Goal: Task Accomplishment & Management: Manage account settings

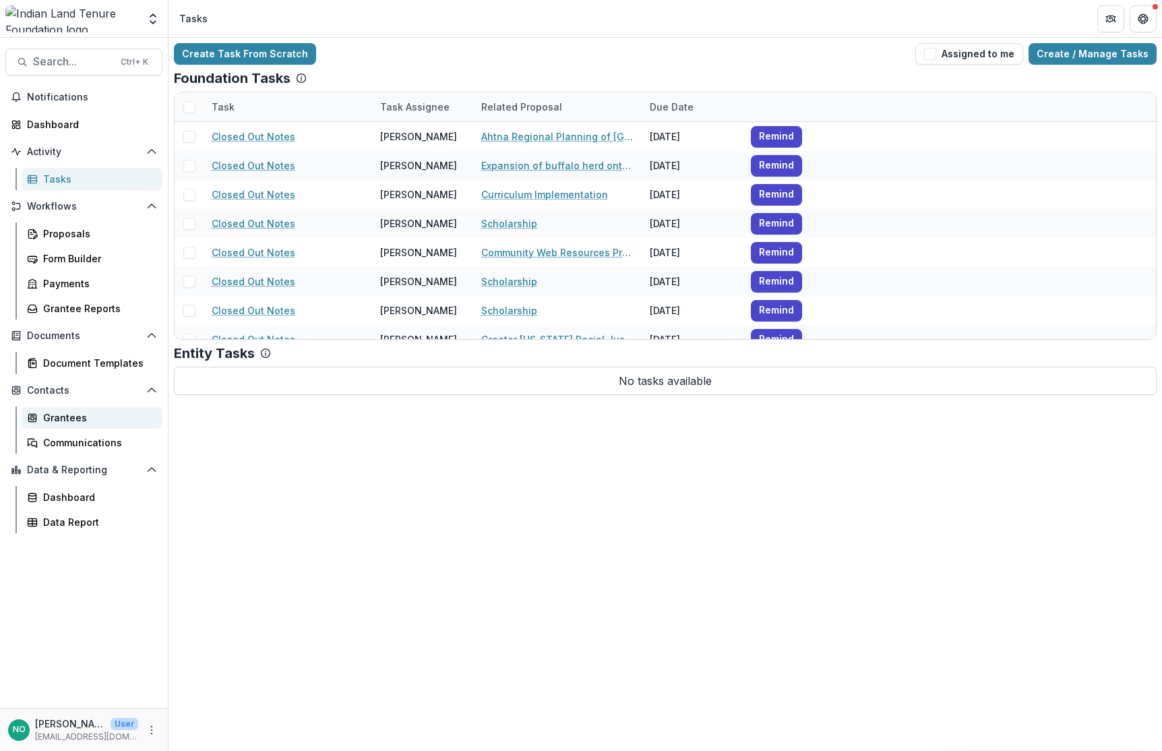
click at [53, 411] on div "Grantees" at bounding box center [97, 417] width 109 height 14
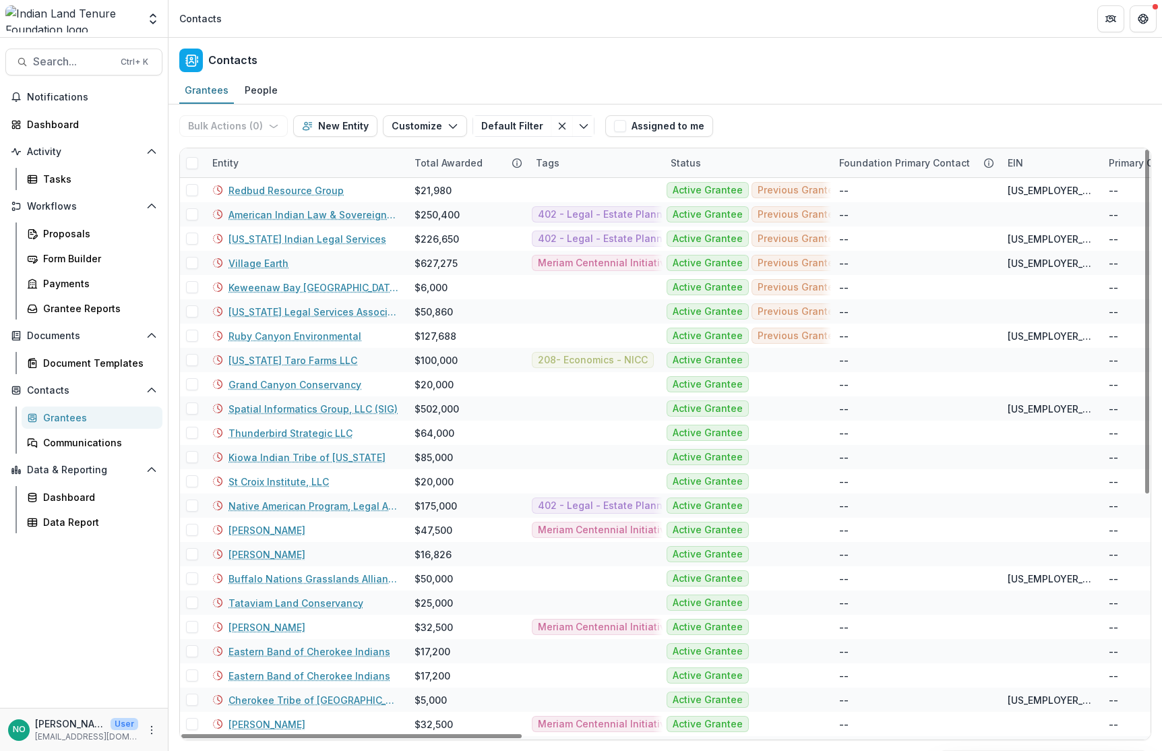
click at [280, 161] on div "Entity" at bounding box center [305, 162] width 202 height 29
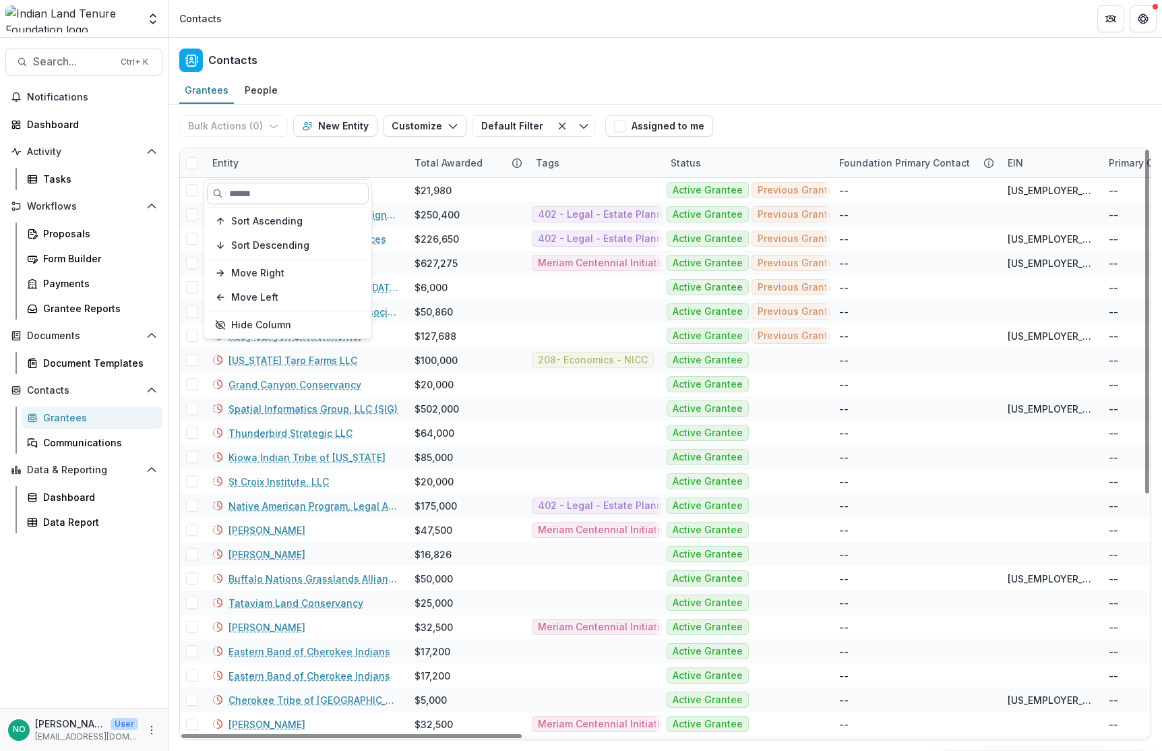
click at [273, 190] on input at bounding box center [288, 194] width 162 height 22
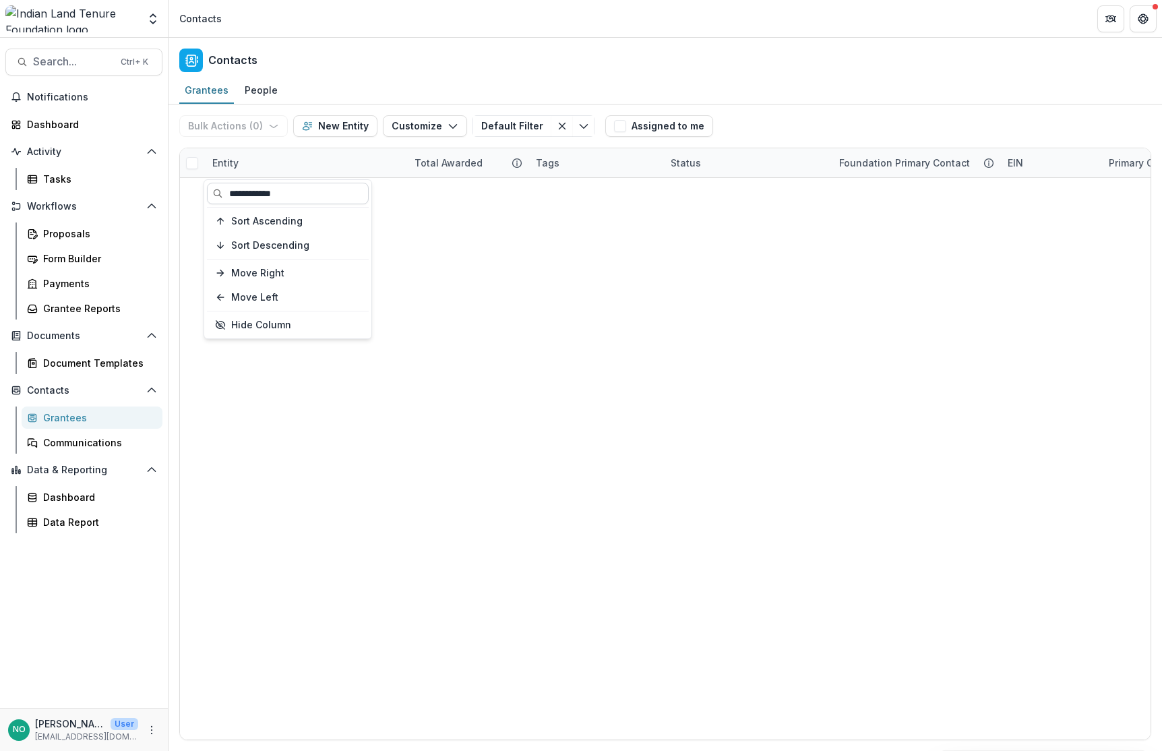
type input "**********"
click at [327, 126] on button "New Entity" at bounding box center [335, 126] width 84 height 22
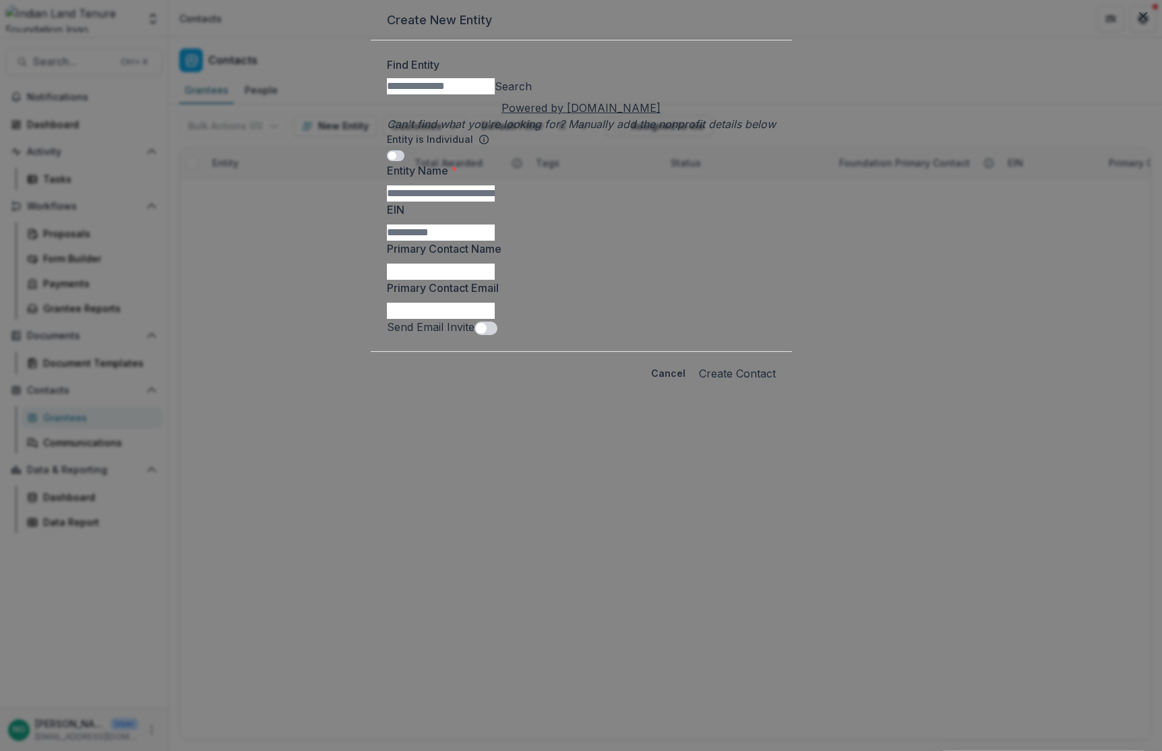
click at [495, 94] on input "Find Entity" at bounding box center [441, 86] width 108 height 16
type input "**********"
click at [532, 94] on button "Search" at bounding box center [513, 86] width 37 height 16
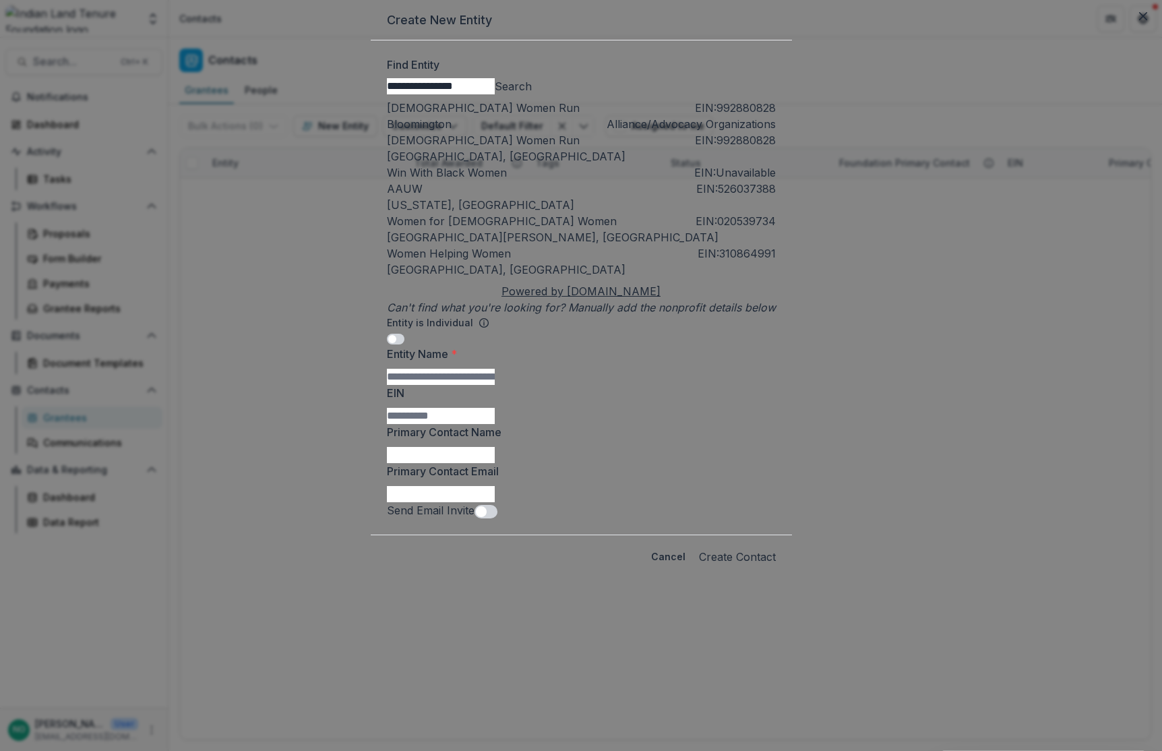
scroll to position [99, 0]
click at [464, 385] on input "Entity Name *" at bounding box center [441, 377] width 108 height 16
type input "**********"
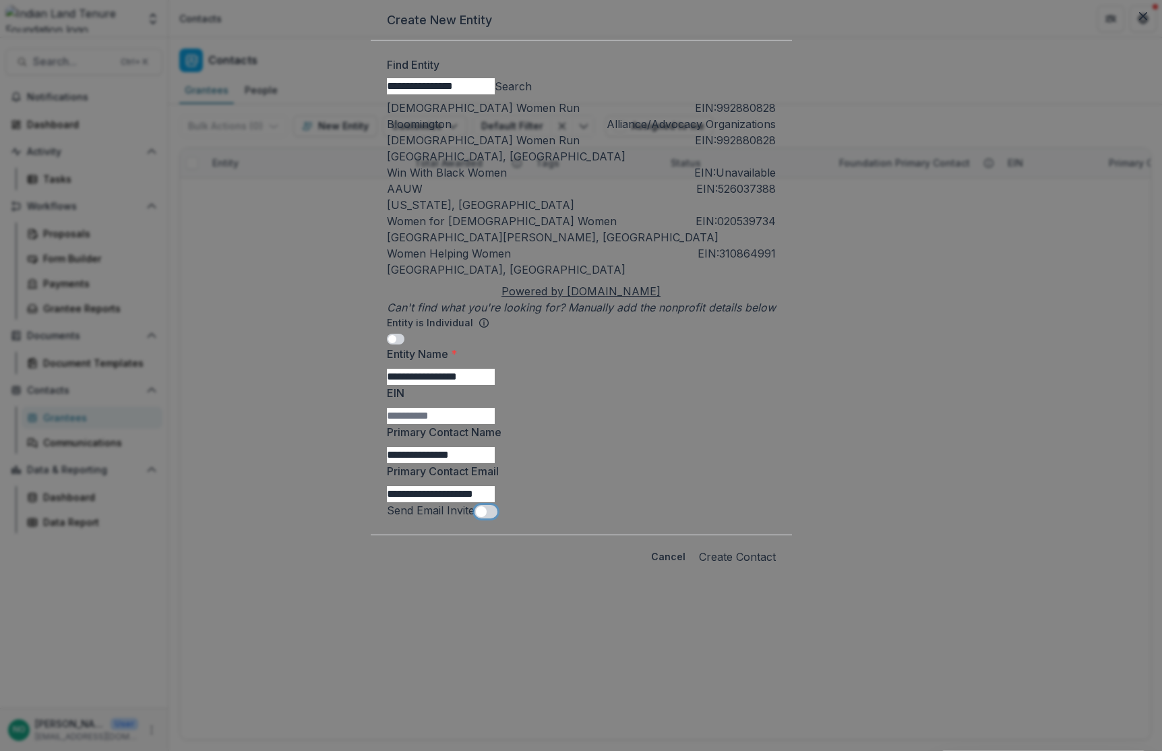
click at [714, 567] on button "Create Contact" at bounding box center [737, 557] width 77 height 22
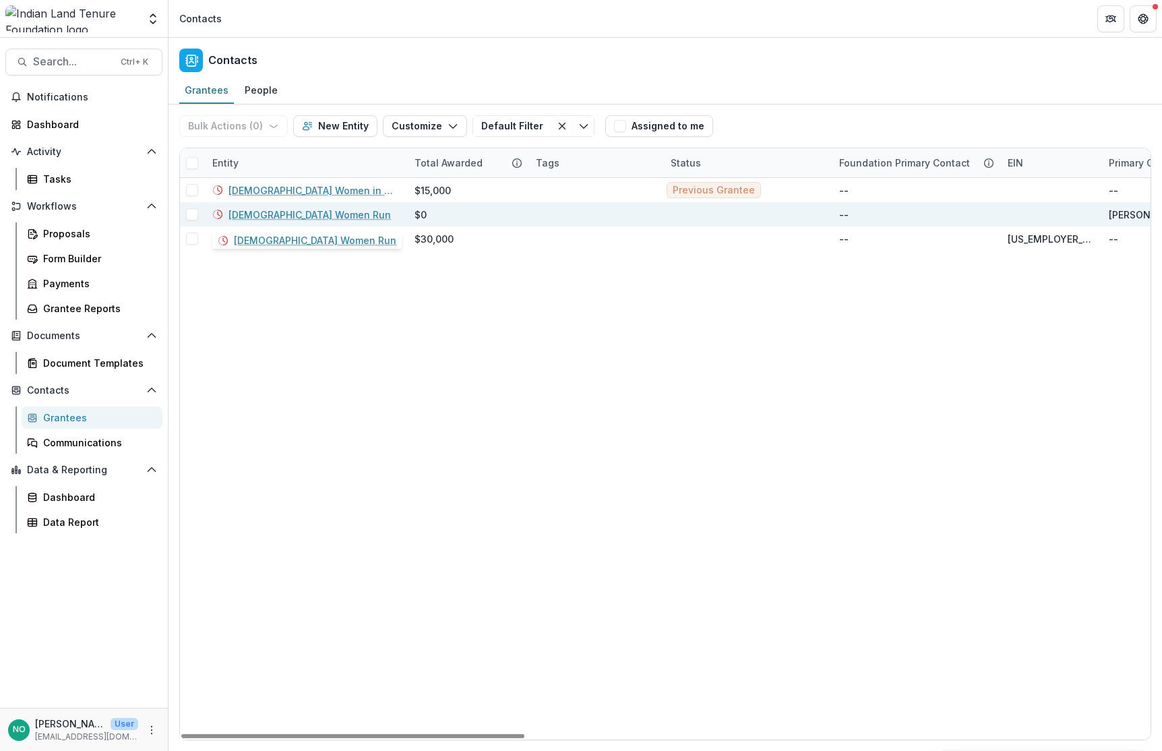
click at [292, 217] on link "[DEMOGRAPHIC_DATA] Women Run" at bounding box center [309, 215] width 162 height 14
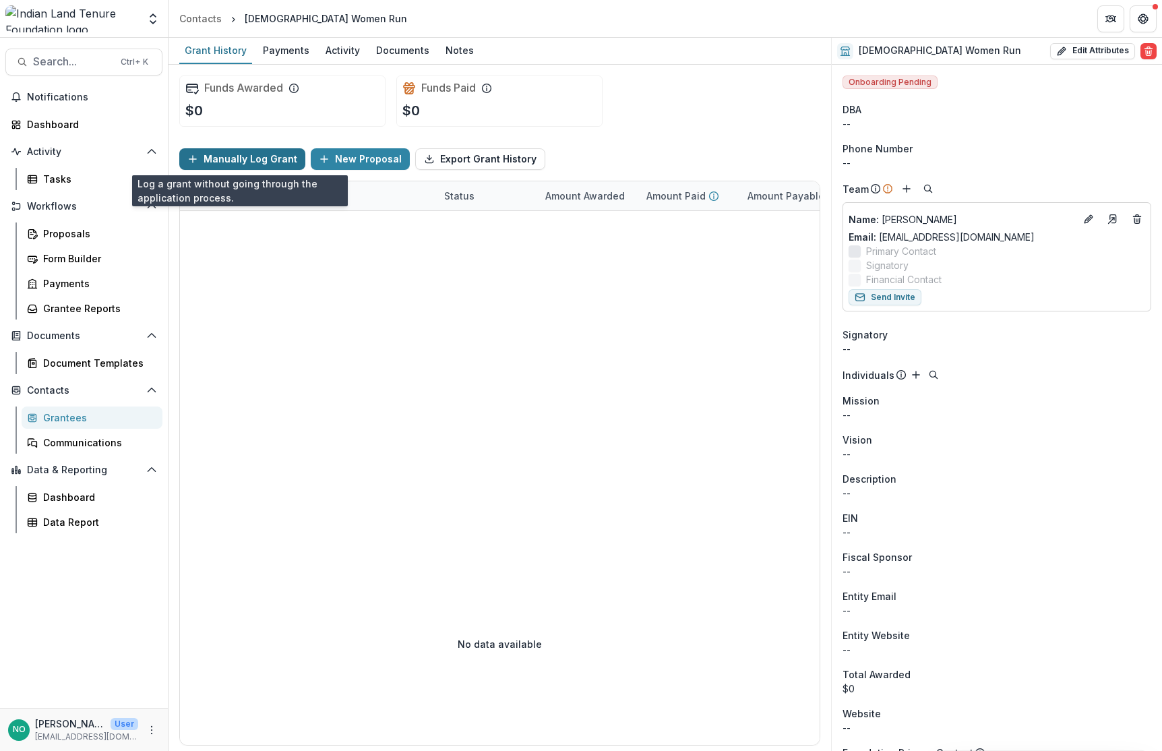
click at [251, 156] on button "Manually Log Grant" at bounding box center [242, 159] width 126 height 22
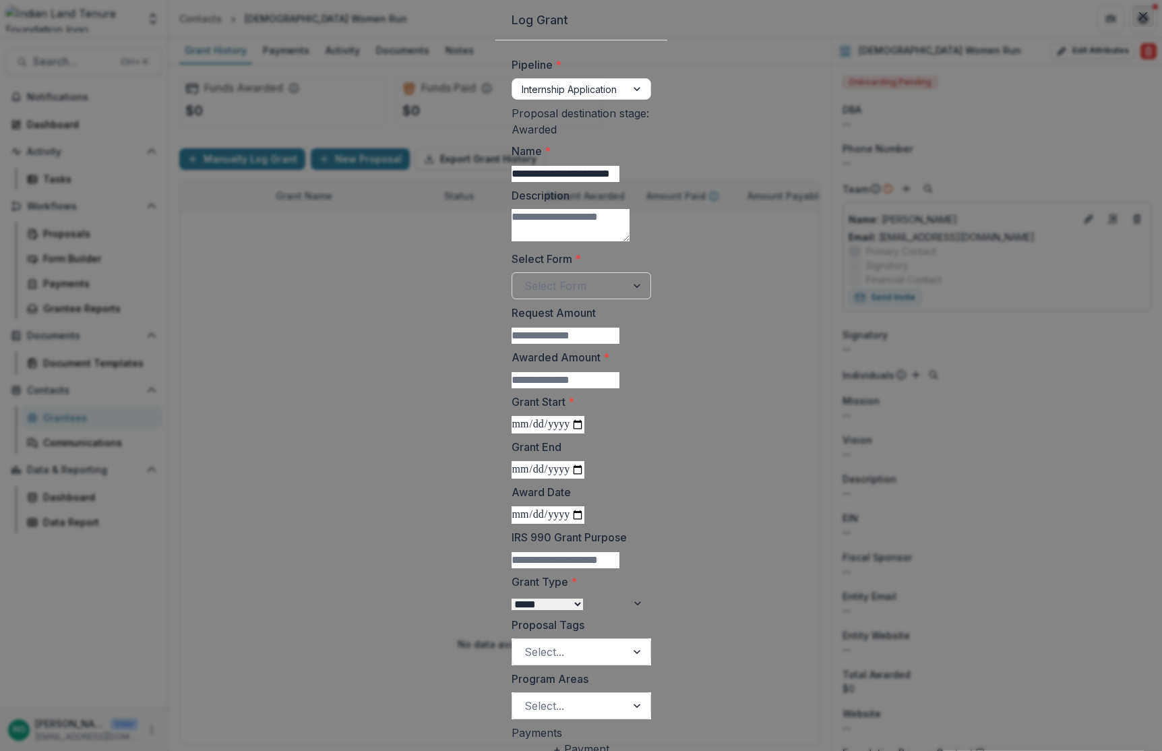
click at [1095, 20] on icon "Close" at bounding box center [1143, 16] width 8 height 8
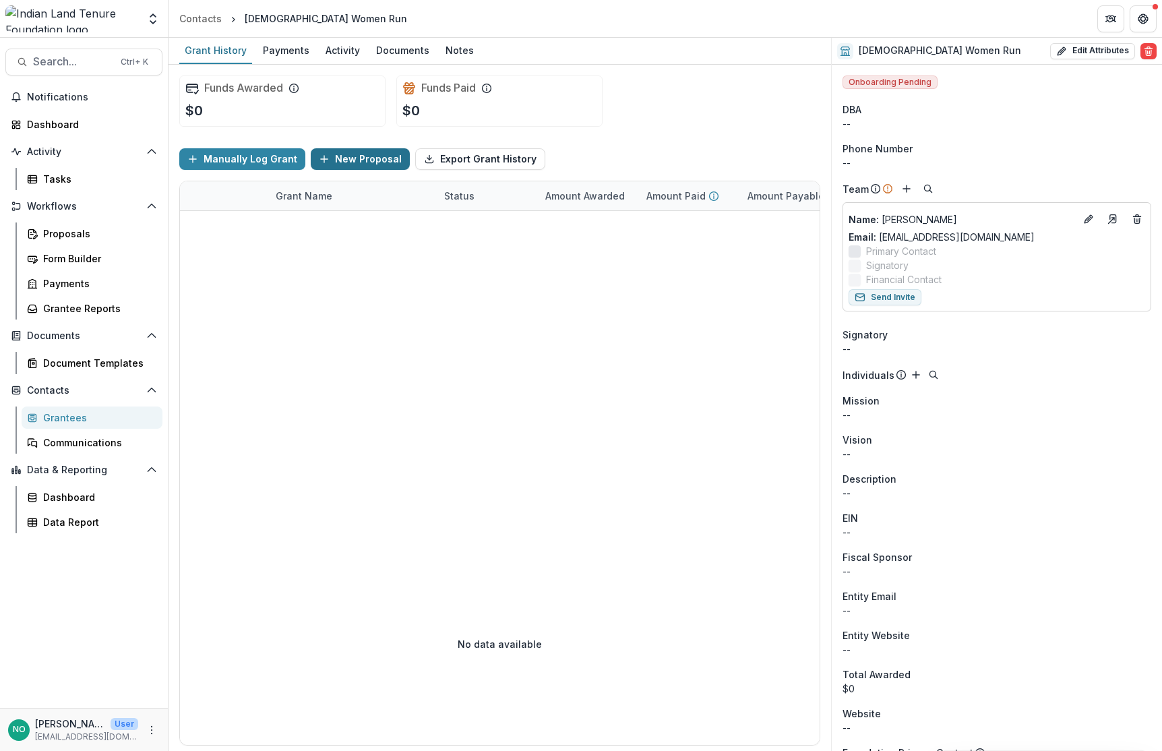
click at [346, 156] on button "New Proposal" at bounding box center [360, 159] width 99 height 22
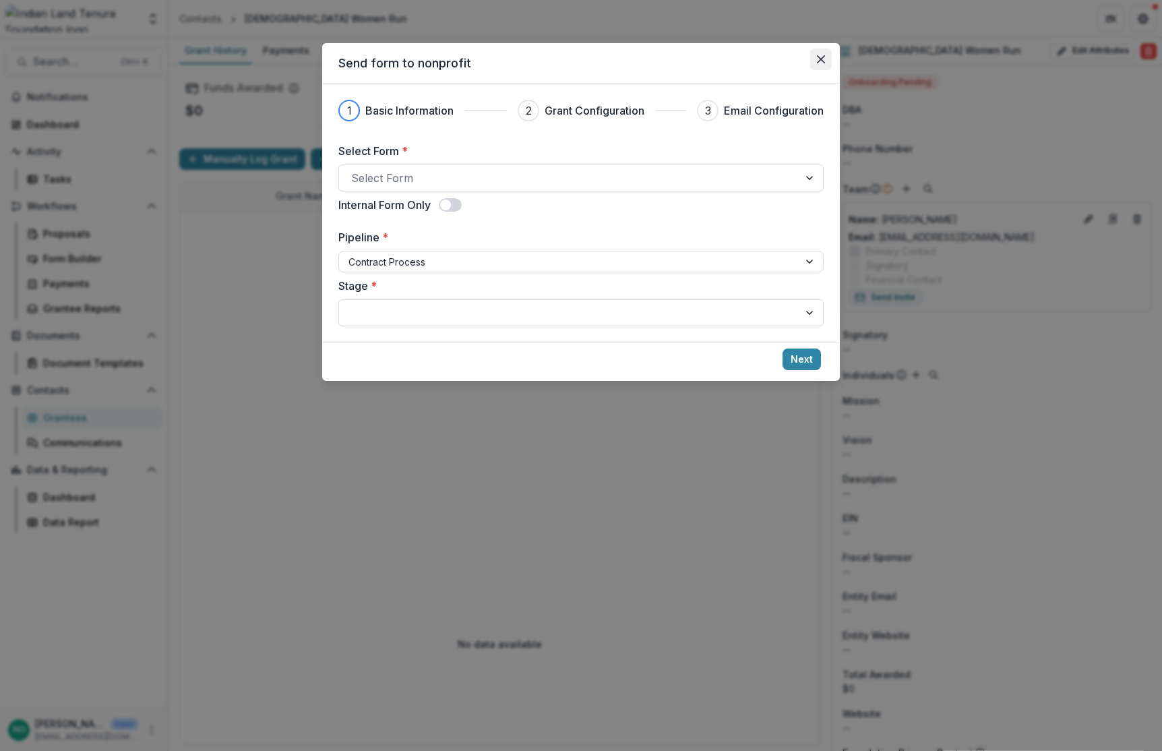
click at [818, 58] on icon "Close" at bounding box center [821, 59] width 8 height 8
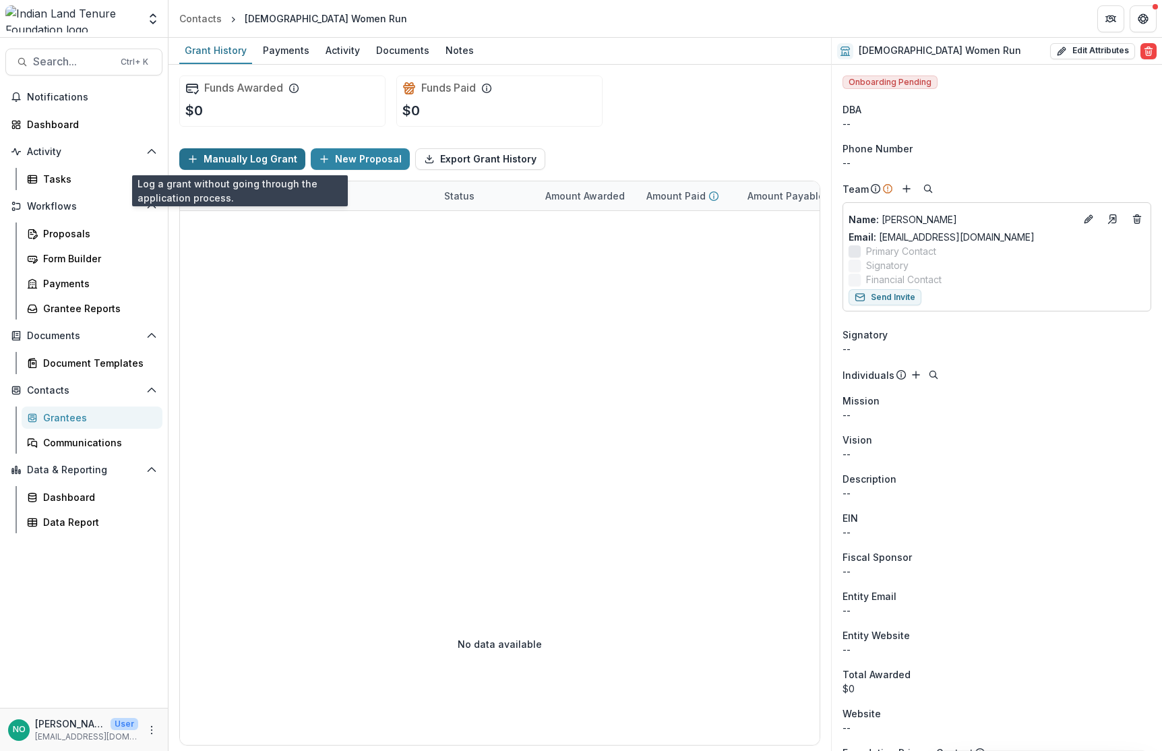
click at [237, 164] on button "Manually Log Grant" at bounding box center [242, 159] width 126 height 22
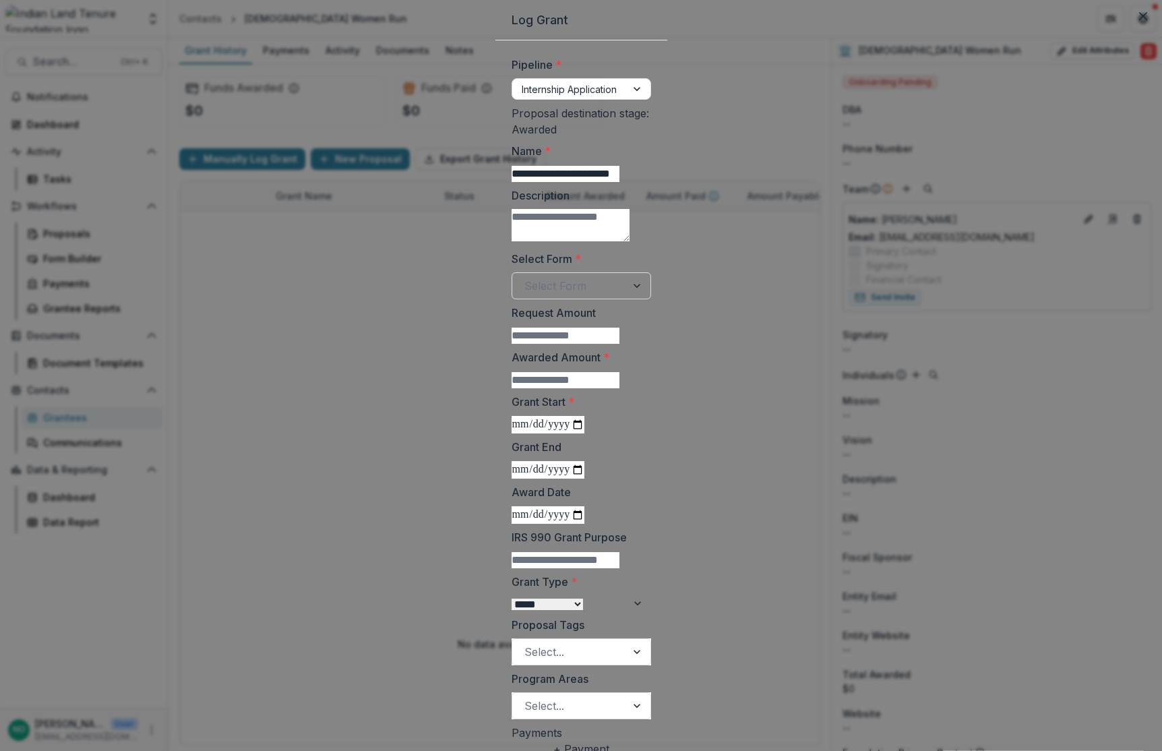
click at [512, 137] on div "Proposal destination stage: Awarded" at bounding box center [580, 121] width 137 height 32
click at [522, 98] on div at bounding box center [569, 89] width 95 height 17
click at [512, 137] on div "Proposal destination stage: Awarded" at bounding box center [580, 121] width 137 height 32
drag, startPoint x: 536, startPoint y: 164, endPoint x: 551, endPoint y: 163, distance: 14.8
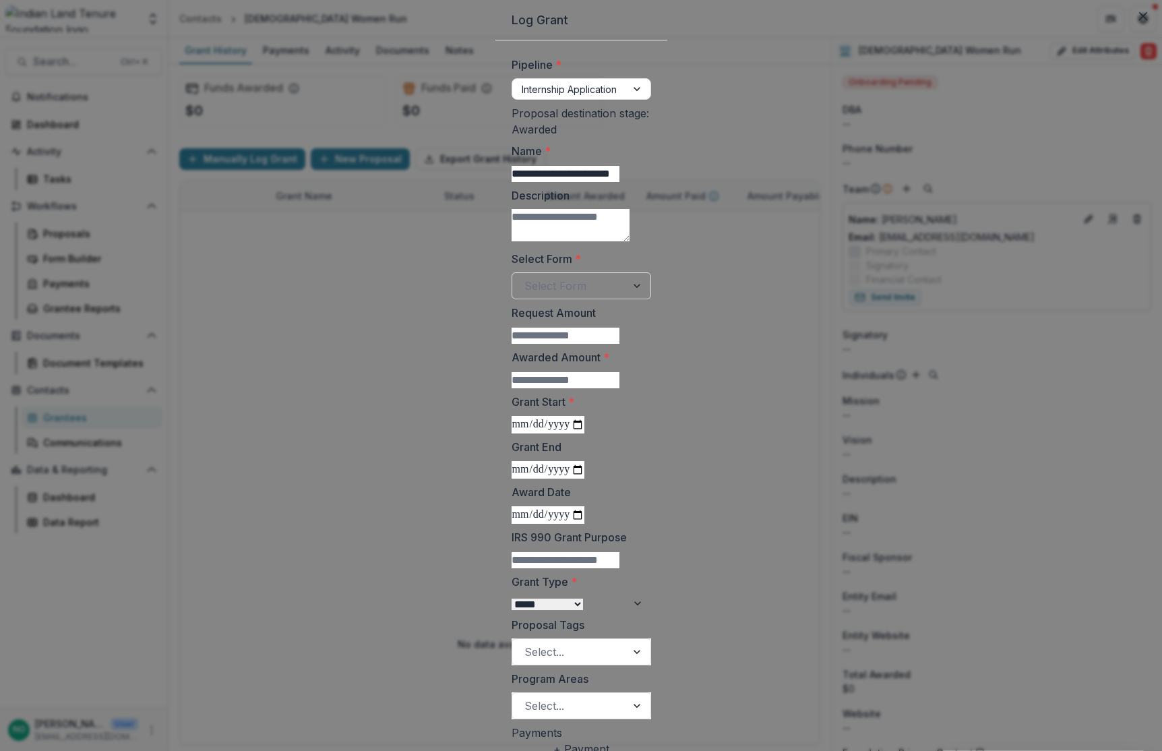
click at [536, 137] on p "Awarded" at bounding box center [580, 129] width 137 height 16
click at [1095, 27] on button "Close" at bounding box center [1143, 16] width 22 height 22
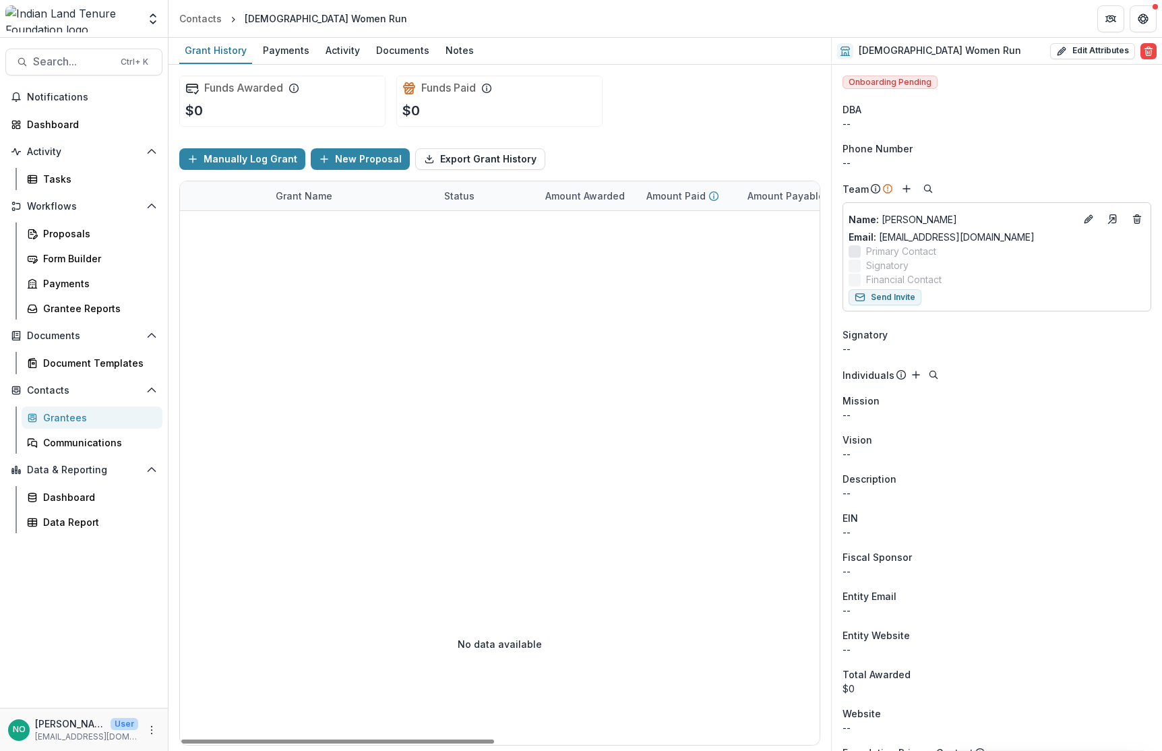
click at [394, 350] on div at bounding box center [830, 377] width 1301 height 332
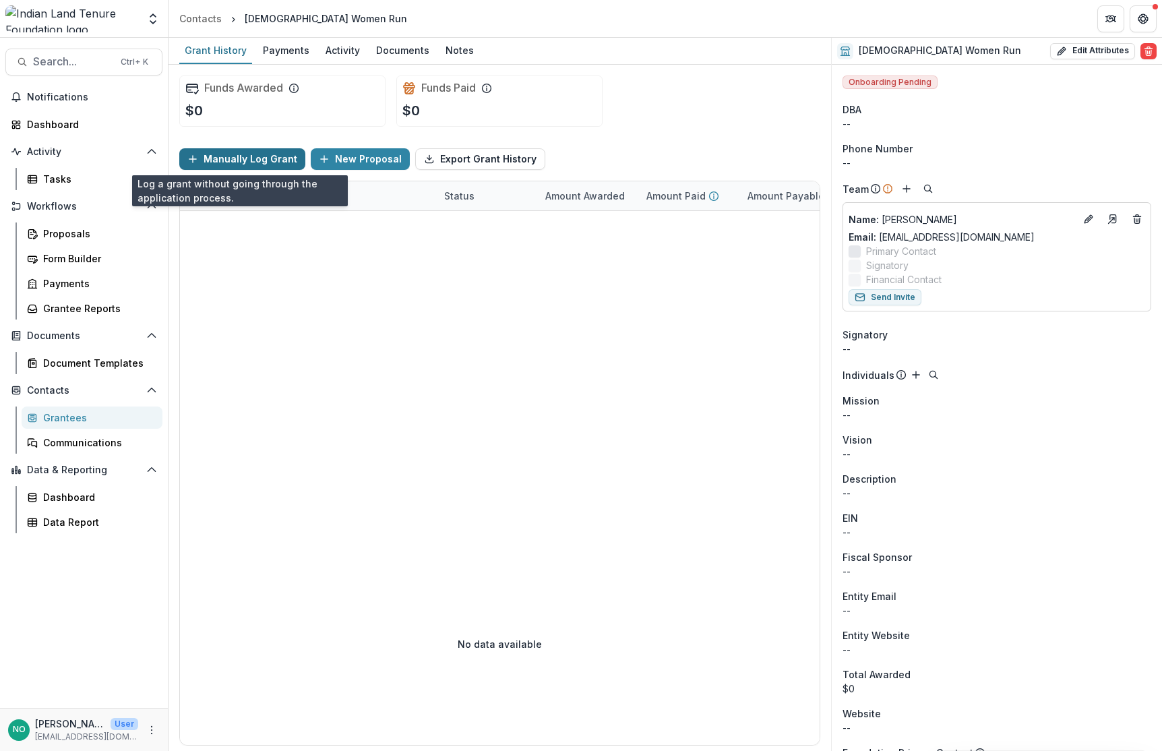
click at [202, 156] on button "Manually Log Grant" at bounding box center [242, 159] width 126 height 22
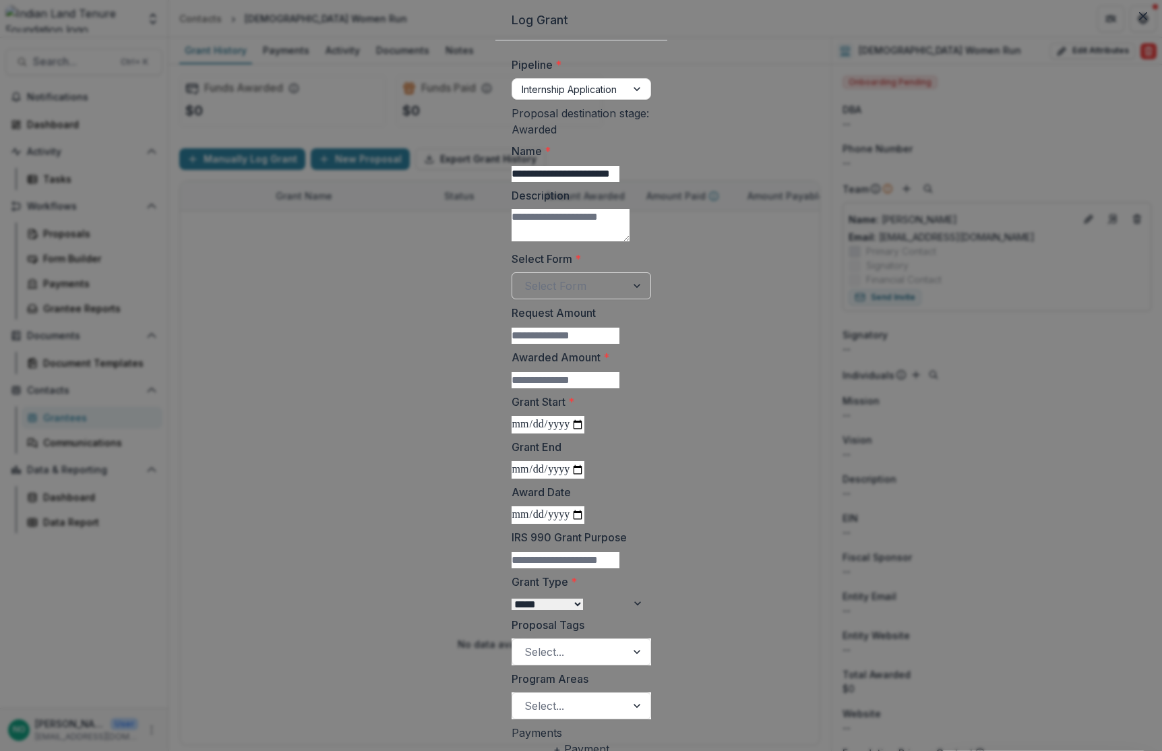
click at [576, 137] on div "Proposal destination stage: Awarded" at bounding box center [580, 121] width 137 height 32
click at [1095, 27] on button "Close" at bounding box center [1143, 16] width 22 height 22
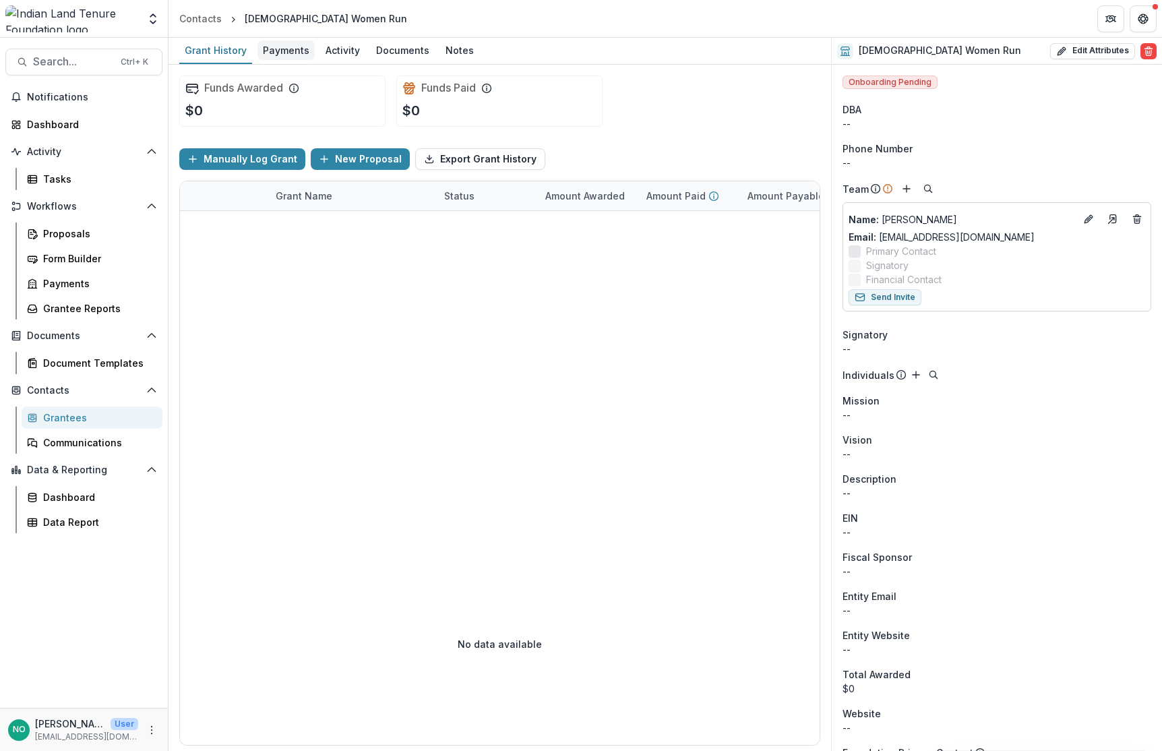
click at [275, 46] on div "Payments" at bounding box center [285, 50] width 57 height 20
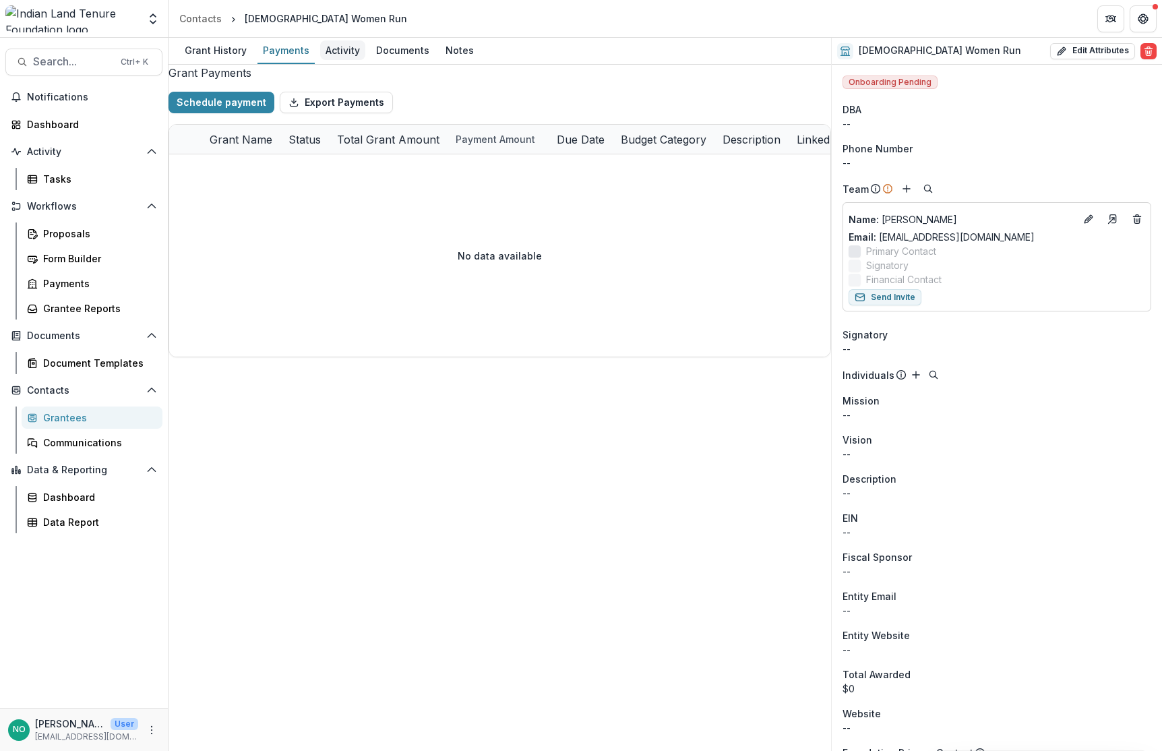
click at [343, 49] on div "Activity" at bounding box center [342, 50] width 45 height 20
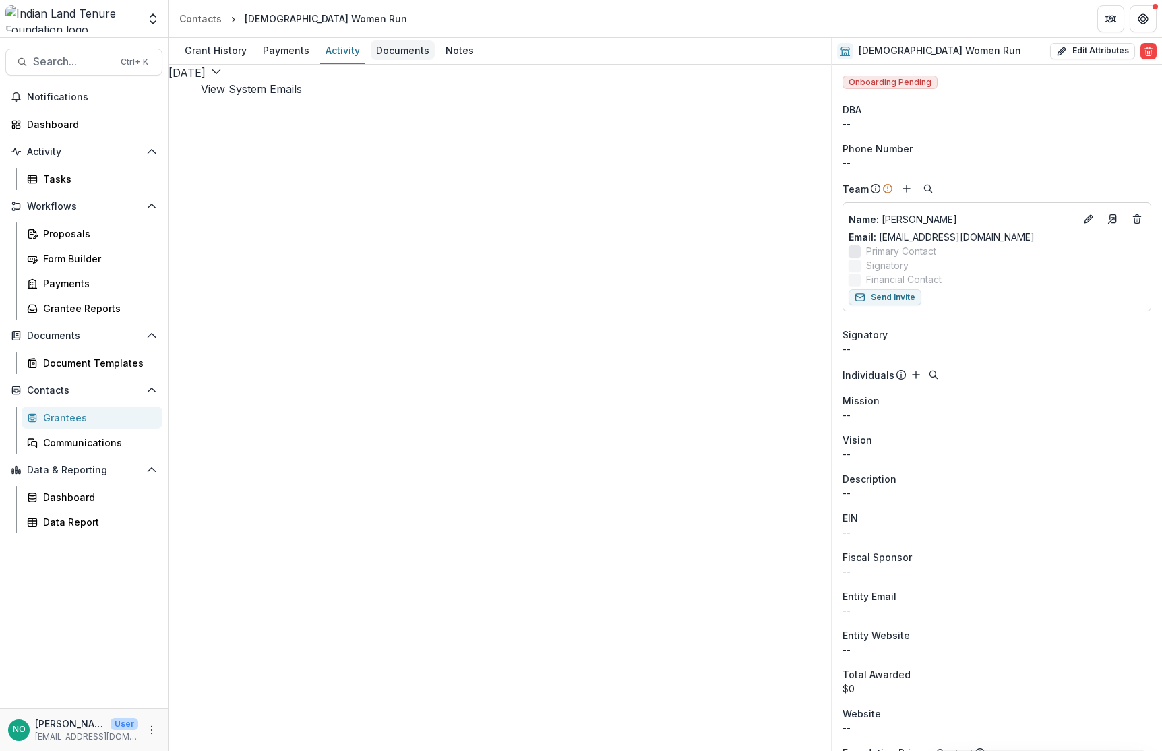
click at [405, 56] on div "Documents" at bounding box center [403, 50] width 64 height 20
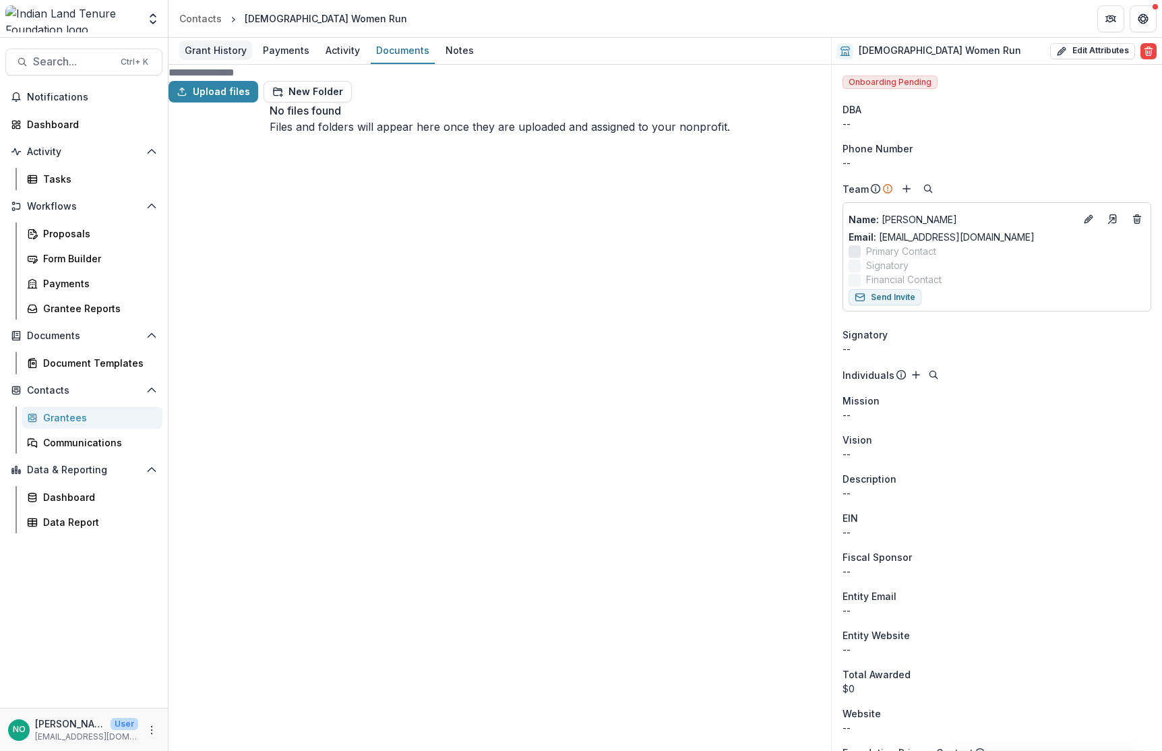
click at [209, 51] on div "Grant History" at bounding box center [215, 50] width 73 height 20
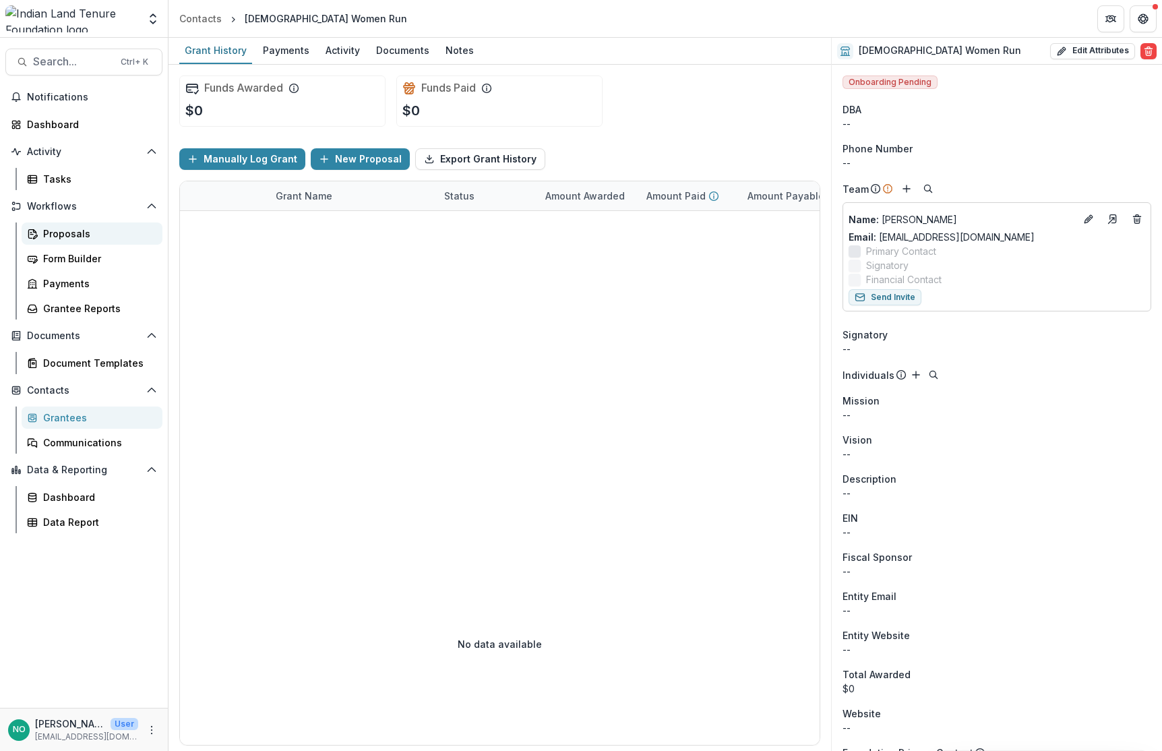
click at [78, 230] on div "Proposals" at bounding box center [97, 233] width 109 height 14
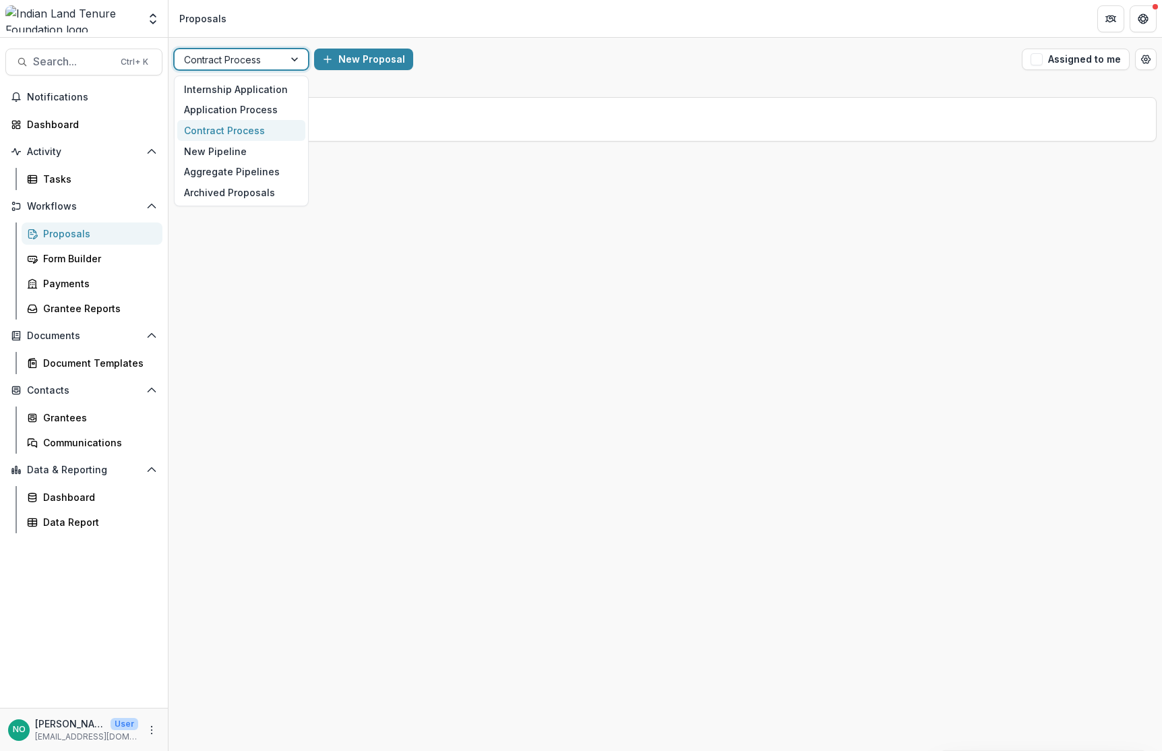
click at [291, 61] on div at bounding box center [296, 59] width 24 height 20
click at [262, 114] on div "Application Process" at bounding box center [241, 110] width 128 height 21
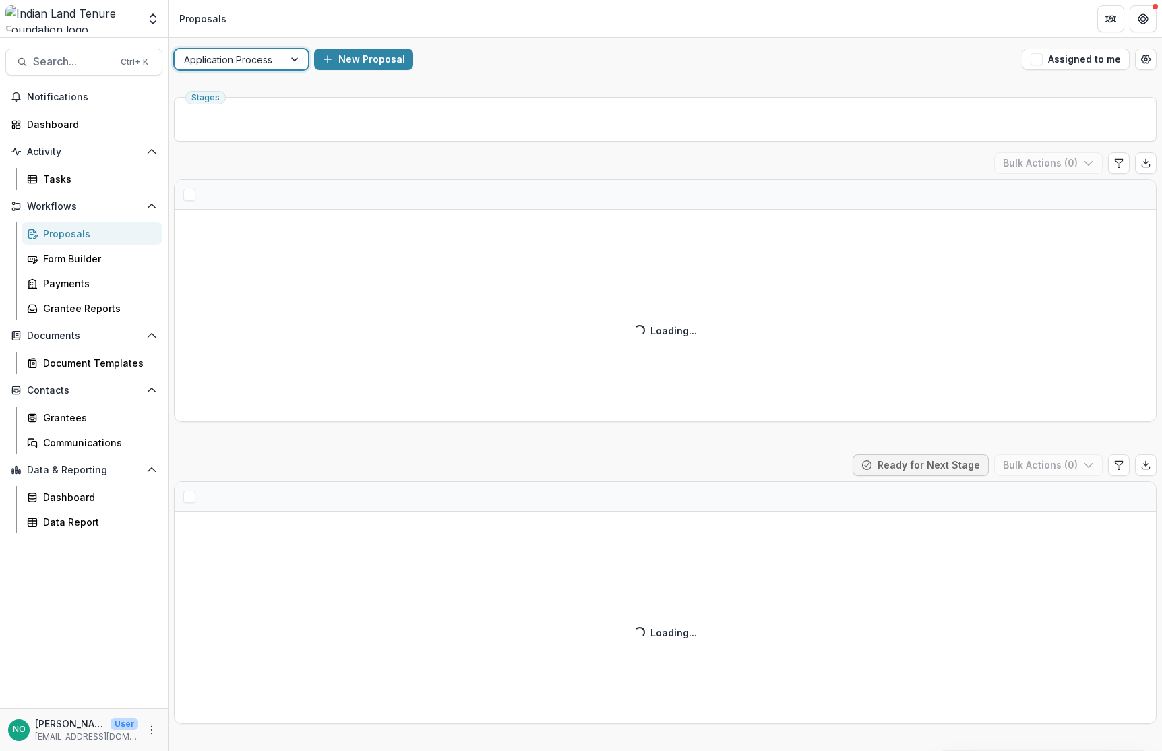
click at [260, 53] on div at bounding box center [229, 59] width 90 height 17
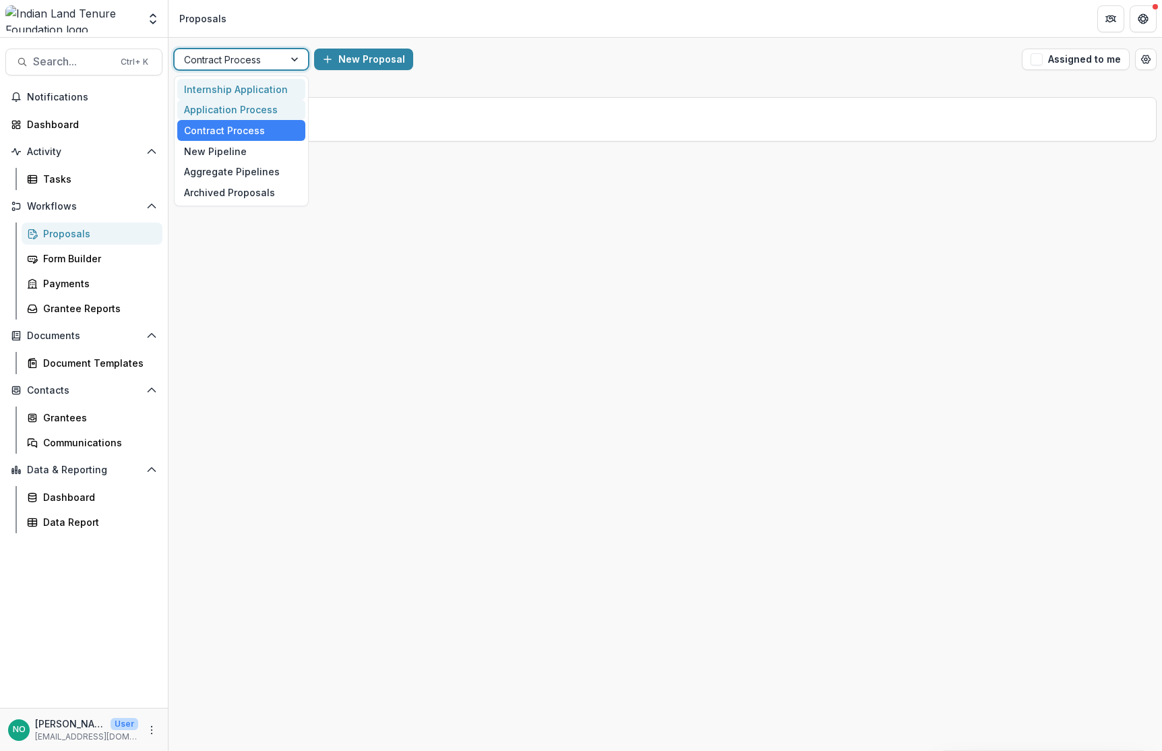
click at [210, 114] on div "Application Process" at bounding box center [241, 110] width 128 height 21
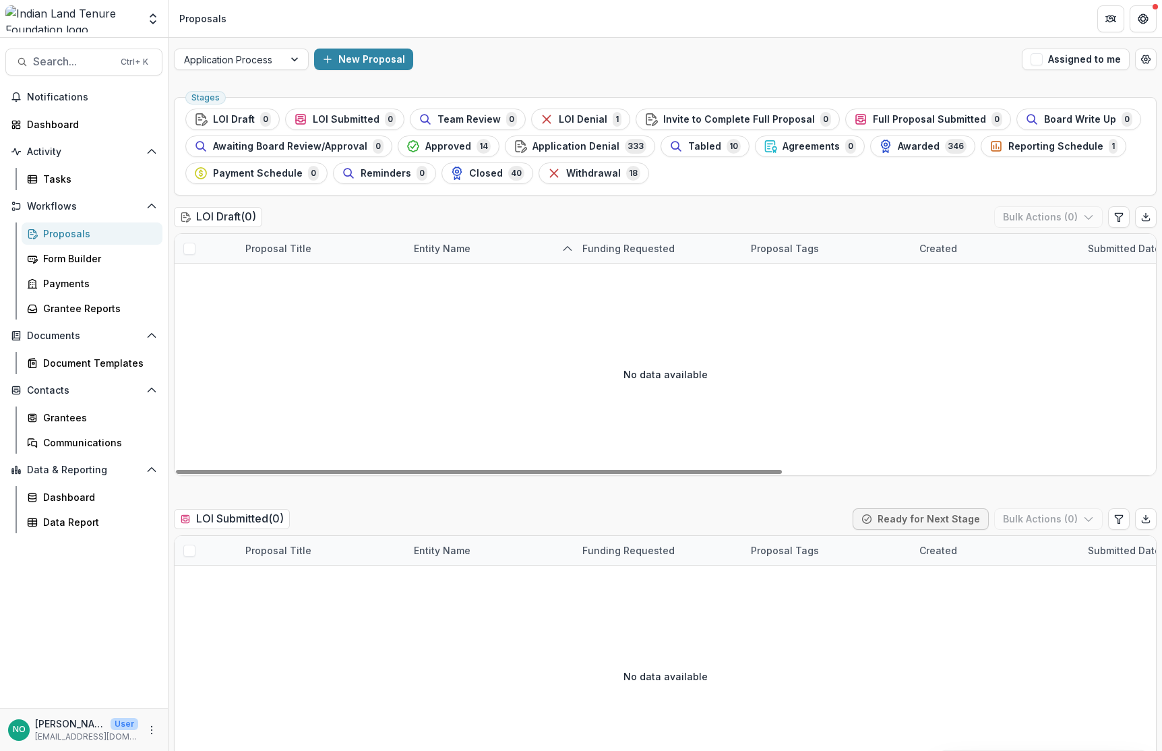
click at [413, 249] on div "Entity Name" at bounding box center [442, 248] width 73 height 14
click at [435, 275] on input at bounding box center [489, 279] width 162 height 22
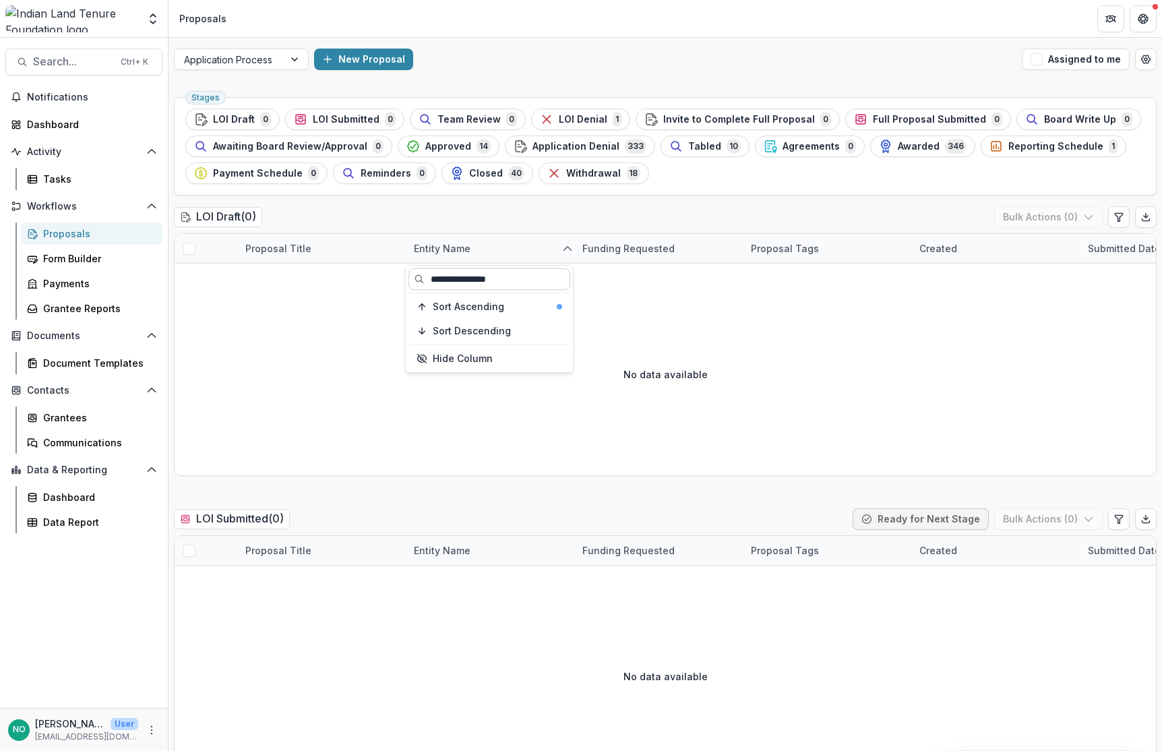
type input "**********"
click at [572, 121] on span "LOI Denial" at bounding box center [583, 119] width 49 height 11
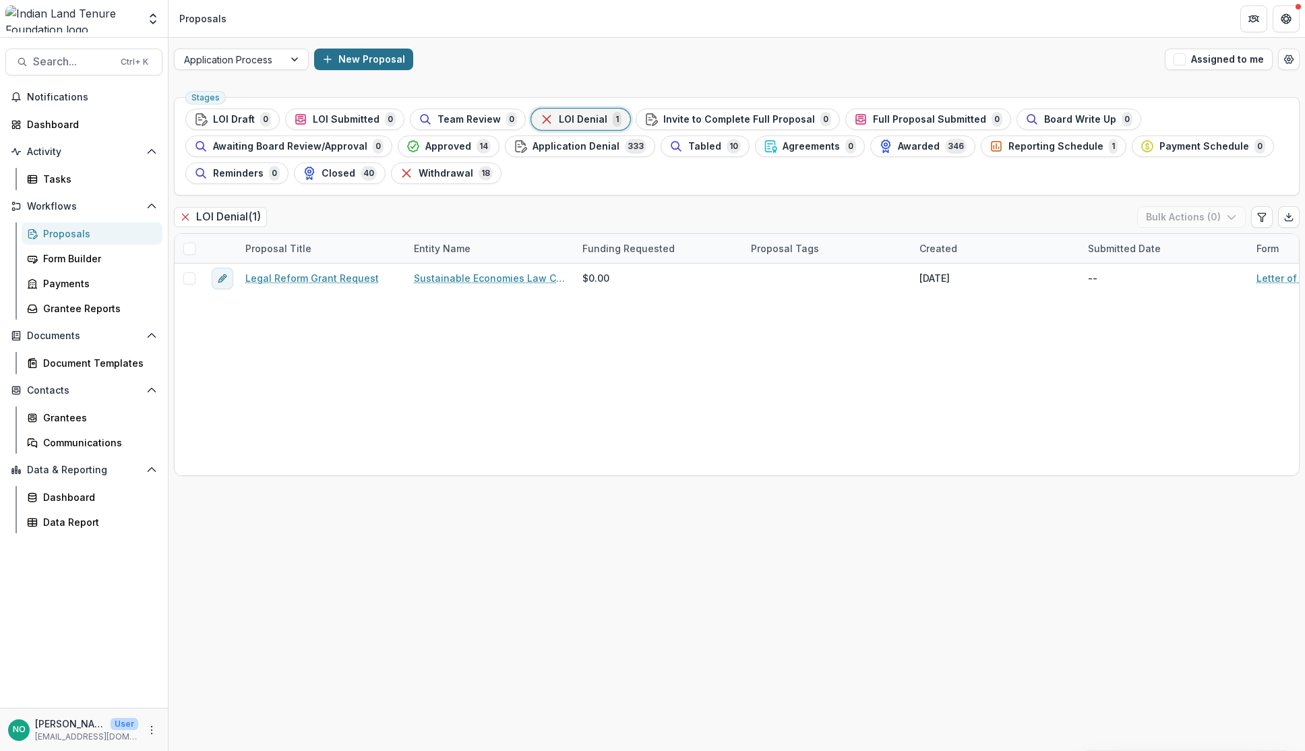
click at [339, 66] on button "New Proposal" at bounding box center [363, 60] width 99 height 22
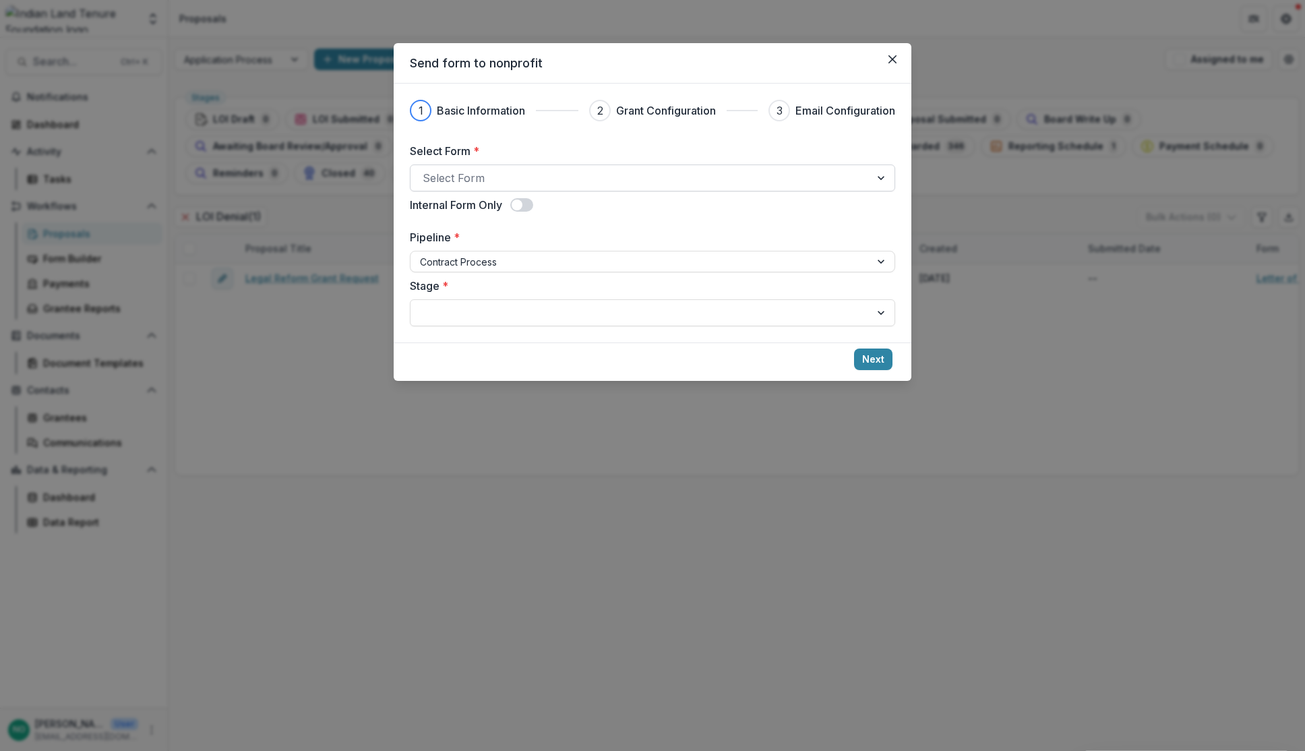
click at [466, 173] on div at bounding box center [640, 177] width 435 height 19
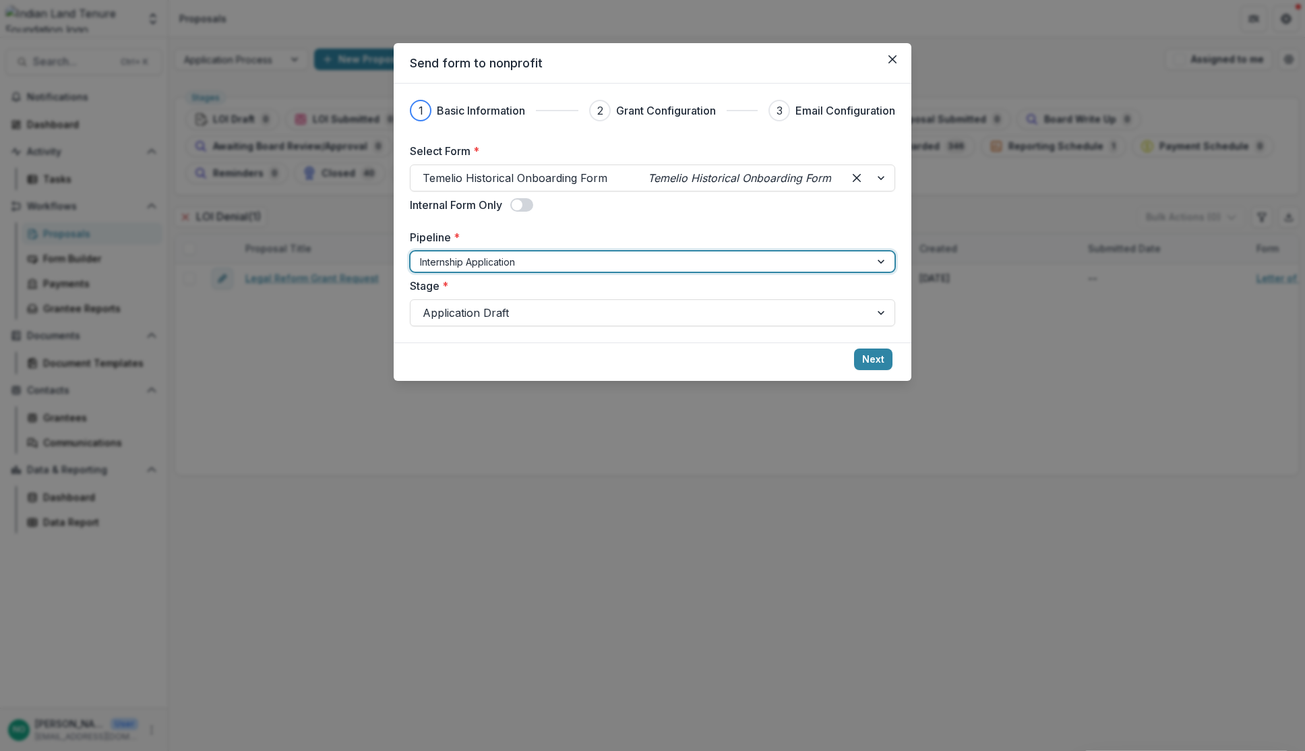
click at [479, 257] on div at bounding box center [640, 261] width 441 height 17
click at [463, 256] on div at bounding box center [640, 261] width 441 height 17
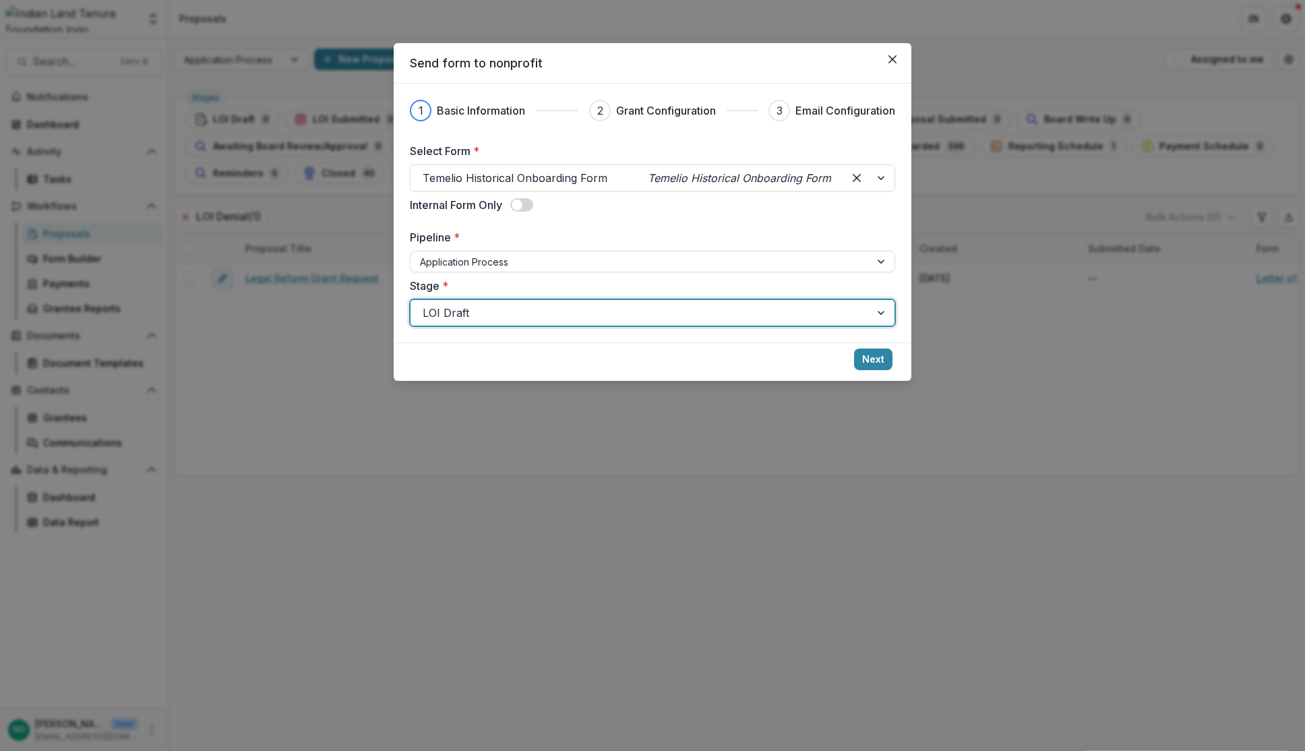
click at [450, 305] on div at bounding box center [640, 312] width 435 height 19
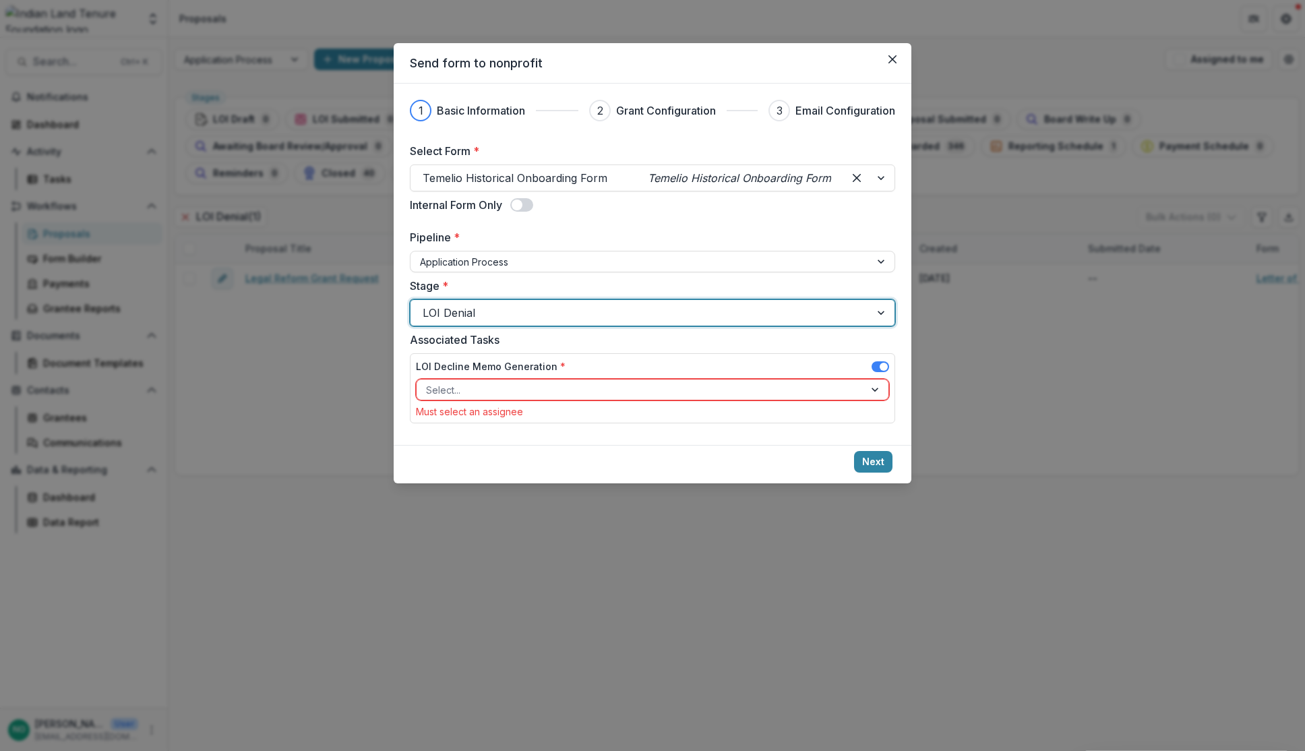
click at [462, 388] on div at bounding box center [640, 389] width 429 height 17
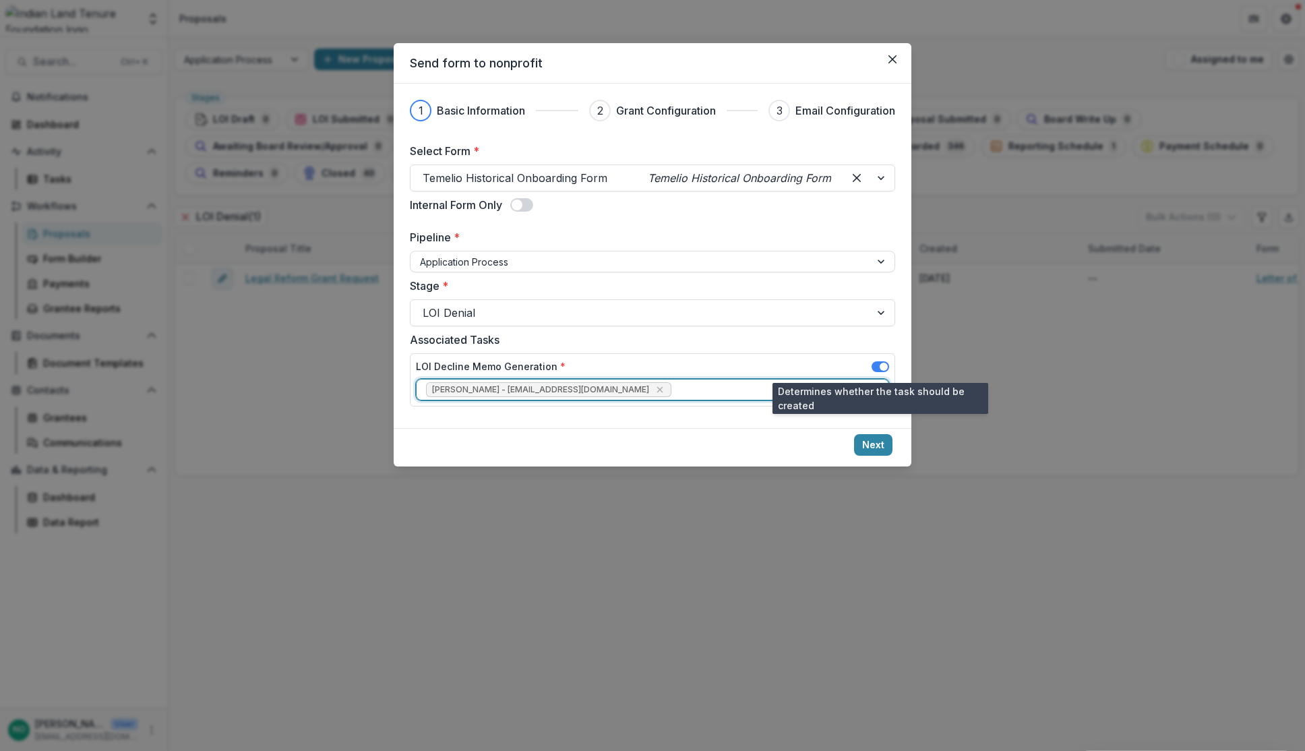
click at [881, 367] on span at bounding box center [884, 367] width 8 height 8
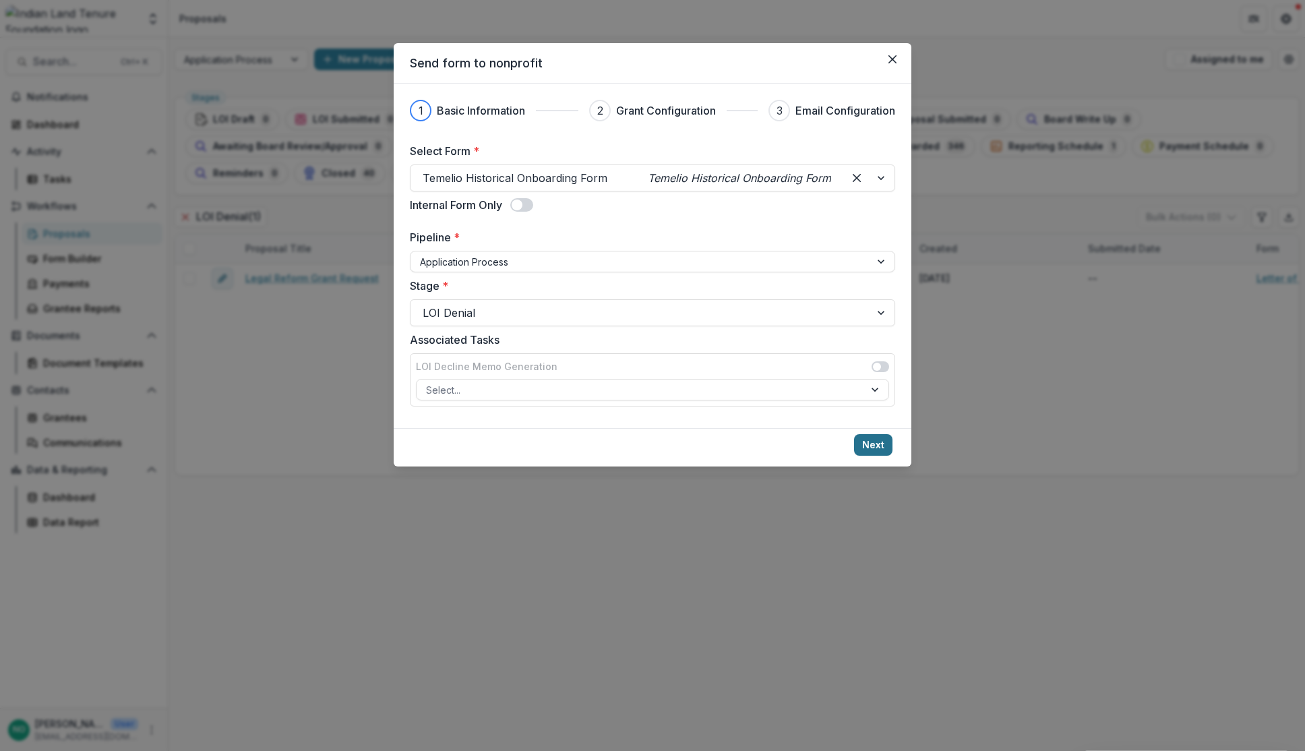
click at [869, 447] on button "Next" at bounding box center [873, 445] width 38 height 22
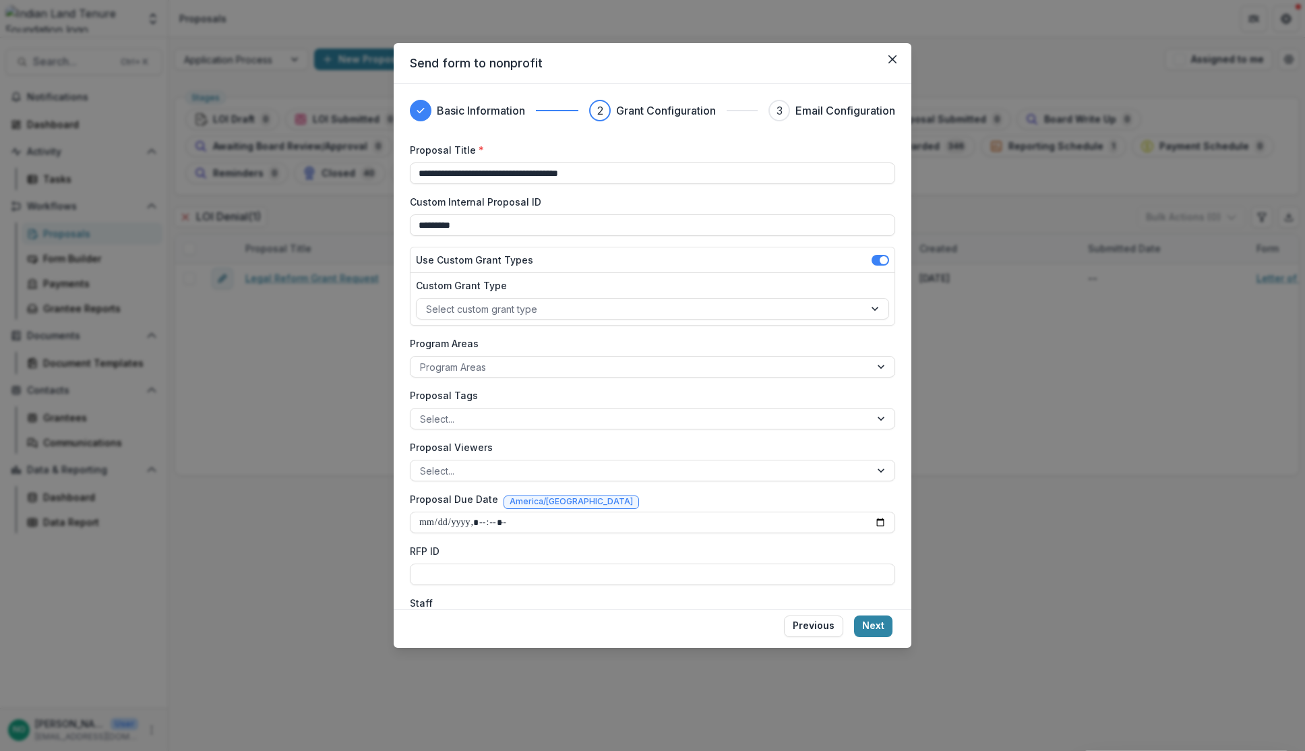
drag, startPoint x: 623, startPoint y: 175, endPoint x: 72, endPoint y: 177, distance: 551.3
click at [98, 174] on div "**********" at bounding box center [652, 375] width 1305 height 751
click at [535, 183] on input "**********" at bounding box center [652, 173] width 485 height 22
drag, startPoint x: 619, startPoint y: 174, endPoint x: 55, endPoint y: 174, distance: 563.4
click at [55, 174] on div "**********" at bounding box center [652, 375] width 1305 height 751
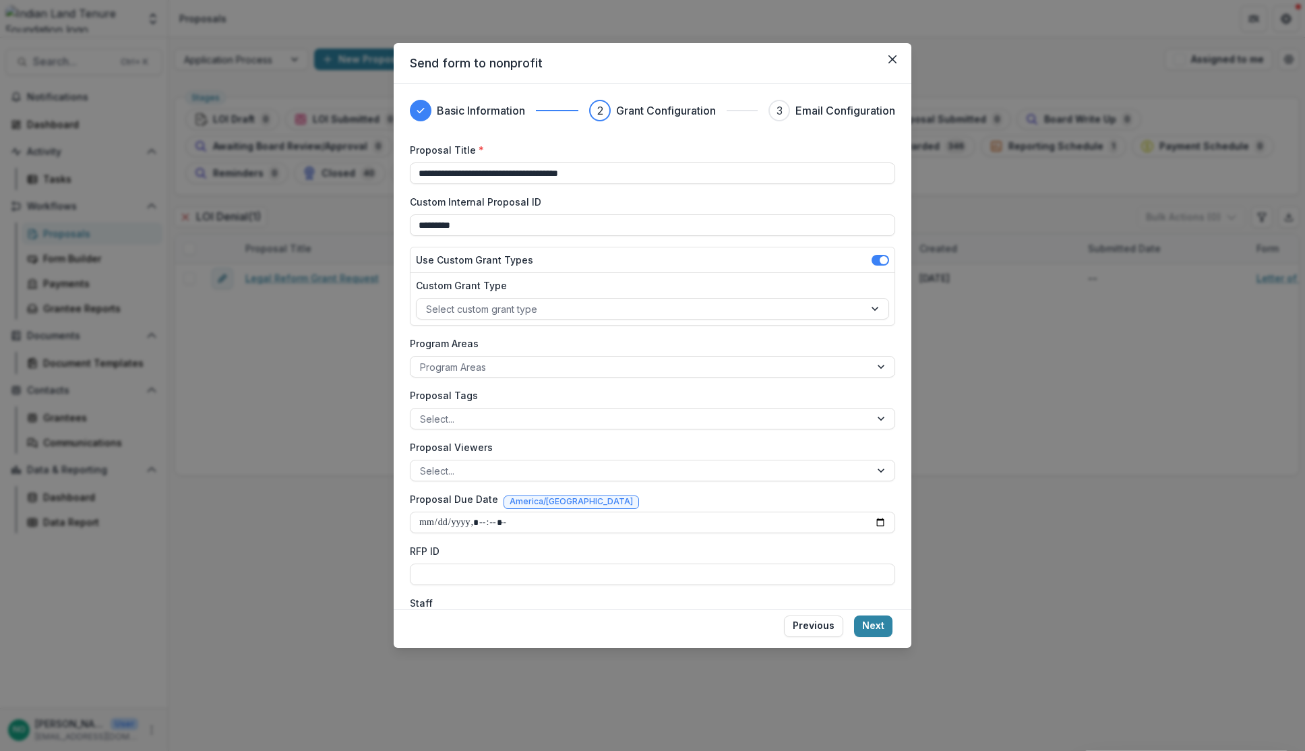
paste input
type input "**********"
click at [474, 309] on div at bounding box center [640, 309] width 429 height 17
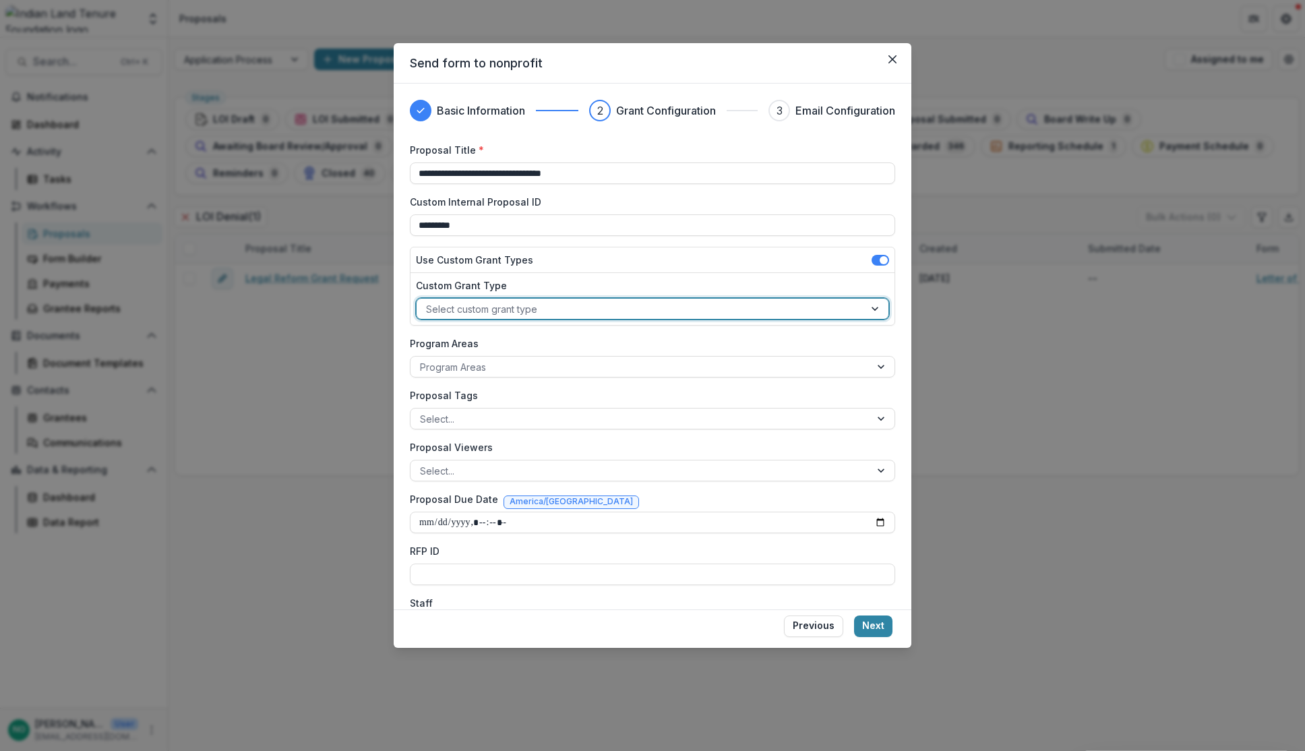
click at [446, 371] on div at bounding box center [640, 367] width 441 height 17
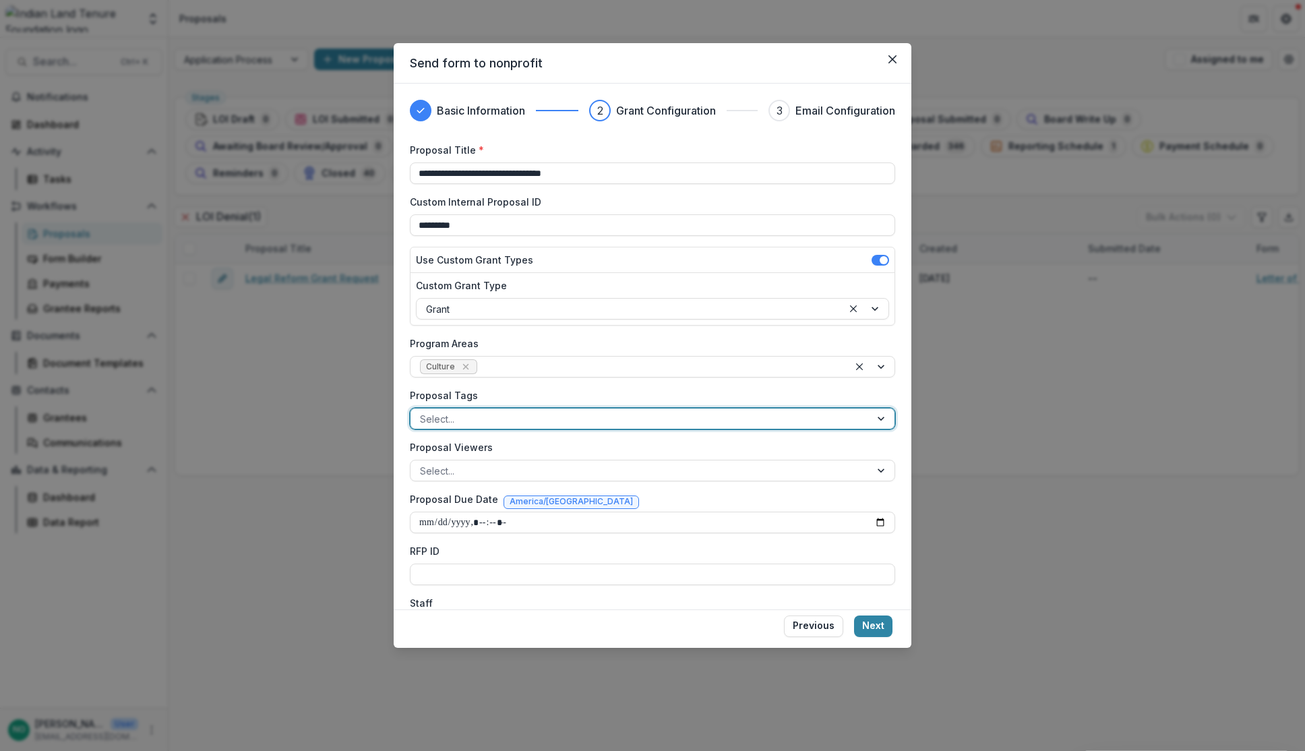
click at [442, 421] on div at bounding box center [640, 418] width 441 height 17
click at [442, 419] on div at bounding box center [640, 418] width 441 height 17
click at [481, 466] on div at bounding box center [640, 470] width 441 height 17
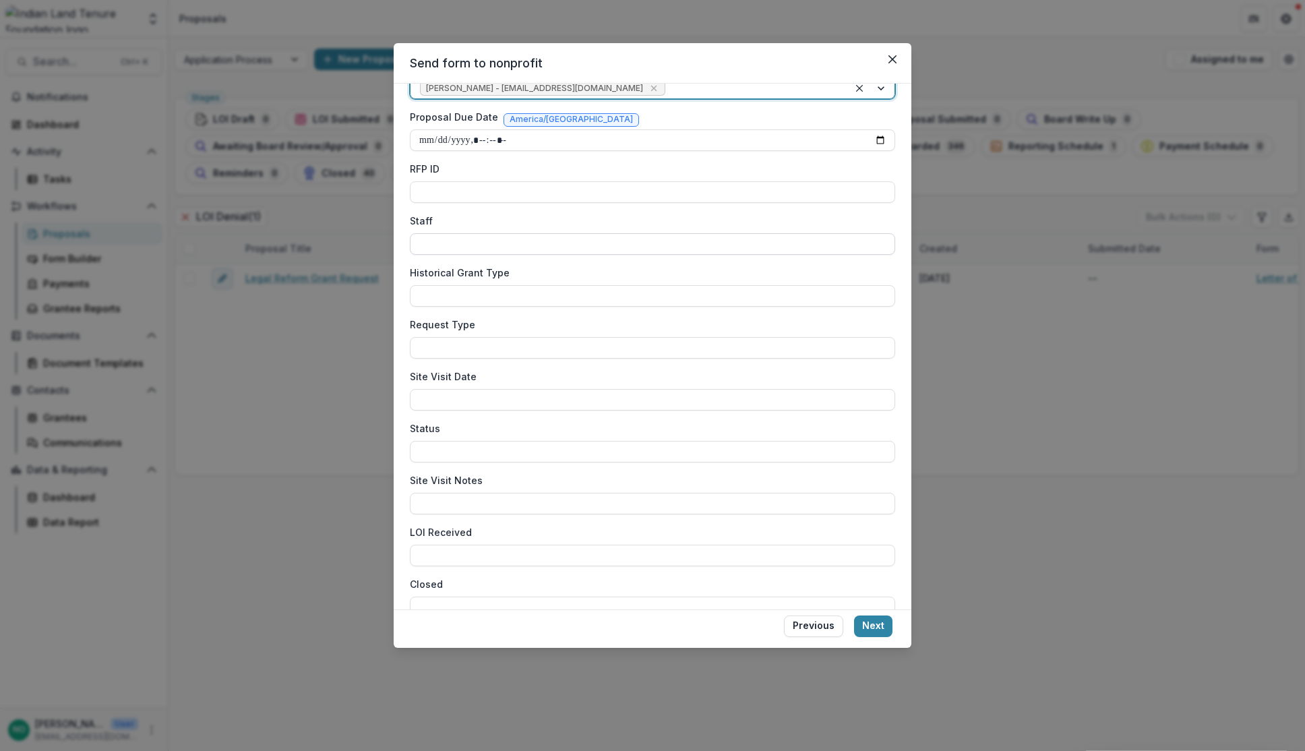
click at [426, 250] on input "Staff" at bounding box center [652, 244] width 485 height 22
type input "*****"
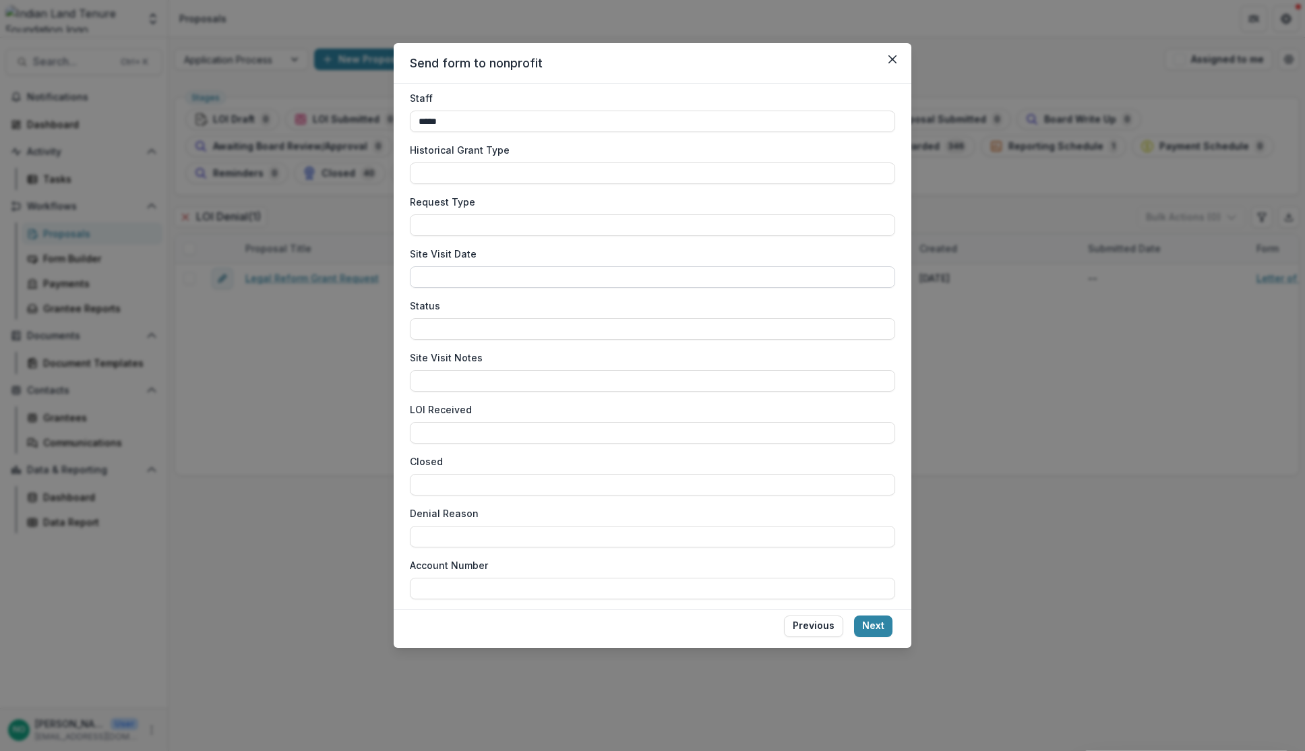
scroll to position [511, 0]
click at [464, 526] on input "Denial Reason" at bounding box center [652, 531] width 485 height 22
type input "**********"
click at [863, 623] on button "Next" at bounding box center [873, 626] width 38 height 22
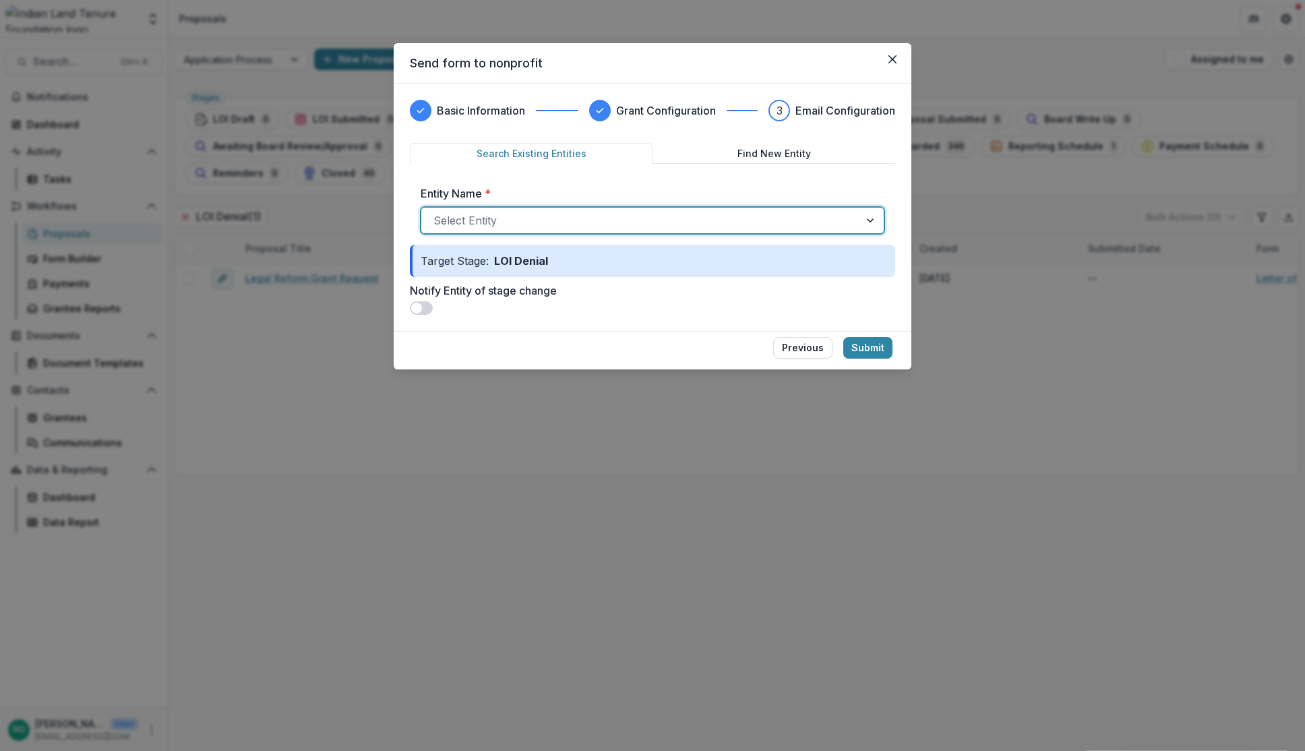
click at [501, 225] on div at bounding box center [640, 220] width 414 height 19
click at [807, 338] on button "Previous" at bounding box center [802, 348] width 59 height 22
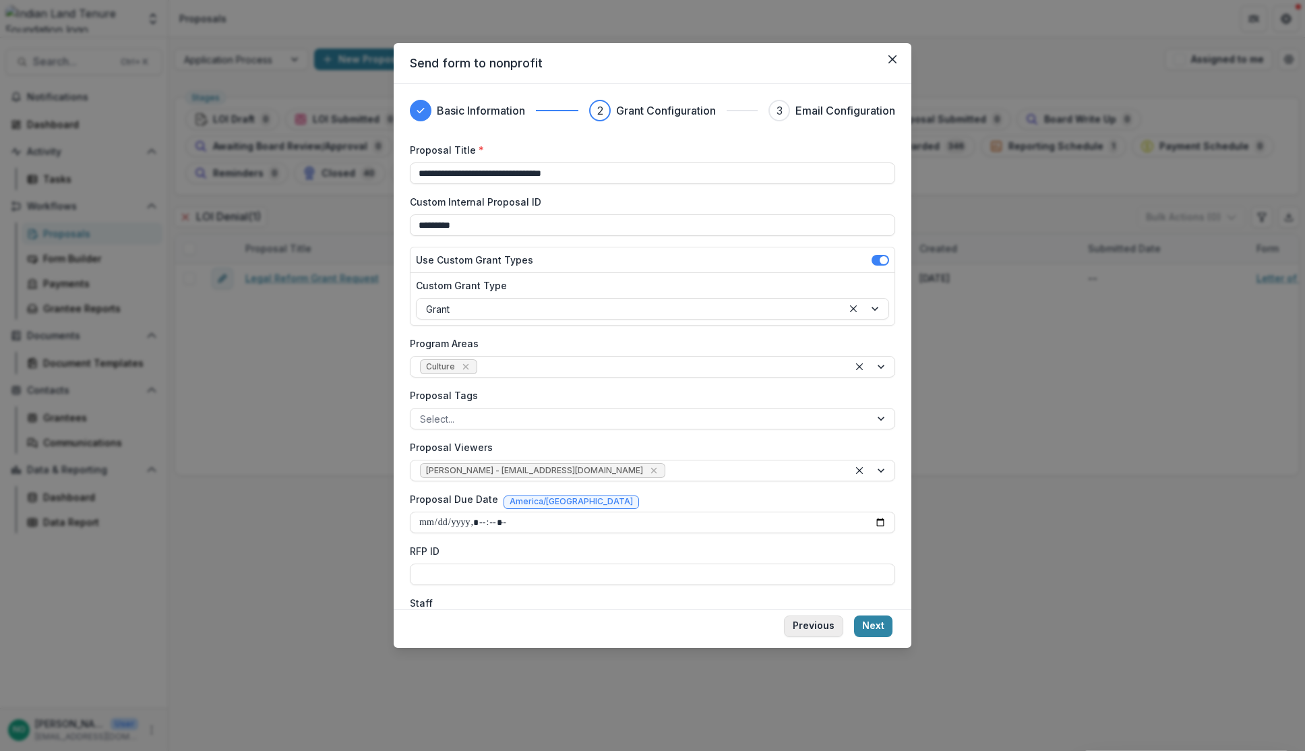
click at [802, 622] on button "Previous" at bounding box center [813, 626] width 59 height 22
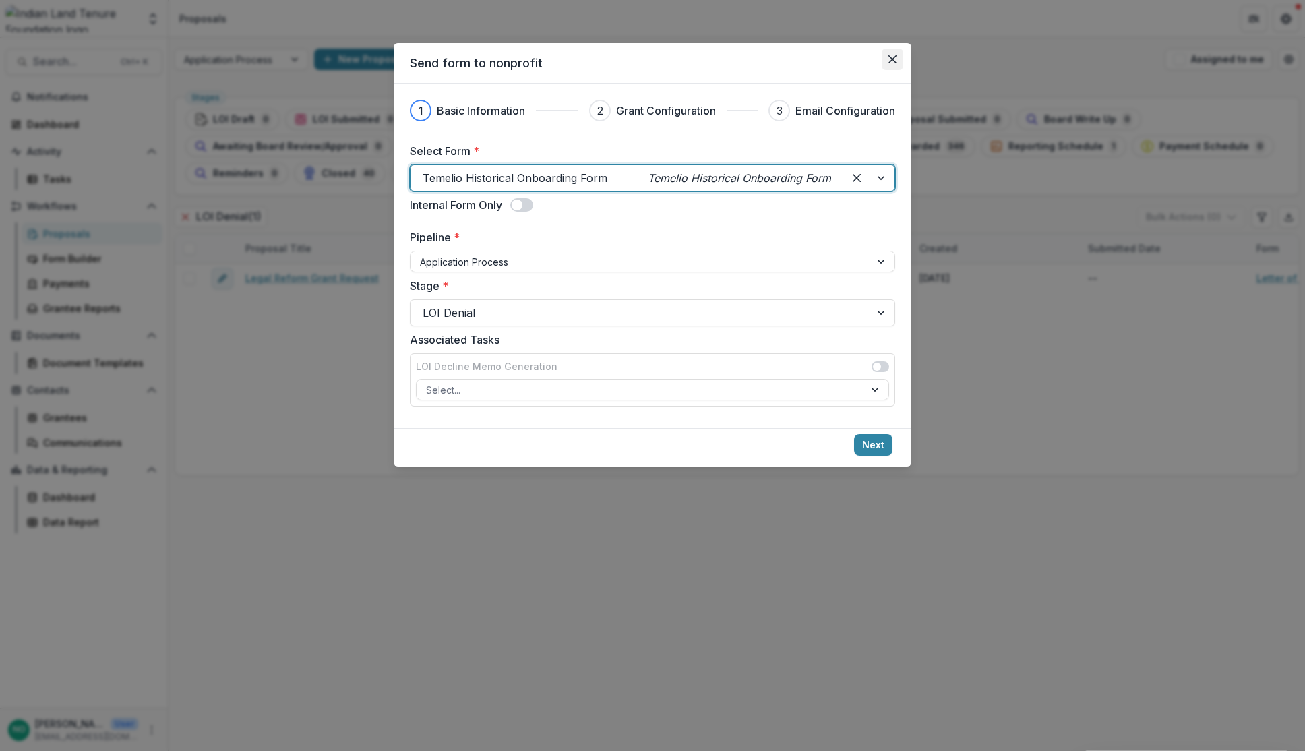
click at [895, 59] on icon "Close" at bounding box center [892, 59] width 8 height 8
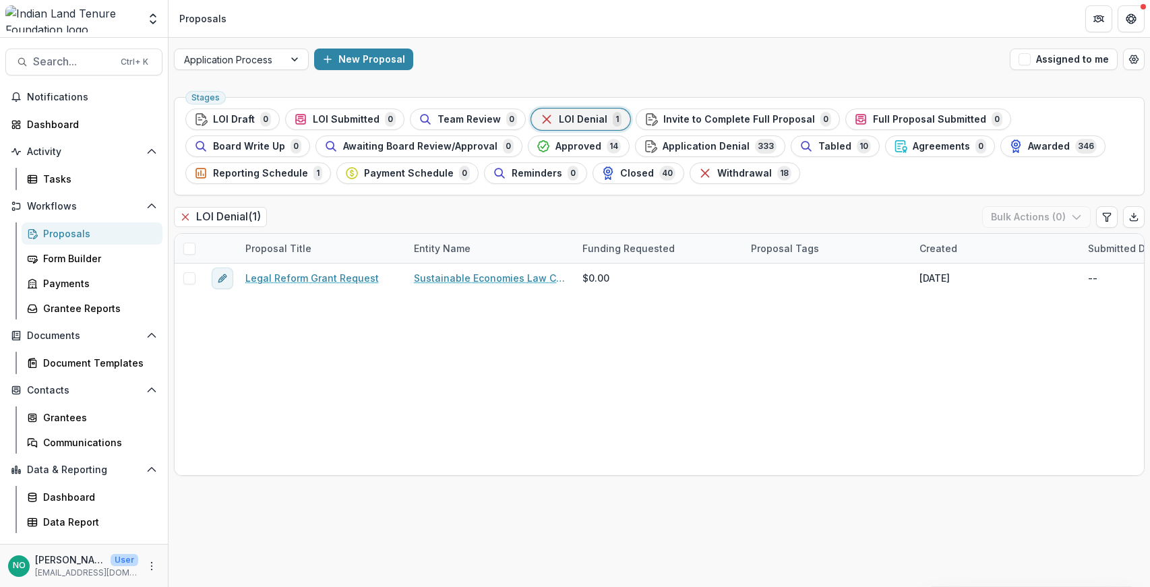
click at [44, 231] on div "Proposals" at bounding box center [97, 233] width 109 height 14
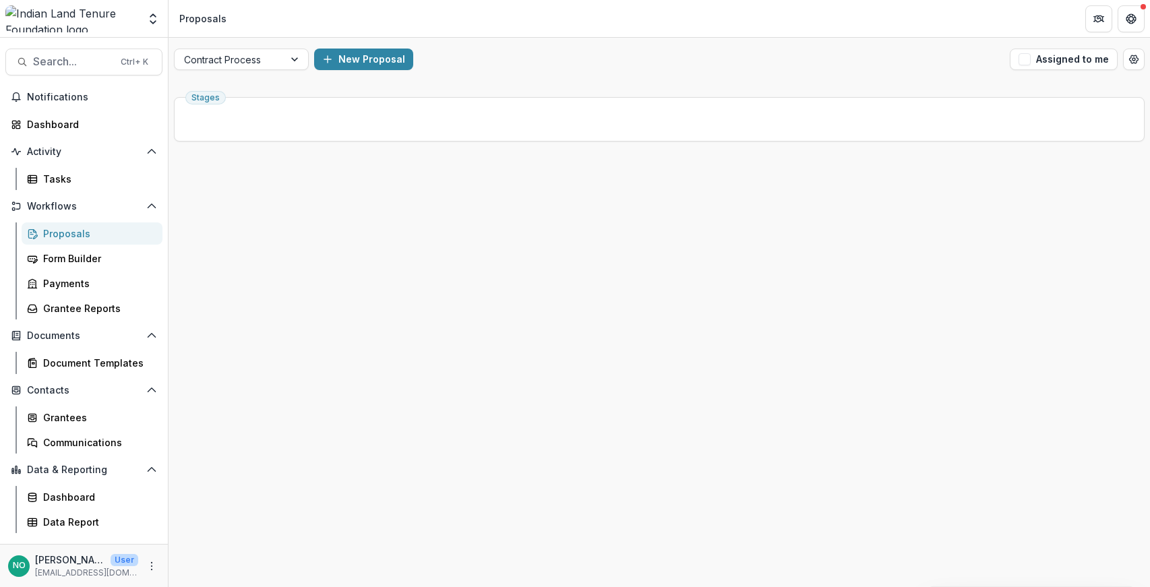
click at [226, 18] on div "Proposals" at bounding box center [203, 19] width 58 height 20
click at [204, 15] on div "Proposals" at bounding box center [202, 18] width 47 height 14
click at [1095, 17] on icon "Partners" at bounding box center [1098, 18] width 11 height 11
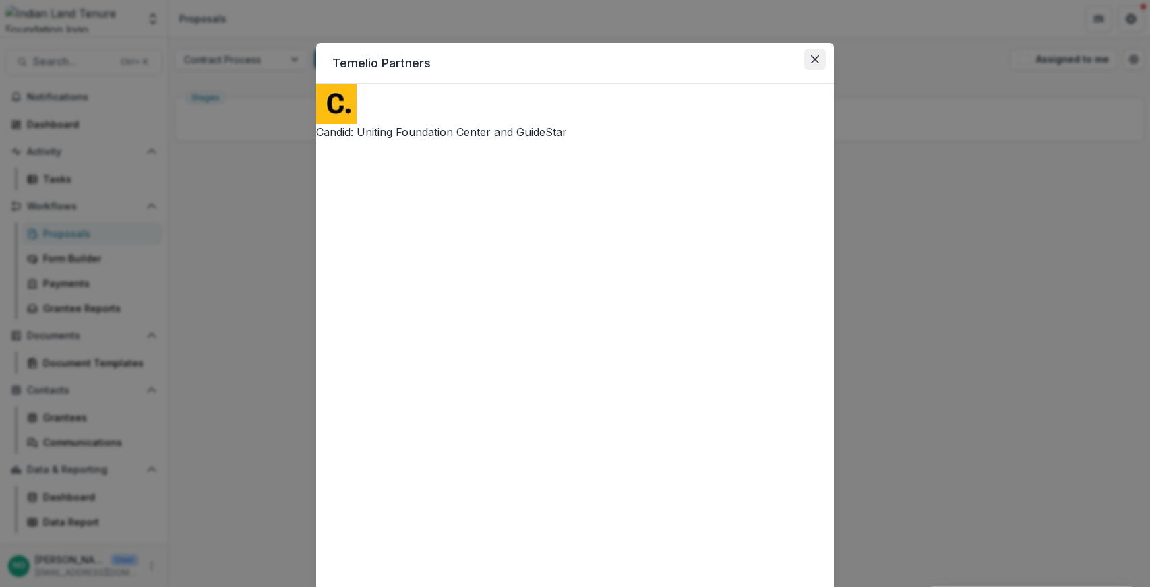
click at [813, 61] on icon "Close" at bounding box center [815, 59] width 8 height 8
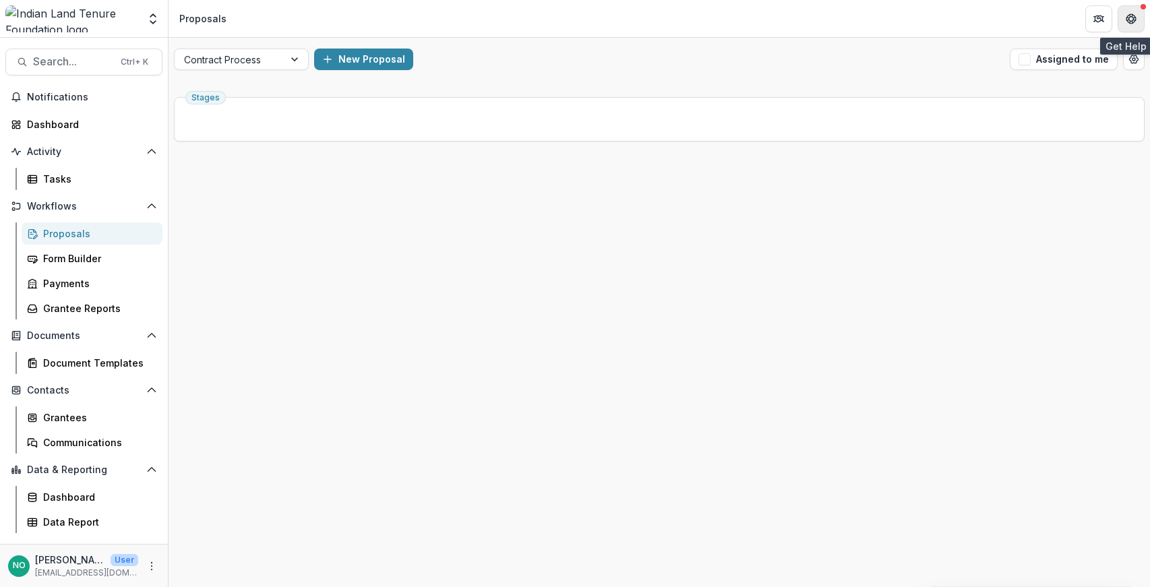
click at [1095, 18] on icon "Get Help" at bounding box center [1130, 18] width 11 height 11
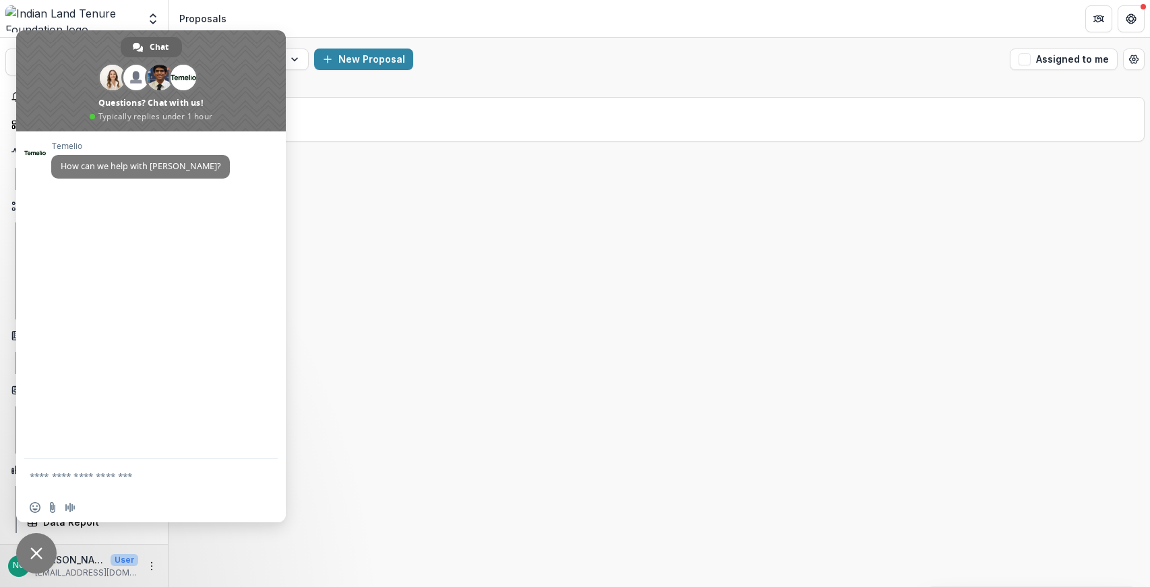
click at [37, 548] on span "Close chat" at bounding box center [36, 553] width 12 height 12
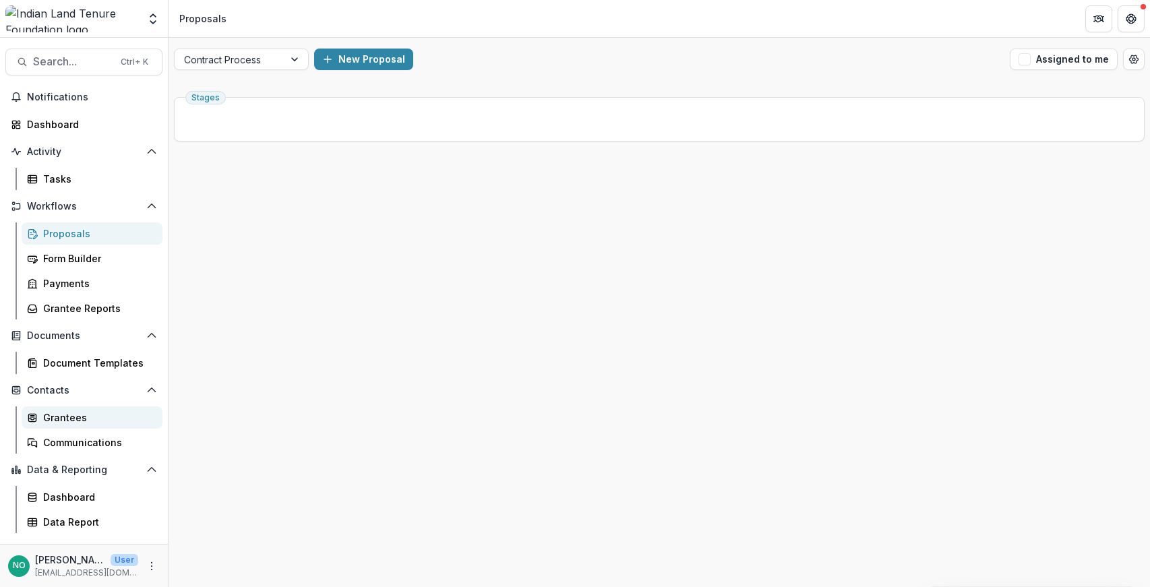
click at [47, 417] on div "Grantees" at bounding box center [97, 417] width 109 height 14
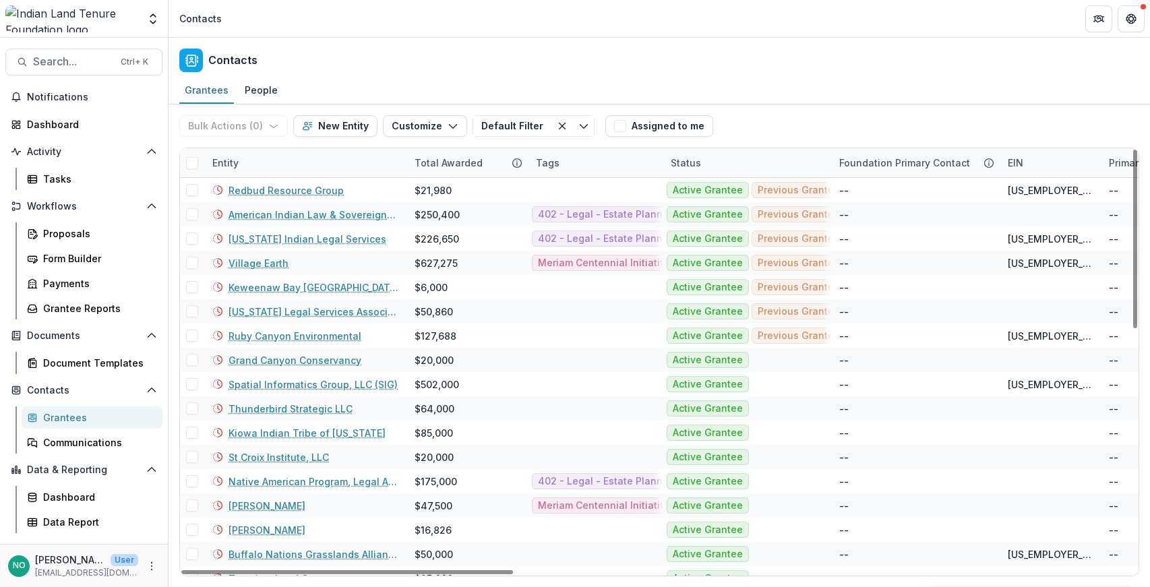
click at [252, 164] on div "Entity" at bounding box center [305, 162] width 202 height 29
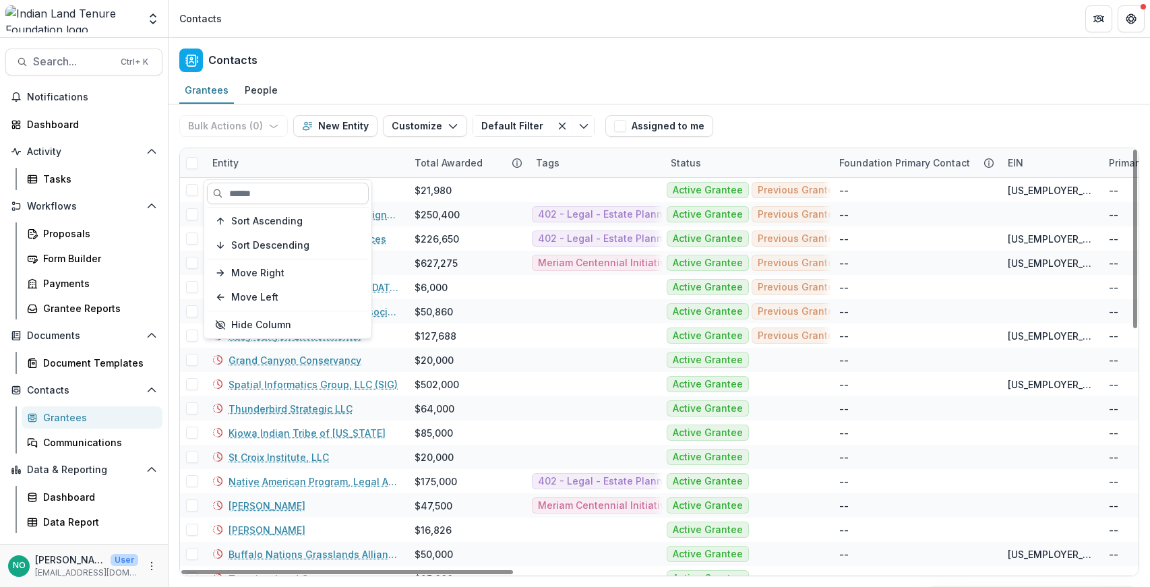
click at [257, 197] on input at bounding box center [288, 194] width 162 height 22
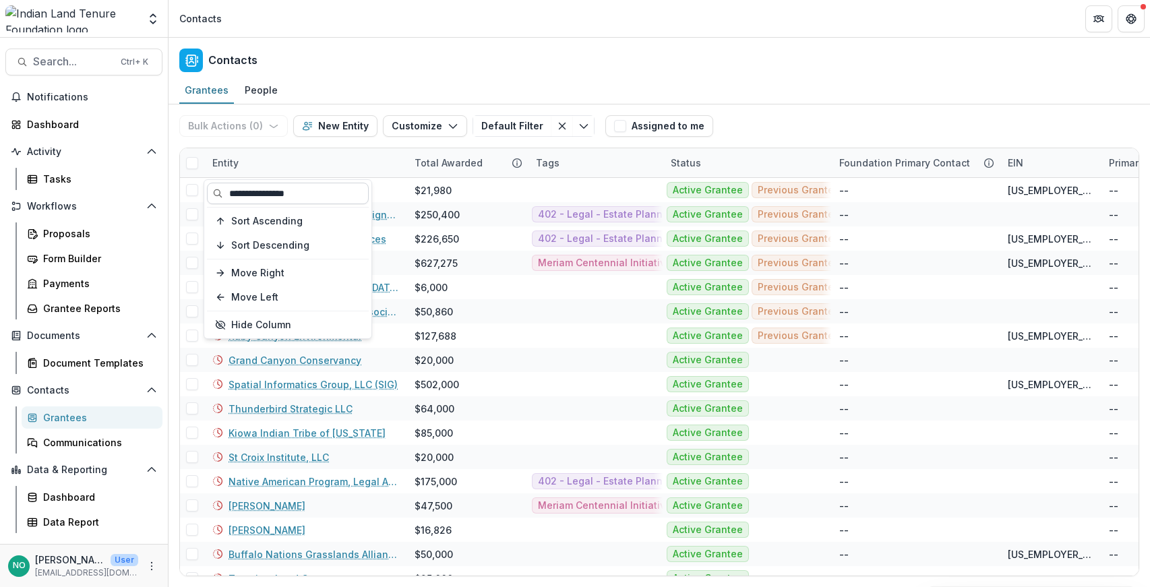
type input "**********"
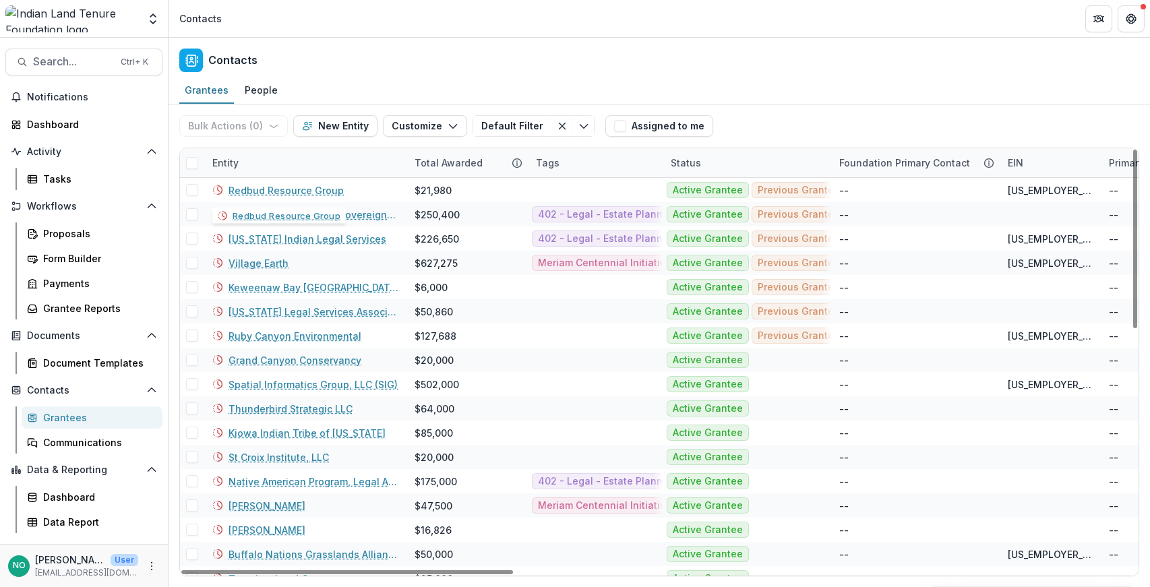
click at [259, 161] on div "Entity" at bounding box center [305, 162] width 202 height 29
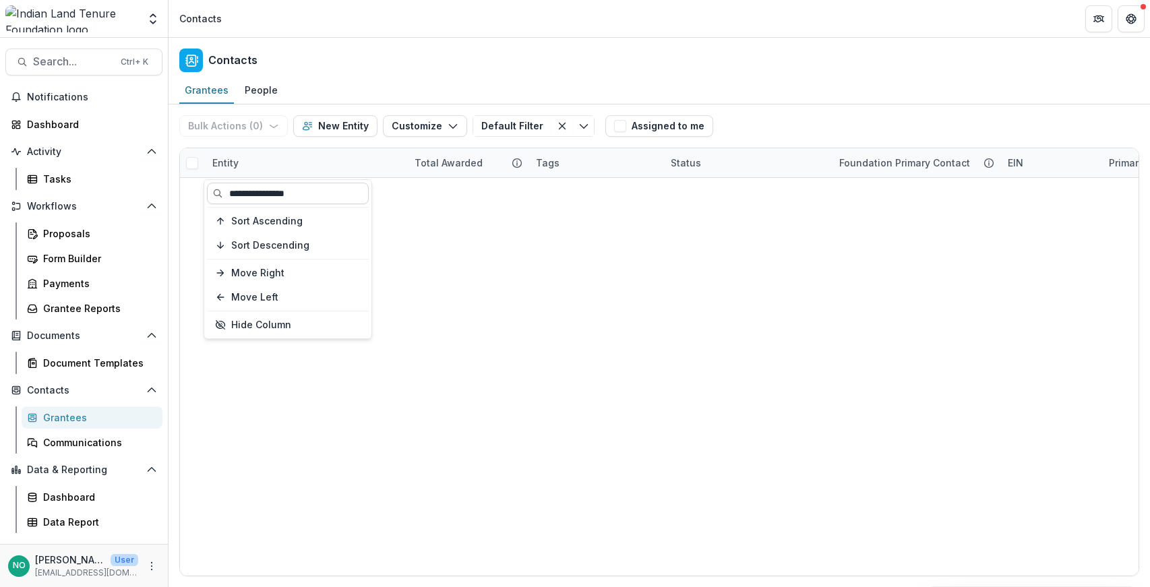
type input "**********"
click at [207, 210] on button "Sort Ascending" at bounding box center [288, 221] width 162 height 22
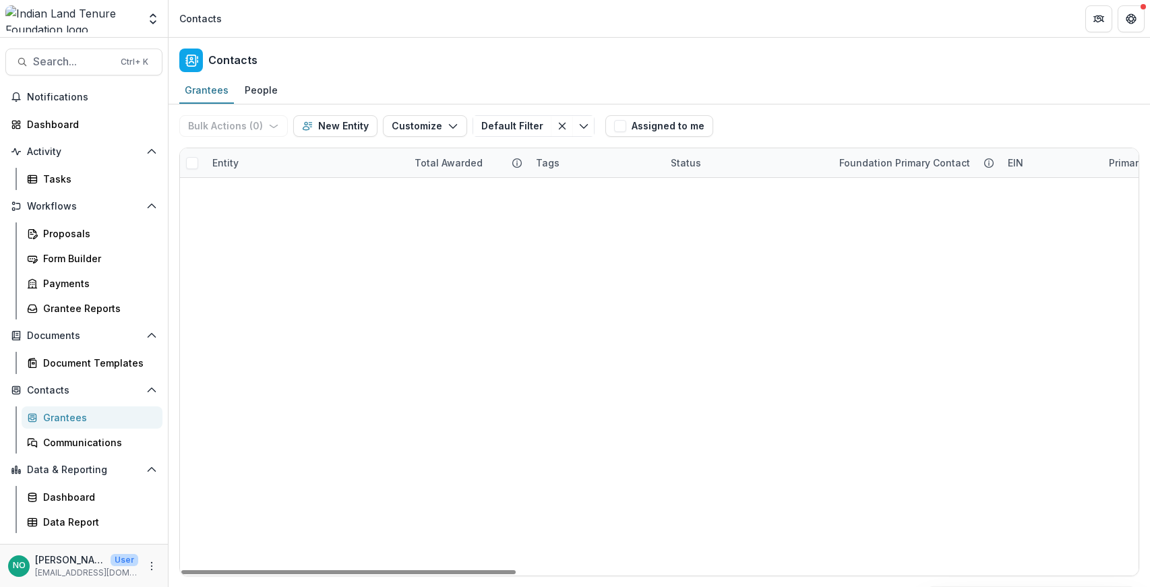
click at [457, 178] on div "Native Women Run $0 -- Robb S Organization" at bounding box center [659, 178] width 958 height 0
drag, startPoint x: 288, startPoint y: 196, endPoint x: 297, endPoint y: 199, distance: 8.8
click at [288, 194] on link "Native Women Run" at bounding box center [309, 190] width 162 height 14
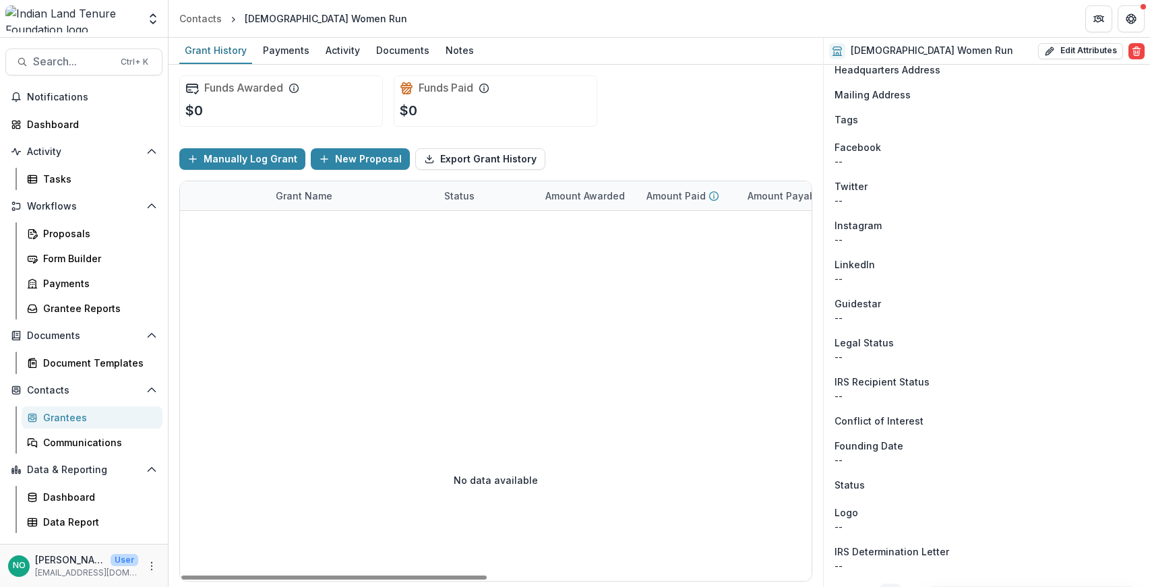
scroll to position [882, 0]
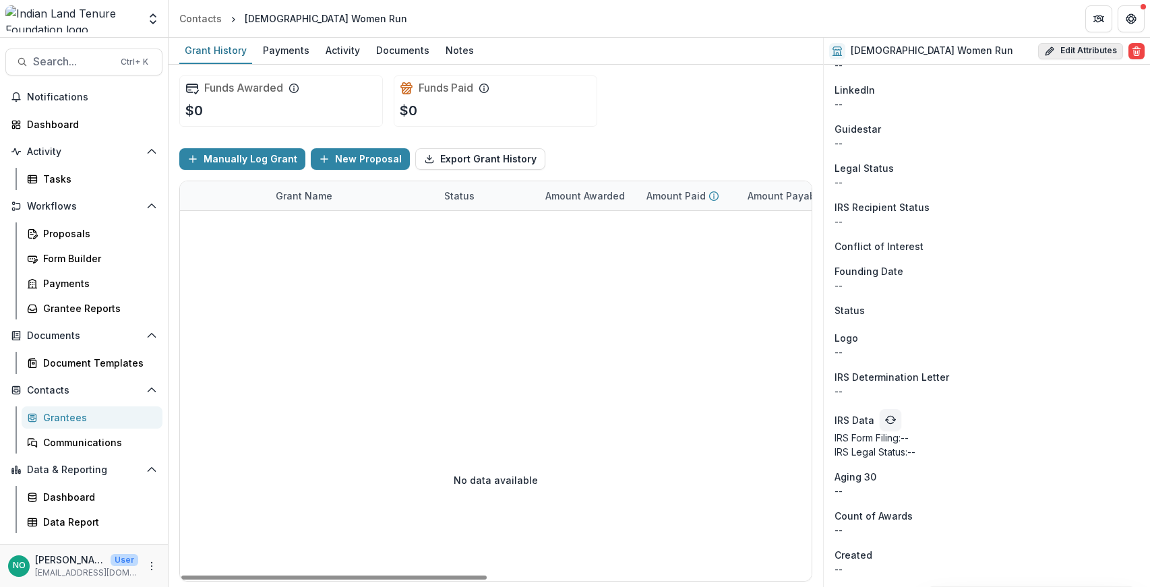
click at [1056, 50] on button "Edit Attributes" at bounding box center [1080, 51] width 85 height 16
select select
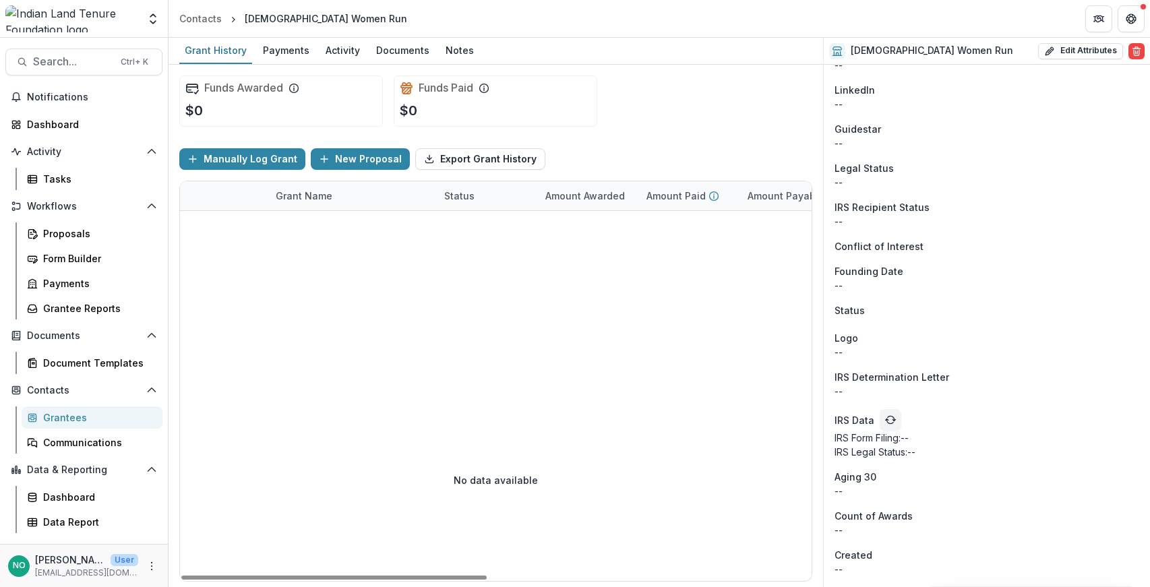
scroll to position [0, 0]
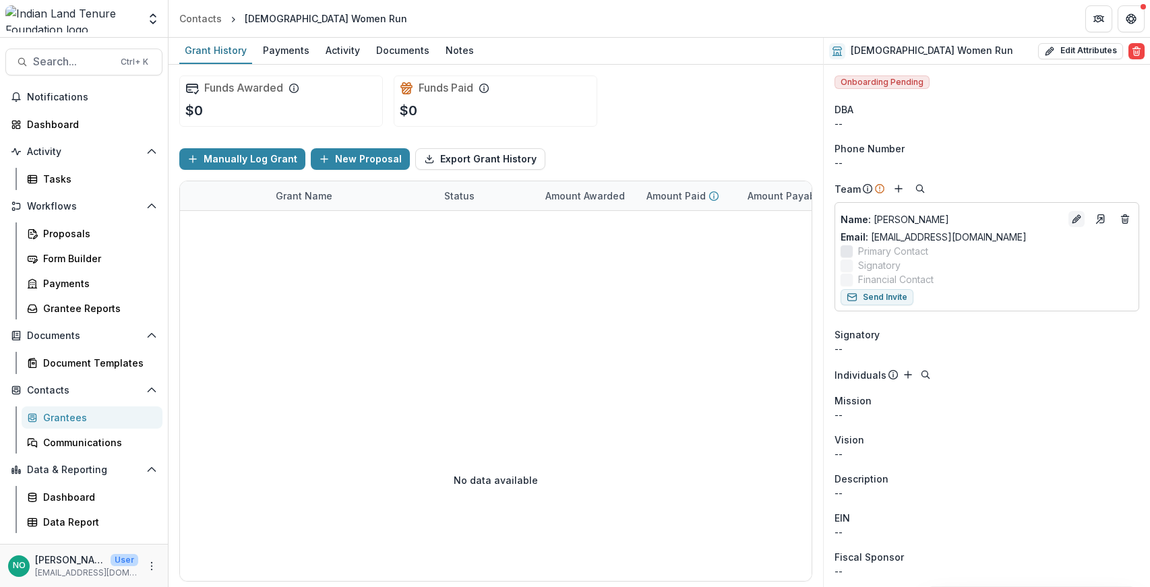
click at [1073, 220] on icon "Edit" at bounding box center [1075, 220] width 6 height 6
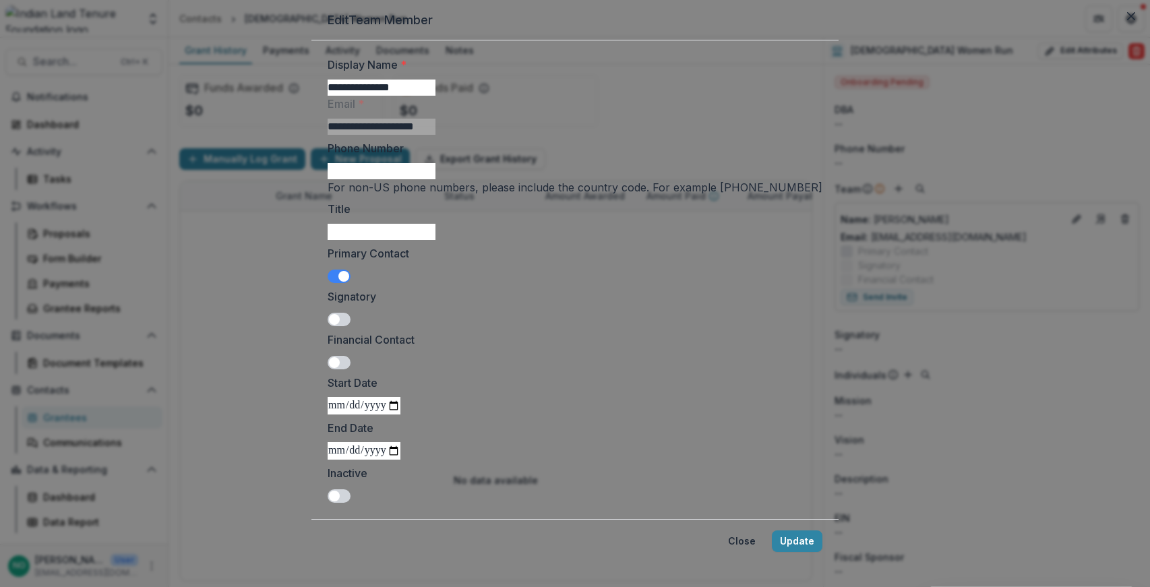
drag, startPoint x: 472, startPoint y: 136, endPoint x: 168, endPoint y: 135, distance: 304.0
click at [169, 135] on div "**********" at bounding box center [575, 293] width 1150 height 587
type input "**********"
click at [1095, 27] on button "Close" at bounding box center [1131, 16] width 22 height 22
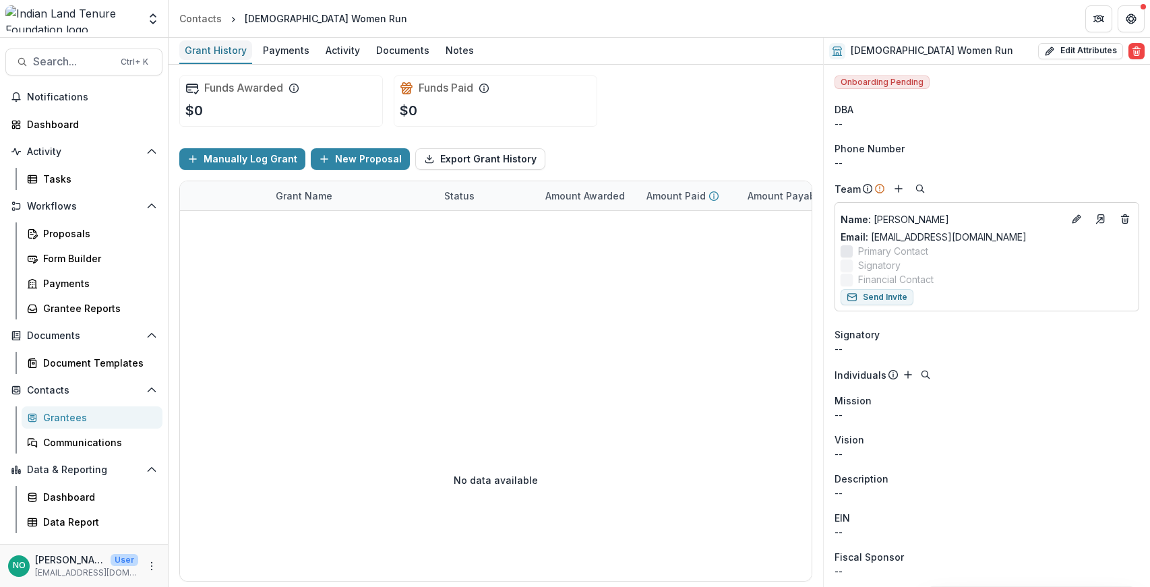
click at [200, 53] on div "Grant History" at bounding box center [215, 50] width 73 height 20
click at [49, 385] on span "Contacts" at bounding box center [84, 390] width 114 height 11
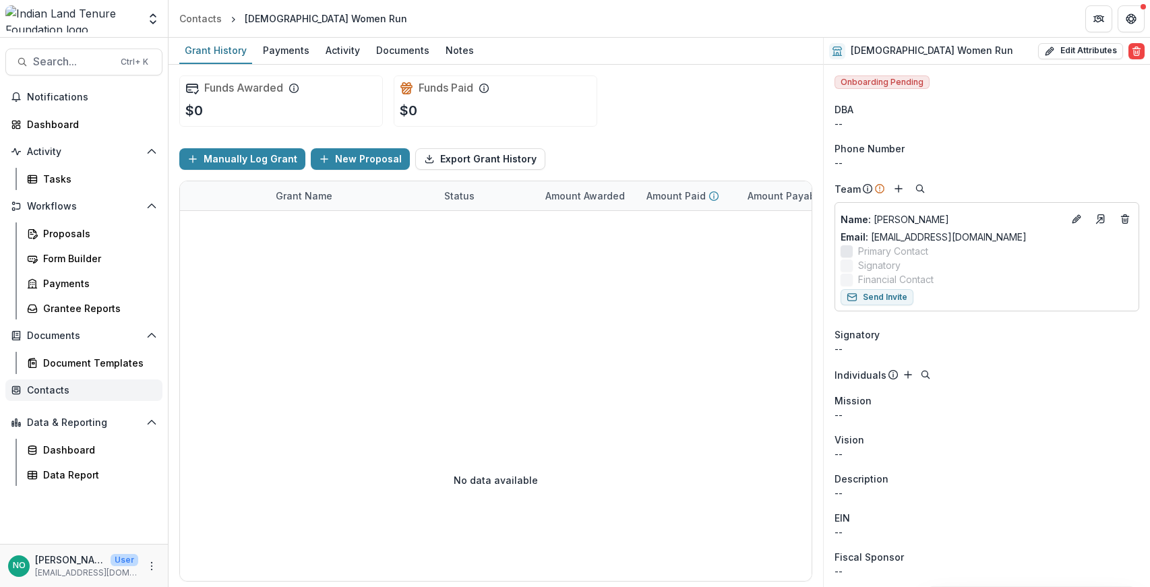
click at [51, 385] on span "Contacts" at bounding box center [89, 390] width 125 height 11
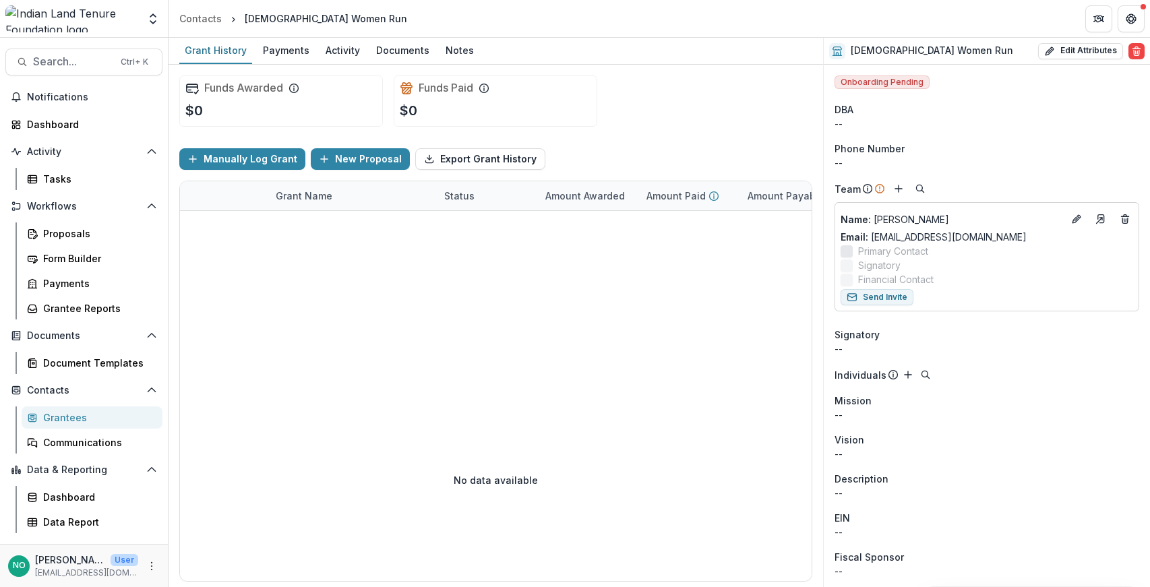
click at [56, 417] on div "Grantees" at bounding box center [97, 417] width 109 height 14
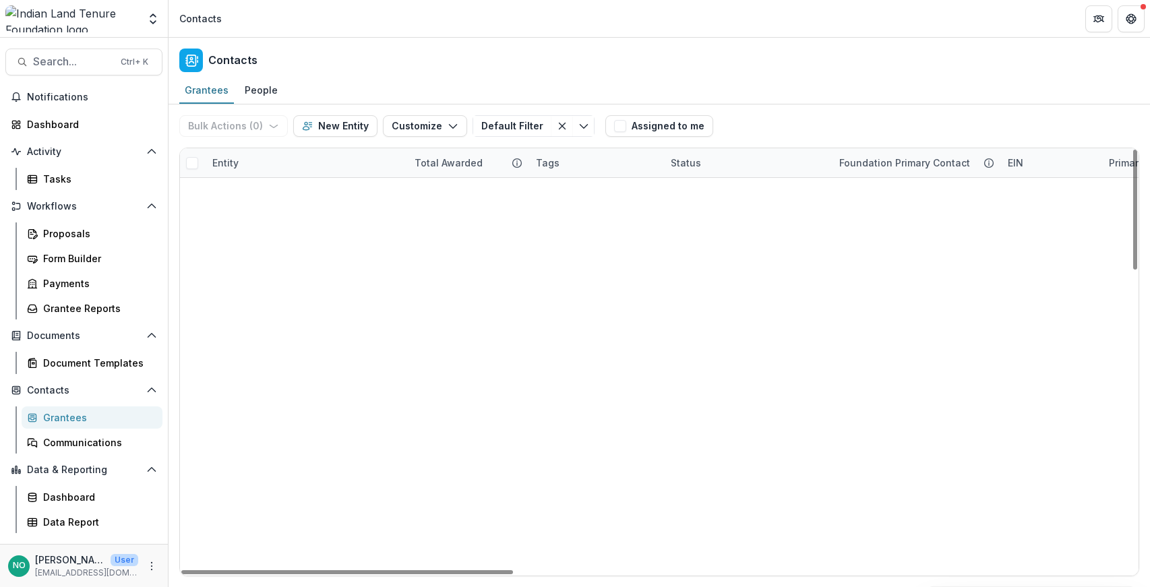
click at [263, 166] on div "Entity" at bounding box center [305, 162] width 202 height 29
click at [255, 189] on input at bounding box center [288, 194] width 162 height 22
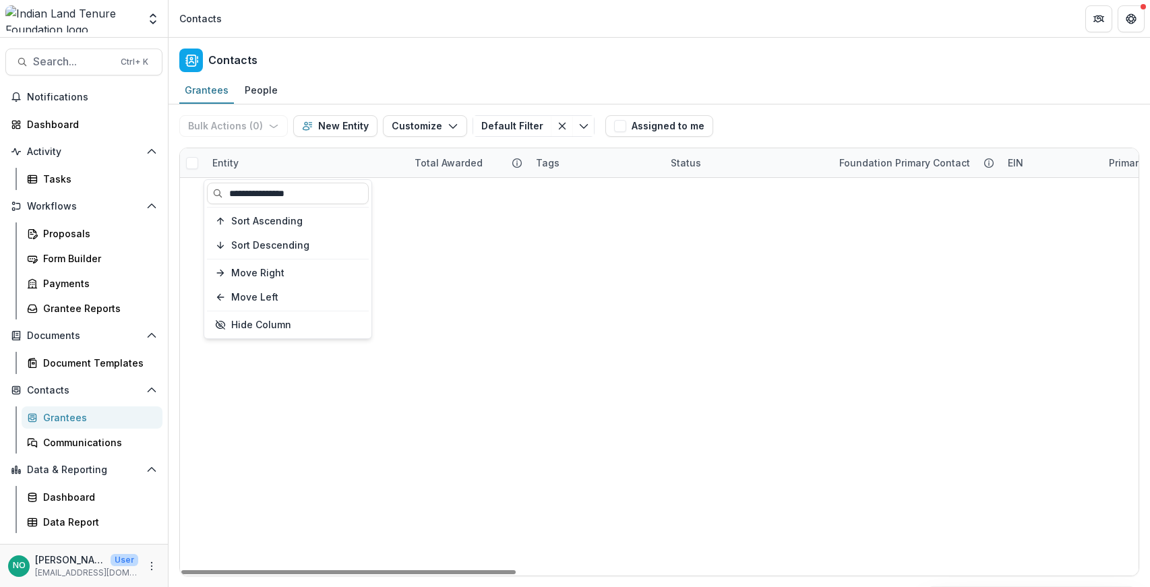
type input "**********"
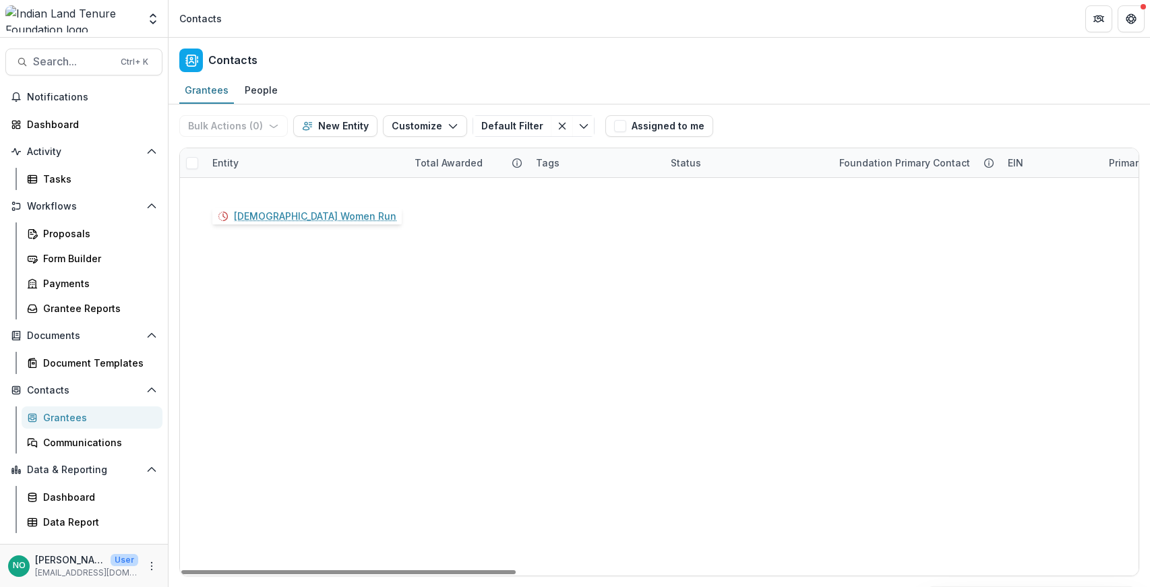
click at [269, 186] on link "Native Women Run" at bounding box center [309, 190] width 162 height 14
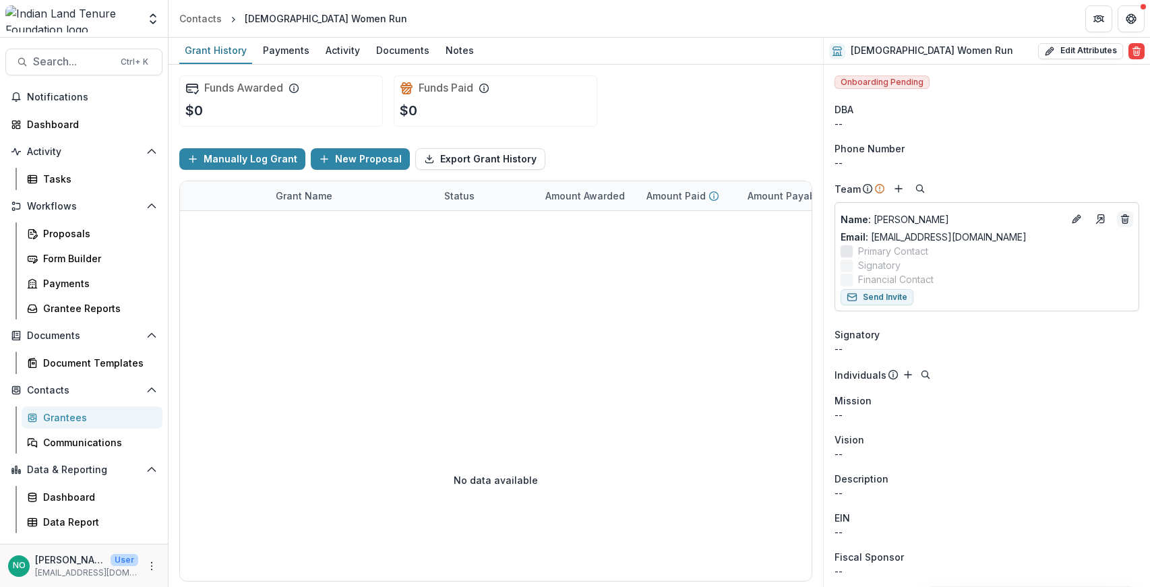
click at [1095, 216] on line "Deletes" at bounding box center [1124, 216] width 7 height 0
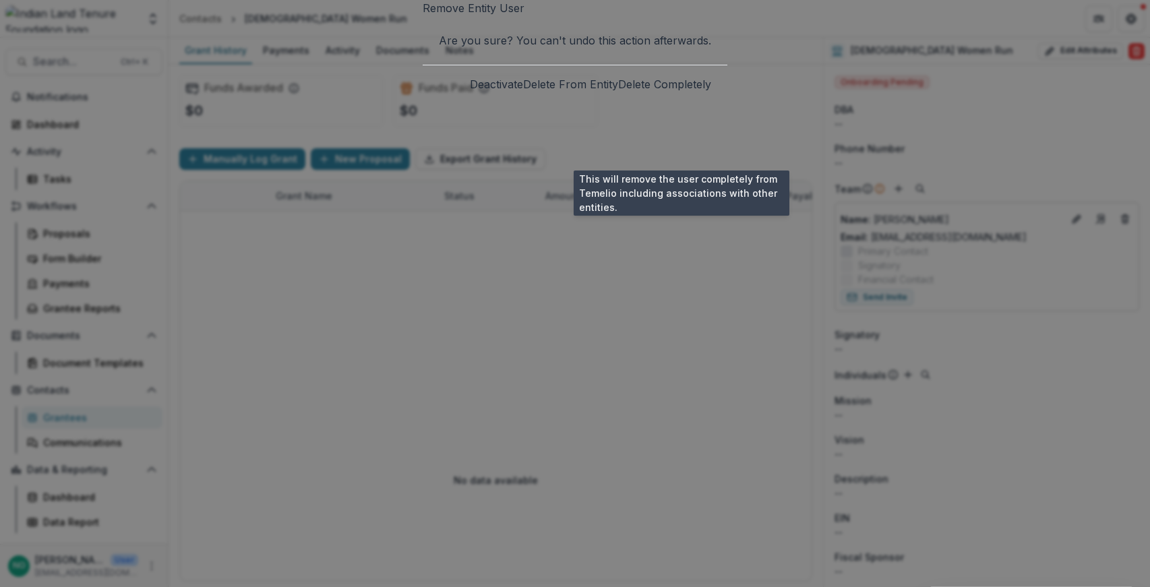
click at [681, 92] on button "Delete Completely" at bounding box center [664, 84] width 93 height 16
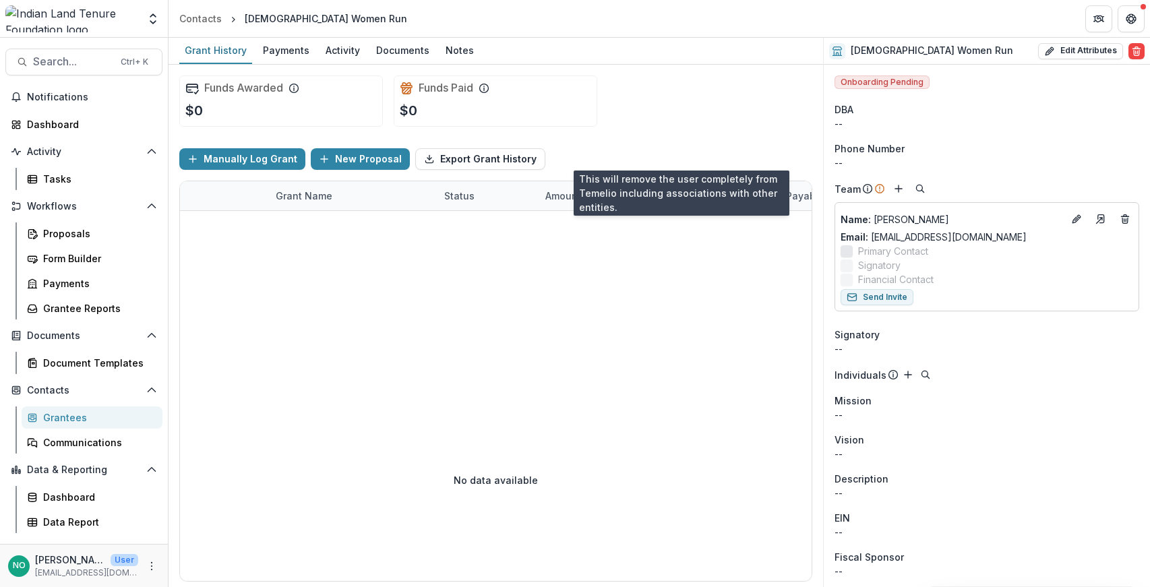
click at [665, 92] on button "Delete Completely" at bounding box center [664, 84] width 93 height 16
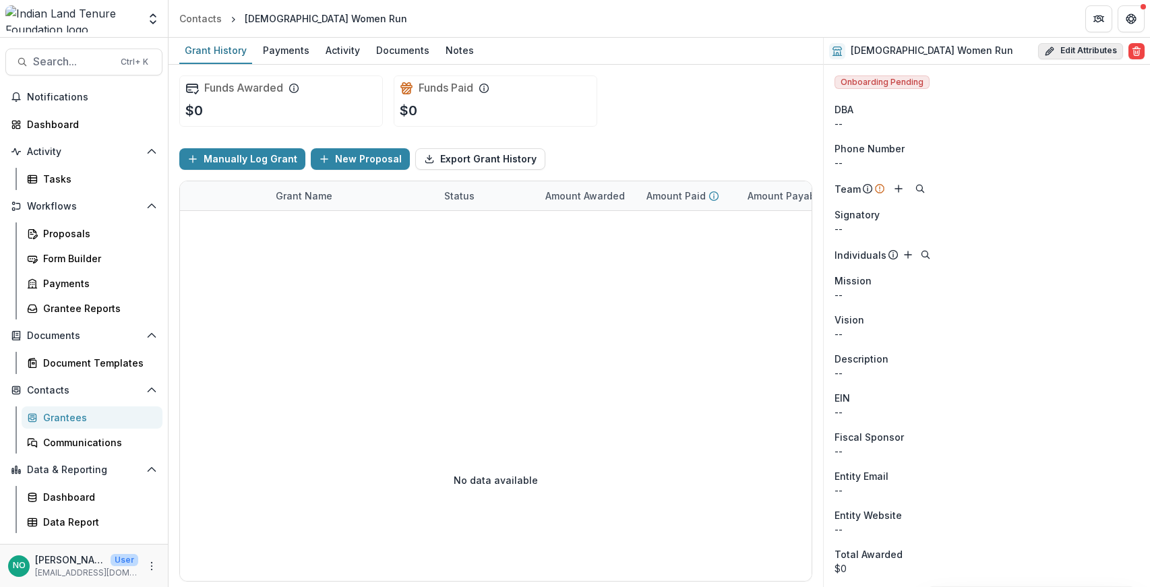
click at [1061, 49] on button "Edit Attributes" at bounding box center [1080, 51] width 85 height 16
select select
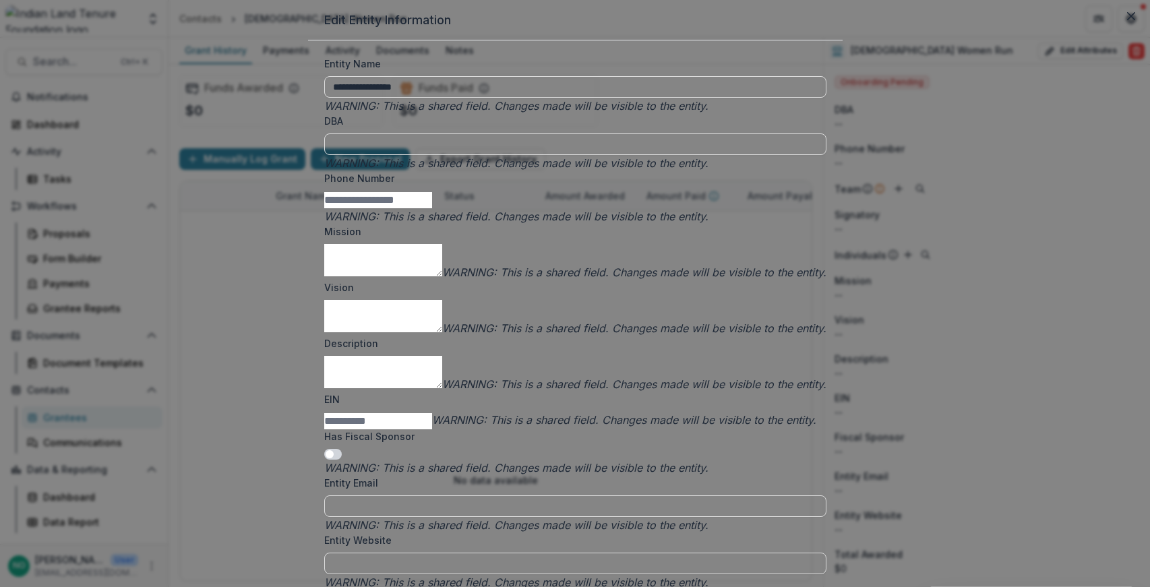
scroll to position [382, 0]
click at [464, 495] on input "Entity Email" at bounding box center [575, 506] width 502 height 22
type input "**********"
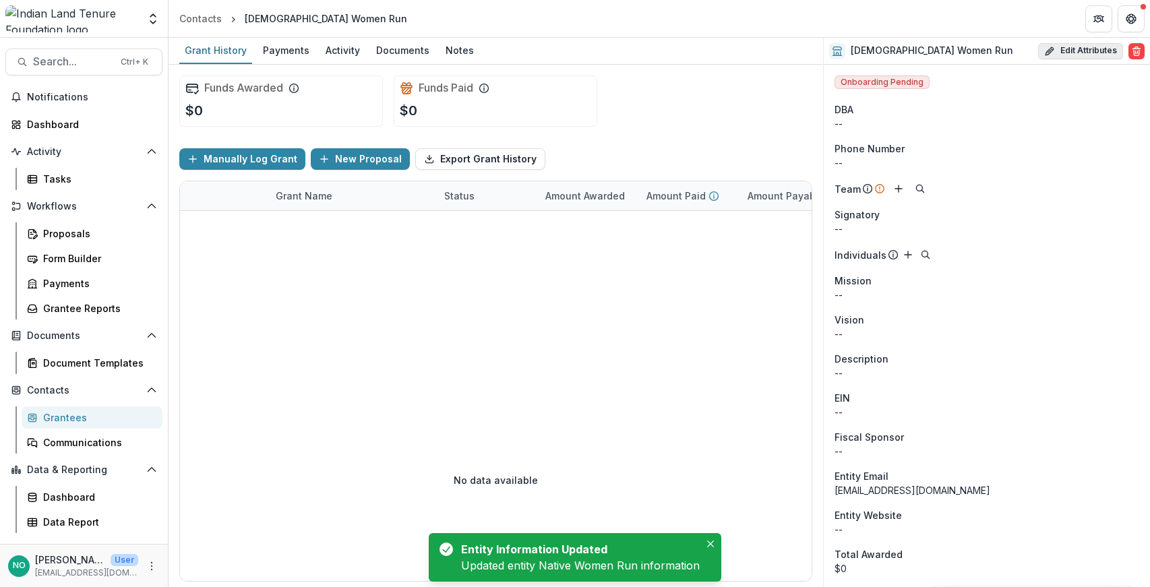
click at [1062, 53] on button "Edit Attributes" at bounding box center [1080, 51] width 85 height 16
select select
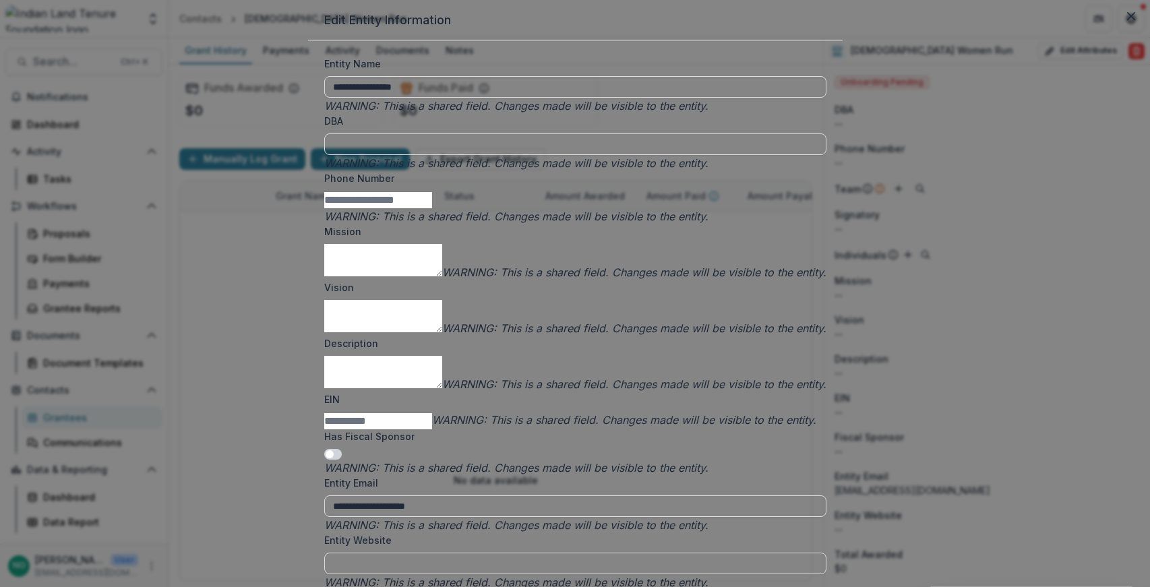
scroll to position [764, 0]
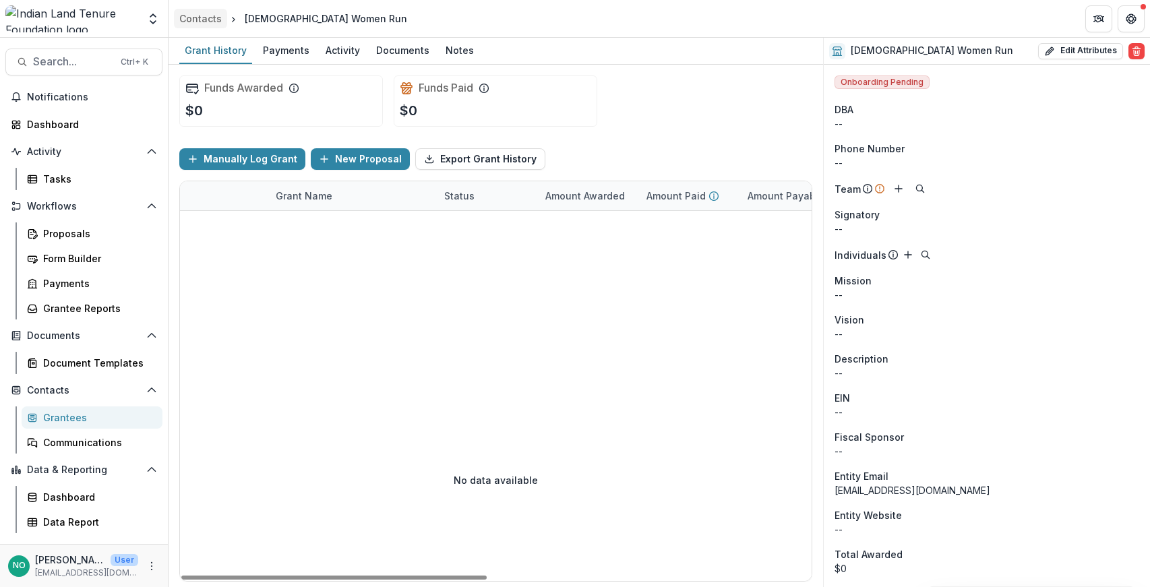
click at [204, 21] on div "Contacts" at bounding box center [200, 18] width 42 height 14
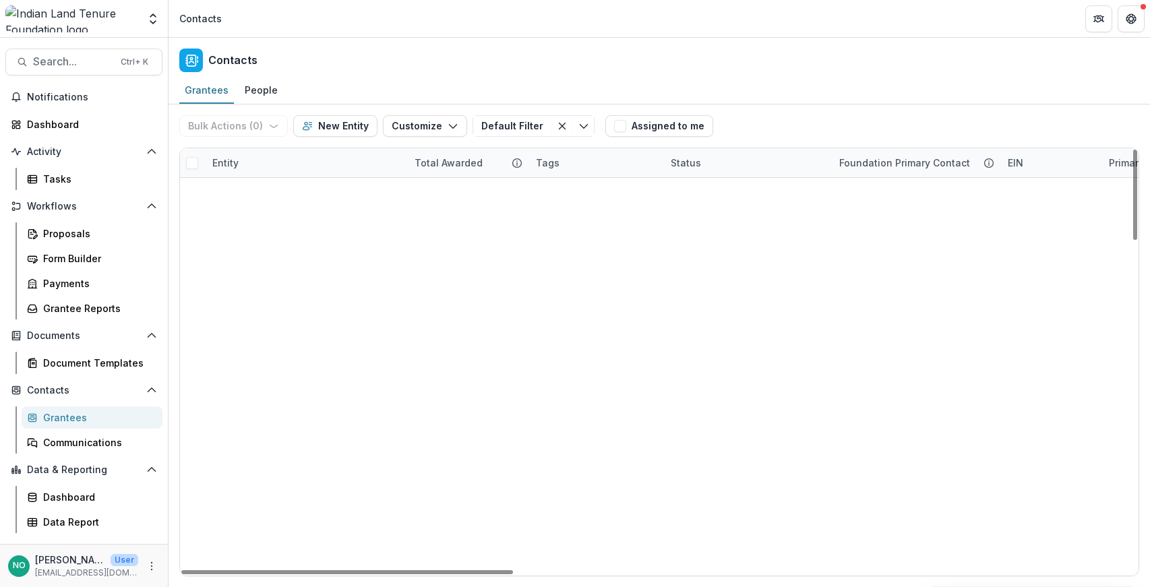
click at [253, 157] on div "Entity" at bounding box center [305, 162] width 202 height 29
click at [253, 189] on input at bounding box center [288, 194] width 162 height 22
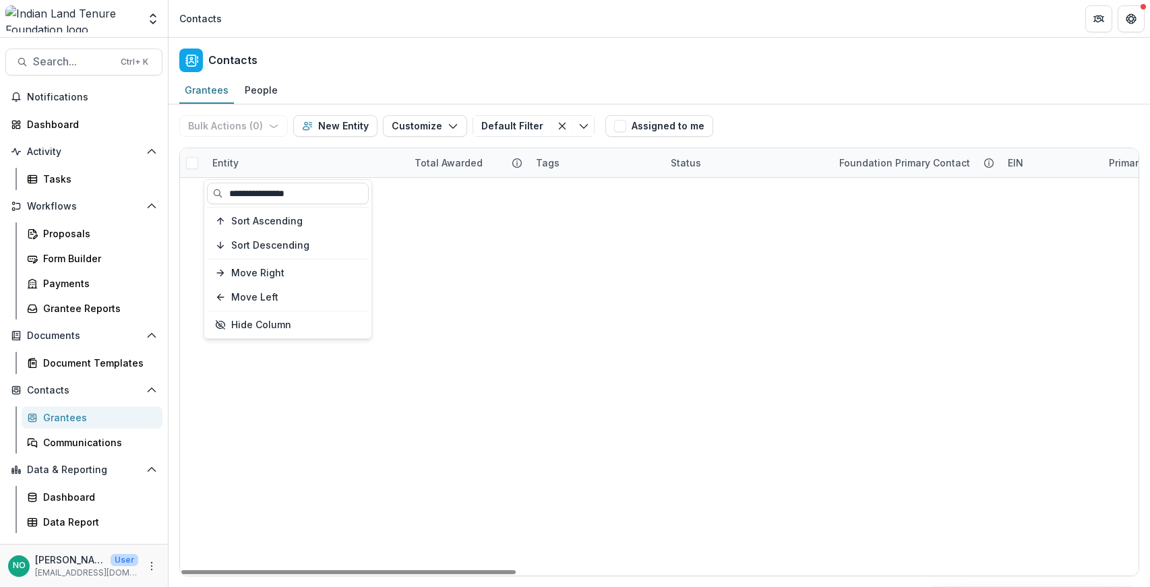
type input "**********"
click at [384, 178] on div "Native Women Run $0 -- -- Organization" at bounding box center [659, 178] width 958 height 0
drag, startPoint x: 507, startPoint y: 569, endPoint x: 307, endPoint y: 555, distance: 200.7
click at [307, 570] on div at bounding box center [348, 572] width 334 height 4
click at [191, 195] on span at bounding box center [192, 190] width 12 height 12
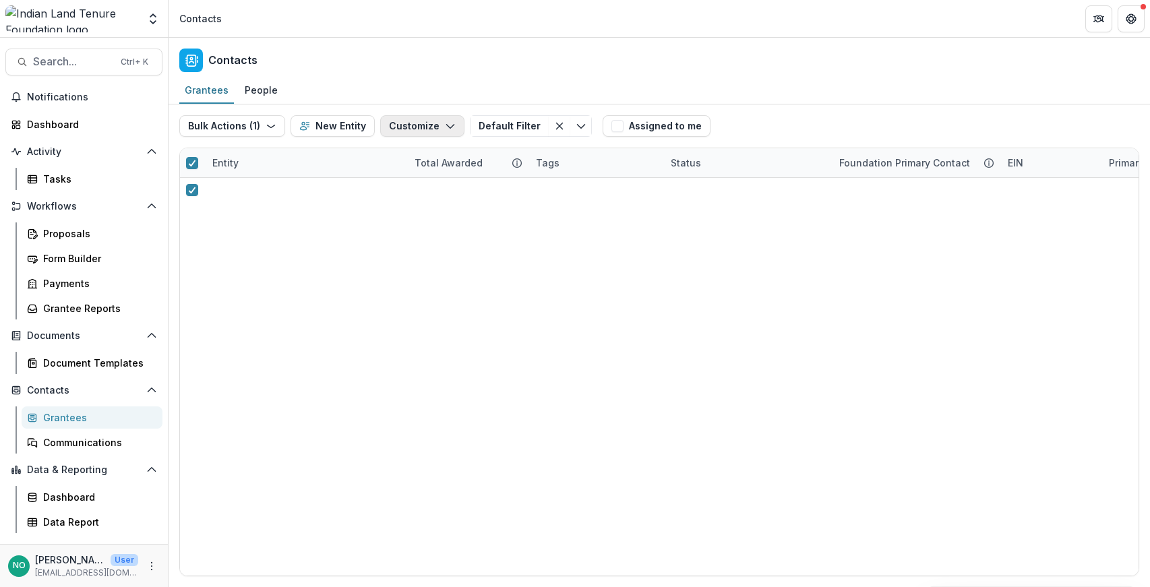
click at [433, 130] on button "Customize" at bounding box center [422, 126] width 84 height 22
click at [437, 131] on button "Customize" at bounding box center [422, 126] width 84 height 22
click at [237, 125] on button "Bulk Actions ( 1 )" at bounding box center [232, 126] width 106 height 22
click at [240, 124] on button "Bulk Actions ( 1 )" at bounding box center [232, 126] width 106 height 22
click at [253, 86] on div "People" at bounding box center [261, 90] width 44 height 20
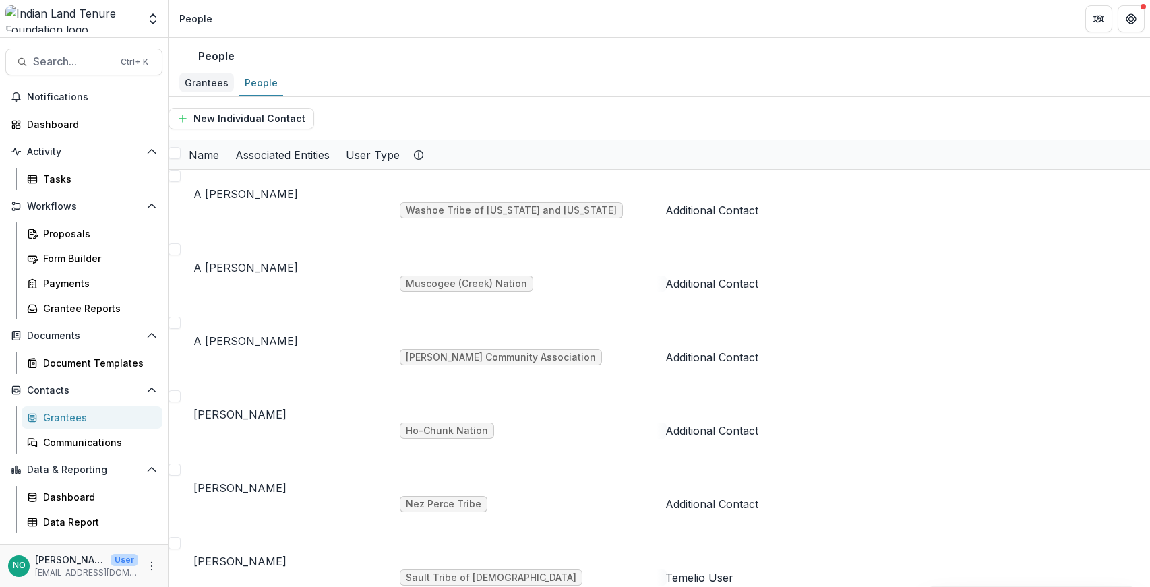
click at [199, 90] on div "Grantees" at bounding box center [206, 83] width 55 height 20
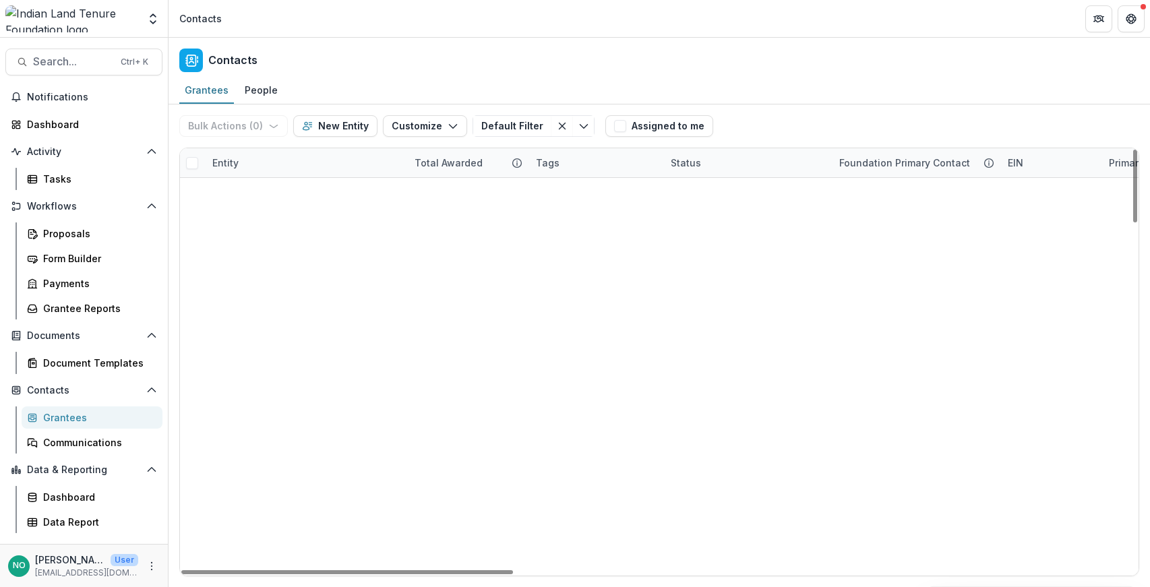
click at [233, 165] on div "Entity" at bounding box center [225, 163] width 42 height 14
click at [234, 164] on div "Entity" at bounding box center [225, 163] width 42 height 14
click at [245, 191] on input at bounding box center [288, 194] width 162 height 22
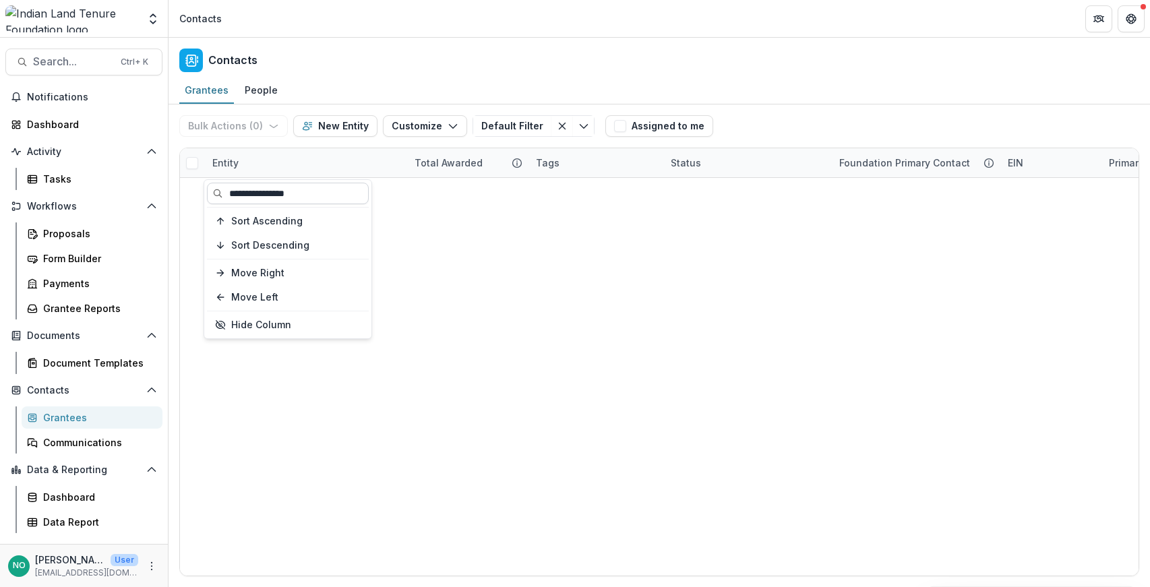
type input "**********"
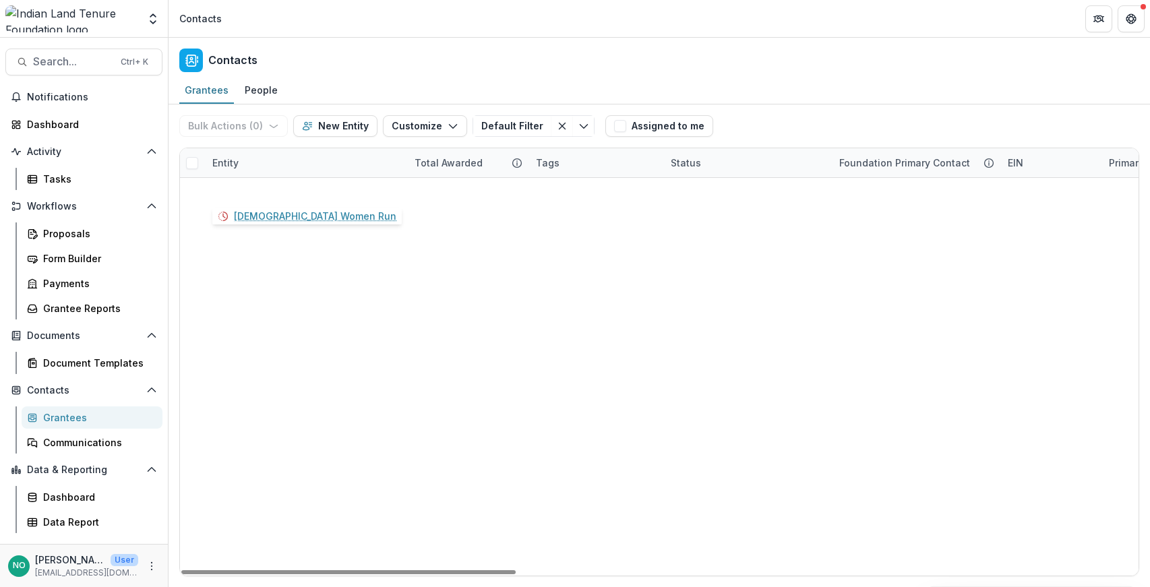
click at [263, 184] on link "Native Women Run" at bounding box center [309, 190] width 162 height 14
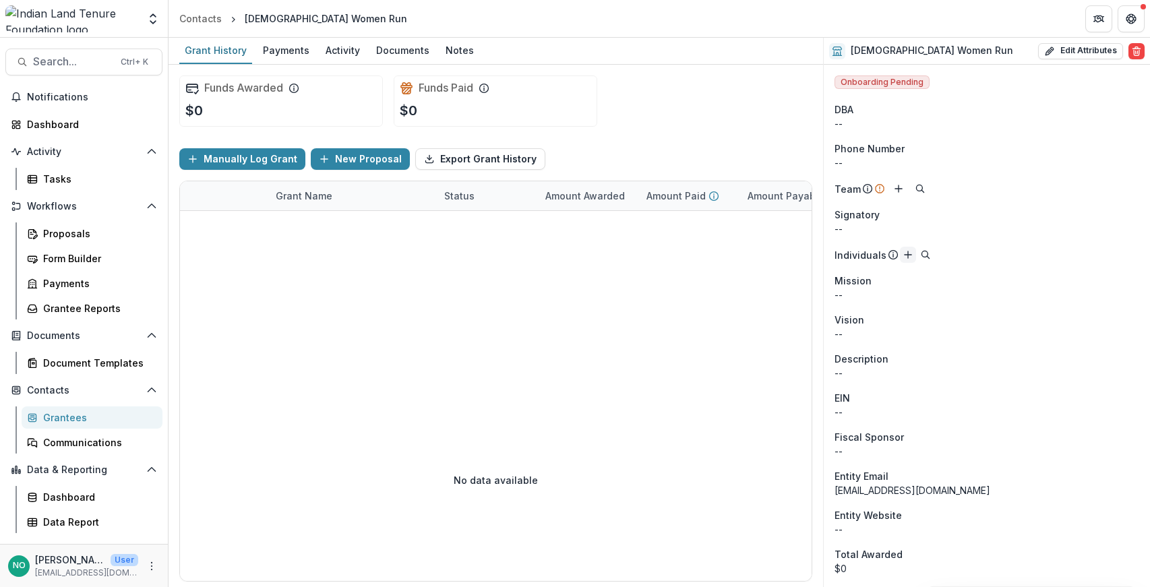
click at [905, 256] on icon "Add" at bounding box center [907, 254] width 11 height 11
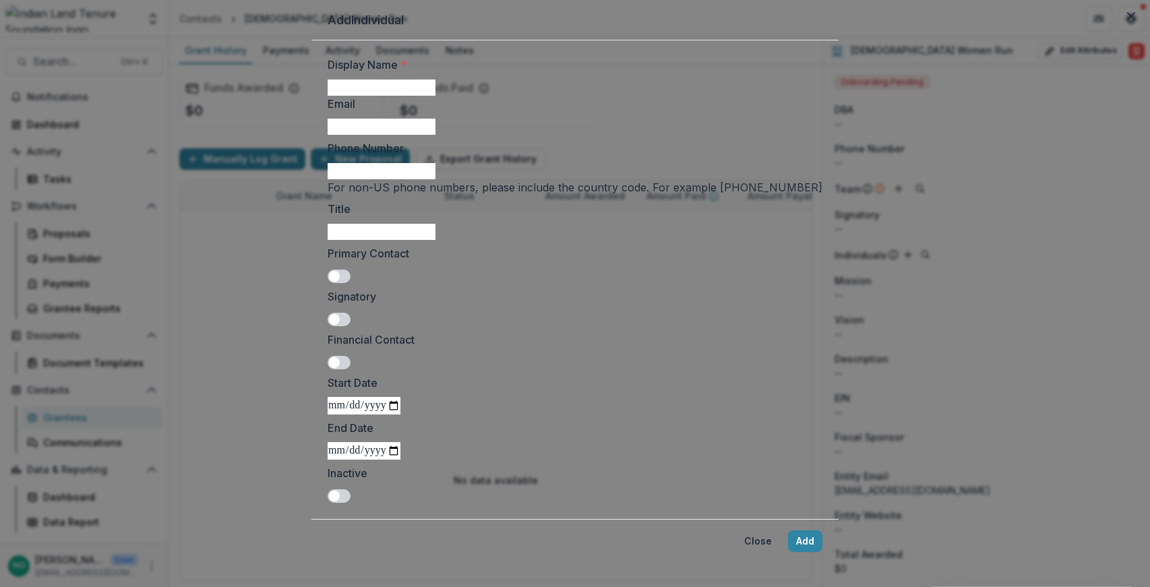
click at [399, 96] on input "Display Name *" at bounding box center [382, 88] width 108 height 16
type input "**********"
click at [393, 240] on input "Title" at bounding box center [382, 232] width 108 height 16
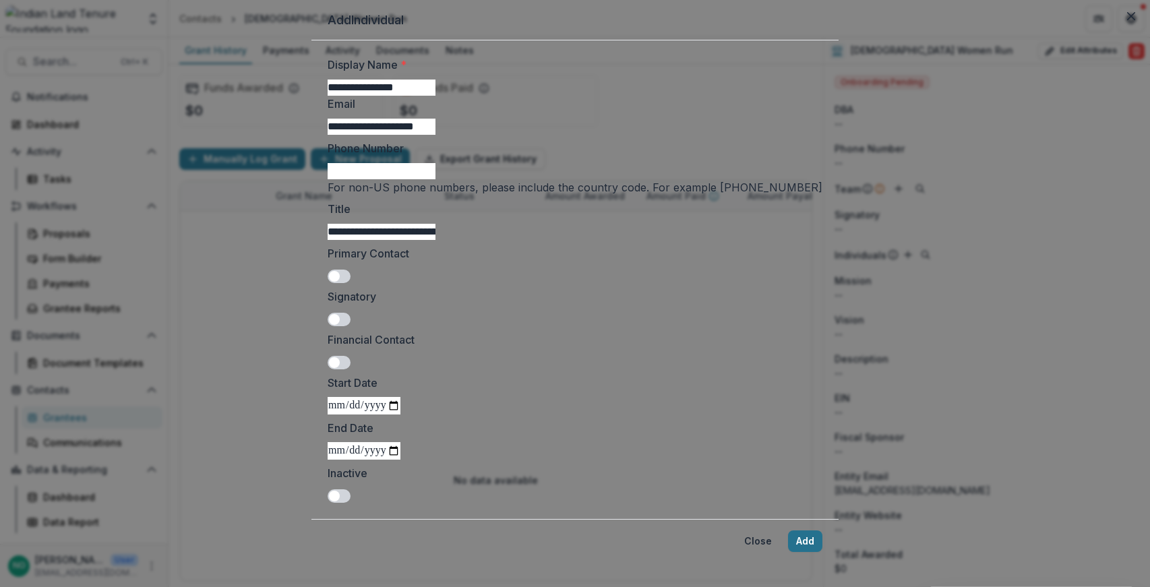
type input "**********"
click at [788, 530] on button "Add" at bounding box center [805, 541] width 34 height 22
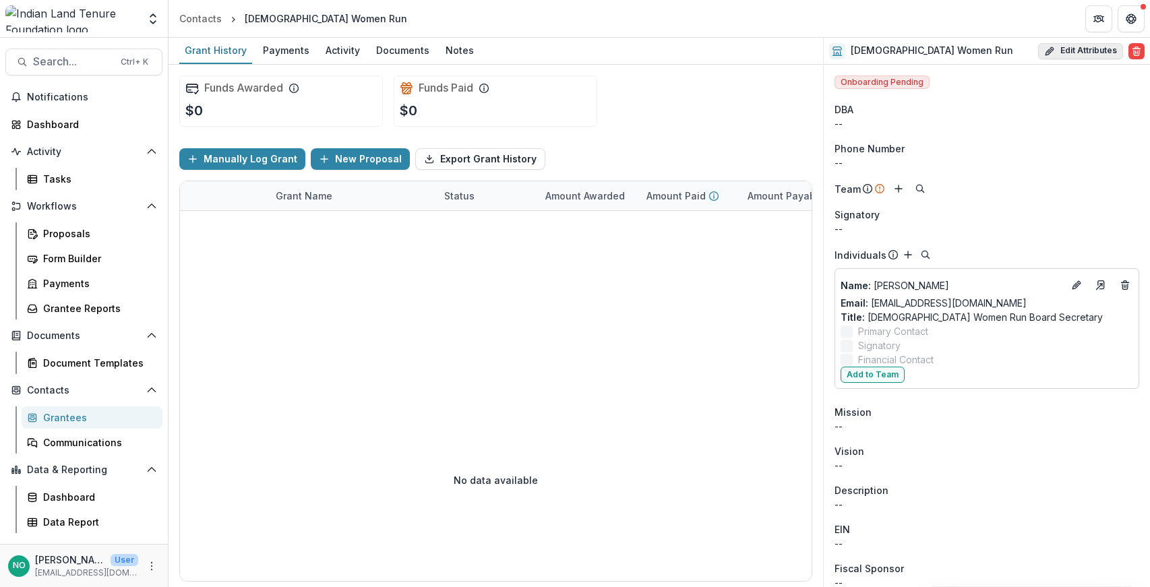
click at [1056, 48] on button "Edit Attributes" at bounding box center [1080, 51] width 85 height 16
select select
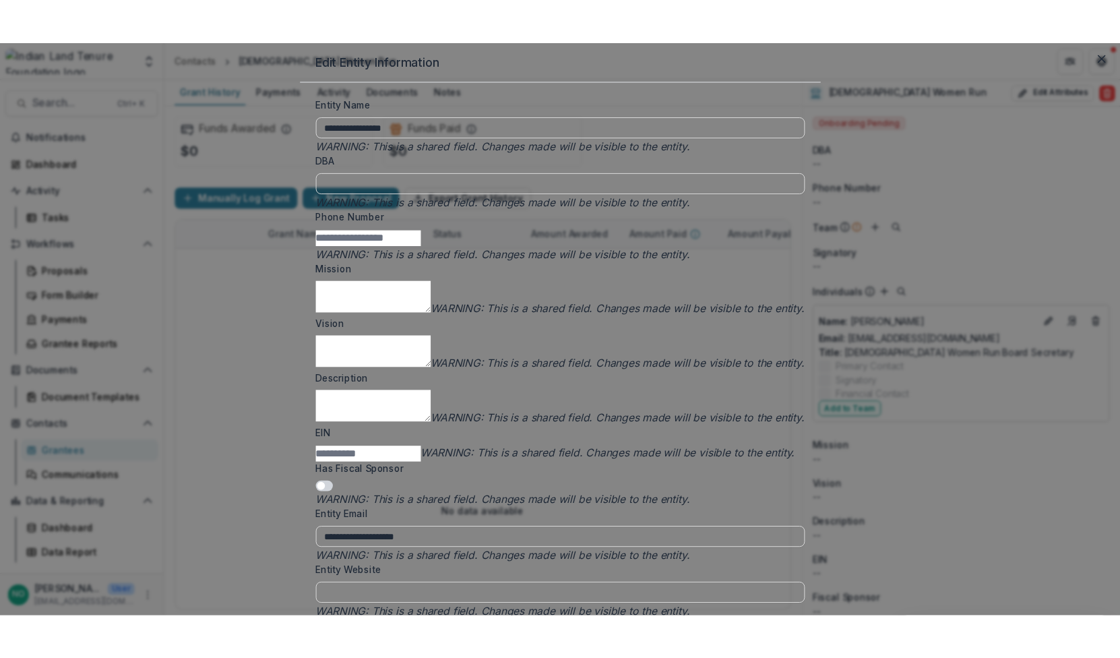
scroll to position [382, 0]
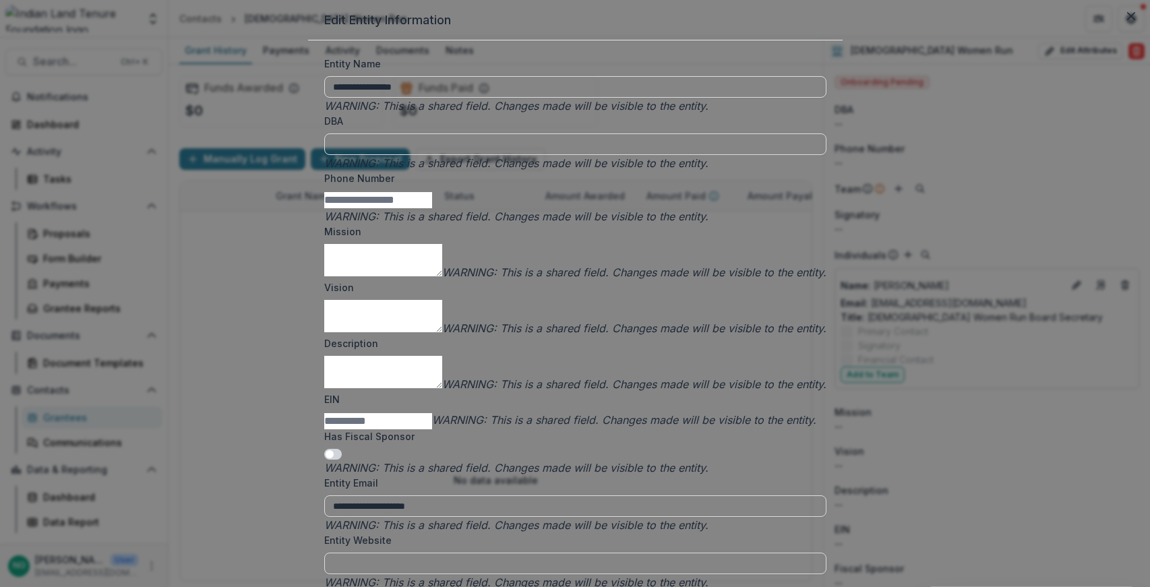
click at [442, 356] on textarea "Description" at bounding box center [383, 372] width 118 height 32
paste textarea "**********"
type textarea "**********"
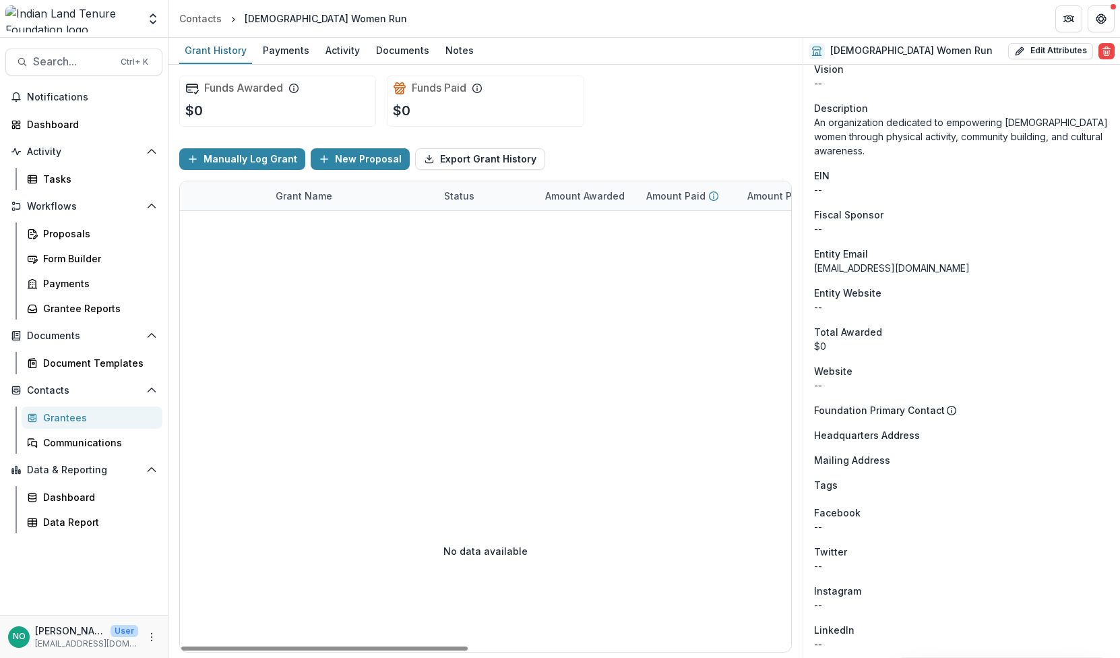
click at [567, 452] on div "No data available" at bounding box center [485, 551] width 611 height 202
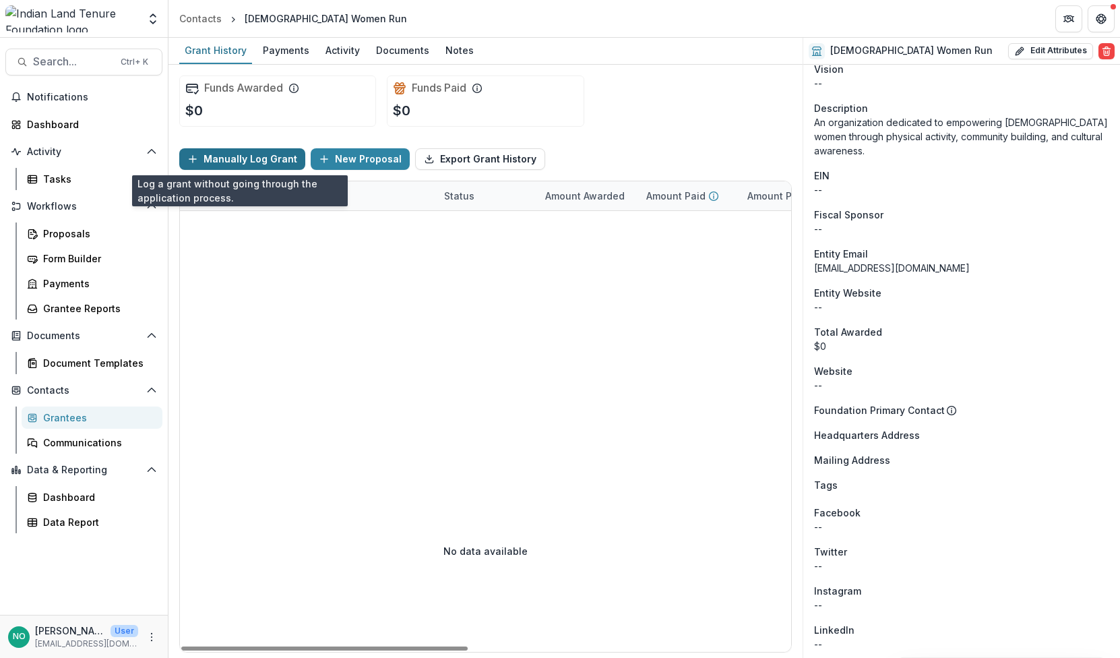
click at [228, 153] on button "Manually Log Grant" at bounding box center [242, 159] width 126 height 22
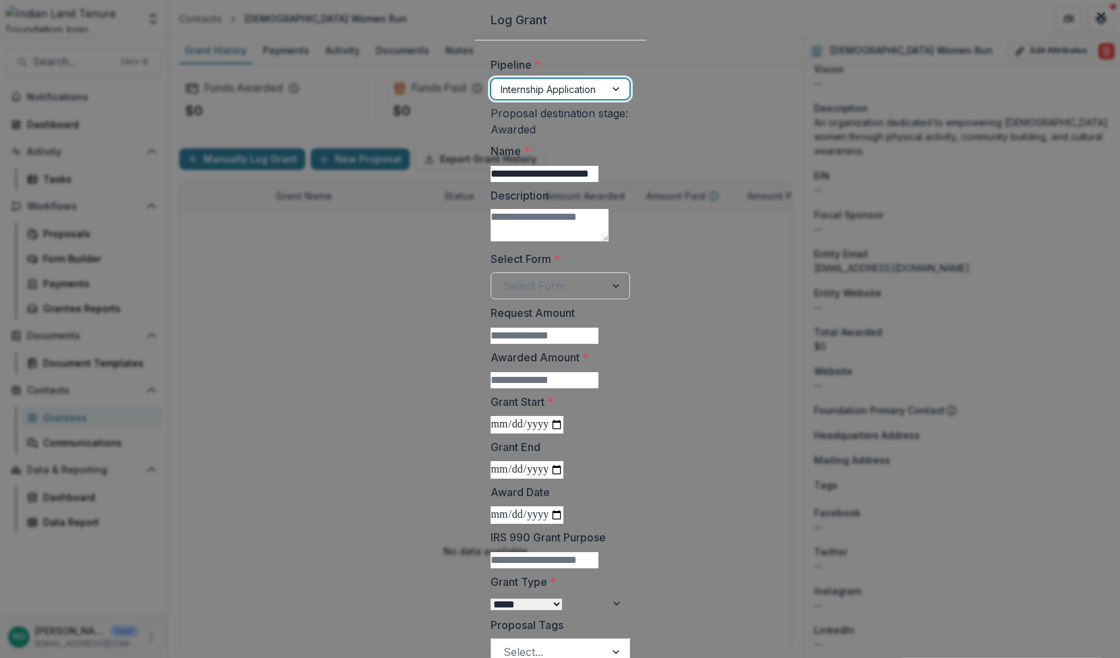
click at [501, 98] on div at bounding box center [548, 89] width 95 height 17
click at [491, 137] on div "Proposal destination stage: Awarded" at bounding box center [559, 121] width 137 height 32
click at [491, 241] on textarea "Description" at bounding box center [550, 225] width 118 height 32
drag, startPoint x: 405, startPoint y: 280, endPoint x: 394, endPoint y: 288, distance: 13.5
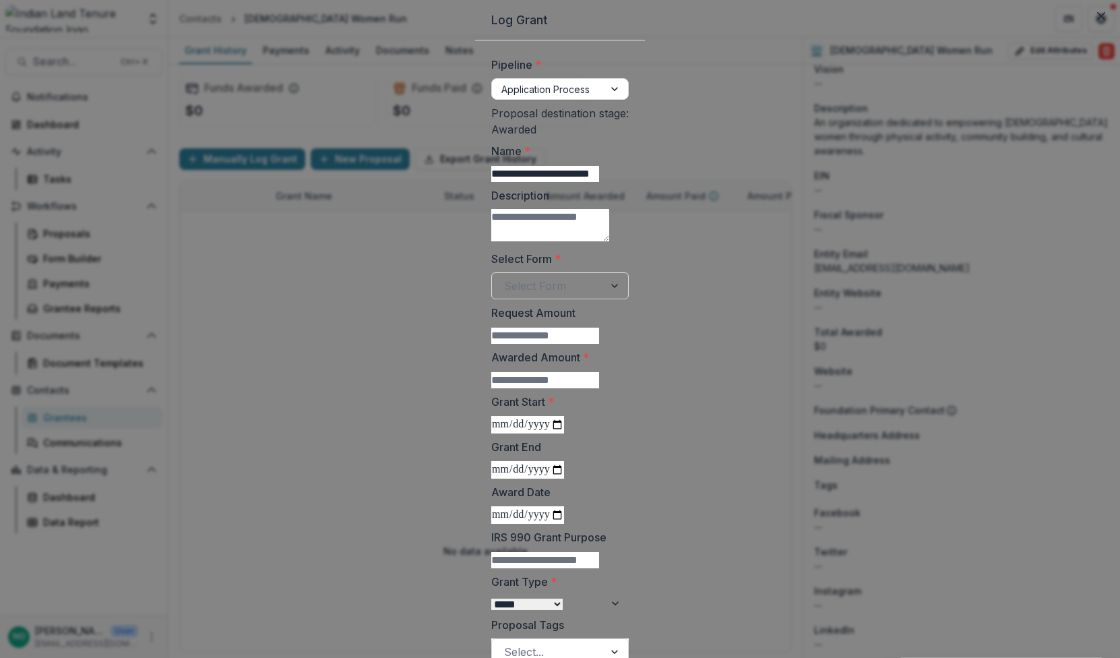
click at [491, 241] on textarea "Description" at bounding box center [550, 225] width 118 height 32
paste textarea "**********"
type textarea "**********"
click at [573, 299] on div "Select Form" at bounding box center [559, 285] width 137 height 27
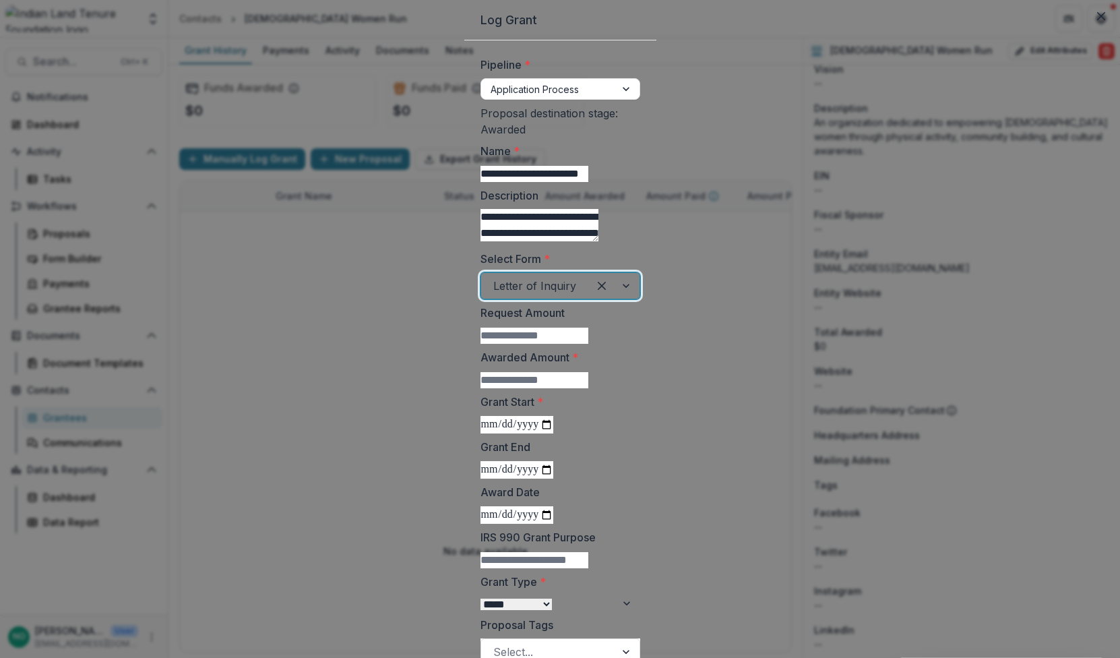
scroll to position [346, 0]
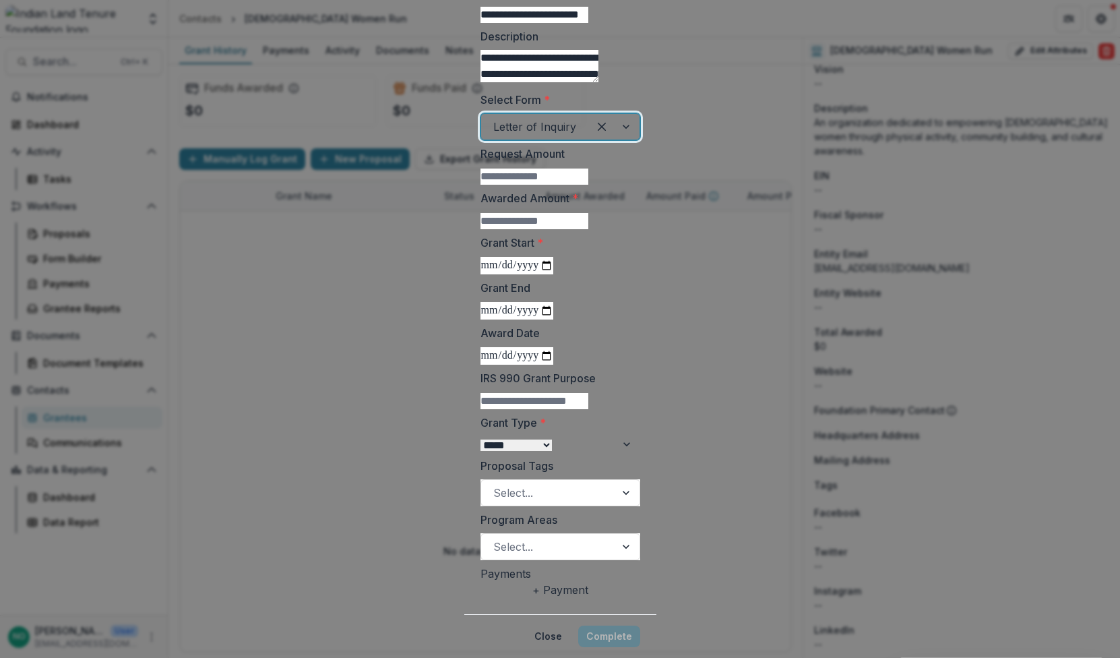
click at [481, 213] on input "Awarded Amount *" at bounding box center [535, 221] width 108 height 16
type input "*****"
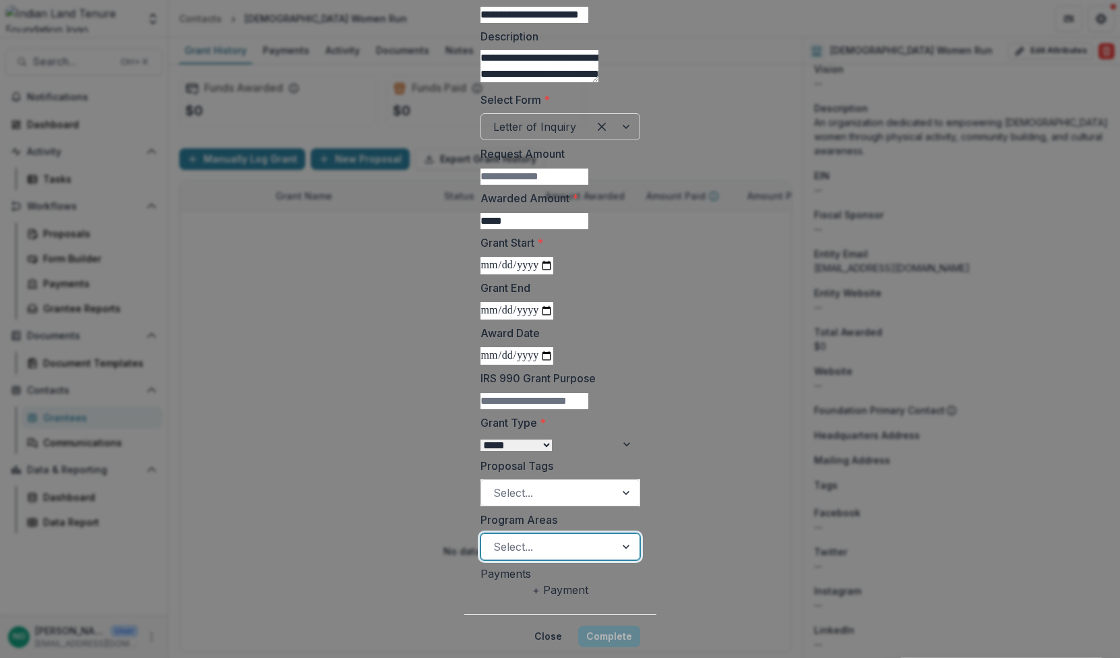
click at [493, 537] on div at bounding box center [548, 546] width 110 height 19
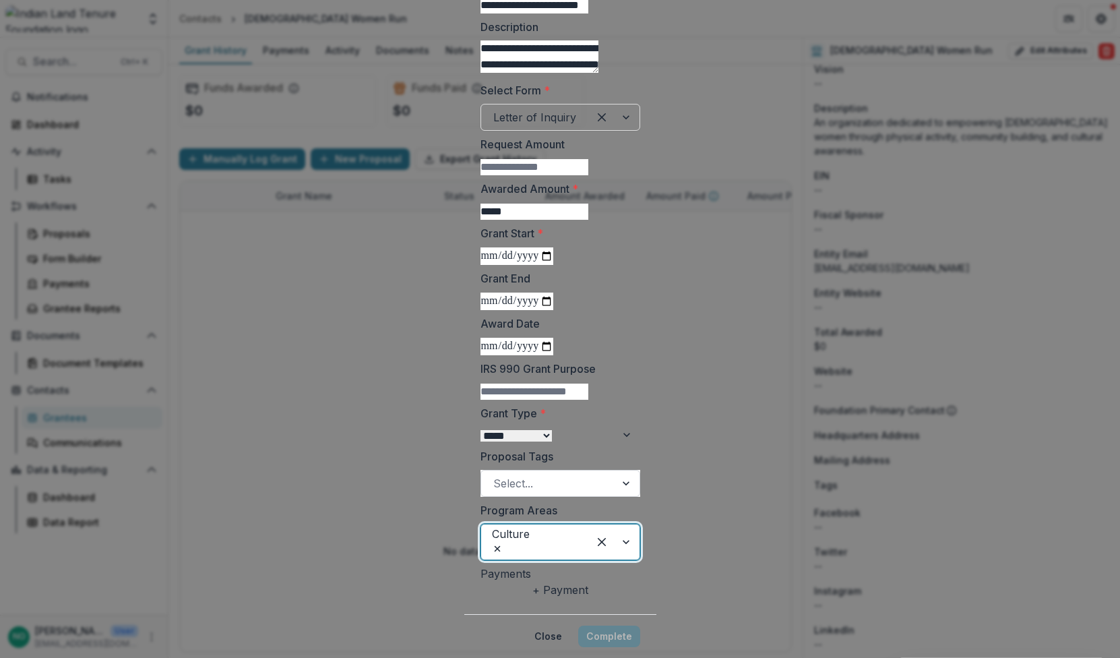
click at [493, 474] on div at bounding box center [548, 483] width 110 height 19
type input "*"
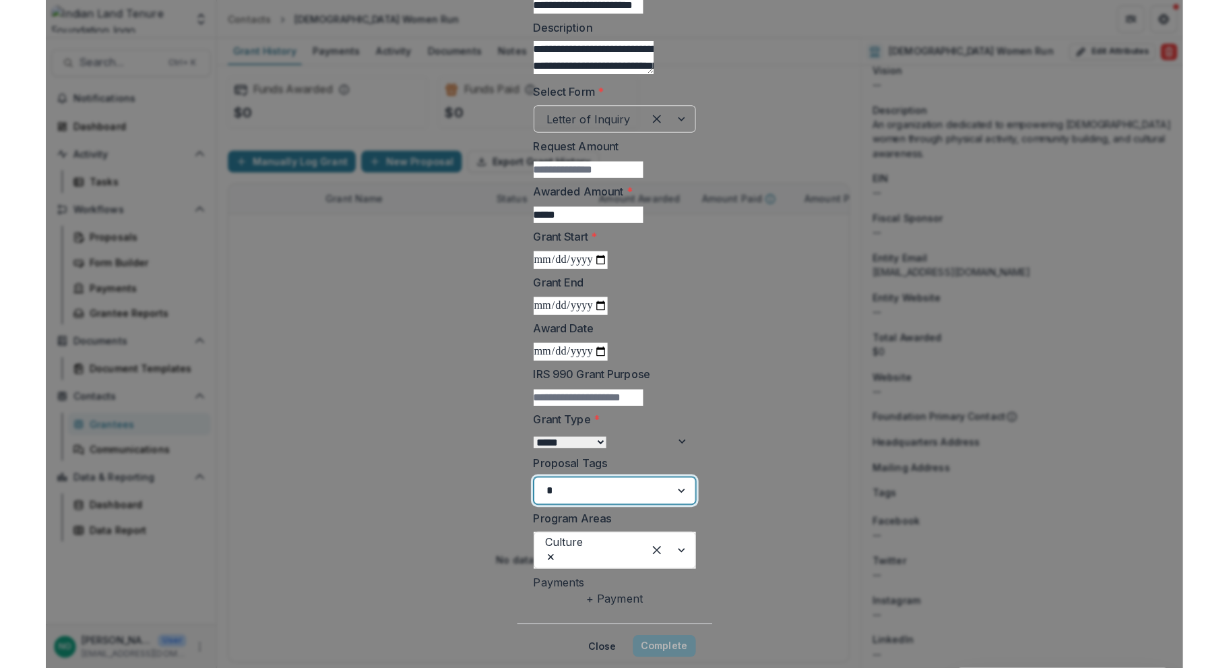
scroll to position [382, 0]
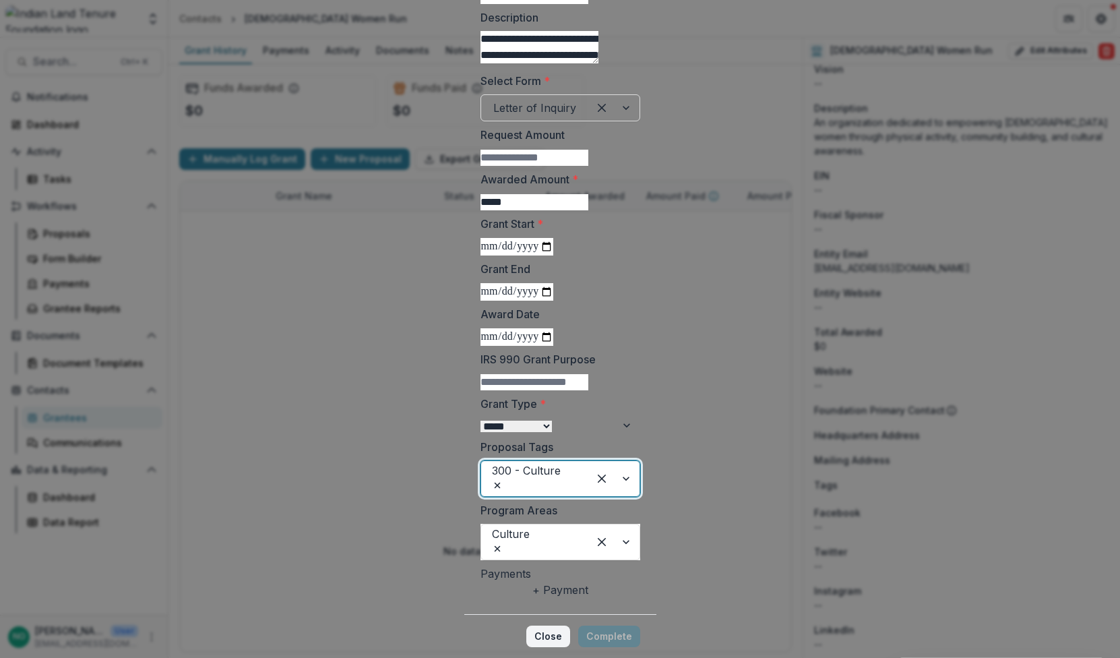
click at [570, 625] on button "Close" at bounding box center [548, 636] width 44 height 22
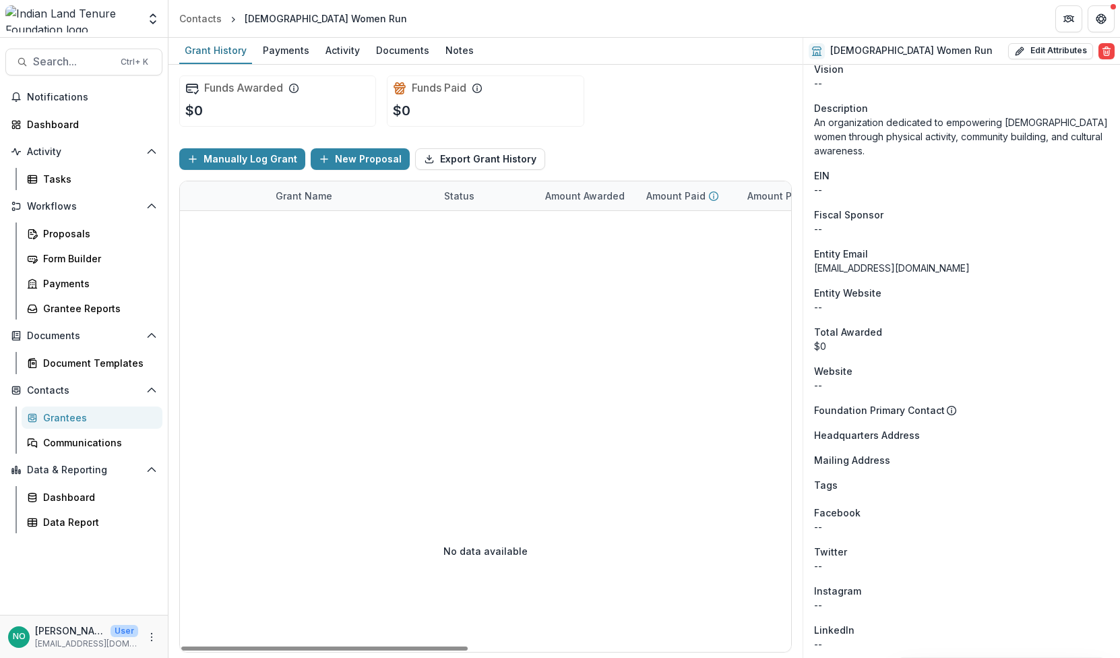
click at [424, 307] on div at bounding box center [830, 330] width 1301 height 239
click at [335, 53] on div "Activity" at bounding box center [342, 50] width 45 height 20
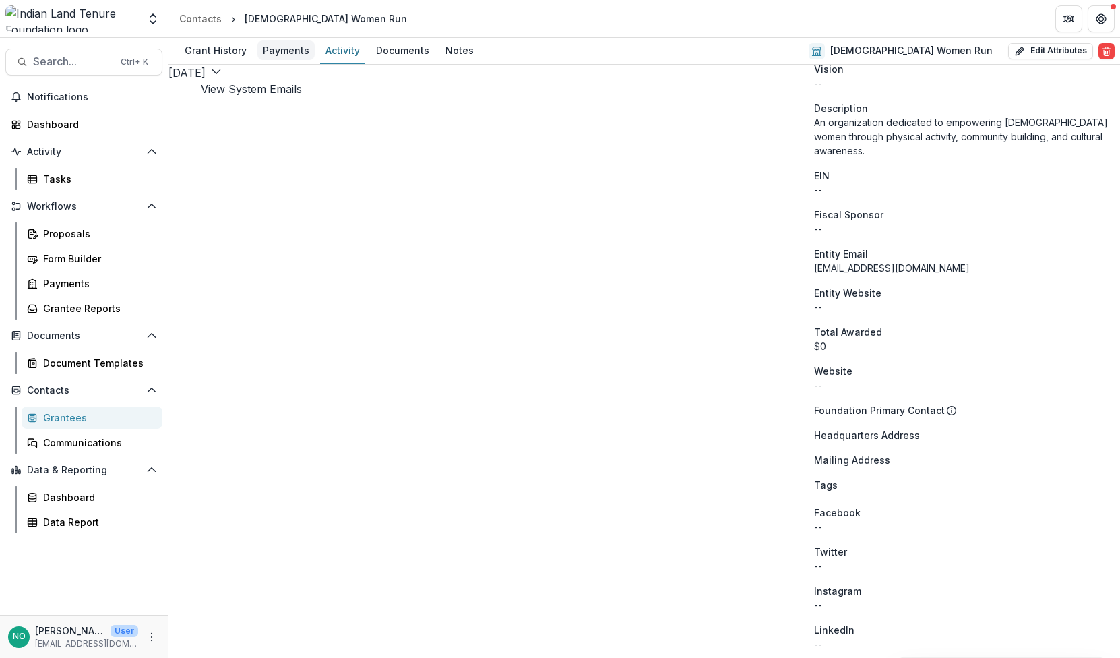
click at [284, 42] on div "Payments" at bounding box center [285, 50] width 57 height 20
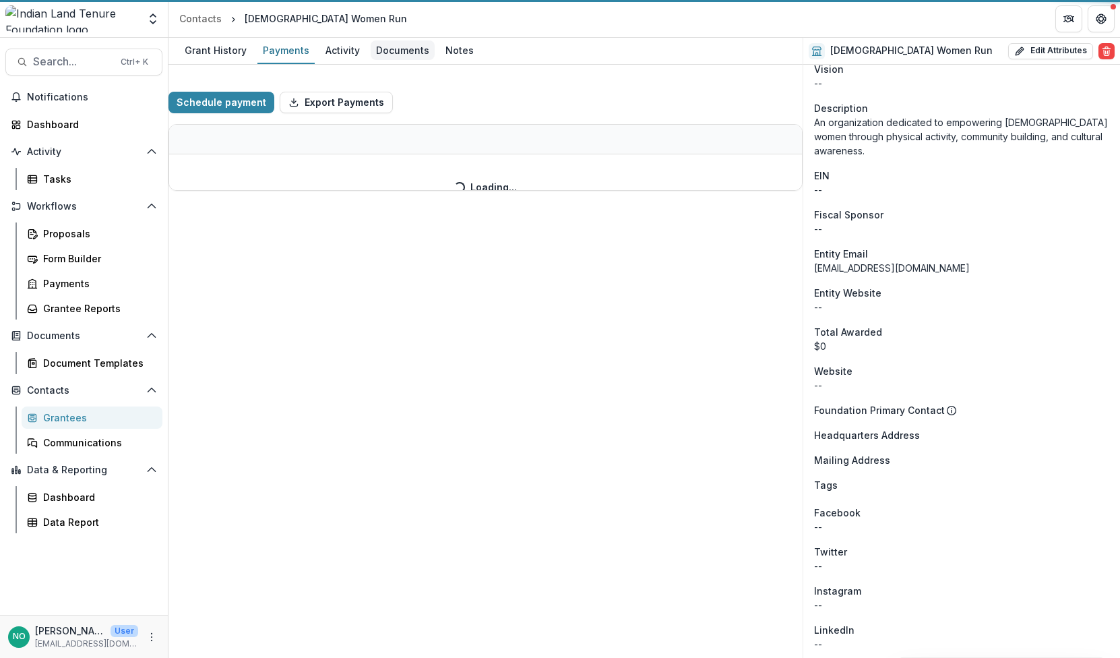
click at [398, 51] on div "Documents" at bounding box center [403, 50] width 64 height 20
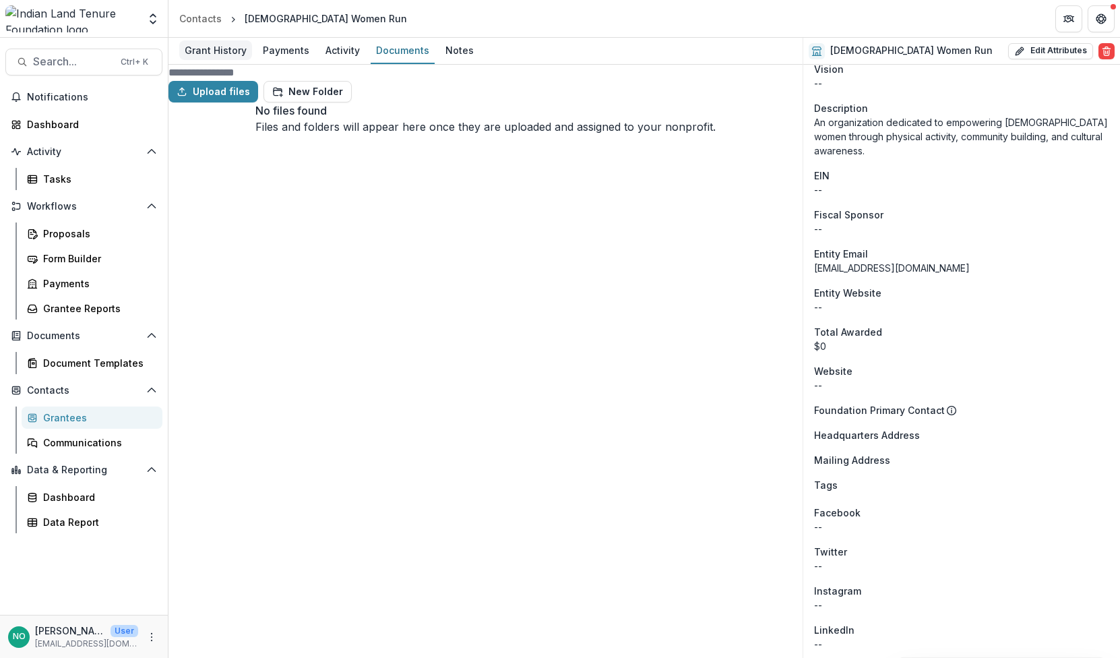
click at [197, 49] on div "Grant History" at bounding box center [215, 50] width 73 height 20
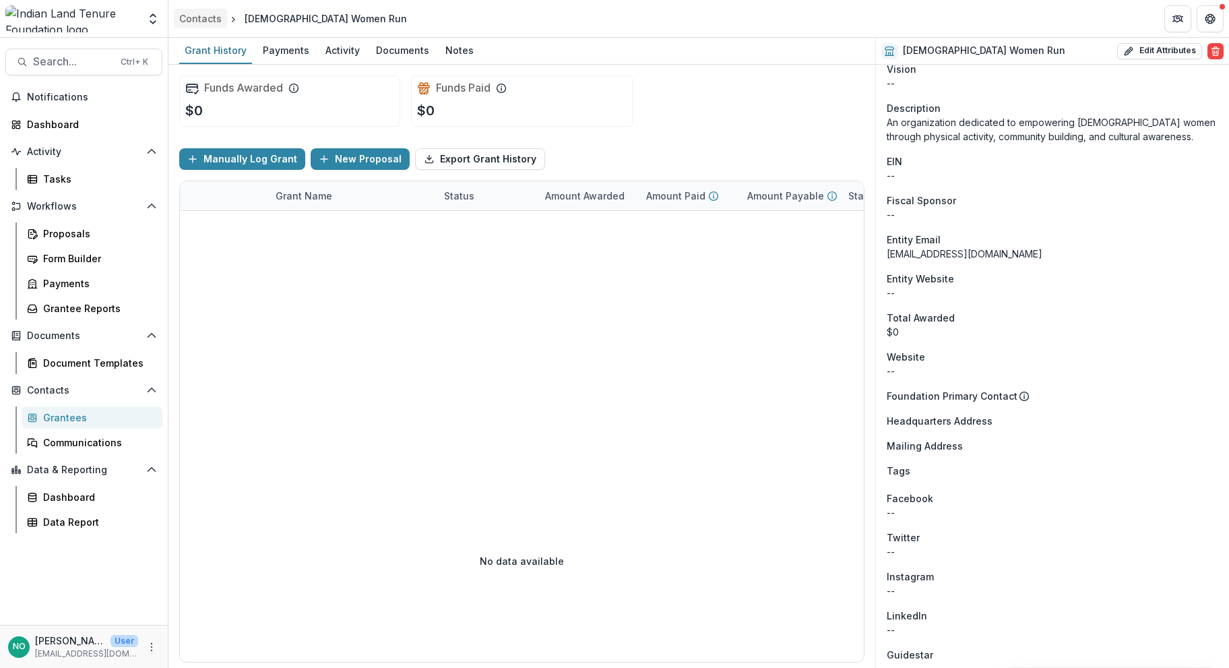
click at [203, 21] on div "Contacts" at bounding box center [200, 18] width 42 height 14
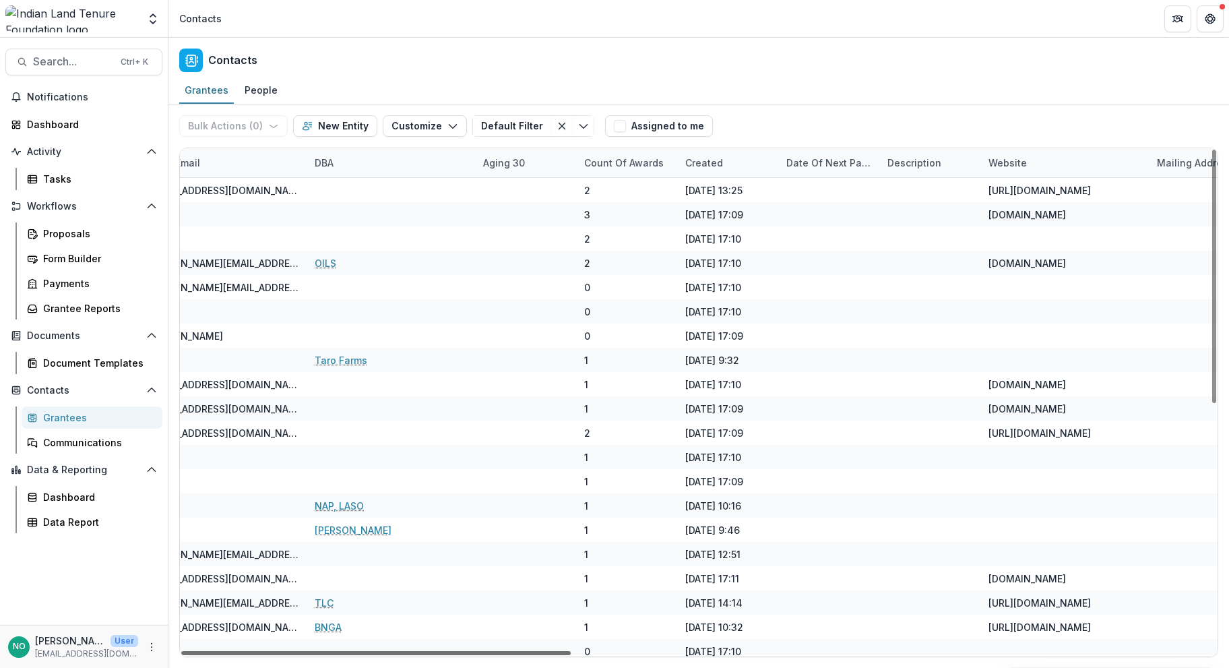
scroll to position [0, 1702]
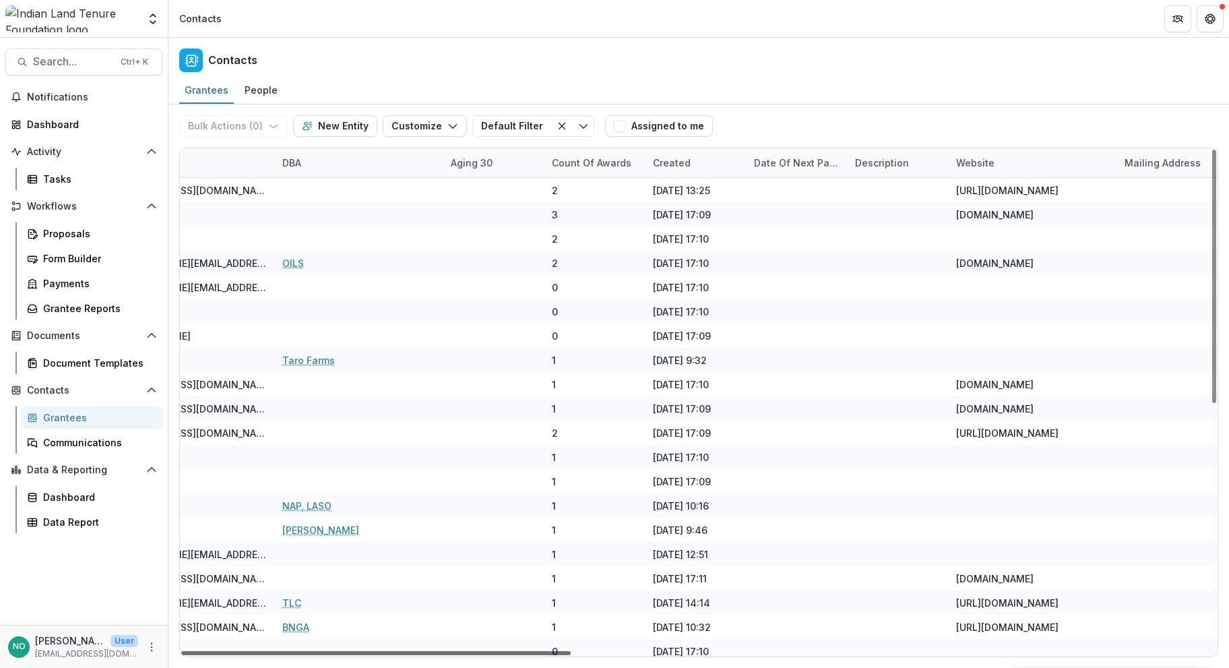
drag, startPoint x: 1013, startPoint y: 650, endPoint x: 1198, endPoint y: 653, distance: 185.4
click at [571, 653] on div at bounding box center [376, 653] width 390 height 4
click at [660, 166] on div "Created" at bounding box center [672, 163] width 54 height 14
click at [680, 228] on button "Sort Ascending" at bounding box center [729, 221] width 162 height 22
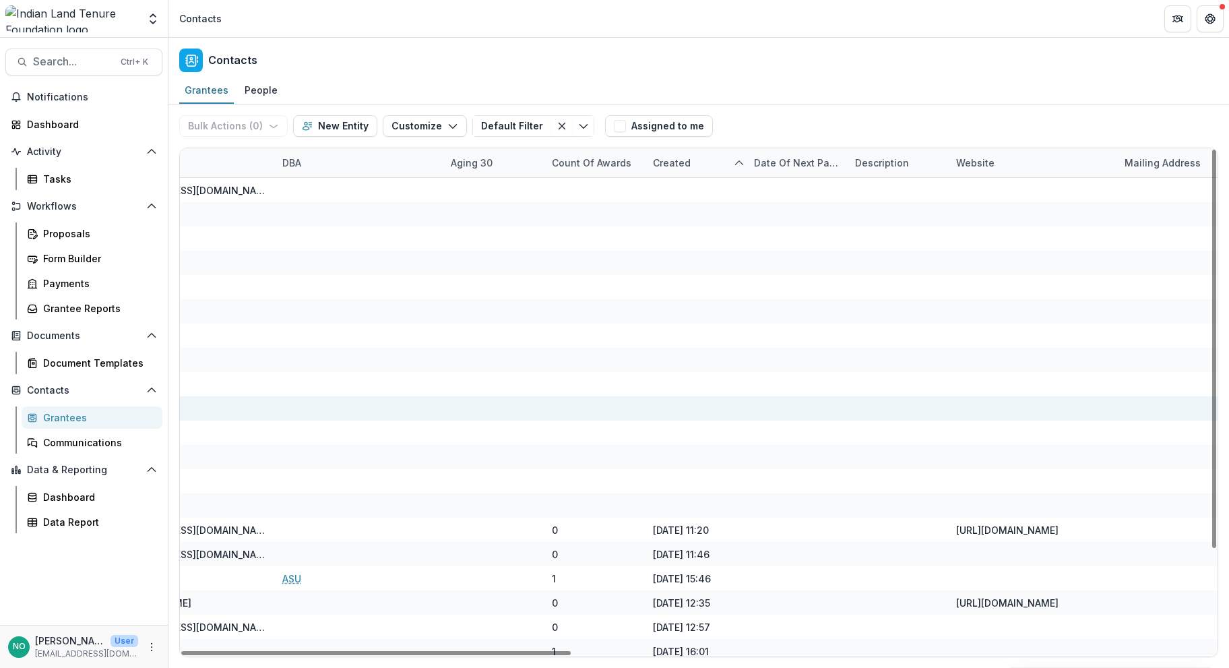
click at [790, 416] on div at bounding box center [796, 408] width 85 height 24
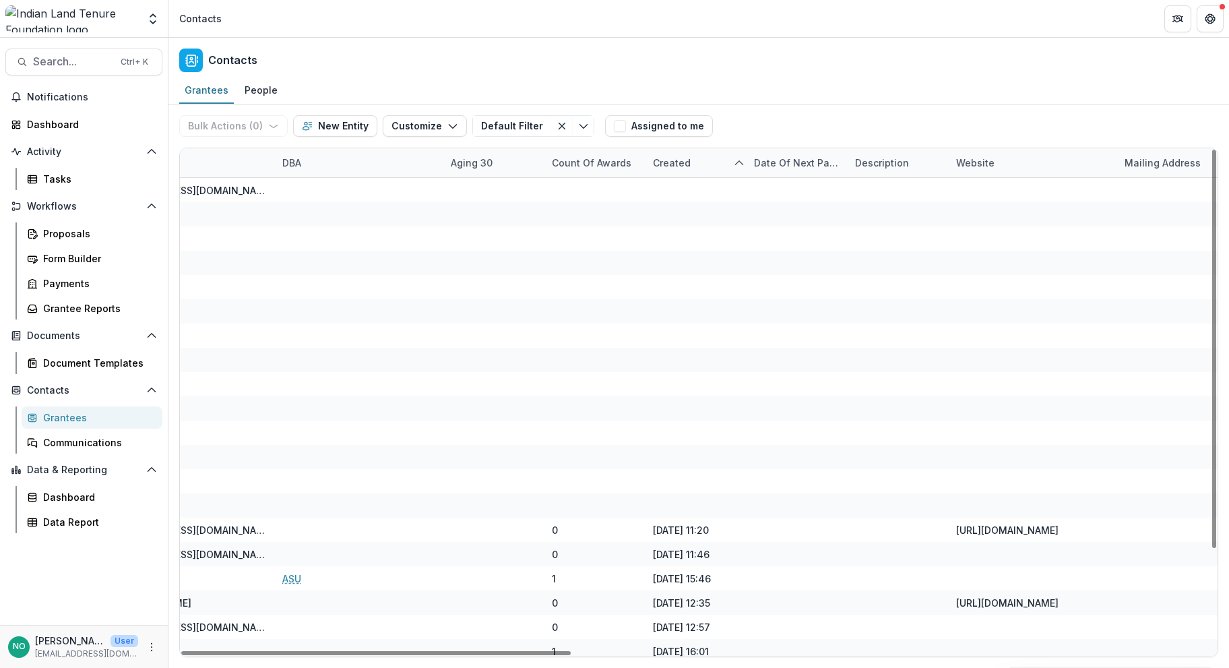
click at [719, 166] on div "Created" at bounding box center [695, 162] width 101 height 29
click at [689, 243] on span "Sort Descending" at bounding box center [711, 245] width 78 height 11
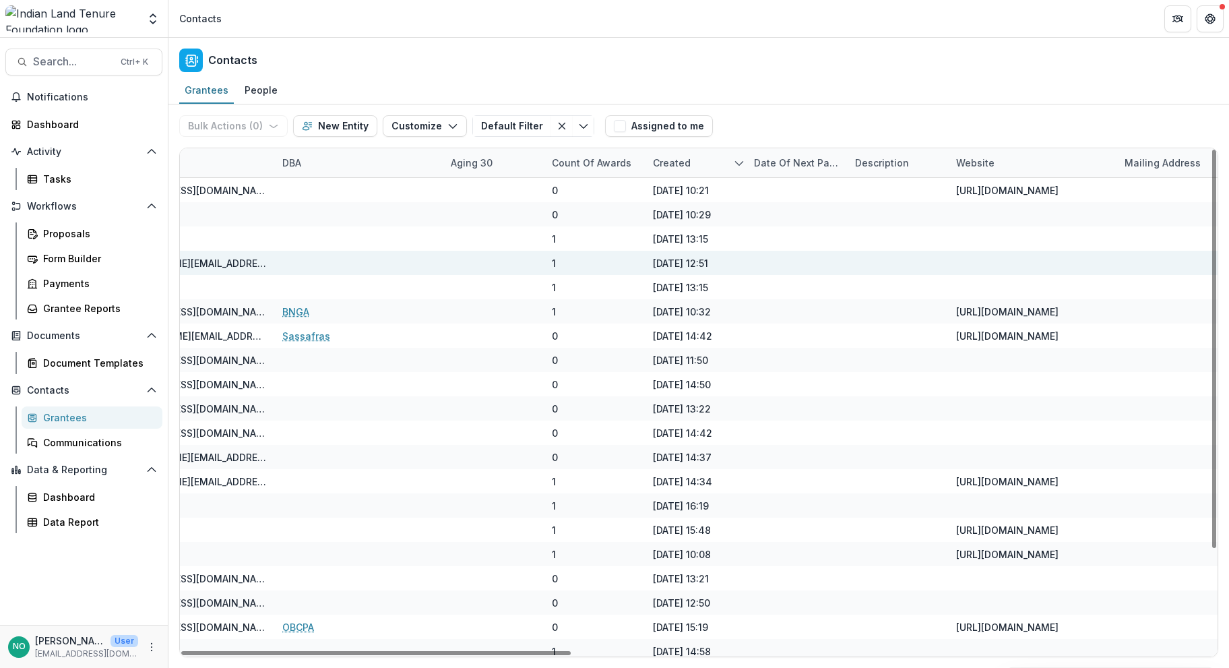
click at [536, 262] on div at bounding box center [493, 263] width 101 height 24
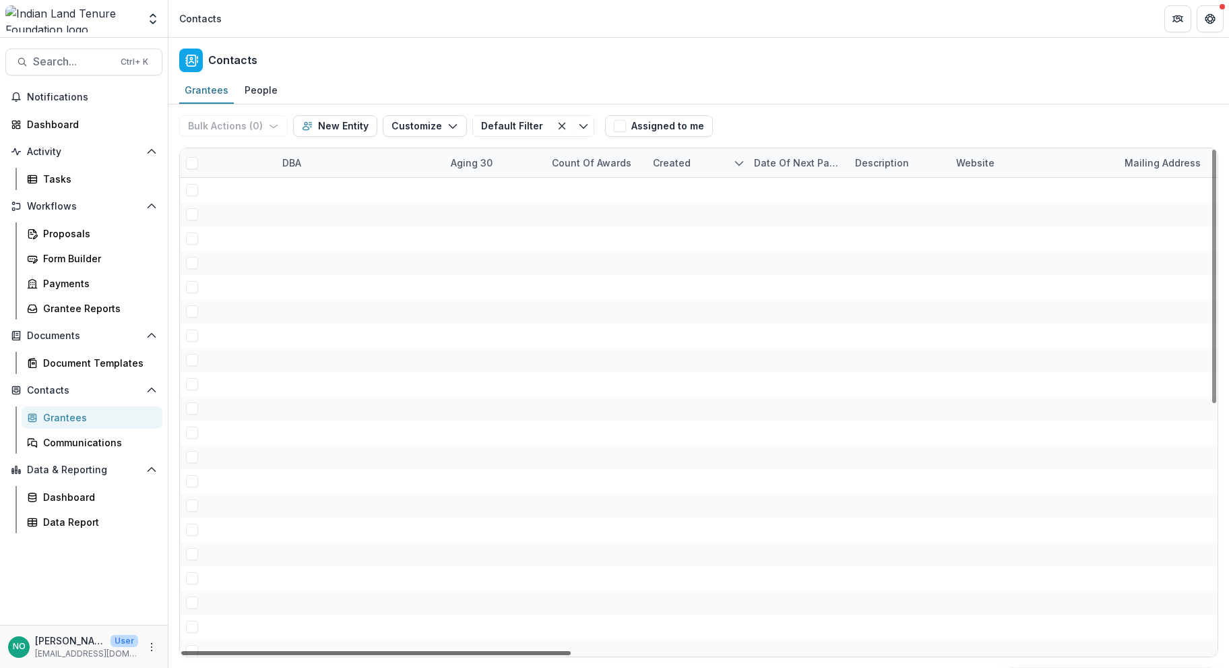
scroll to position [0, 0]
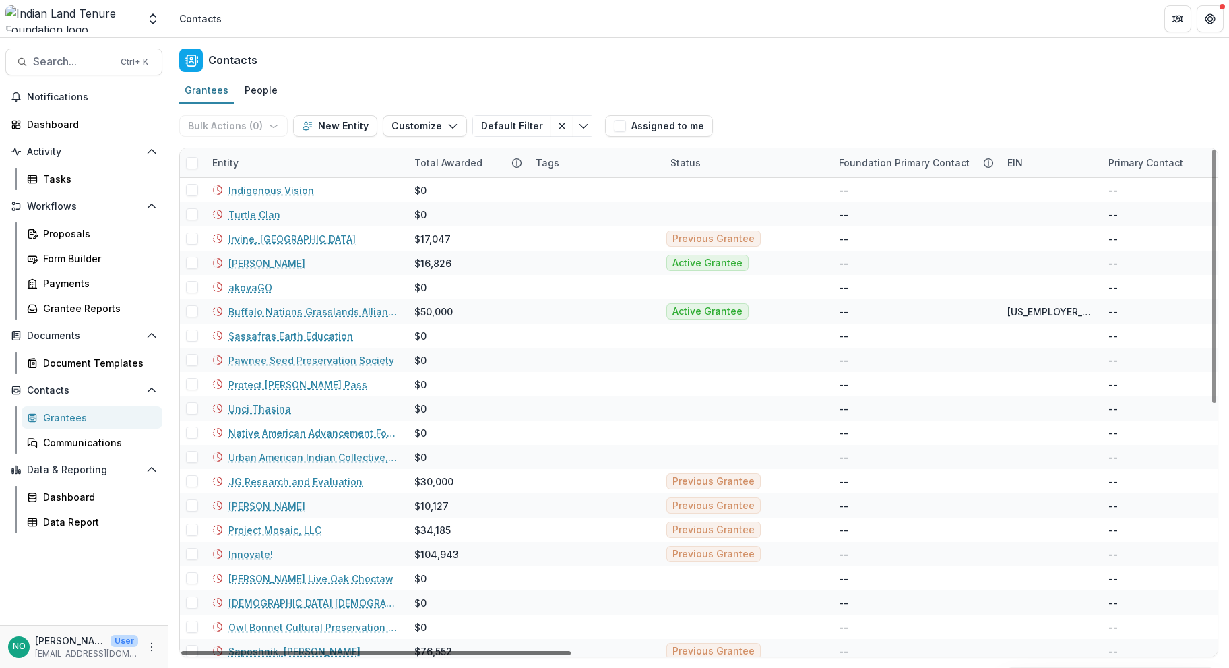
drag, startPoint x: 863, startPoint y: 654, endPoint x: 71, endPoint y: 613, distance: 793.6
click at [181, 651] on div at bounding box center [376, 653] width 390 height 4
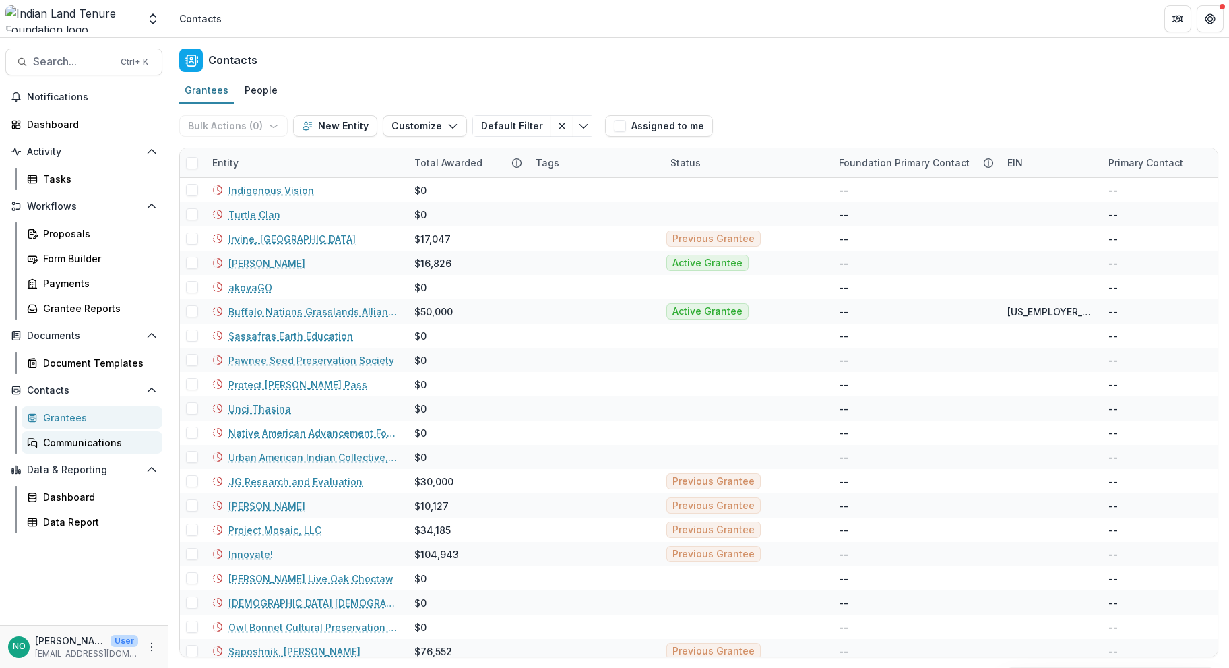
click at [67, 435] on div "Communications" at bounding box center [97, 442] width 109 height 14
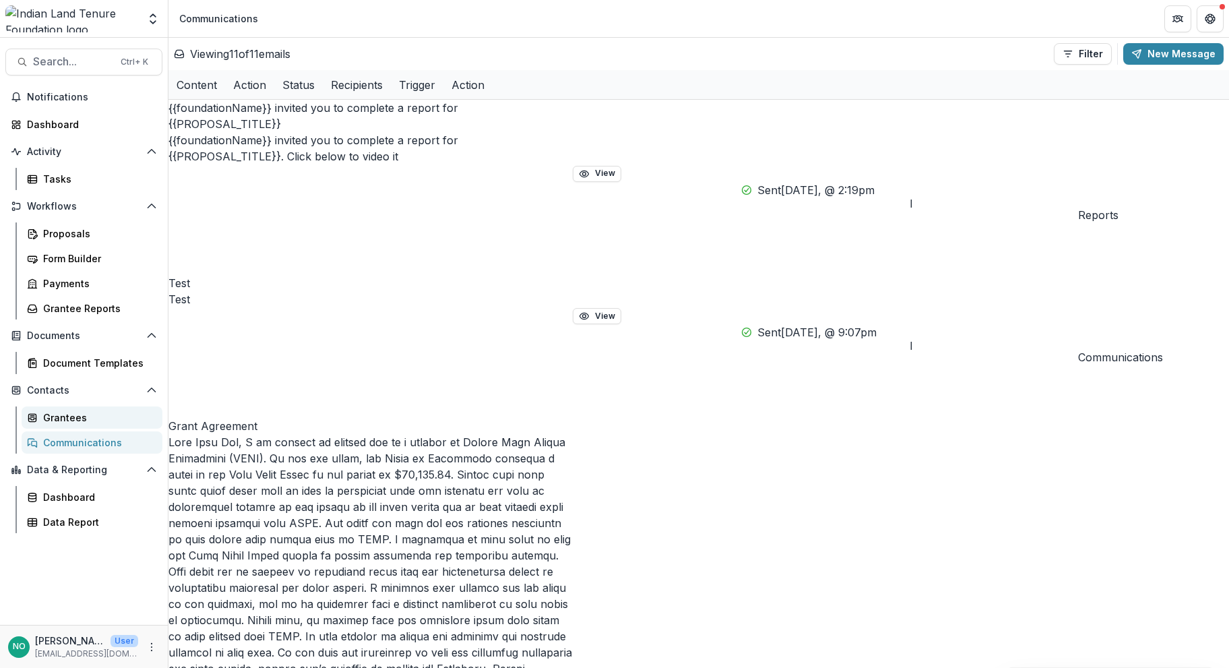
click at [65, 414] on div "Grantees" at bounding box center [97, 417] width 109 height 14
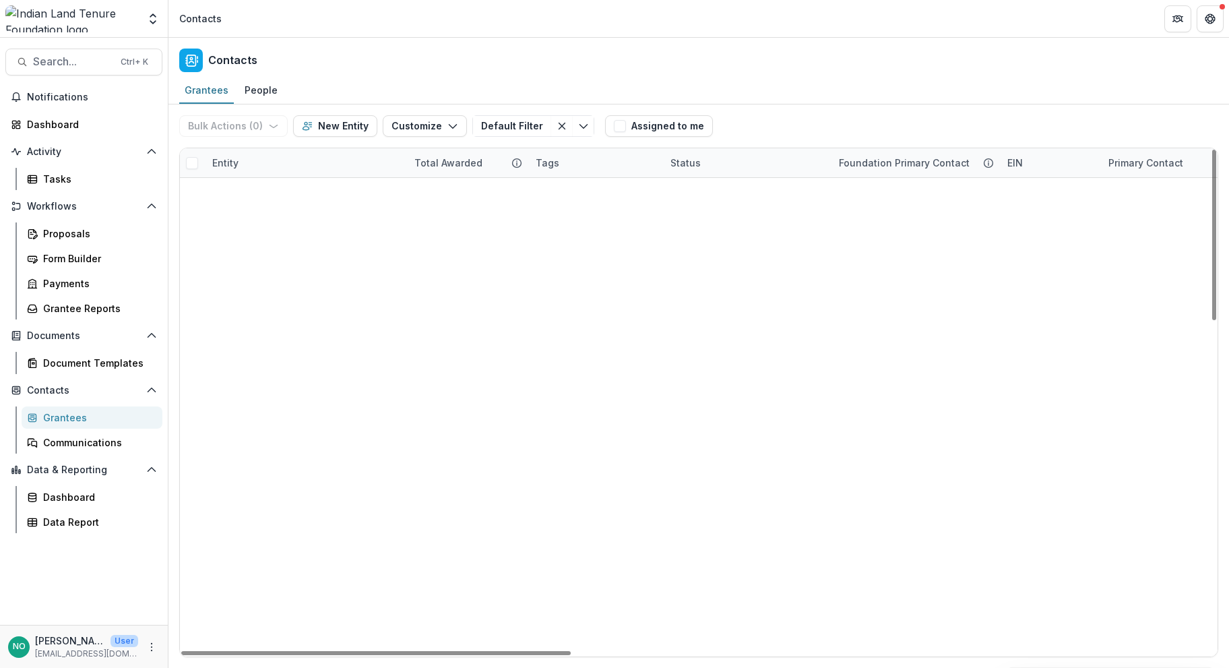
click at [261, 194] on link "Redbud Resource Group" at bounding box center [285, 190] width 115 height 14
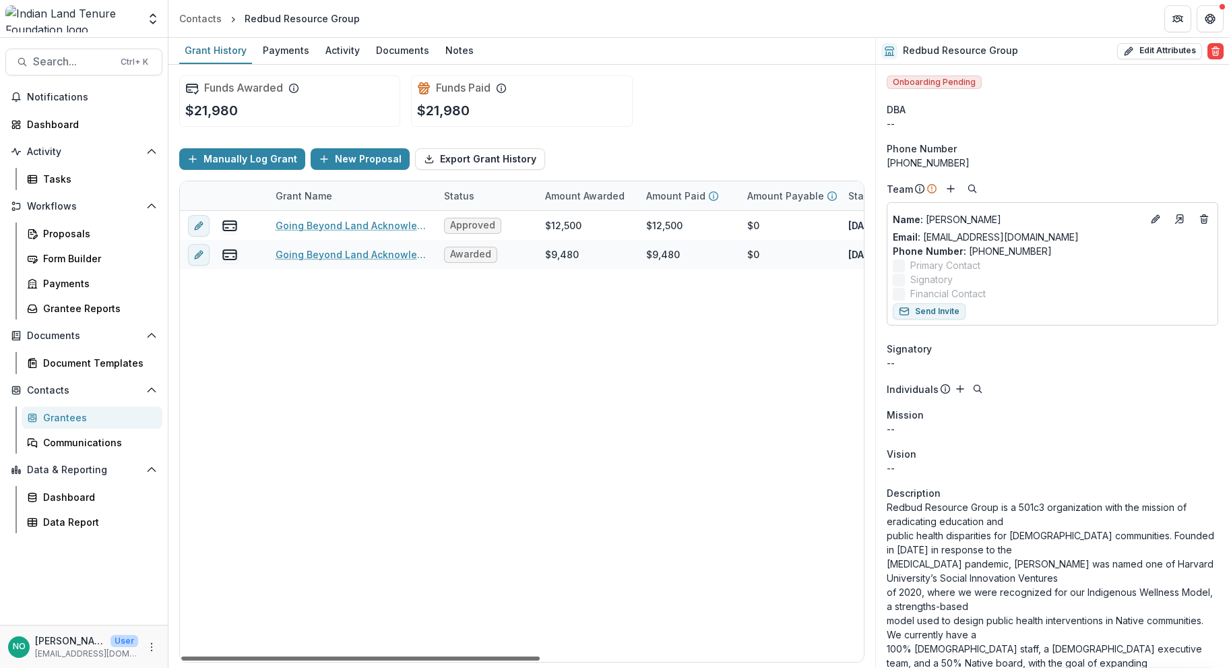
drag, startPoint x: 486, startPoint y: 660, endPoint x: 442, endPoint y: 509, distance: 157.8
click at [442, 656] on div at bounding box center [360, 658] width 359 height 4
drag, startPoint x: 229, startPoint y: 657, endPoint x: 204, endPoint y: 469, distance: 189.7
click at [204, 656] on div at bounding box center [360, 658] width 359 height 4
click at [40, 239] on link "Proposals" at bounding box center [92, 233] width 141 height 22
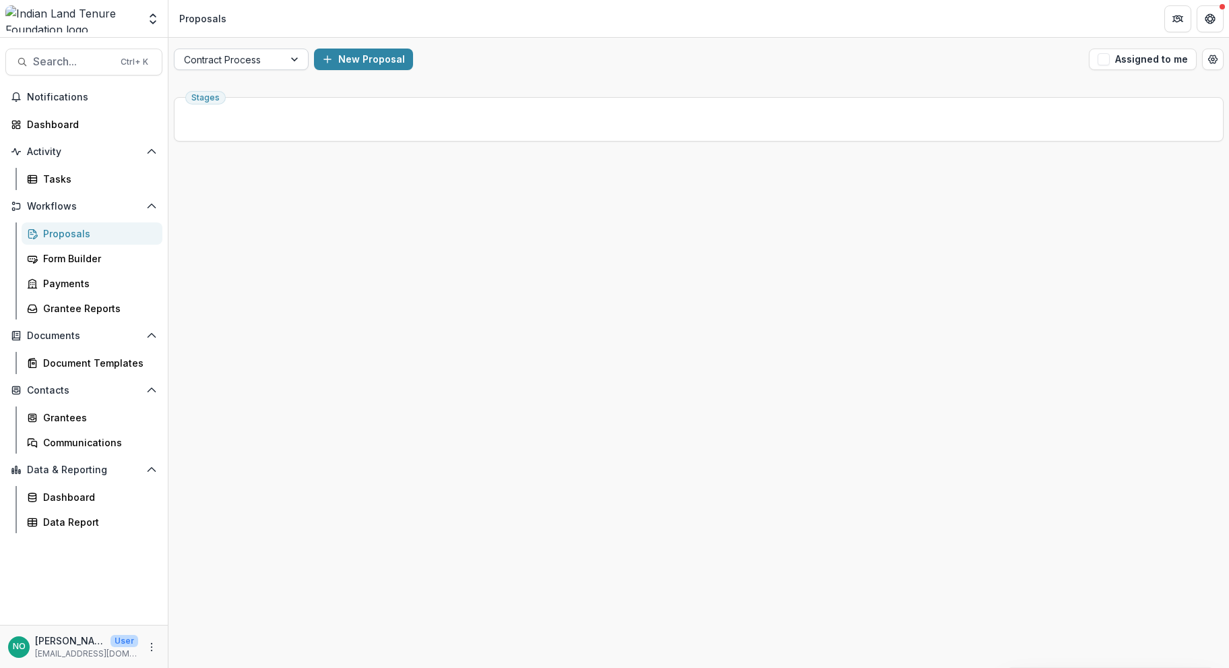
click at [282, 63] on div "Contract Process" at bounding box center [229, 60] width 109 height 20
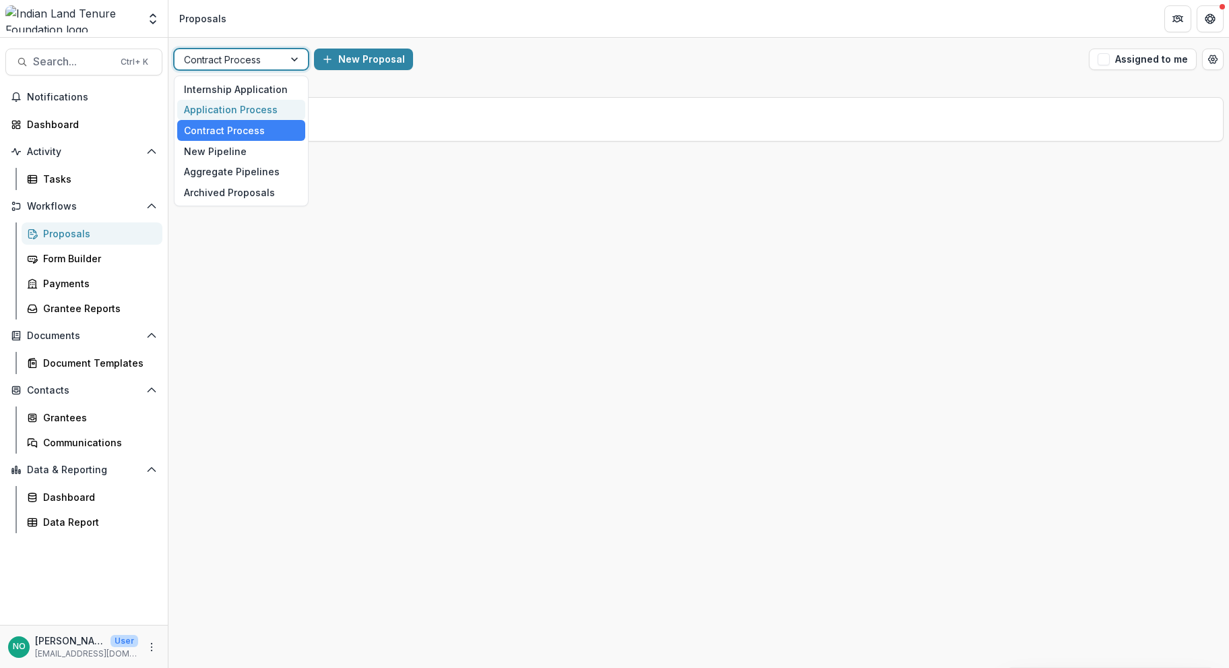
click at [264, 100] on div "Application Process" at bounding box center [241, 110] width 128 height 21
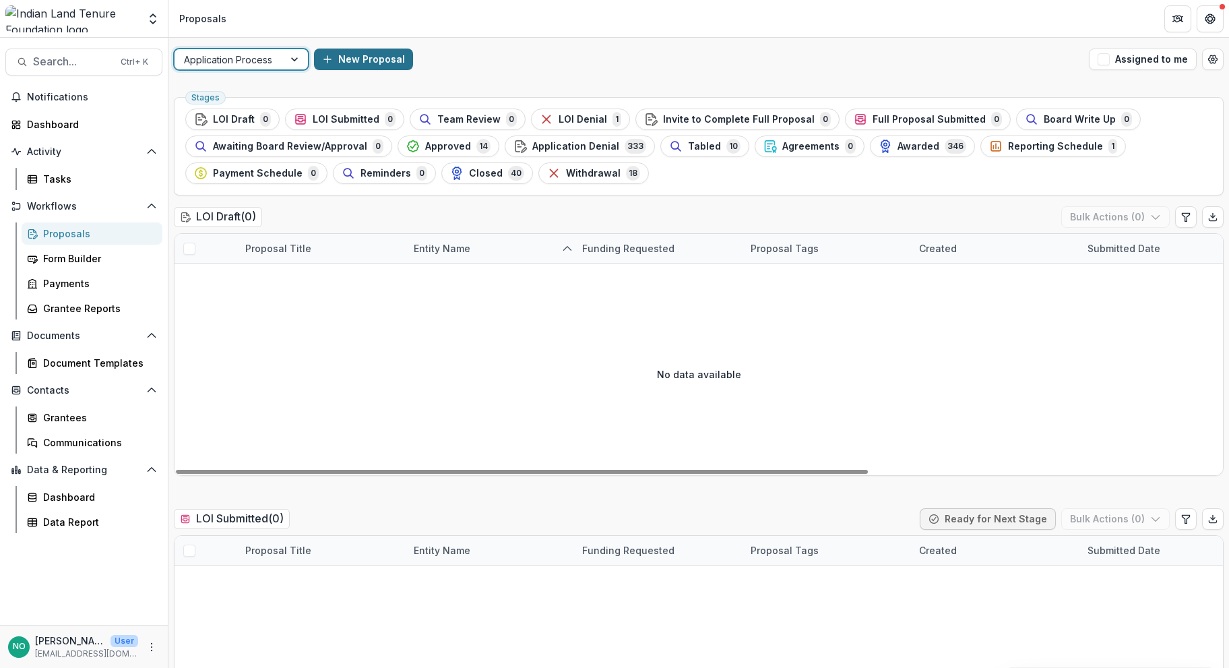
click at [362, 59] on button "New Proposal" at bounding box center [363, 60] width 99 height 22
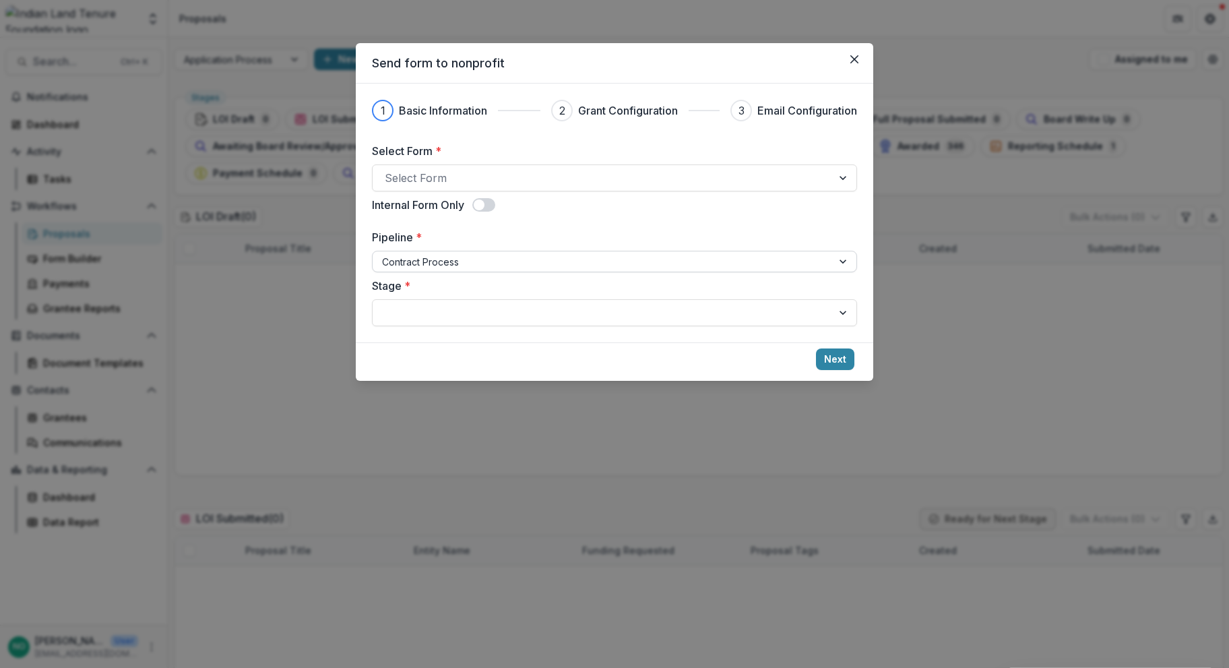
click at [419, 264] on div at bounding box center [602, 261] width 441 height 17
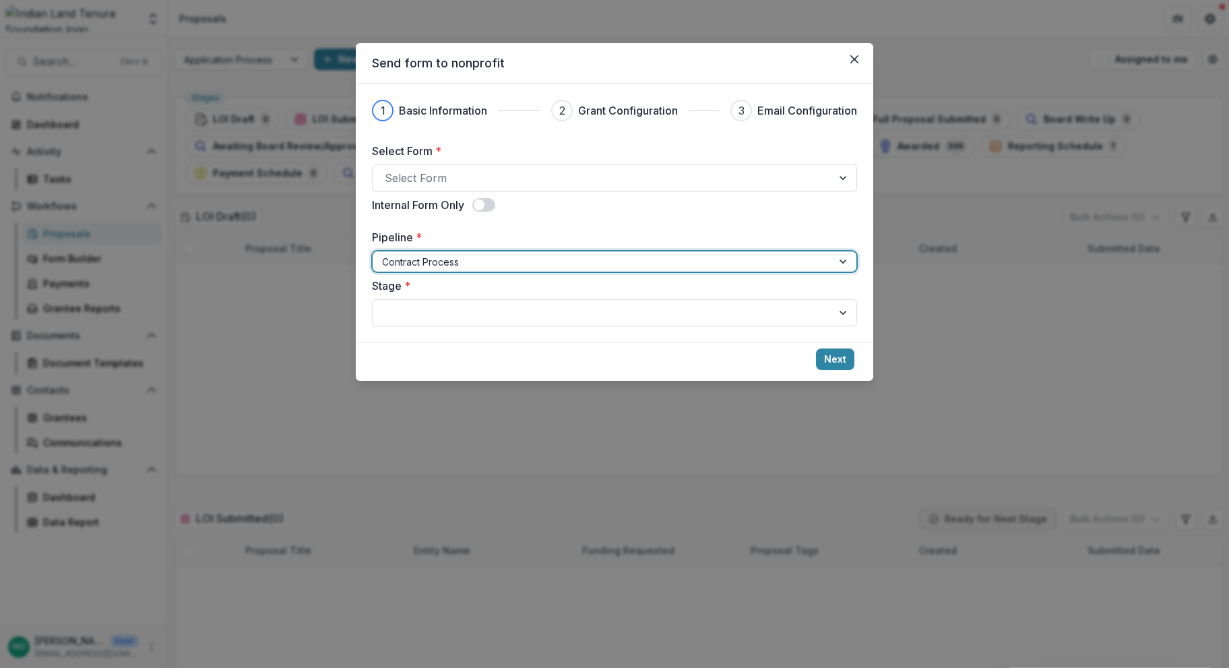
click at [439, 306] on div at bounding box center [602, 312] width 435 height 19
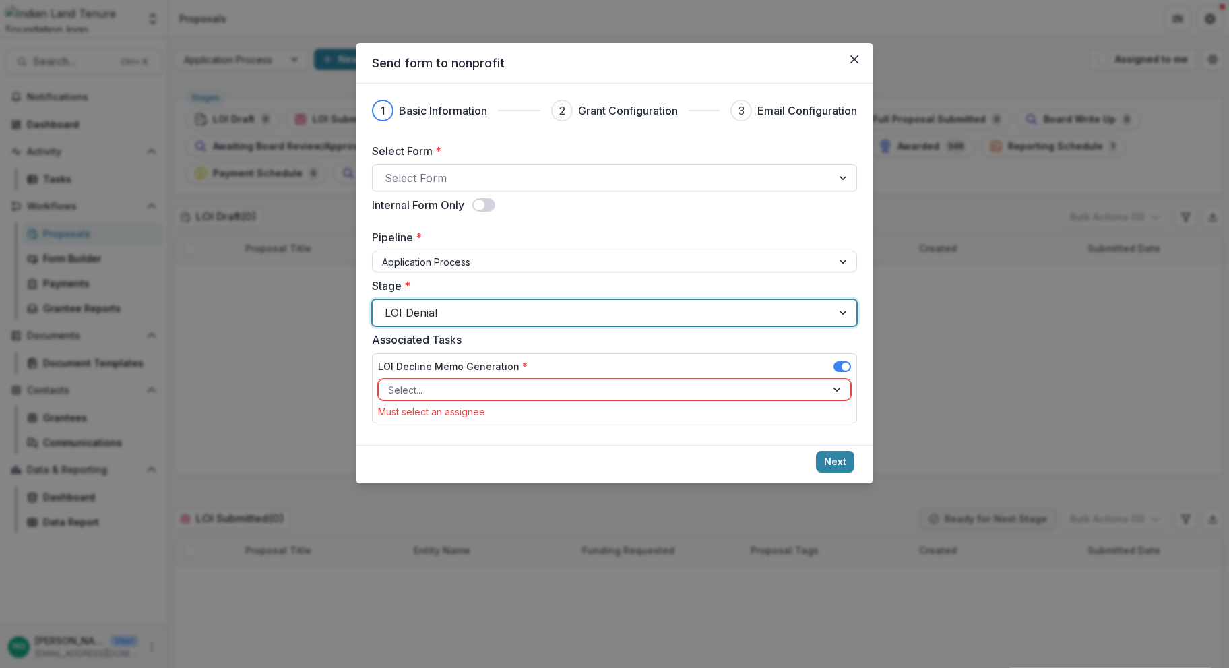
click at [836, 366] on span at bounding box center [843, 366] width 18 height 11
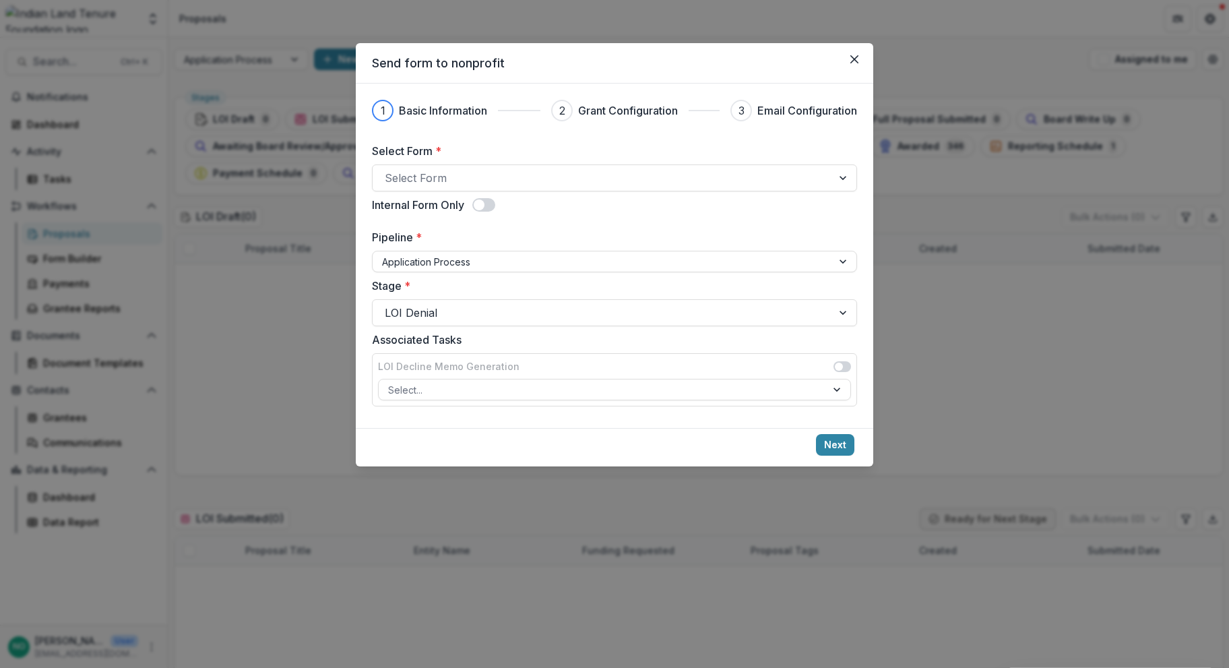
click at [485, 203] on span at bounding box center [479, 204] width 11 height 11
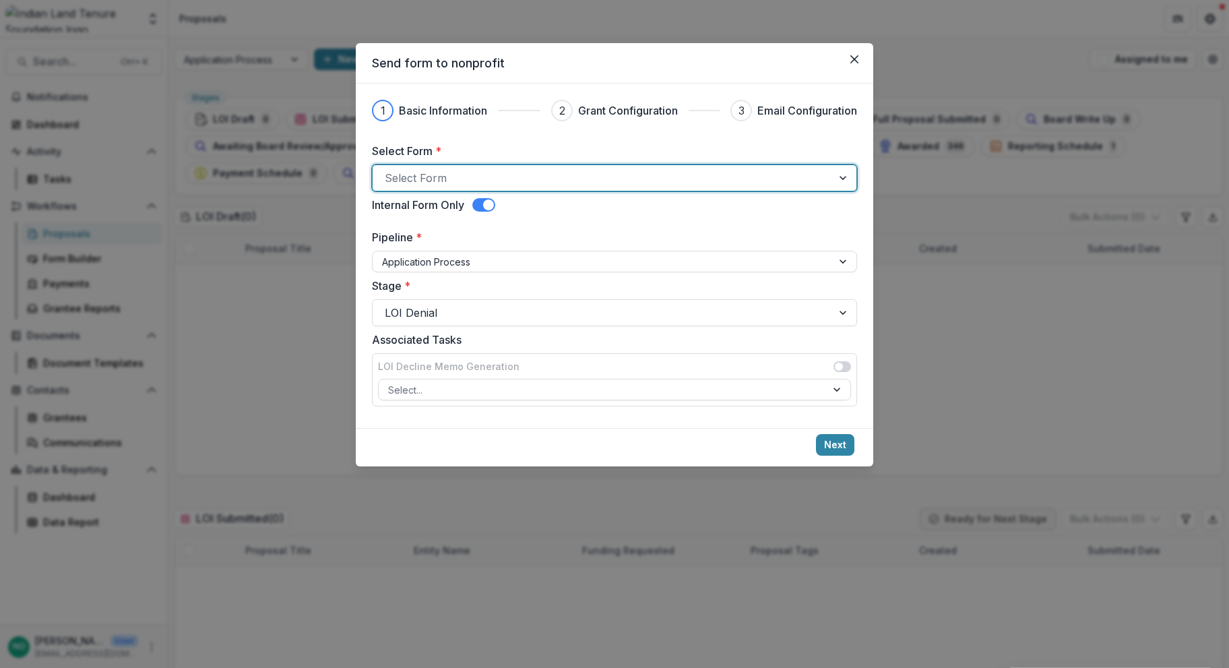
click at [441, 168] on div at bounding box center [602, 177] width 435 height 19
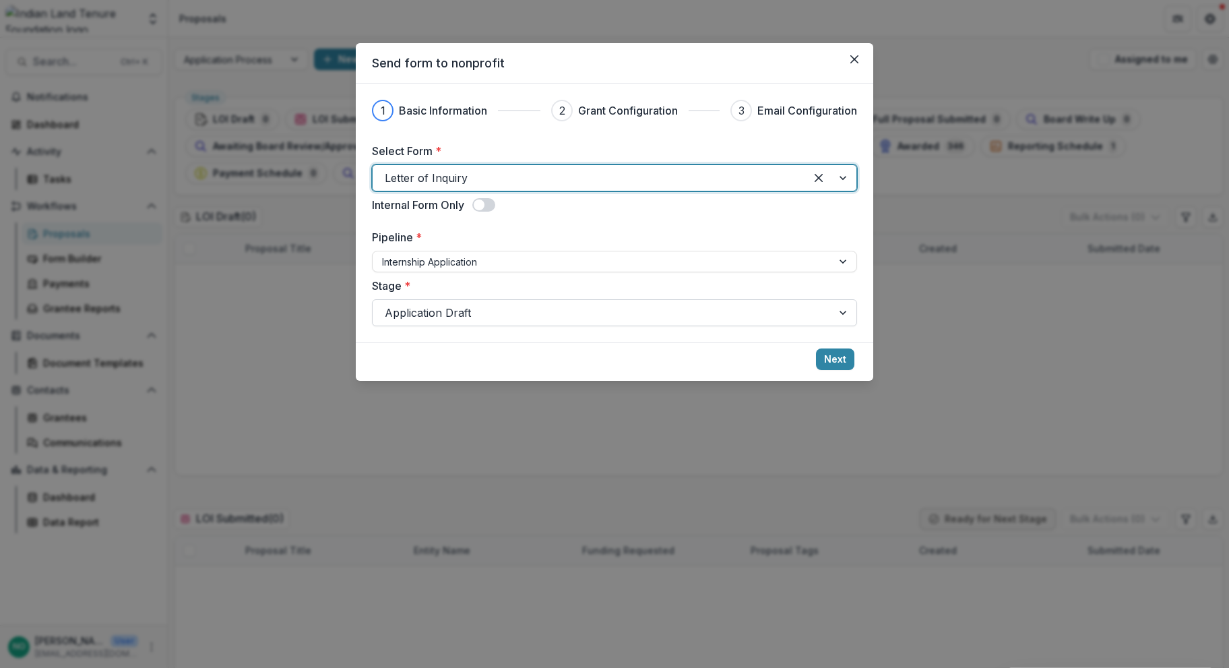
click at [453, 322] on div "Application Draft" at bounding box center [603, 313] width 460 height 22
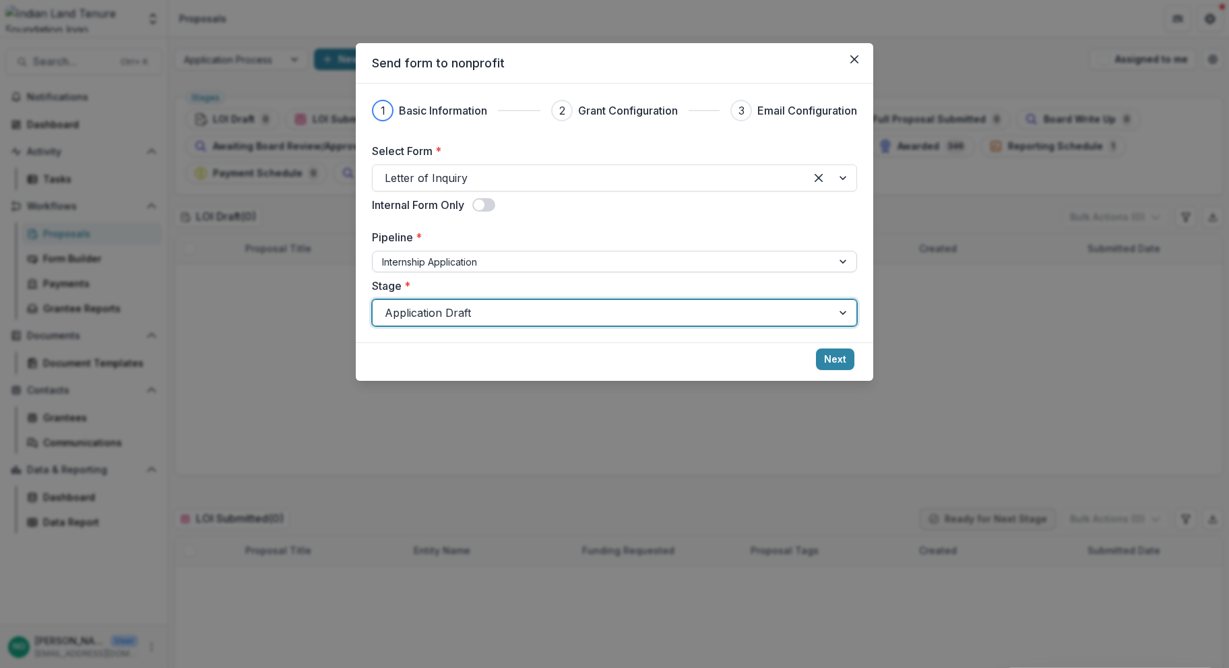
click at [459, 264] on div at bounding box center [602, 261] width 441 height 17
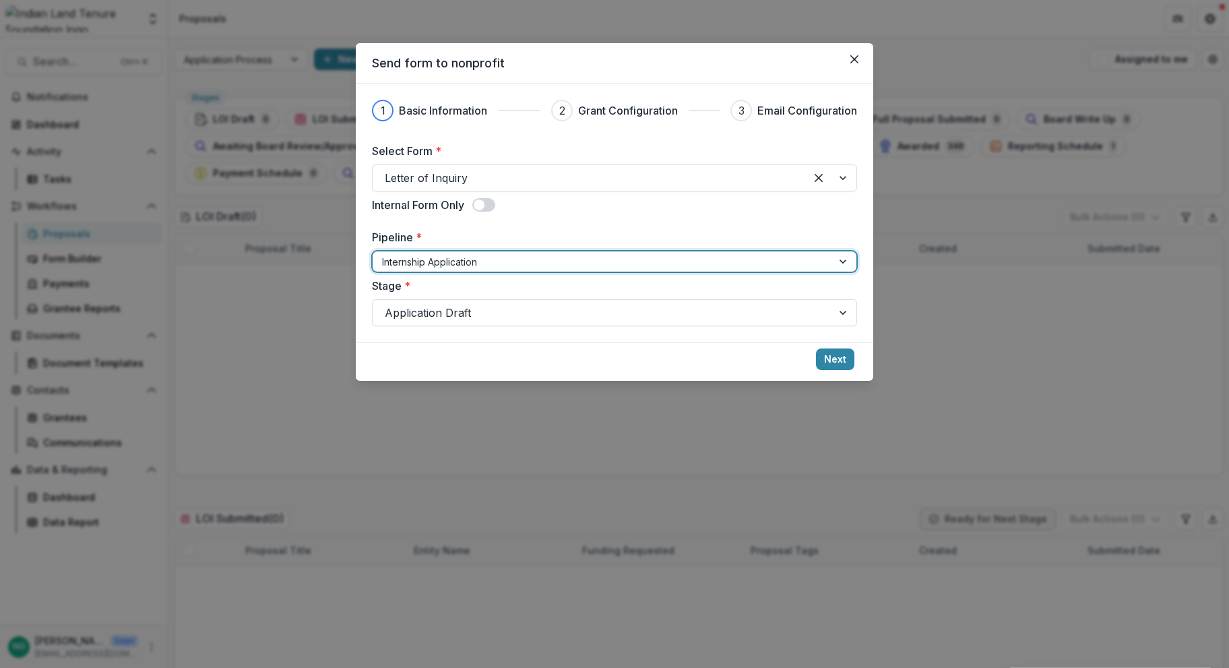
click at [459, 264] on div at bounding box center [602, 261] width 441 height 17
click at [460, 268] on div at bounding box center [602, 261] width 441 height 17
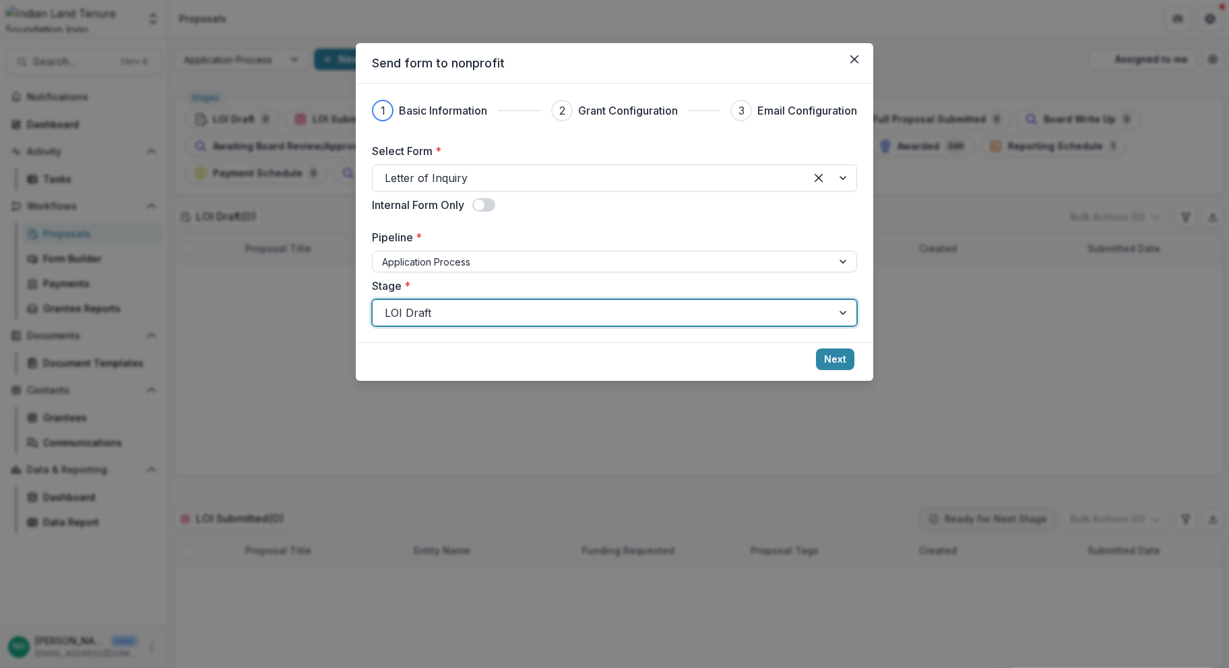
click at [448, 311] on div at bounding box center [602, 312] width 435 height 19
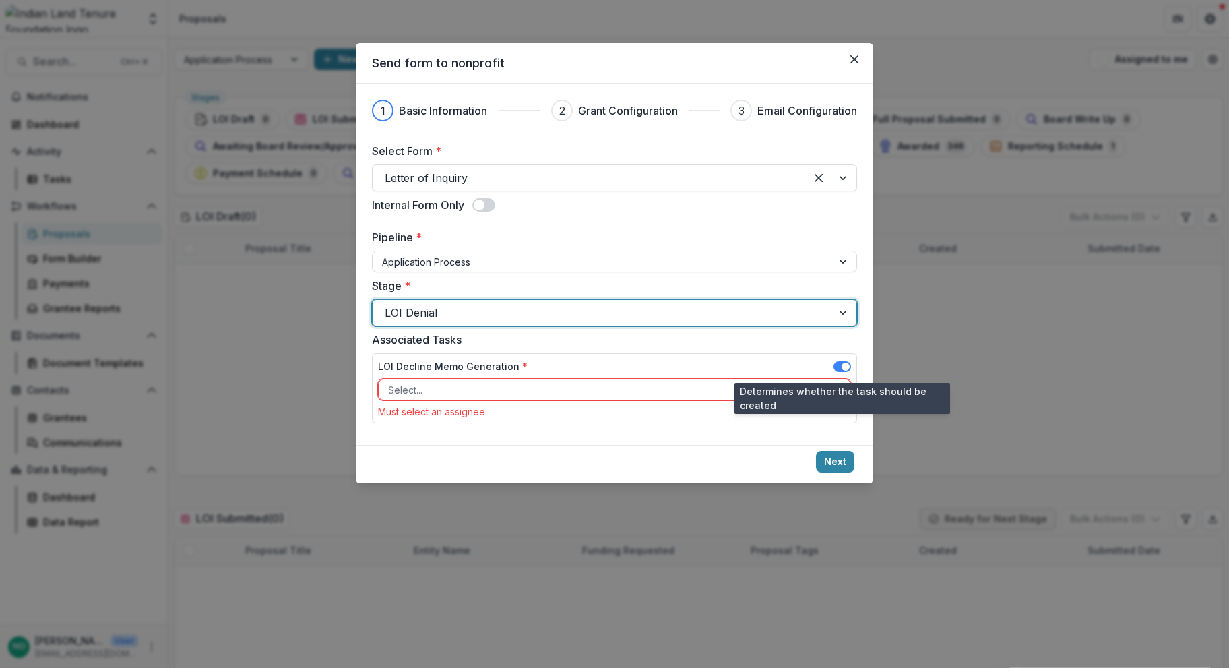
click at [839, 363] on span at bounding box center [843, 366] width 18 height 11
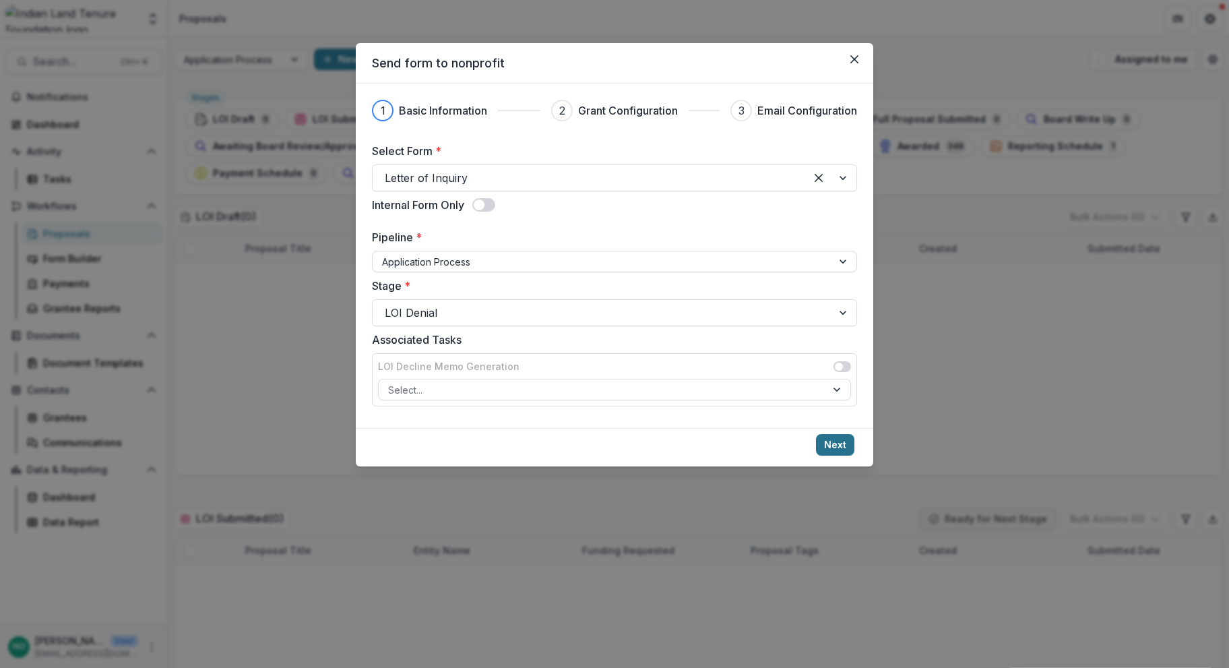
click at [834, 442] on button "Next" at bounding box center [835, 445] width 38 height 22
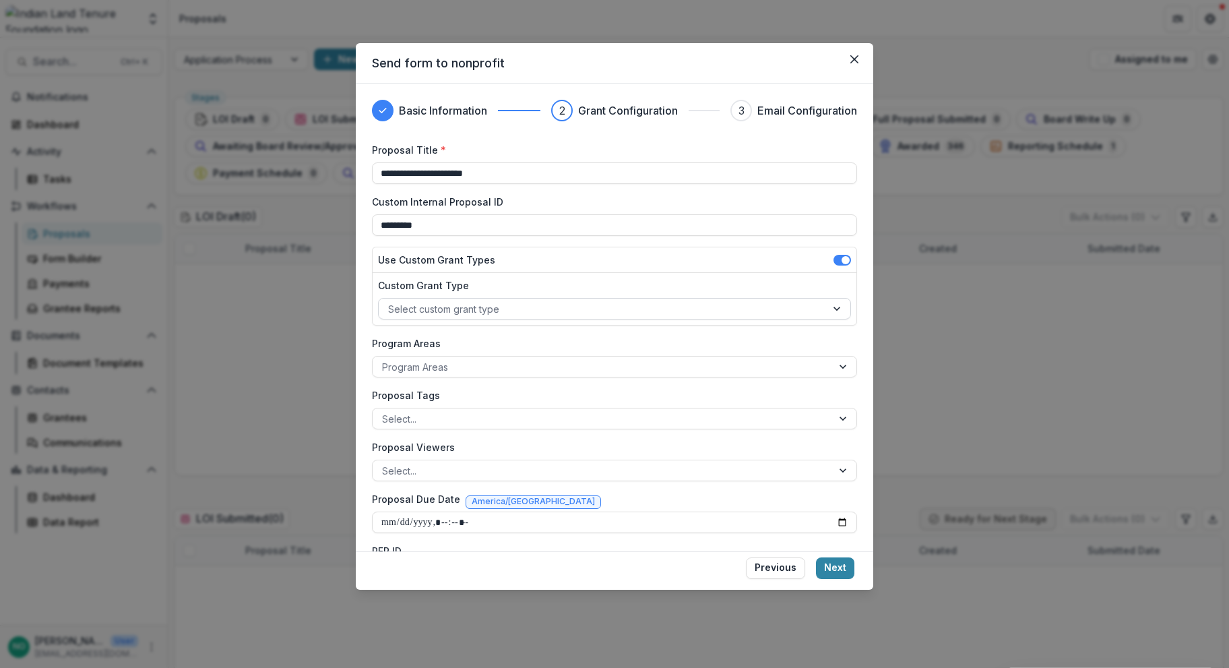
click at [594, 308] on div at bounding box center [602, 309] width 429 height 17
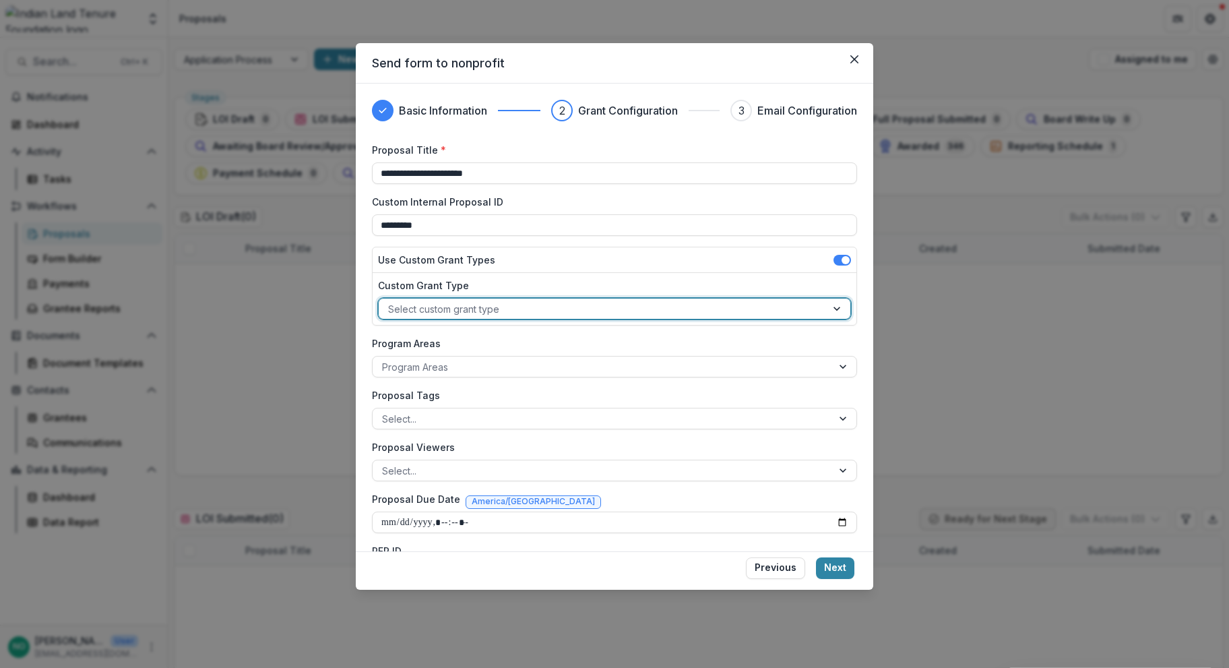
click at [594, 308] on div at bounding box center [602, 309] width 429 height 17
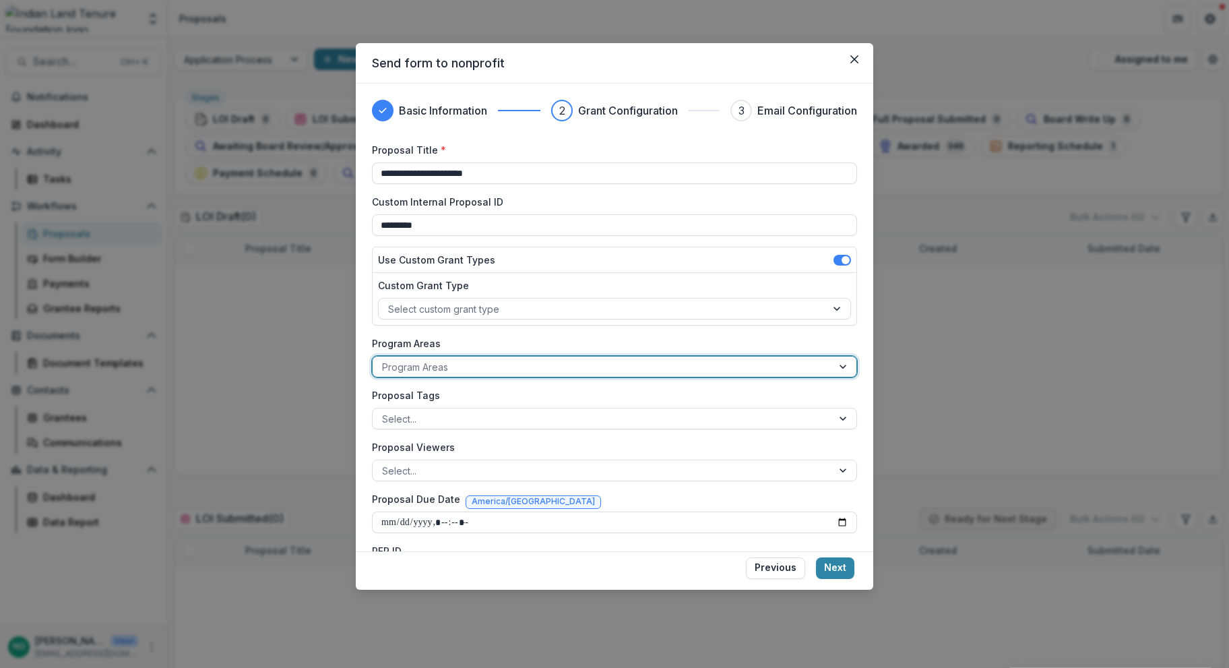
click at [551, 365] on div at bounding box center [602, 367] width 441 height 17
click at [493, 422] on div at bounding box center [602, 418] width 441 height 17
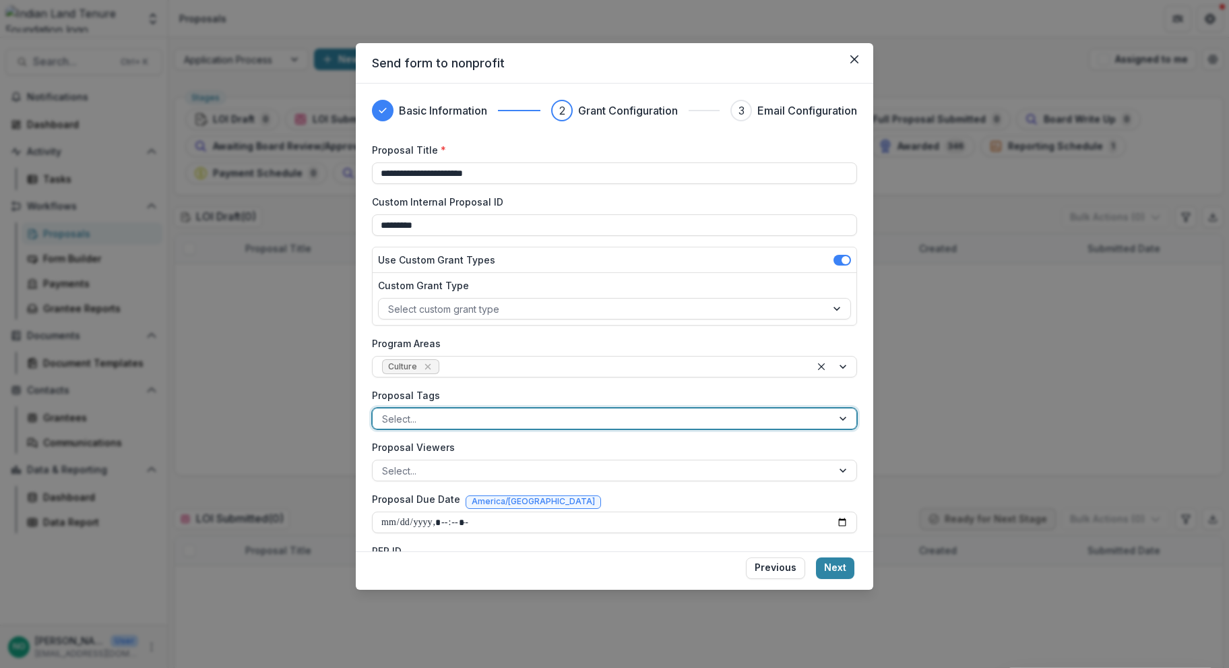
click at [494, 422] on div at bounding box center [602, 418] width 441 height 17
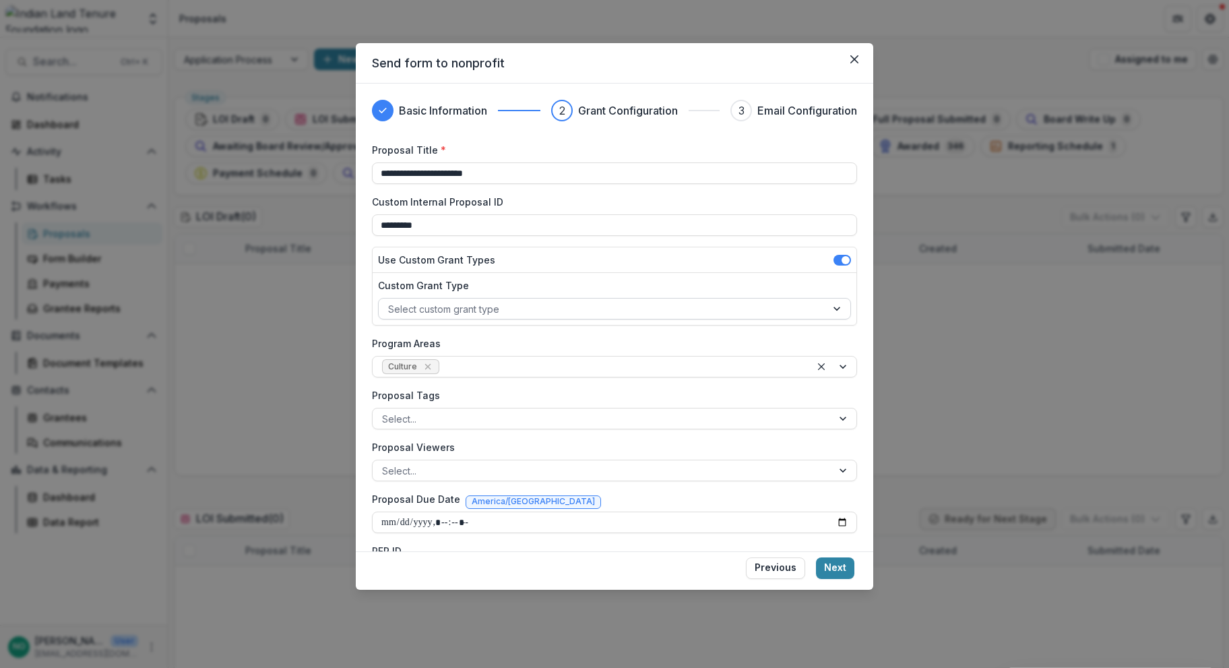
click at [547, 299] on div "Select custom grant type" at bounding box center [603, 309] width 448 height 20
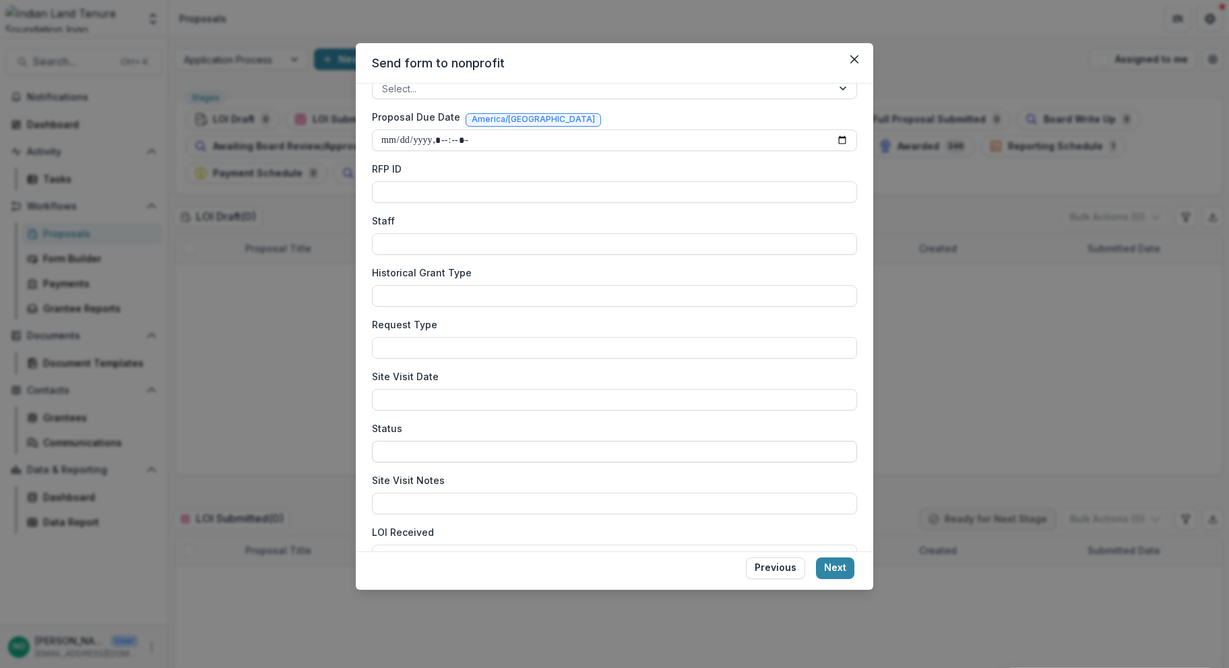
click at [425, 447] on input "Status" at bounding box center [614, 452] width 485 height 22
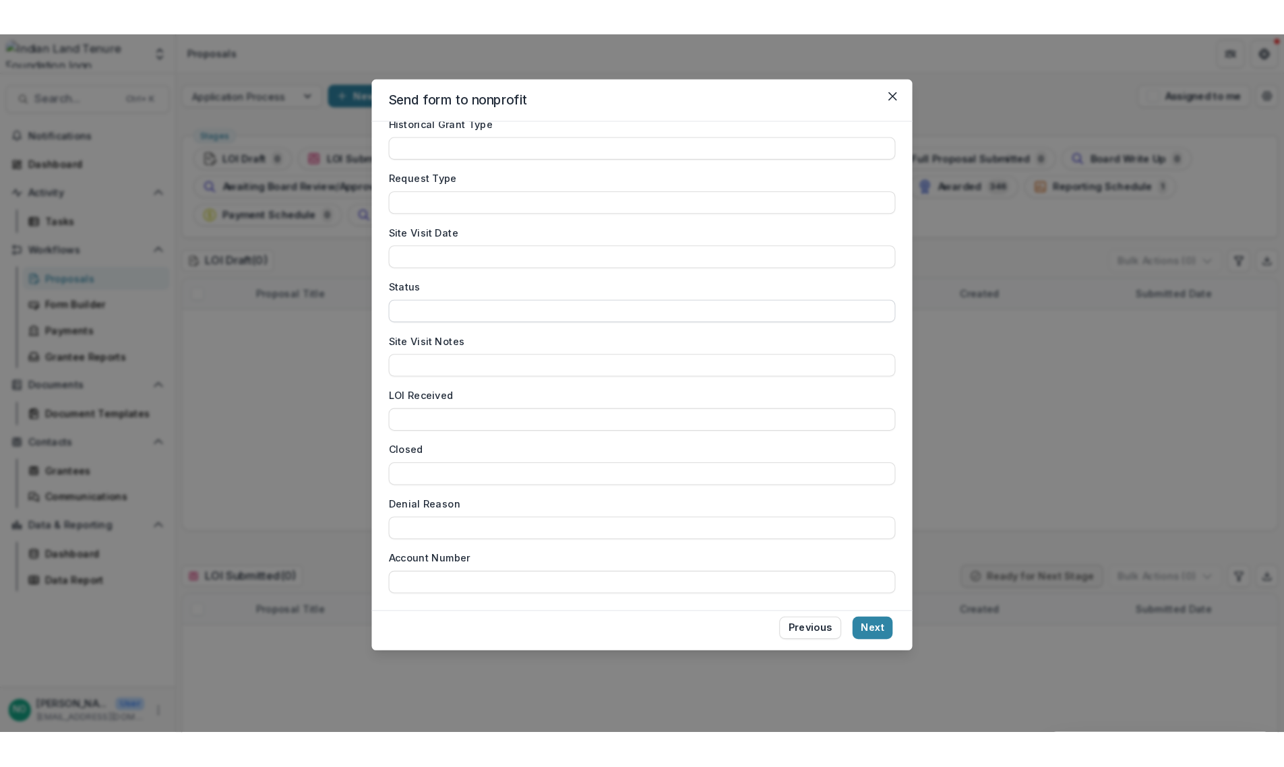
scroll to position [0, 0]
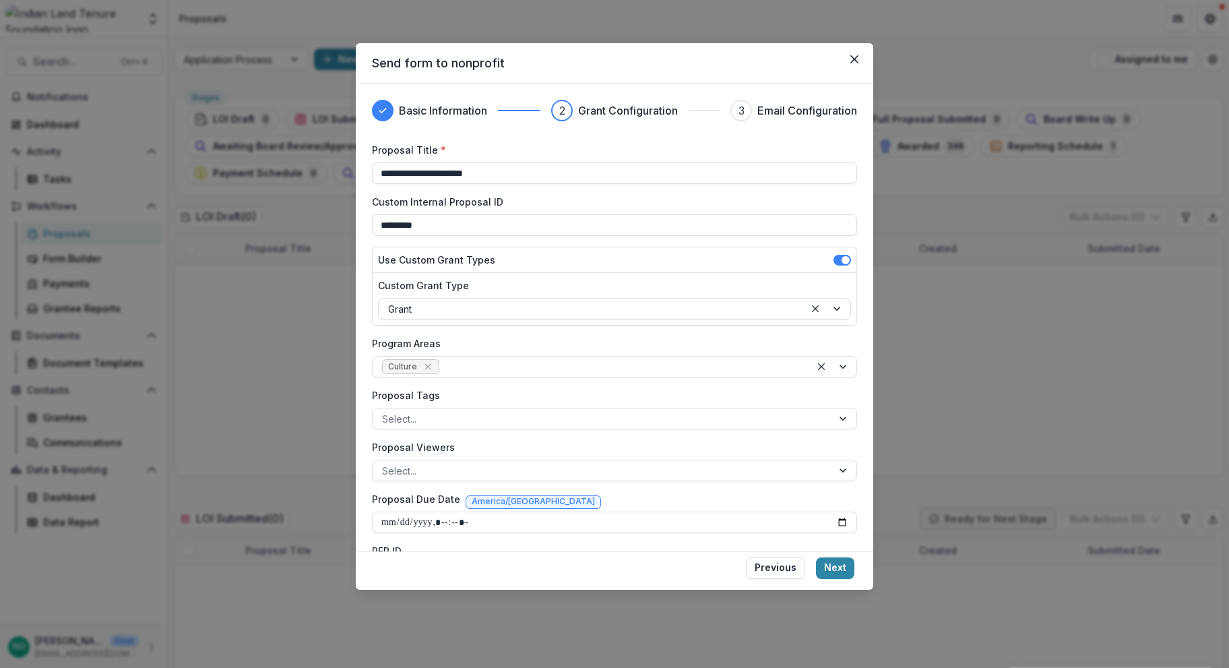
click at [768, 569] on button "Previous" at bounding box center [775, 568] width 59 height 22
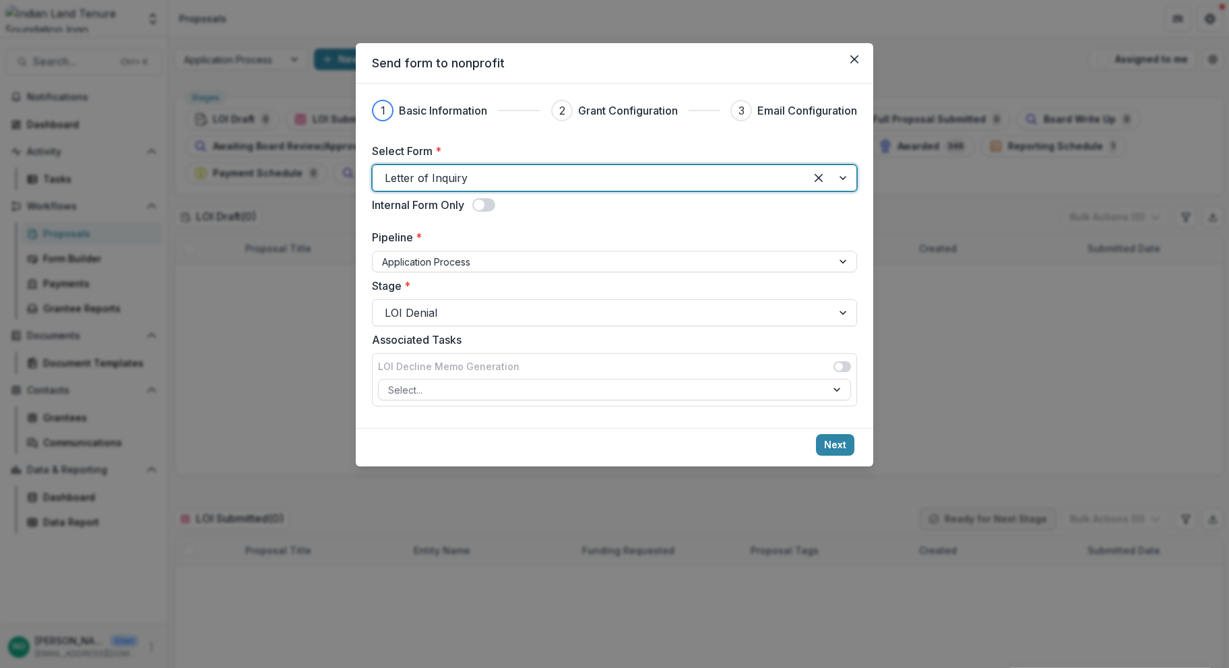
click at [848, 51] on button "Close" at bounding box center [855, 60] width 22 height 22
click at [857, 59] on icon "Close" at bounding box center [855, 59] width 8 height 8
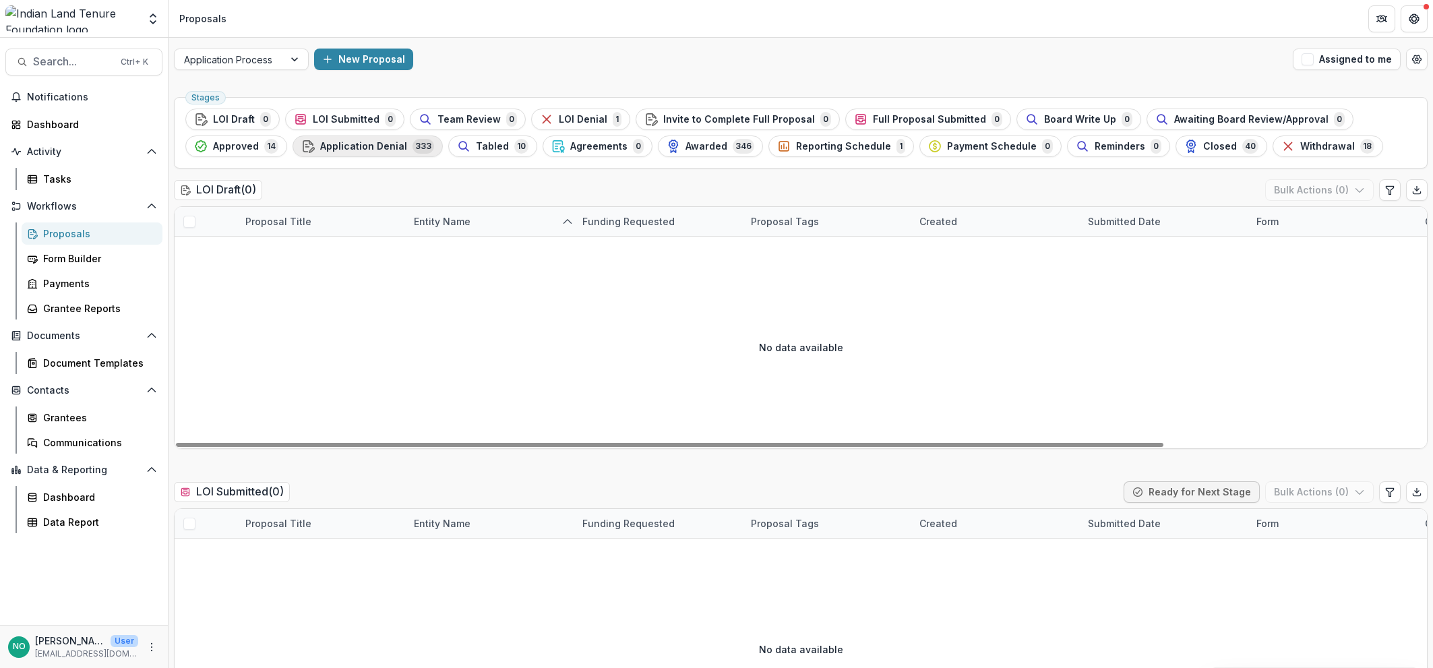
click at [327, 142] on span "Application Denial" at bounding box center [363, 146] width 87 height 11
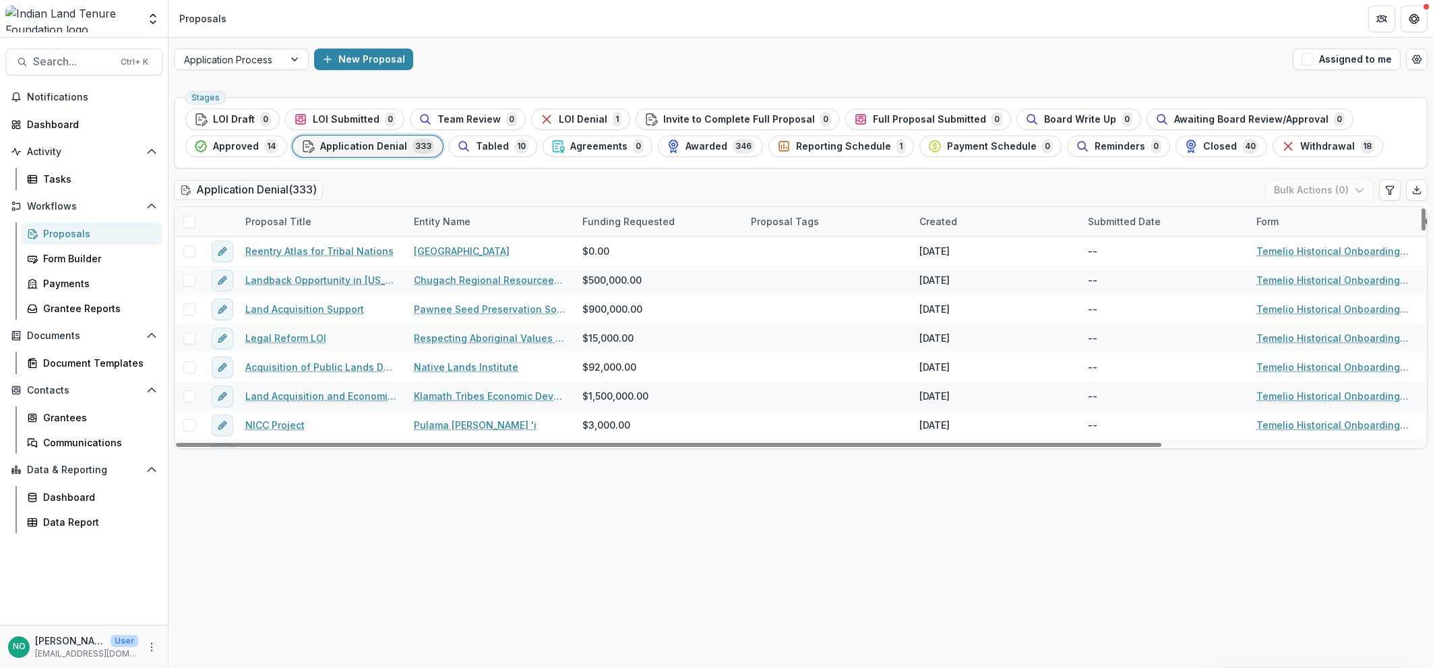
click at [430, 220] on div "Entity Name" at bounding box center [442, 221] width 73 height 14
click at [445, 249] on input at bounding box center [489, 252] width 162 height 22
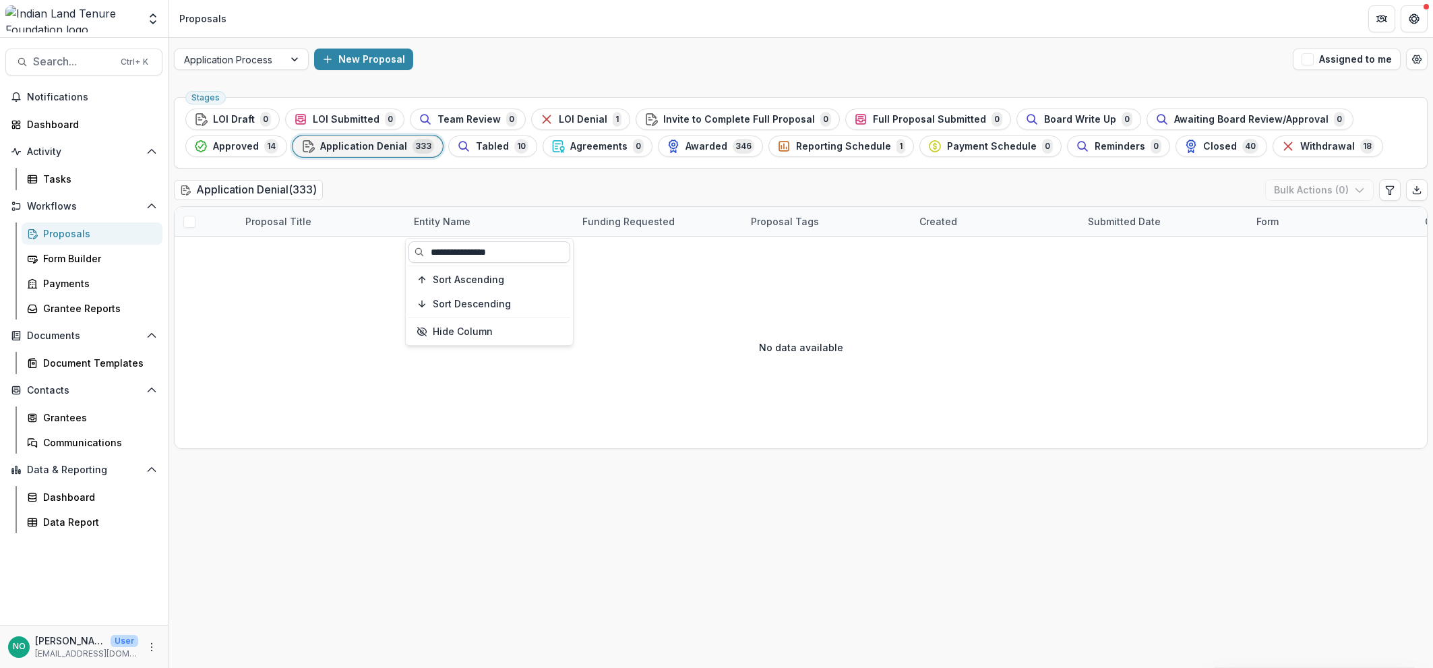
type input "**********"
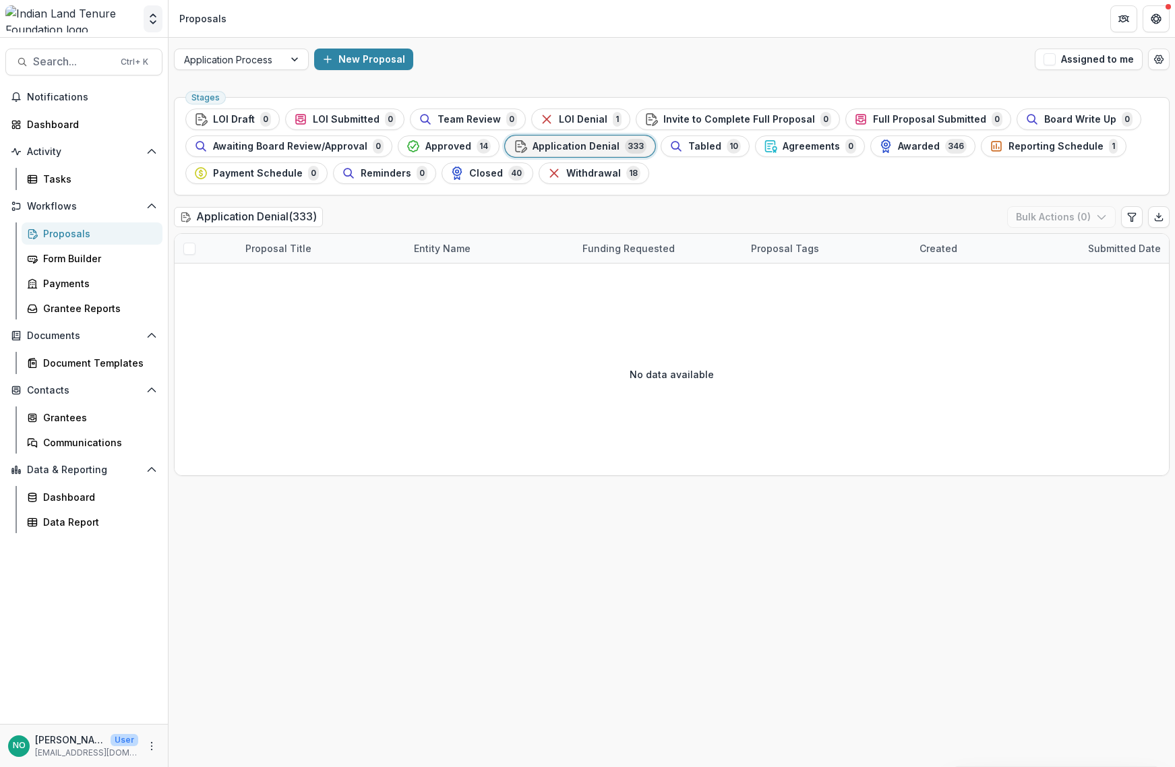
click at [152, 26] on button "Open entity switcher" at bounding box center [153, 18] width 19 height 27
click at [89, 96] on div "Indian Land Tenure Foundation Workflow Sandbox" at bounding box center [100, 101] width 135 height 14
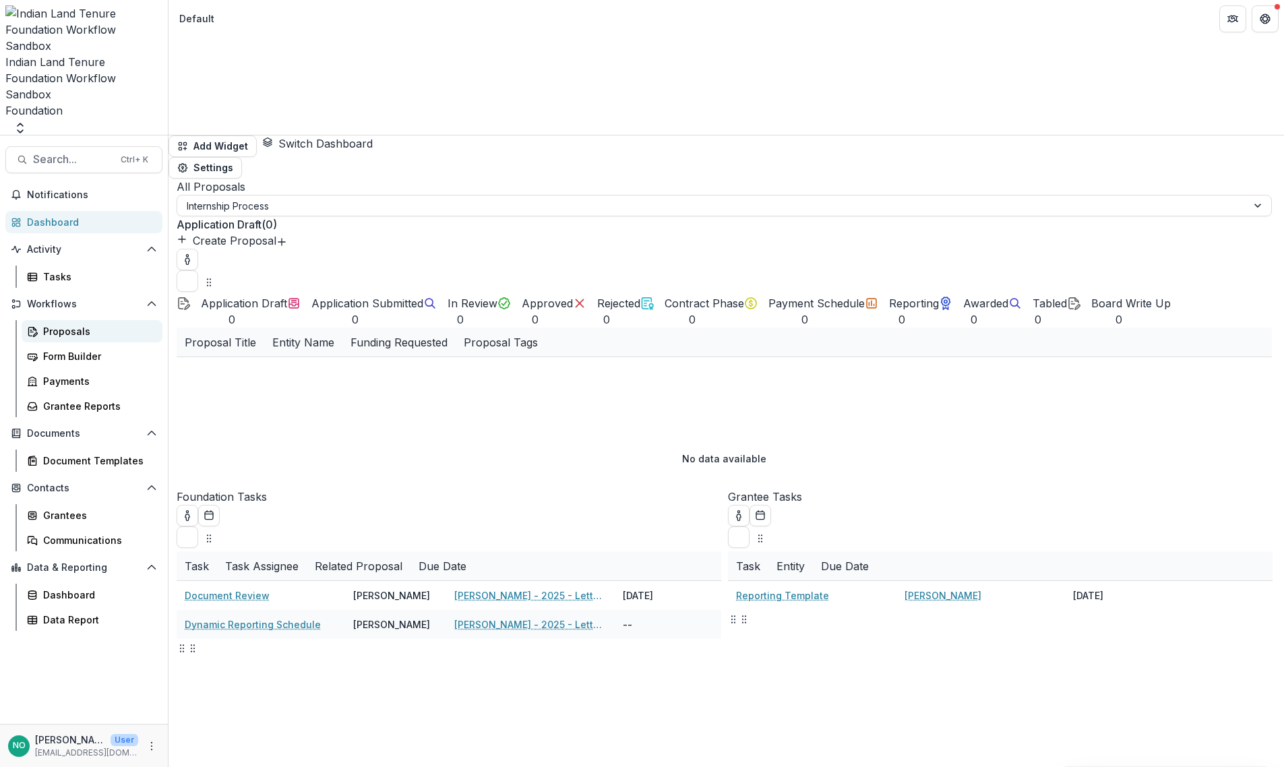
click at [54, 324] on div "Proposals" at bounding box center [97, 331] width 109 height 14
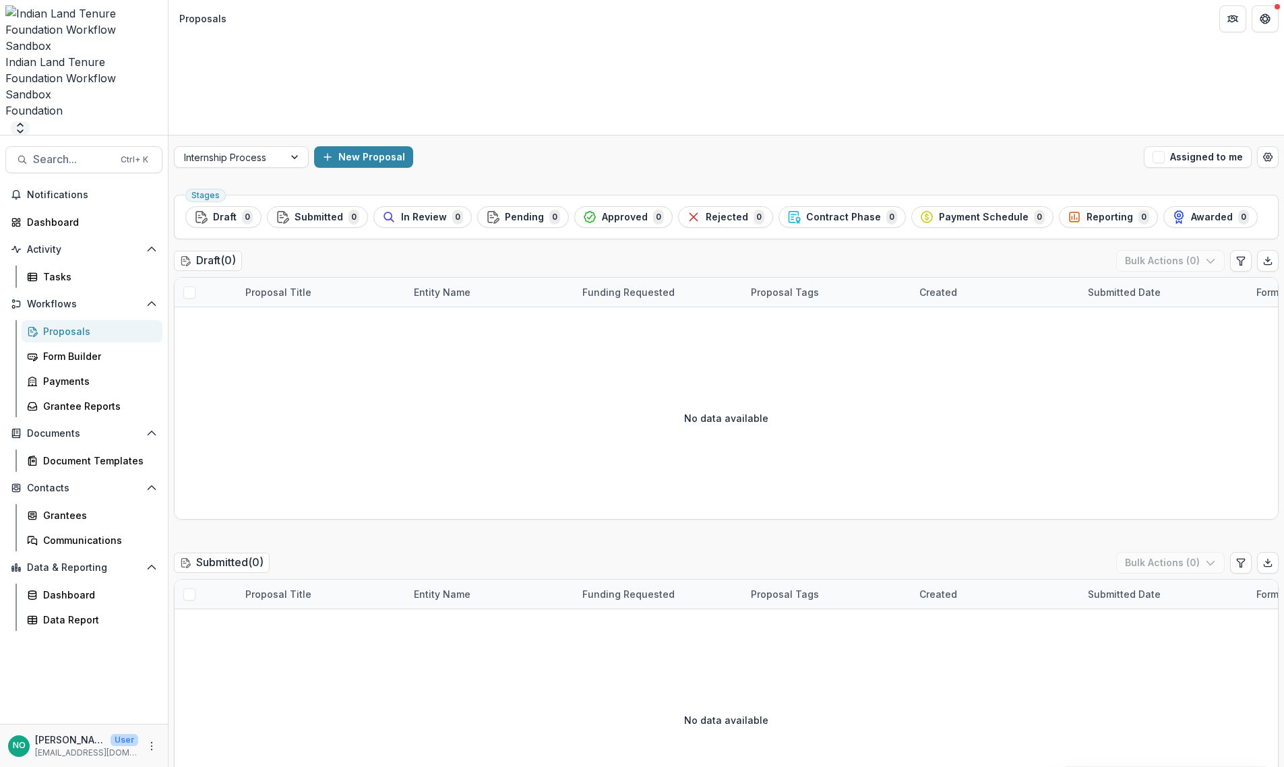
click at [27, 121] on icon "Open entity switcher" at bounding box center [19, 127] width 13 height 13
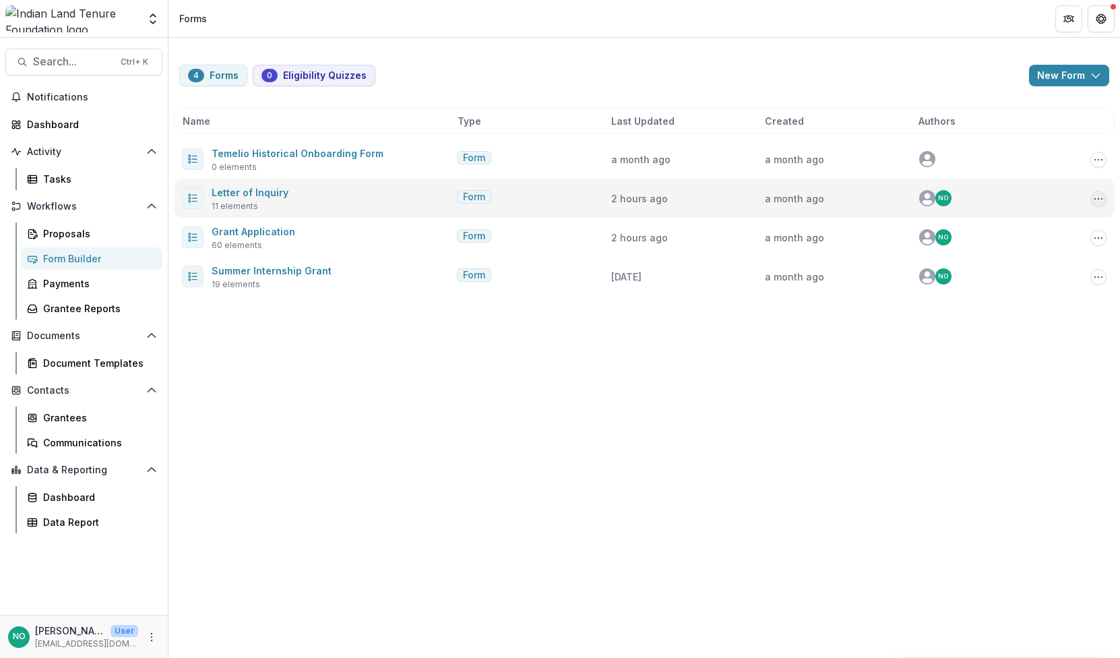
click at [1105, 197] on button "Options" at bounding box center [1098, 199] width 16 height 16
click at [995, 247] on link "Edit" at bounding box center [1031, 249] width 144 height 22
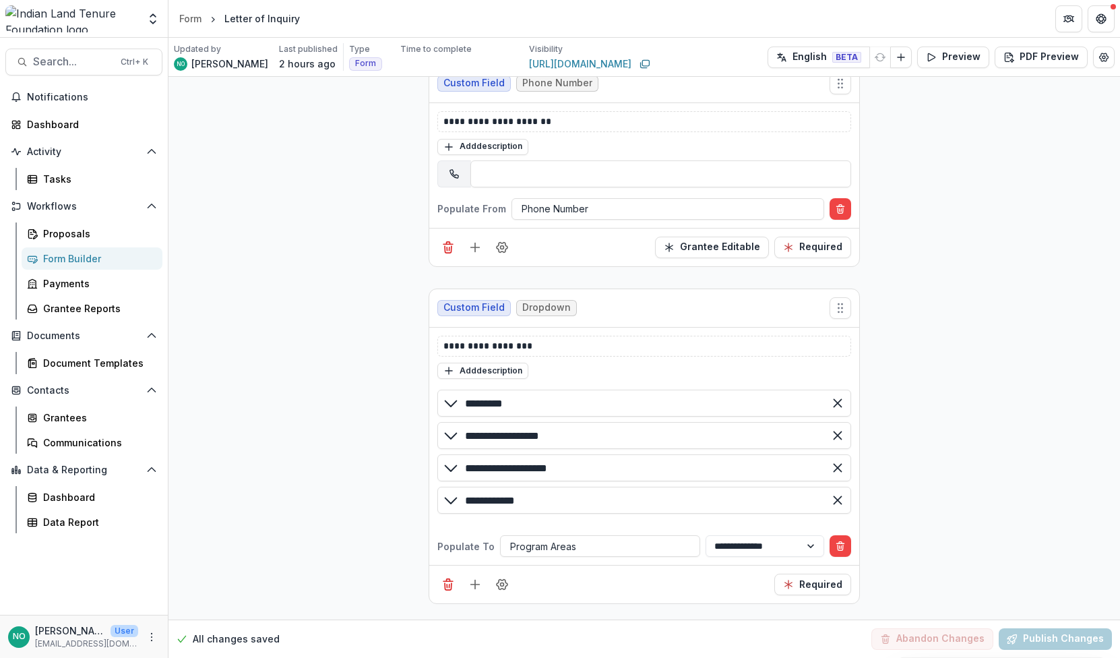
scroll to position [667, 0]
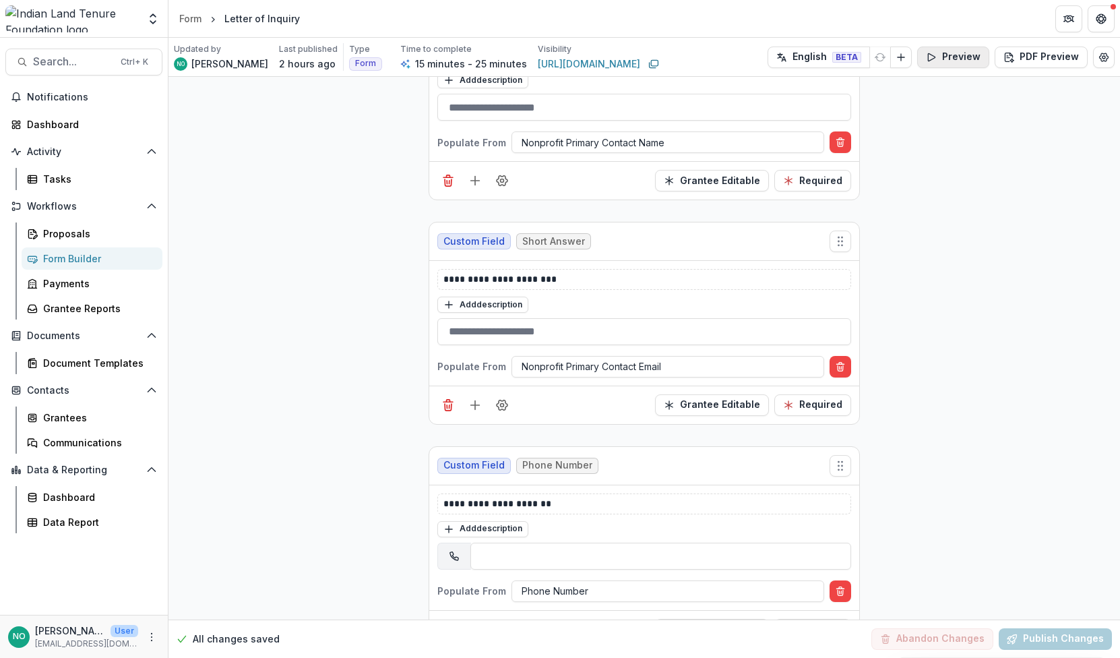
click at [964, 57] on button "Preview" at bounding box center [953, 58] width 72 height 22
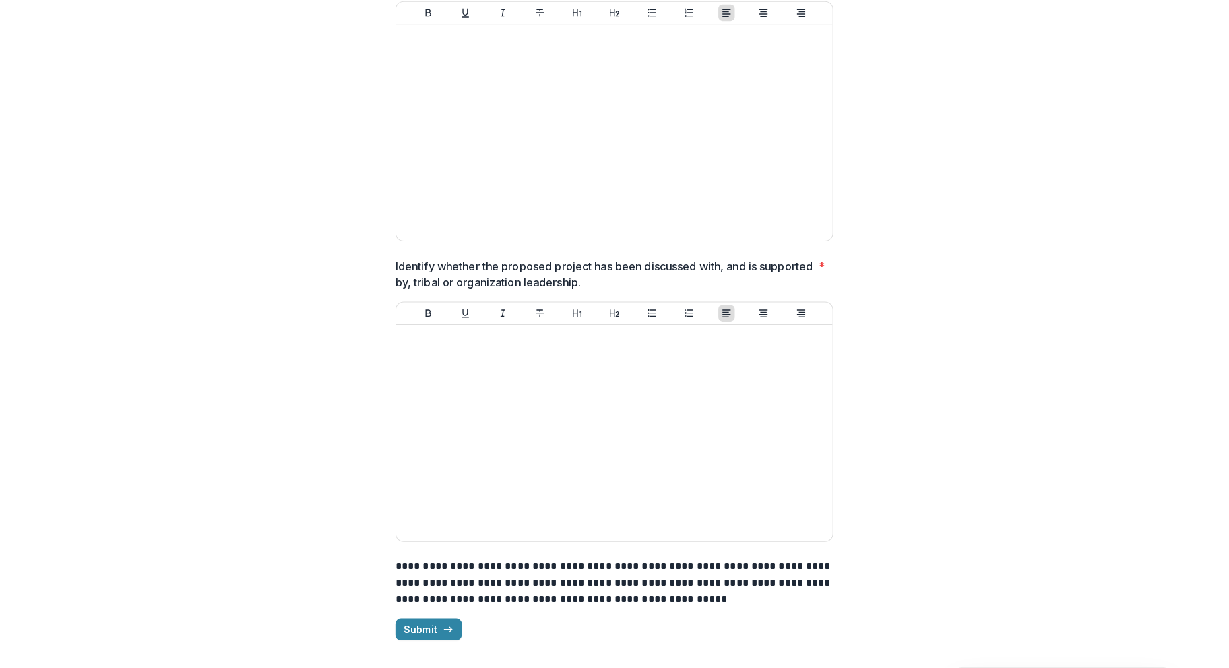
scroll to position [0, 0]
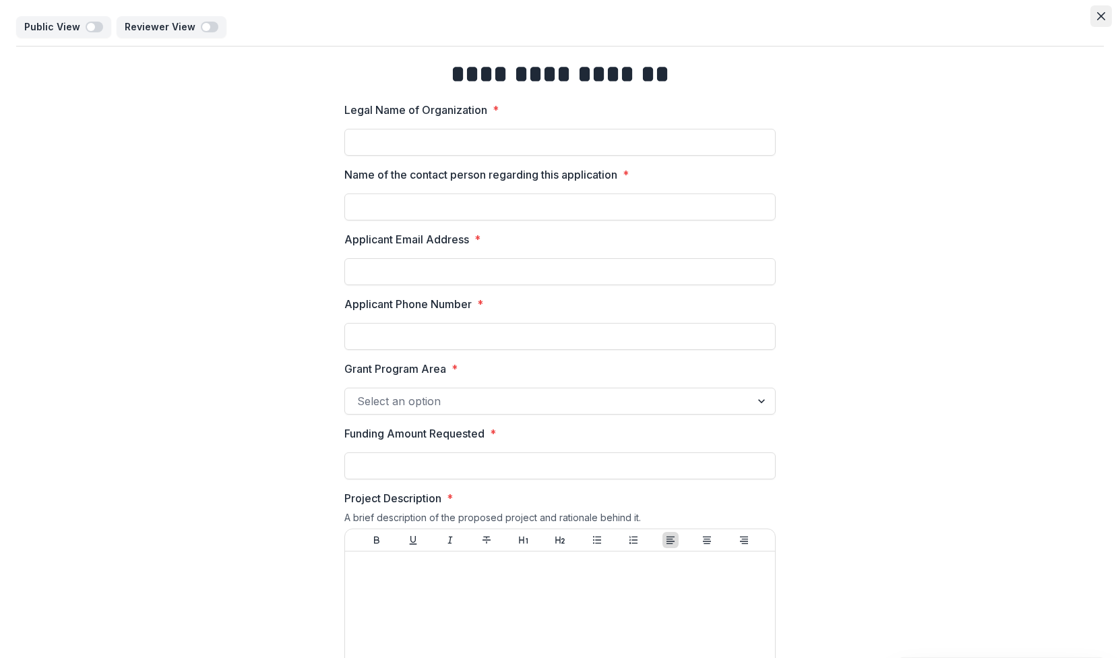
click at [1099, 18] on icon "Close" at bounding box center [1101, 16] width 8 height 8
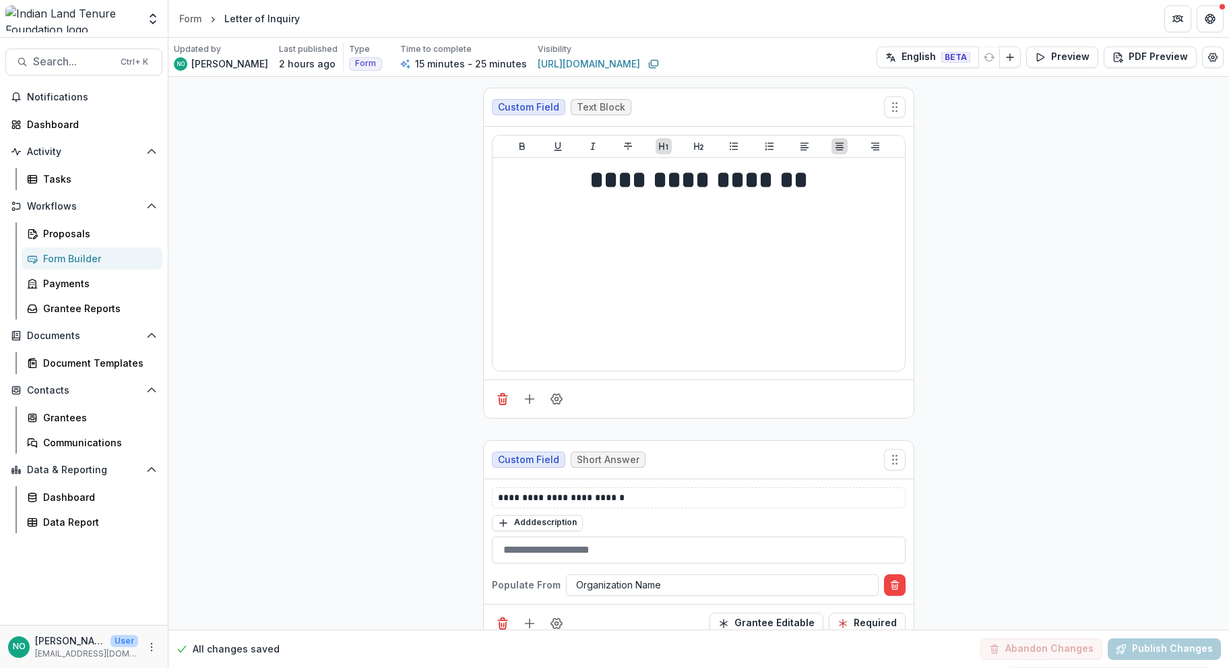
click at [183, 5] on header "Form Letter of Inquiry" at bounding box center [698, 18] width 1061 height 37
click at [189, 11] on div "Form" at bounding box center [190, 18] width 22 height 14
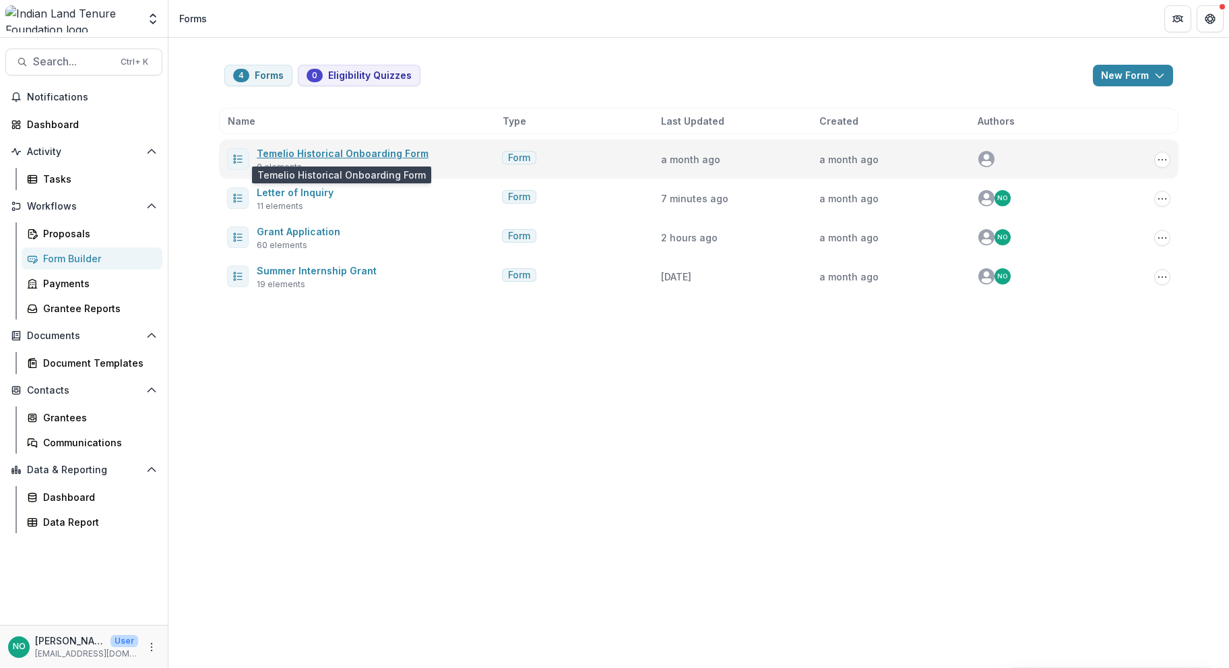
click at [354, 155] on link "Temelio Historical Onboarding Form" at bounding box center [343, 153] width 172 height 11
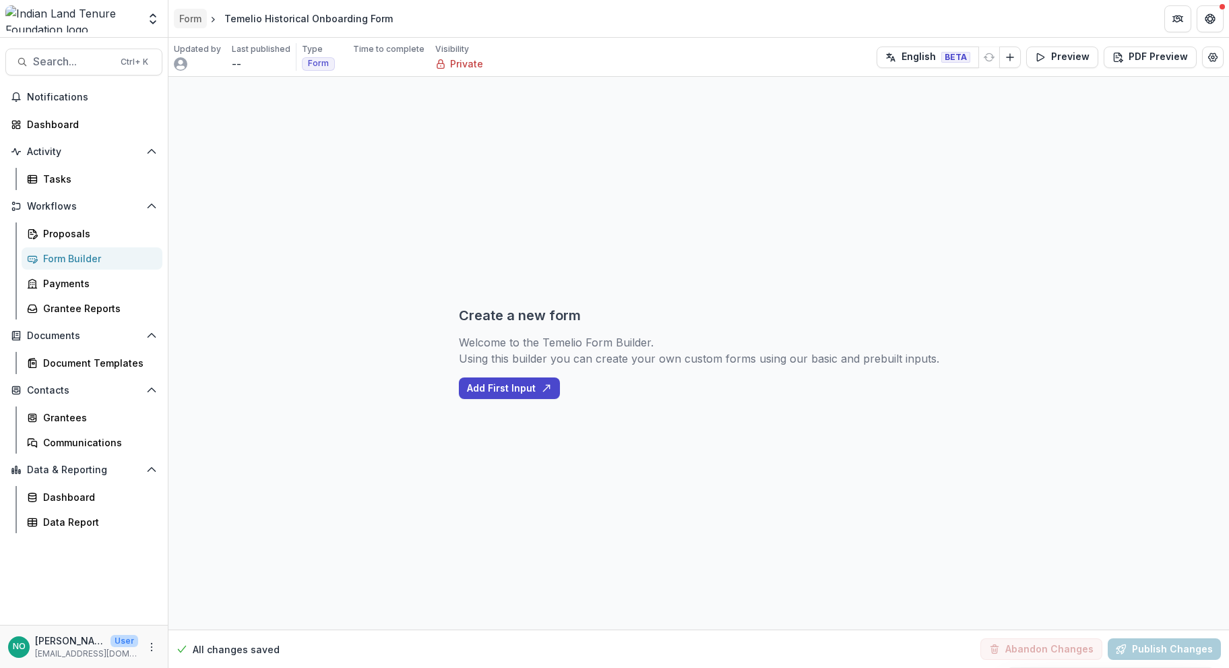
click at [195, 20] on div "Form" at bounding box center [190, 18] width 22 height 14
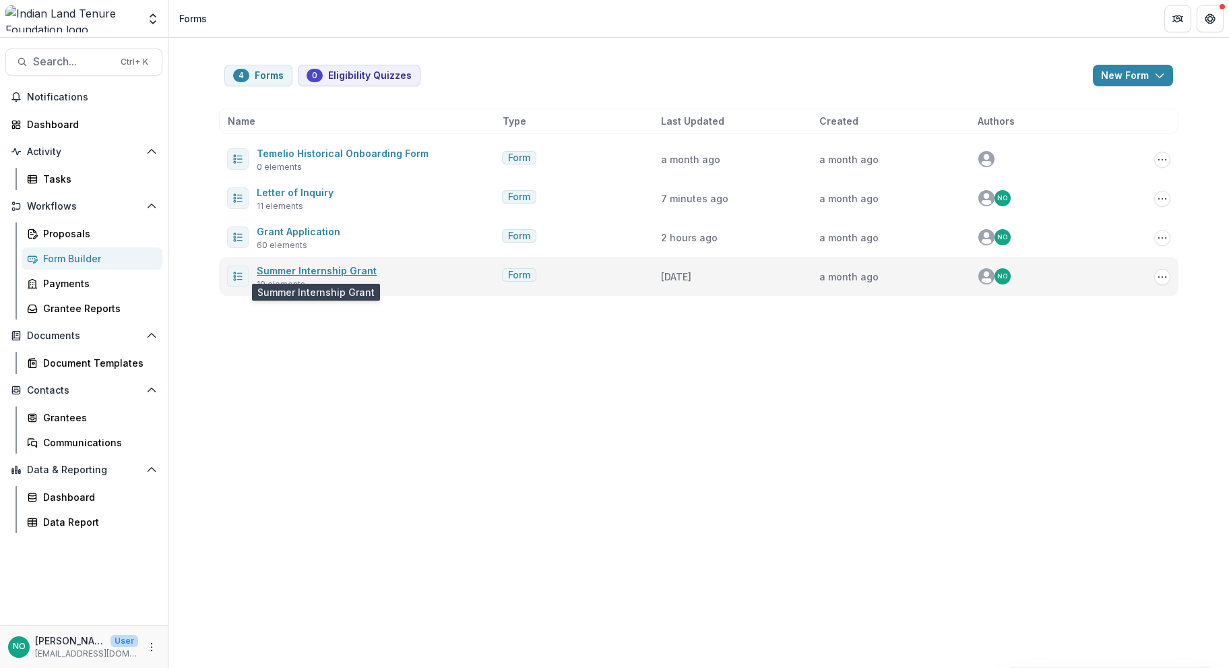
click at [303, 270] on link "Summer Internship Grant" at bounding box center [317, 270] width 120 height 11
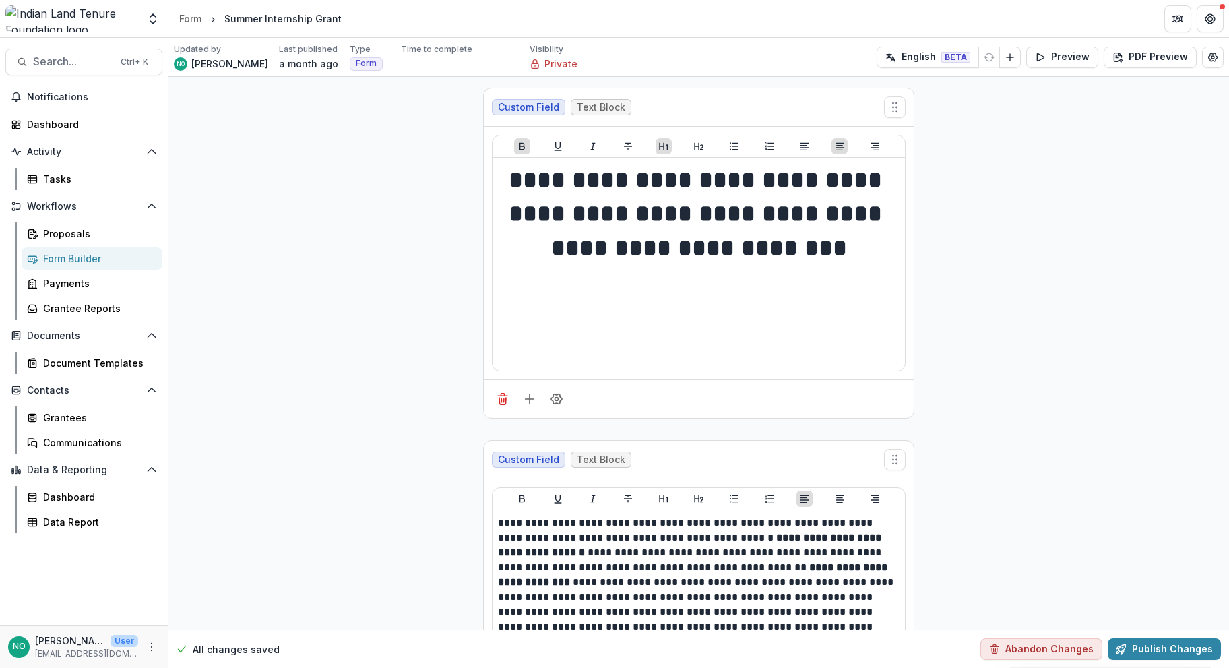
scroll to position [382, 0]
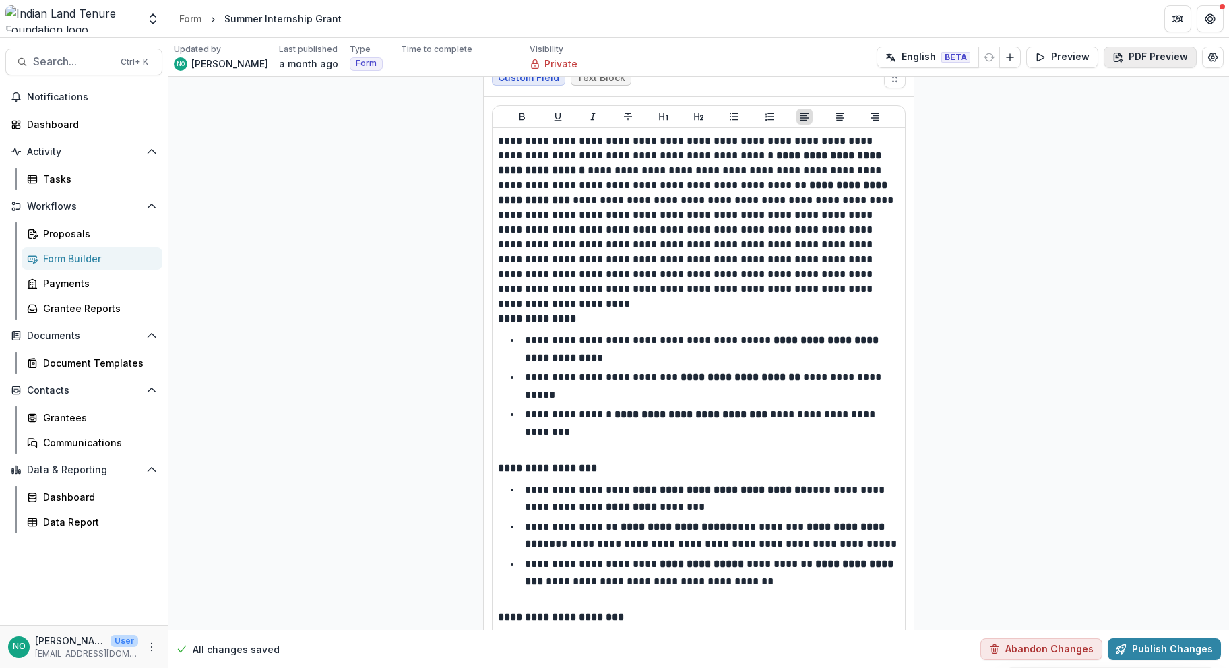
click at [1116, 53] on icon "button" at bounding box center [1118, 57] width 11 height 11
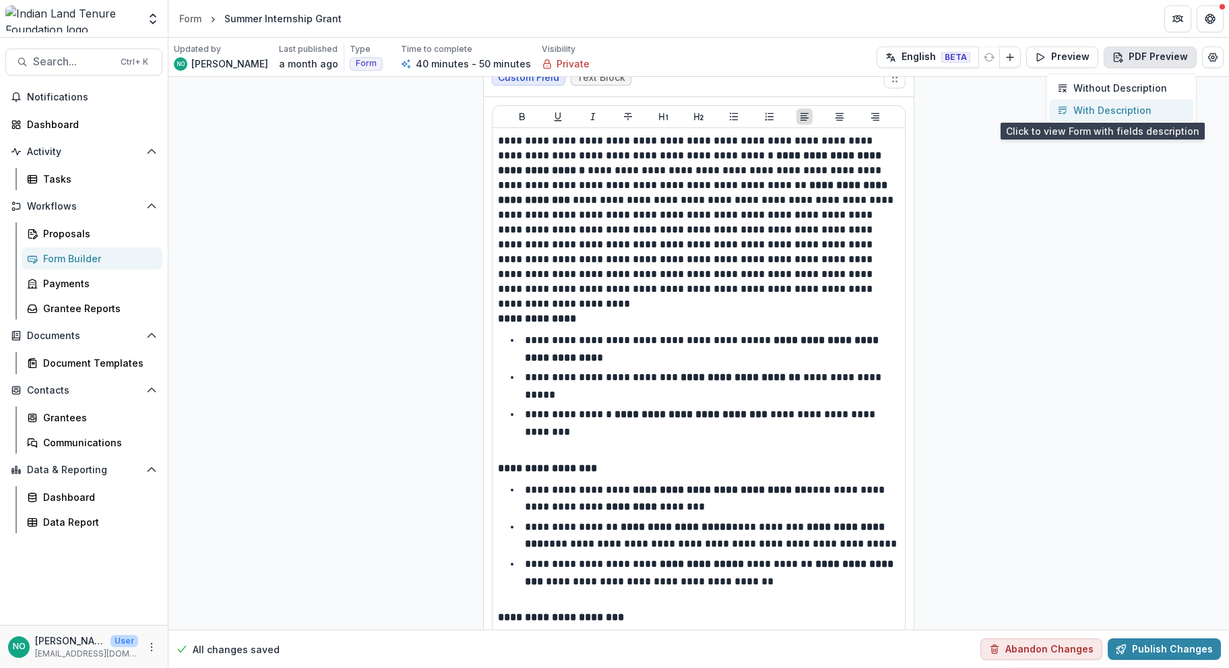
click at [1101, 113] on p "With Description" at bounding box center [1113, 110] width 78 height 14
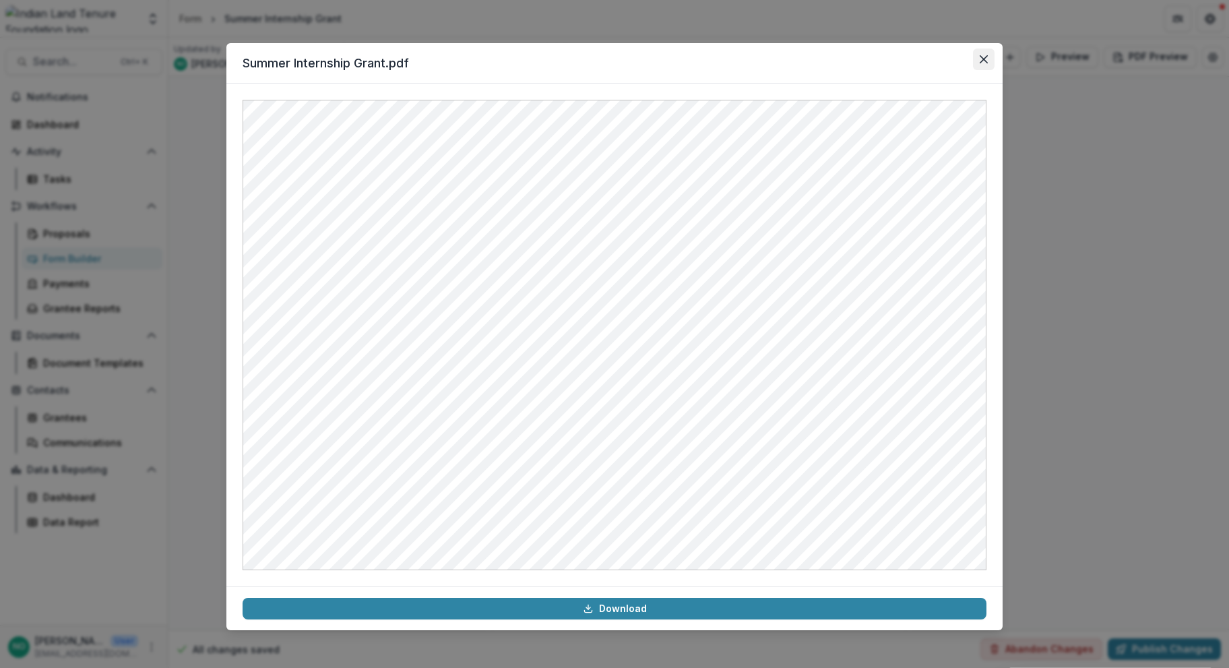
click at [980, 61] on icon "Close" at bounding box center [984, 59] width 8 height 8
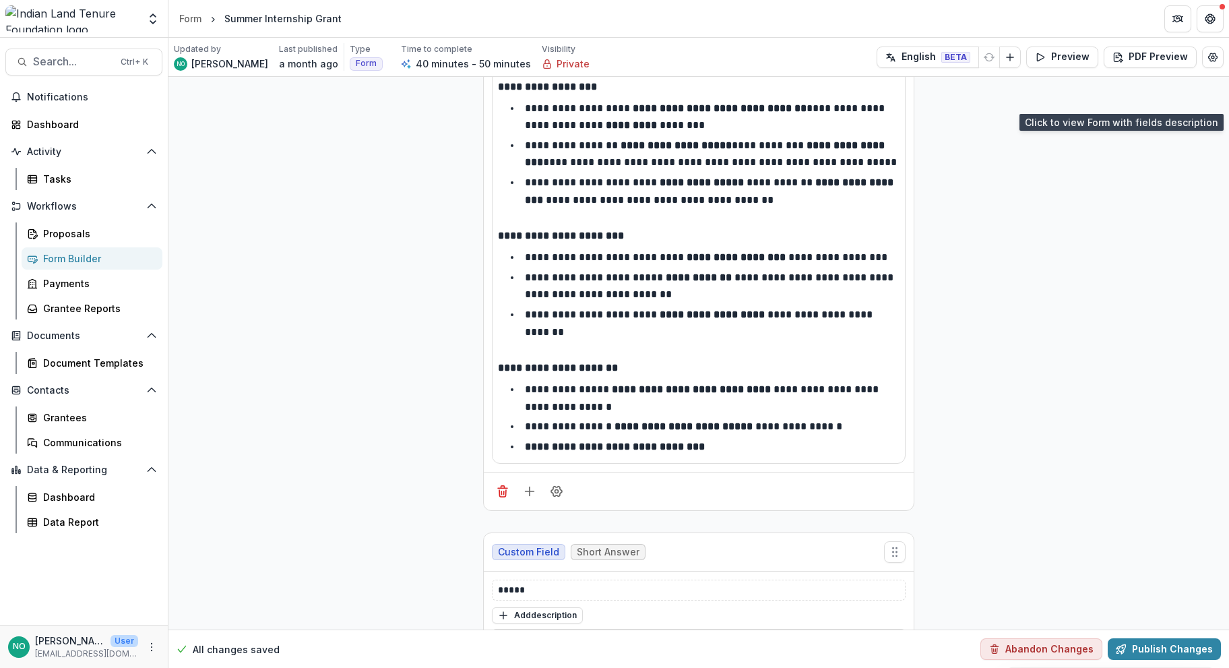
scroll to position [1146, 0]
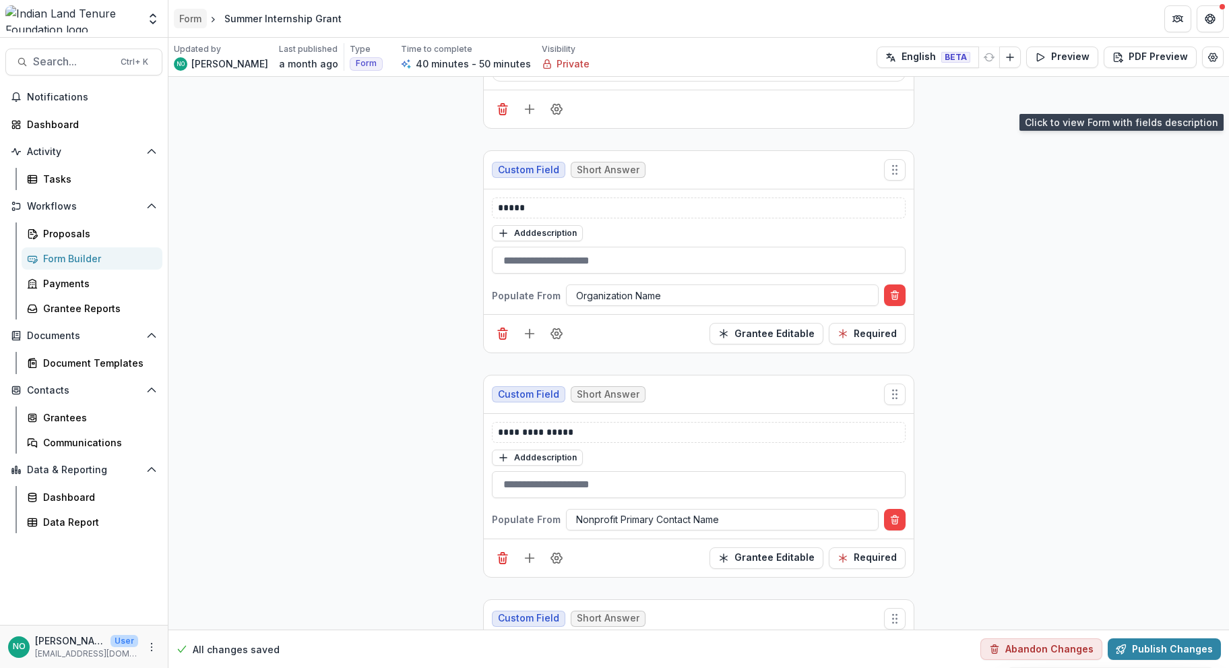
click at [193, 11] on link "Form" at bounding box center [190, 19] width 33 height 20
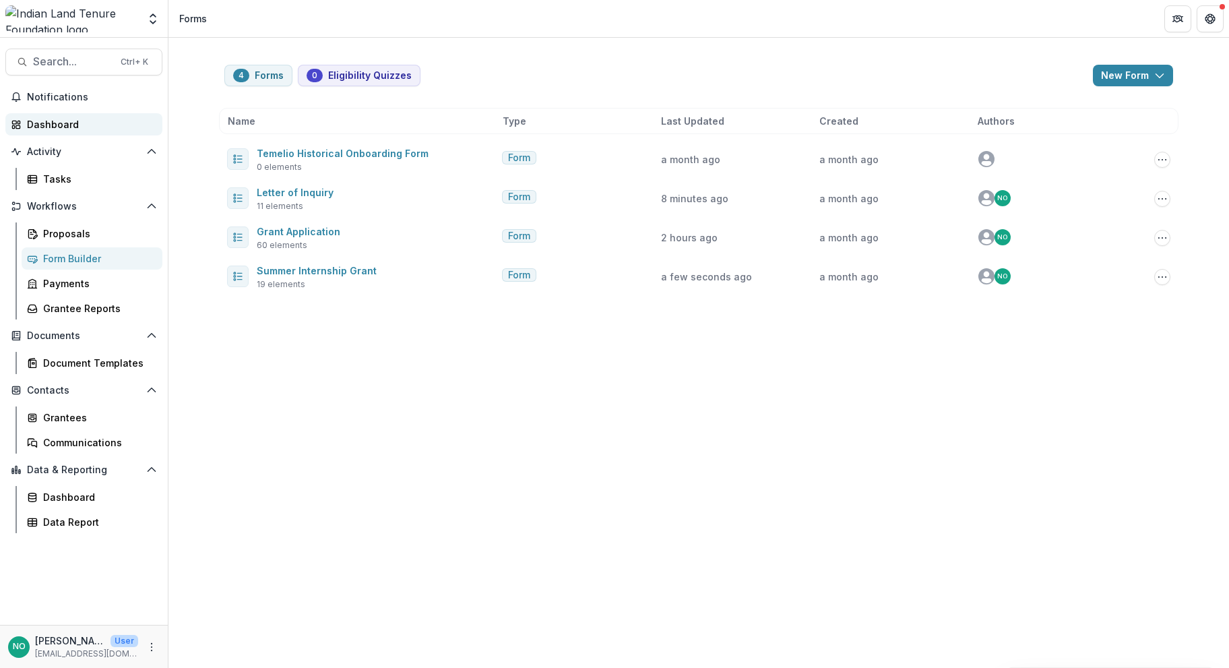
click at [40, 125] on div "Dashboard" at bounding box center [89, 124] width 125 height 14
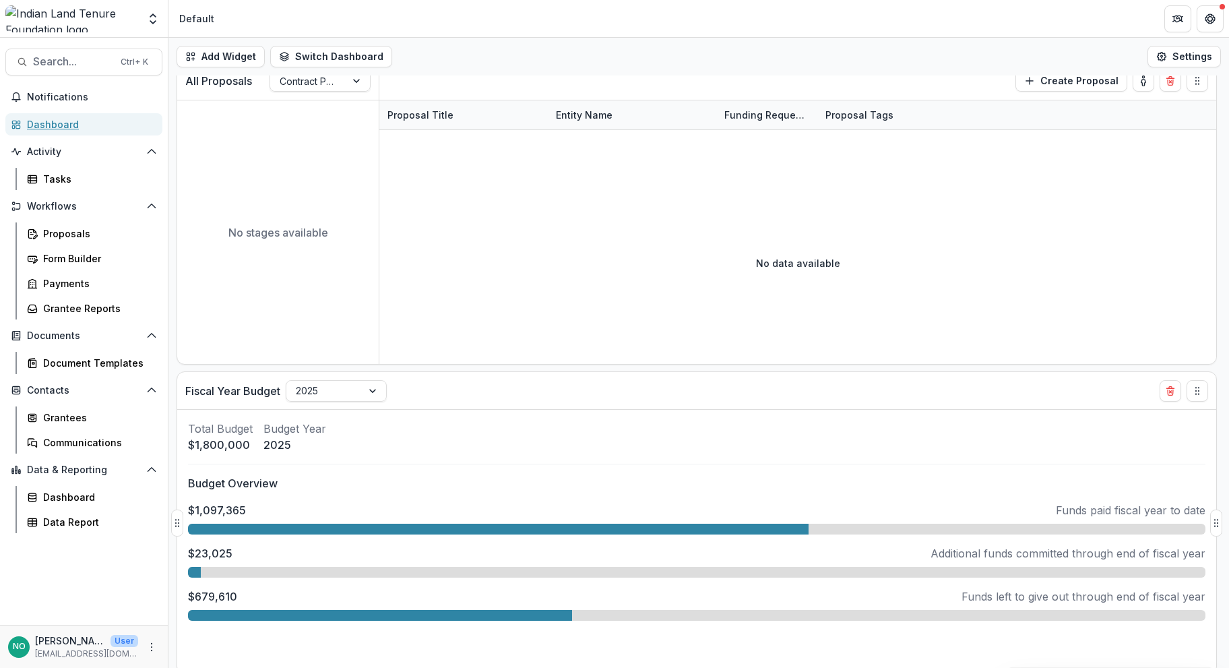
scroll to position [21, 0]
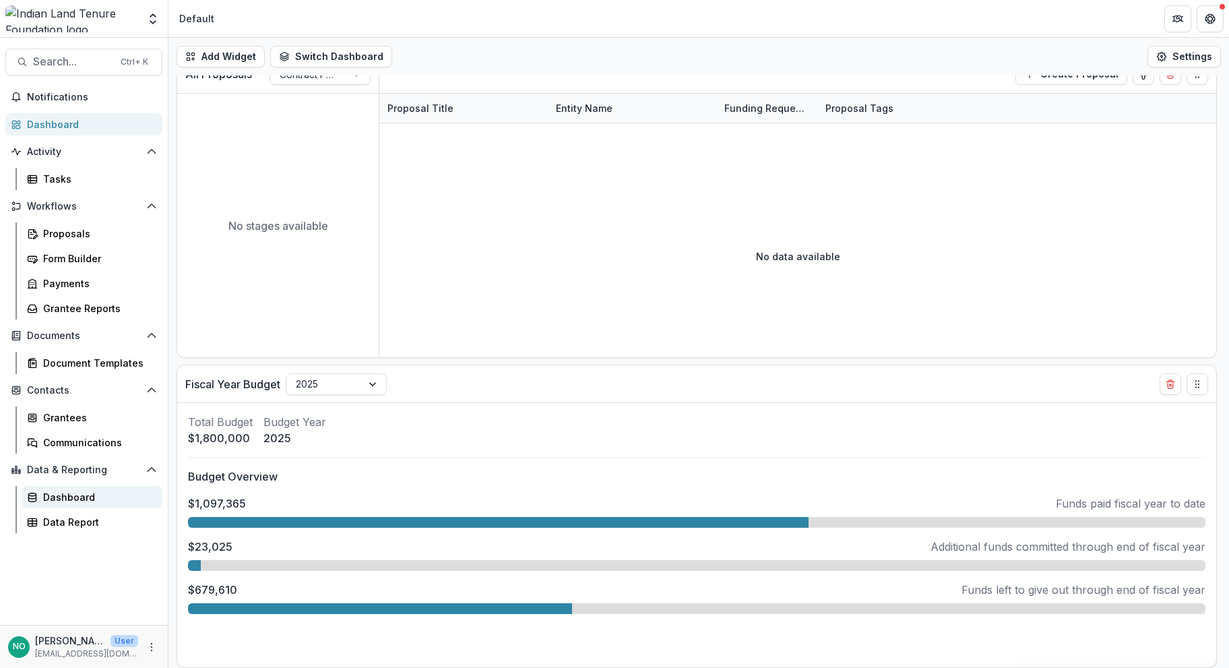
click at [75, 506] on link "Dashboard" at bounding box center [92, 497] width 141 height 22
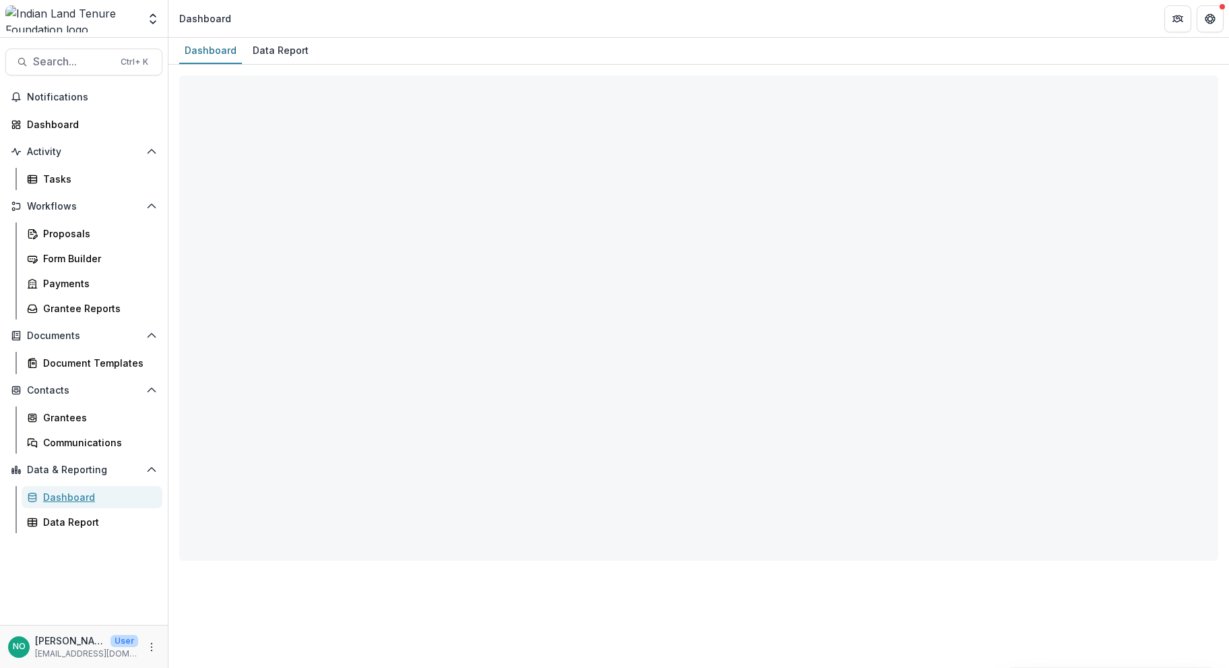
select select "**********"
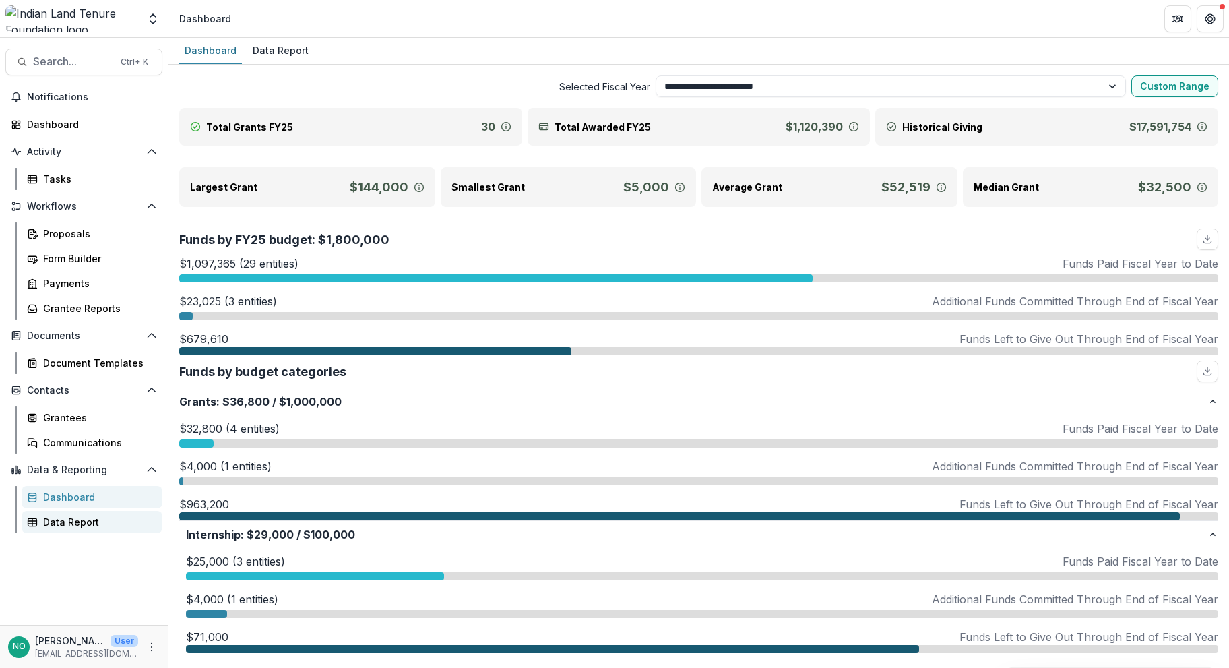
click at [83, 518] on div "Data Report" at bounding box center [97, 522] width 109 height 14
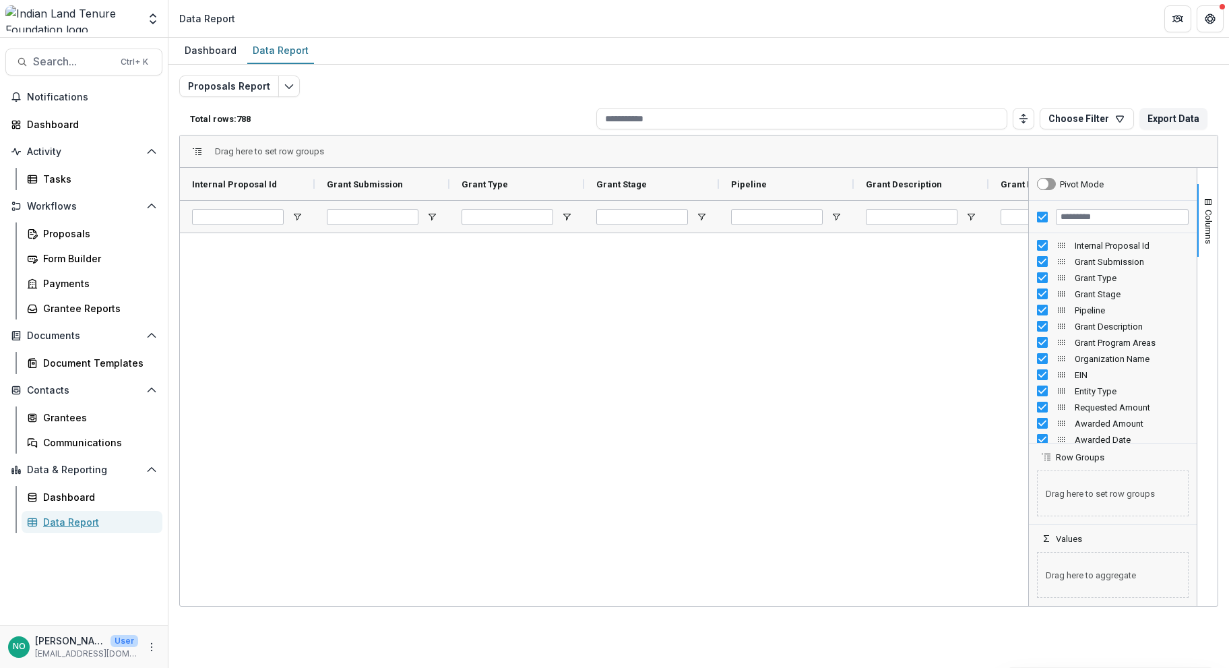
scroll to position [1528, 0]
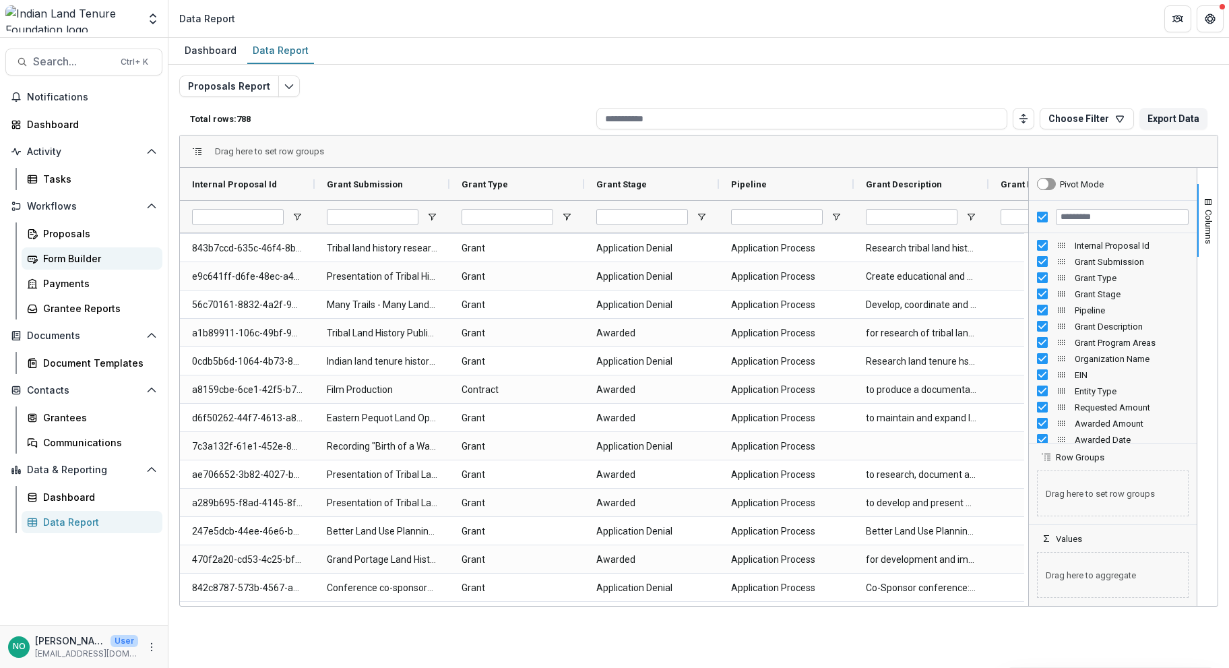
click at [60, 259] on div "Form Builder" at bounding box center [97, 258] width 109 height 14
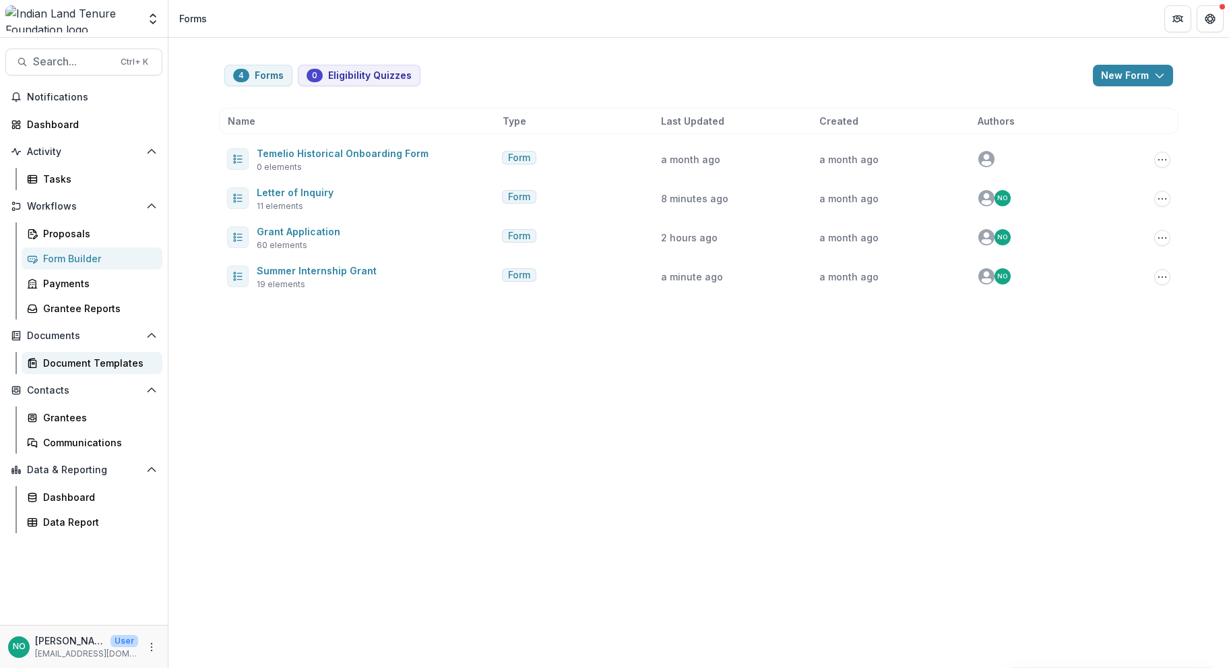
click at [51, 358] on div "Document Templates" at bounding box center [97, 363] width 109 height 14
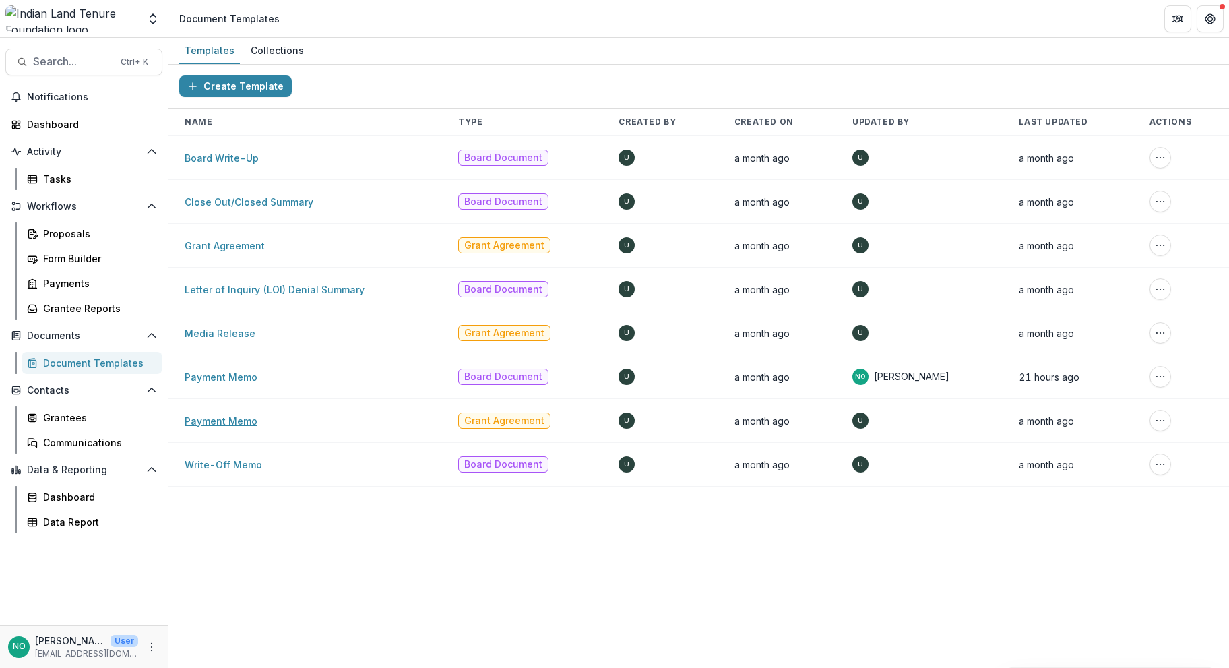
click at [217, 418] on link "Payment Memo" at bounding box center [221, 420] width 73 height 11
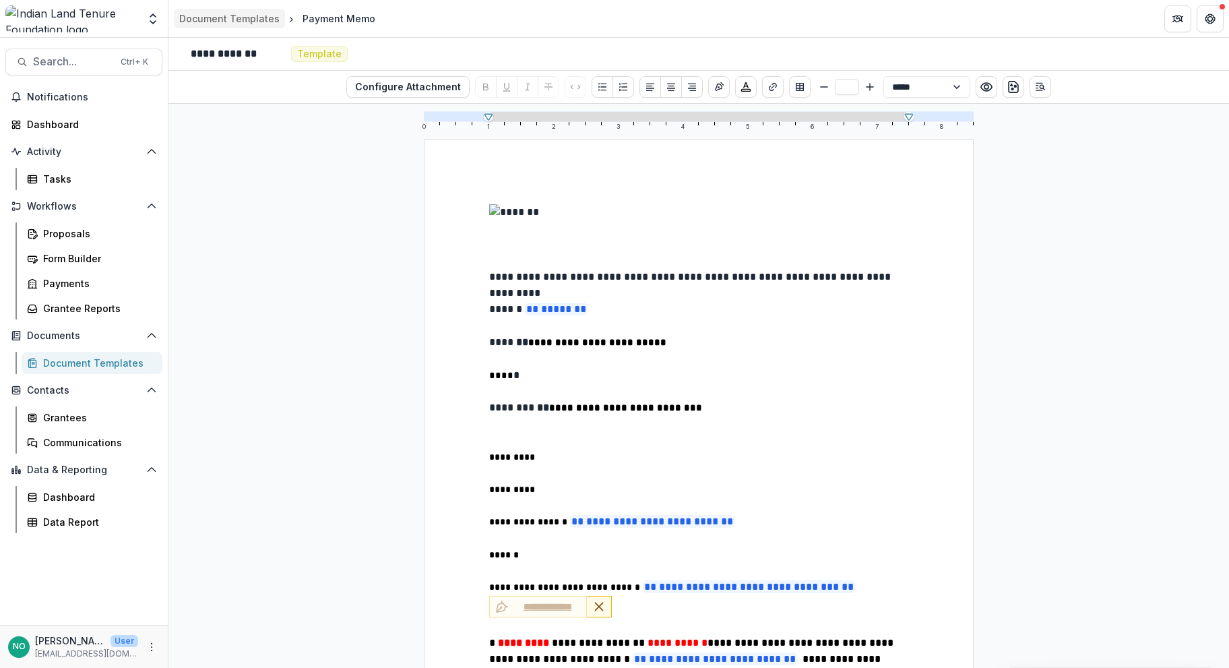
click at [210, 18] on div "Document Templates" at bounding box center [229, 18] width 100 height 14
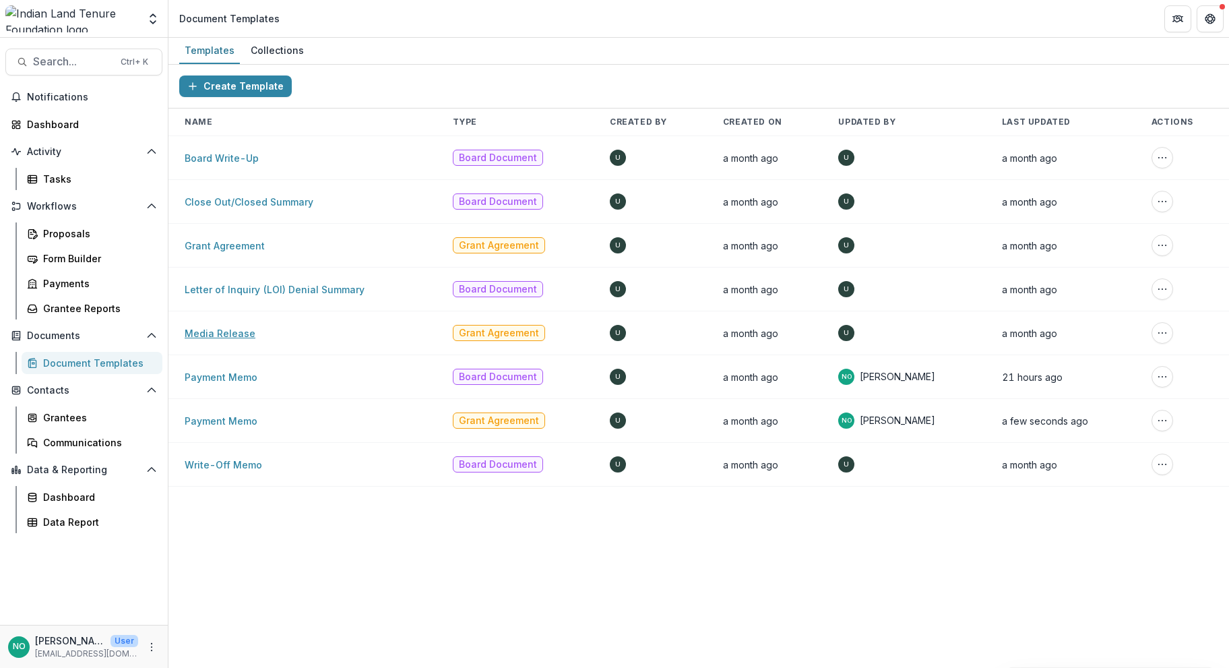
click at [223, 328] on link "Media Release" at bounding box center [220, 333] width 71 height 11
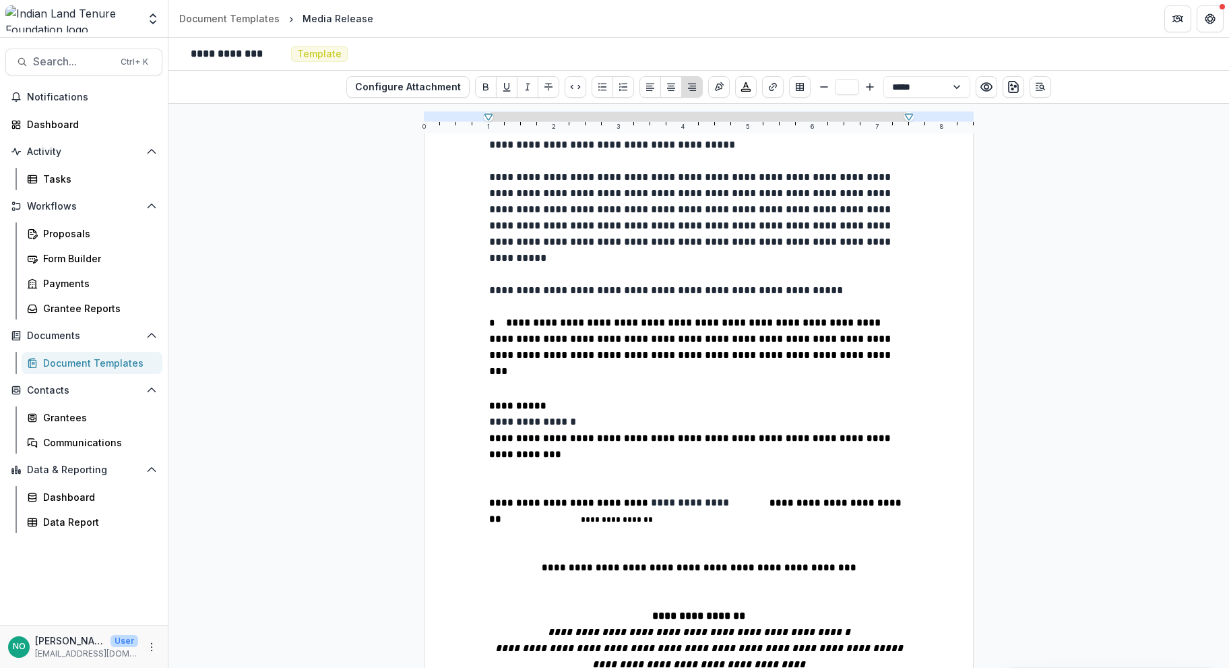
scroll to position [1285, 0]
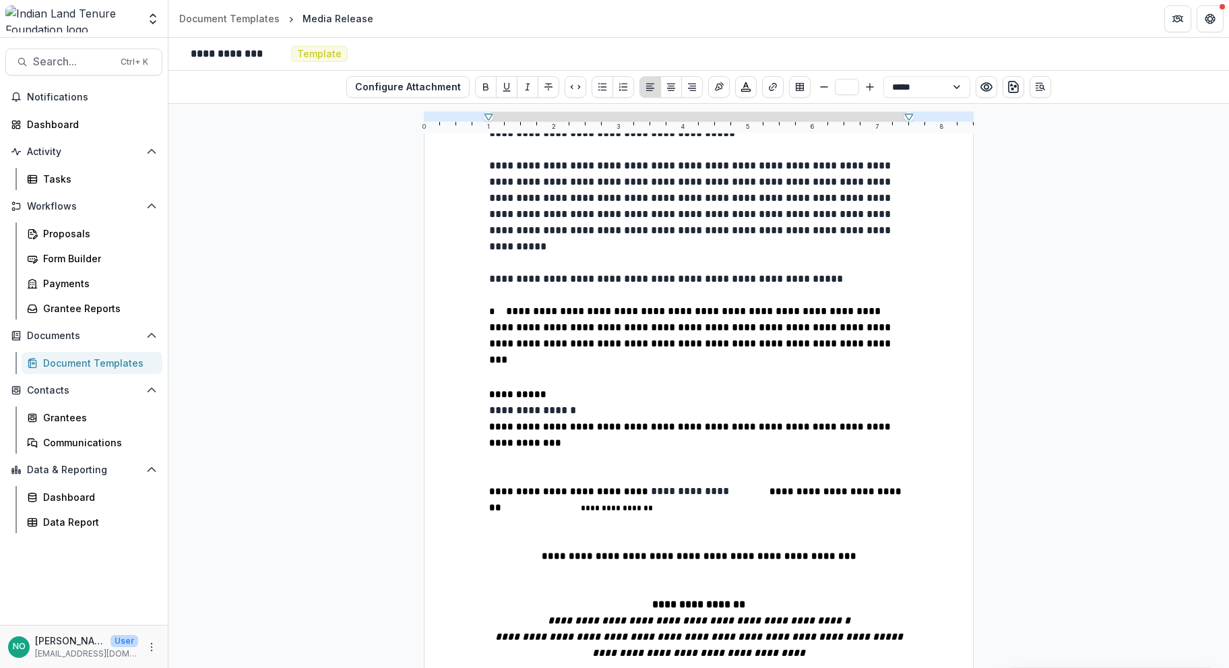
click at [549, 402] on p "**********" at bounding box center [698, 410] width 419 height 16
click at [542, 402] on p "**********" at bounding box center [698, 410] width 419 height 16
click at [214, 22] on div "Document Templates" at bounding box center [229, 18] width 100 height 14
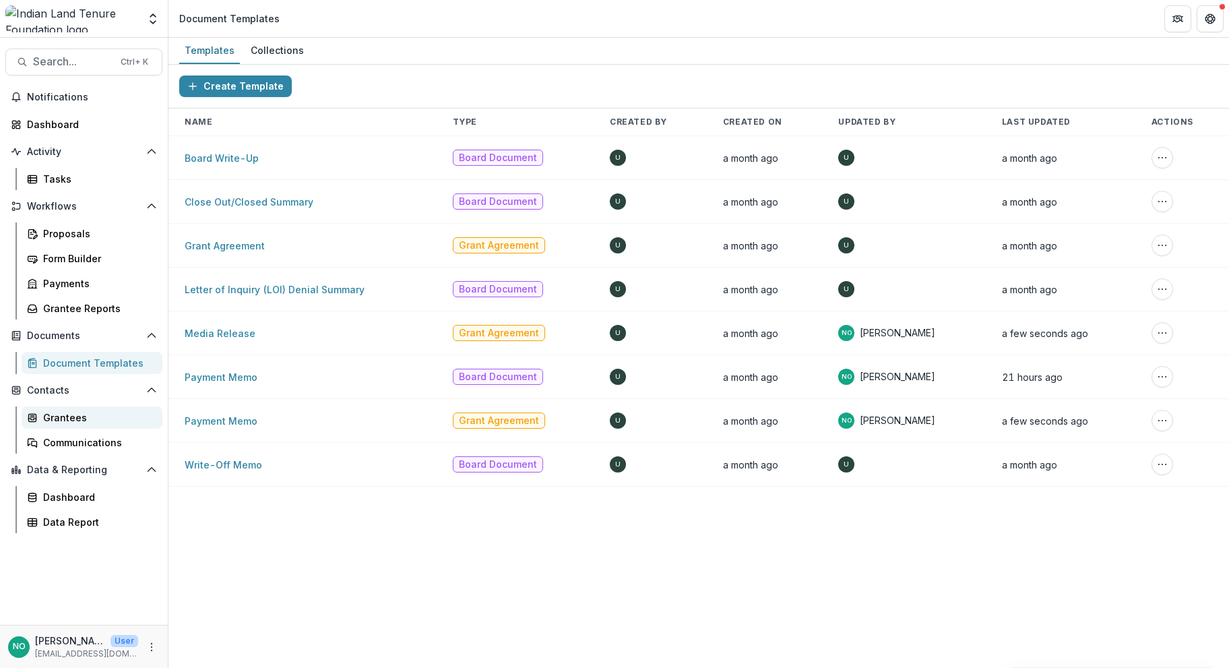
click at [47, 423] on div "Grantees" at bounding box center [97, 417] width 109 height 14
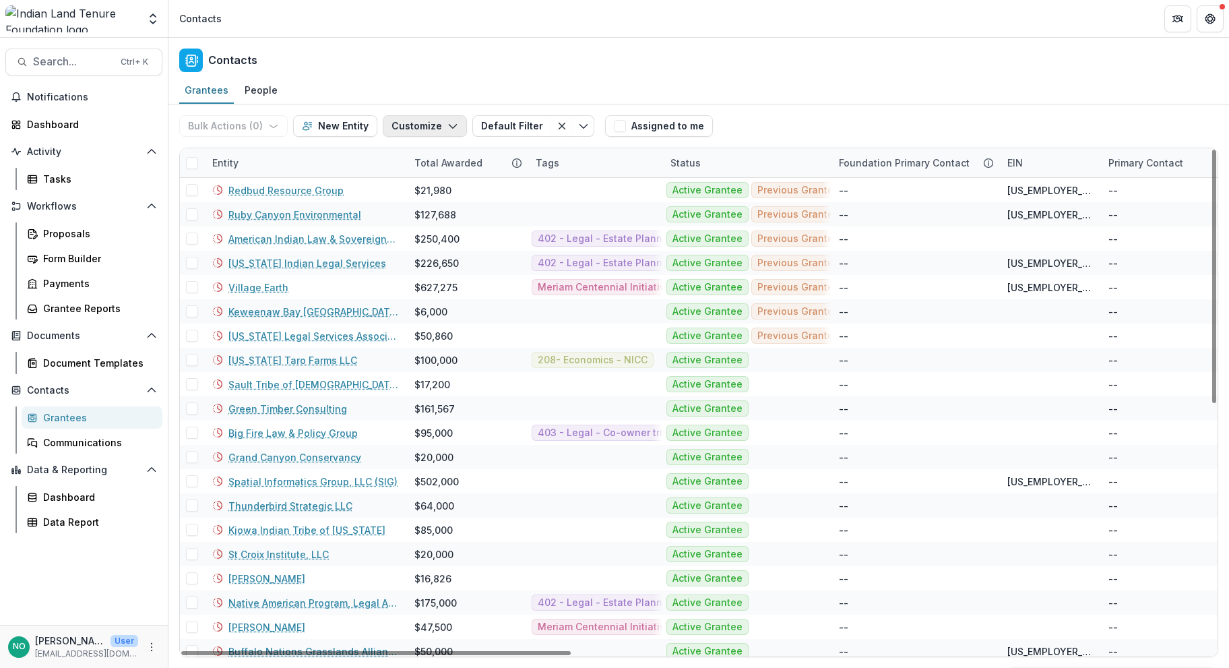
click at [414, 125] on button "Customize" at bounding box center [425, 126] width 84 height 22
click at [557, 124] on icon "Clear filter" at bounding box center [562, 126] width 11 height 11
click at [258, 91] on div "People" at bounding box center [261, 90] width 44 height 20
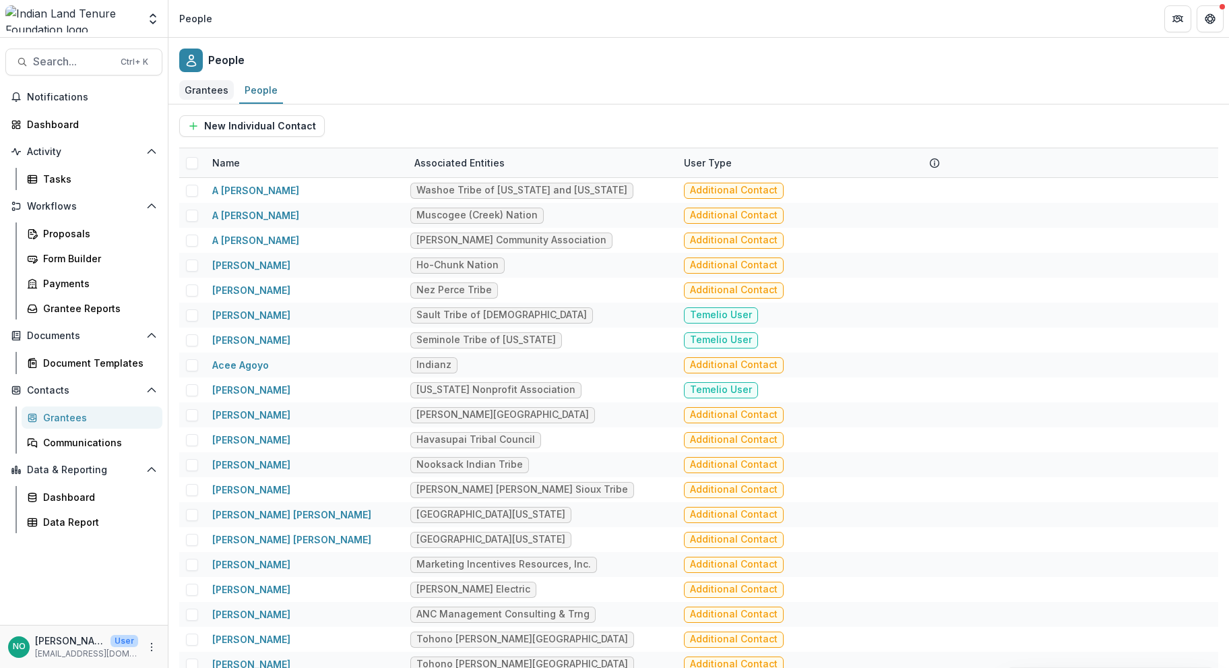
click at [187, 94] on div "Grantees" at bounding box center [206, 90] width 55 height 20
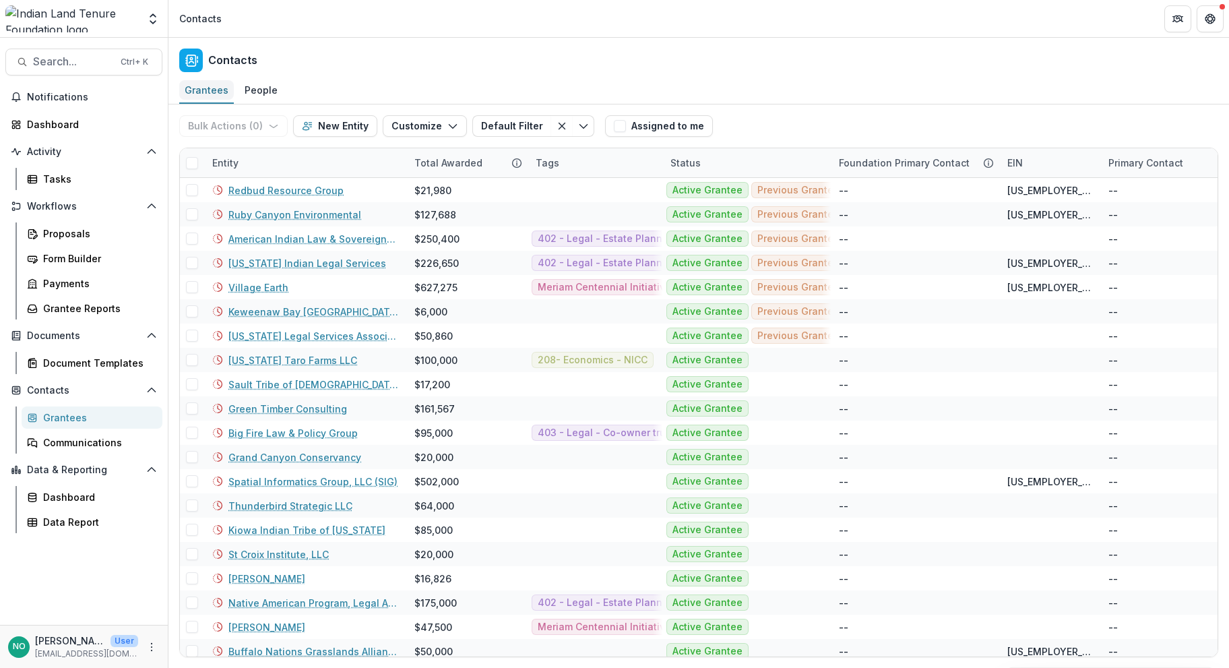
click at [240, 165] on div "Entity" at bounding box center [225, 163] width 42 height 14
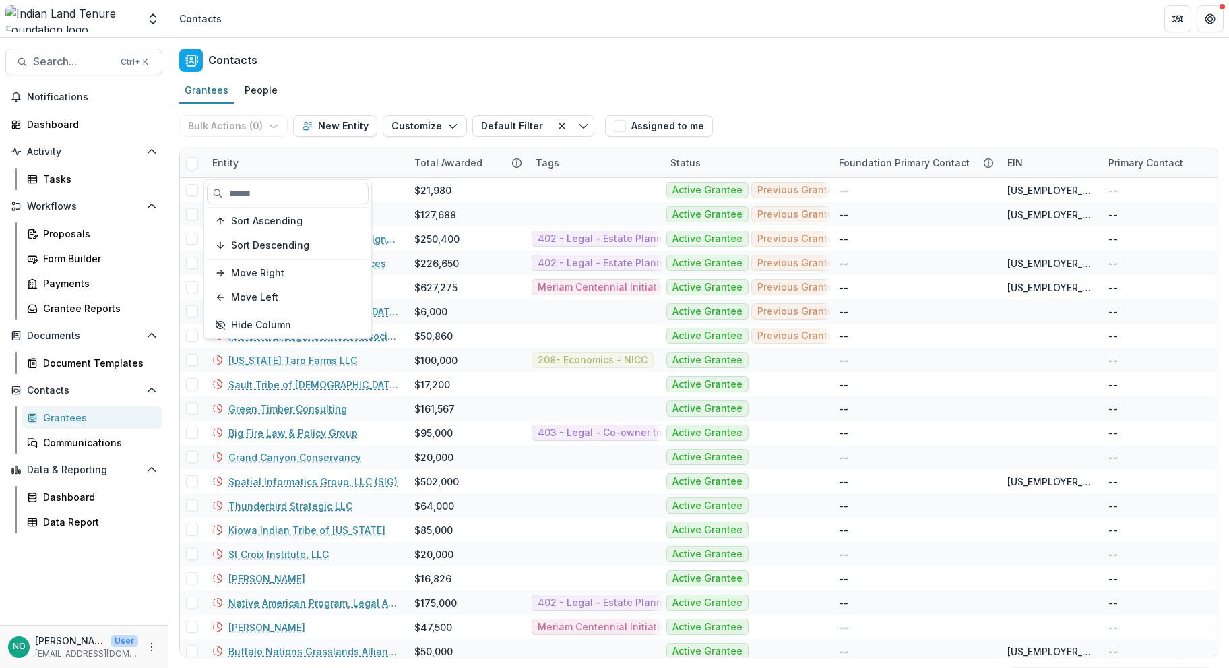
click at [239, 164] on div "Entity" at bounding box center [225, 163] width 42 height 14
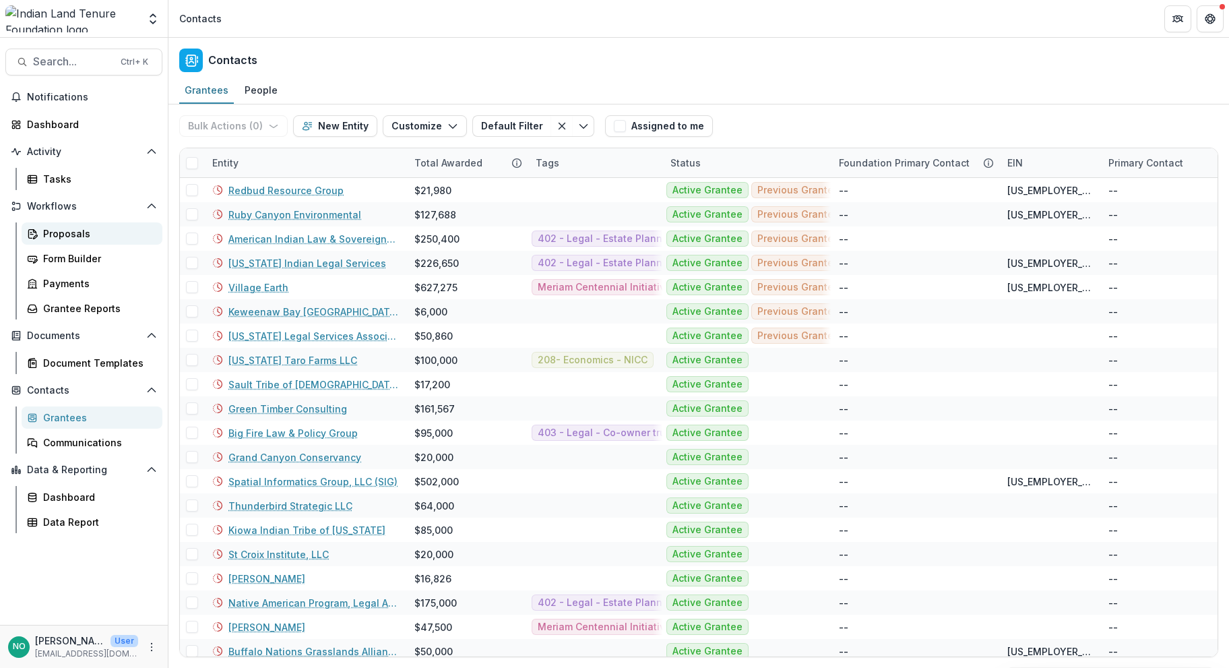
click at [45, 235] on div "Proposals" at bounding box center [97, 233] width 109 height 14
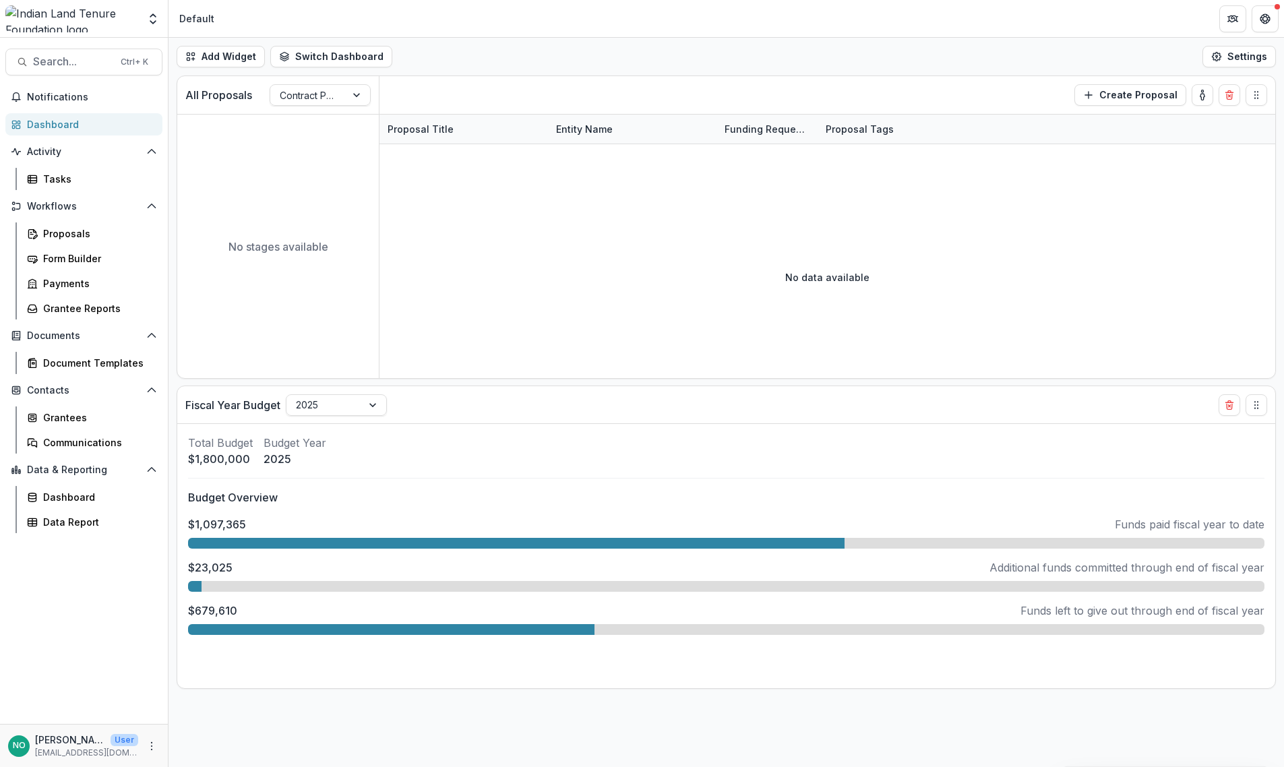
click at [71, 19] on img at bounding box center [71, 18] width 133 height 27
click at [55, 92] on span "Notifications" at bounding box center [92, 97] width 130 height 11
click at [51, 117] on link "Dashboard" at bounding box center [83, 124] width 157 height 22
click at [224, 90] on p "All Proposals" at bounding box center [218, 95] width 67 height 16
click at [222, 110] on div "All Proposals Contract Process" at bounding box center [278, 95] width 202 height 38
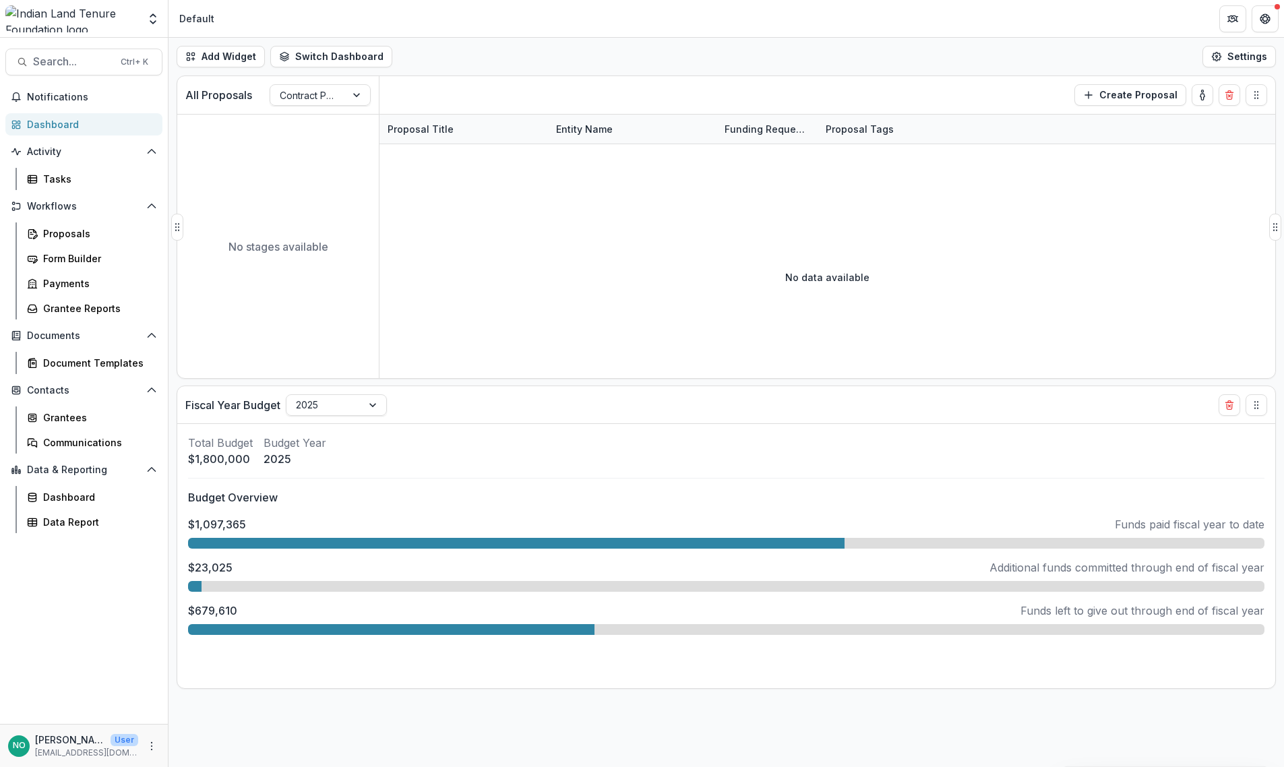
click at [218, 94] on p "All Proposals" at bounding box center [218, 95] width 67 height 16
click at [313, 100] on div at bounding box center [308, 95] width 57 height 17
click at [305, 168] on div "Application Process" at bounding box center [320, 167] width 94 height 35
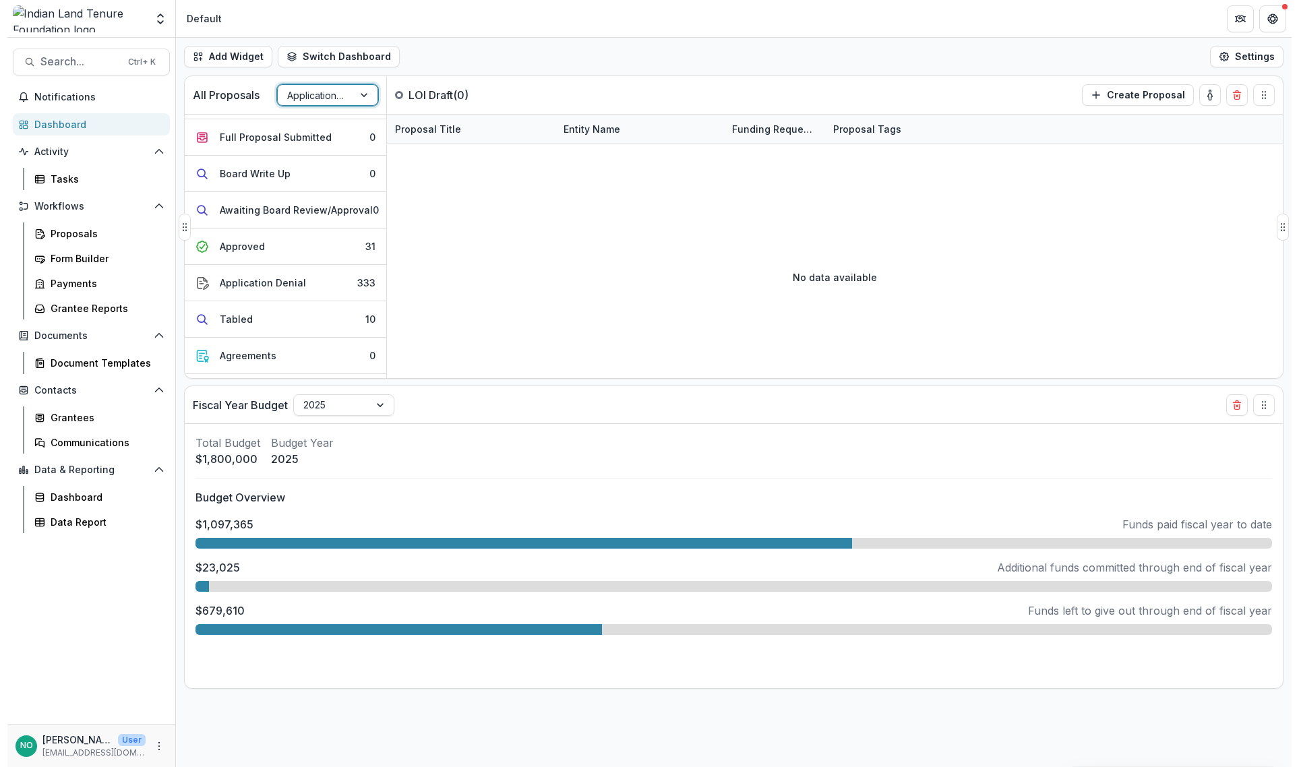
scroll to position [243, 0]
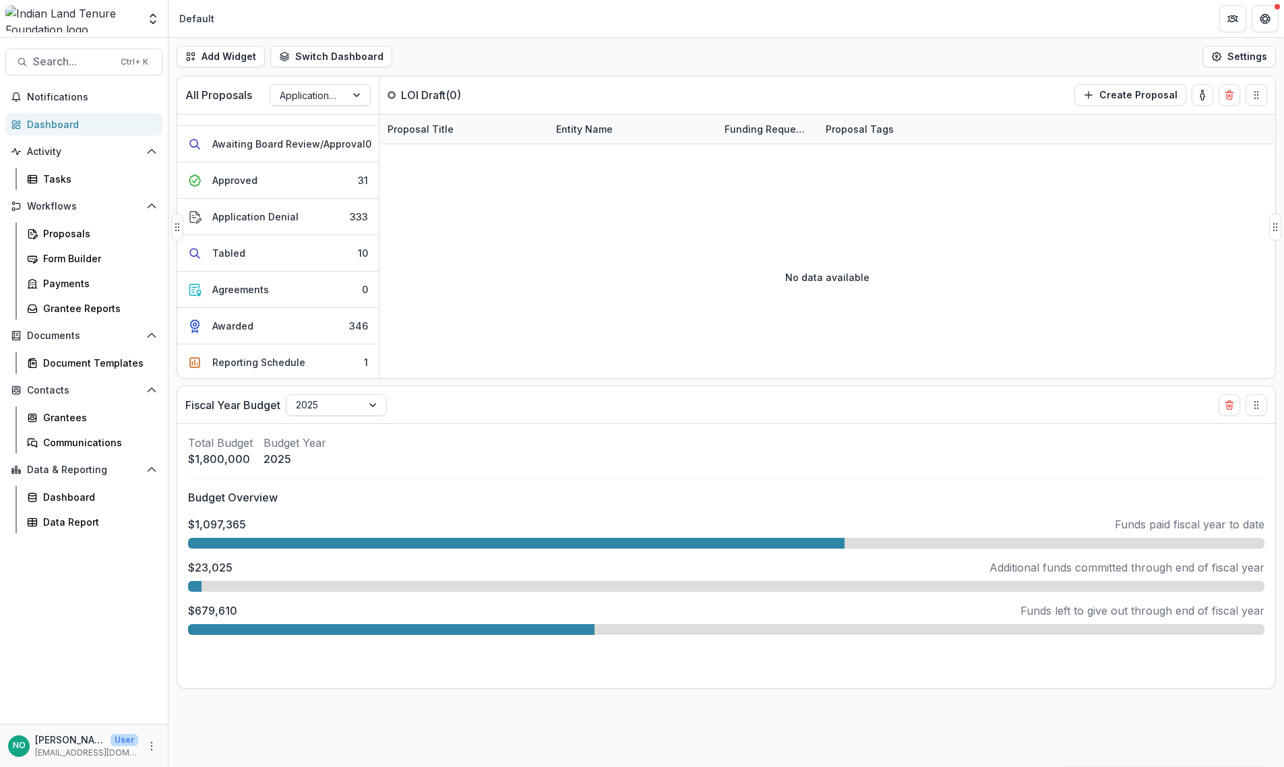
click at [379, 237] on div "LOI Draft 0 LOI Submitted 0 Team Review 0 LOI Denial 1 Invite to Complete Full …" at bounding box center [278, 246] width 202 height 264
click at [64, 495] on div "Dashboard" at bounding box center [97, 497] width 109 height 14
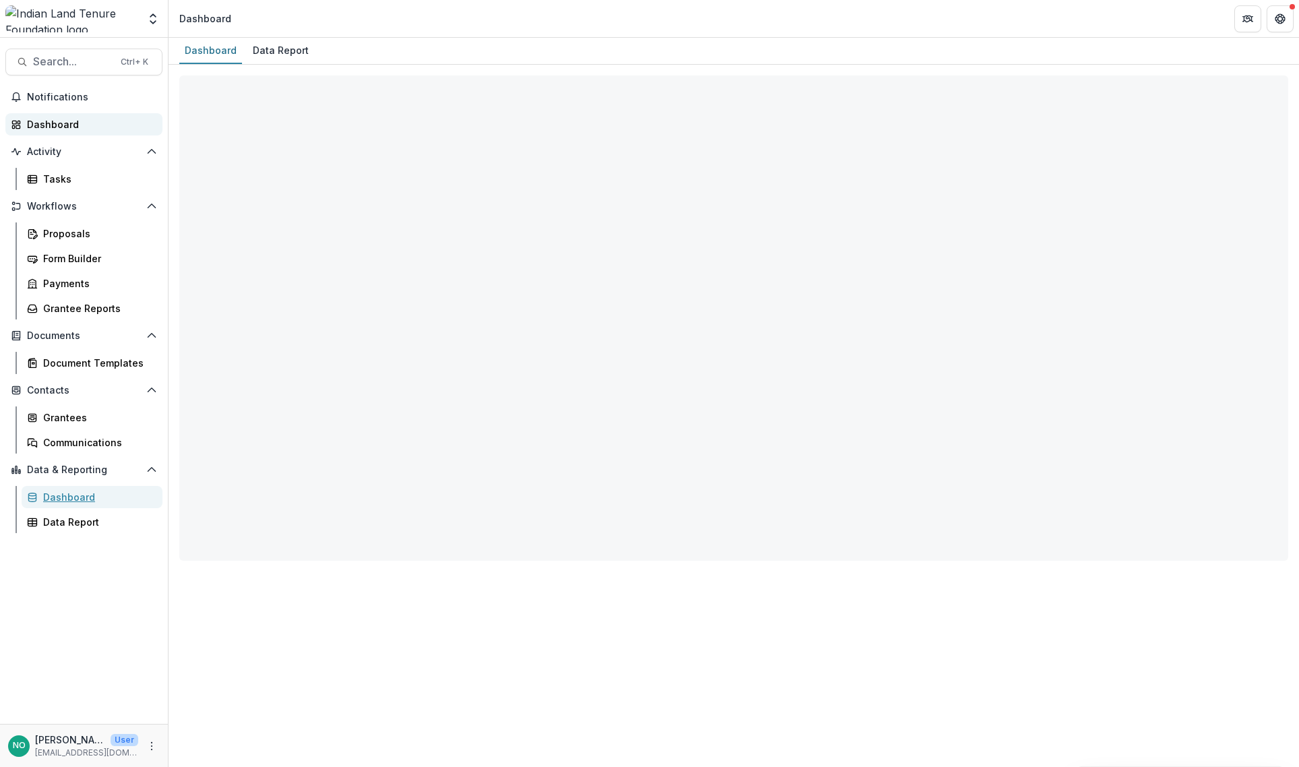
select select "**********"
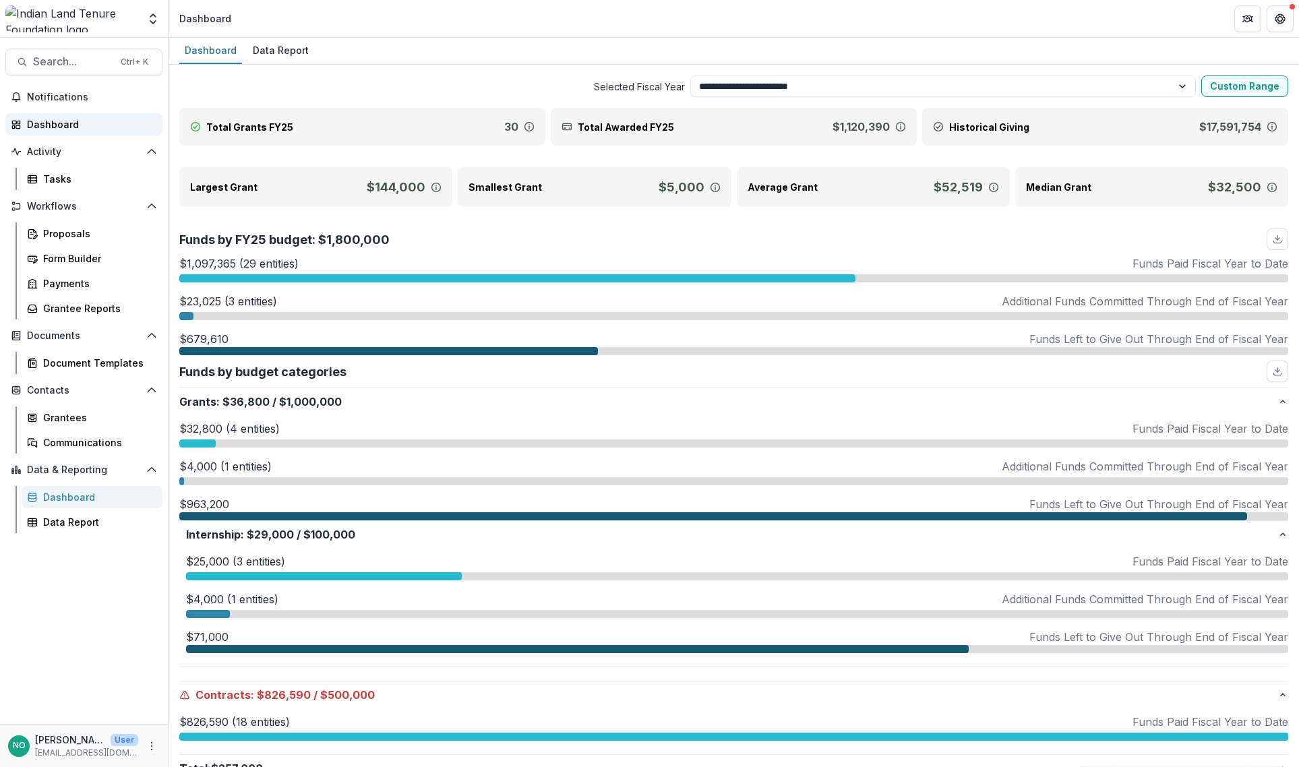
click at [50, 122] on div "Dashboard" at bounding box center [89, 124] width 125 height 14
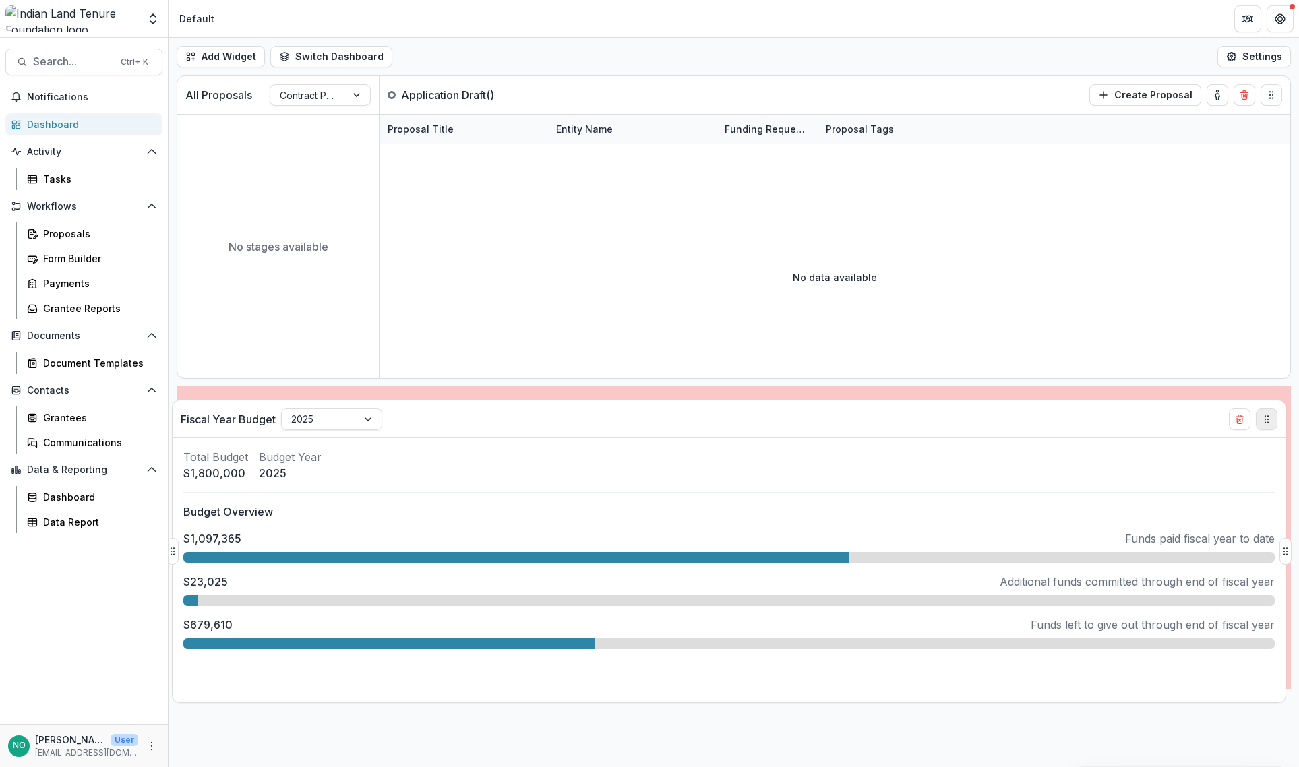
drag, startPoint x: 1269, startPoint y: 408, endPoint x: 1264, endPoint y: 423, distance: 14.9
click at [1264, 423] on icon "Drag" at bounding box center [1266, 419] width 11 height 11
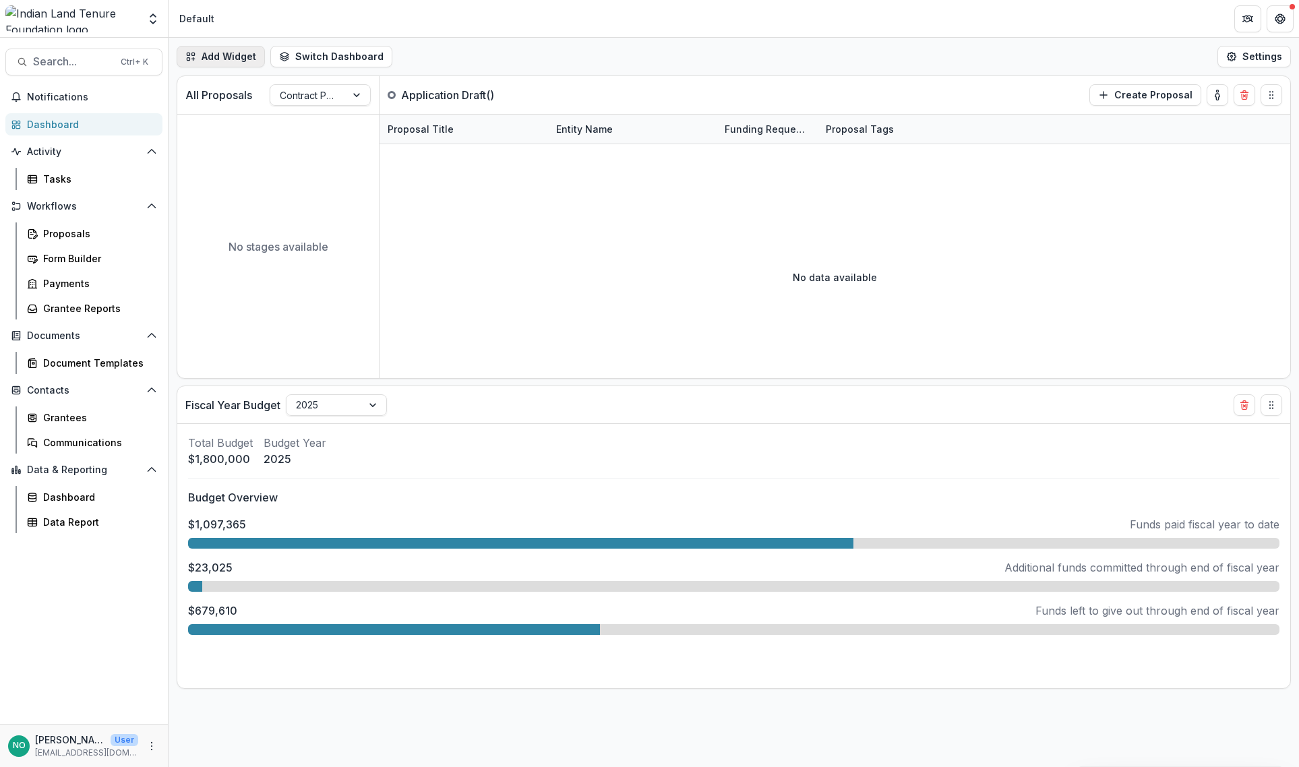
click at [198, 52] on button "Add Widget" at bounding box center [221, 57] width 88 height 22
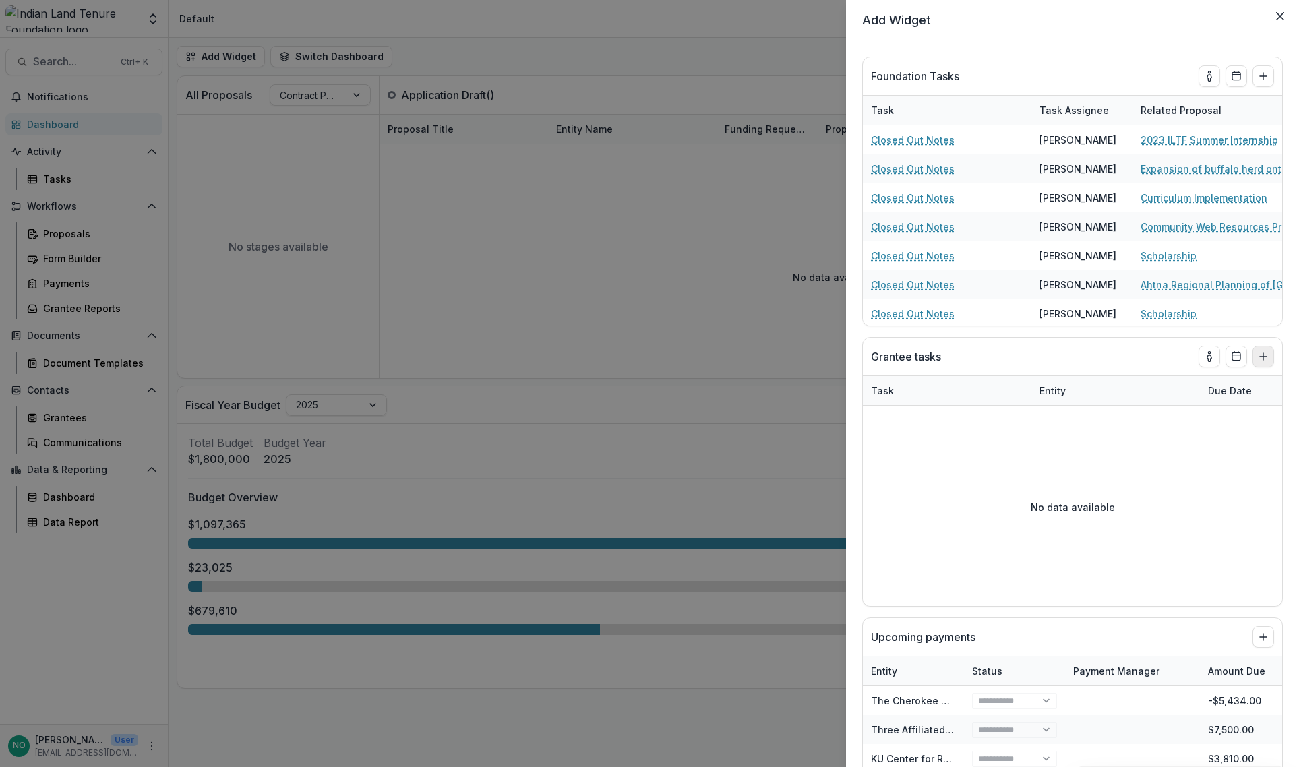
click at [1264, 353] on icon "Add to dashboard" at bounding box center [1263, 356] width 11 height 11
click at [1283, 3] on header "Add Widget" at bounding box center [1072, 20] width 453 height 40
click at [1283, 14] on button "Close" at bounding box center [1280, 16] width 22 height 22
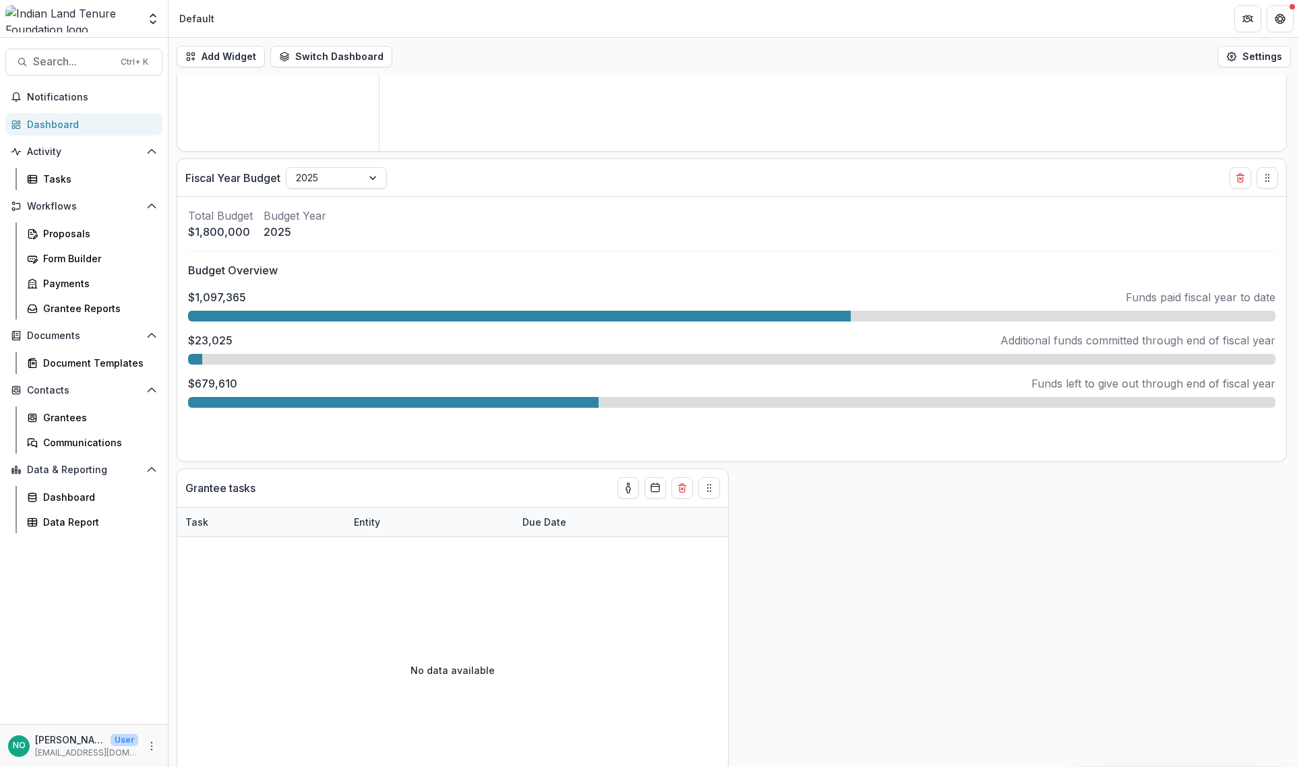
scroll to position [232, 0]
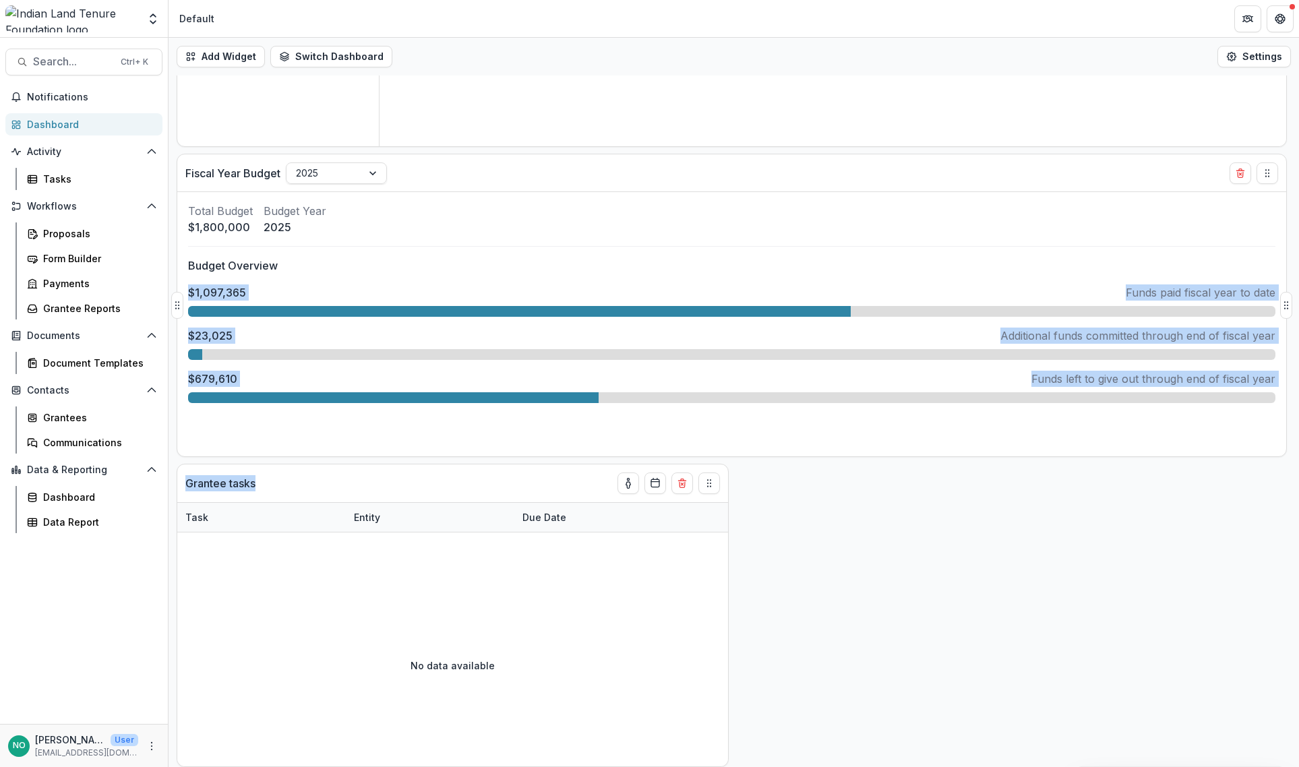
drag, startPoint x: 385, startPoint y: 482, endPoint x: 369, endPoint y: 287, distance: 195.4
click at [369, 263] on div "All Proposals Contract Process Application Draft ( ) Create Proposal No stages …" at bounding box center [733, 189] width 1130 height 691
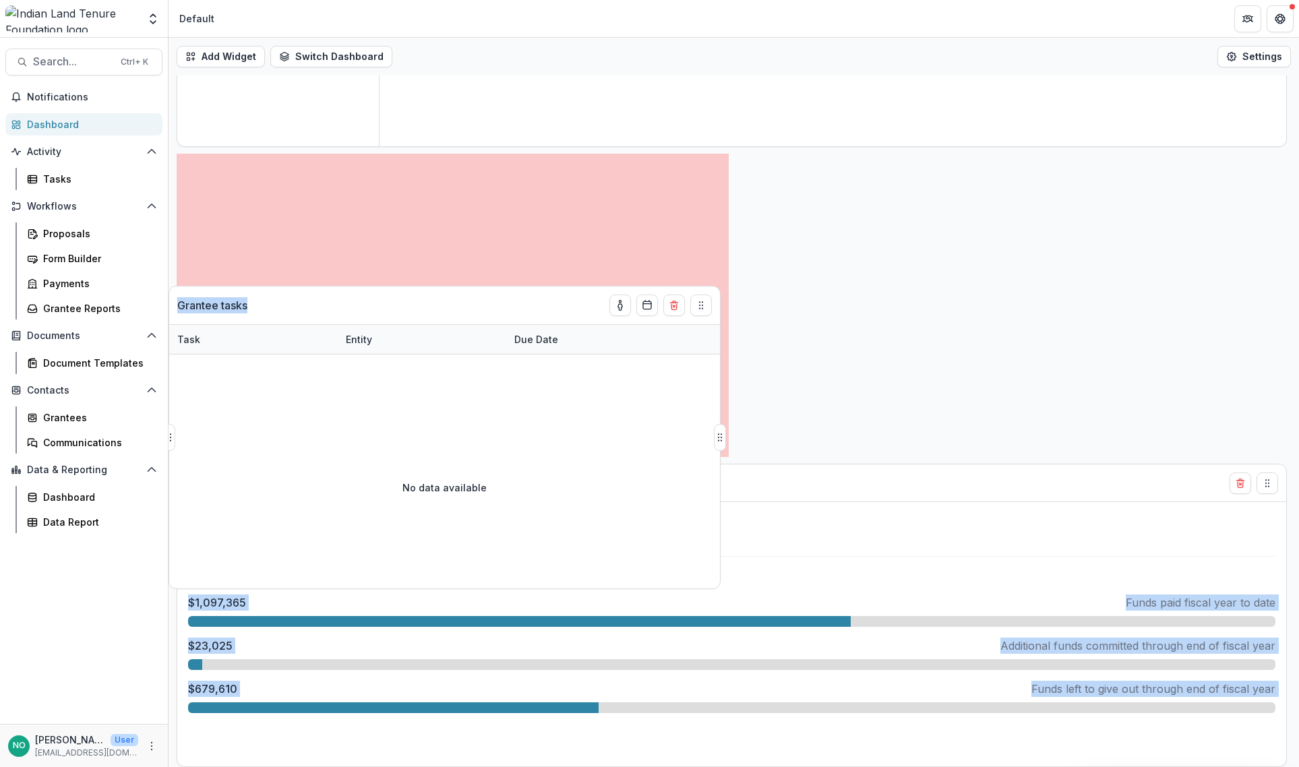
scroll to position [71, 0]
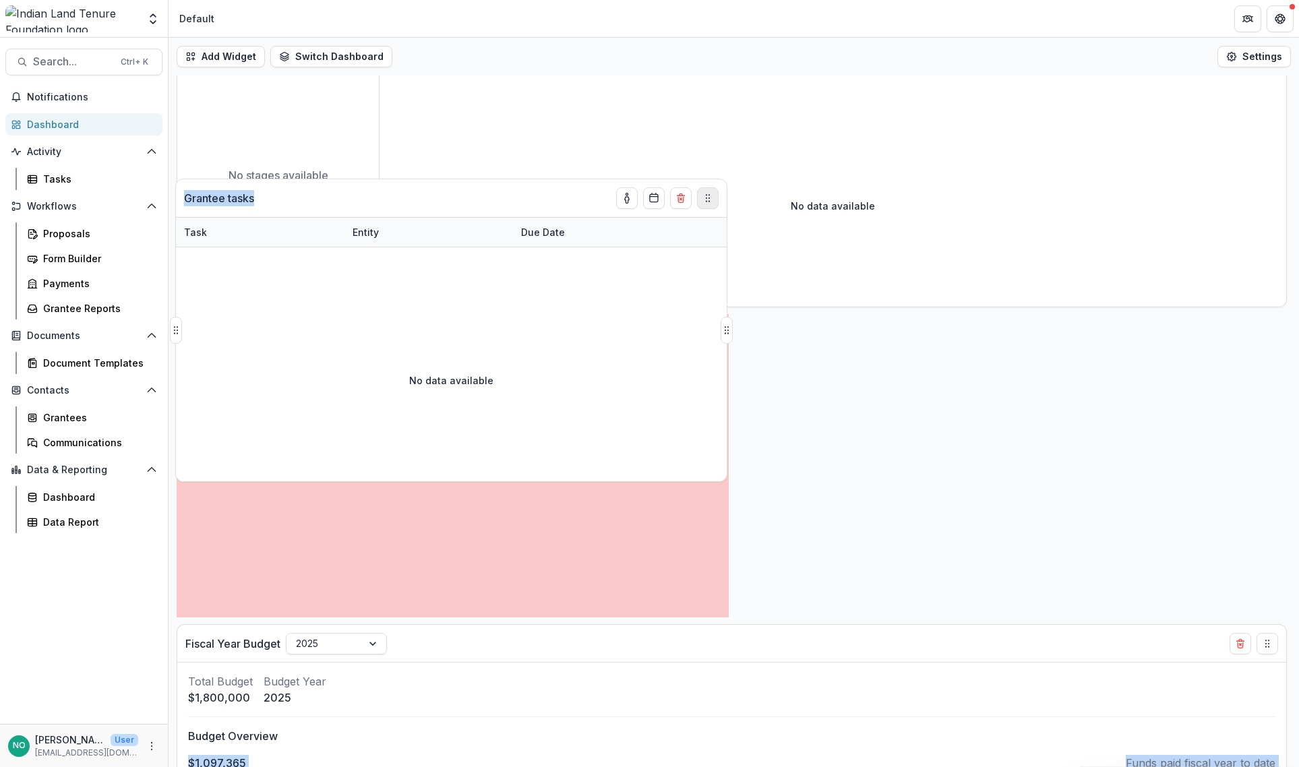
drag, startPoint x: 708, startPoint y: 477, endPoint x: 706, endPoint y: 192, distance: 285.1
click at [706, 192] on button "Drag" at bounding box center [708, 198] width 22 height 22
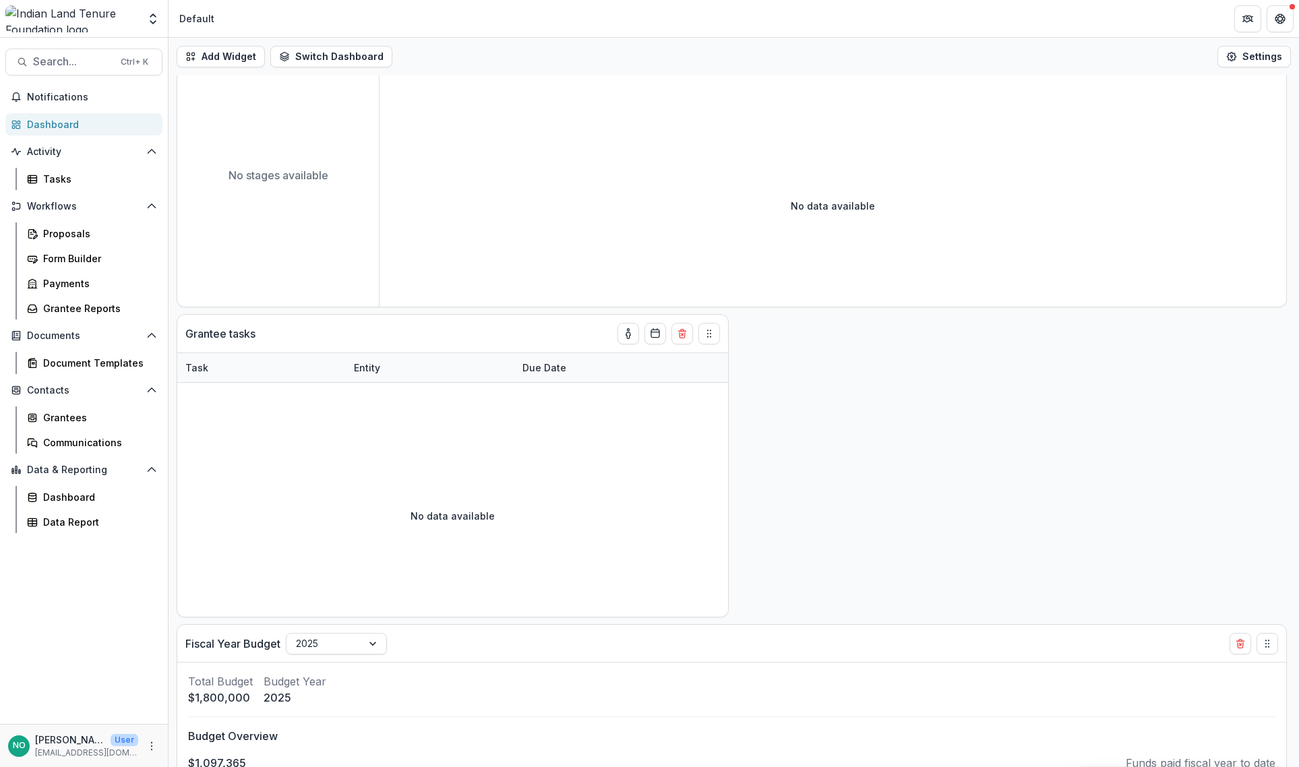
scroll to position [0, 0]
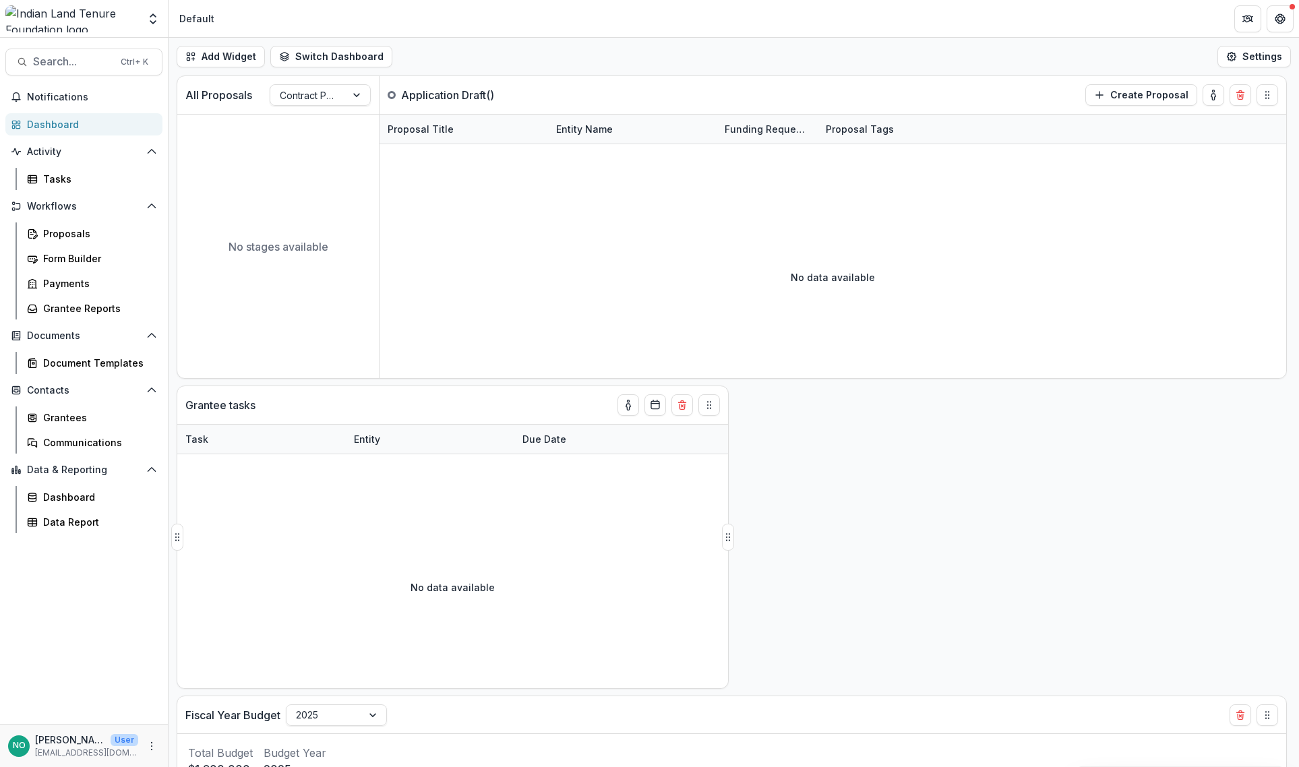
drag, startPoint x: 407, startPoint y: 407, endPoint x: 470, endPoint y: 389, distance: 65.3
click at [470, 389] on div "Grantee tasks" at bounding box center [428, 405] width 486 height 38
click at [233, 57] on button "Add Widget" at bounding box center [221, 57] width 88 height 22
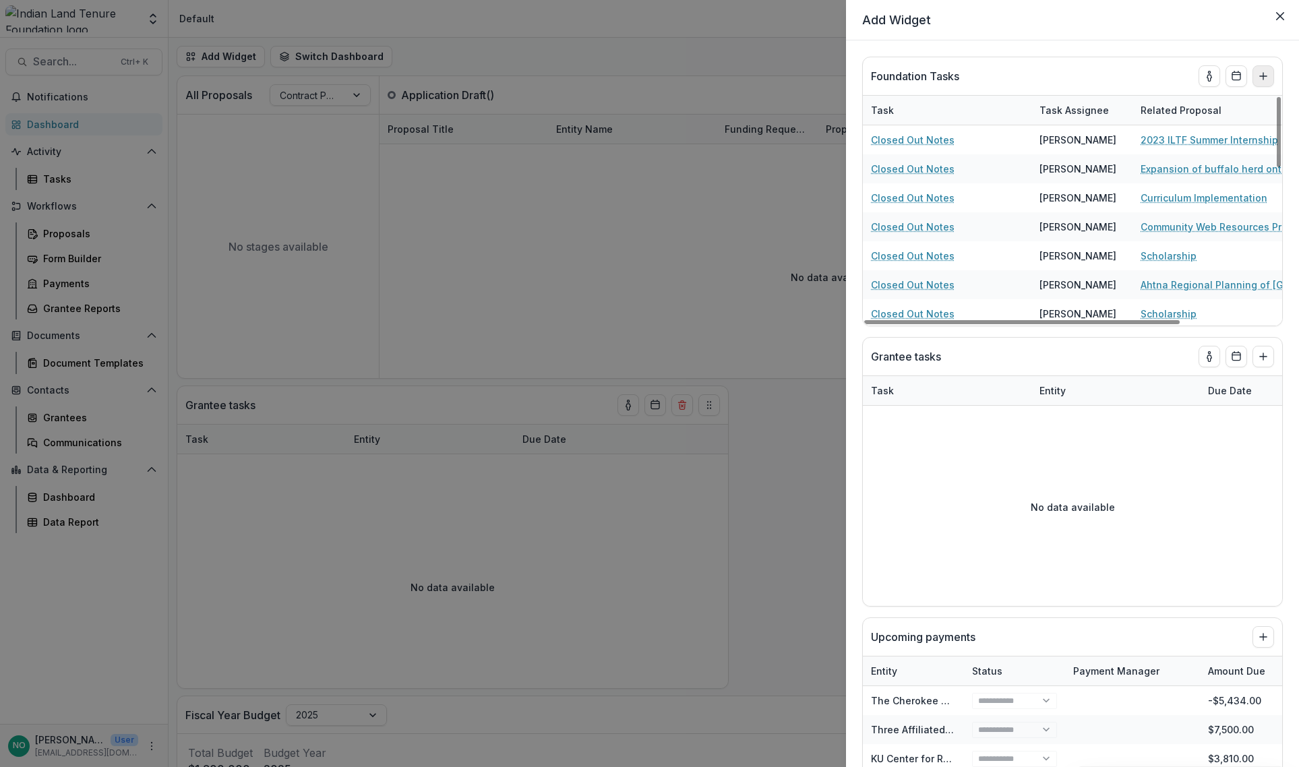
click at [1263, 73] on line "Add to dashboard" at bounding box center [1263, 76] width 0 height 7
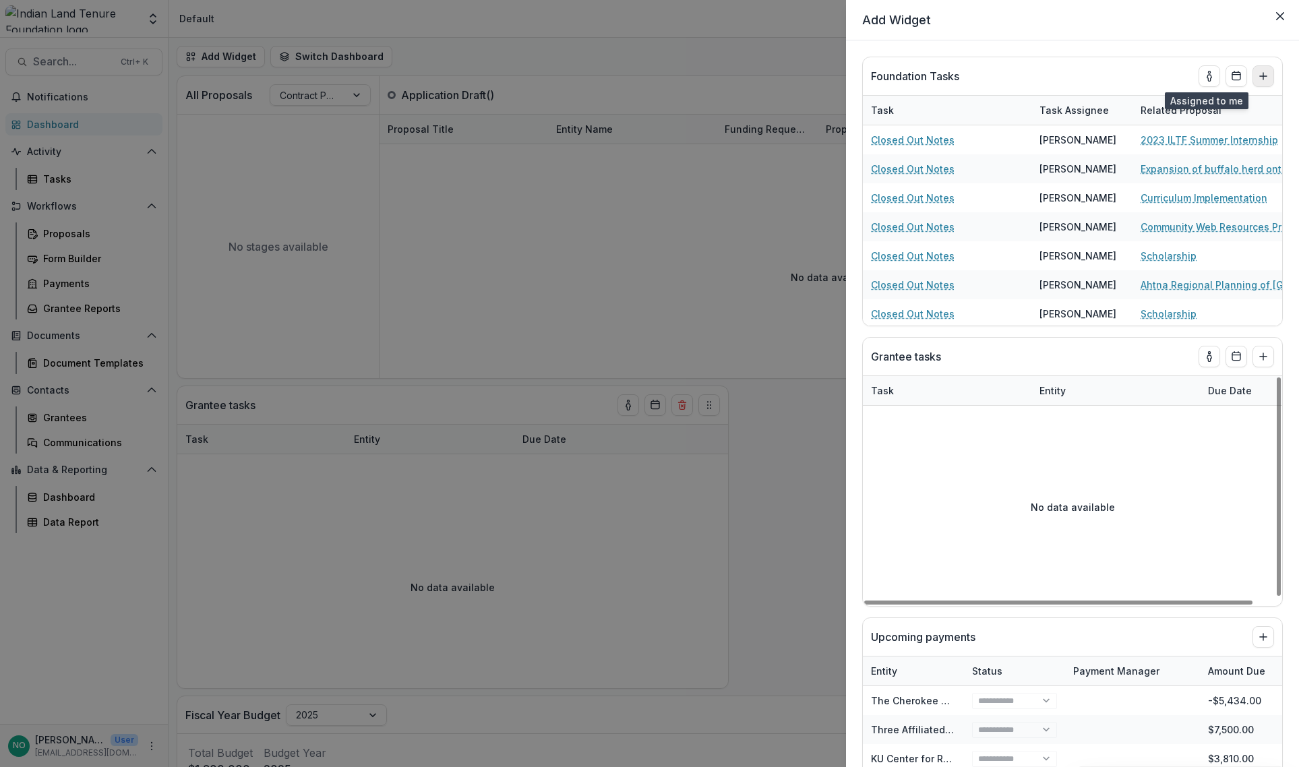
scroll to position [2, 0]
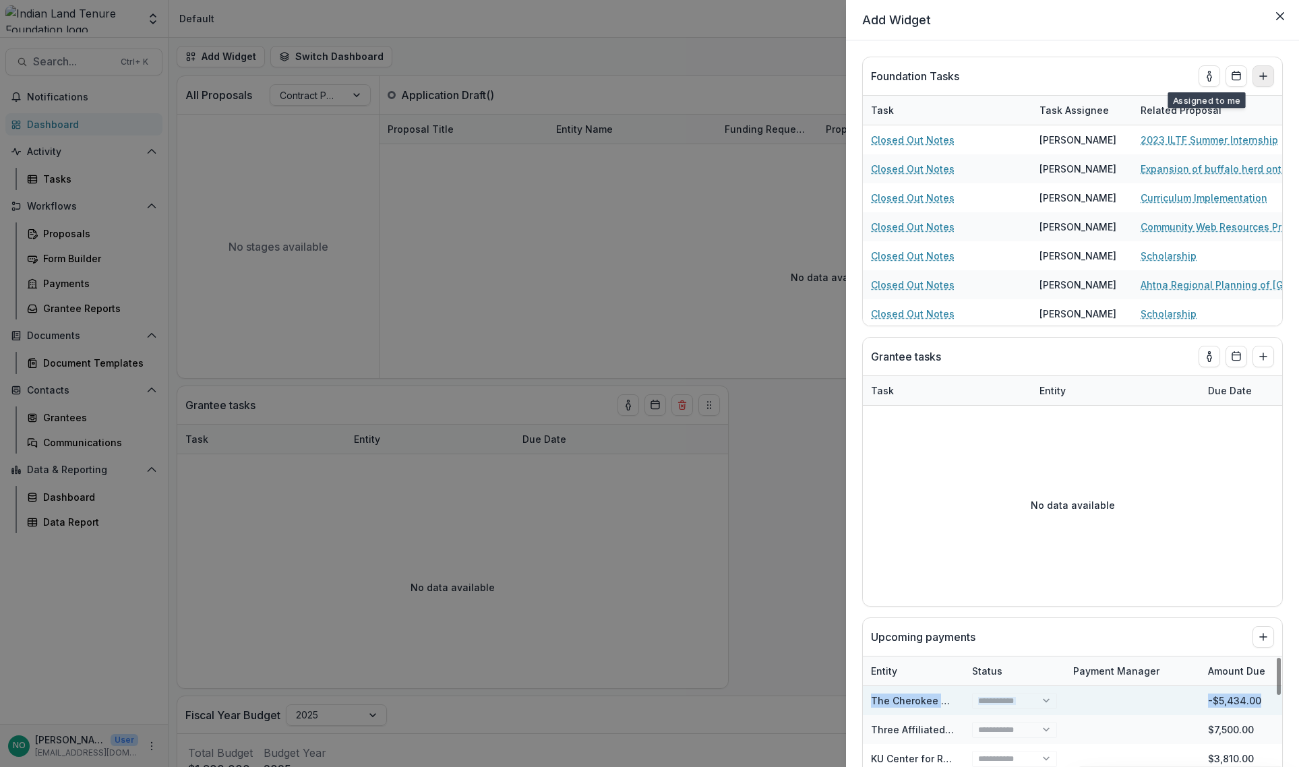
click at [1276, 712] on div "**********" at bounding box center [1072, 752] width 421 height 270
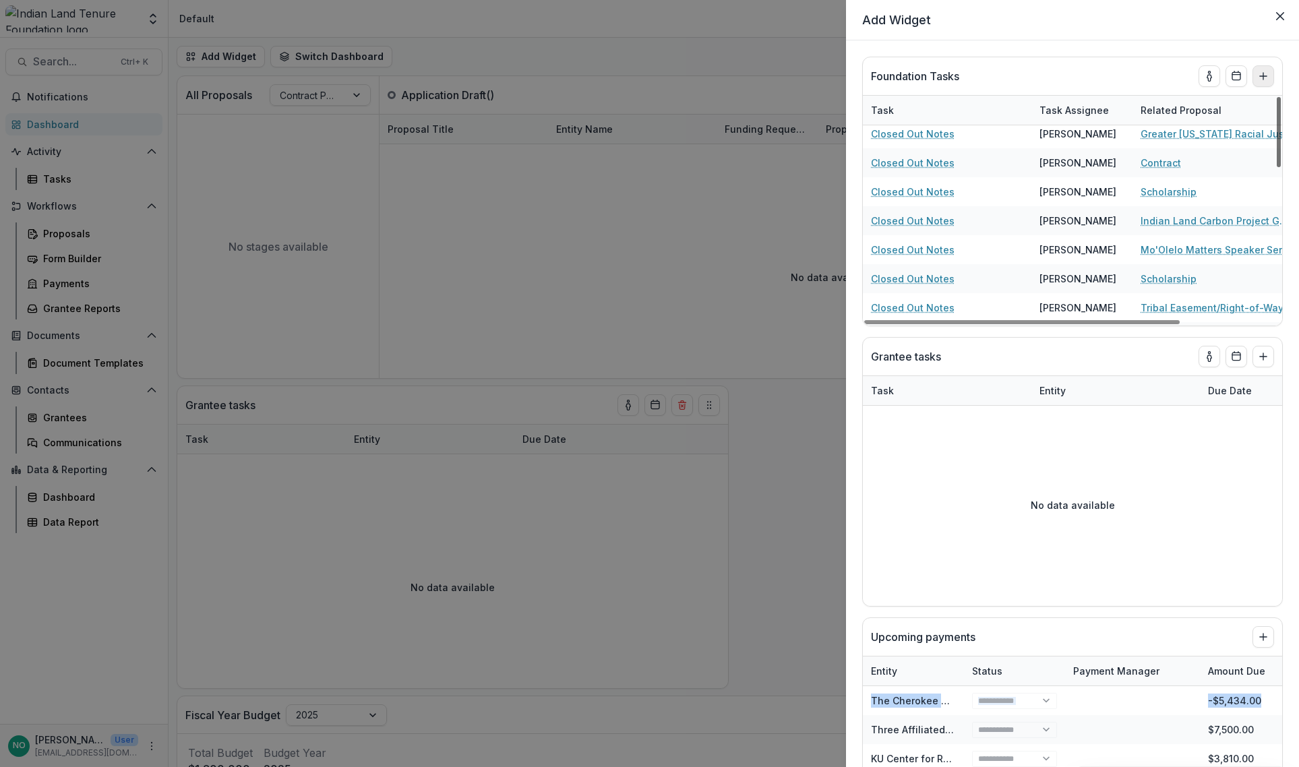
scroll to position [331, 0]
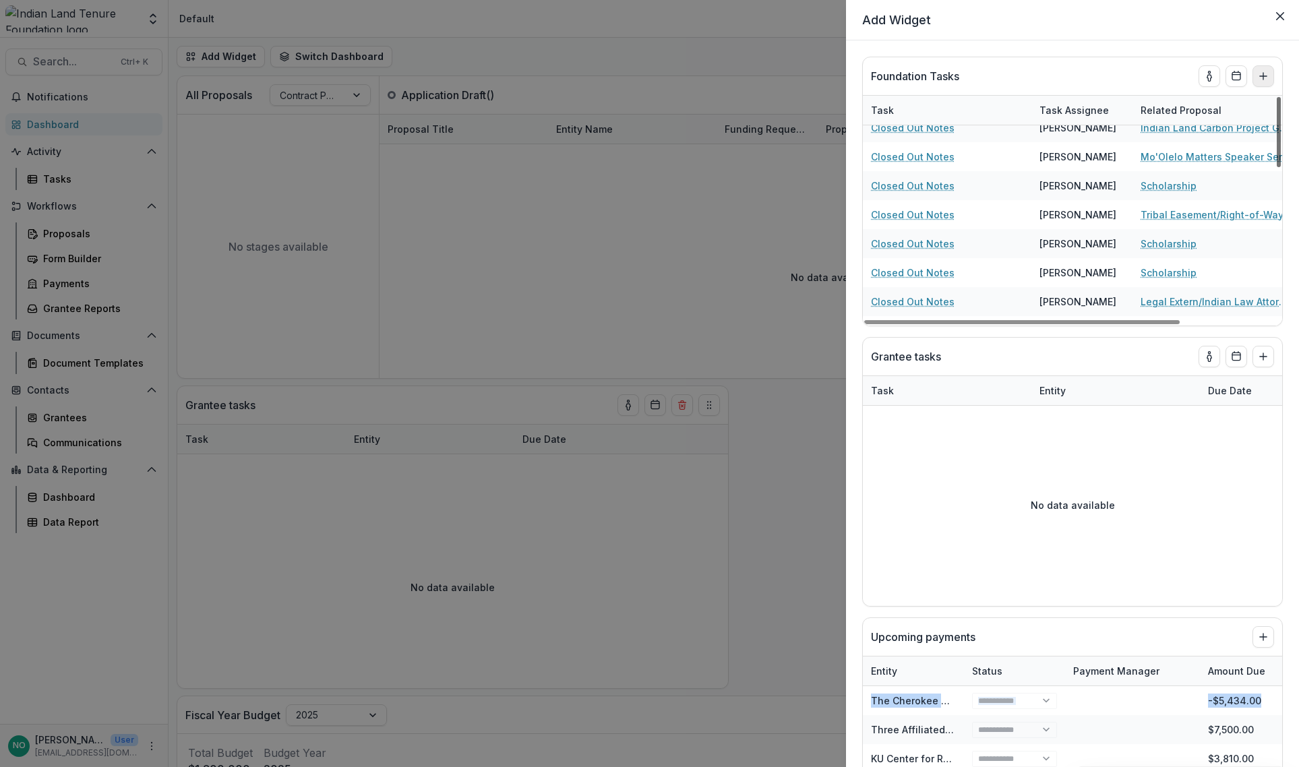
drag, startPoint x: 1274, startPoint y: 136, endPoint x: 1278, endPoint y: 237, distance: 100.5
click at [1278, 167] on div at bounding box center [1278, 132] width 4 height 70
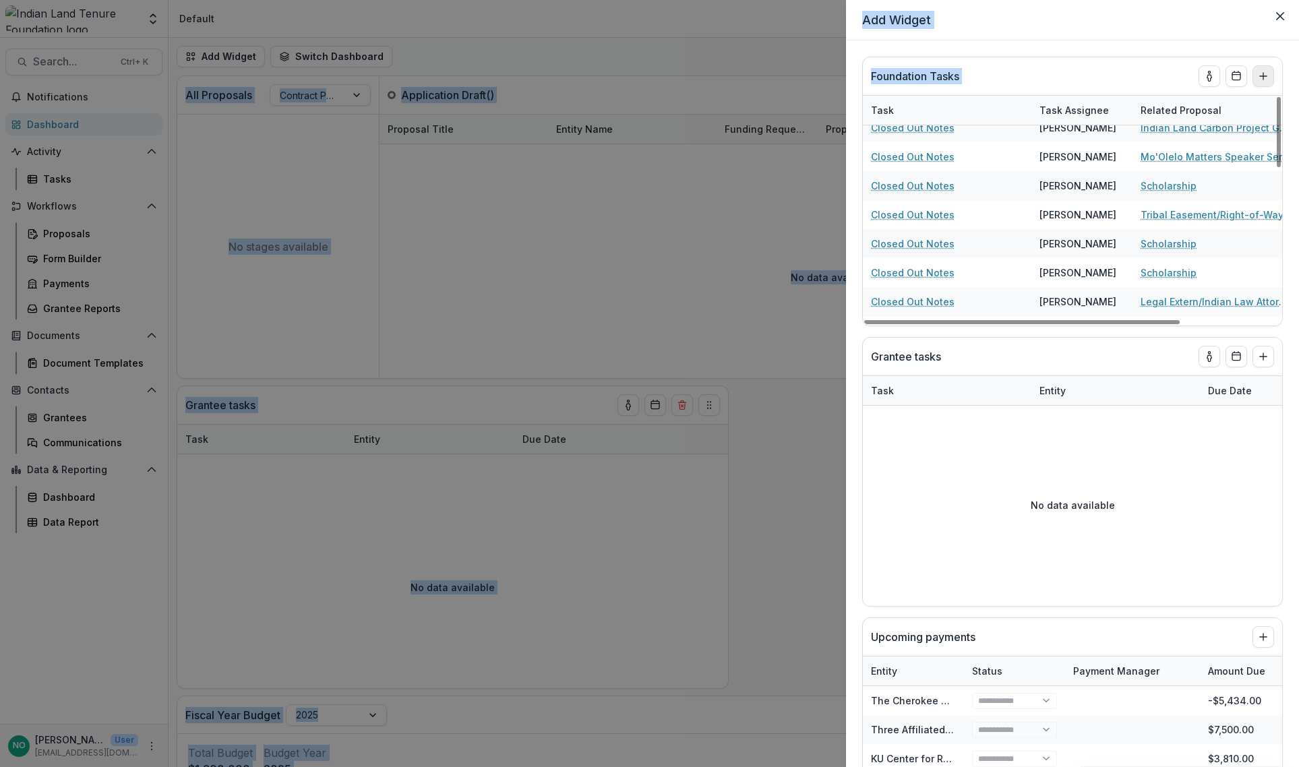
drag, startPoint x: 1290, startPoint y: 142, endPoint x: 1301, endPoint y: 213, distance: 72.2
click at [1283, 213] on html "Skip to content Aggregate Analysis Foundations Indian Land Tenure Foundation Wo…" at bounding box center [649, 383] width 1299 height 767
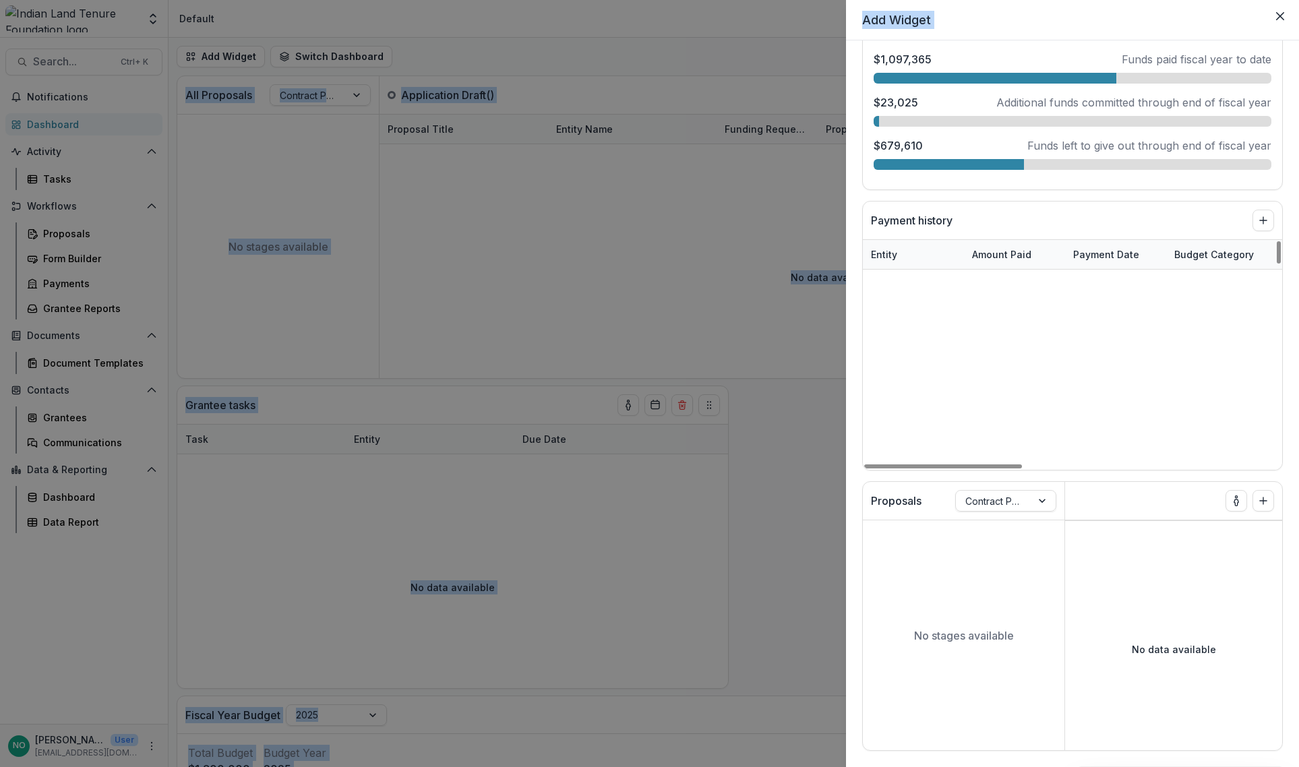
scroll to position [2291, 0]
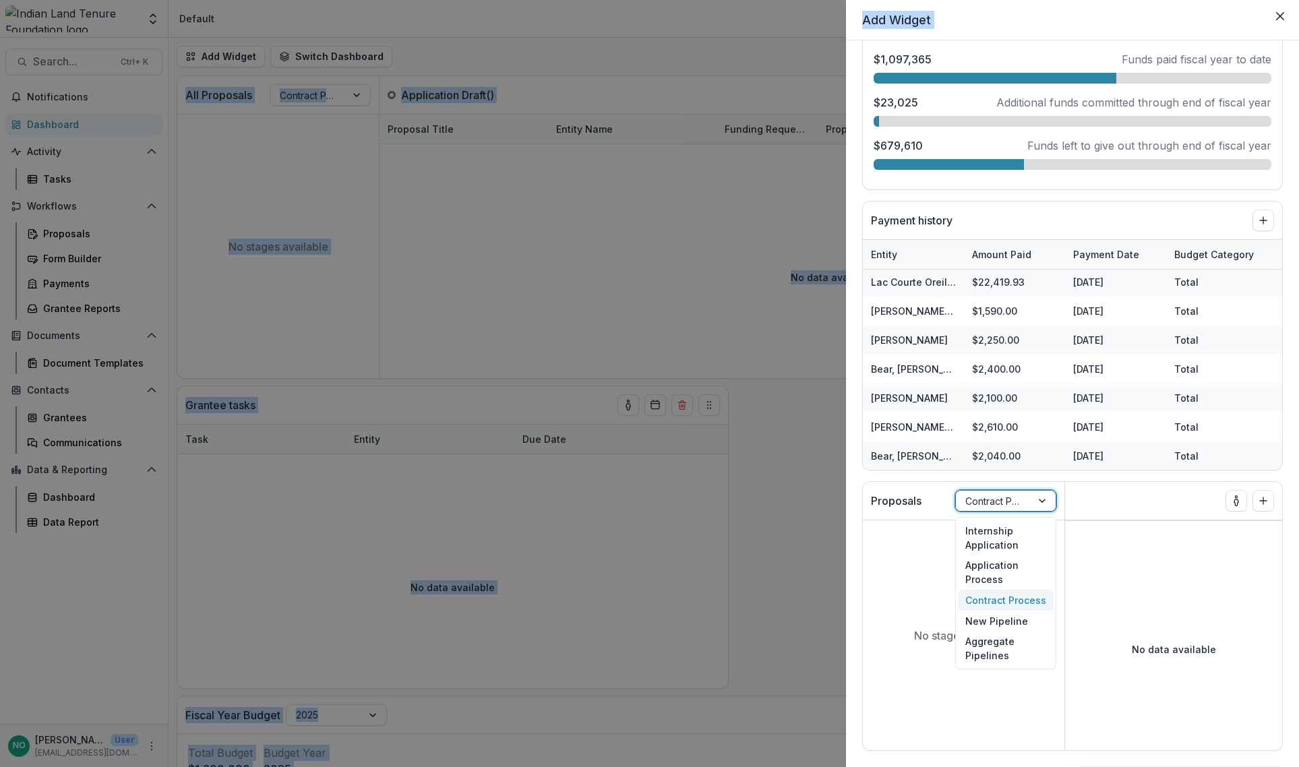
click at [999, 501] on div at bounding box center [993, 501] width 57 height 17
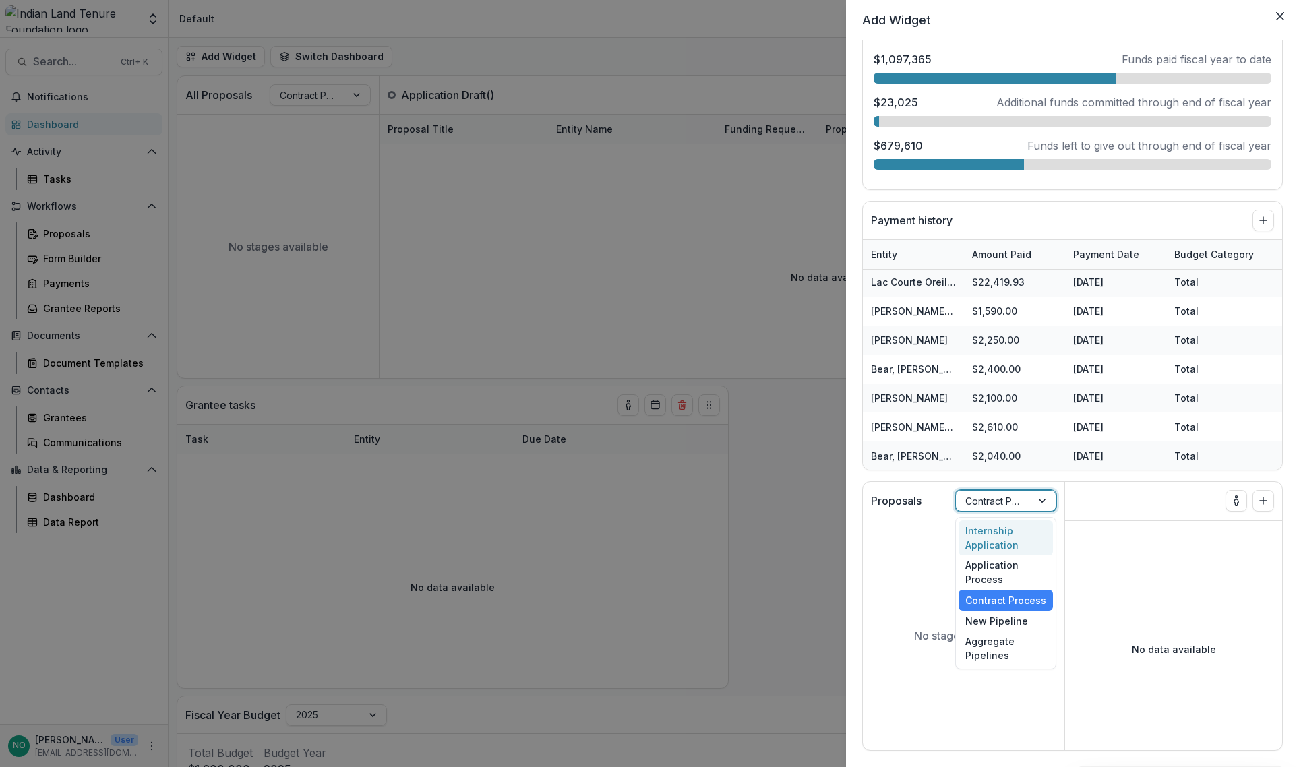
click at [1031, 500] on div at bounding box center [1043, 501] width 24 height 20
click at [1033, 499] on div at bounding box center [1043, 501] width 24 height 20
click at [991, 655] on div "Aggregate Pipelines" at bounding box center [1005, 648] width 94 height 35
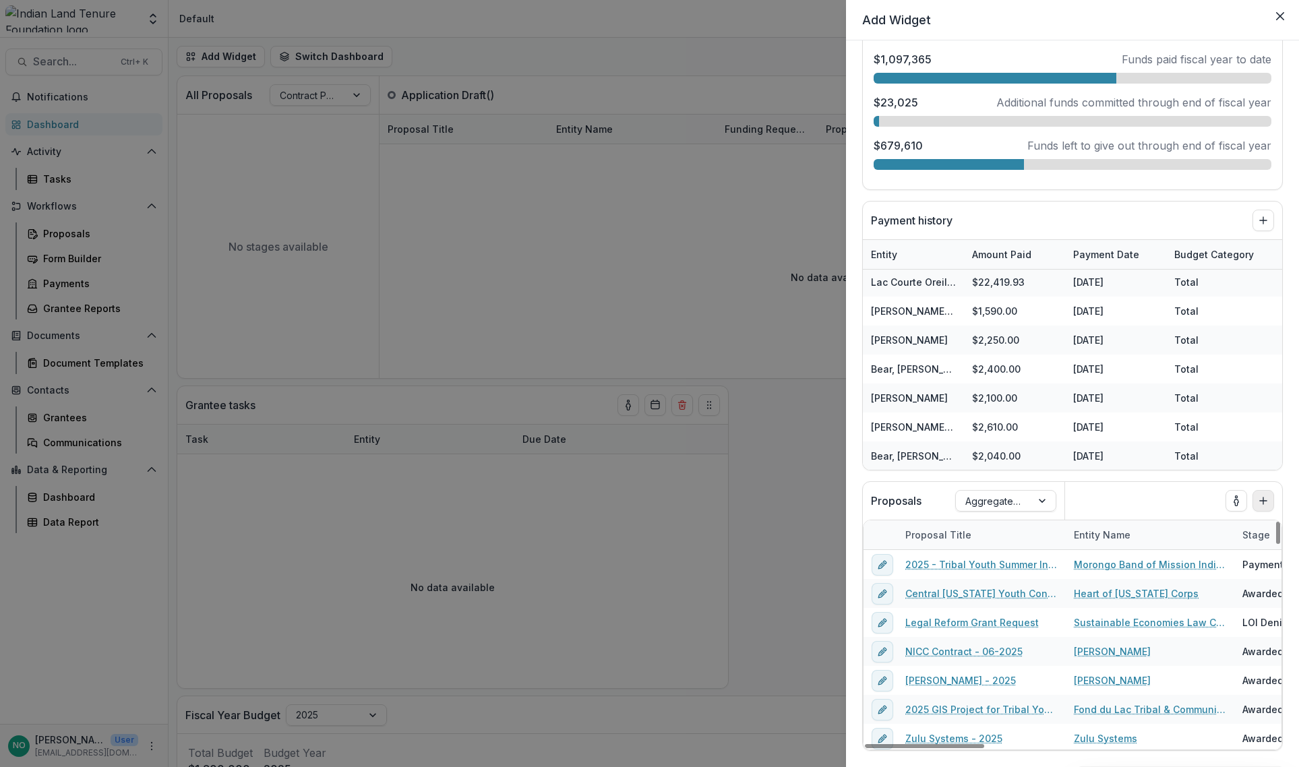
click at [1258, 501] on icon "Add to dashboard" at bounding box center [1263, 500] width 11 height 11
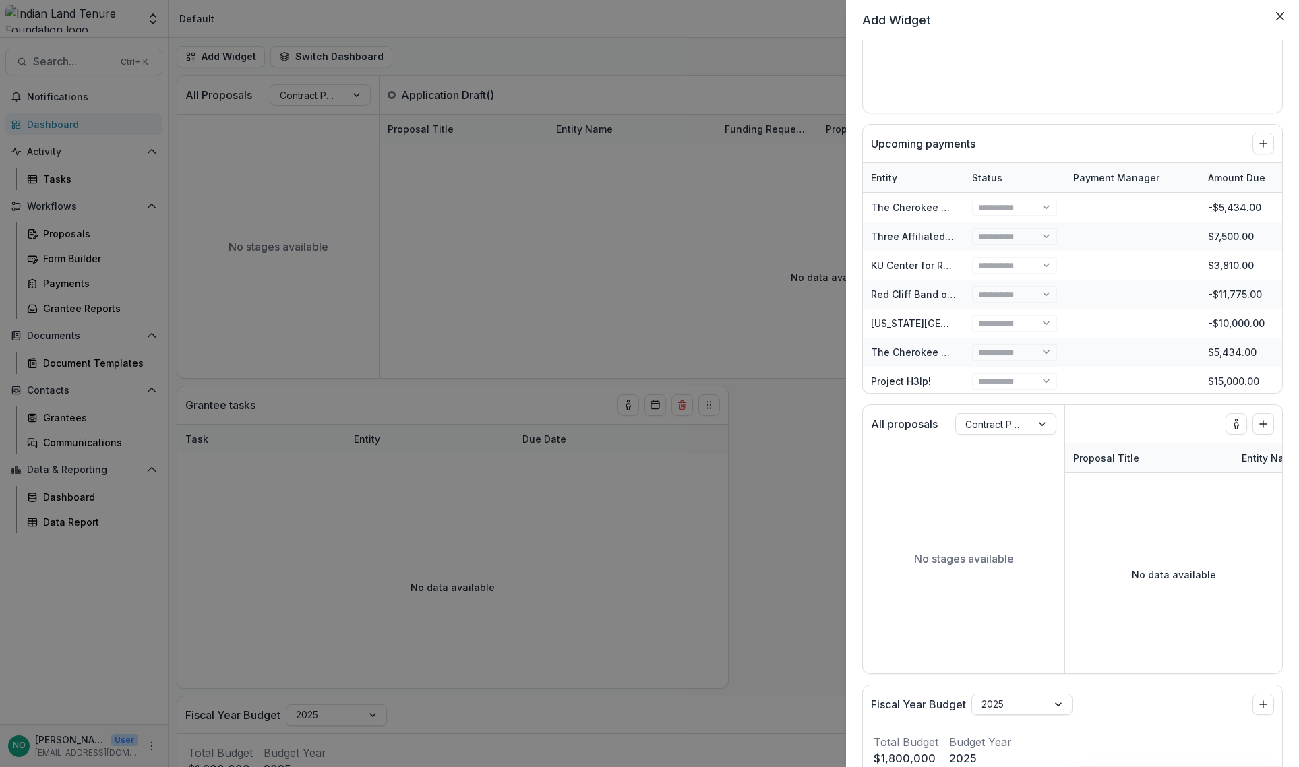
scroll to position [485, 0]
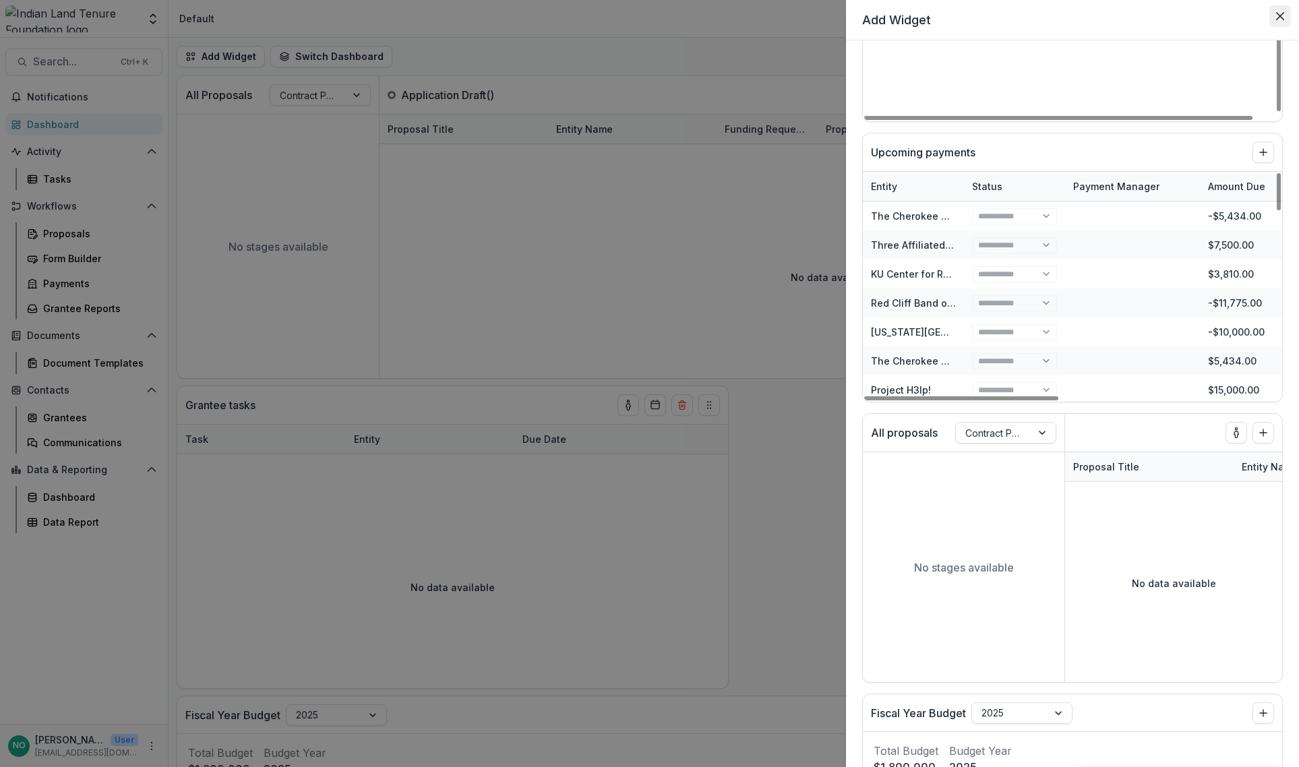
click at [1275, 20] on button "Close" at bounding box center [1280, 16] width 22 height 22
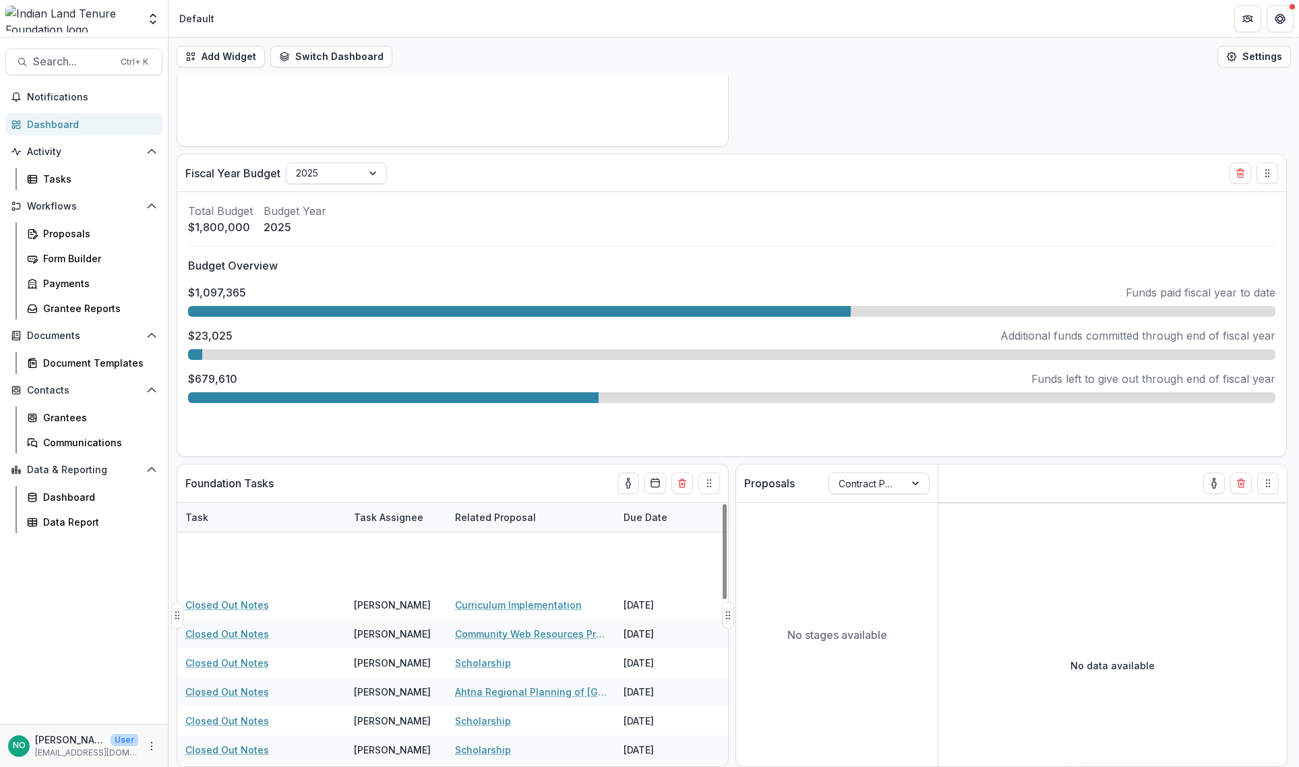
scroll to position [462, 0]
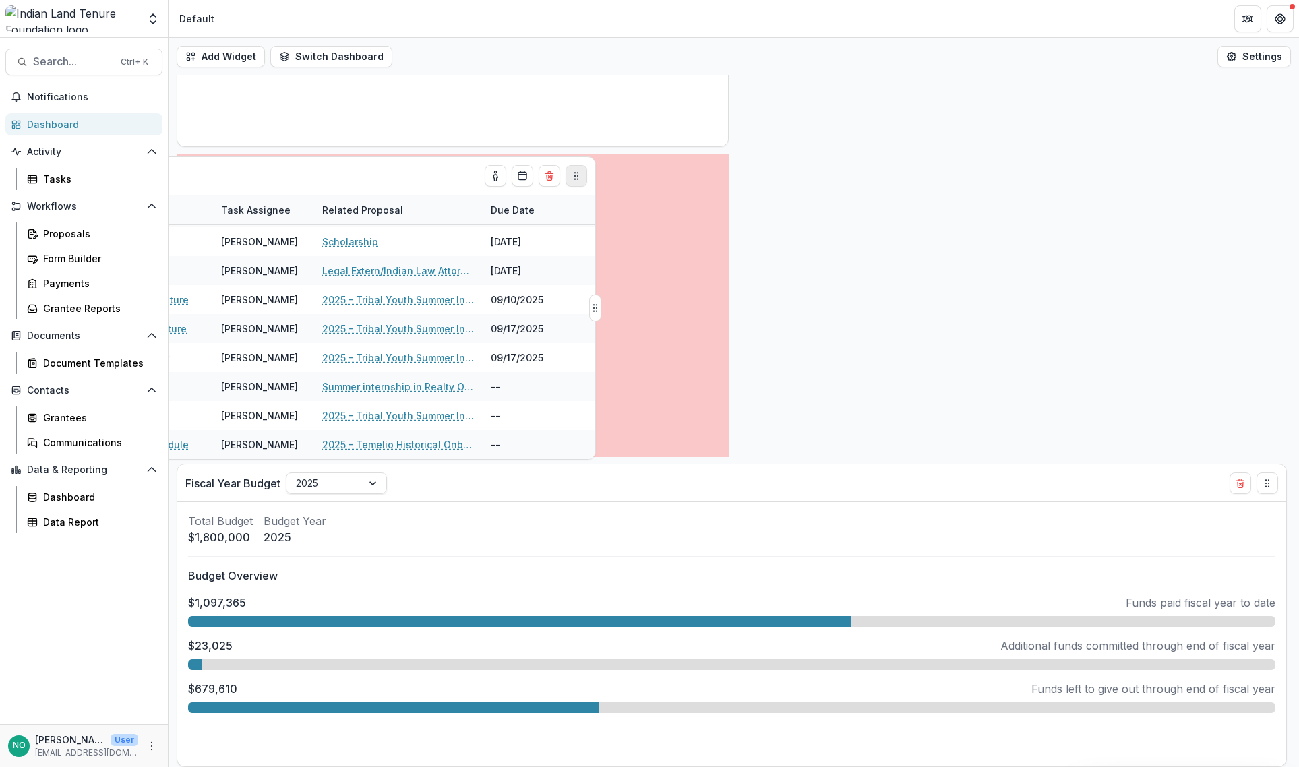
drag, startPoint x: 713, startPoint y: 485, endPoint x: 580, endPoint y: 177, distance: 334.8
click at [580, 177] on icon "Drag" at bounding box center [576, 176] width 11 height 11
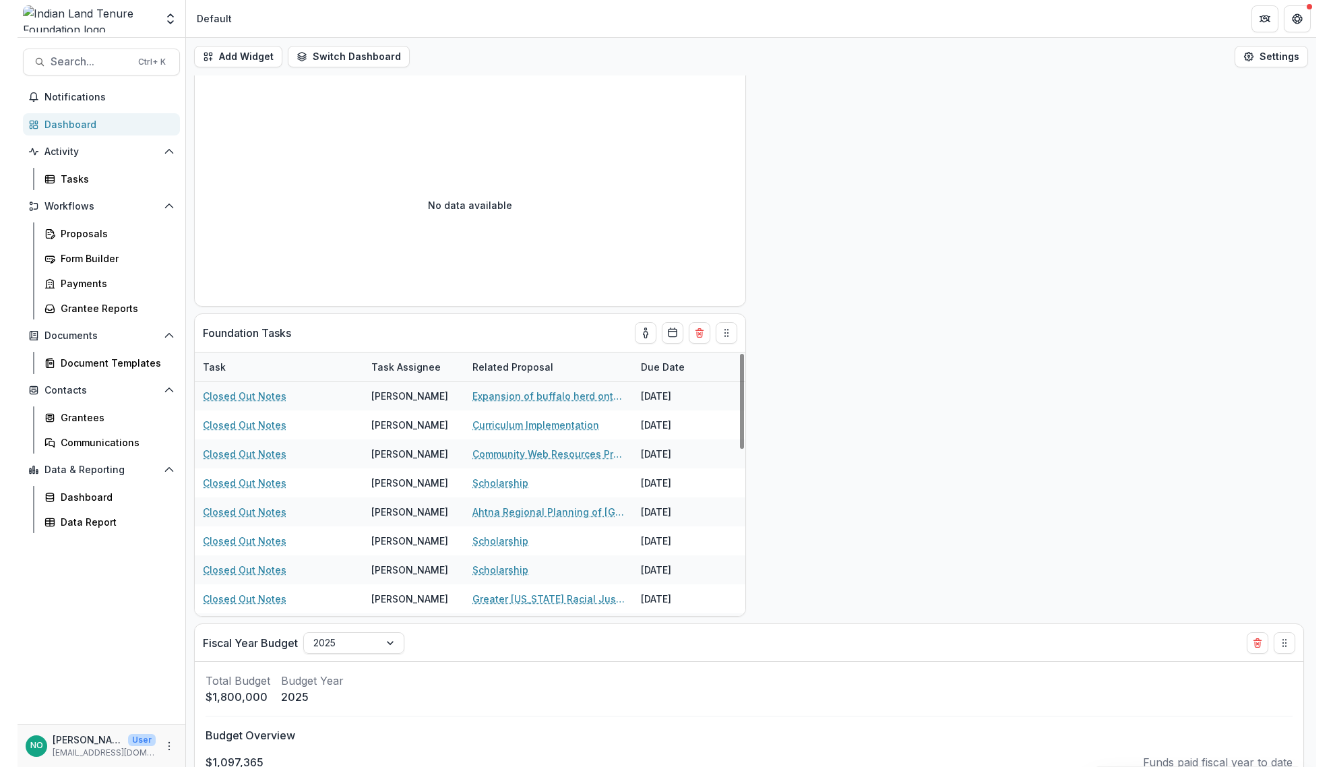
scroll to position [0, 0]
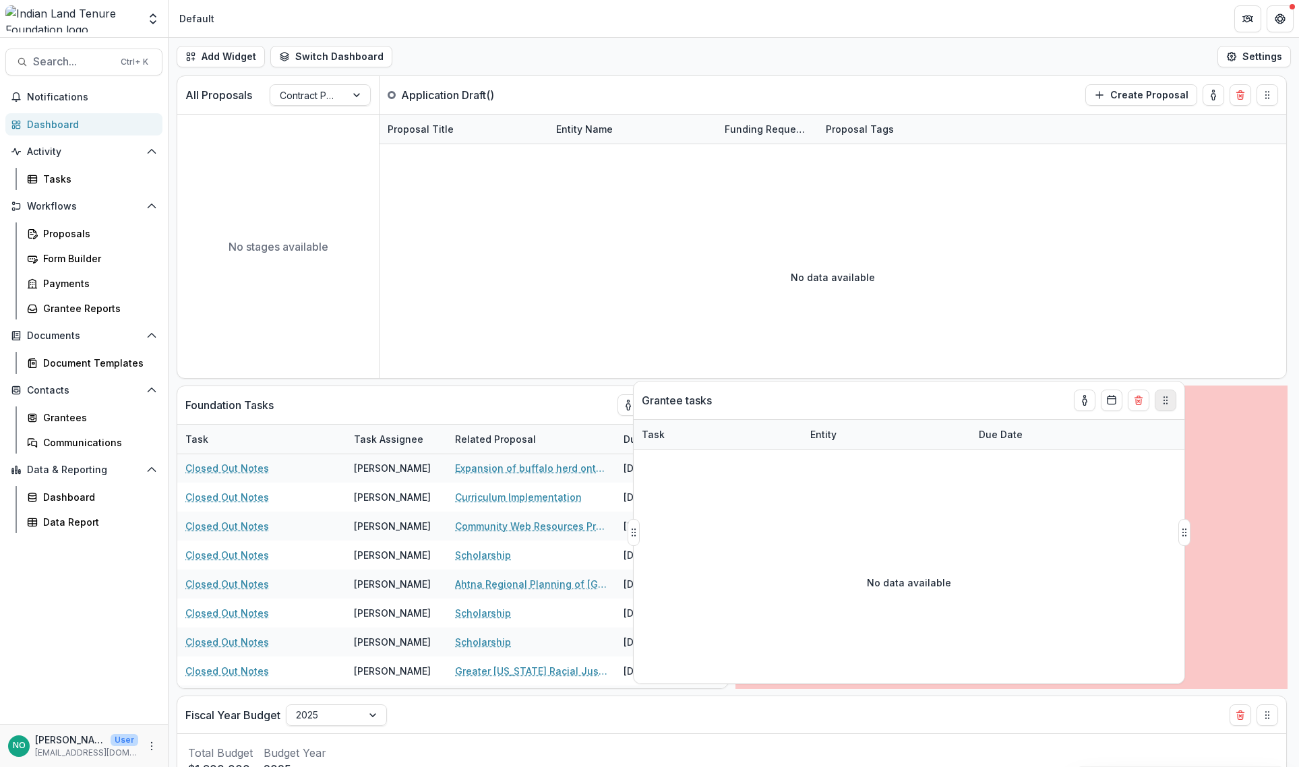
drag, startPoint x: 709, startPoint y: 403, endPoint x: 1165, endPoint y: 398, distance: 456.3
click at [1165, 398] on icon "Drag" at bounding box center [1165, 400] width 11 height 11
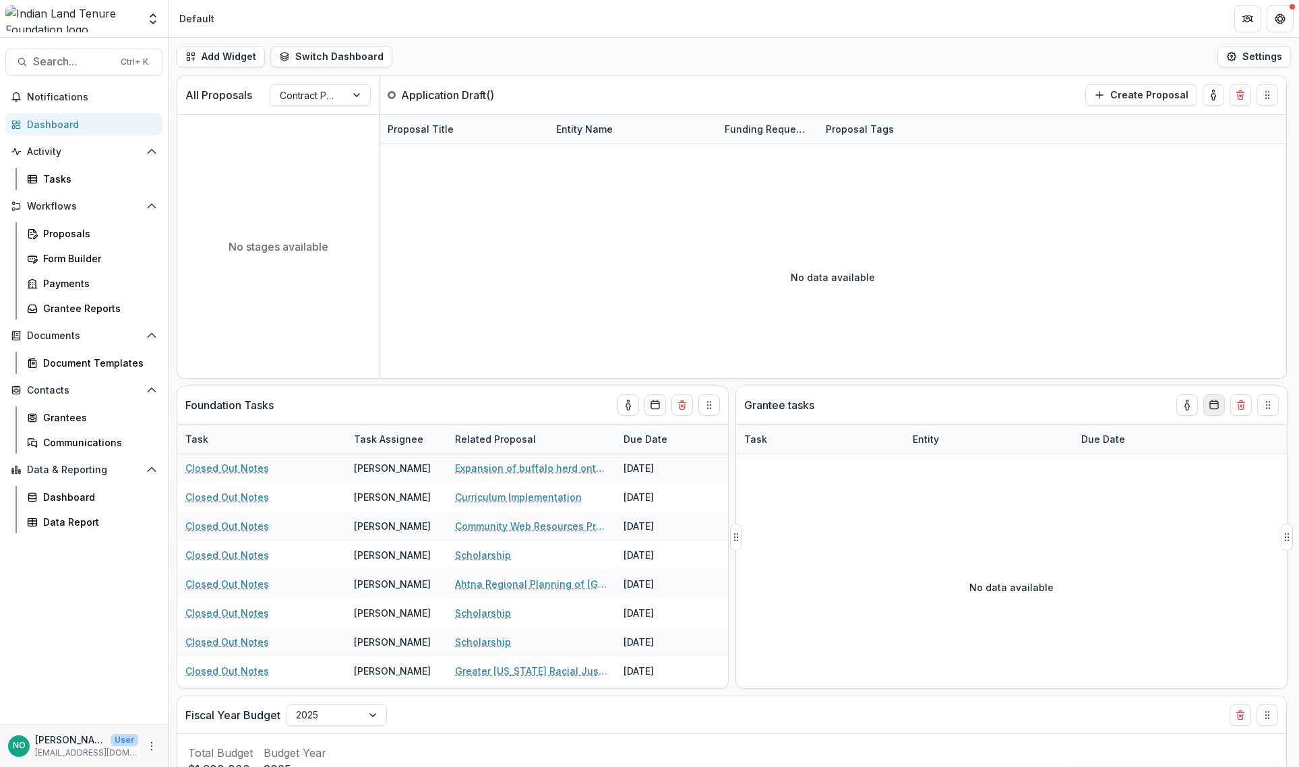
click at [1210, 402] on rect "Calendar" at bounding box center [1214, 404] width 8 height 7
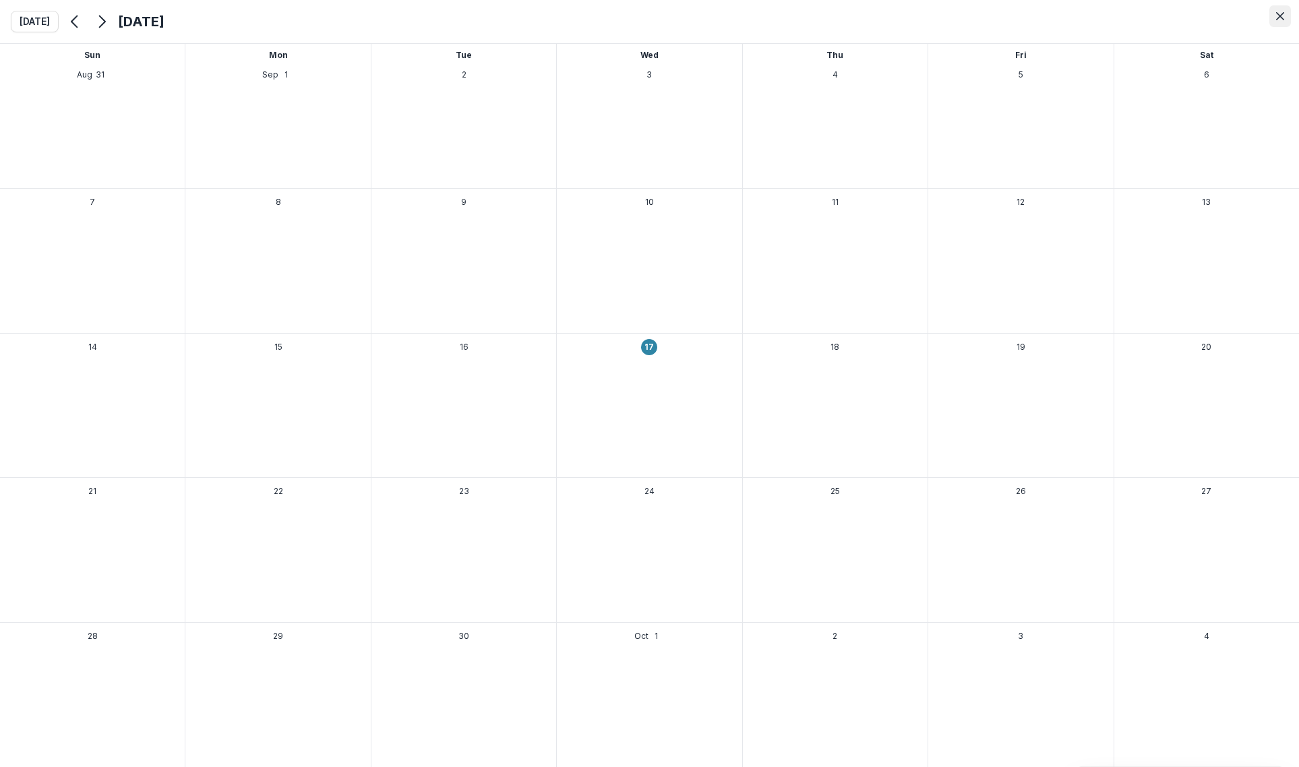
drag, startPoint x: 1269, startPoint y: 15, endPoint x: 1275, endPoint y: 19, distance: 7.3
click at [1271, 15] on button "Close" at bounding box center [1280, 16] width 22 height 22
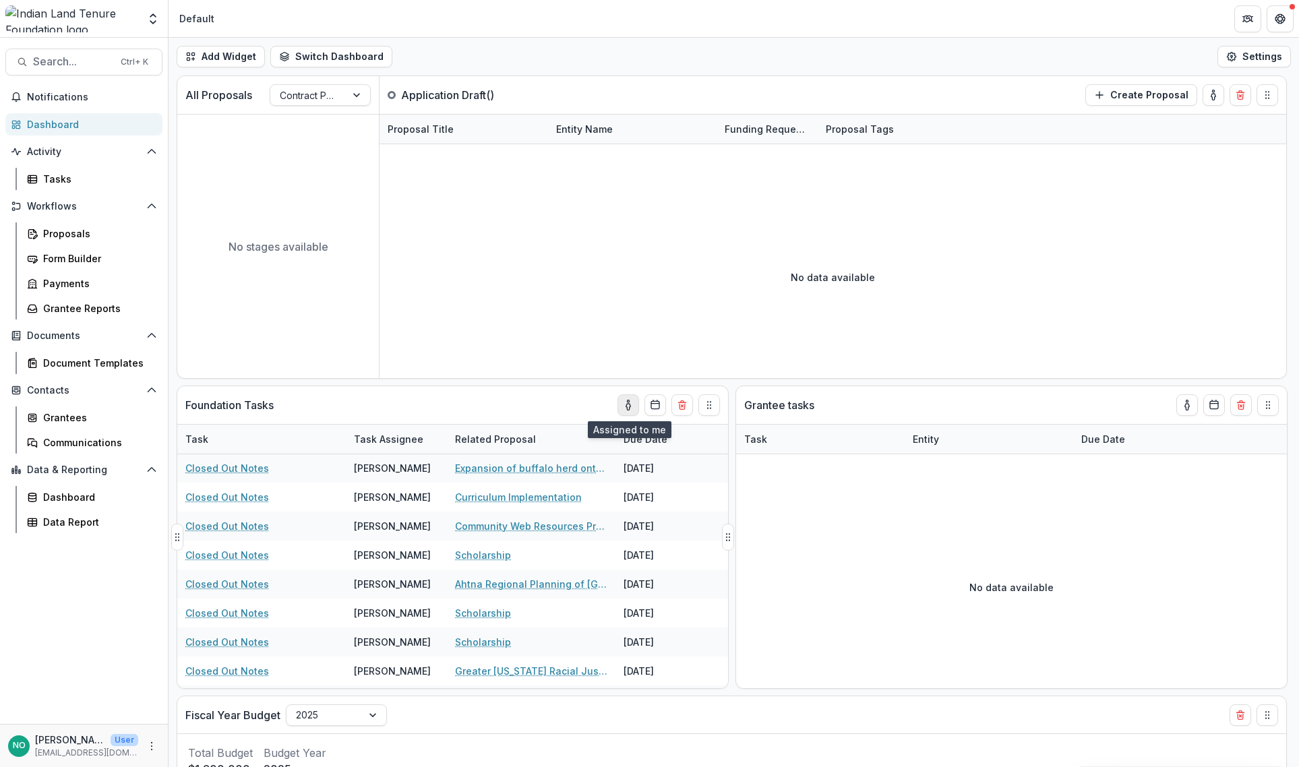
click at [626, 400] on icon "toggle-assigned-to-me" at bounding box center [628, 405] width 11 height 11
click at [628, 406] on icon "toggle-assigned-to-me" at bounding box center [628, 405] width 11 height 11
click at [626, 404] on icon "toggle-assigned-to-me" at bounding box center [628, 405] width 11 height 11
click at [1181, 406] on icon "toggle-assigned-to-me" at bounding box center [1186, 405] width 11 height 11
click at [69, 209] on span "Workflows" at bounding box center [84, 206] width 114 height 11
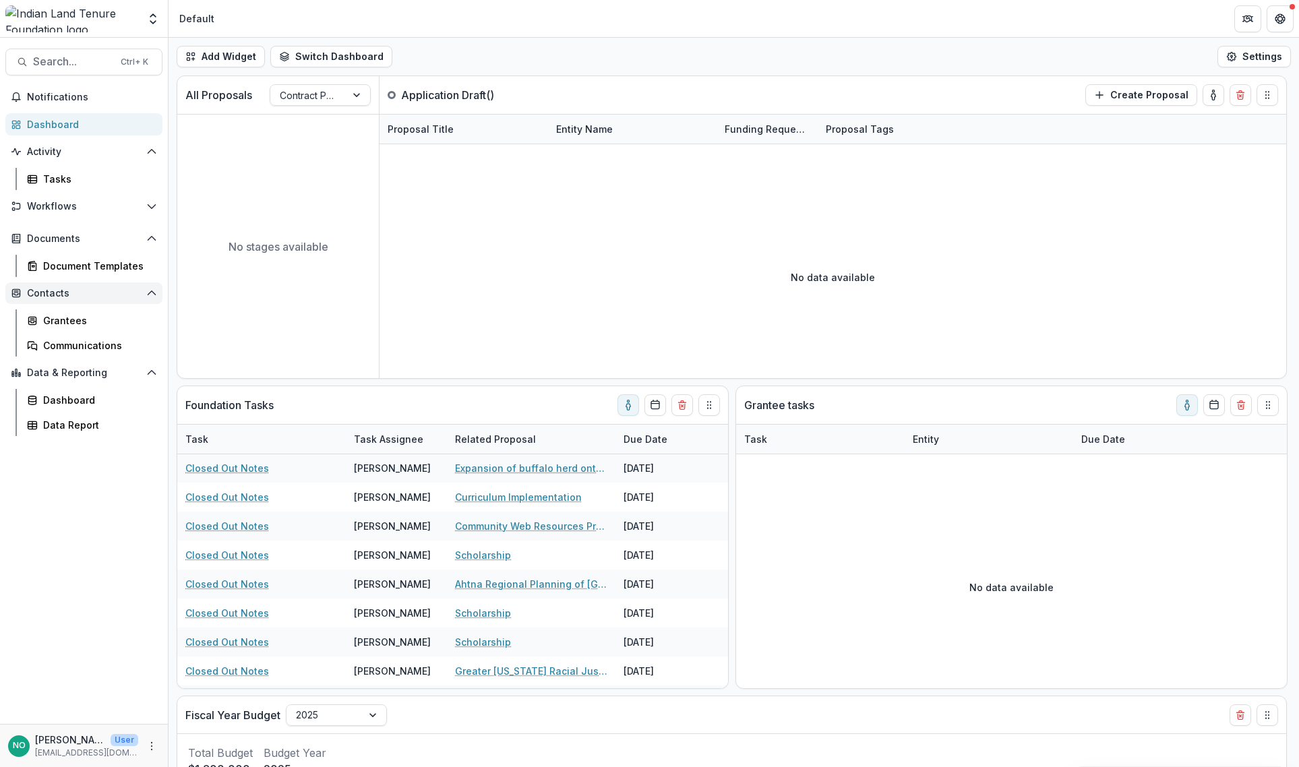
click at [146, 295] on button "Contacts" at bounding box center [83, 293] width 157 height 22
drag, startPoint x: 148, startPoint y: 325, endPoint x: 152, endPoint y: 297, distance: 27.9
click at [148, 325] on icon "Open Data & Reporting" at bounding box center [151, 325] width 11 height 11
click at [146, 240] on button "Documents" at bounding box center [83, 239] width 157 height 22
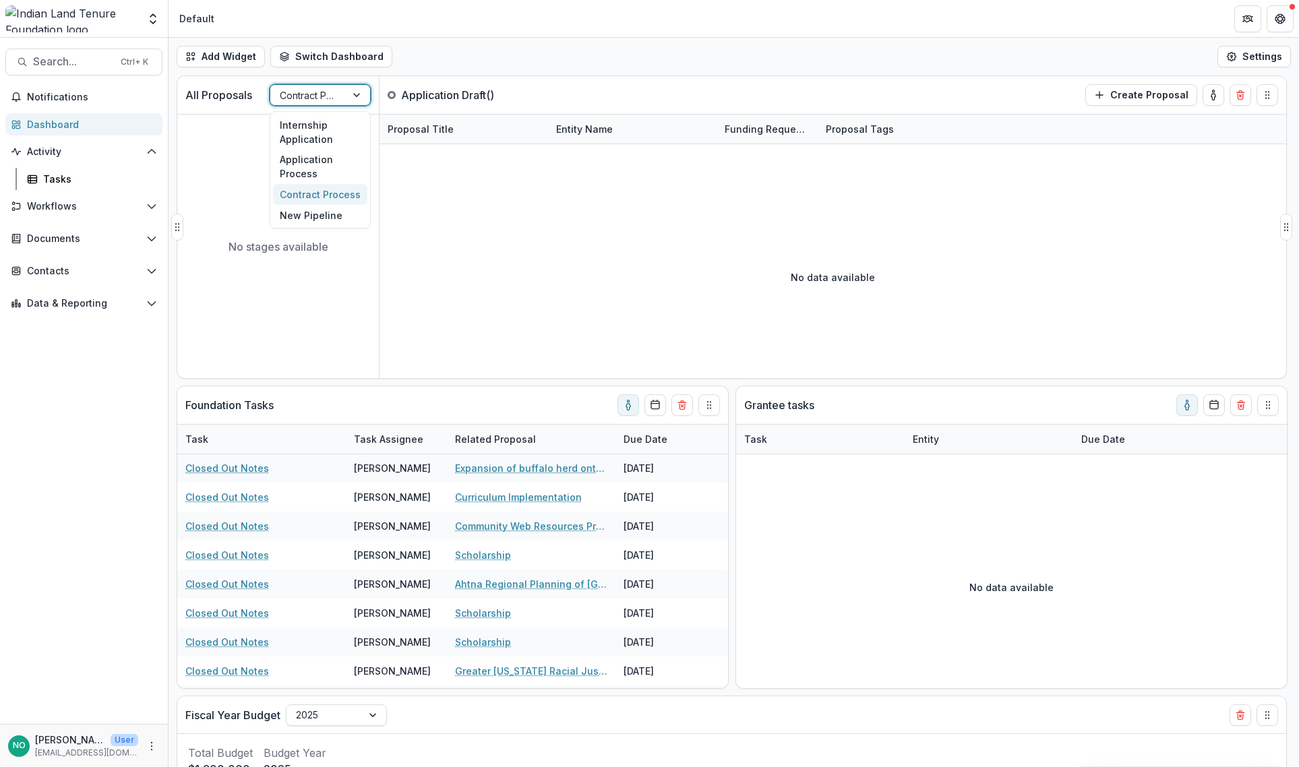
click at [320, 94] on div at bounding box center [308, 95] width 57 height 17
click at [325, 158] on div "Application Process" at bounding box center [320, 167] width 94 height 35
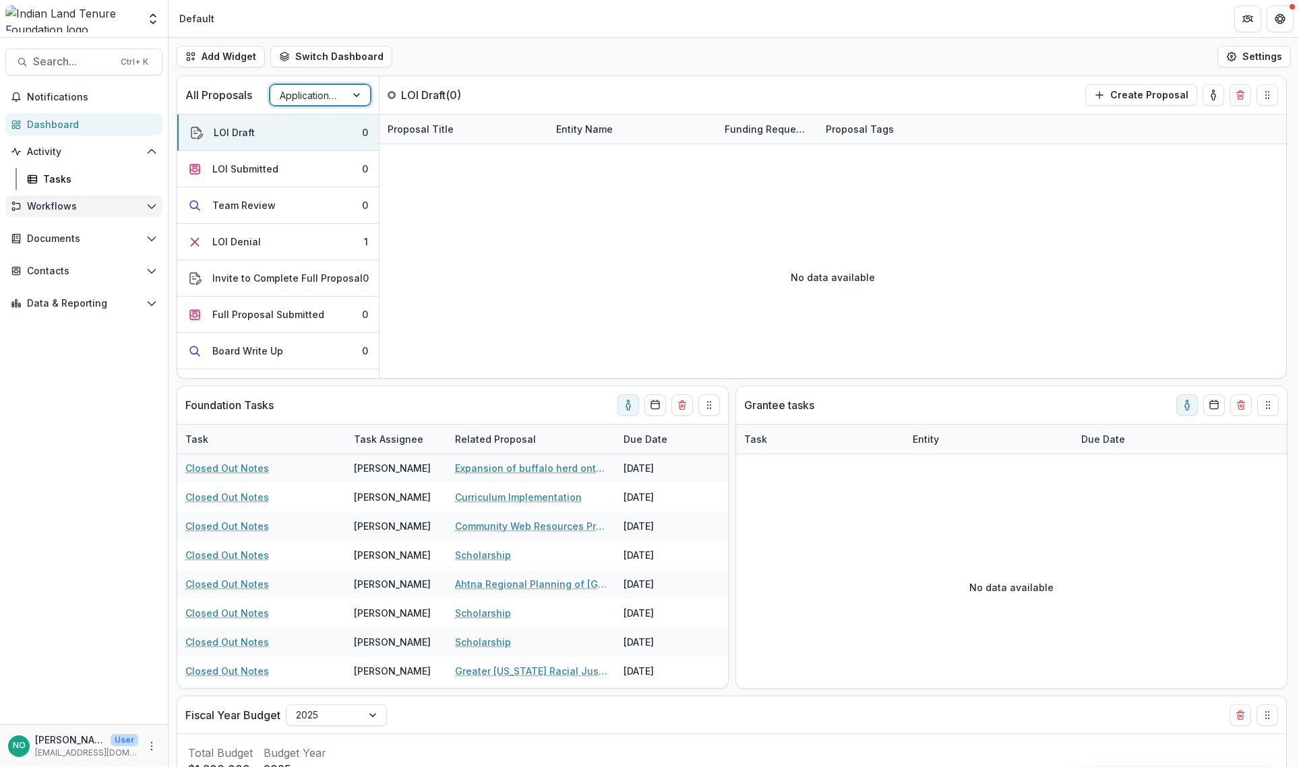
click at [153, 201] on icon "Open Workflows" at bounding box center [151, 206] width 11 height 11
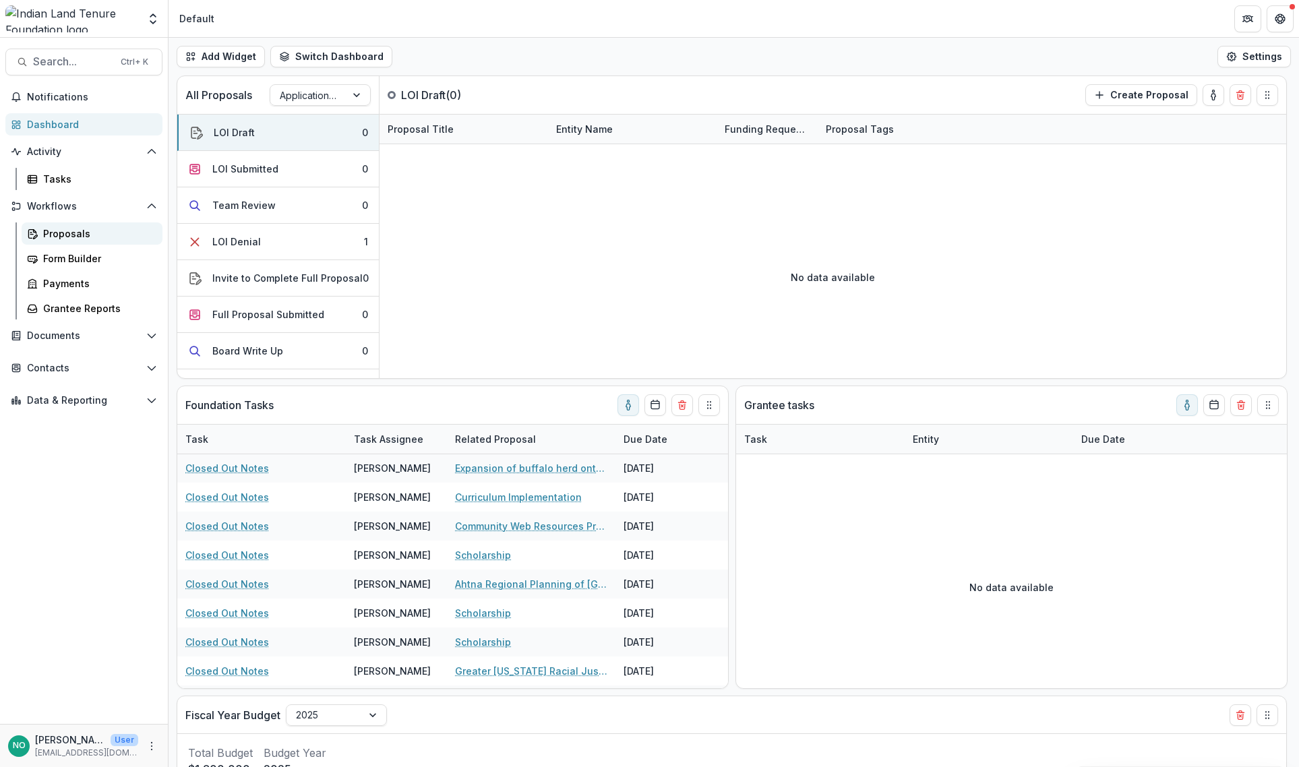
click at [76, 230] on div "Proposals" at bounding box center [97, 233] width 109 height 14
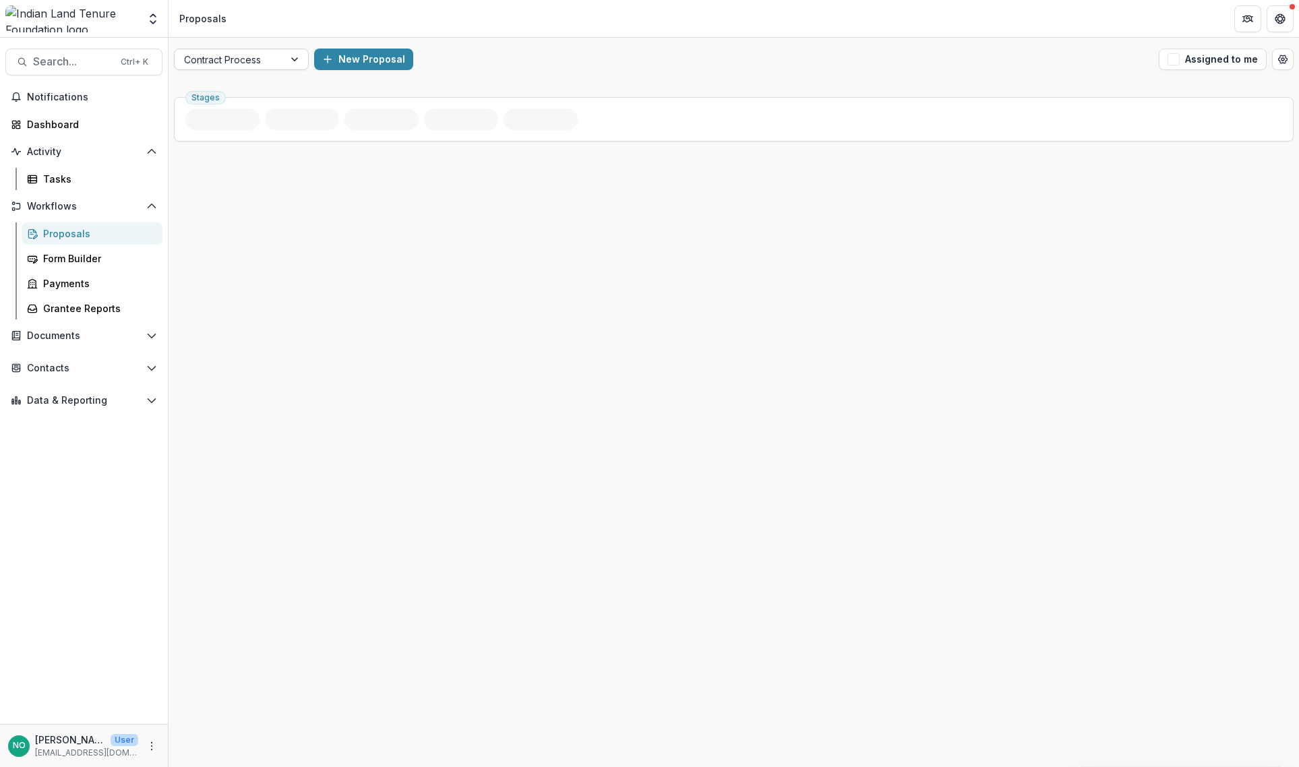
click at [278, 61] on div "Contract Process" at bounding box center [229, 60] width 109 height 20
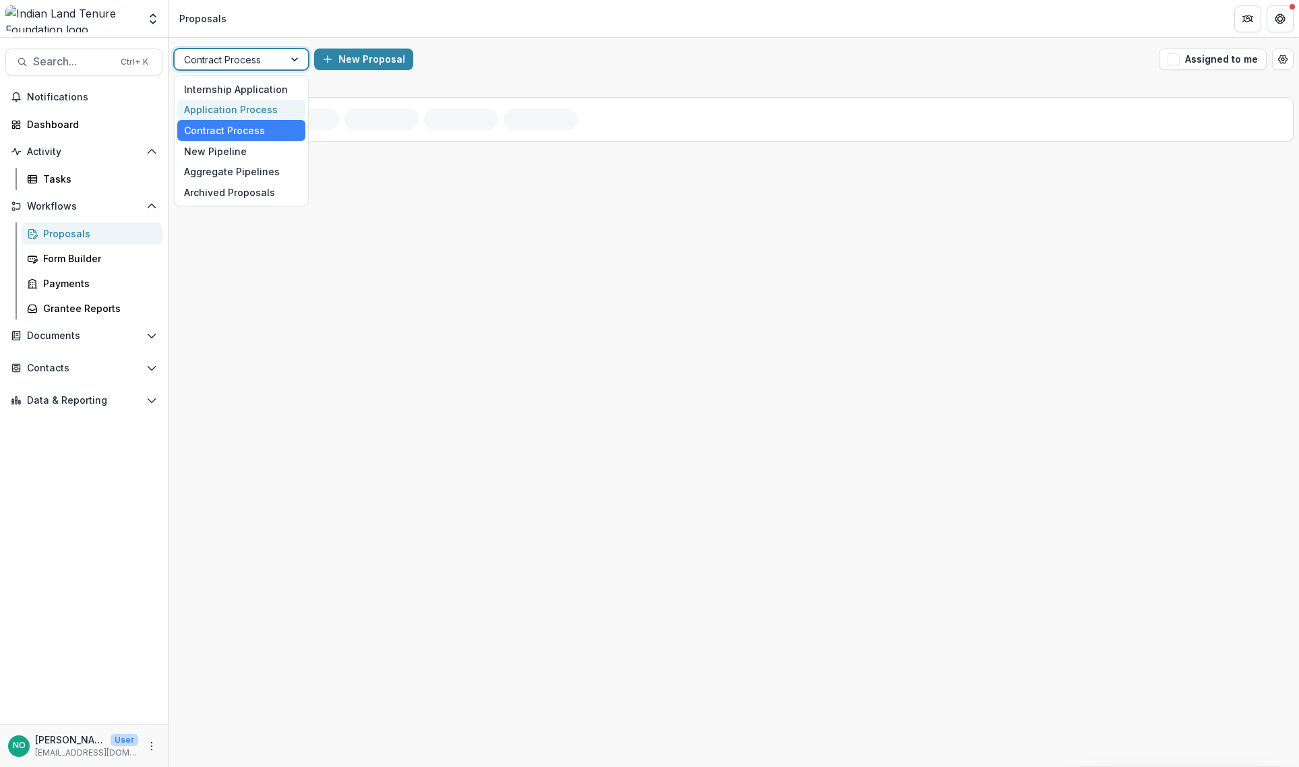
click at [249, 109] on div "Application Process" at bounding box center [241, 110] width 128 height 21
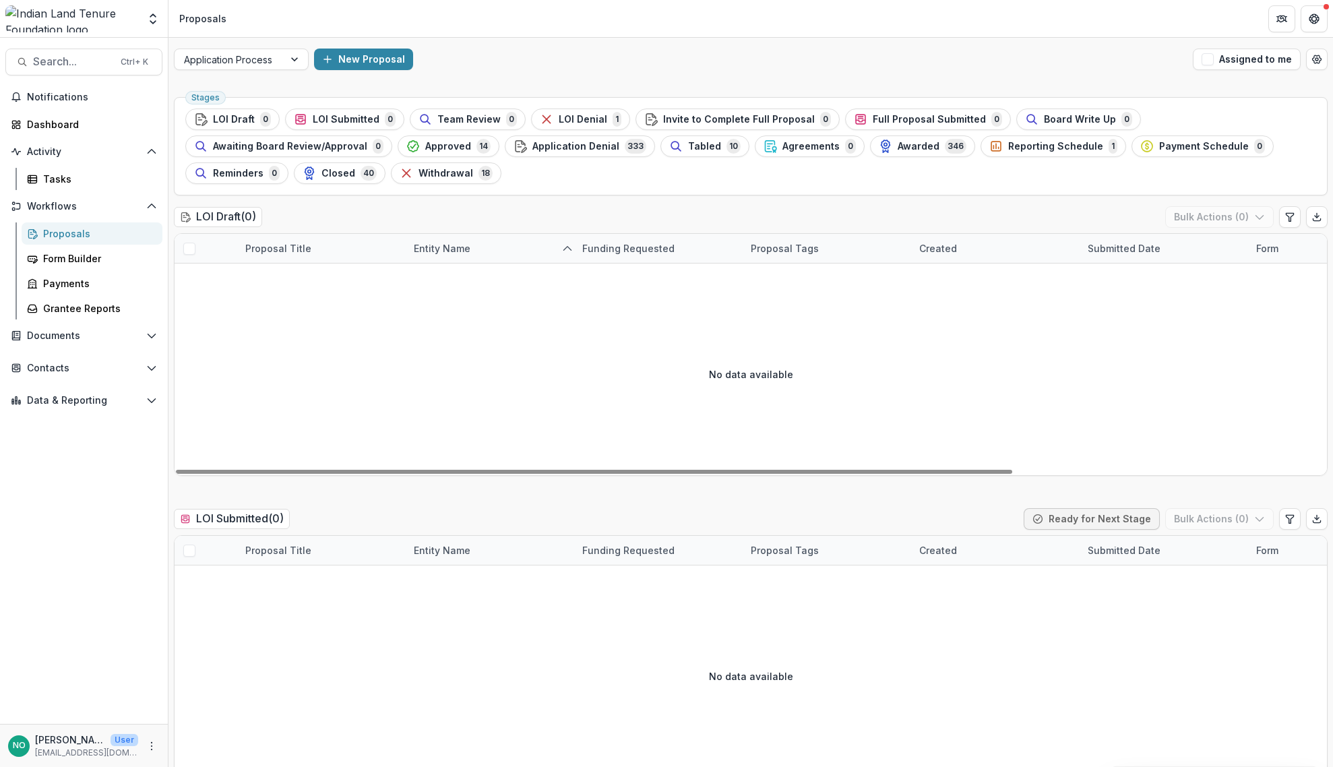
click at [59, 237] on div "Proposals" at bounding box center [97, 233] width 109 height 14
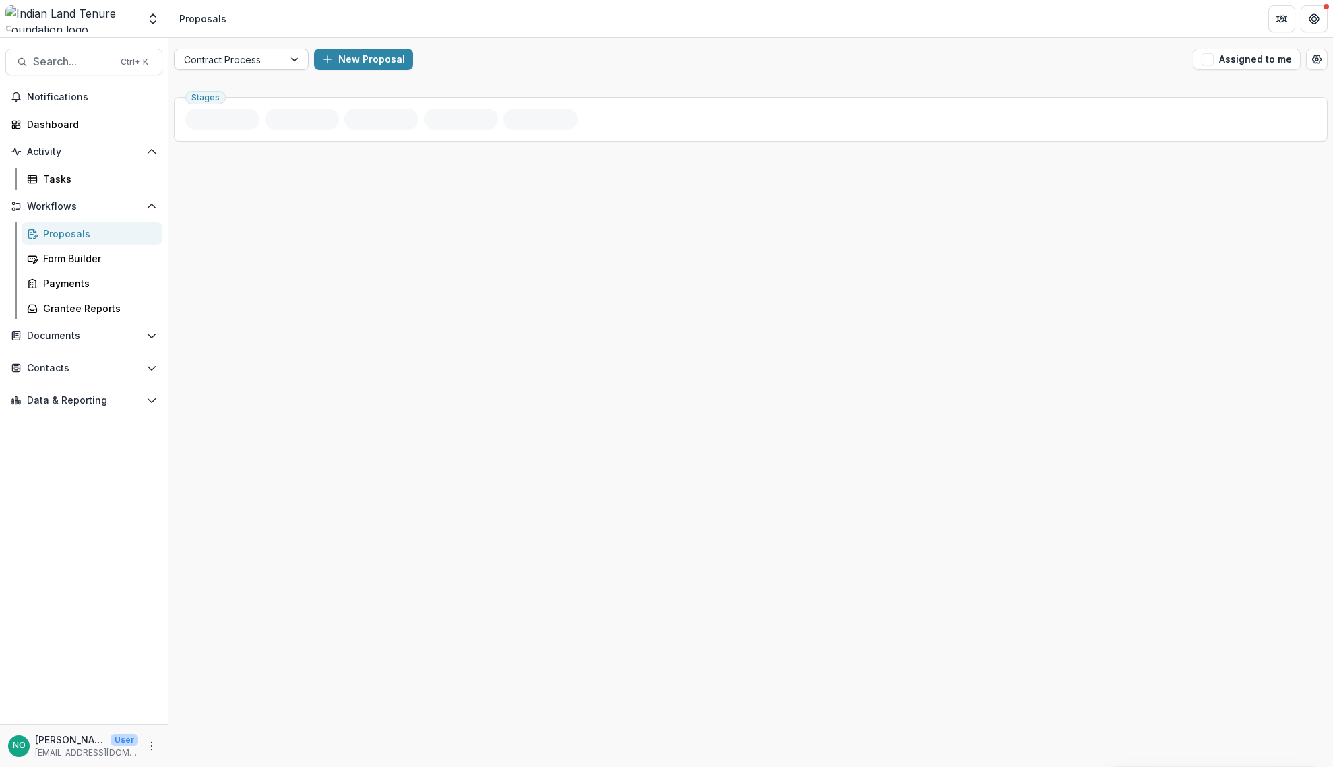
click at [287, 59] on div at bounding box center [296, 59] width 24 height 20
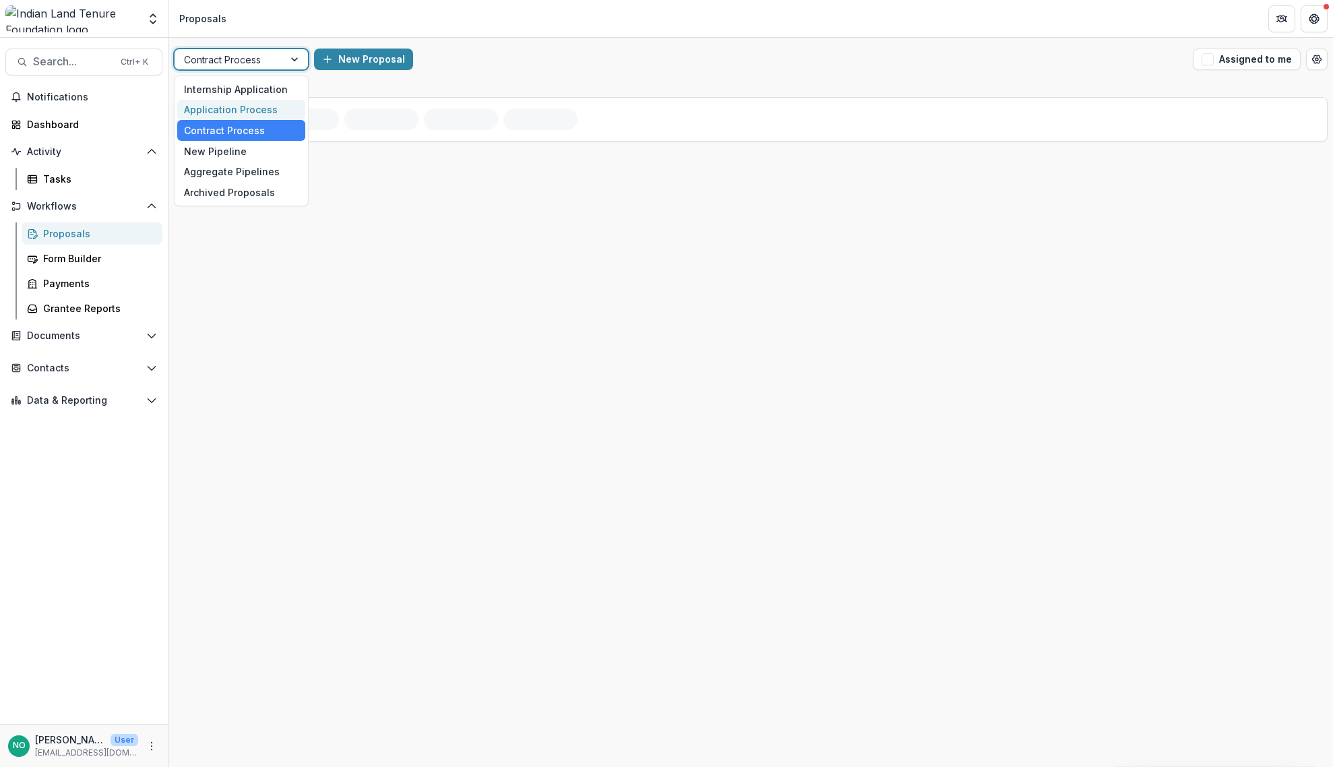
click at [264, 101] on div "Application Process" at bounding box center [241, 110] width 128 height 21
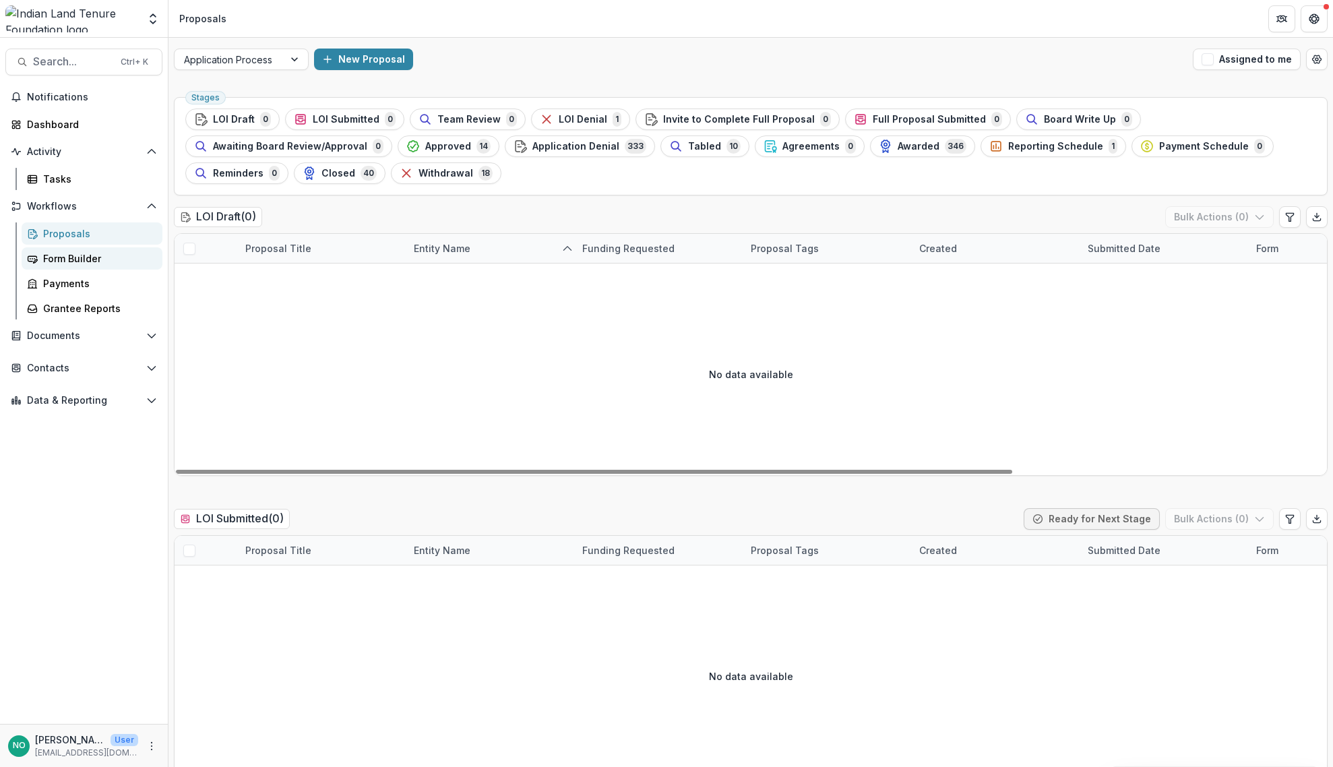
click at [53, 261] on div "Form Builder" at bounding box center [97, 258] width 109 height 14
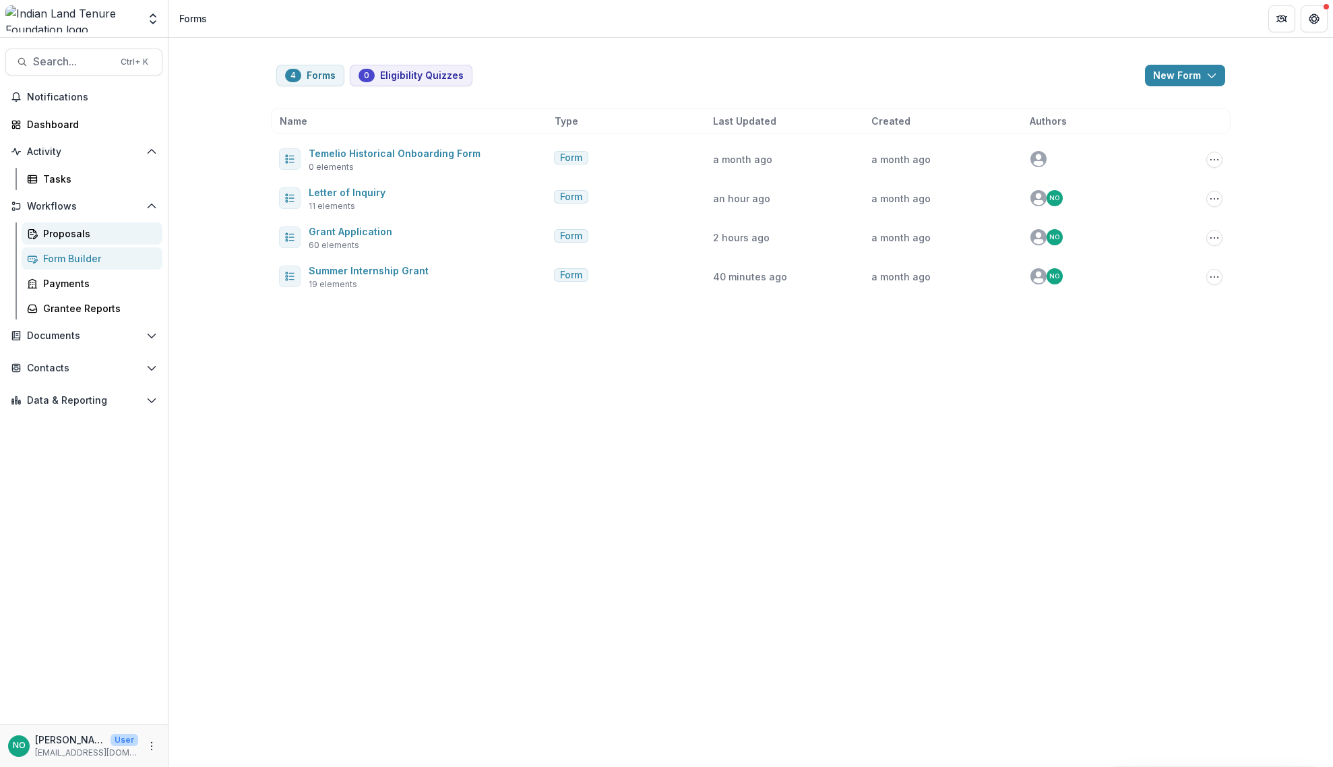
click at [59, 234] on div "Proposals" at bounding box center [97, 233] width 109 height 14
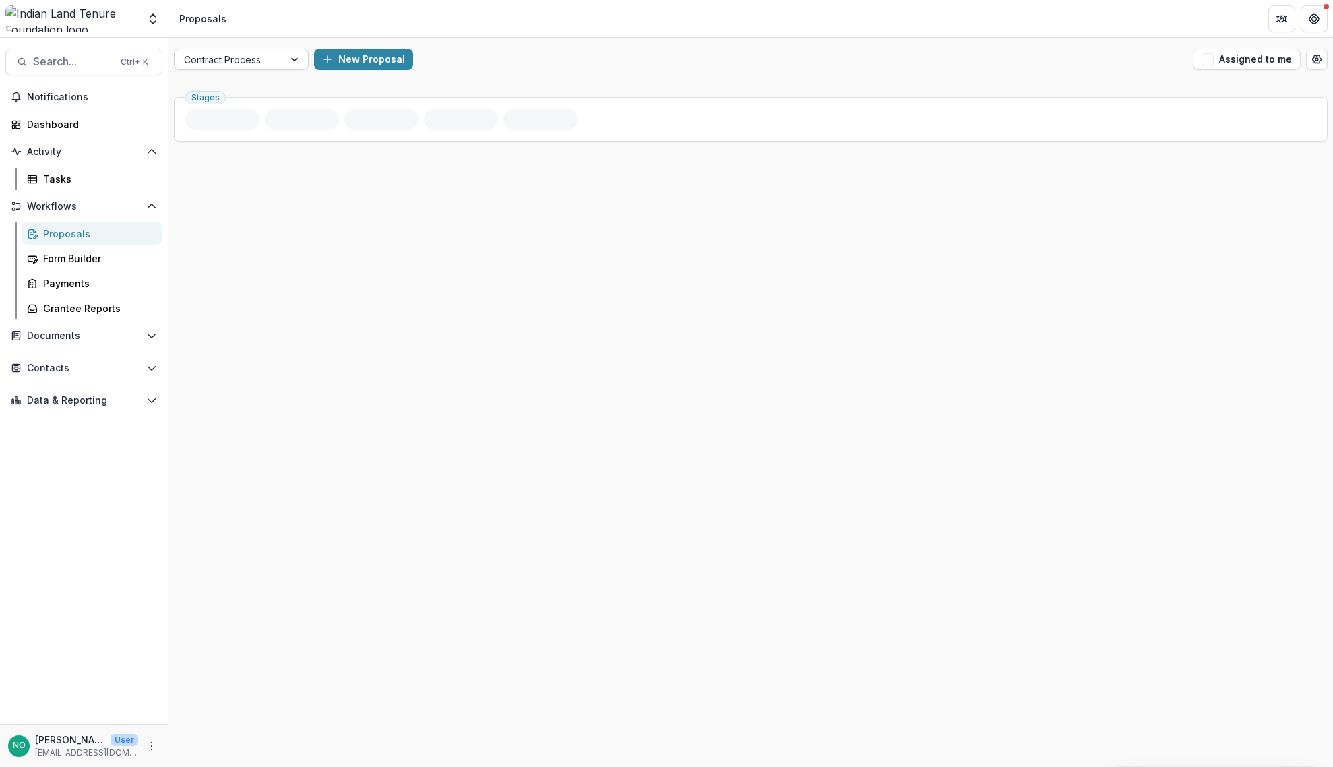
click at [266, 61] on div at bounding box center [229, 59] width 90 height 17
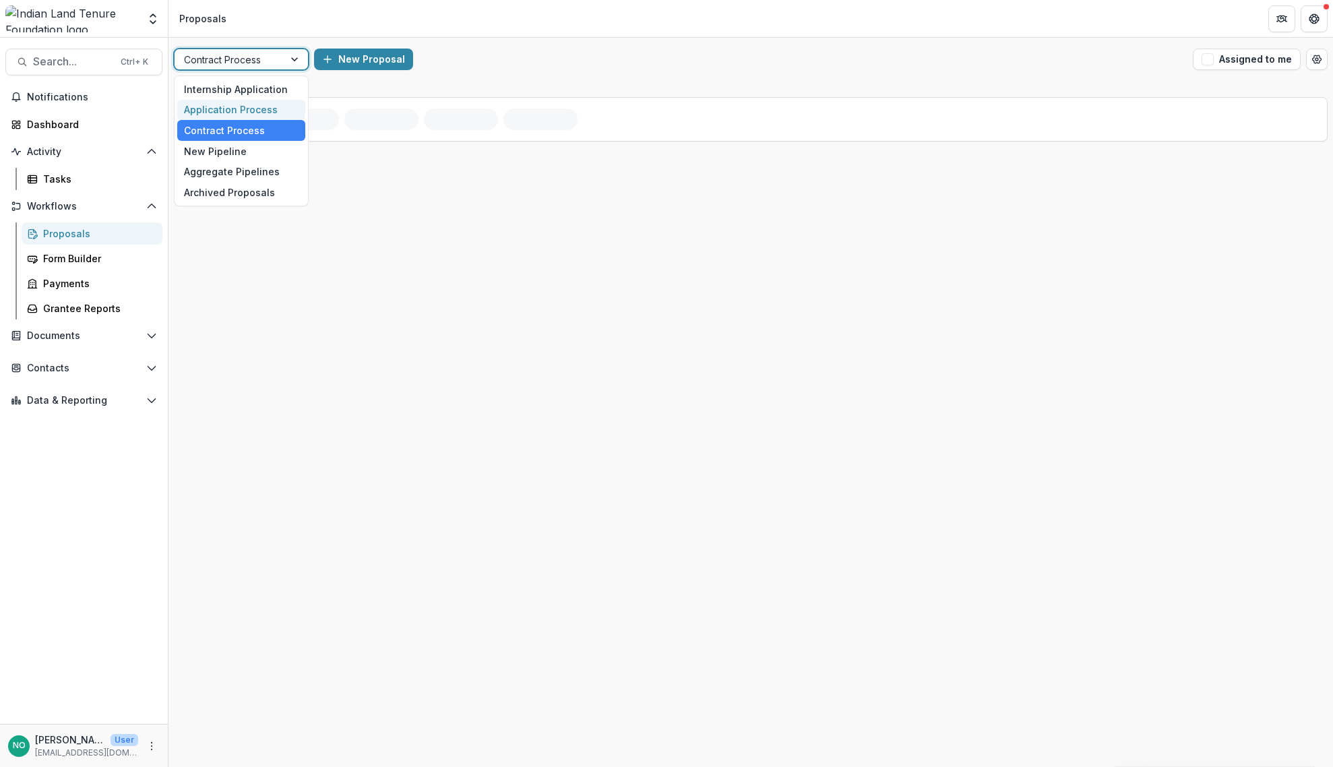
click at [261, 118] on div "Application Process" at bounding box center [241, 110] width 128 height 21
click at [259, 107] on div "Stages" at bounding box center [751, 119] width 1154 height 44
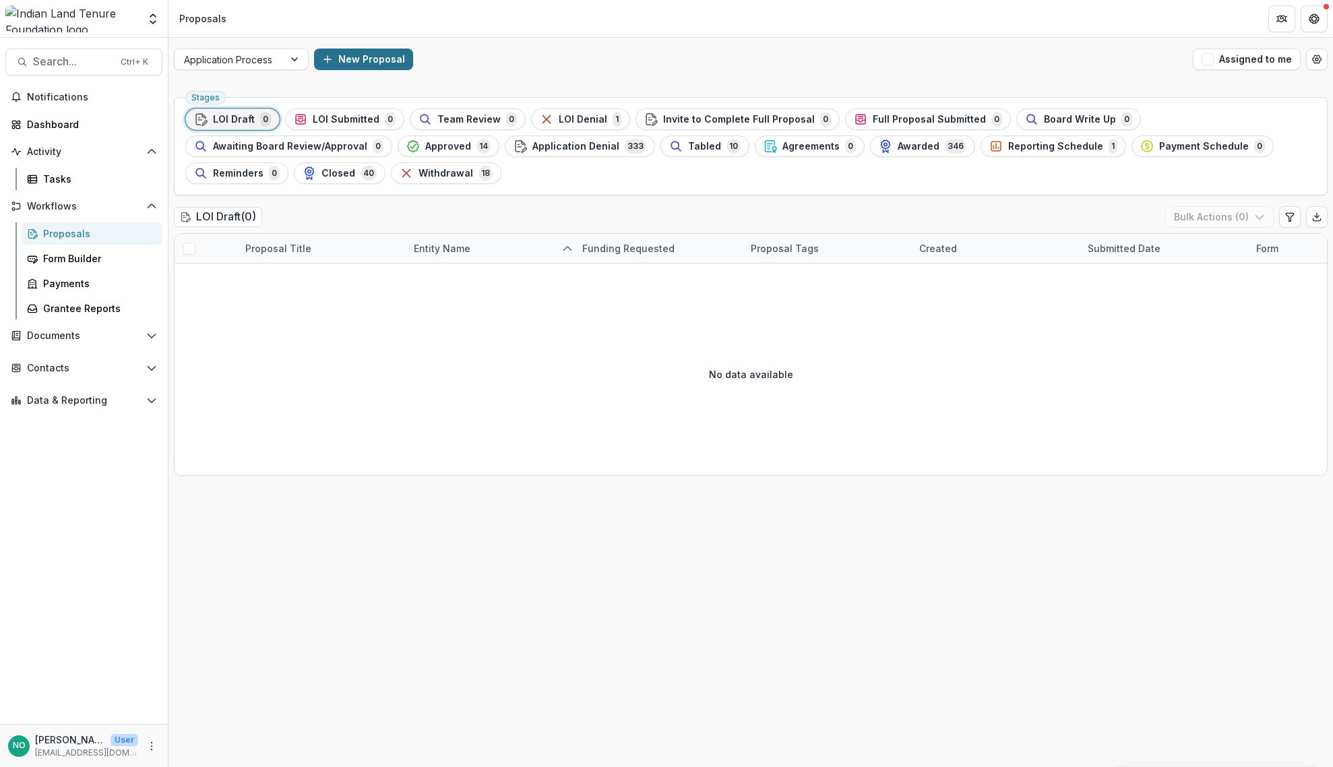
click at [356, 62] on button "New Proposal" at bounding box center [363, 60] width 99 height 22
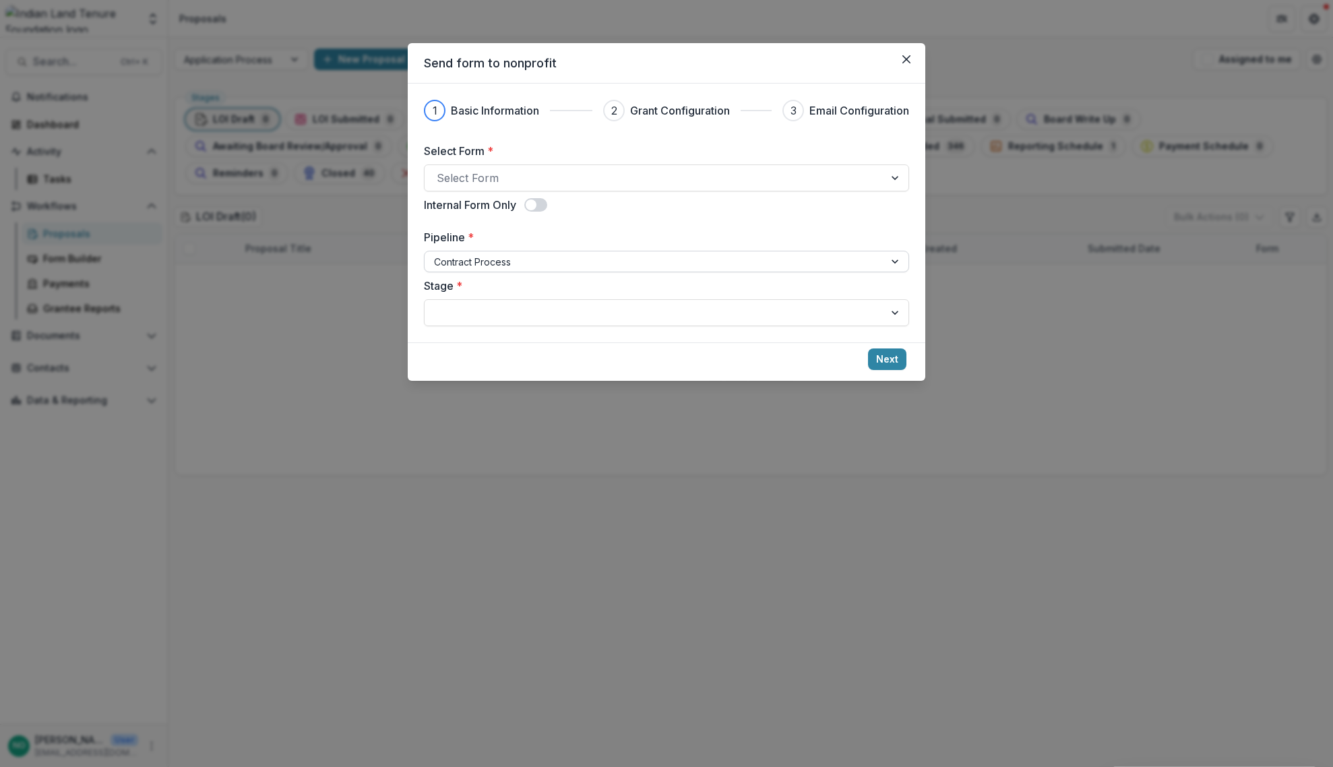
click at [507, 263] on div at bounding box center [654, 261] width 441 height 17
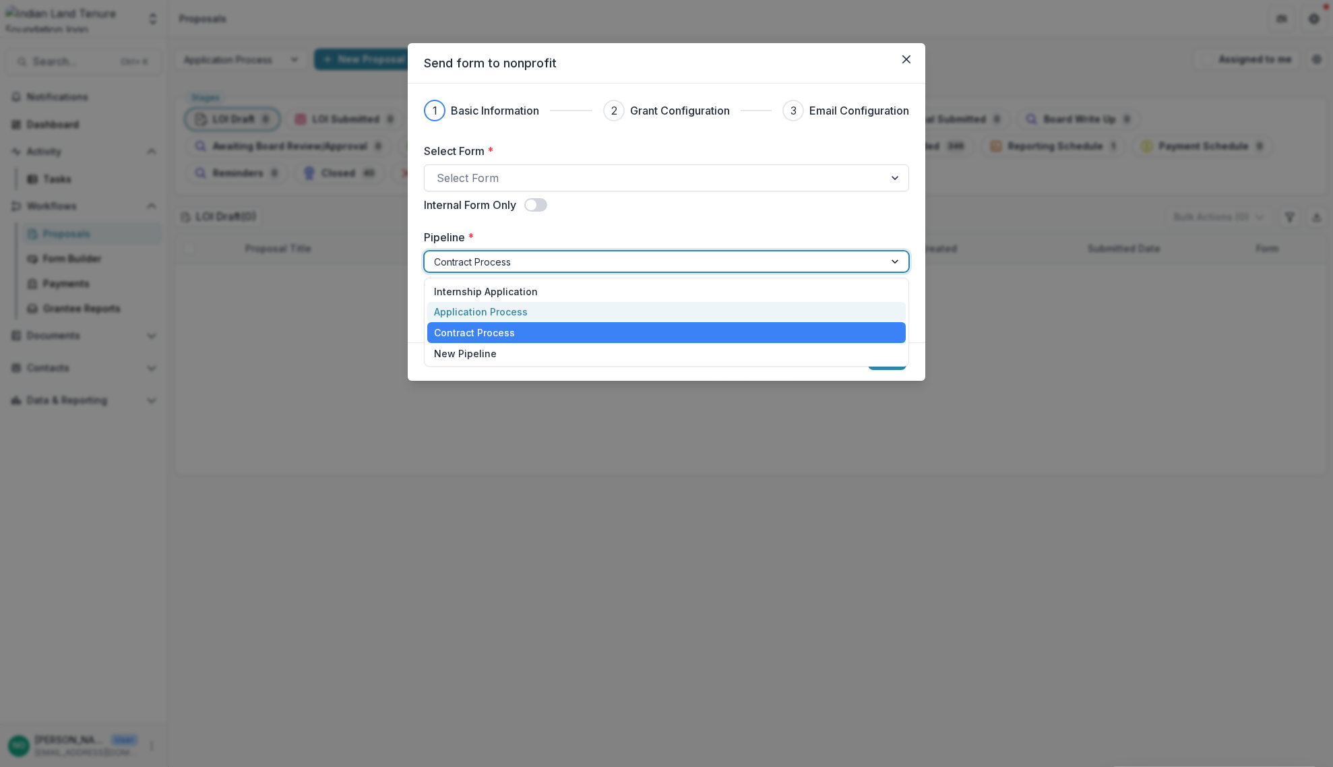
click at [505, 311] on div "Application Process" at bounding box center [666, 312] width 479 height 21
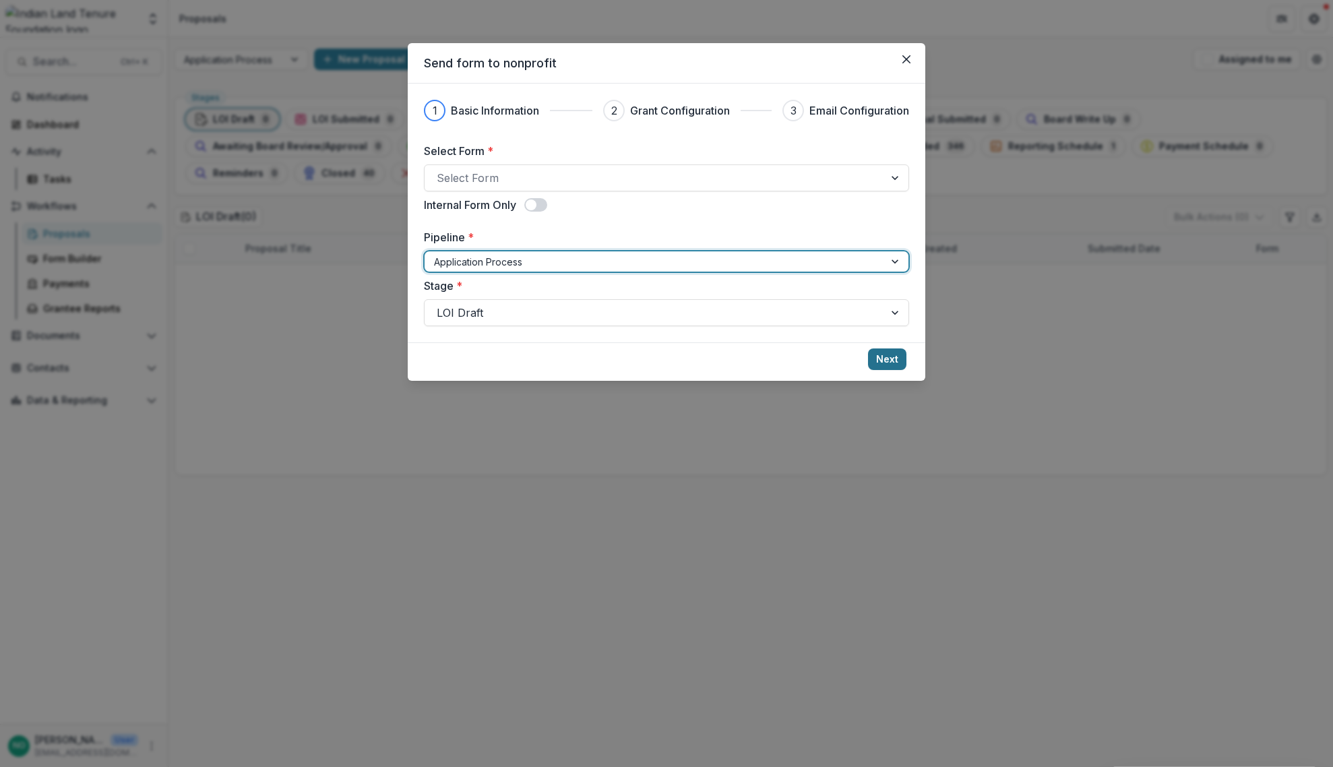
click at [890, 359] on button "Next" at bounding box center [887, 359] width 38 height 22
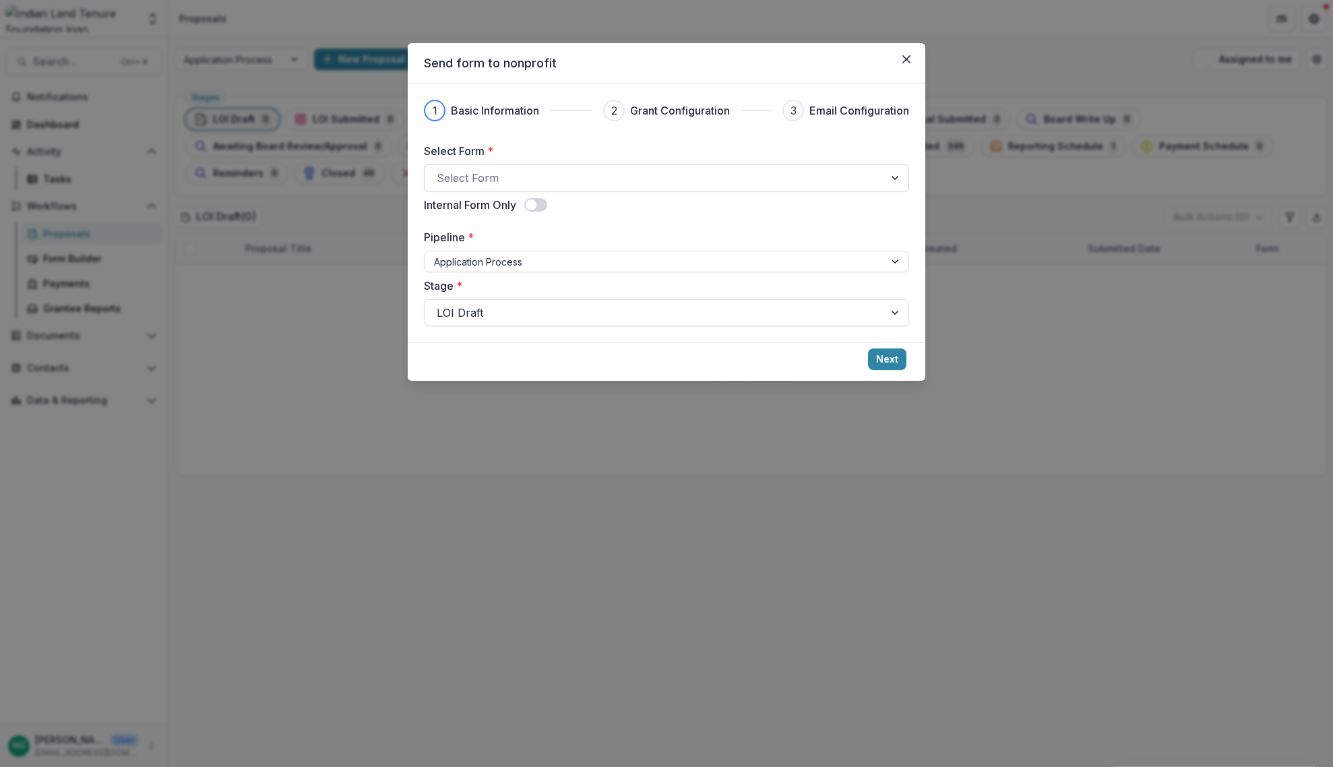
click at [834, 181] on div at bounding box center [654, 177] width 435 height 19
click at [578, 175] on div at bounding box center [654, 177] width 435 height 19
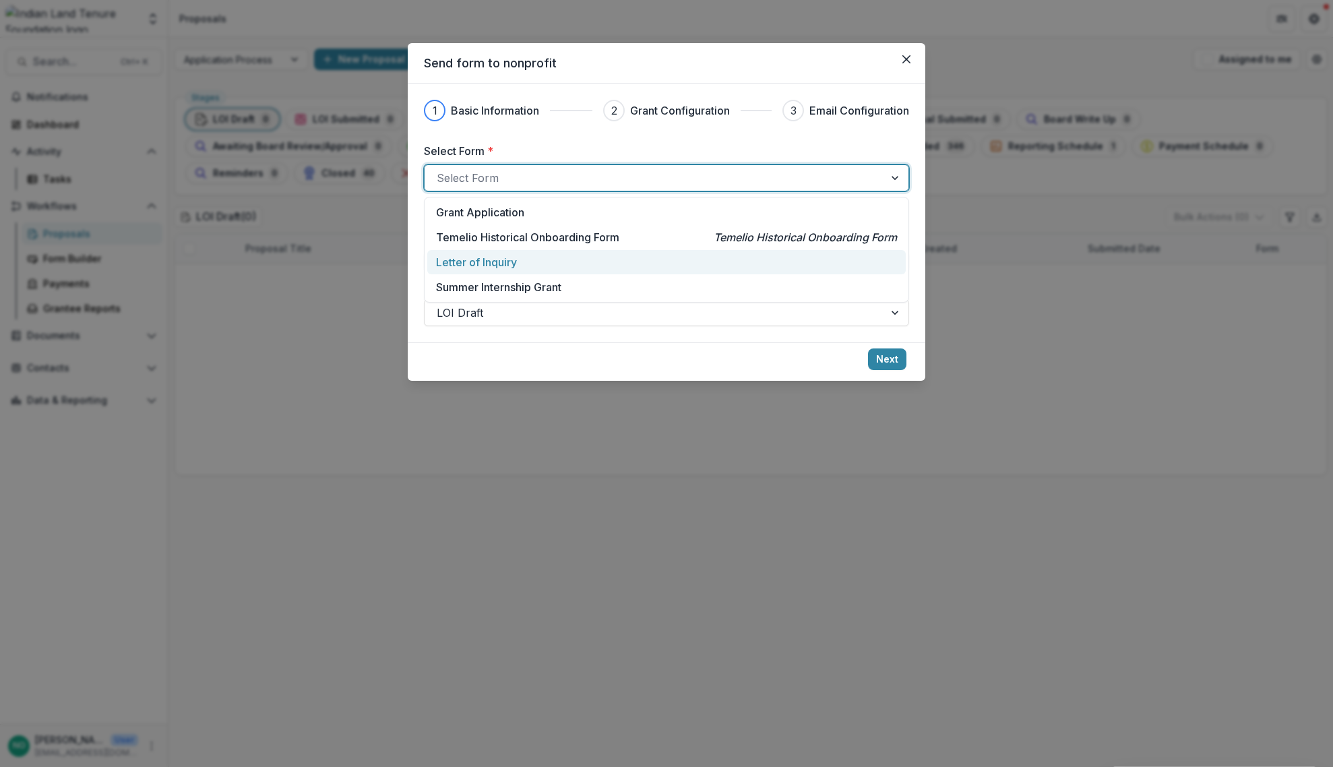
click at [529, 263] on div "Letter of Inquiry" at bounding box center [666, 262] width 461 height 16
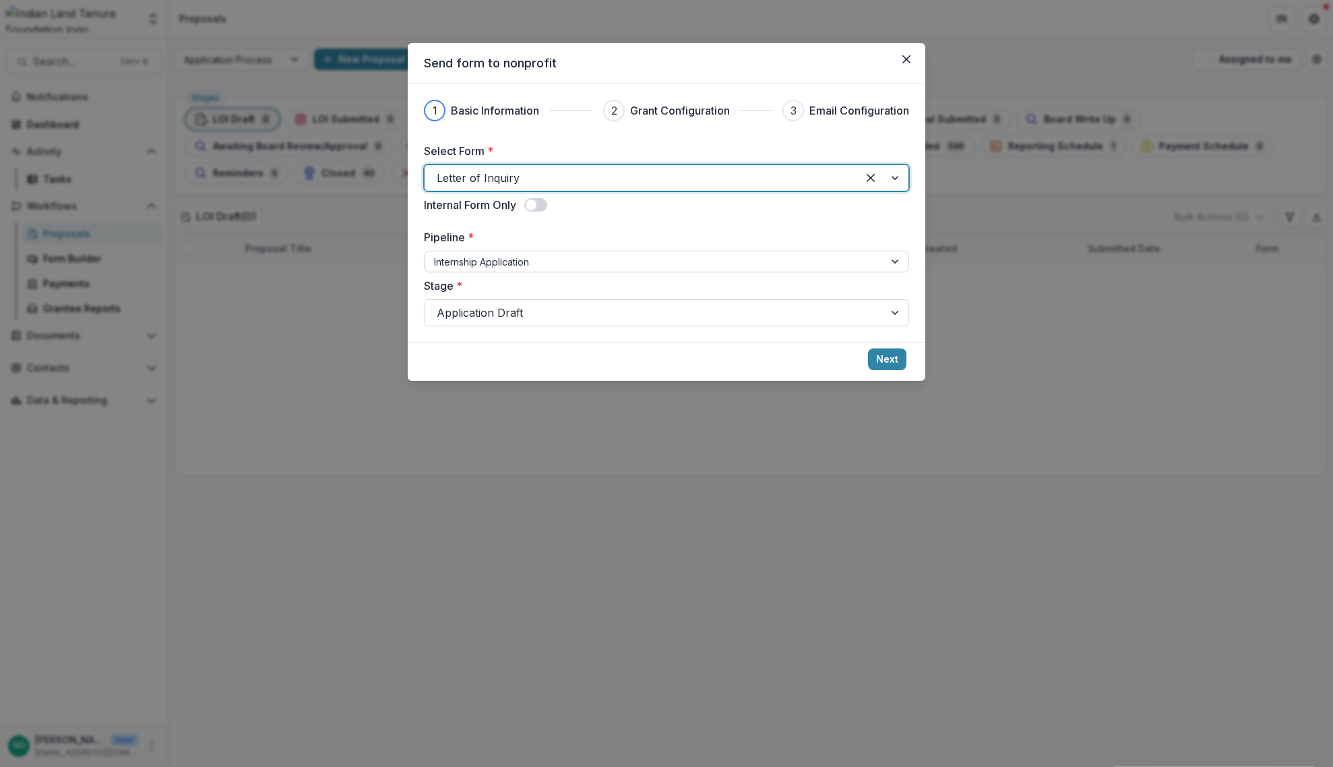
click at [600, 259] on div at bounding box center [654, 261] width 441 height 17
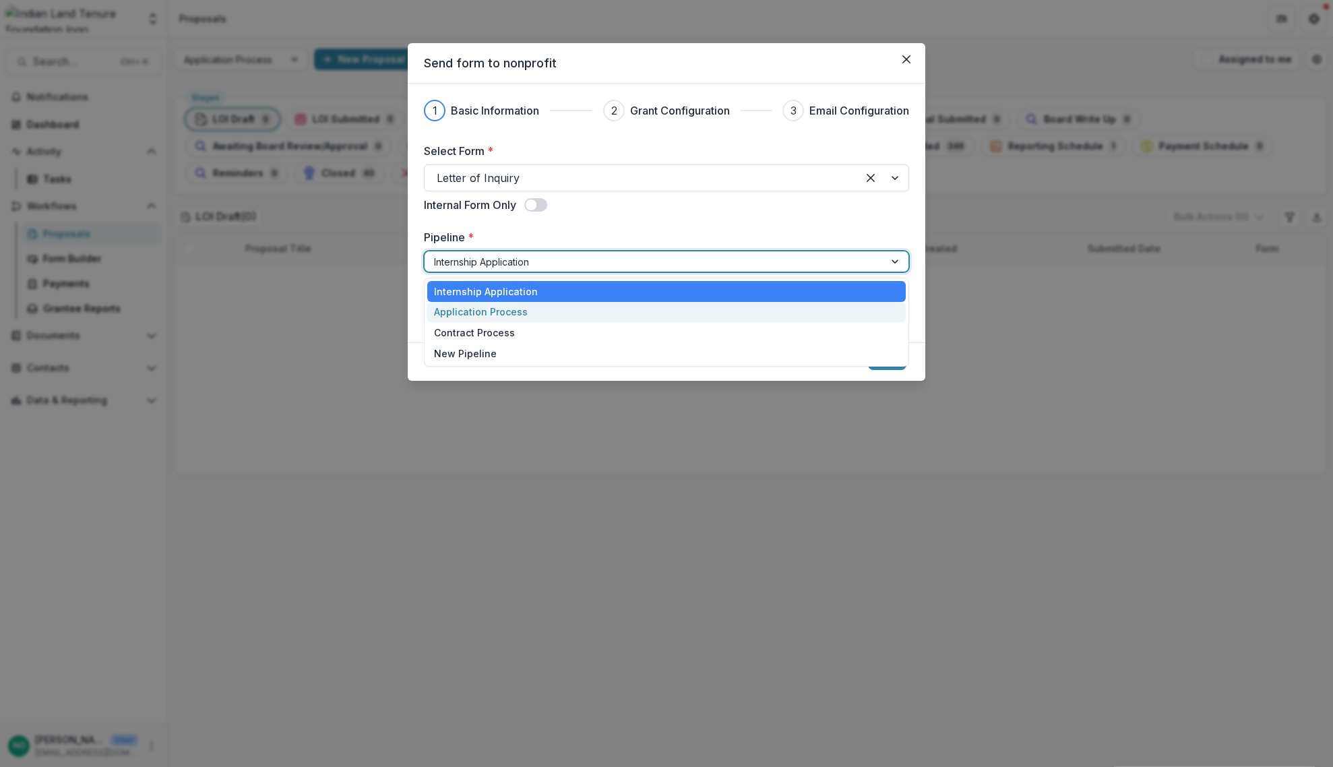
click at [584, 309] on div "Application Process" at bounding box center [666, 312] width 479 height 21
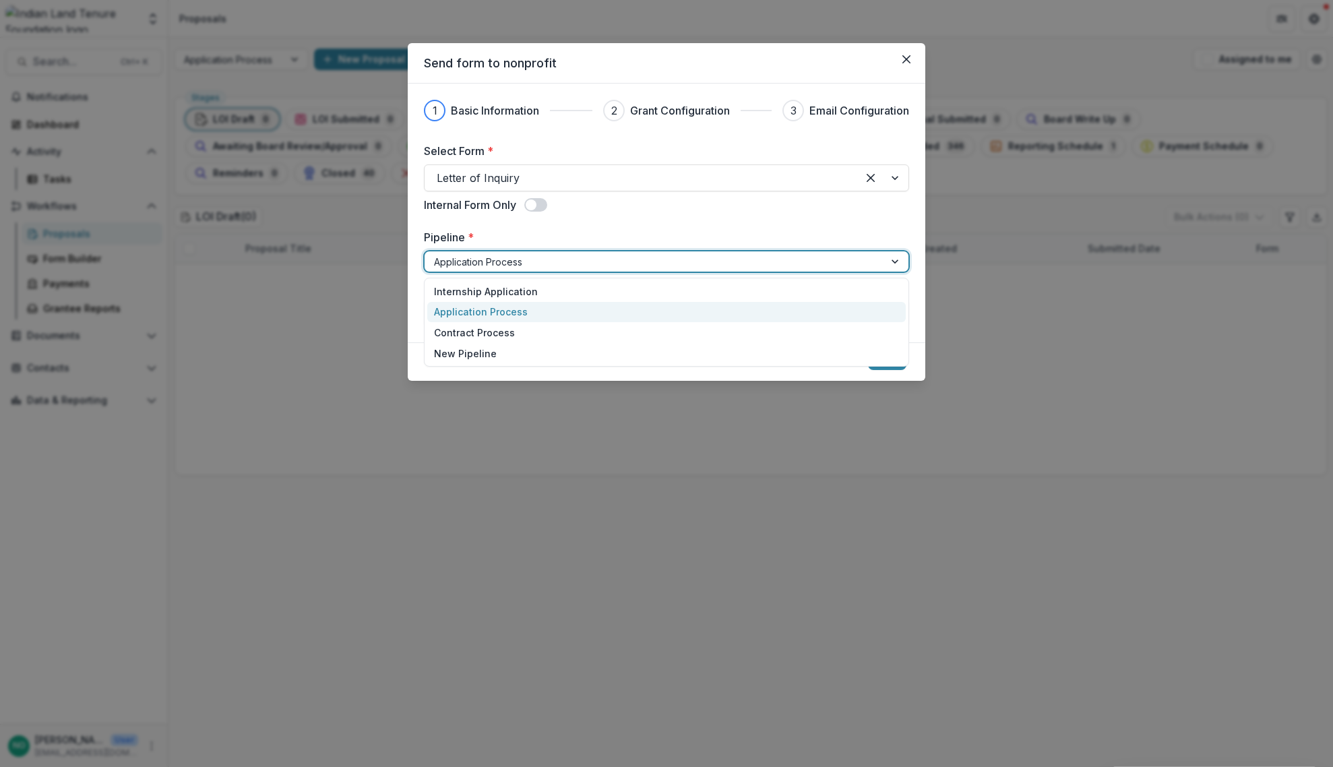
click at [563, 266] on div at bounding box center [654, 261] width 441 height 17
click at [556, 266] on div at bounding box center [654, 261] width 441 height 17
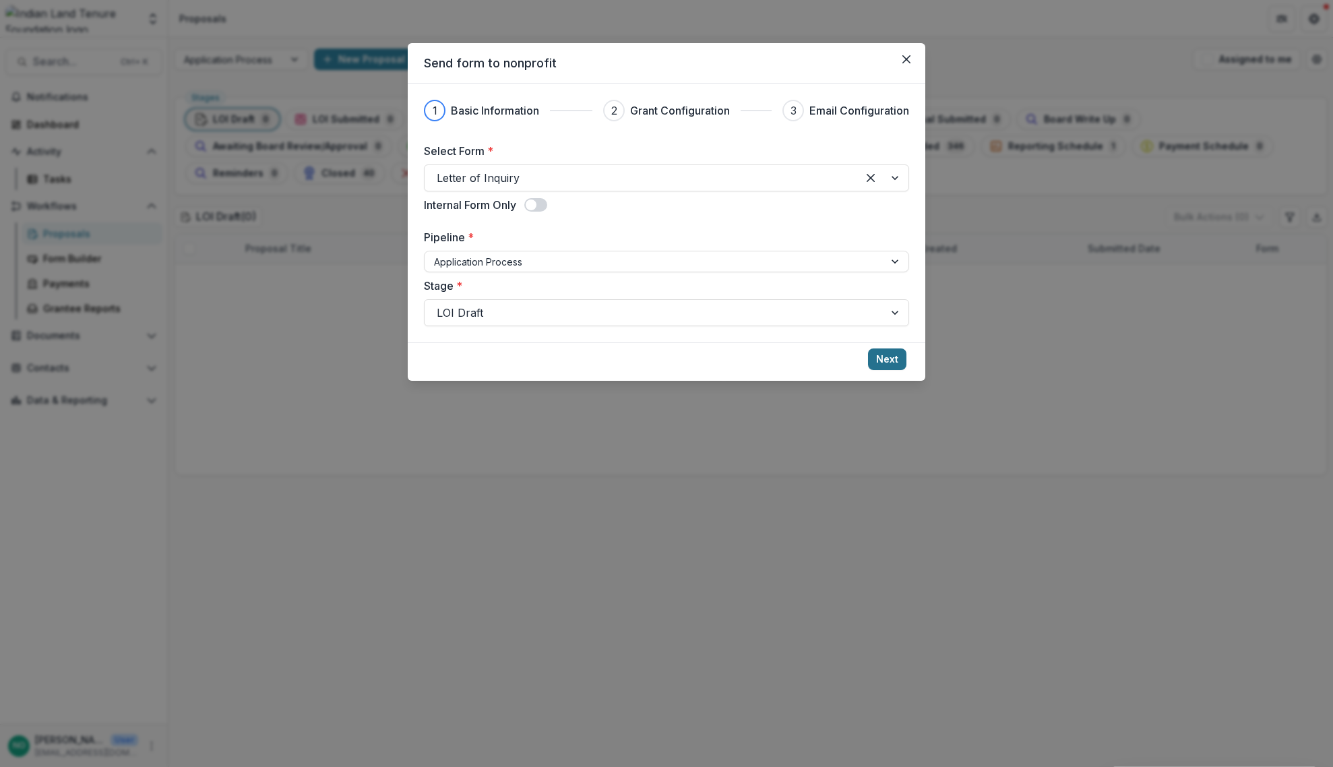
click at [883, 363] on button "Next" at bounding box center [887, 359] width 38 height 22
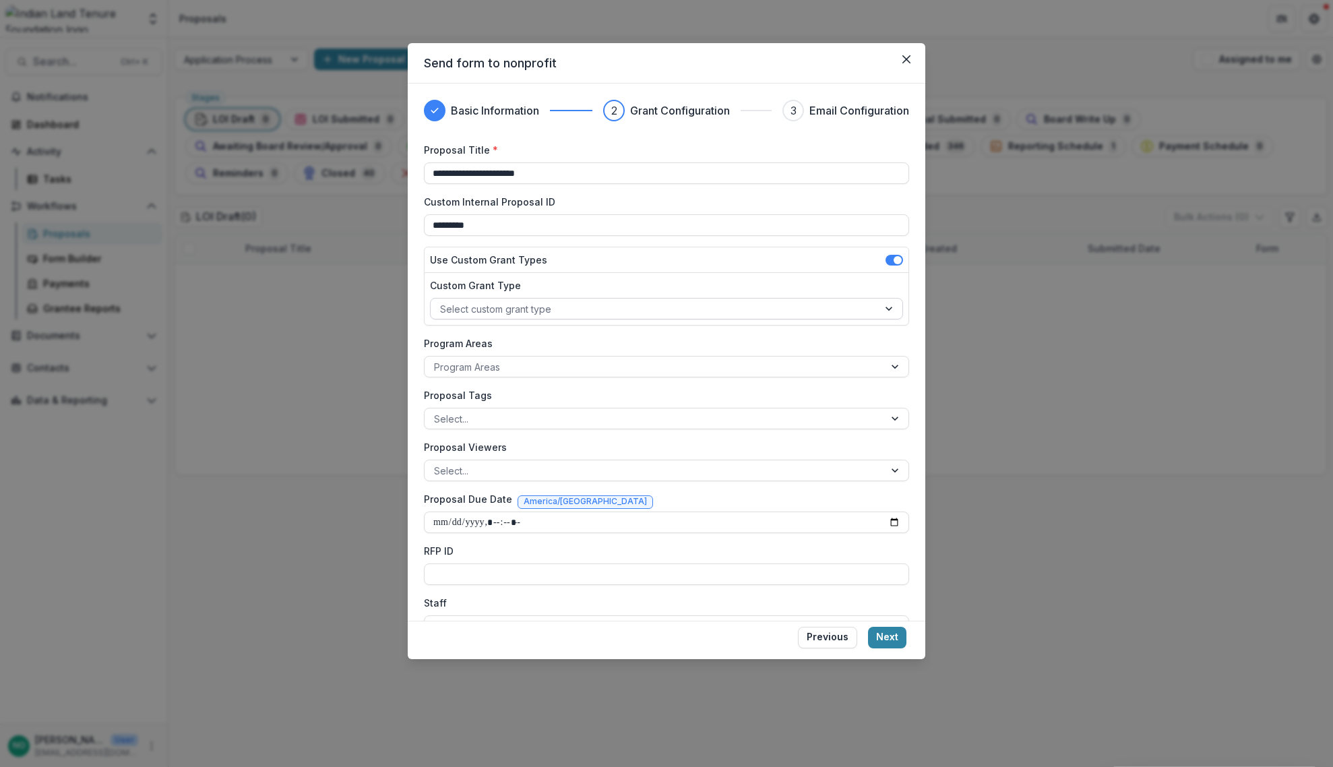
click at [499, 313] on div at bounding box center [654, 309] width 429 height 17
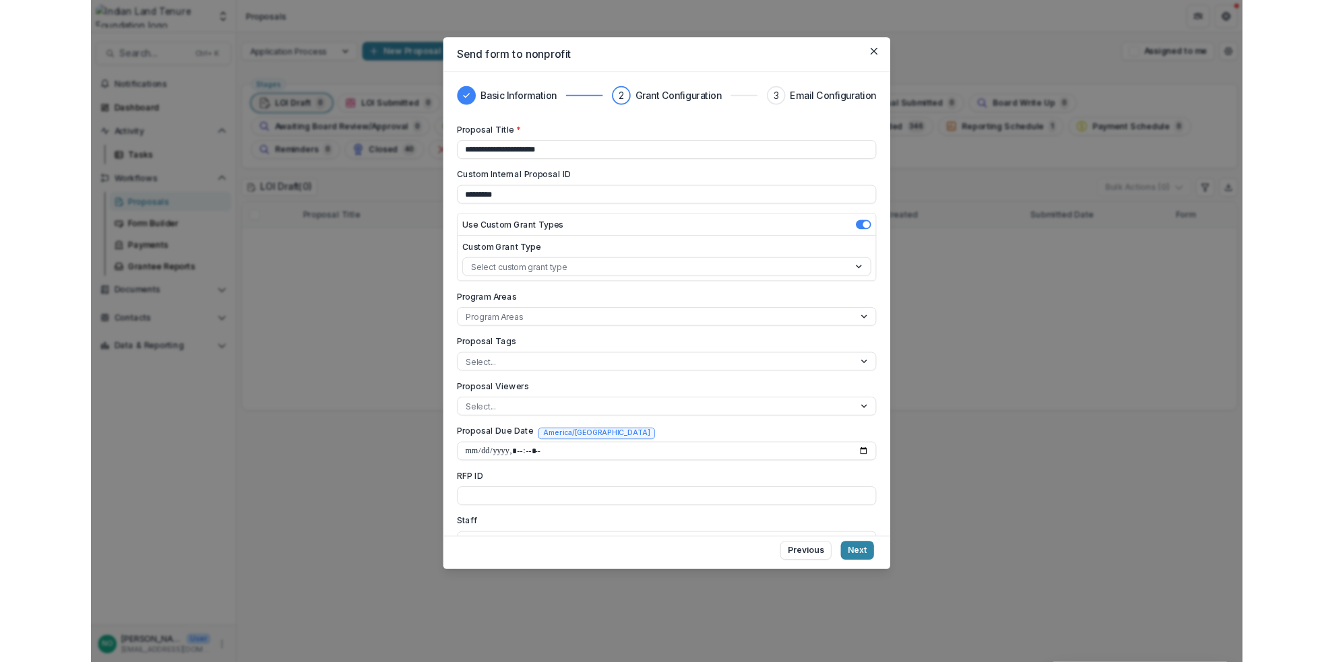
scroll to position [499, 0]
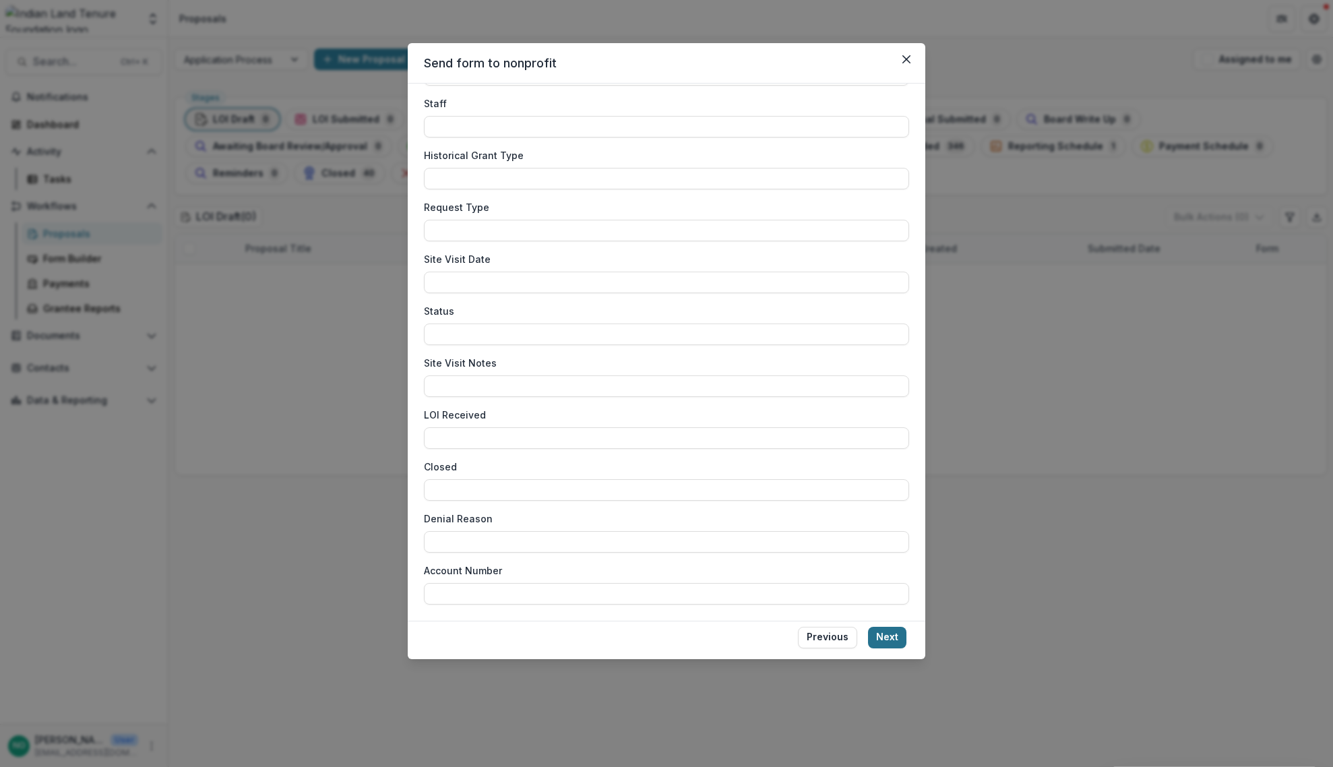
click at [886, 638] on button "Next" at bounding box center [887, 638] width 38 height 22
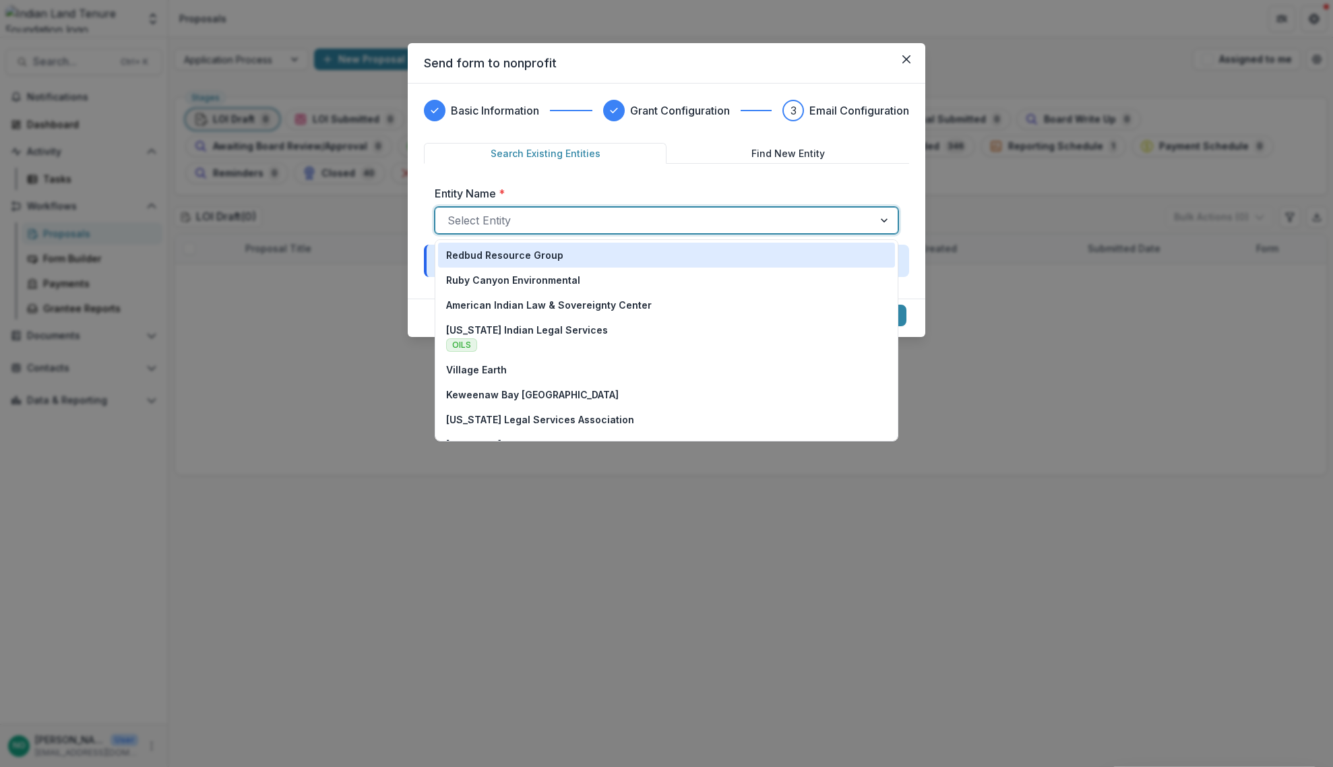
click at [524, 223] on div at bounding box center [655, 220] width 414 height 19
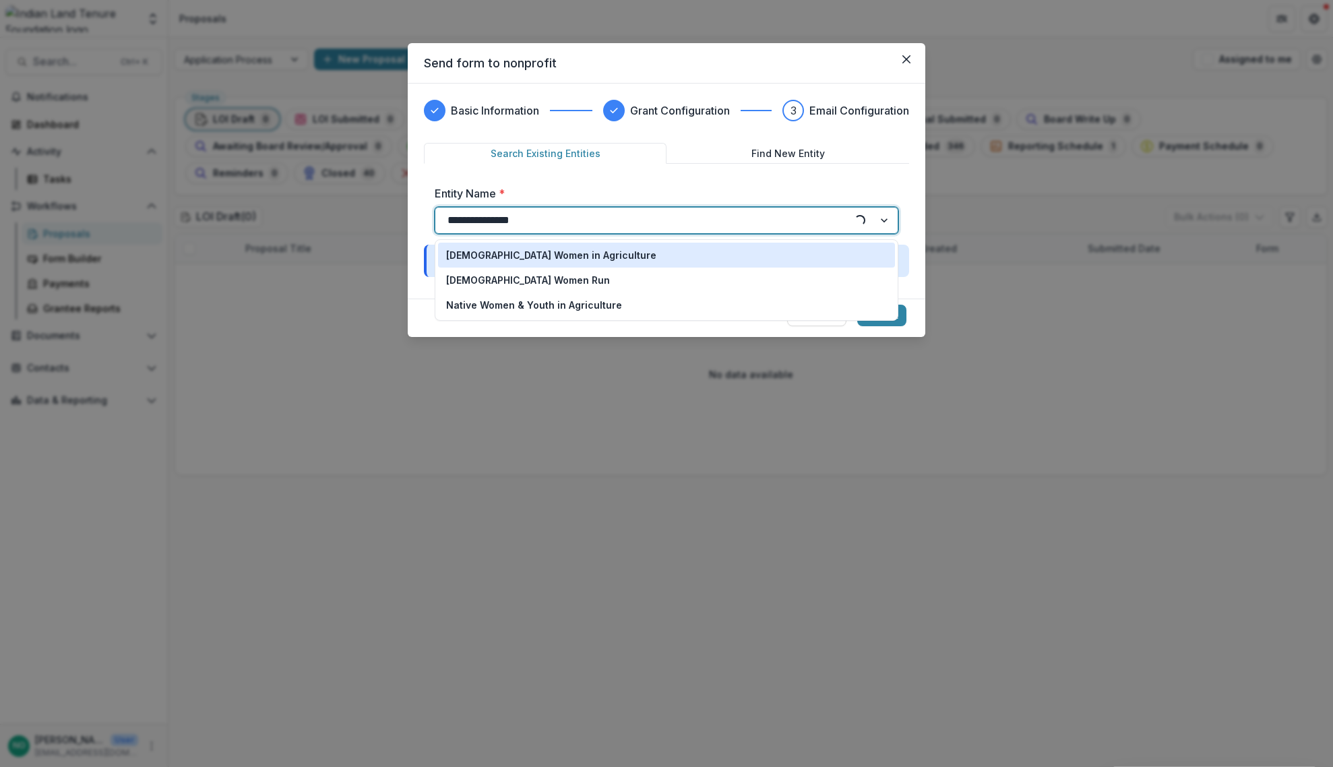
type input "**********"
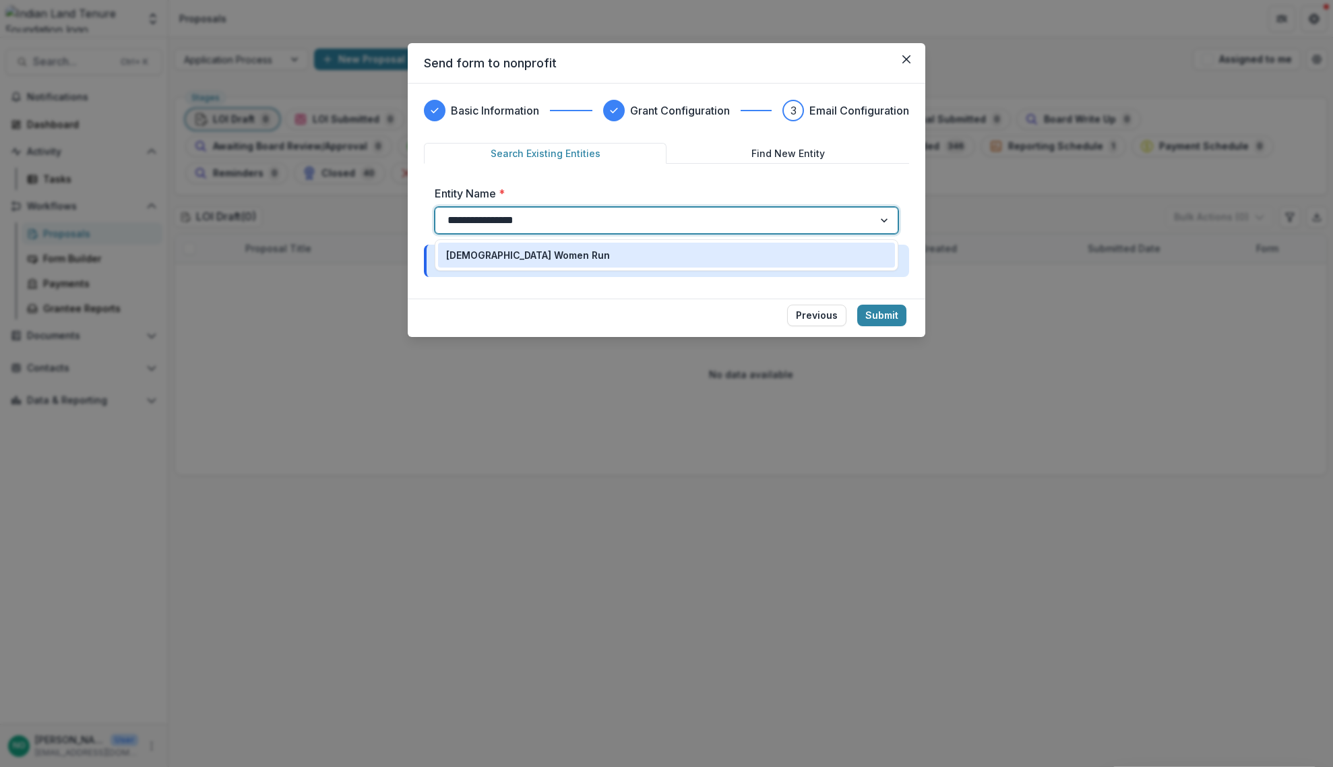
click at [512, 251] on p "[DEMOGRAPHIC_DATA] Women Run" at bounding box center [528, 255] width 164 height 14
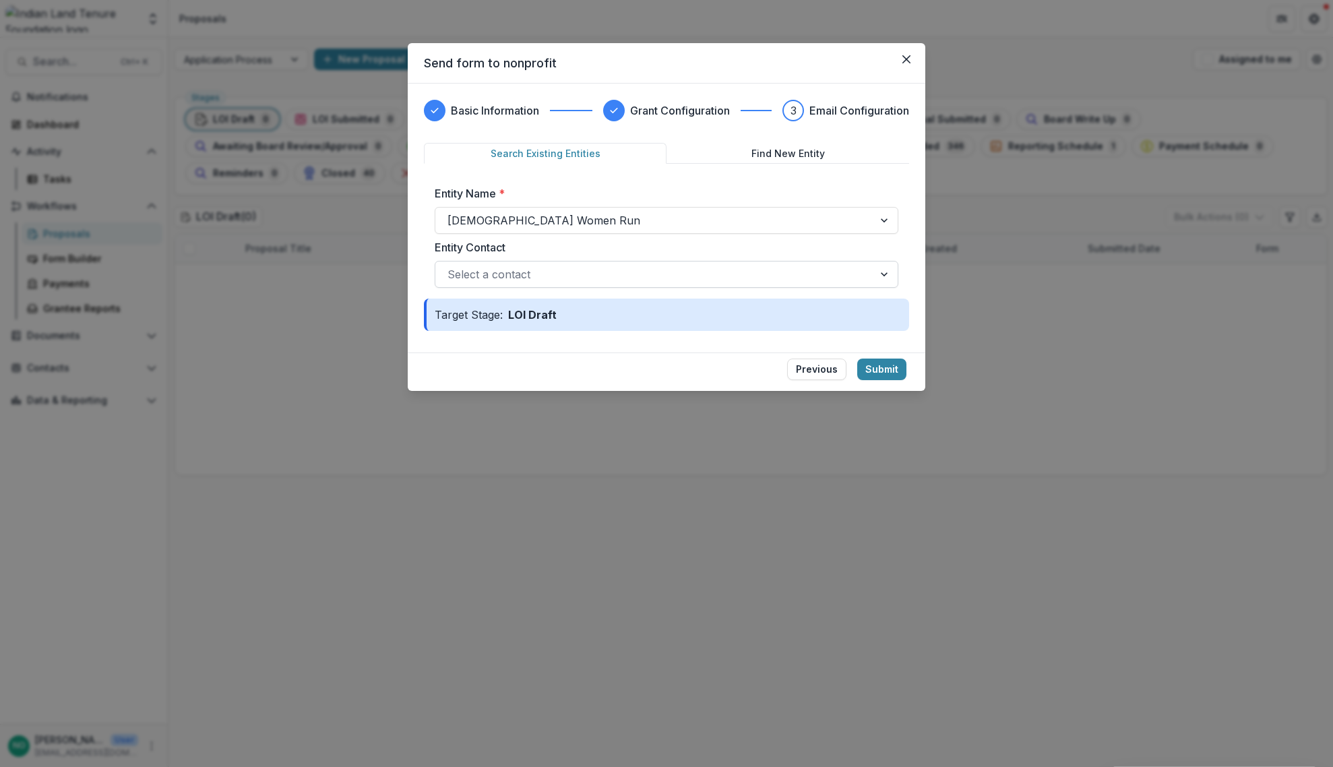
click at [452, 278] on div at bounding box center [655, 274] width 414 height 19
click at [882, 365] on button "Submit" at bounding box center [881, 370] width 49 height 22
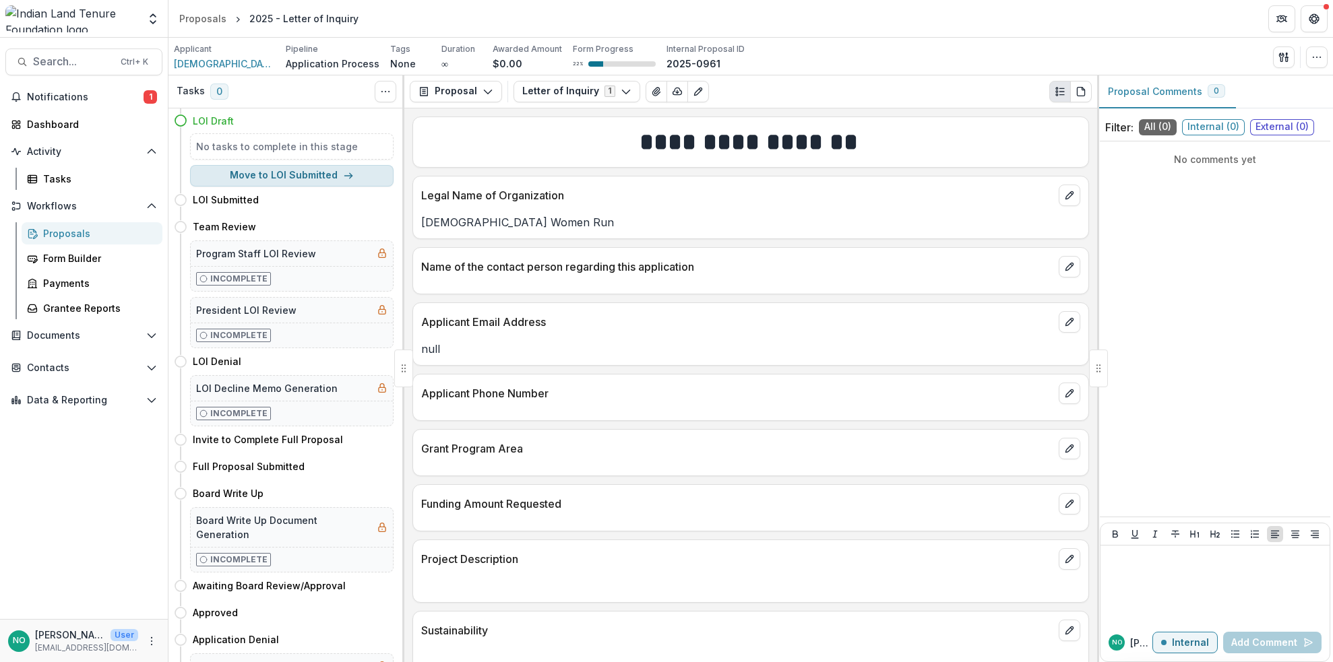
click at [330, 179] on button "Move to LOI Submitted" at bounding box center [292, 176] width 204 height 22
select select "**********"
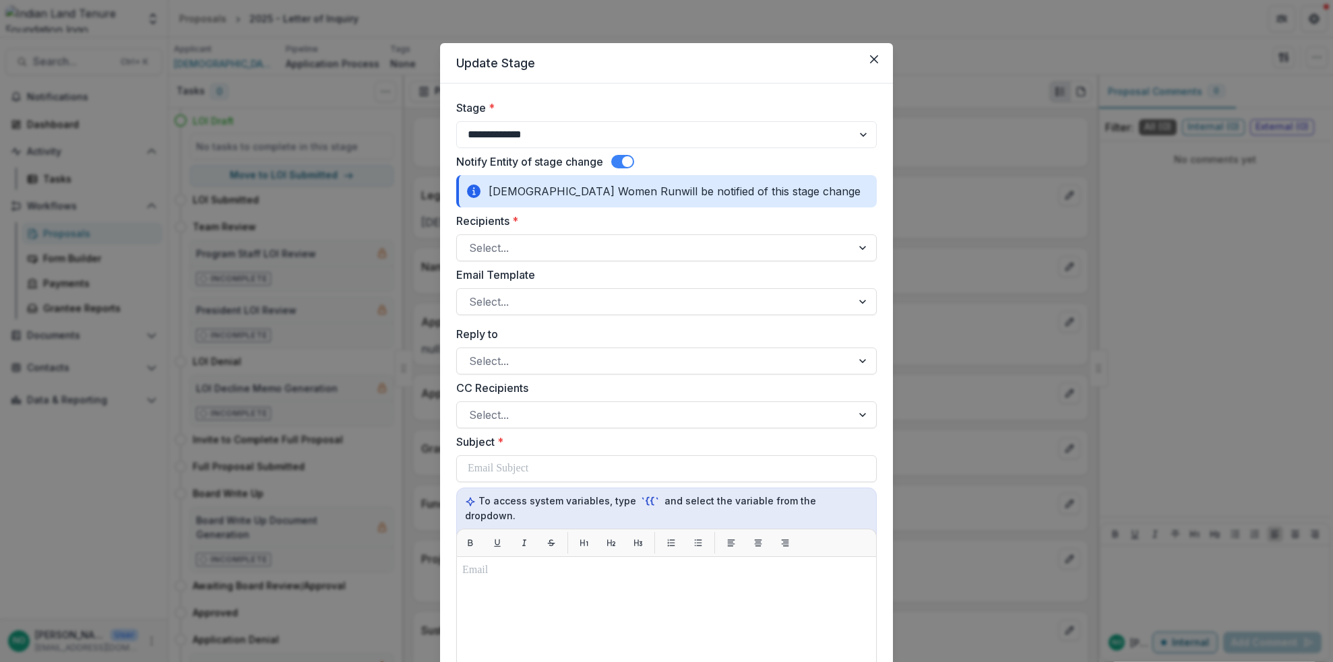
click at [625, 157] on span at bounding box center [627, 161] width 11 height 11
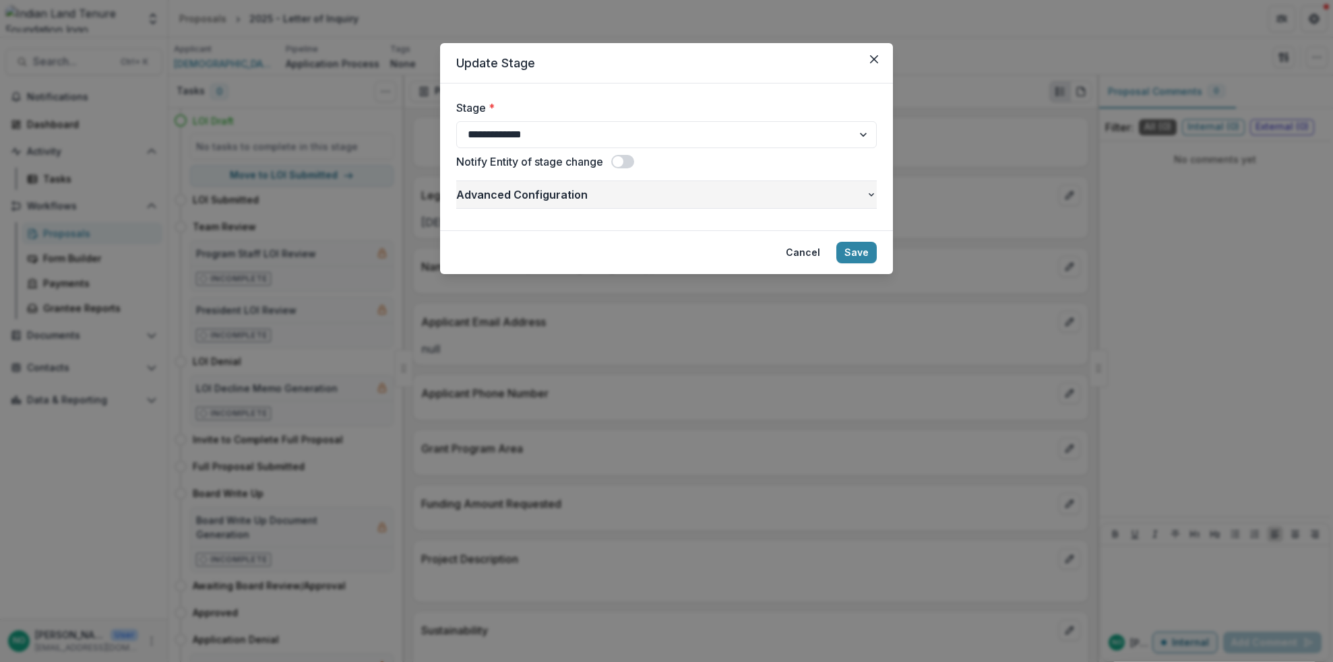
click at [557, 195] on span "Advanced Configuration" at bounding box center [661, 195] width 410 height 16
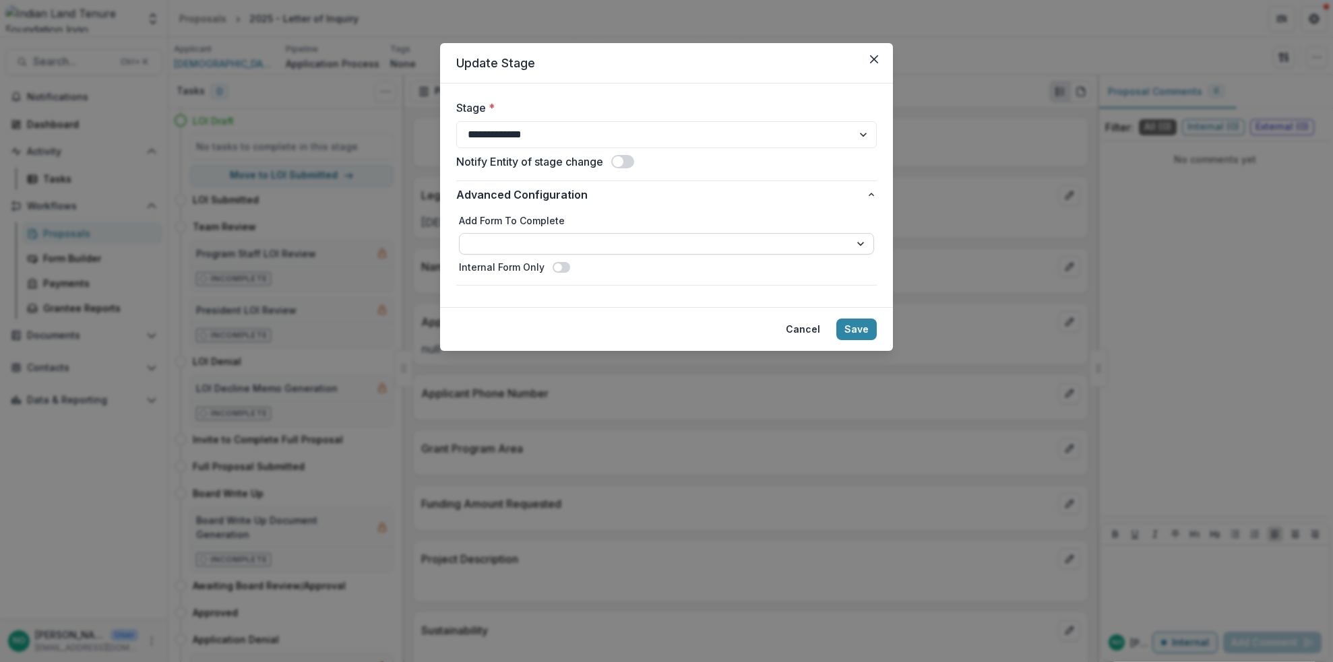
click at [544, 240] on select "**********" at bounding box center [666, 244] width 415 height 22
click at [542, 241] on select "**********" at bounding box center [666, 244] width 415 height 22
click at [870, 330] on button "Save" at bounding box center [856, 330] width 40 height 22
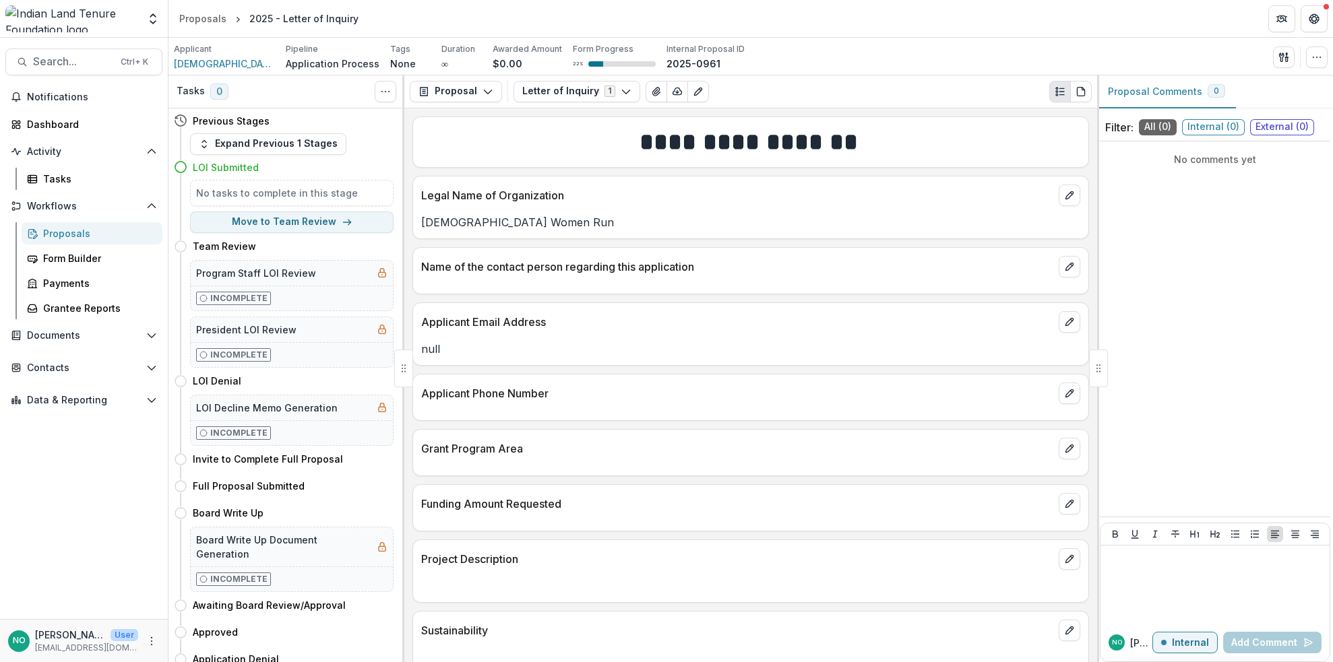
click at [51, 226] on div "Proposals" at bounding box center [97, 233] width 109 height 14
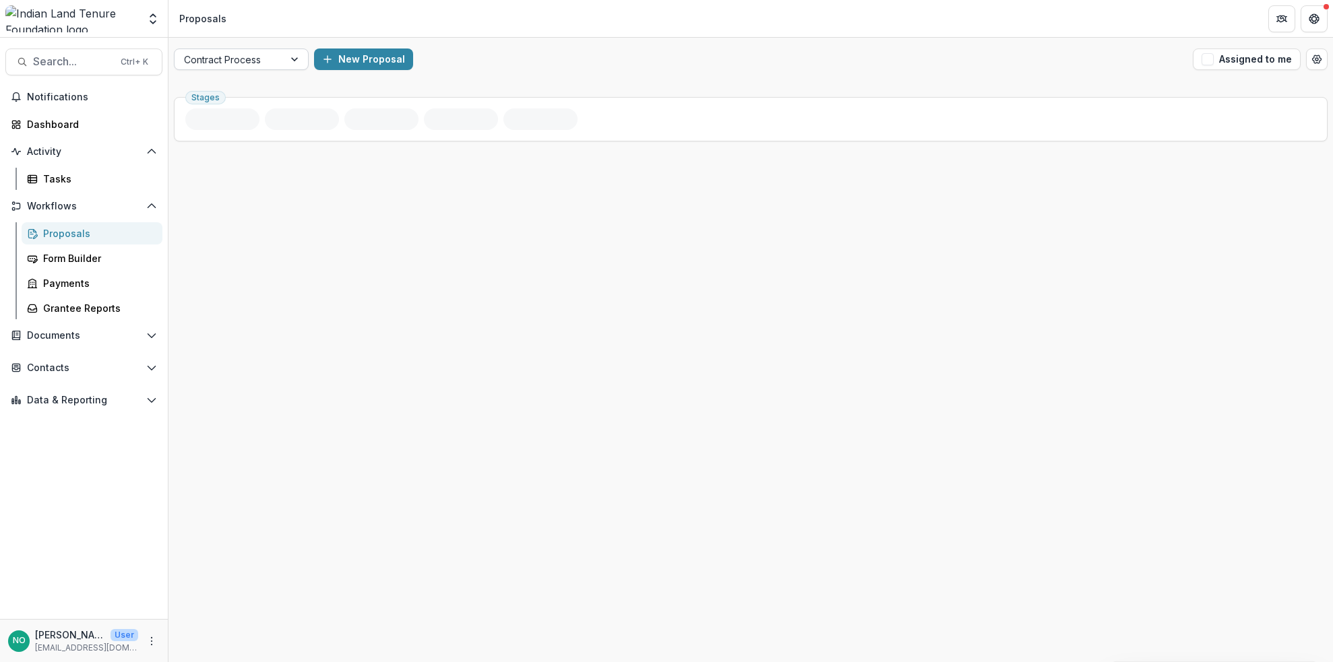
click at [259, 58] on div at bounding box center [229, 59] width 90 height 17
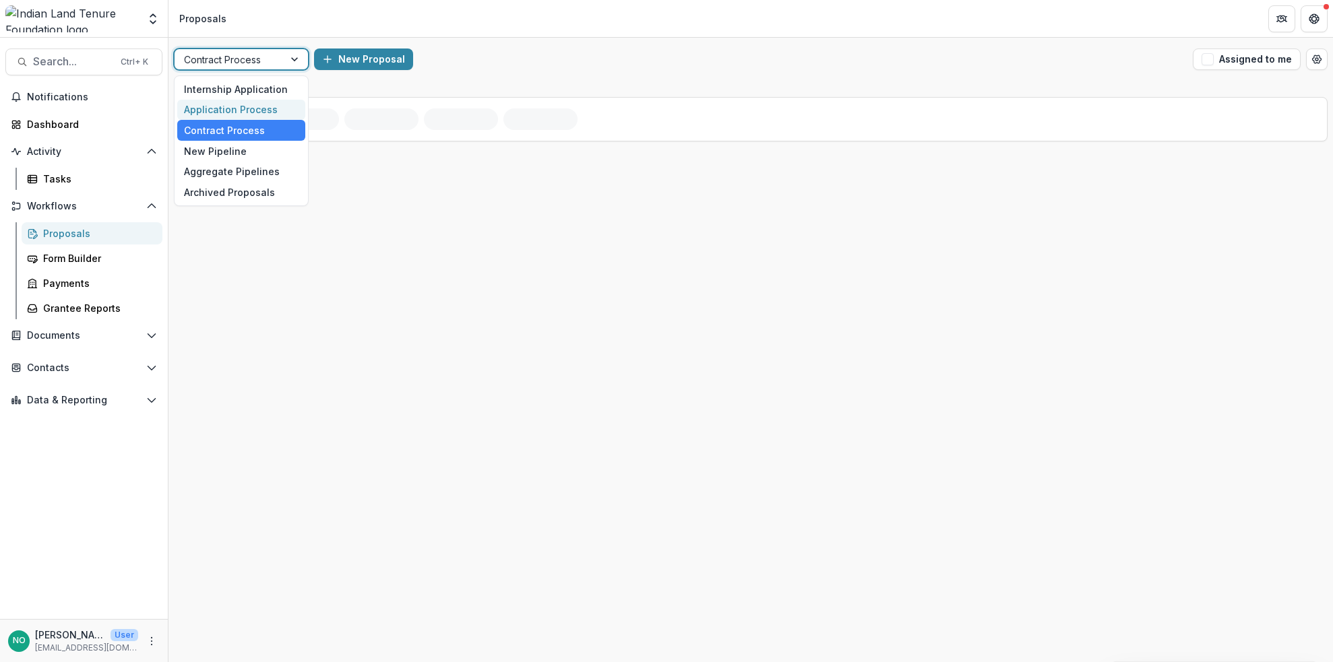
click at [219, 114] on div "Application Process" at bounding box center [241, 110] width 128 height 21
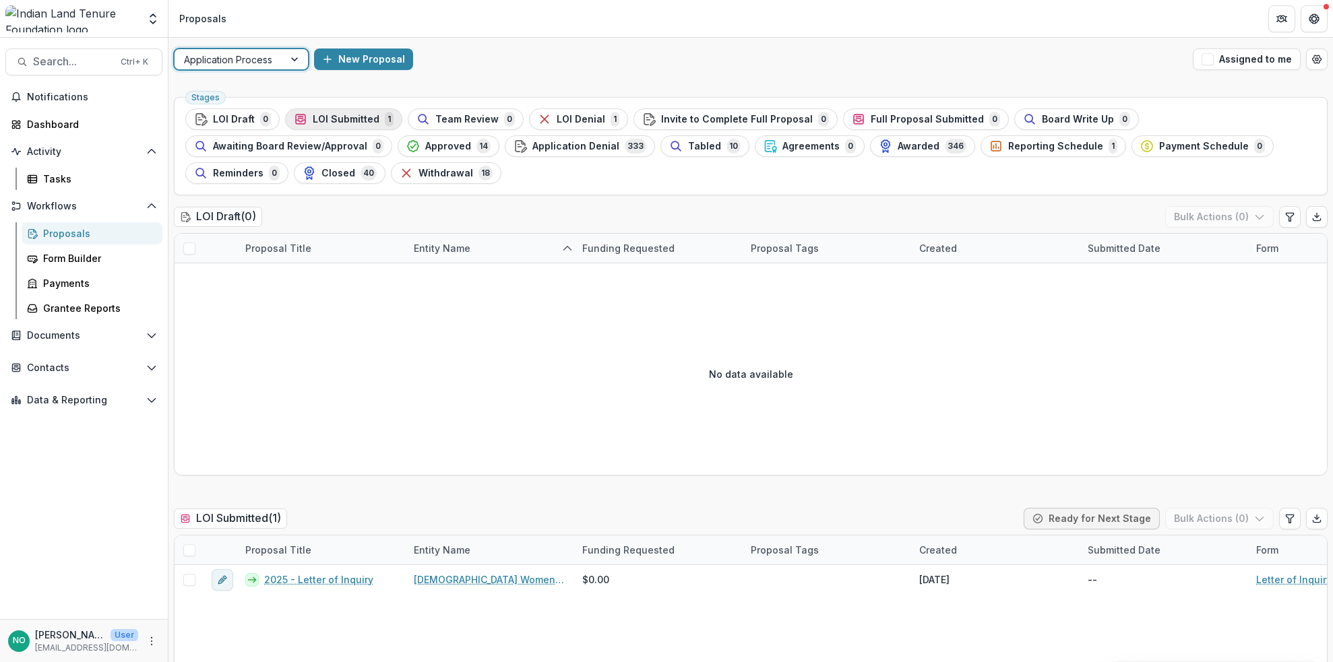
click at [340, 115] on span "LOI Submitted" at bounding box center [346, 119] width 67 height 11
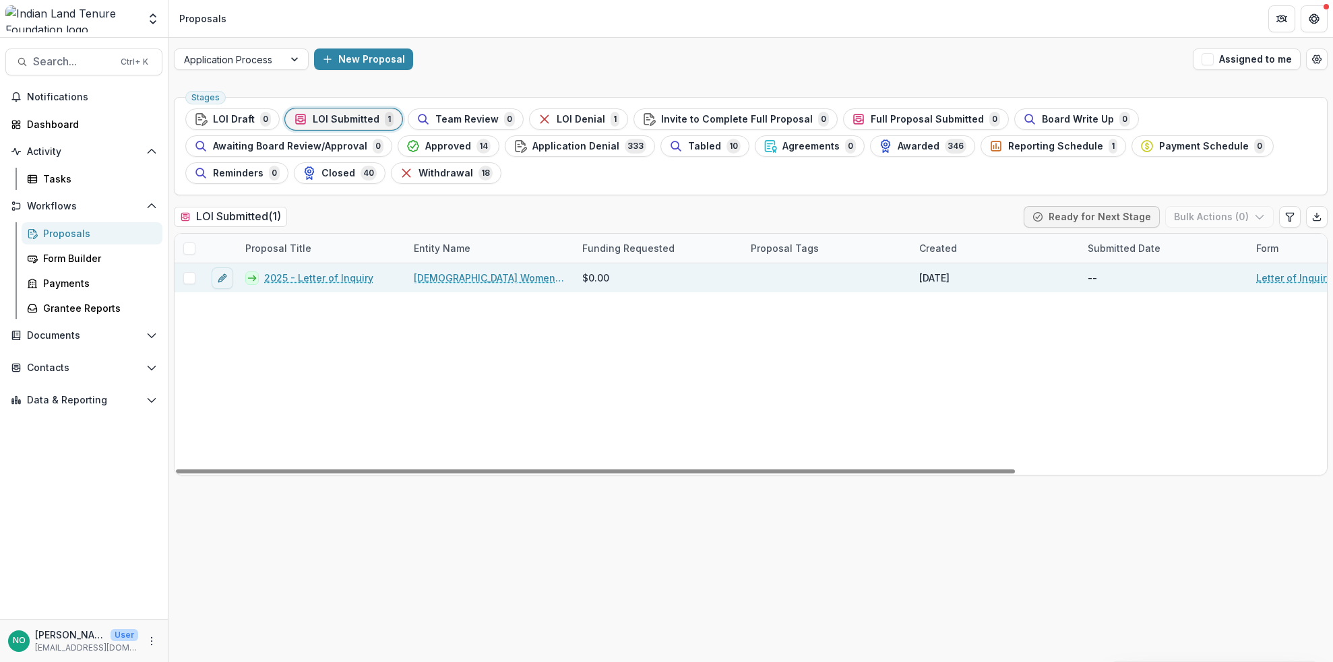
click at [191, 278] on span at bounding box center [189, 278] width 12 height 12
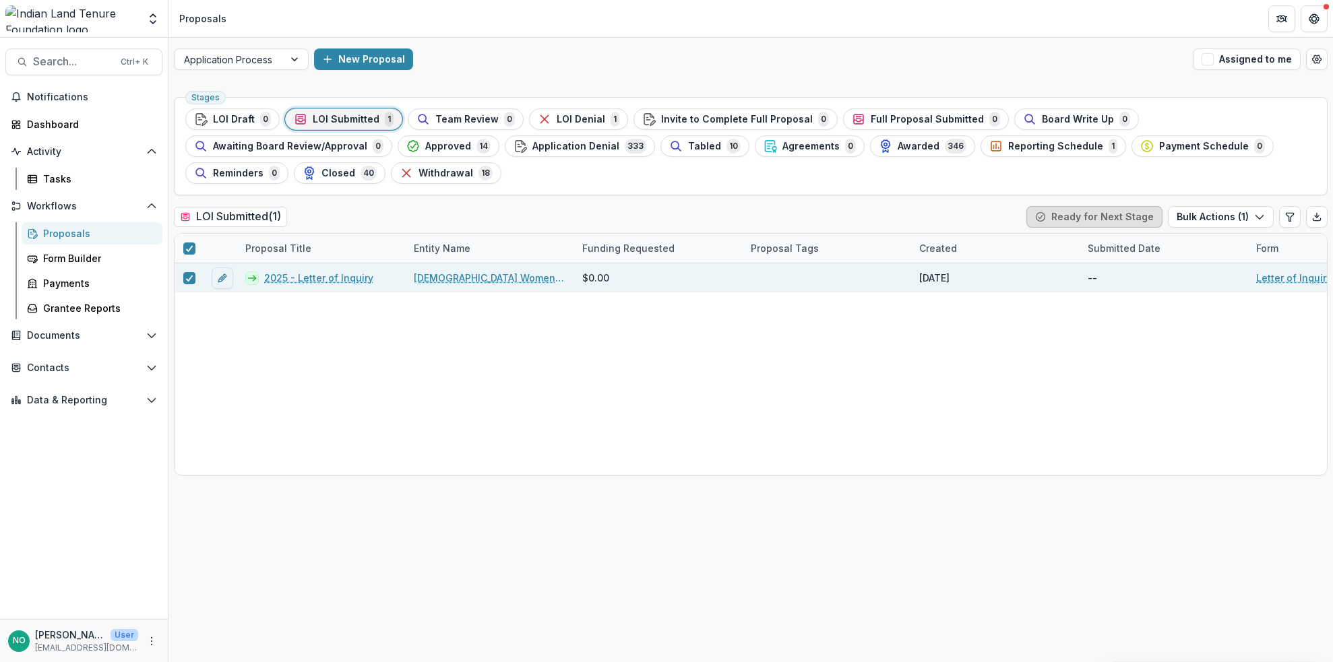
click at [1087, 218] on button "Ready for Next Stage" at bounding box center [1094, 217] width 136 height 22
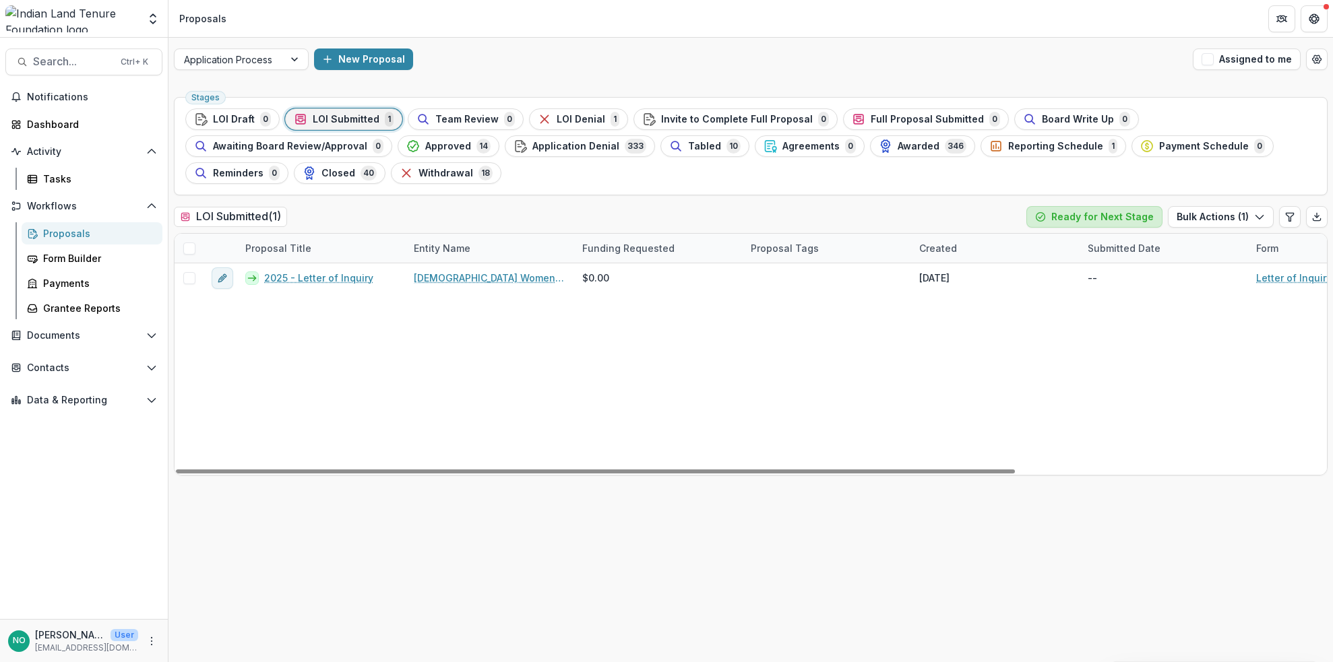
click at [1081, 216] on button "Ready for Next Stage" at bounding box center [1094, 217] width 136 height 22
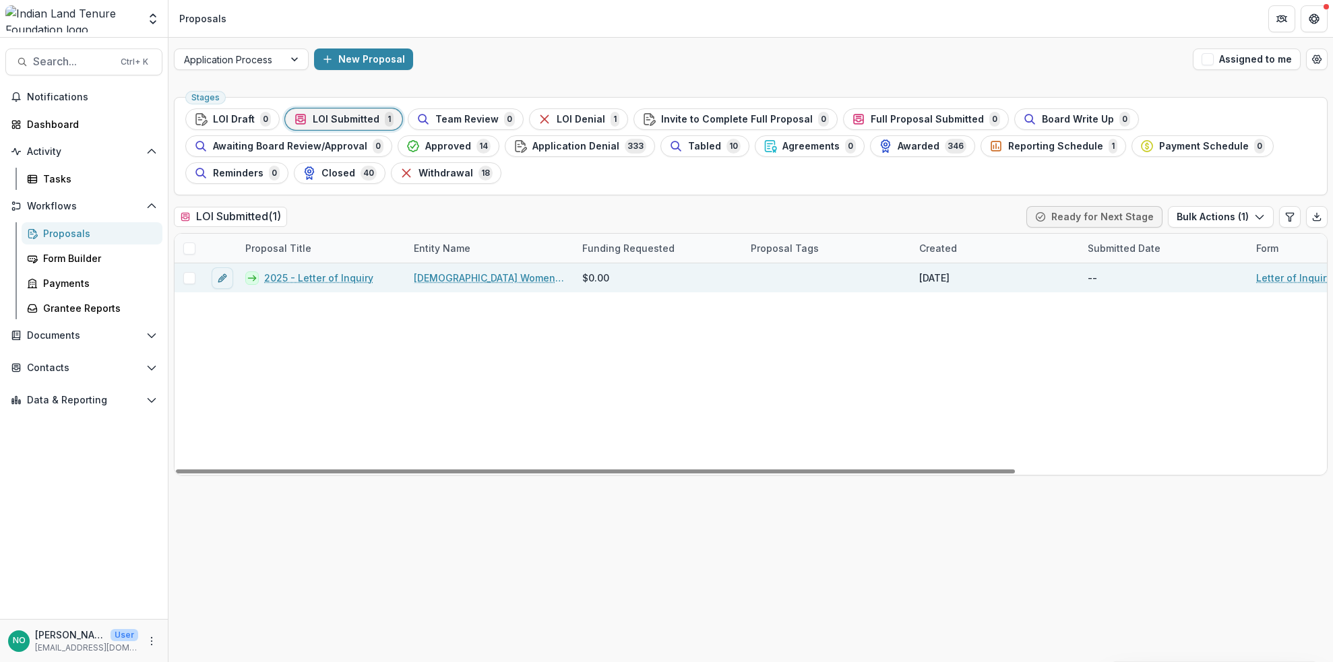
click at [186, 281] on span at bounding box center [189, 278] width 12 height 12
click at [293, 279] on link "2025 - Letter of Inquiry" at bounding box center [318, 278] width 109 height 14
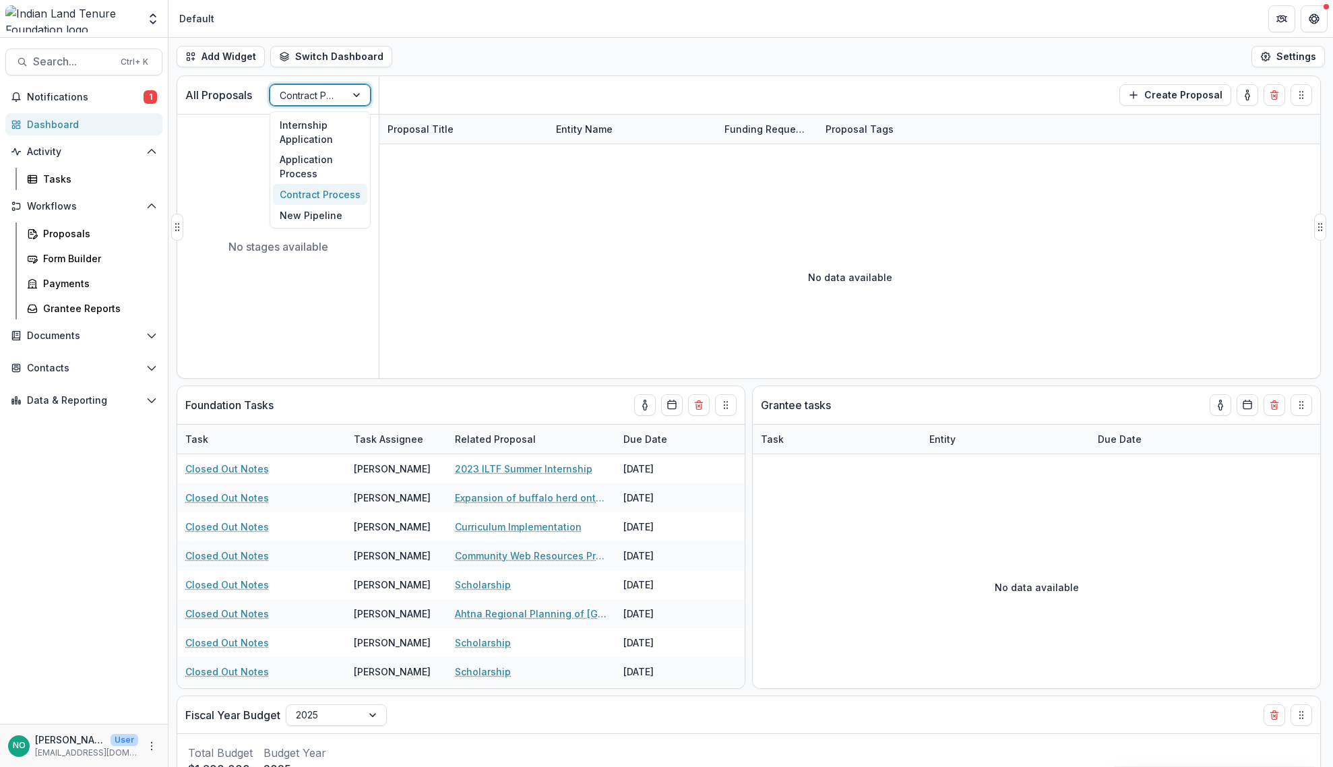
click at [297, 98] on div at bounding box center [308, 95] width 57 height 17
click at [291, 166] on div "Application Process" at bounding box center [320, 167] width 94 height 35
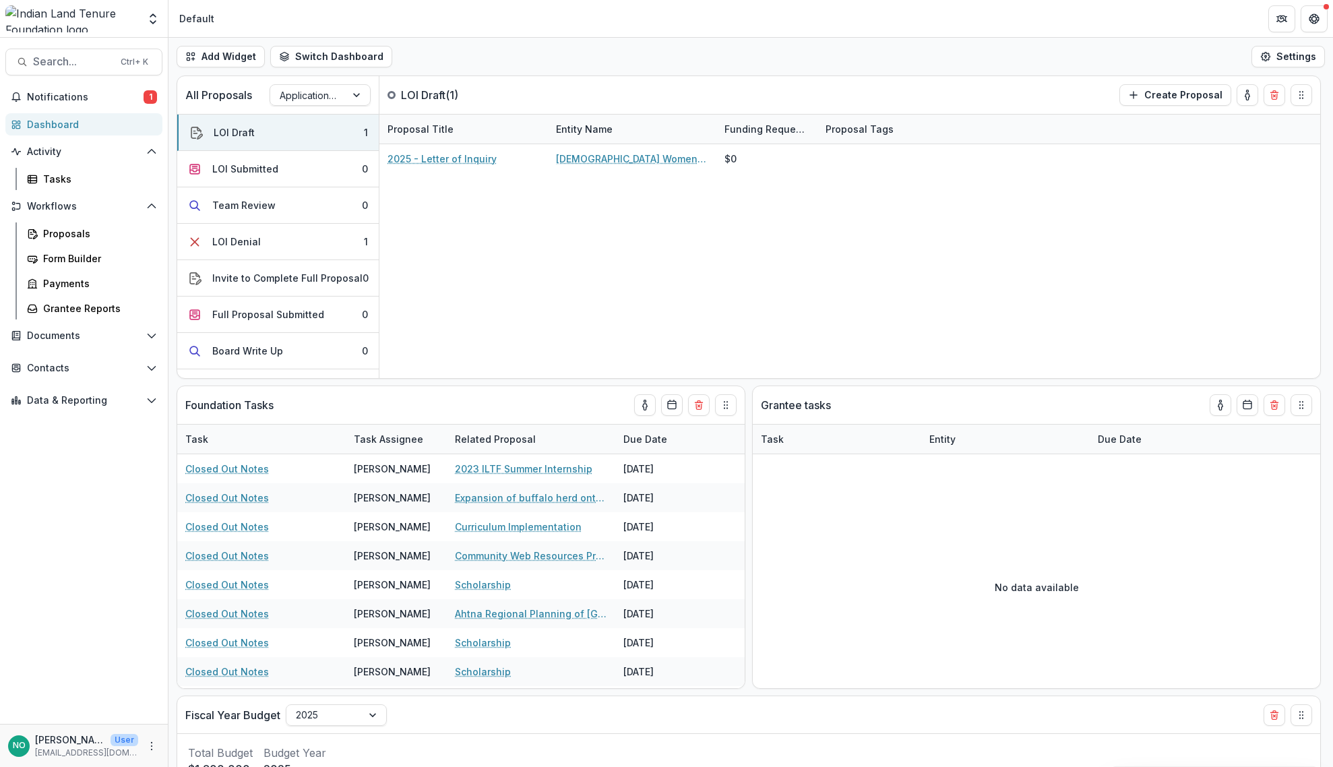
click at [62, 129] on div "Dashboard" at bounding box center [89, 124] width 125 height 14
click at [45, 243] on link "Proposals" at bounding box center [92, 233] width 141 height 22
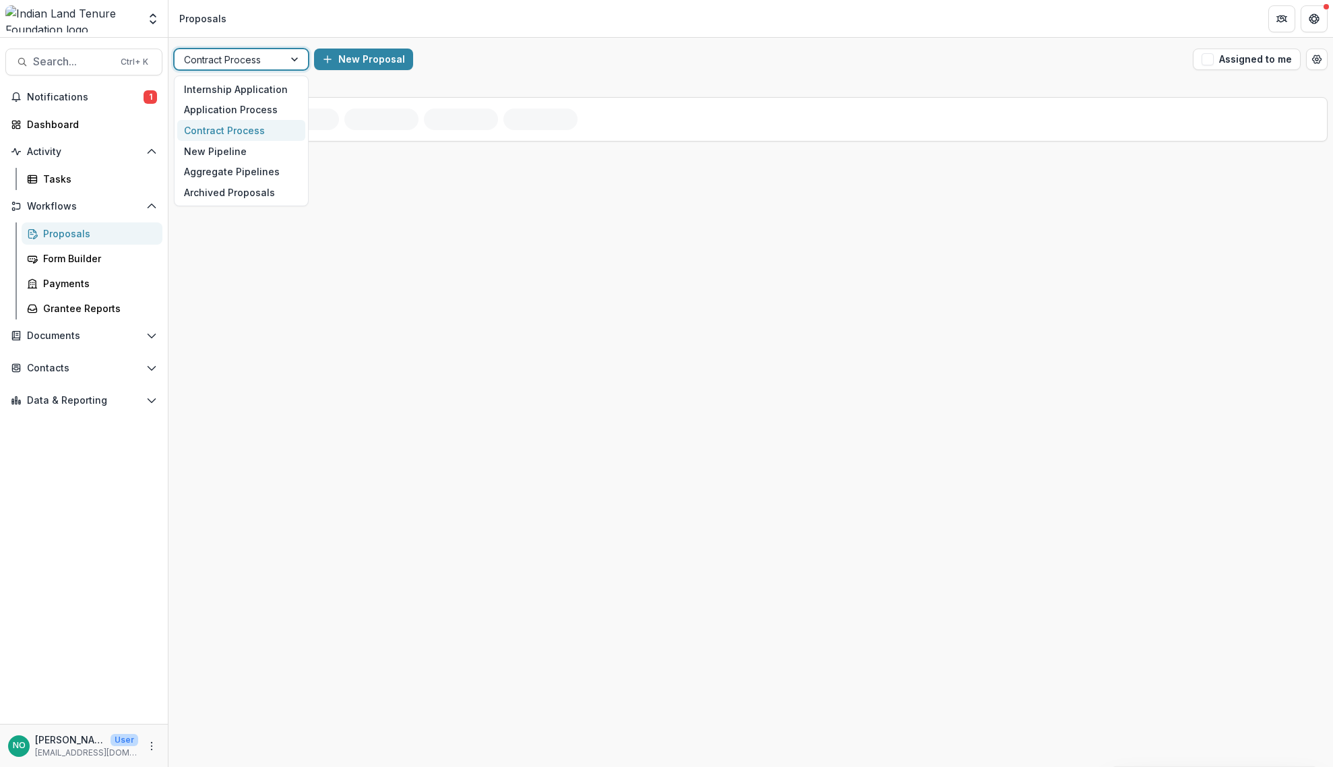
click at [294, 60] on div at bounding box center [296, 59] width 24 height 20
click at [270, 106] on div "Application Process" at bounding box center [241, 110] width 128 height 21
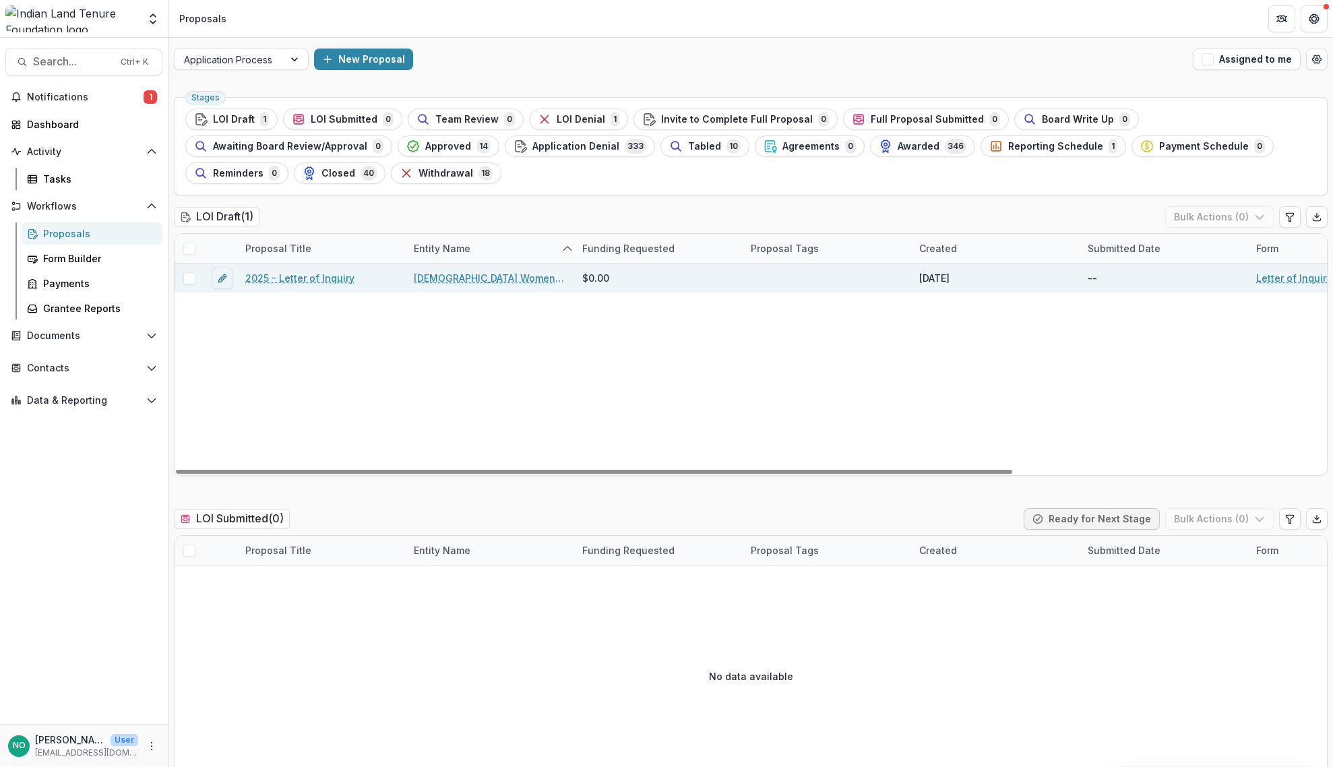
click at [301, 276] on link "2025 - Letter of Inquiry" at bounding box center [299, 278] width 109 height 14
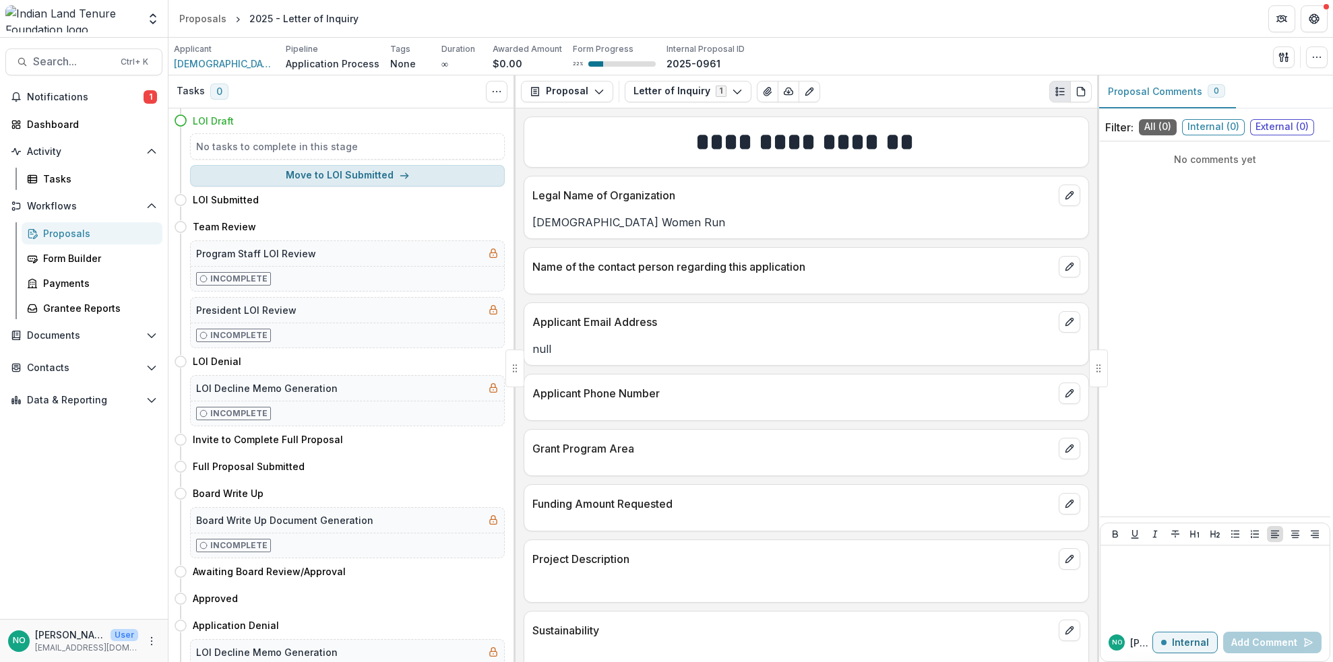
click at [318, 176] on button "Move to LOI Submitted" at bounding box center [347, 176] width 315 height 22
select select "**********"
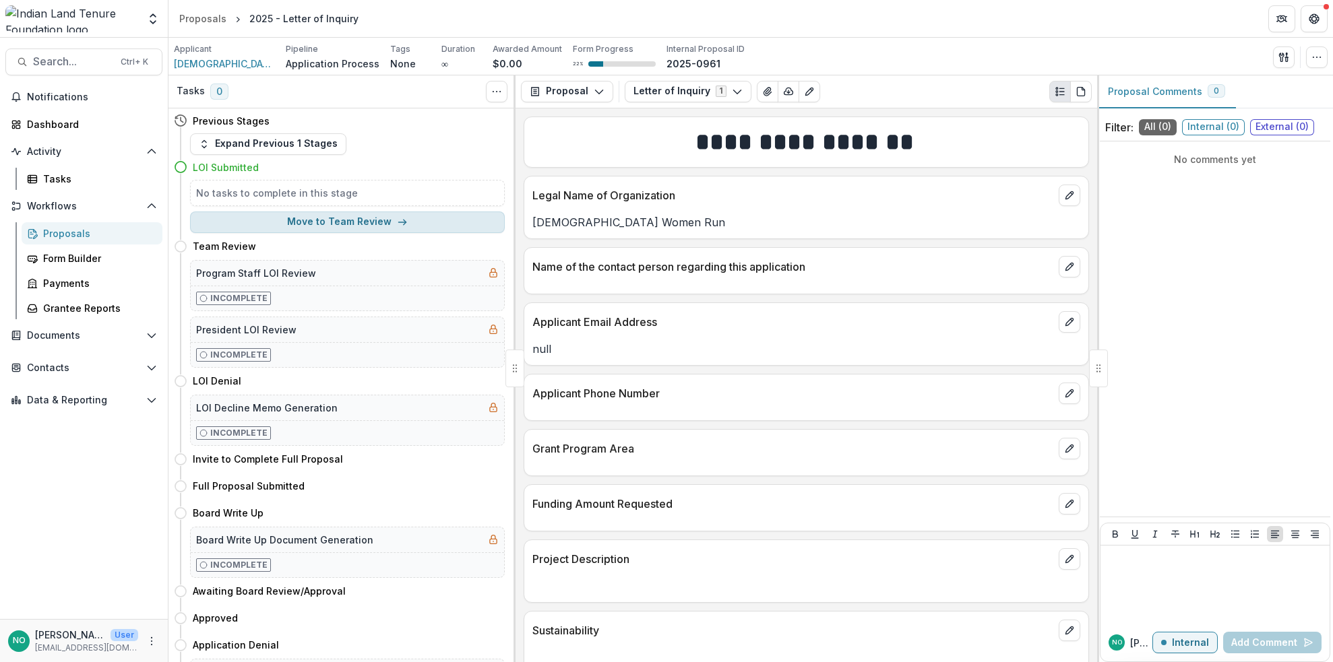
click at [340, 225] on button "Move to Team Review" at bounding box center [347, 223] width 315 height 22
select select "**********"
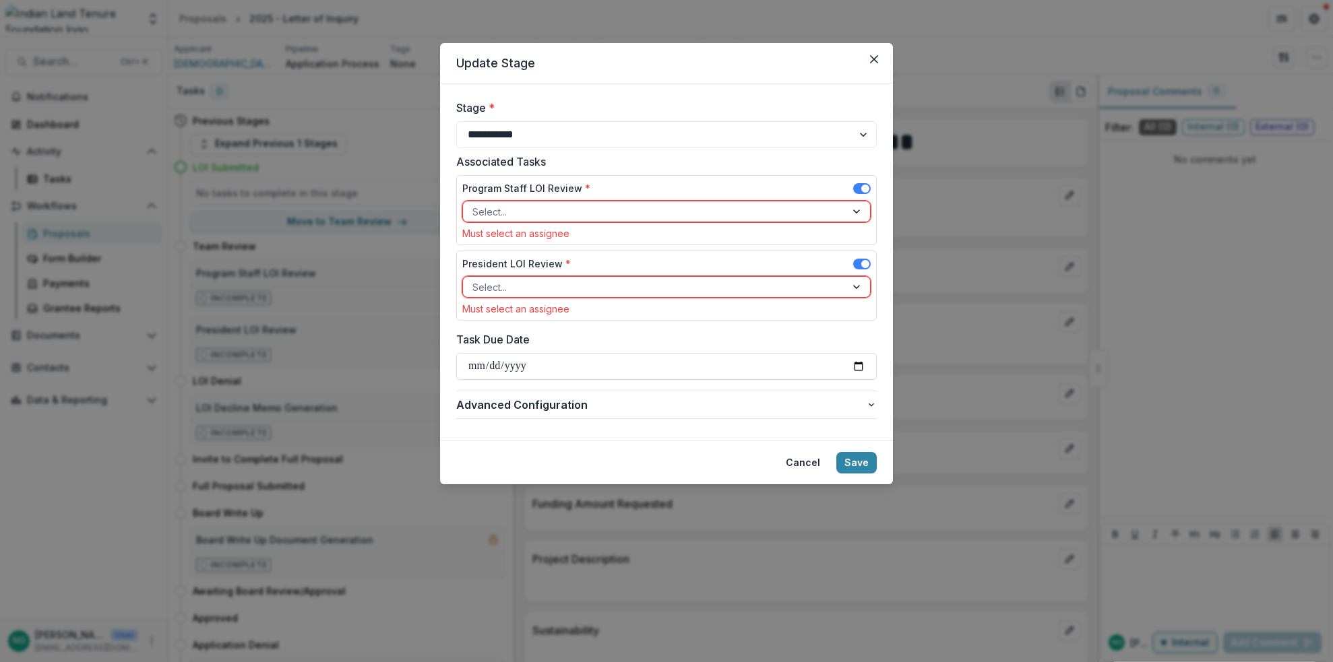
click at [541, 212] on div at bounding box center [654, 212] width 364 height 17
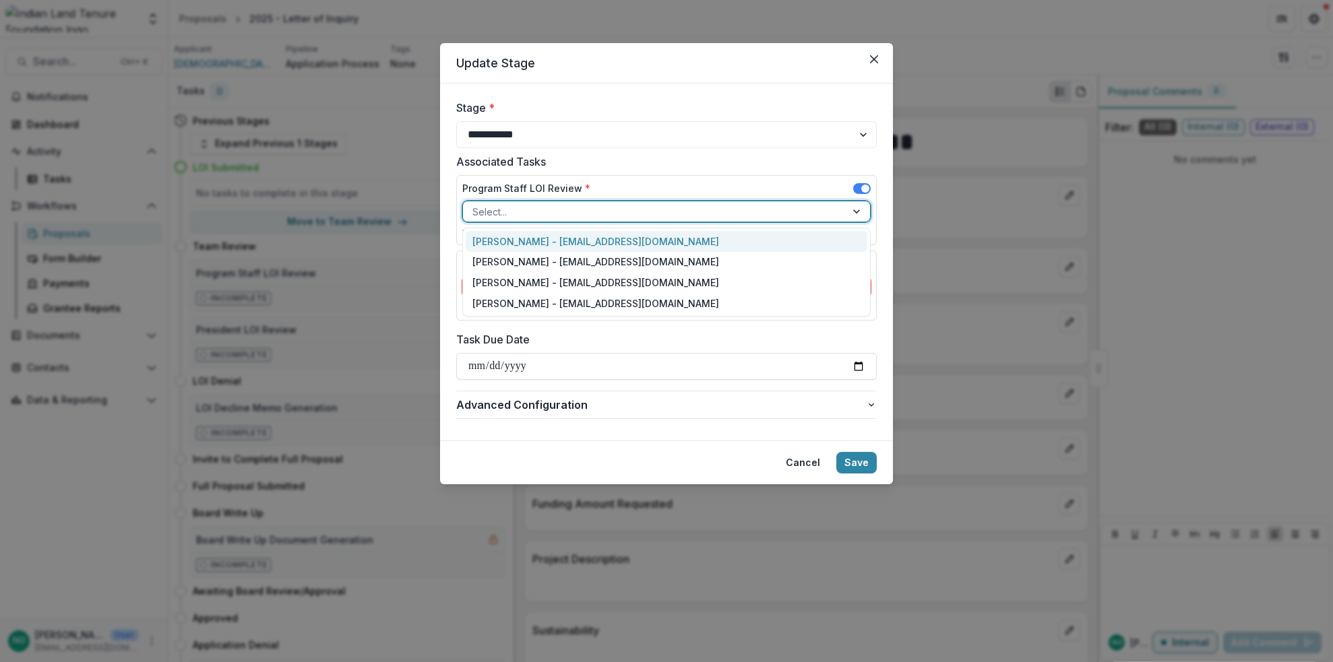
click at [532, 243] on div "[PERSON_NAME] - [EMAIL_ADDRESS][DOMAIN_NAME]" at bounding box center [667, 241] width 402 height 21
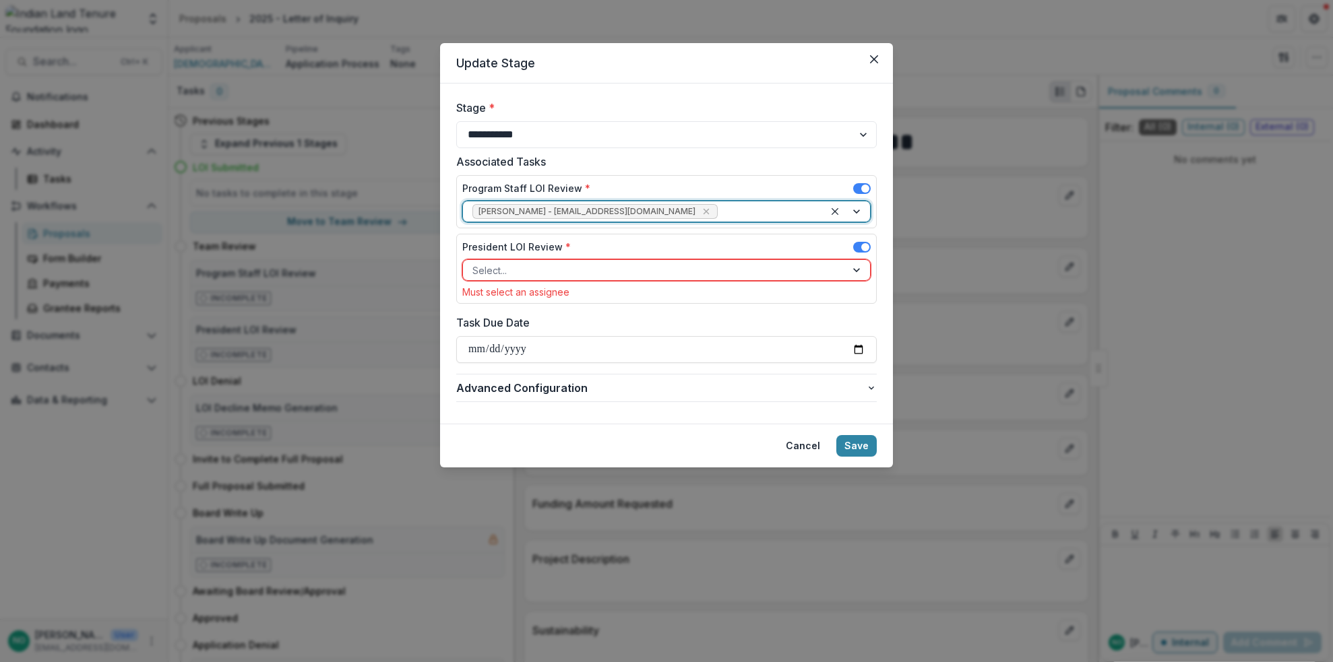
click at [861, 245] on span at bounding box center [862, 247] width 18 height 11
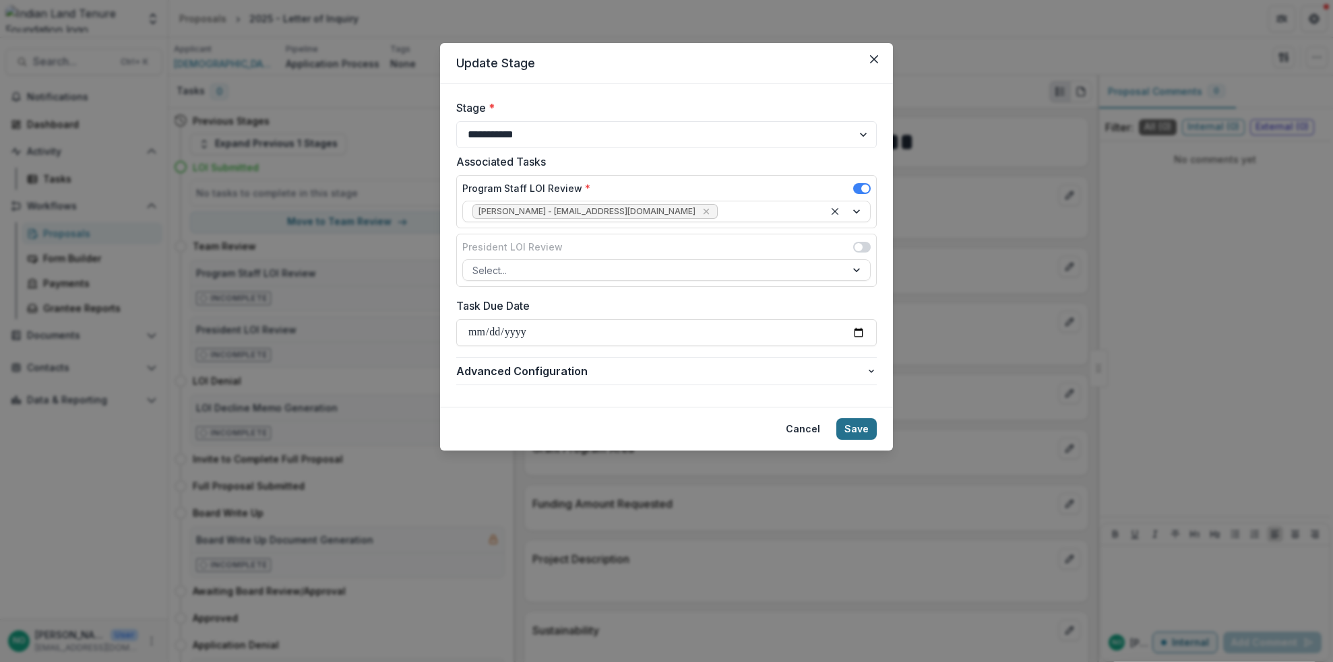
click at [864, 426] on button "Save" at bounding box center [856, 430] width 40 height 22
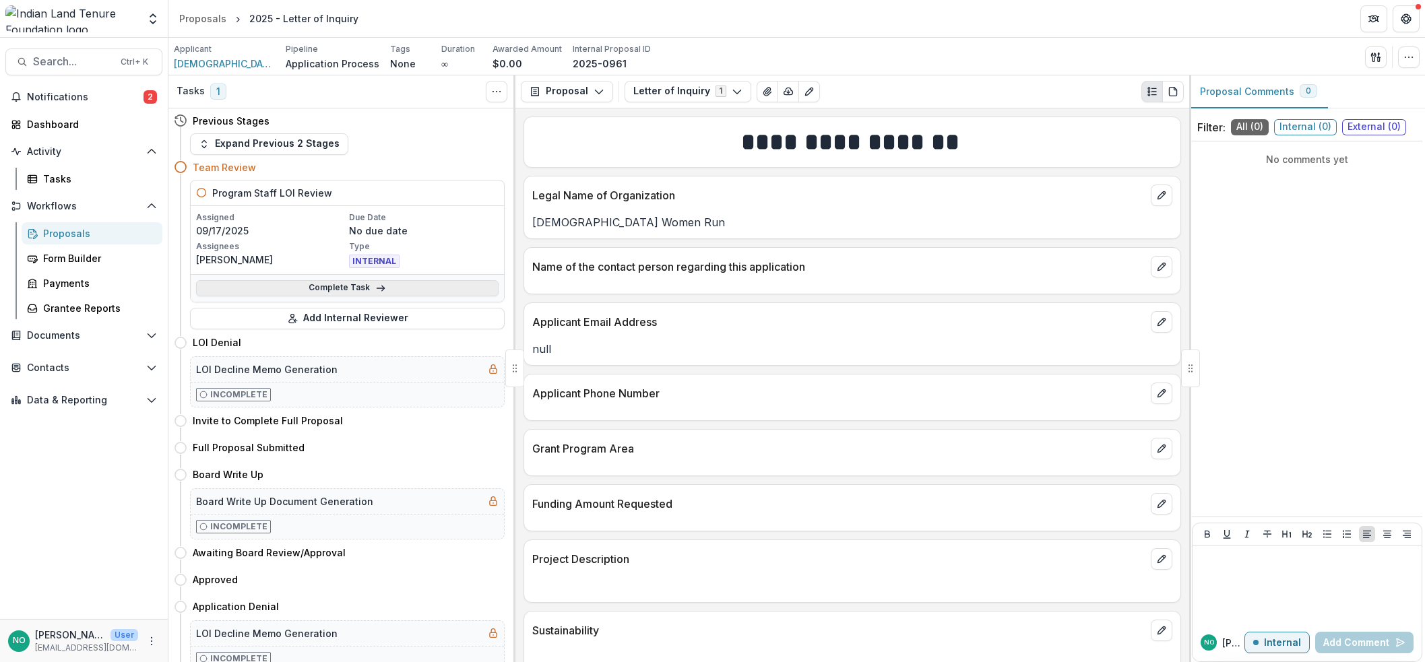
click at [319, 287] on link "Complete Task" at bounding box center [347, 288] width 303 height 16
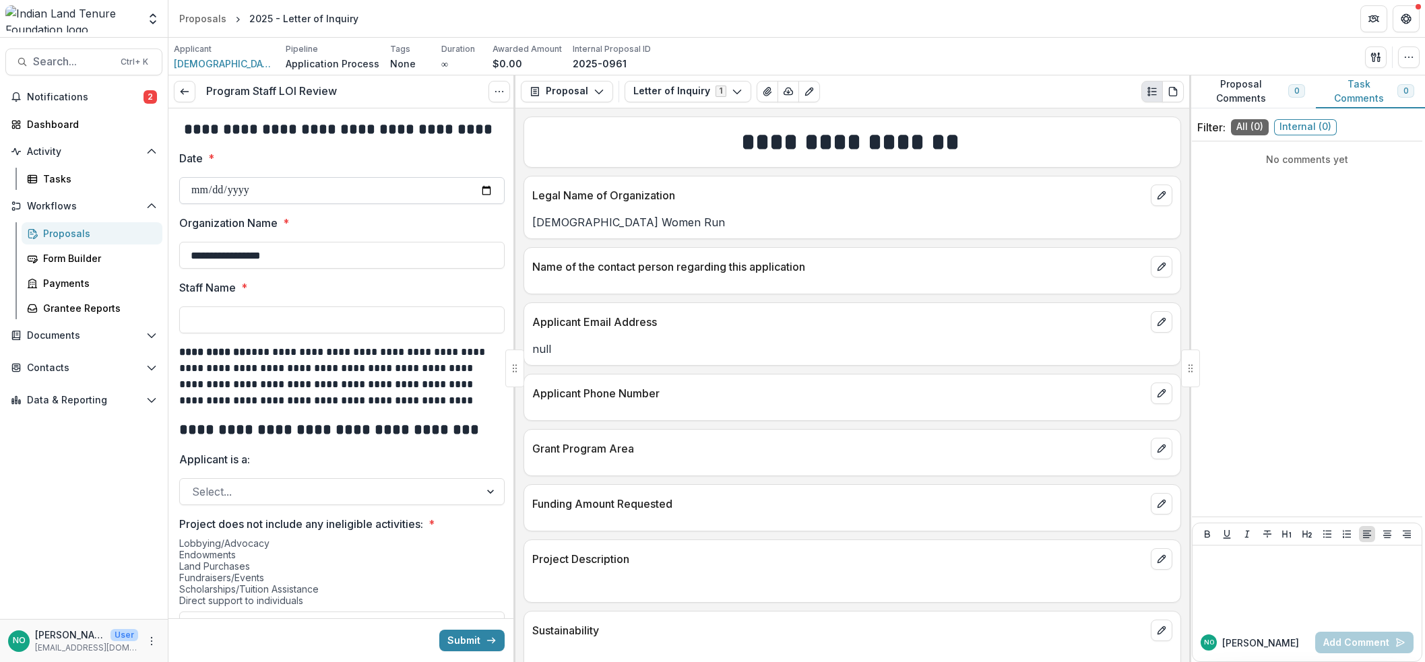
click at [483, 191] on input "Date *" at bounding box center [342, 190] width 326 height 27
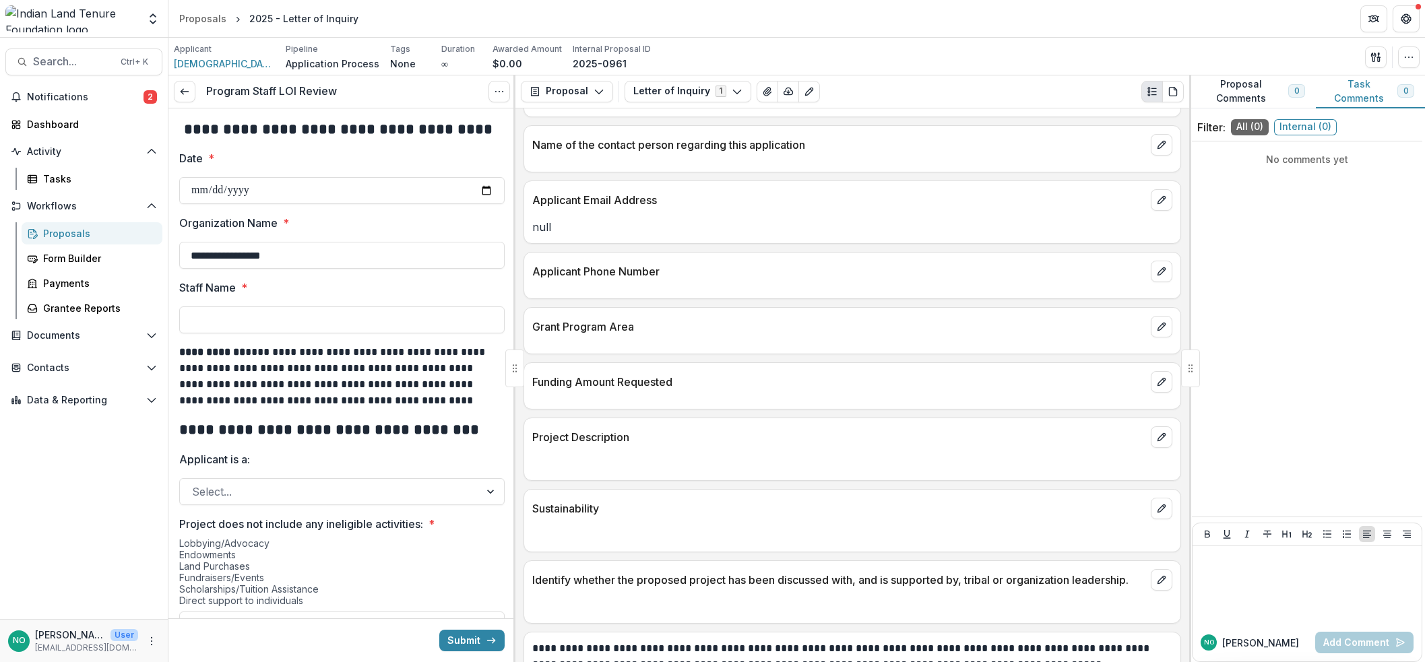
scroll to position [150, 0]
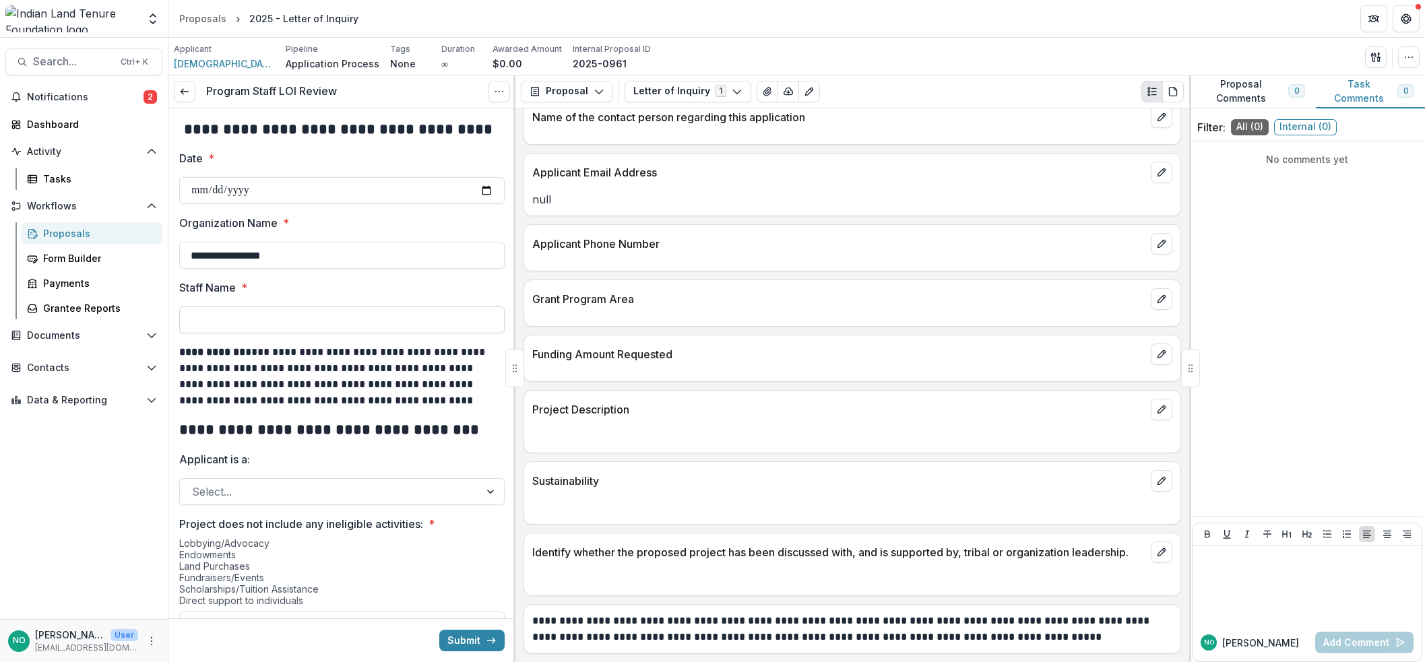
click at [235, 322] on input "Staff Name *" at bounding box center [342, 320] width 326 height 27
type input "*"
type input "*****"
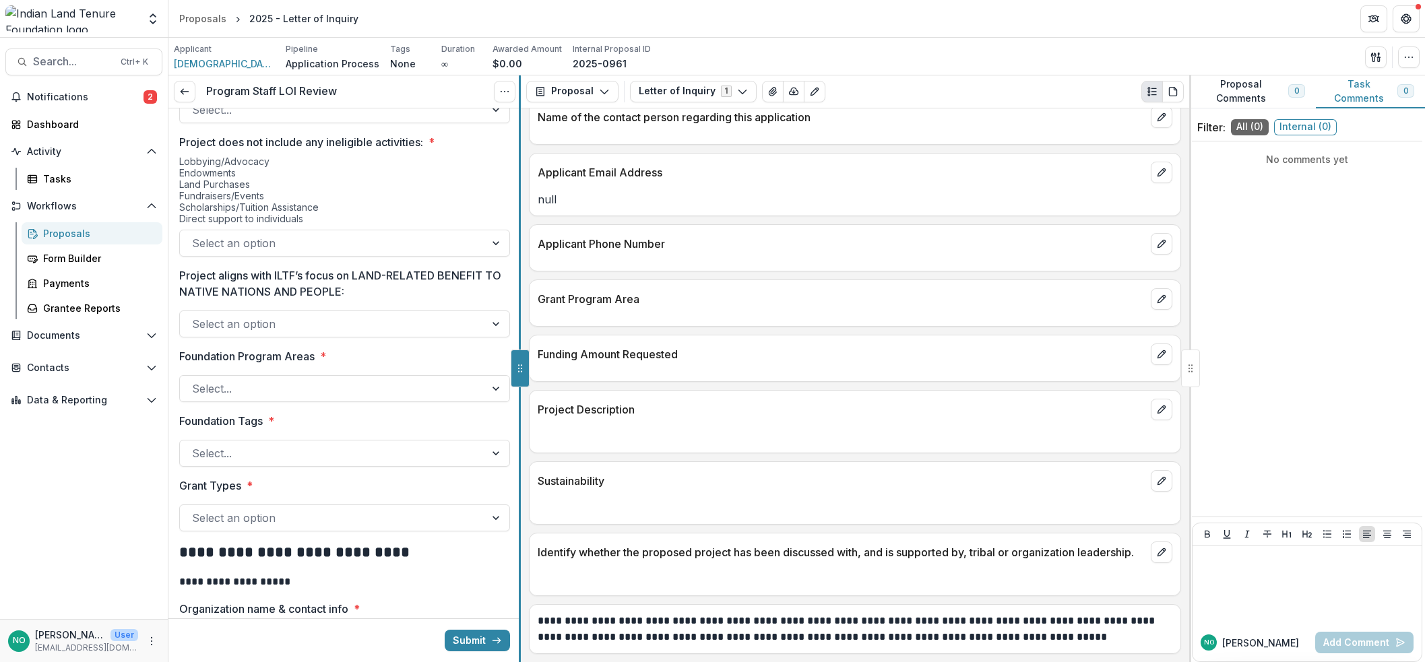
scroll to position [366, 0]
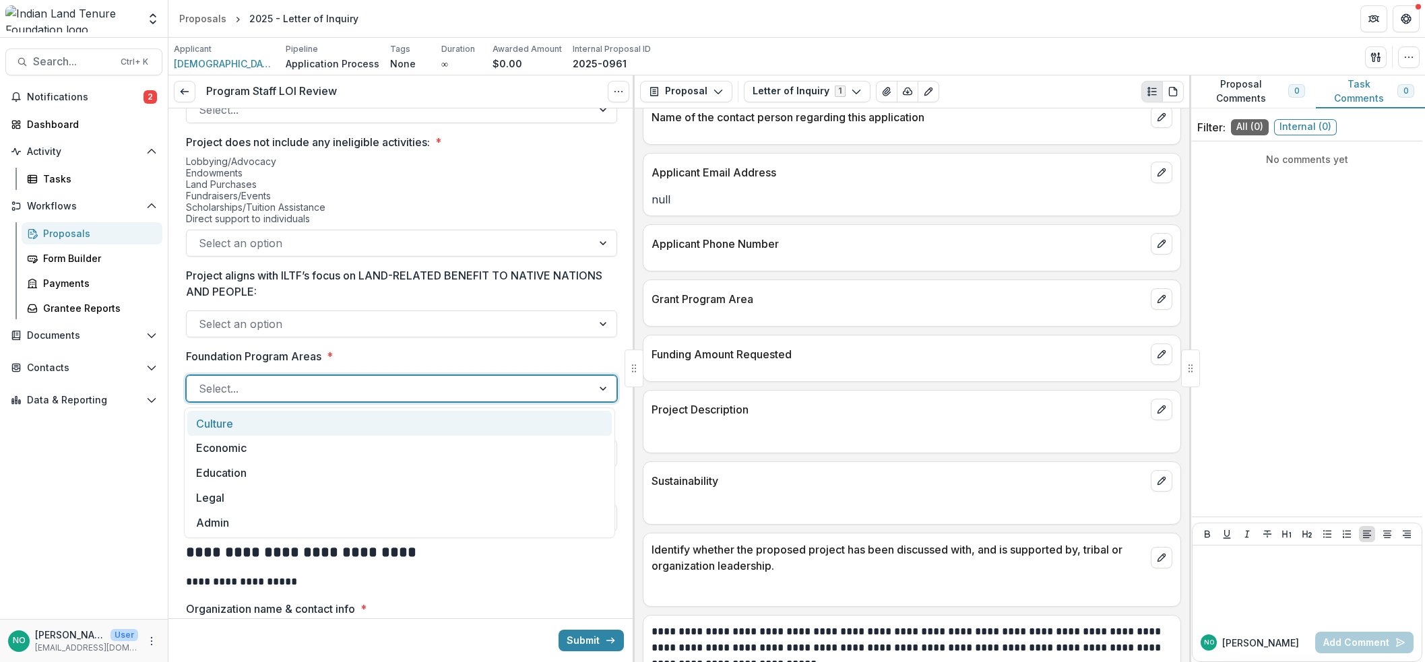
click at [260, 397] on div at bounding box center [389, 388] width 381 height 19
click at [235, 427] on div "Culture" at bounding box center [399, 423] width 425 height 25
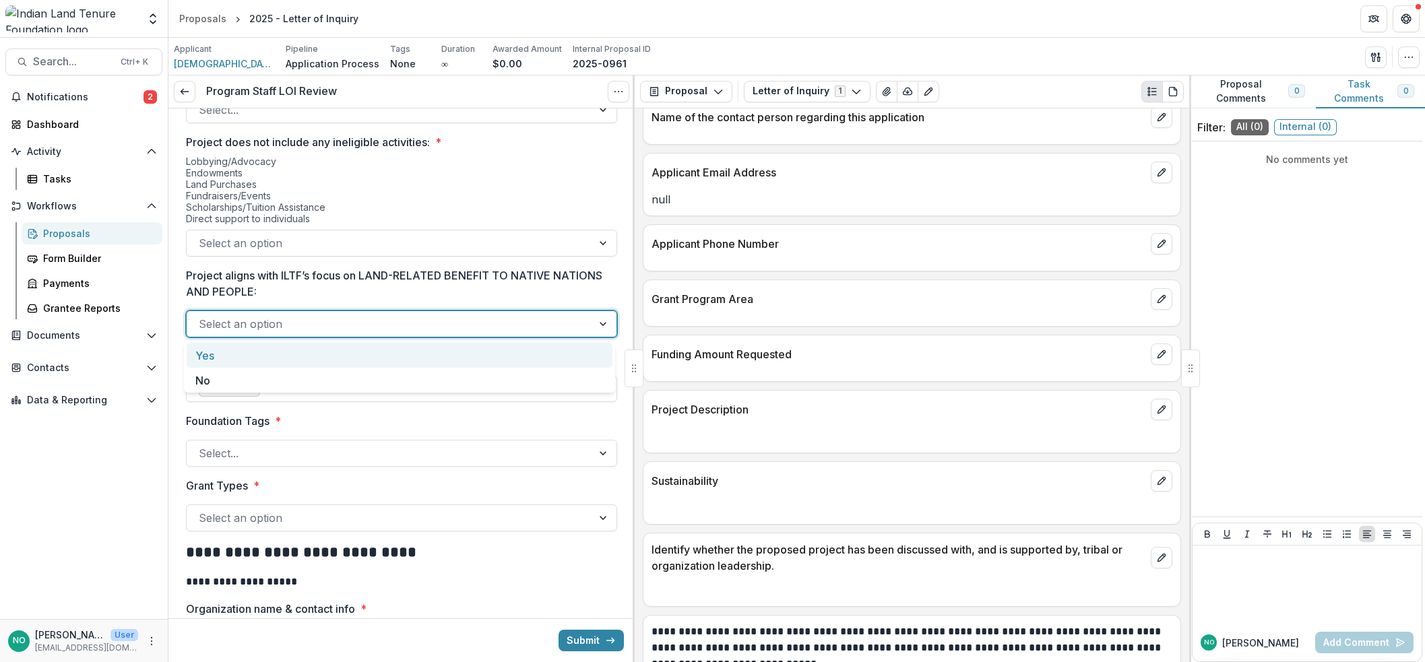
click at [269, 326] on div at bounding box center [389, 324] width 381 height 19
click at [246, 357] on div "Yes" at bounding box center [400, 355] width 426 height 25
click at [236, 316] on div at bounding box center [376, 324] width 354 height 19
click at [222, 362] on div "Yes" at bounding box center [400, 355] width 426 height 25
click at [277, 455] on div at bounding box center [389, 453] width 381 height 19
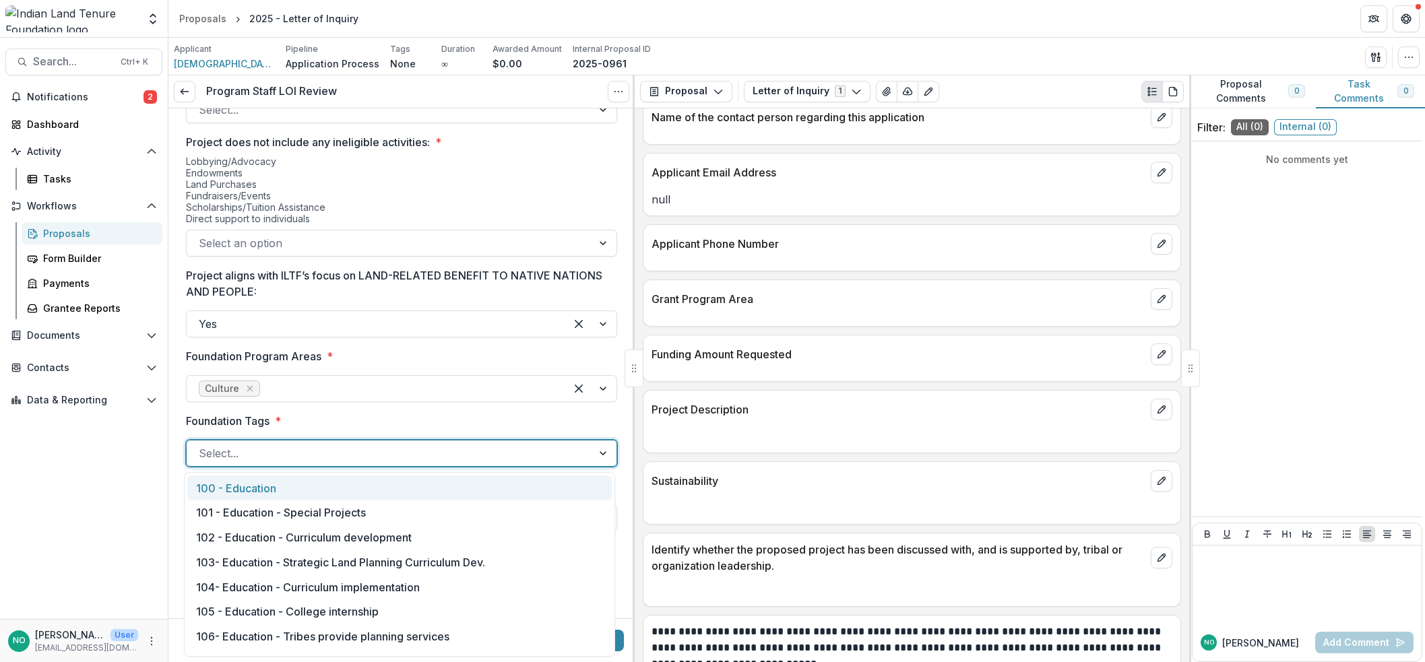
click at [277, 455] on div at bounding box center [389, 453] width 381 height 19
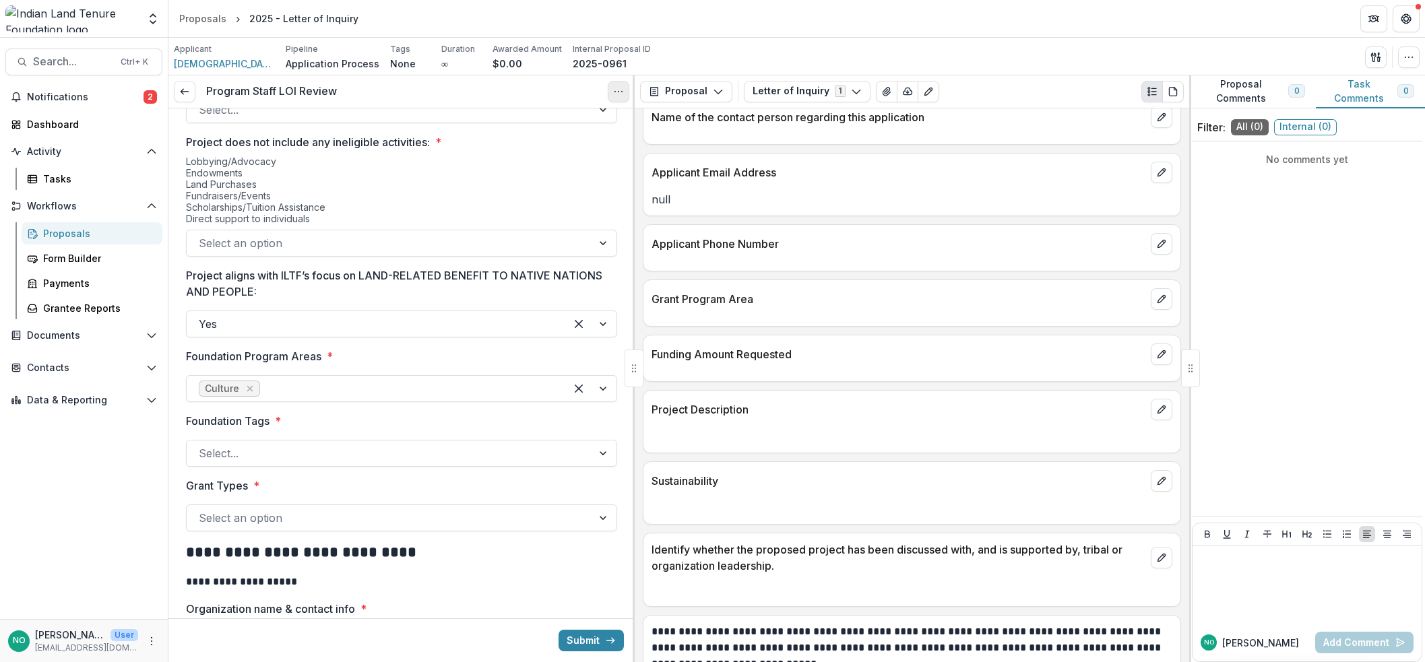
click at [615, 88] on icon "Options" at bounding box center [618, 91] width 11 height 11
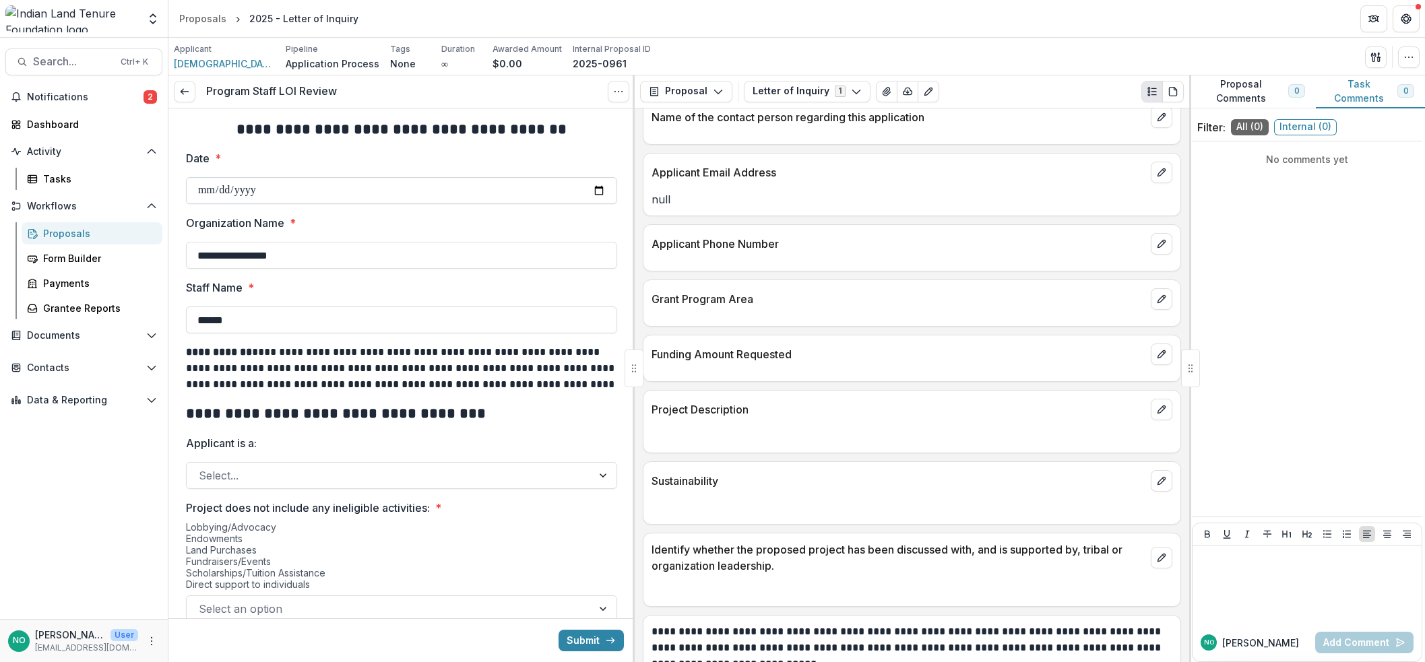
click at [193, 189] on input "Date *" at bounding box center [401, 190] width 431 height 27
type input "**********"
click at [249, 469] on div at bounding box center [389, 475] width 381 height 19
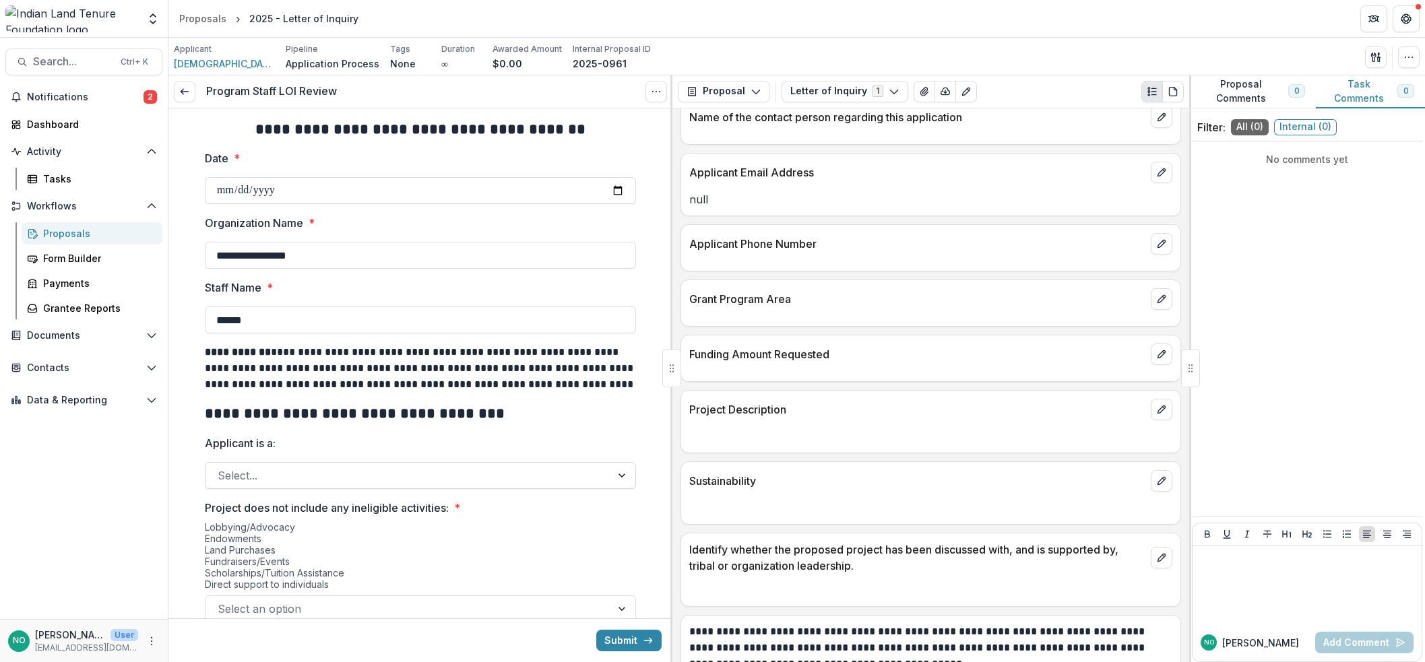
click at [590, 472] on div at bounding box center [408, 475] width 381 height 19
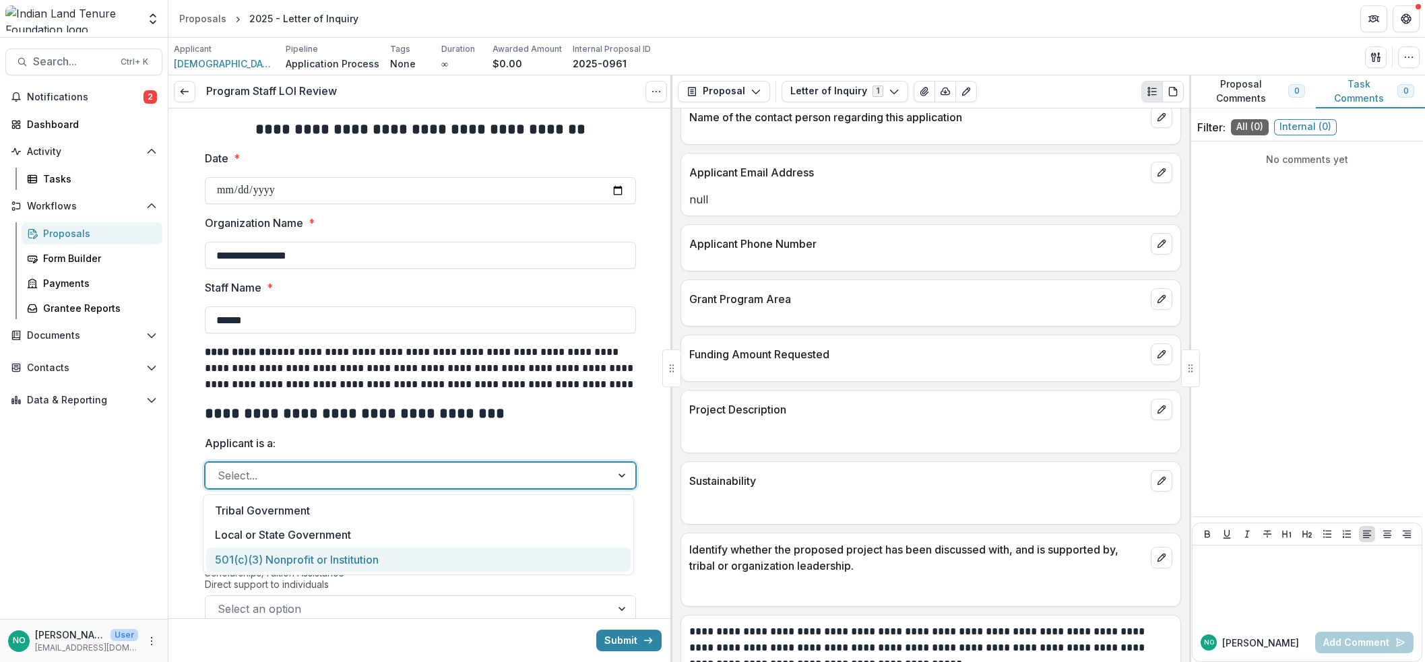
click at [321, 560] on div "501(c)(3) Nonprofit or Institution" at bounding box center [418, 560] width 425 height 25
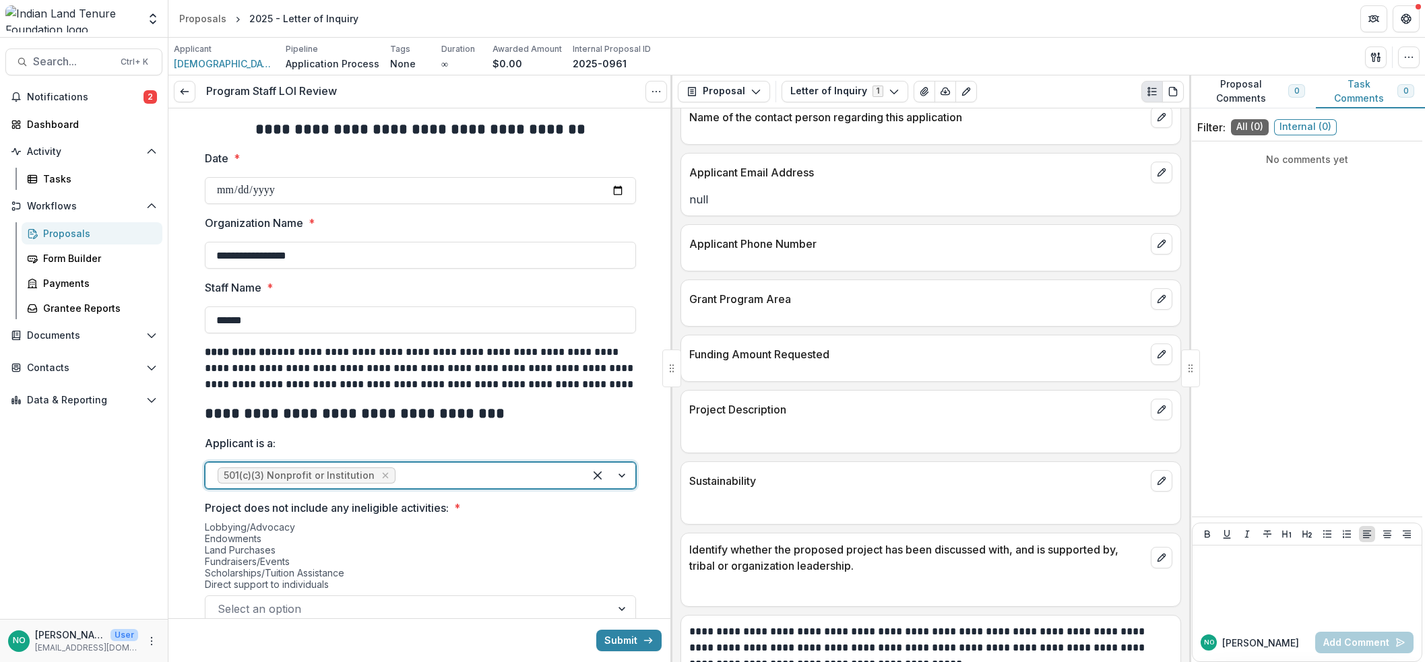
scroll to position [382, 0]
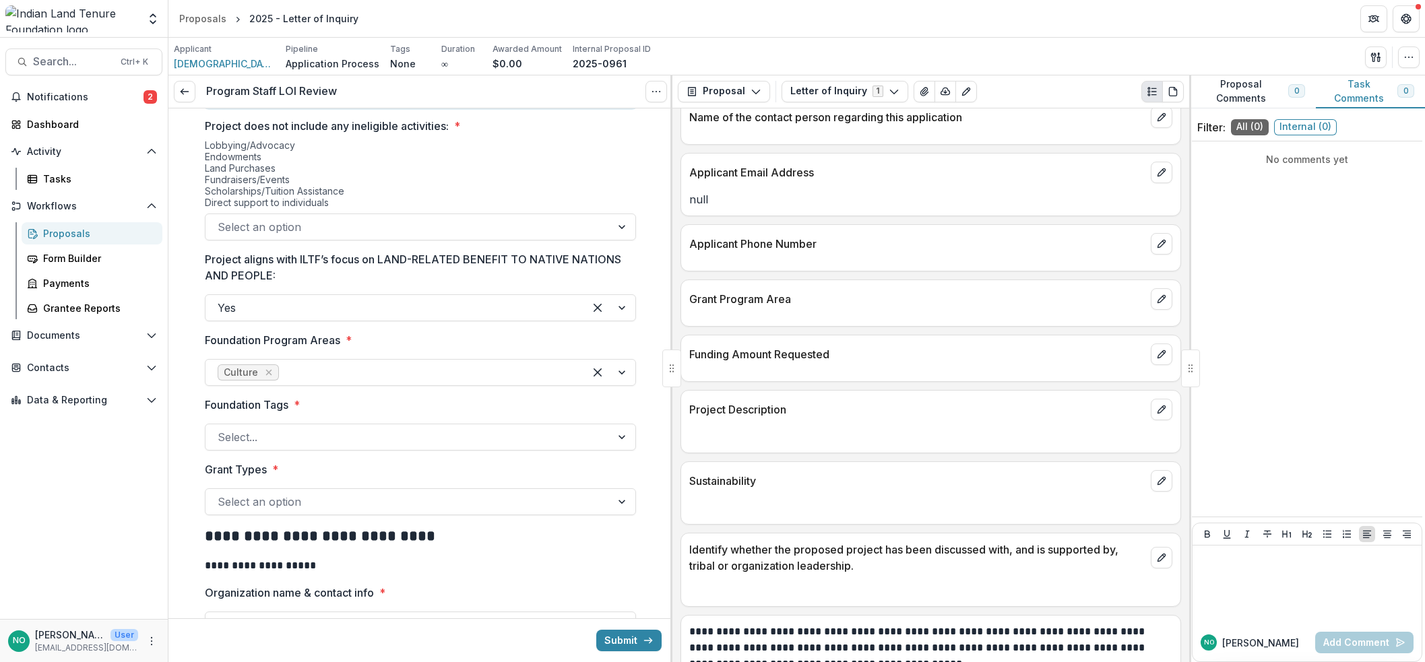
click at [250, 223] on div at bounding box center [408, 227] width 381 height 19
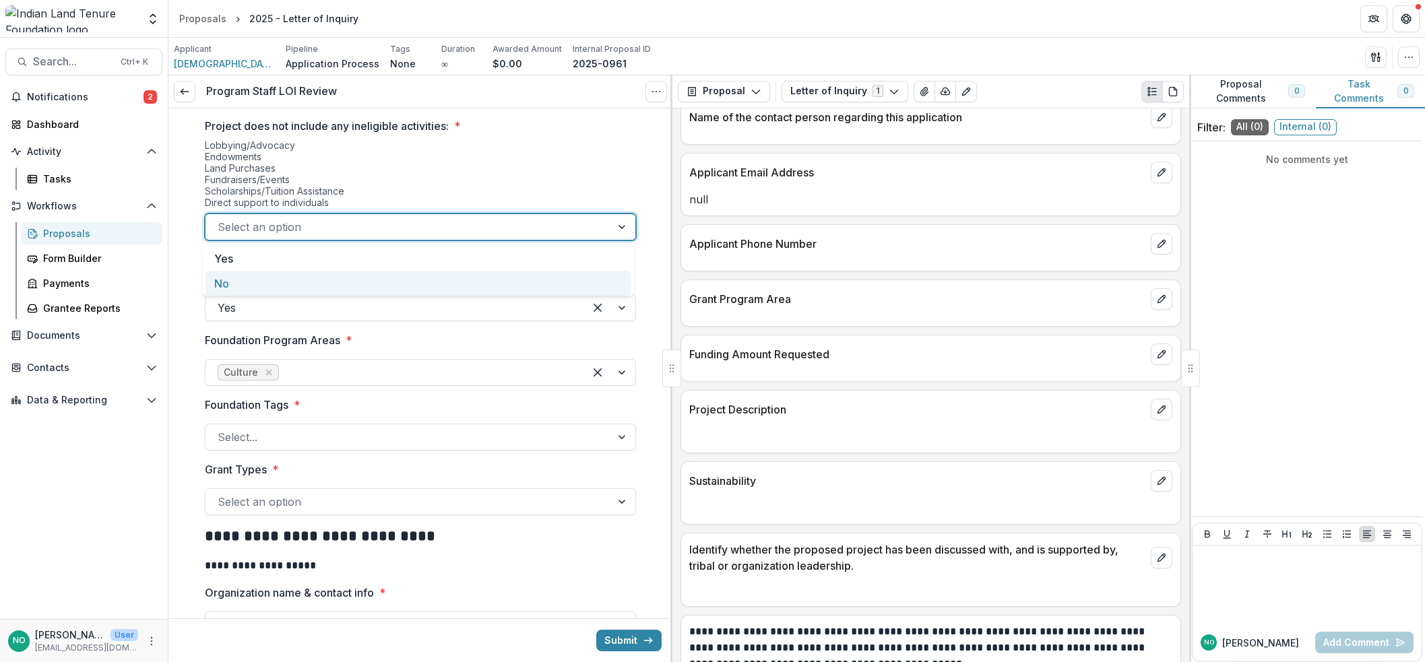
click at [224, 285] on div "No" at bounding box center [419, 283] width 426 height 25
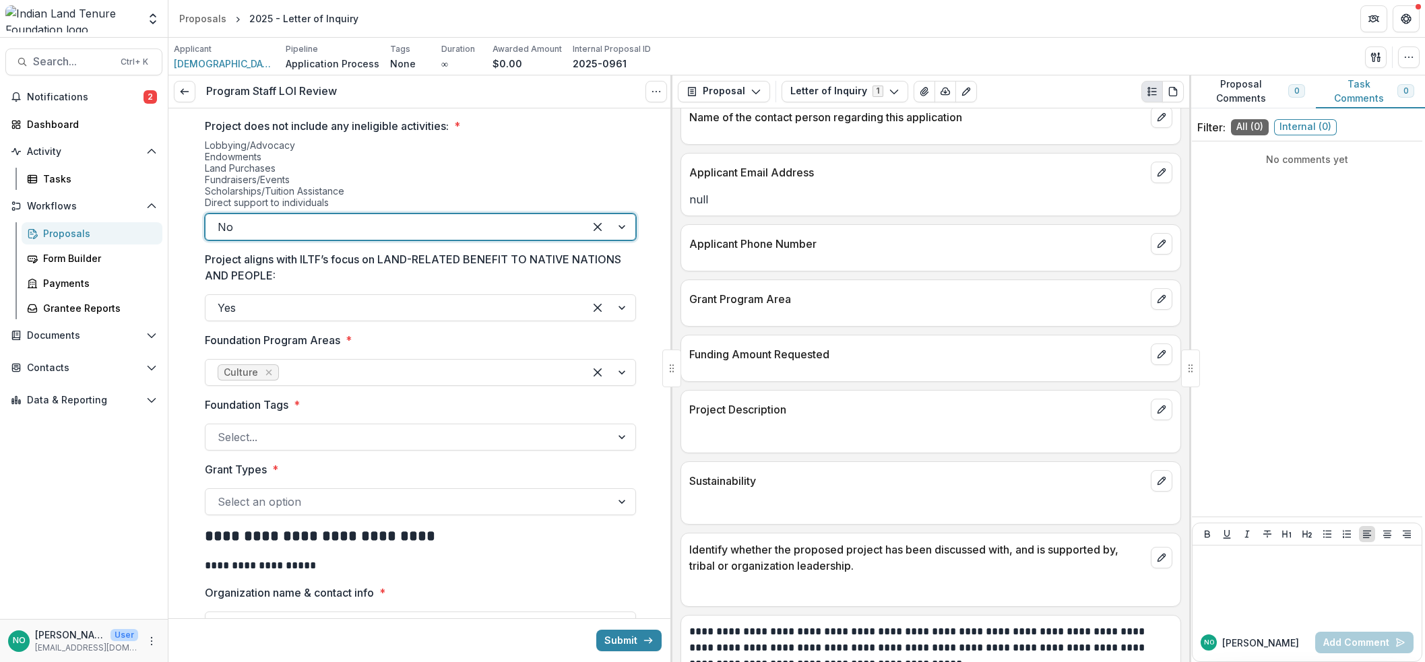
click at [261, 220] on div at bounding box center [395, 227] width 354 height 19
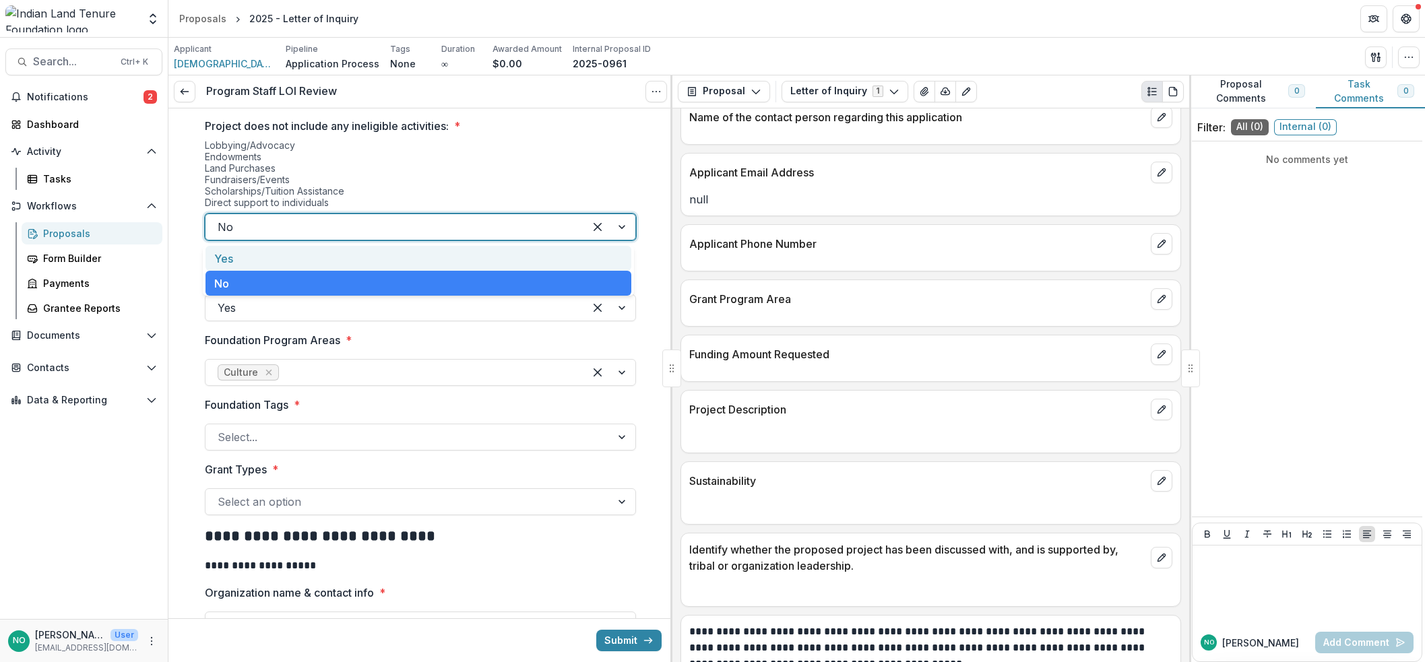
click at [245, 251] on div "Yes" at bounding box center [419, 258] width 426 height 25
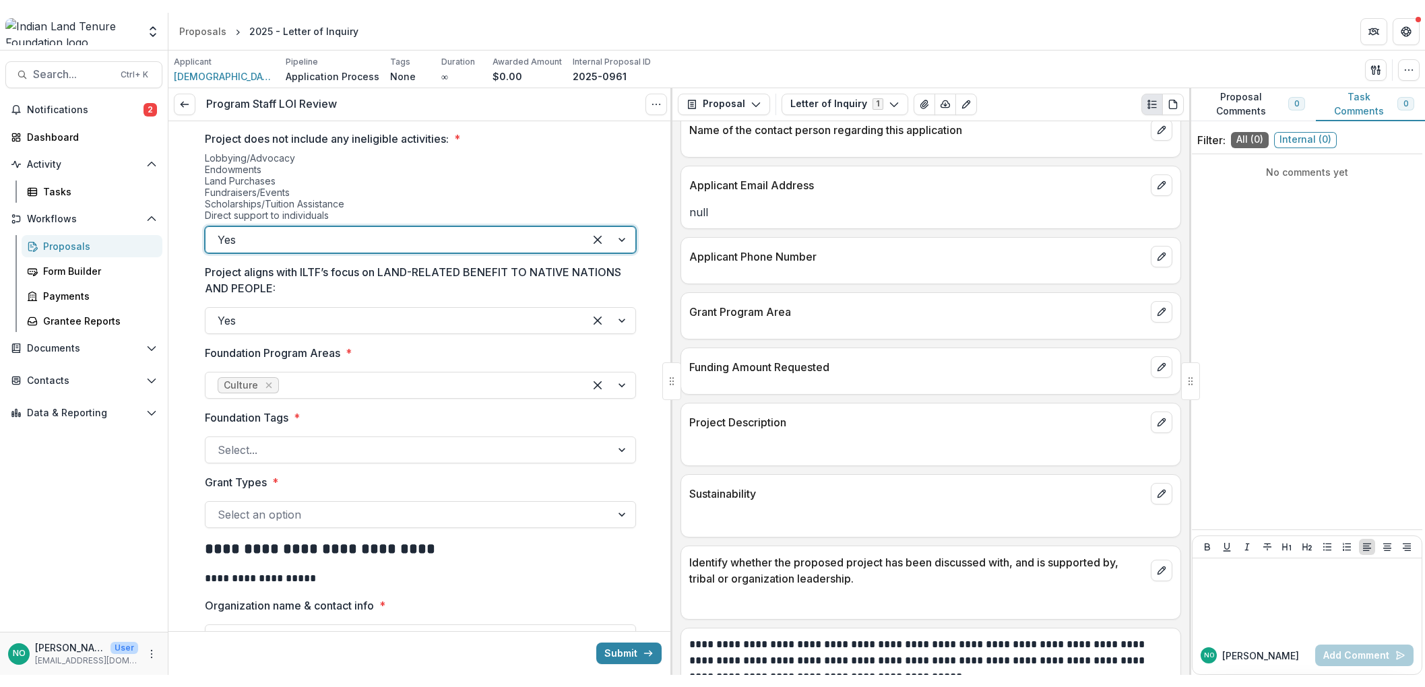
scroll to position [0, 0]
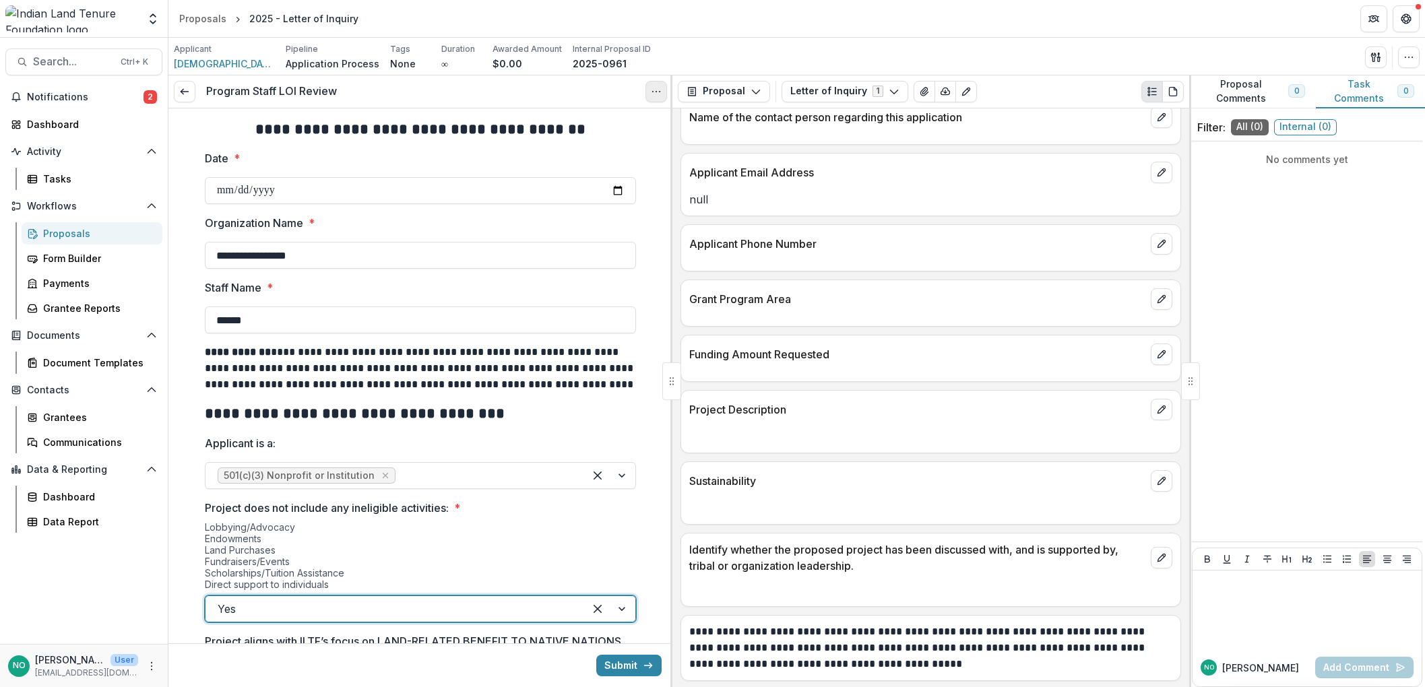
click at [648, 96] on button "Options" at bounding box center [657, 92] width 22 height 22
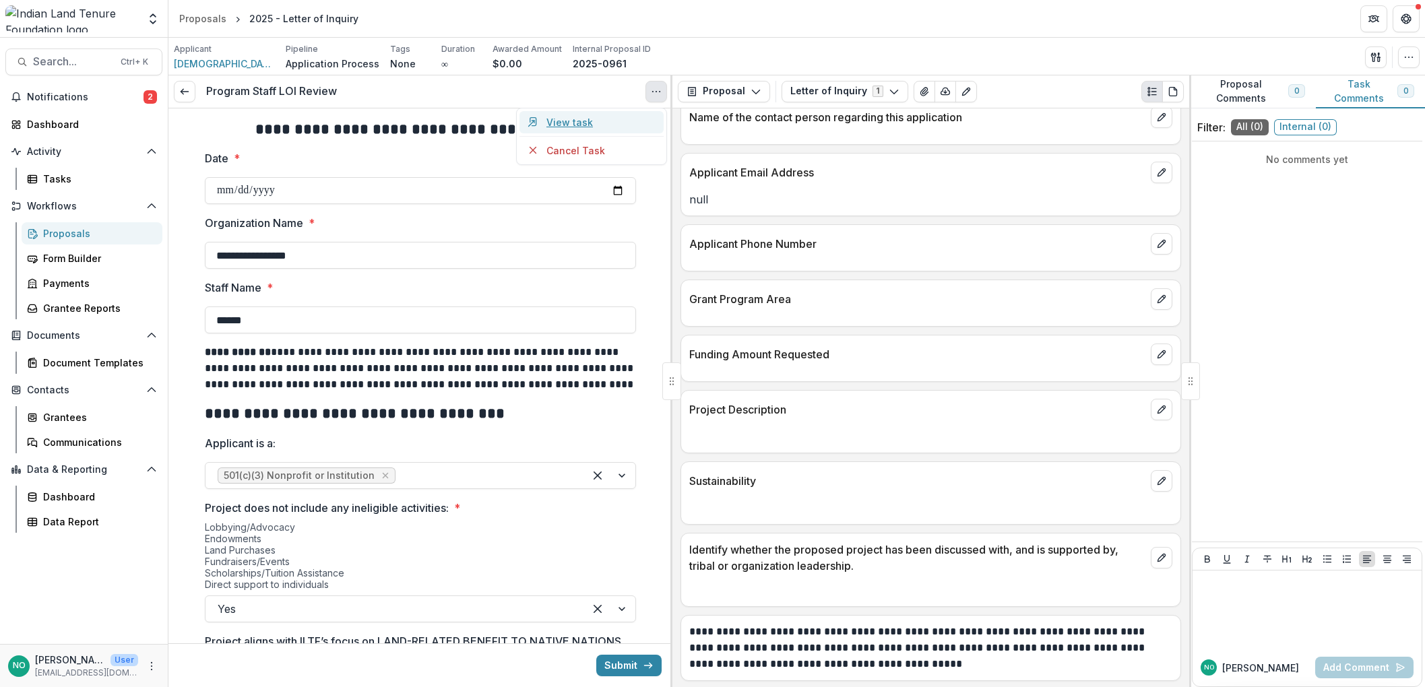
click at [553, 116] on link "View task" at bounding box center [592, 122] width 144 height 22
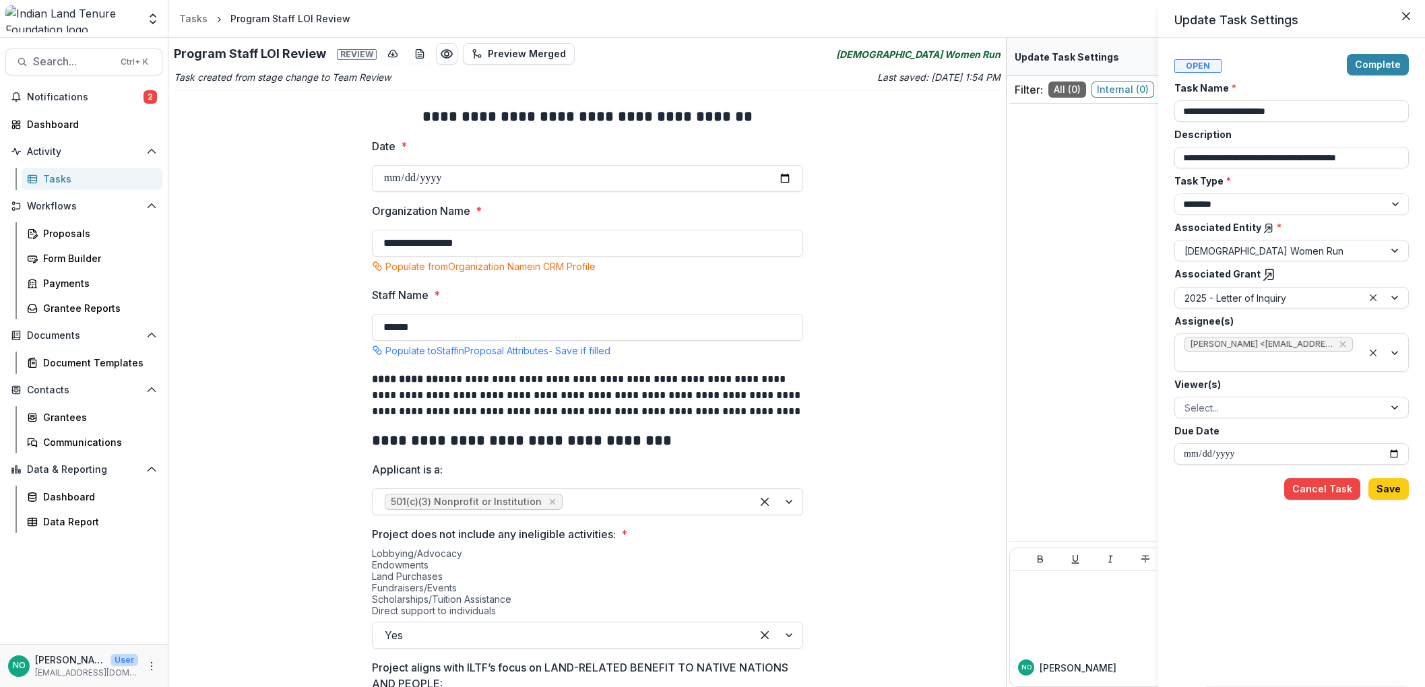
drag, startPoint x: 1004, startPoint y: 61, endPoint x: 998, endPoint y: 111, distance: 50.9
click at [998, 111] on div "**********" at bounding box center [712, 343] width 1425 height 687
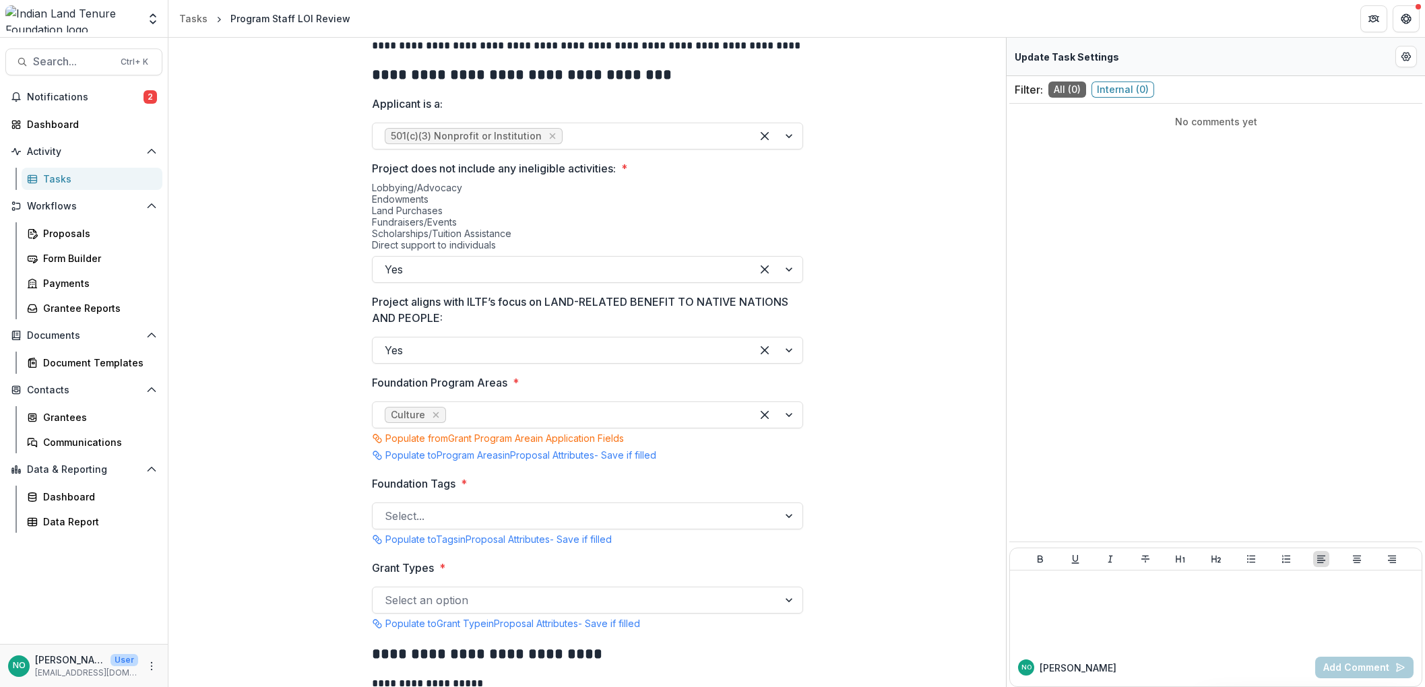
scroll to position [490, 0]
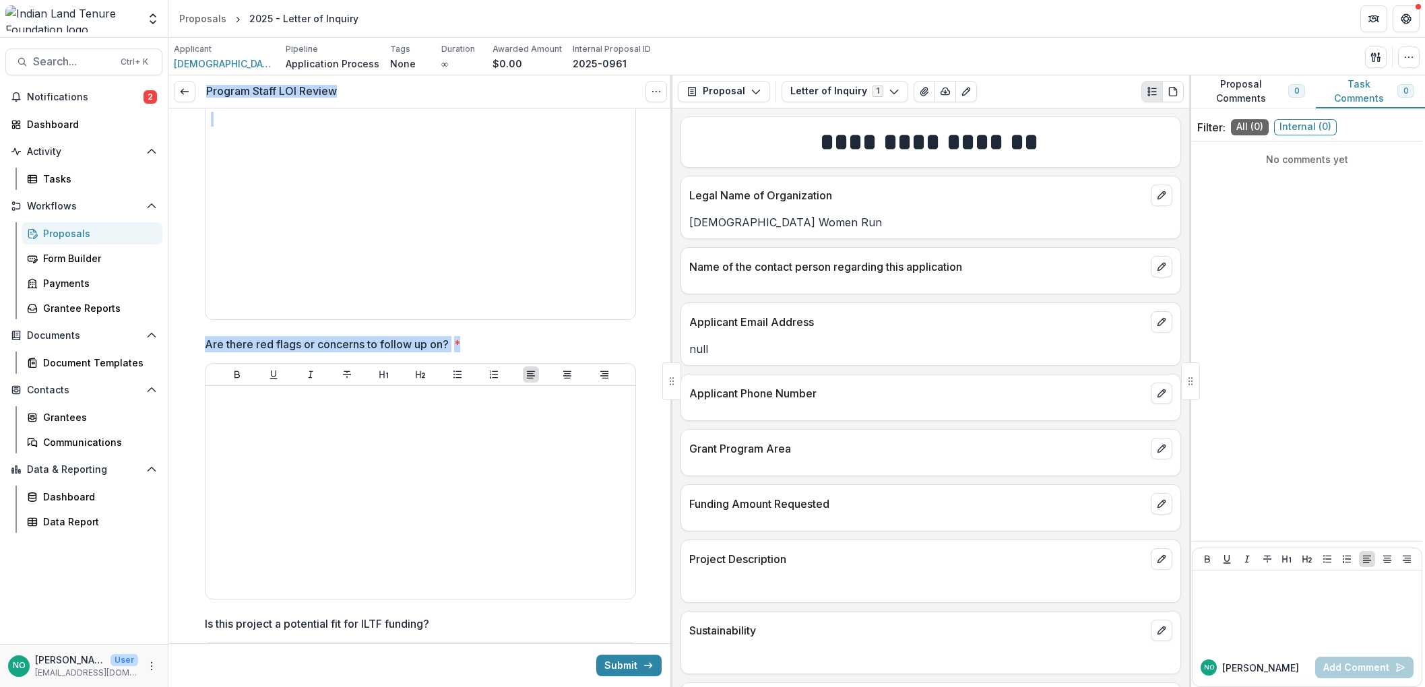
scroll to position [2734, 0]
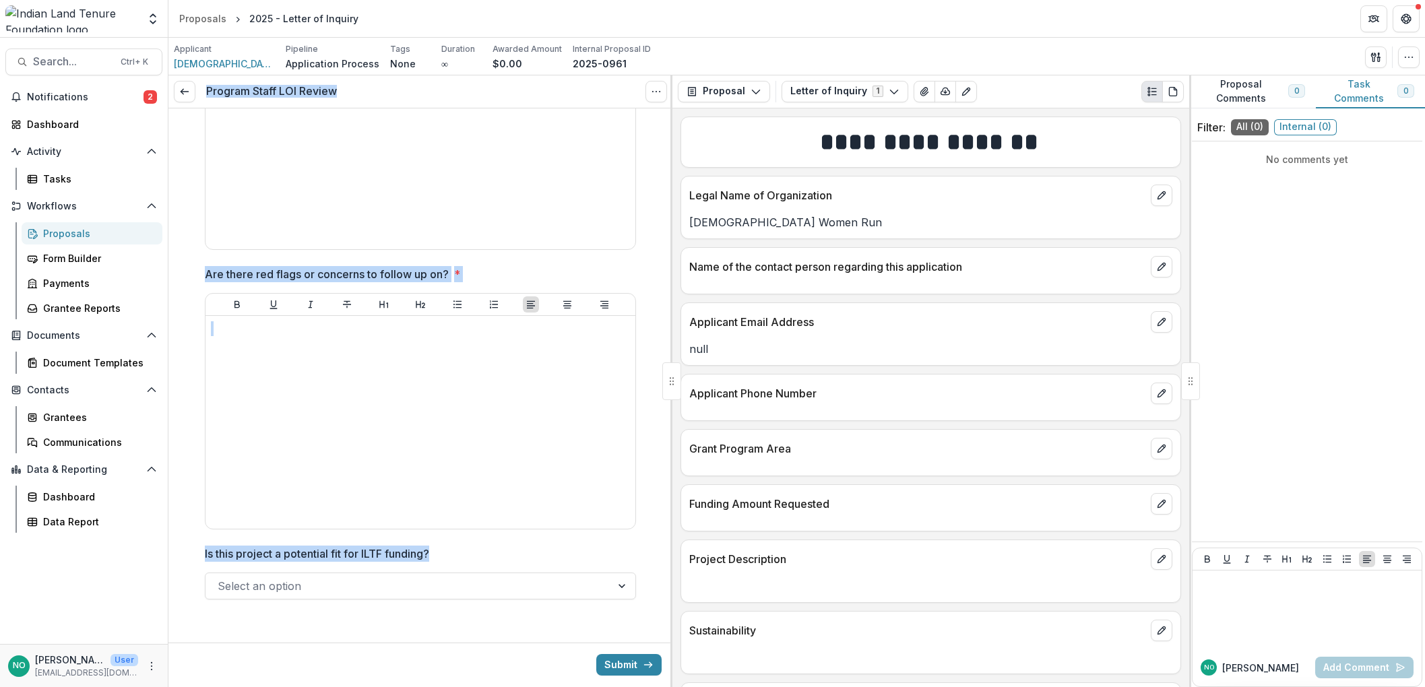
drag, startPoint x: 208, startPoint y: 90, endPoint x: 448, endPoint y: 567, distance: 533.5
click at [448, 567] on div "**********" at bounding box center [420, 381] width 504 height 612
copy div "**********"
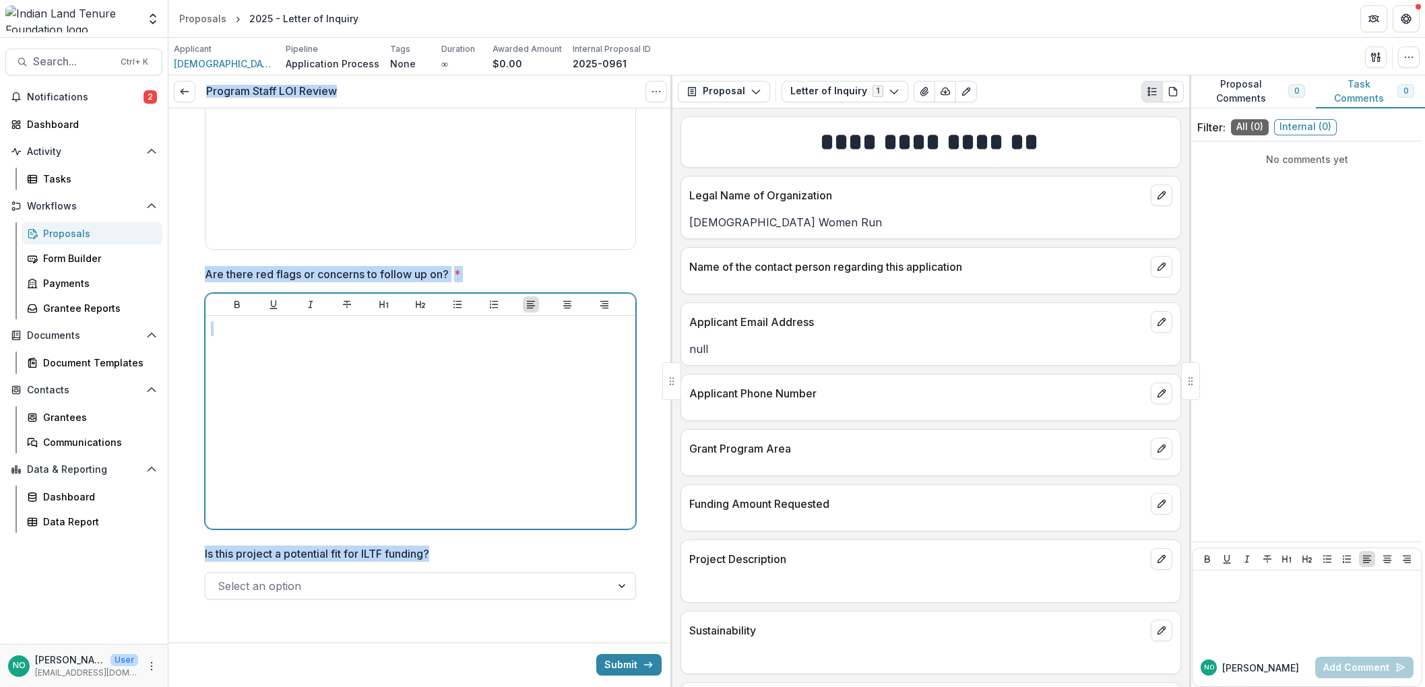
click at [448, 389] on div at bounding box center [420, 422] width 419 height 202
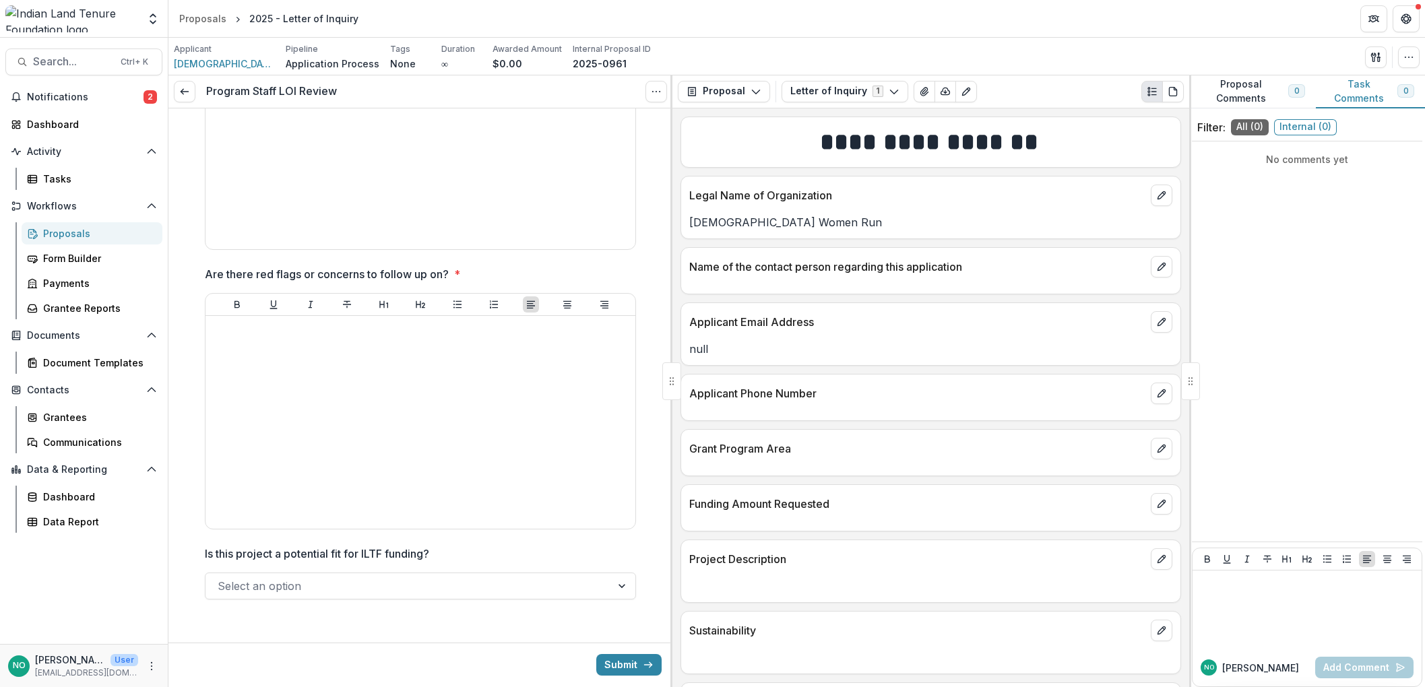
click at [319, 588] on div "Select an option" at bounding box center [420, 586] width 431 height 27
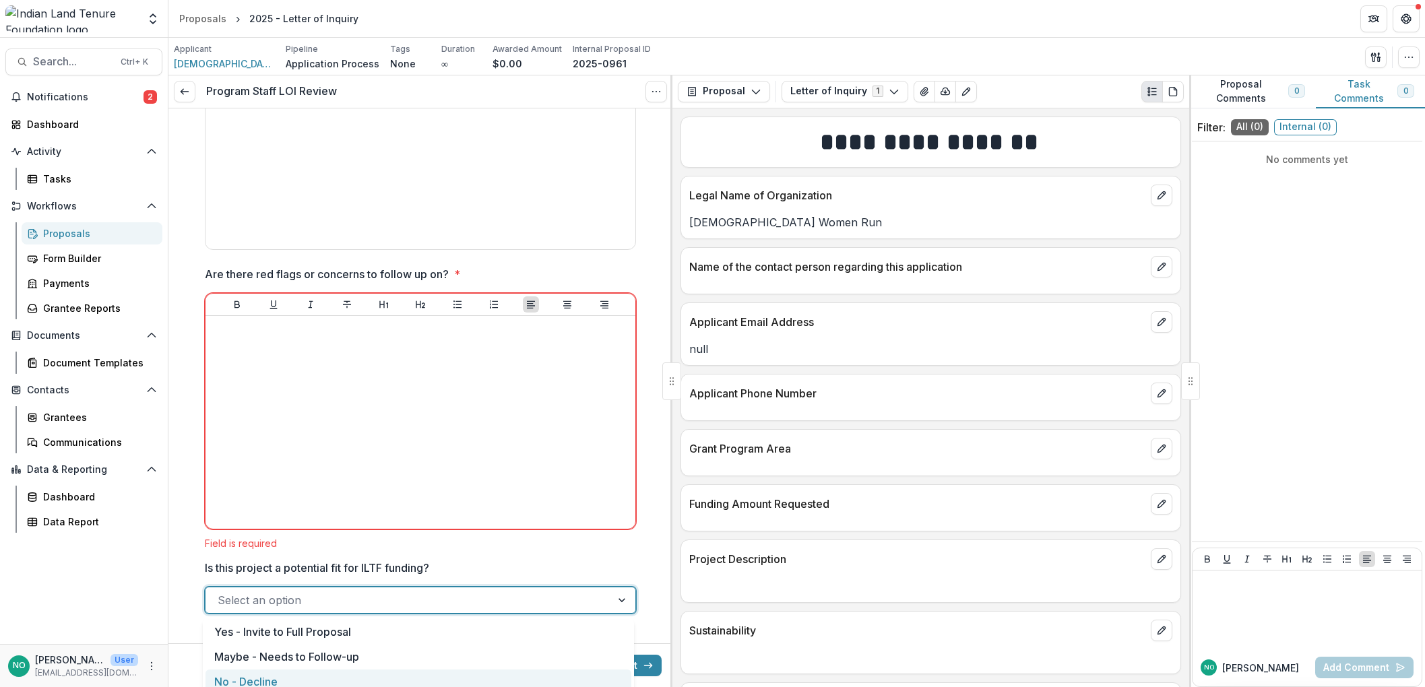
click at [266, 677] on div "No - Decline" at bounding box center [419, 682] width 426 height 25
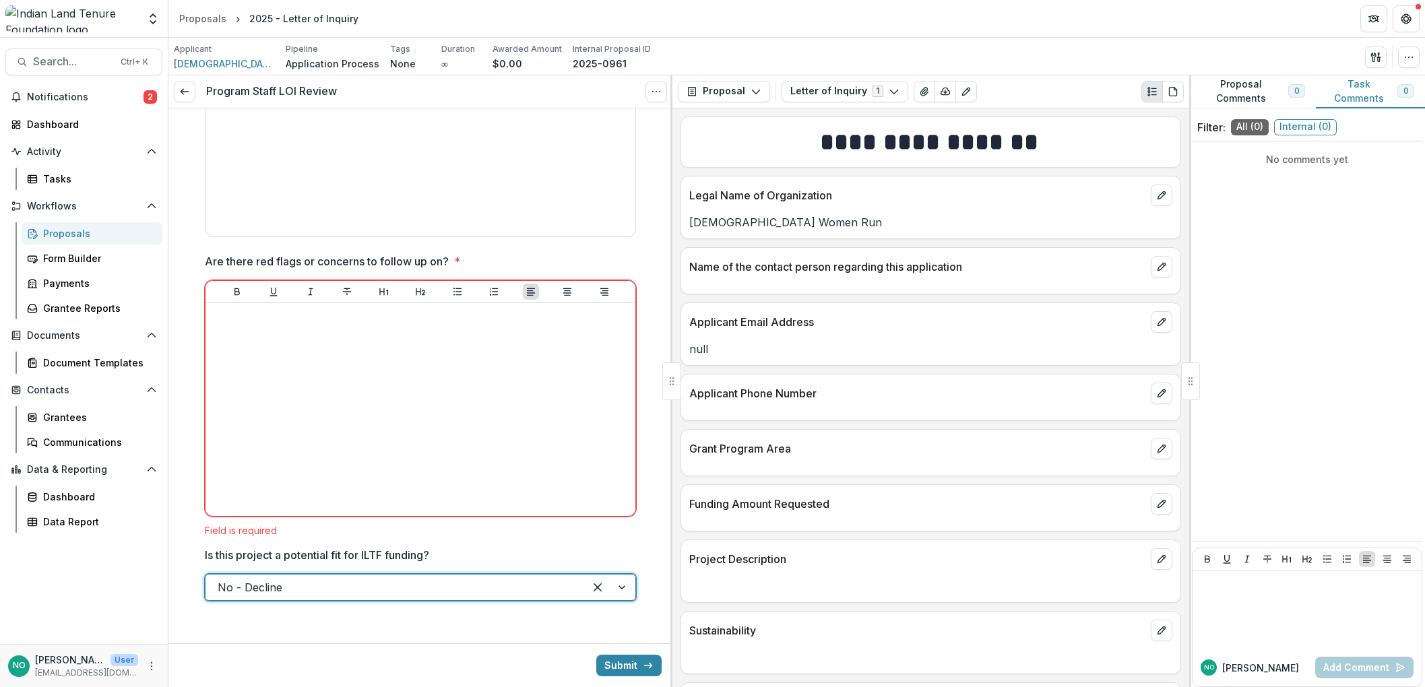
scroll to position [2748, 0]
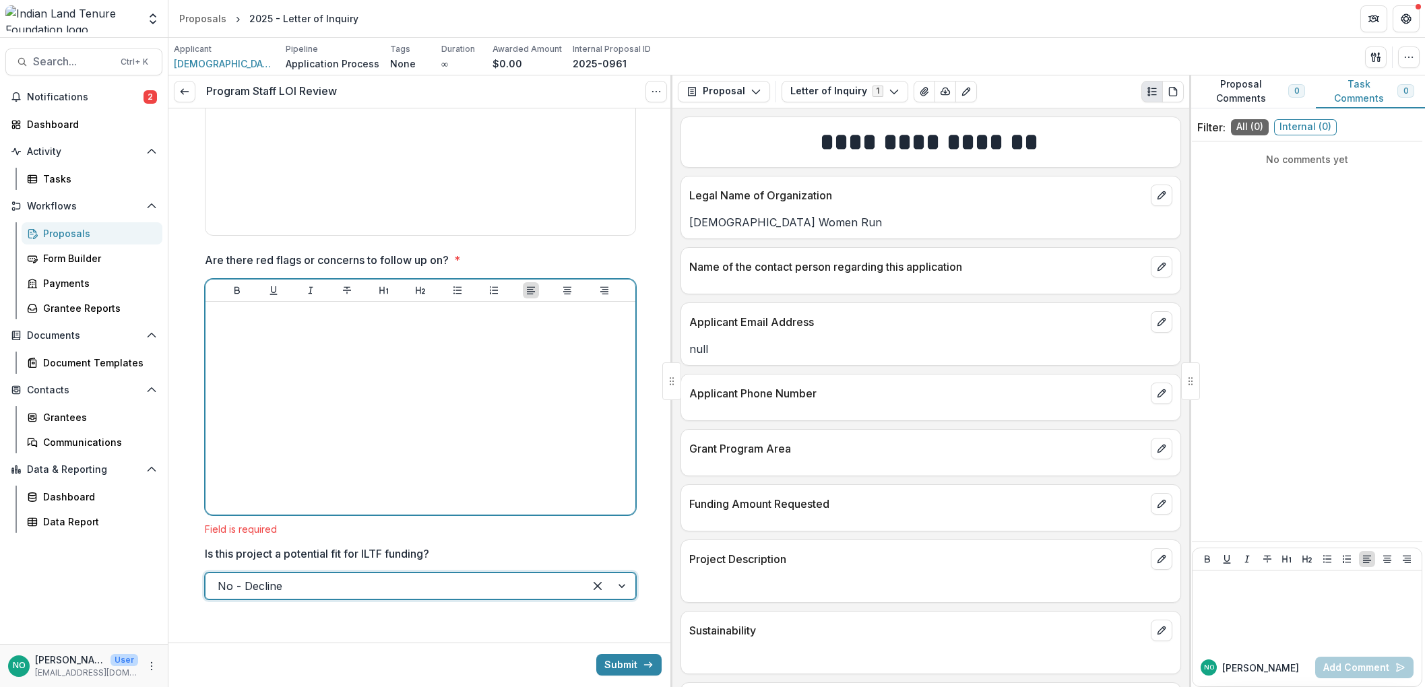
click at [283, 388] on div at bounding box center [420, 408] width 419 height 202
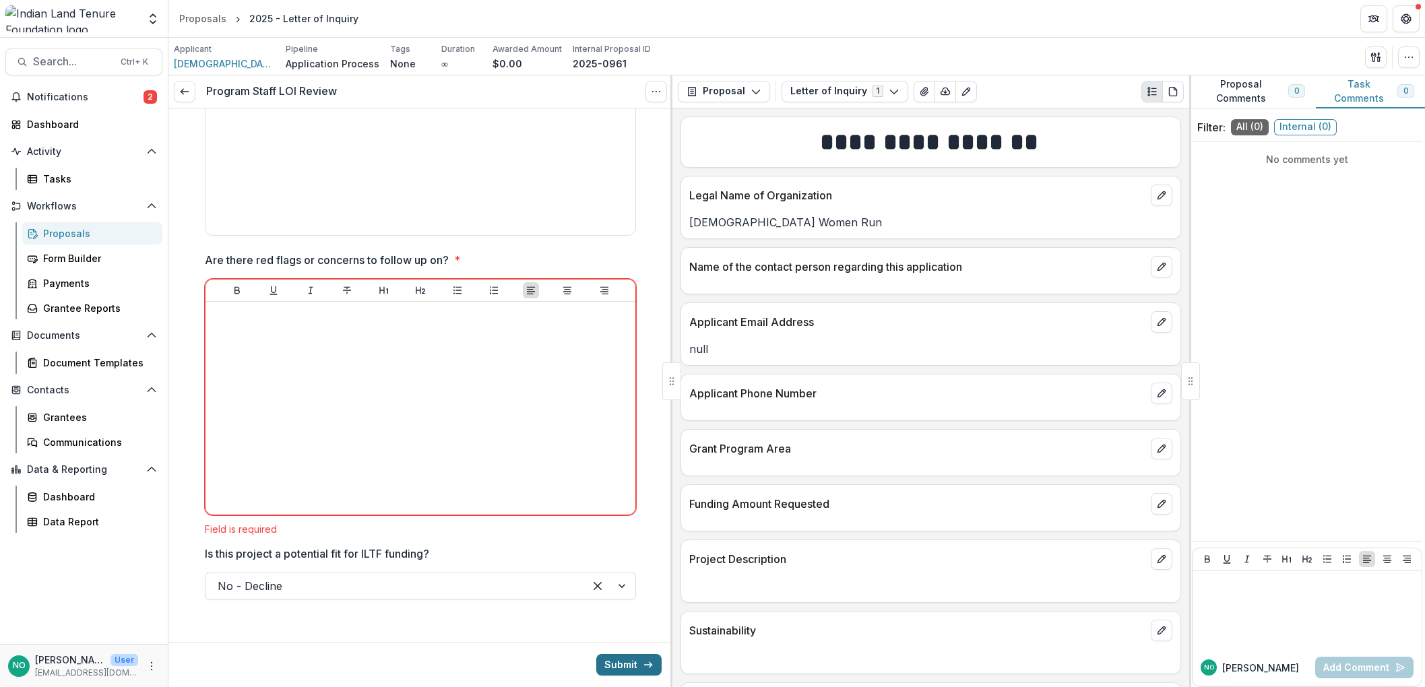
click at [617, 673] on button "Submit" at bounding box center [628, 665] width 65 height 22
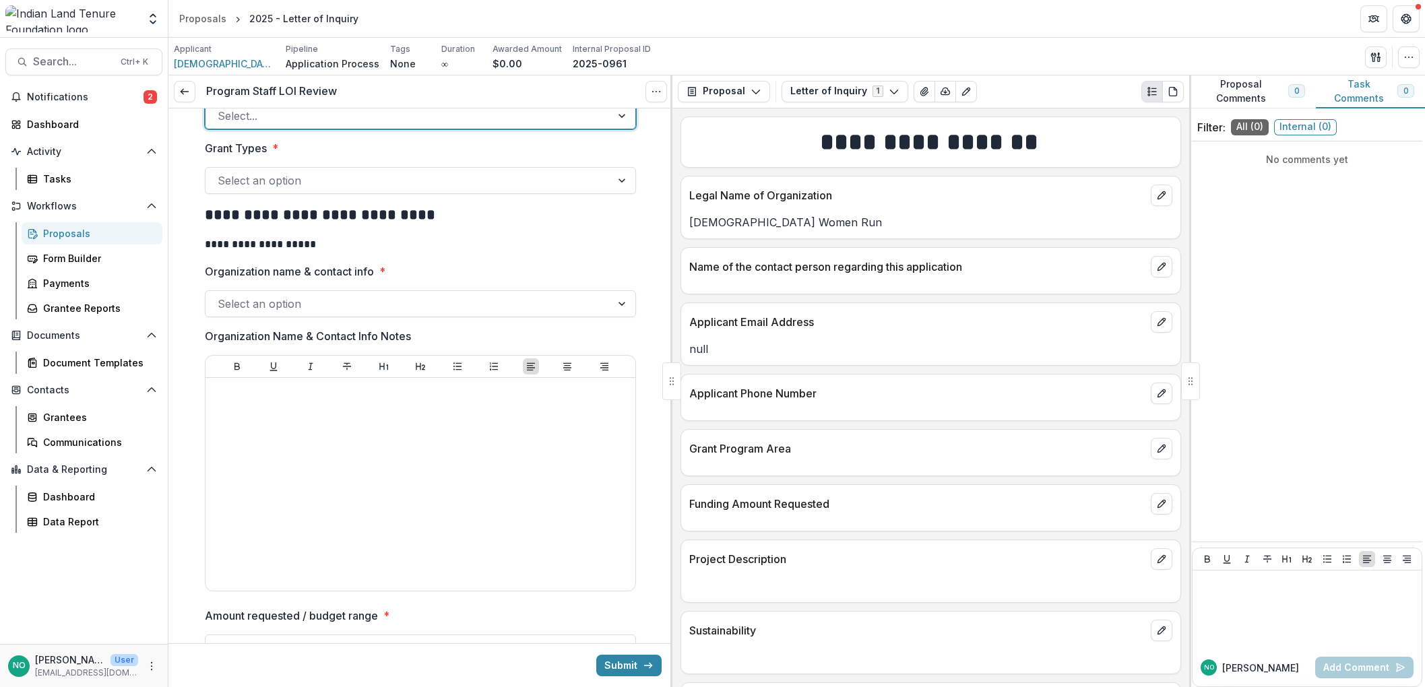
scroll to position [321, 0]
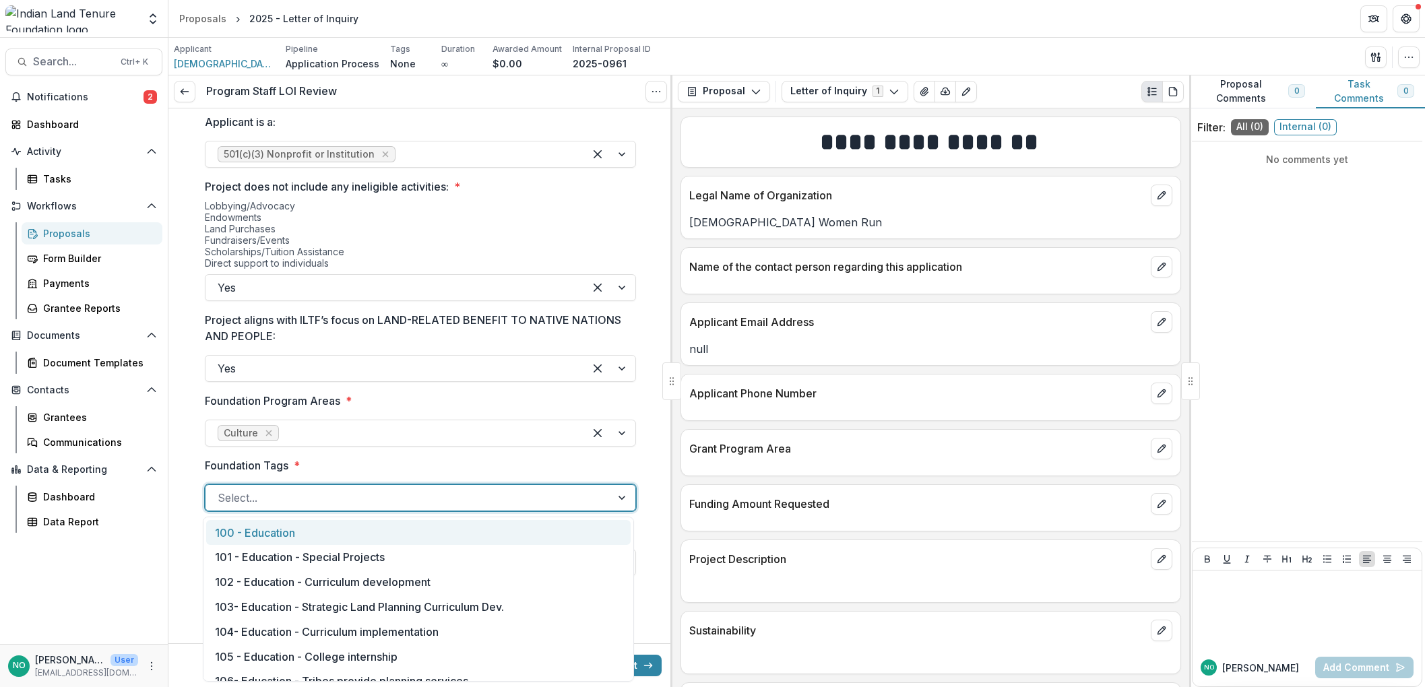
click at [254, 498] on div at bounding box center [408, 498] width 381 height 19
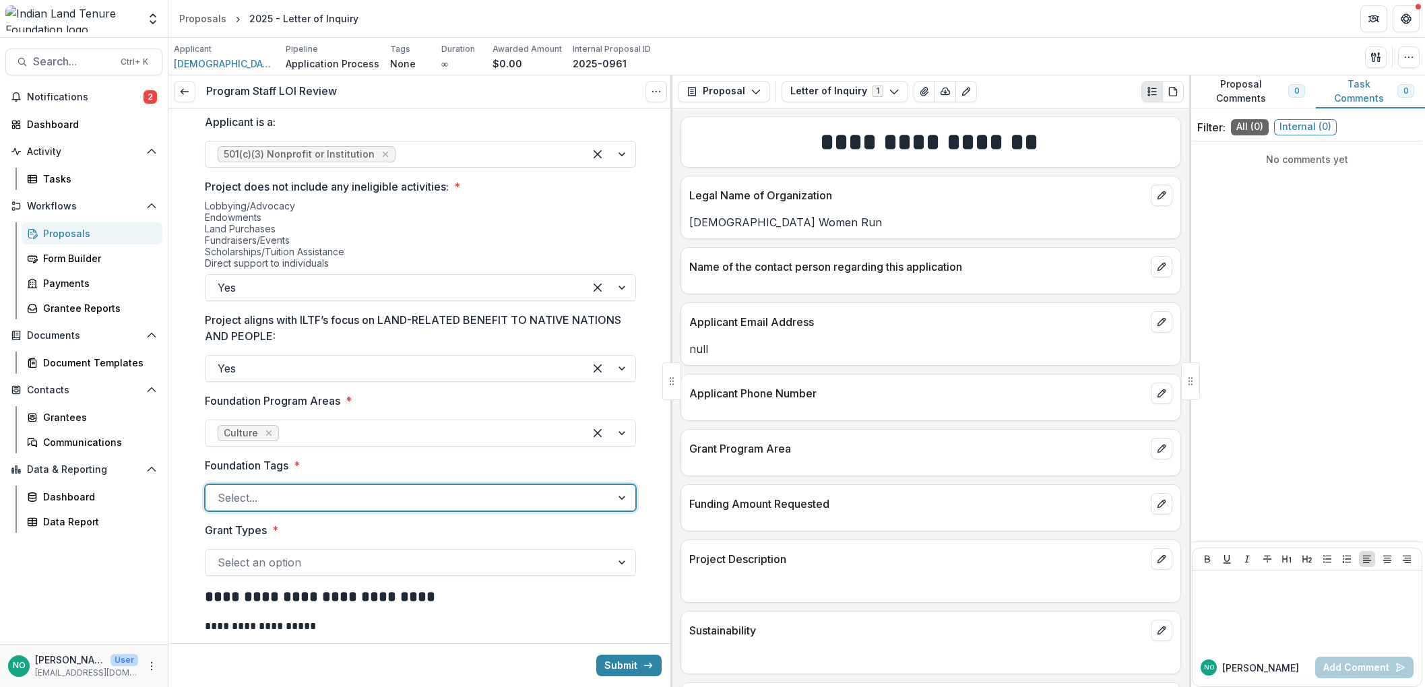
click at [249, 499] on div at bounding box center [408, 498] width 381 height 19
click at [278, 486] on div "Select..." at bounding box center [420, 498] width 431 height 27
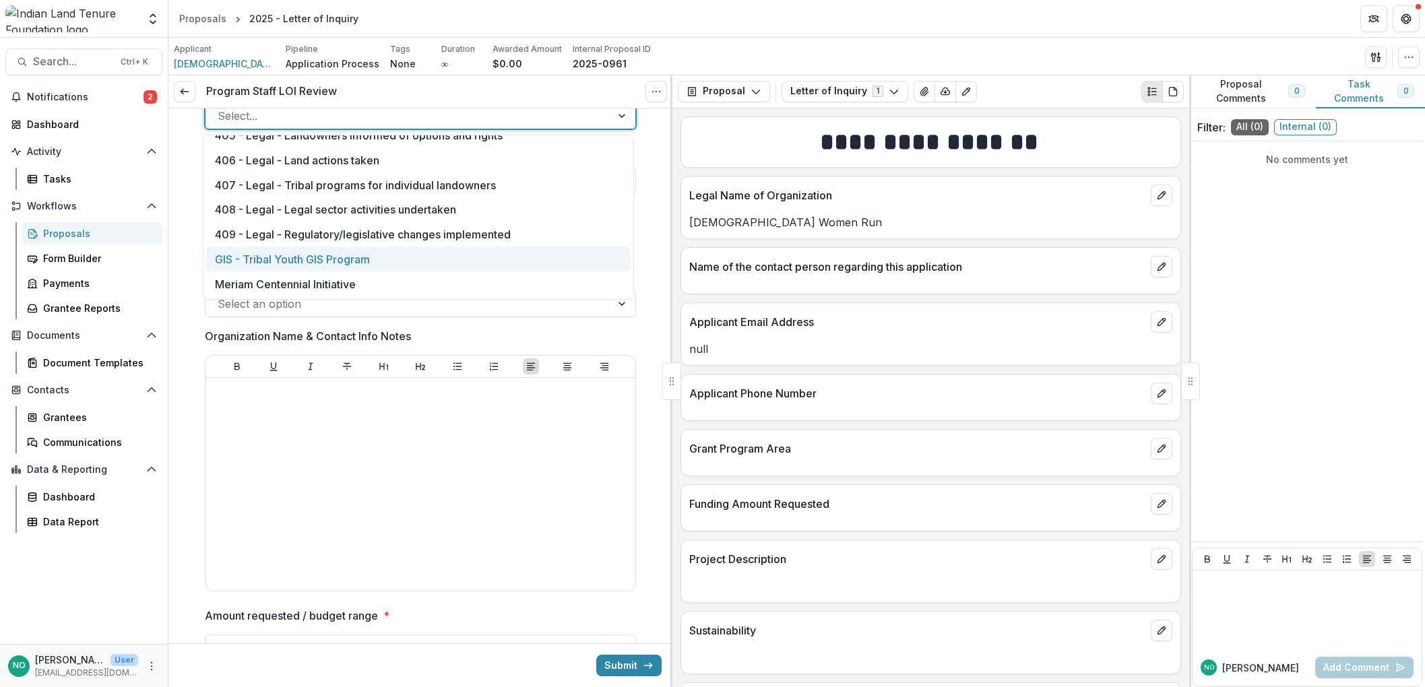
scroll to position [517, 0]
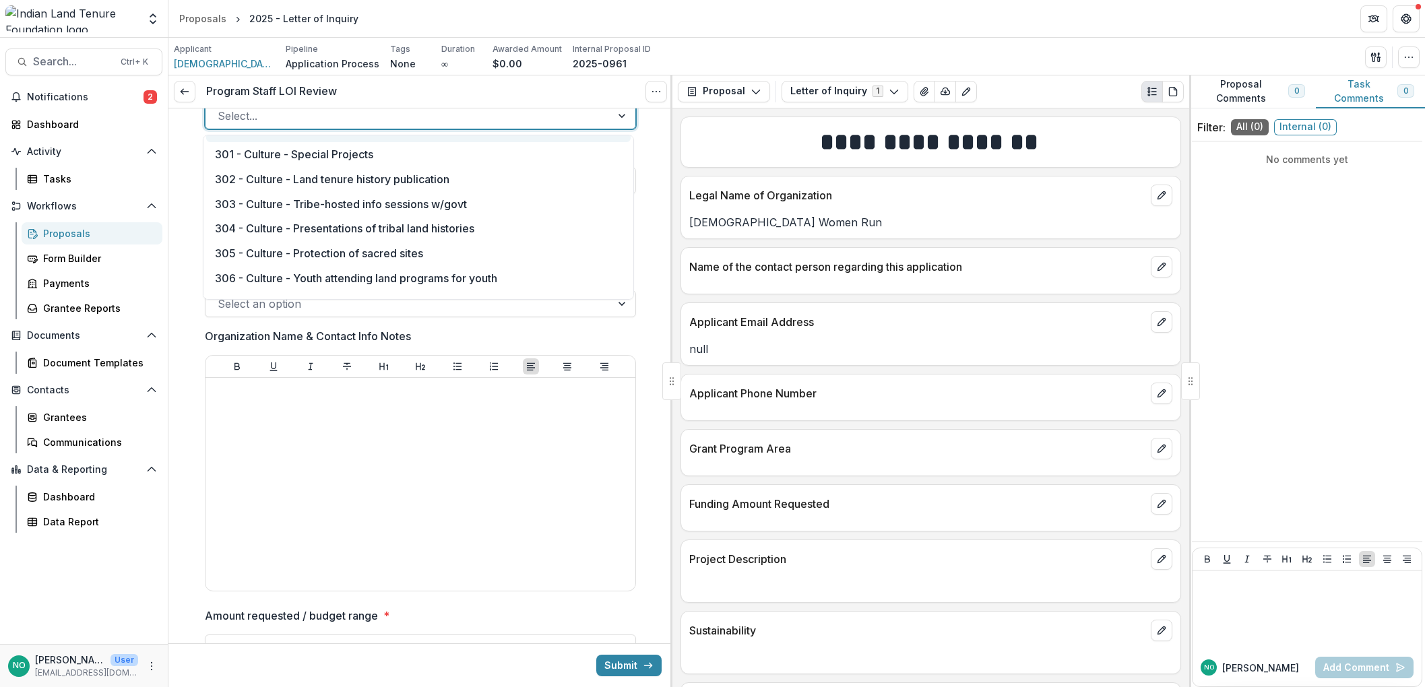
click at [268, 142] on div "300 - Culture" at bounding box center [418, 129] width 425 height 25
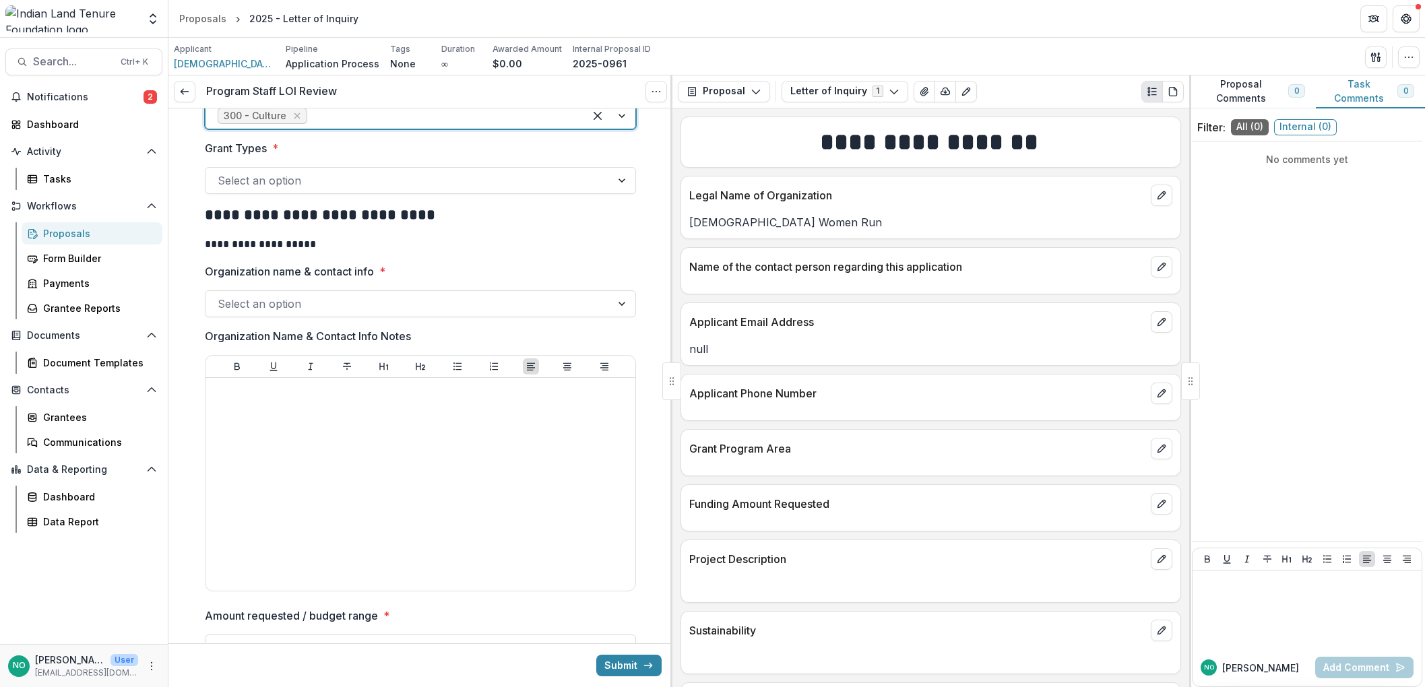
click at [274, 303] on div at bounding box center [408, 304] width 381 height 19
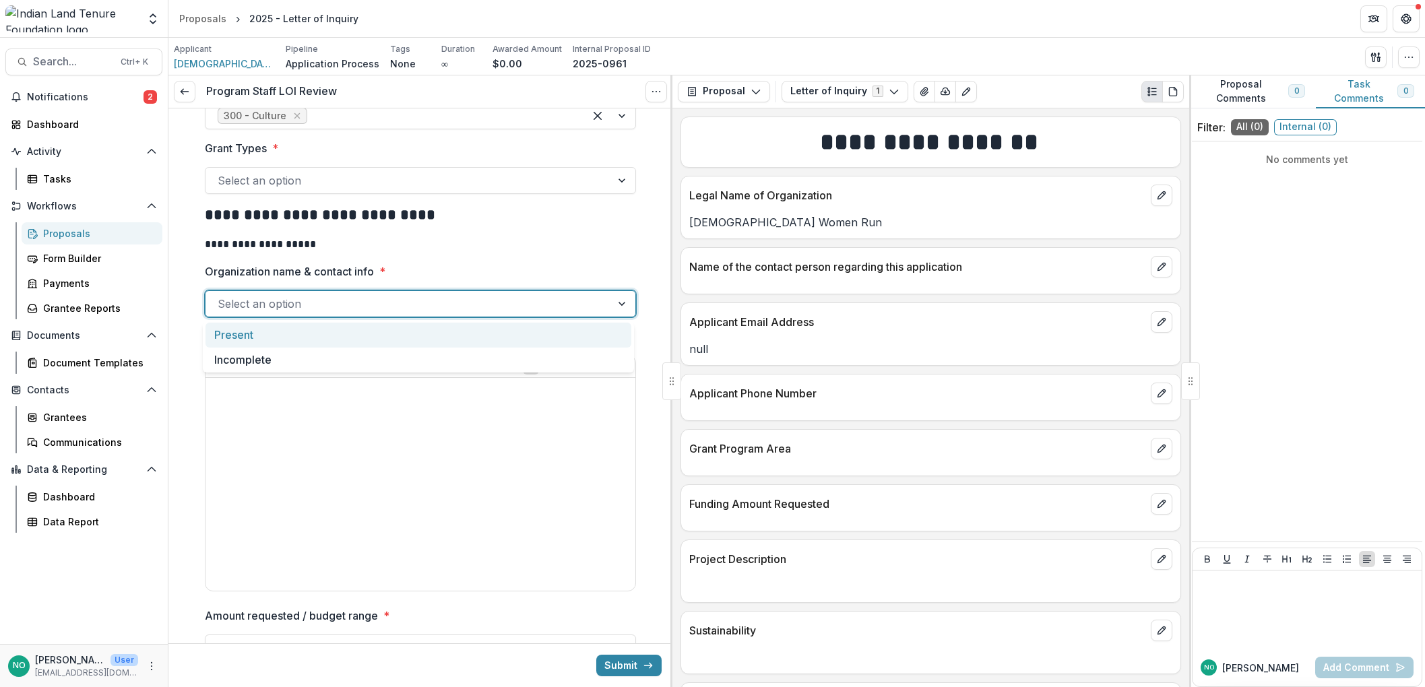
click at [274, 305] on div at bounding box center [408, 304] width 381 height 19
click at [431, 309] on div at bounding box center [408, 304] width 381 height 19
click at [282, 290] on div "Select an option" at bounding box center [420, 303] width 431 height 27
click at [282, 298] on div at bounding box center [408, 304] width 381 height 19
click at [264, 330] on div "Present" at bounding box center [419, 335] width 426 height 25
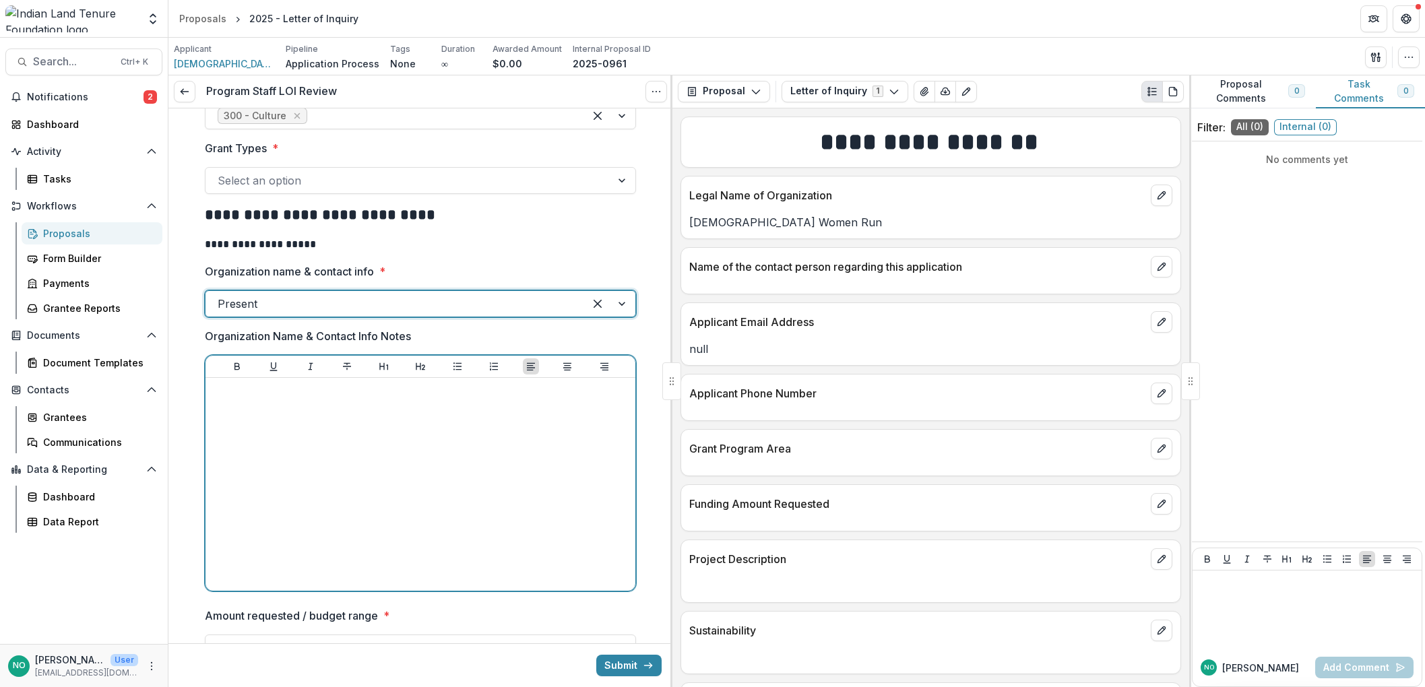
click at [381, 396] on p at bounding box center [420, 390] width 419 height 15
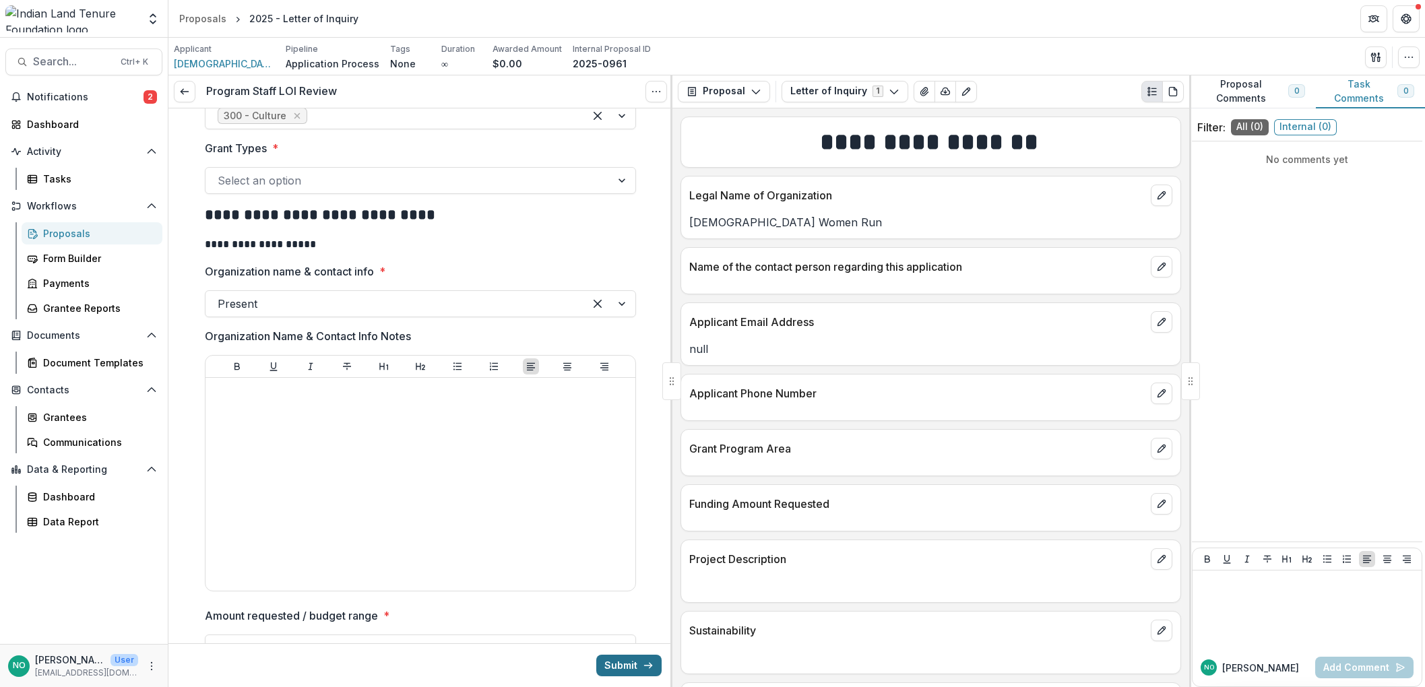
click at [615, 661] on button "Submit" at bounding box center [628, 666] width 65 height 22
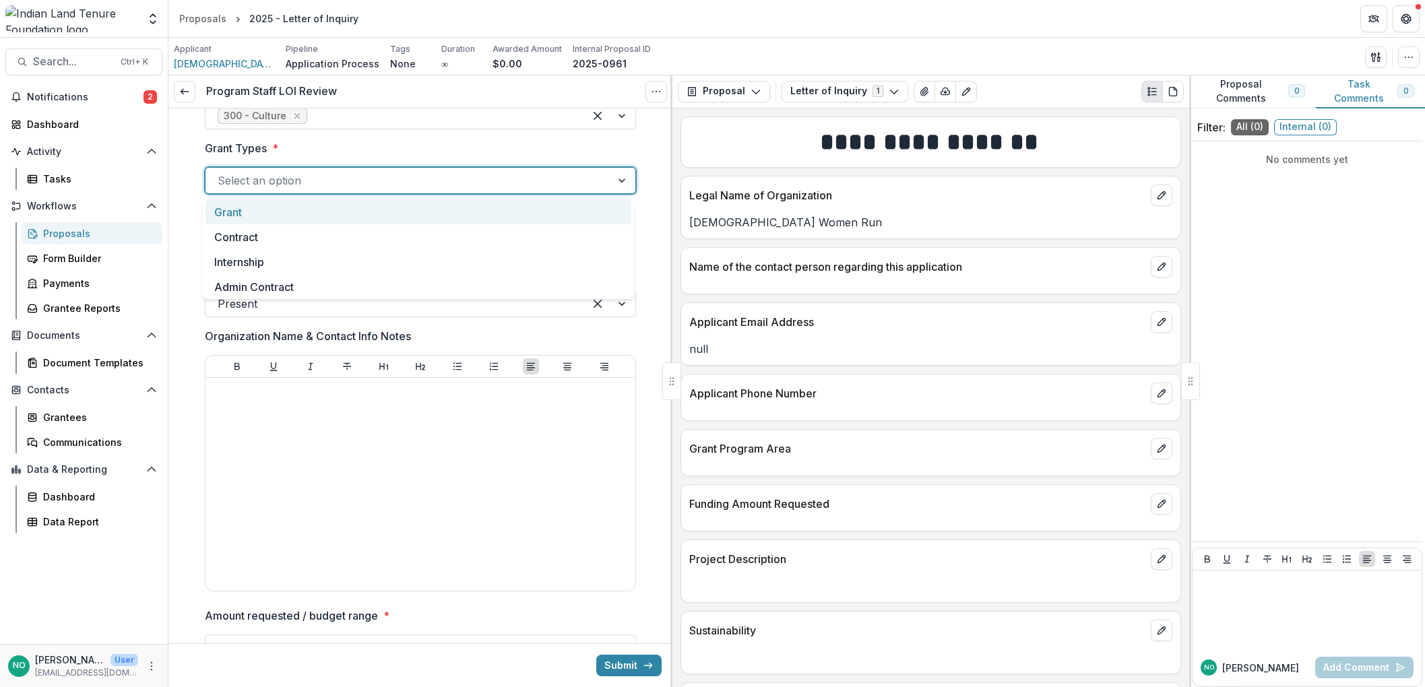
click at [267, 175] on div at bounding box center [408, 180] width 381 height 19
click at [241, 210] on div "Grant" at bounding box center [419, 211] width 426 height 25
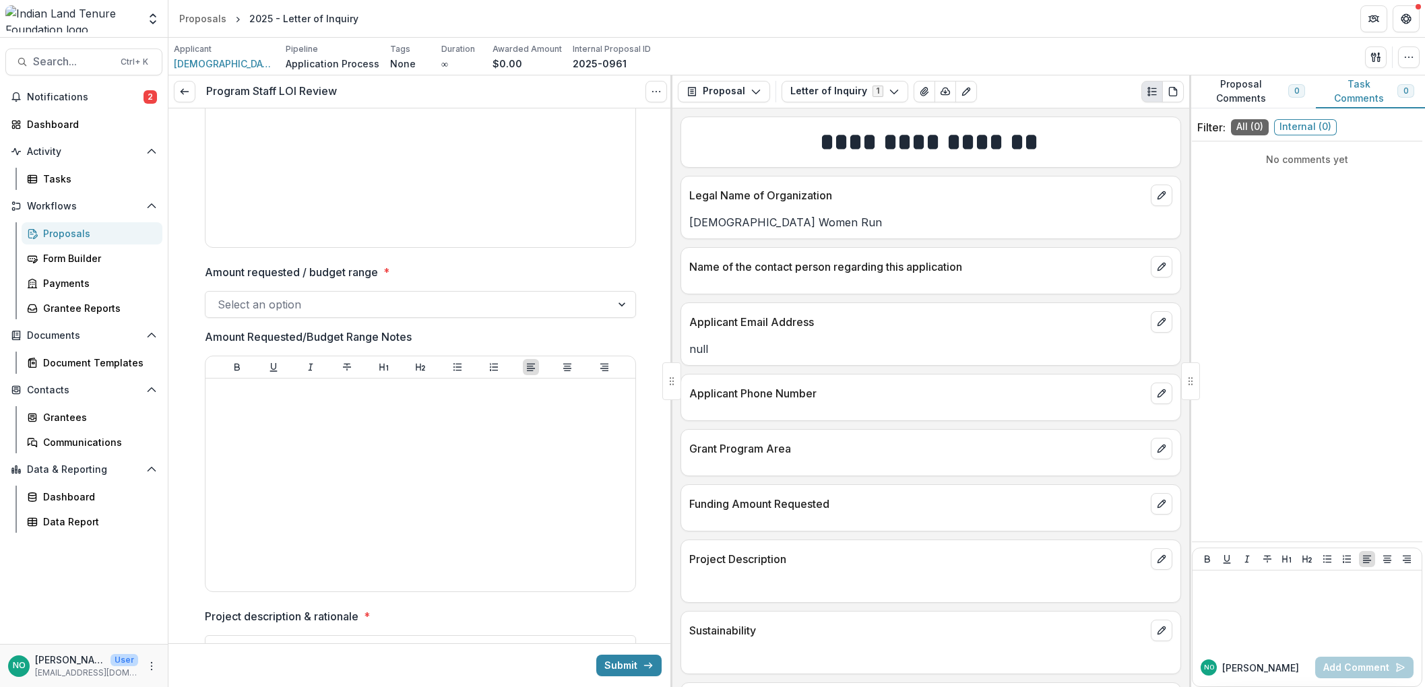
scroll to position [2231, 0]
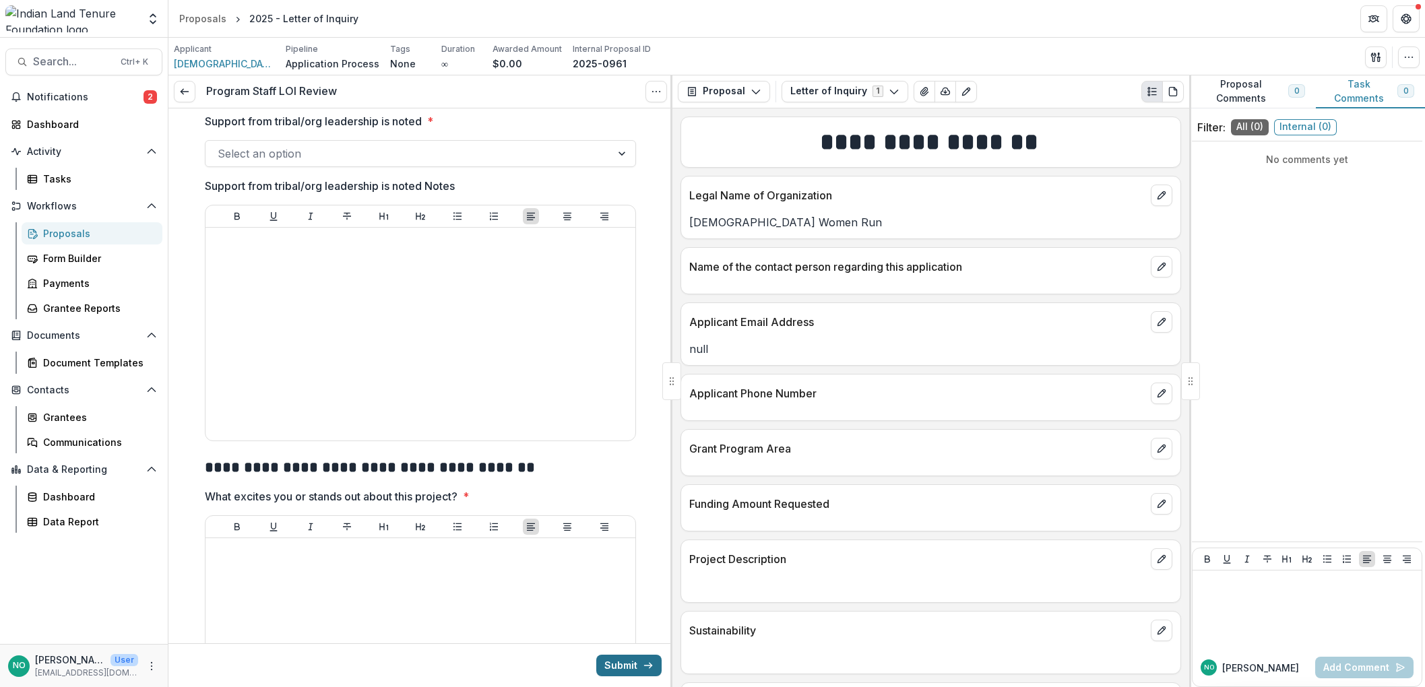
click at [621, 668] on button "Submit" at bounding box center [628, 666] width 65 height 22
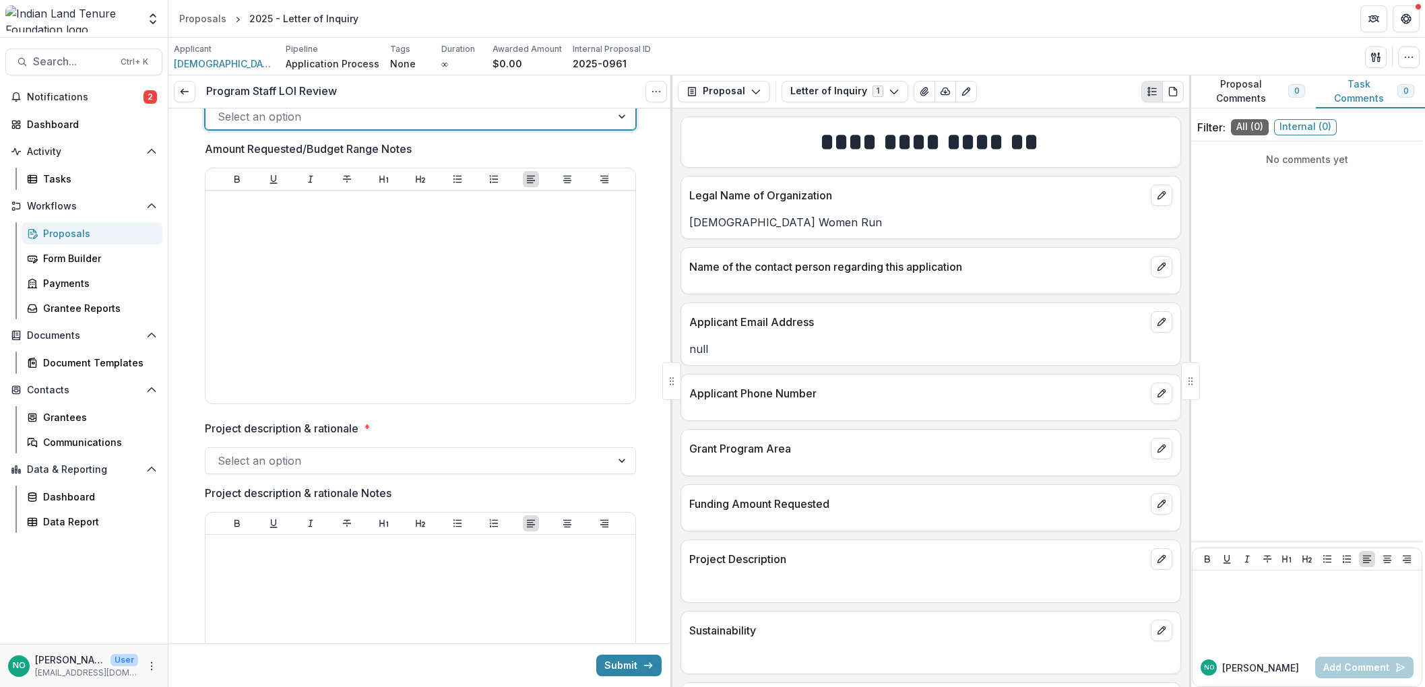
scroll to position [853, 0]
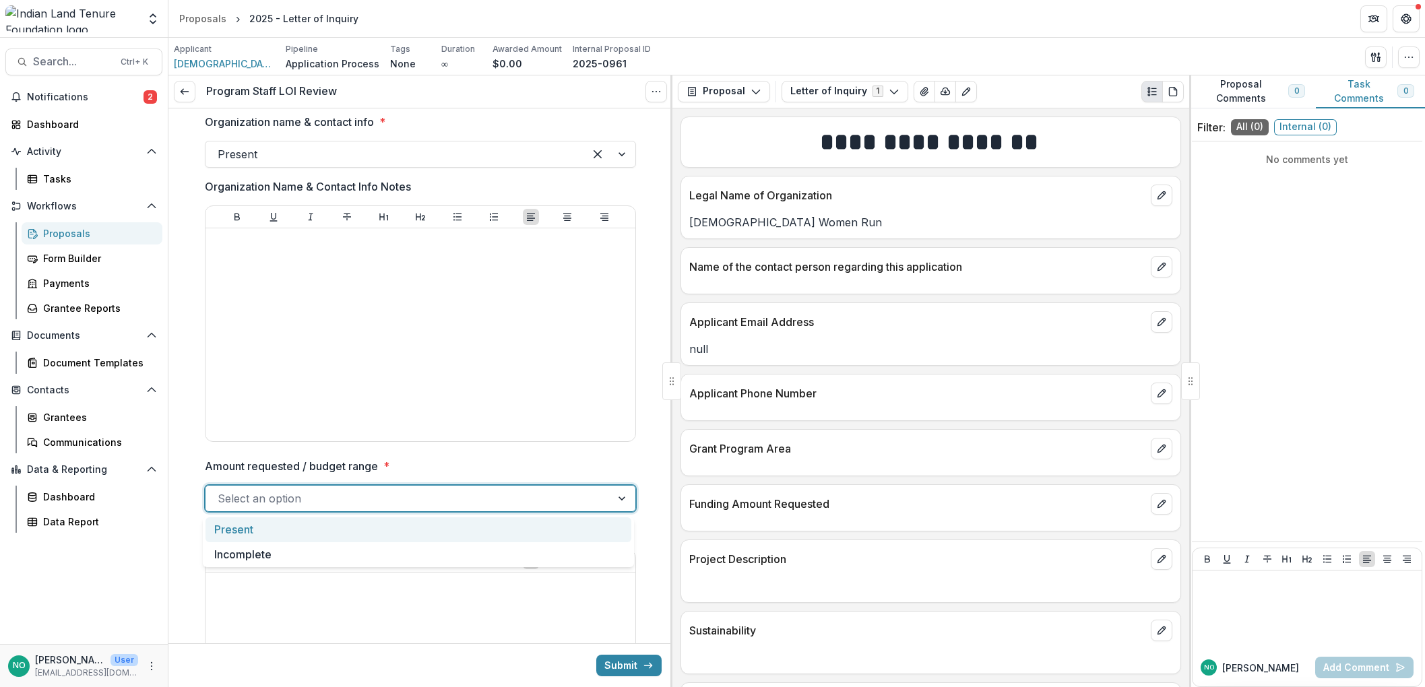
click at [280, 501] on div at bounding box center [408, 498] width 381 height 19
type input "********"
click at [611, 670] on button "Submit" at bounding box center [628, 666] width 65 height 22
click at [335, 498] on div at bounding box center [408, 498] width 381 height 19
click at [334, 497] on div at bounding box center [408, 498] width 381 height 19
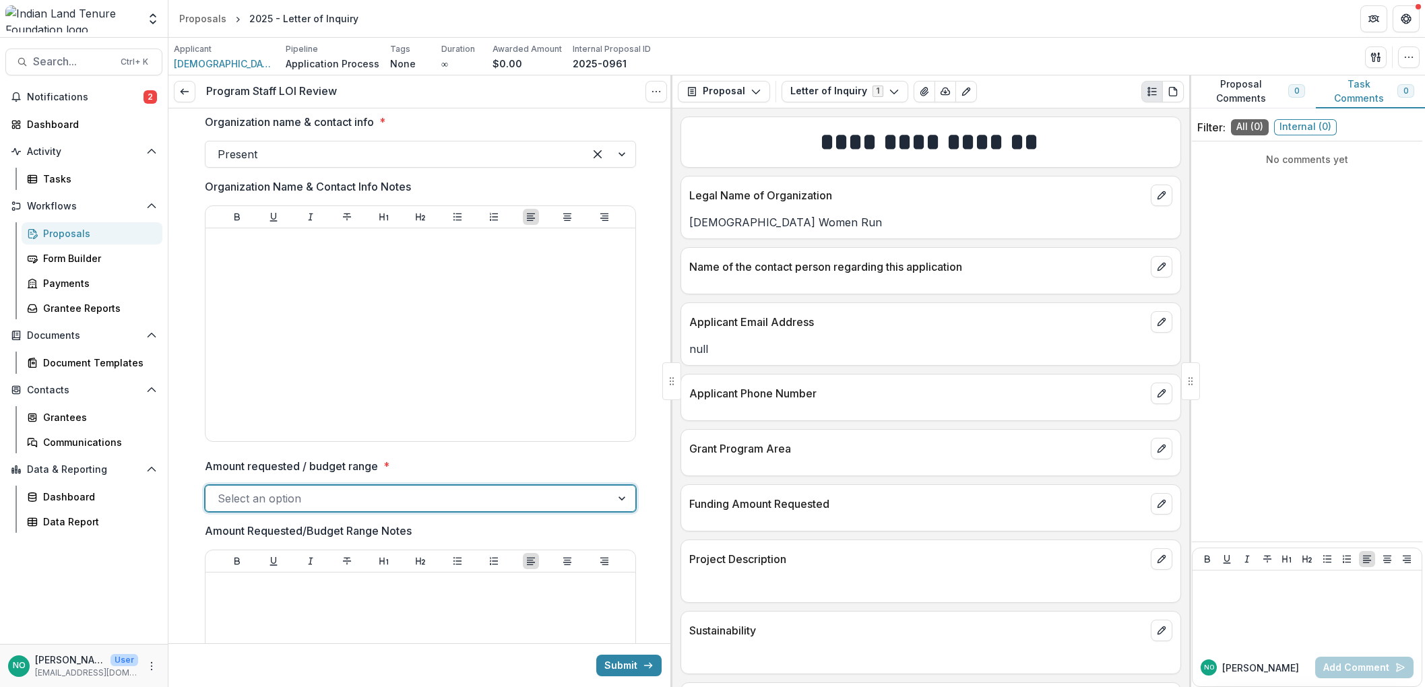
click at [305, 500] on div at bounding box center [408, 498] width 381 height 19
click at [265, 530] on div "Present" at bounding box center [419, 530] width 426 height 25
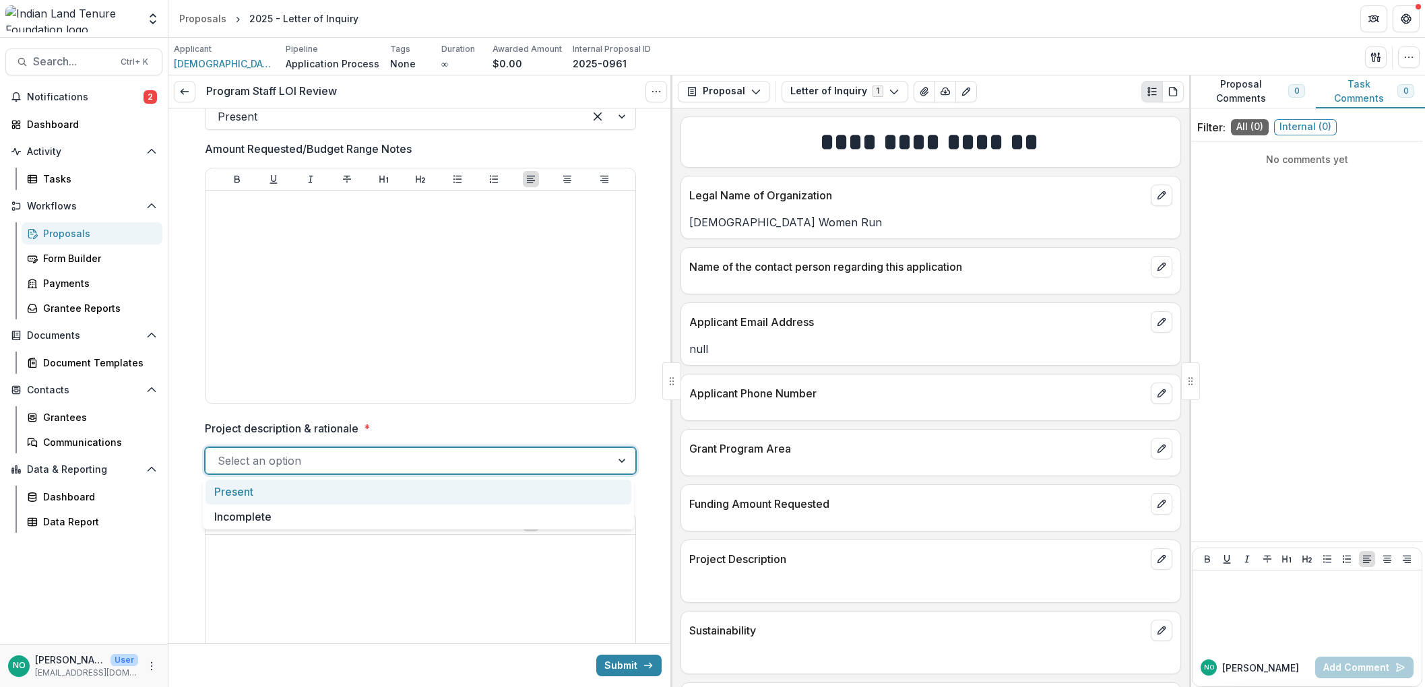
click at [314, 460] on div at bounding box center [408, 461] width 381 height 19
click at [271, 489] on div "Present" at bounding box center [419, 492] width 426 height 25
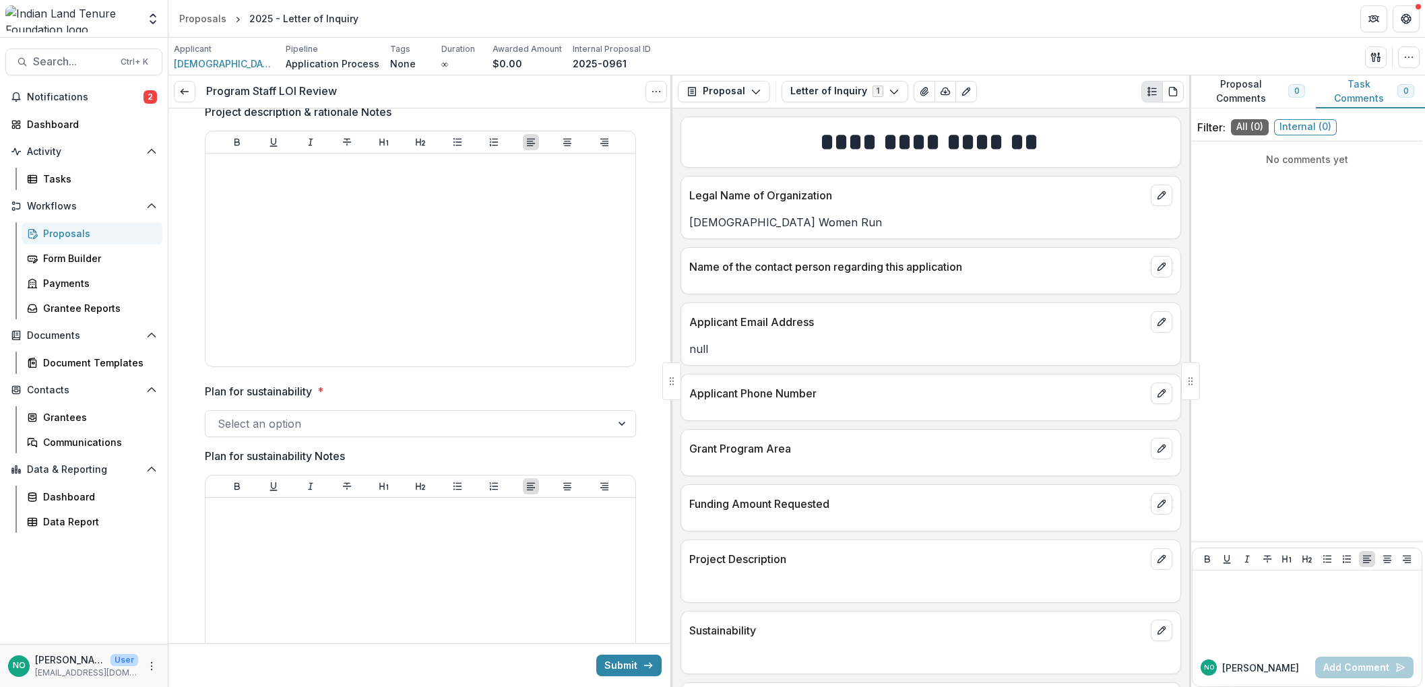
click at [295, 418] on div at bounding box center [408, 423] width 381 height 19
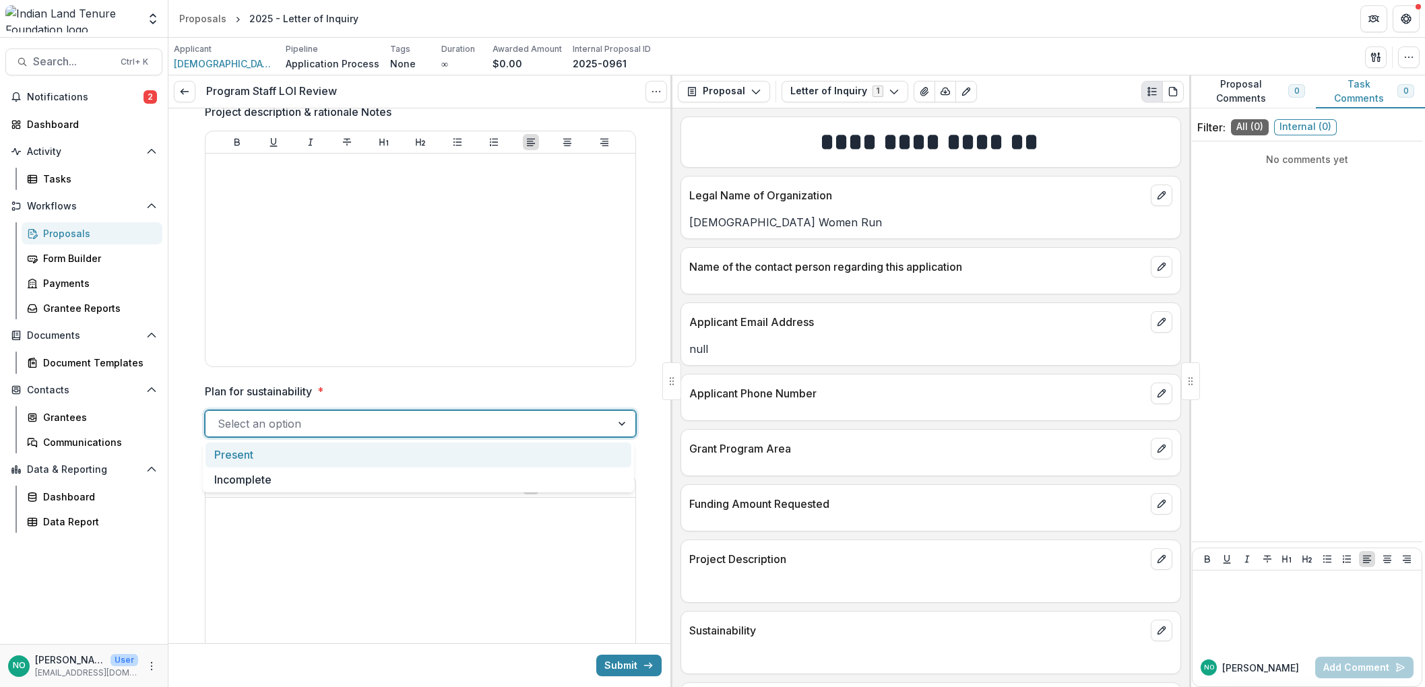
click at [290, 451] on div "Present" at bounding box center [419, 455] width 426 height 25
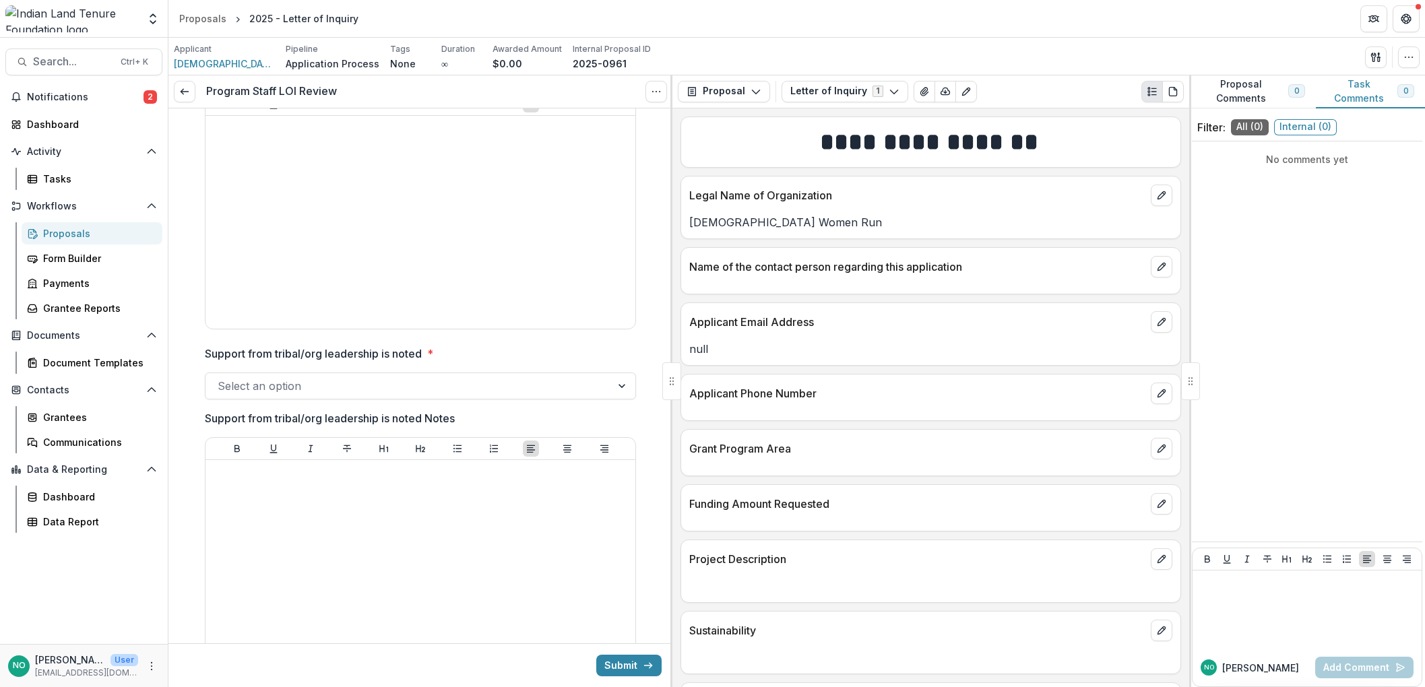
click at [318, 388] on div at bounding box center [408, 386] width 381 height 19
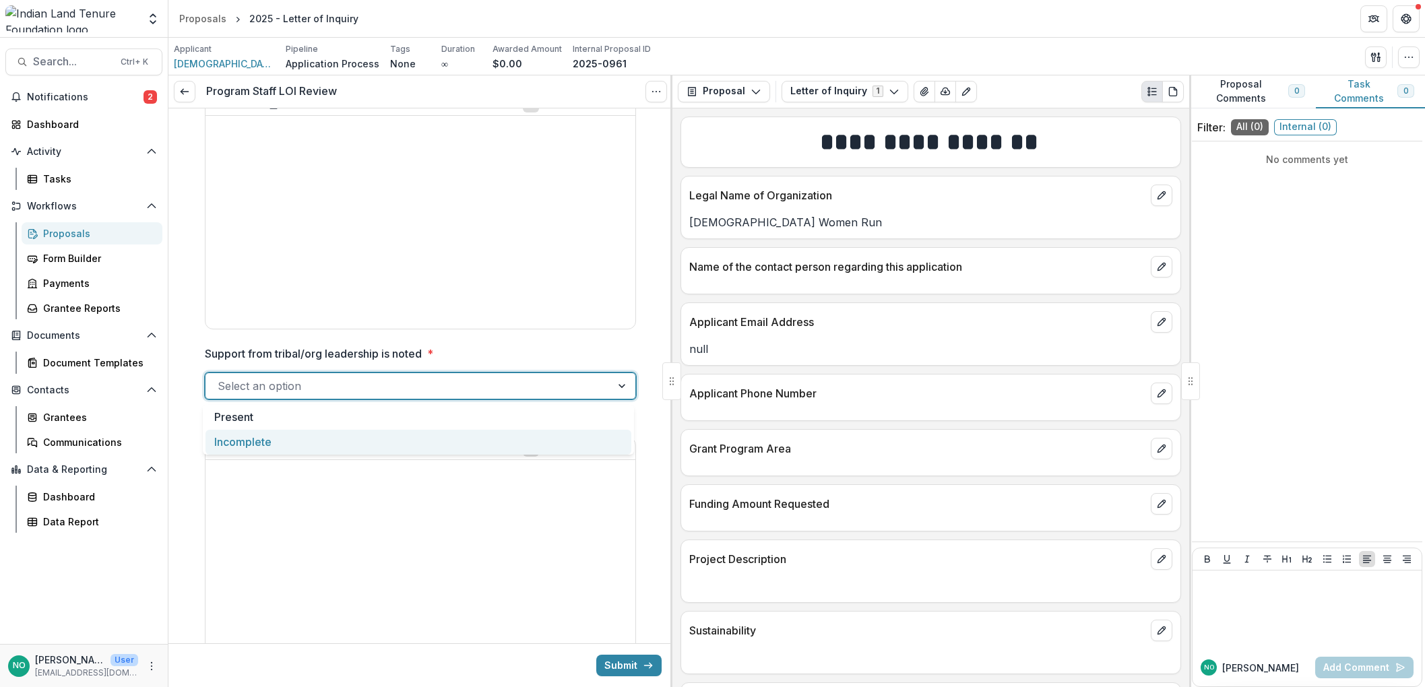
click at [273, 445] on div "Incomplete" at bounding box center [419, 442] width 426 height 25
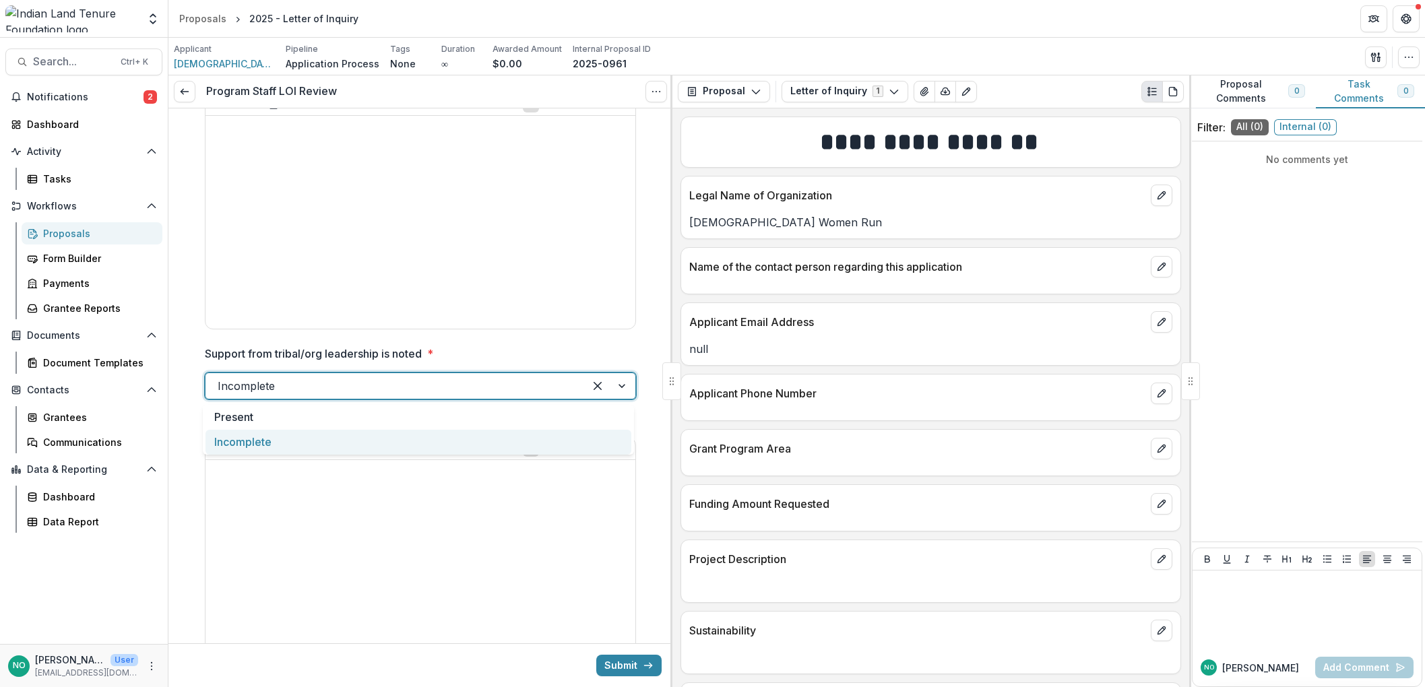
click at [299, 396] on div at bounding box center [395, 386] width 354 height 19
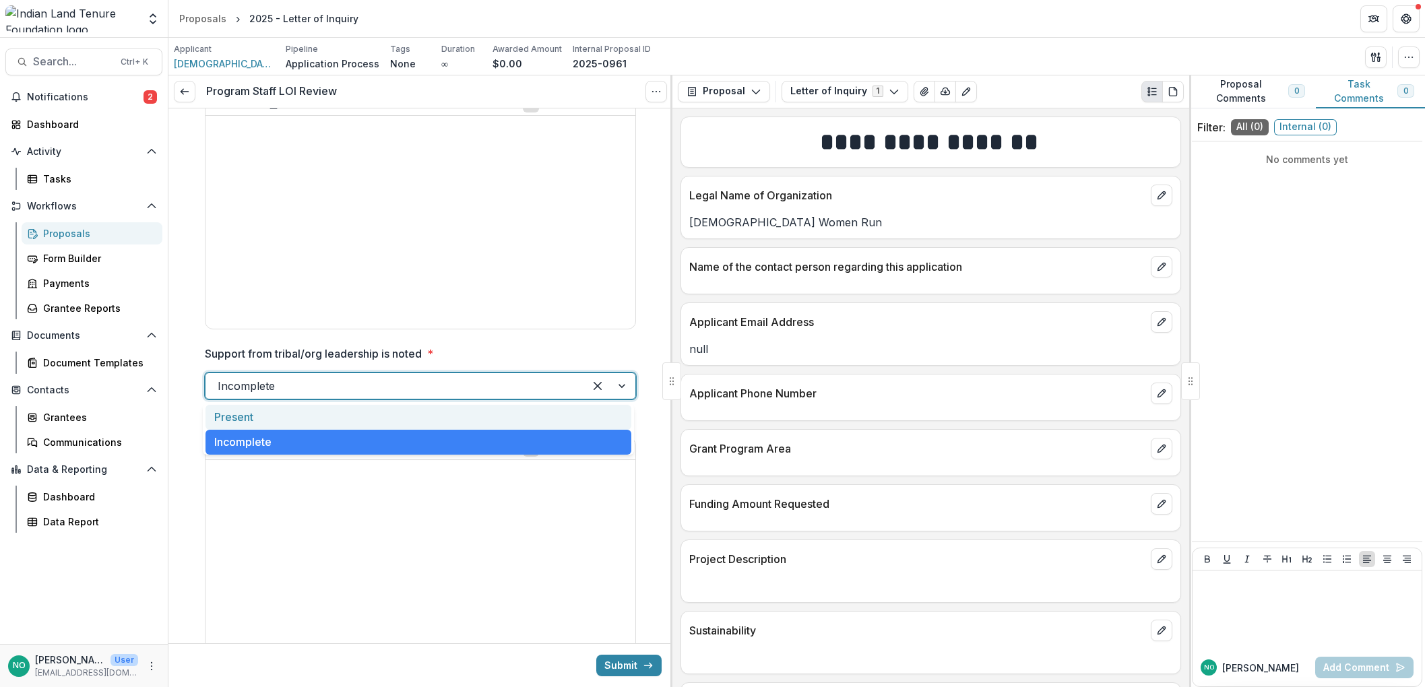
click at [270, 421] on div "Present" at bounding box center [419, 417] width 426 height 25
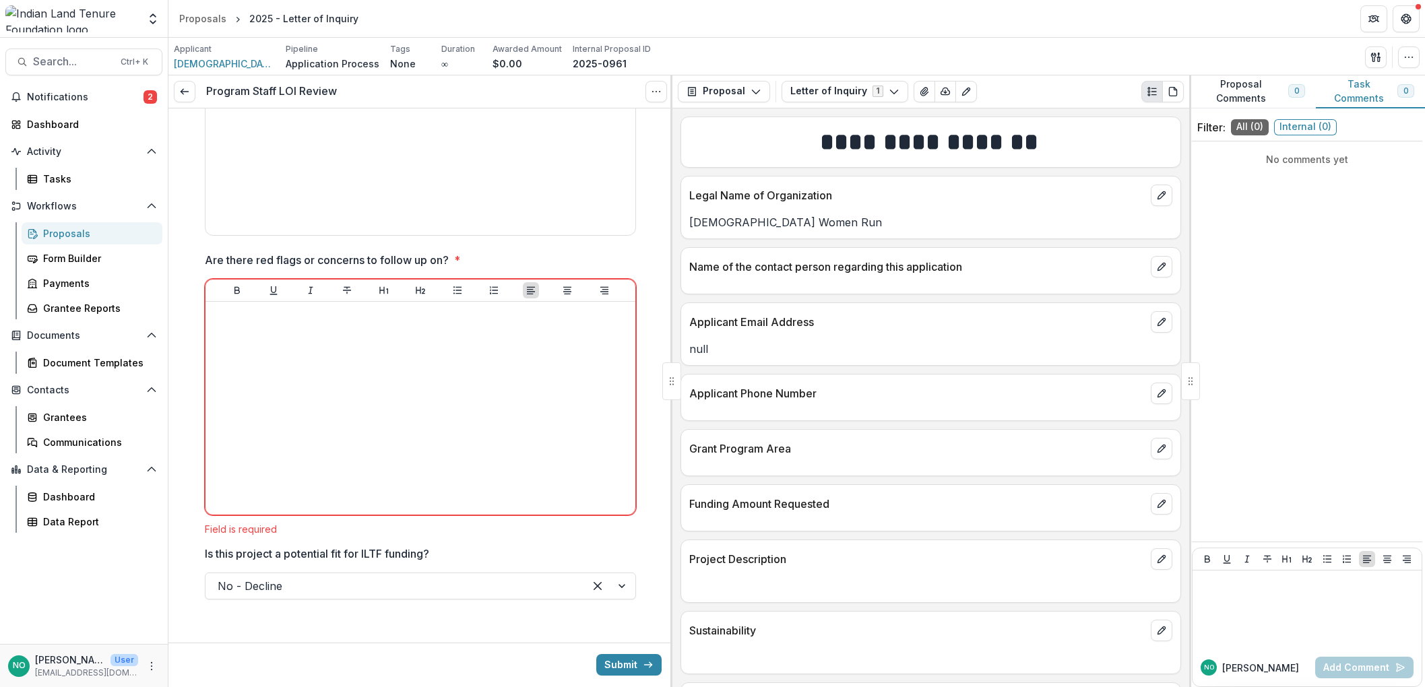
scroll to position [2366, 0]
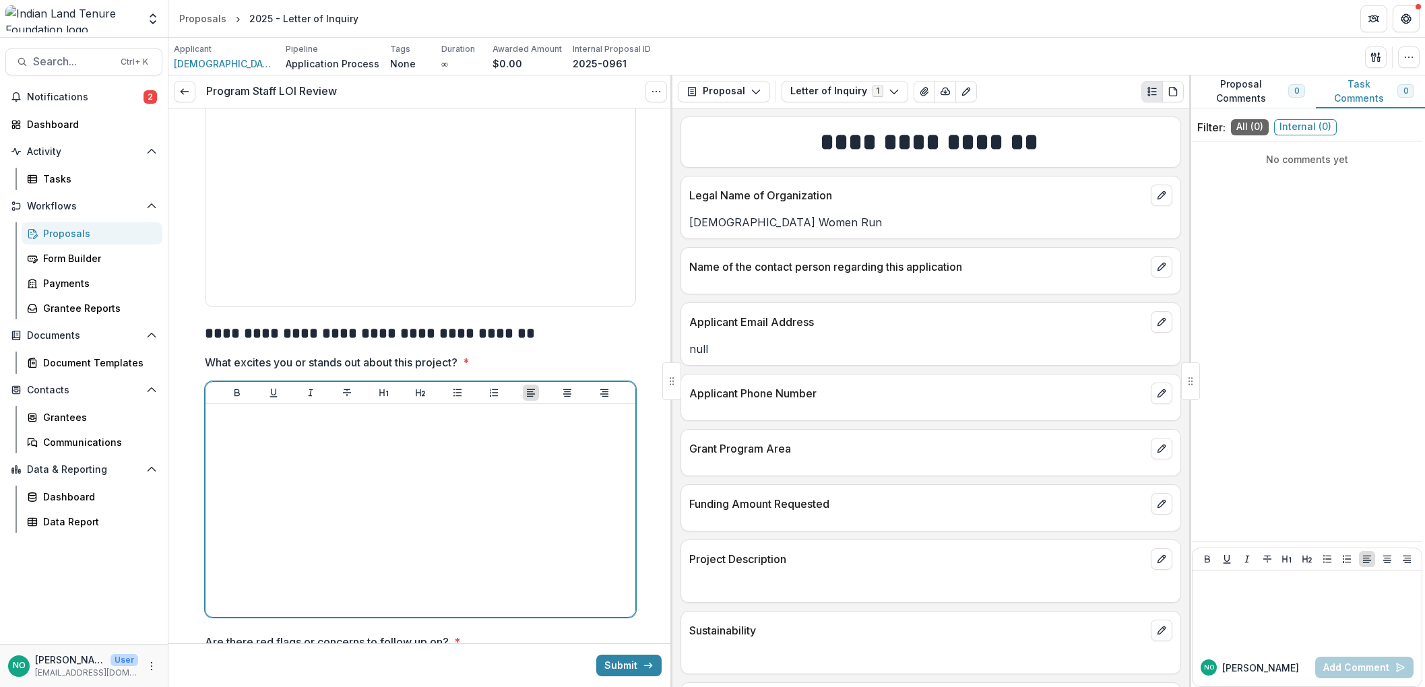
click at [399, 518] on div at bounding box center [420, 511] width 419 height 202
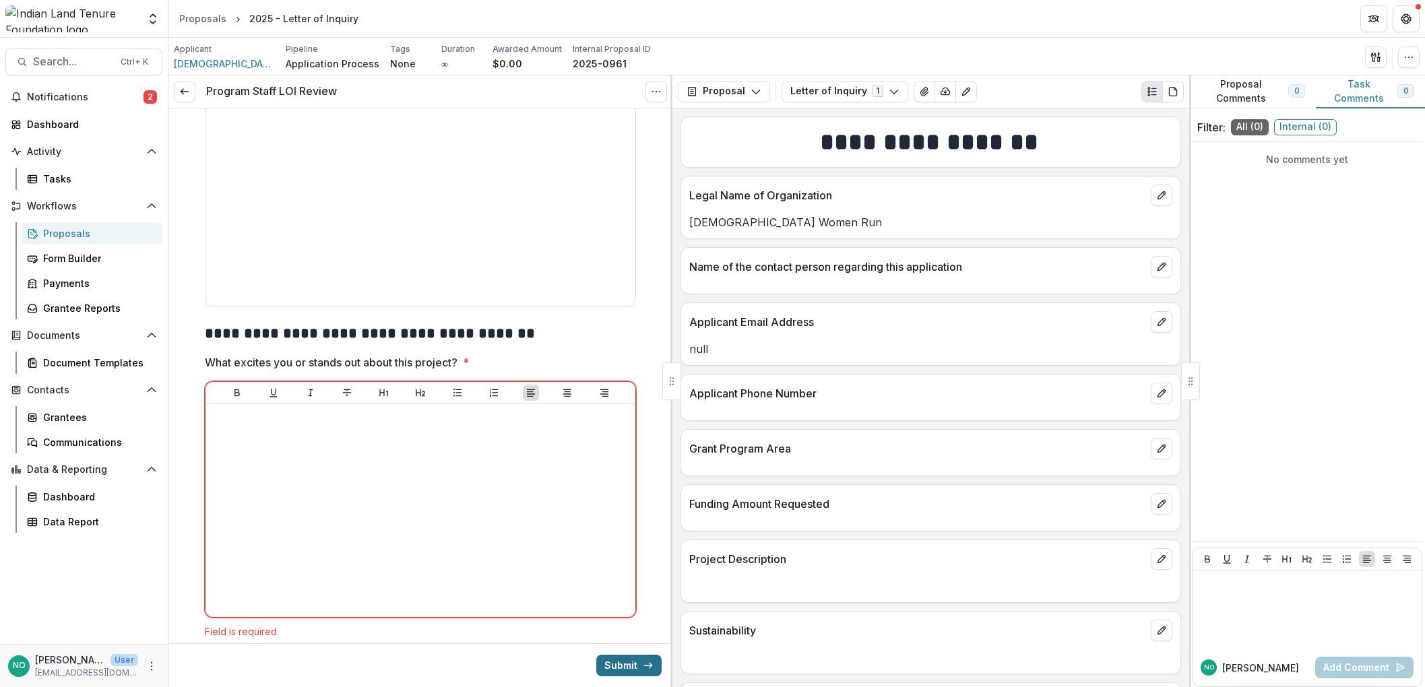
click at [616, 658] on button "Submit" at bounding box center [628, 666] width 65 height 22
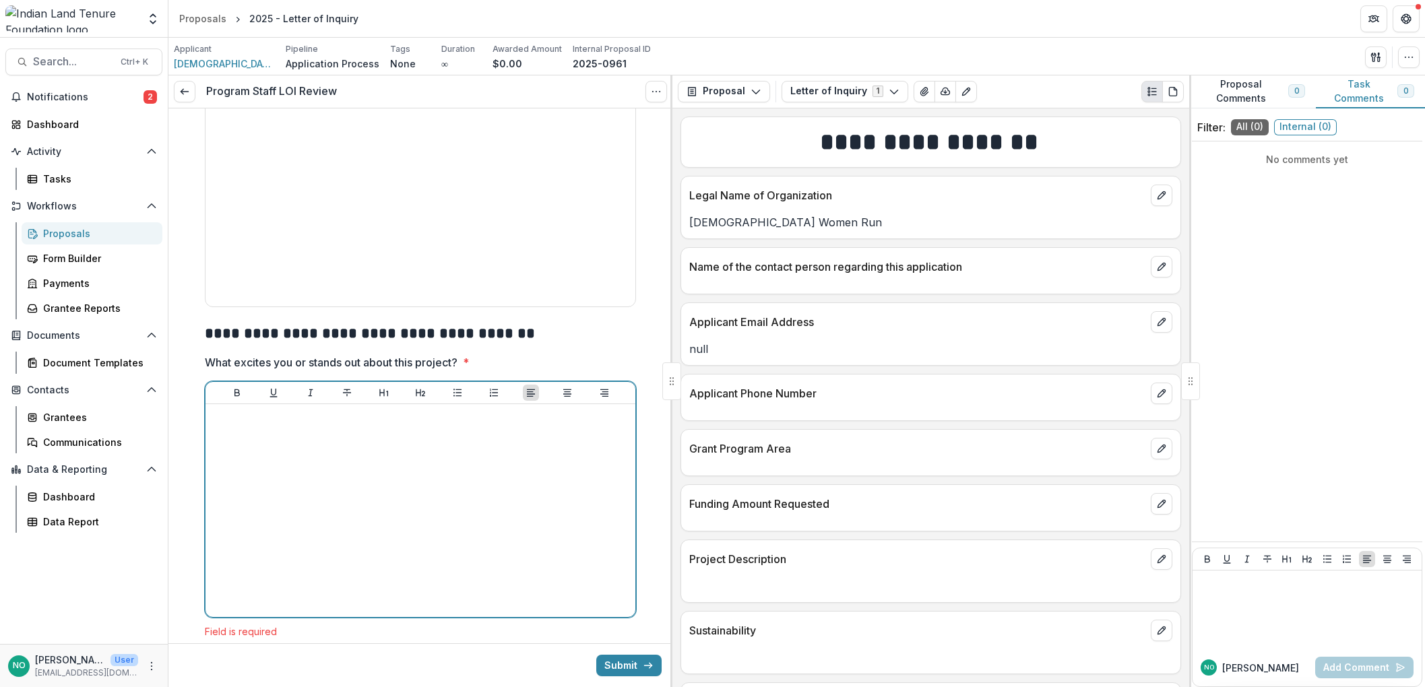
click at [218, 410] on p at bounding box center [420, 417] width 419 height 15
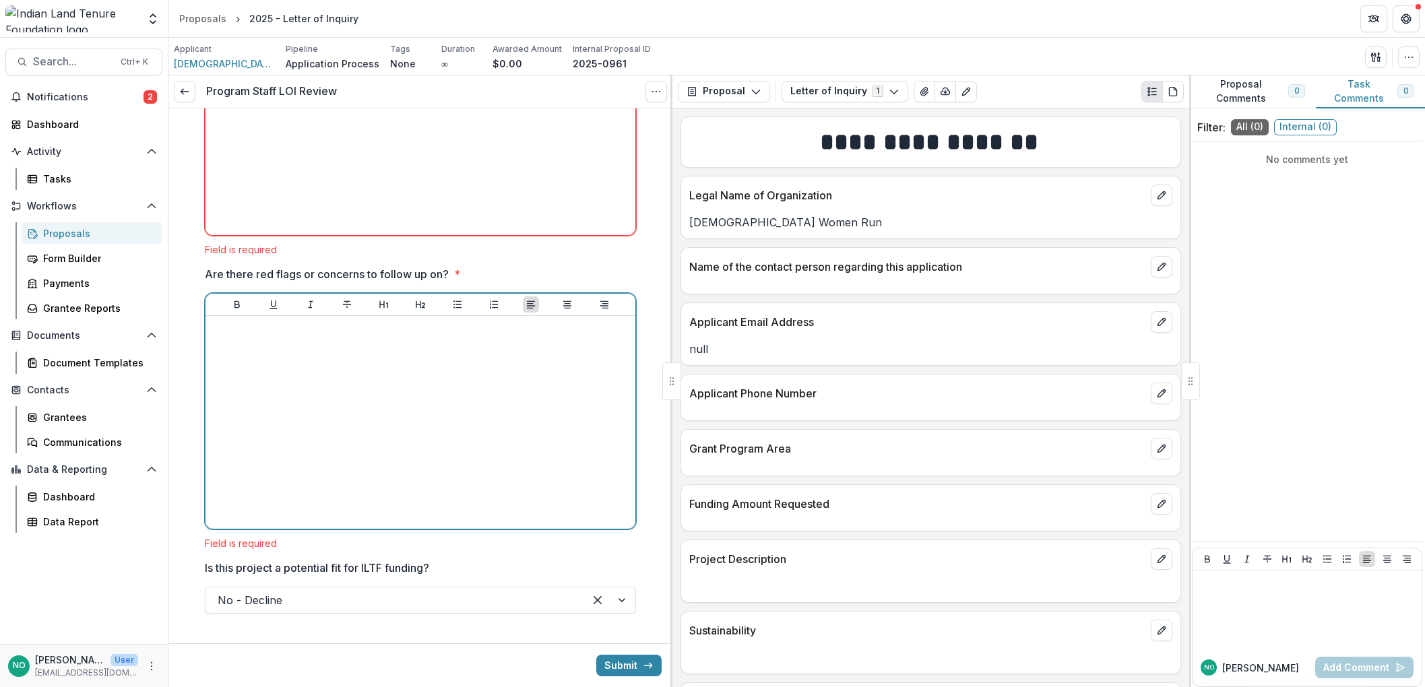
click at [295, 430] on div at bounding box center [420, 422] width 419 height 202
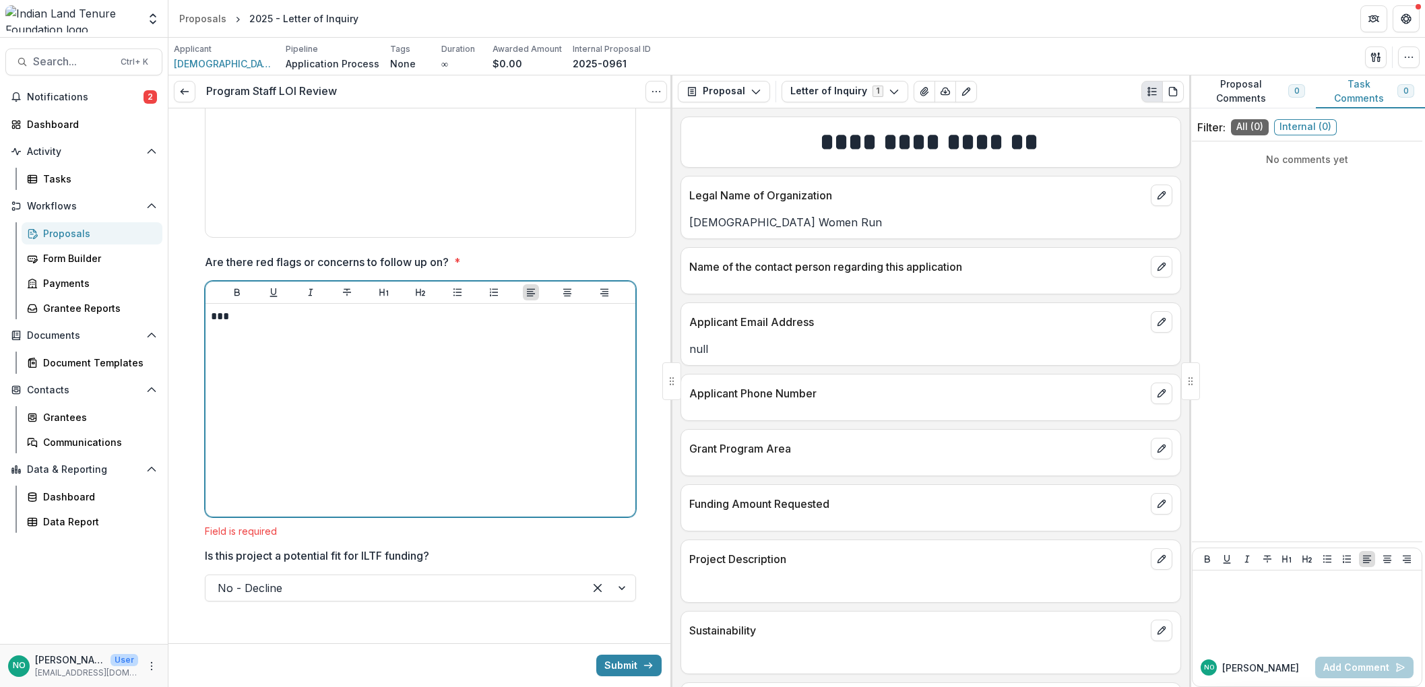
scroll to position [2748, 0]
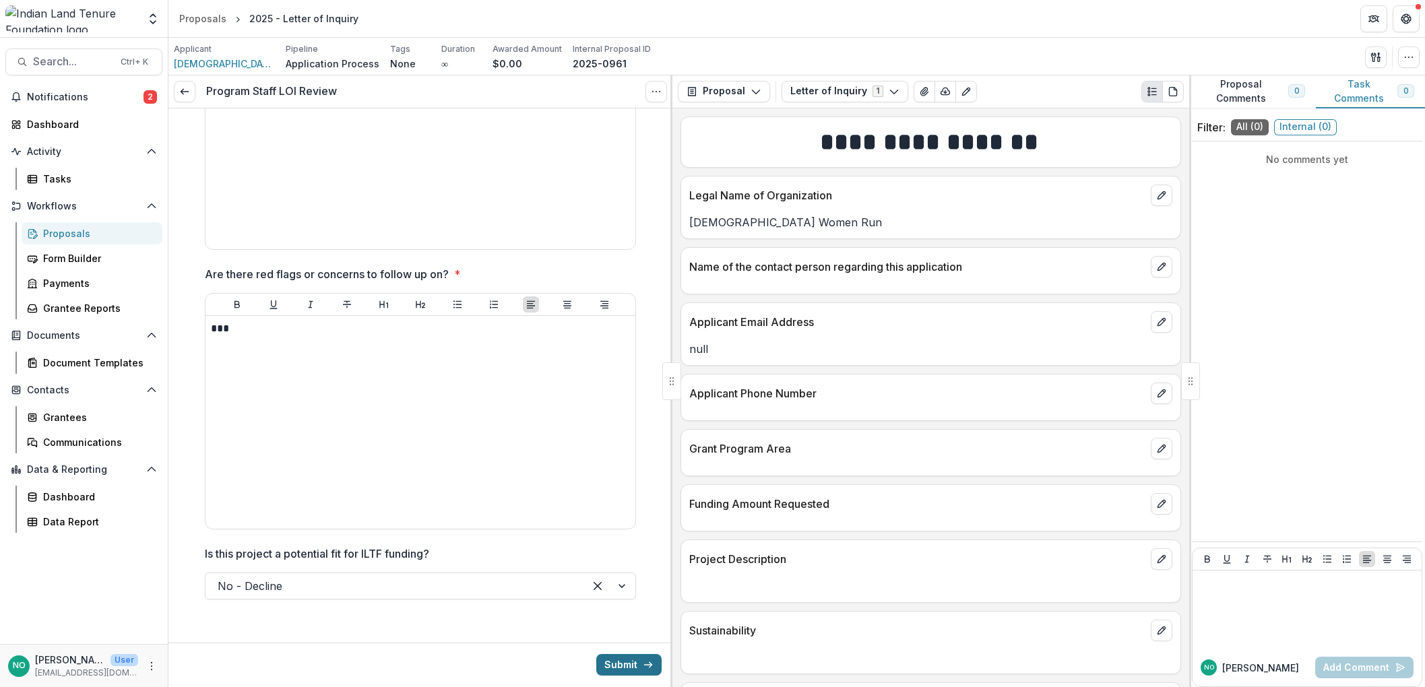
click at [642, 659] on button "Submit" at bounding box center [628, 665] width 65 height 22
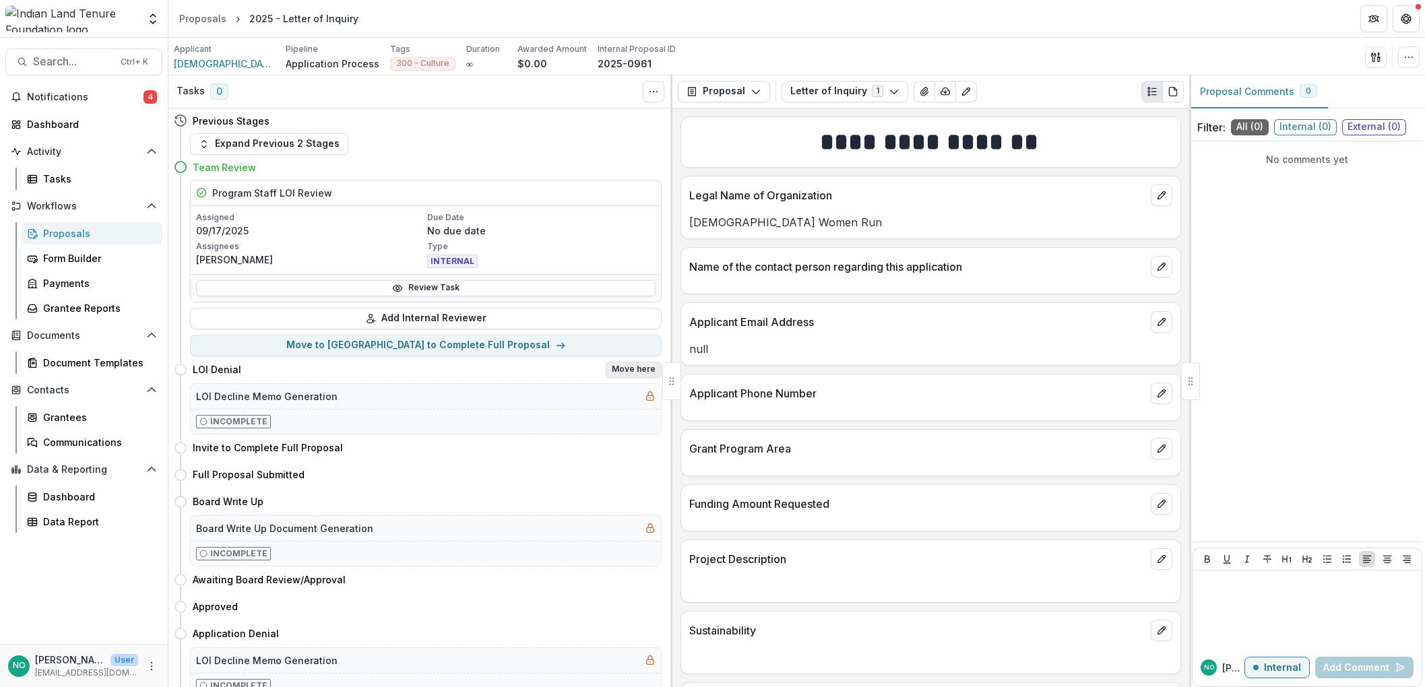
click at [638, 367] on button "Move here" at bounding box center [634, 370] width 56 height 16
select select "**********"
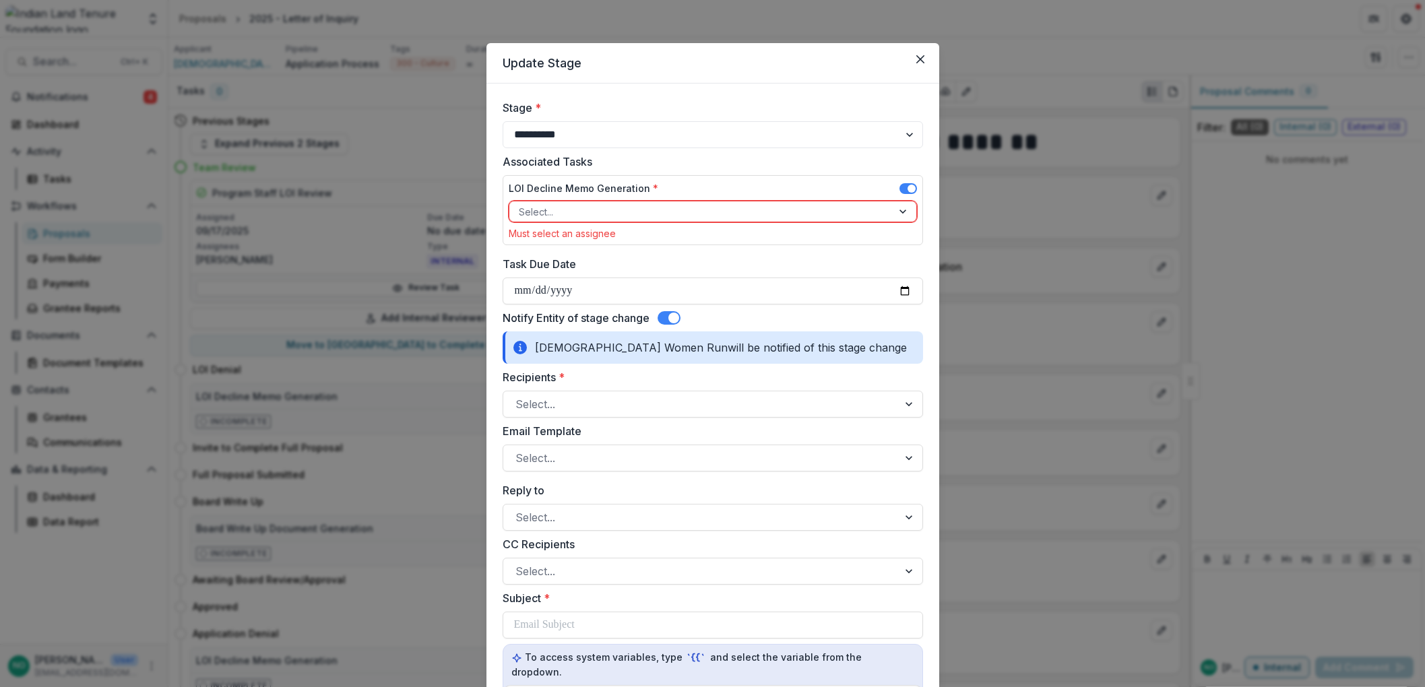
click at [620, 214] on div at bounding box center [701, 212] width 364 height 17
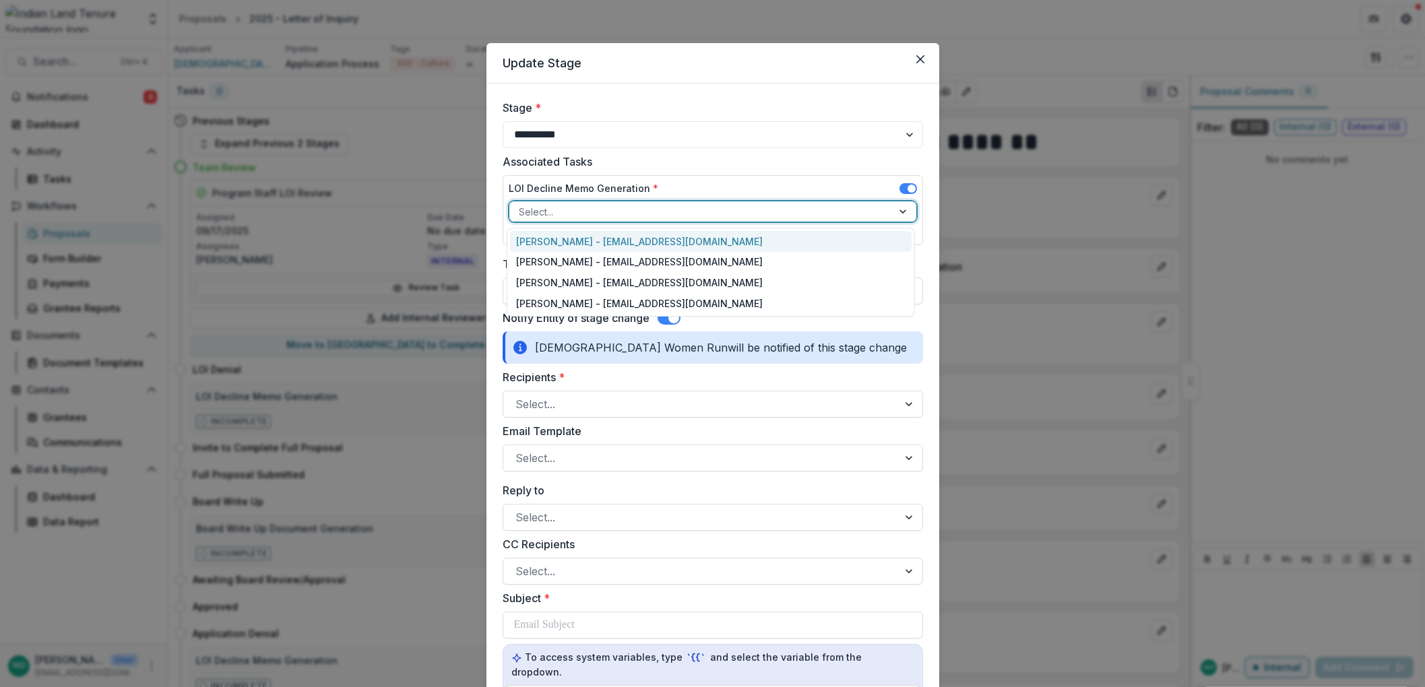
click at [609, 241] on div "Nicole Olson - nolson@iltf.org" at bounding box center [711, 241] width 402 height 21
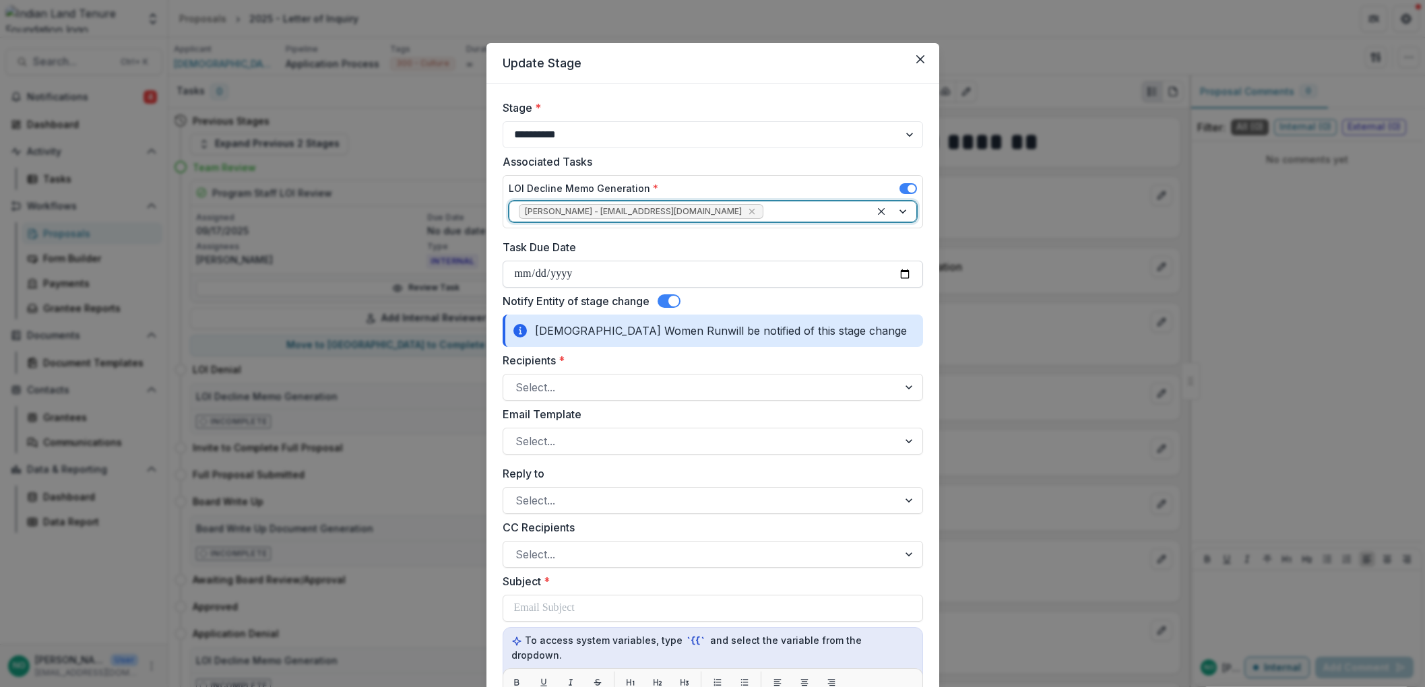
click at [522, 278] on input "Task Due Date" at bounding box center [713, 274] width 421 height 27
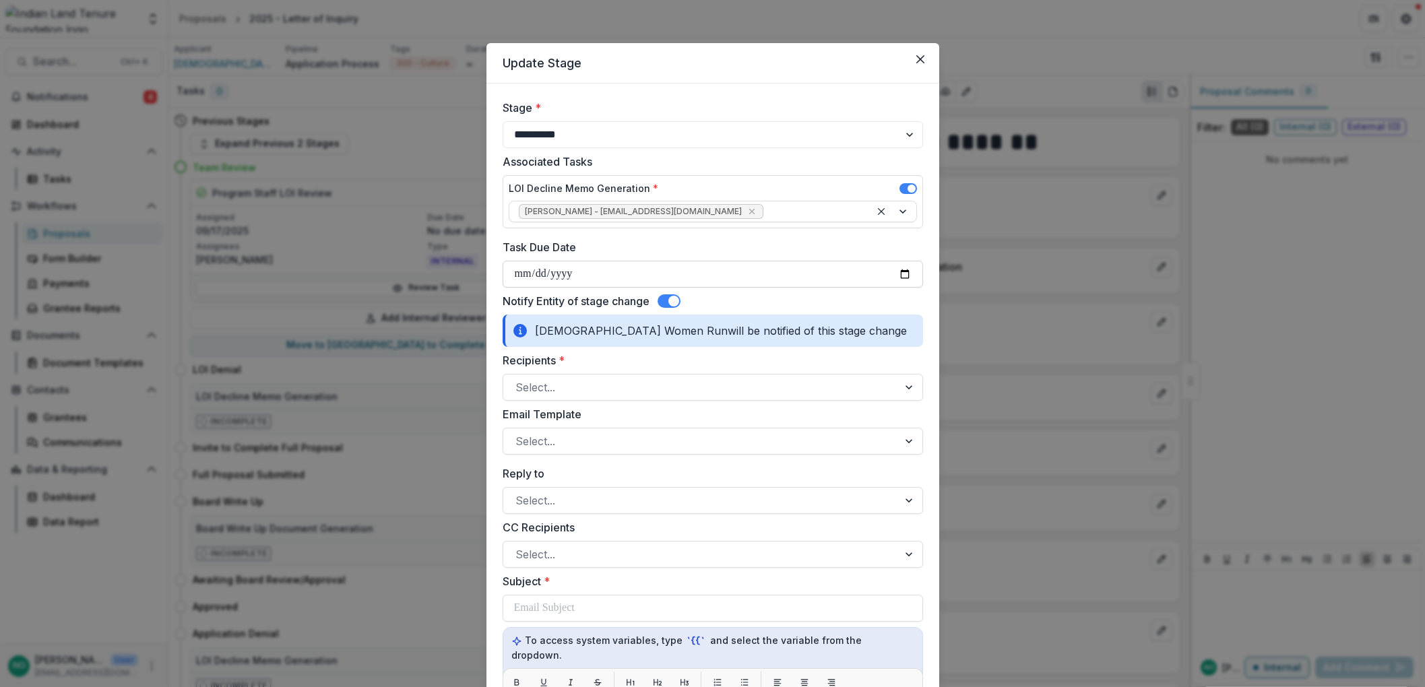
click at [903, 268] on input "Task Due Date" at bounding box center [713, 274] width 421 height 27
type input "**********"
click at [569, 381] on div at bounding box center [701, 387] width 371 height 19
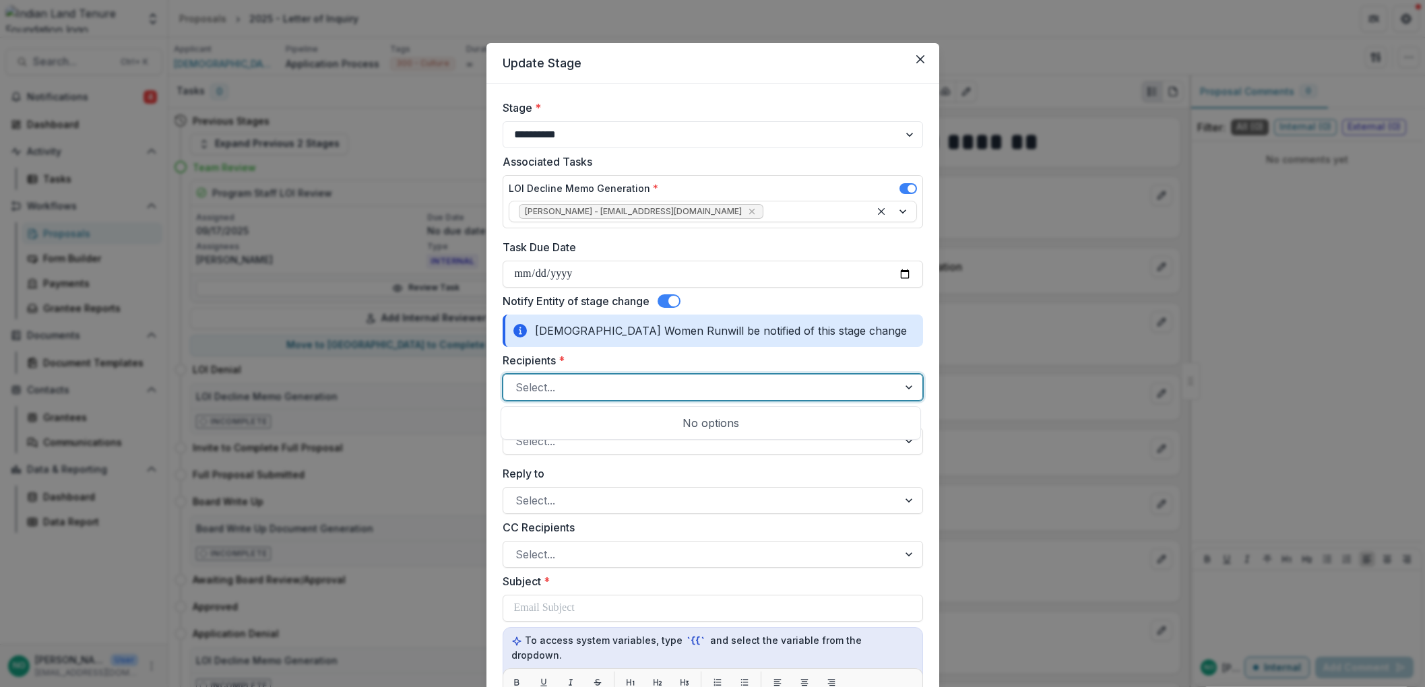
click at [569, 379] on div at bounding box center [701, 387] width 371 height 19
click at [900, 390] on div at bounding box center [910, 388] width 24 height 26
click at [901, 390] on div at bounding box center [910, 388] width 24 height 26
click at [902, 390] on div at bounding box center [910, 388] width 24 height 26
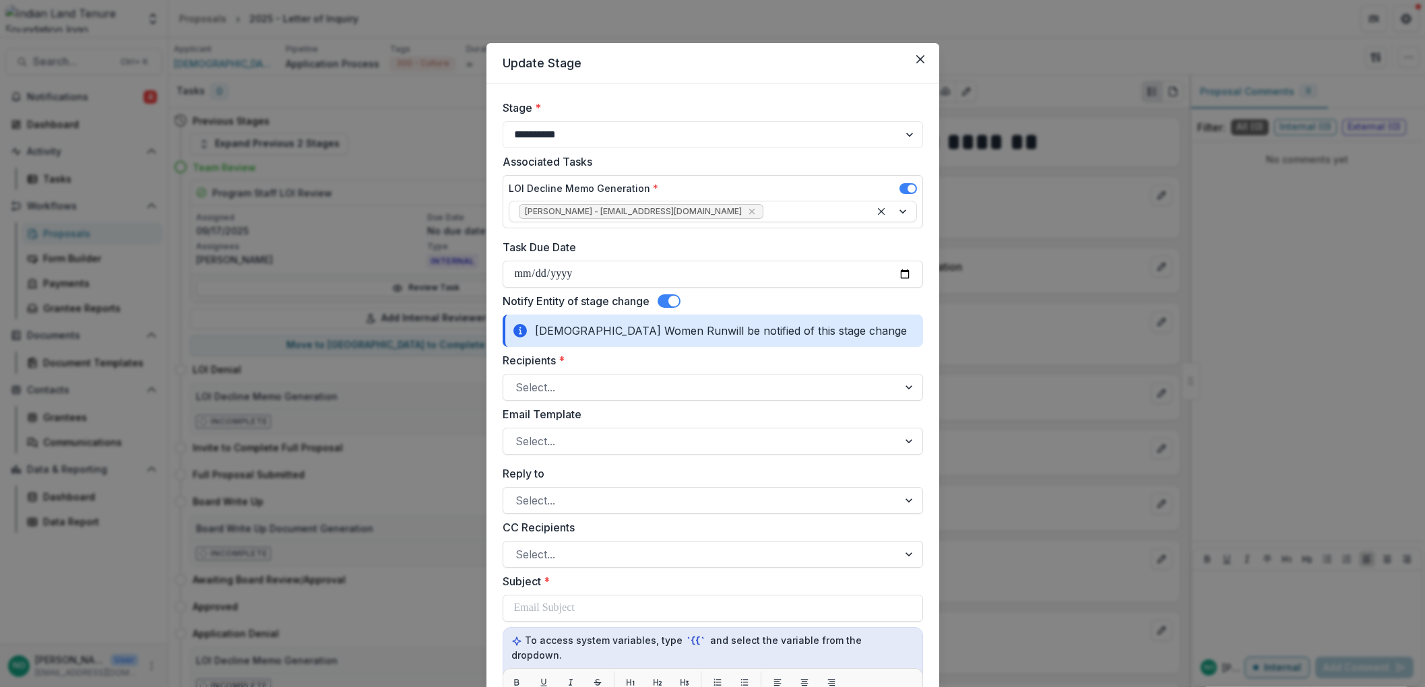
click at [667, 301] on span at bounding box center [669, 301] width 23 height 13
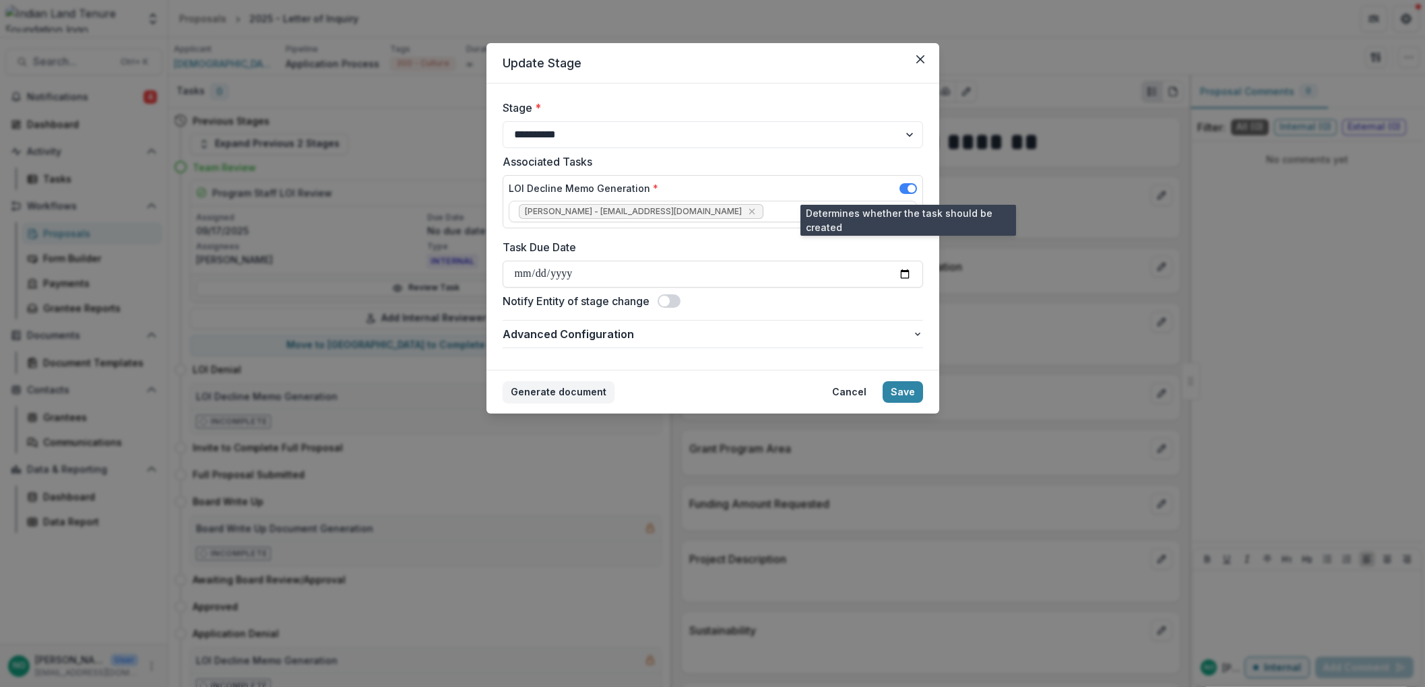
click at [917, 190] on span at bounding box center [909, 188] width 18 height 11
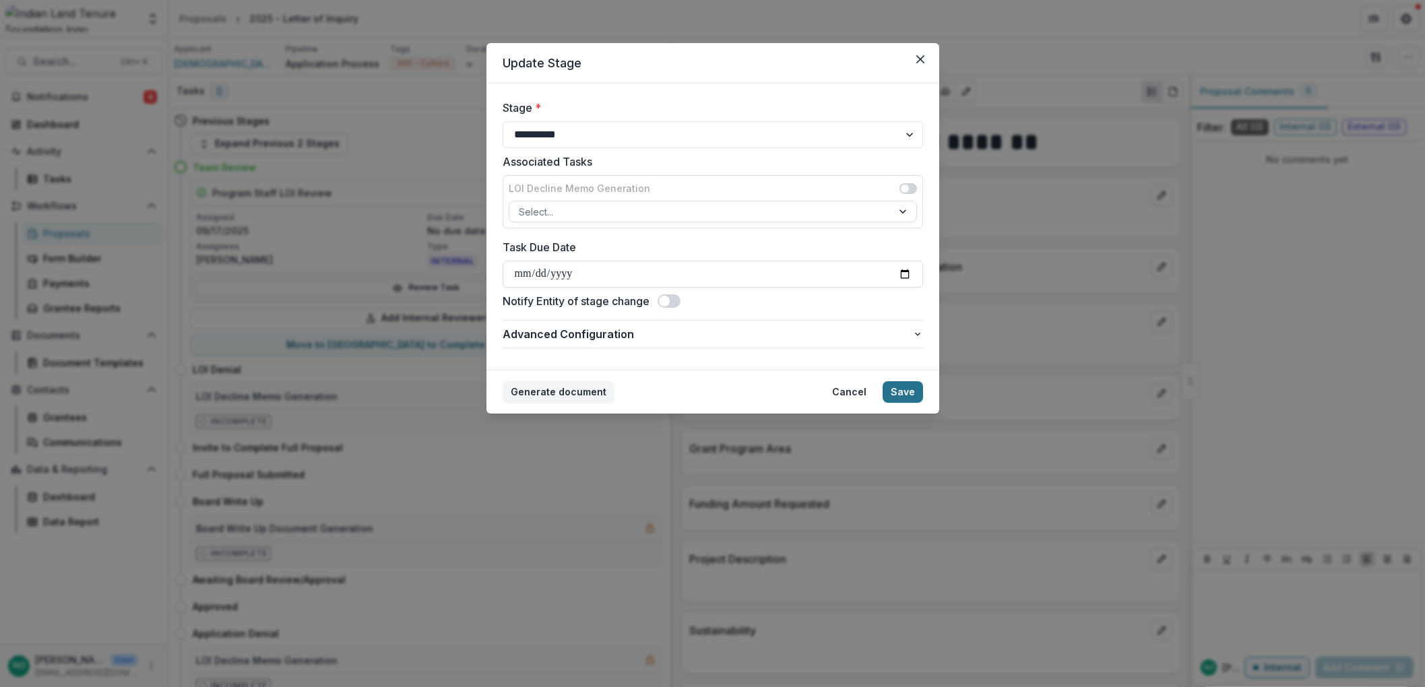
click at [901, 386] on button "Save" at bounding box center [903, 392] width 40 height 22
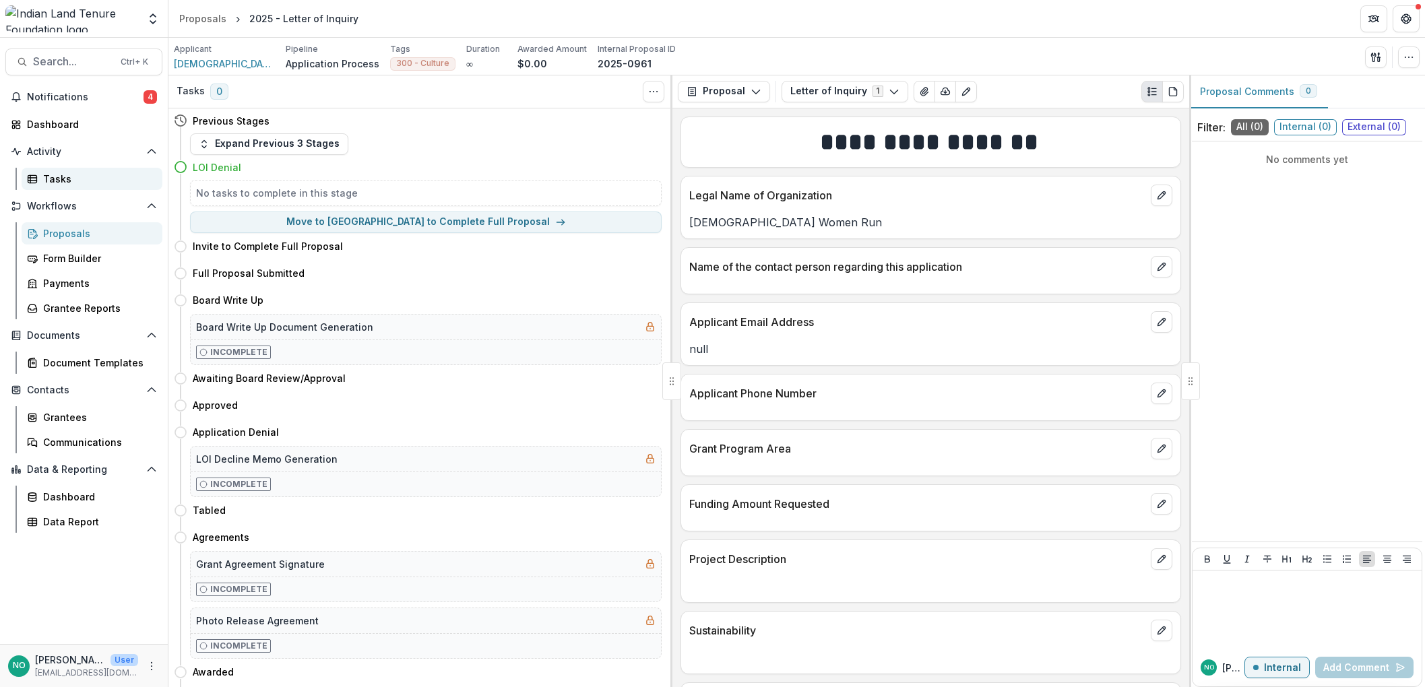
click at [44, 185] on div "Tasks" at bounding box center [97, 179] width 109 height 14
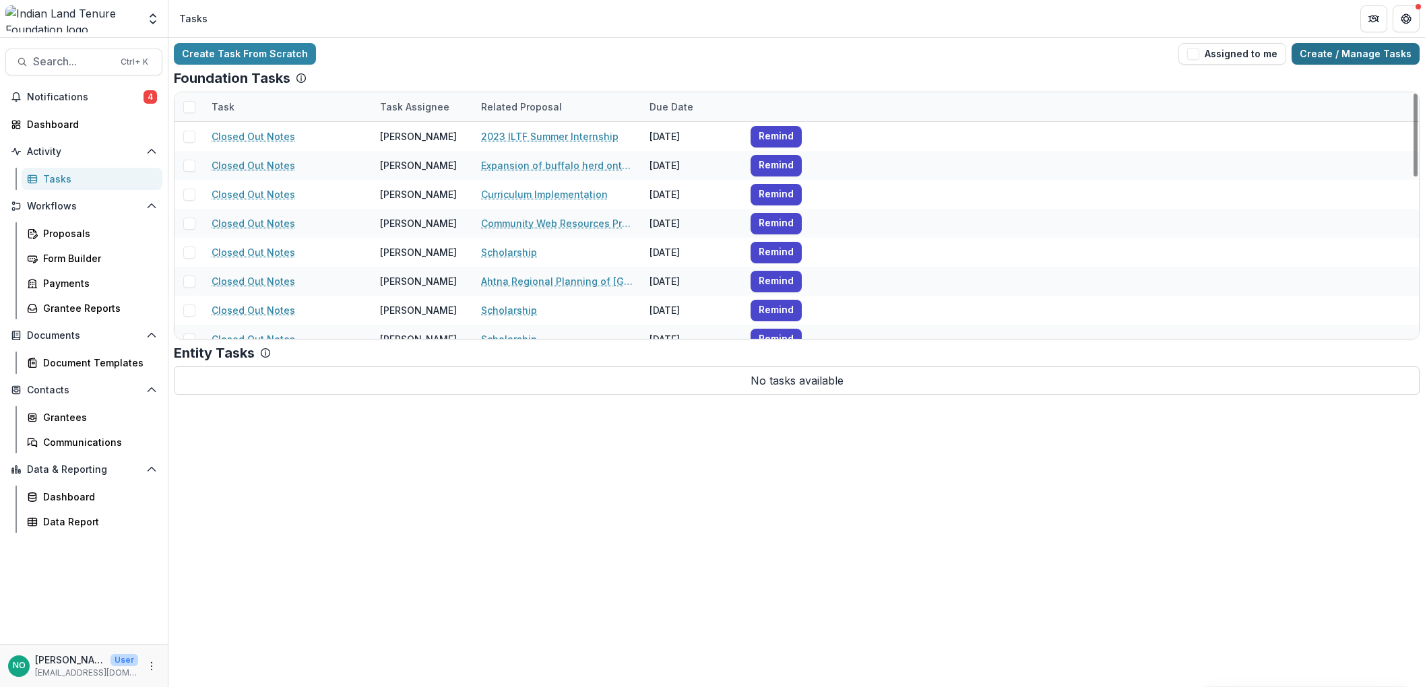
click at [1332, 44] on link "Create / Manage Tasks" at bounding box center [1356, 54] width 128 height 22
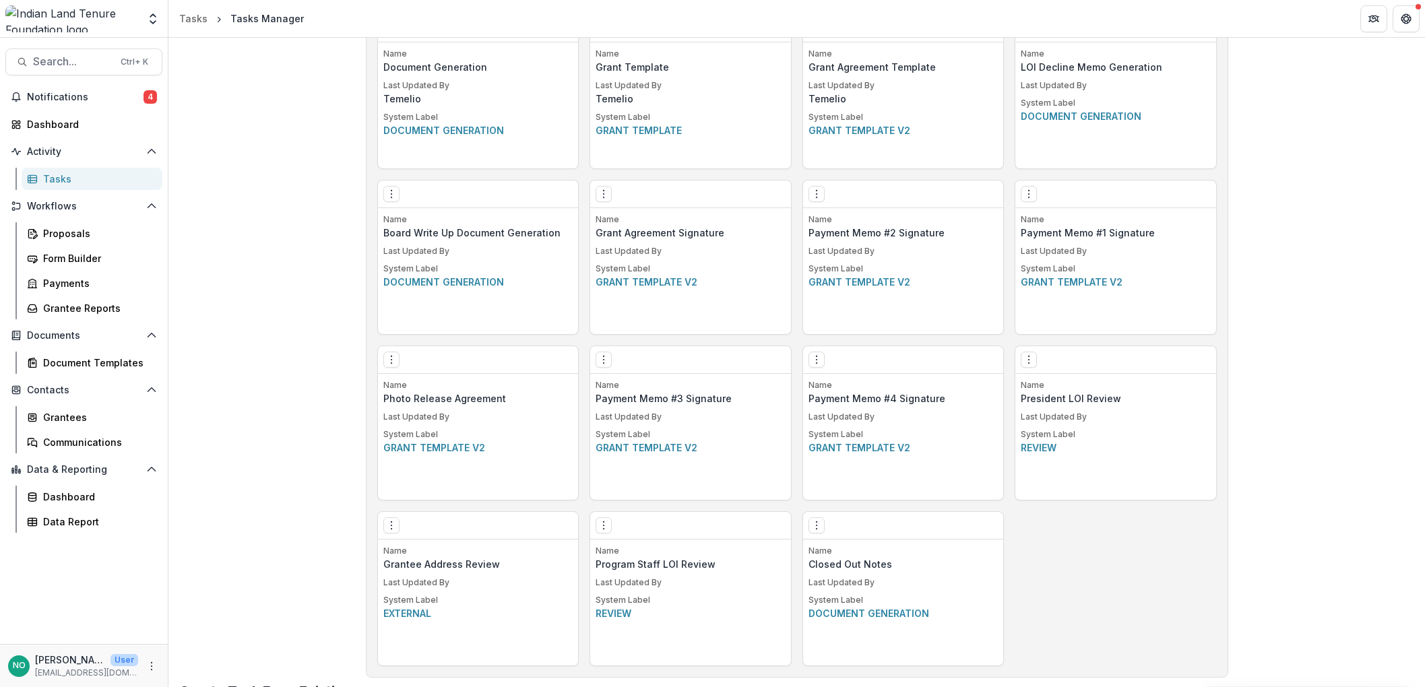
scroll to position [1109, 0]
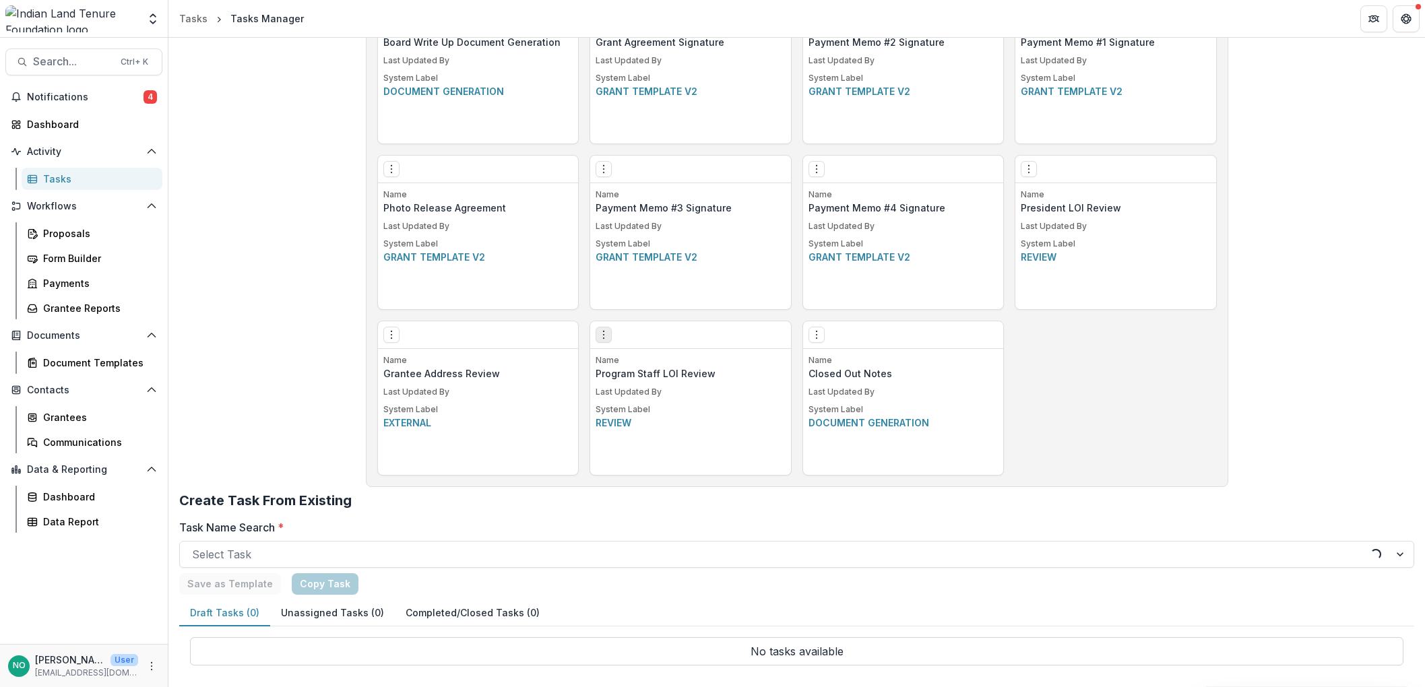
click at [602, 334] on icon "Options" at bounding box center [603, 335] width 11 height 11
click at [635, 363] on link "Edit" at bounding box center [679, 363] width 165 height 22
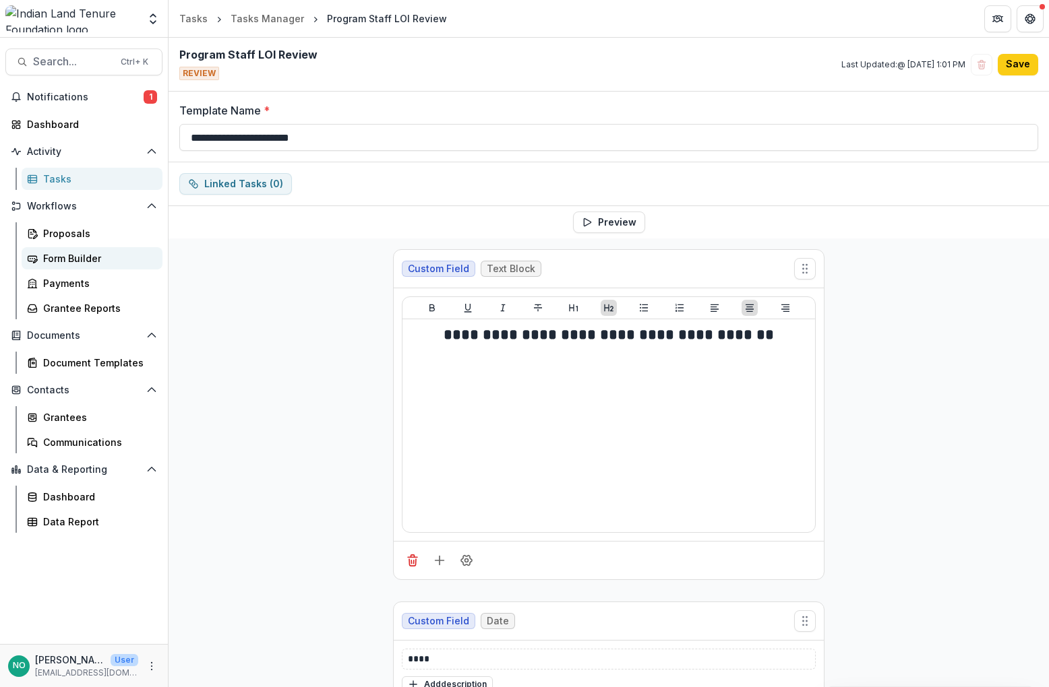
click at [75, 256] on div "Form Builder" at bounding box center [97, 258] width 109 height 14
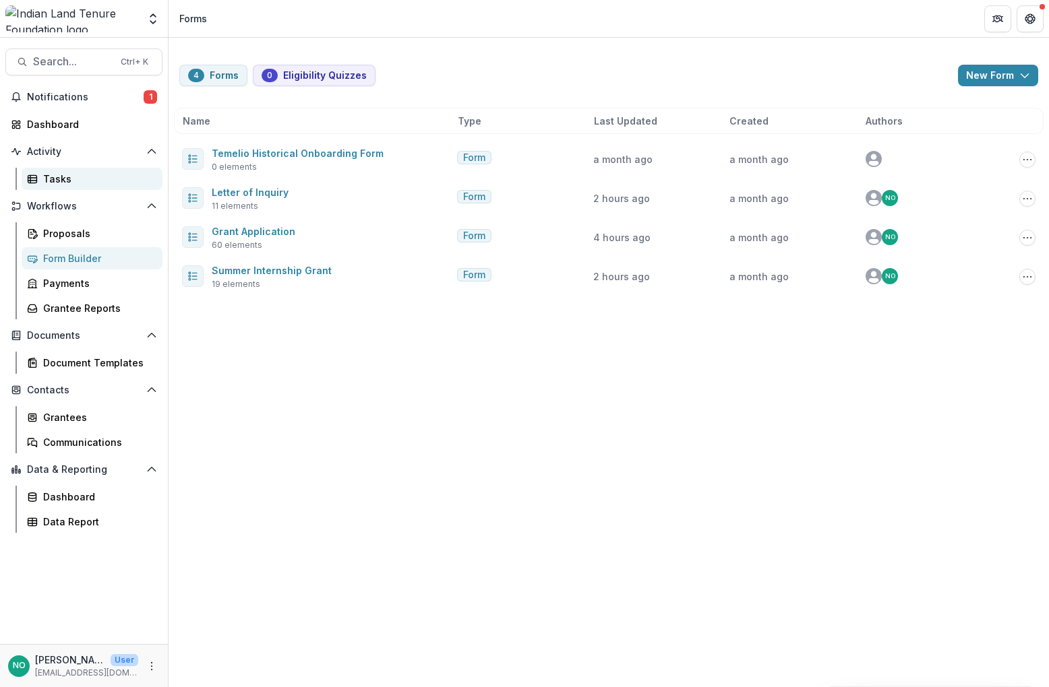
click at [42, 175] on link "Tasks" at bounding box center [92, 179] width 141 height 22
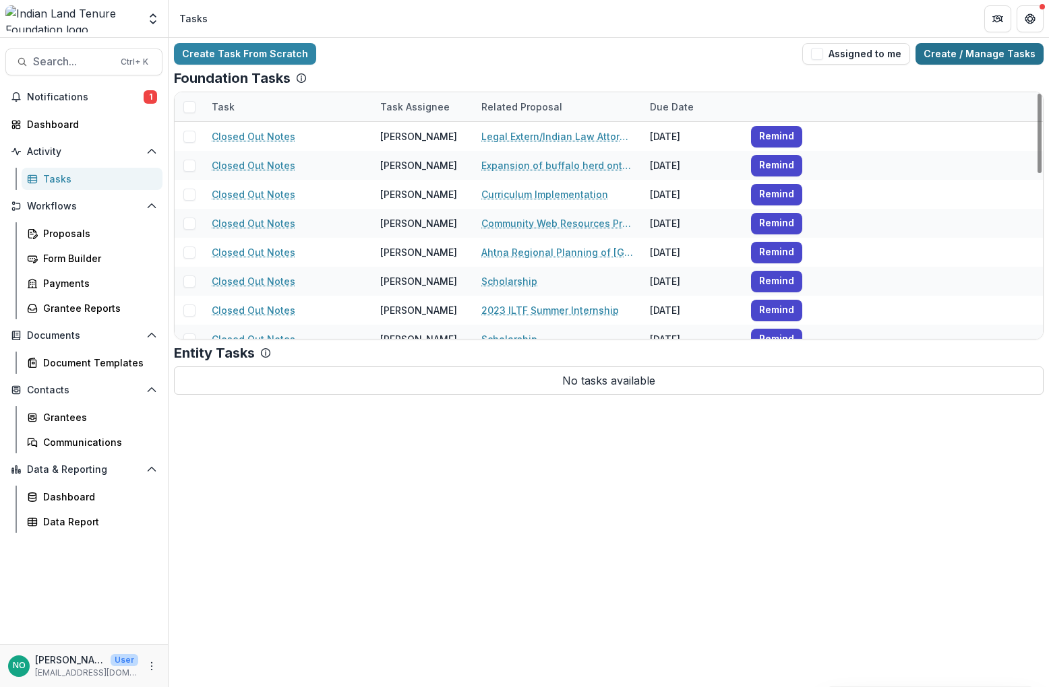
click at [975, 57] on link "Create / Manage Tasks" at bounding box center [979, 54] width 128 height 22
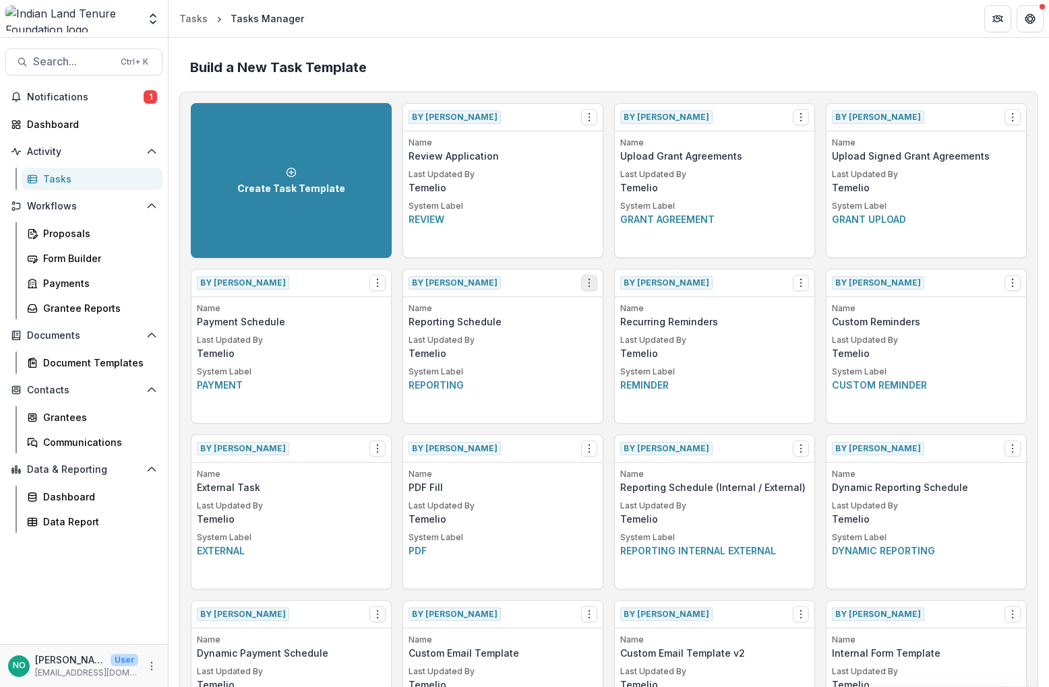
click at [589, 283] on icon "Options" at bounding box center [589, 283] width 11 height 11
click at [590, 284] on icon "Options" at bounding box center [589, 283] width 11 height 11
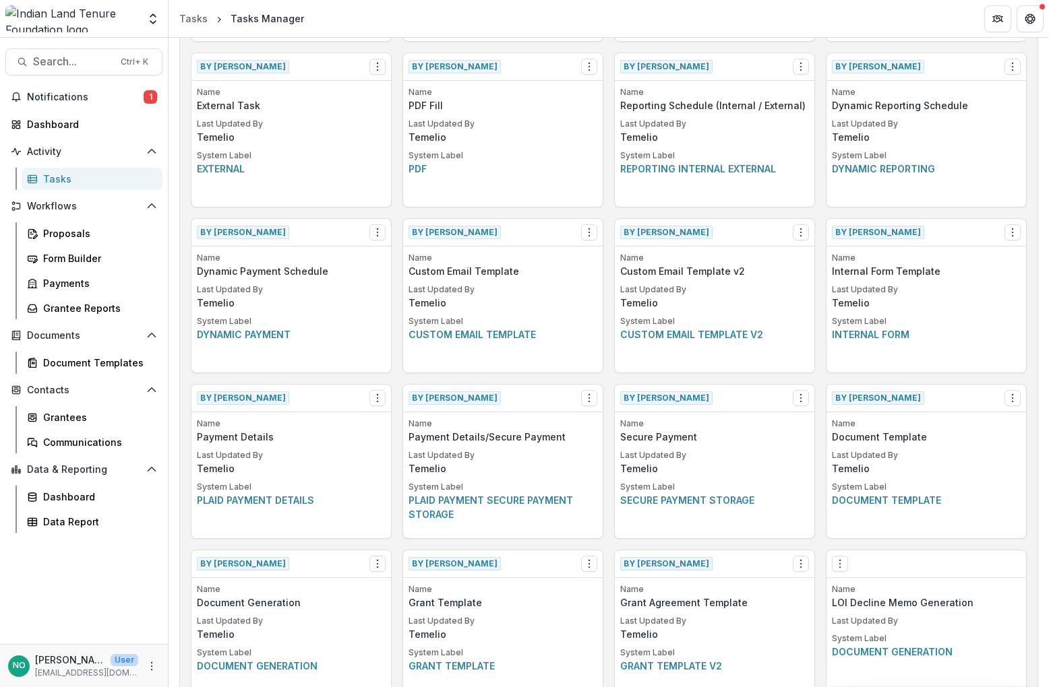
scroll to position [764, 0]
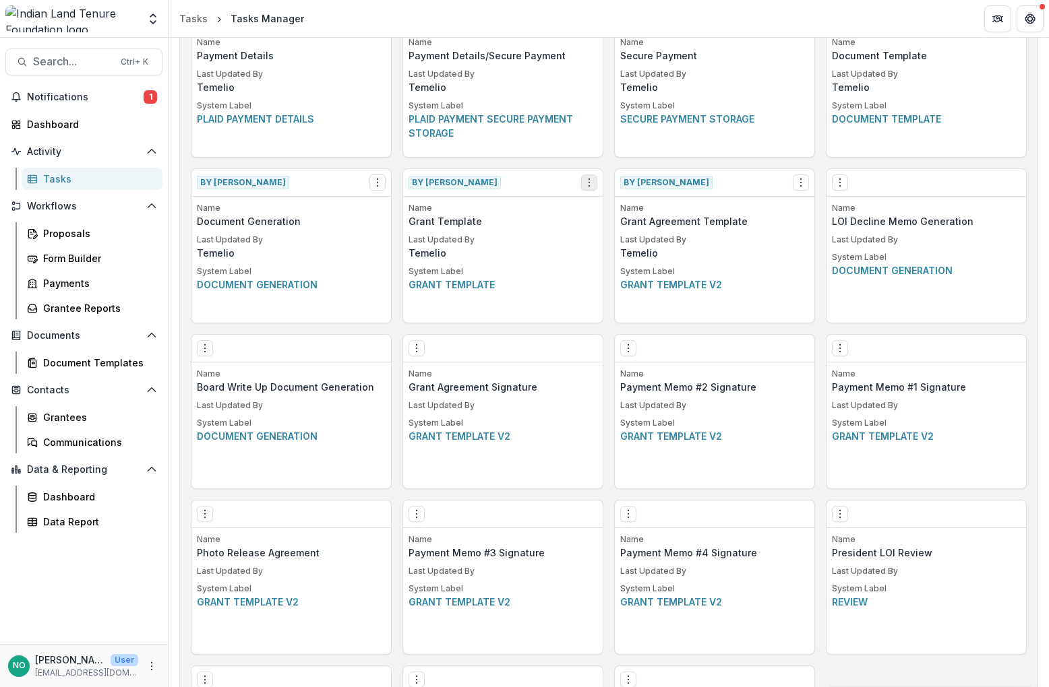
click at [588, 176] on button "Options" at bounding box center [589, 183] width 16 height 16
click at [588, 177] on button "Options" at bounding box center [589, 183] width 16 height 16
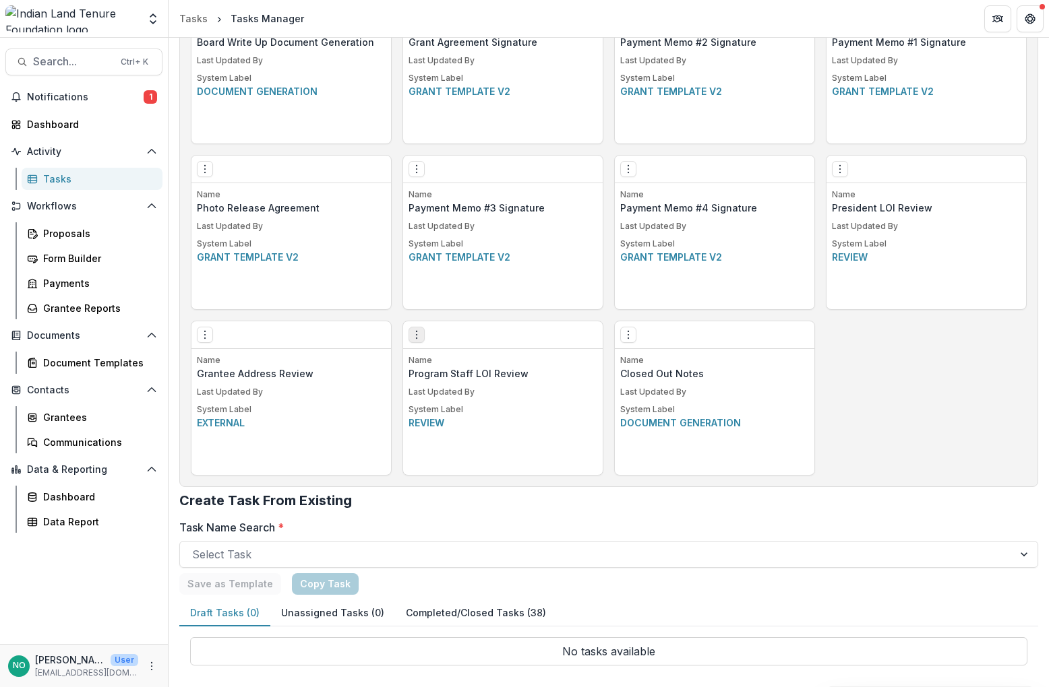
click at [414, 339] on icon "Options" at bounding box center [416, 335] width 11 height 11
click at [413, 331] on icon "Options" at bounding box center [416, 335] width 11 height 11
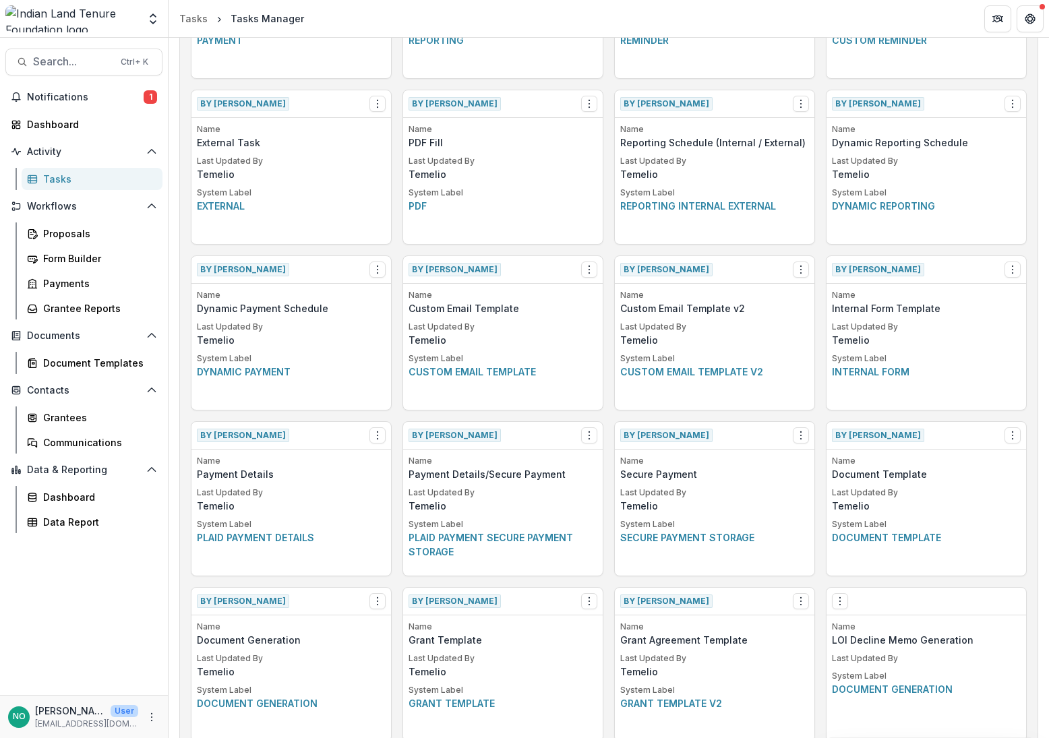
scroll to position [0, 0]
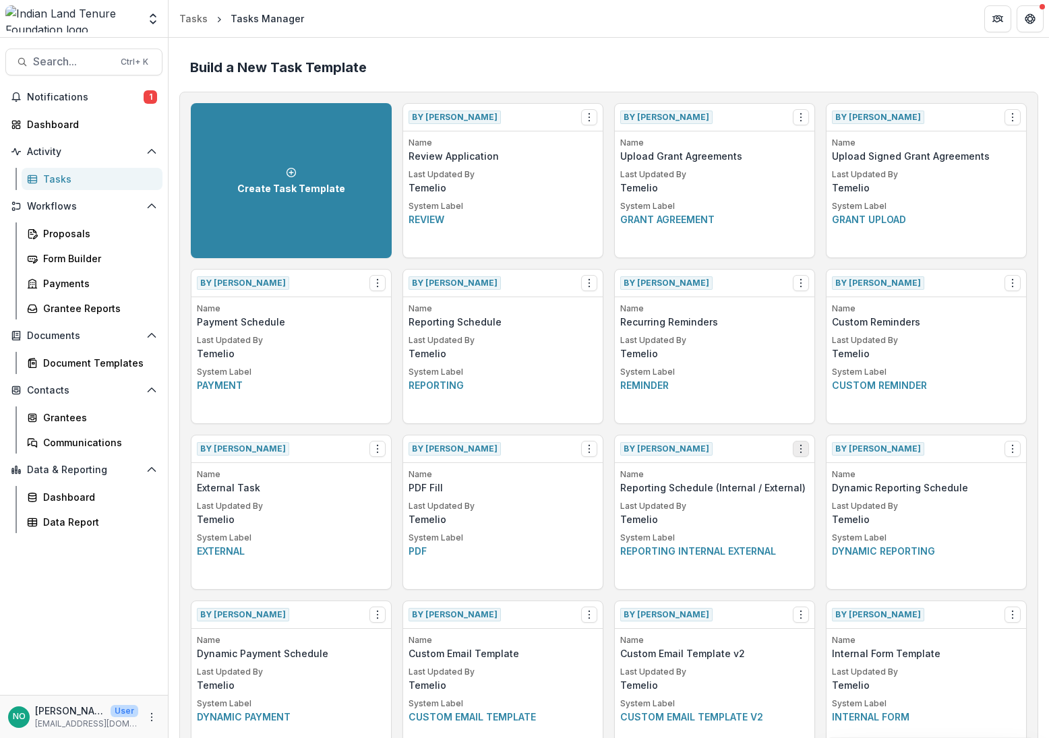
click at [802, 448] on icon "Options" at bounding box center [800, 448] width 11 height 11
click at [817, 476] on link "View" at bounding box center [875, 477] width 165 height 22
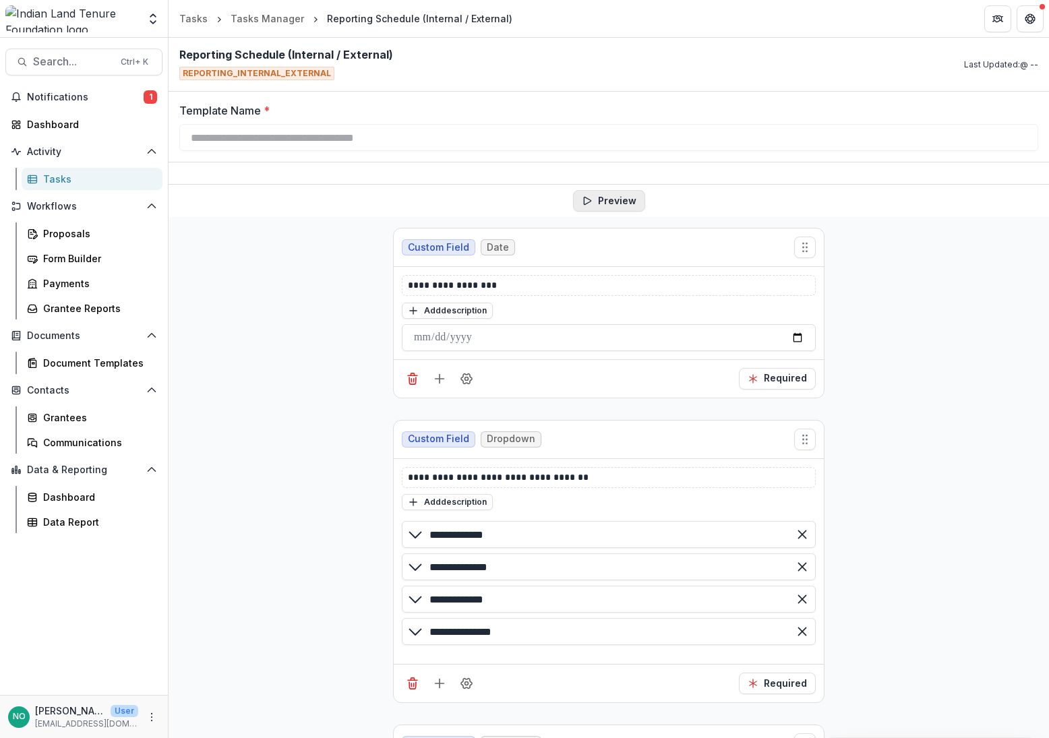
click at [609, 196] on button "Preview" at bounding box center [609, 201] width 72 height 22
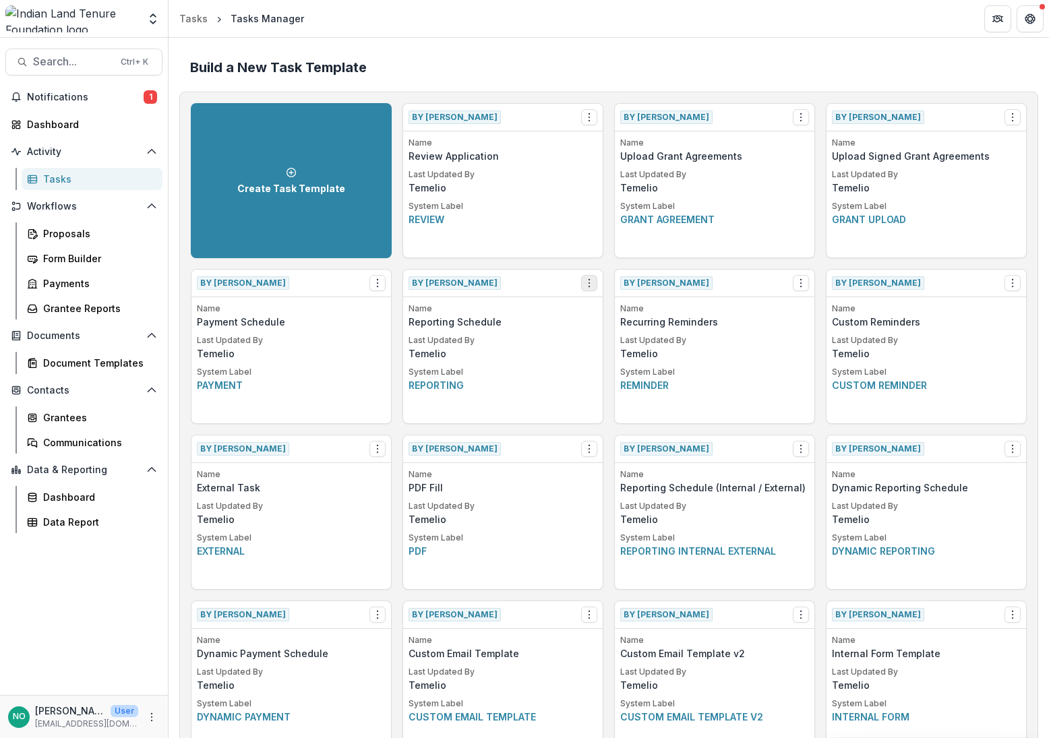
click at [586, 284] on icon "Options" at bounding box center [589, 283] width 11 height 11
click at [606, 303] on link "View" at bounding box center [664, 311] width 165 height 22
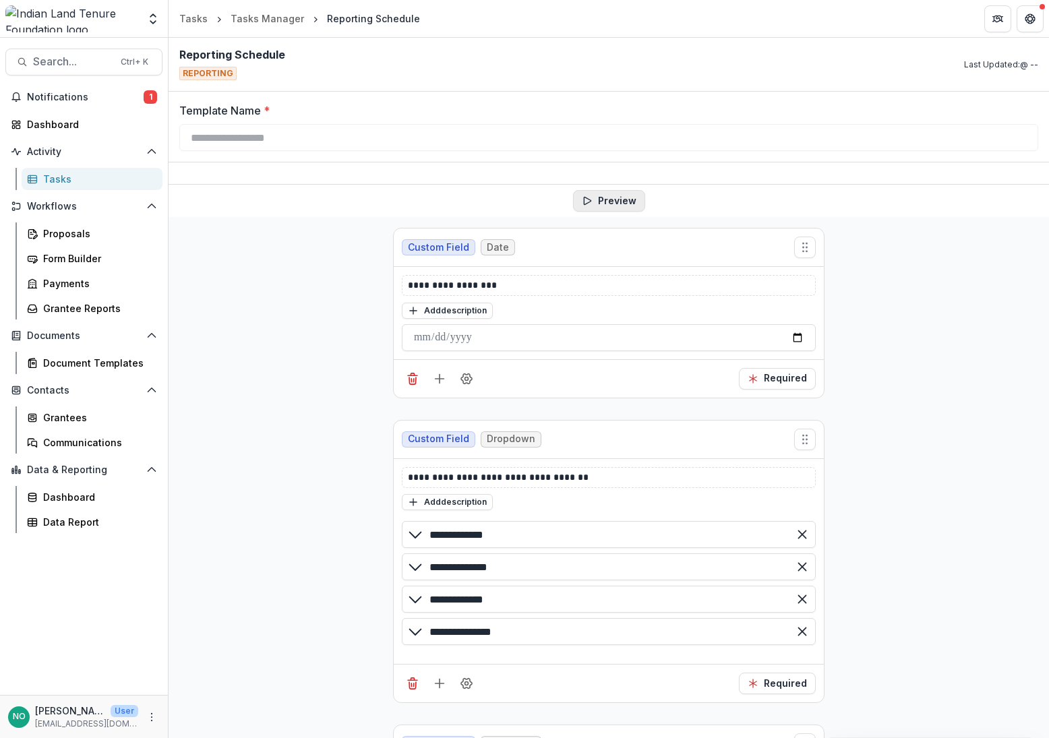
click at [620, 204] on button "Preview" at bounding box center [609, 201] width 72 height 22
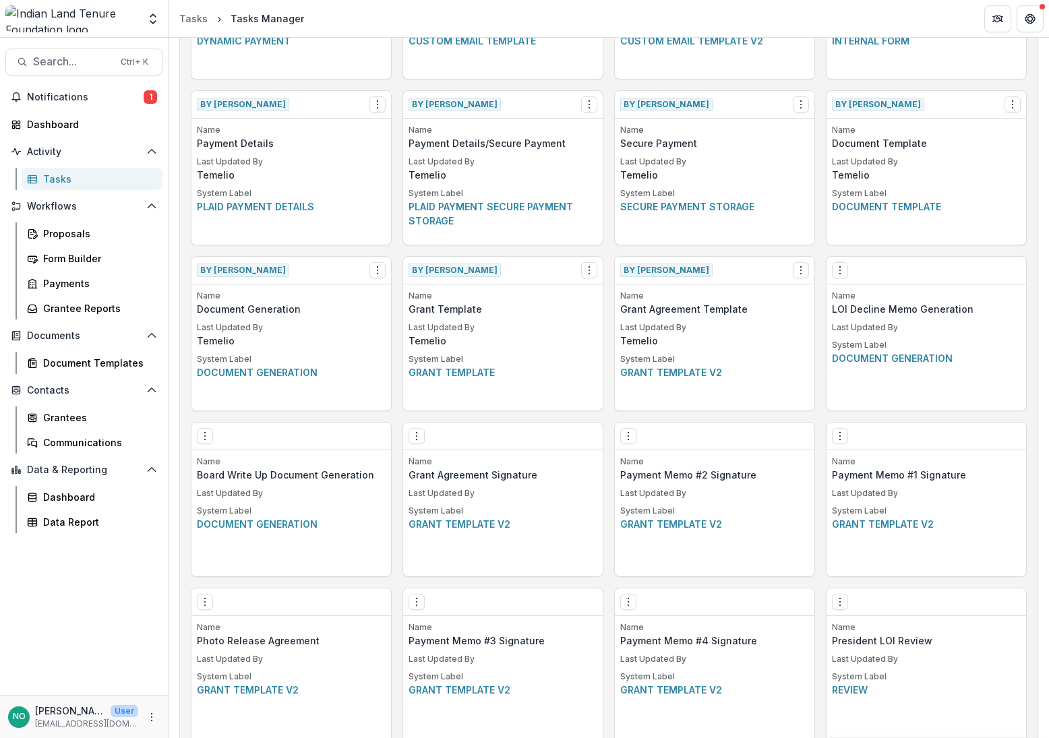
scroll to position [1058, 0]
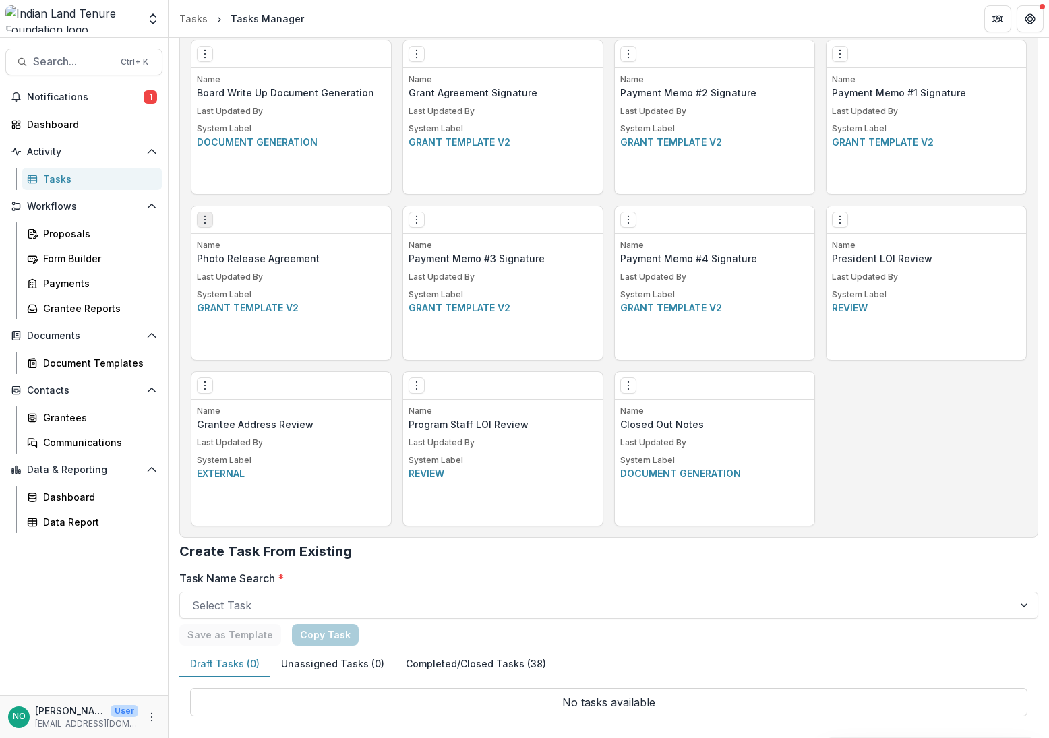
click at [206, 218] on icon "Options" at bounding box center [204, 219] width 11 height 11
click at [226, 247] on link "Edit" at bounding box center [282, 248] width 165 height 22
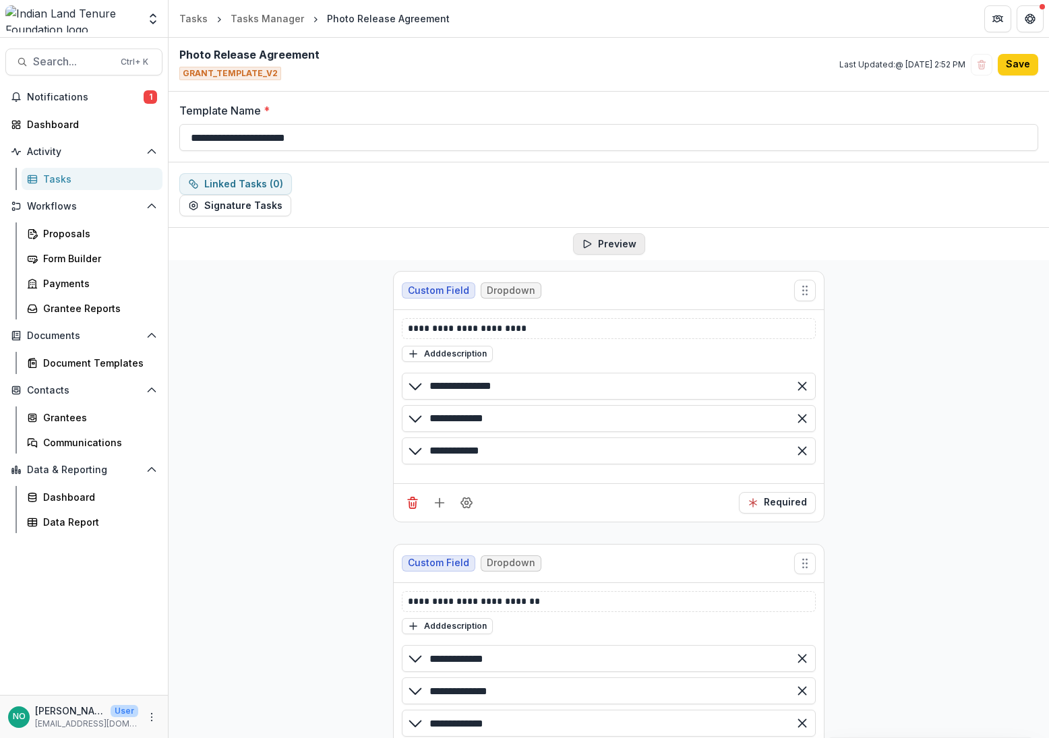
click at [585, 242] on icon "button" at bounding box center [587, 244] width 11 height 11
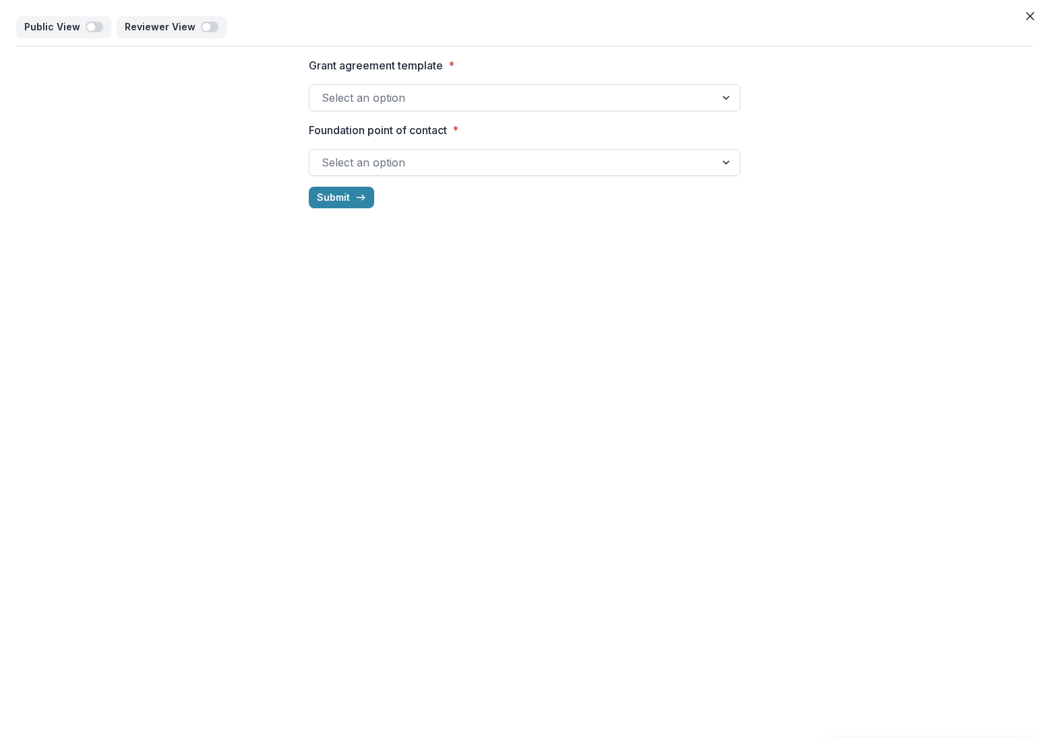
click at [404, 88] on div at bounding box center [511, 97] width 381 height 19
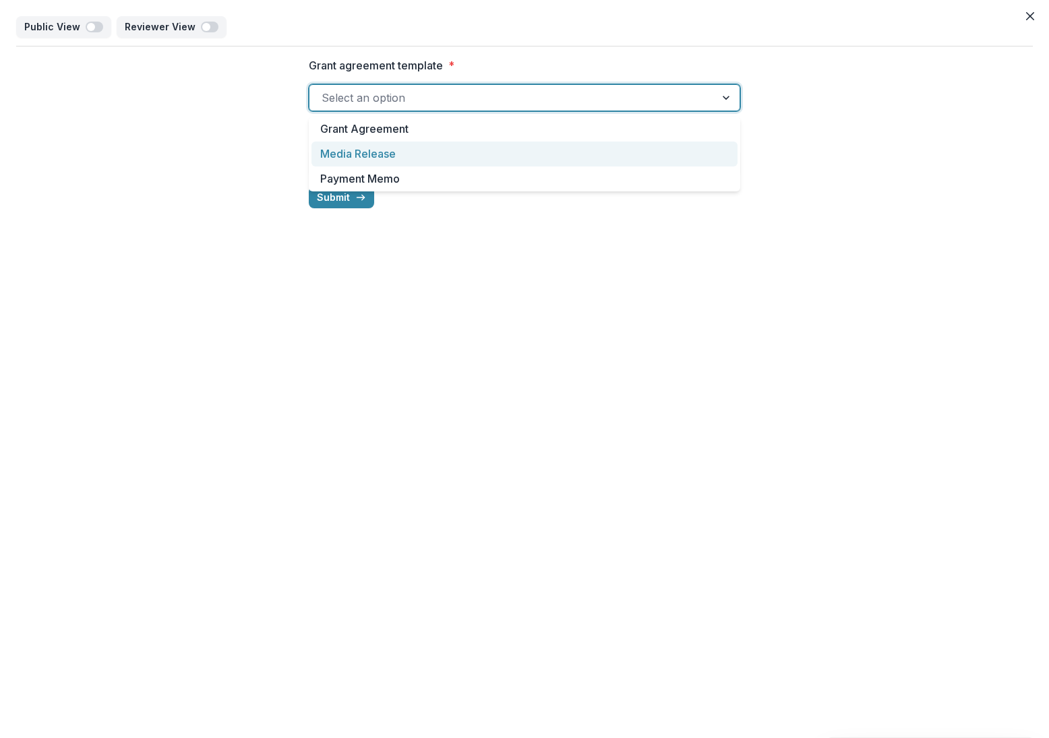
click at [383, 146] on div "Media Release" at bounding box center [524, 154] width 426 height 25
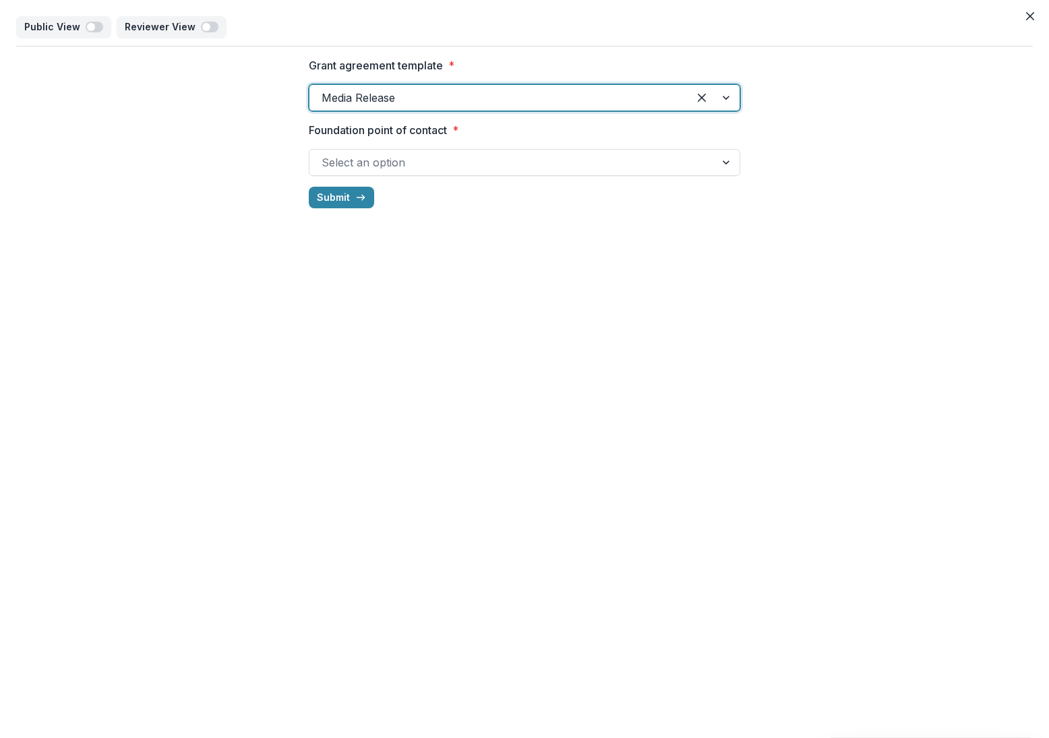
click at [397, 159] on div at bounding box center [511, 162] width 381 height 19
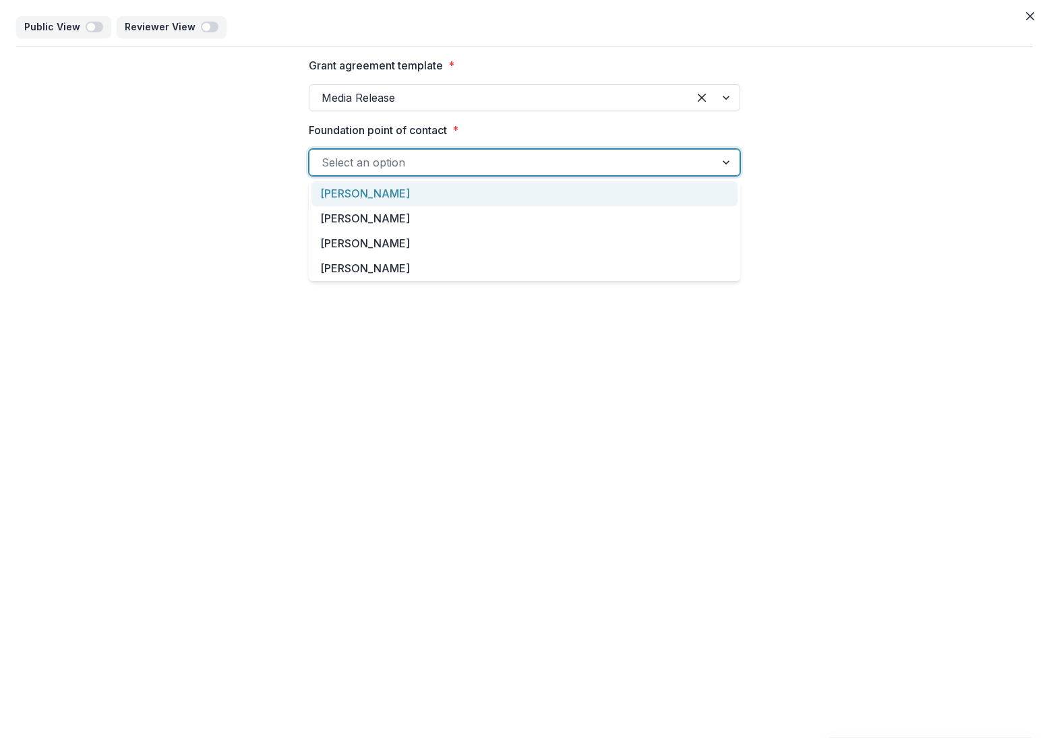
click at [388, 195] on div "[PERSON_NAME]" at bounding box center [524, 193] width 426 height 25
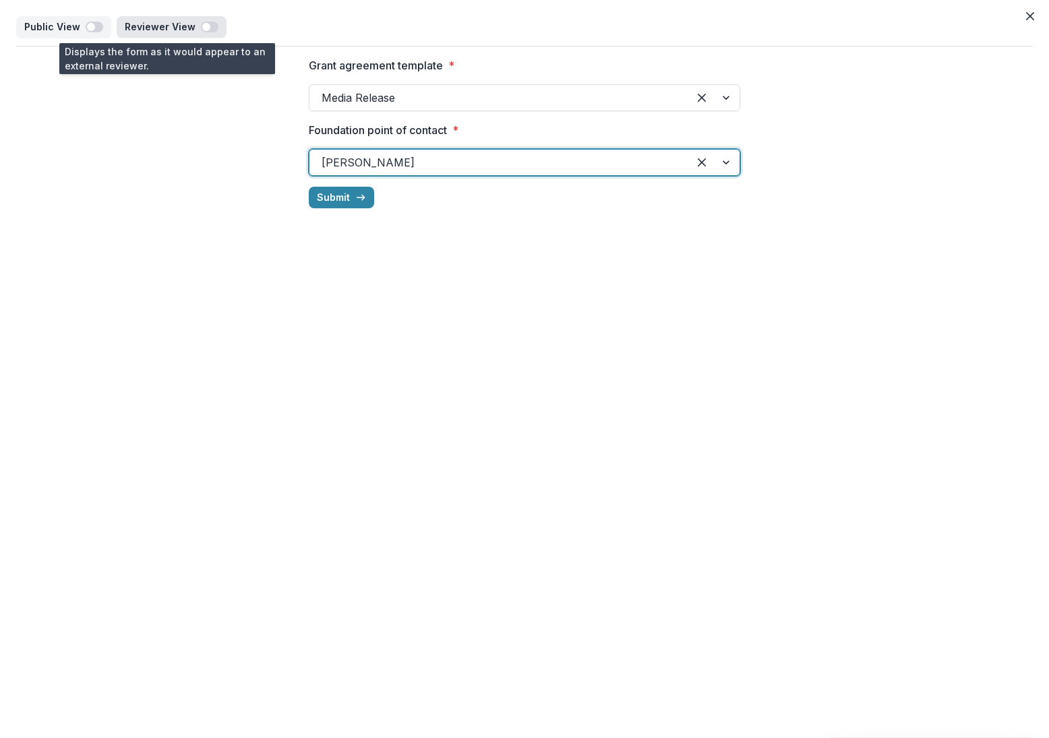
click at [202, 28] on span "button" at bounding box center [206, 27] width 8 height 8
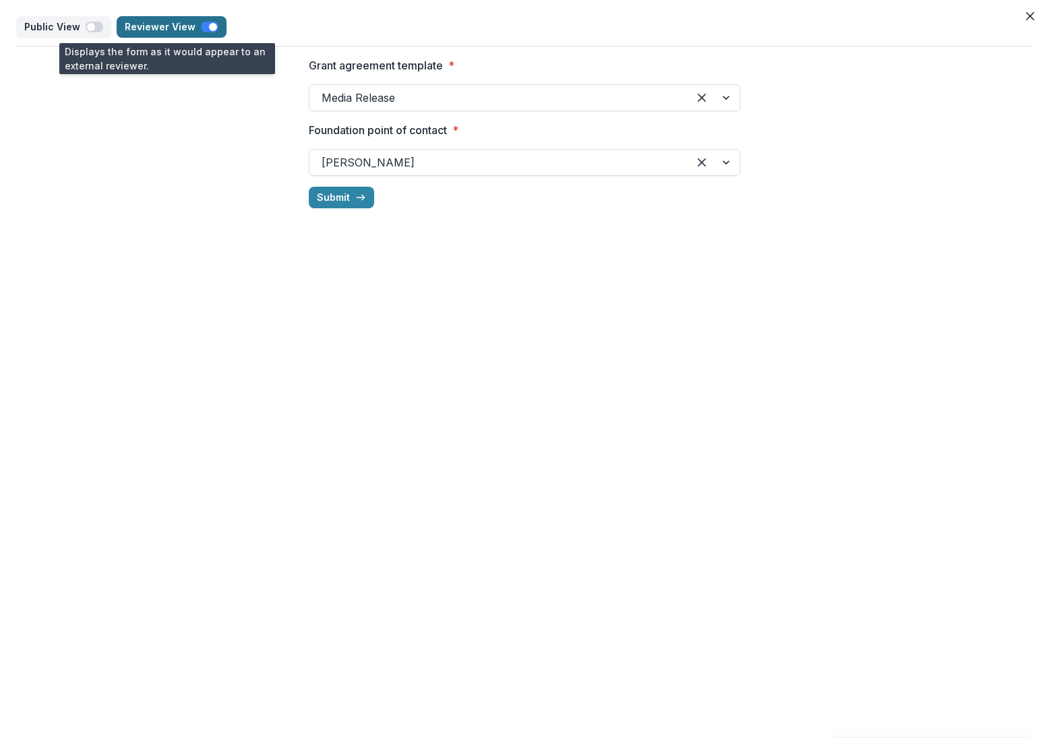
click at [209, 28] on span "button" at bounding box center [213, 27] width 8 height 8
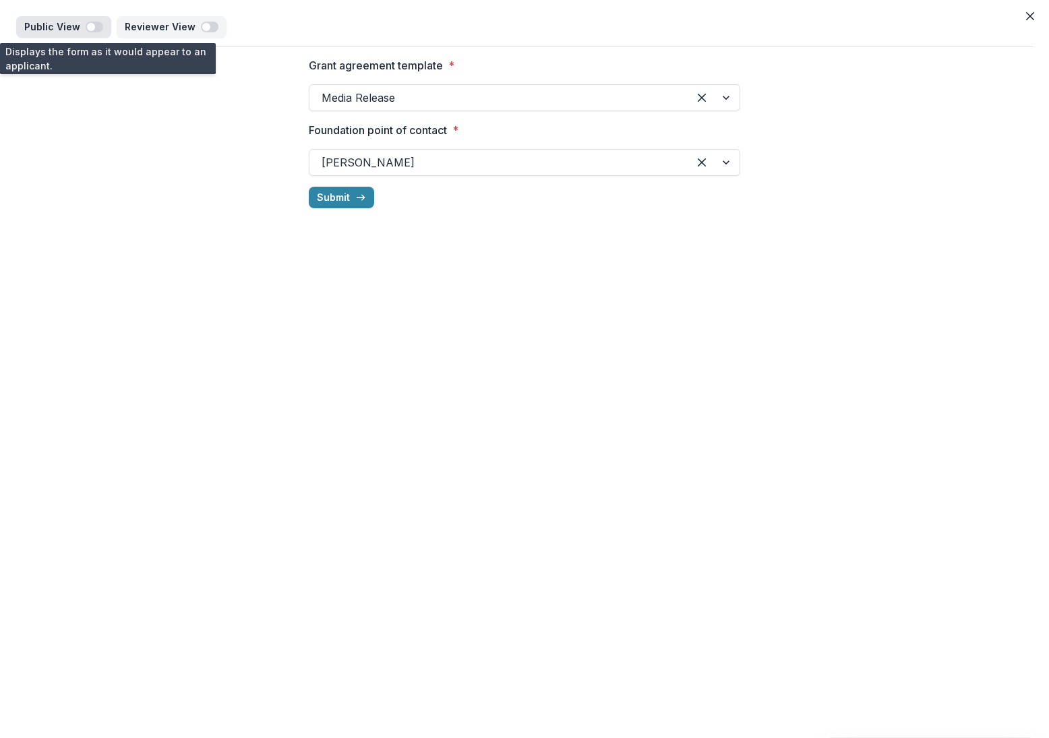
click at [88, 30] on span "button" at bounding box center [91, 27] width 8 height 8
click at [88, 30] on span "button" at bounding box center [95, 27] width 18 height 11
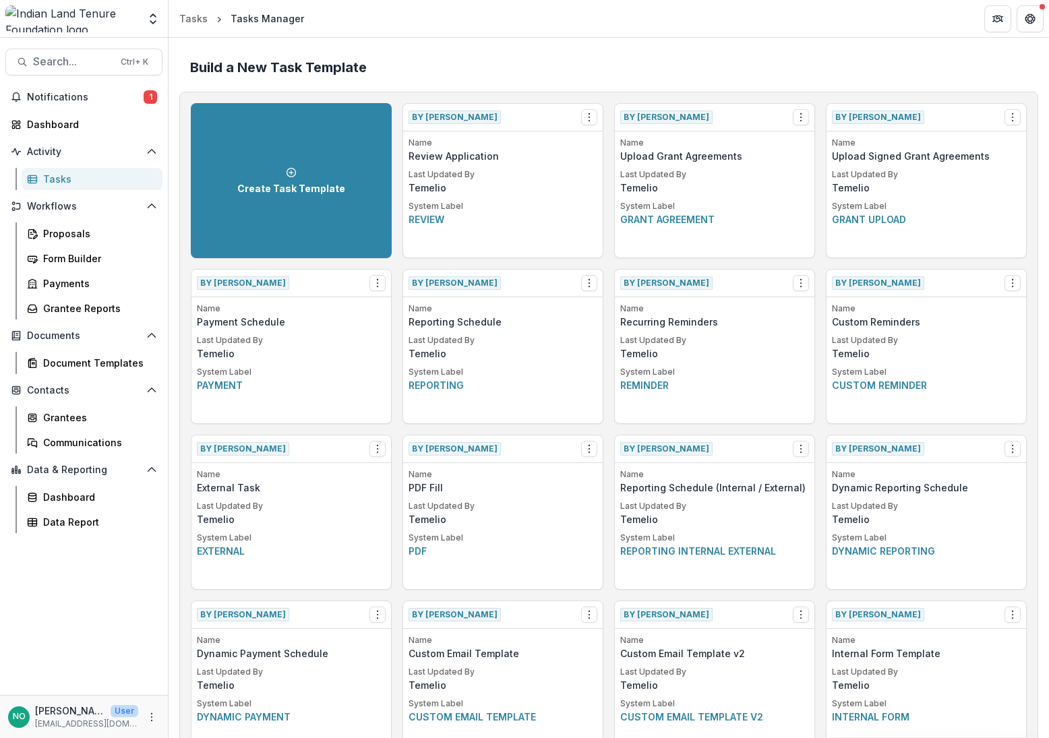
scroll to position [382, 0]
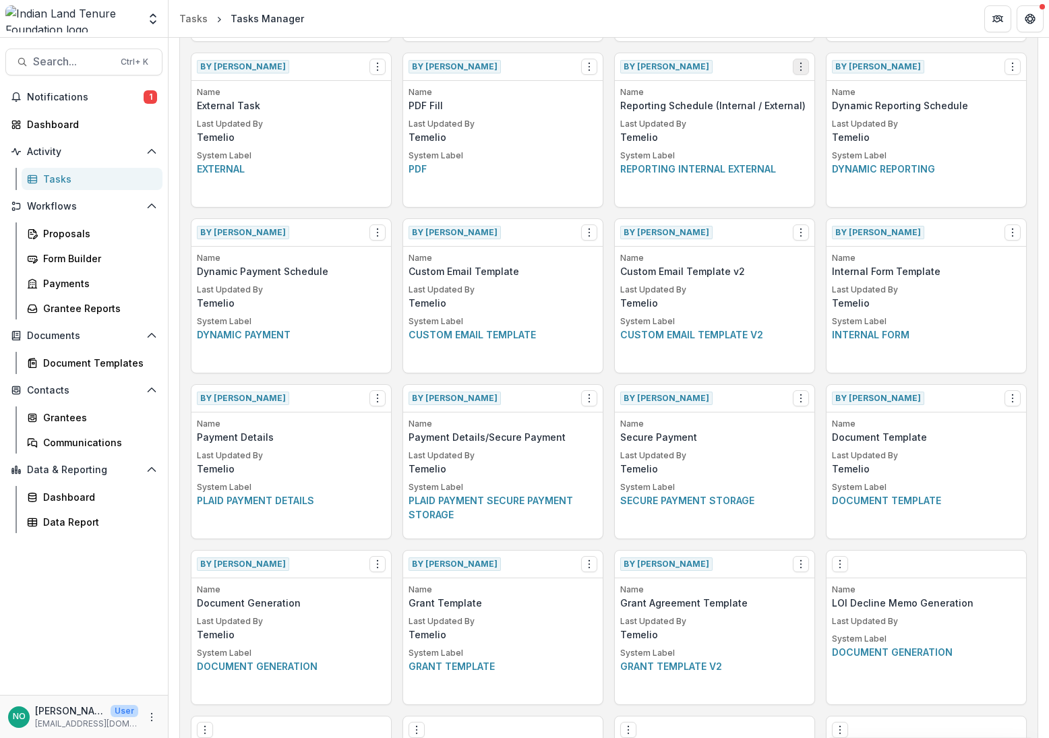
click at [801, 63] on circle "Options" at bounding box center [801, 63] width 1 height 1
click at [834, 98] on link "View" at bounding box center [875, 95] width 165 height 22
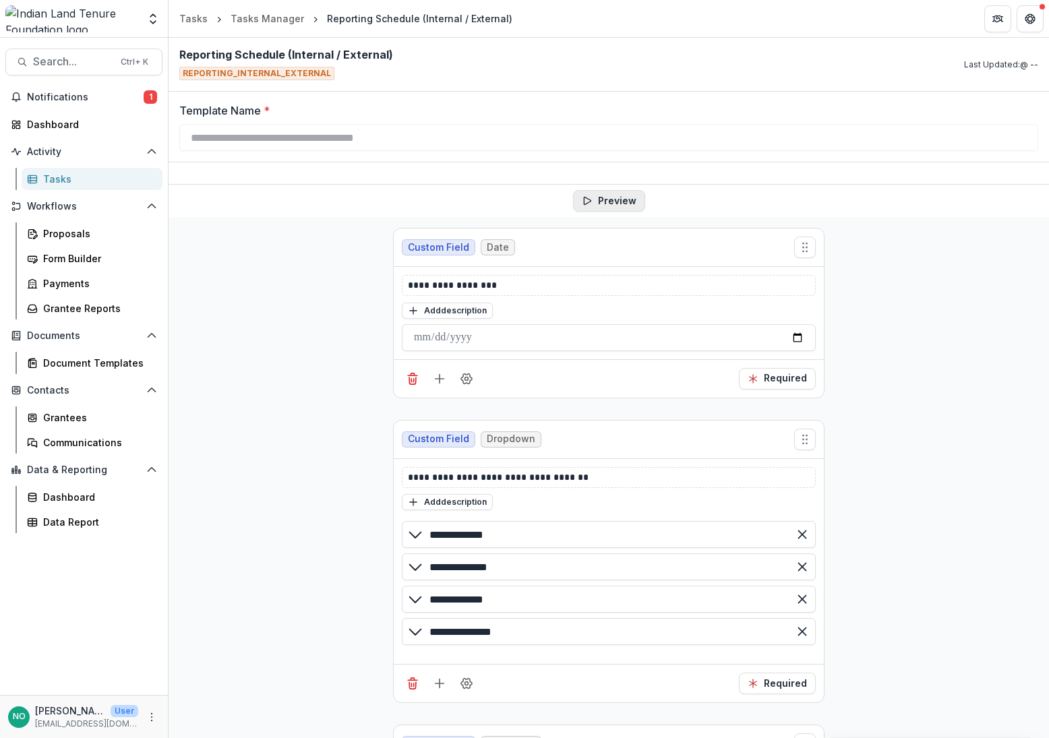
click at [615, 205] on button "Preview" at bounding box center [609, 201] width 72 height 22
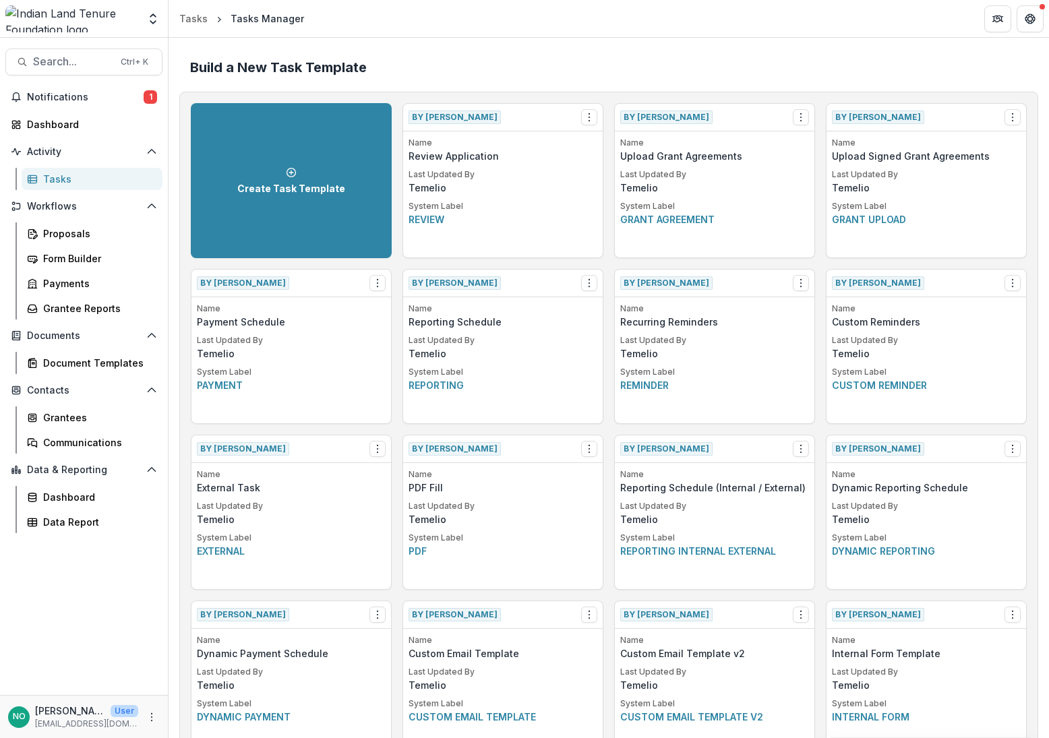
scroll to position [381, 0]
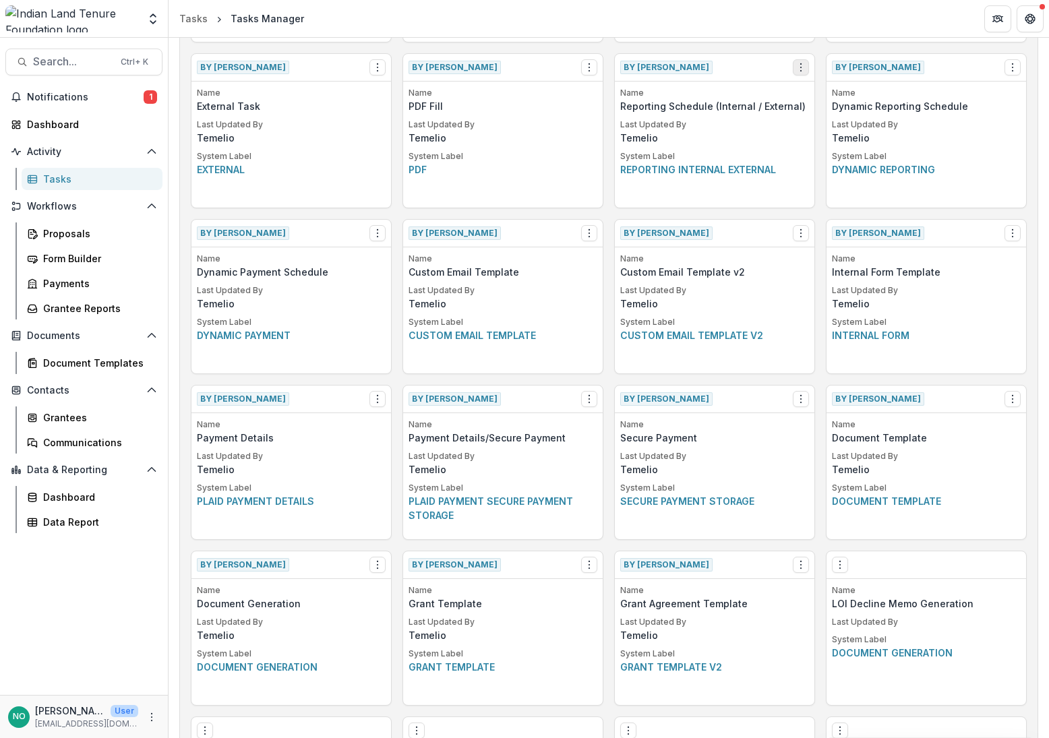
click at [796, 65] on icon "Options" at bounding box center [800, 67] width 11 height 11
click at [819, 95] on link "View" at bounding box center [875, 95] width 165 height 22
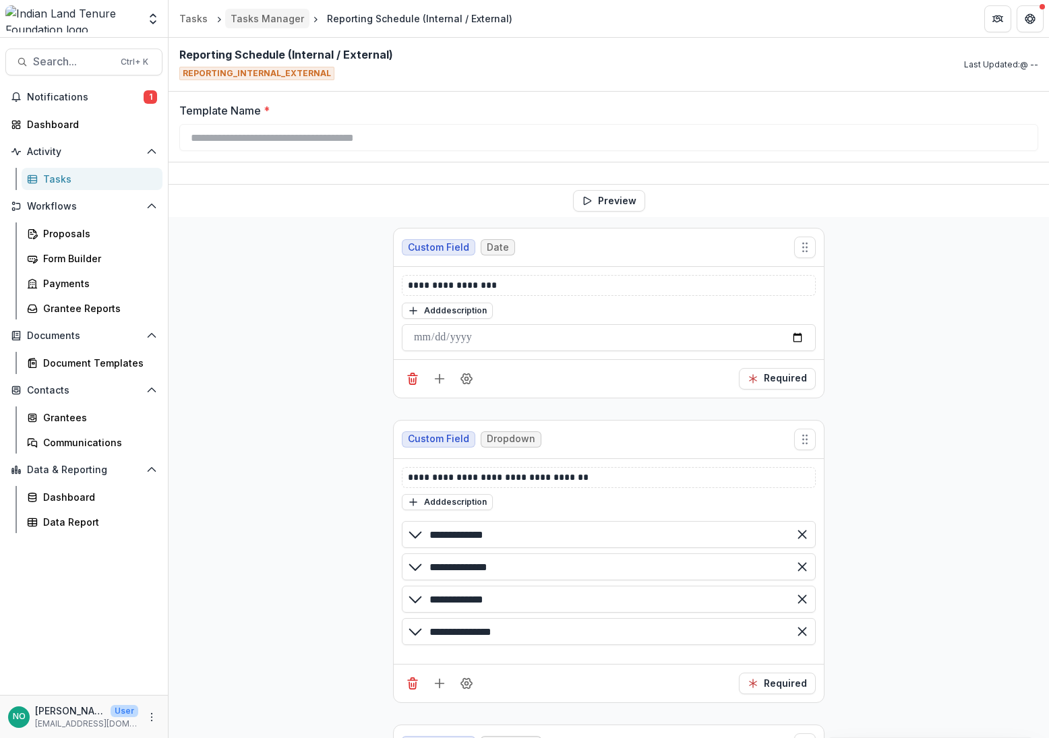
click at [275, 18] on div "Tasks Manager" at bounding box center [266, 18] width 73 height 14
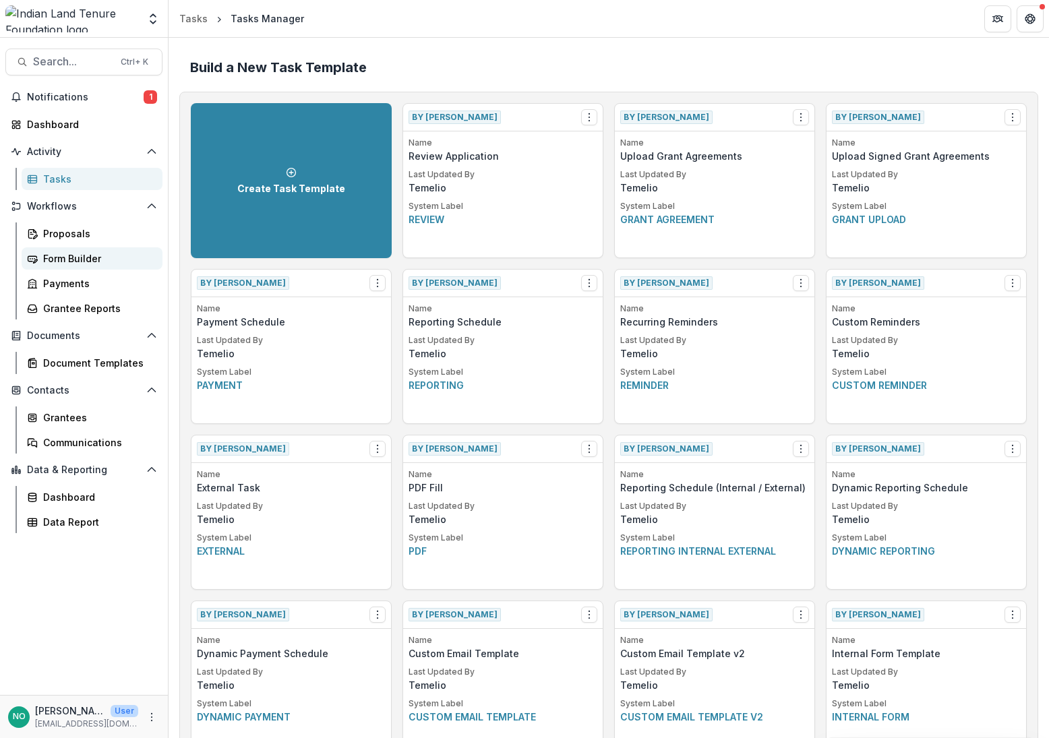
click at [61, 255] on div "Form Builder" at bounding box center [97, 258] width 109 height 14
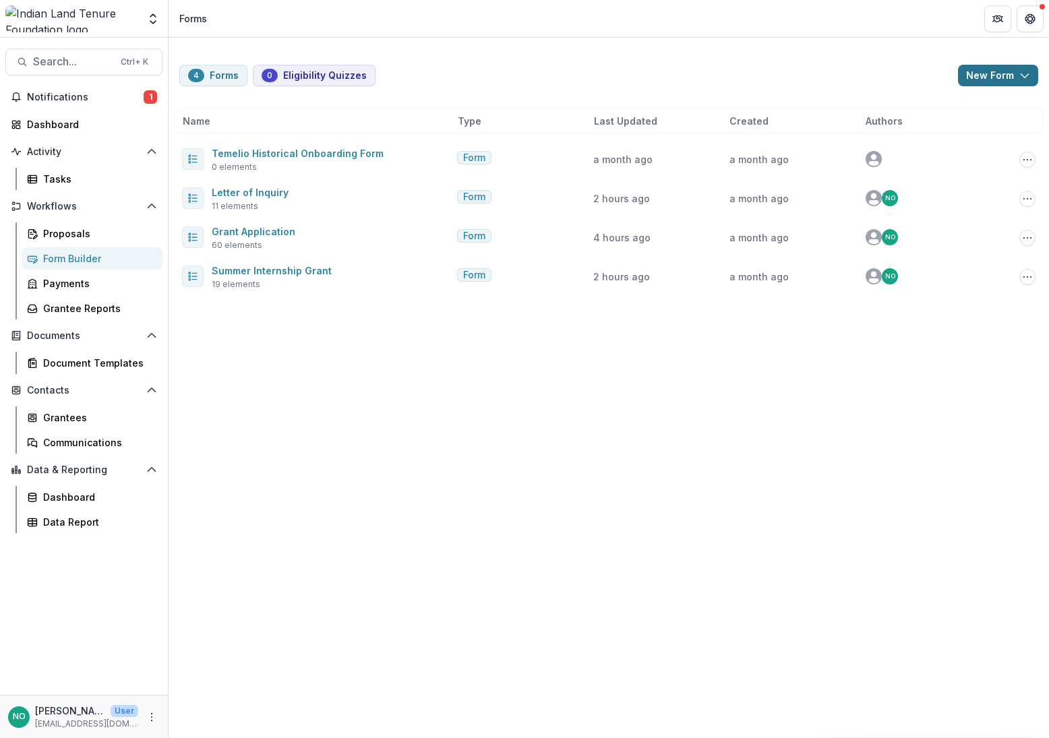
click at [1016, 71] on button "New Form" at bounding box center [998, 76] width 80 height 22
click at [931, 106] on button "New Eligibility Quiz" at bounding box center [962, 106] width 144 height 22
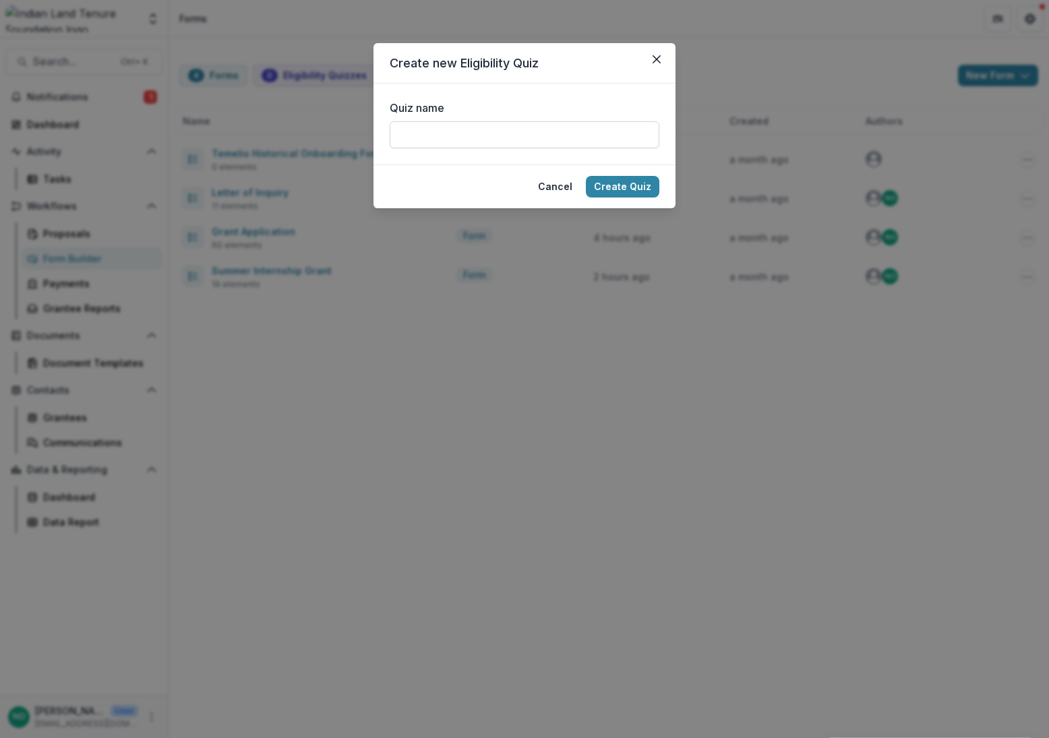
click at [493, 140] on input "Quiz name" at bounding box center [525, 134] width 270 height 27
drag, startPoint x: 492, startPoint y: 138, endPoint x: 507, endPoint y: 131, distance: 16.3
click at [492, 138] on input "Quiz name" at bounding box center [525, 134] width 270 height 27
click at [654, 61] on icon "Close" at bounding box center [656, 59] width 8 height 8
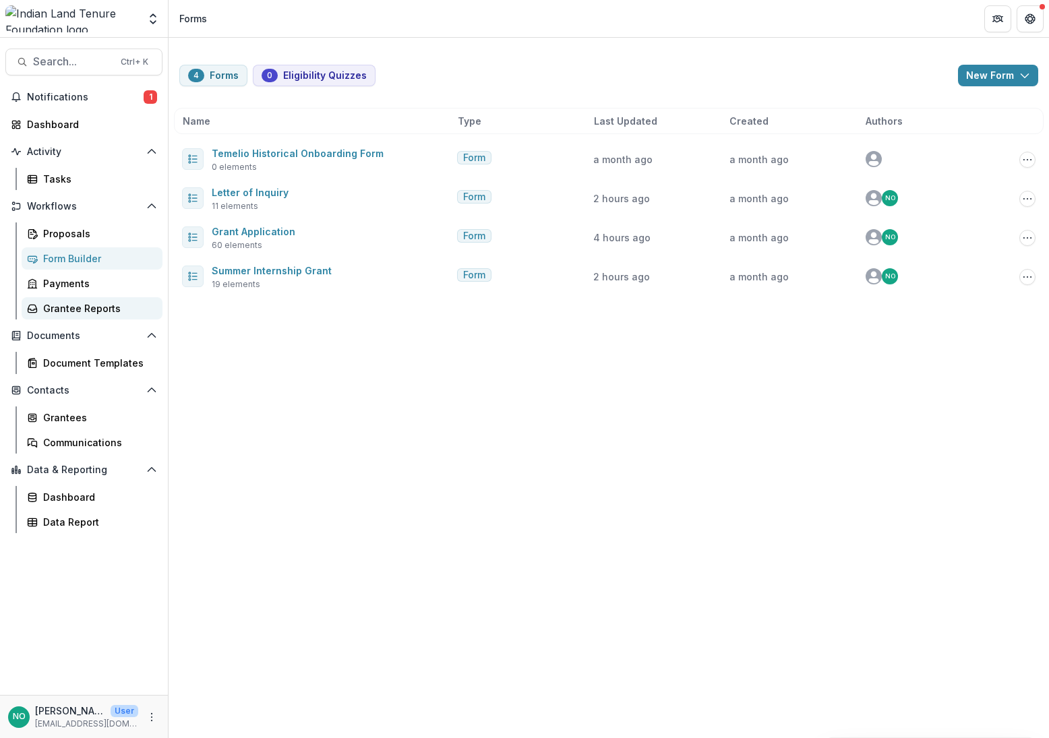
click at [52, 305] on div "Grantee Reports" at bounding box center [97, 308] width 109 height 14
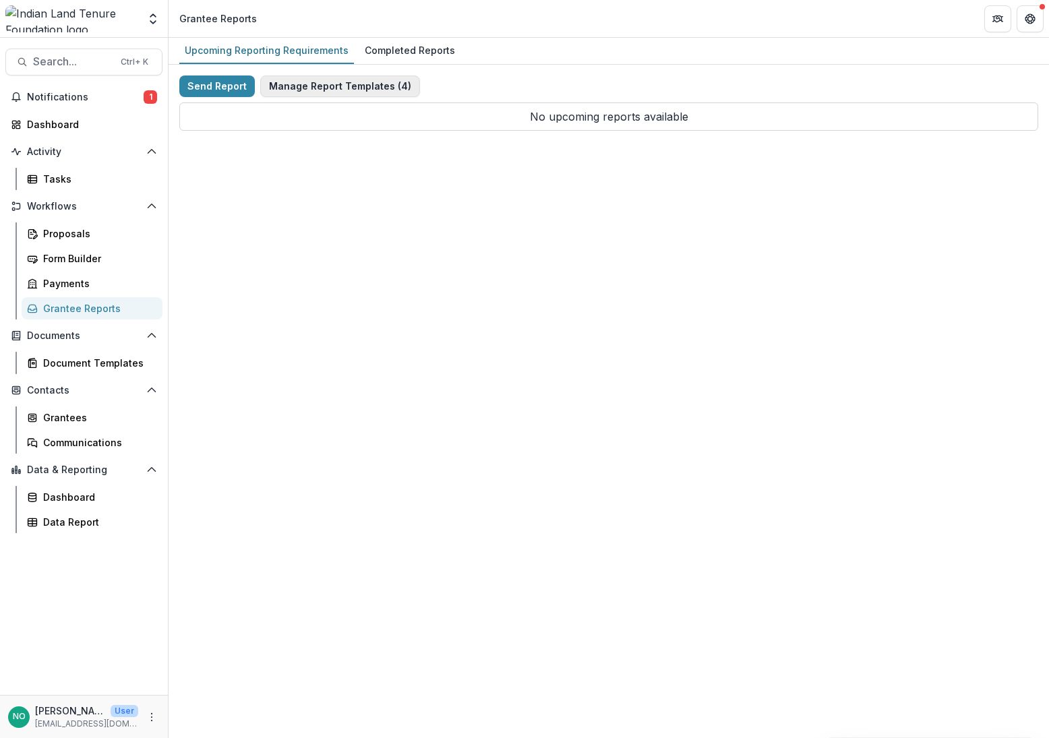
click at [306, 87] on button "Manage Report Templates ( 4 )" at bounding box center [340, 86] width 160 height 22
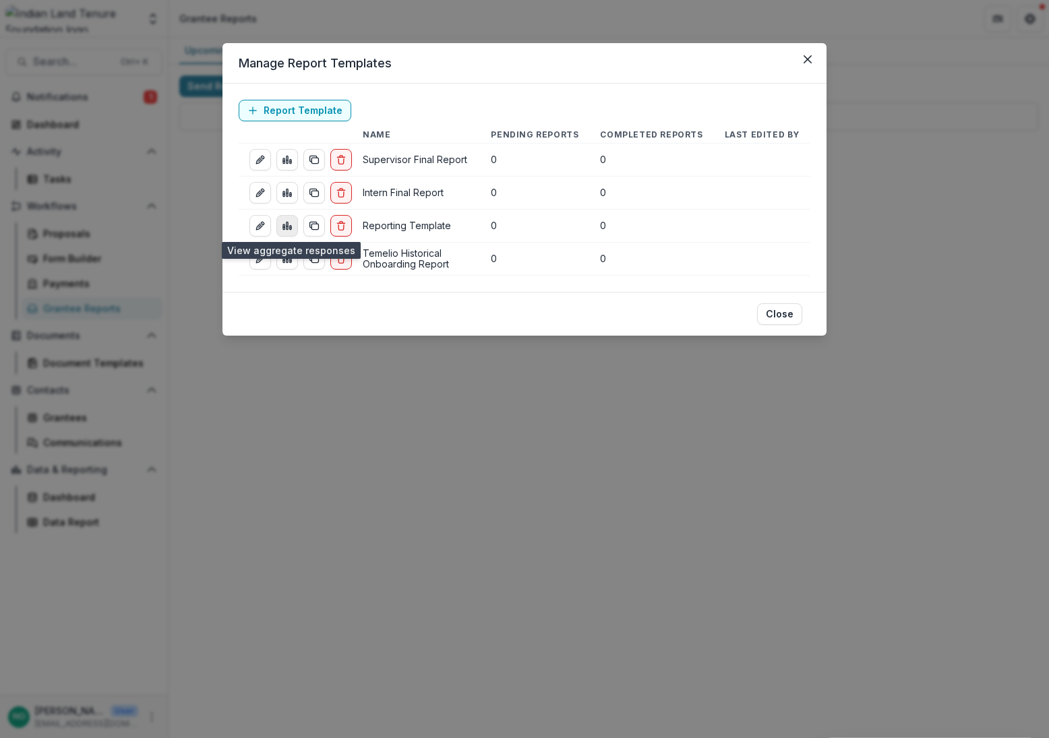
click at [289, 223] on icon "view-aggregated-responses" at bounding box center [287, 225] width 11 height 11
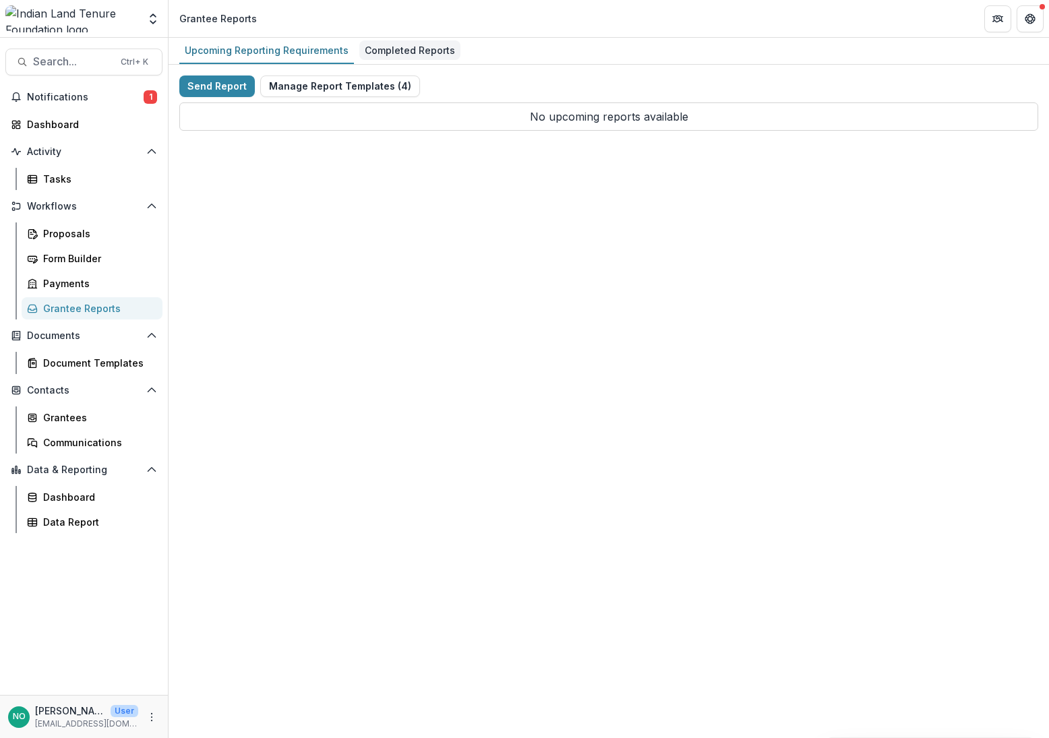
click at [369, 53] on div "Completed Reports" at bounding box center [409, 50] width 101 height 20
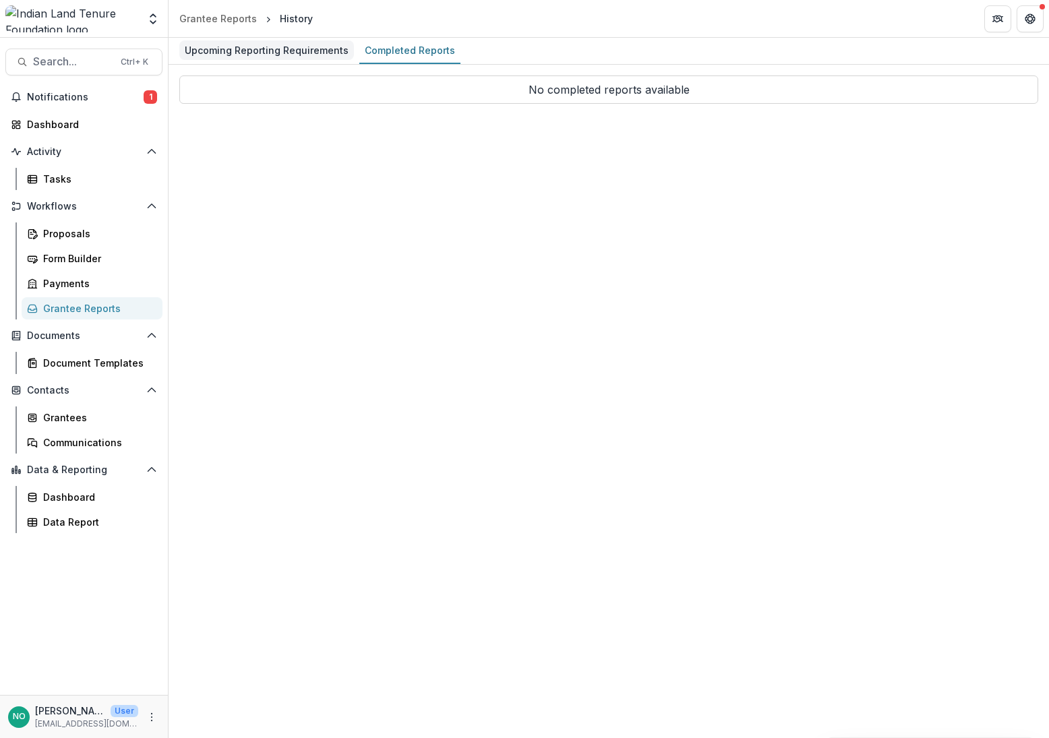
click at [301, 53] on div "Upcoming Reporting Requirements" at bounding box center [266, 50] width 175 height 20
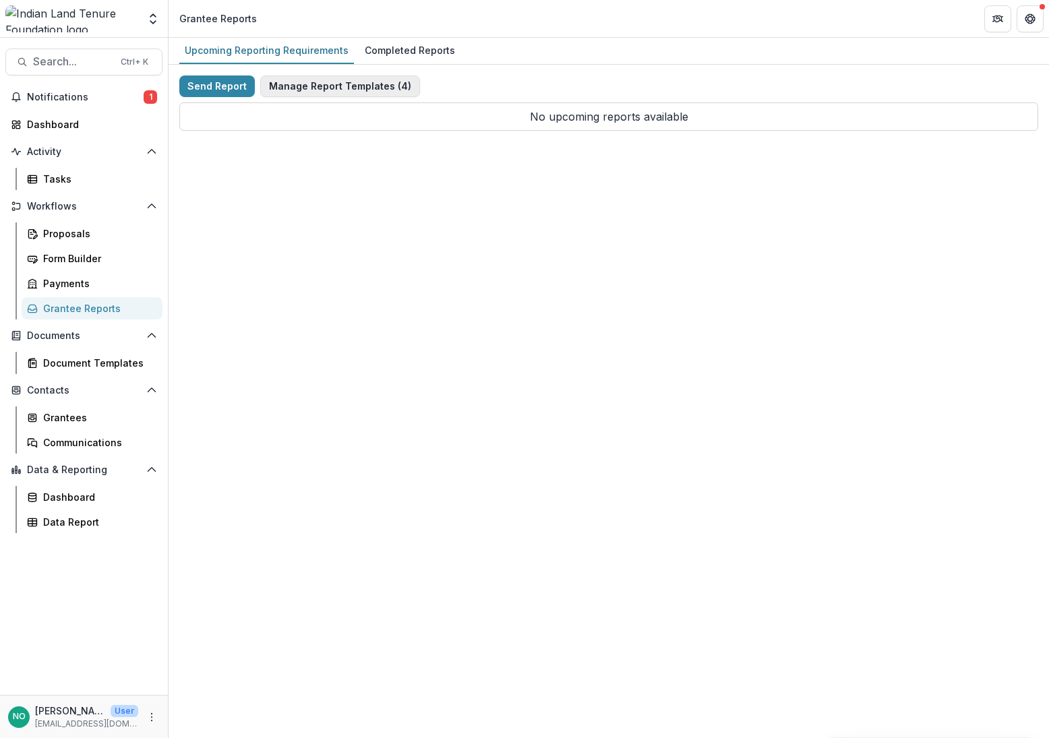
click at [312, 81] on button "Manage Report Templates ( 4 )" at bounding box center [340, 86] width 160 height 22
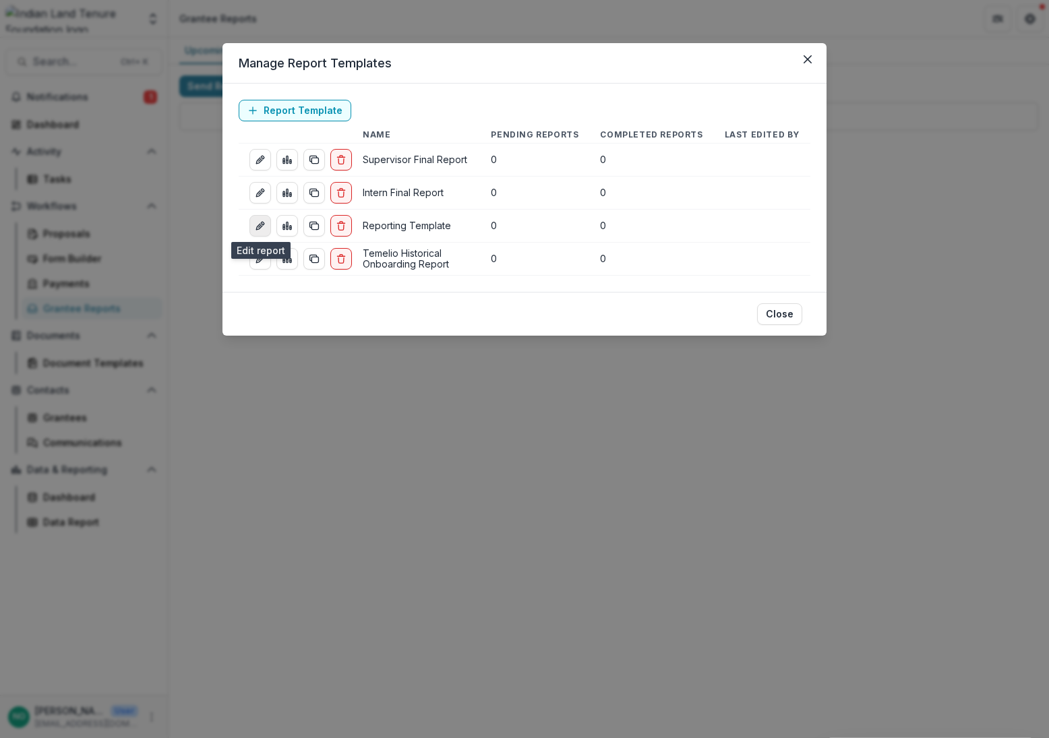
click at [257, 225] on icon "edit-report" at bounding box center [260, 225] width 11 height 11
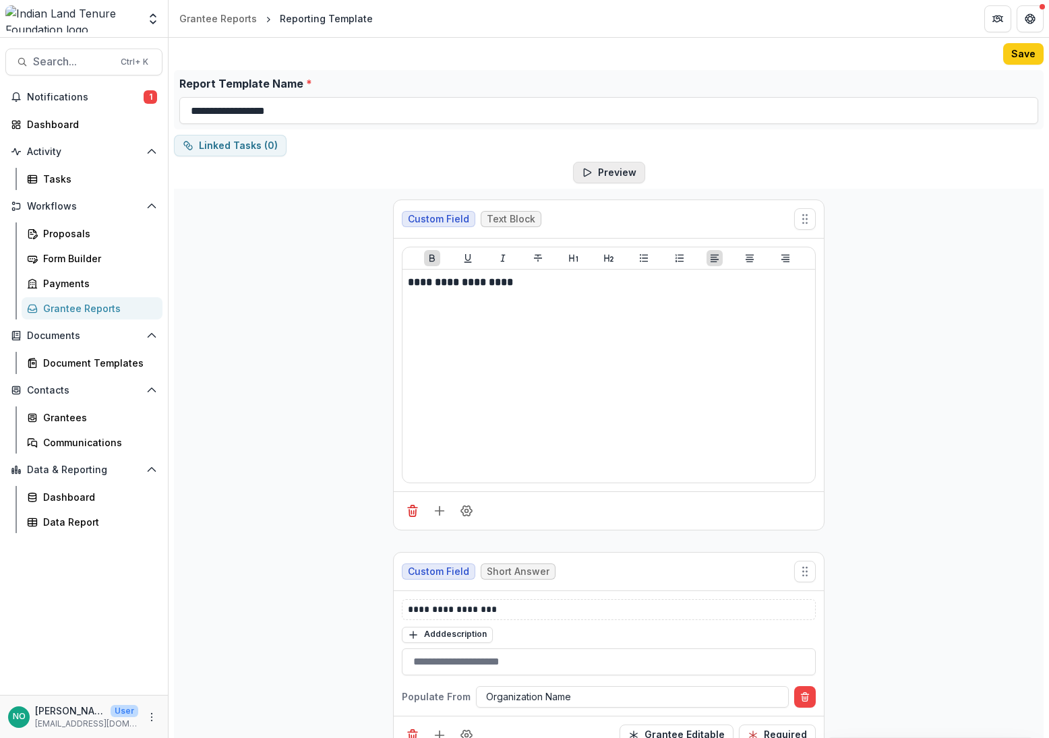
click at [596, 177] on button "Preview" at bounding box center [609, 173] width 72 height 22
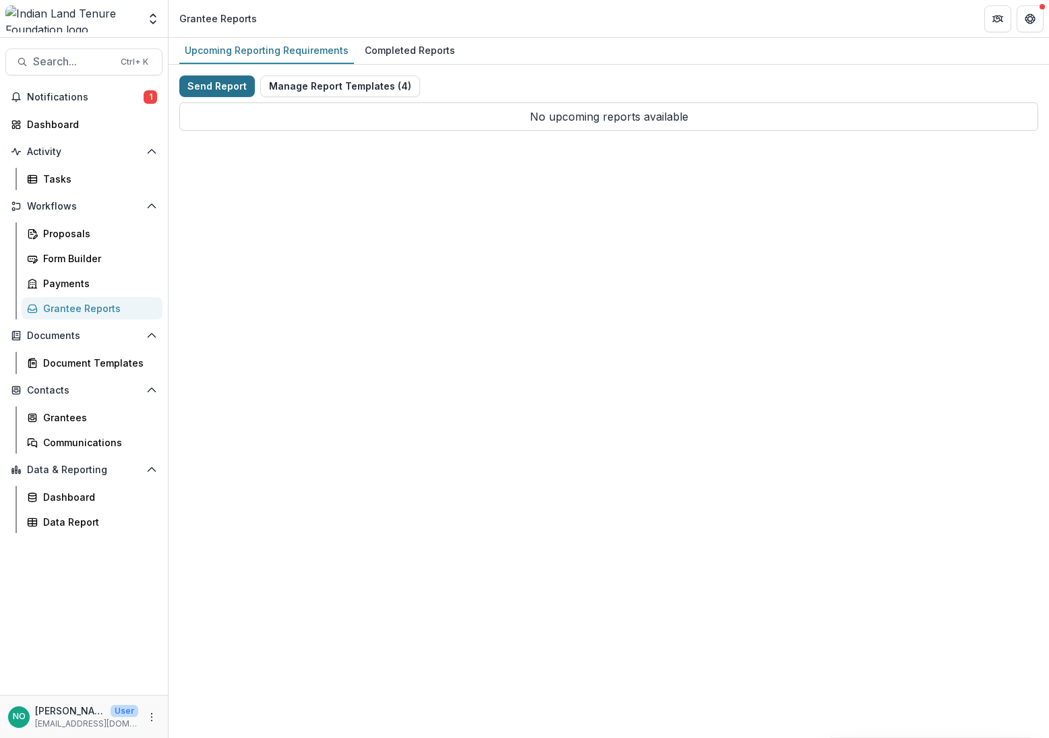
click at [217, 88] on button "Send Report" at bounding box center [216, 86] width 75 height 22
select select "********"
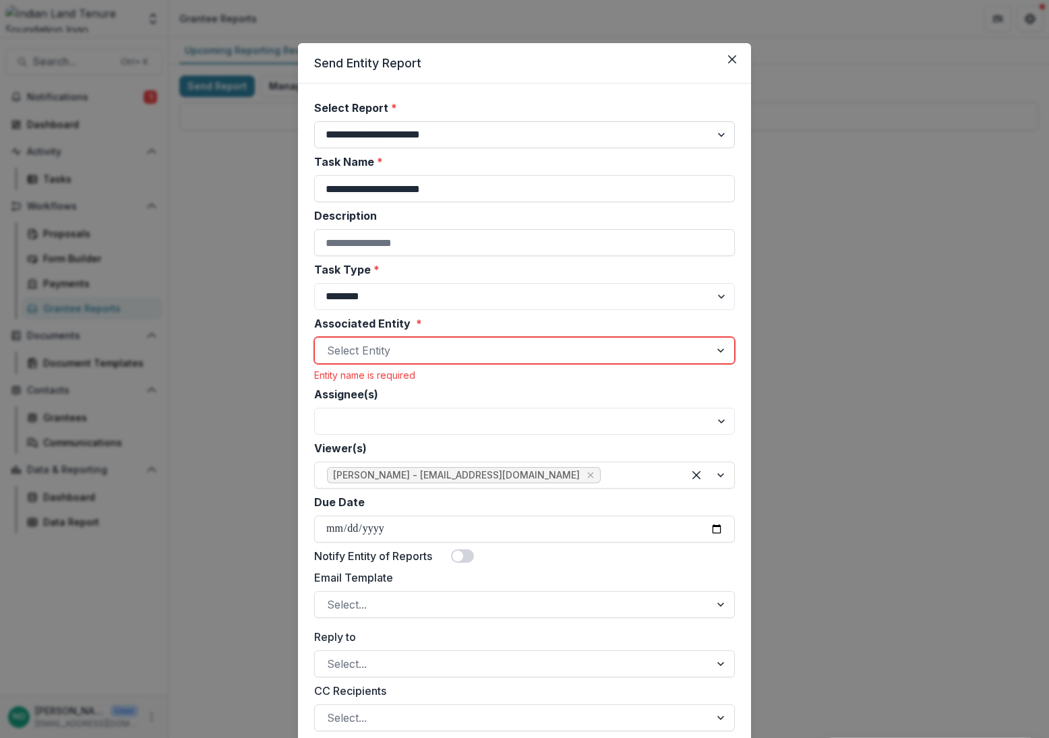
click at [420, 132] on select "**********" at bounding box center [524, 134] width 421 height 27
click at [381, 199] on input "**********" at bounding box center [524, 188] width 421 height 27
click at [382, 238] on input "Description" at bounding box center [524, 242] width 421 height 27
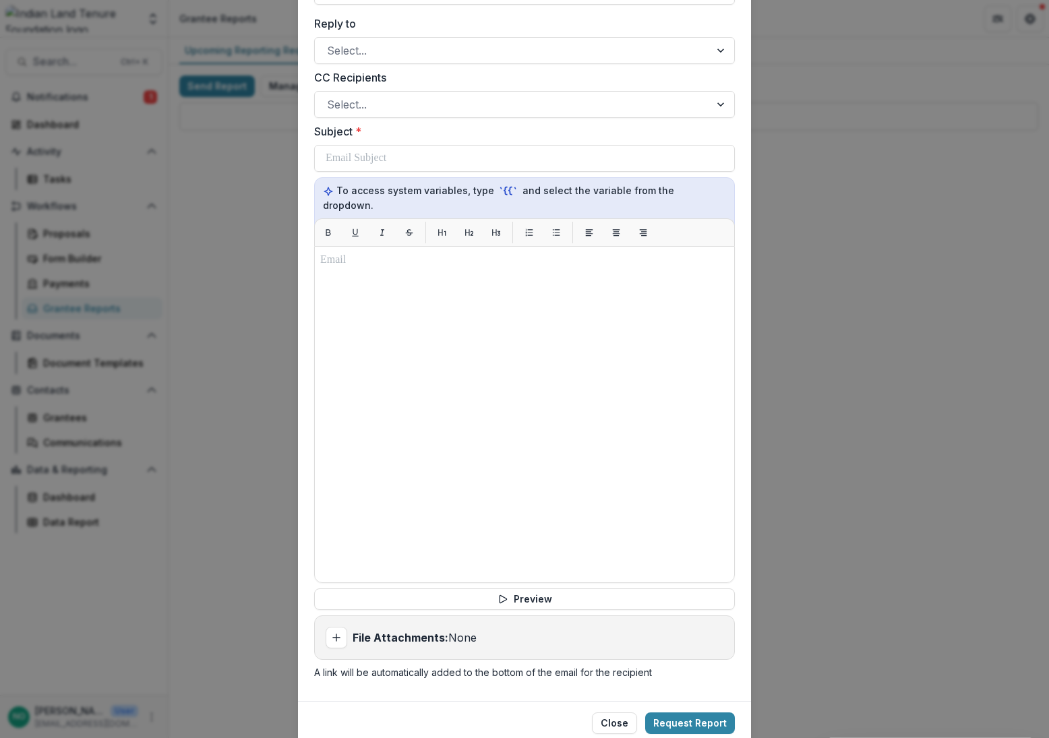
scroll to position [649, 0]
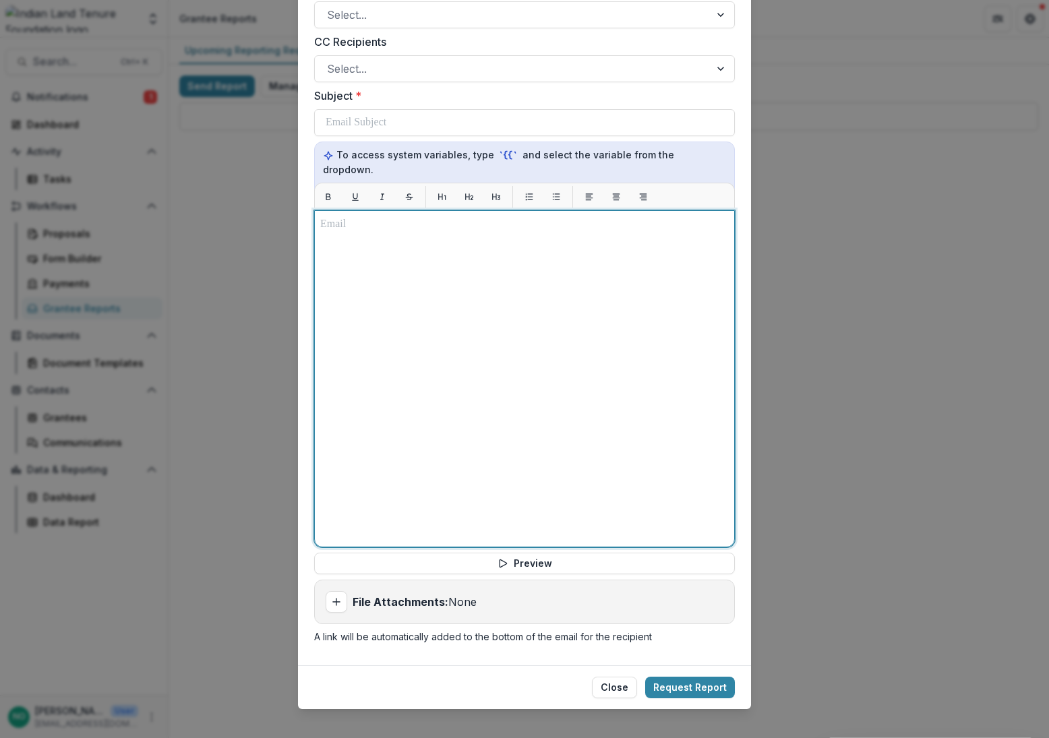
click at [605, 373] on div at bounding box center [524, 378] width 408 height 325
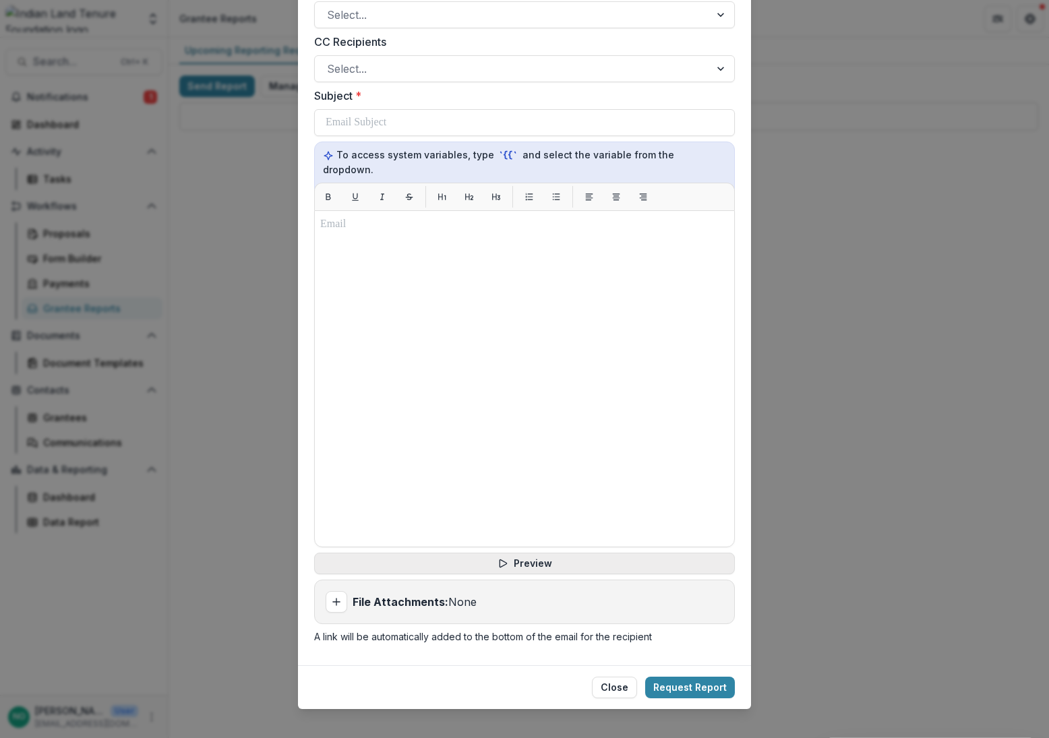
click at [528, 553] on button "Preview" at bounding box center [524, 564] width 421 height 22
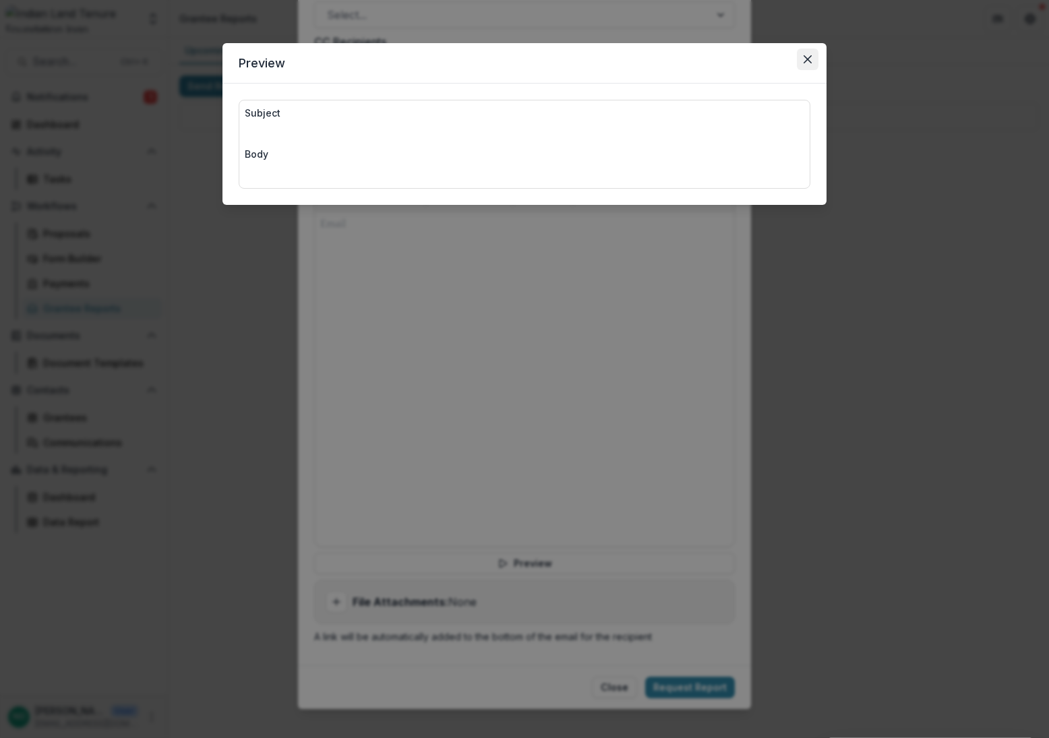
click at [809, 57] on icon "Close" at bounding box center [807, 59] width 8 height 8
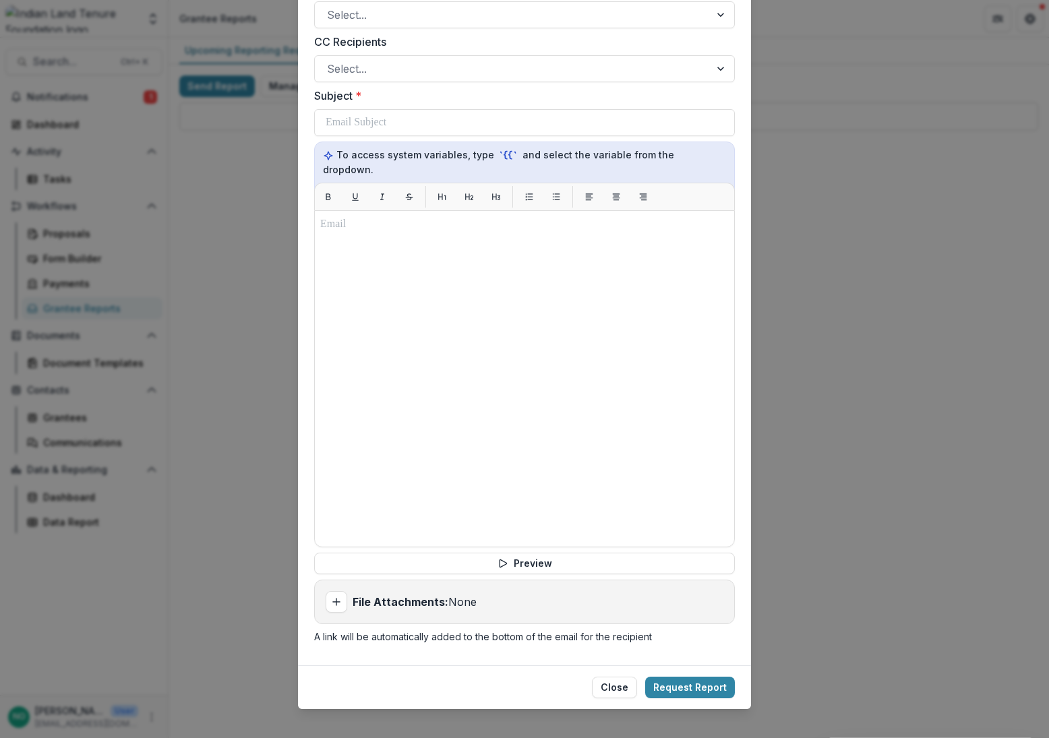
scroll to position [0, 0]
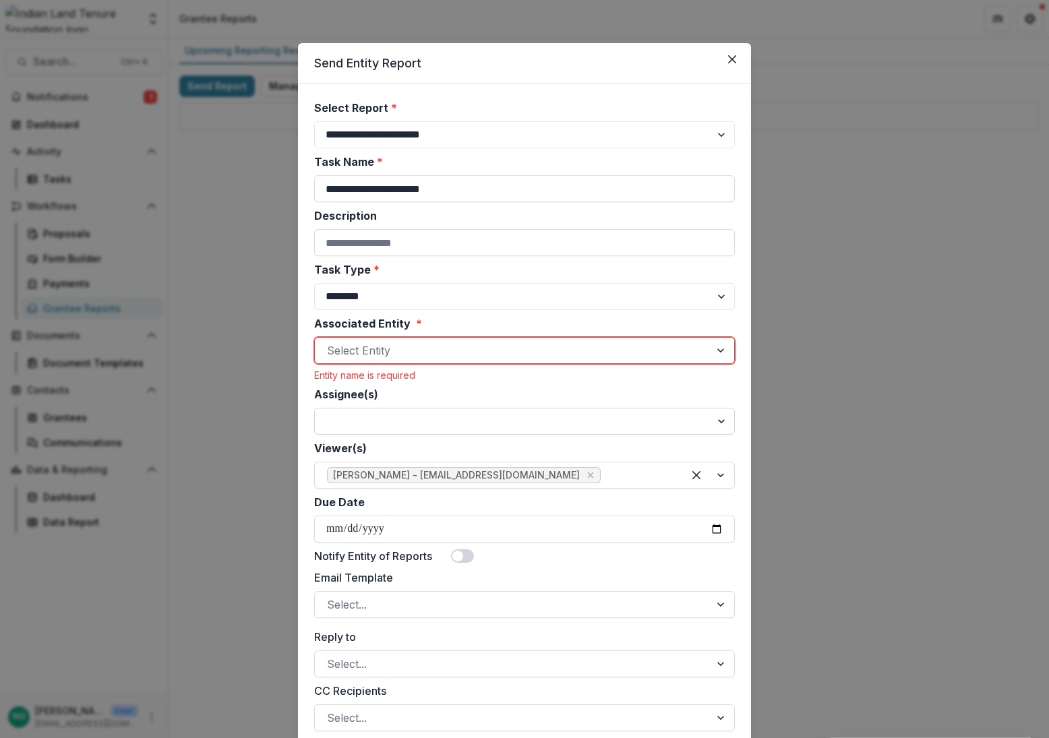
click at [473, 427] on select "Assignee(s)" at bounding box center [524, 421] width 421 height 27
click at [730, 60] on icon "Close" at bounding box center [732, 59] width 8 height 8
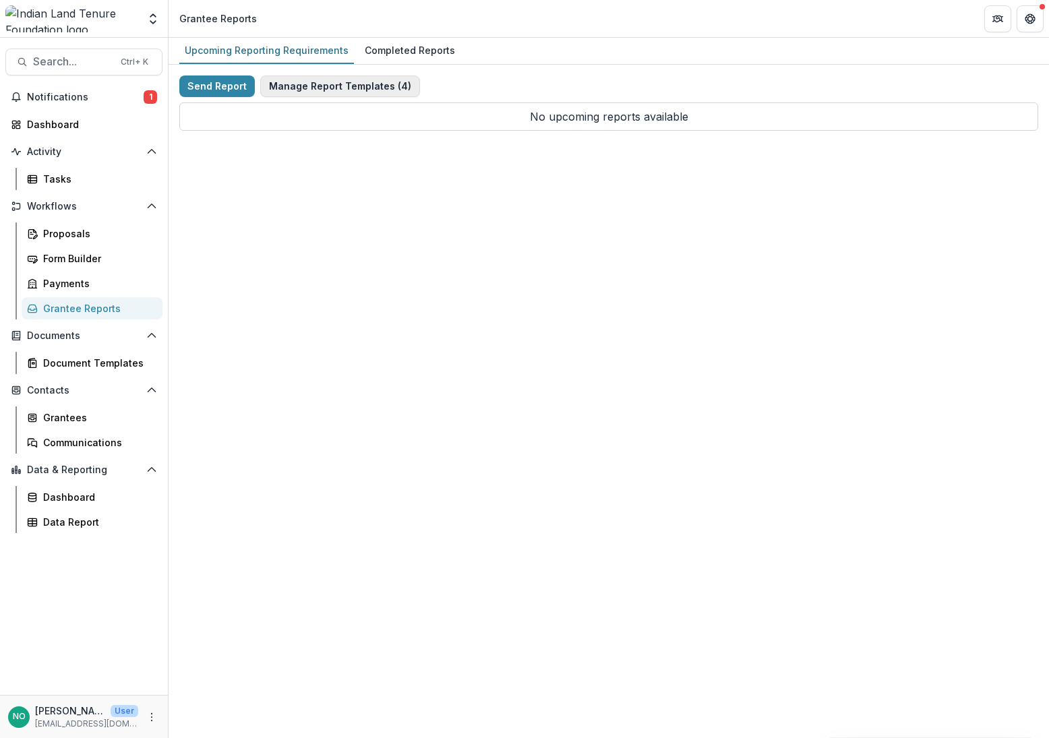
click at [344, 85] on button "Manage Report Templates ( 4 )" at bounding box center [340, 86] width 160 height 22
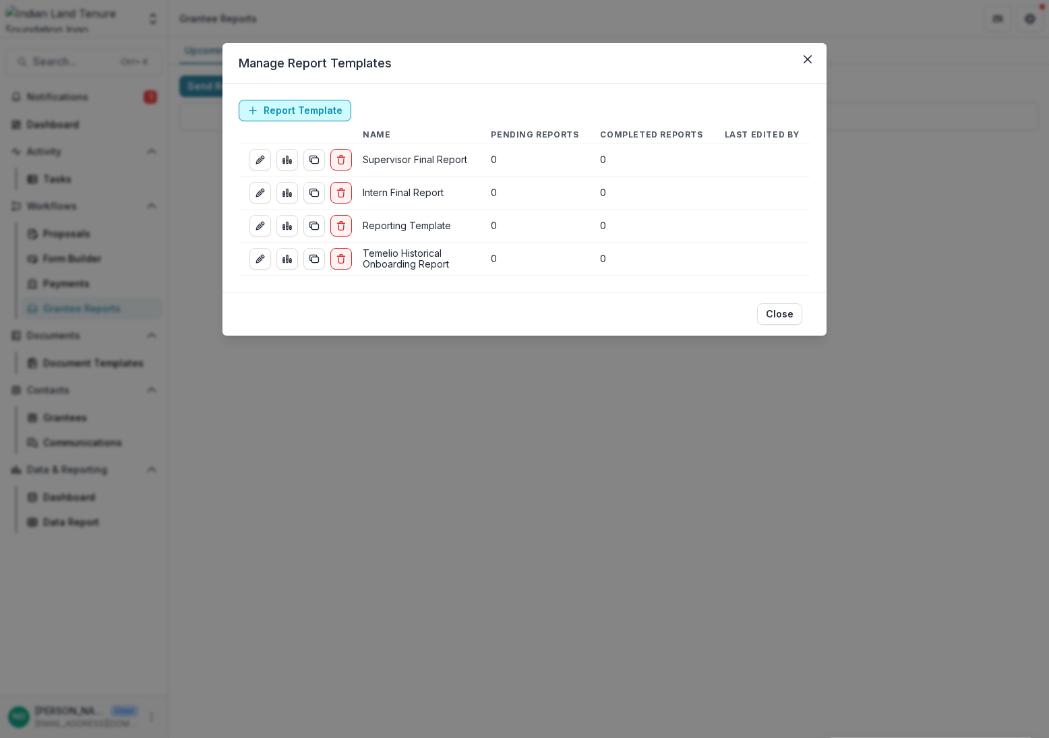
click at [251, 106] on icon at bounding box center [252, 110] width 11 height 11
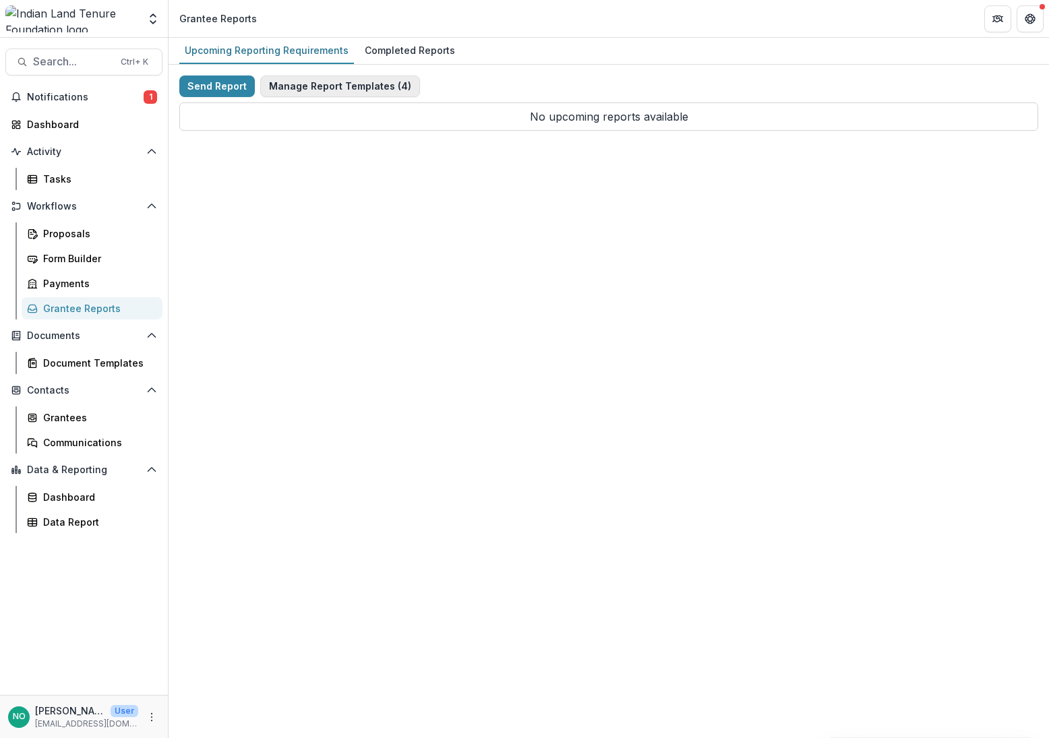
click at [323, 85] on button "Manage Report Templates ( 4 )" at bounding box center [340, 86] width 160 height 22
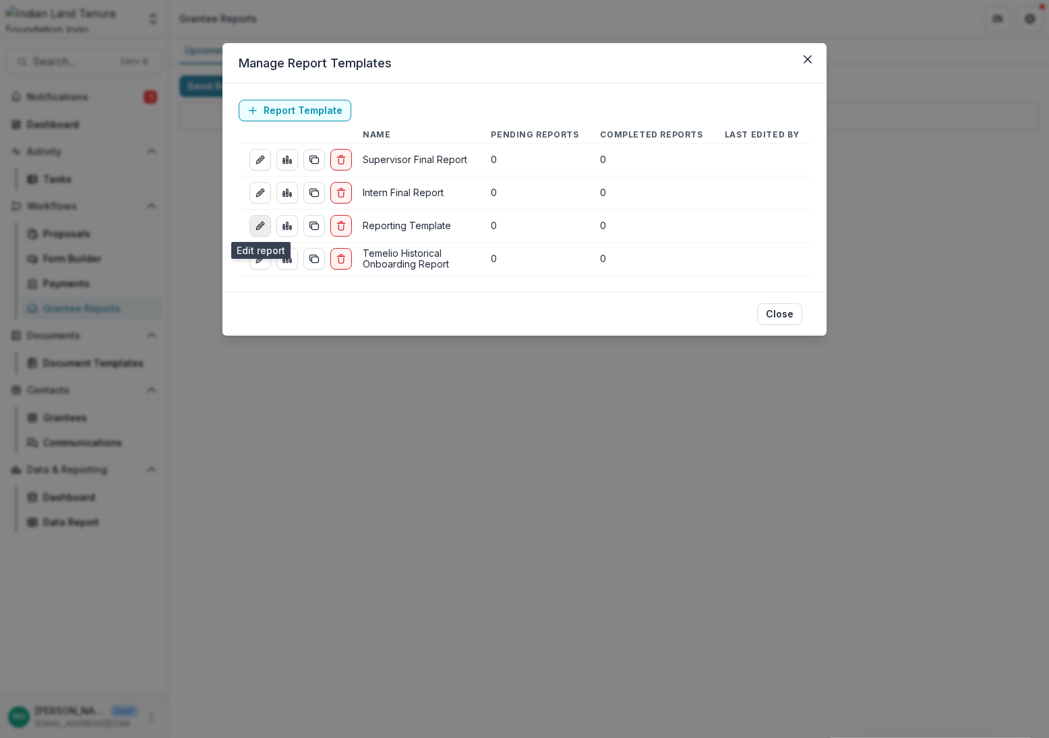
click at [261, 228] on icon "edit-report" at bounding box center [260, 225] width 11 height 11
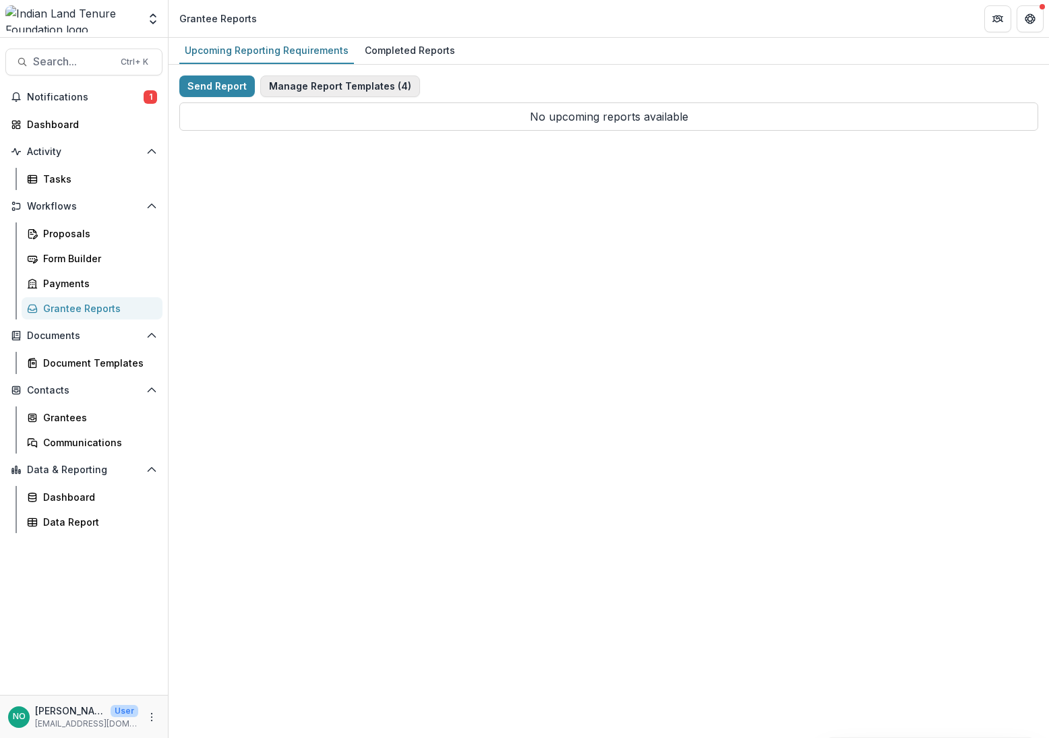
click at [340, 93] on button "Manage Report Templates ( 4 )" at bounding box center [340, 86] width 160 height 22
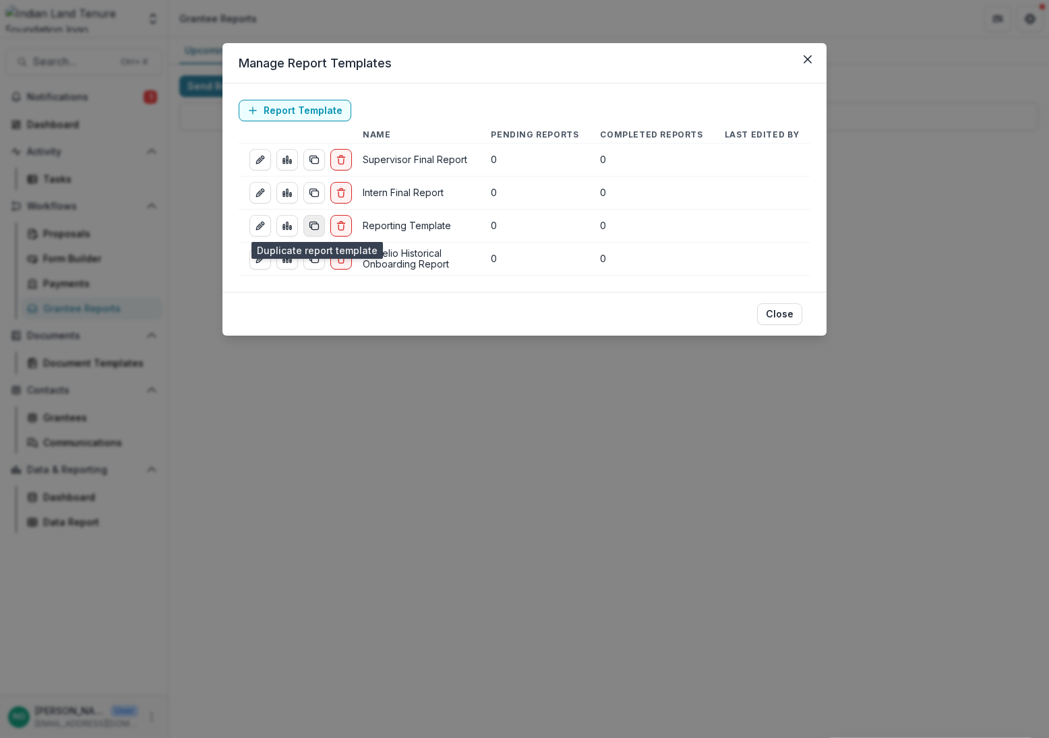
click at [310, 224] on icon "duplicate-report-responses" at bounding box center [313, 224] width 7 height 5
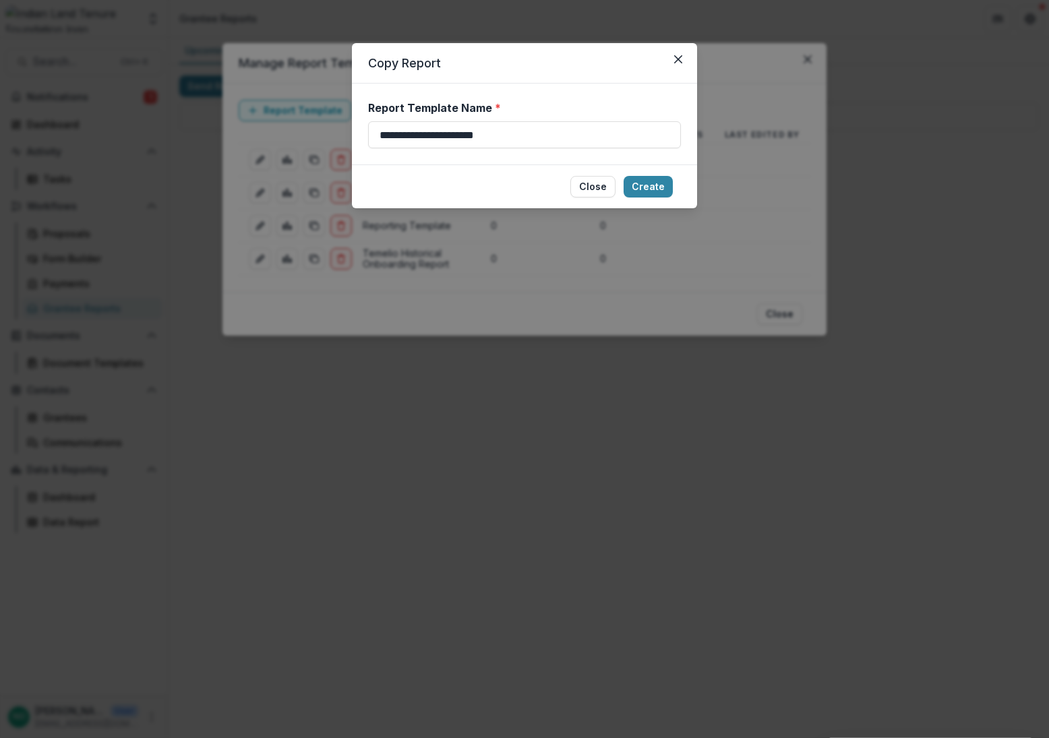
drag, startPoint x: 529, startPoint y: 138, endPoint x: 259, endPoint y: 138, distance: 269.6
click at [259, 138] on div "**********" at bounding box center [524, 369] width 1049 height 738
type input "**********"
click at [650, 188] on button "Create" at bounding box center [647, 187] width 49 height 22
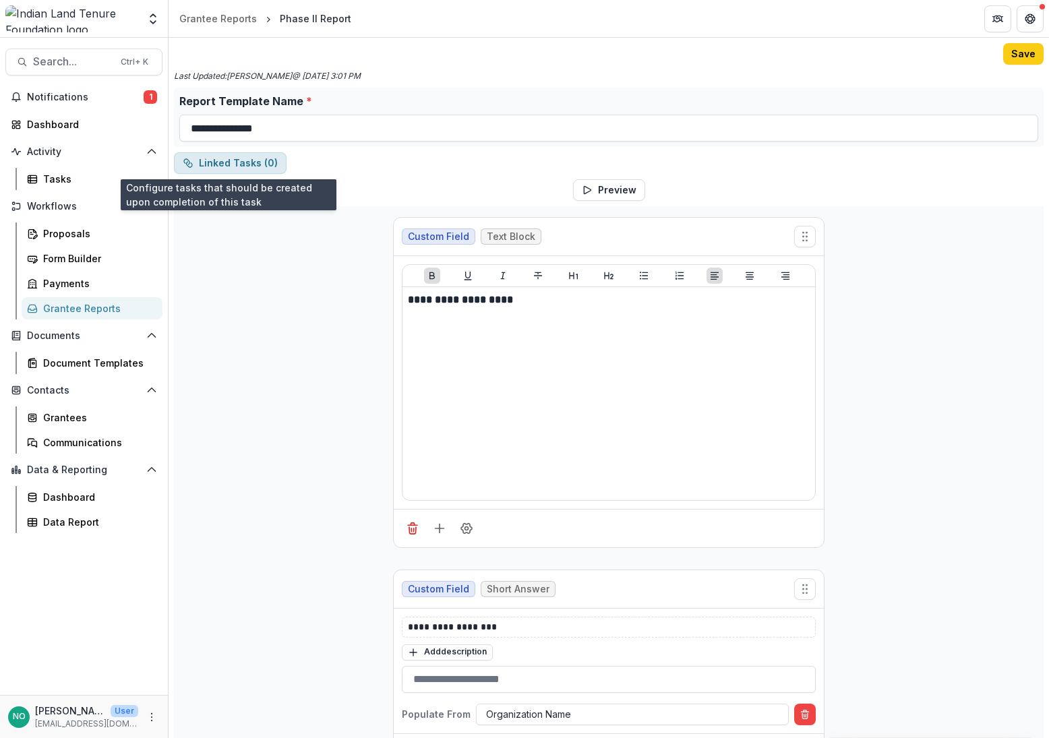
click at [231, 166] on button "Linked Tasks ( 0 )" at bounding box center [230, 163] width 113 height 22
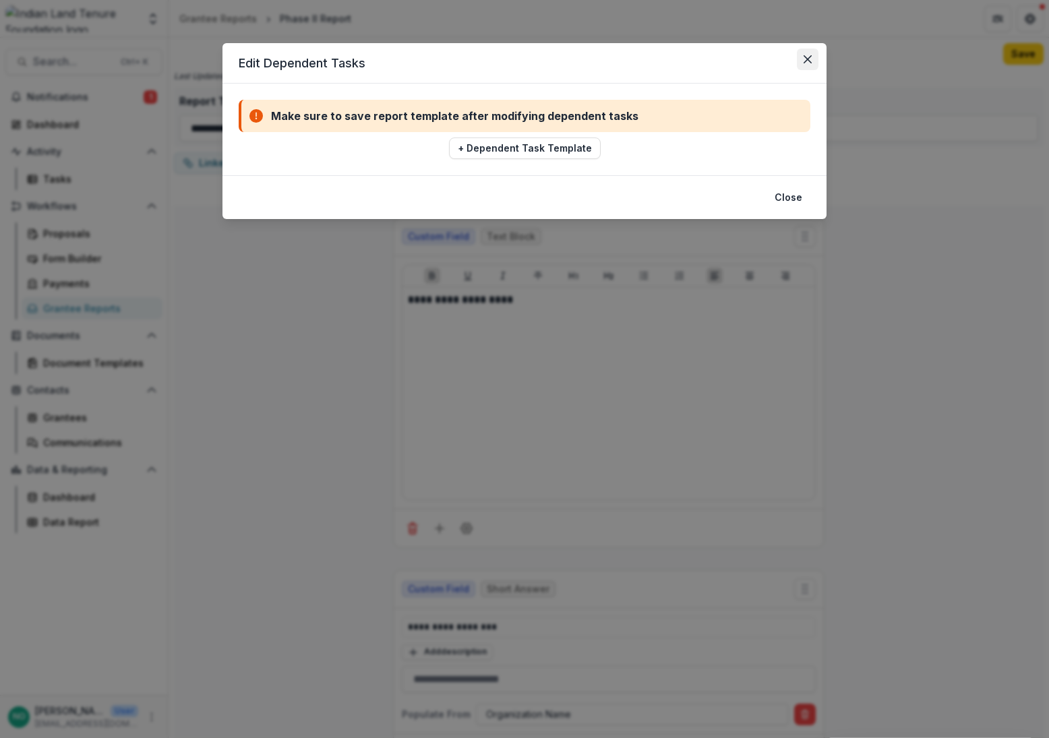
click at [805, 62] on icon "Close" at bounding box center [807, 59] width 8 height 8
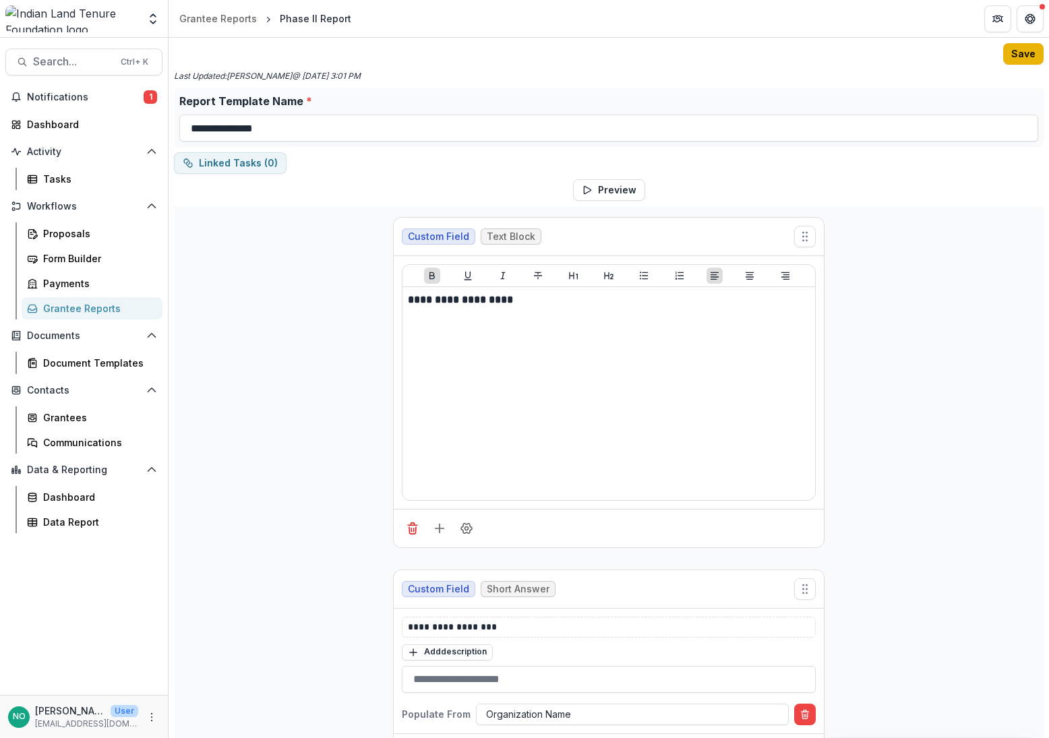
click at [1017, 57] on button "Save" at bounding box center [1023, 54] width 40 height 22
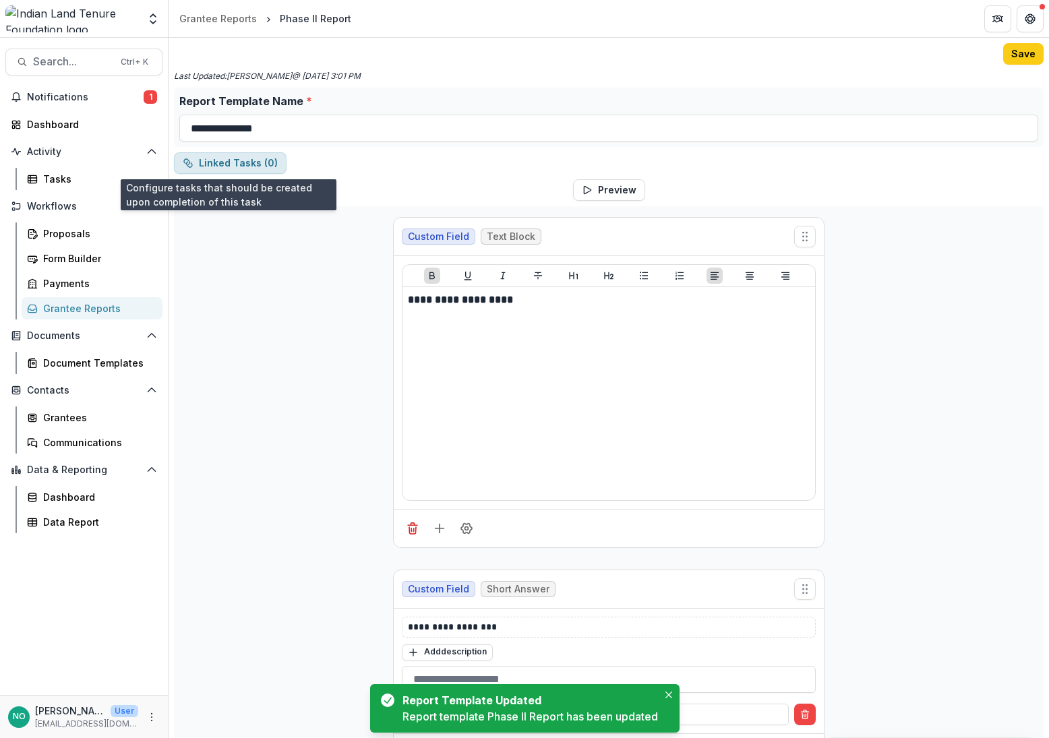
click at [231, 165] on button "Linked Tasks ( 0 )" at bounding box center [230, 163] width 113 height 22
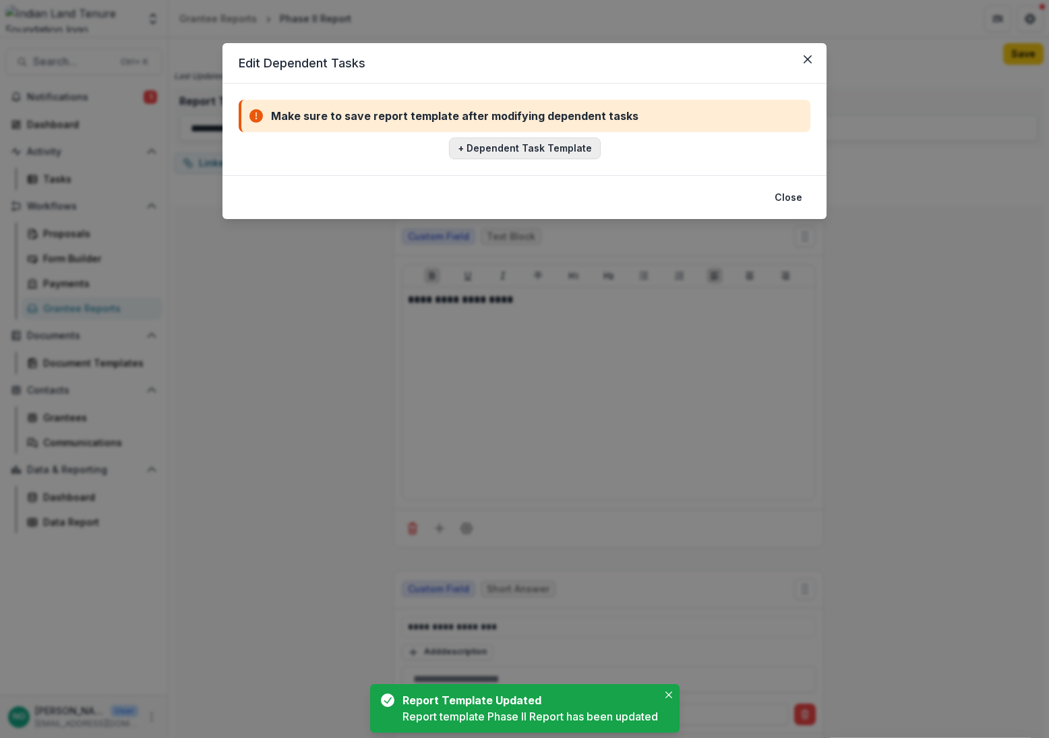
click at [543, 143] on button "+ Dependent Task Template" at bounding box center [525, 148] width 152 height 22
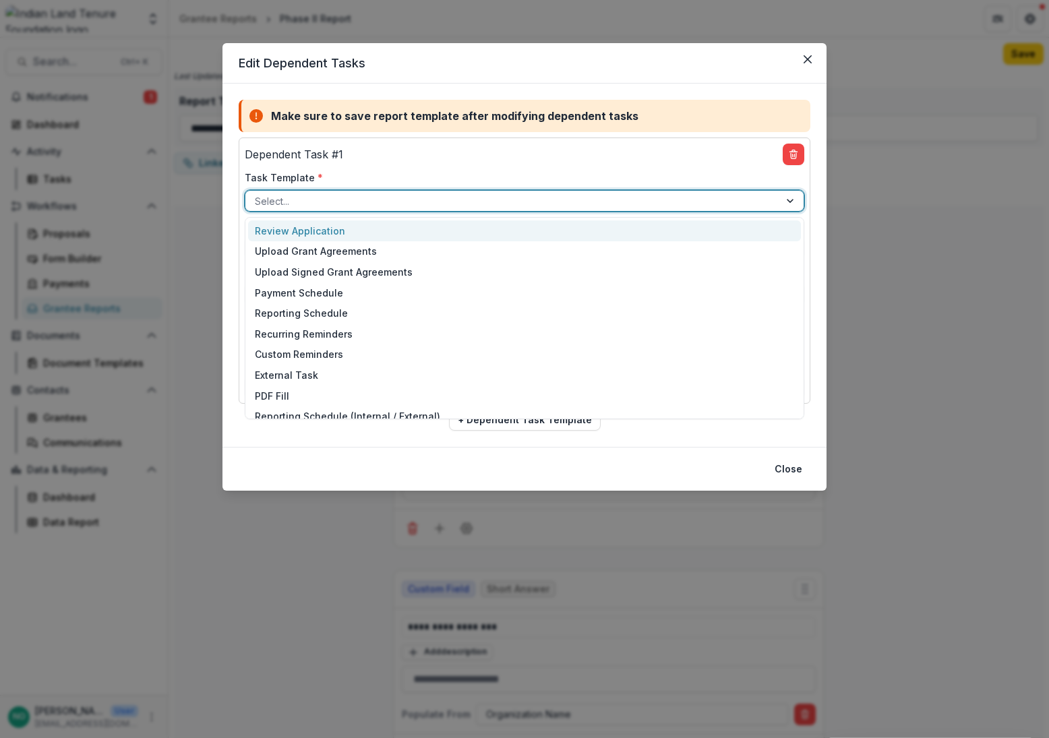
click at [359, 197] on div at bounding box center [512, 201] width 515 height 17
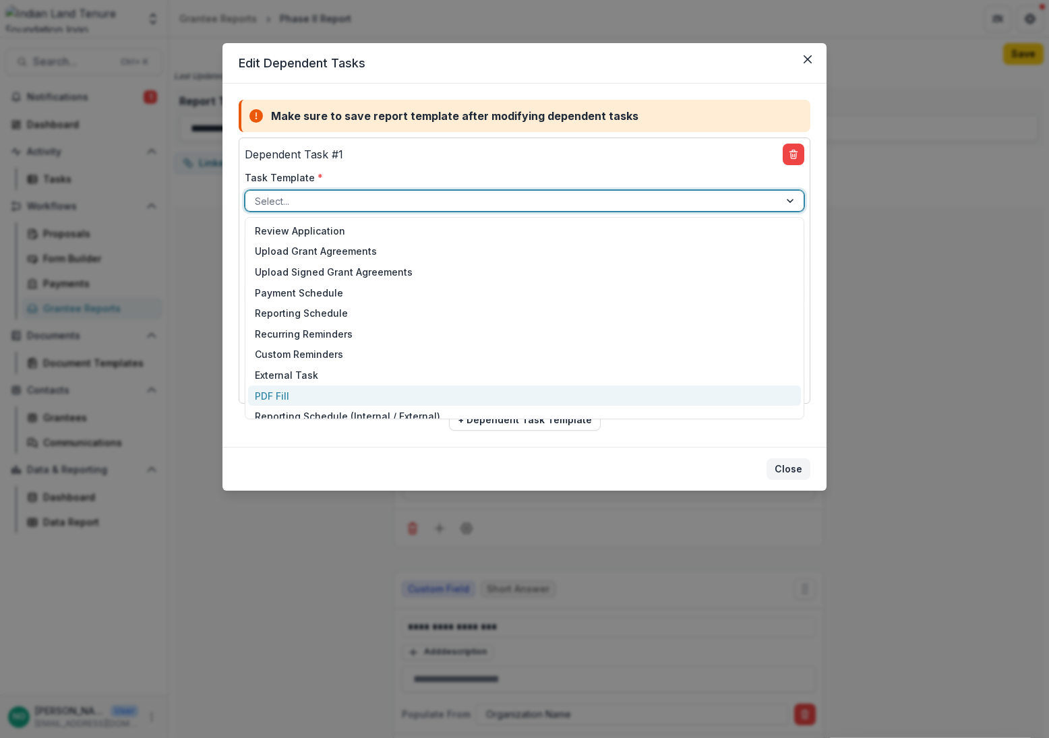
click at [790, 467] on button "Close" at bounding box center [788, 469] width 44 height 22
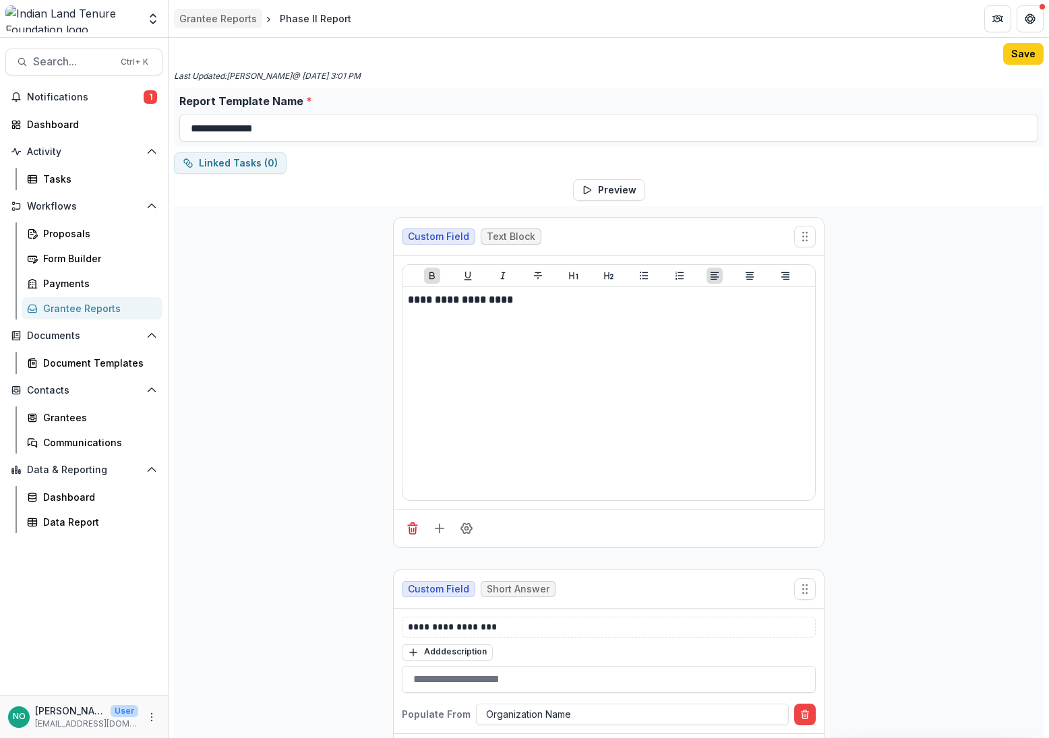
click at [234, 17] on div "Grantee Reports" at bounding box center [218, 18] width 78 height 14
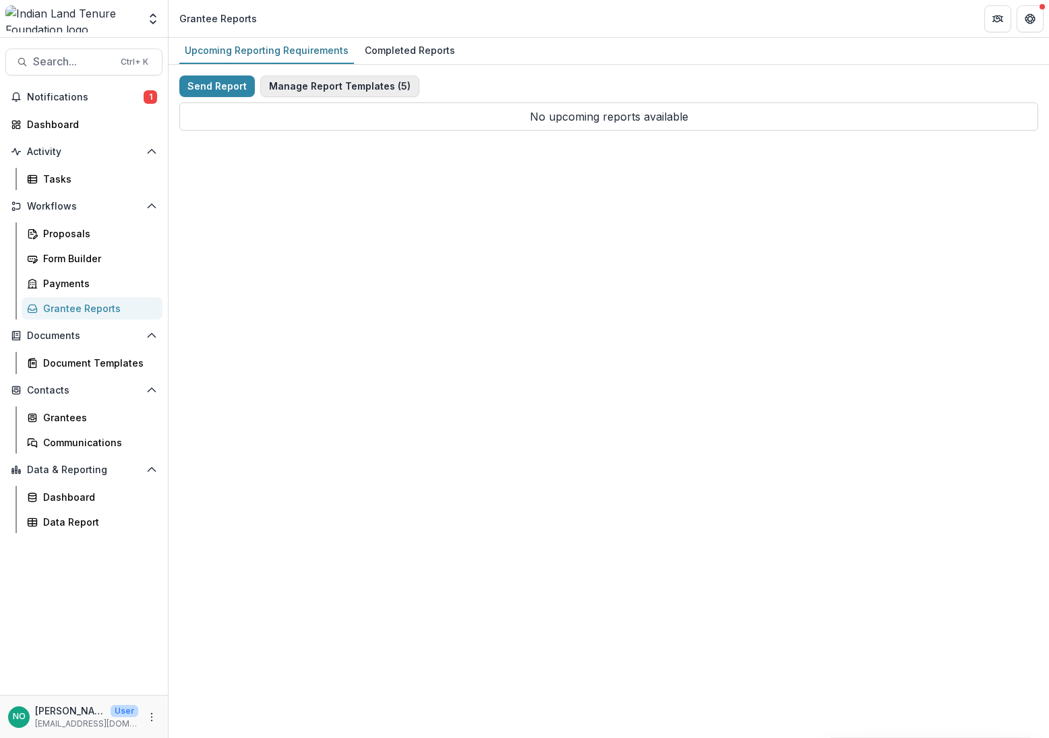
click at [294, 82] on button "Manage Report Templates ( 5 )" at bounding box center [339, 86] width 159 height 22
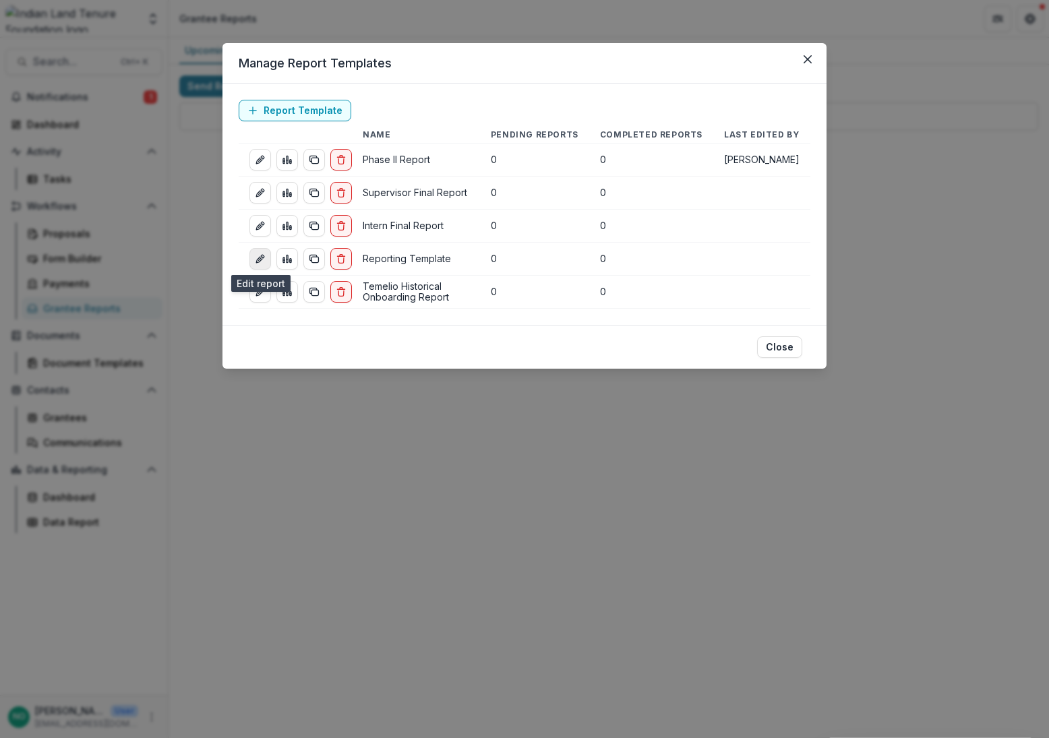
click at [251, 255] on link "edit-report" at bounding box center [260, 259] width 22 height 22
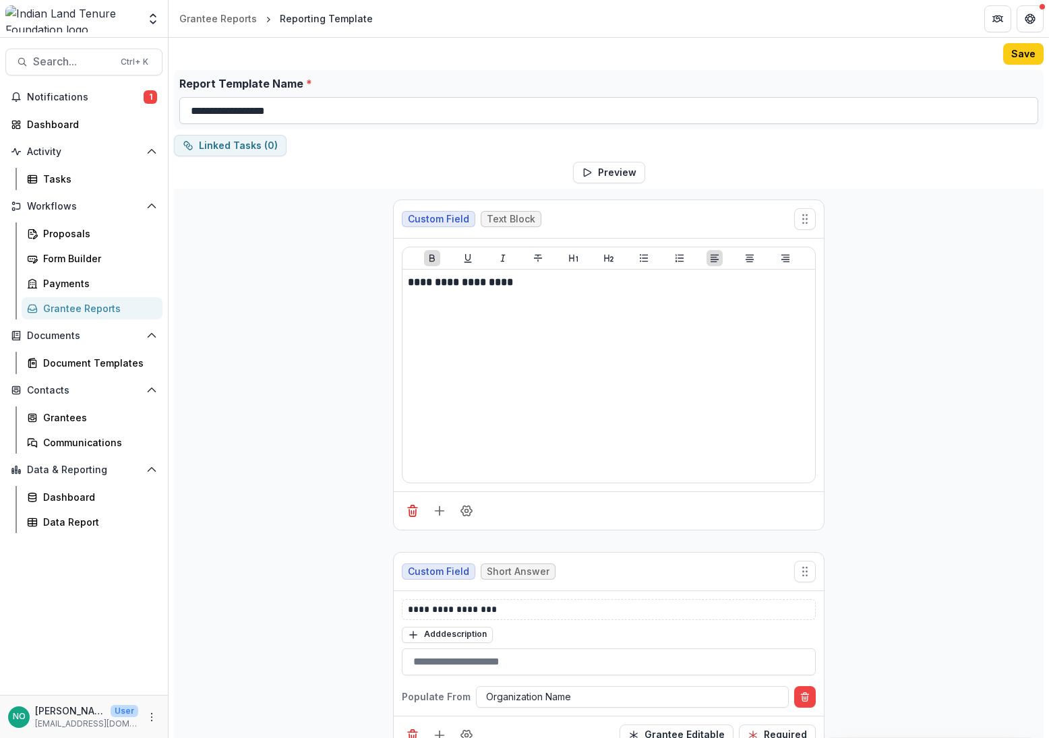
click at [297, 108] on input "**********" at bounding box center [608, 110] width 859 height 27
type input "**********"
click at [1018, 56] on button "Save" at bounding box center [1023, 54] width 40 height 22
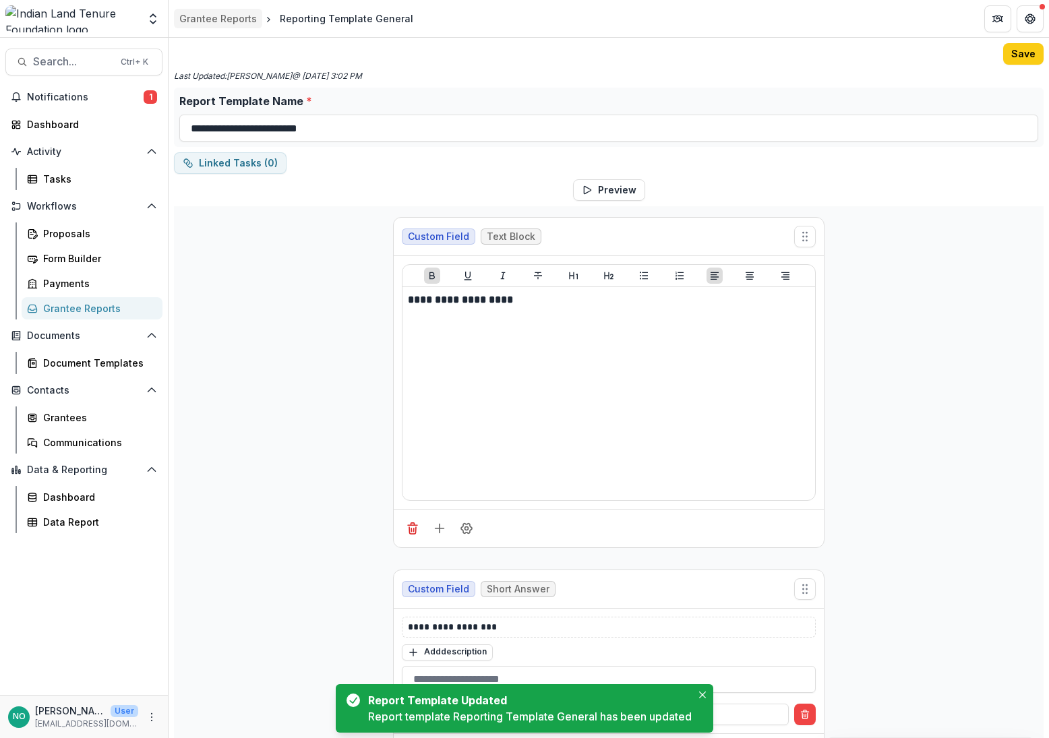
click at [212, 20] on div "Grantee Reports" at bounding box center [218, 18] width 78 height 14
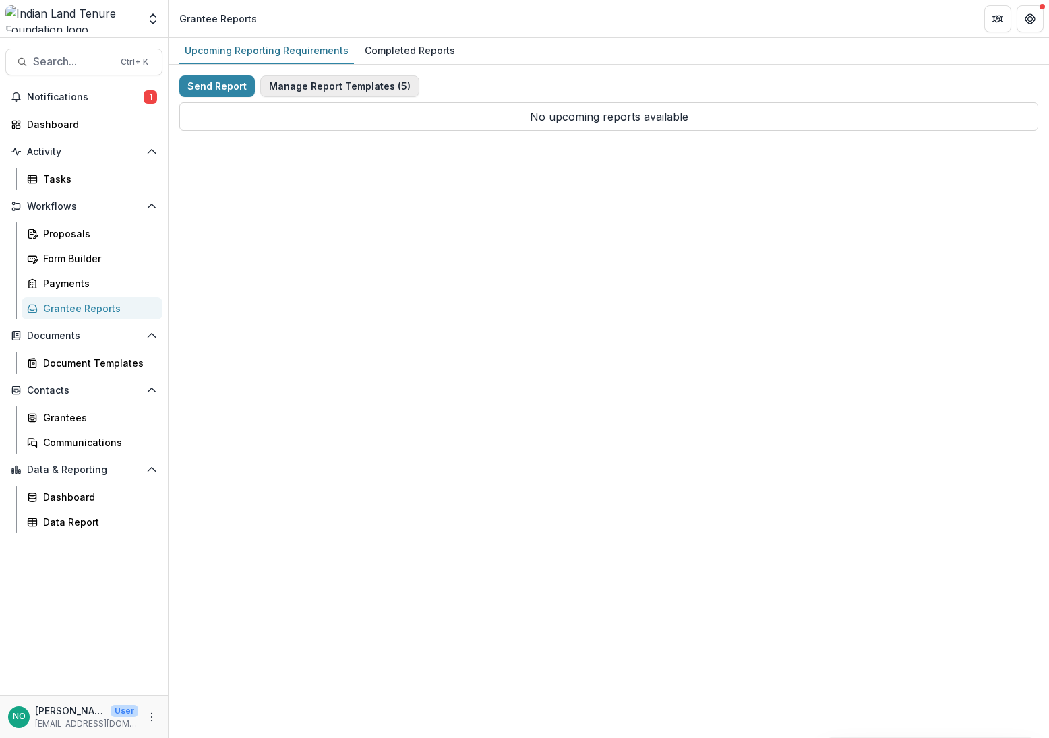
click at [300, 88] on button "Manage Report Templates ( 5 )" at bounding box center [339, 86] width 159 height 22
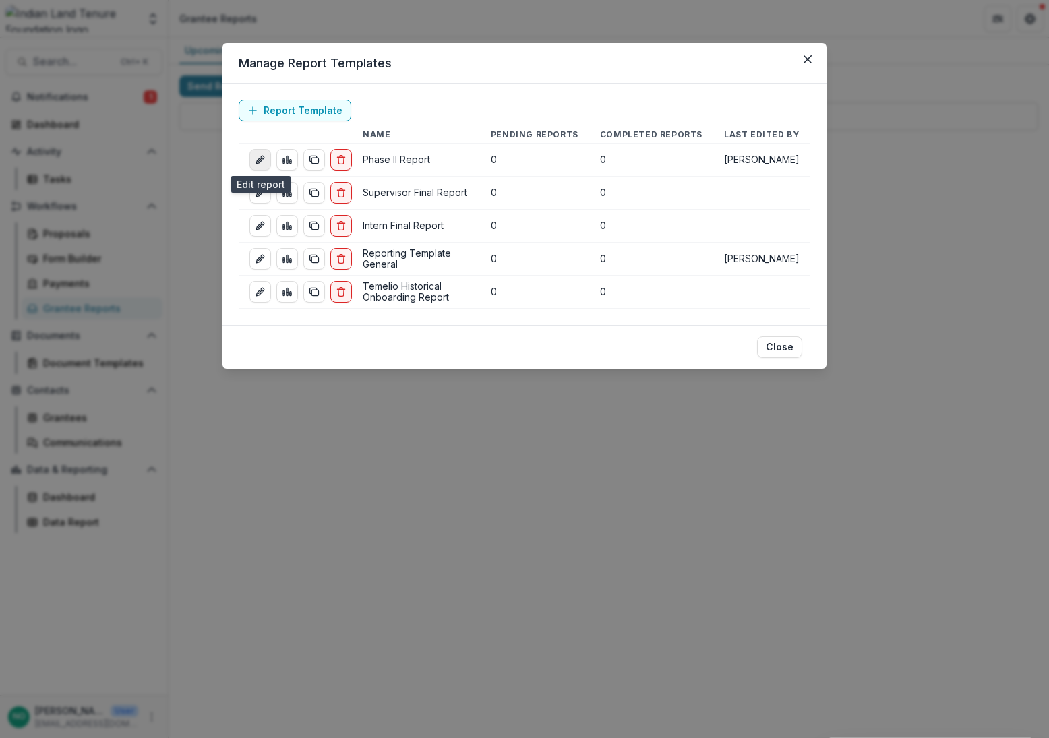
click at [257, 156] on icon "edit-report" at bounding box center [260, 159] width 11 height 11
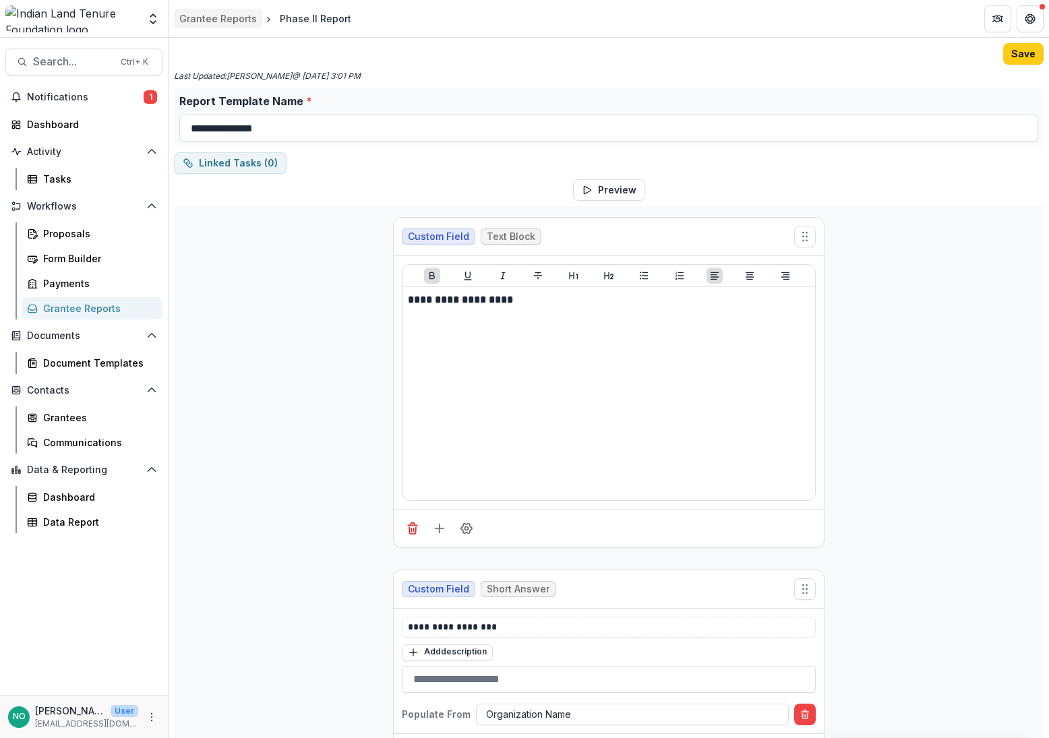
click at [198, 18] on div "Grantee Reports" at bounding box center [218, 18] width 78 height 14
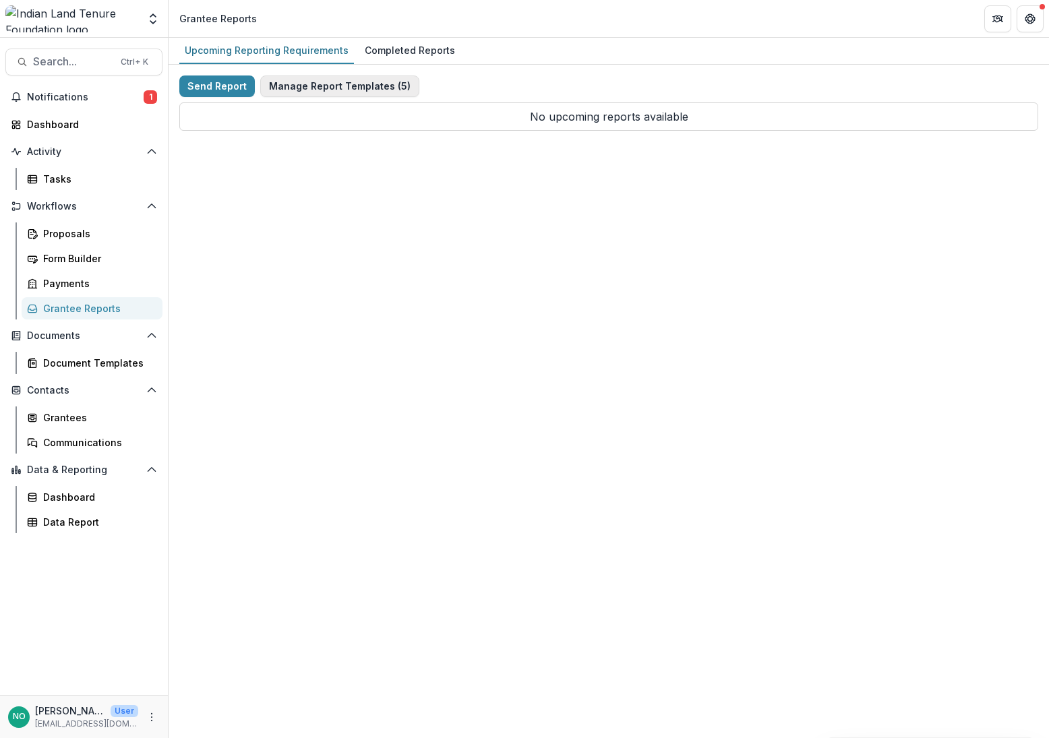
click at [290, 84] on button "Manage Report Templates ( 5 )" at bounding box center [339, 86] width 159 height 22
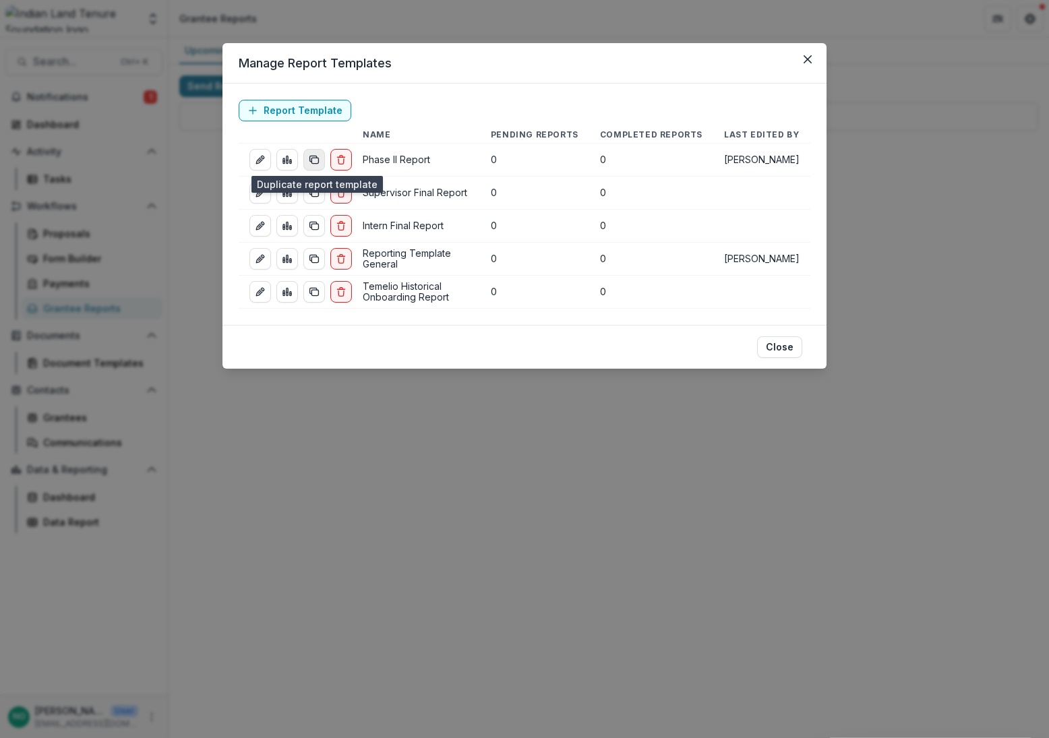
click at [311, 161] on icon "duplicate-report-responses" at bounding box center [314, 159] width 11 height 11
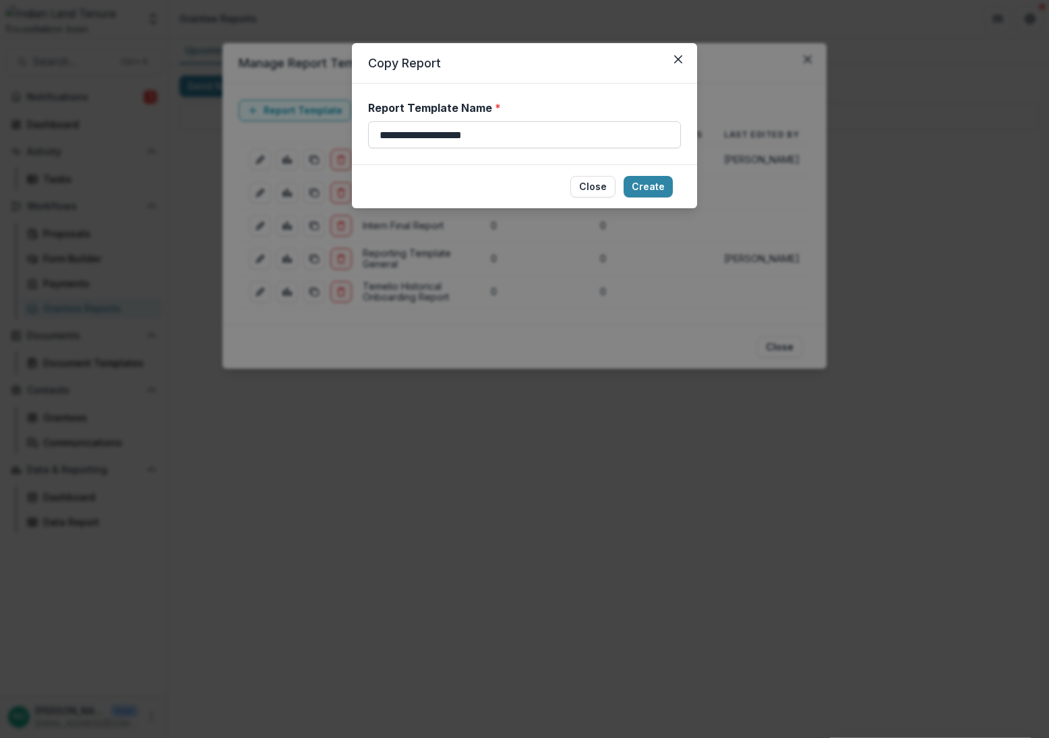
click at [423, 133] on input "**********" at bounding box center [524, 134] width 313 height 27
type input "**********"
click at [662, 181] on button "Create" at bounding box center [647, 187] width 49 height 22
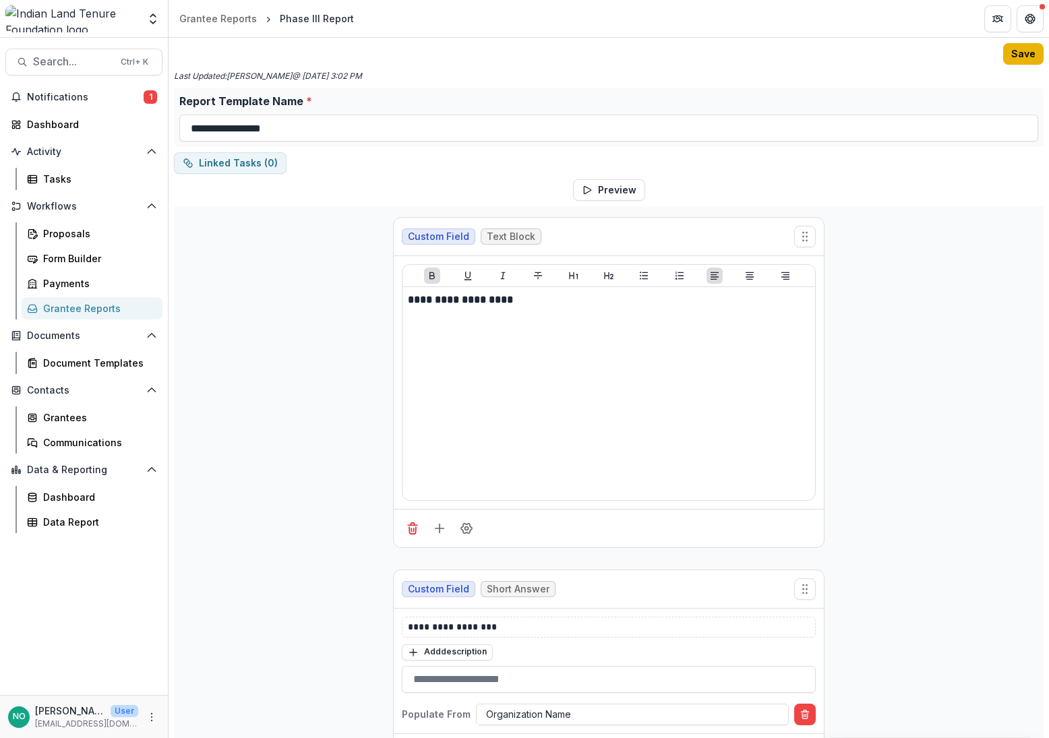
click at [1020, 44] on button "Save" at bounding box center [1023, 54] width 40 height 22
click at [243, 21] on div "Grantee Reports" at bounding box center [218, 18] width 78 height 14
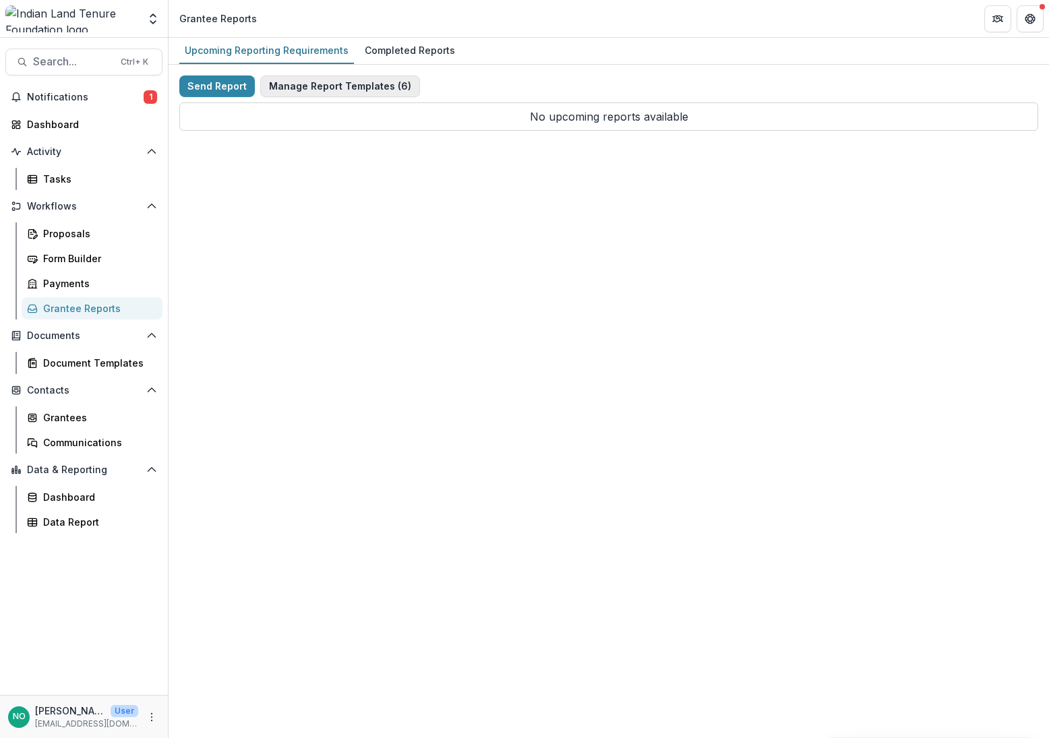
click at [287, 84] on button "Manage Report Templates ( 6 )" at bounding box center [340, 86] width 160 height 22
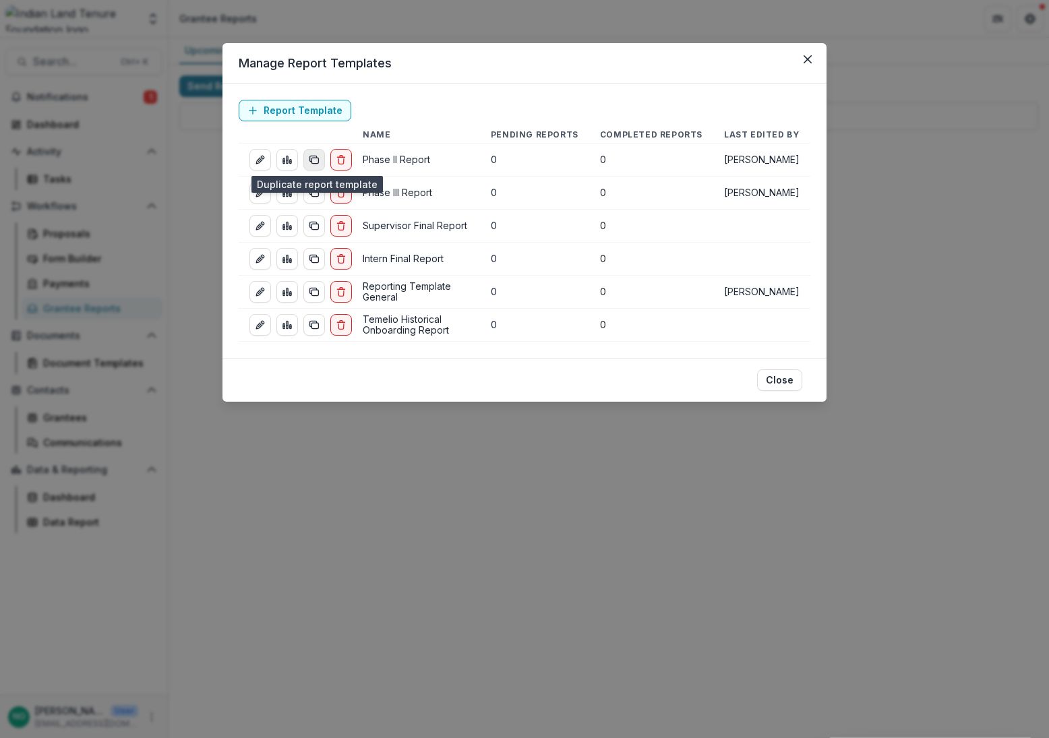
click at [314, 159] on icon "duplicate-report-responses" at bounding box center [314, 159] width 11 height 11
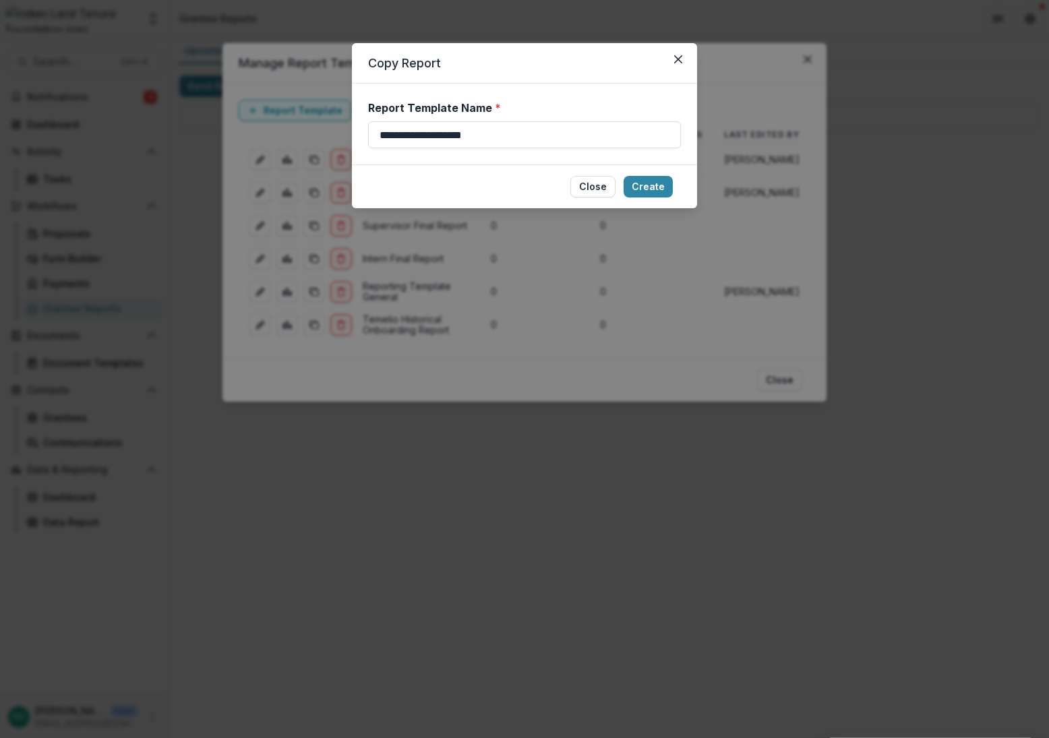
drag, startPoint x: 417, startPoint y: 133, endPoint x: 248, endPoint y: 134, distance: 169.2
click at [248, 134] on div "**********" at bounding box center [524, 369] width 1049 height 738
type input "**********"
click at [632, 182] on button "Create" at bounding box center [647, 187] width 49 height 22
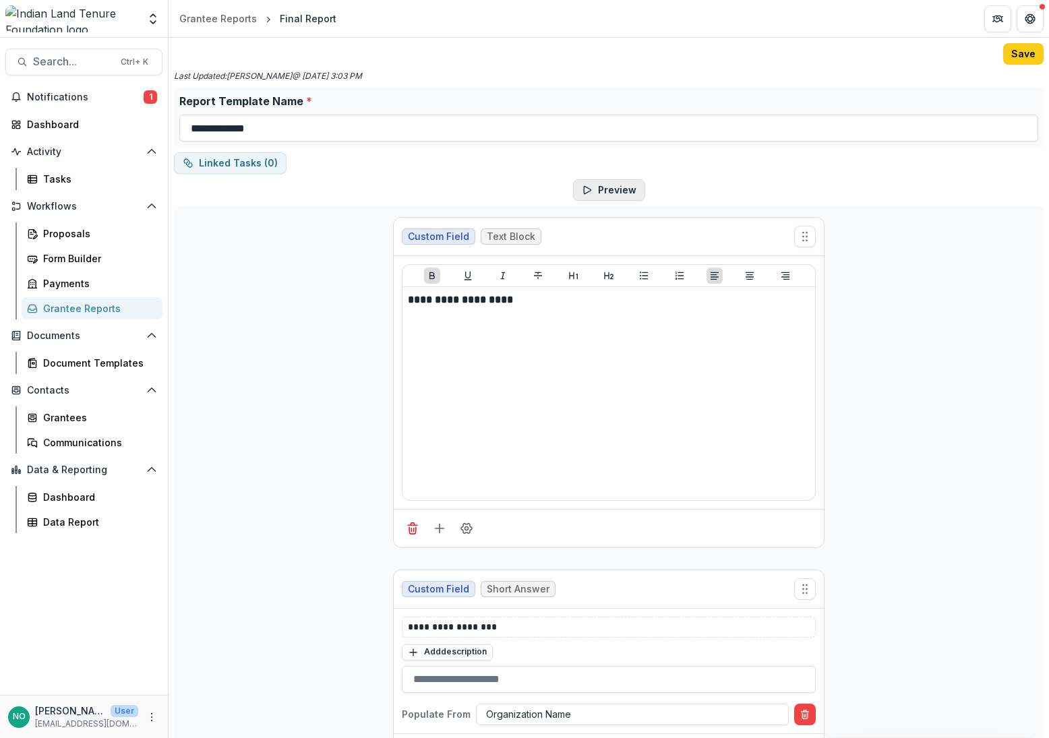
click at [615, 185] on button "Preview" at bounding box center [609, 190] width 72 height 22
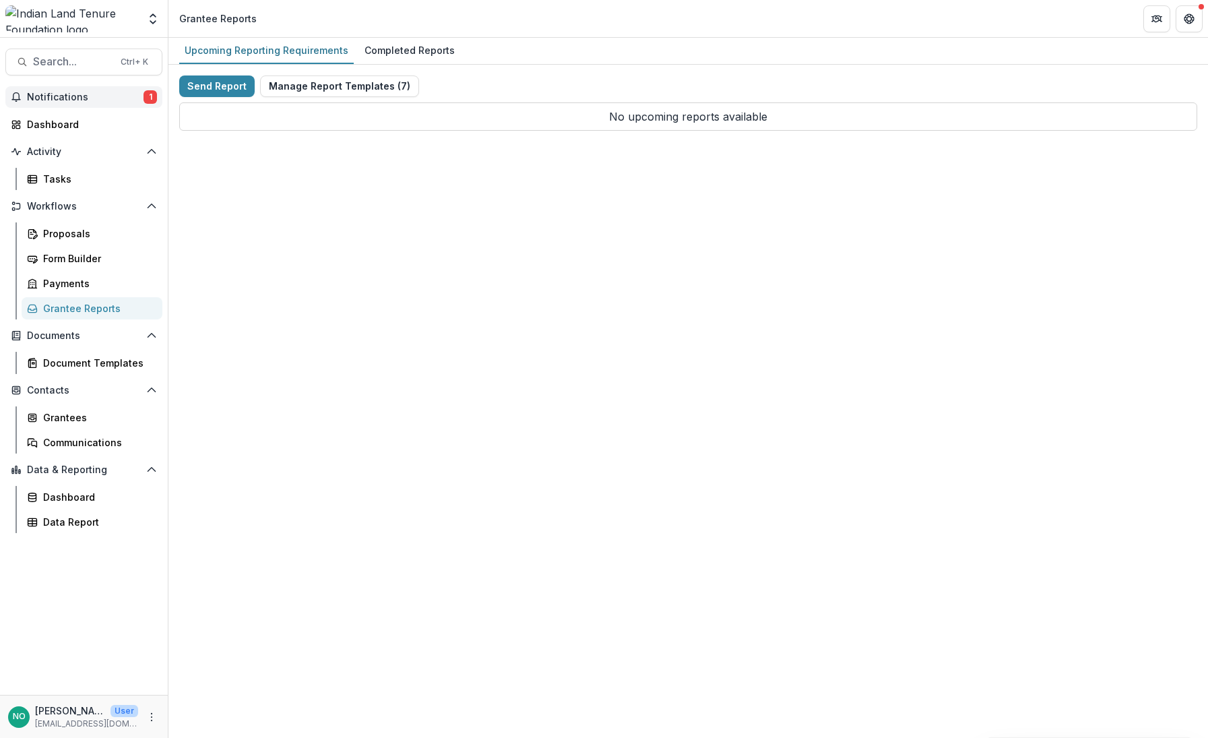
click at [45, 88] on button "Notifications 1" at bounding box center [83, 97] width 157 height 22
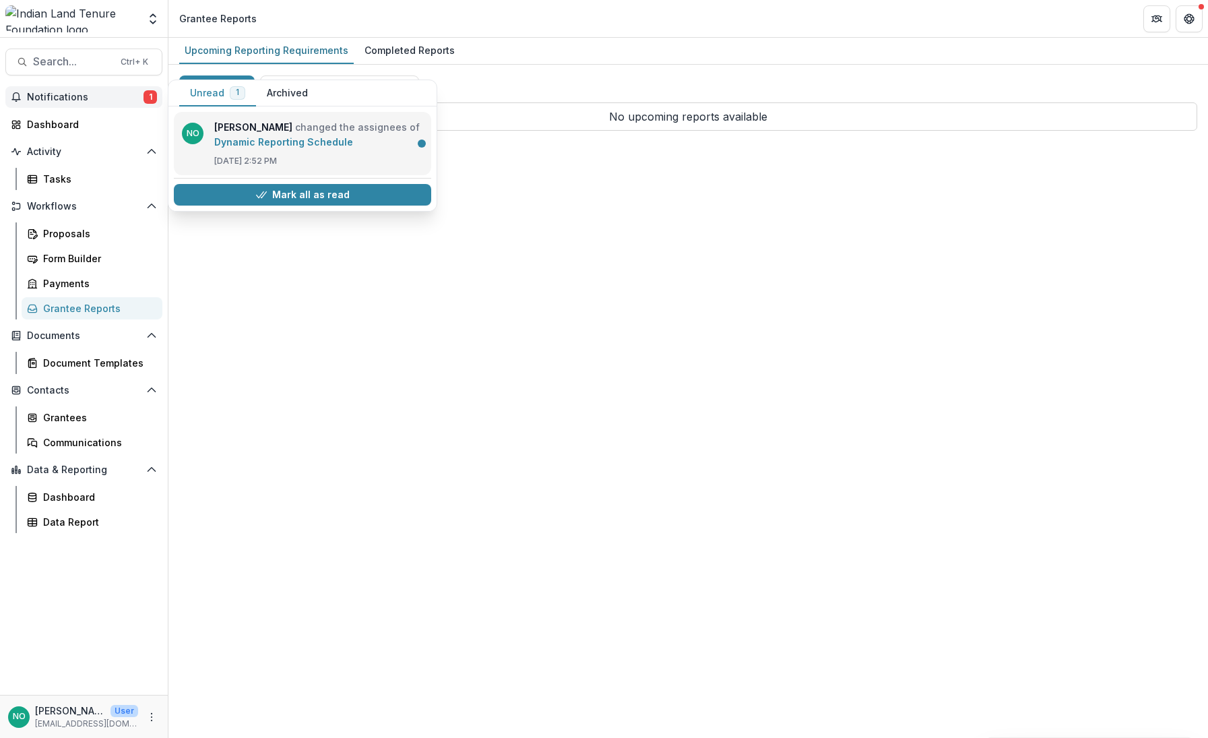
click at [279, 142] on link "Dynamic Reporting Schedule" at bounding box center [283, 141] width 139 height 11
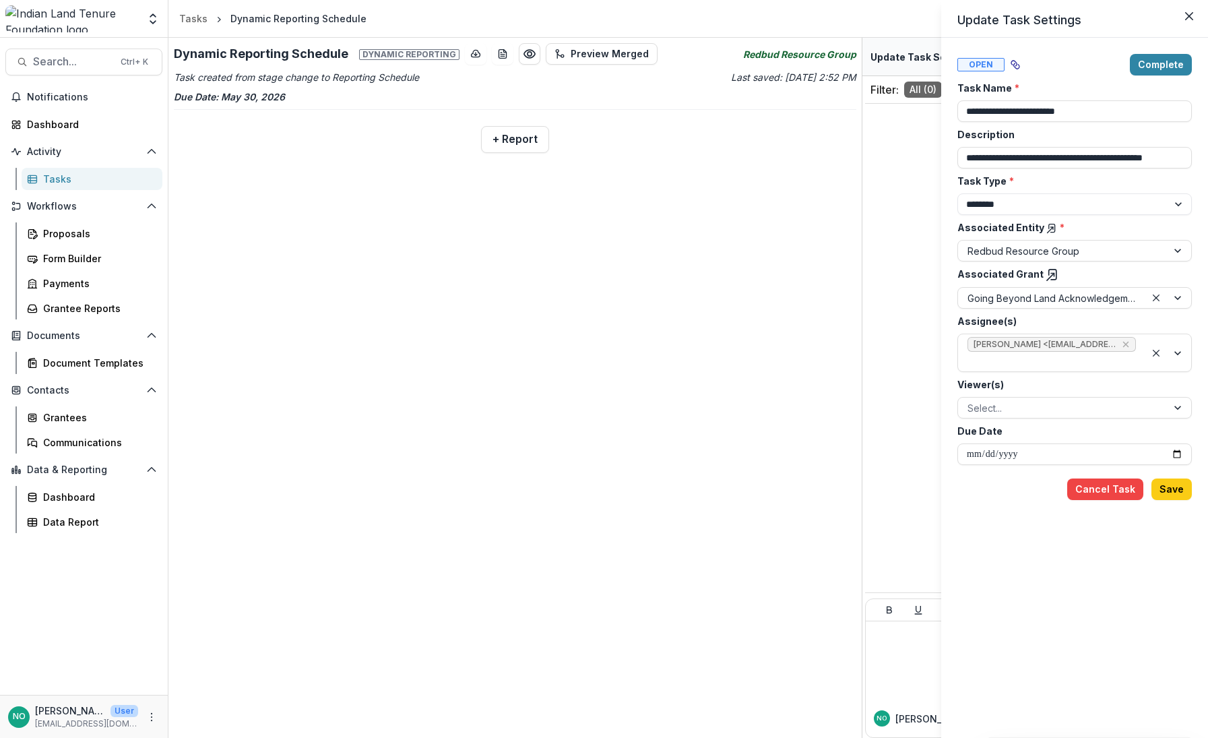
click at [230, 105] on div "**********" at bounding box center [604, 369] width 1208 height 738
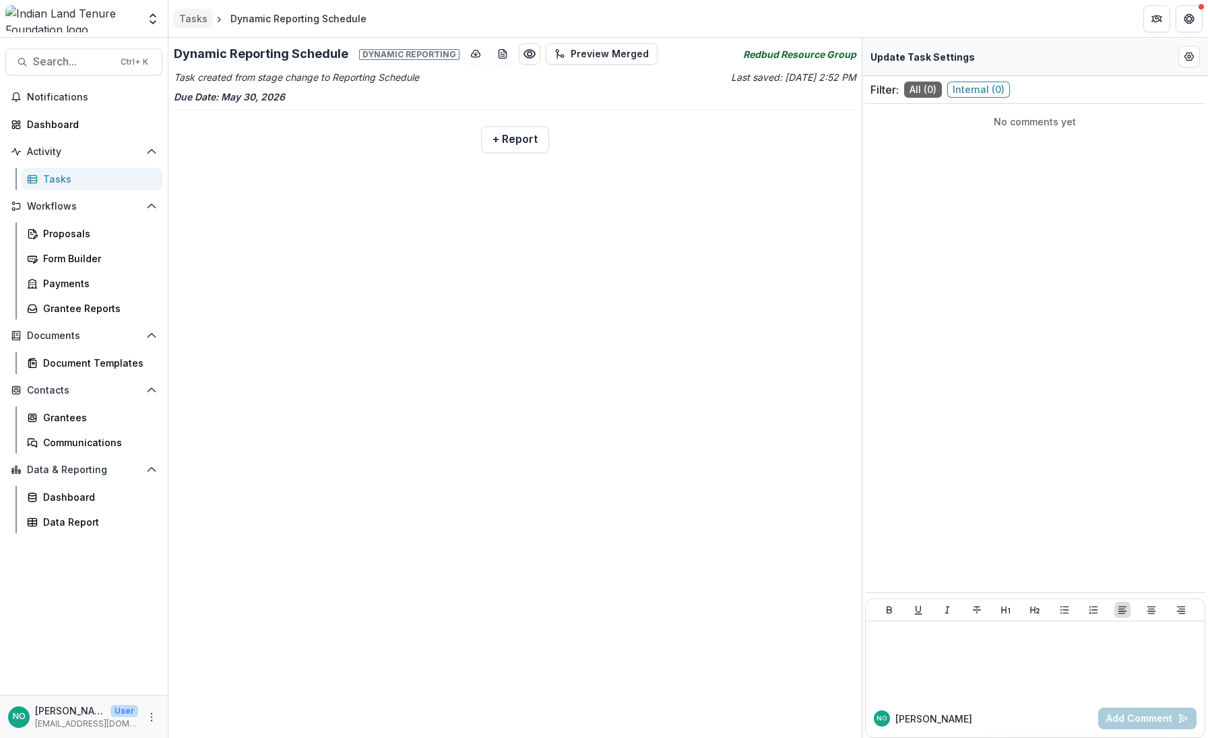
click at [198, 18] on div "Tasks" at bounding box center [193, 18] width 28 height 14
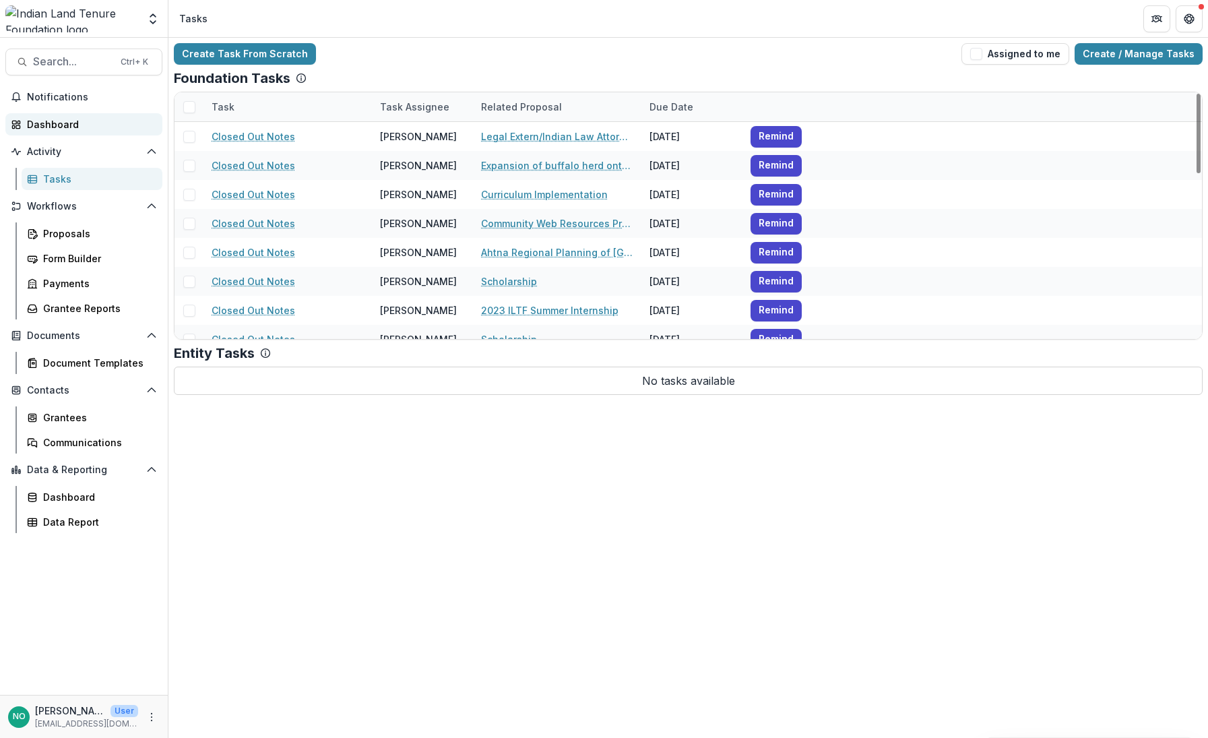
click at [58, 129] on div "Dashboard" at bounding box center [89, 124] width 125 height 14
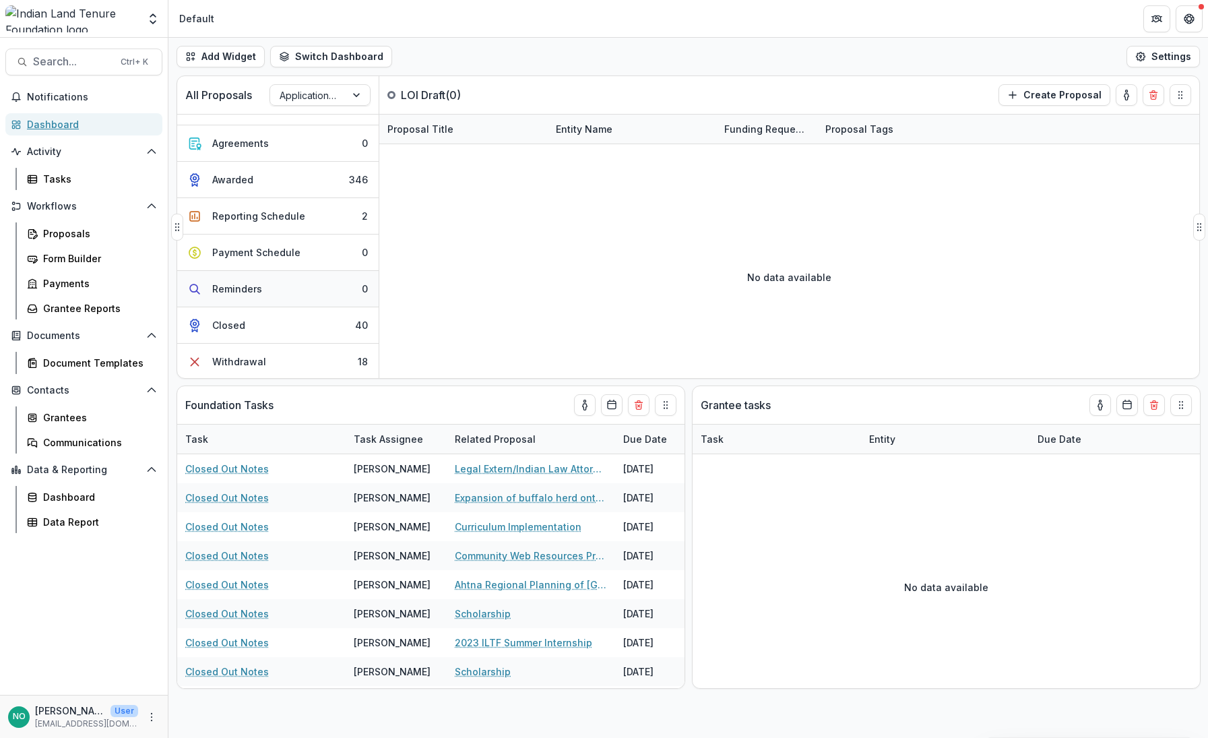
scroll to position [391, 0]
click at [262, 228] on button "Reporting Schedule 2" at bounding box center [278, 215] width 202 height 36
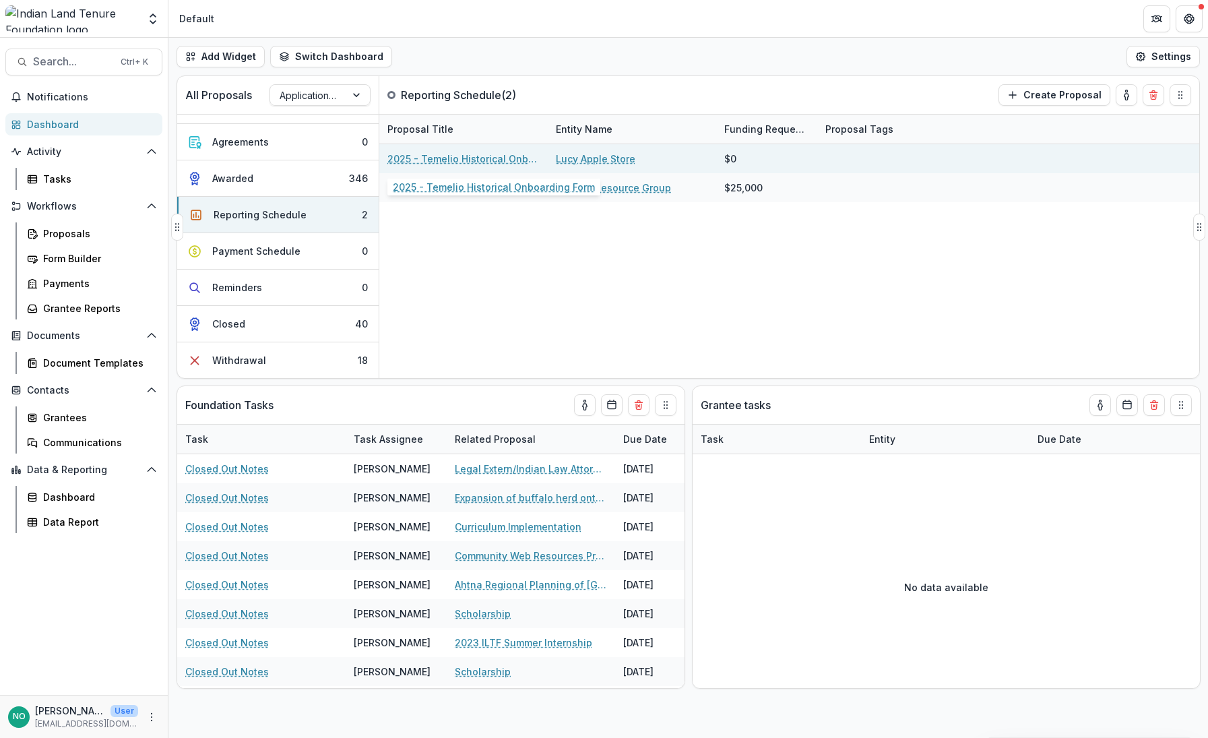
click at [458, 158] on link "2025 - Temelio Historical Onboarding Form" at bounding box center [464, 159] width 152 height 14
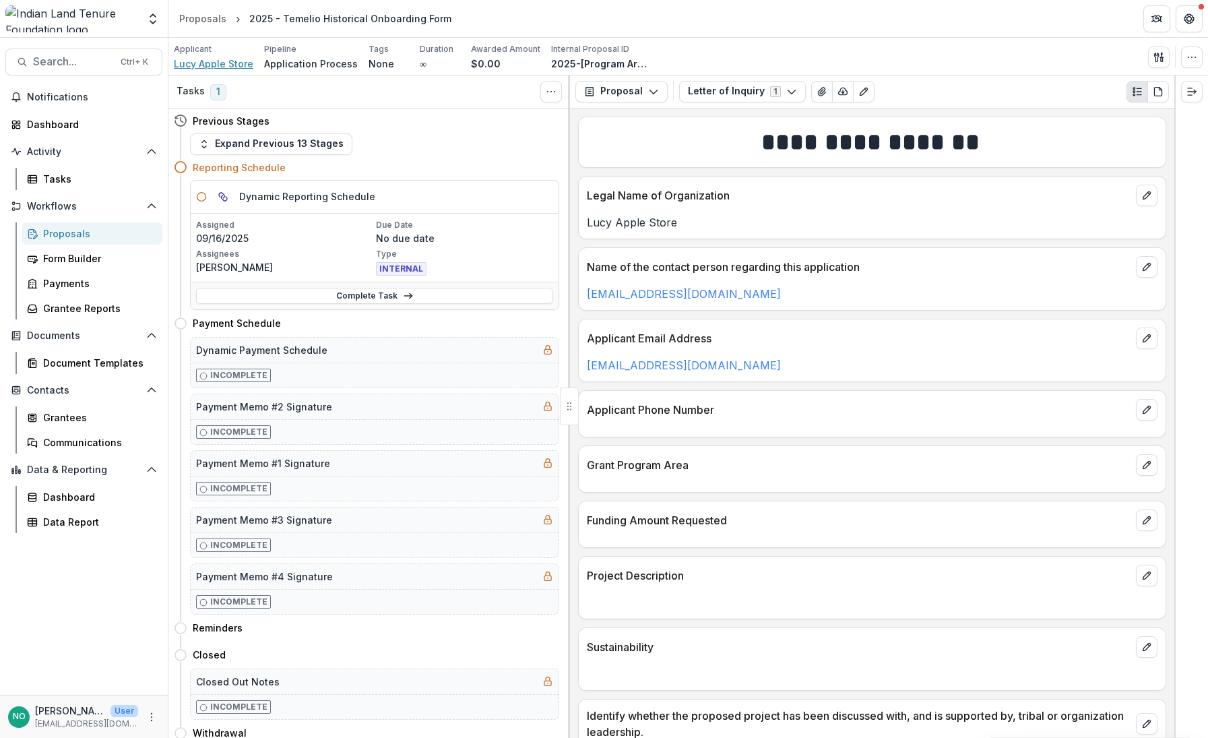
click at [214, 63] on span "Lucy Apple Store" at bounding box center [214, 64] width 80 height 14
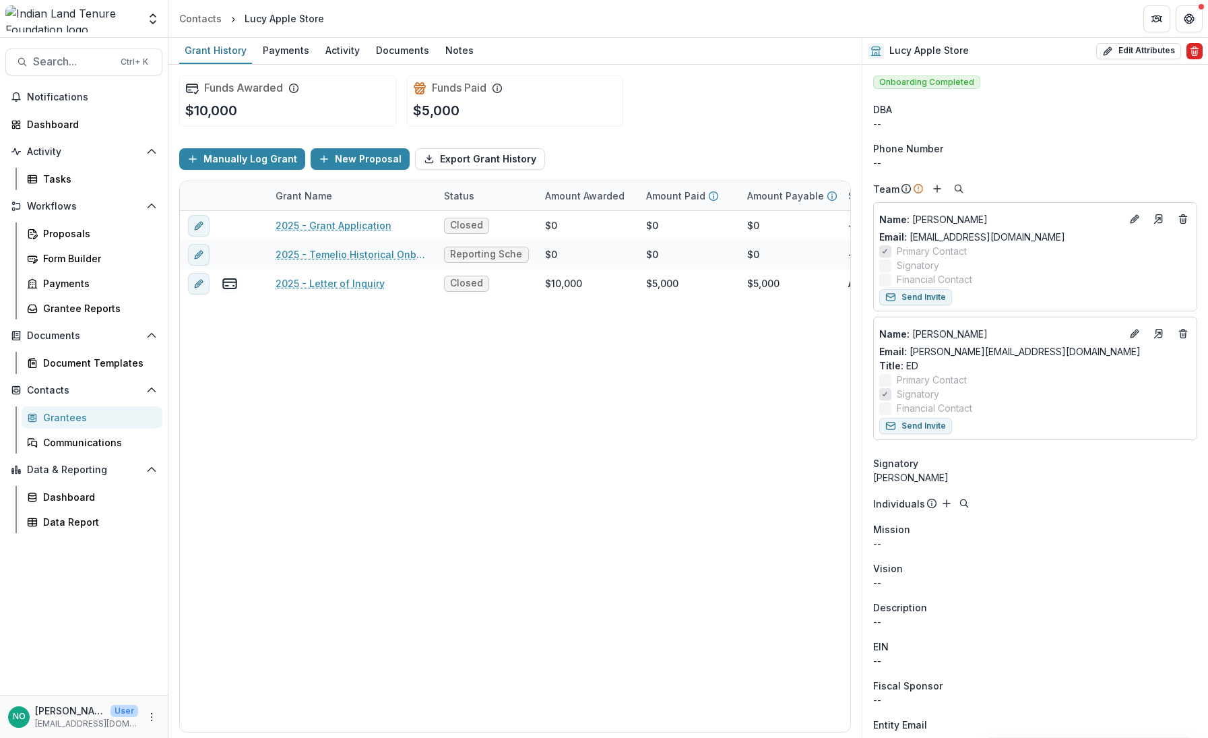
click at [1196, 55] on button "Delete" at bounding box center [1195, 51] width 16 height 16
click at [1022, 16] on header "Contacts Lucy Apple Store" at bounding box center [688, 18] width 1040 height 37
click at [193, 251] on icon "edit" at bounding box center [198, 254] width 11 height 11
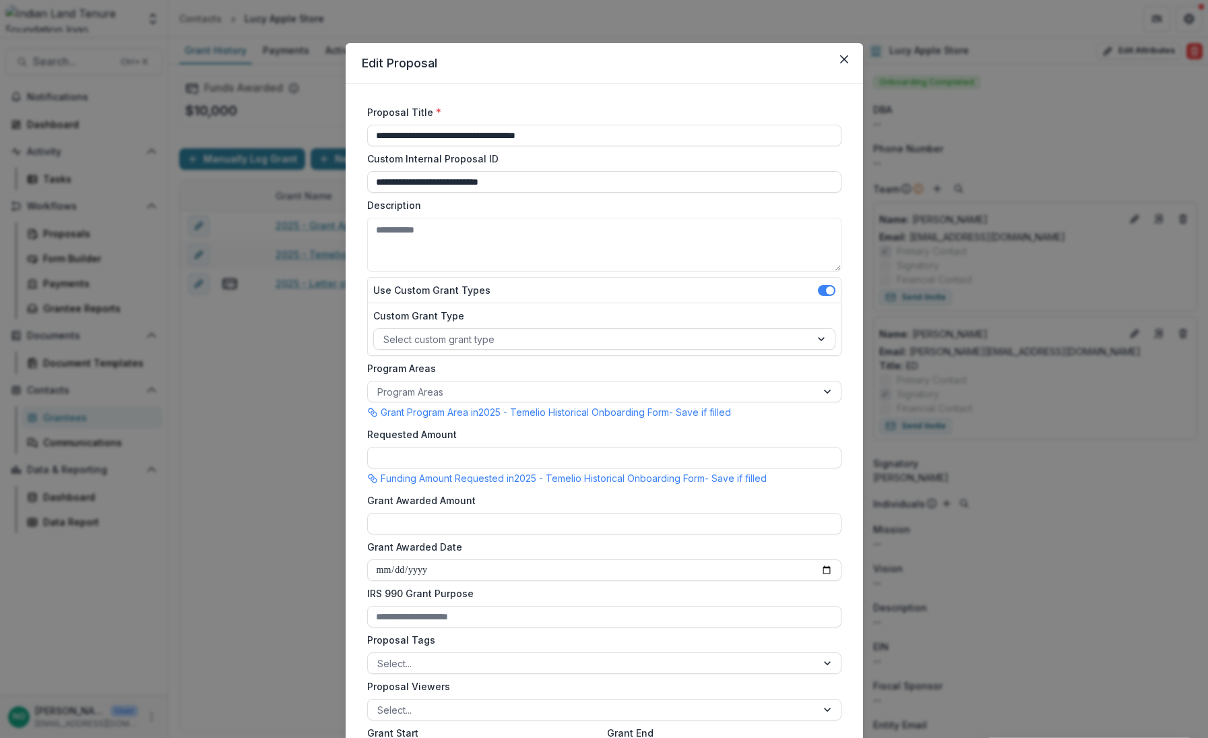
scroll to position [735, 0]
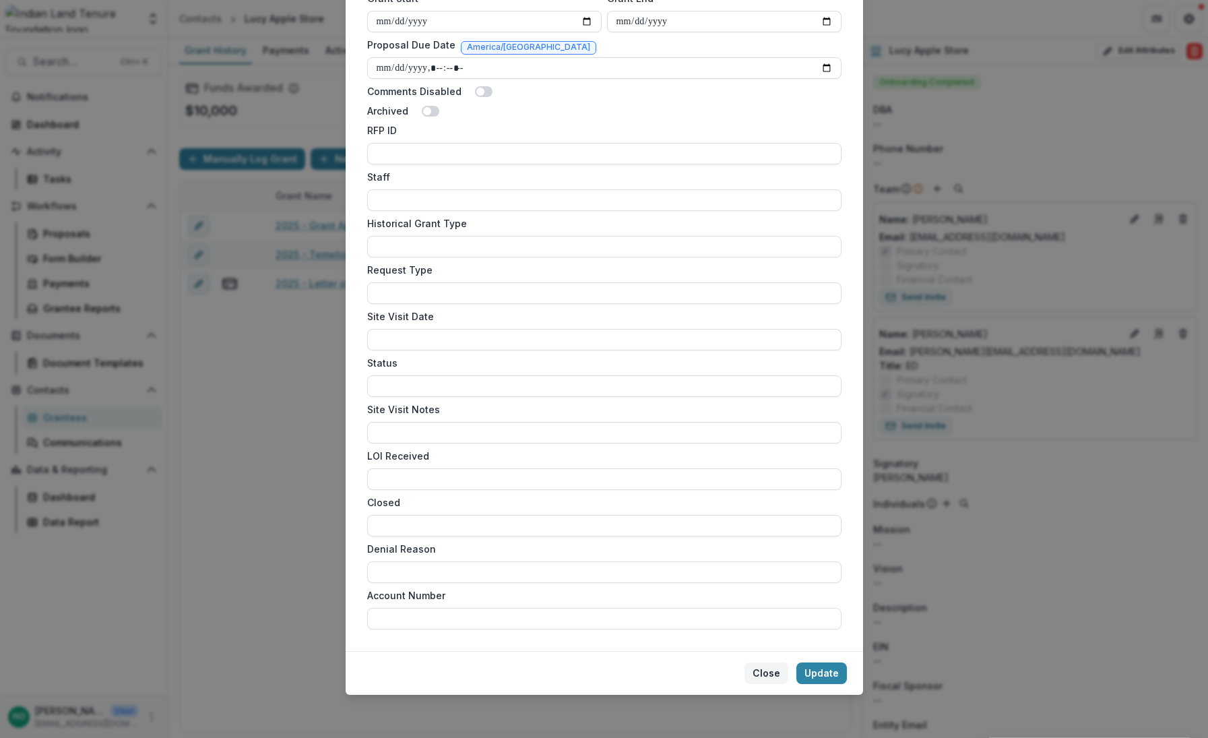
click at [761, 676] on button "Close" at bounding box center [767, 673] width 44 height 22
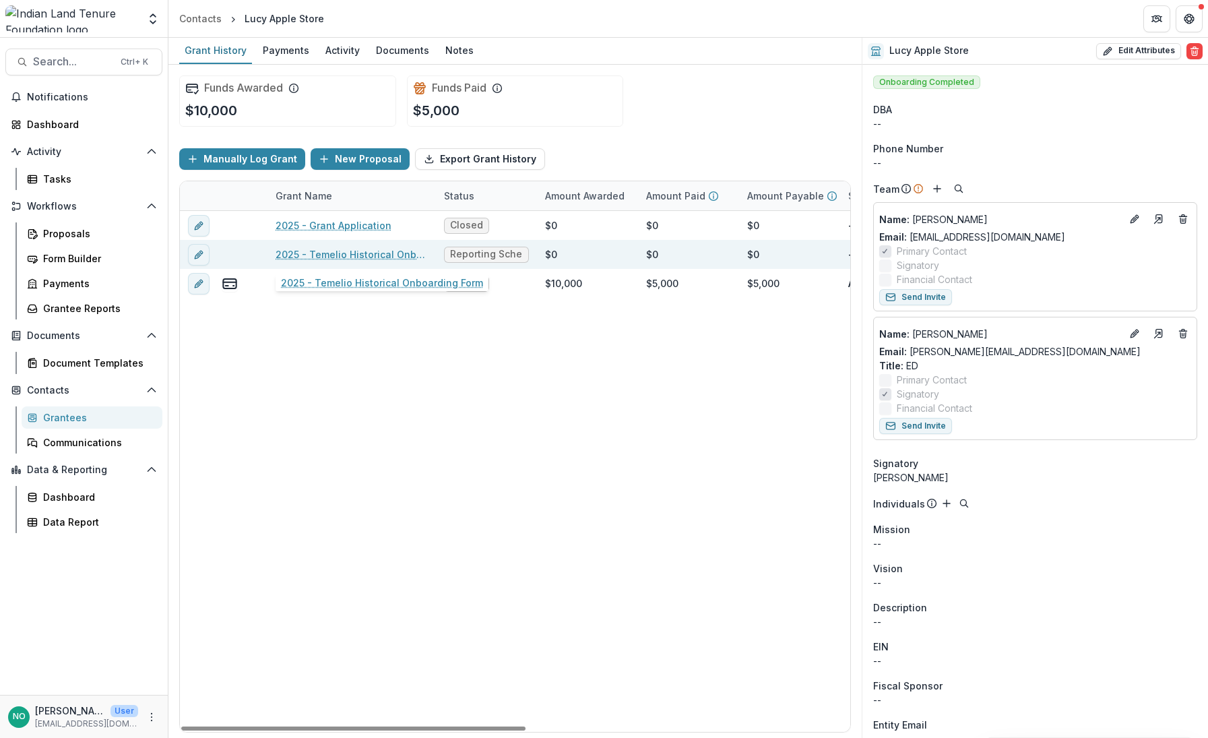
click at [341, 251] on link "2025 - Temelio Historical Onboarding Form" at bounding box center [352, 254] width 152 height 14
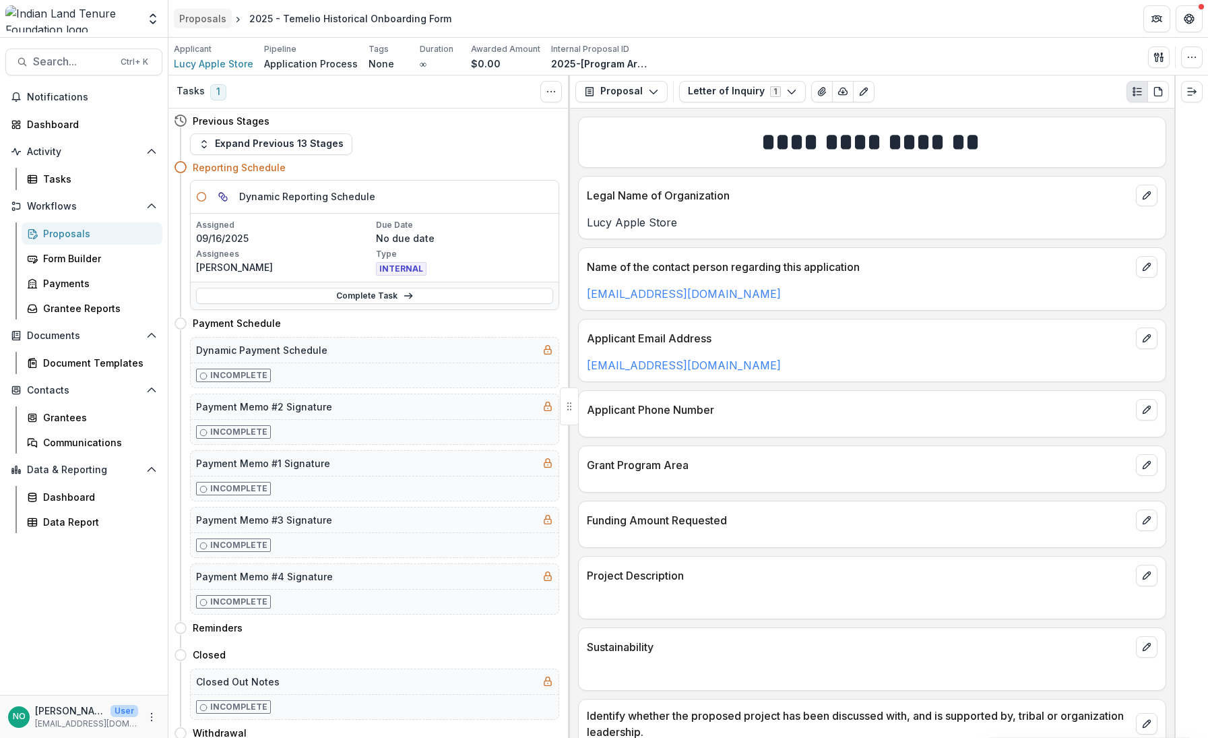
click at [197, 14] on div "Proposals" at bounding box center [202, 18] width 47 height 14
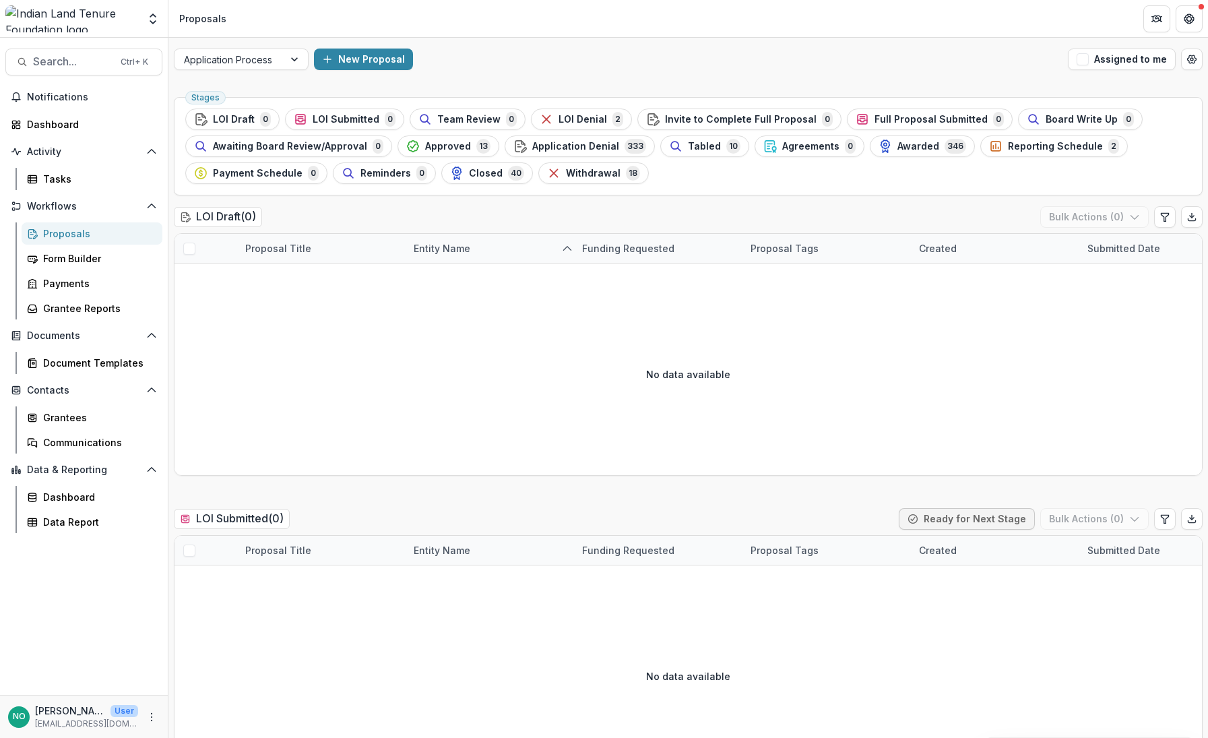
click at [450, 143] on span "Approved" at bounding box center [448, 146] width 46 height 11
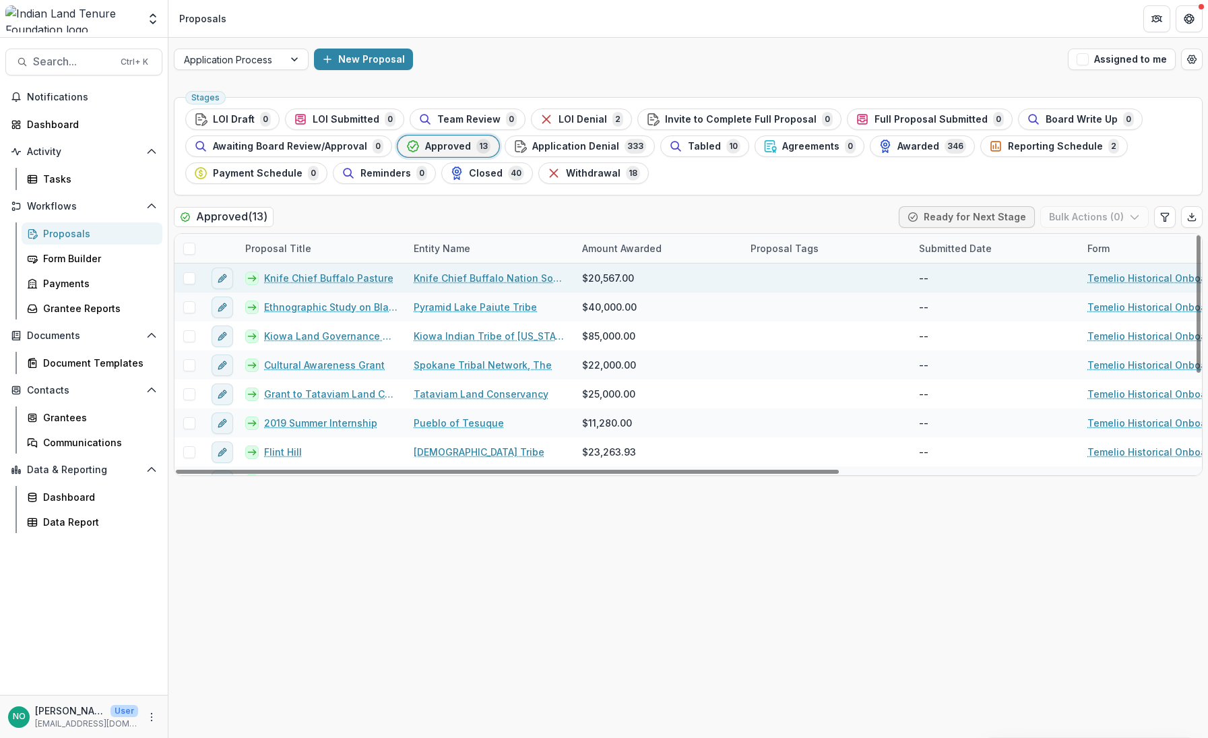
click at [334, 274] on link "Knife Chief Buffalo Pasture" at bounding box center [328, 278] width 129 height 14
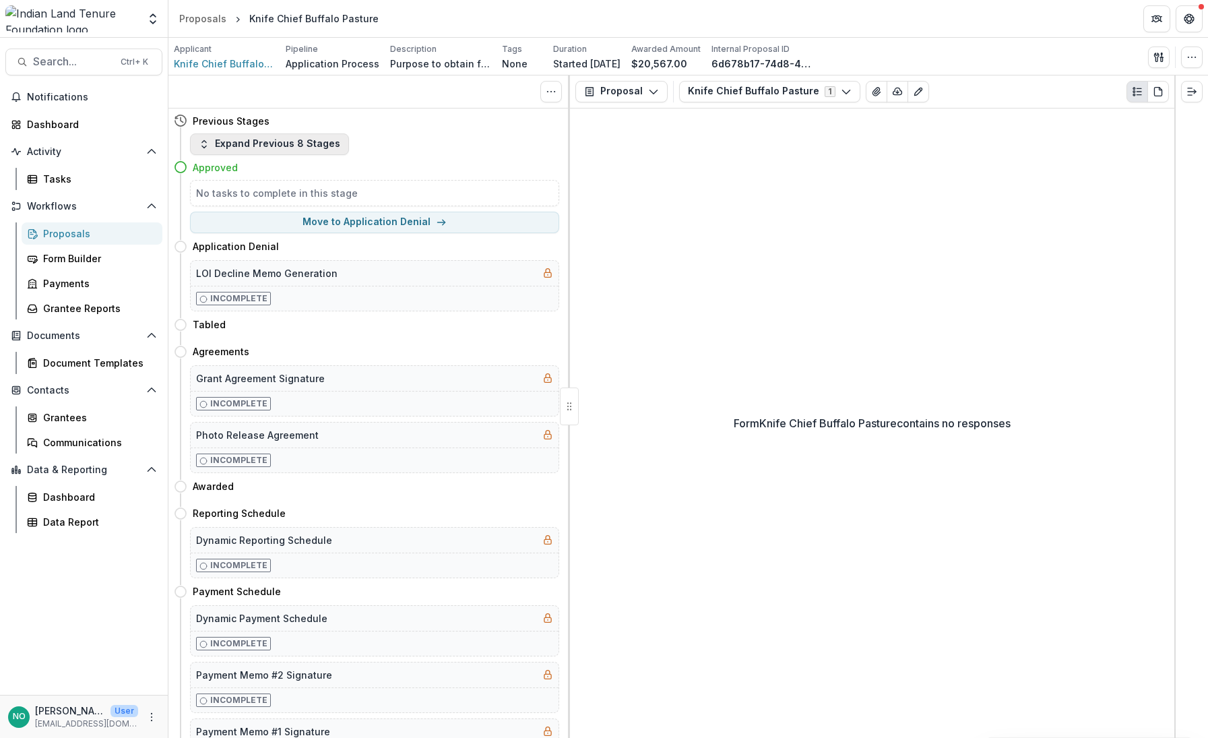
click at [259, 140] on button "Expand Previous 8 Stages" at bounding box center [269, 144] width 159 height 22
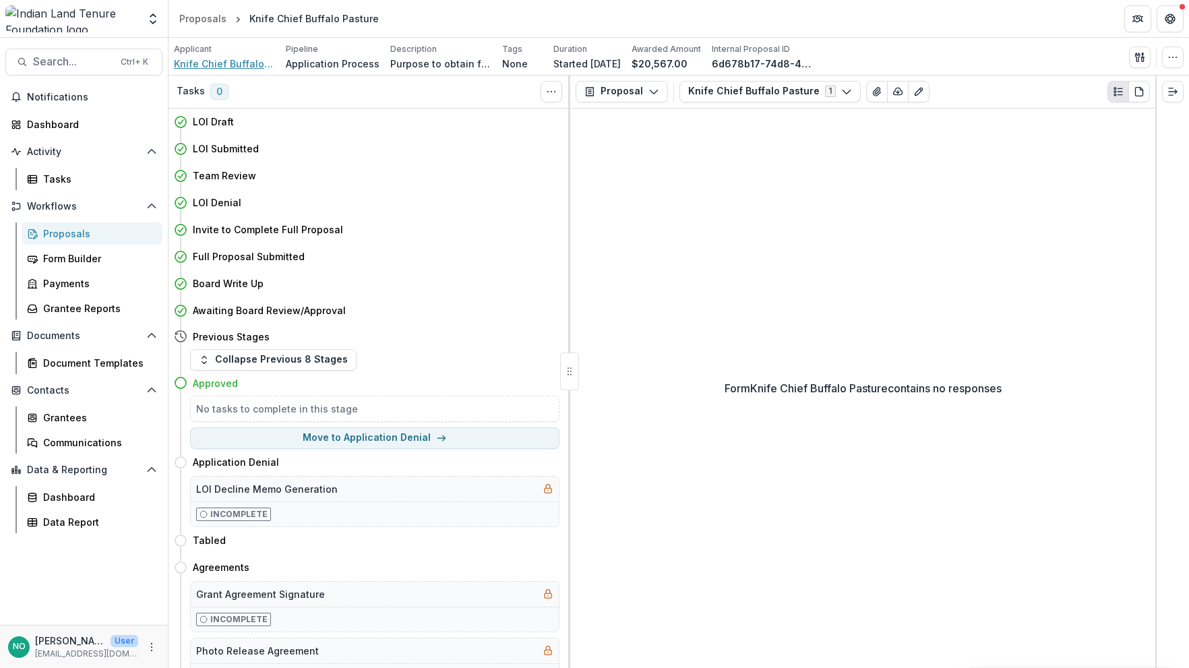
click at [227, 65] on span "Knife Chief Buffalo Nation Society" at bounding box center [224, 64] width 101 height 14
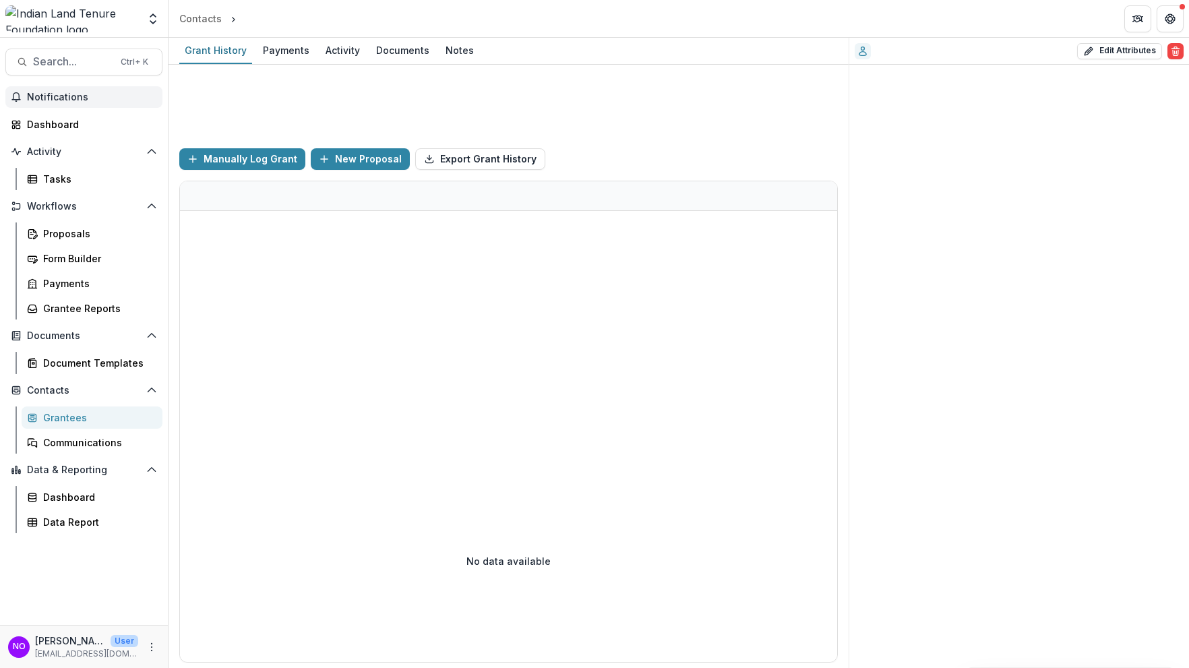
click at [41, 98] on span "Notifications" at bounding box center [92, 97] width 130 height 11
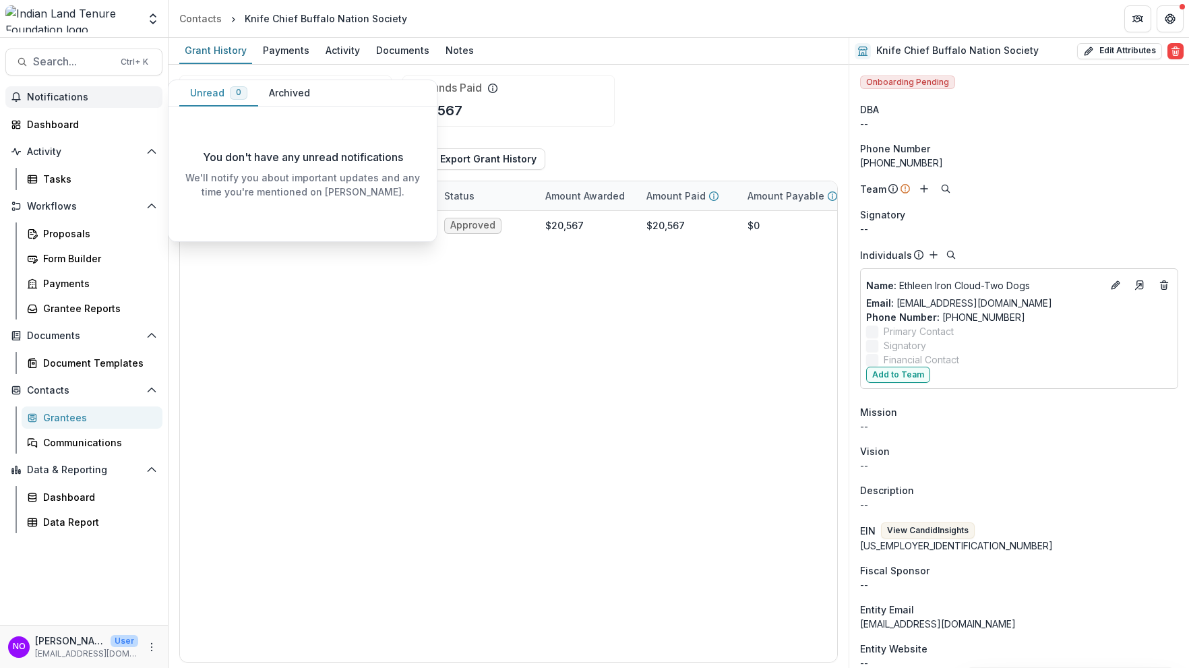
click at [43, 92] on span "Notifications" at bounding box center [92, 97] width 130 height 11
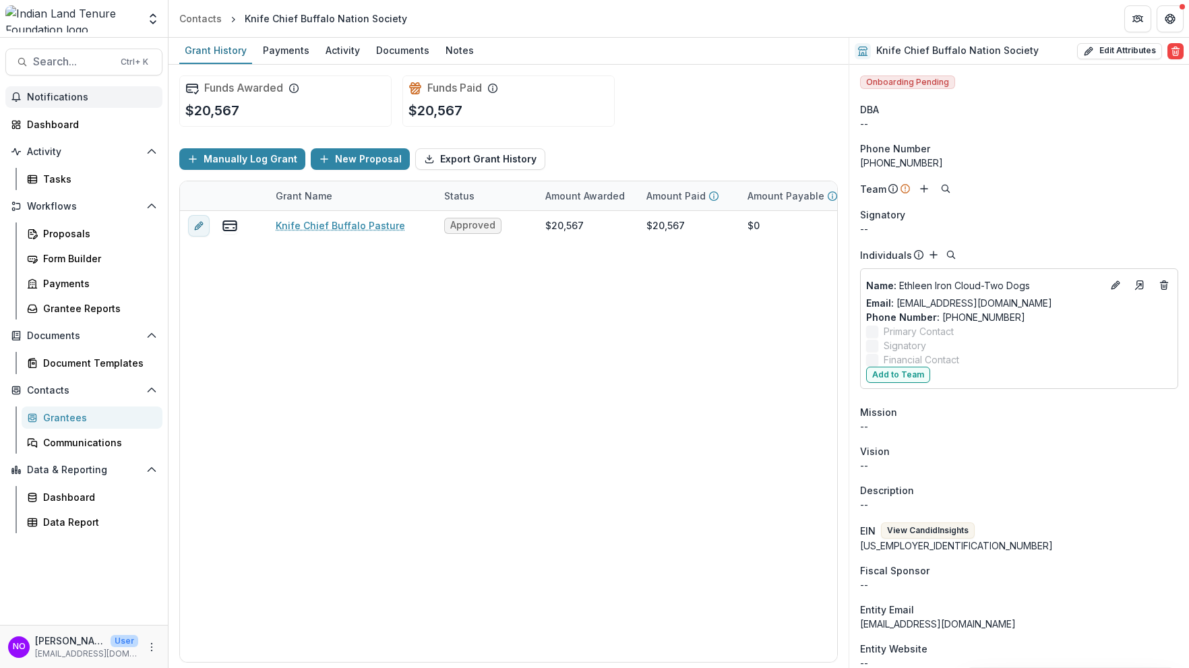
click at [47, 90] on button "Notifications" at bounding box center [83, 97] width 157 height 22
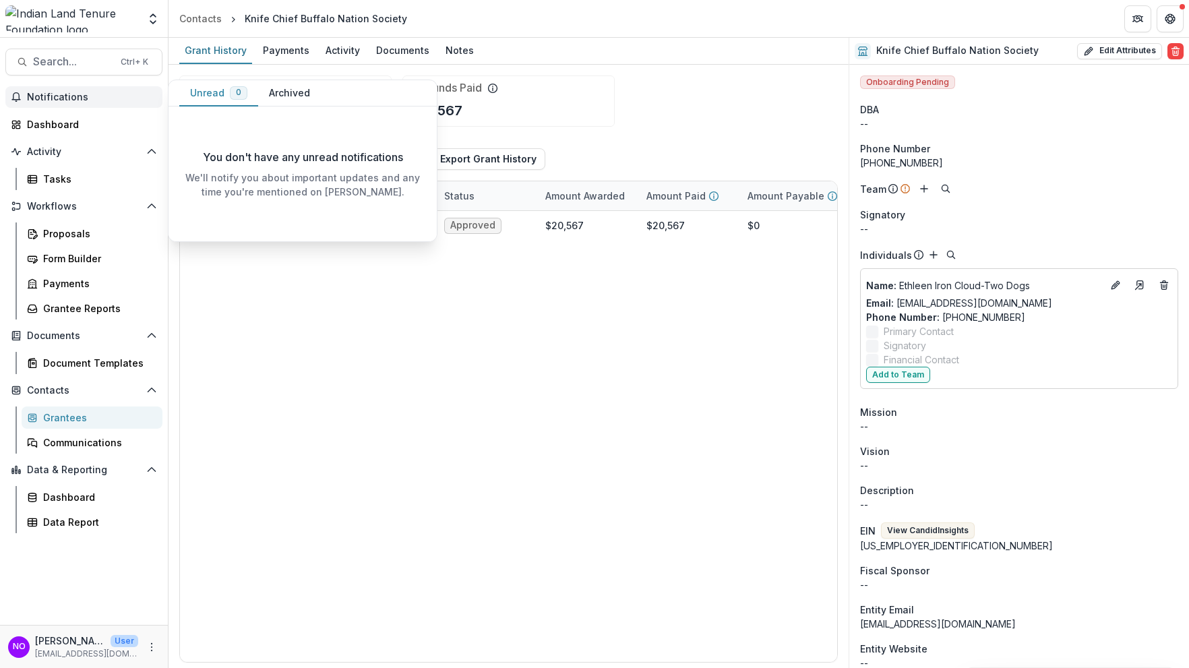
click at [288, 96] on button "Archived" at bounding box center [289, 93] width 63 height 26
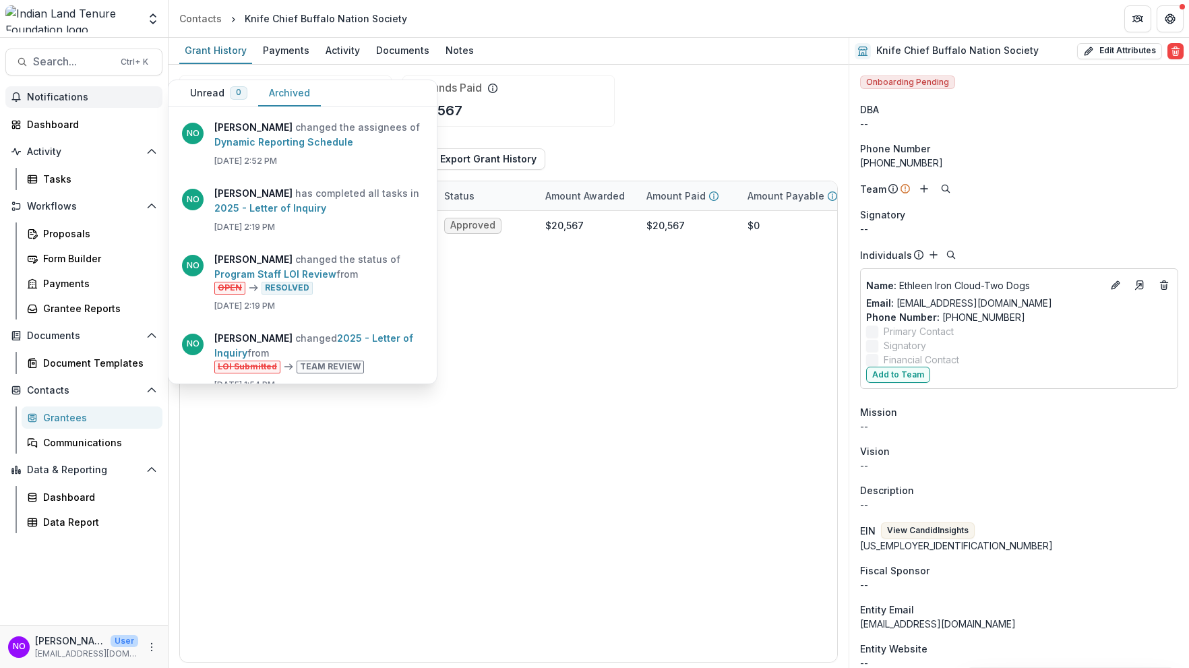
click at [212, 93] on button "Unread 0" at bounding box center [218, 93] width 79 height 26
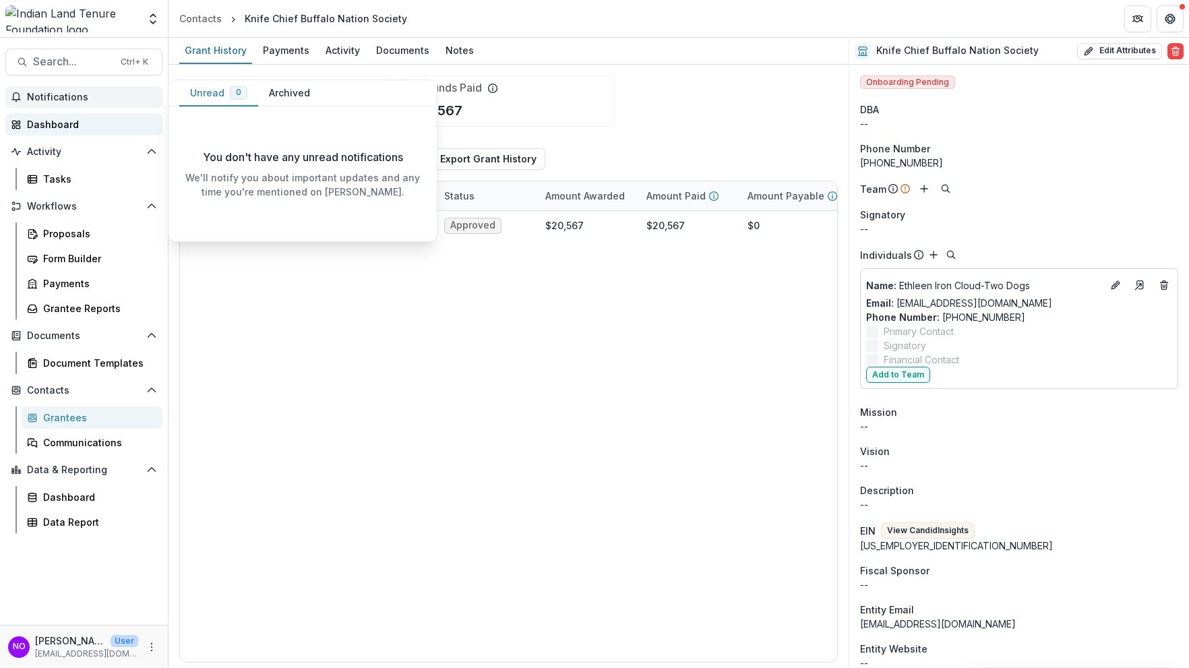
click at [52, 125] on div "Dashboard" at bounding box center [89, 124] width 125 height 14
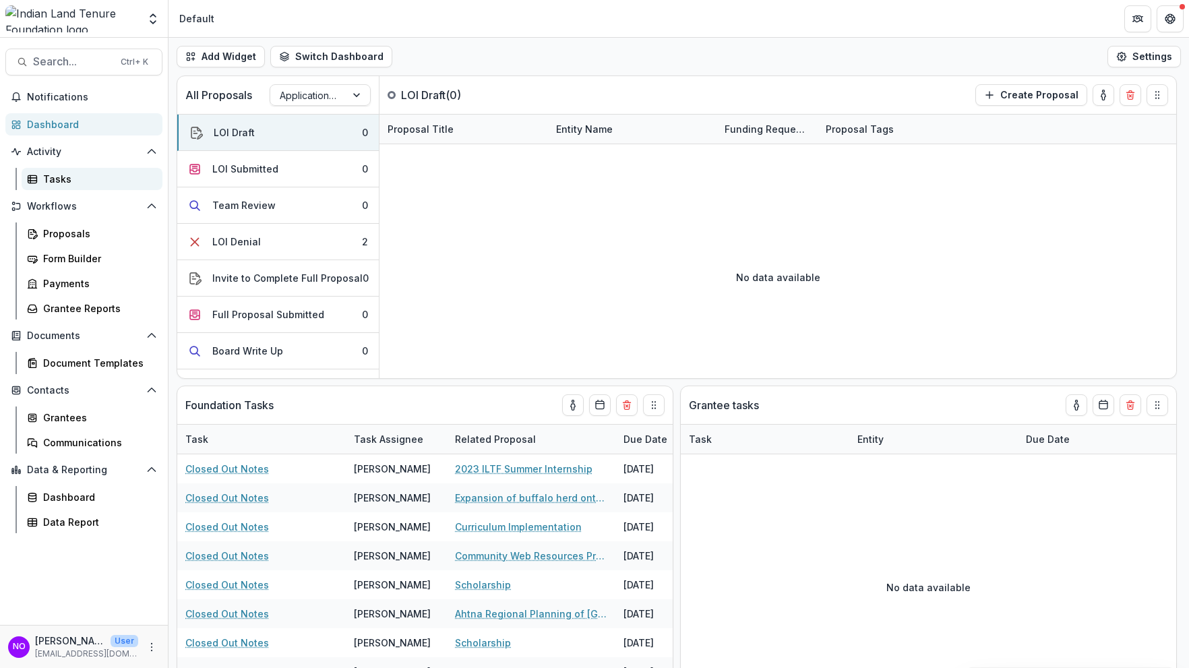
click at [55, 176] on div "Tasks" at bounding box center [97, 179] width 109 height 14
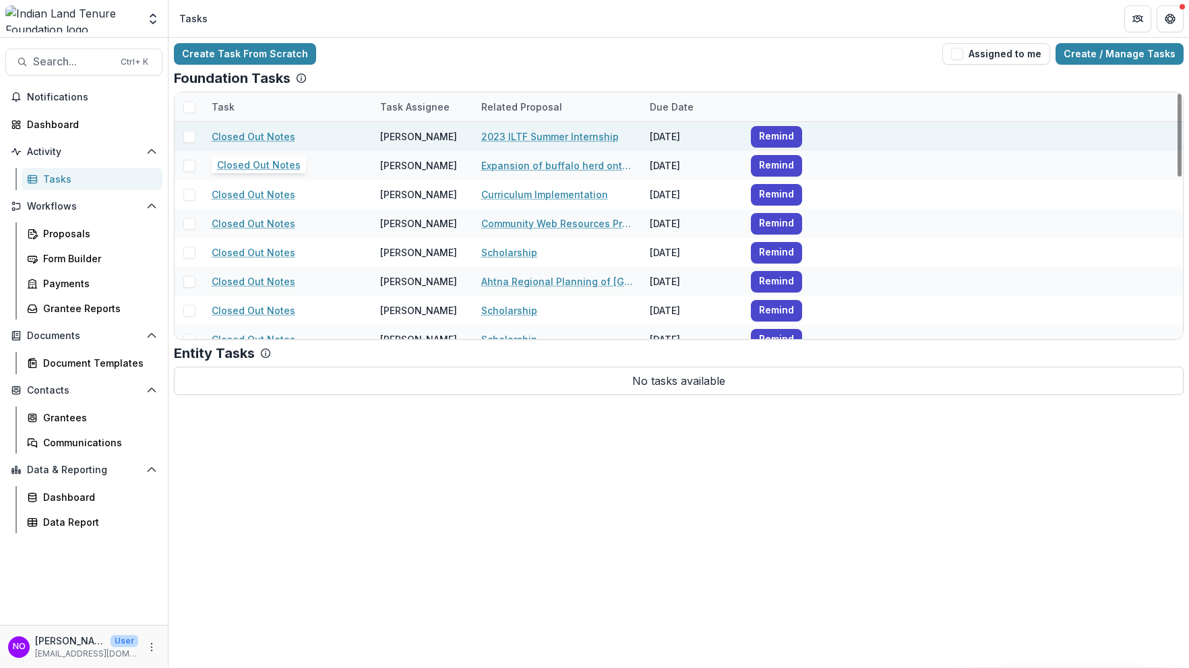
click at [229, 140] on link "Closed Out Notes" at bounding box center [254, 136] width 84 height 14
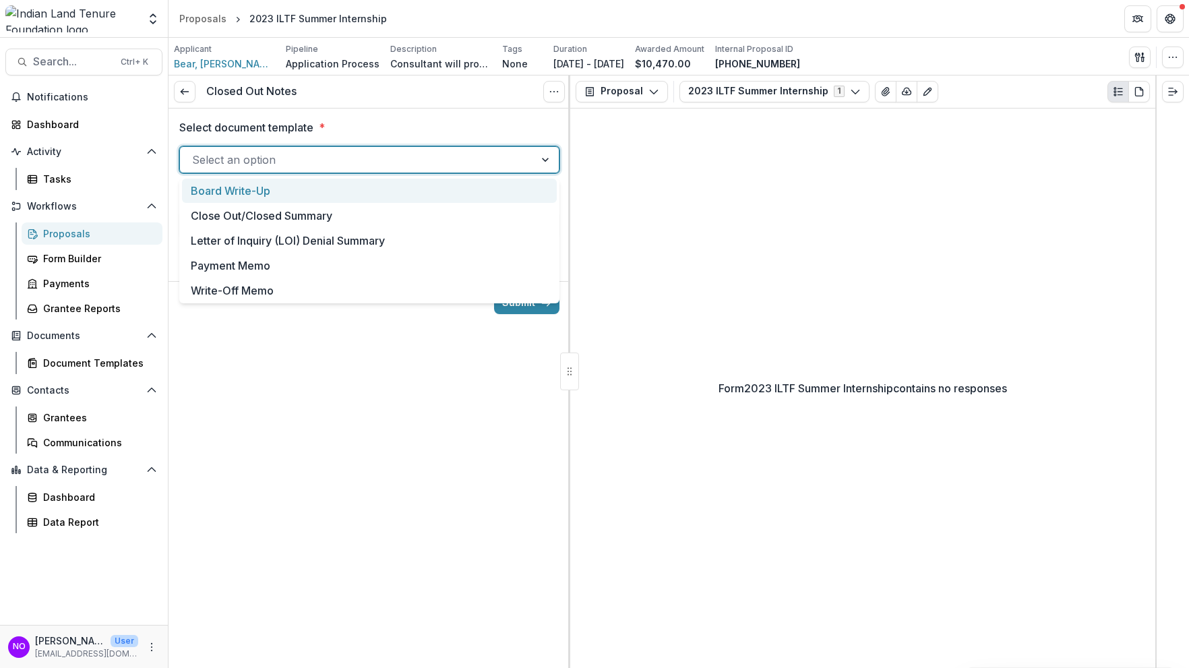
click at [334, 160] on div at bounding box center [357, 159] width 330 height 19
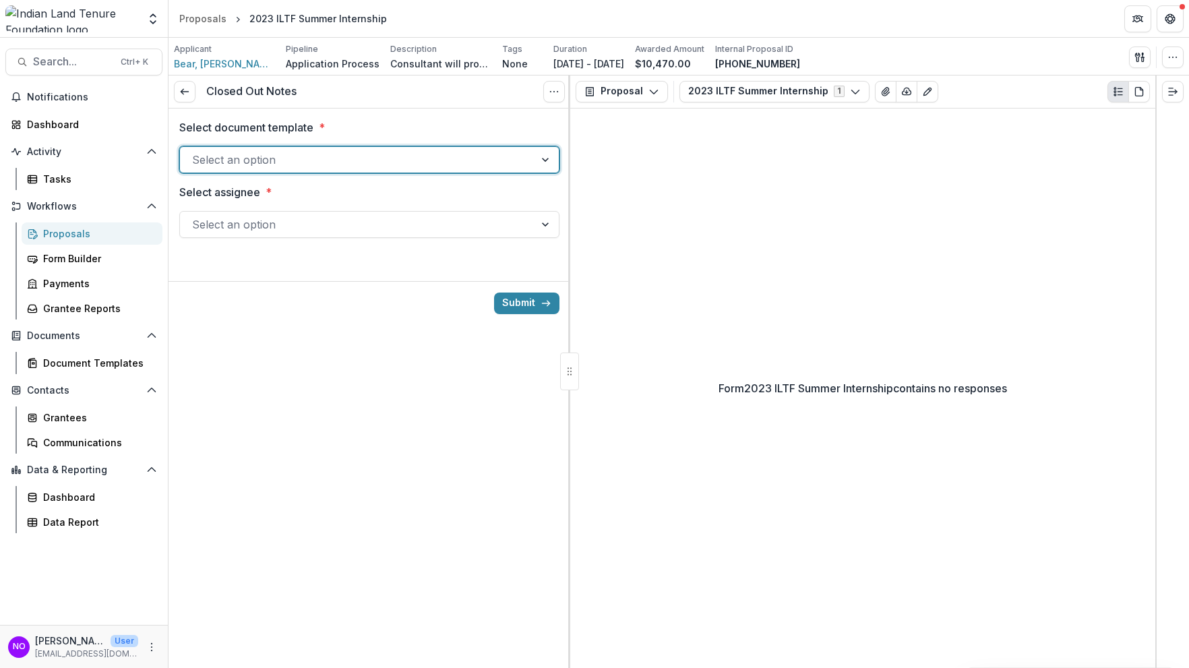
click at [334, 159] on div at bounding box center [357, 159] width 330 height 19
click at [290, 229] on div at bounding box center [357, 224] width 330 height 19
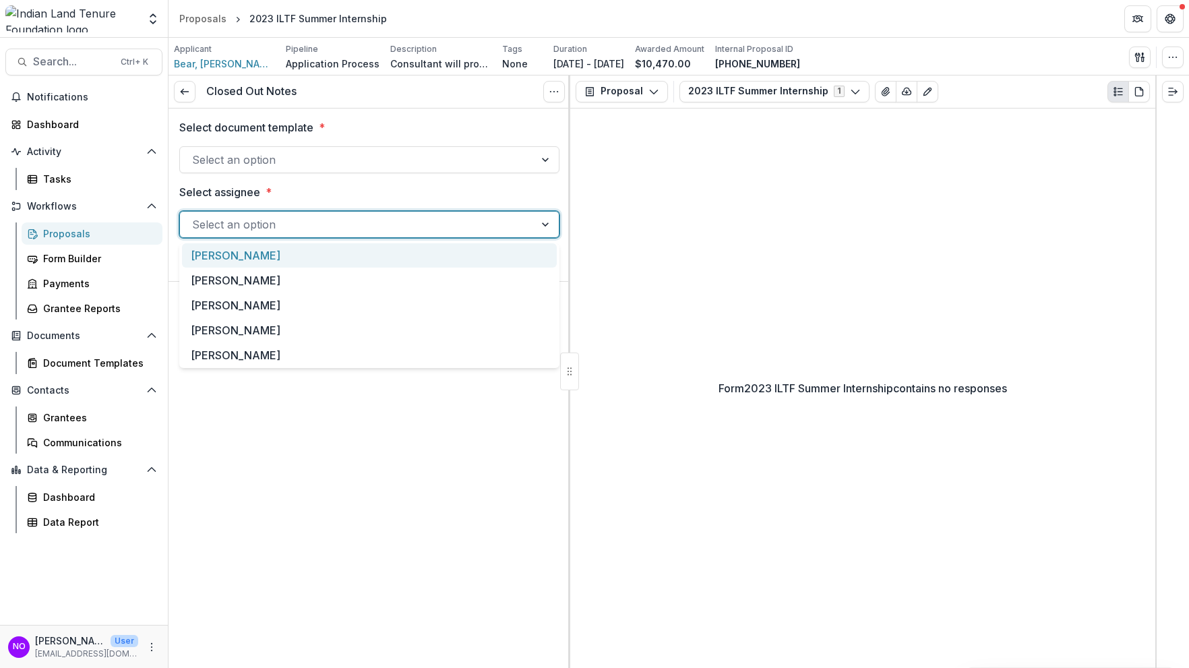
click at [289, 229] on div at bounding box center [357, 224] width 330 height 19
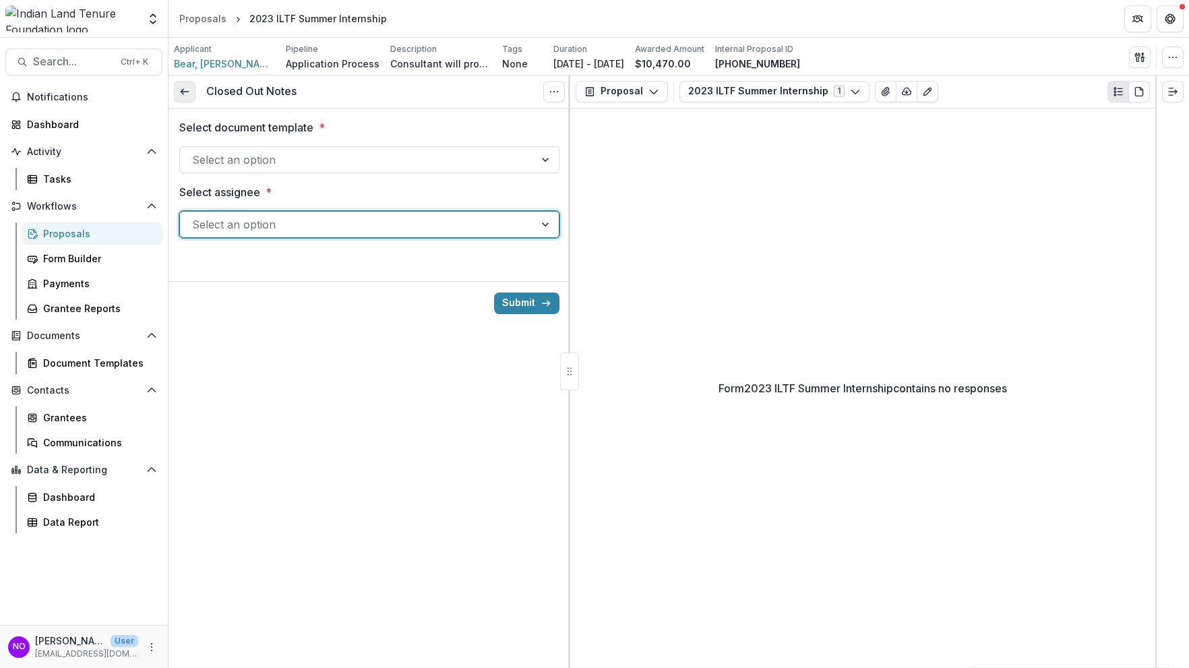
click at [195, 88] on link at bounding box center [185, 92] width 22 height 22
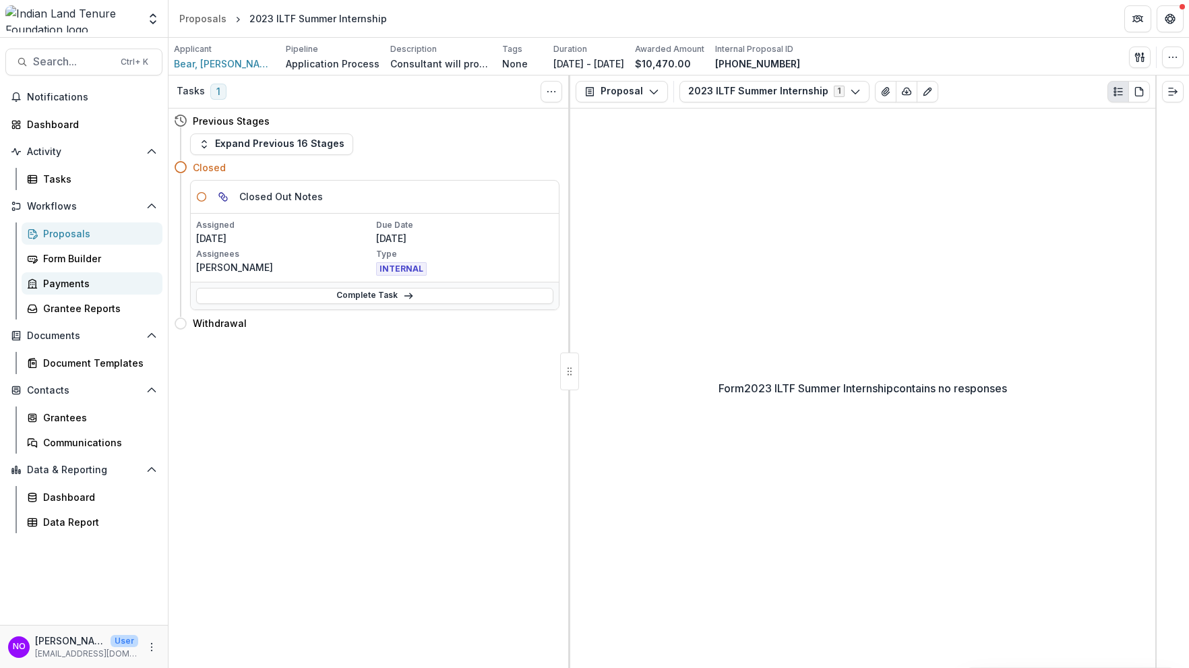
click at [55, 286] on div "Payments" at bounding box center [97, 283] width 109 height 14
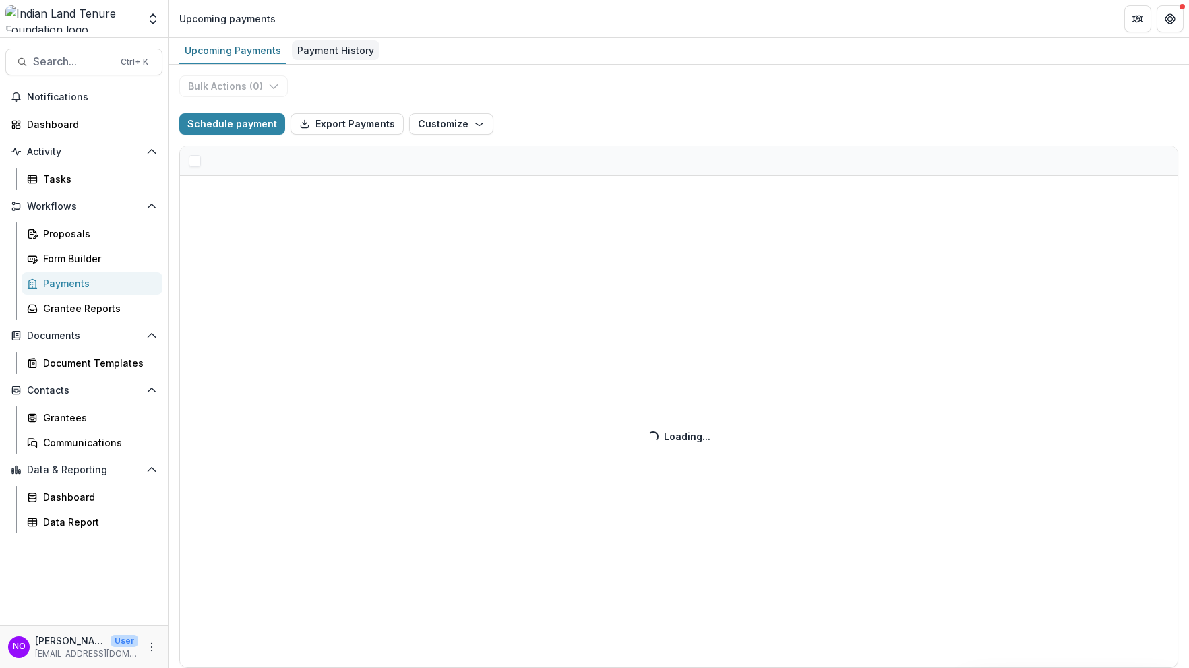
click at [334, 55] on div "Payment History" at bounding box center [336, 50] width 88 height 20
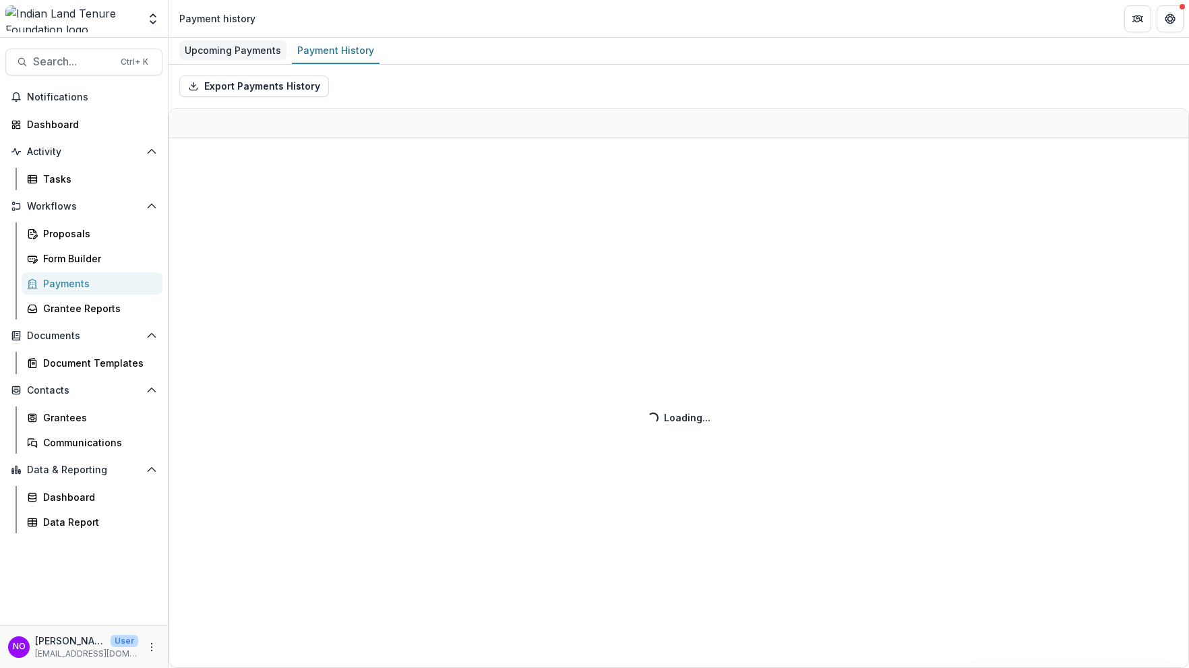
click at [243, 48] on div "Upcoming Payments" at bounding box center [232, 50] width 107 height 20
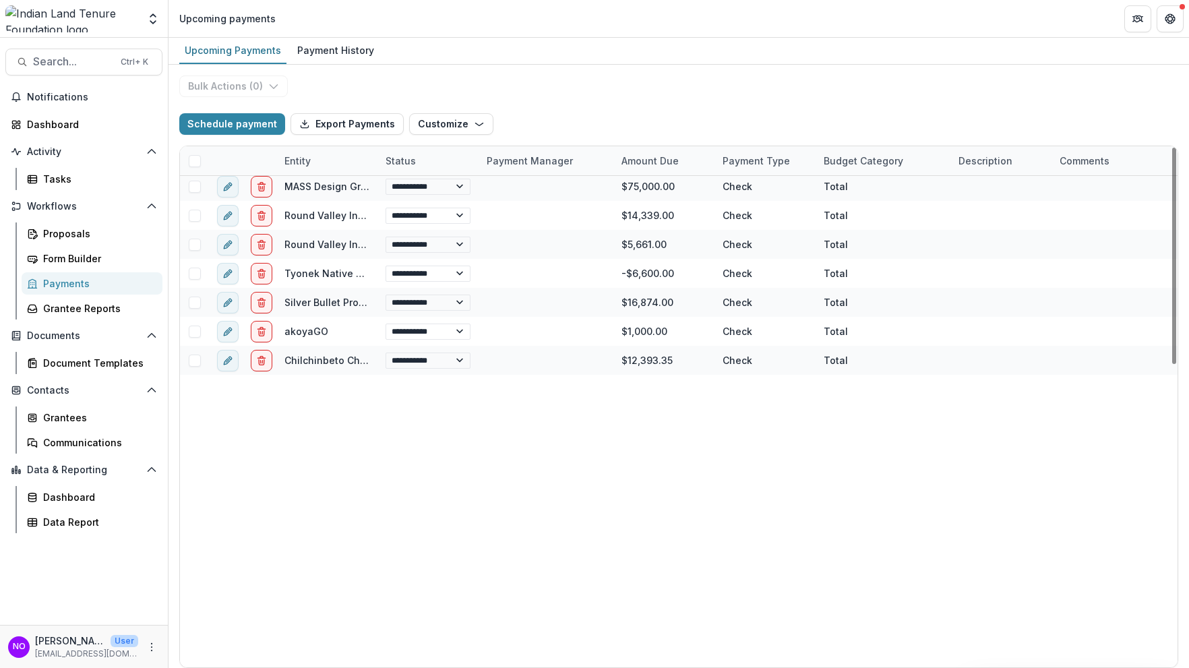
select select "******"
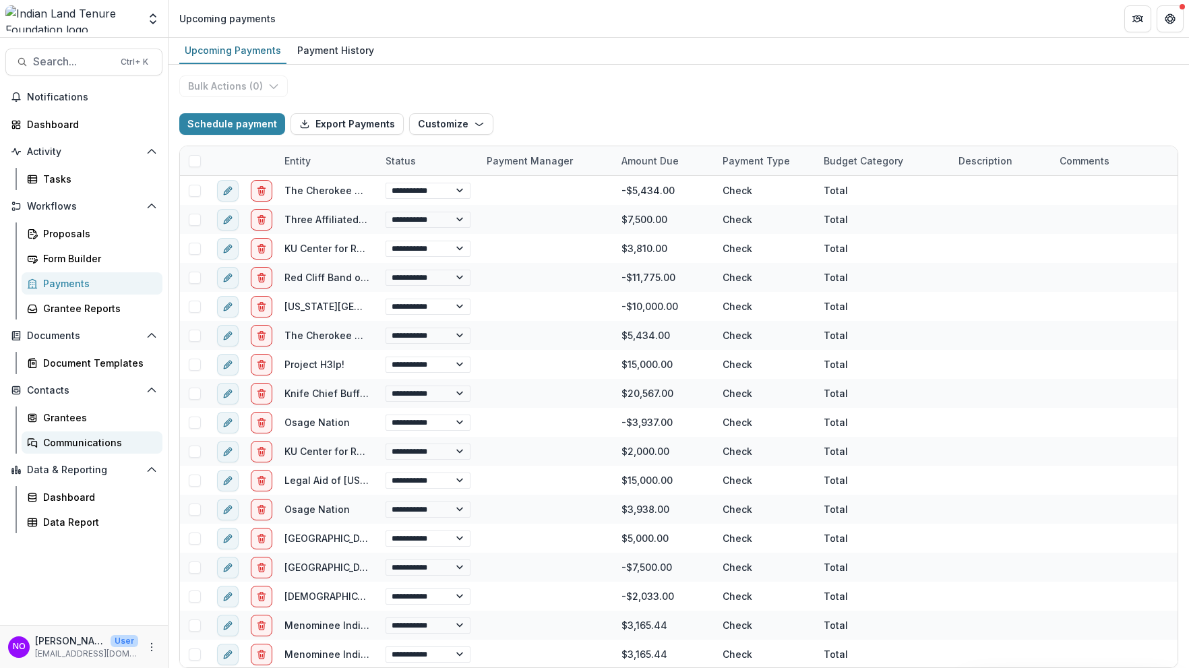
click at [40, 443] on link "Communications" at bounding box center [92, 442] width 141 height 22
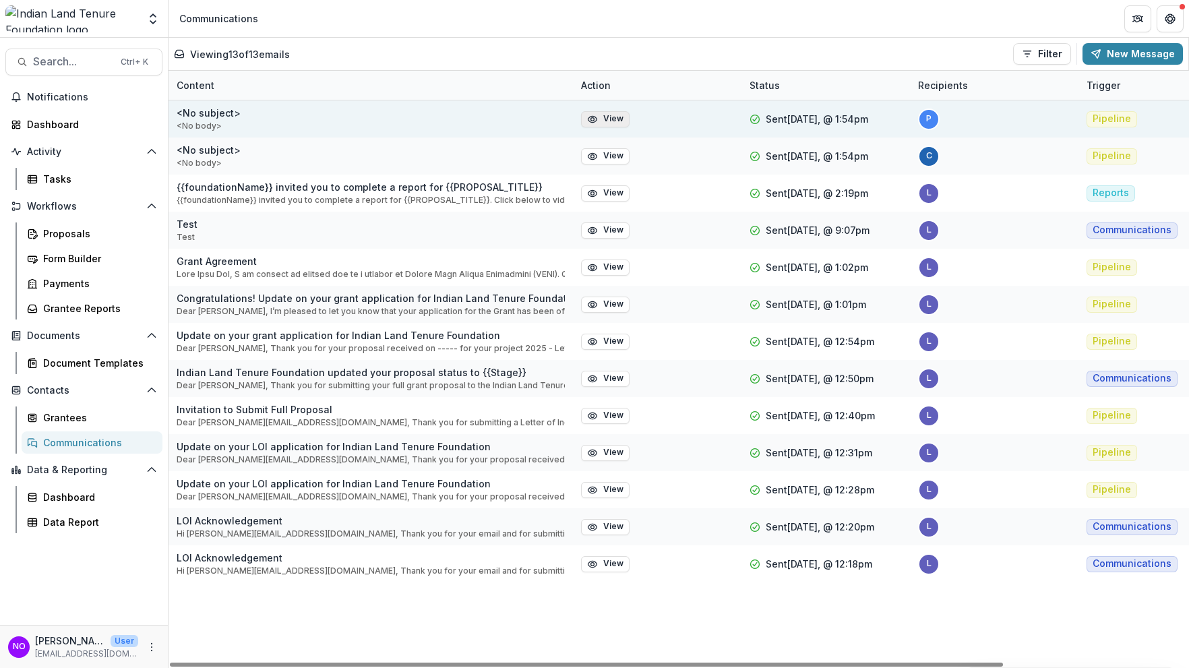
click at [611, 119] on button "View" at bounding box center [605, 119] width 49 height 16
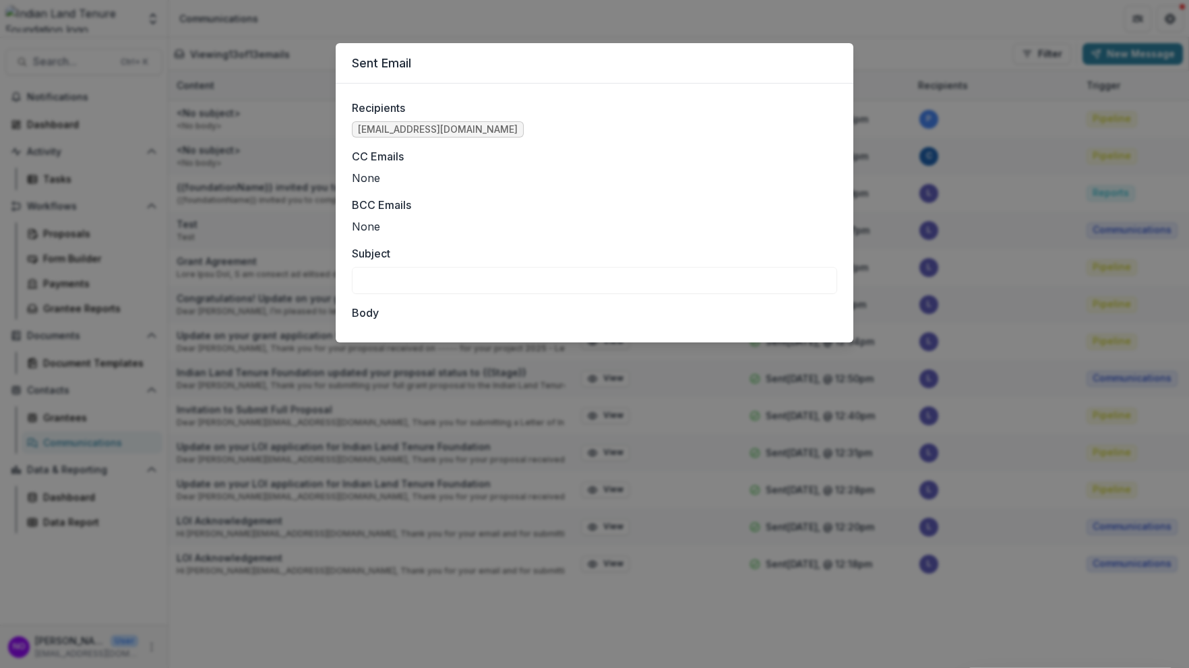
click at [290, 128] on div "Sent Email Recipients pdecarlo@iltf.org CC Emails None BCC Emails None Subject …" at bounding box center [594, 334] width 1189 height 668
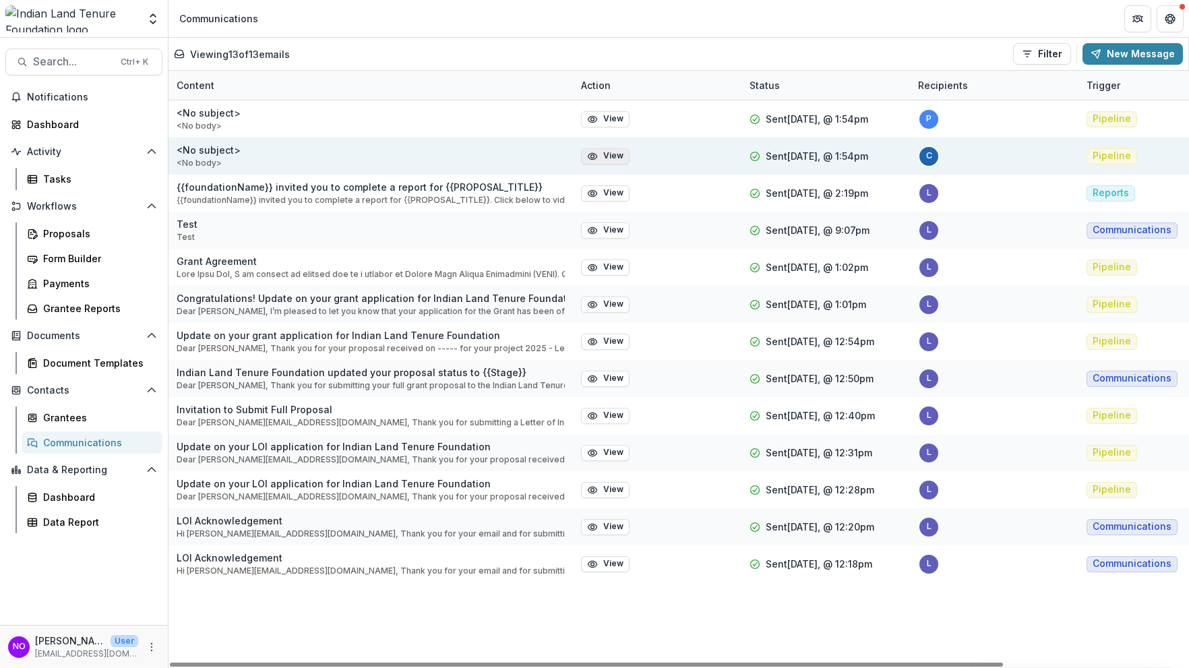
click at [601, 155] on button "View" at bounding box center [605, 156] width 49 height 16
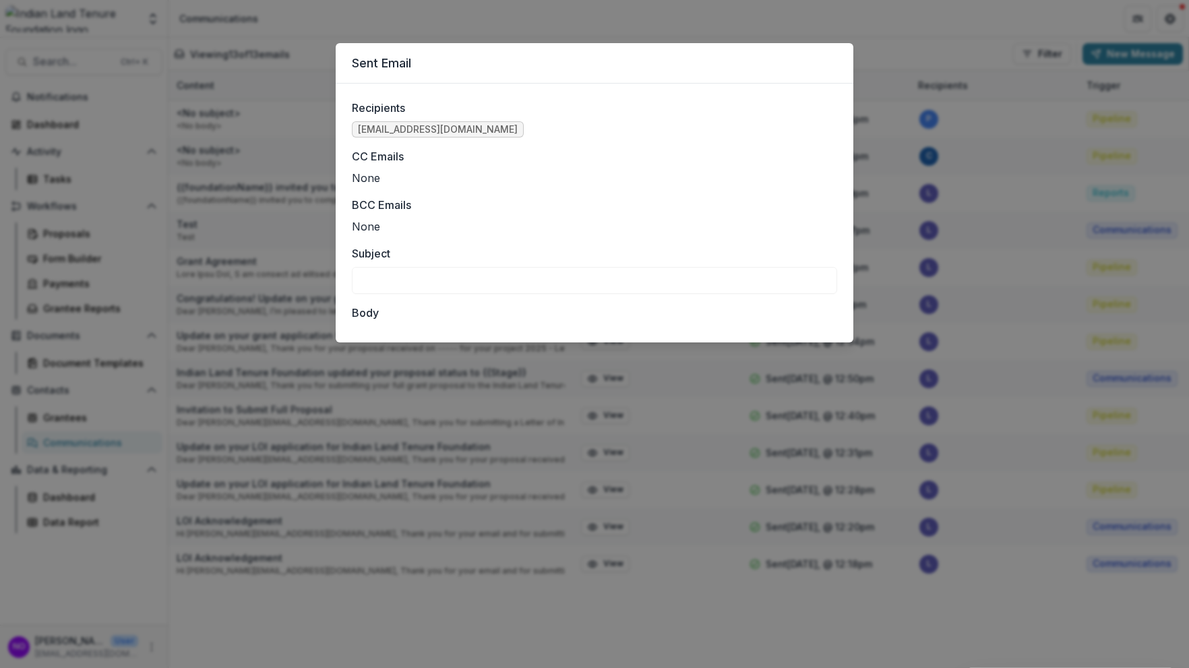
click at [280, 166] on div "Sent Email Recipients cspence@iltf.org CC Emails None BCC Emails None Subject B…" at bounding box center [594, 334] width 1189 height 668
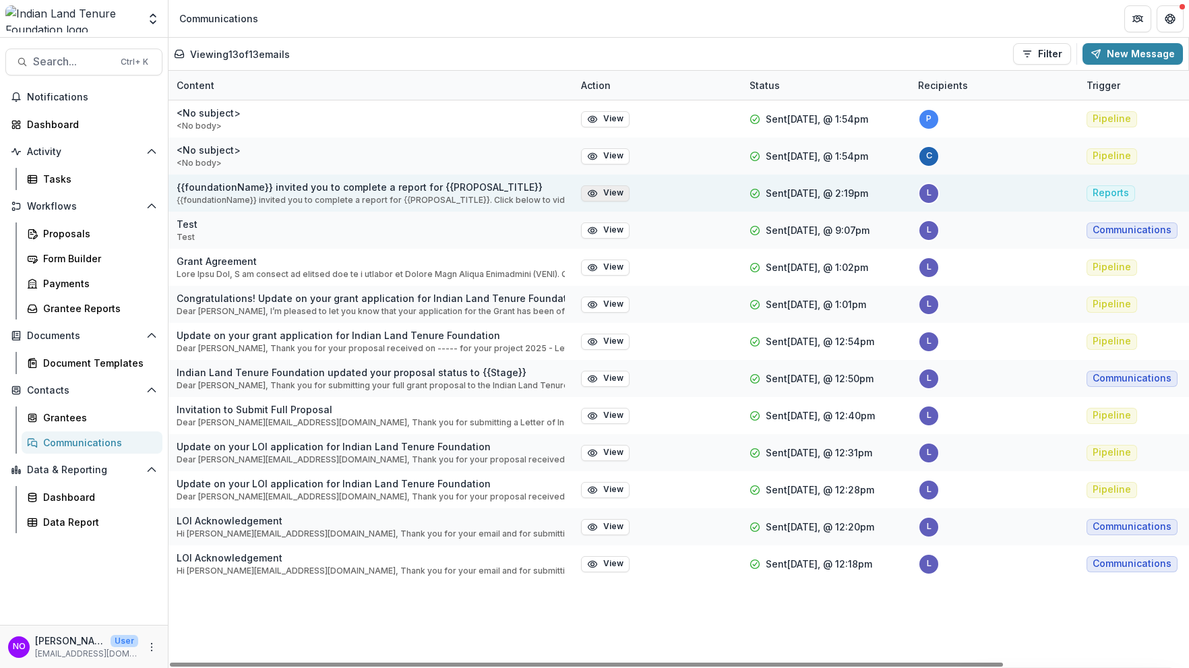
click at [625, 194] on button "View" at bounding box center [605, 193] width 49 height 16
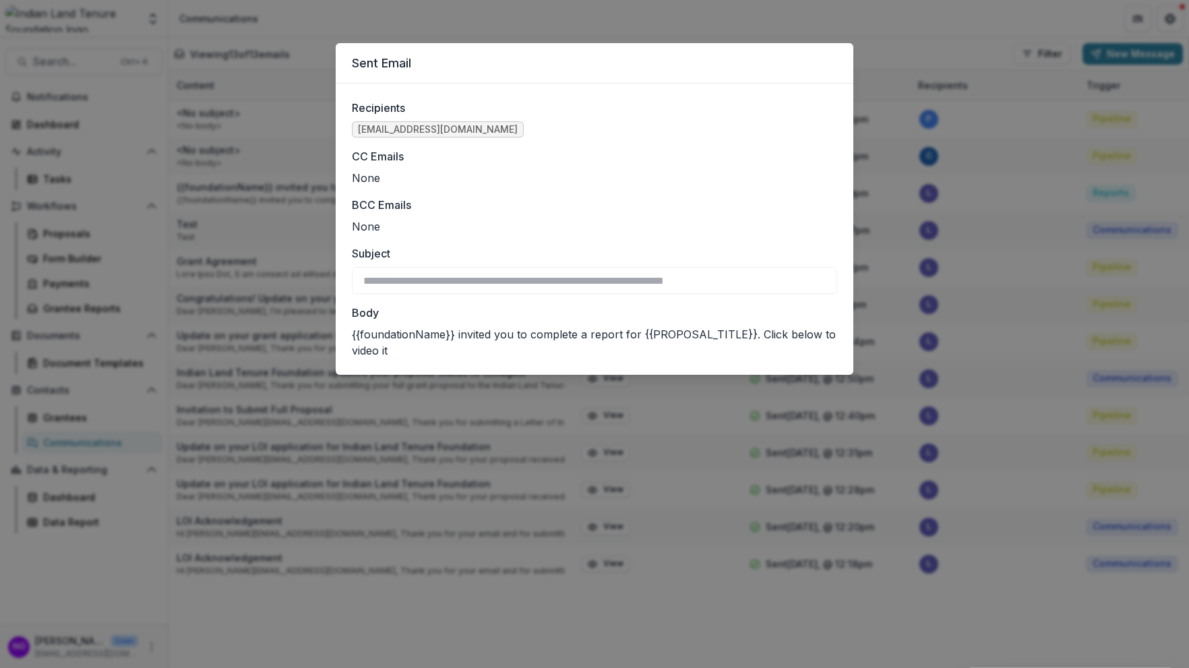
click at [293, 232] on div "**********" at bounding box center [594, 334] width 1189 height 668
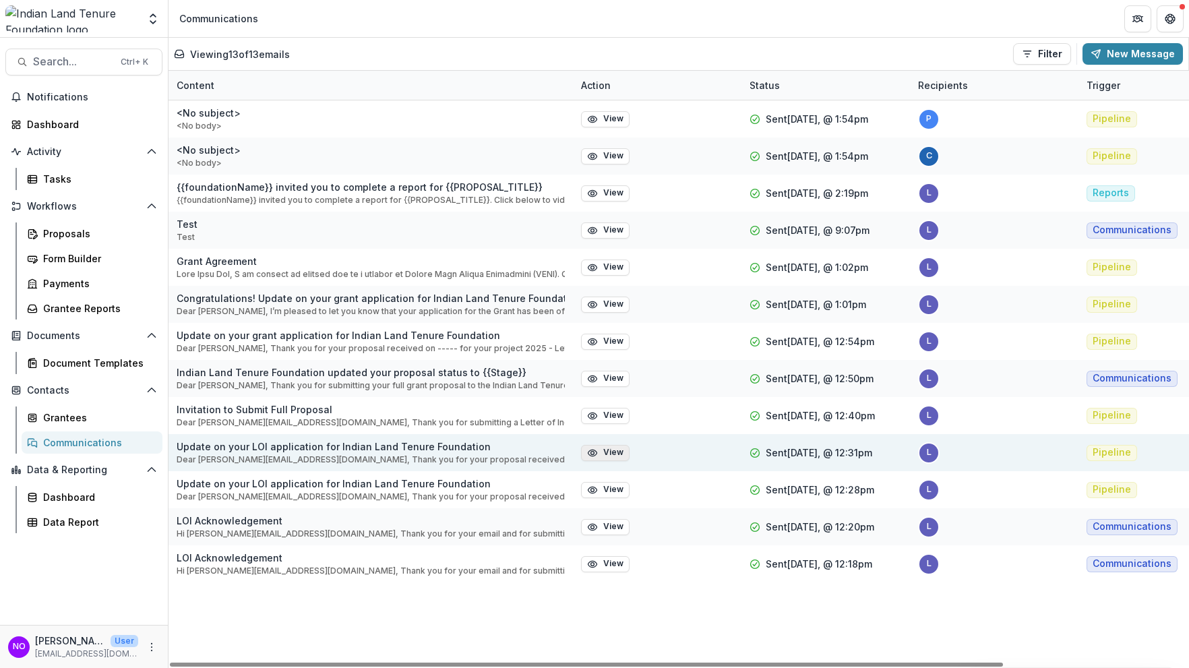
click at [598, 452] on button "View" at bounding box center [605, 453] width 49 height 16
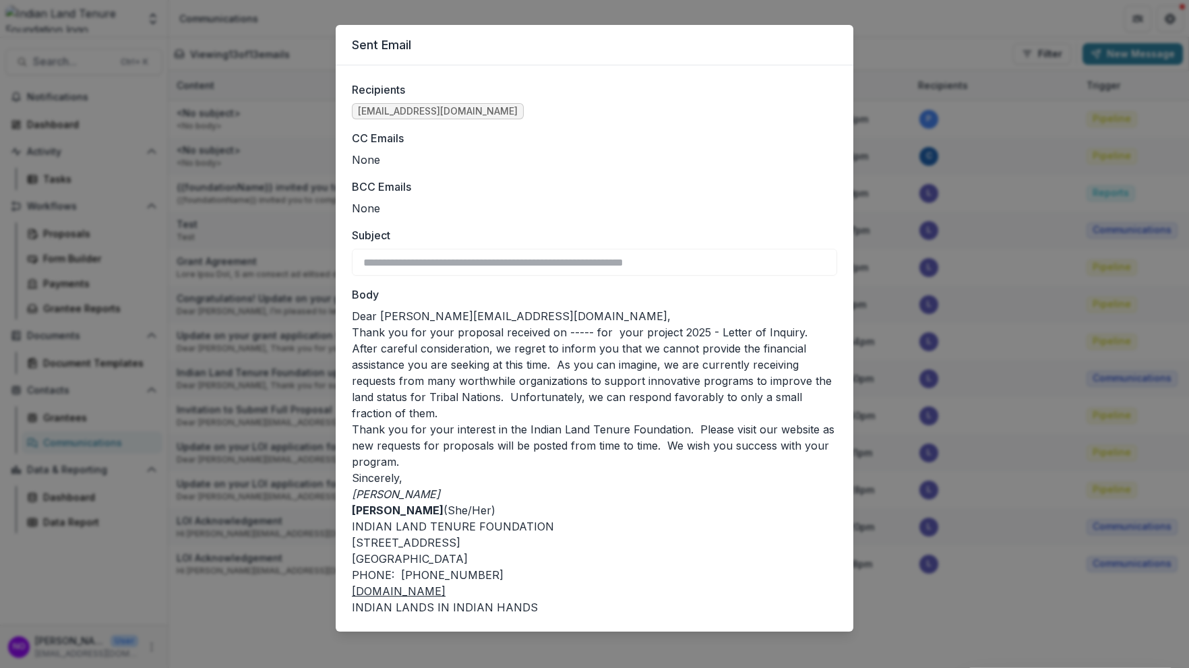
scroll to position [25, 0]
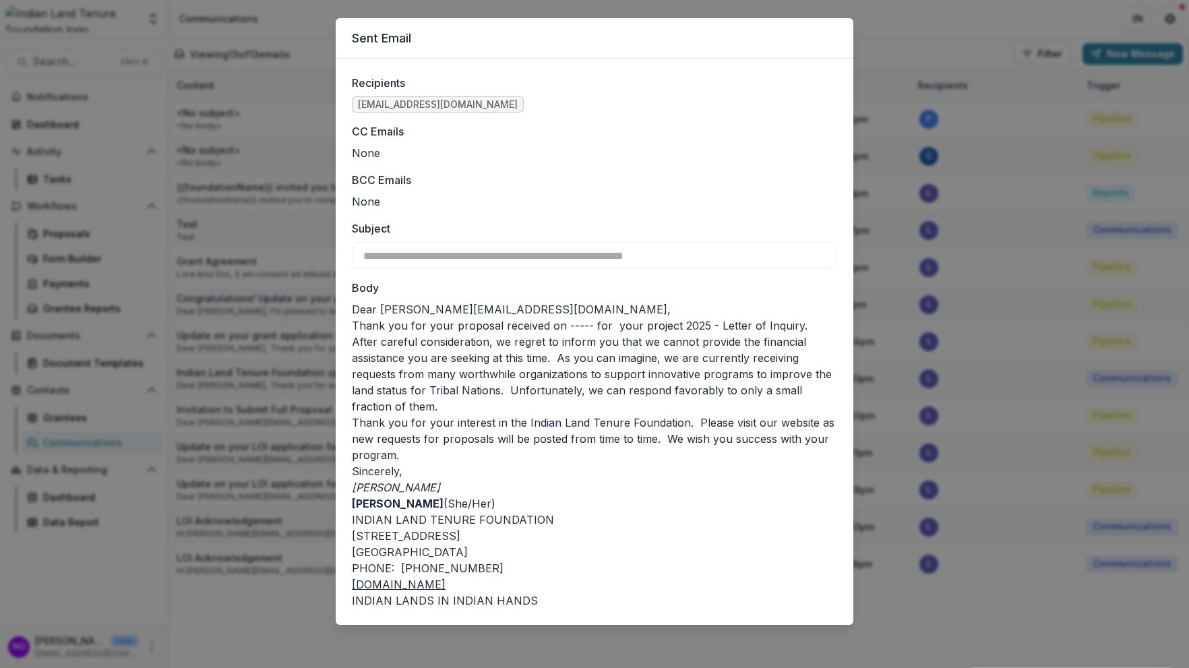
click at [277, 443] on div "**********" at bounding box center [594, 334] width 1189 height 668
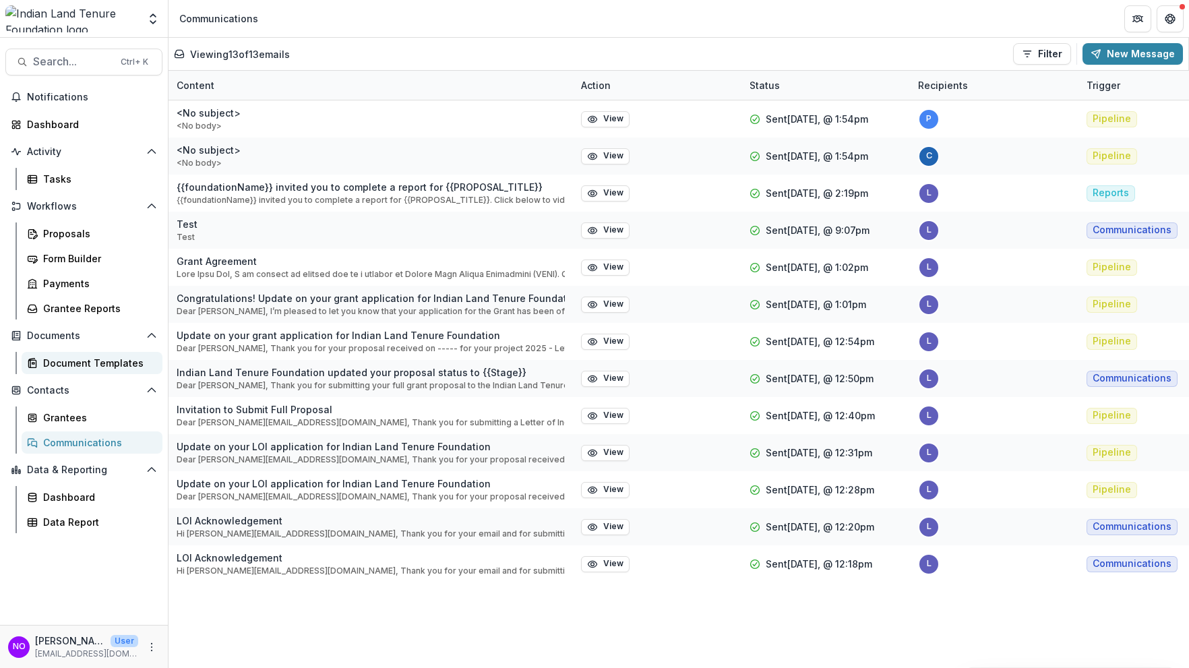
click at [61, 365] on div "Document Templates" at bounding box center [97, 363] width 109 height 14
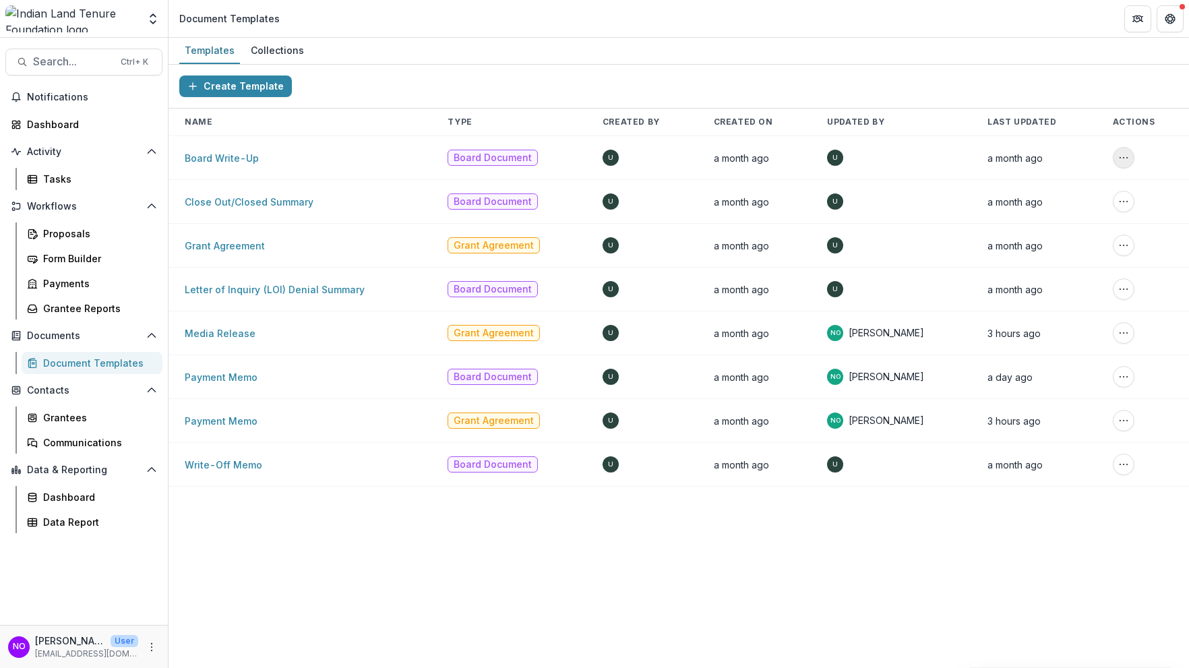
click at [1118, 157] on icon "More Action" at bounding box center [1123, 157] width 11 height 11
click at [1119, 155] on icon "More Action" at bounding box center [1123, 157] width 11 height 11
click at [241, 160] on link "Board Write-Up" at bounding box center [222, 157] width 74 height 11
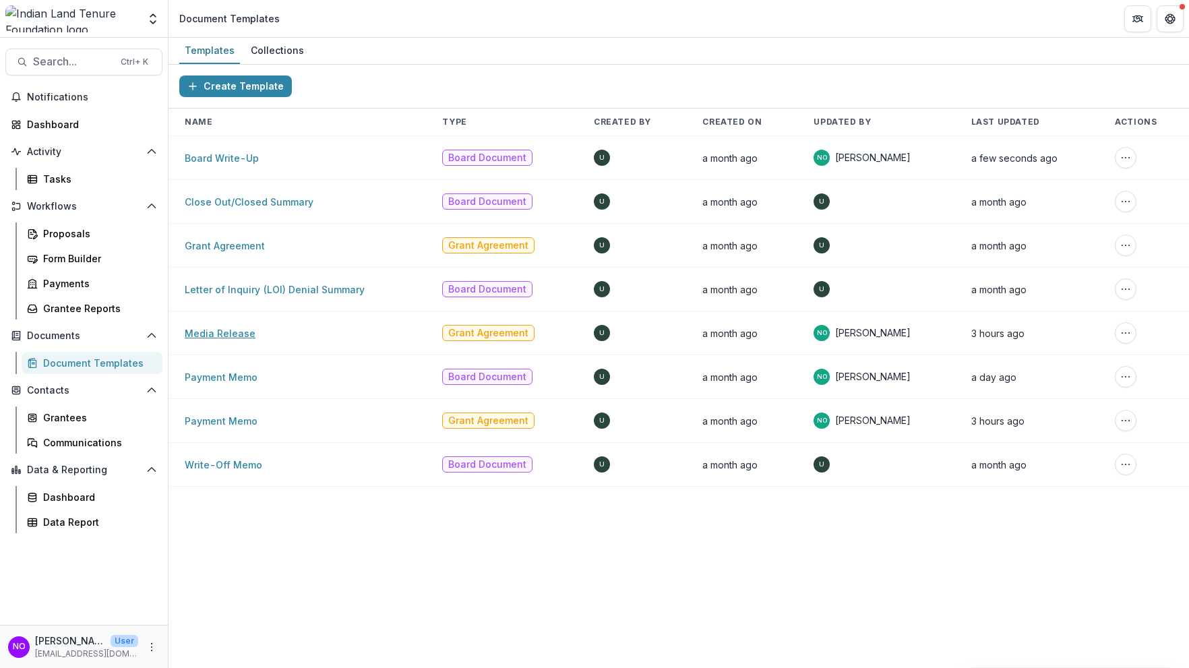
click at [238, 337] on link "Media Release" at bounding box center [220, 333] width 71 height 11
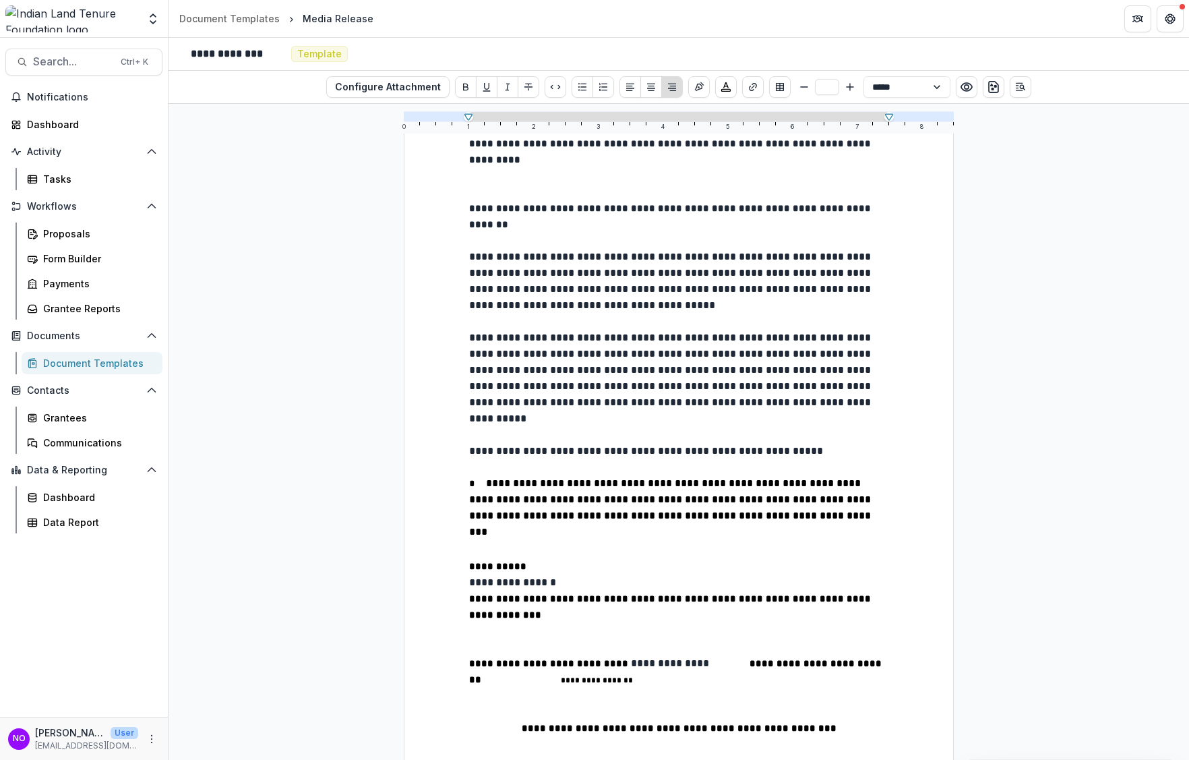
scroll to position [1194, 0]
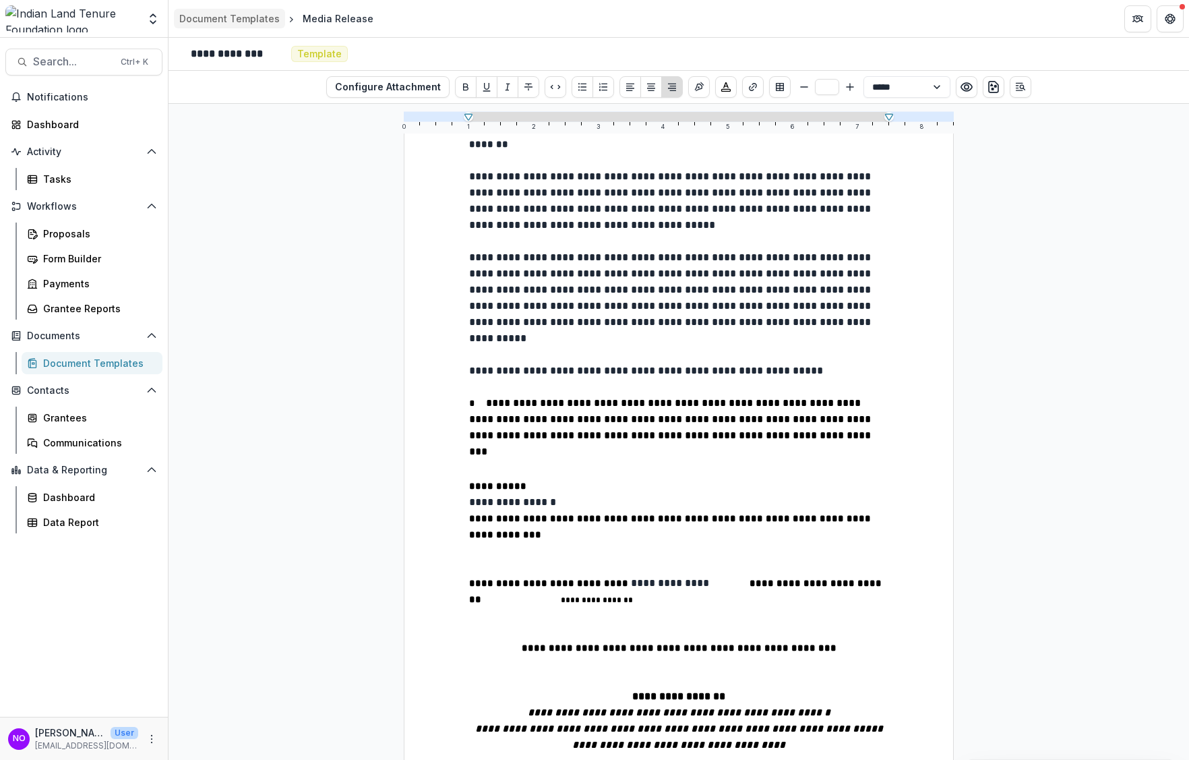
click at [224, 15] on div "Document Templates" at bounding box center [229, 18] width 100 height 14
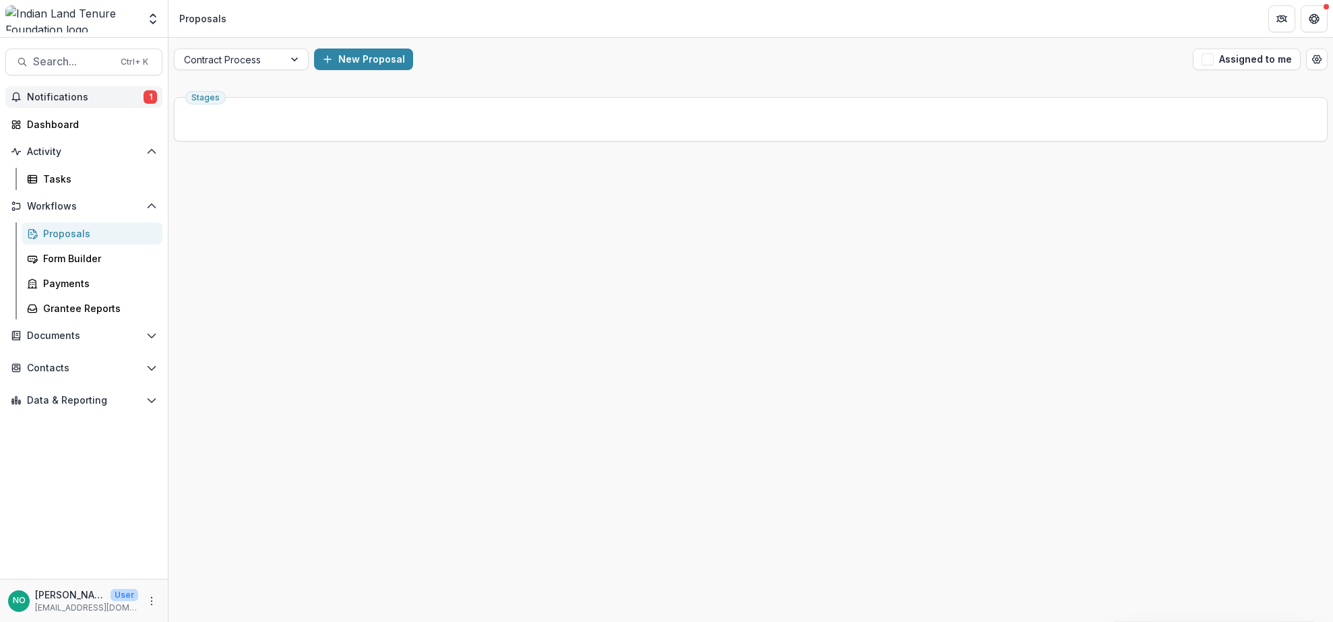
click at [73, 101] on span "Notifications" at bounding box center [85, 97] width 117 height 11
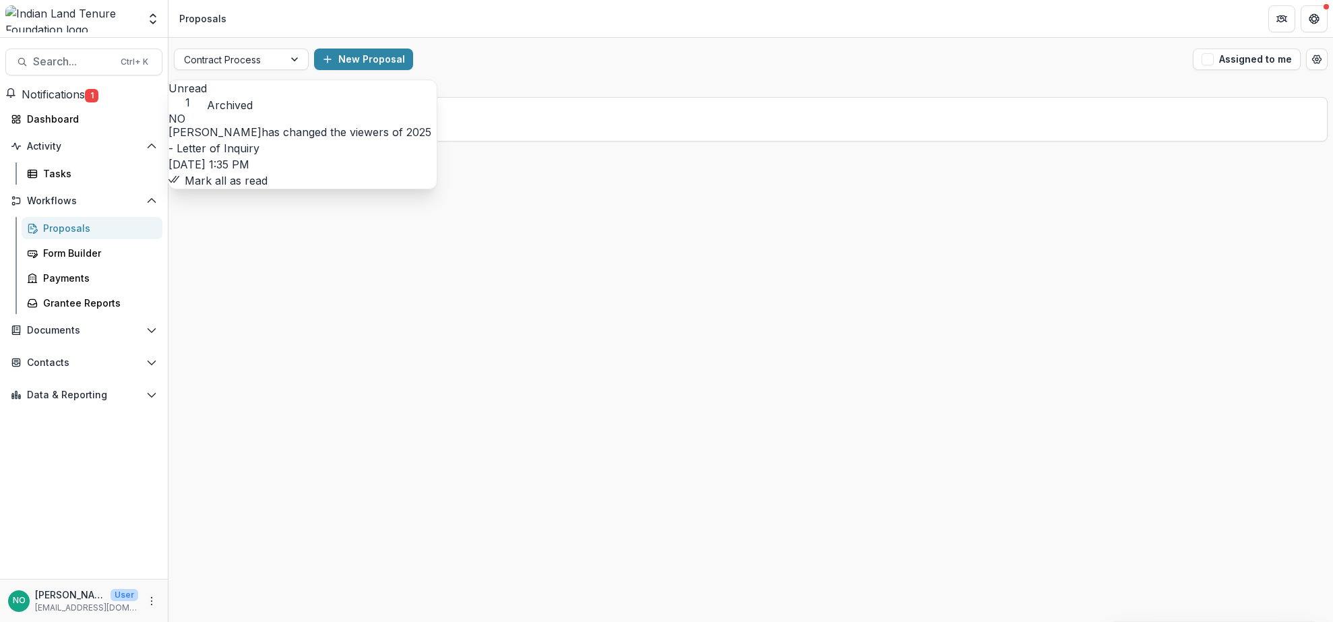
click at [298, 137] on link "2025 - Letter of Inquiry" at bounding box center [299, 140] width 263 height 30
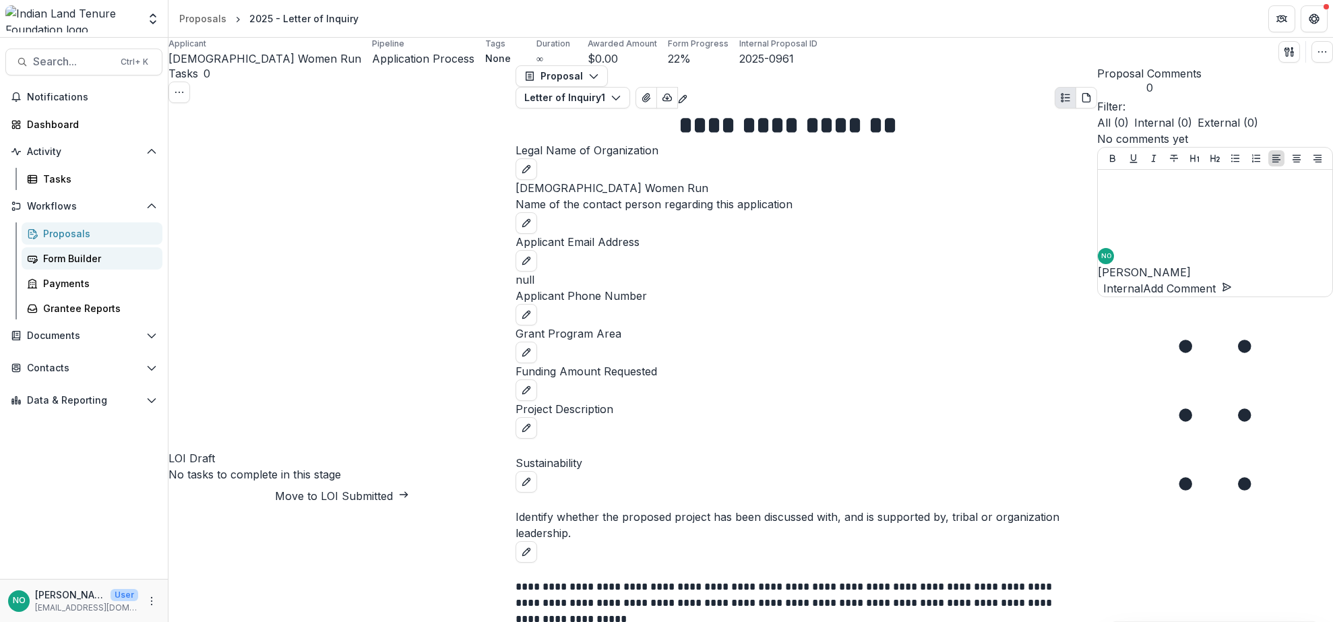
click at [48, 260] on div "Form Builder" at bounding box center [97, 258] width 109 height 14
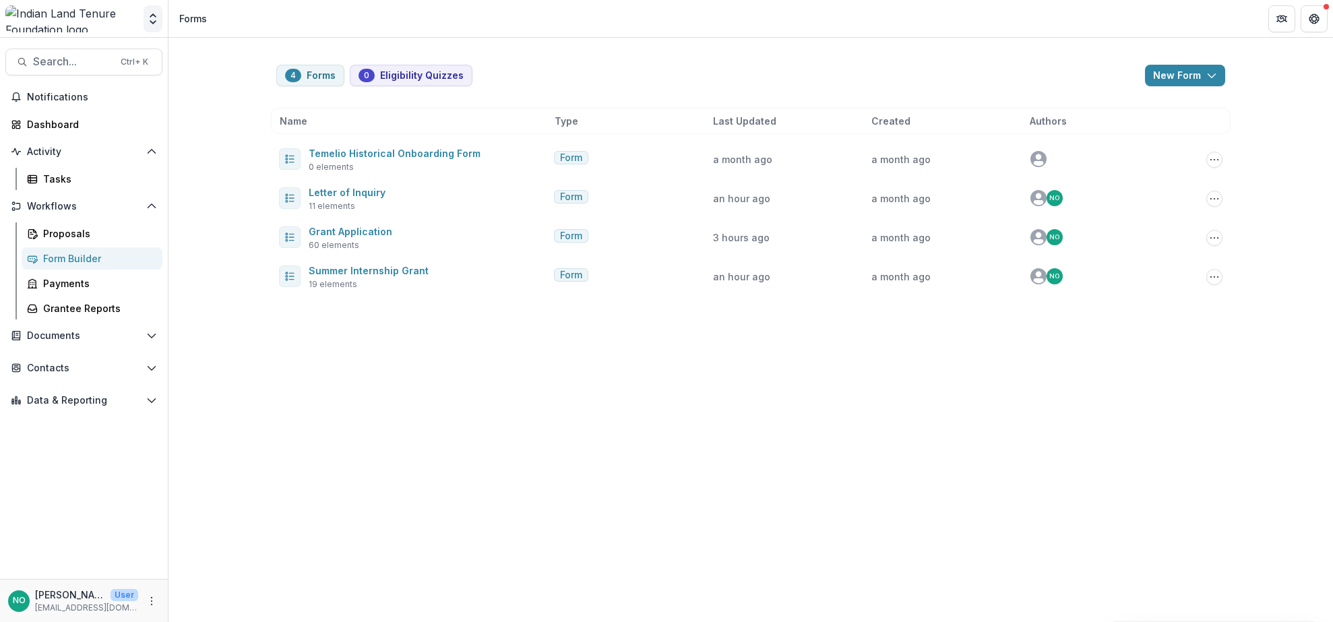
click at [152, 22] on icon "Open entity switcher" at bounding box center [152, 18] width 13 height 13
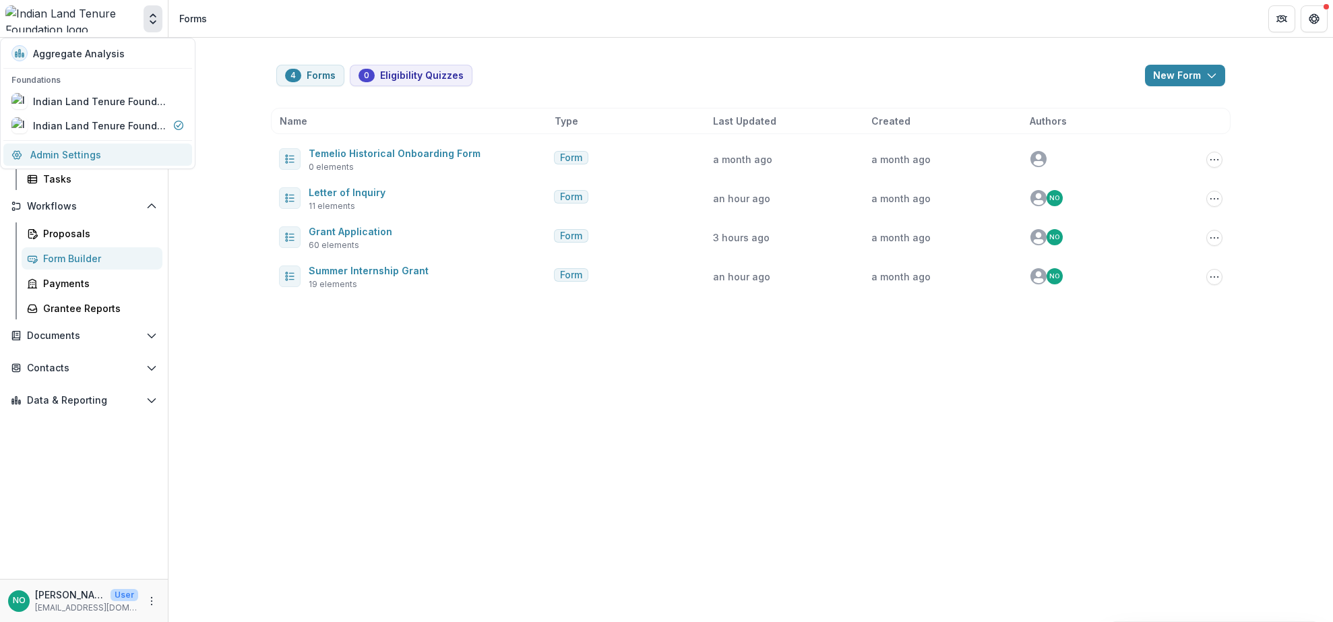
click at [65, 160] on link "Admin Settings" at bounding box center [97, 155] width 189 height 22
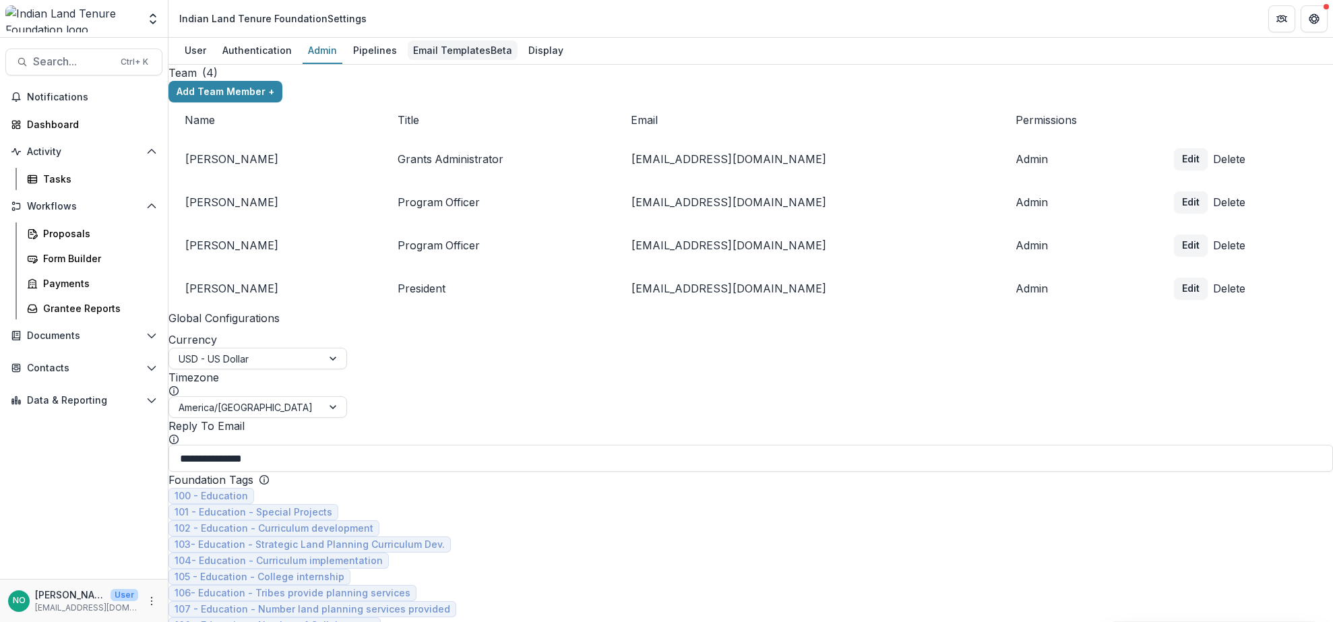
click at [443, 45] on div "Email Templates Beta" at bounding box center [463, 50] width 110 height 20
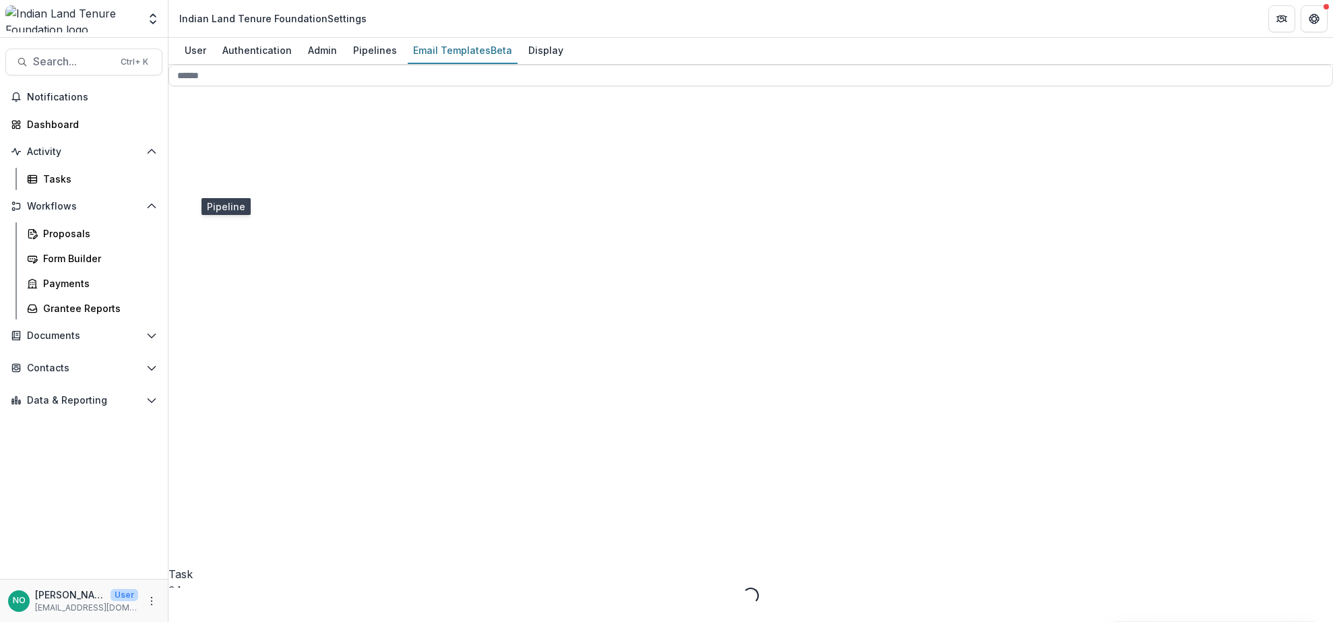
click at [208, 621] on span "Pipeline" at bounding box center [188, 627] width 40 height 13
click at [261, 247] on span "Viewer Stage Change Message" at bounding box center [289, 239] width 158 height 13
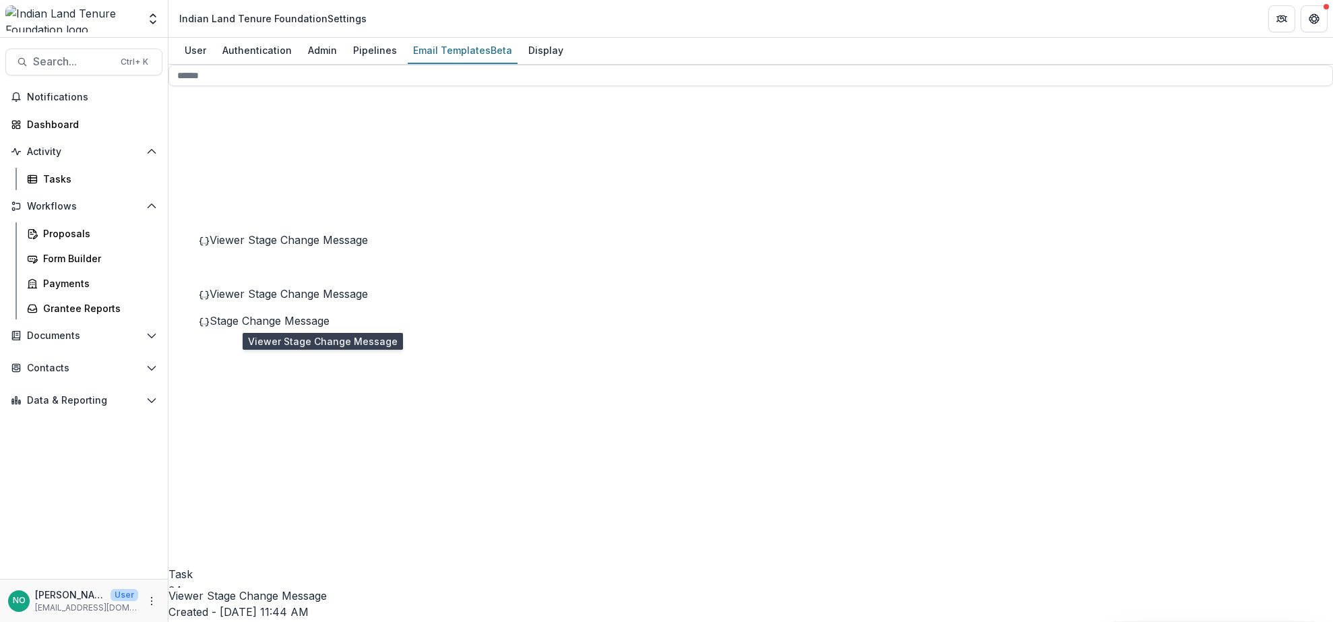
click at [285, 301] on span "Viewer Stage Change Message" at bounding box center [289, 293] width 158 height 13
click at [257, 328] on span "Stage Change Message" at bounding box center [270, 320] width 120 height 13
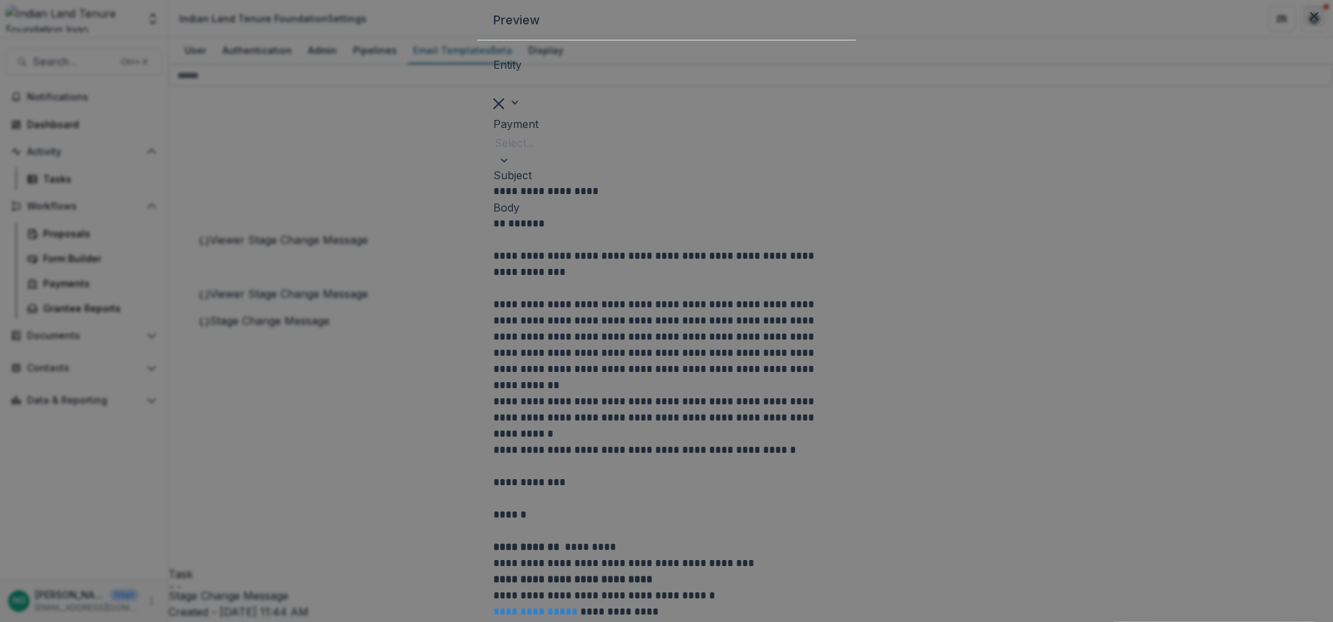
click at [1310, 20] on icon "Close" at bounding box center [1314, 16] width 8 height 8
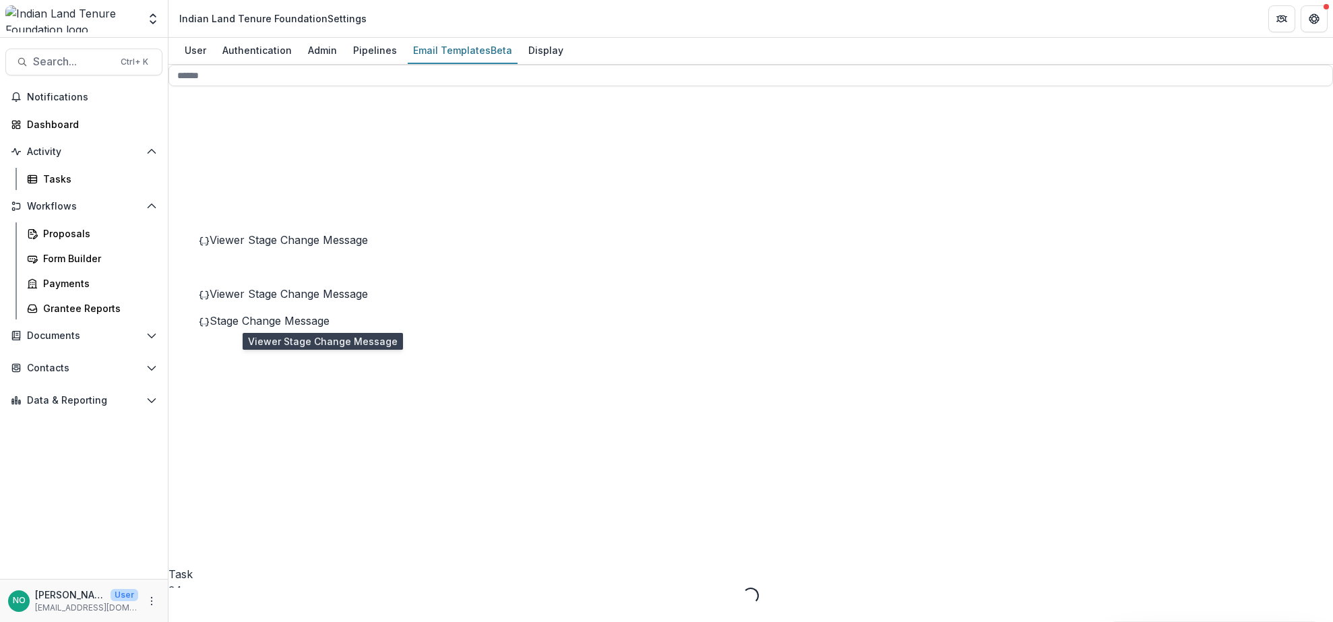
click at [268, 301] on span "Viewer Stage Change Message" at bounding box center [289, 293] width 158 height 13
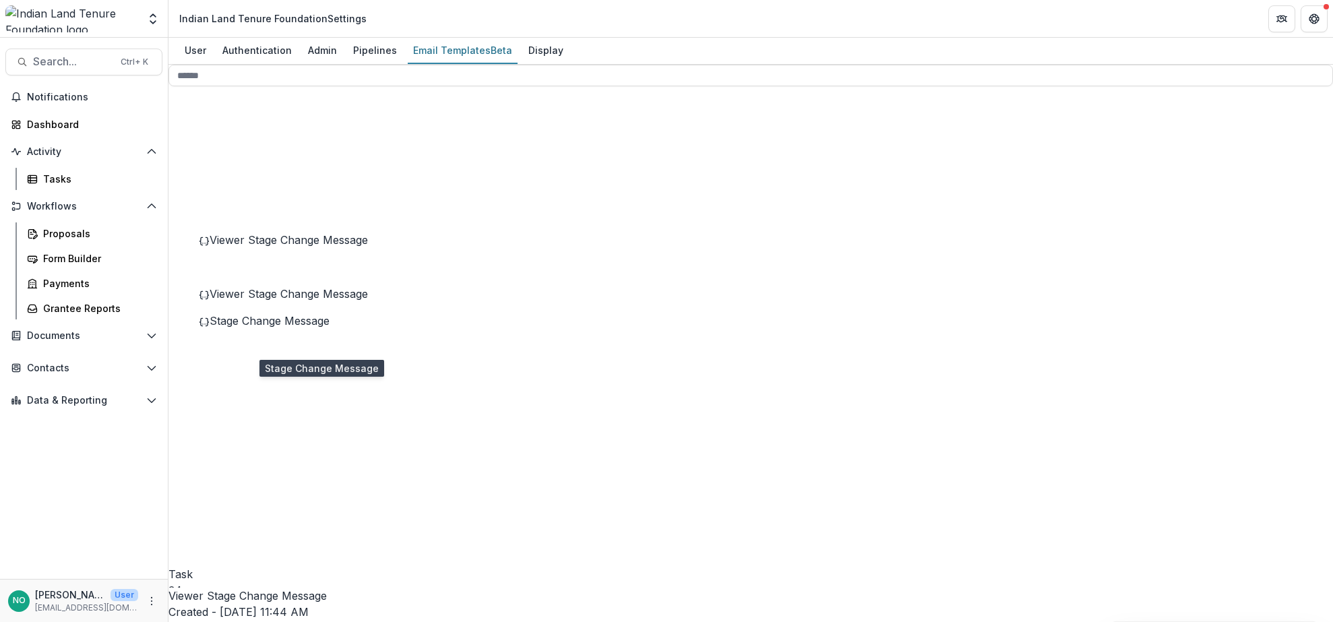
click at [261, 328] on span "Stage Change Message" at bounding box center [270, 320] width 120 height 13
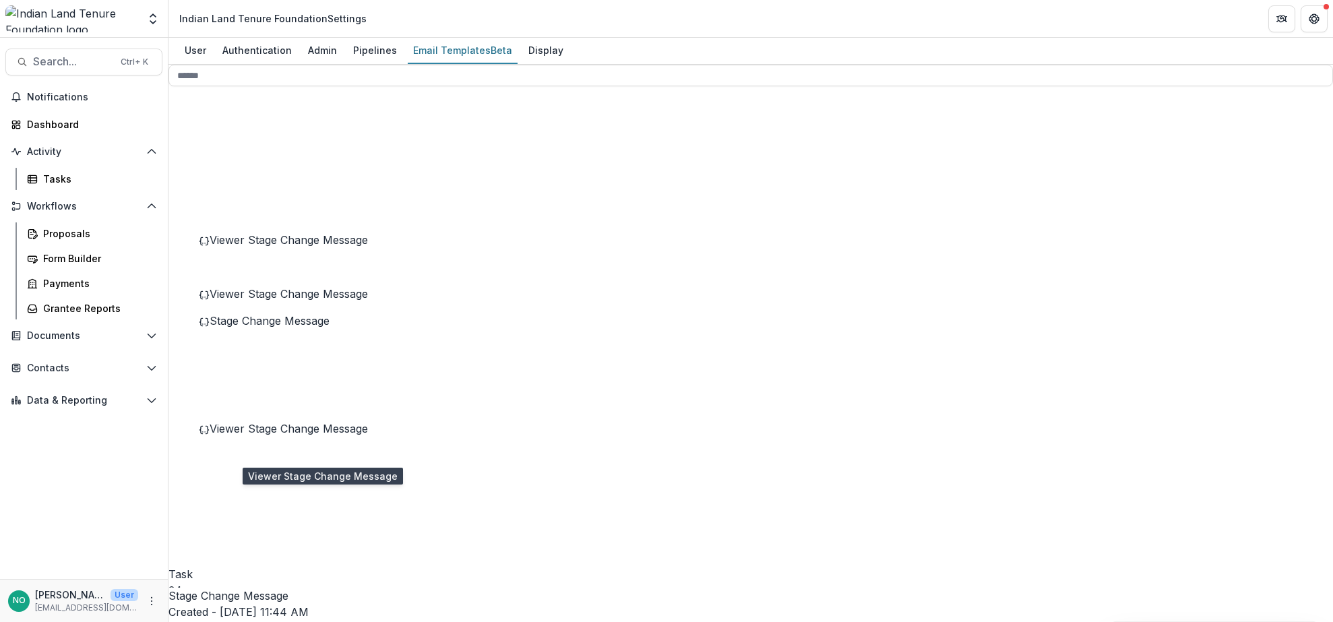
click at [313, 435] on span "Viewer Stage Change Message" at bounding box center [289, 428] width 158 height 13
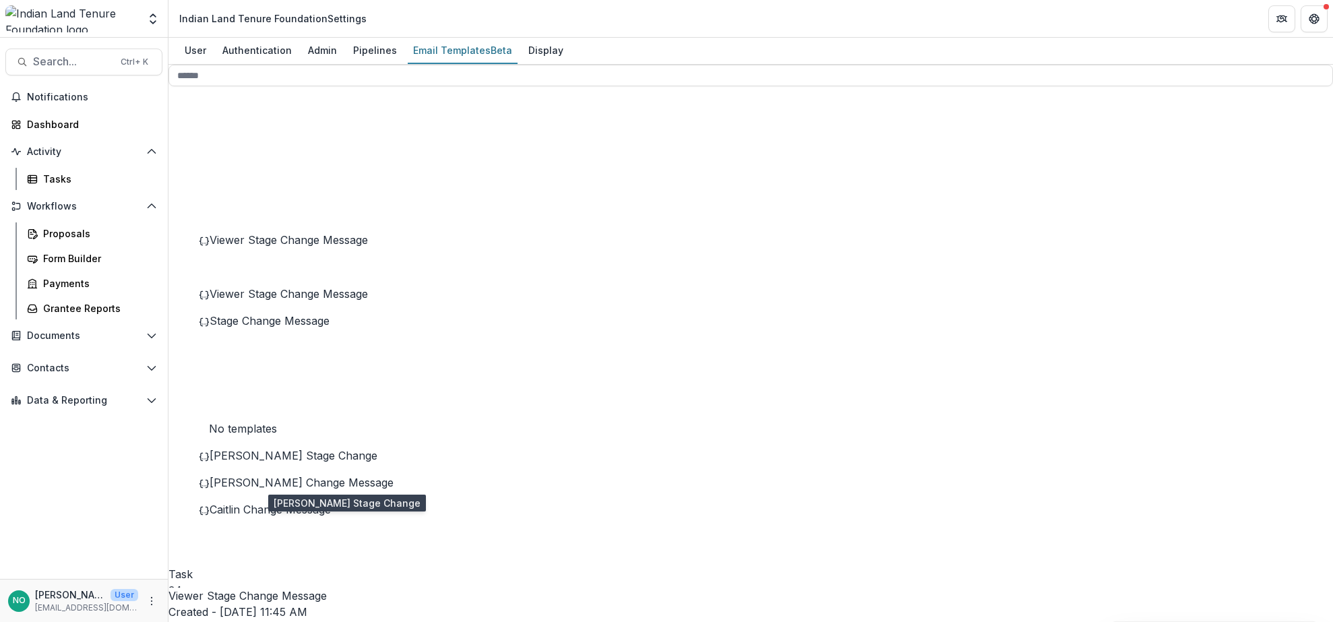
click at [267, 462] on span "[PERSON_NAME] Stage Change" at bounding box center [294, 455] width 168 height 13
click at [249, 464] on div "[PERSON_NAME] Stage Change" at bounding box center [301, 456] width 204 height 16
click at [260, 489] on span "[PERSON_NAME] Change Message" at bounding box center [302, 482] width 184 height 13
click at [270, 518] on div "Caitlin Change Message" at bounding box center [301, 509] width 204 height 16
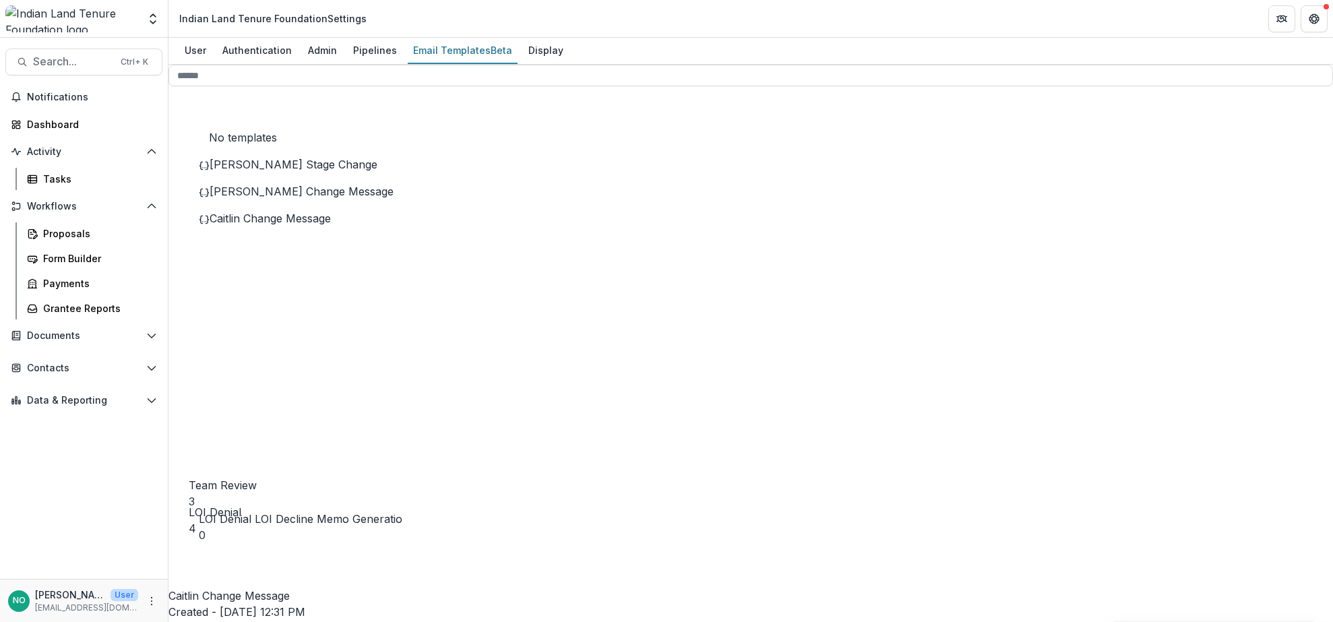
scroll to position [267, 0]
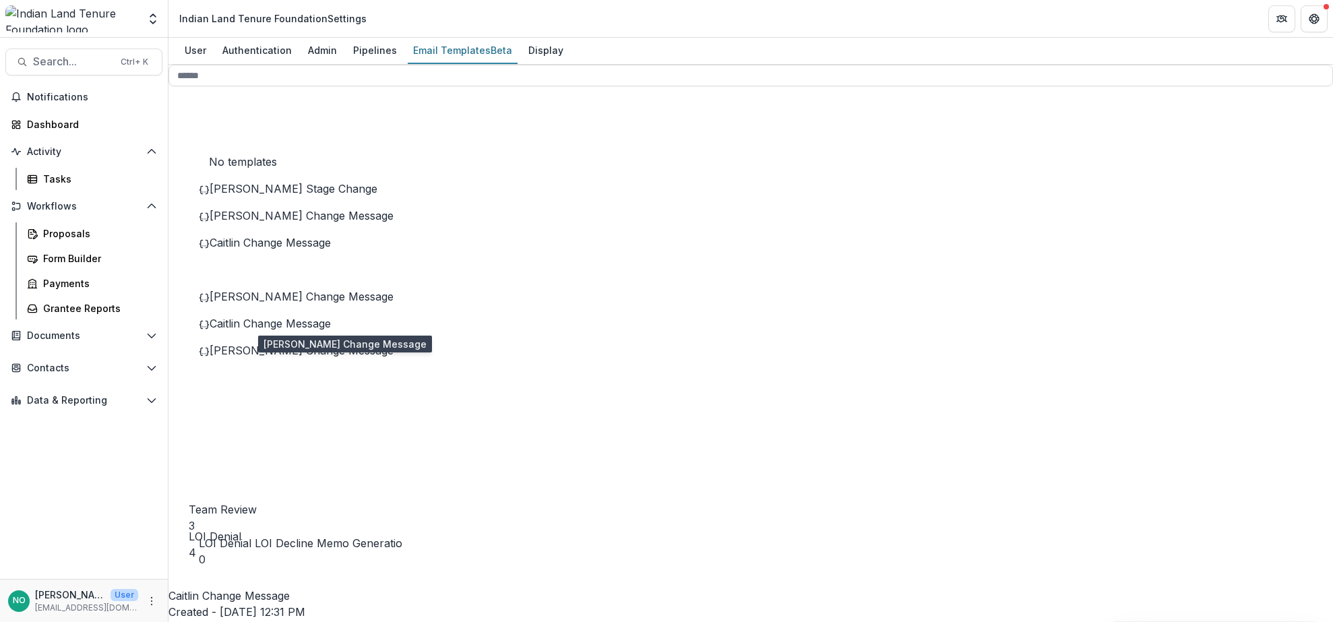
click at [264, 303] on span "[PERSON_NAME] Change Message" at bounding box center [302, 296] width 184 height 13
click at [264, 332] on div "Caitlin Change Message" at bounding box center [301, 323] width 204 height 16
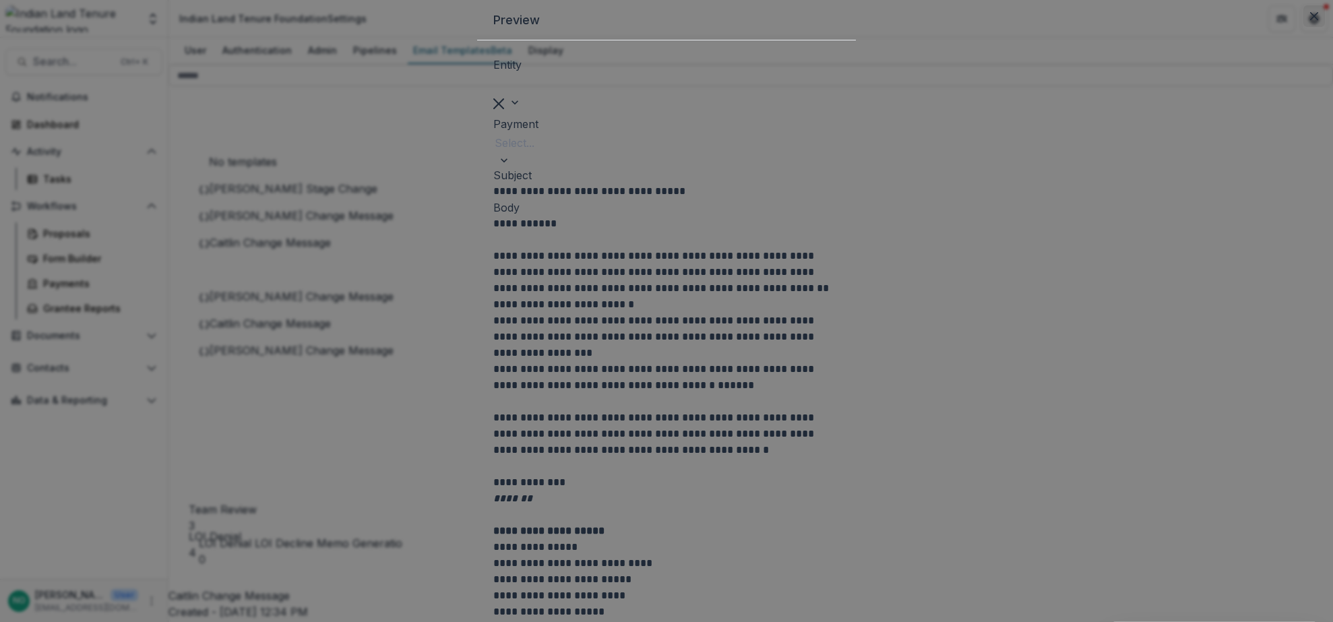
click at [1303, 27] on button "Close" at bounding box center [1314, 16] width 22 height 22
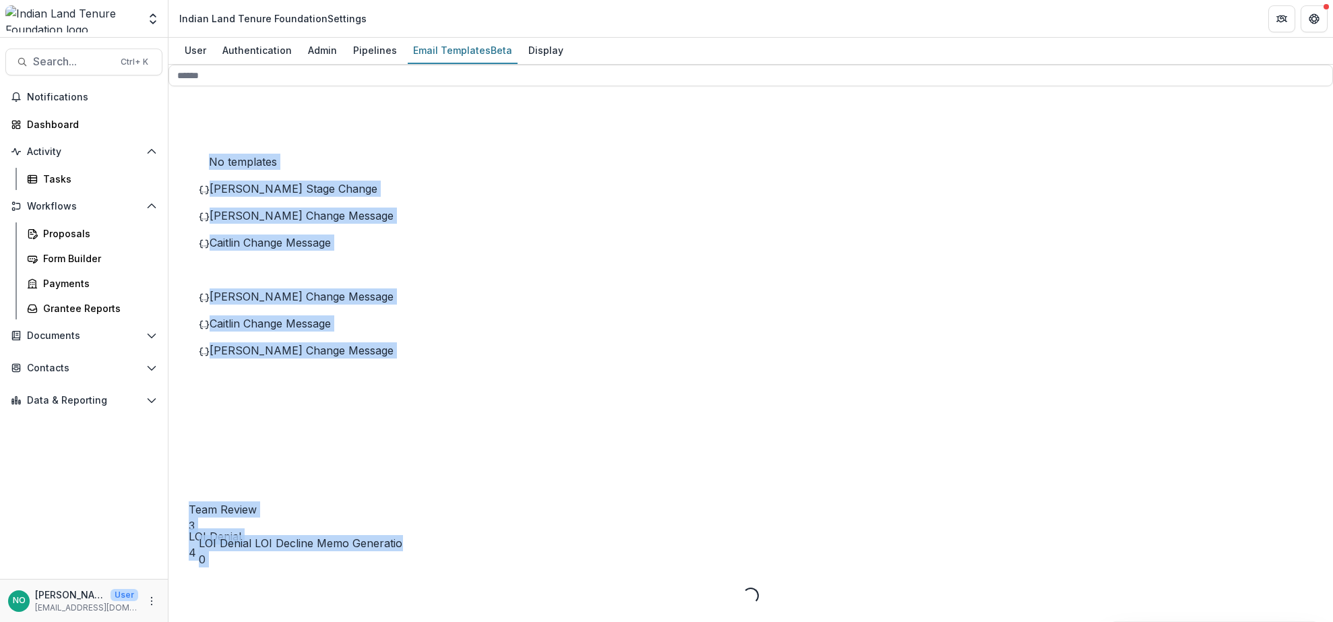
drag, startPoint x: 416, startPoint y: 411, endPoint x: 408, endPoint y: 436, distance: 26.0
click at [408, 436] on div "Stage Change Message Team Review 3 LOI Denial 4 LOI Denial LOI Decline Memo Gen…" at bounding box center [750, 334] width 1165 height 539
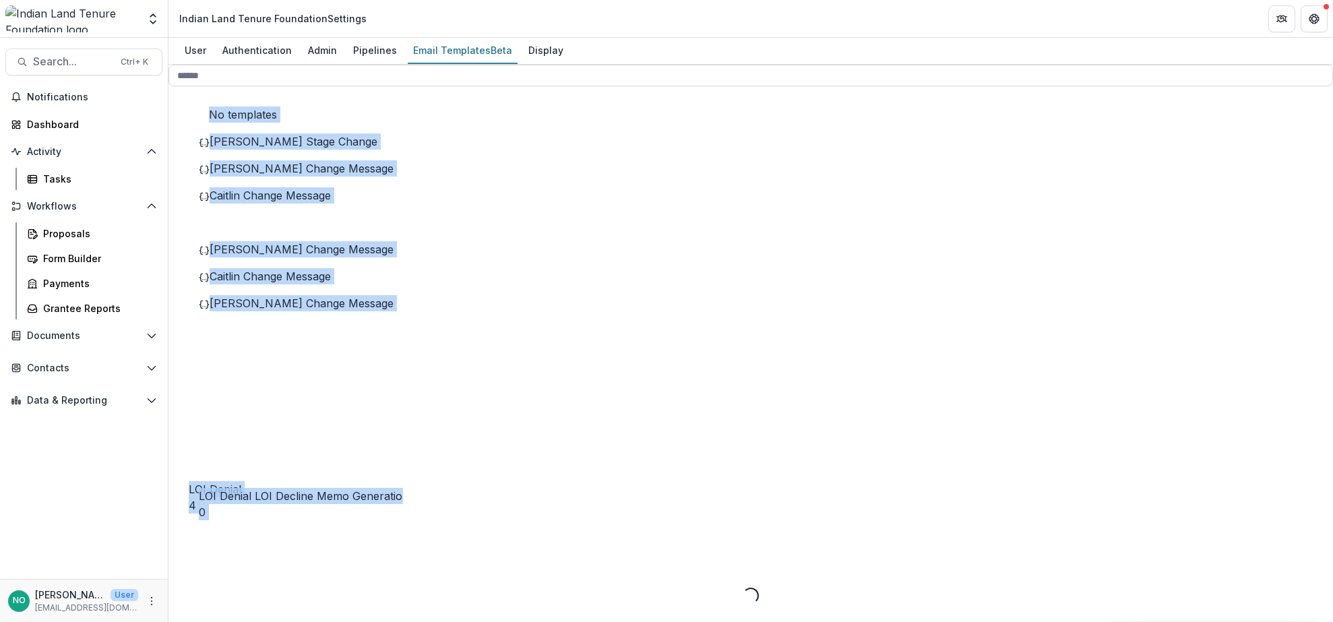
scroll to position [315, 0]
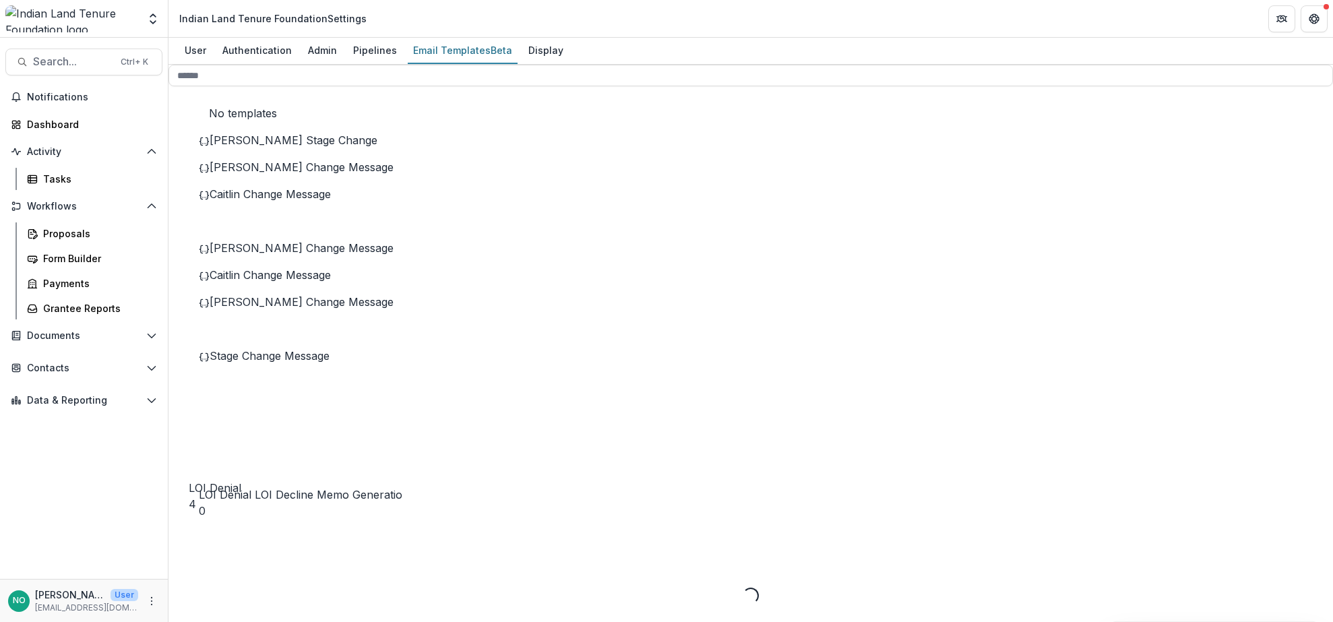
click at [305, 364] on div "Stage Change Message" at bounding box center [301, 356] width 204 height 16
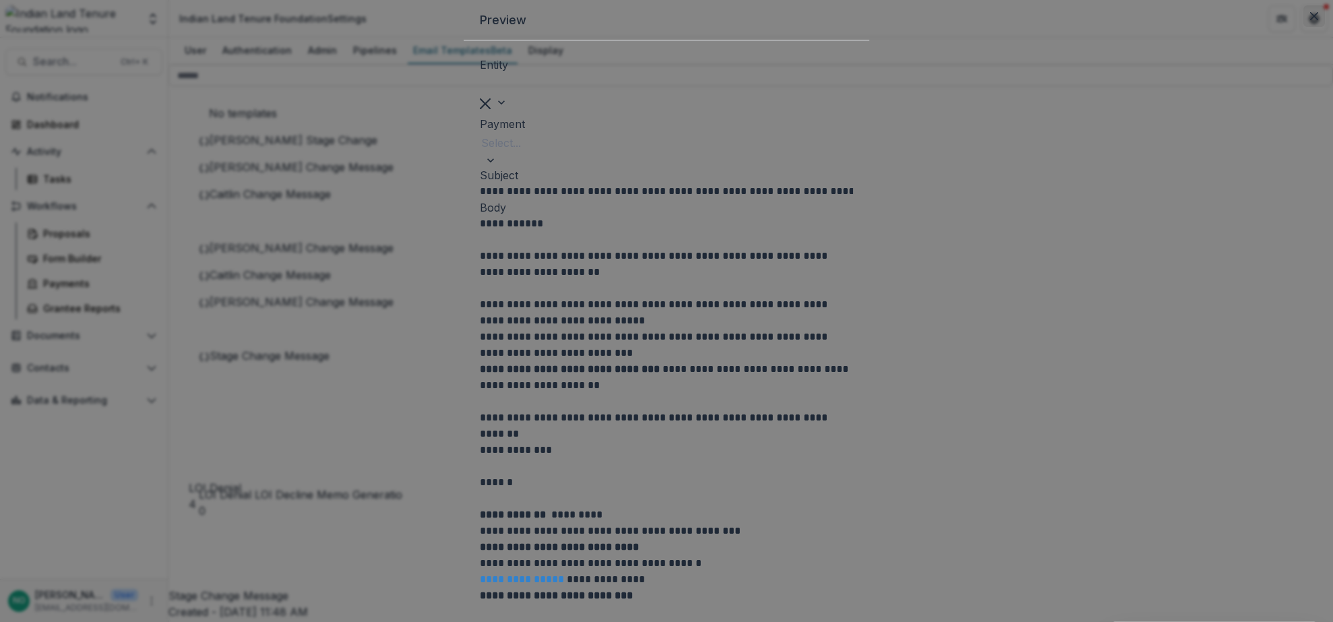
click at [1310, 20] on icon "Close" at bounding box center [1314, 16] width 8 height 8
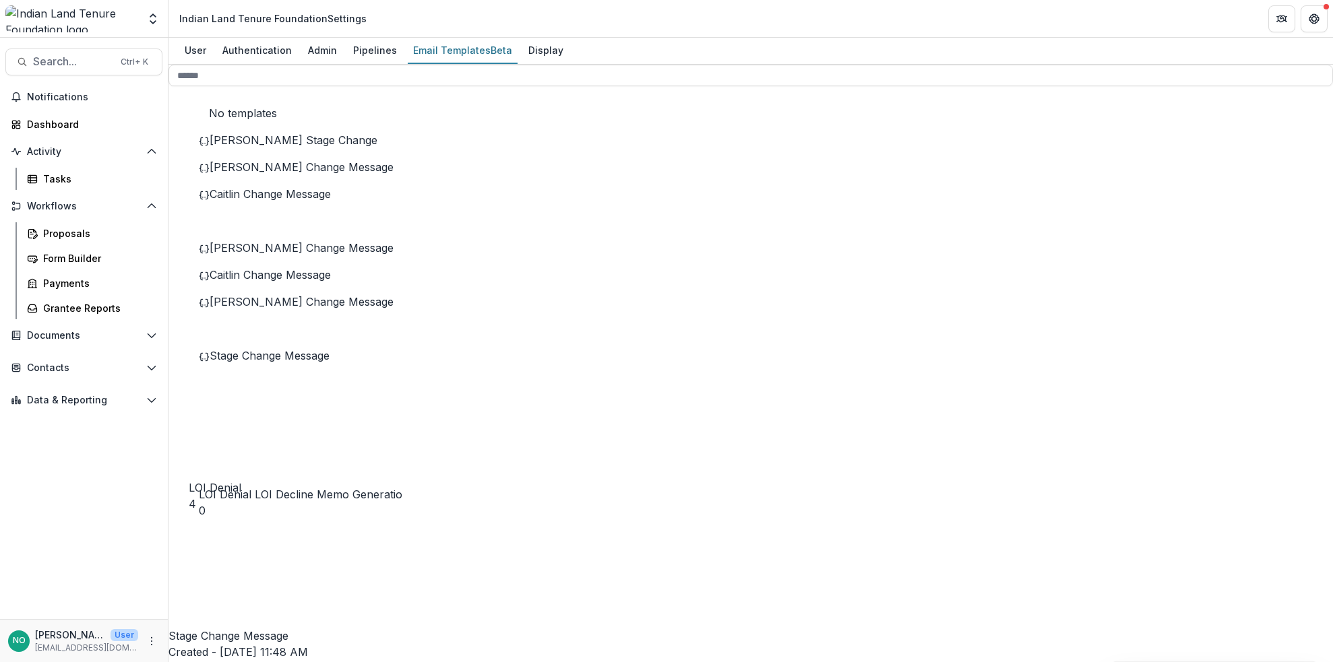
scroll to position [15, 0]
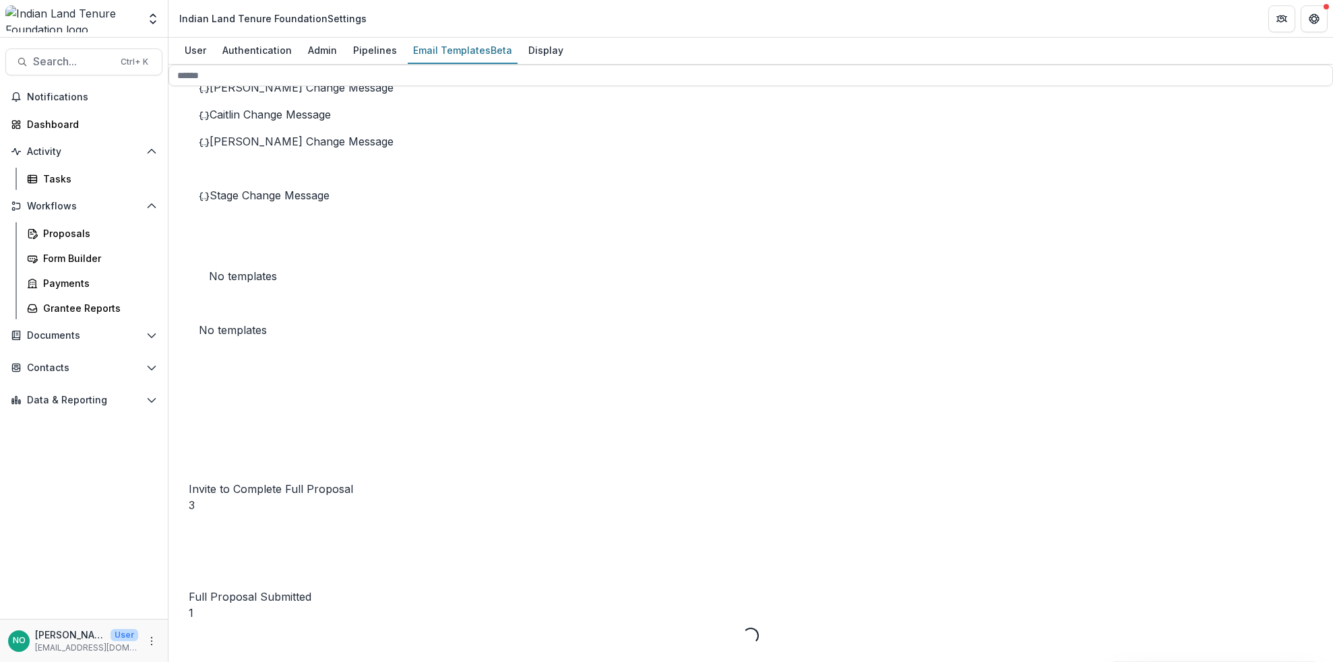
scroll to position [479, 0]
click at [252, 369] on div "Approved 2" at bounding box center [285, 359] width 235 height 27
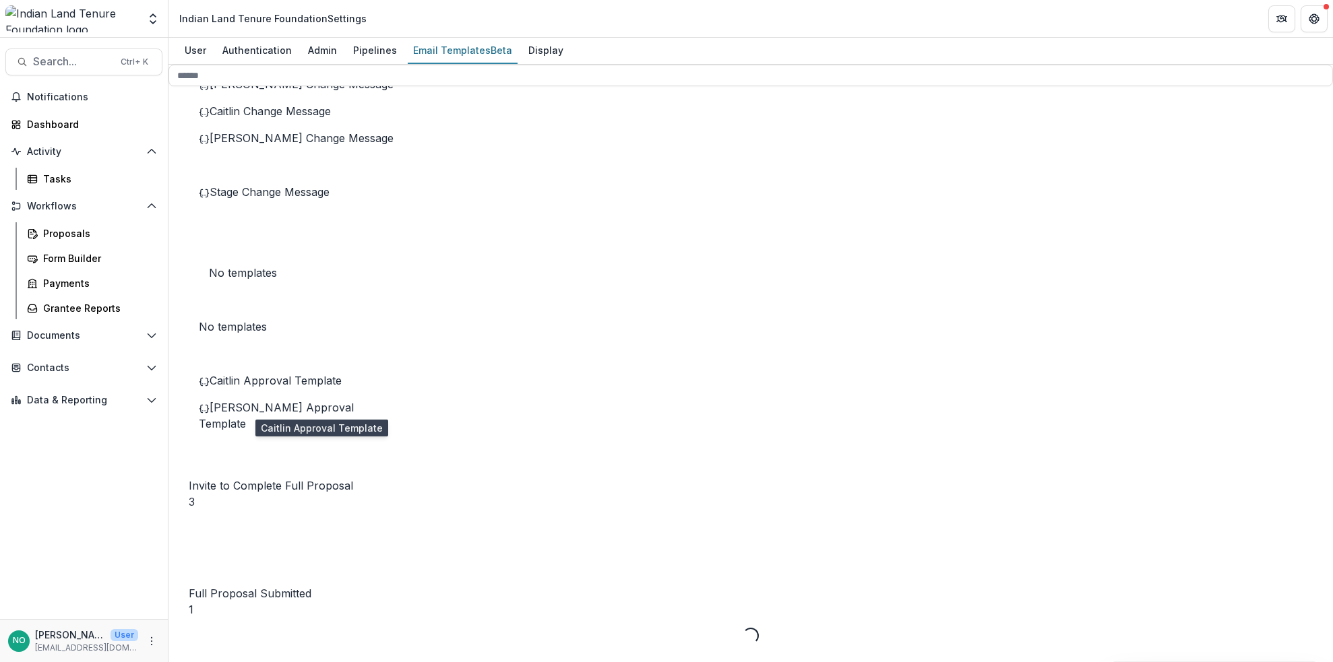
click at [284, 388] on span "Caitlin Approval Template" at bounding box center [276, 380] width 132 height 13
click at [315, 426] on div "Peter Approval Template" at bounding box center [301, 416] width 204 height 32
click at [255, 388] on span "Caitlin Approval Template" at bounding box center [276, 380] width 132 height 13
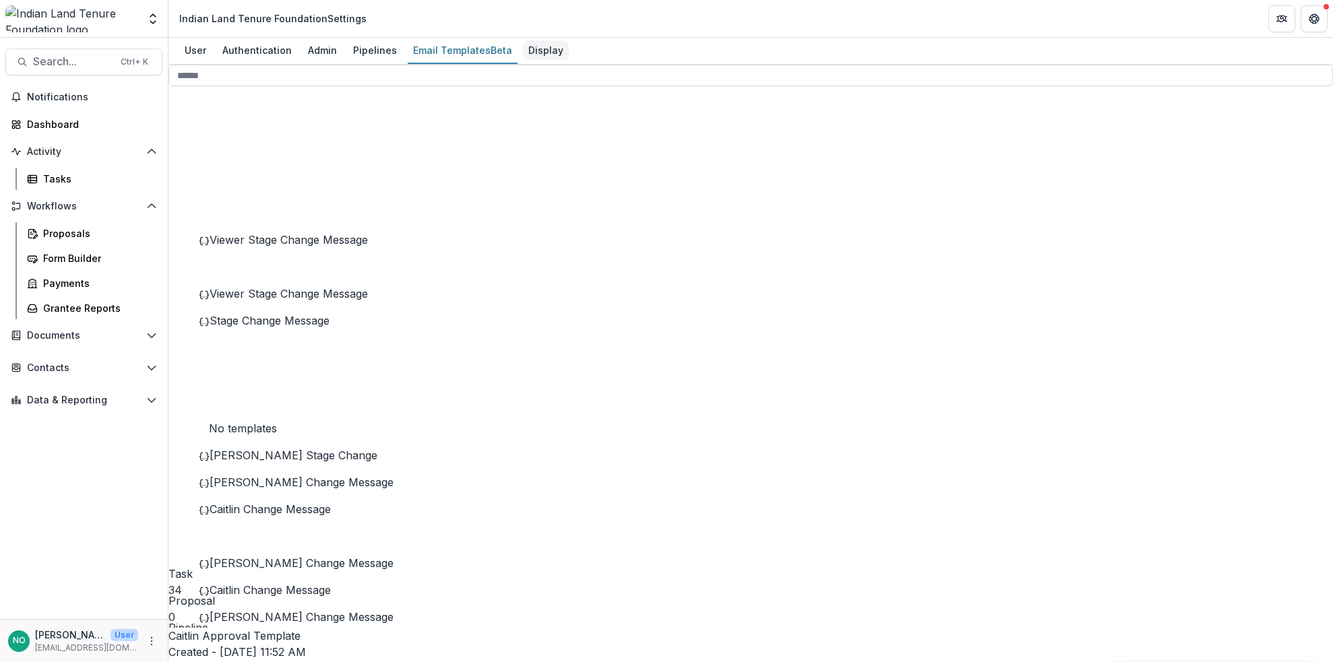
click at [543, 53] on div "Display" at bounding box center [546, 50] width 46 height 20
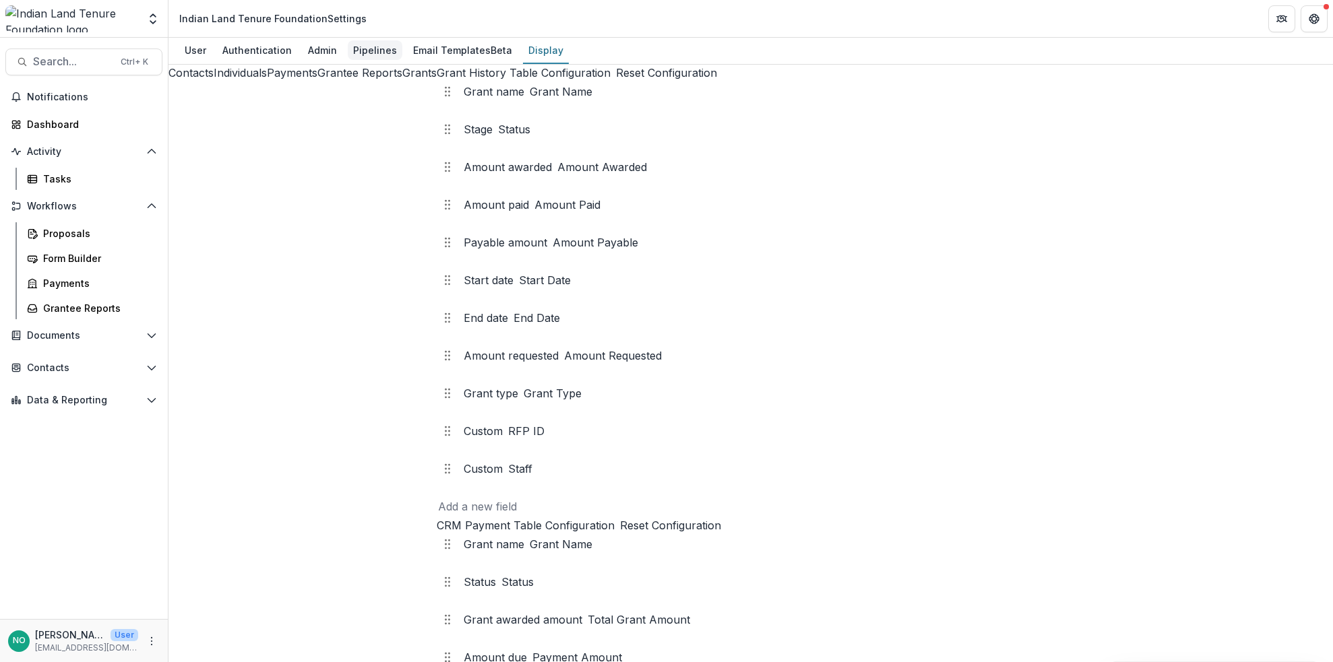
click at [354, 55] on div "Pipelines" at bounding box center [375, 50] width 55 height 20
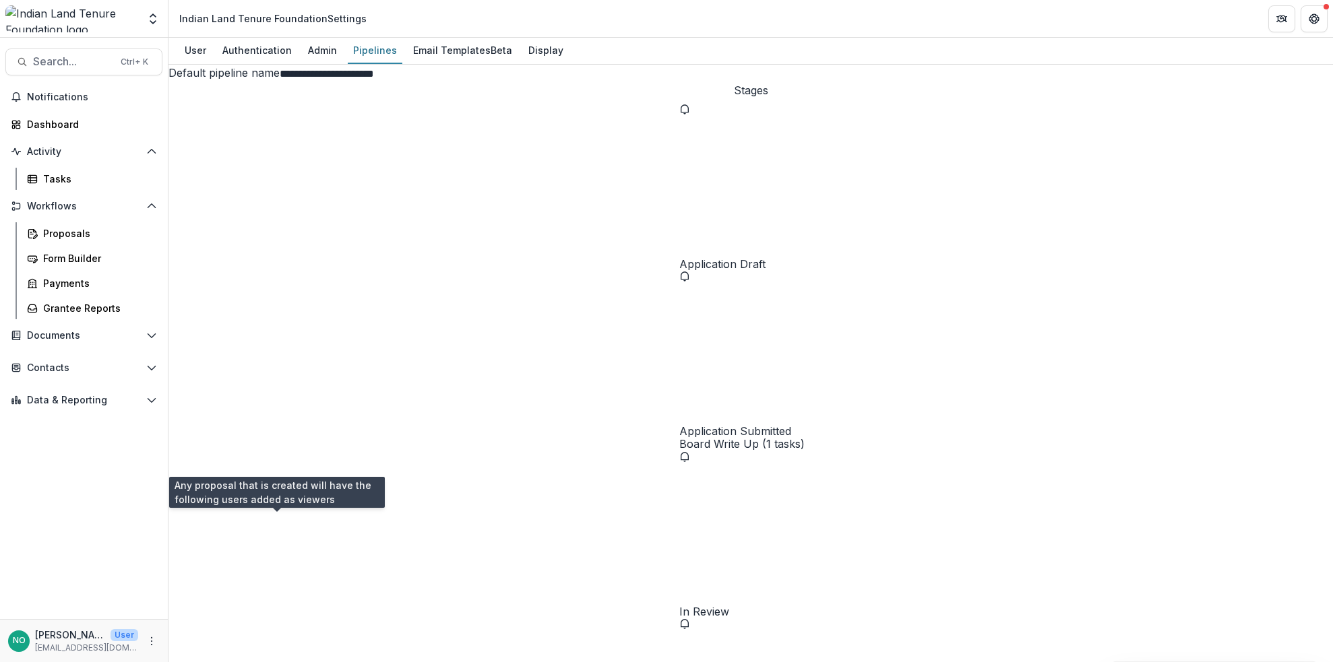
scroll to position [382, 0]
click at [155, 621] on icon "More" at bounding box center [151, 641] width 11 height 11
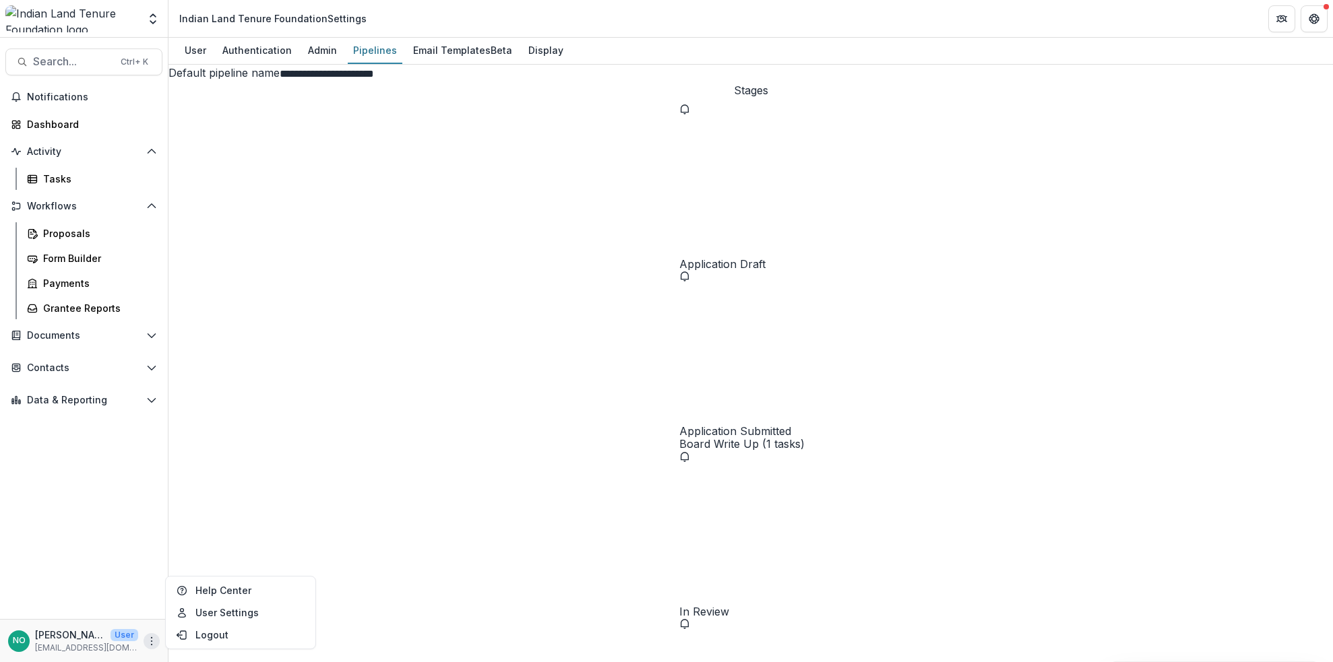
click at [135, 605] on div "Notifications Dashboard Activity Tasks Workflows Proposals Form Builder Payment…" at bounding box center [84, 352] width 168 height 533
click at [329, 53] on div "Admin" at bounding box center [323, 50] width 40 height 20
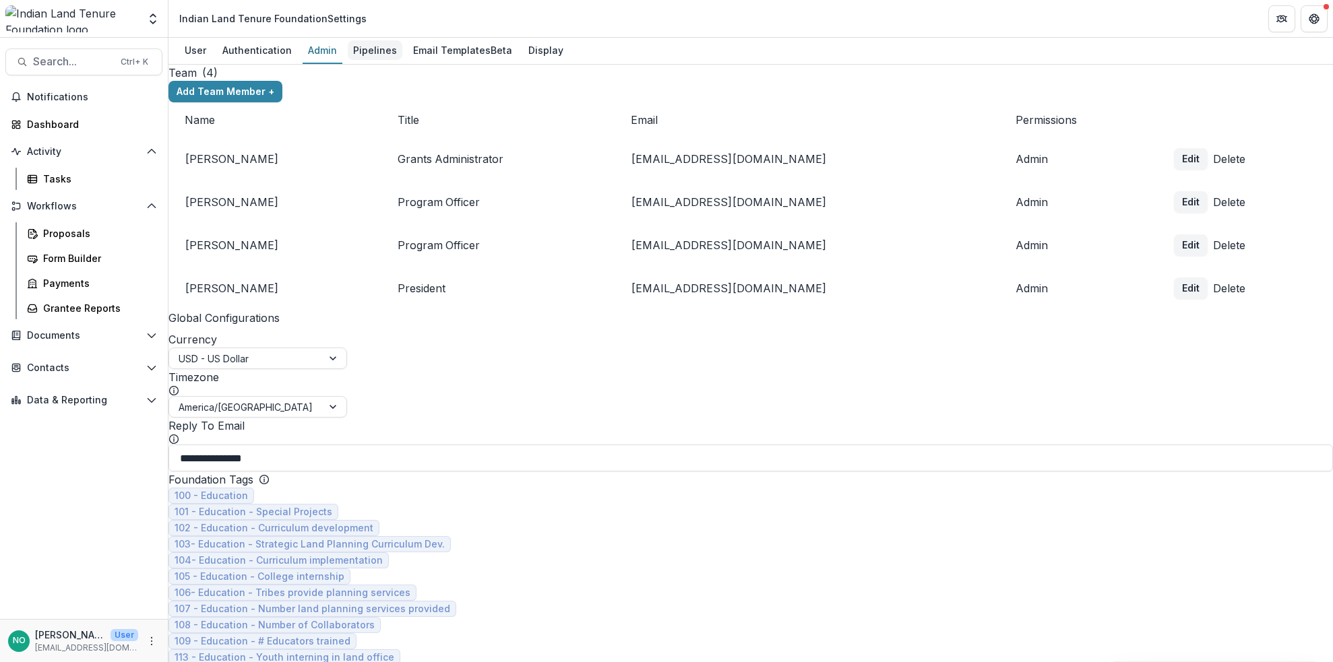
click at [375, 51] on div "Pipelines" at bounding box center [375, 50] width 55 height 20
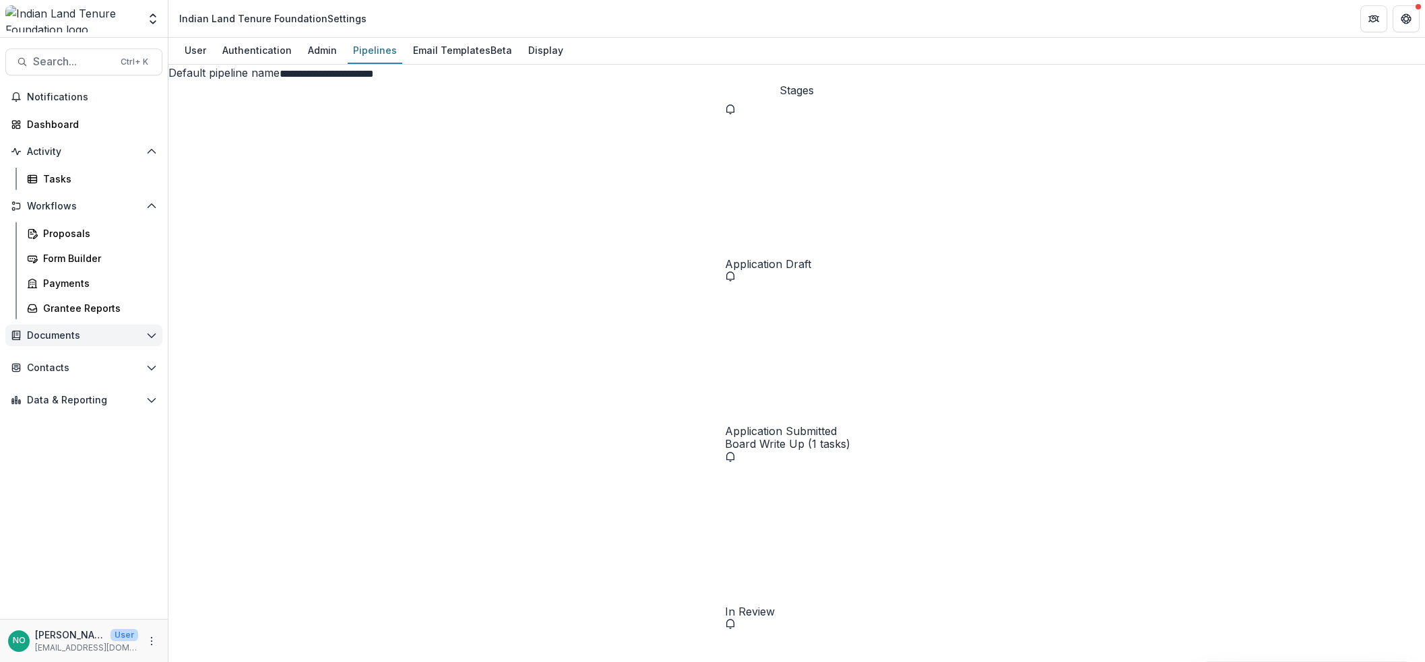
click at [67, 338] on span "Documents" at bounding box center [84, 335] width 114 height 11
click at [69, 358] on div "Document Templates" at bounding box center [97, 363] width 109 height 14
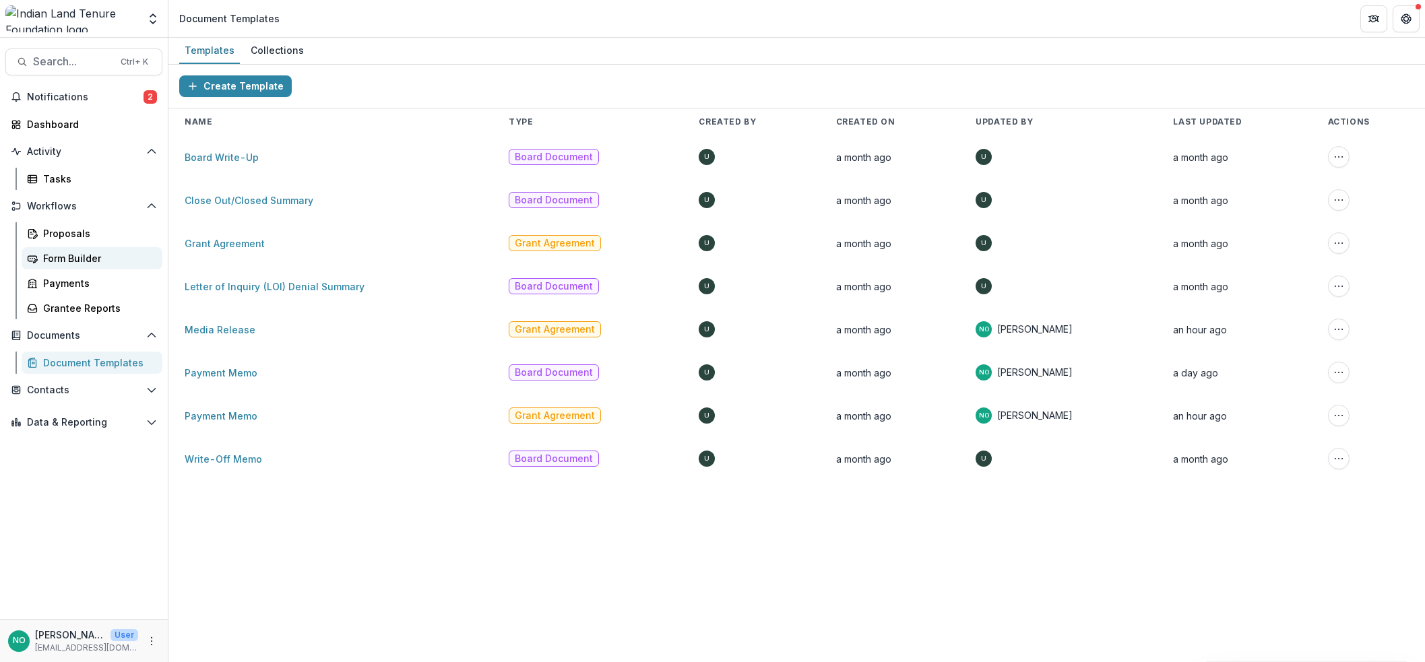
click at [60, 255] on div "Form Builder" at bounding box center [97, 258] width 109 height 14
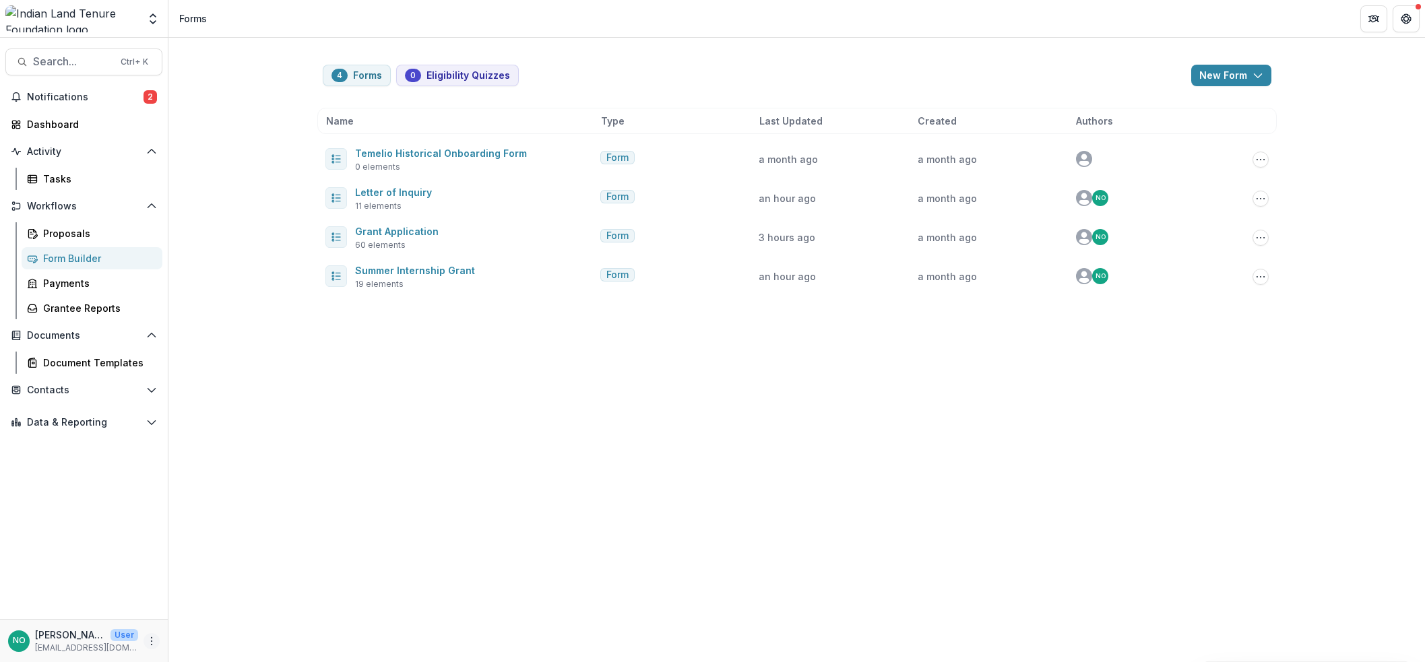
click at [154, 621] on icon "More" at bounding box center [151, 641] width 11 height 11
click at [203, 608] on link "User Settings" at bounding box center [240, 613] width 144 height 22
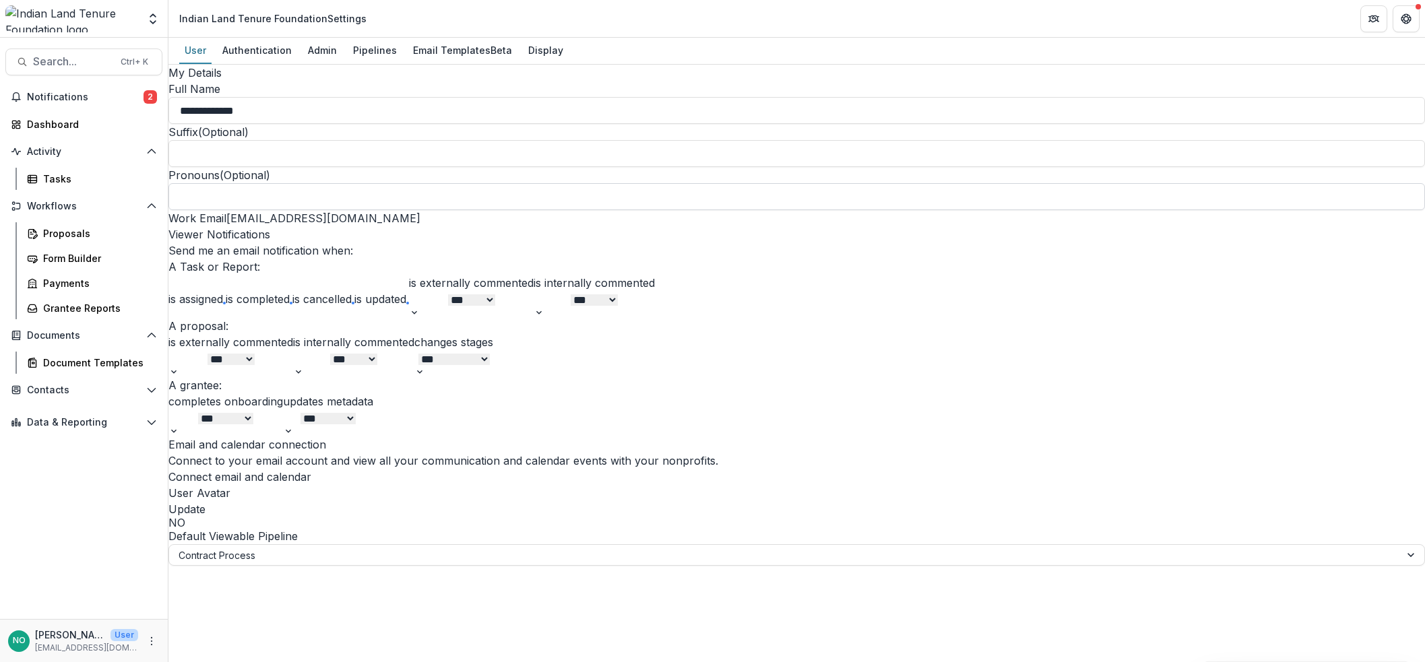
click at [270, 210] on input "Pronouns (Optional)" at bounding box center [796, 196] width 1257 height 27
type input "*******"
click at [1332, 565] on div at bounding box center [1412, 555] width 24 height 20
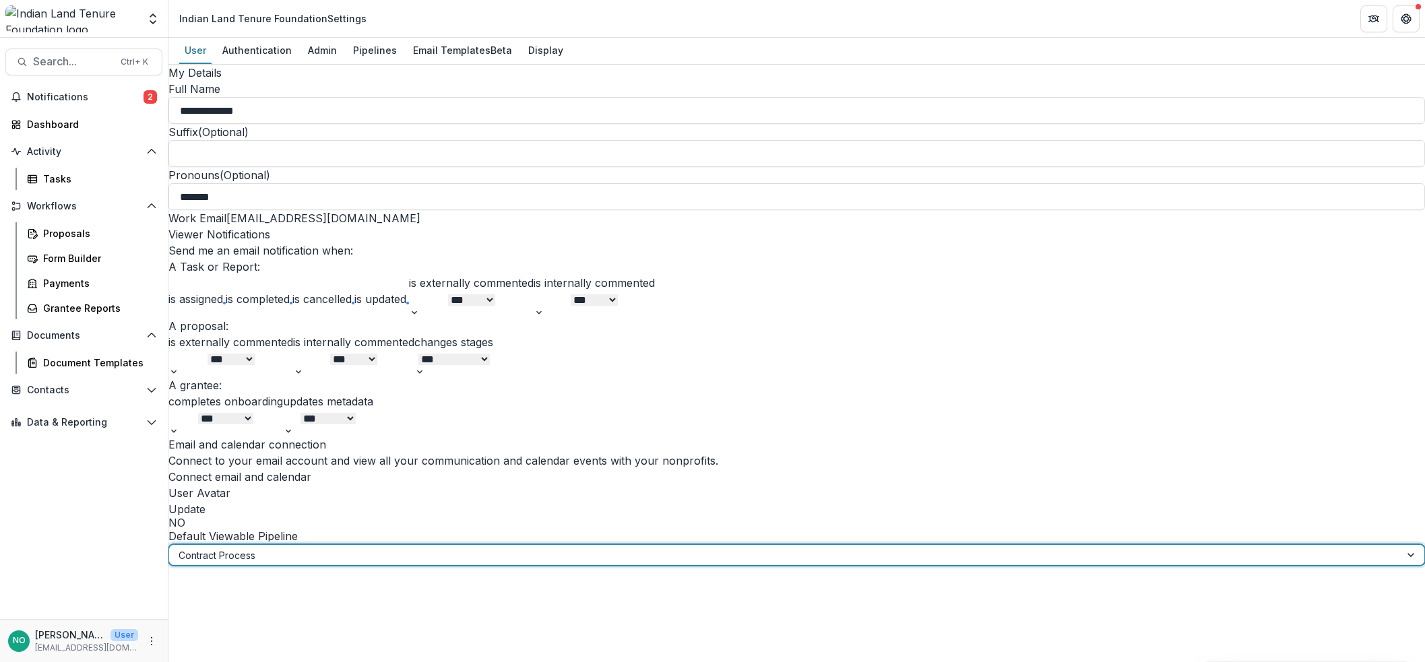
click at [787, 528] on div "Email and calendar connection Connect to your email account and view all your c…" at bounding box center [796, 483] width 1257 height 92
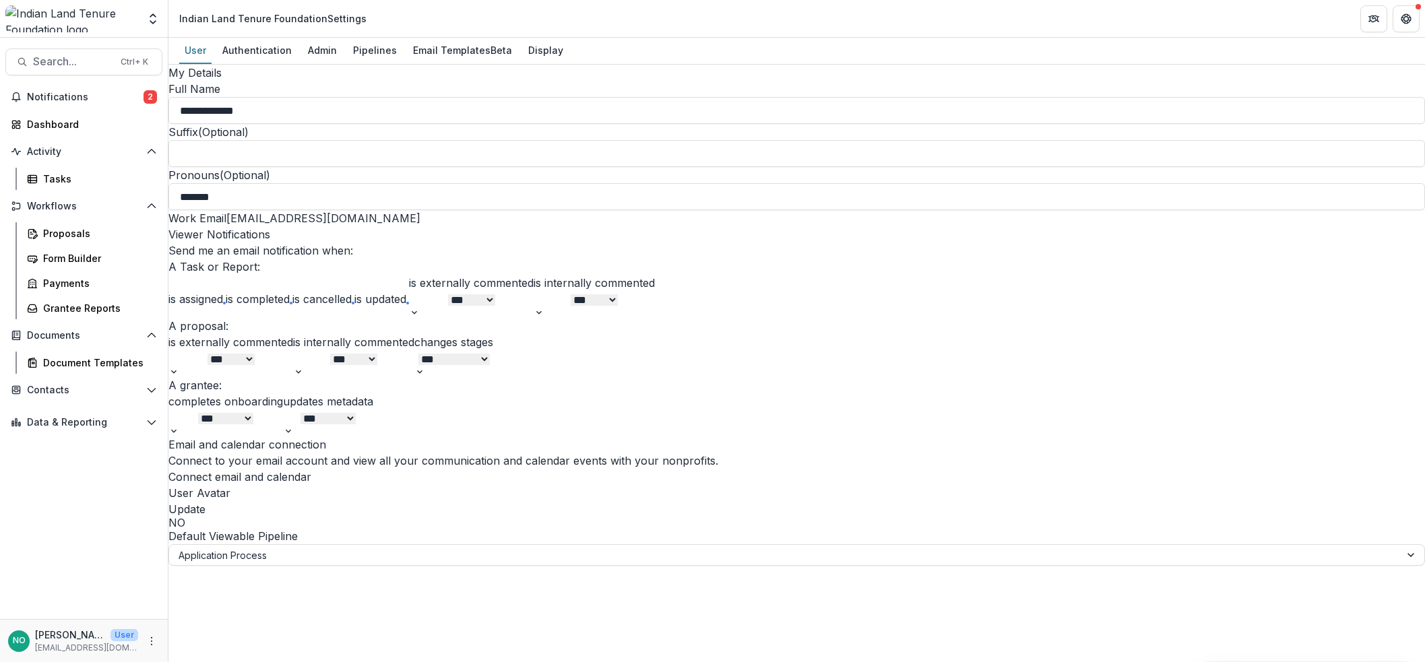
scroll to position [0, 0]
click at [239, 42] on div "Authentication" at bounding box center [257, 50] width 80 height 20
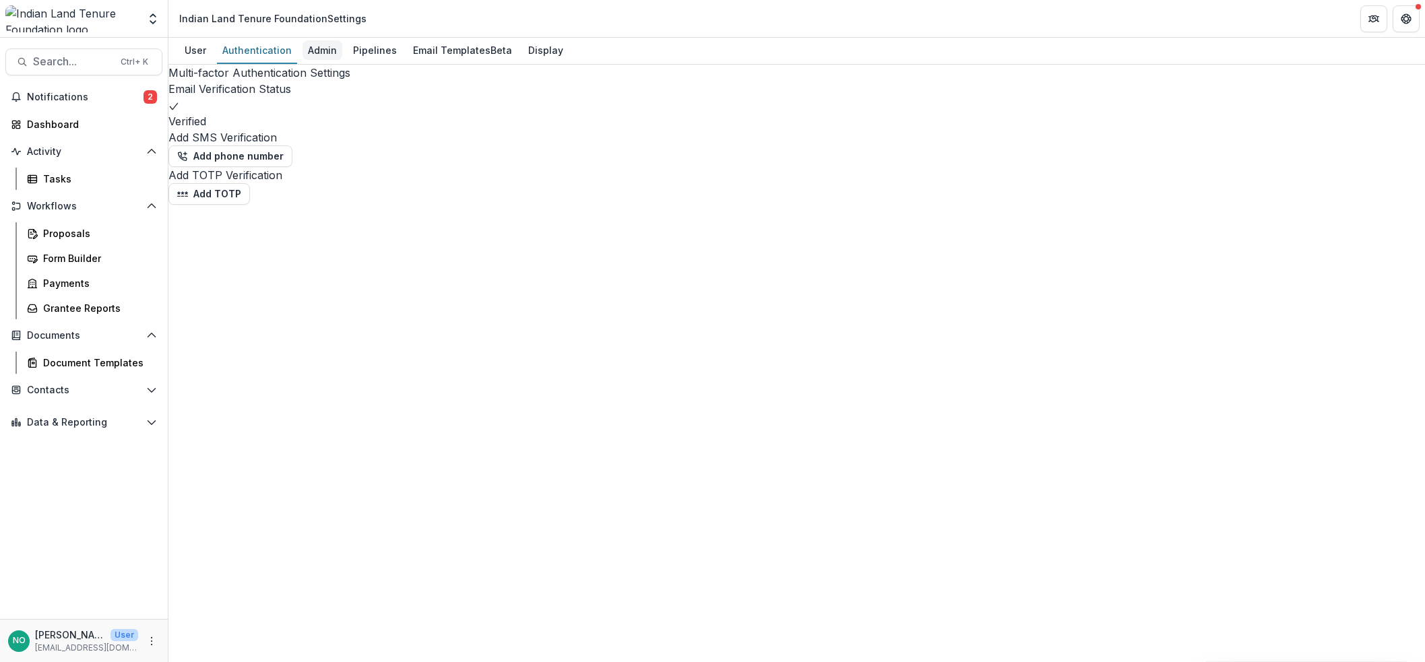
click at [315, 51] on div "Admin" at bounding box center [323, 50] width 40 height 20
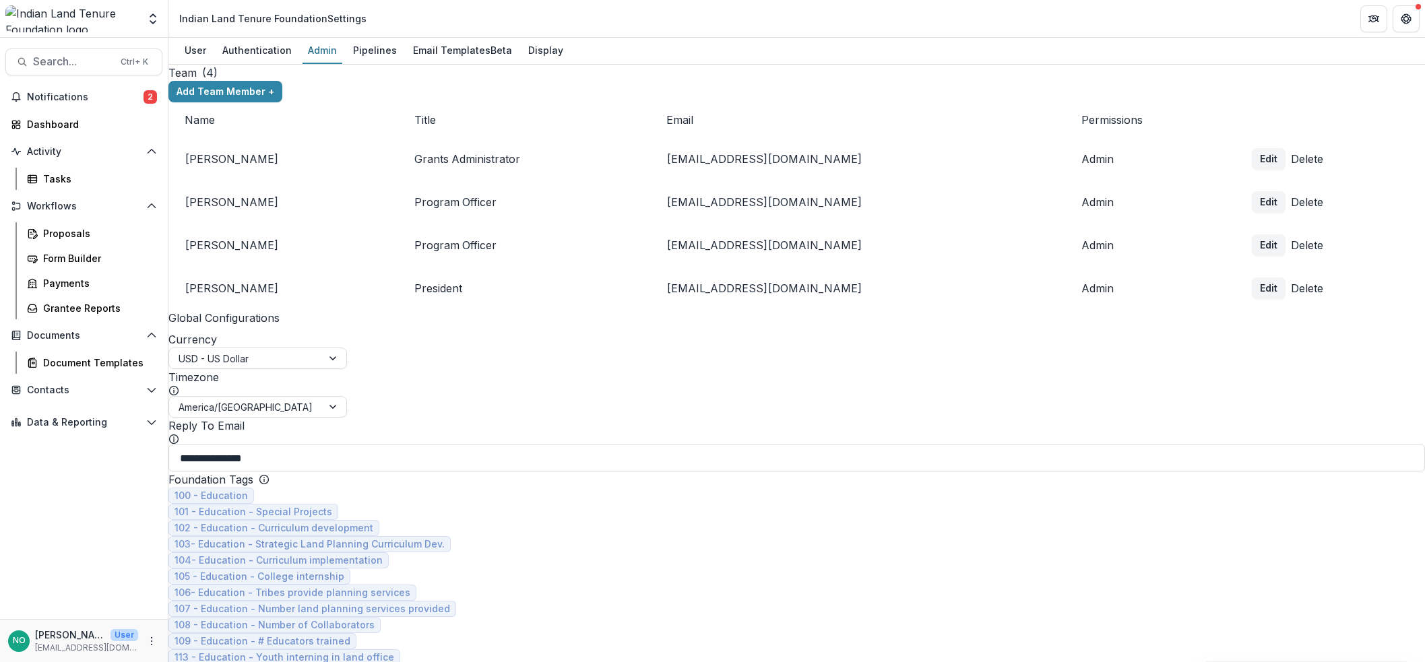
scroll to position [1528, 0]
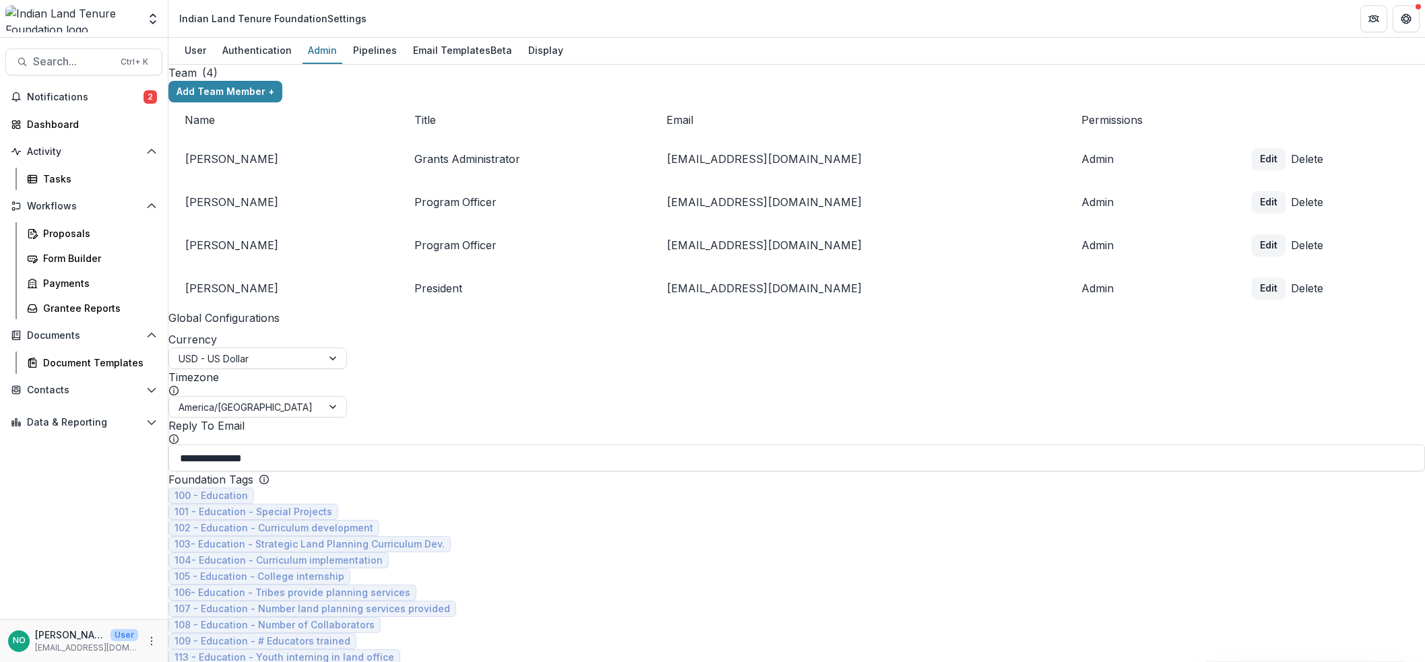
click at [406, 621] on div "Hq address" at bounding box center [712, 670] width 1425 height 16
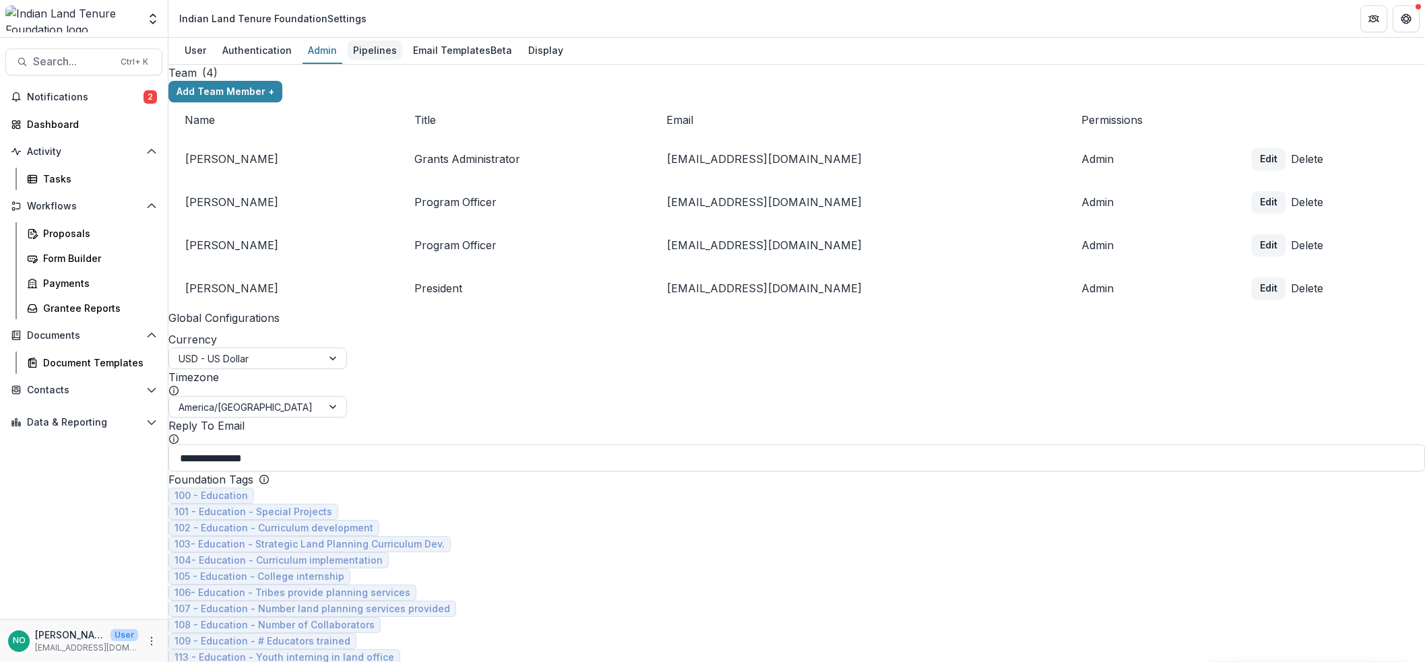
click at [366, 52] on div "Pipelines" at bounding box center [375, 50] width 55 height 20
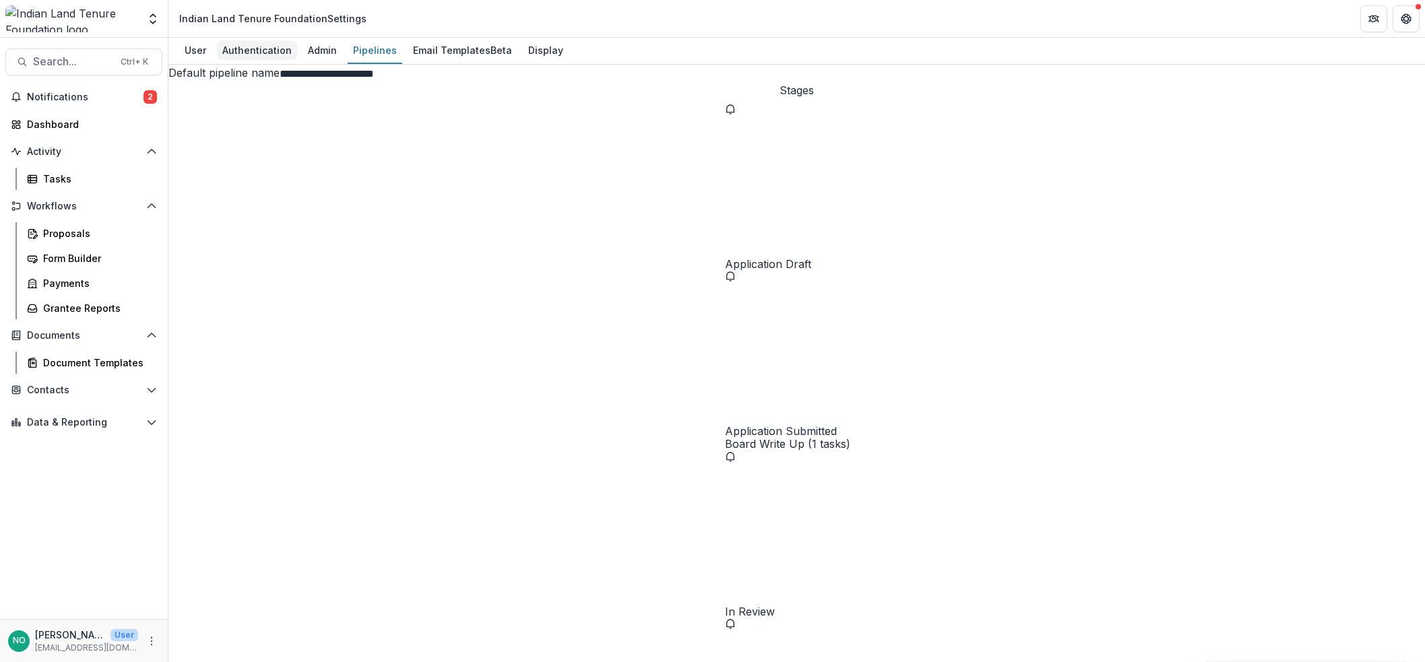
click at [244, 52] on div "Authentication" at bounding box center [257, 50] width 80 height 20
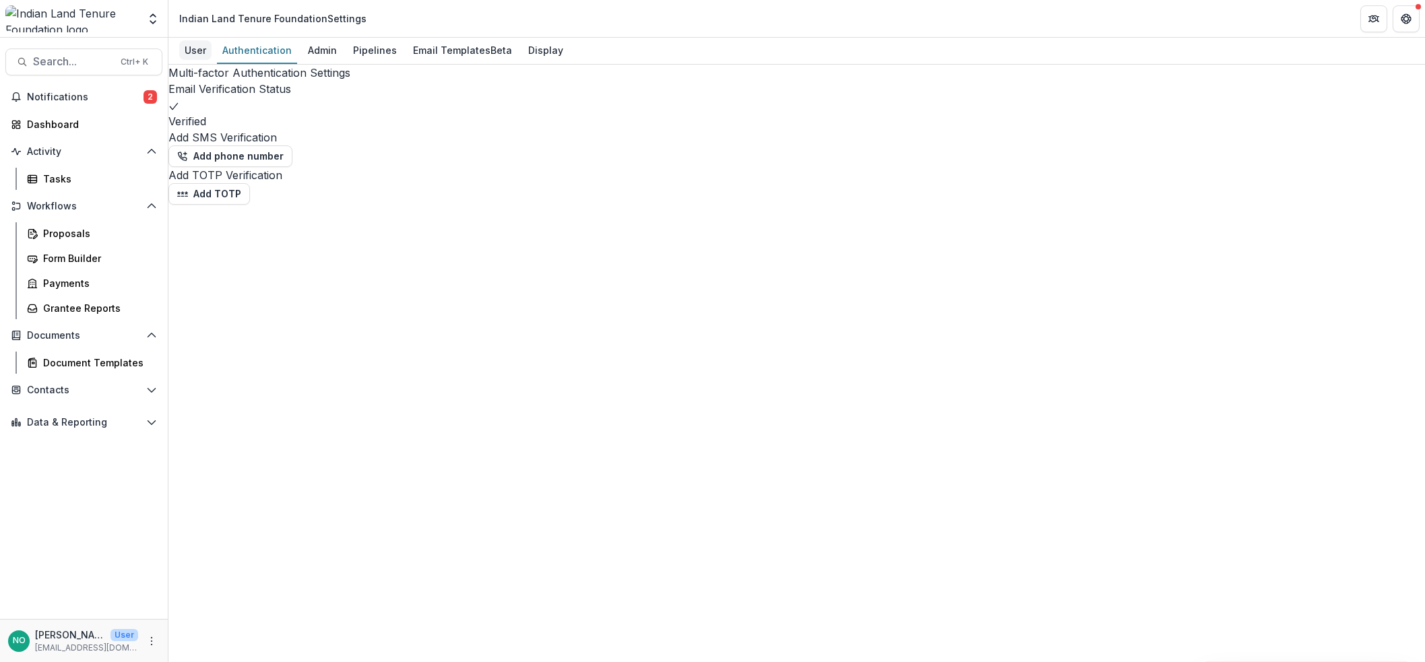
click at [194, 55] on div "User" at bounding box center [195, 50] width 32 height 20
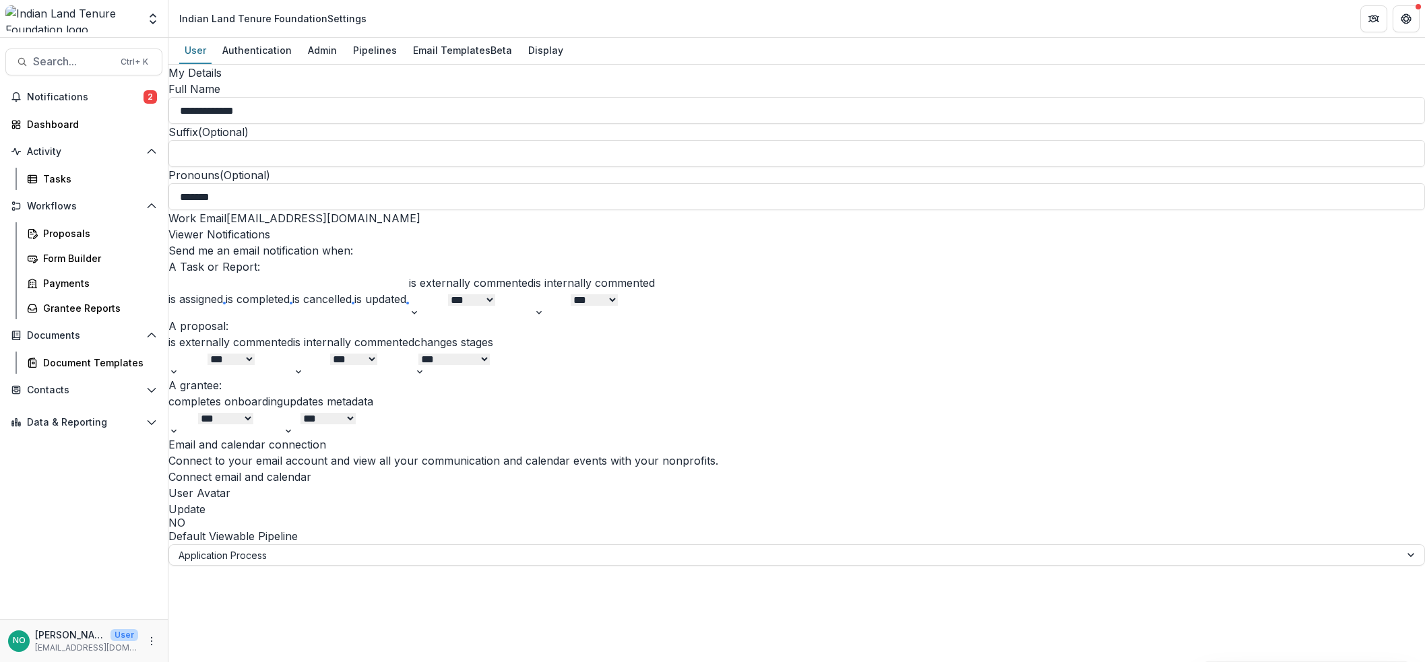
scroll to position [363, 0]
click at [244, 54] on div "Authentication" at bounding box center [257, 50] width 80 height 20
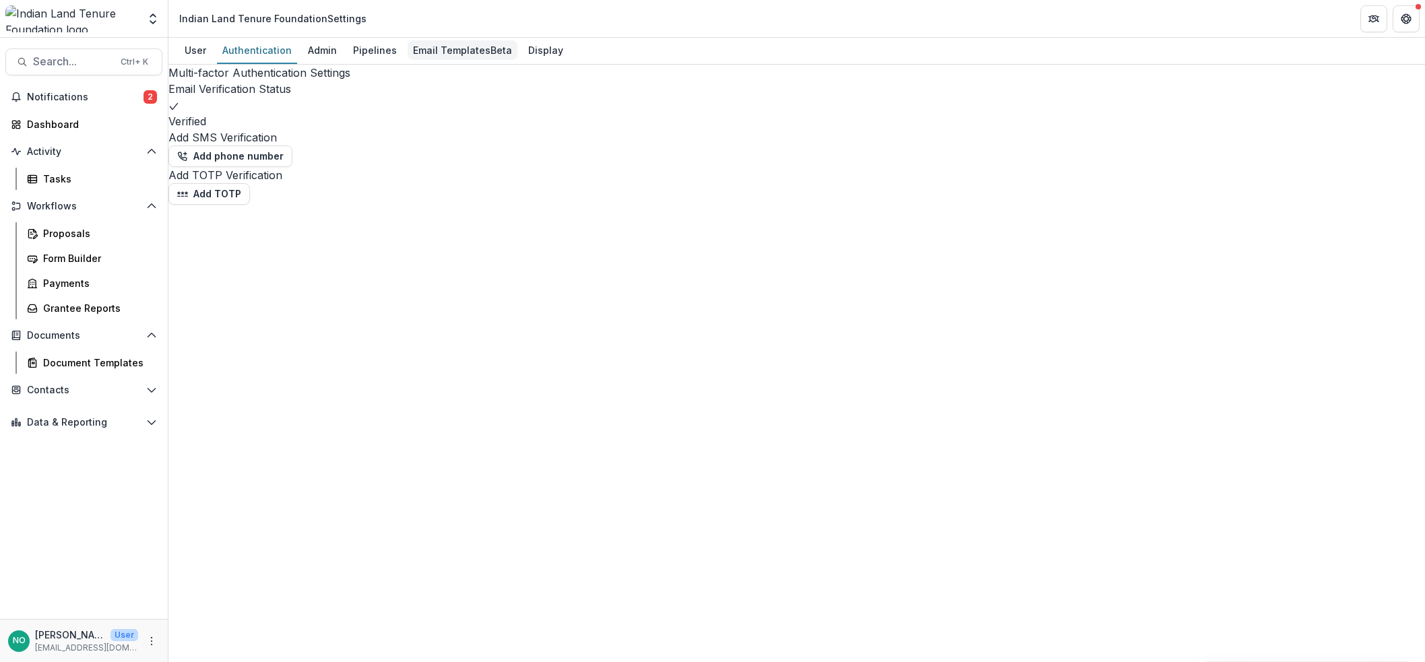
click at [459, 48] on div "Email Templates Beta" at bounding box center [463, 50] width 110 height 20
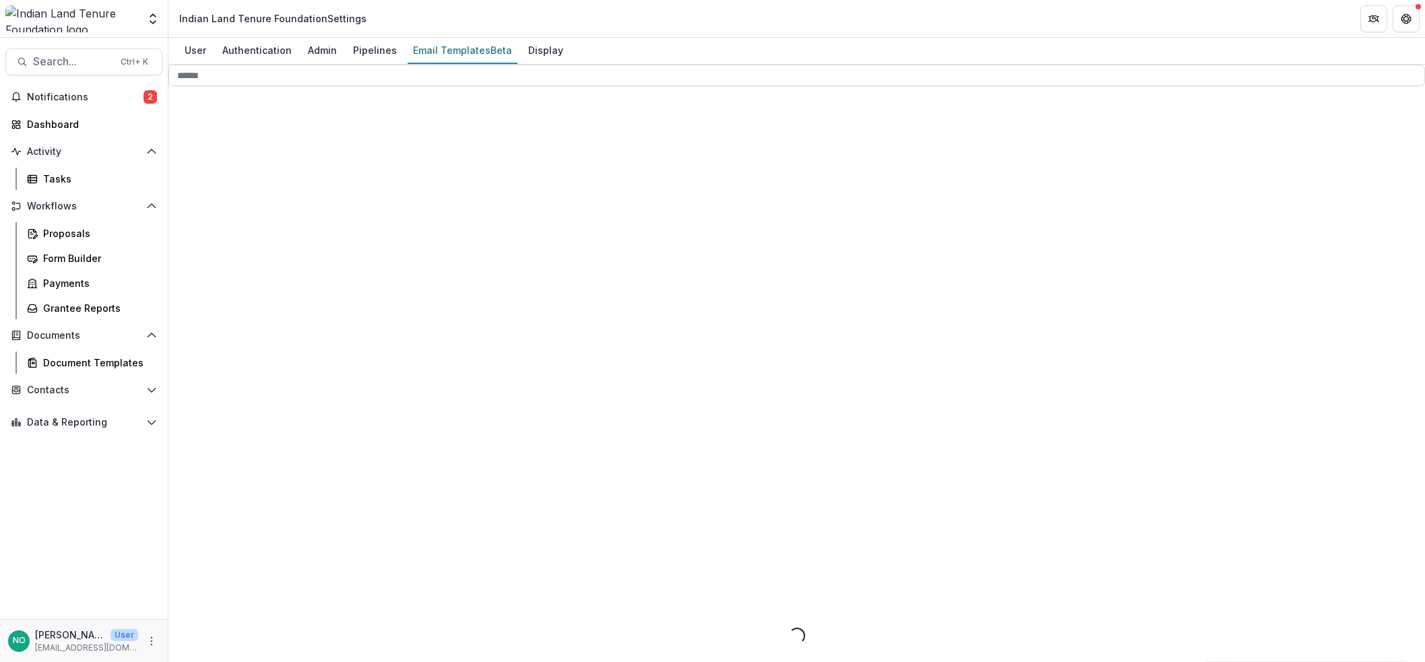
click at [569, 48] on div "User Authentication Admin Pipelines Email Templates Beta Display" at bounding box center [796, 51] width 1257 height 27
click at [553, 48] on div "Display" at bounding box center [546, 50] width 46 height 20
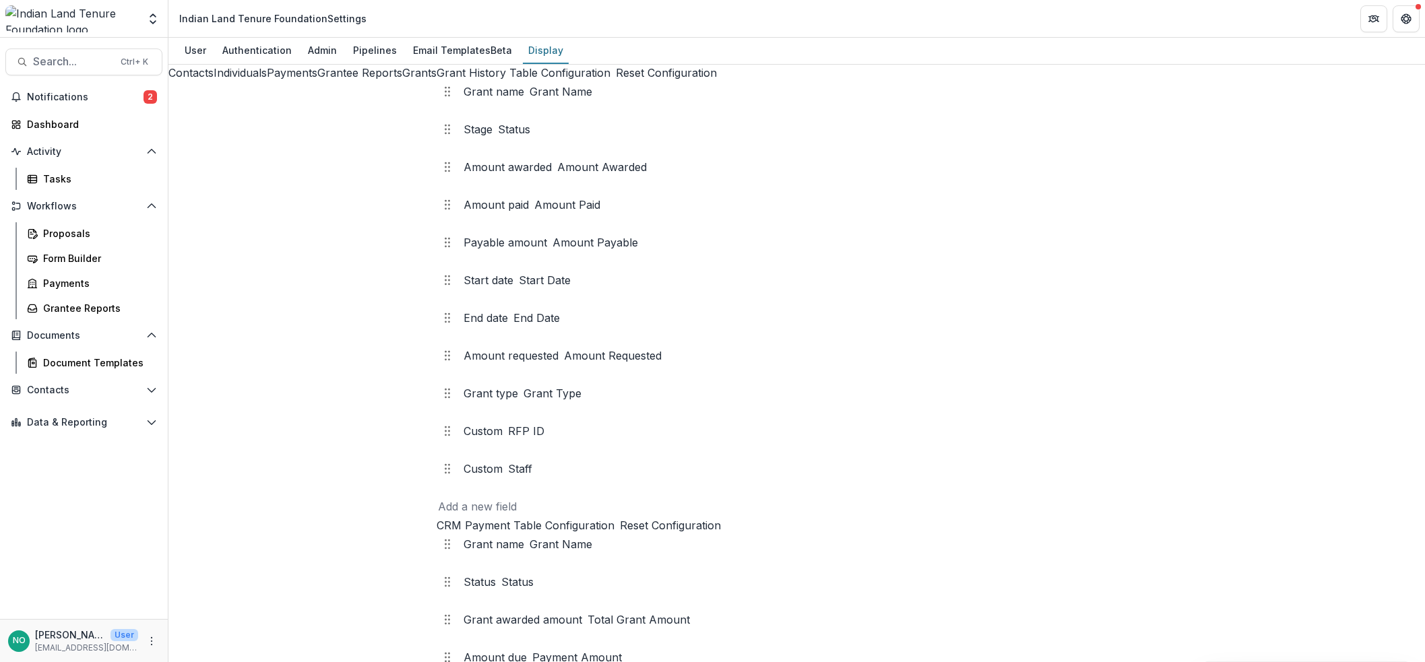
click at [267, 81] on button "Payments" at bounding box center [292, 73] width 51 height 16
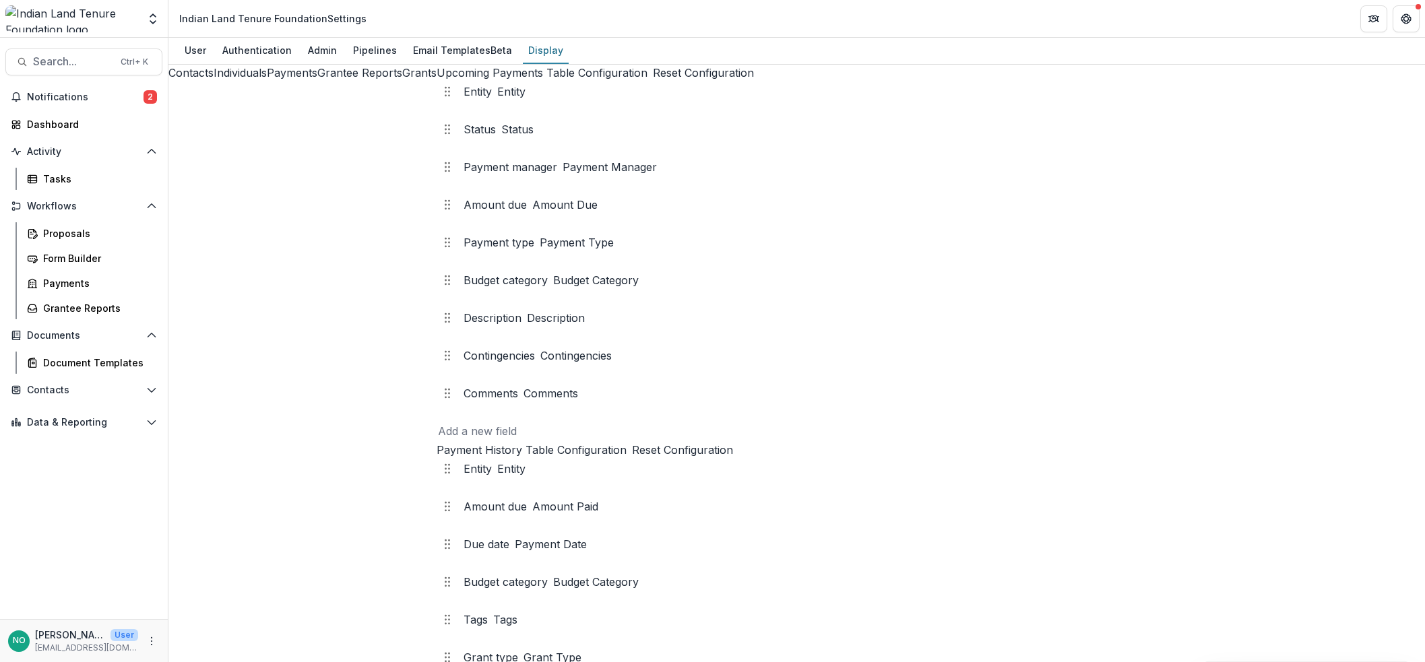
click at [214, 81] on button "Individuals" at bounding box center [240, 73] width 53 height 16
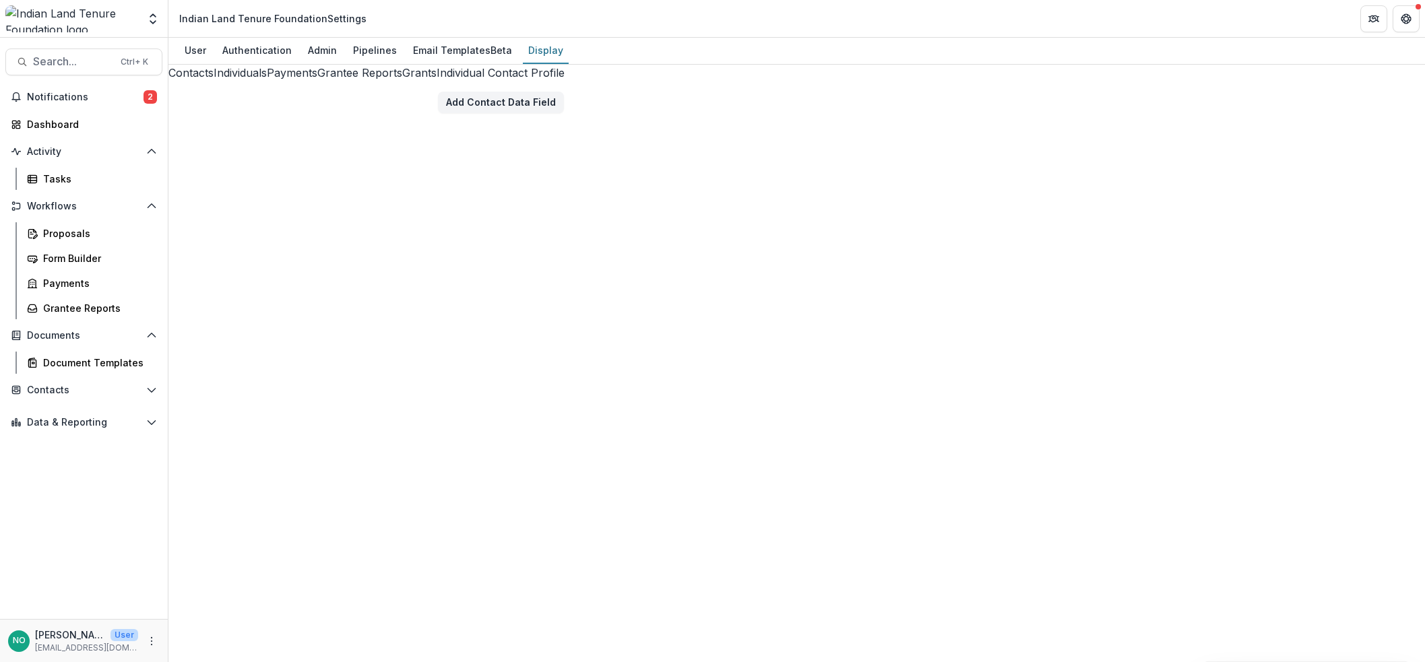
click at [402, 81] on button "Grants" at bounding box center [419, 73] width 34 height 16
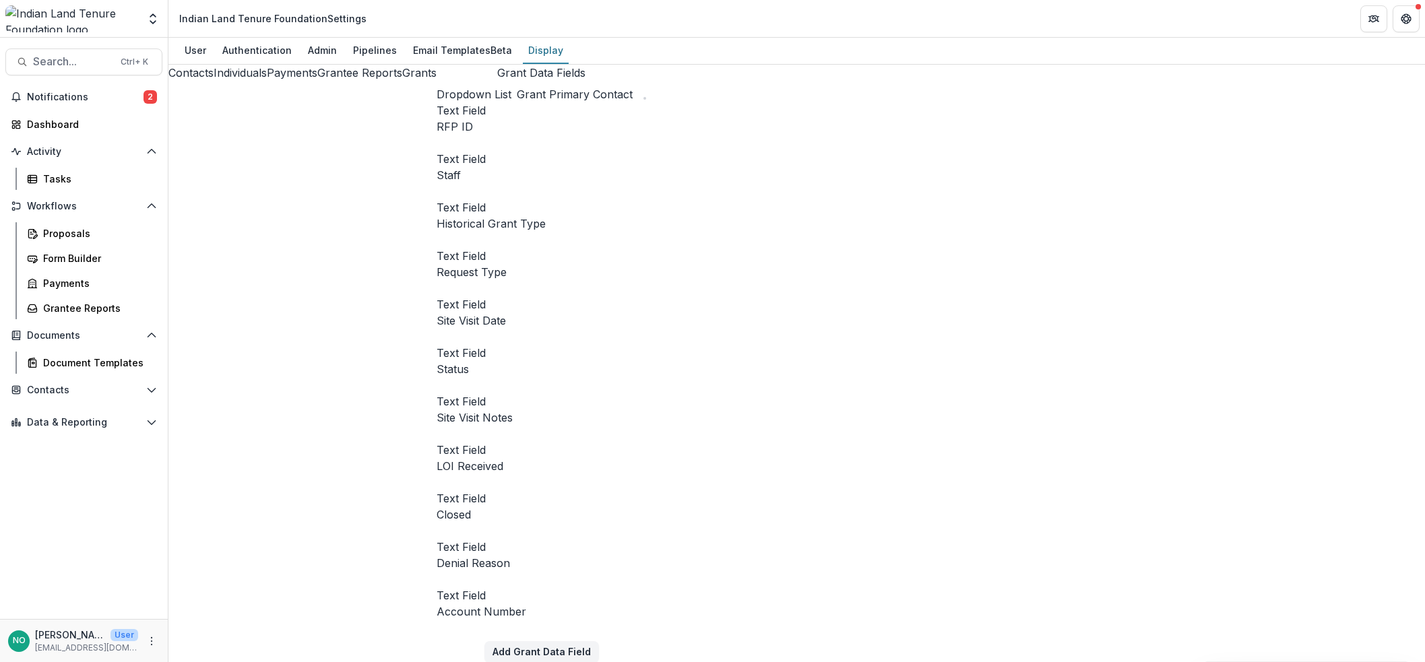
click at [638, 94] on div at bounding box center [638, 94] width 0 height 0
click at [645, 98] on span at bounding box center [645, 98] width 0 height 0
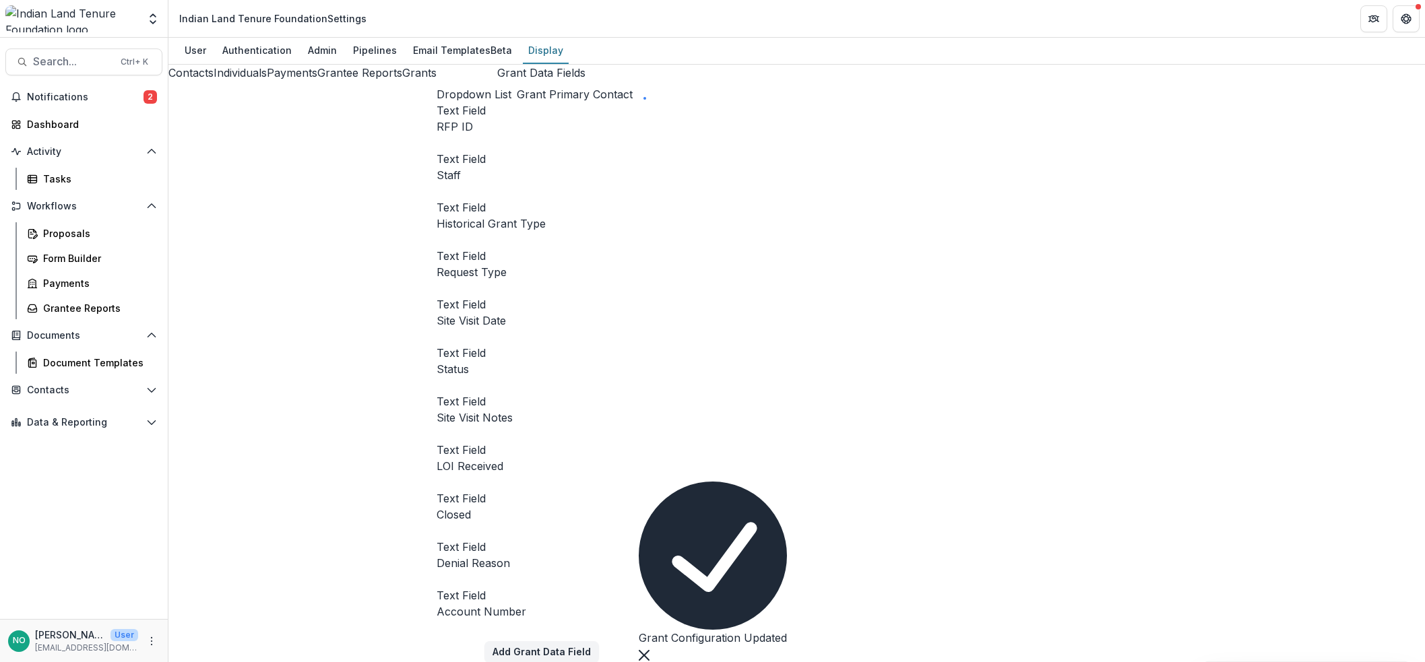
click at [645, 98] on span at bounding box center [645, 98] width 0 height 0
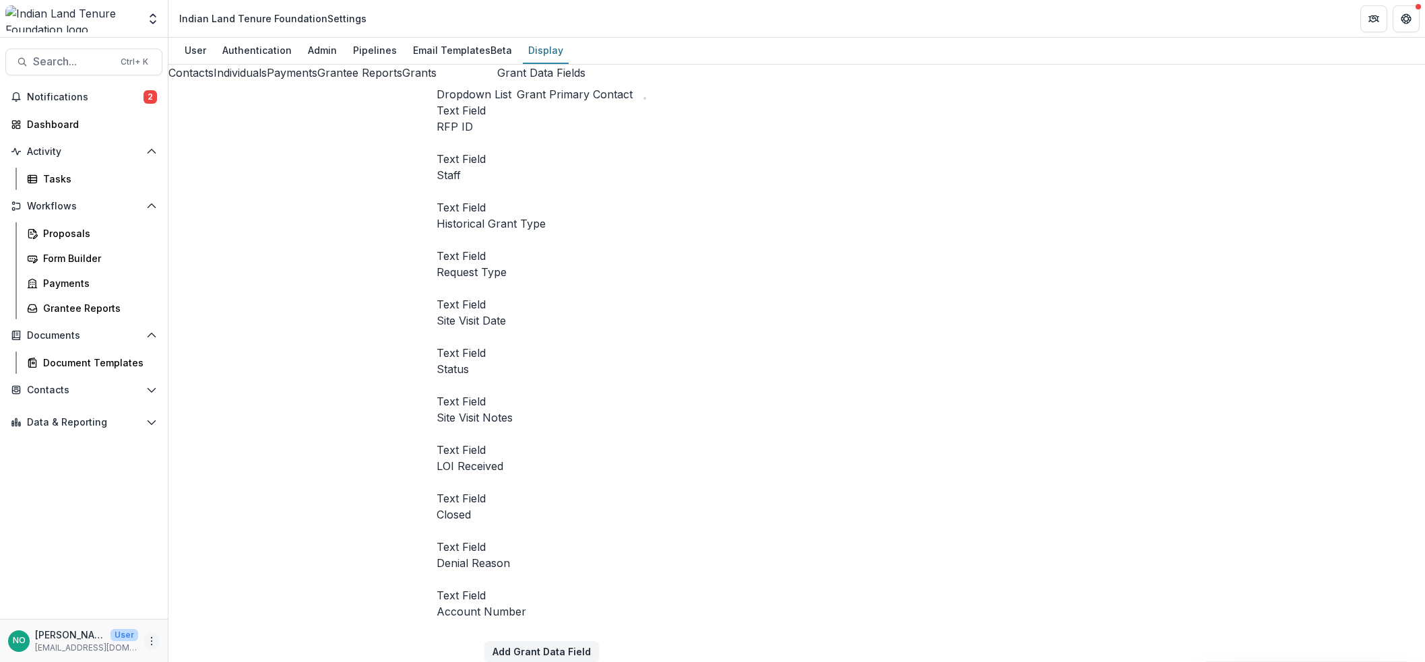
click at [150, 621] on icon "More" at bounding box center [151, 641] width 11 height 11
click at [204, 588] on link "Help Center" at bounding box center [240, 591] width 144 height 22
click at [303, 58] on div "Admin" at bounding box center [323, 50] width 40 height 20
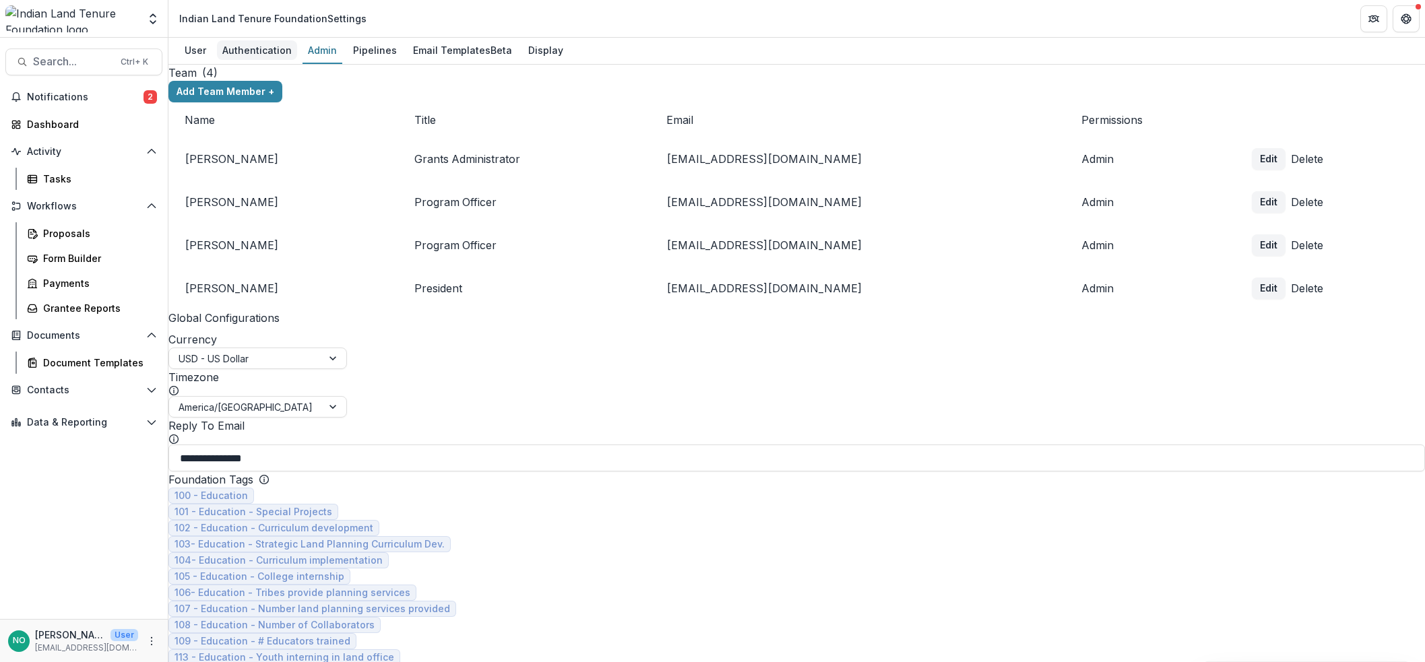
click at [271, 46] on div "Authentication" at bounding box center [257, 50] width 80 height 20
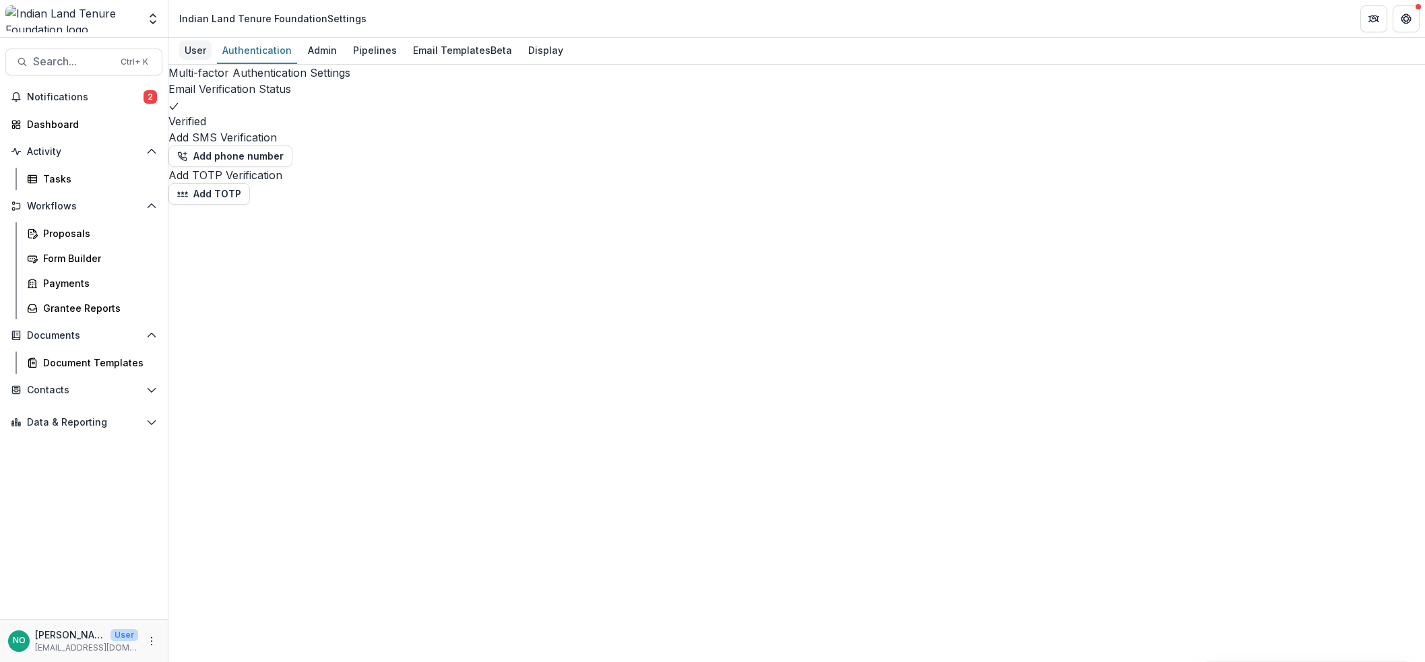
click at [194, 55] on div "User" at bounding box center [195, 50] width 32 height 20
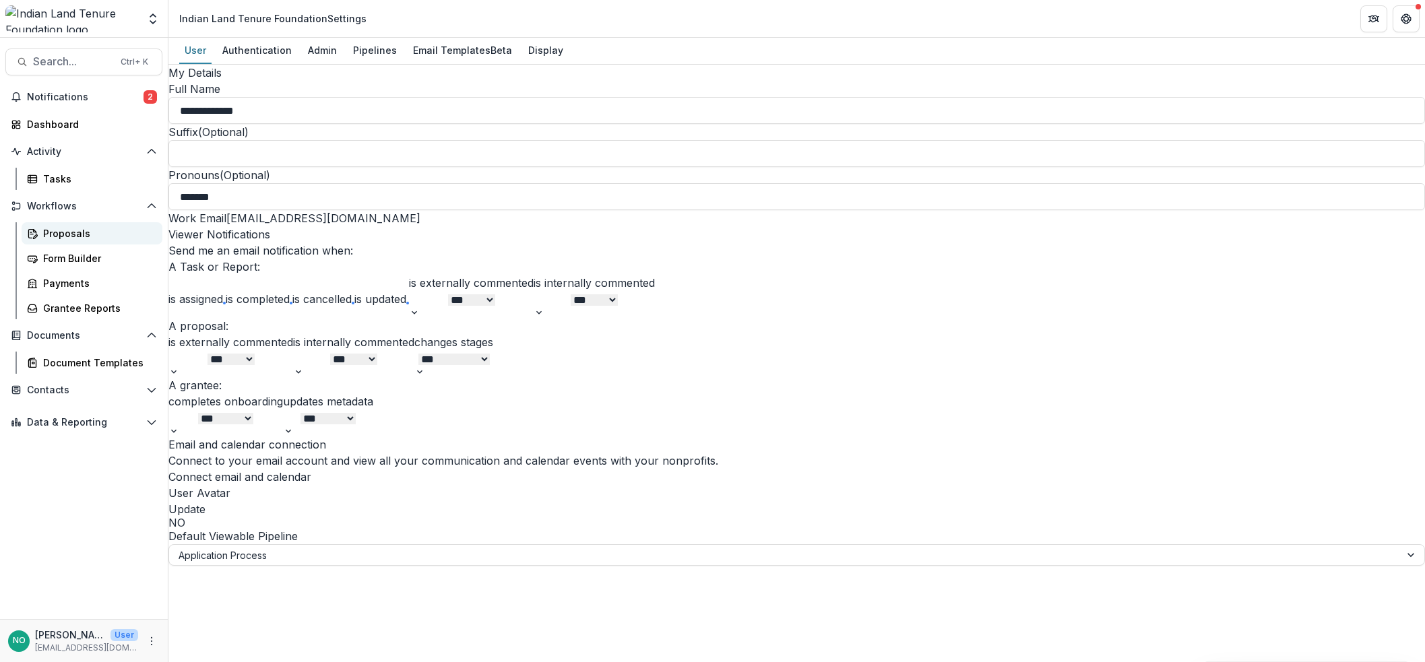
click at [53, 234] on div "Proposals" at bounding box center [97, 233] width 109 height 14
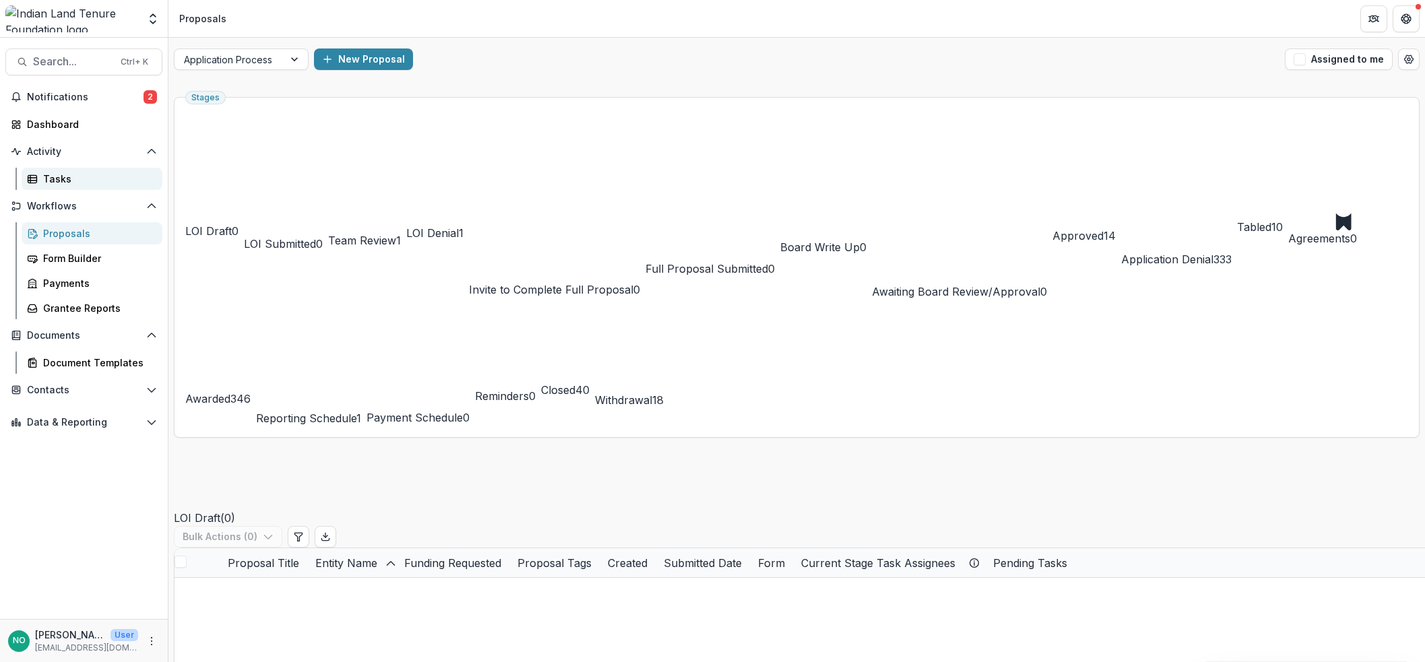
click at [59, 180] on div "Tasks" at bounding box center [97, 179] width 109 height 14
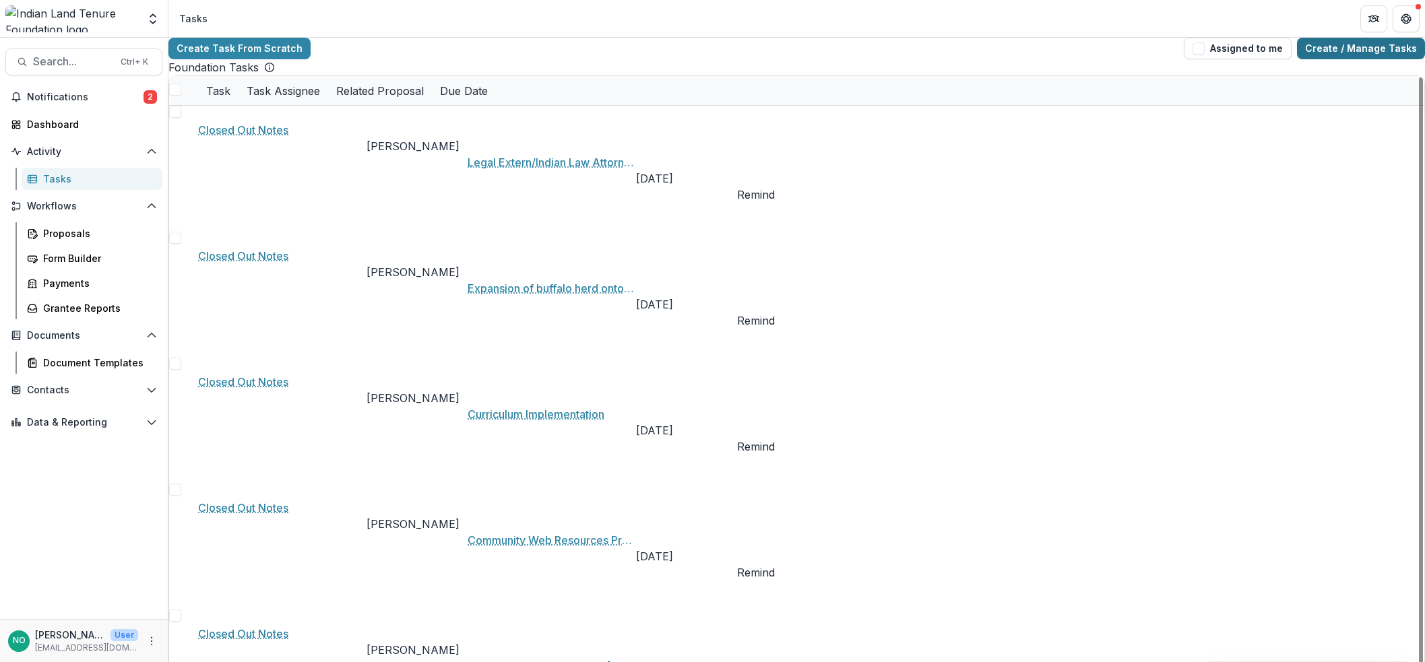
click at [1332, 47] on link "Create / Manage Tasks" at bounding box center [1361, 49] width 128 height 22
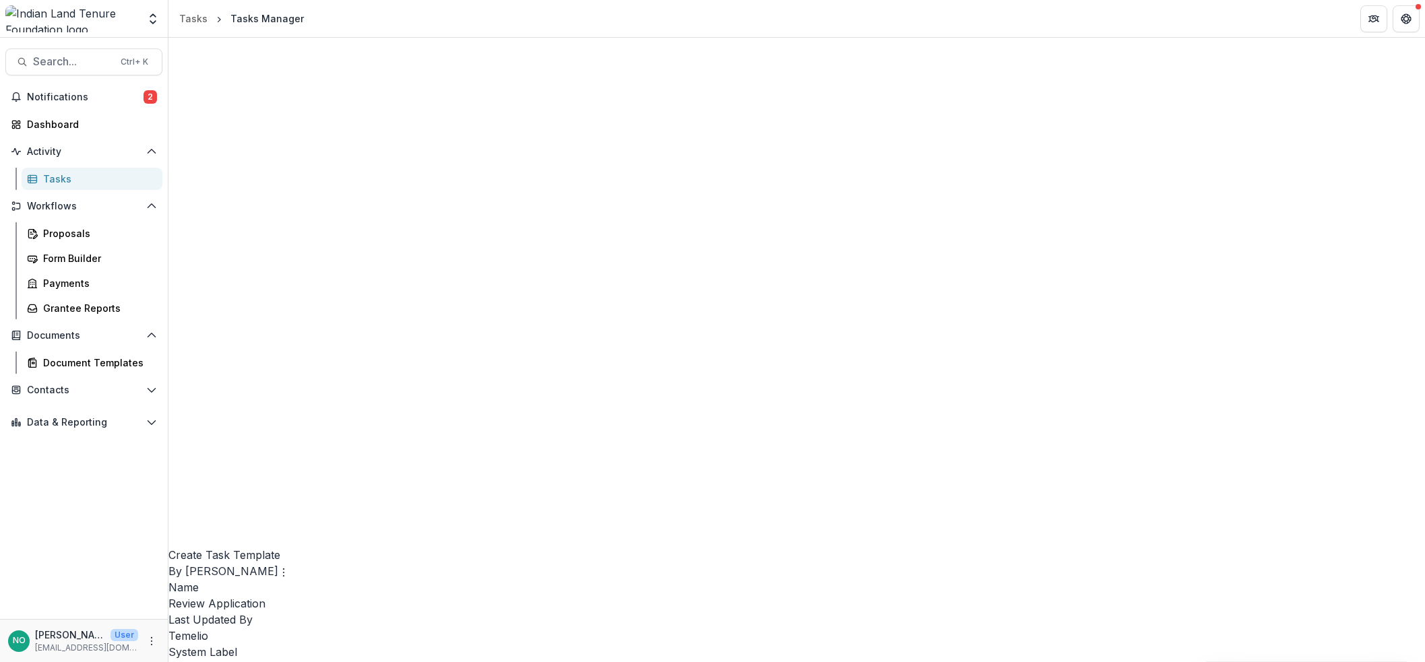
scroll to position [1134, 0]
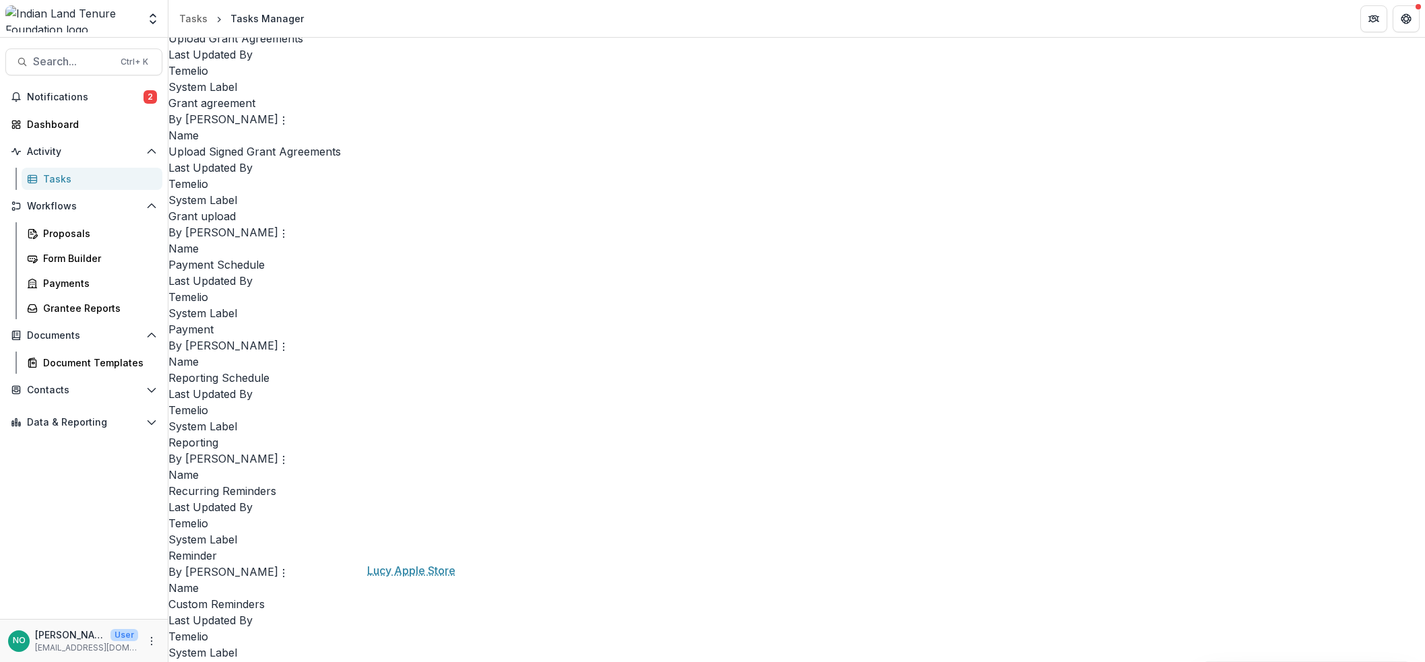
scroll to position [766, 0]
drag, startPoint x: 237, startPoint y: 283, endPoint x: 237, endPoint y: 290, distance: 6.8
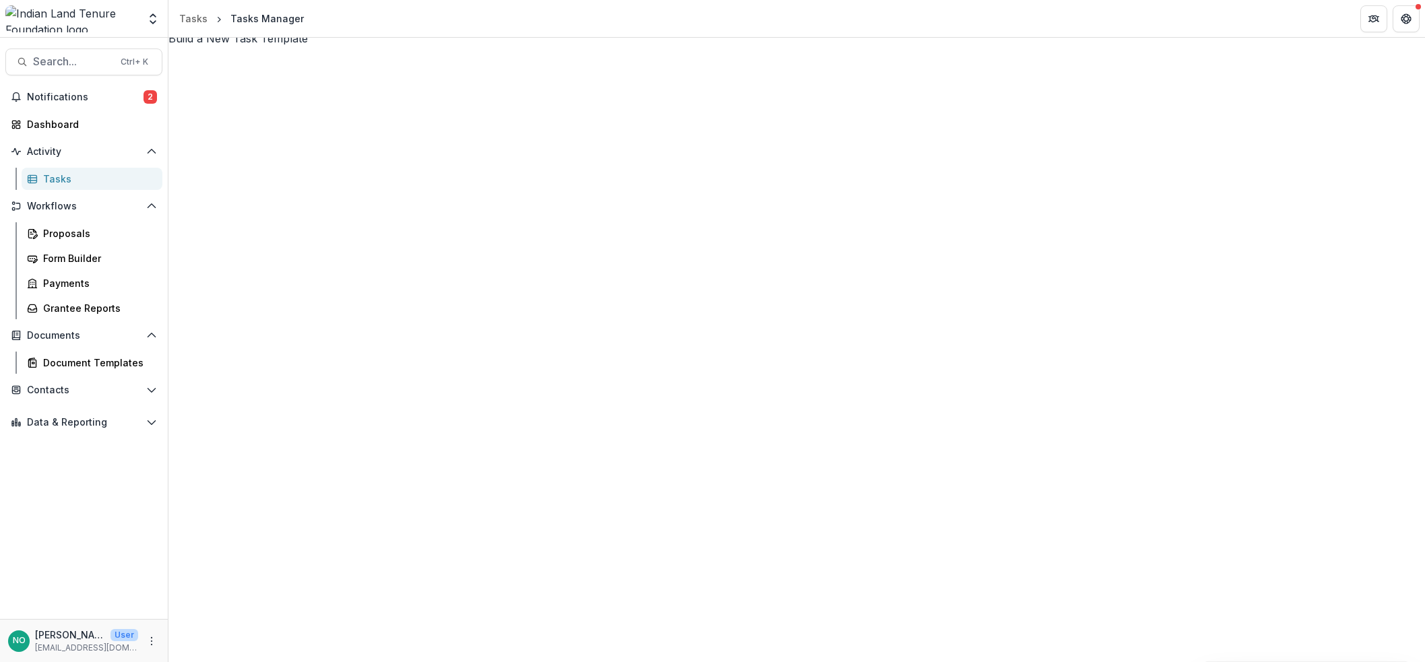
scroll to position [0, 0]
click at [206, 16] on link "Tasks" at bounding box center [193, 19] width 39 height 20
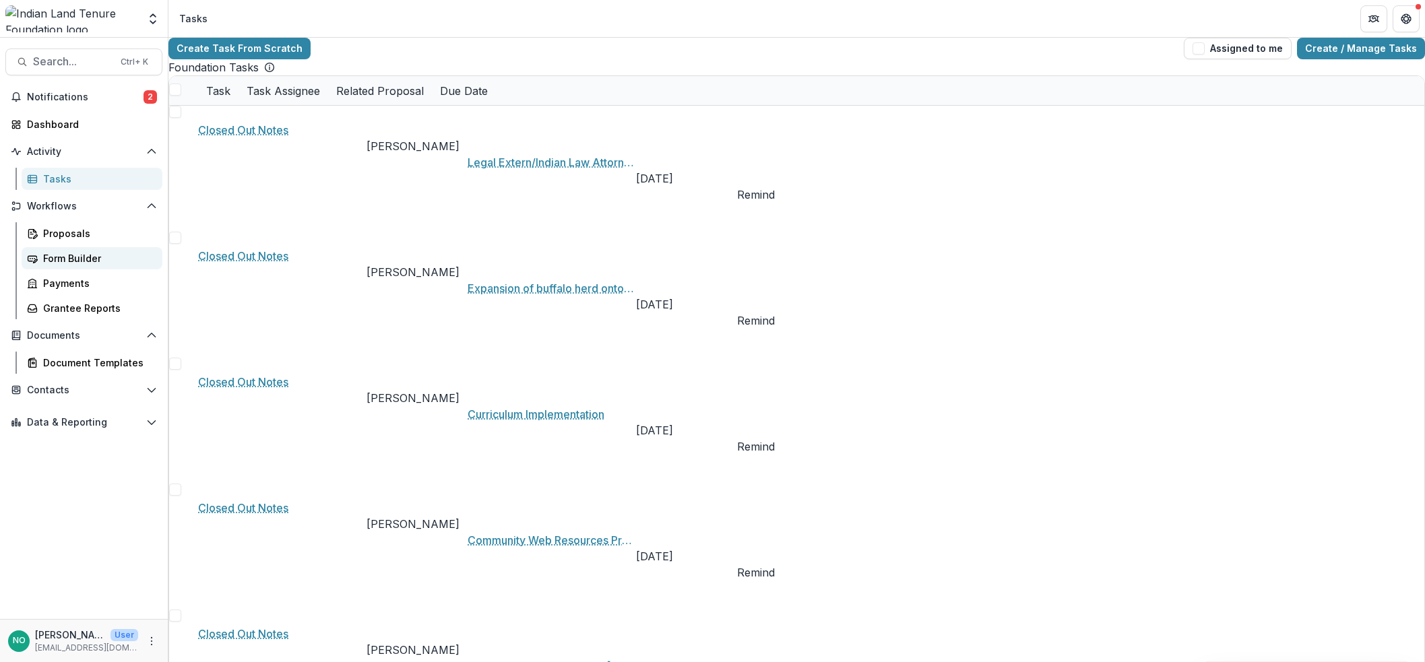
click at [53, 254] on div "Form Builder" at bounding box center [97, 258] width 109 height 14
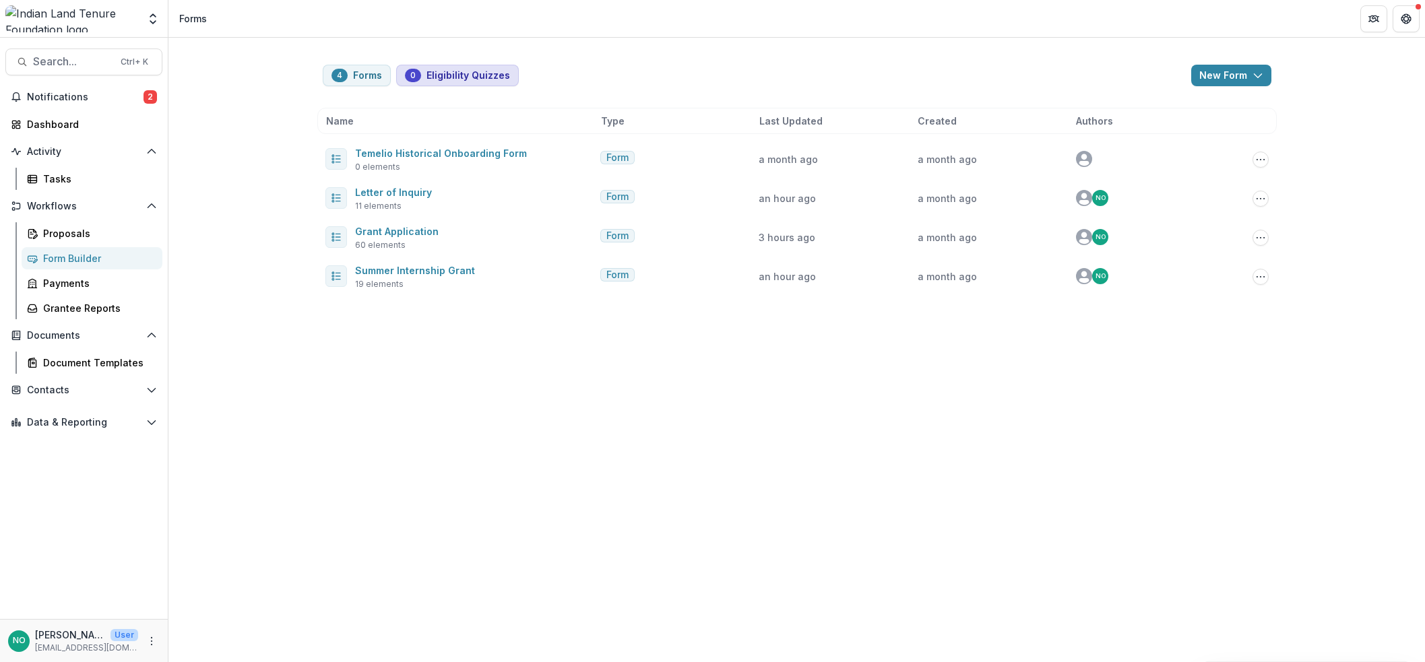
click at [451, 74] on button "0 Eligibility Quizzes" at bounding box center [457, 76] width 123 height 22
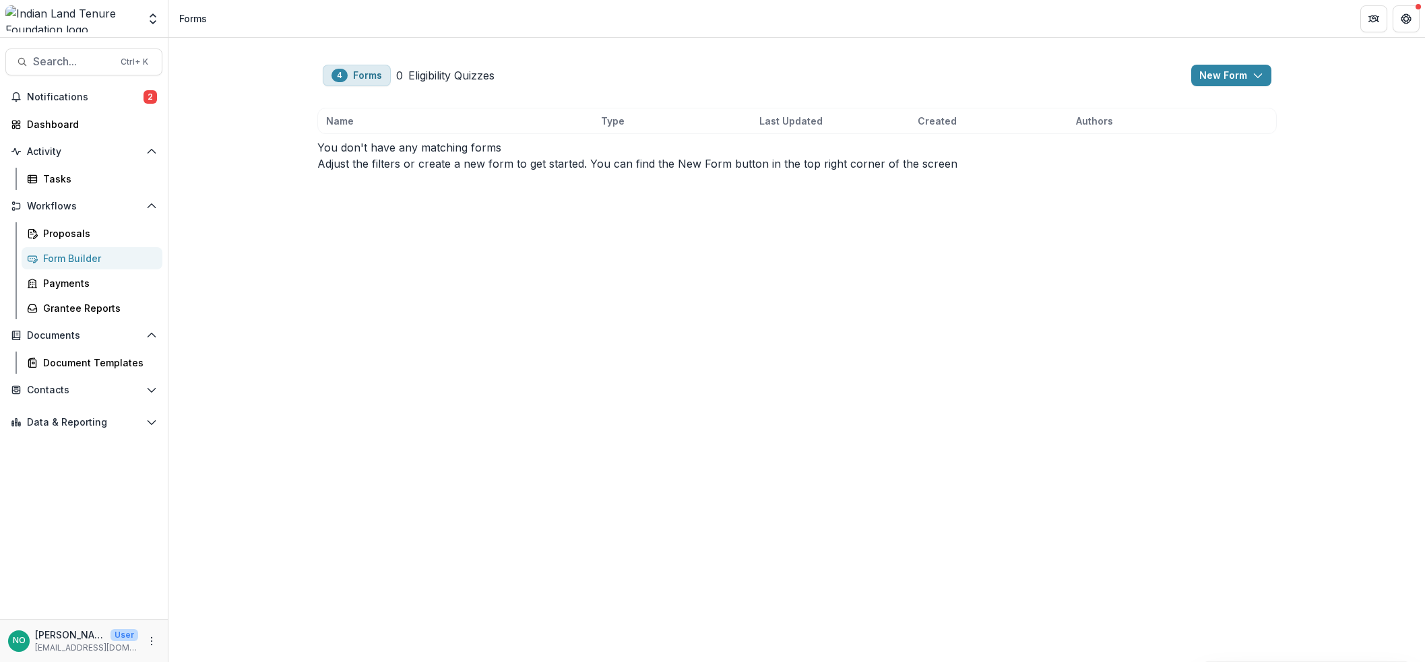
click at [373, 71] on button "4 Forms" at bounding box center [357, 76] width 68 height 22
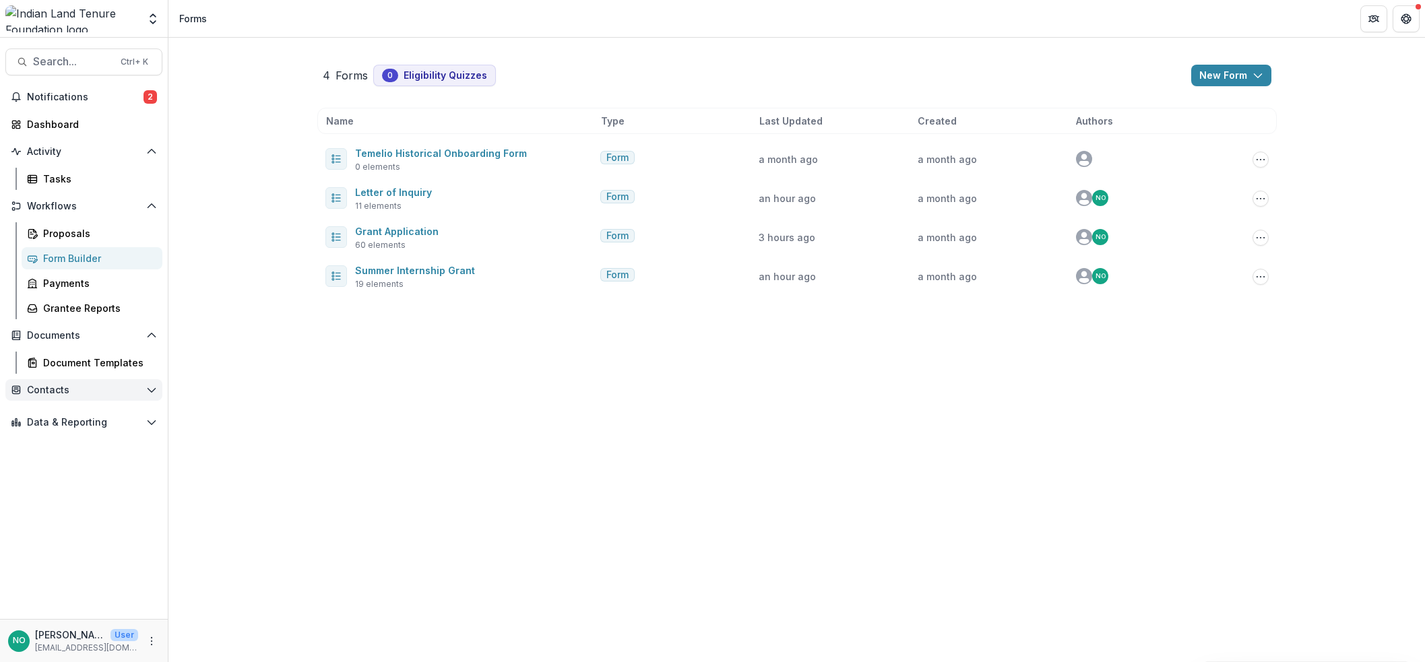
click at [76, 379] on button "Contacts" at bounding box center [83, 390] width 157 height 22
click at [59, 205] on span "Workflows" at bounding box center [84, 206] width 114 height 11
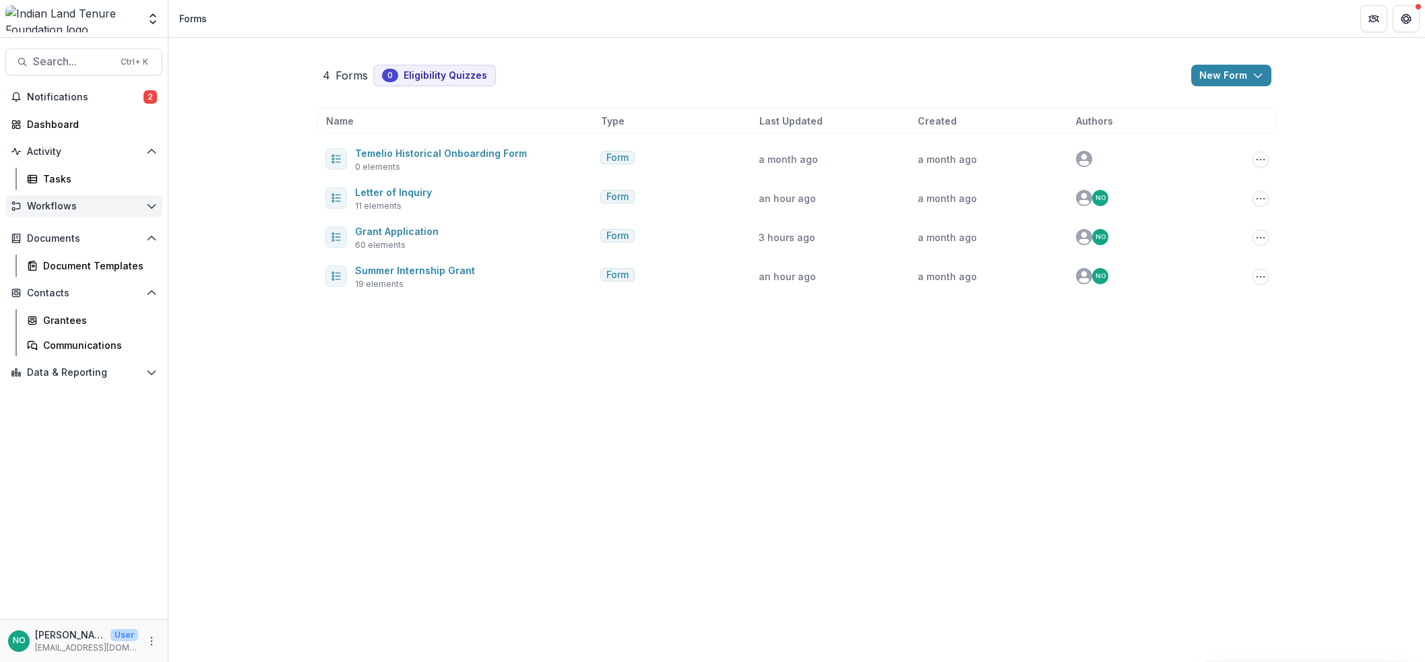
click at [59, 205] on span "Workflows" at bounding box center [84, 206] width 114 height 11
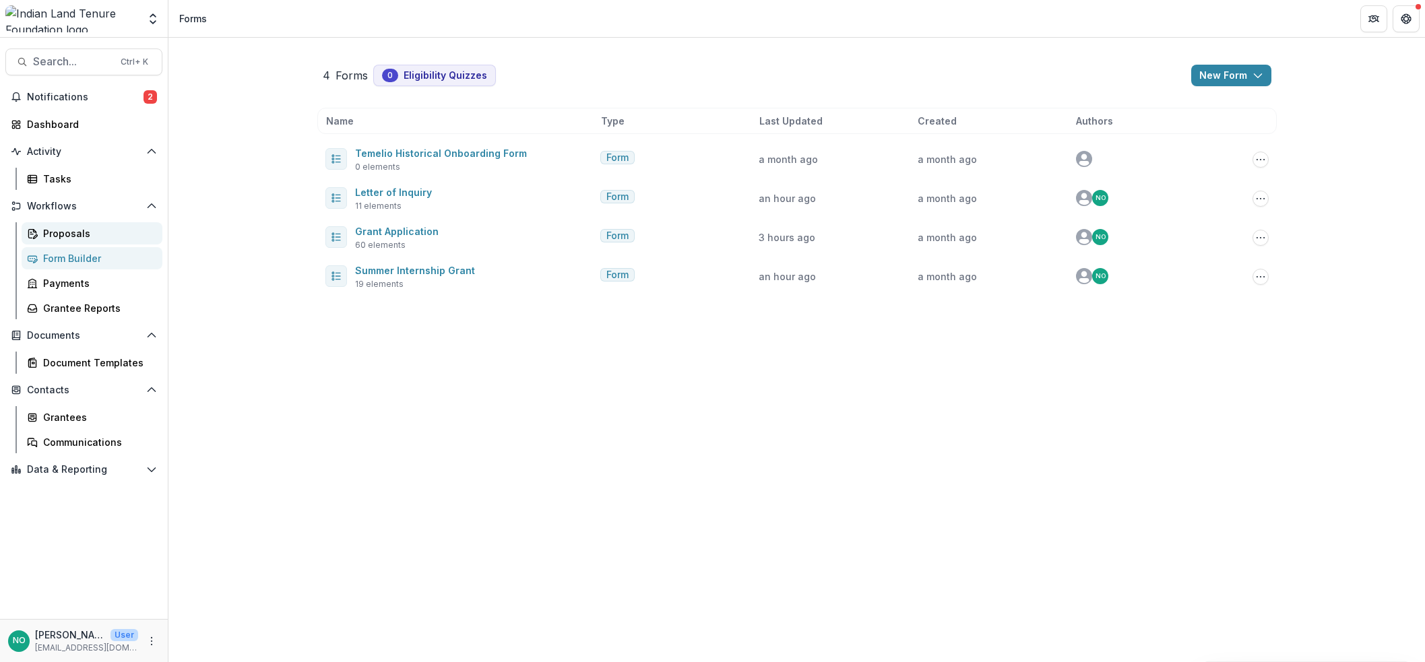
click at [53, 233] on div "Proposals" at bounding box center [97, 233] width 109 height 14
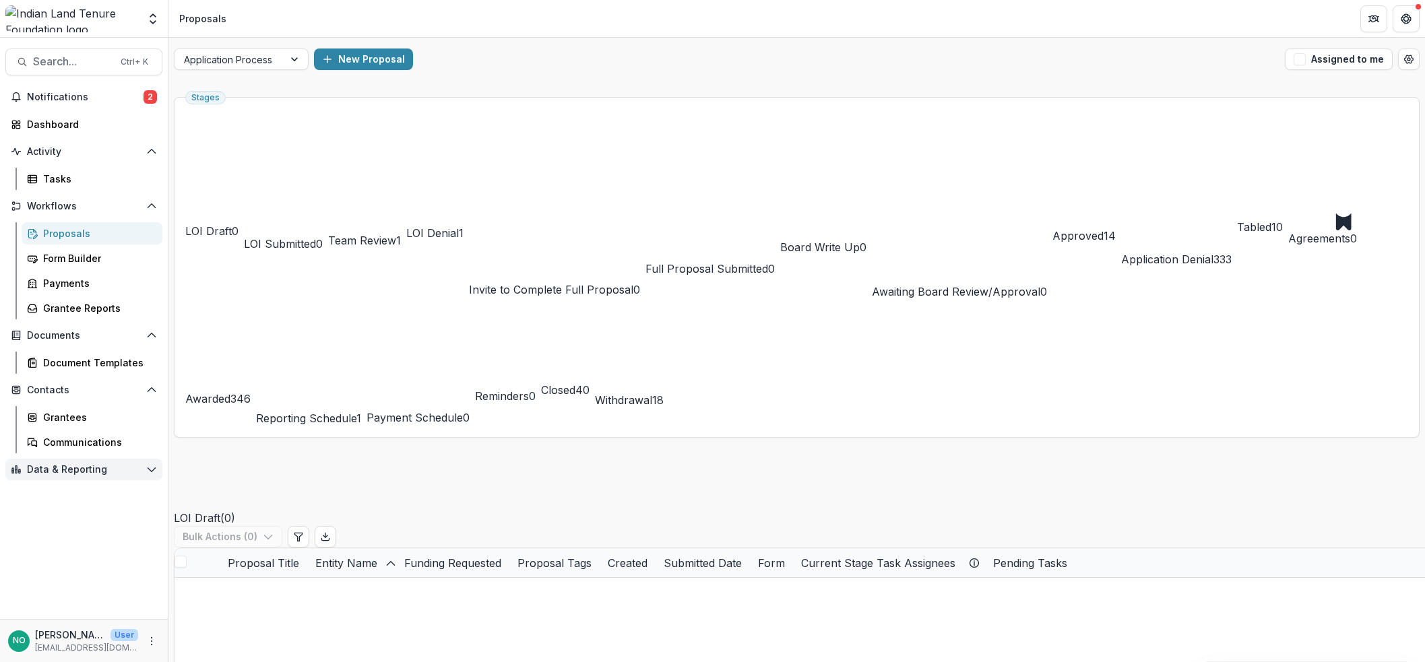
click at [142, 470] on button "Data & Reporting" at bounding box center [83, 470] width 157 height 22
click at [147, 23] on icon "Open entity switcher" at bounding box center [152, 18] width 13 height 13
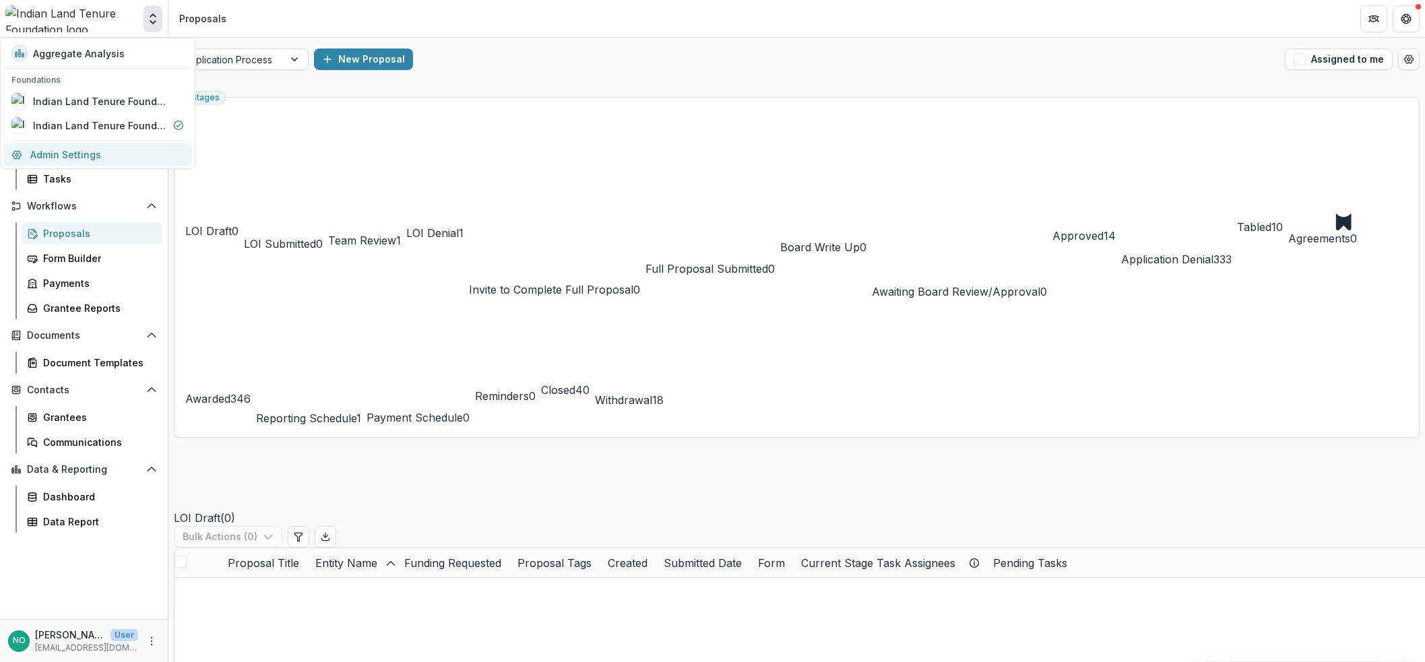
click at [64, 154] on link "Admin Settings" at bounding box center [97, 155] width 189 height 22
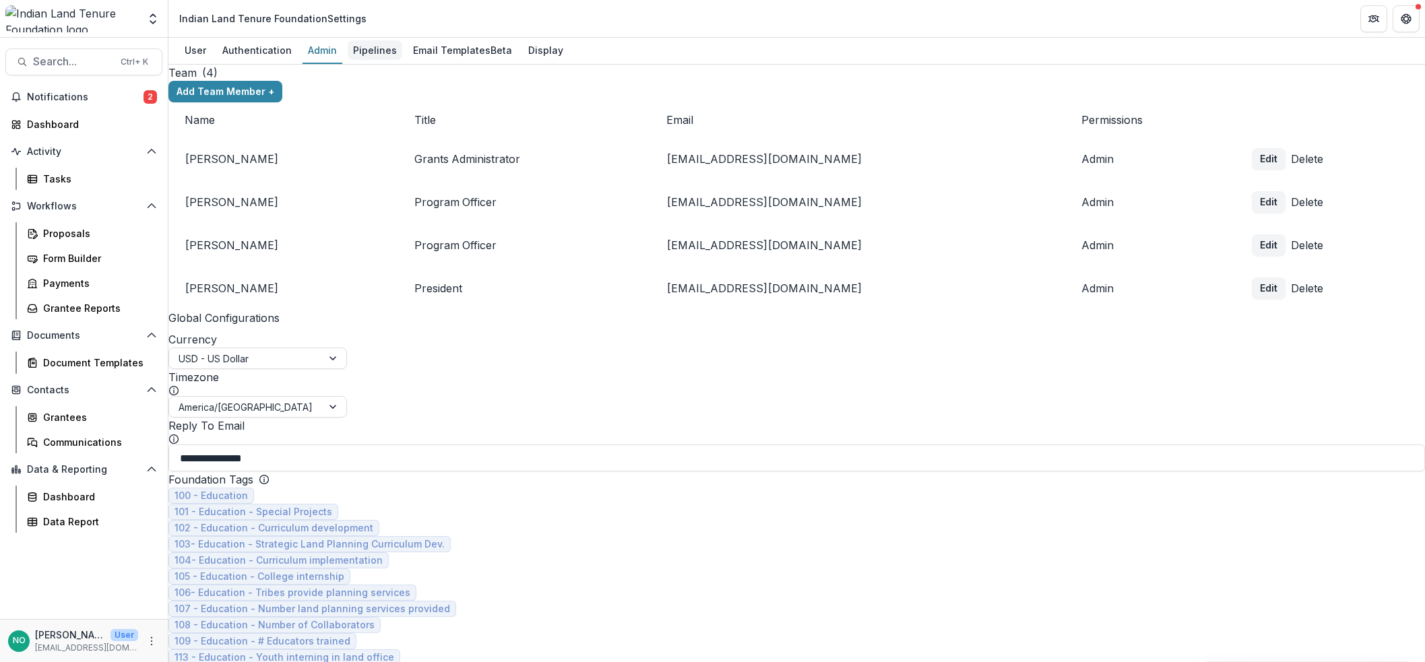
click at [365, 51] on div "Pipelines" at bounding box center [375, 50] width 55 height 20
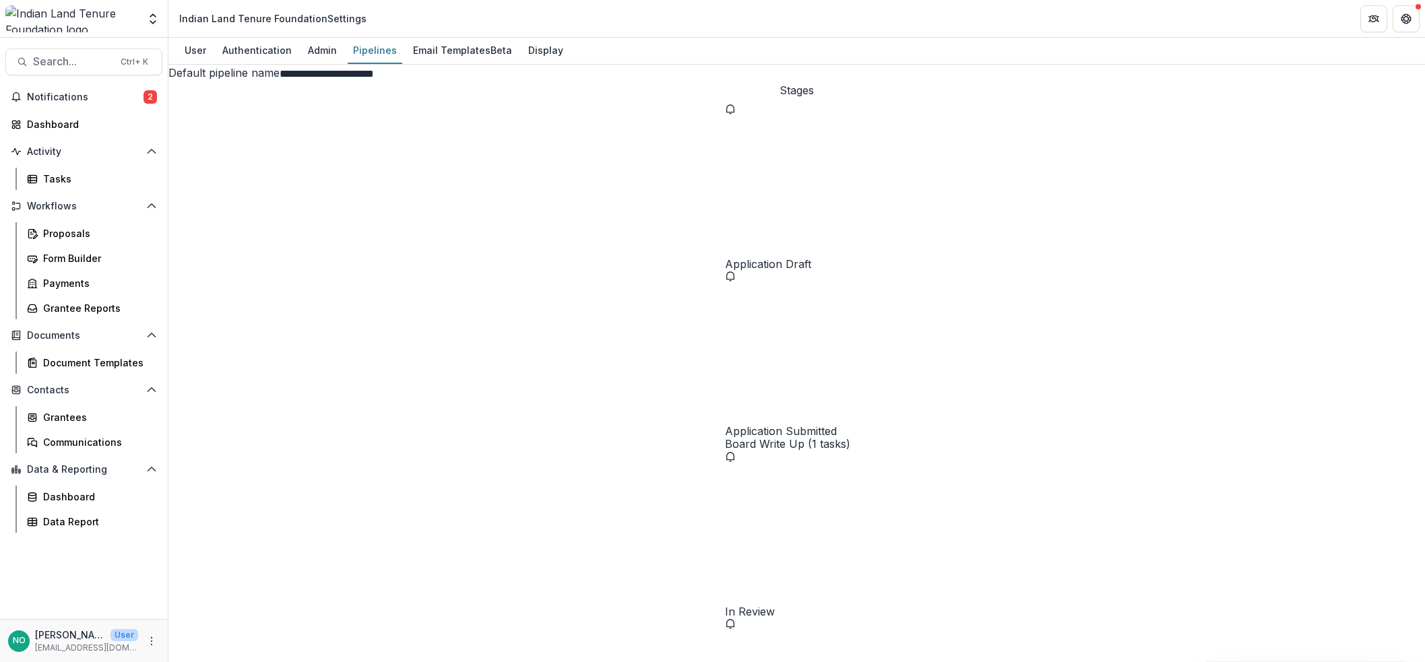
click at [401, 417] on div "**********" at bounding box center [712, 331] width 1425 height 662
select select "******"
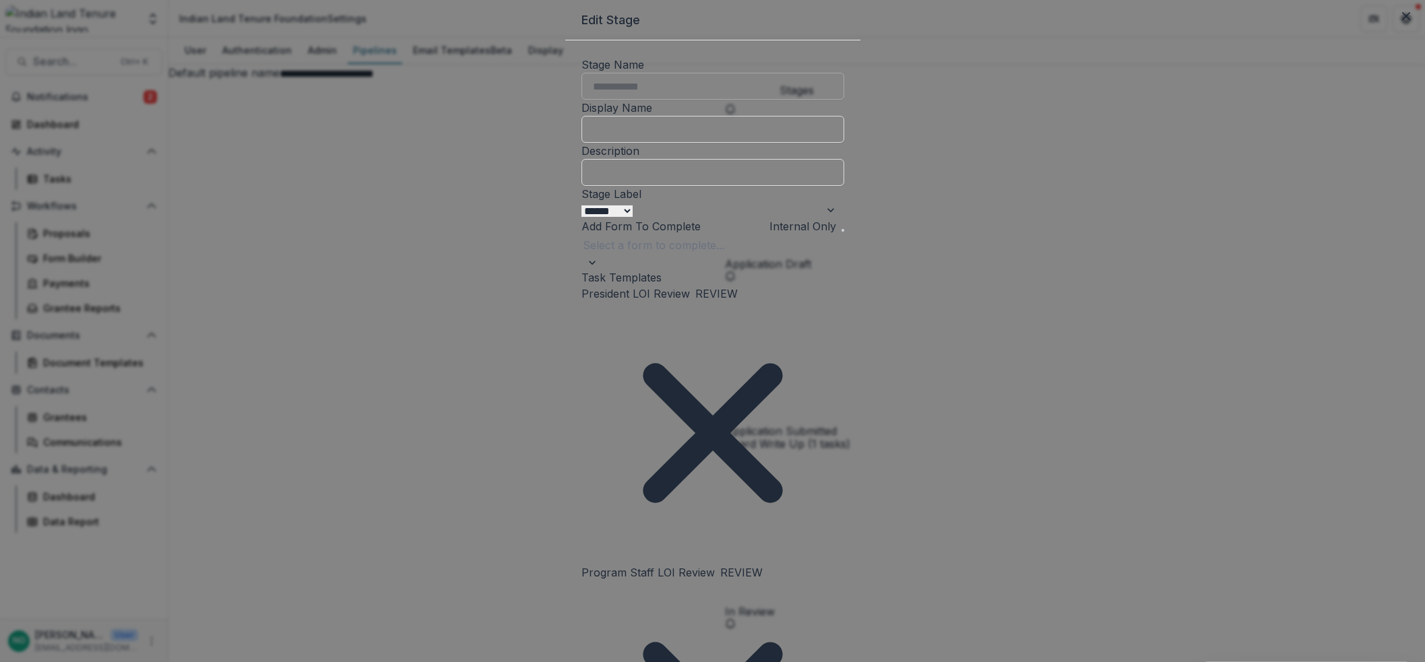
click at [712, 255] on div at bounding box center [713, 245] width 260 height 19
click at [1332, 27] on button "Close" at bounding box center [1407, 16] width 22 height 22
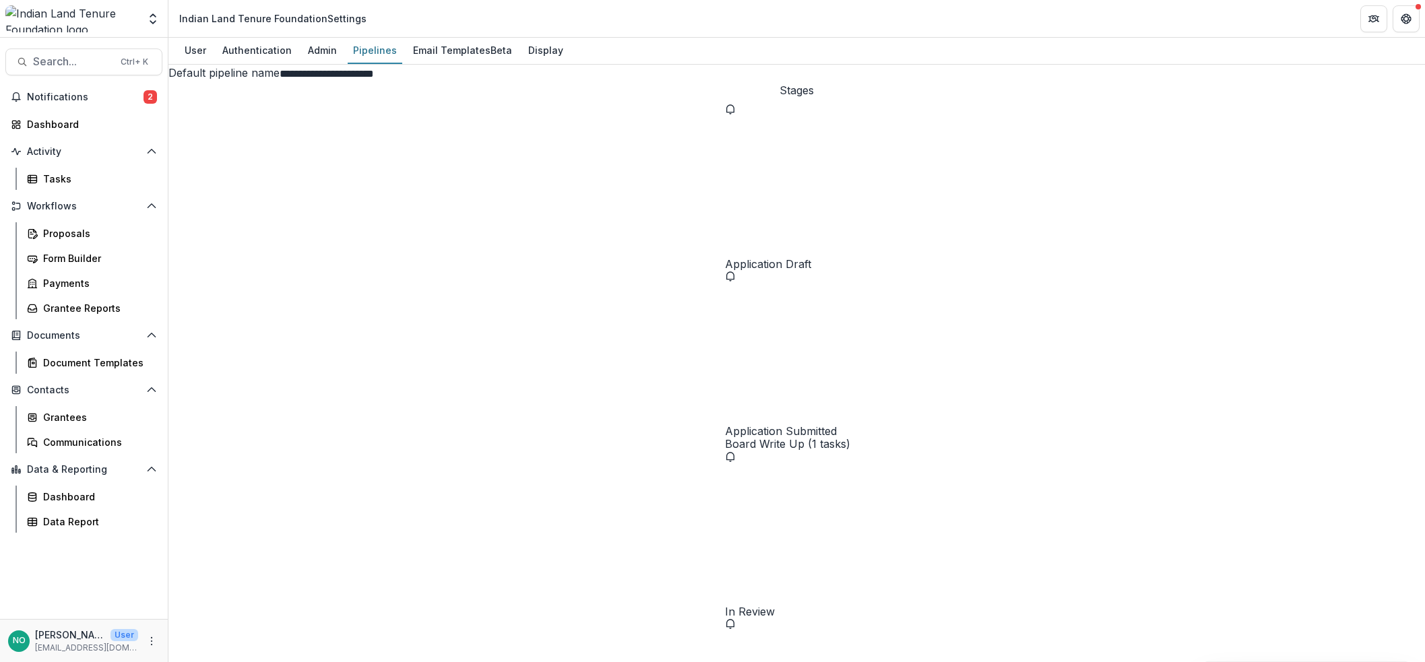
select select "******"
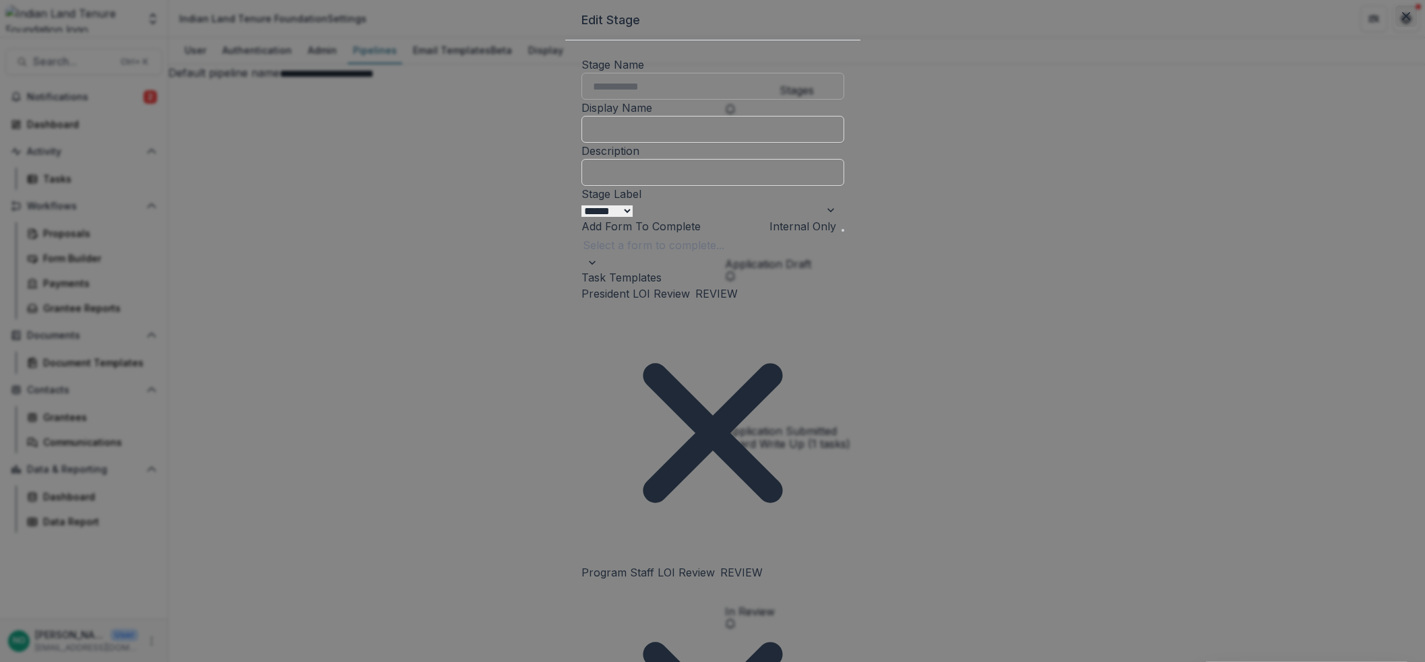
click at [1332, 27] on button "Close" at bounding box center [1407, 16] width 22 height 22
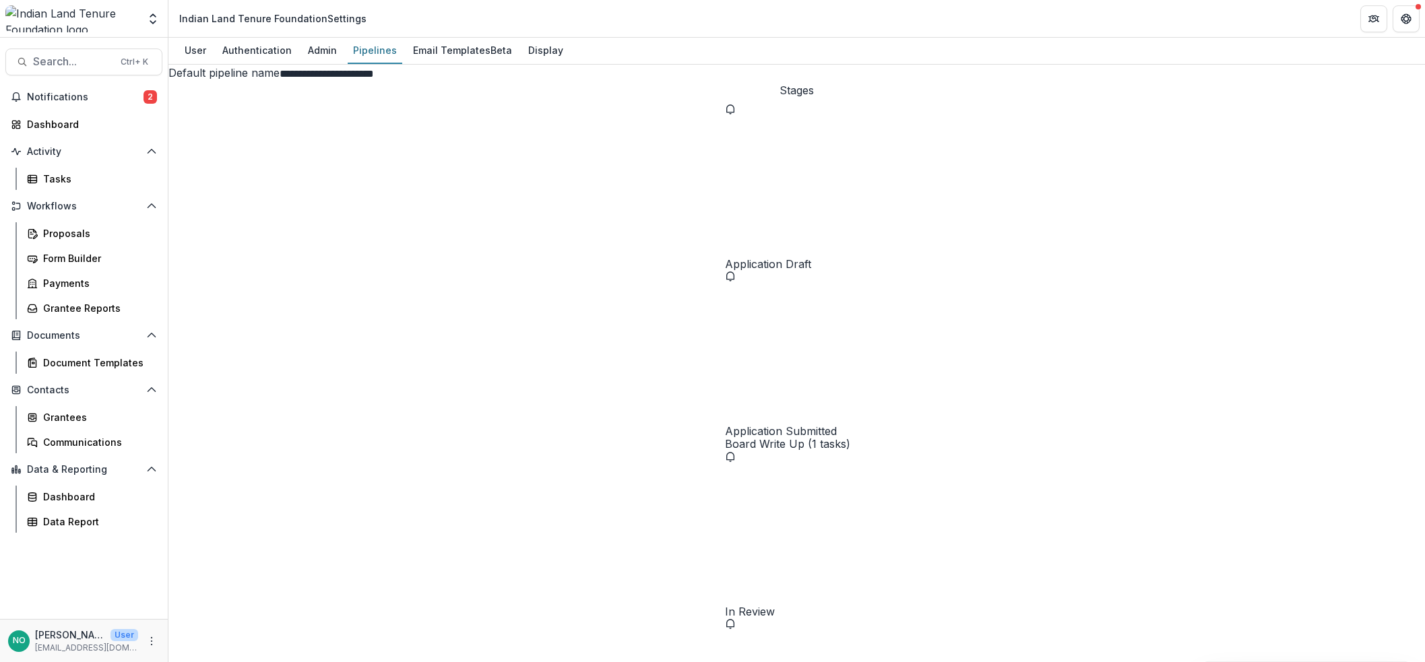
scroll to position [388, 0]
select select "******"
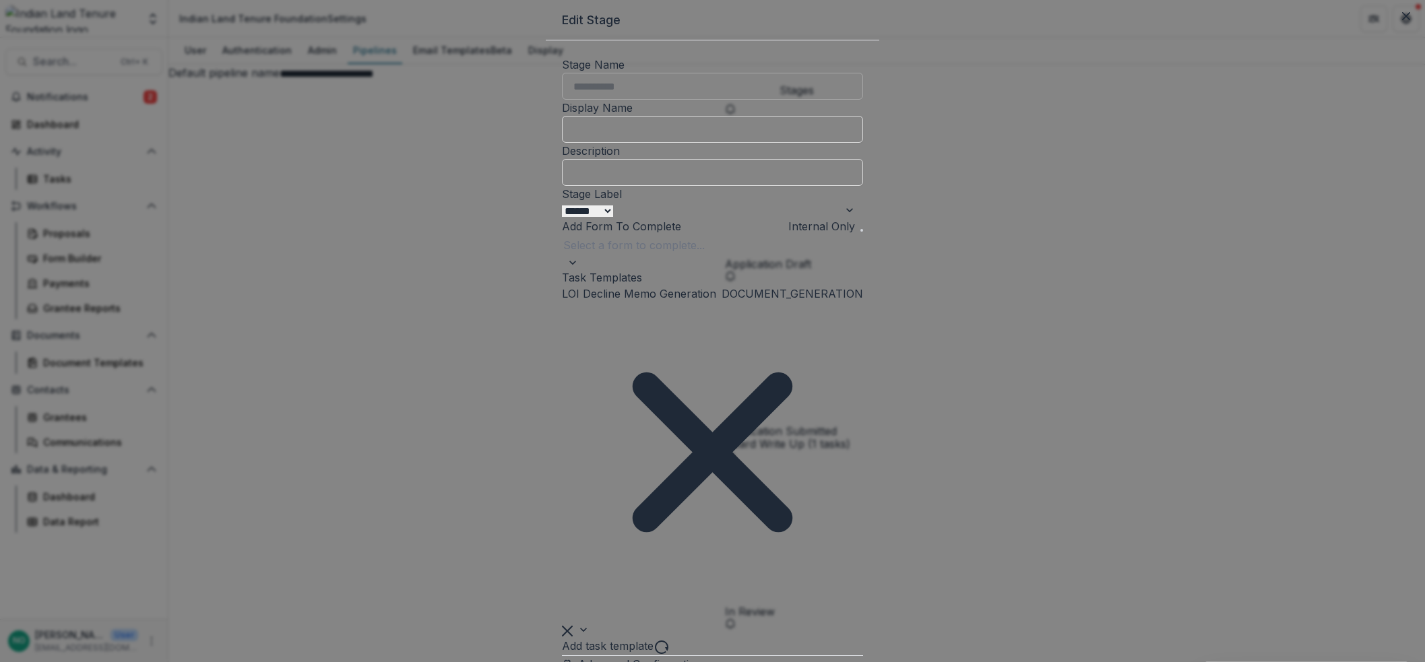
click at [1332, 27] on button "Close" at bounding box center [1407, 16] width 22 height 22
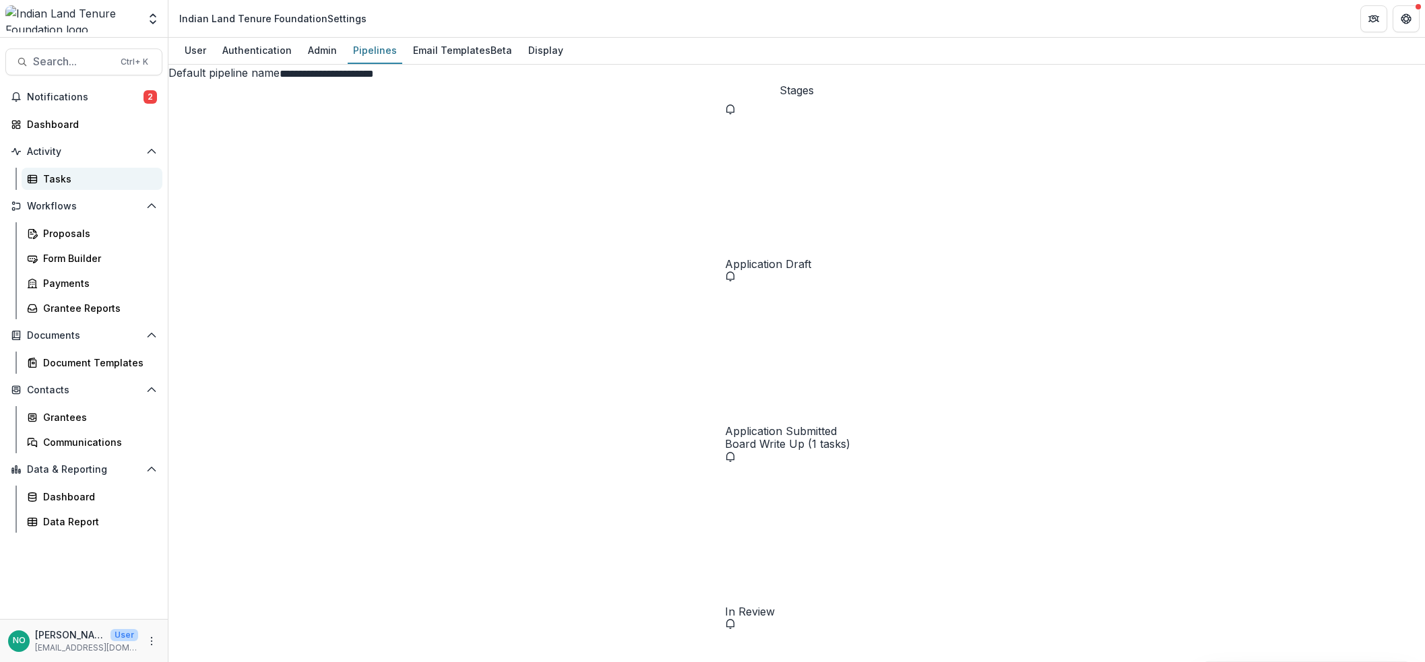
click at [55, 177] on div "Tasks" at bounding box center [97, 179] width 109 height 14
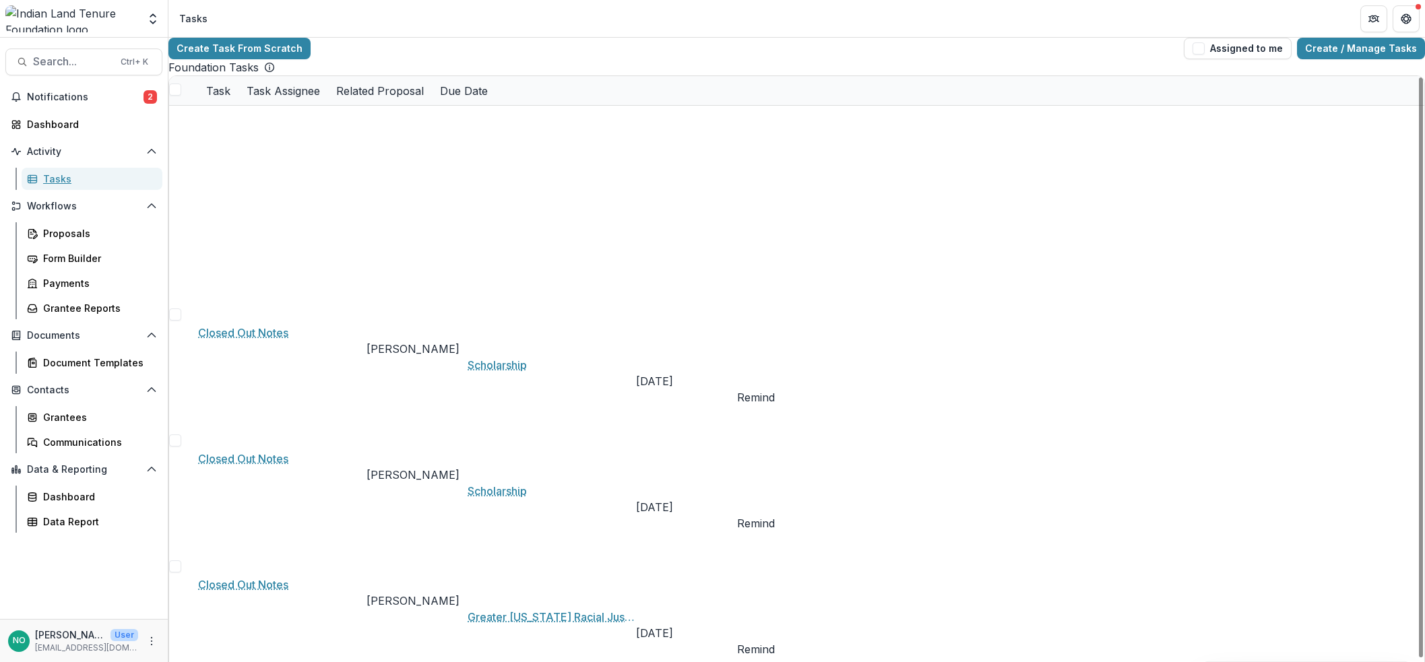
scroll to position [507, 0]
click at [1332, 51] on link "Create / Manage Tasks" at bounding box center [1361, 49] width 128 height 22
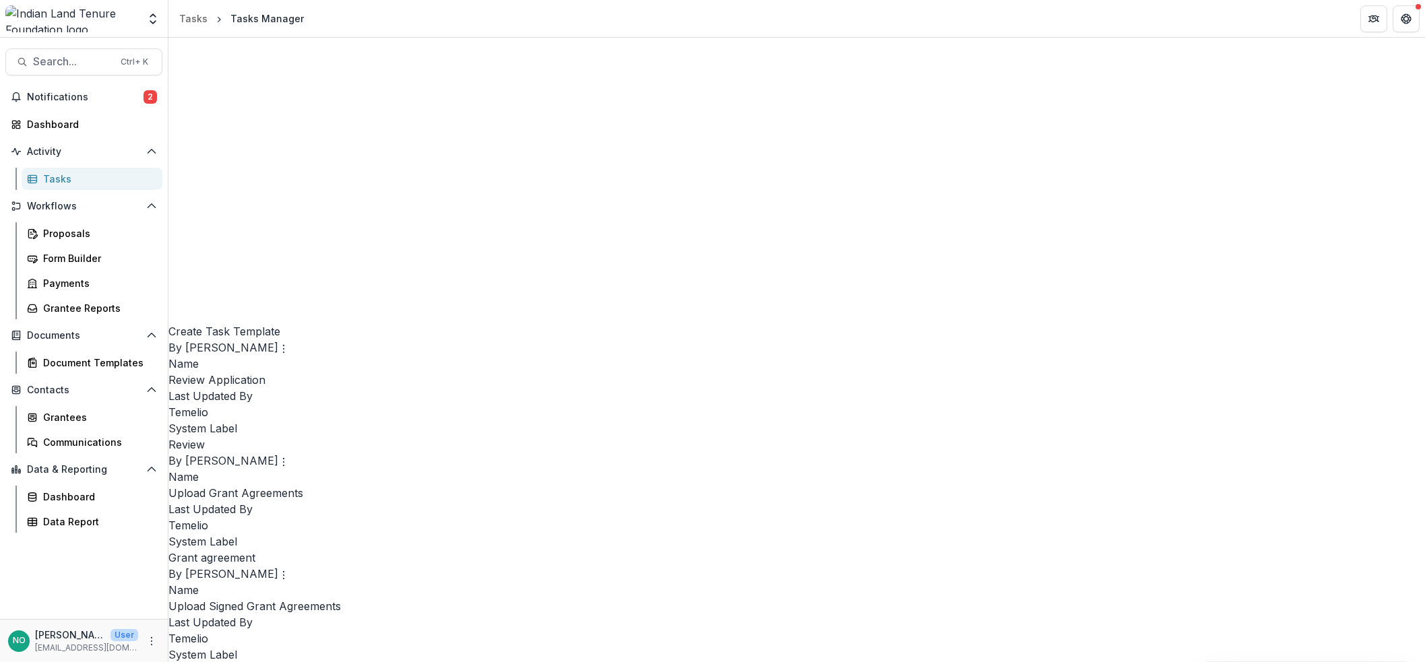
scroll to position [990, 0]
click at [629, 479] on link "Edit" at bounding box center [679, 481] width 165 height 22
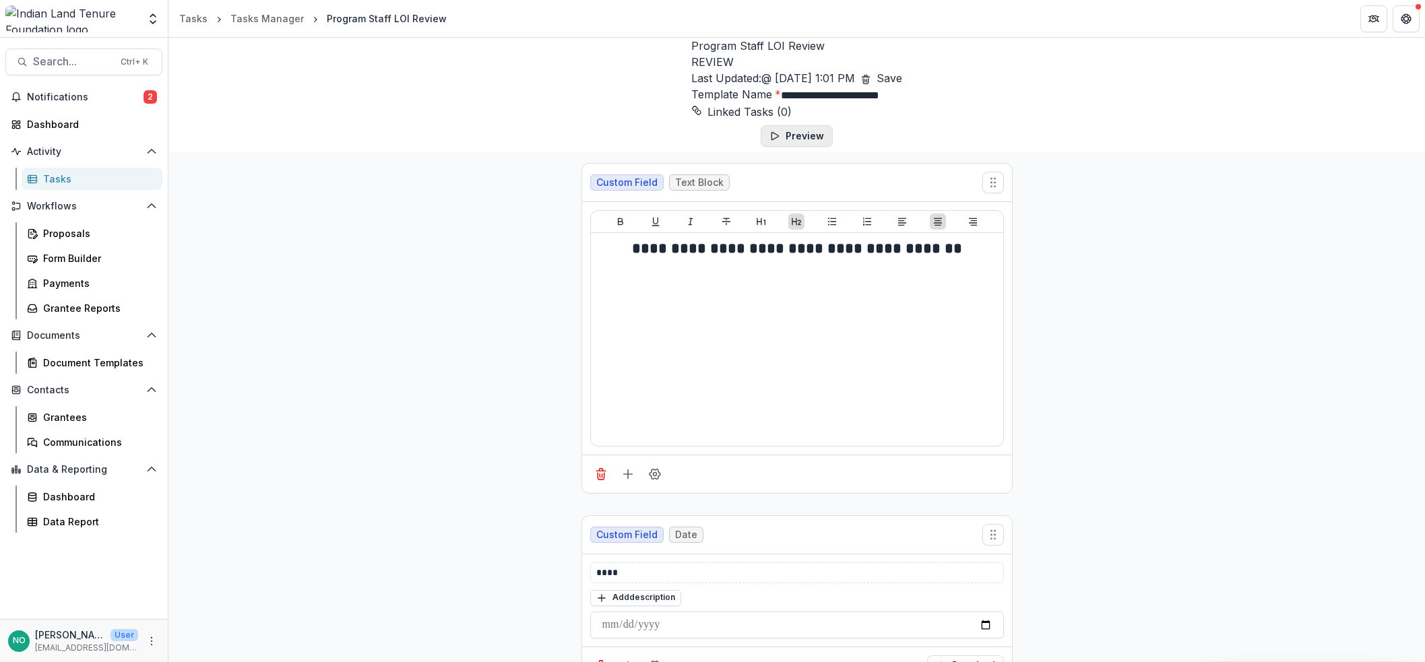
click at [801, 147] on button "Preview" at bounding box center [797, 136] width 72 height 22
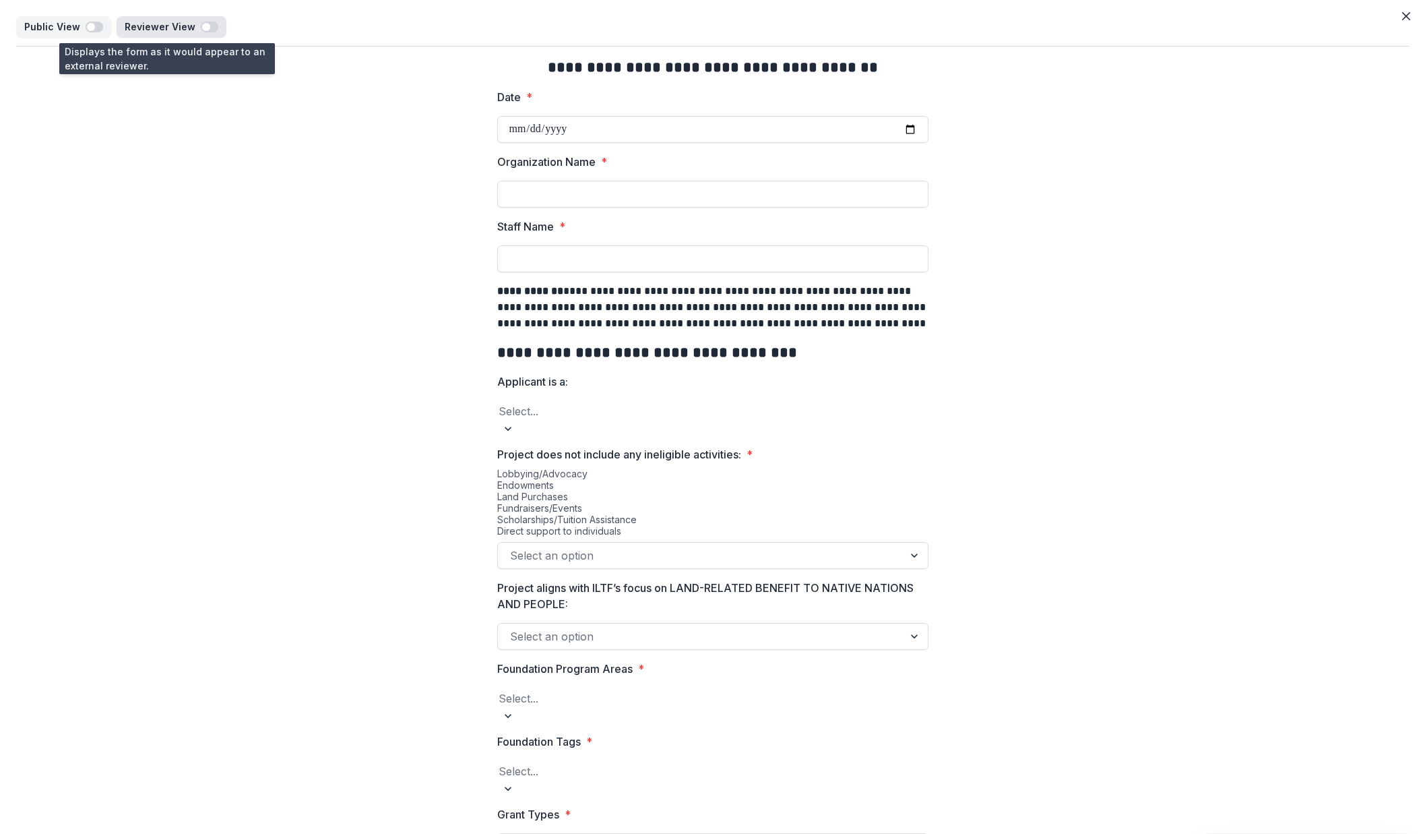
click at [203, 29] on span "button" at bounding box center [206, 27] width 8 height 8
click at [557, 417] on div at bounding box center [713, 411] width 429 height 19
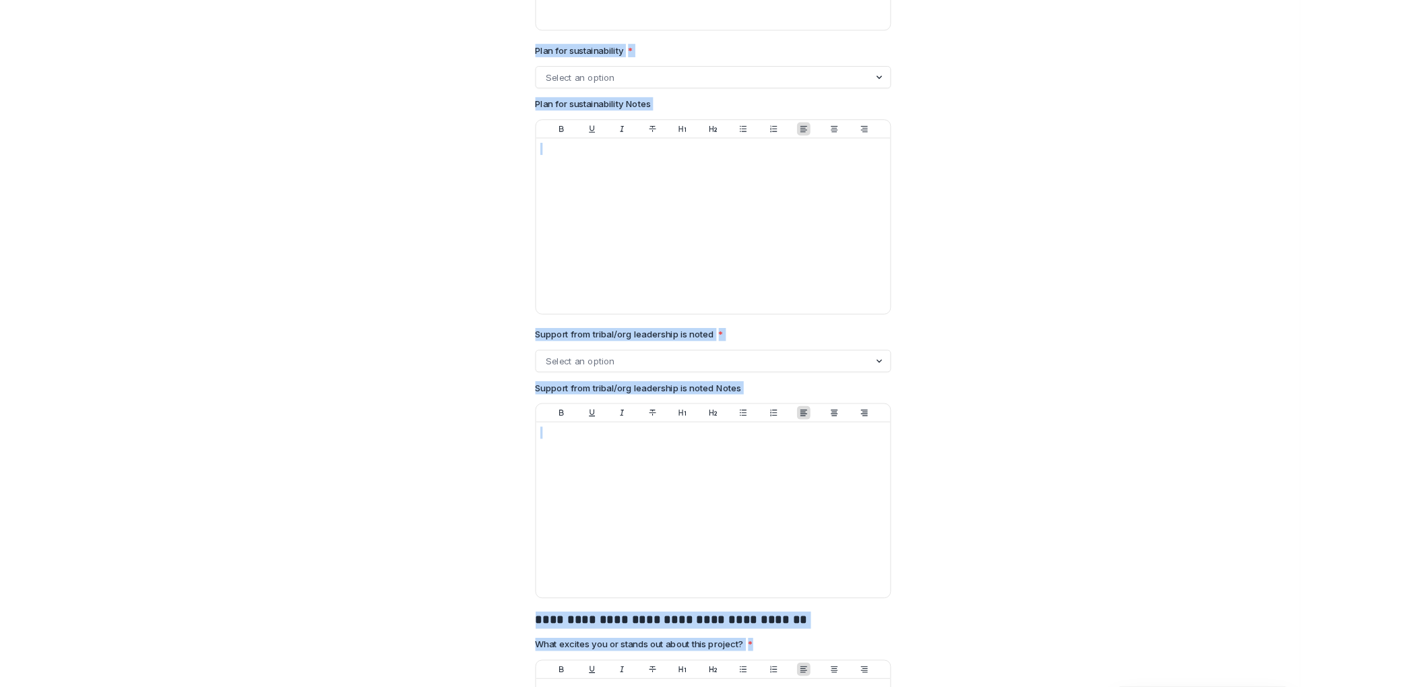
scroll to position [2498, 0]
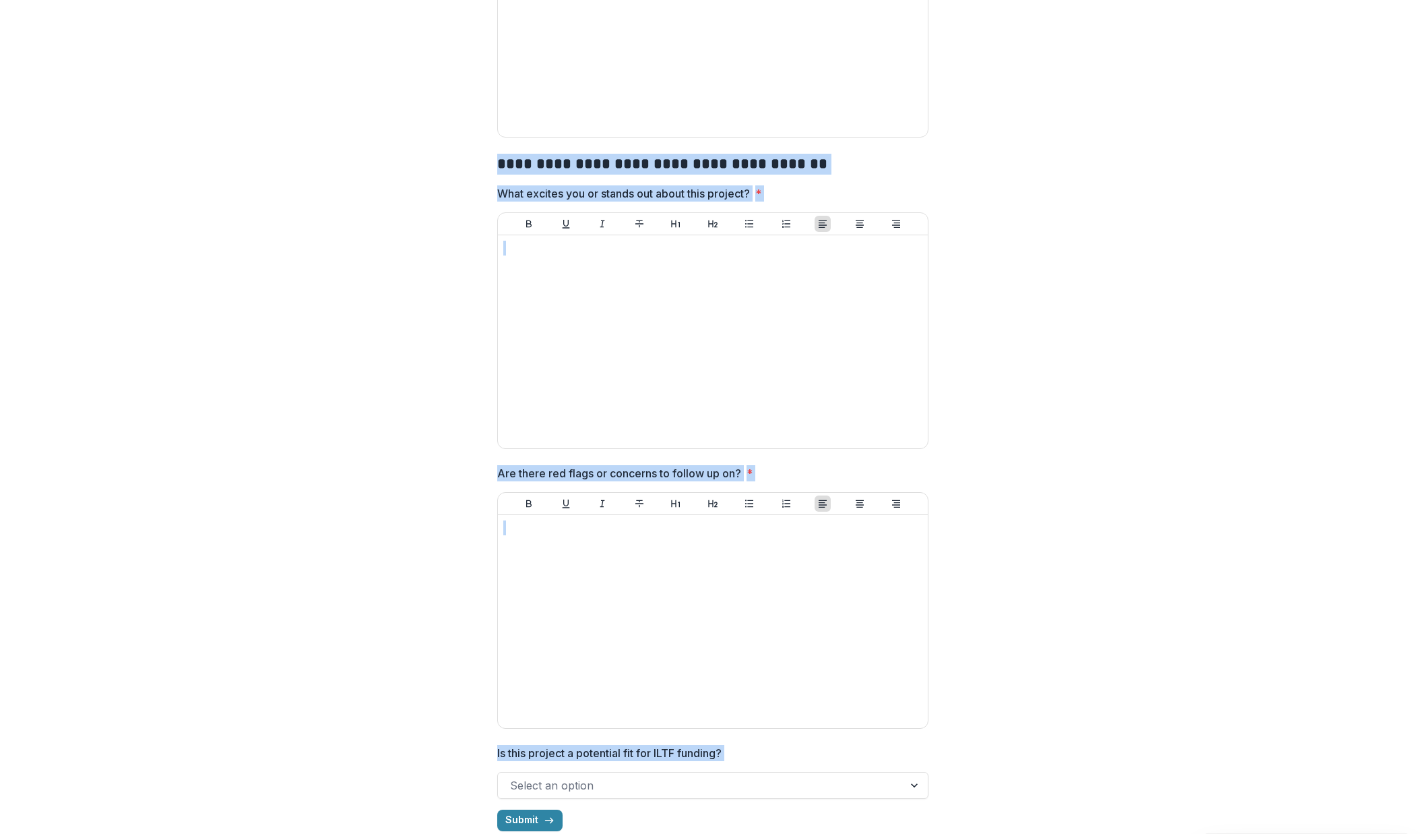
drag, startPoint x: 557, startPoint y: 67, endPoint x: 662, endPoint y: 770, distance: 710.2
copy div "**********"
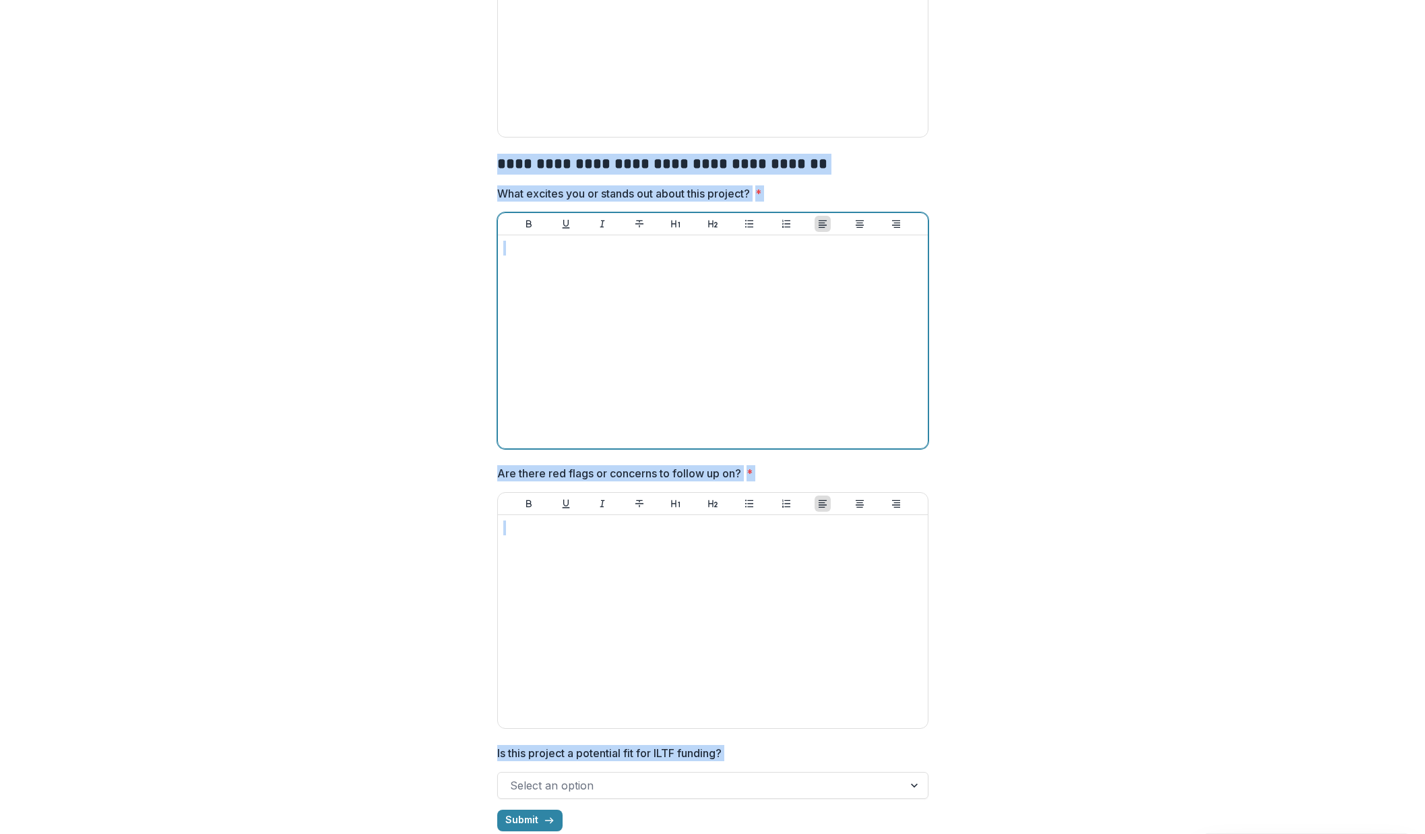
click at [673, 365] on div at bounding box center [712, 342] width 419 height 202
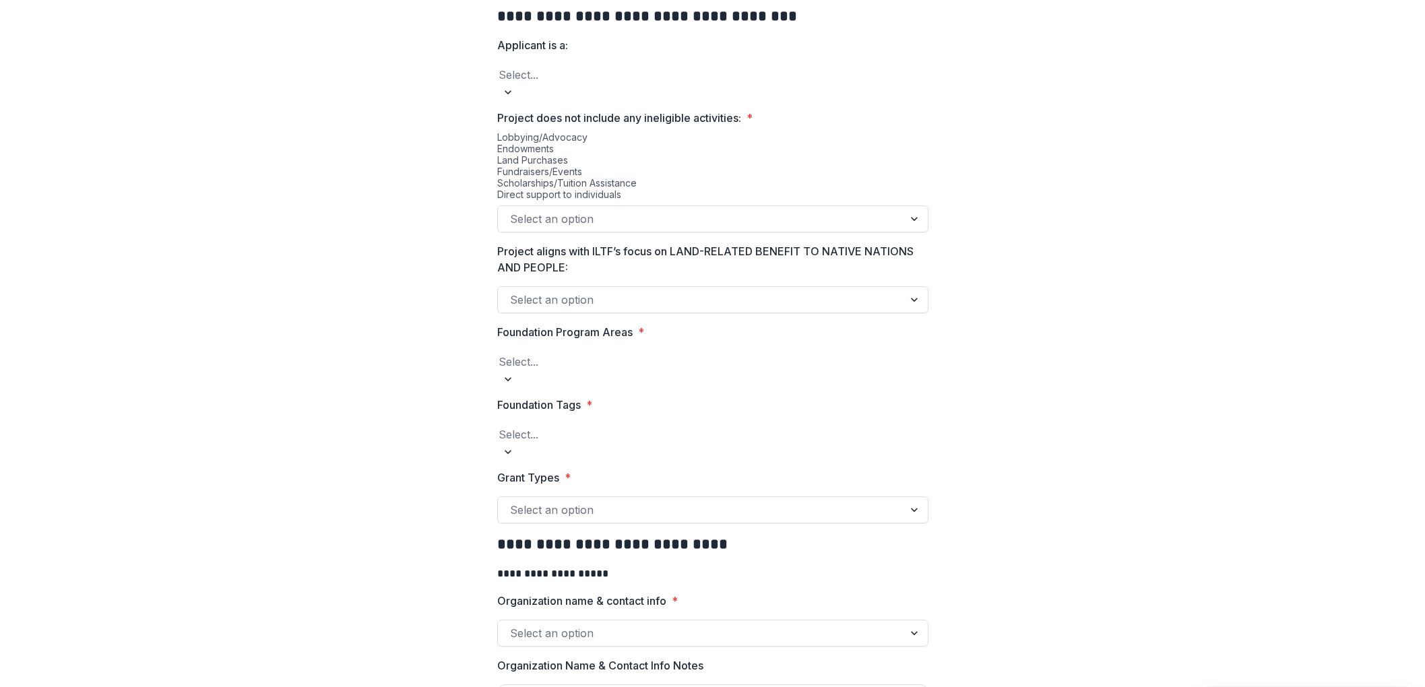
scroll to position [0, 0]
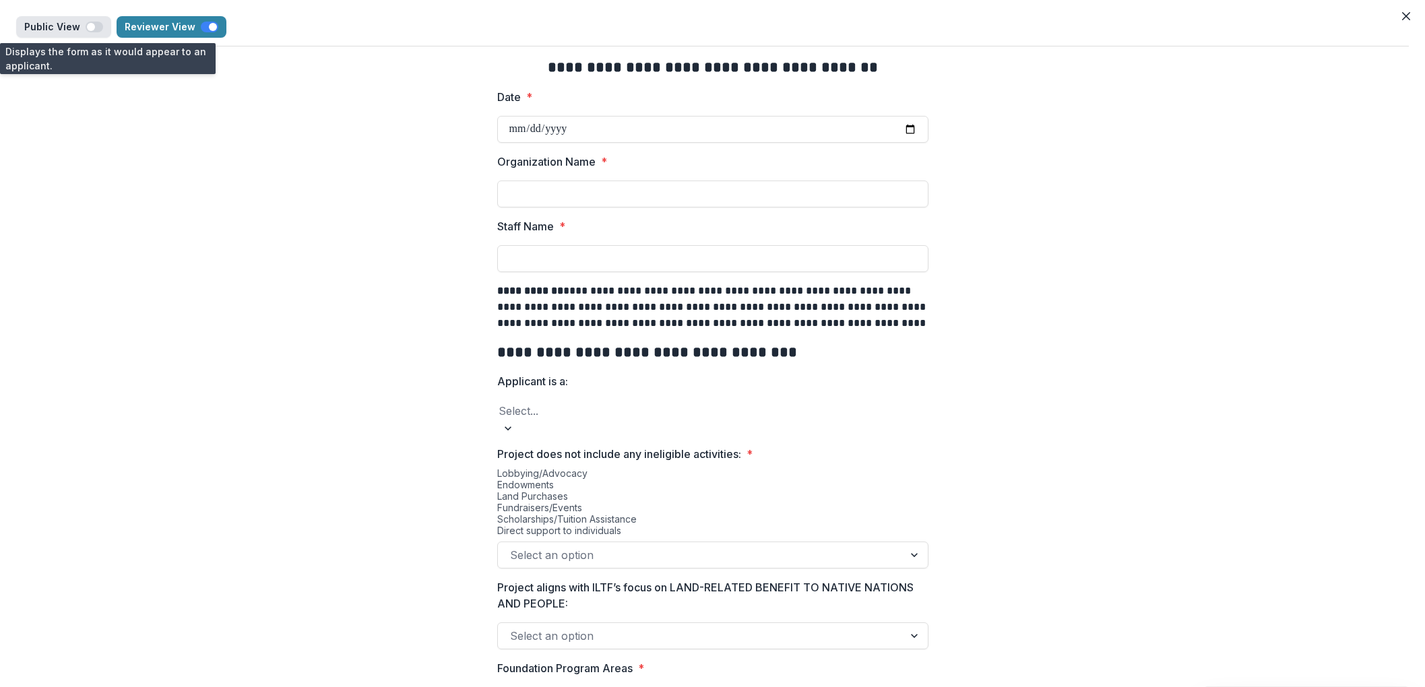
click at [90, 28] on span "button" at bounding box center [91, 27] width 8 height 8
click at [90, 31] on span "button" at bounding box center [95, 27] width 18 height 11
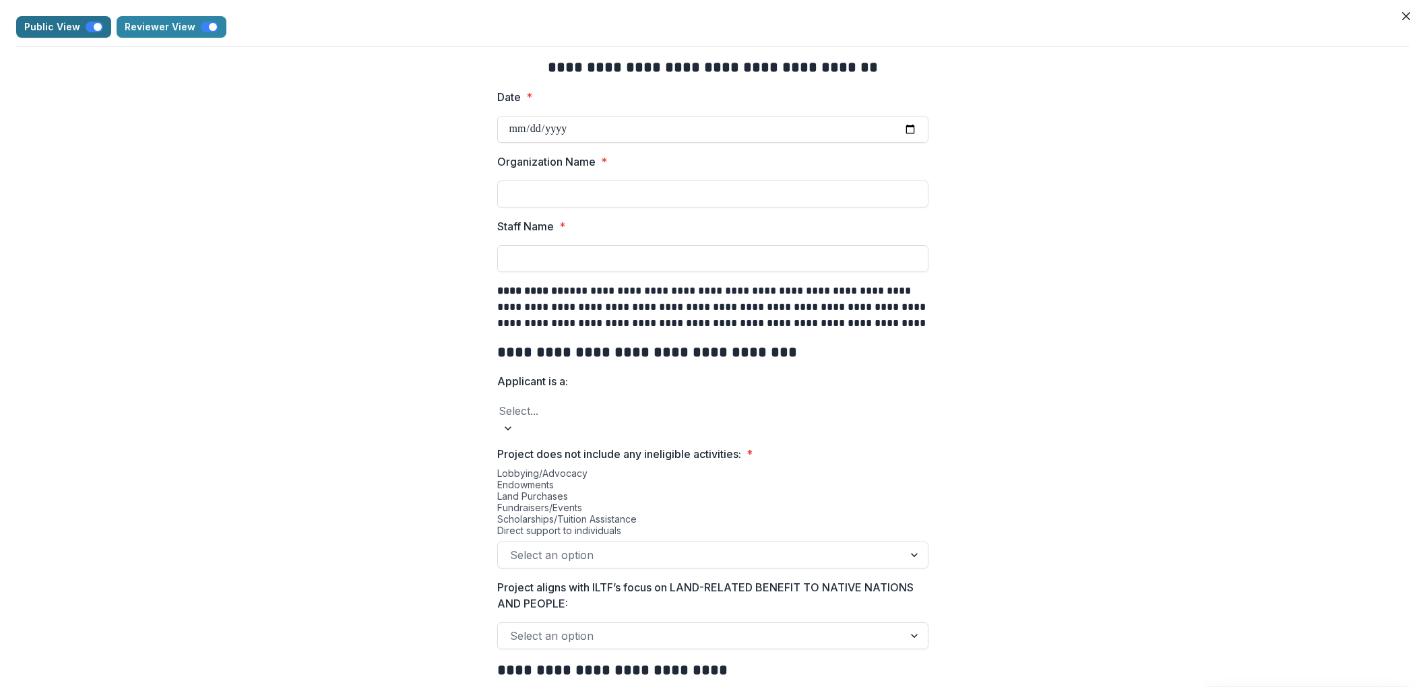
click at [90, 31] on span "button" at bounding box center [95, 27] width 18 height 11
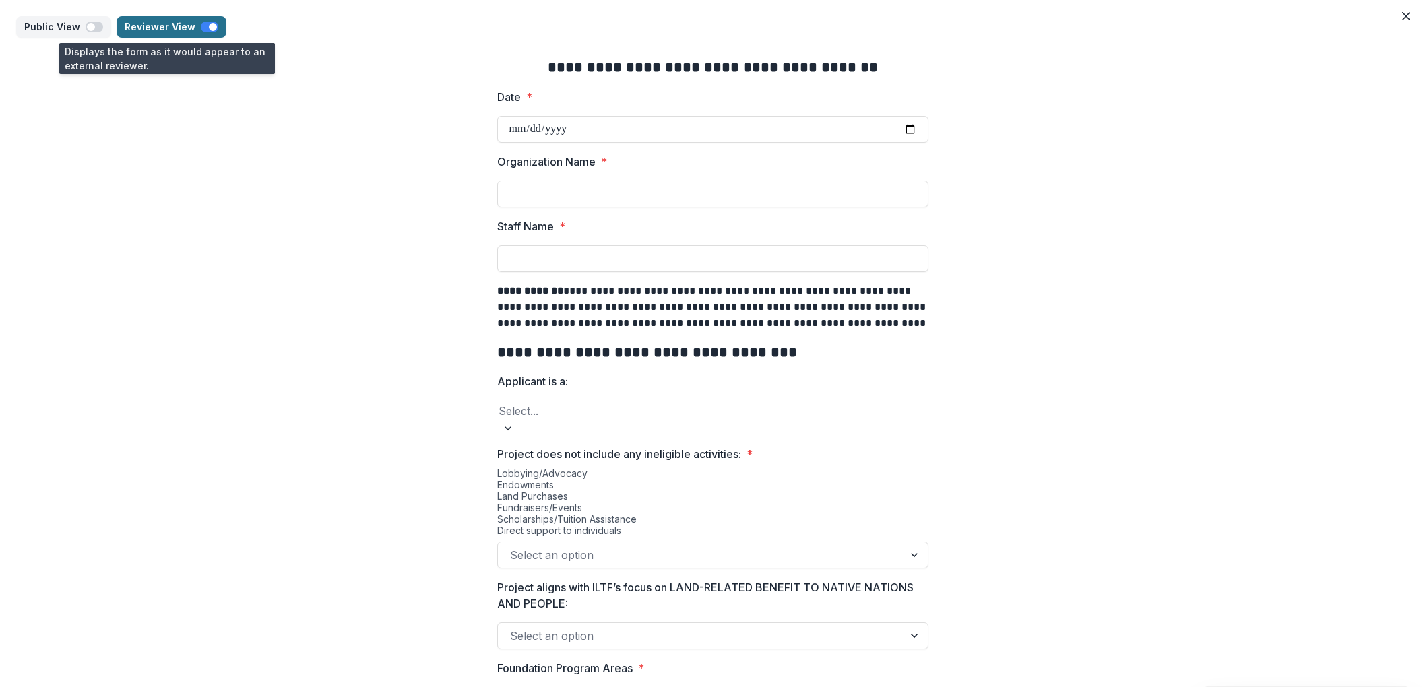
click at [209, 26] on span "button" at bounding box center [213, 27] width 8 height 8
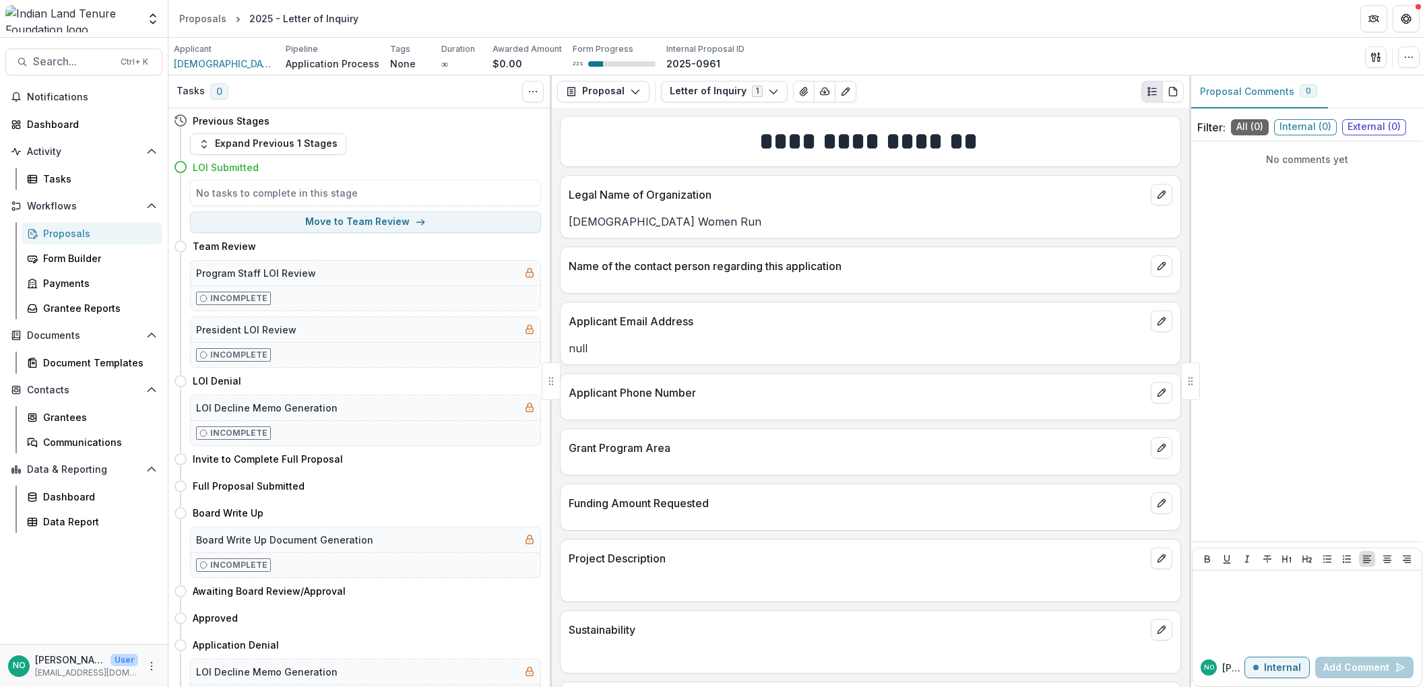
click at [45, 232] on div "Proposals" at bounding box center [97, 233] width 109 height 14
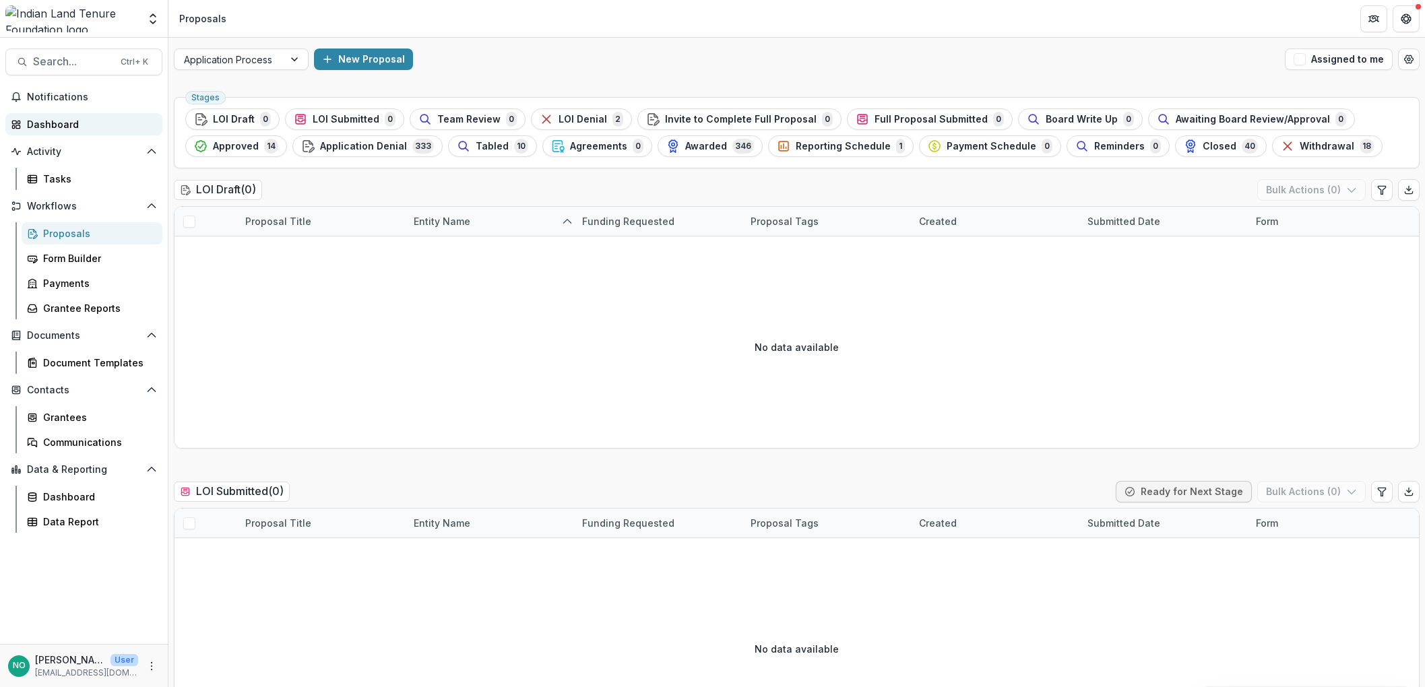
click at [63, 124] on div "Dashboard" at bounding box center [89, 124] width 125 height 14
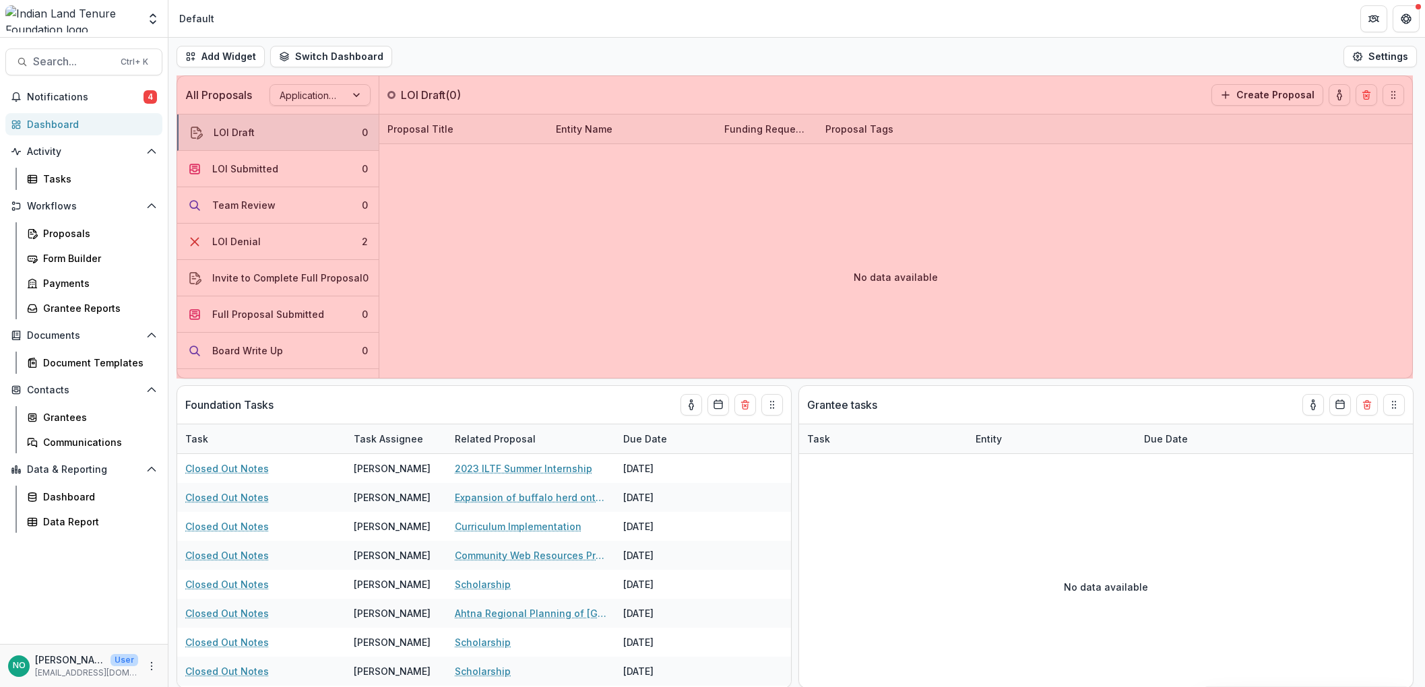
click at [176, 226] on div "All Proposals Application Process LOI Draft ( 0 ) Create Proposal LOI Draft 0 L…" at bounding box center [796, 381] width 1257 height 612
click at [173, 226] on div "All Proposals Application Process LOI Draft ( 0 ) Create Proposal LOI Draft 0 L…" at bounding box center [796, 381] width 1257 height 612
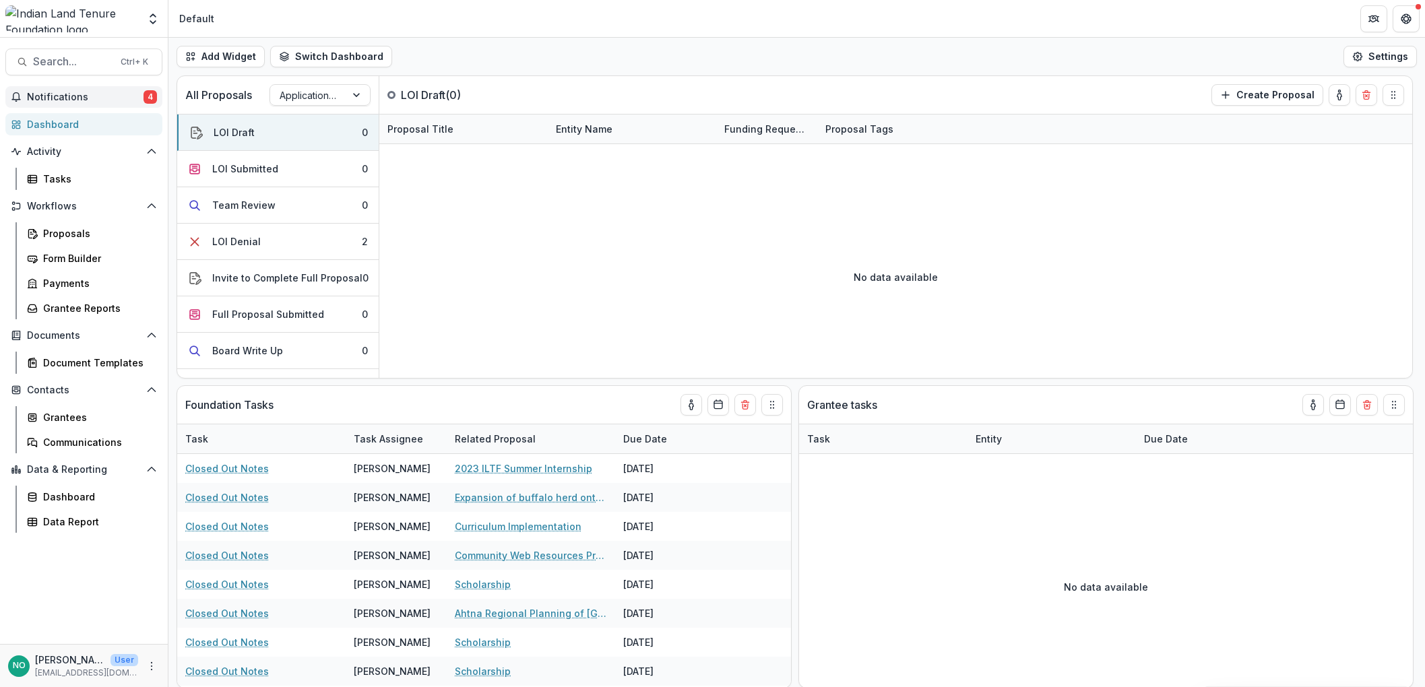
click at [131, 90] on button "Notifications 4" at bounding box center [83, 97] width 157 height 22
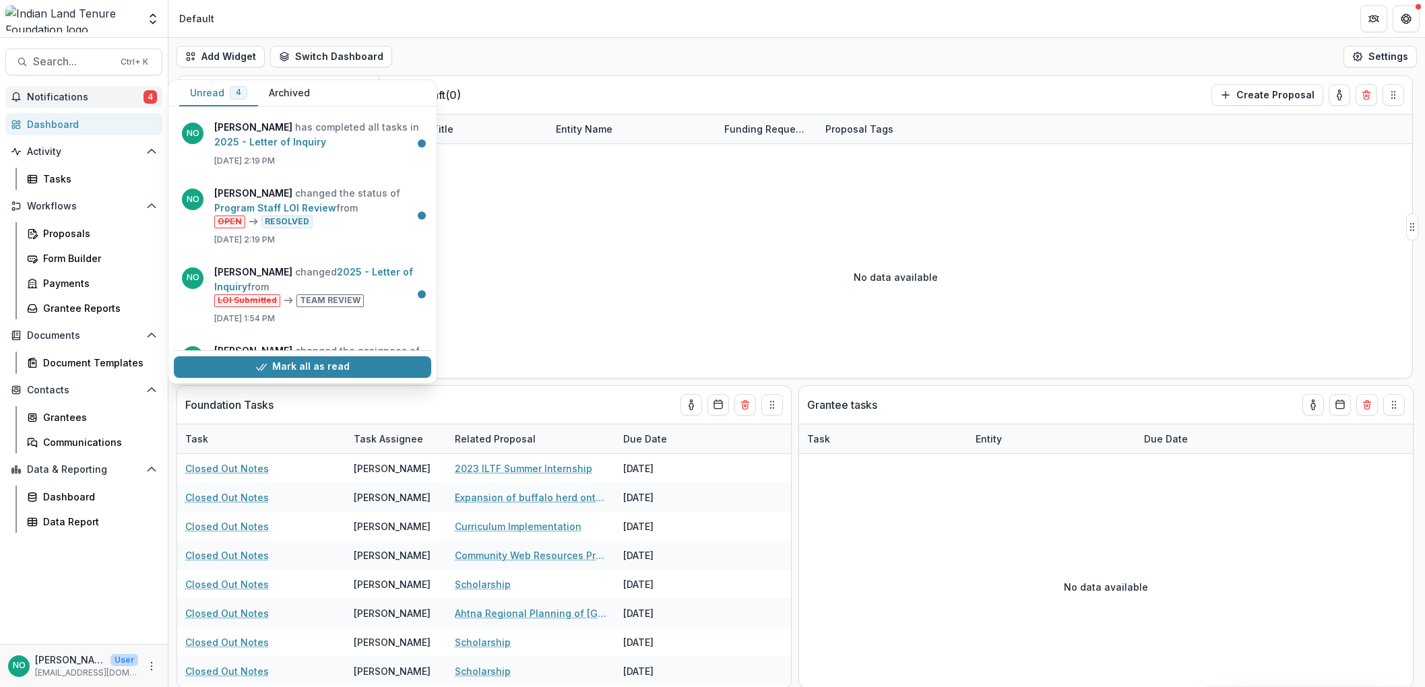
click at [309, 375] on button "Mark all as read" at bounding box center [302, 368] width 257 height 22
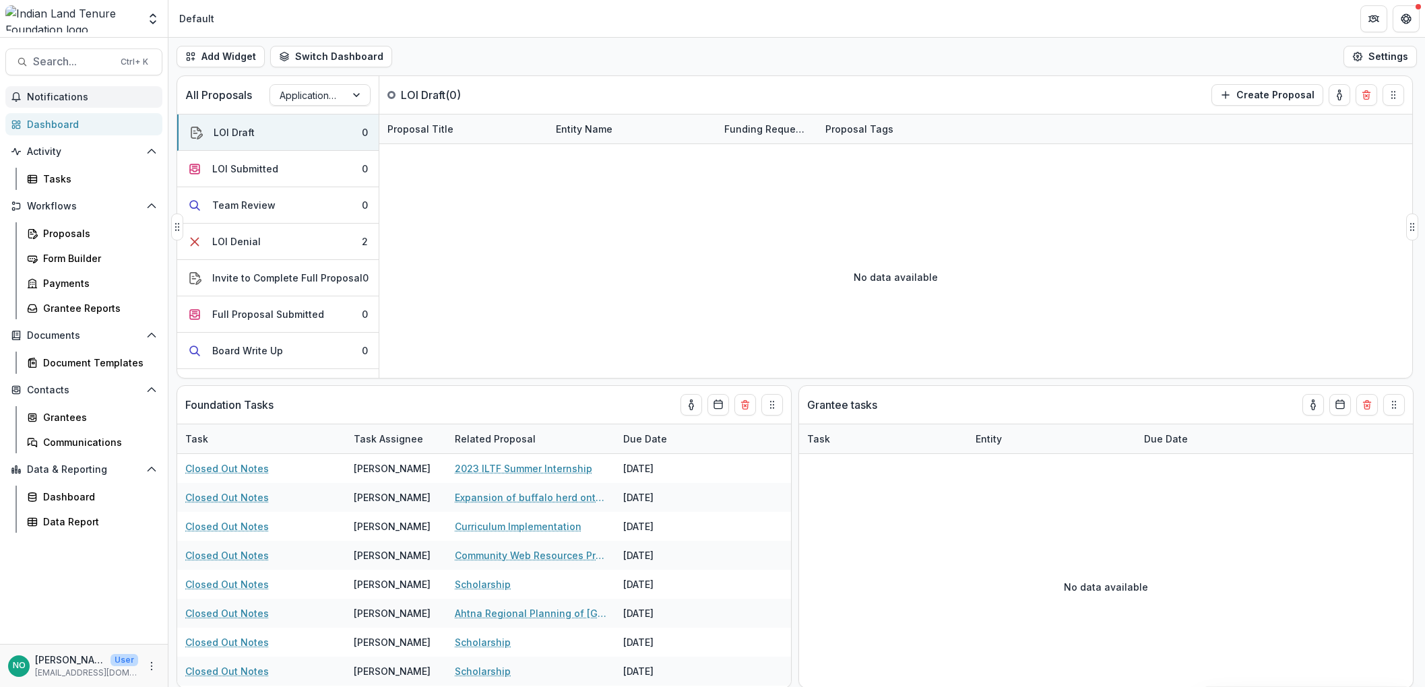
click at [489, 243] on div "No data available" at bounding box center [895, 277] width 1033 height 202
click at [222, 241] on div "LOI Denial" at bounding box center [236, 242] width 49 height 14
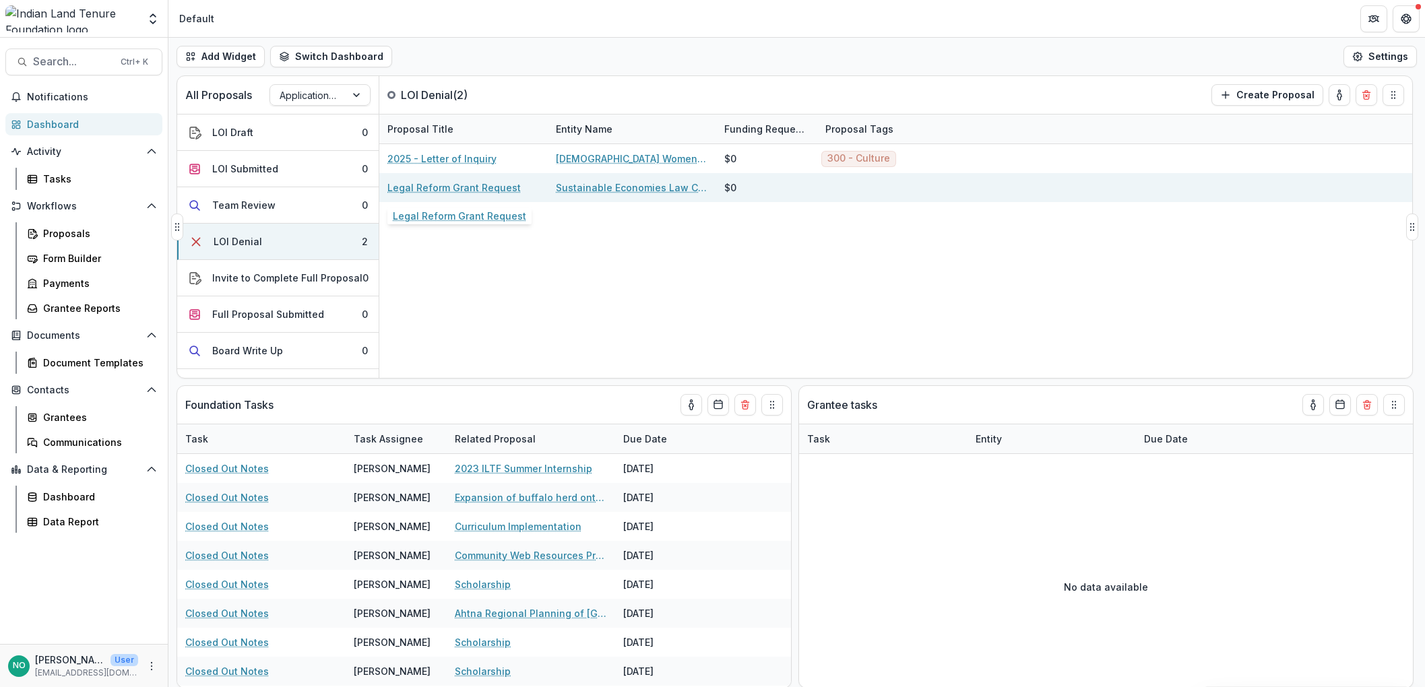
click at [456, 191] on link "Legal Reform Grant Request" at bounding box center [454, 188] width 133 height 14
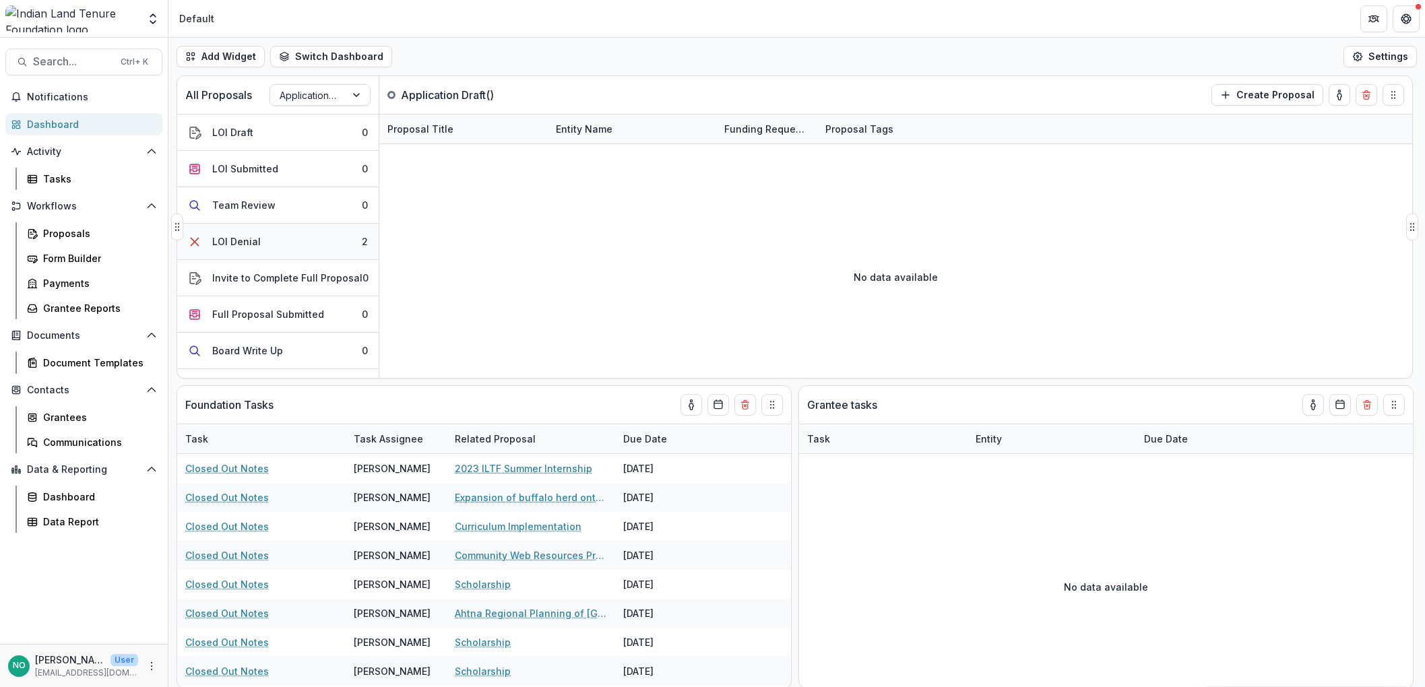
click at [250, 240] on div "LOI Denial" at bounding box center [236, 242] width 49 height 14
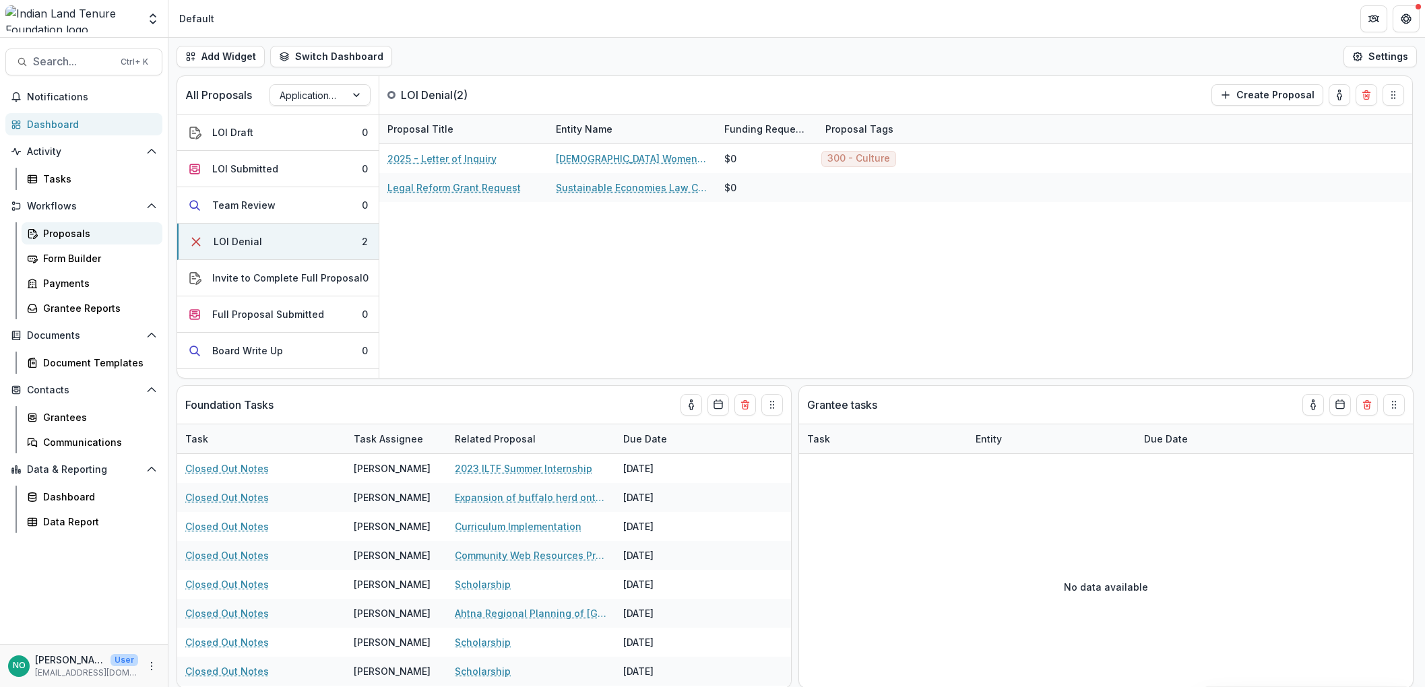
click at [48, 229] on div "Proposals" at bounding box center [97, 233] width 109 height 14
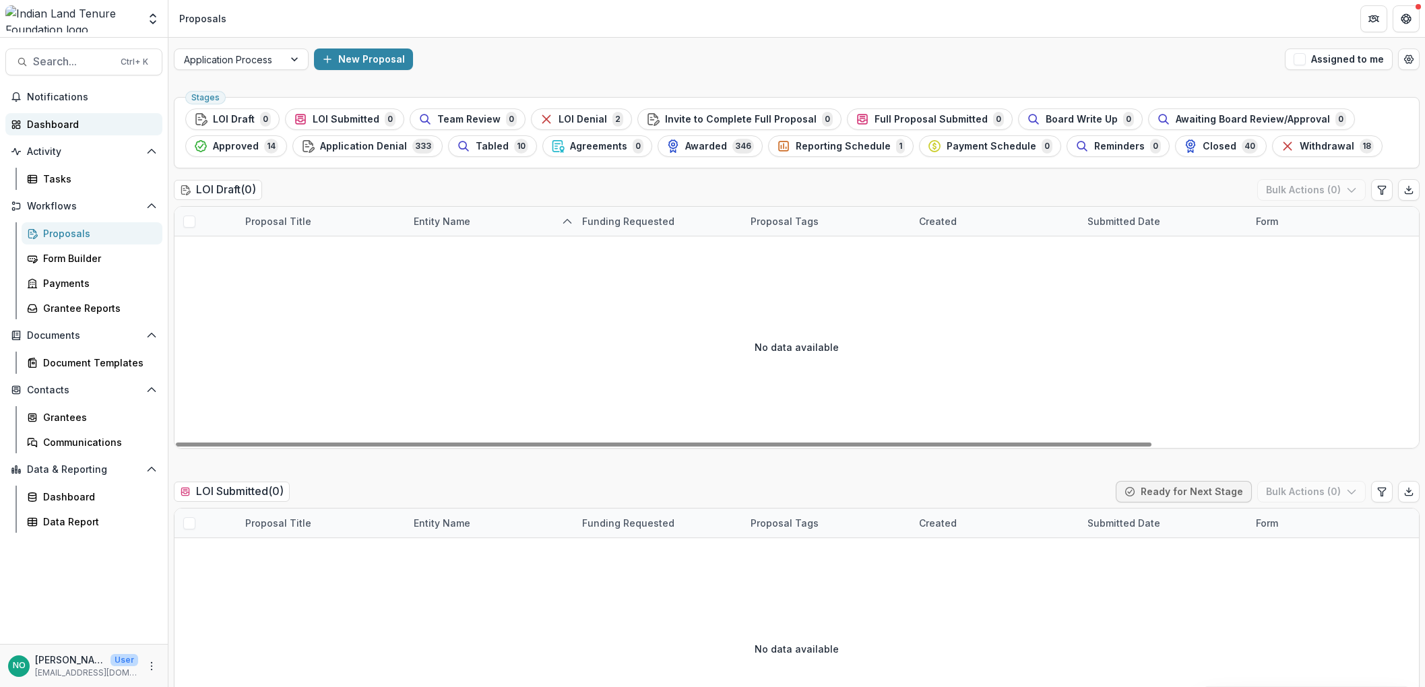
click at [50, 127] on div "Dashboard" at bounding box center [89, 124] width 125 height 14
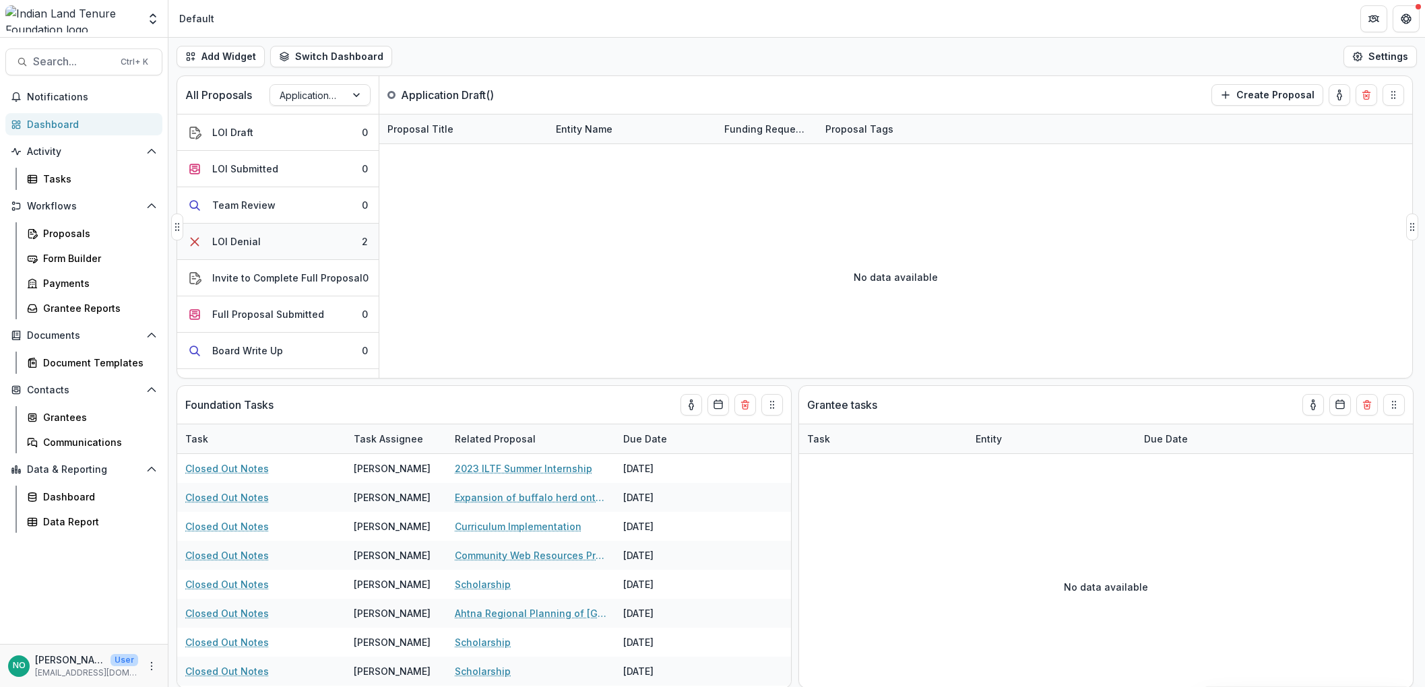
click at [240, 239] on div "LOI Denial" at bounding box center [236, 242] width 49 height 14
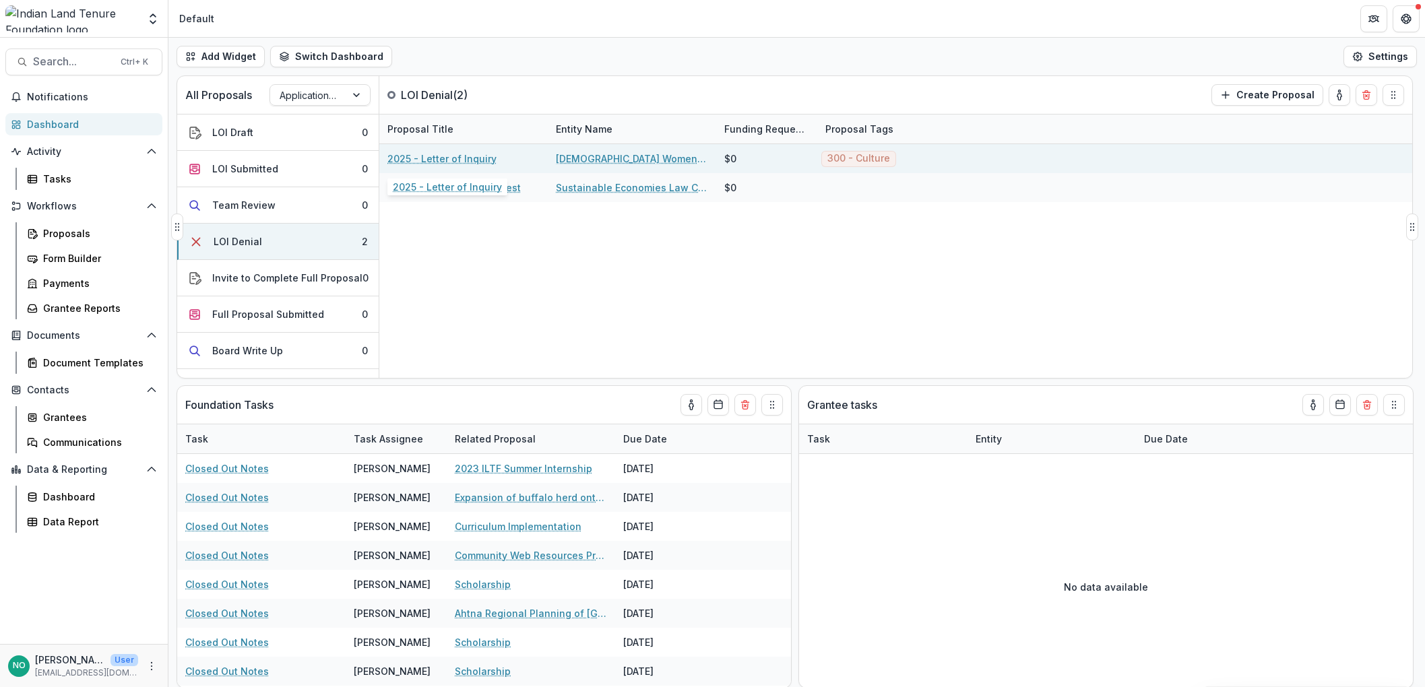
click at [423, 163] on link "2025 - Letter of Inquiry" at bounding box center [442, 159] width 109 height 14
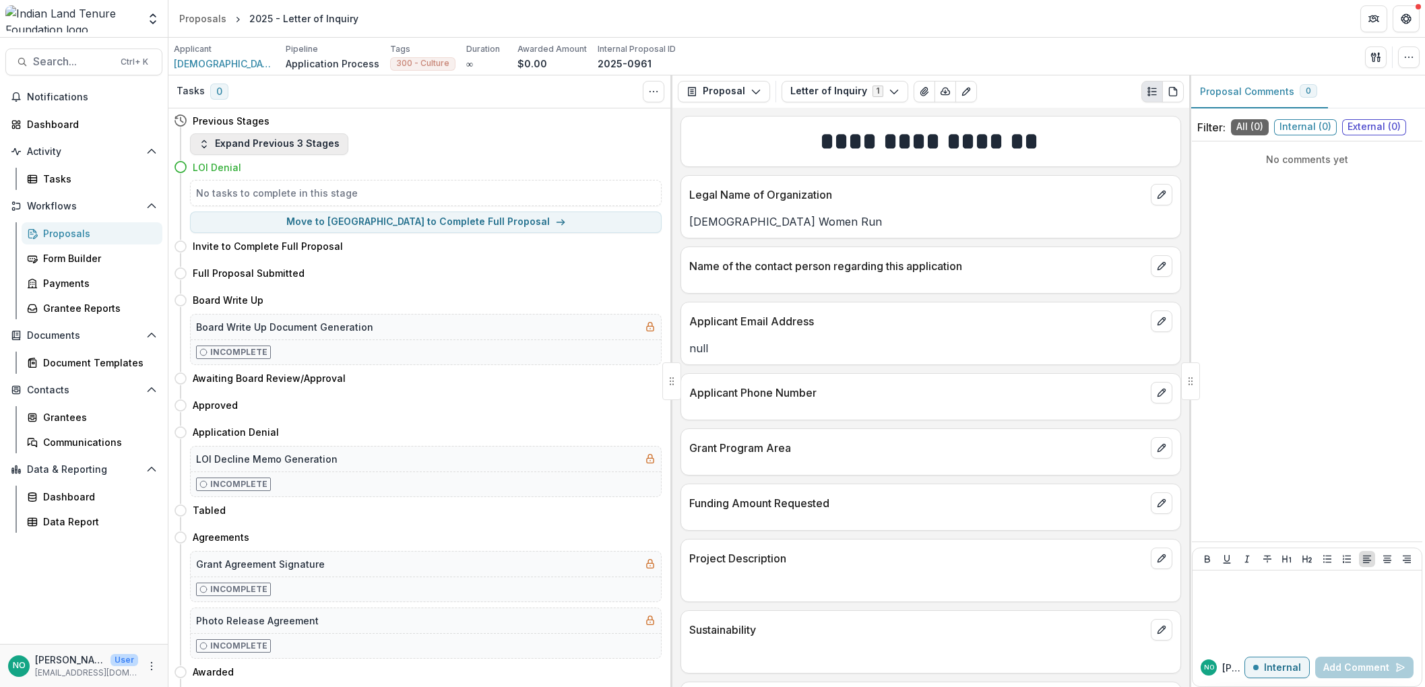
click at [208, 139] on icon "button" at bounding box center [204, 144] width 11 height 11
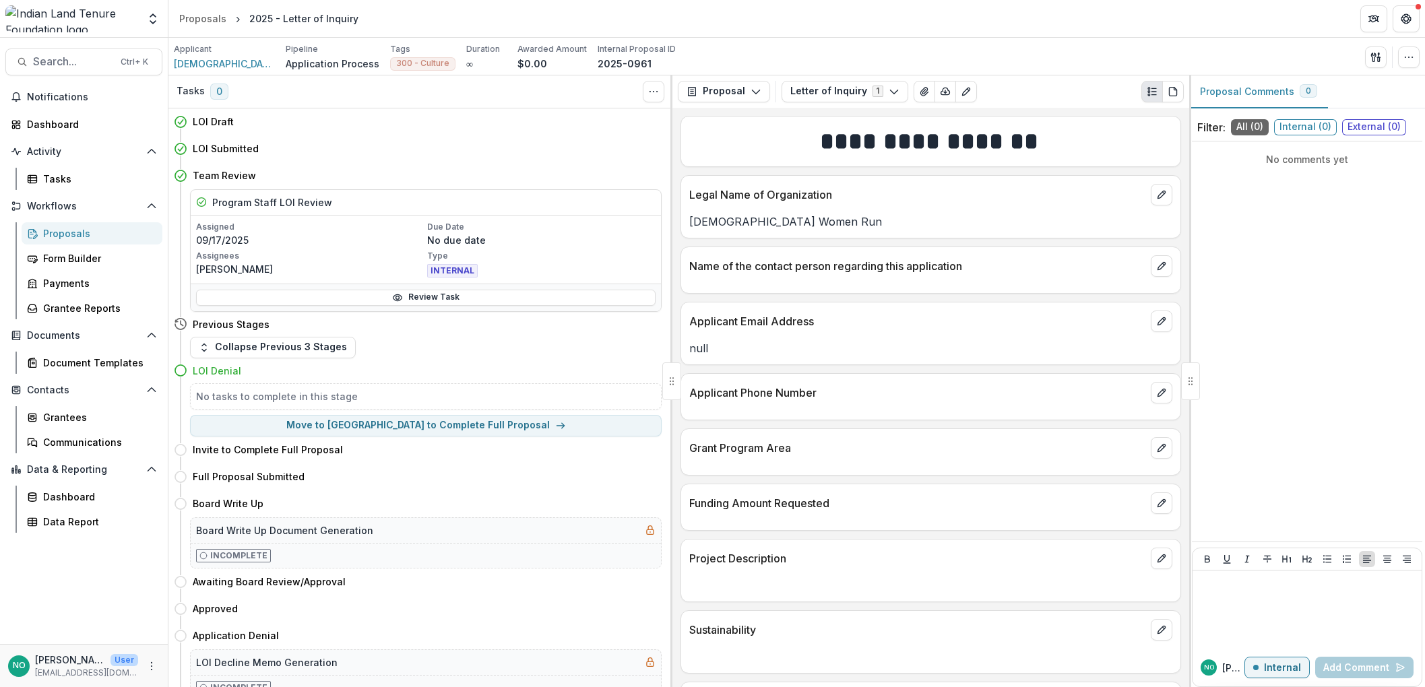
click at [179, 373] on icon at bounding box center [180, 370] width 13 height 13
click at [180, 370] on icon at bounding box center [180, 370] width 13 height 13
click at [217, 371] on h4 "LOI Denial" at bounding box center [217, 371] width 49 height 14
click at [183, 368] on icon at bounding box center [180, 370] width 13 height 13
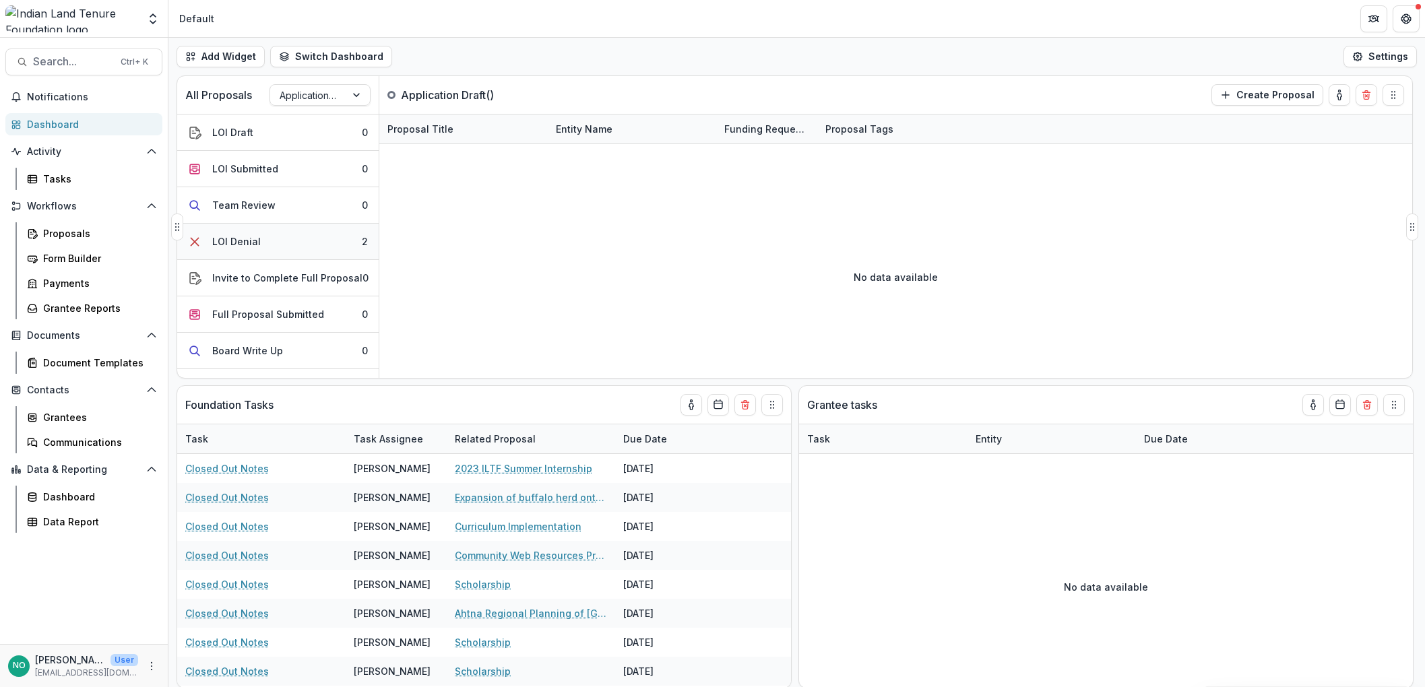
click at [226, 237] on div "LOI Denial" at bounding box center [236, 242] width 49 height 14
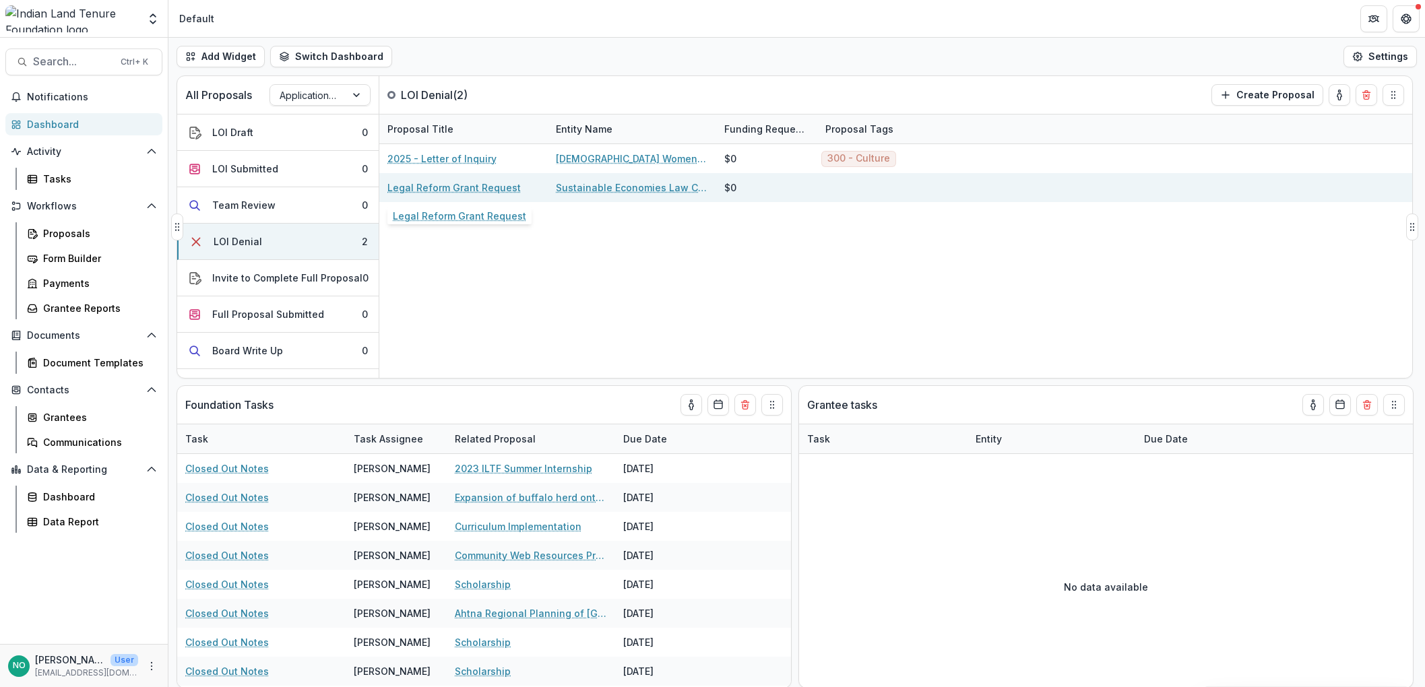
click at [431, 185] on link "Legal Reform Grant Request" at bounding box center [454, 188] width 133 height 14
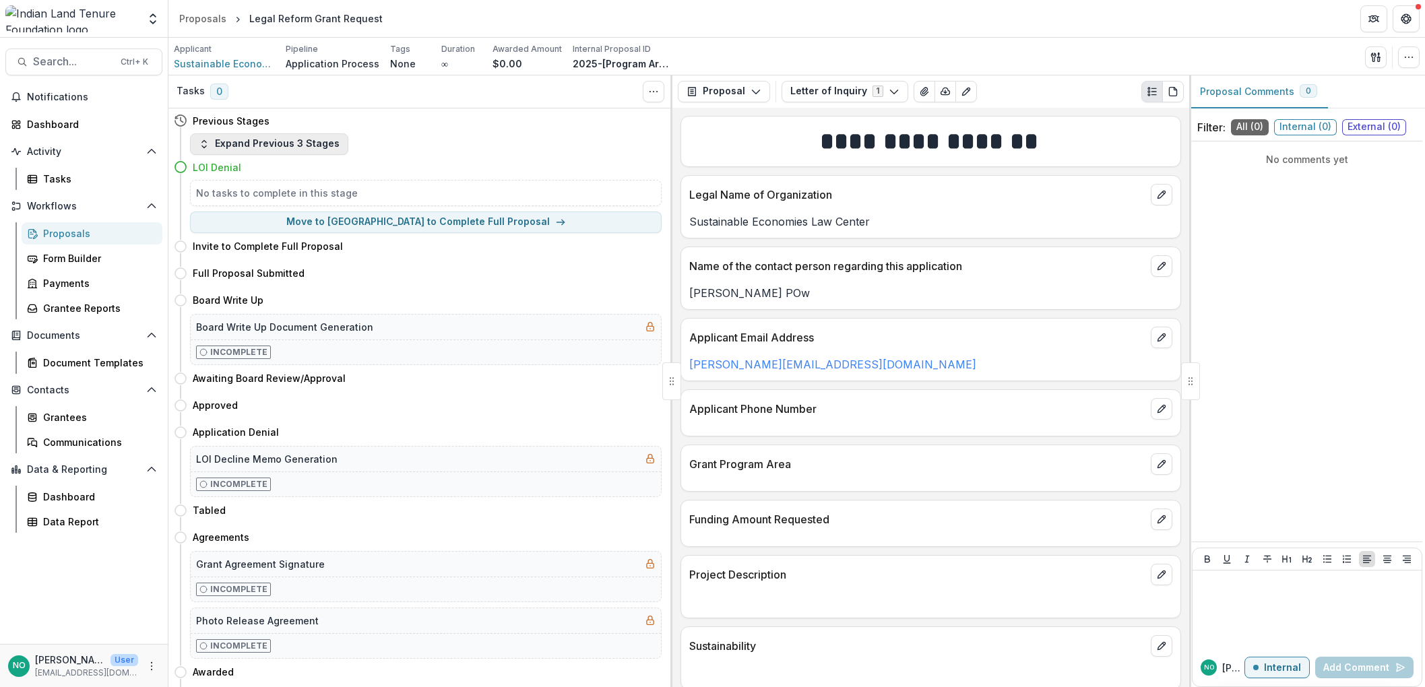
click at [222, 141] on button "Expand Previous 3 Stages" at bounding box center [269, 144] width 158 height 22
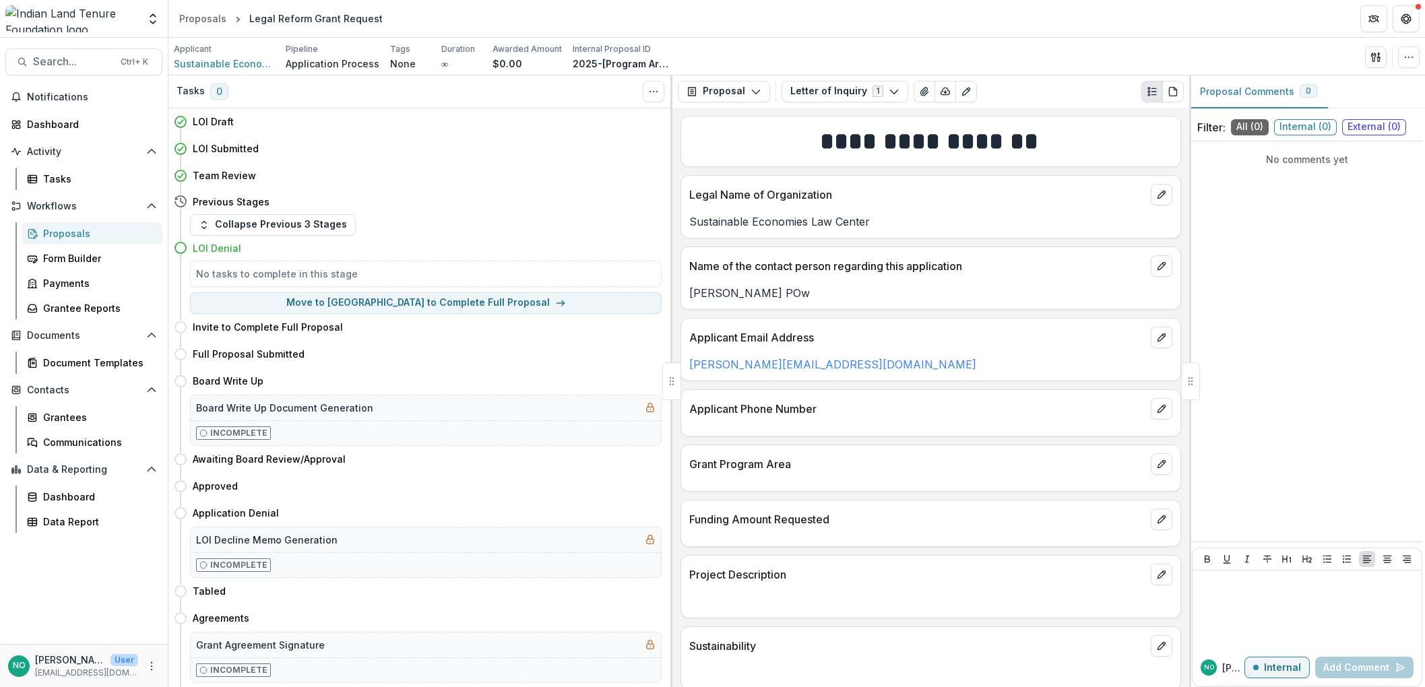
click at [67, 237] on div "Proposals" at bounding box center [97, 233] width 109 height 14
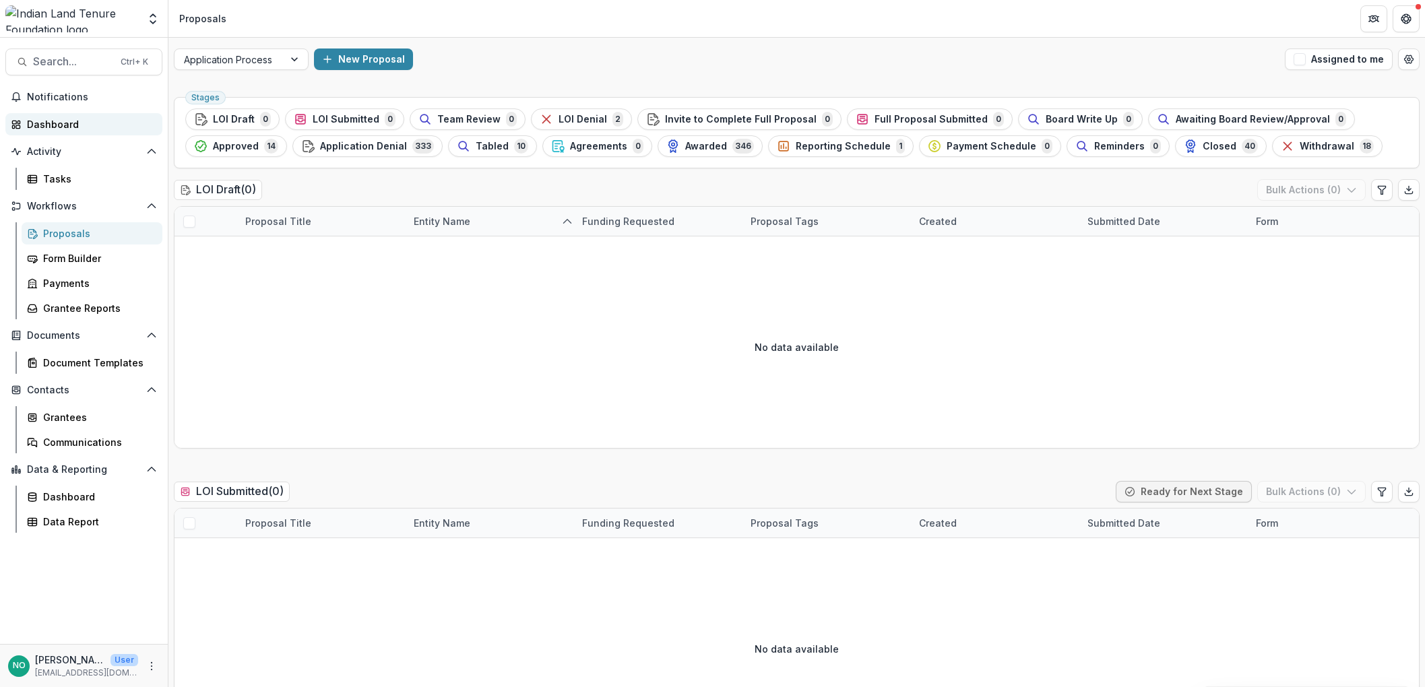
click at [50, 126] on div "Dashboard" at bounding box center [89, 124] width 125 height 14
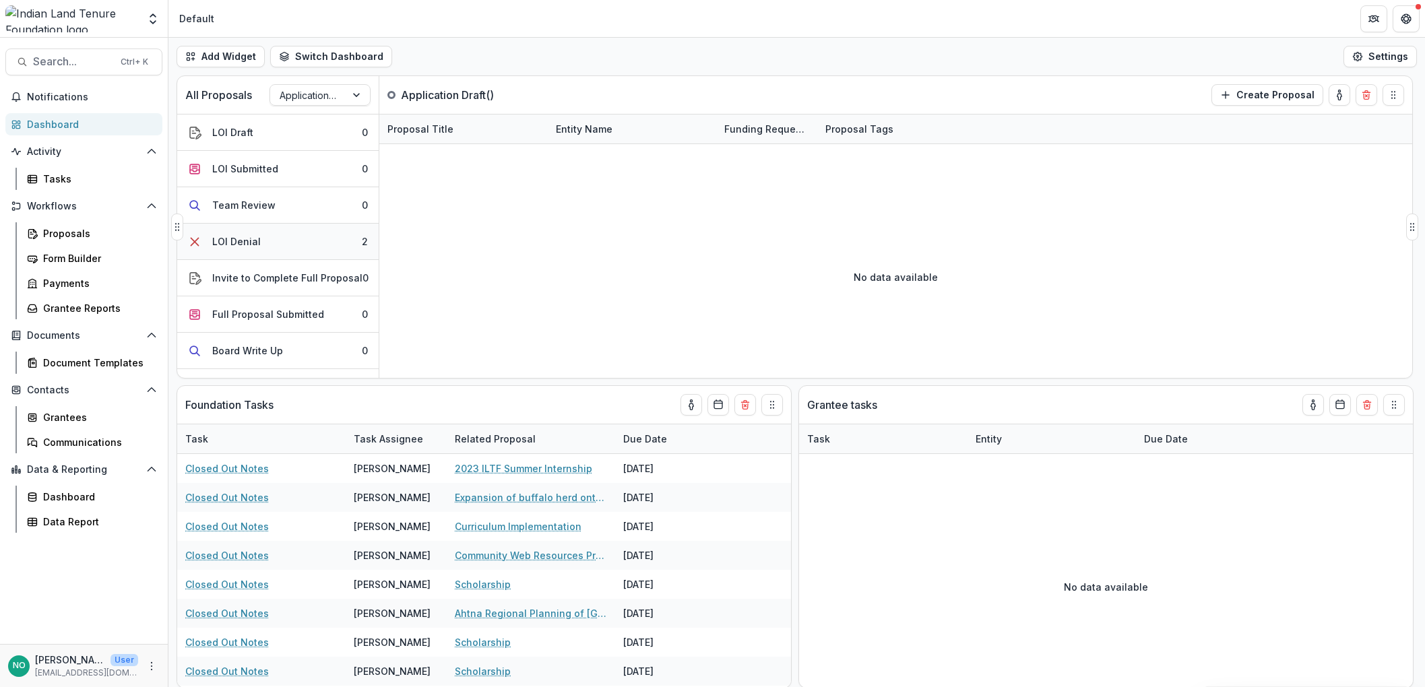
click at [237, 239] on div "LOI Denial" at bounding box center [236, 242] width 49 height 14
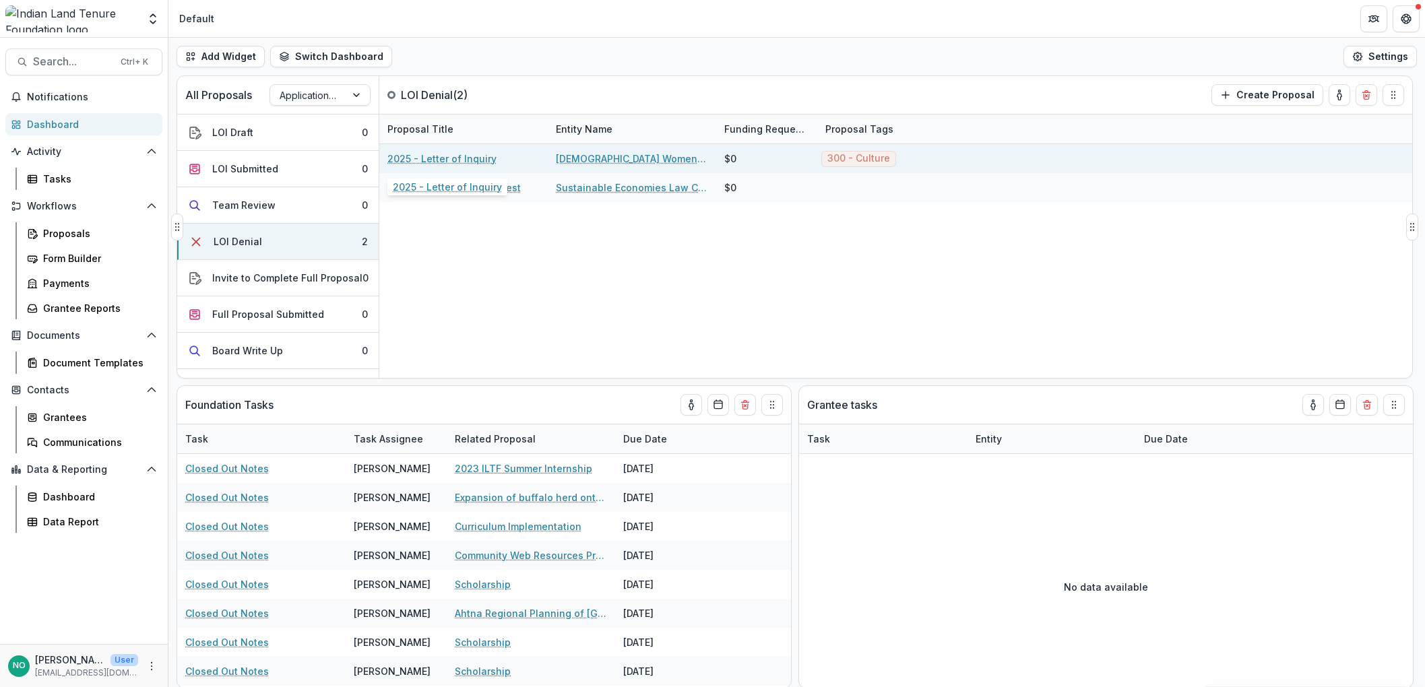
click at [422, 156] on link "2025 - Letter of Inquiry" at bounding box center [442, 159] width 109 height 14
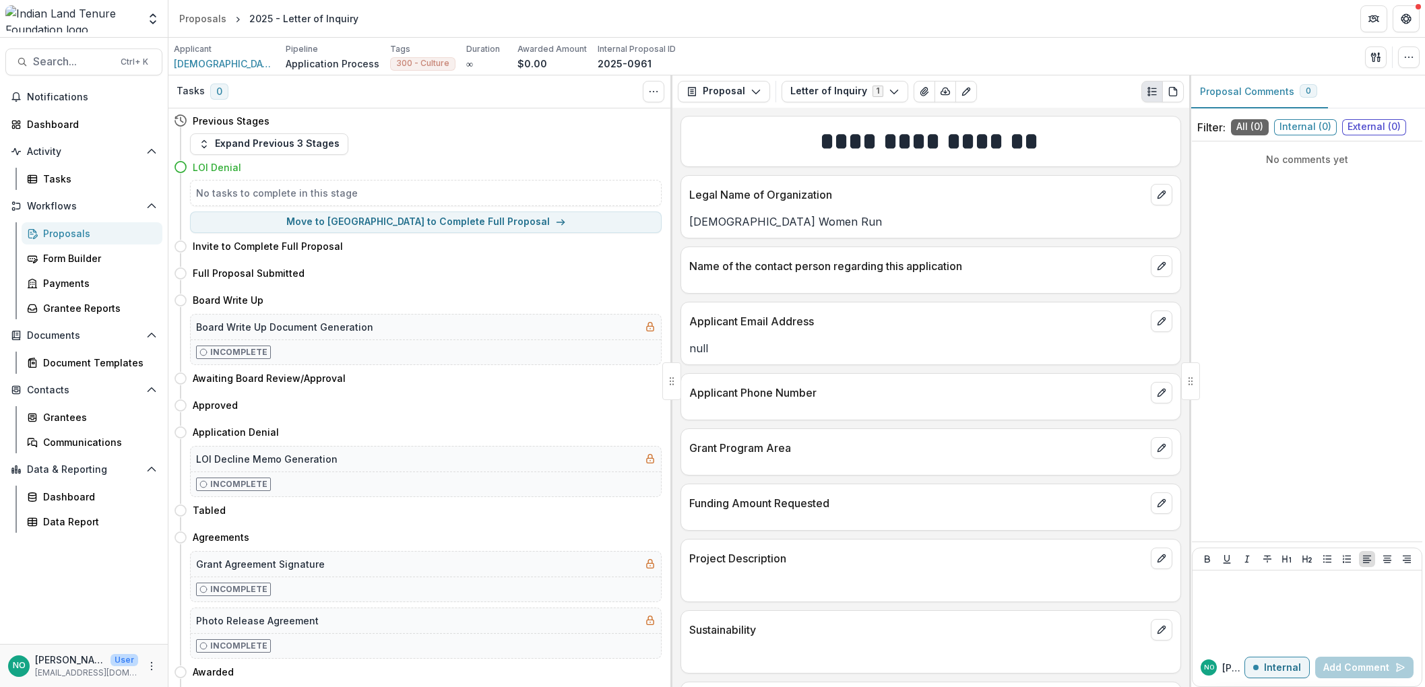
scroll to position [514, 0]
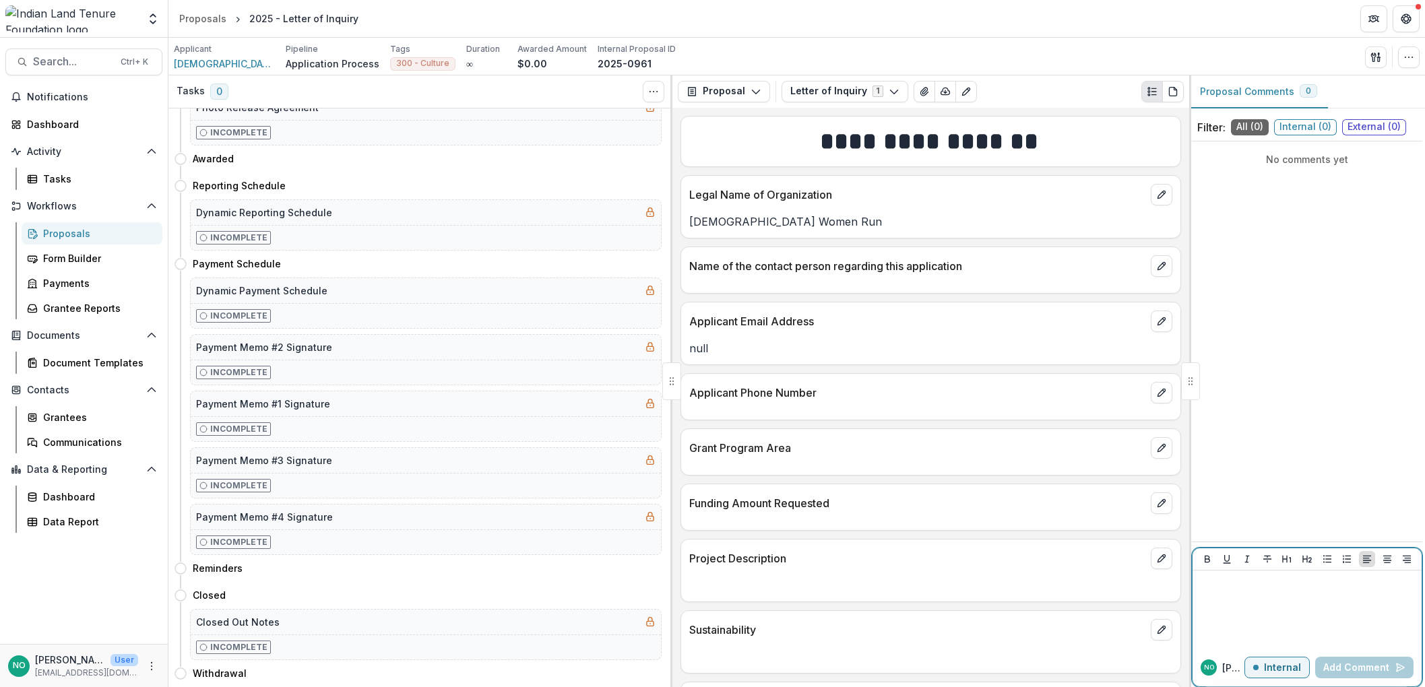
click at [1263, 661] on button "Internal" at bounding box center [1277, 668] width 65 height 22
click at [1270, 664] on p "External" at bounding box center [1281, 667] width 39 height 11
click at [1274, 666] on p "Internal" at bounding box center [1282, 667] width 37 height 11
click at [1274, 665] on p "External" at bounding box center [1281, 667] width 39 height 11
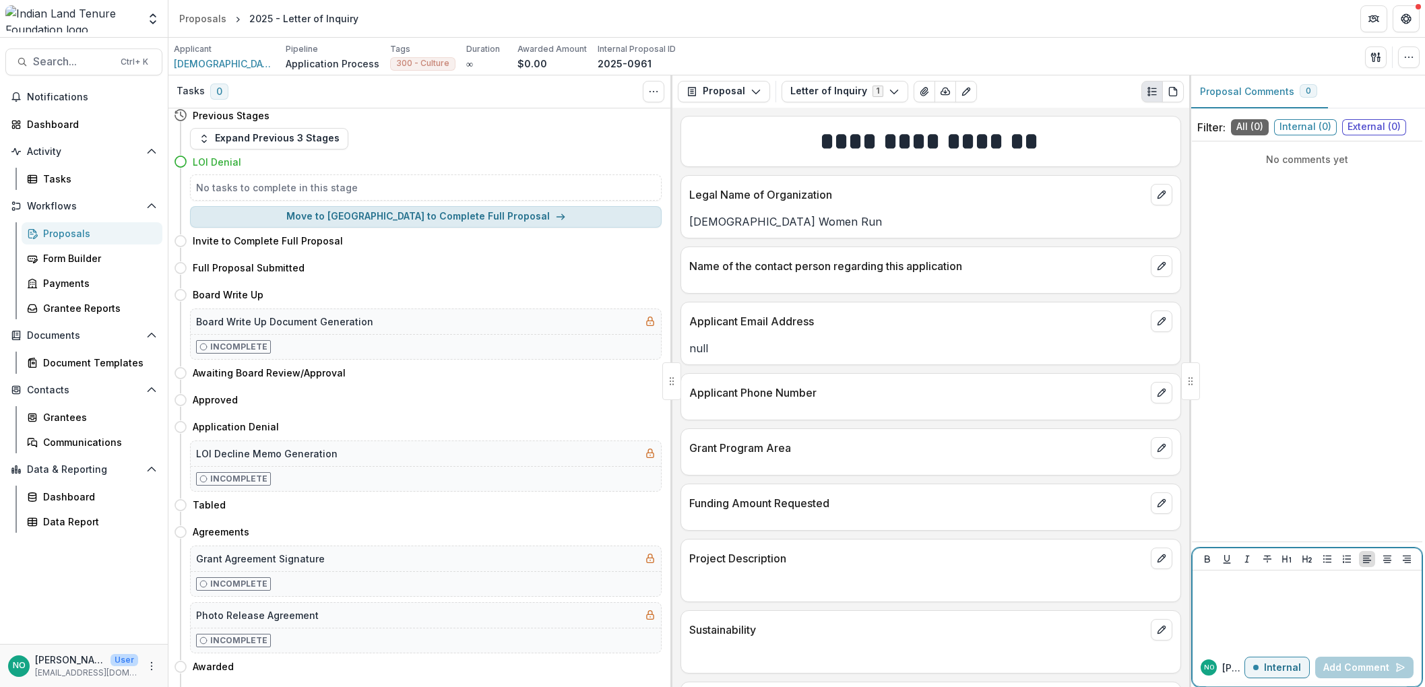
scroll to position [0, 0]
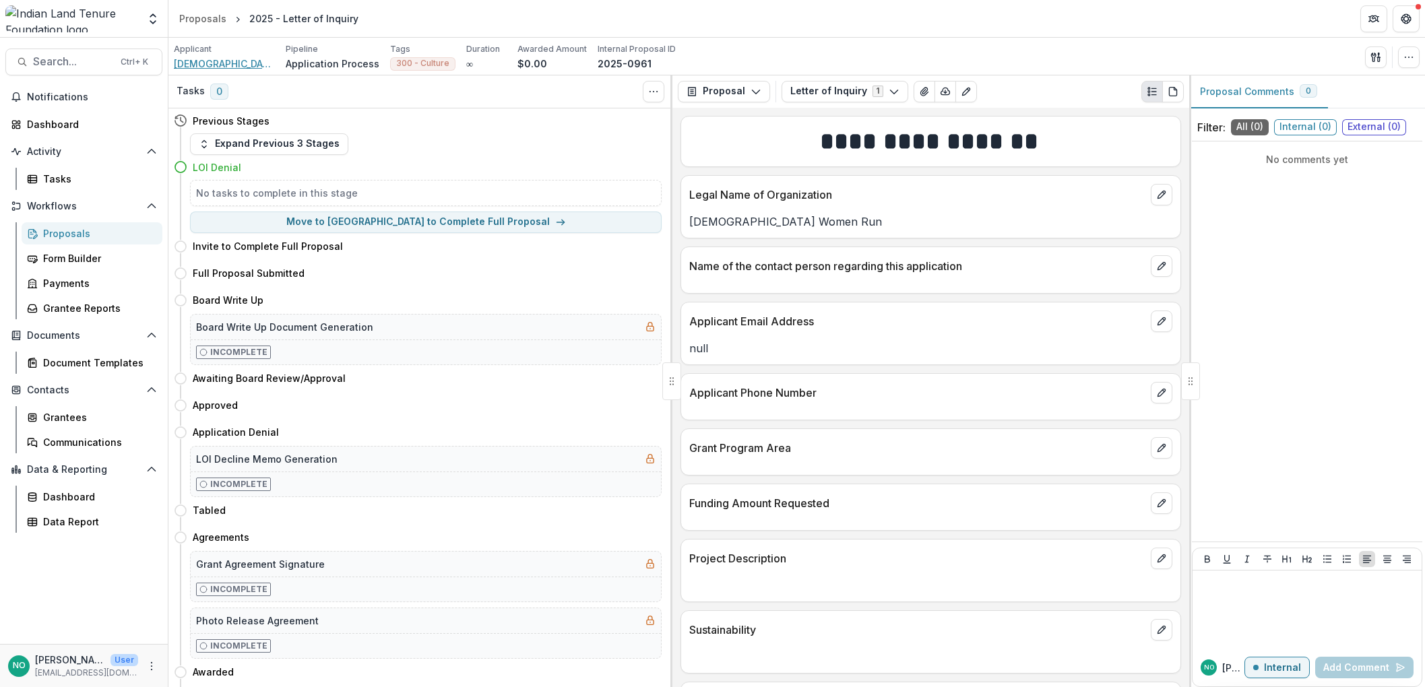
click at [208, 64] on span "[DEMOGRAPHIC_DATA] Women Run" at bounding box center [224, 64] width 101 height 14
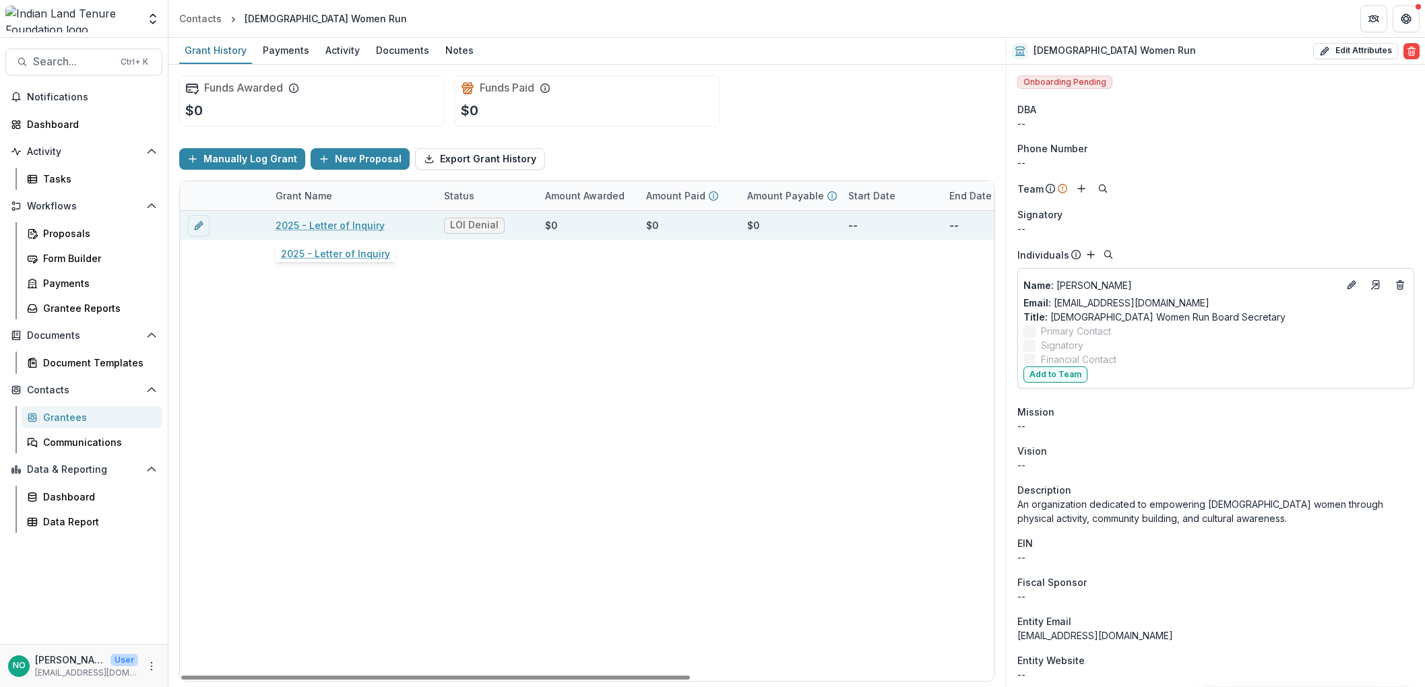
click at [304, 222] on link "2025 - Letter of Inquiry" at bounding box center [330, 225] width 109 height 14
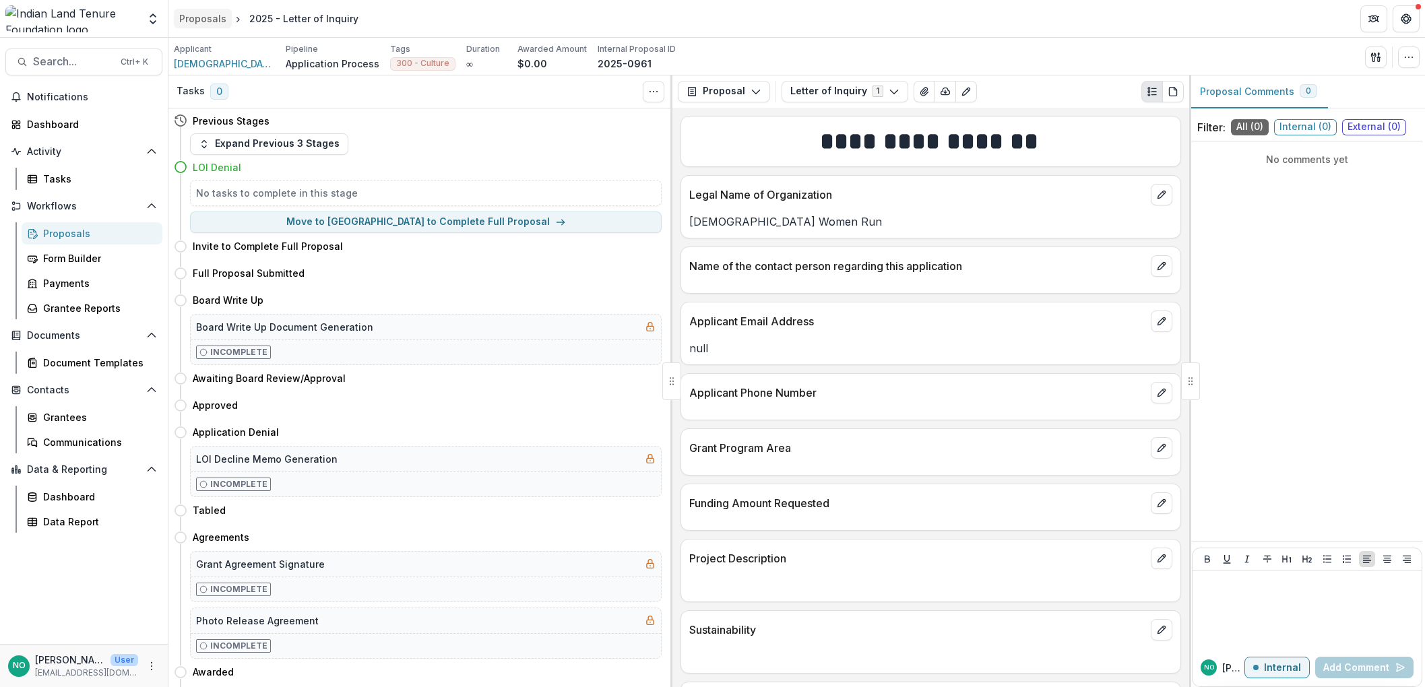
click at [198, 16] on div "Proposals" at bounding box center [202, 18] width 47 height 14
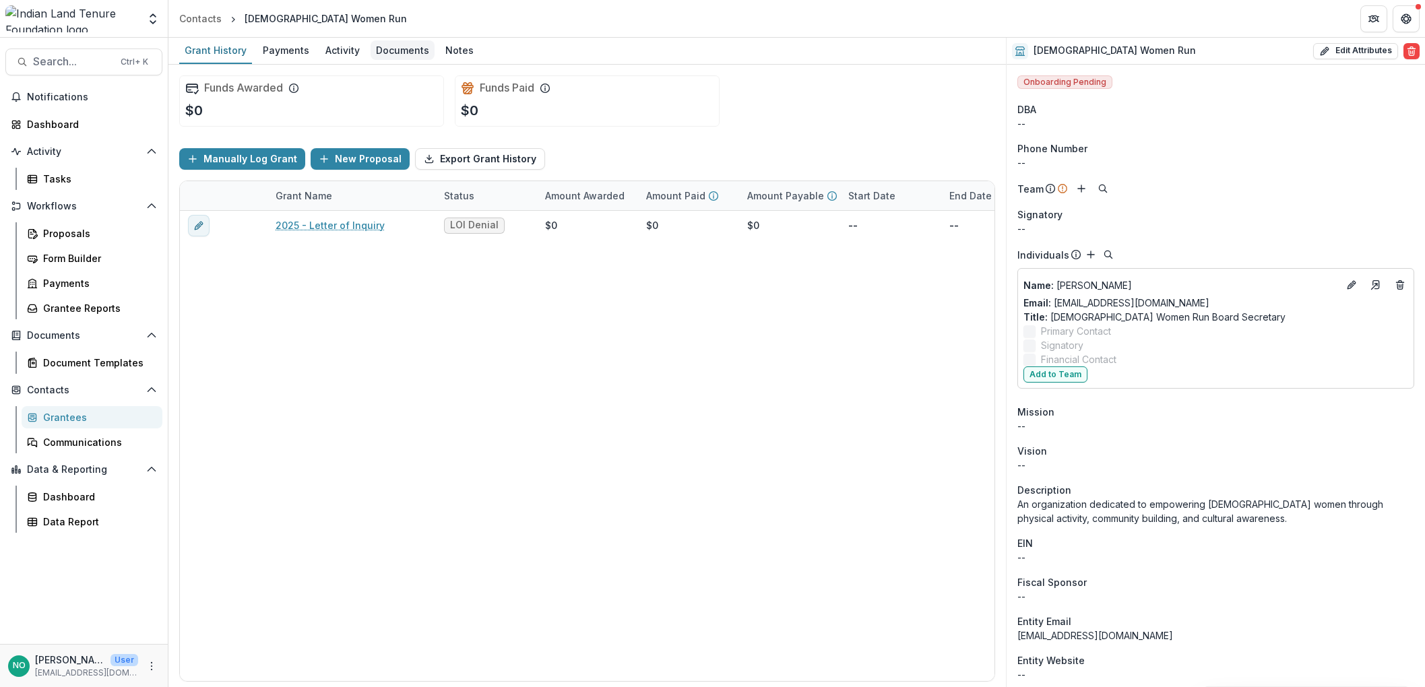
click at [375, 50] on div "Documents" at bounding box center [403, 50] width 64 height 20
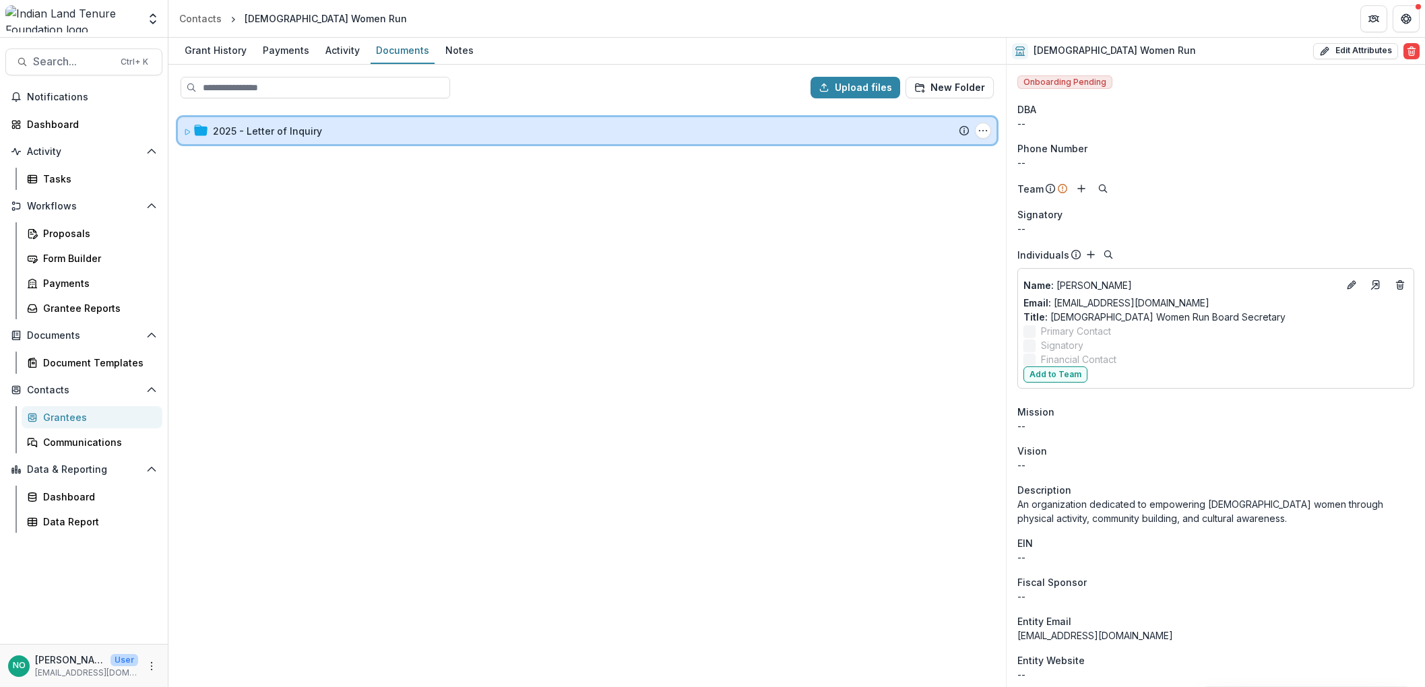
click at [195, 135] on icon at bounding box center [200, 130] width 13 height 13
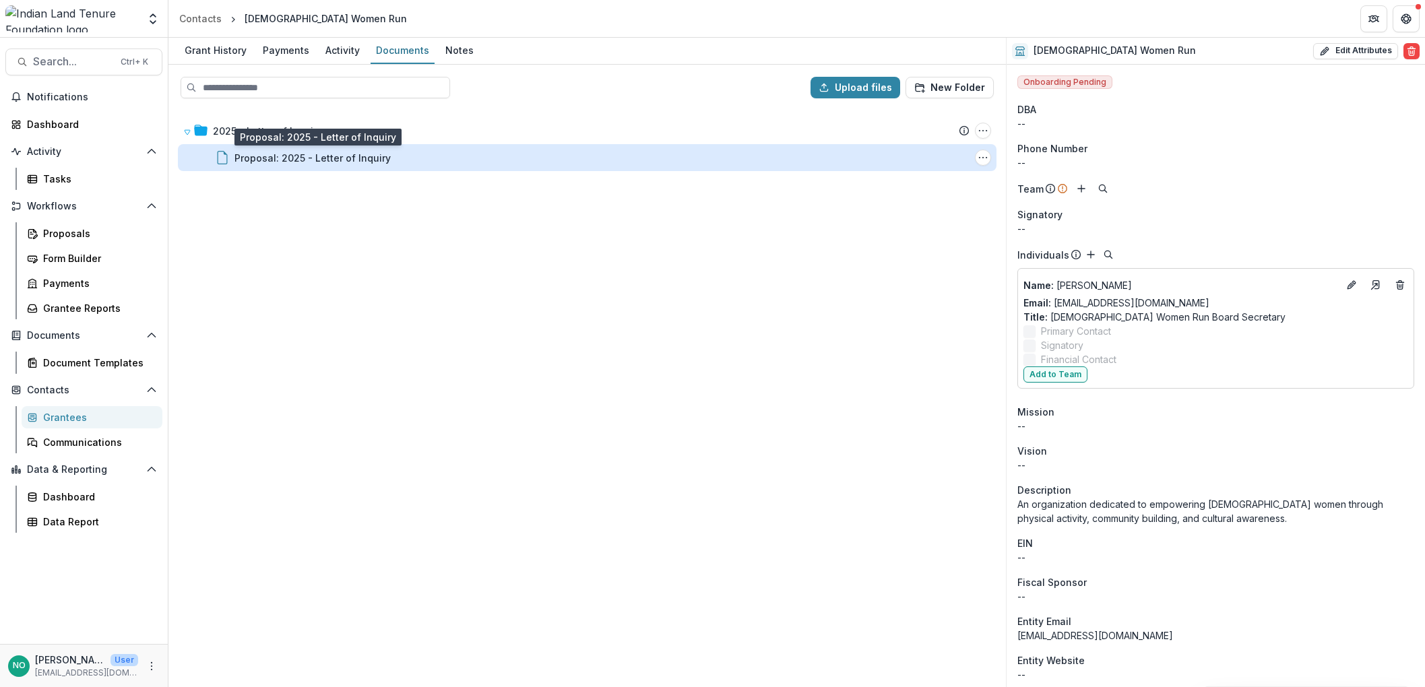
click at [339, 158] on div "Proposal: 2025 - Letter of Inquiry" at bounding box center [313, 158] width 156 height 14
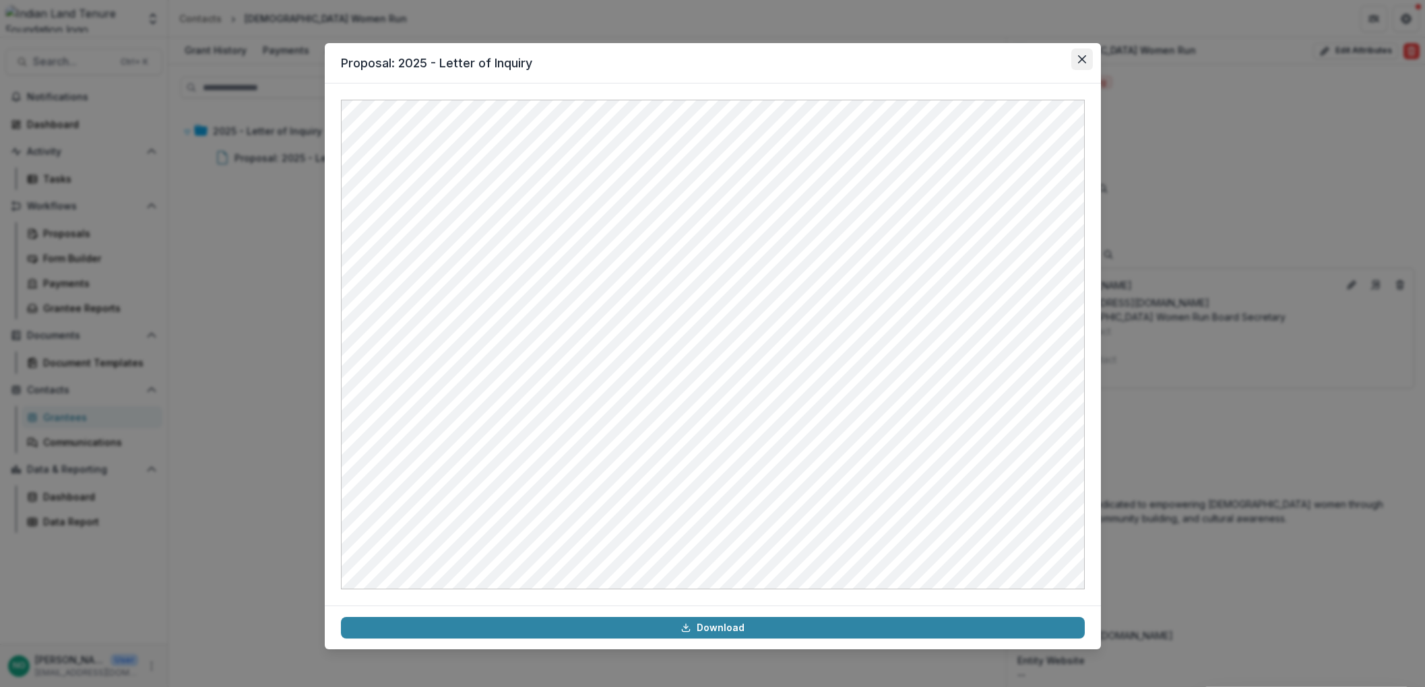
click at [1087, 62] on button "Close" at bounding box center [1083, 60] width 22 height 22
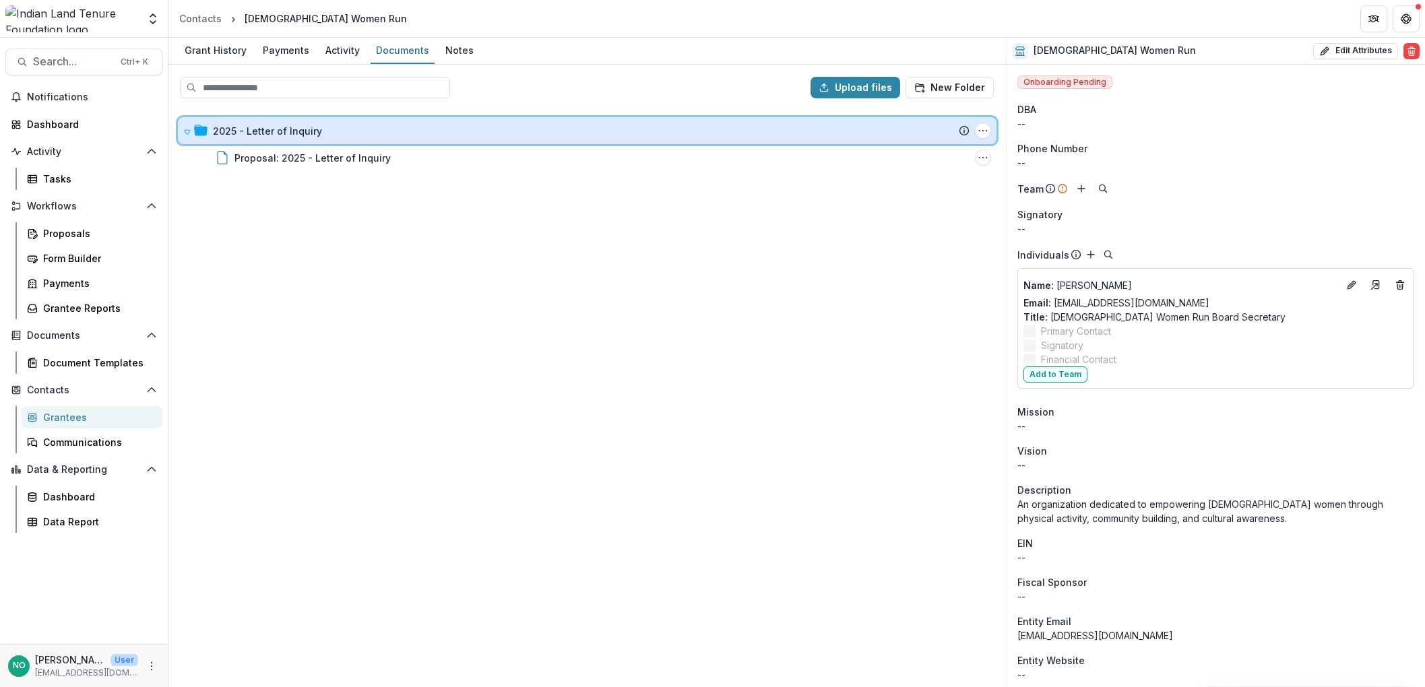
click at [191, 130] on div at bounding box center [195, 131] width 24 height 14
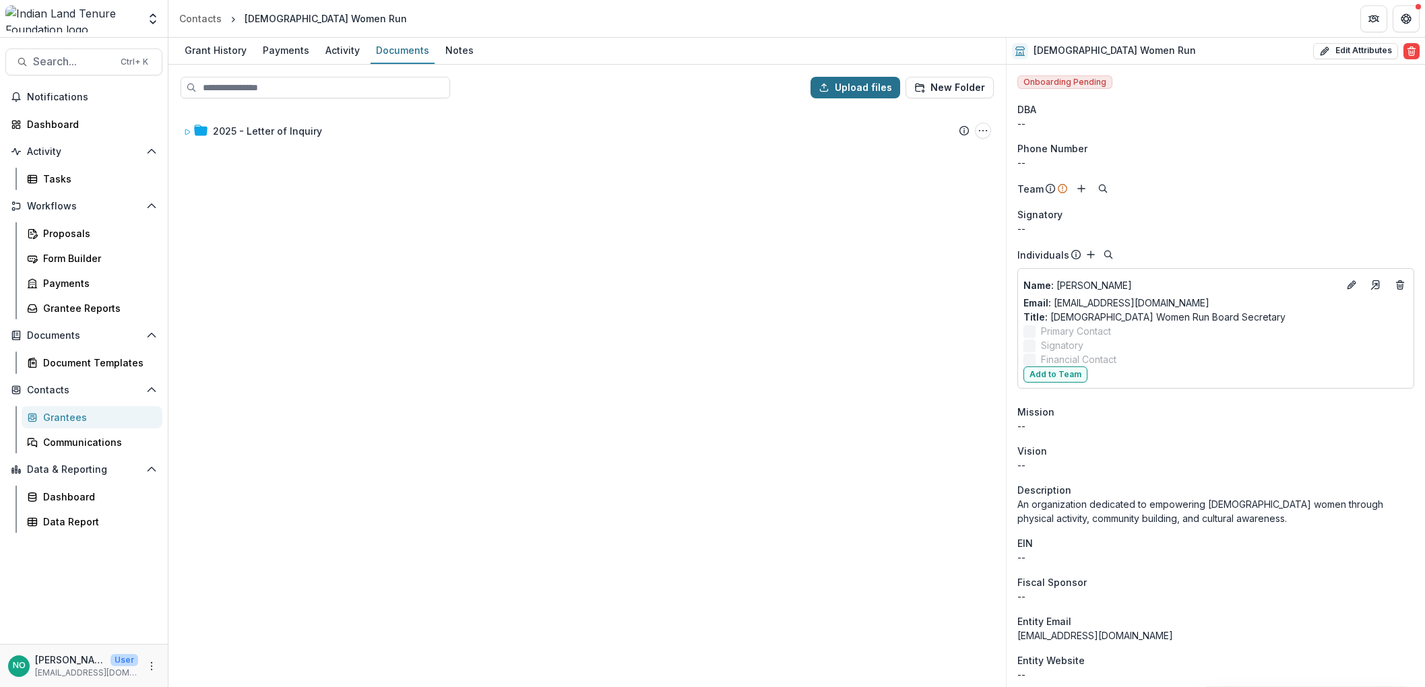
click at [873, 92] on button "Upload files" at bounding box center [856, 88] width 90 height 22
type input "**********"
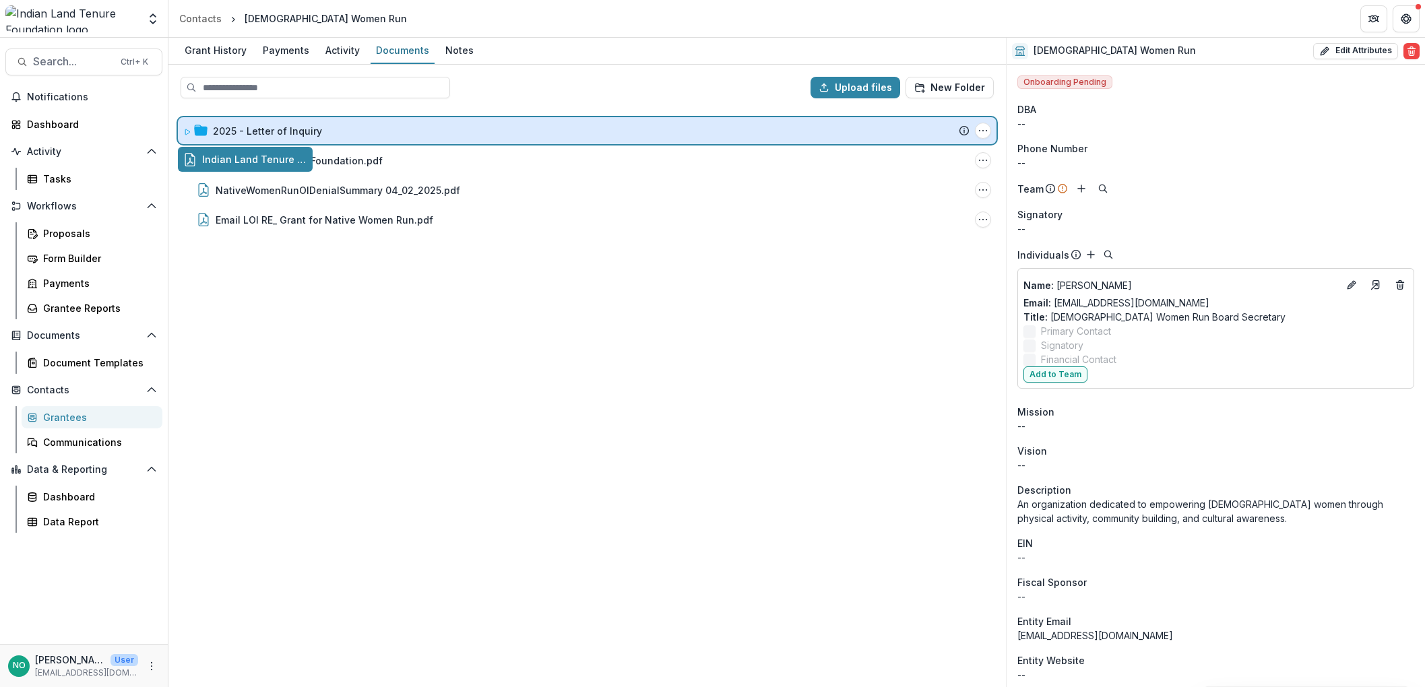
drag, startPoint x: 260, startPoint y: 162, endPoint x: 266, endPoint y: 127, distance: 34.8
click at [266, 127] on div "Upload files New Folder 2025 - Letter of Inquiry Submission Temelio Proposal At…" at bounding box center [587, 376] width 838 height 623
drag, startPoint x: 243, startPoint y: 163, endPoint x: 244, endPoint y: 129, distance: 33.7
click at [244, 129] on div "Upload files New Folder 2025 - Letter of Inquiry Submission Temelio Proposal At…" at bounding box center [587, 376] width 838 height 623
drag, startPoint x: 230, startPoint y: 153, endPoint x: 230, endPoint y: 143, distance: 10.1
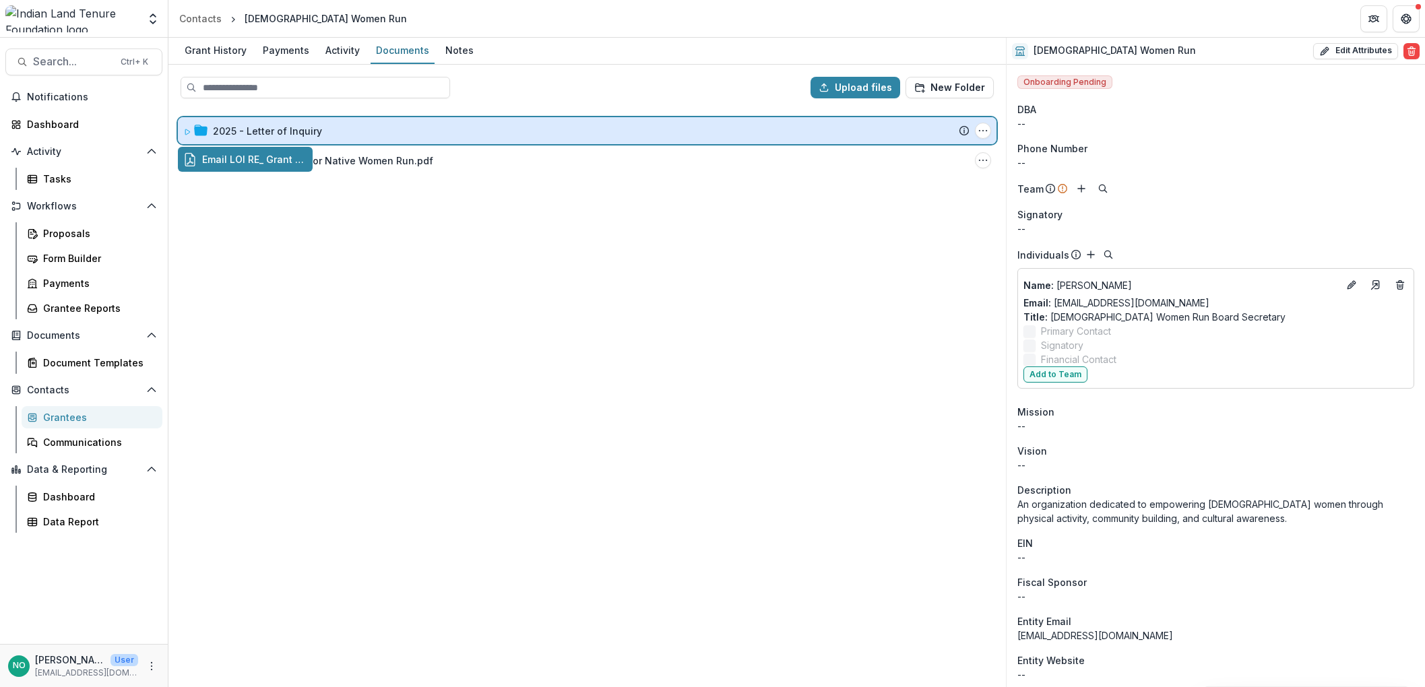
click at [231, 137] on div "Upload files New Folder 2025 - Letter of Inquiry Submission Temelio Proposal At…" at bounding box center [587, 376] width 838 height 623
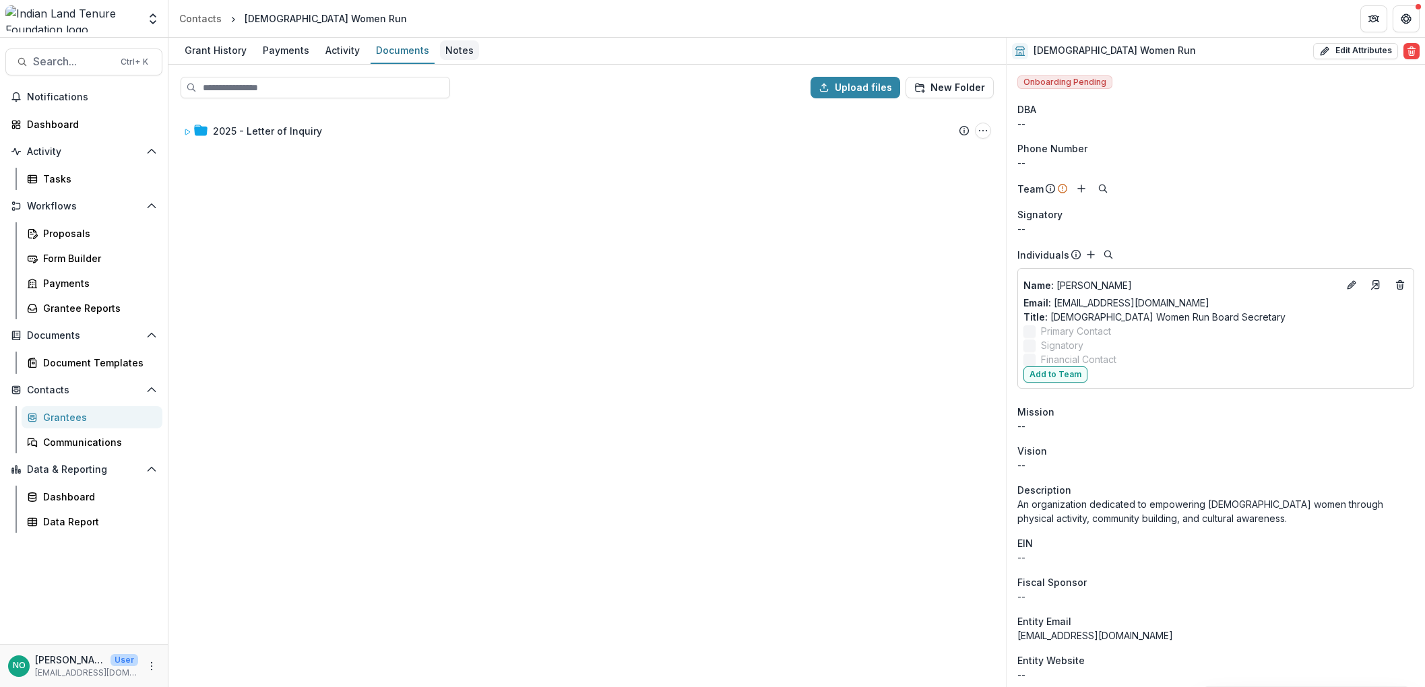
click at [450, 45] on div "Notes" at bounding box center [459, 50] width 39 height 20
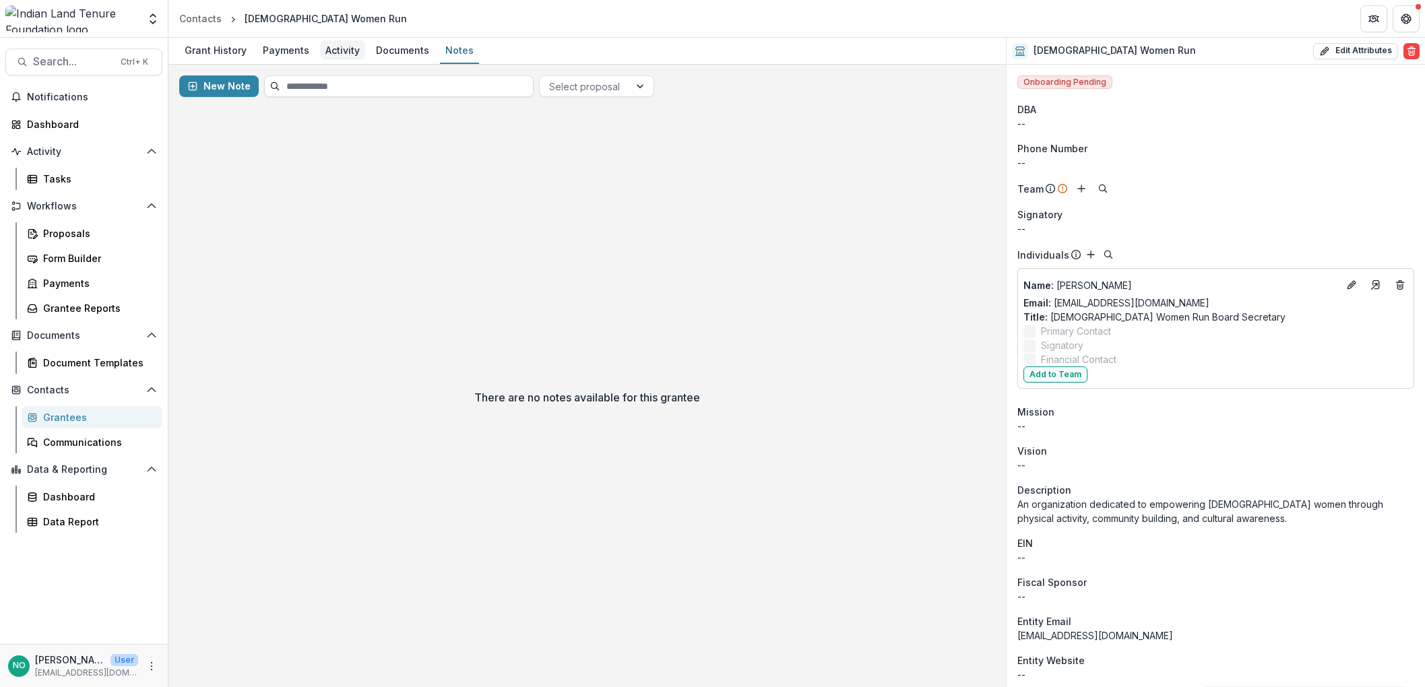
click at [342, 59] on div "Activity" at bounding box center [342, 50] width 45 height 20
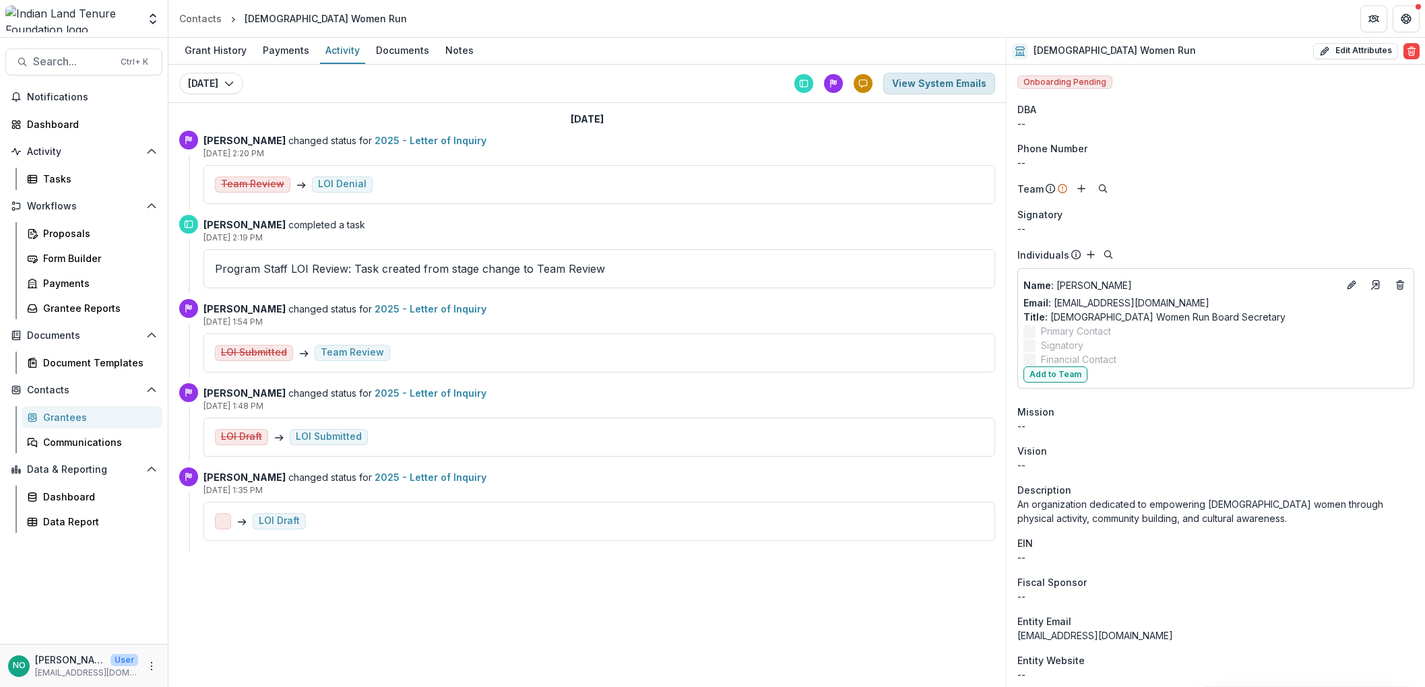
click at [918, 82] on button "View System Emails" at bounding box center [940, 84] width 112 height 22
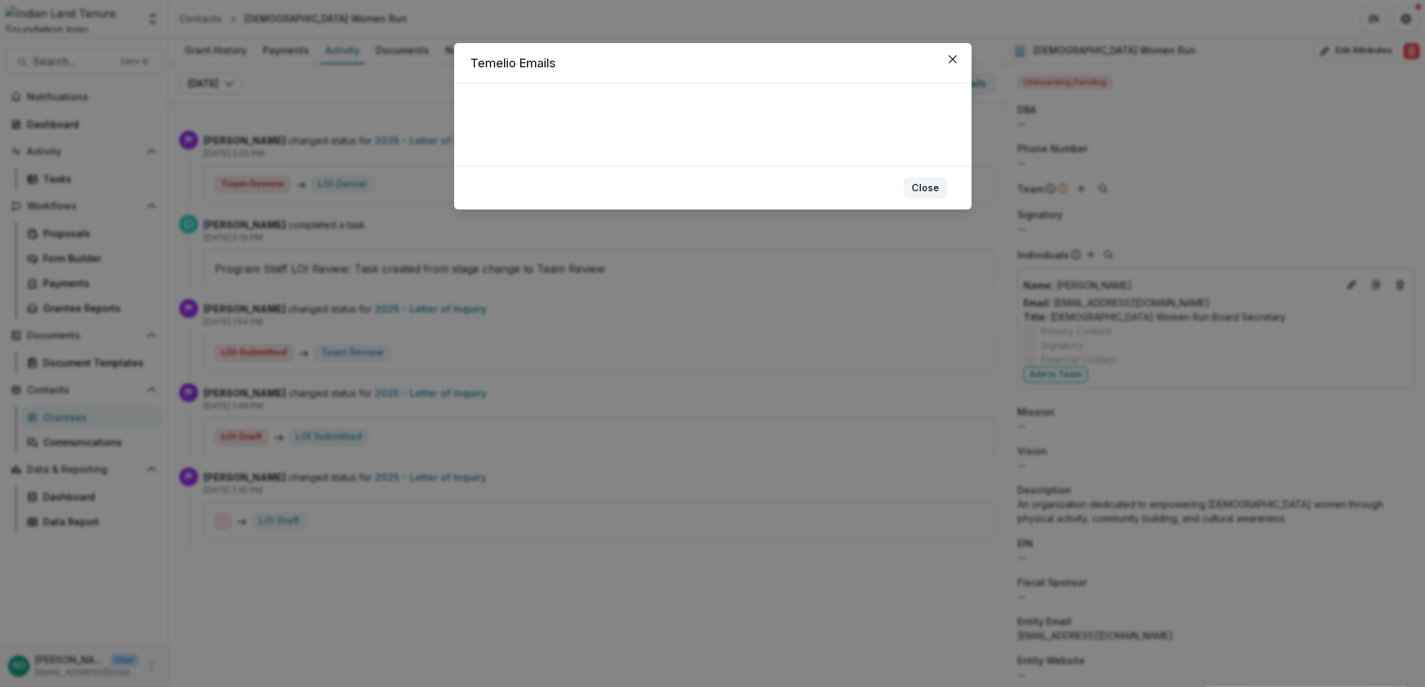
drag, startPoint x: 922, startPoint y: 186, endPoint x: 913, endPoint y: 192, distance: 11.2
click at [920, 186] on button "Close" at bounding box center [926, 188] width 44 height 22
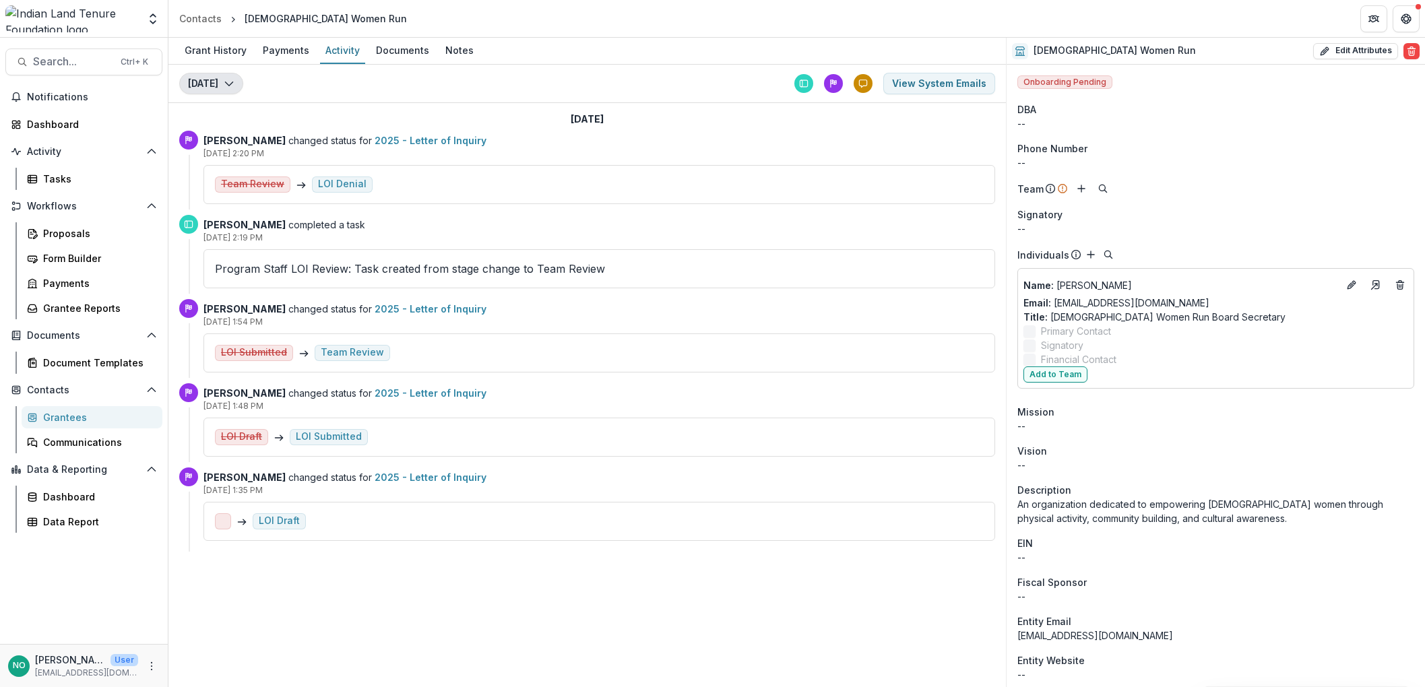
click at [214, 85] on button "[DATE]" at bounding box center [211, 84] width 64 height 22
click at [214, 86] on button "[DATE]" at bounding box center [211, 84] width 64 height 22
click at [260, 55] on div "Payments" at bounding box center [285, 50] width 57 height 20
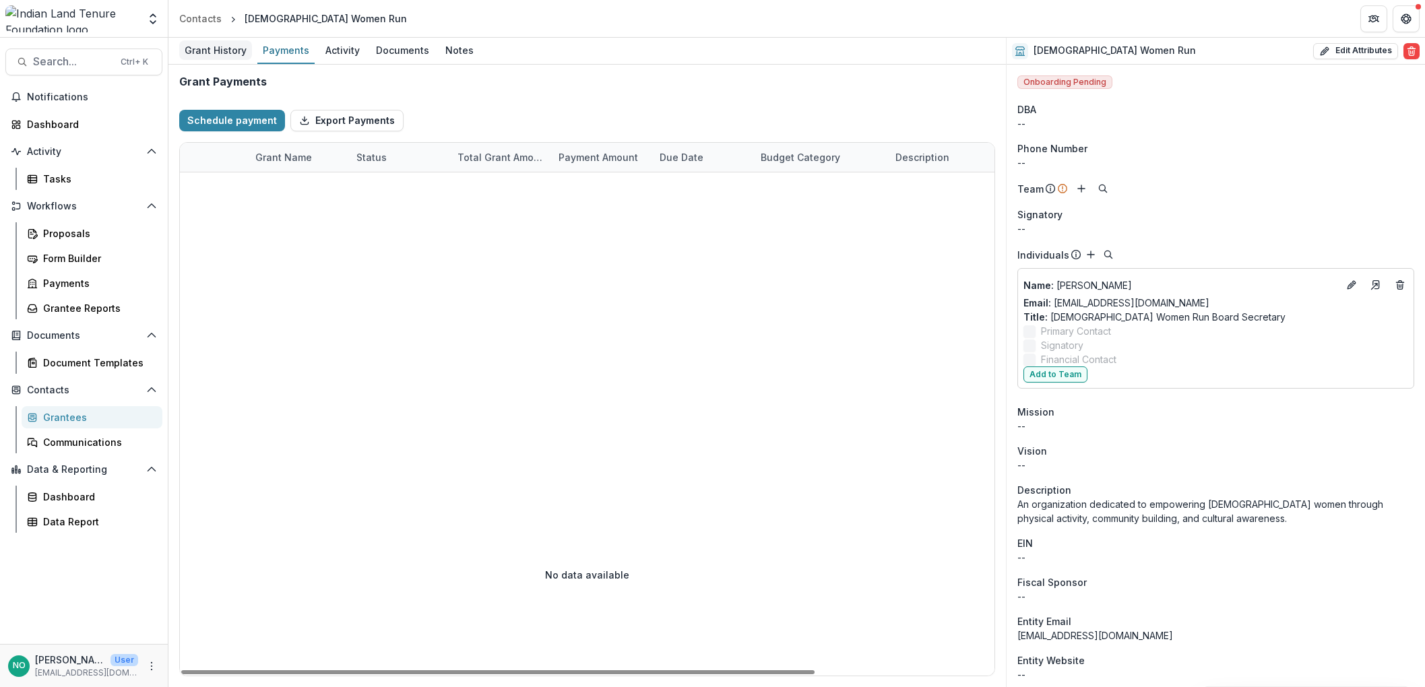
click at [215, 47] on div "Grant History" at bounding box center [215, 50] width 73 height 20
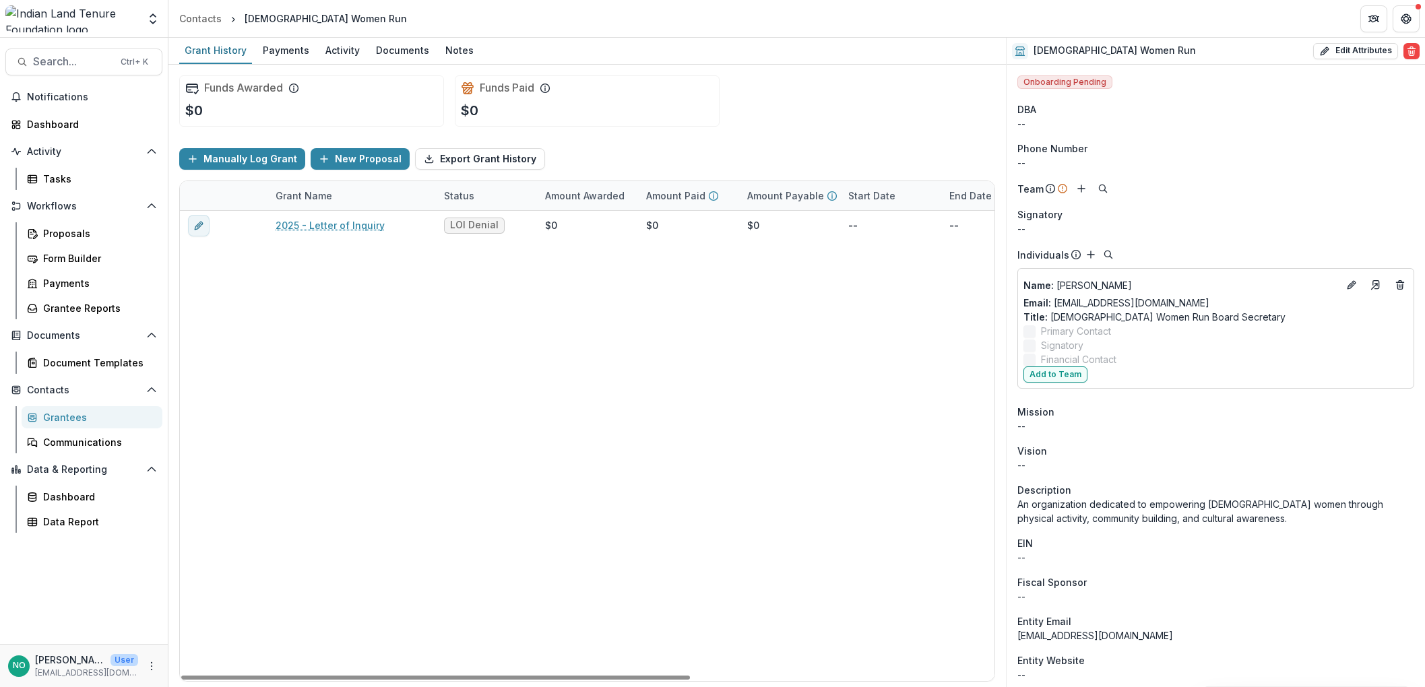
click at [473, 337] on div "2025 - Letter of Inquiry LOI Denial $0 $0 $0 -- -- $0 [PERSON_NAME]" at bounding box center [830, 446] width 1301 height 470
click at [65, 178] on div "Tasks" at bounding box center [97, 179] width 109 height 14
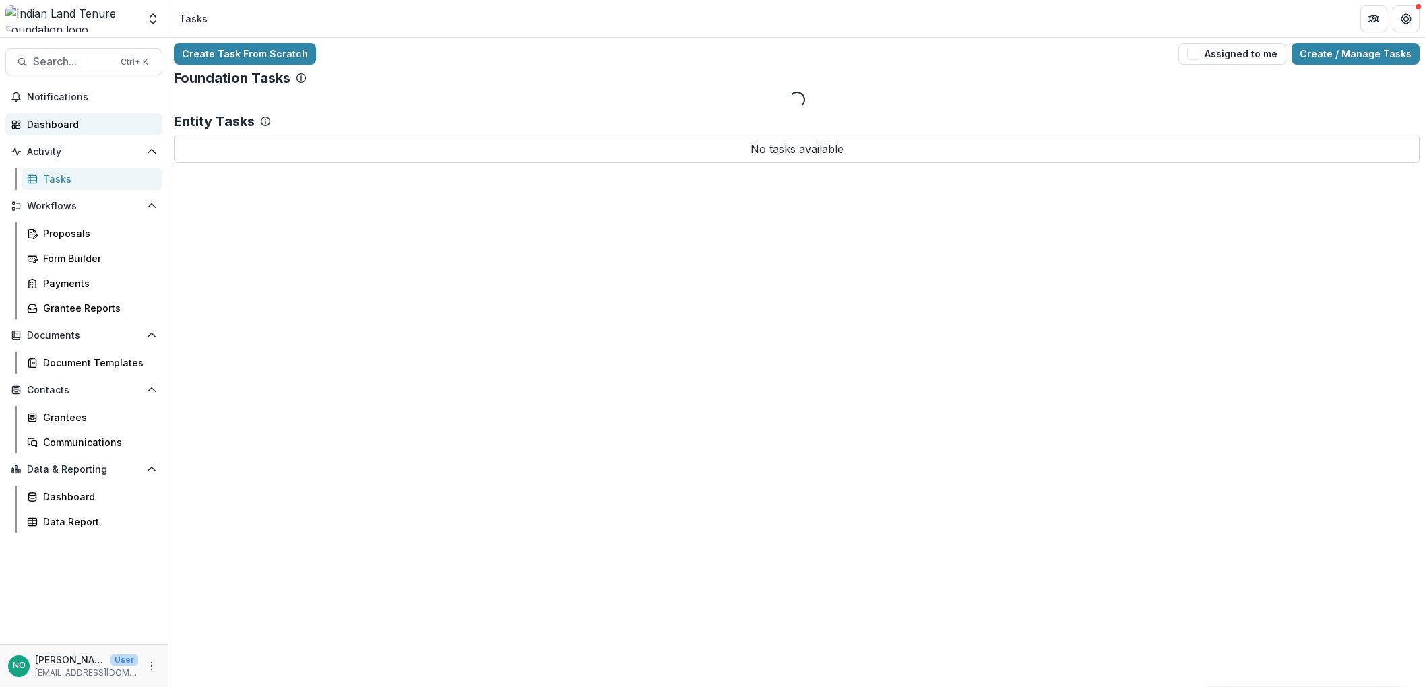
click at [47, 119] on div "Dashboard" at bounding box center [89, 124] width 125 height 14
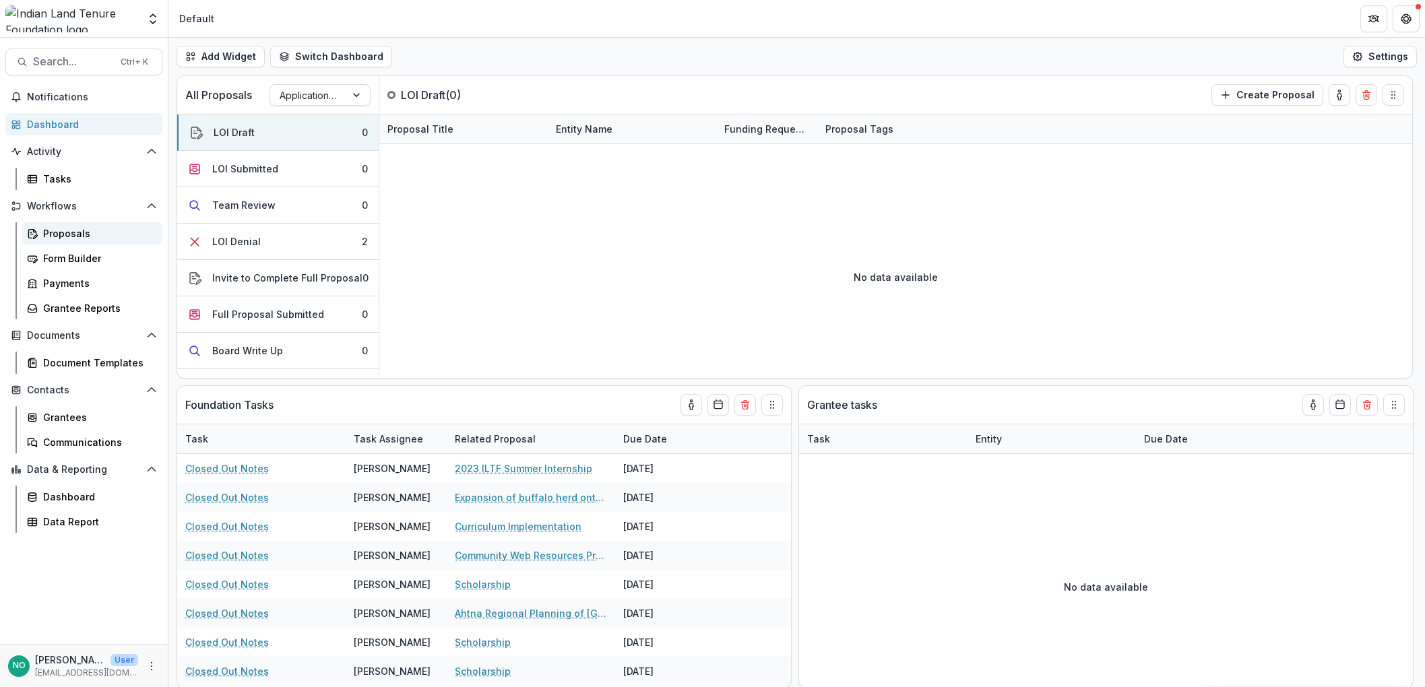
click at [60, 235] on div "Proposals" at bounding box center [97, 233] width 109 height 14
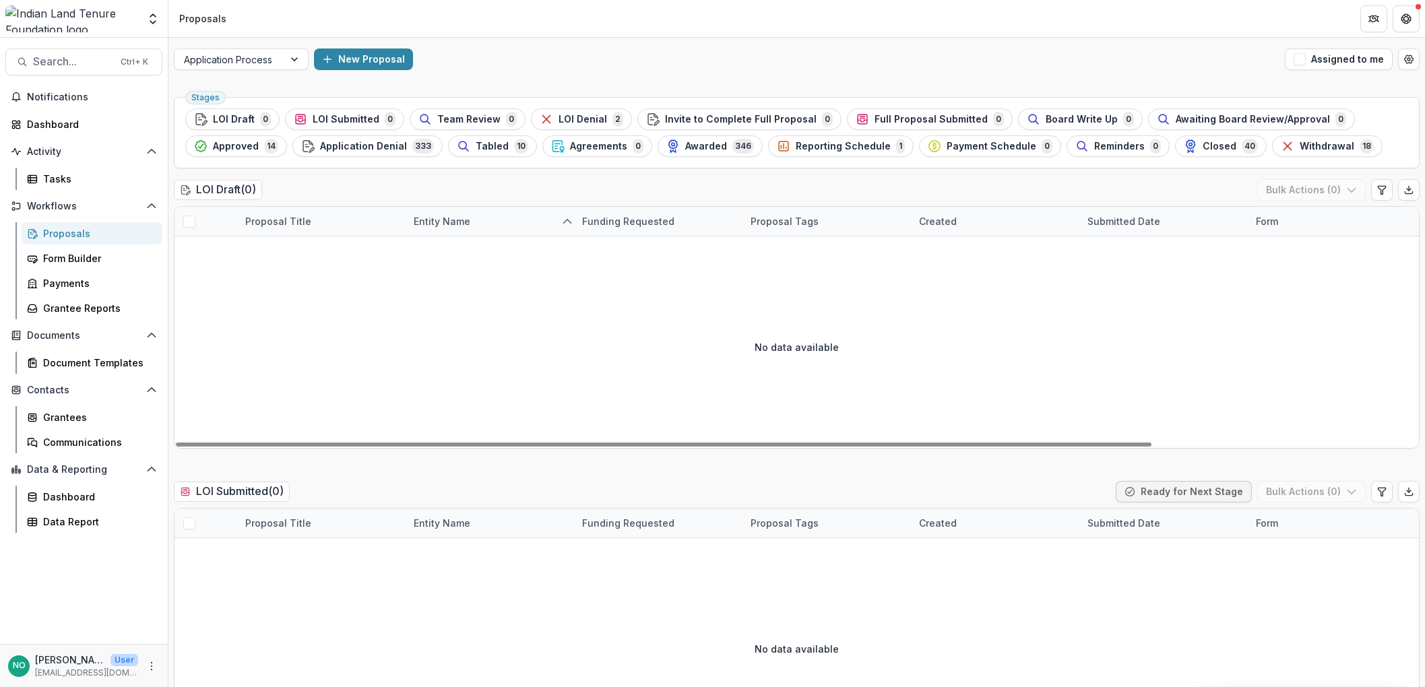
click at [433, 217] on div "Entity Name" at bounding box center [442, 221] width 73 height 14
click at [448, 247] on input at bounding box center [489, 252] width 162 height 22
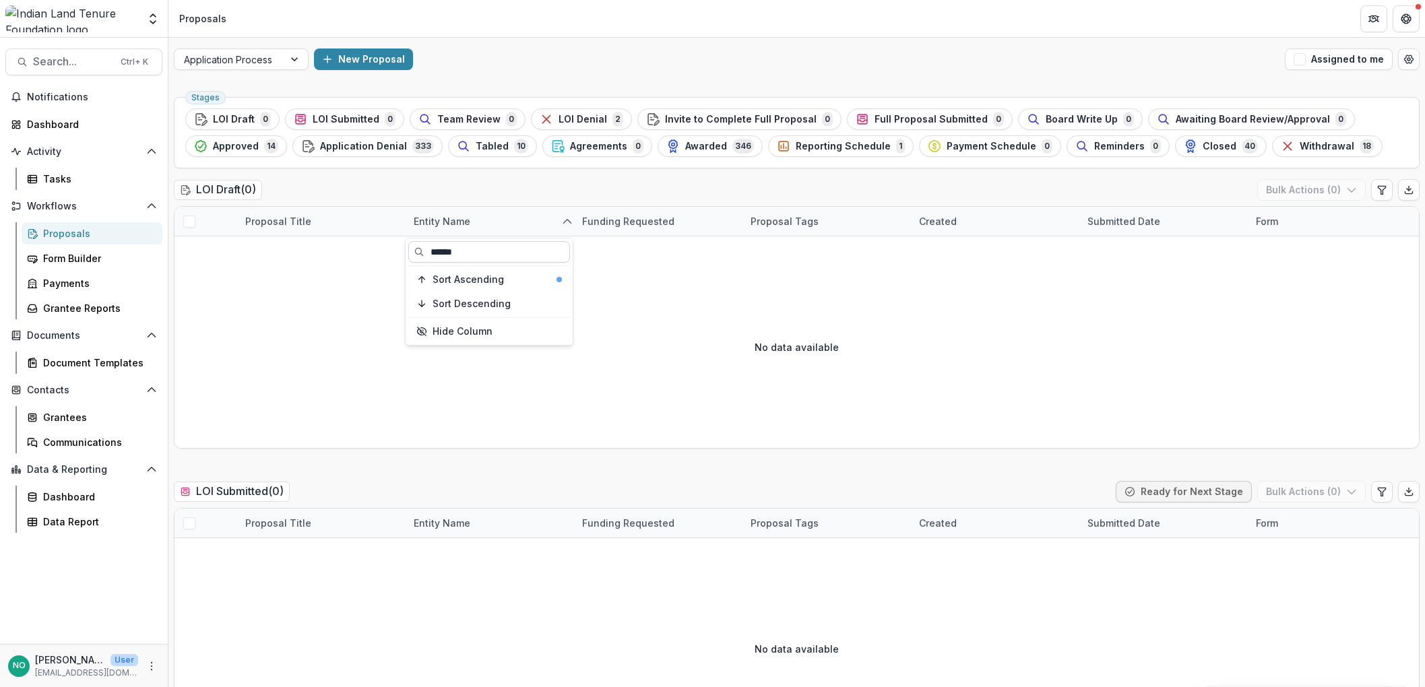
type input "******"
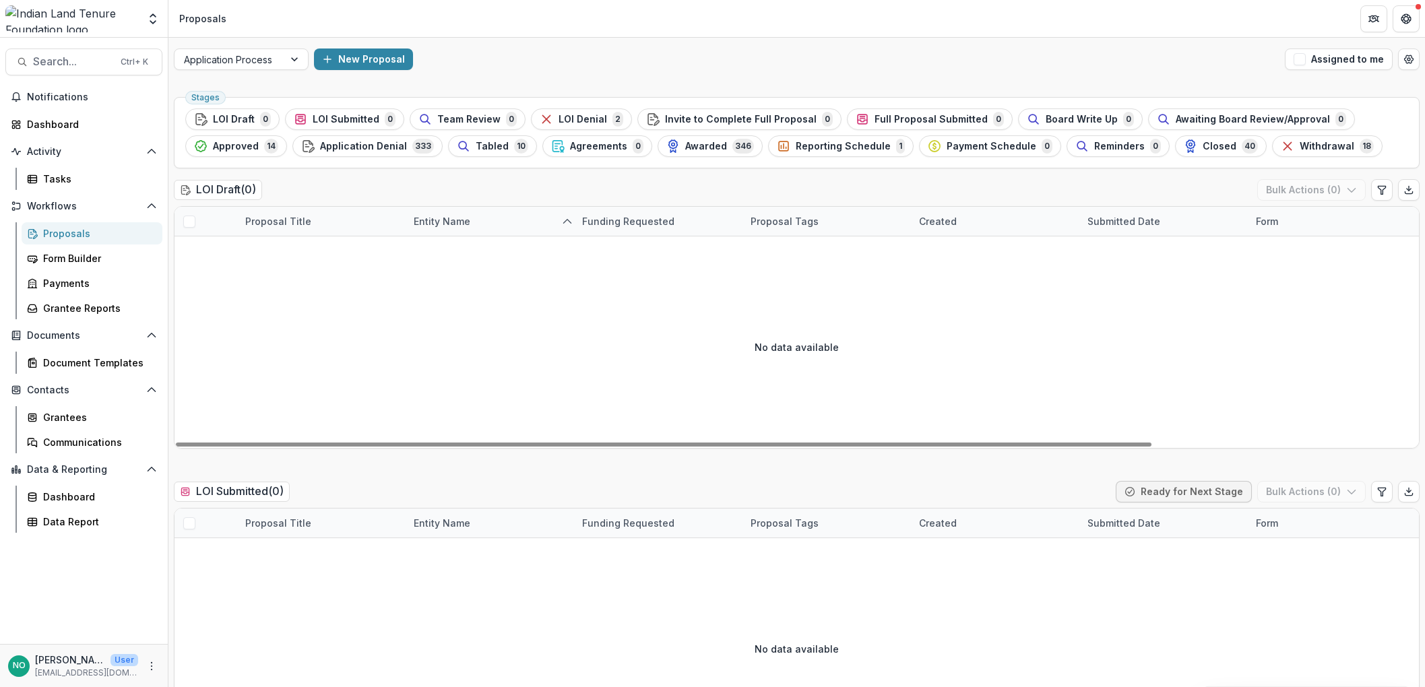
click at [448, 224] on div "Entity Name" at bounding box center [442, 221] width 73 height 14
click at [453, 253] on input at bounding box center [489, 252] width 162 height 22
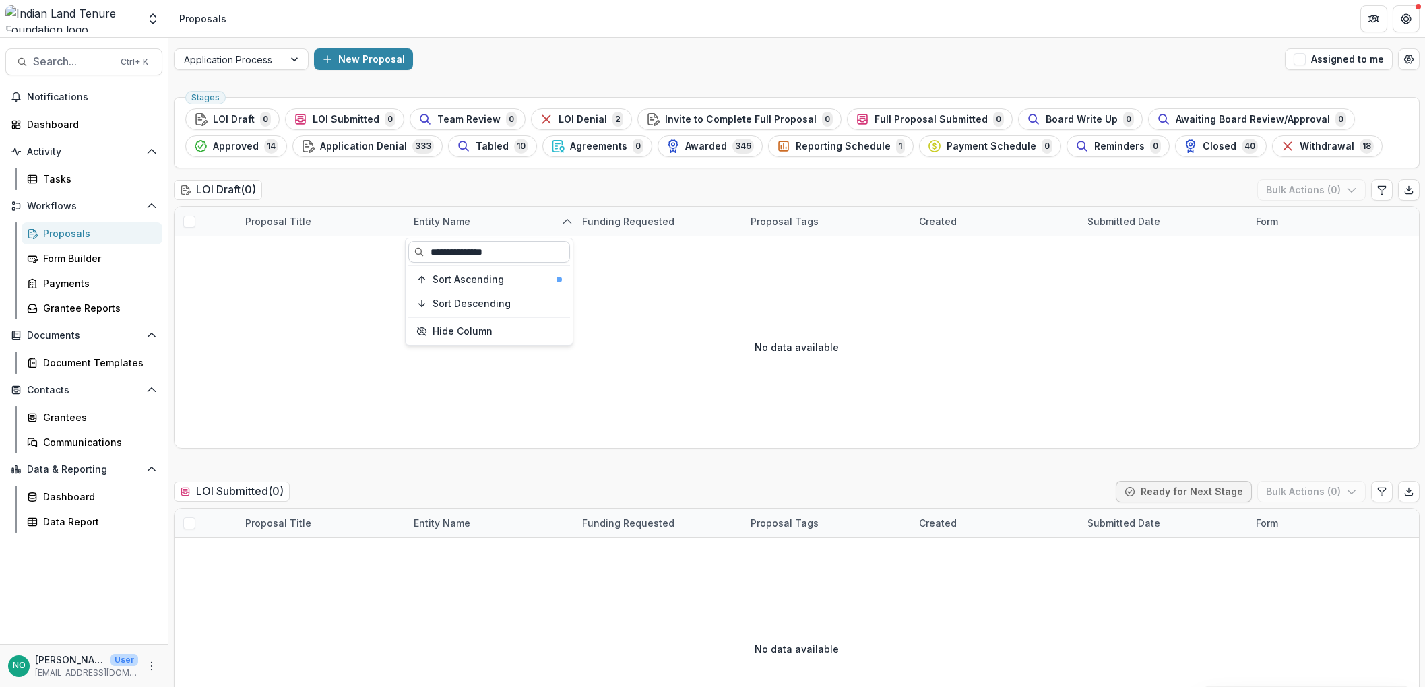
type input "**********"
click at [62, 424] on div "Grantees" at bounding box center [97, 417] width 109 height 14
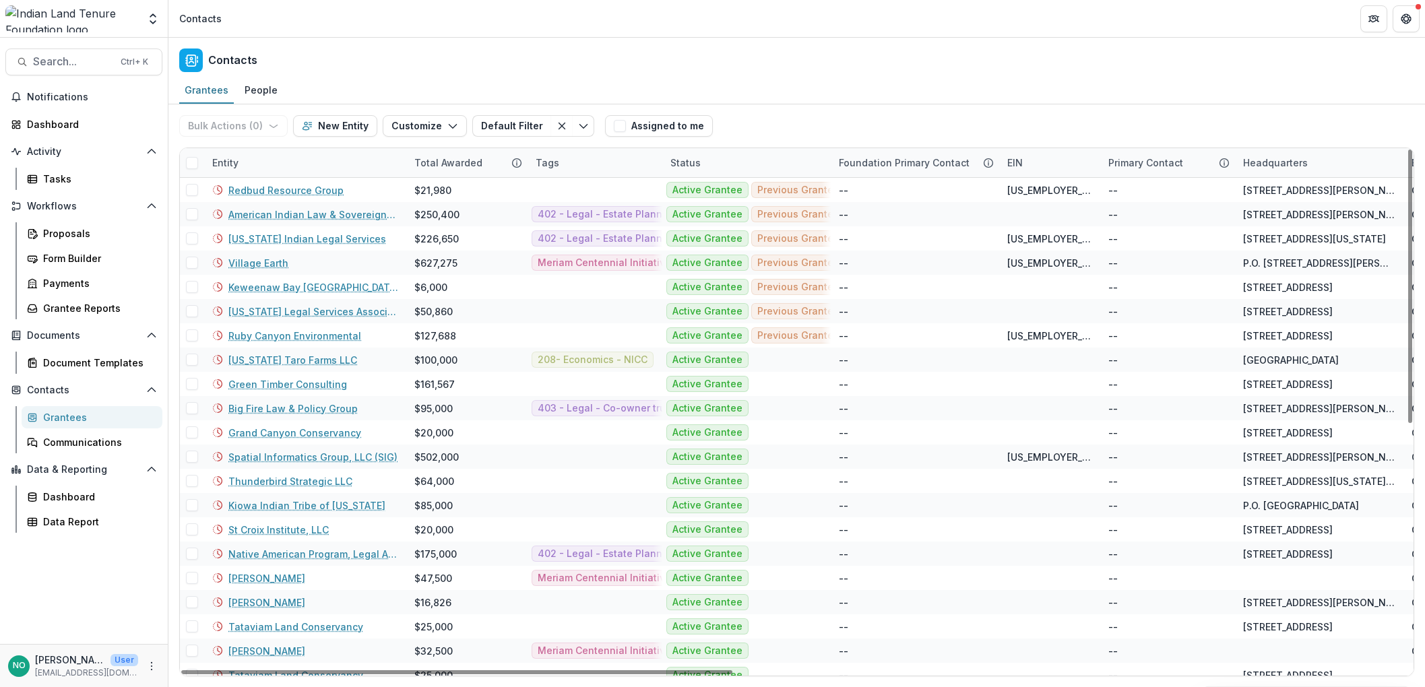
click at [299, 160] on div "Entity" at bounding box center [305, 162] width 202 height 29
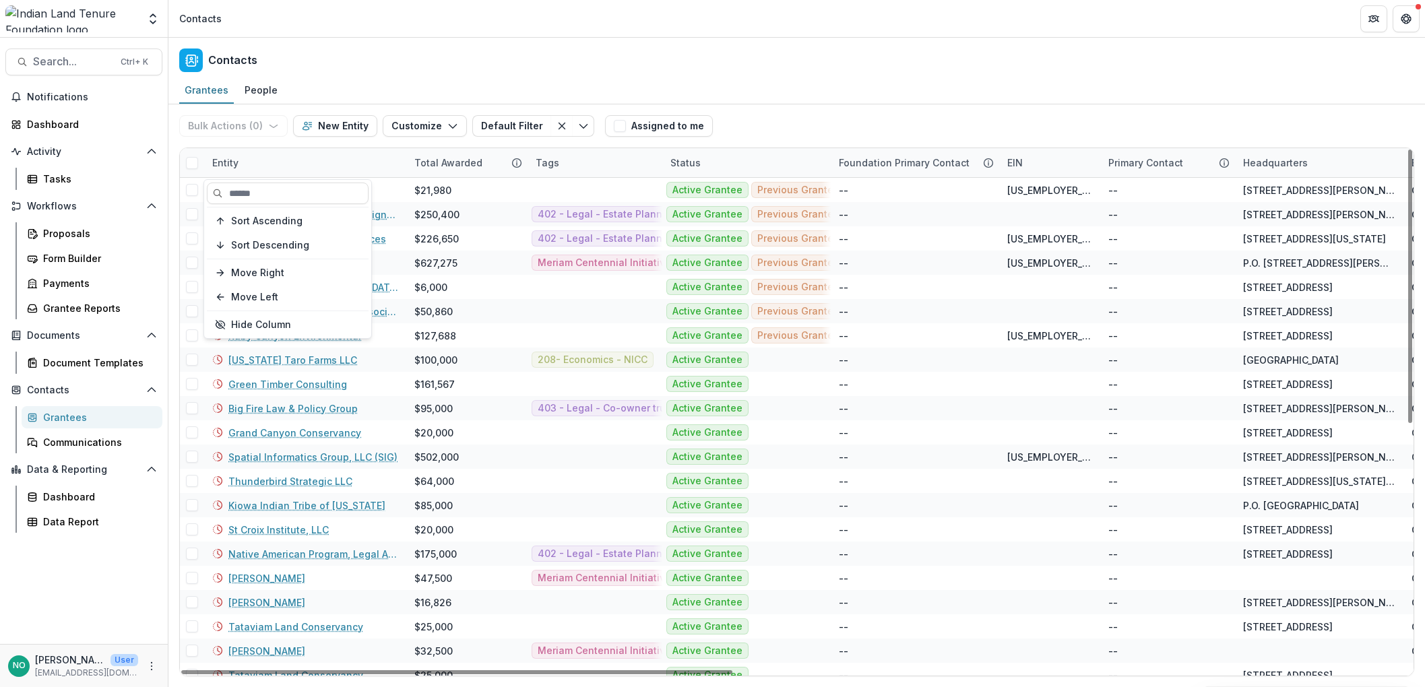
click at [299, 160] on div "Entity" at bounding box center [305, 162] width 202 height 29
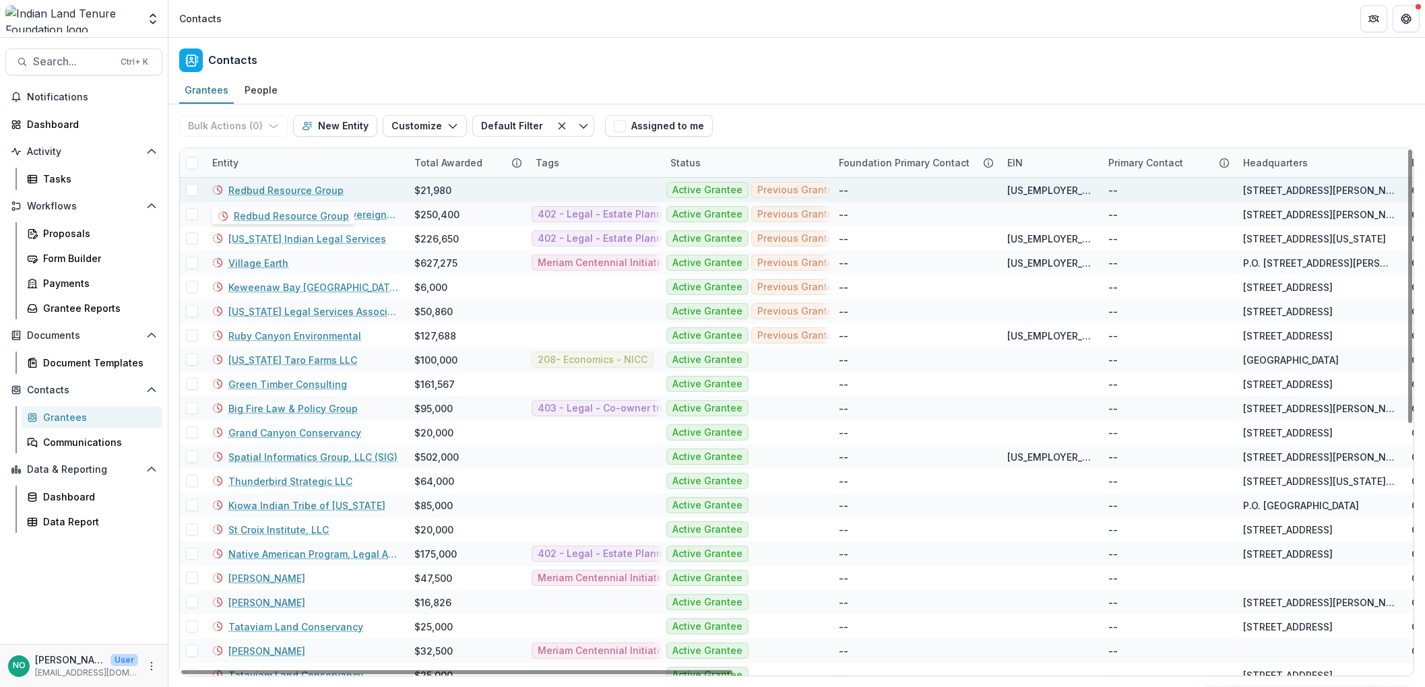
click at [282, 188] on link "Redbud Resource Group" at bounding box center [285, 190] width 115 height 14
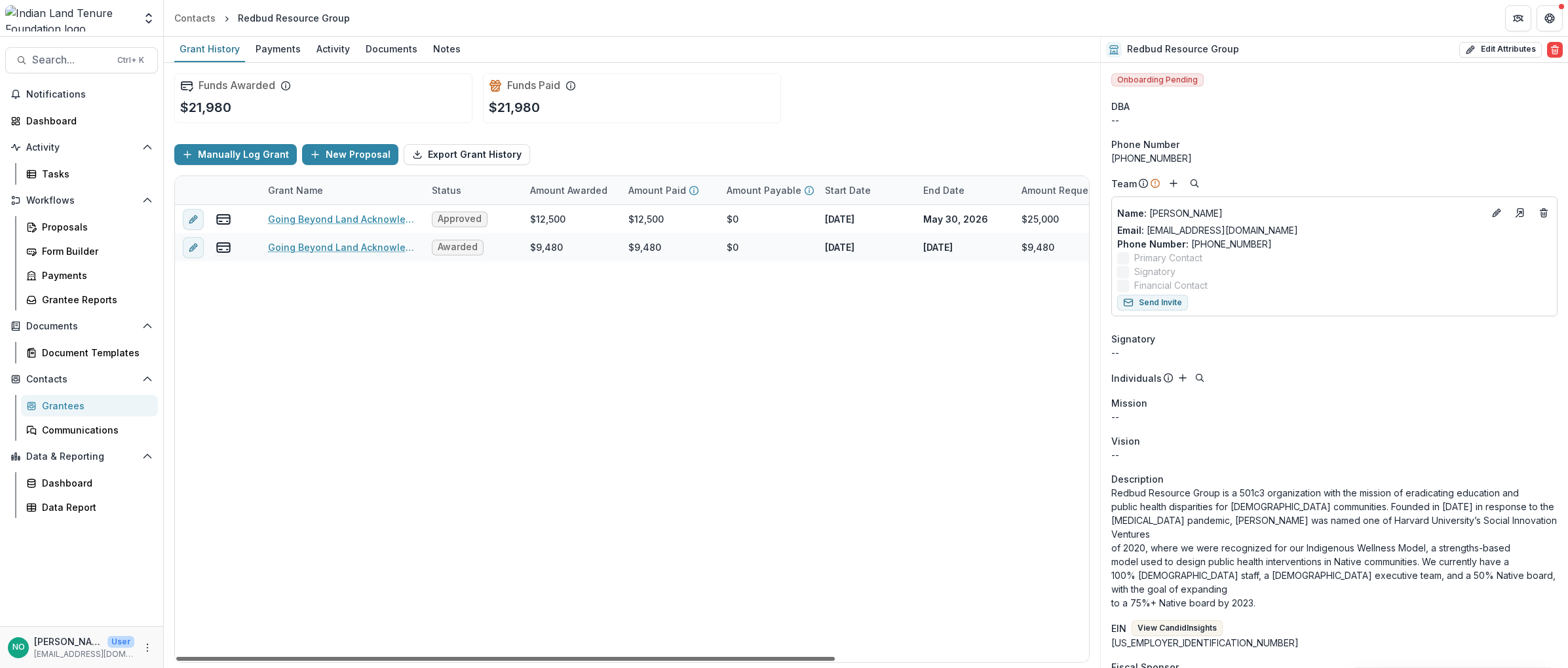
drag, startPoint x: 534, startPoint y: 656, endPoint x: 319, endPoint y: 425, distance: 315.6
click at [319, 657] on div at bounding box center [505, 659] width 658 height 4
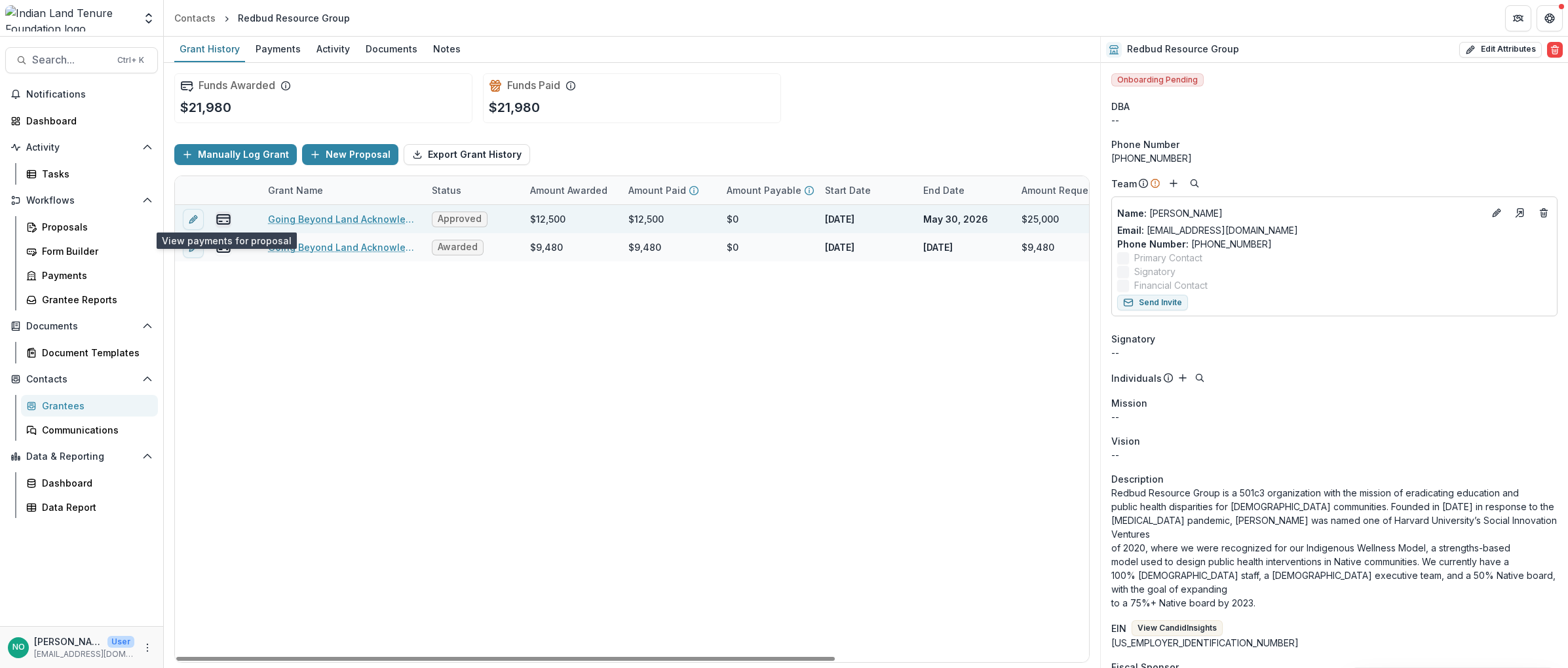
click at [220, 223] on icon "view-payments" at bounding box center [224, 220] width 16 height 16
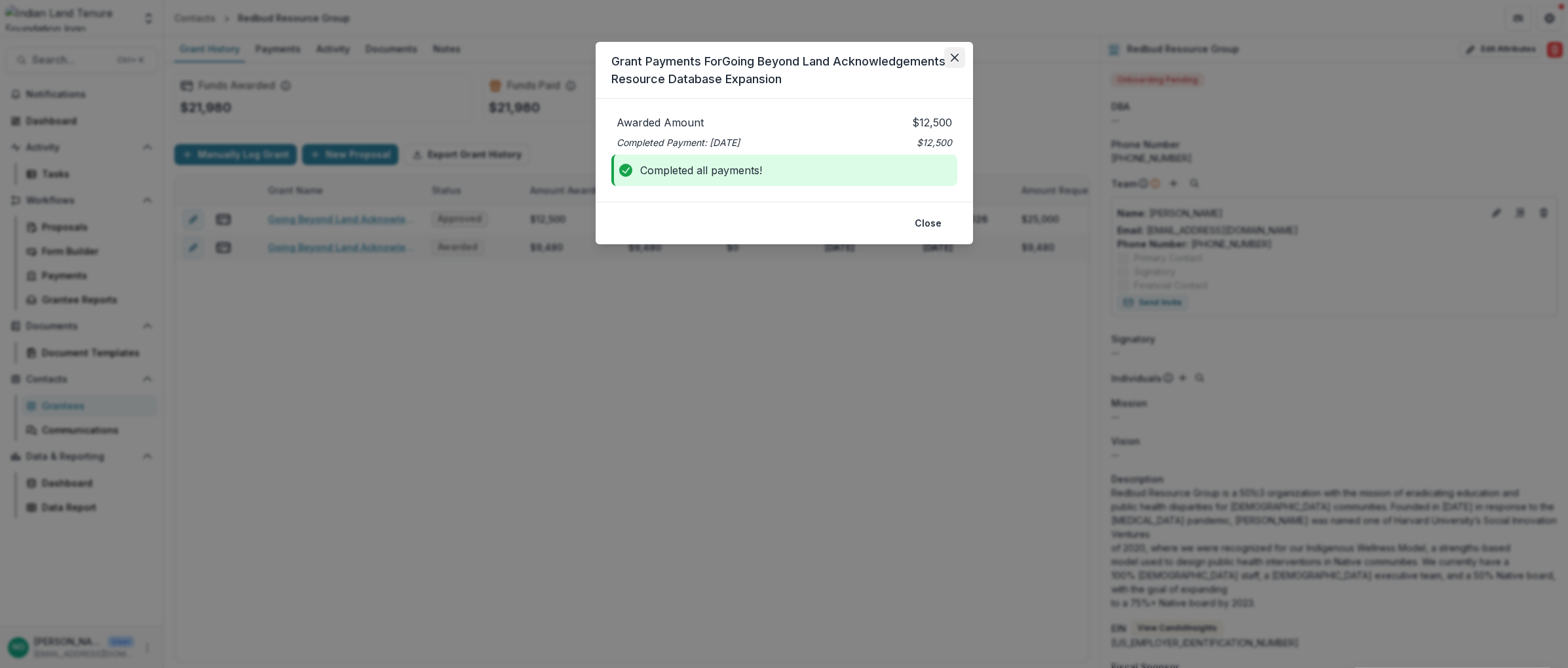
click at [958, 57] on icon "Close" at bounding box center [955, 57] width 8 height 8
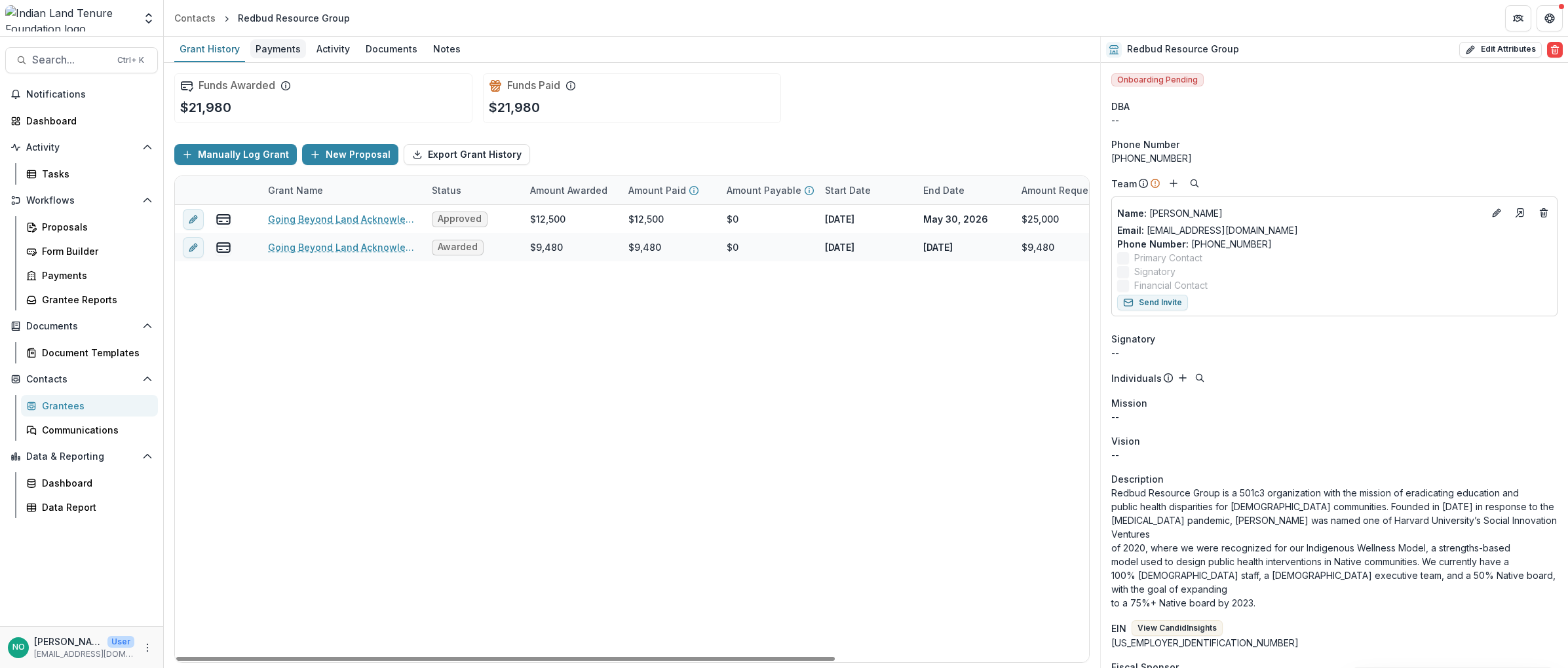
click at [268, 48] on div "Payments" at bounding box center [277, 49] width 55 height 19
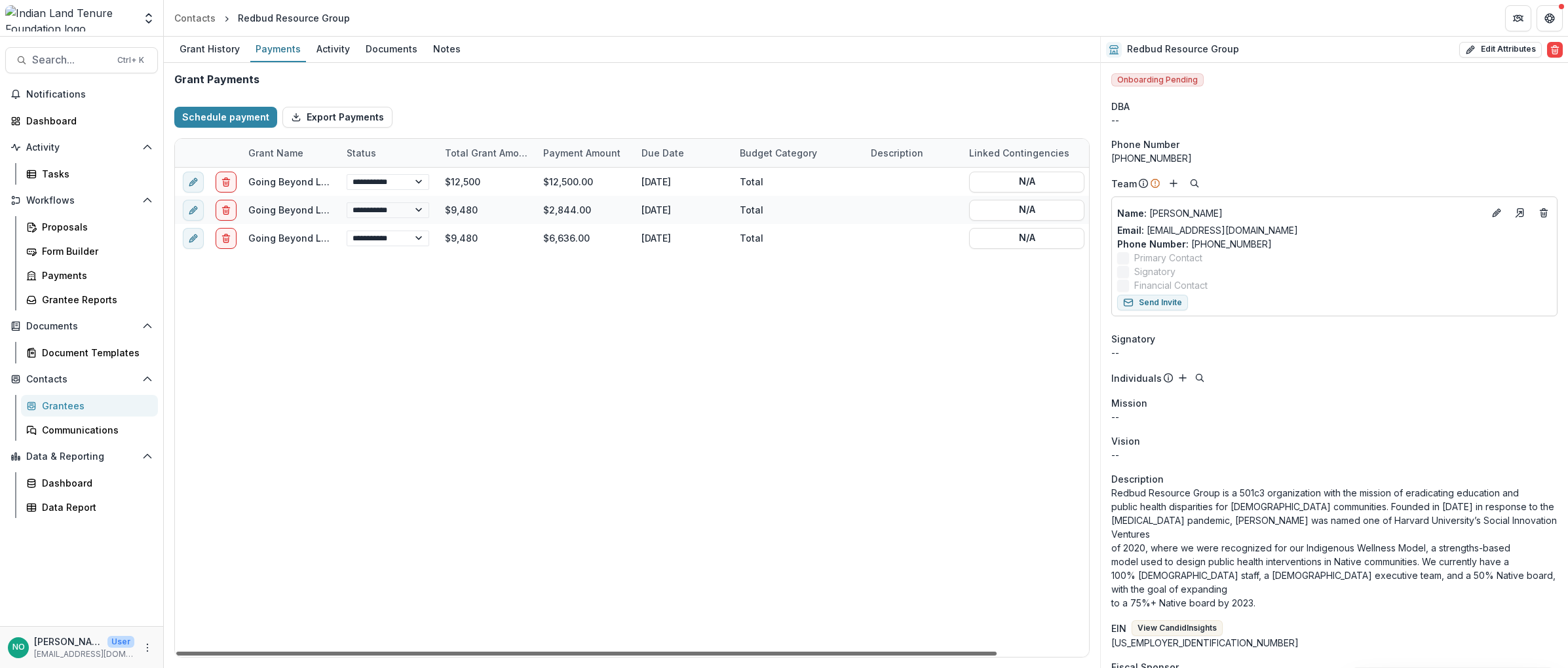
click at [820, 654] on div at bounding box center [586, 654] width 820 height 4
drag, startPoint x: 819, startPoint y: 654, endPoint x: 292, endPoint y: 622, distance: 528.0
click at [292, 652] on div at bounding box center [586, 654] width 820 height 4
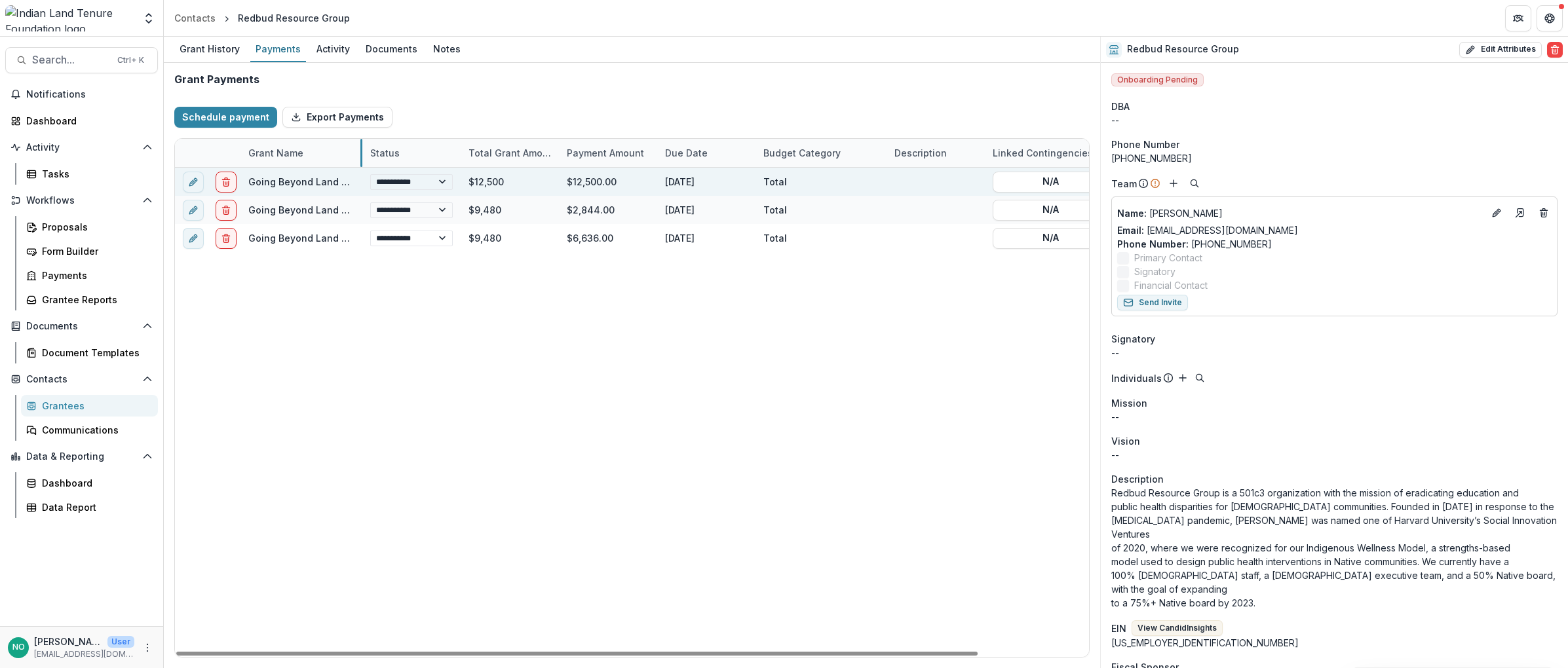
drag, startPoint x: 336, startPoint y: 151, endPoint x: 359, endPoint y: 182, distance: 38.6
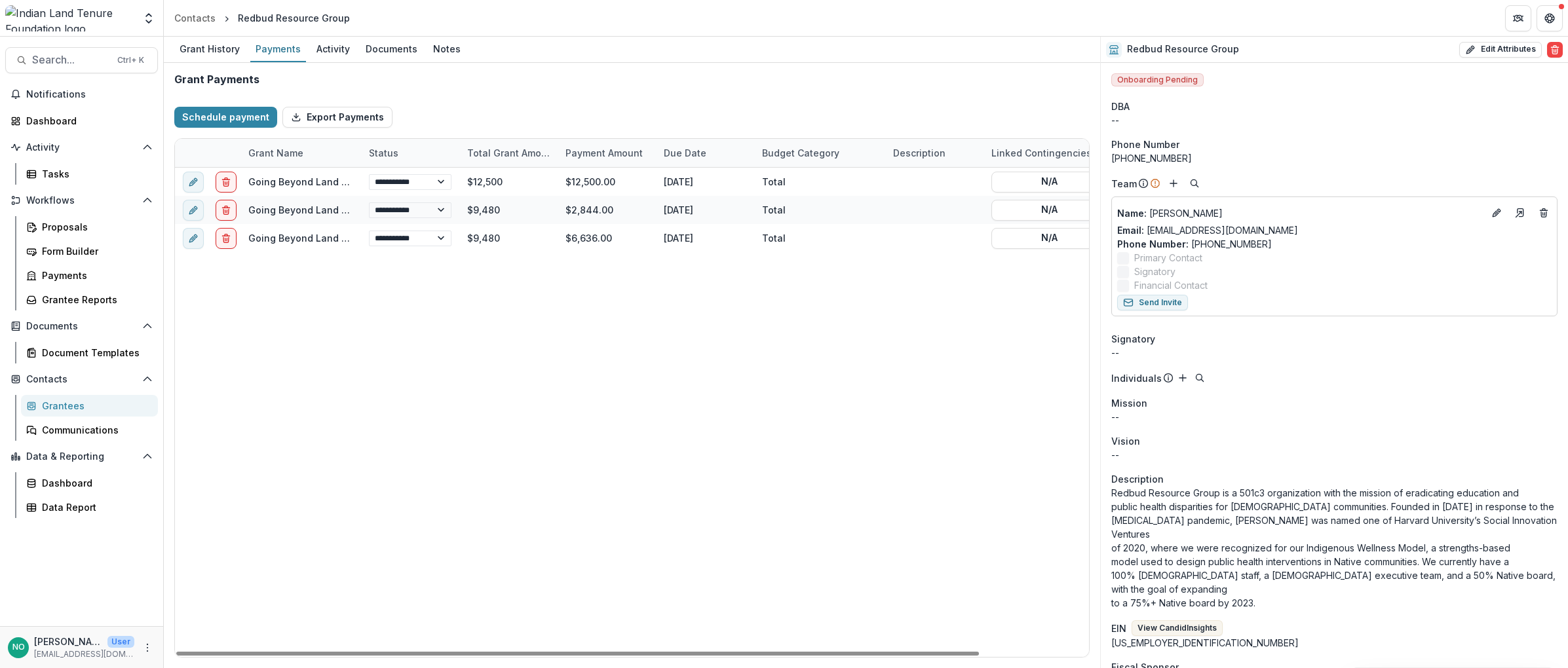
drag, startPoint x: 733, startPoint y: 652, endPoint x: 242, endPoint y: 616, distance: 492.3
click at [244, 652] on div at bounding box center [577, 654] width 803 height 4
click at [261, 398] on div "**********" at bounding box center [694, 412] width 1038 height 489
click at [205, 52] on div "Grant History" at bounding box center [209, 49] width 71 height 19
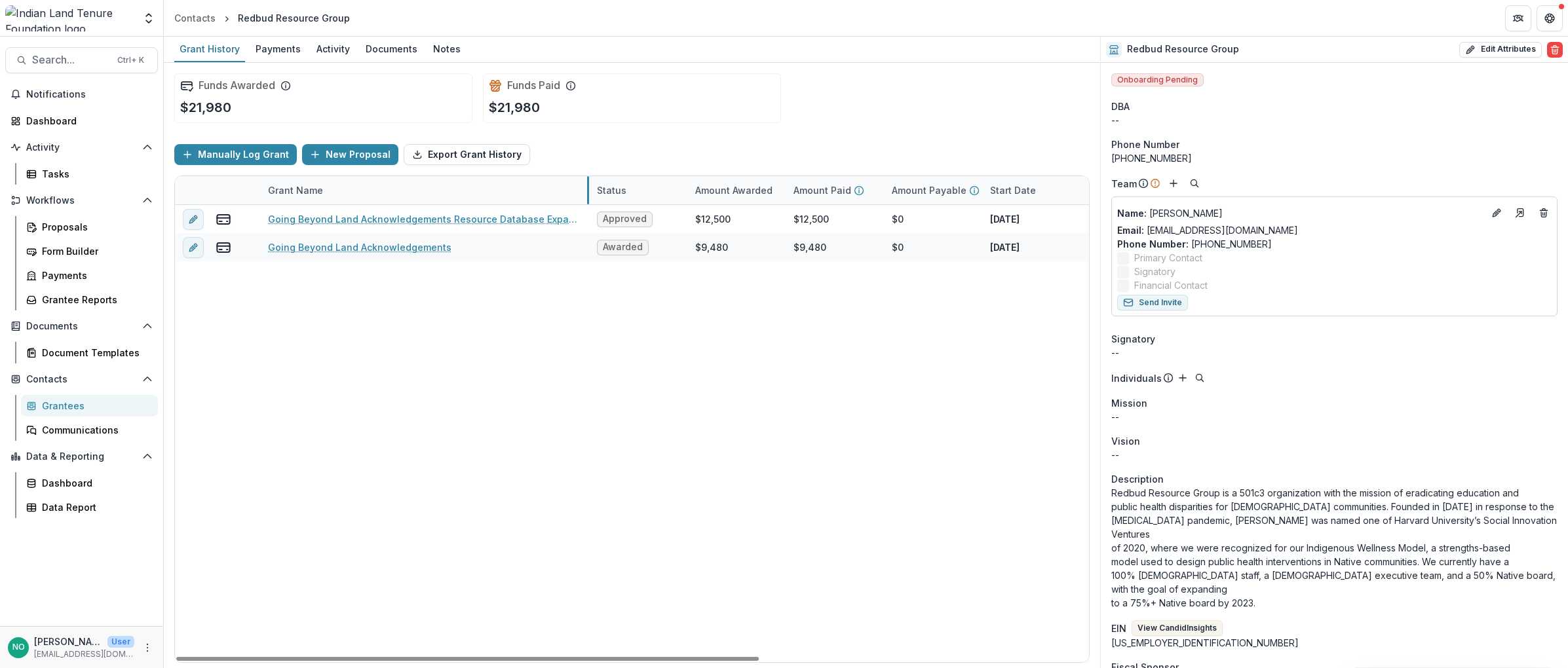
drag, startPoint x: 423, startPoint y: 190, endPoint x: 588, endPoint y: 183, distance: 165.1
click at [187, 252] on button "edit" at bounding box center [193, 248] width 21 height 21
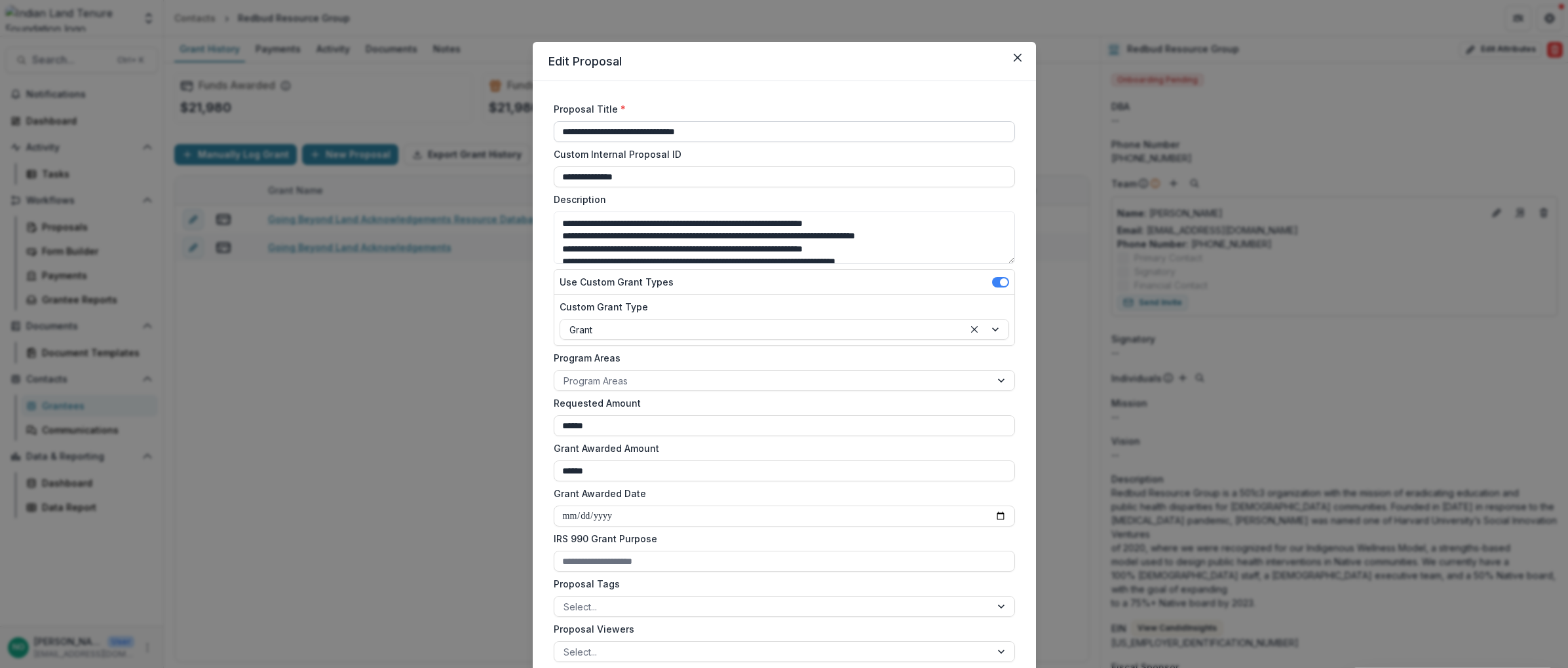
click at [773, 129] on input "**********" at bounding box center [784, 132] width 461 height 21
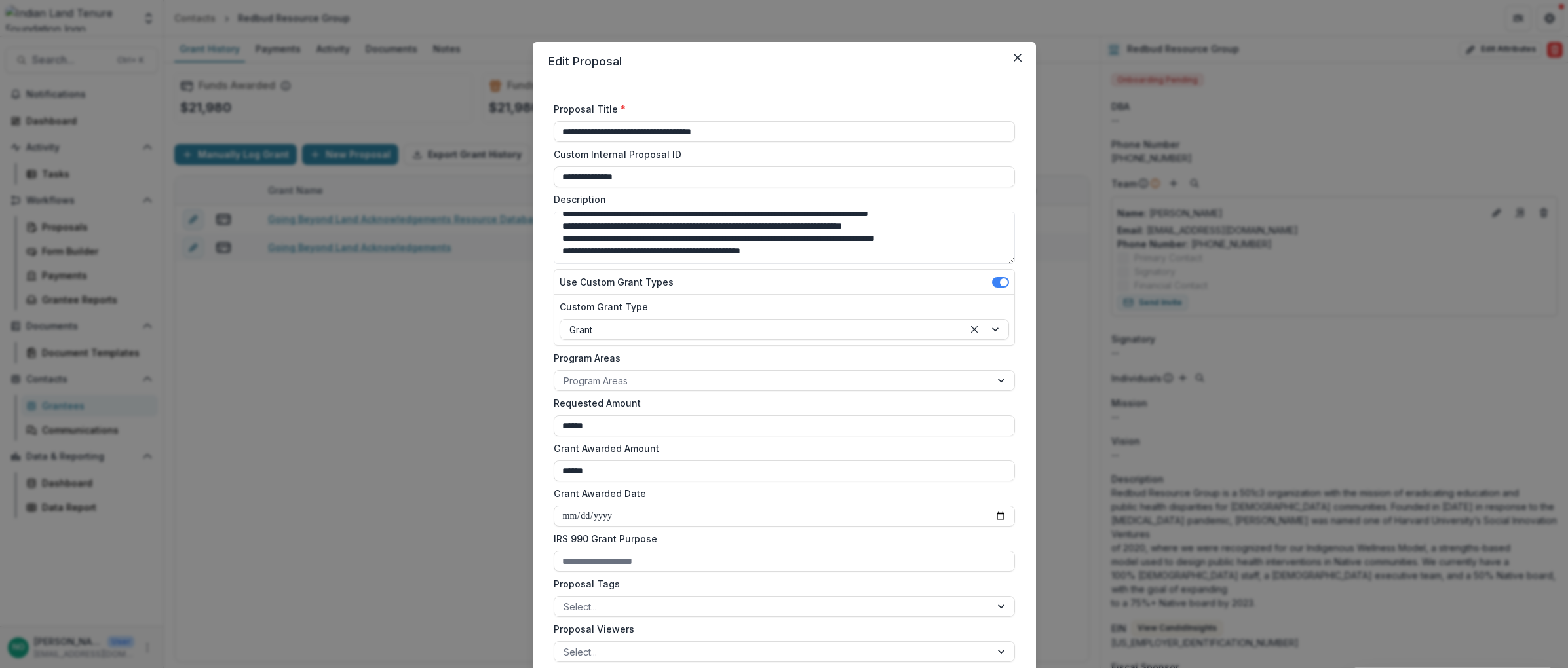
scroll to position [725, 0]
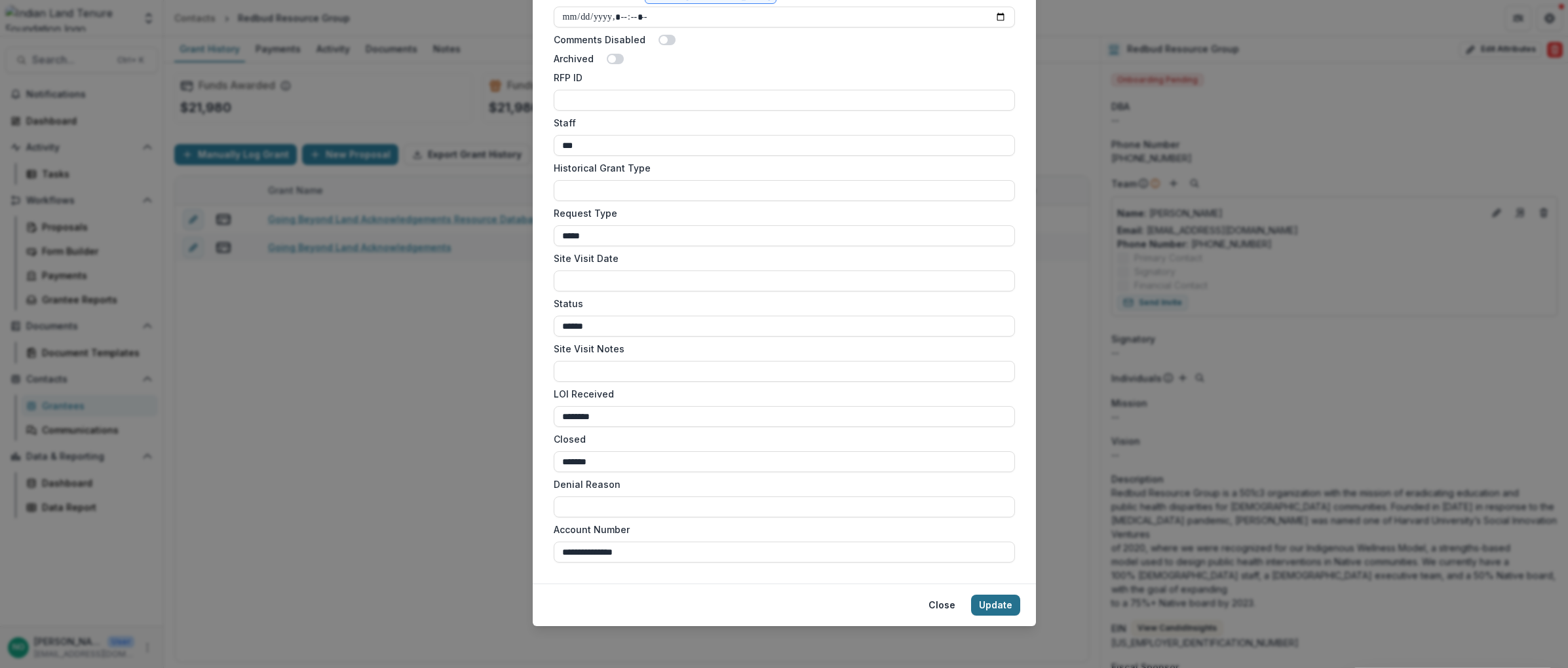
type input "**********"
click at [998, 606] on button "Update" at bounding box center [995, 606] width 50 height 21
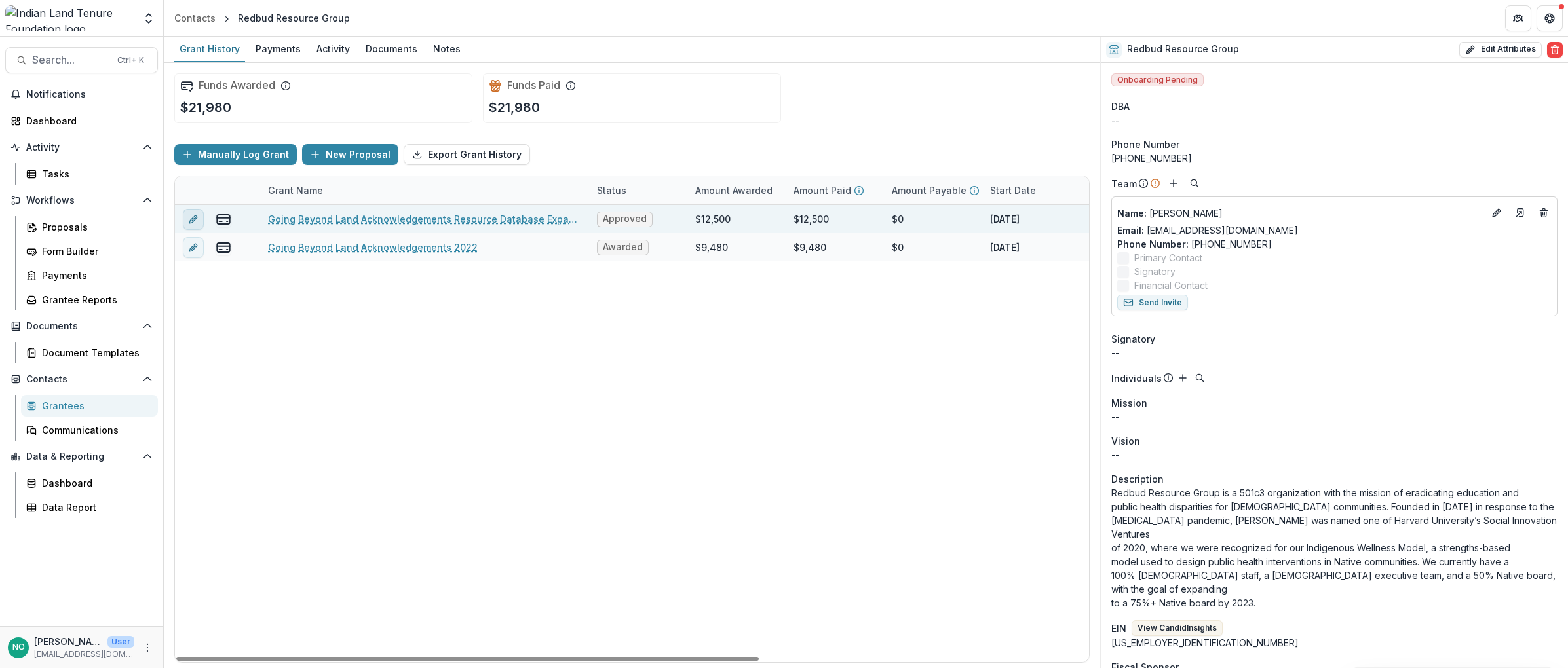
click at [185, 217] on button "edit" at bounding box center [193, 220] width 21 height 21
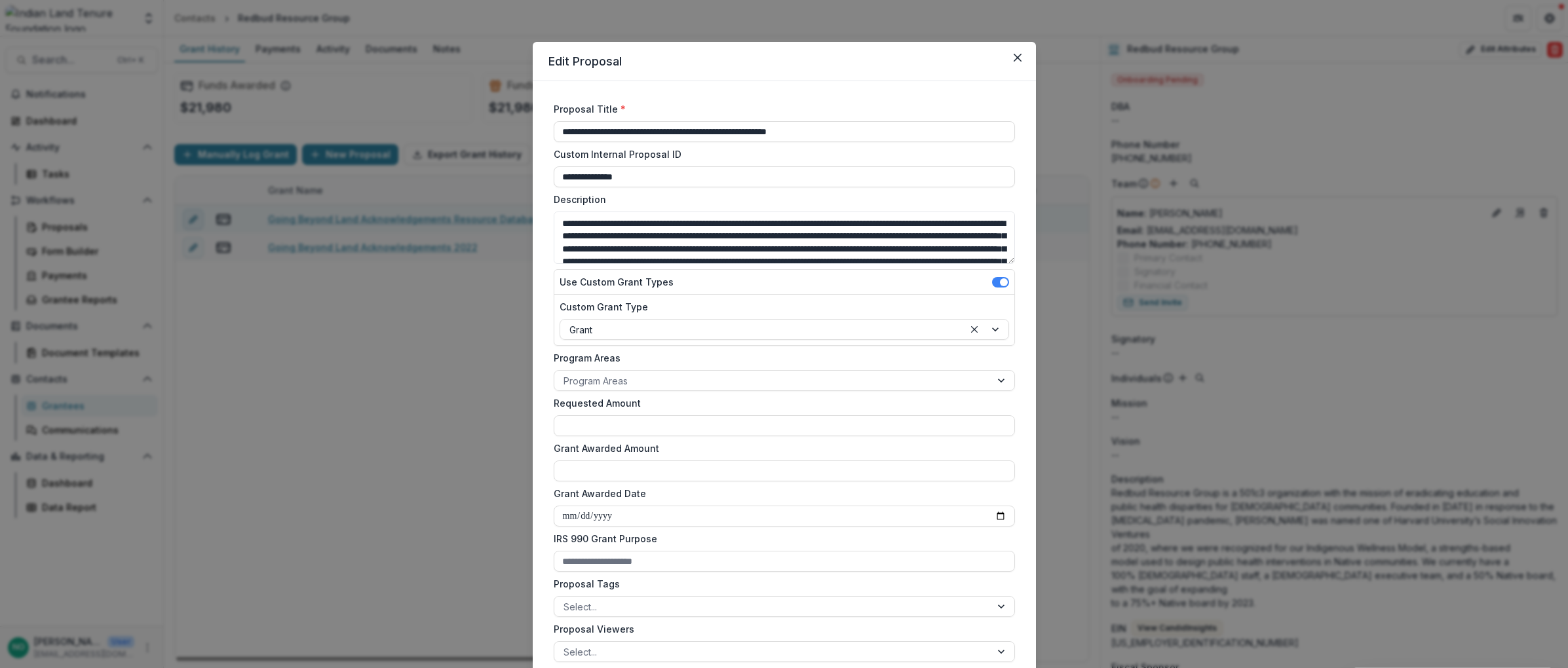
type input "*******"
drag, startPoint x: 883, startPoint y: 135, endPoint x: 878, endPoint y: 142, distance: 8.6
click at [883, 134] on input "**********" at bounding box center [784, 132] width 461 height 21
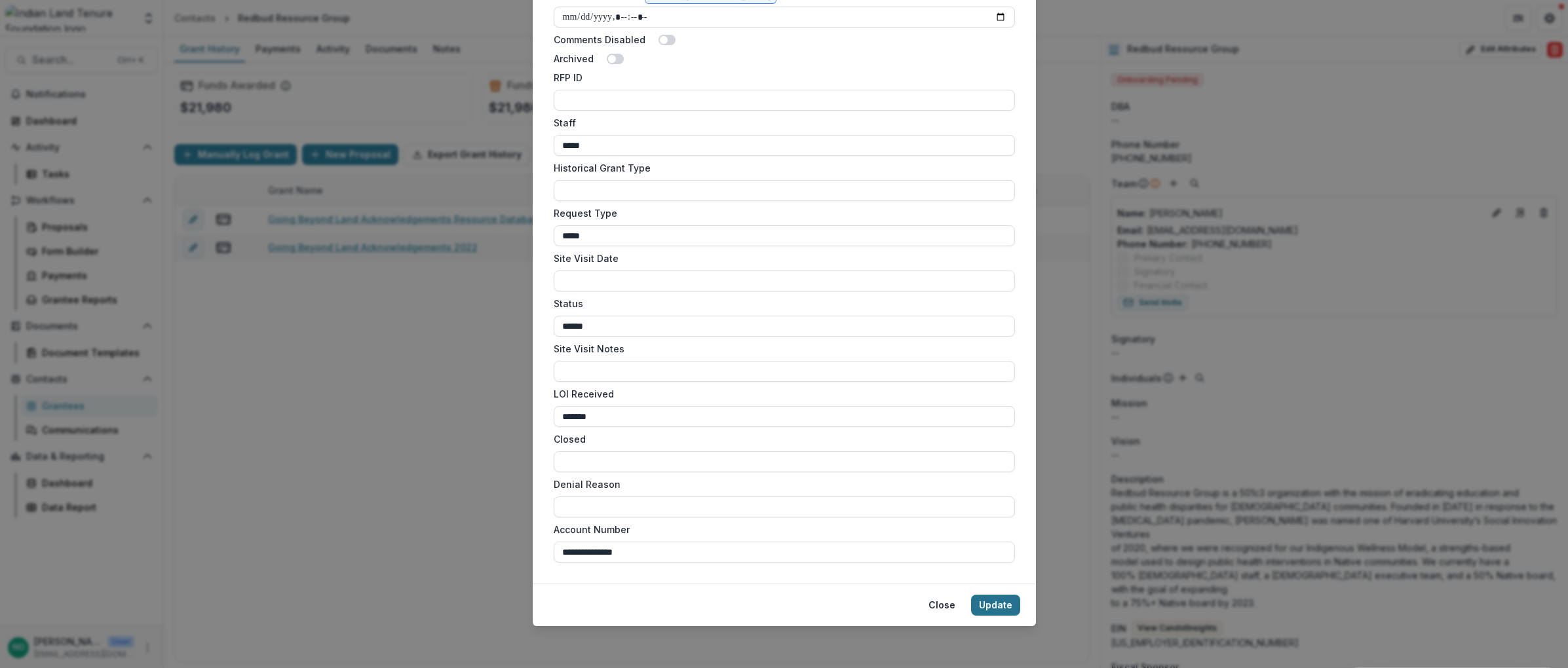
type input "**********"
click at [1001, 610] on button "Update" at bounding box center [995, 606] width 50 height 21
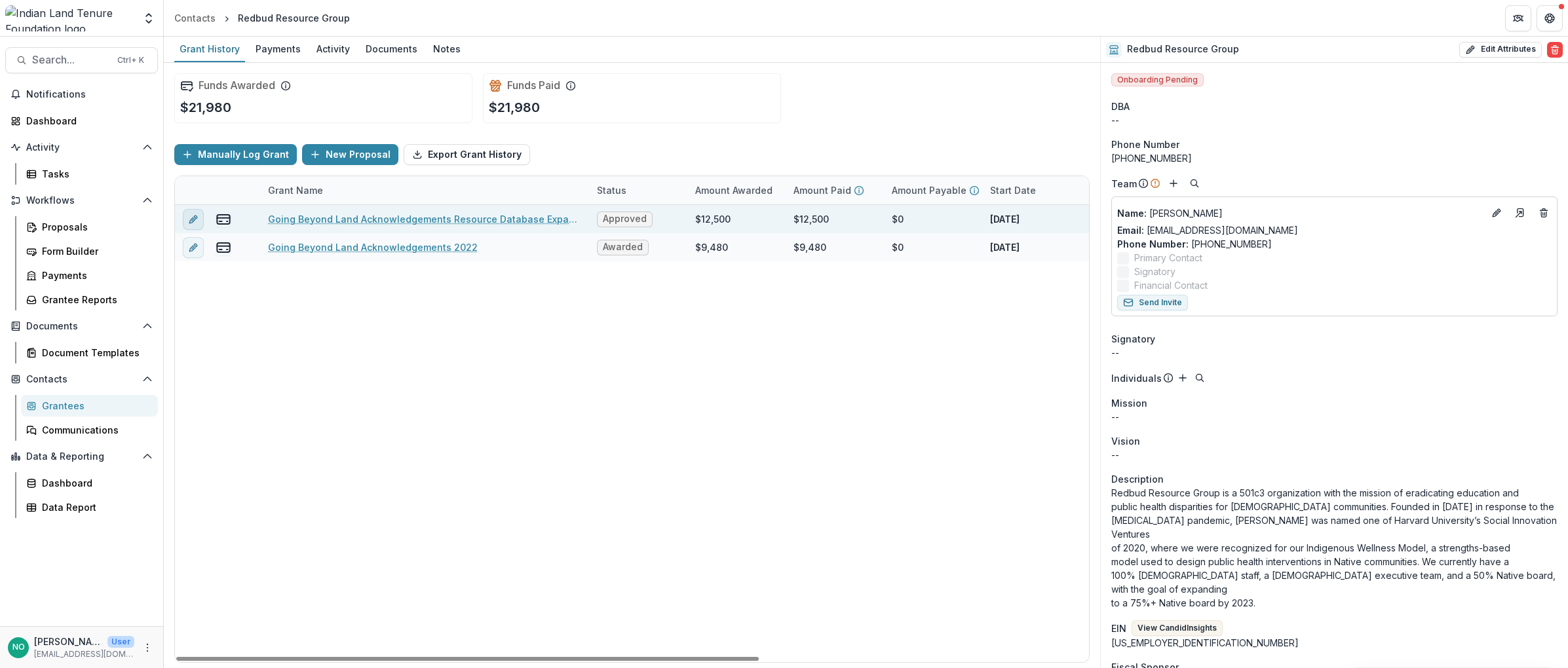
click at [193, 214] on icon "edit" at bounding box center [192, 219] width 11 height 11
type input "*******"
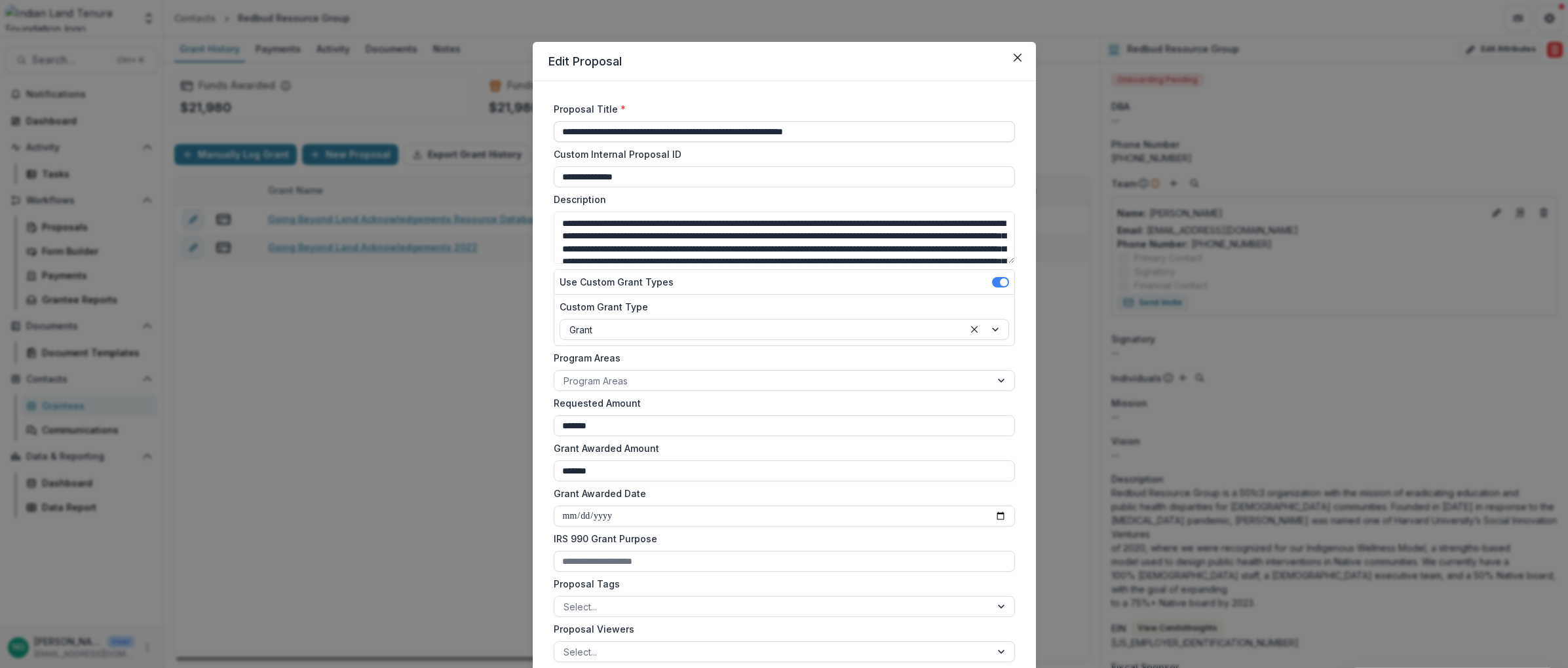
click at [897, 126] on input "**********" at bounding box center [784, 132] width 461 height 21
type input "**********"
drag, startPoint x: 608, startPoint y: 178, endPoint x: 742, endPoint y: 240, distance: 147.6
click at [608, 178] on input "**********" at bounding box center [784, 177] width 461 height 21
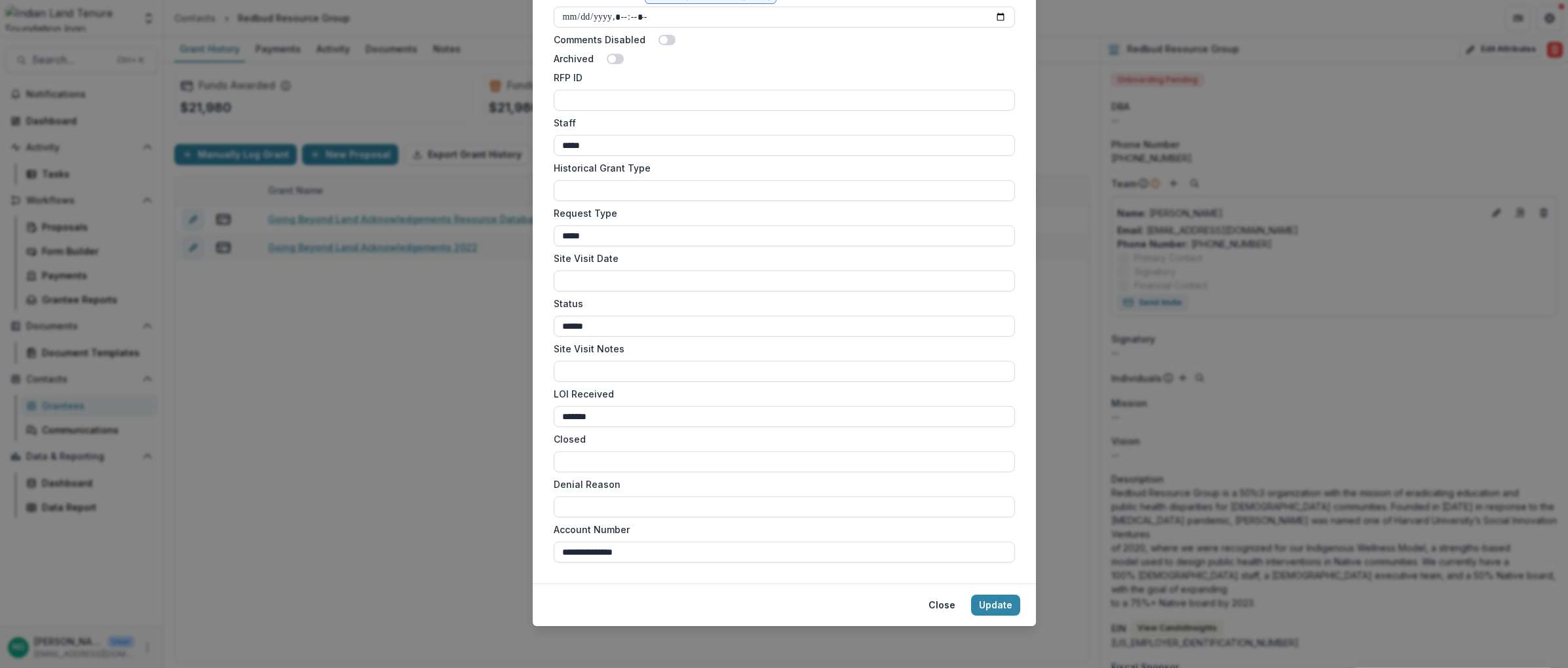
type input "**********"
click at [1008, 590] on footer "Close Update" at bounding box center [784, 605] width 504 height 43
click at [1002, 600] on button "Update" at bounding box center [995, 606] width 50 height 21
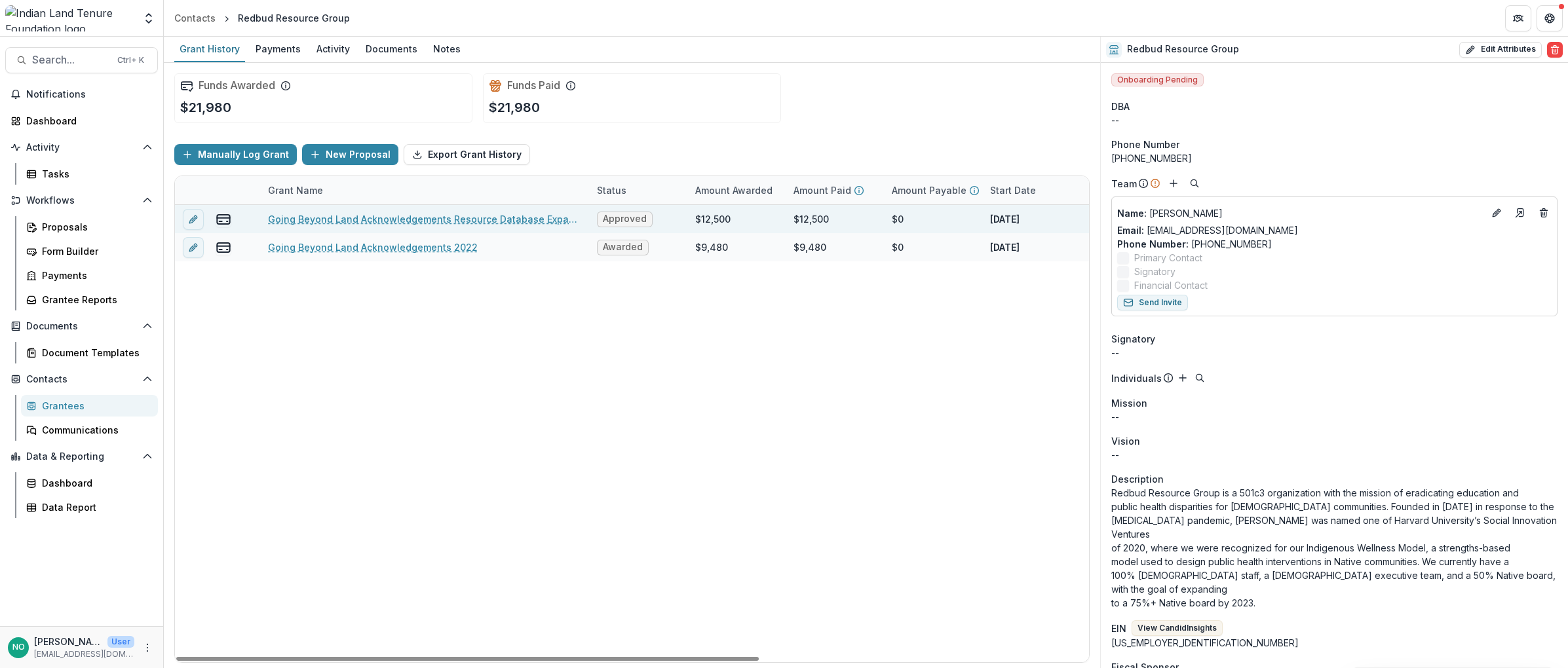
click at [334, 218] on link "Going Beyond Land Acknowledgements Resource Database Expansion 2024" at bounding box center [425, 219] width 313 height 14
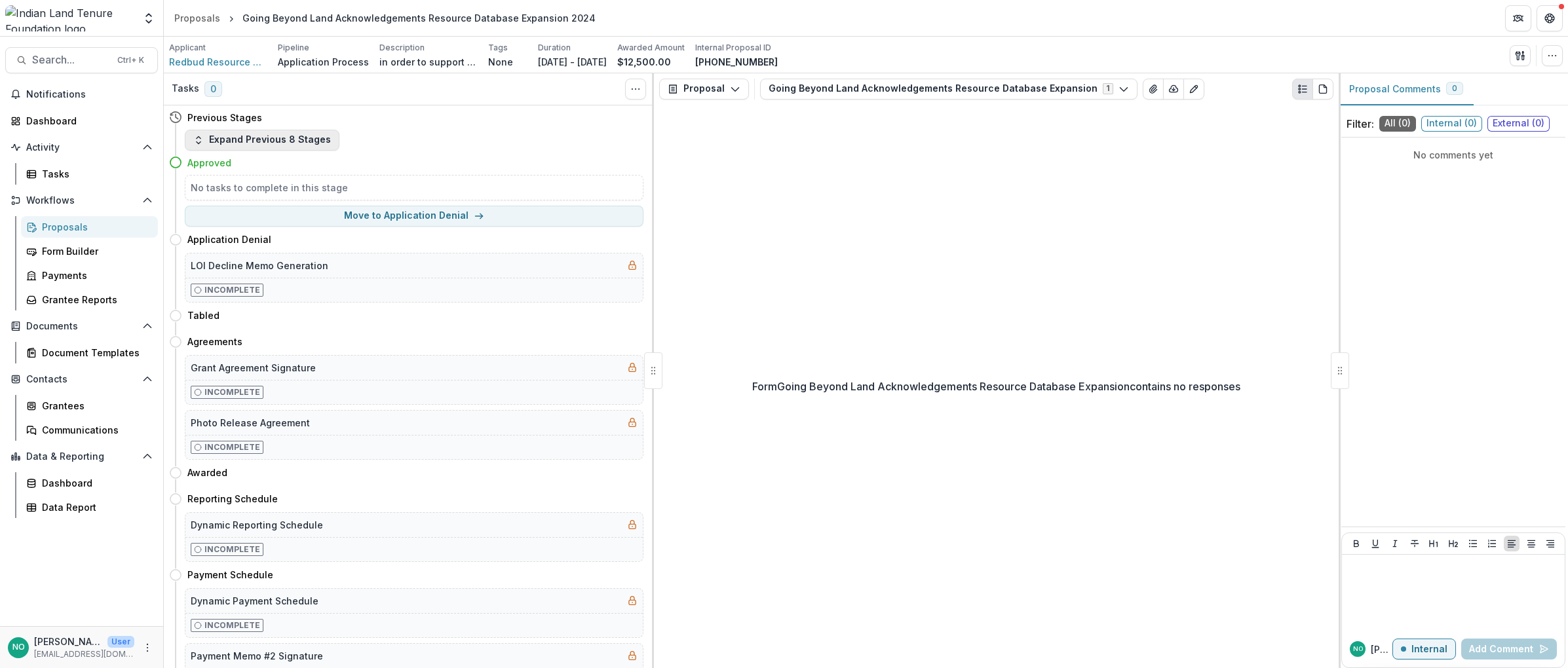
click at [261, 144] on button "Expand Previous 8 Stages" at bounding box center [261, 140] width 155 height 21
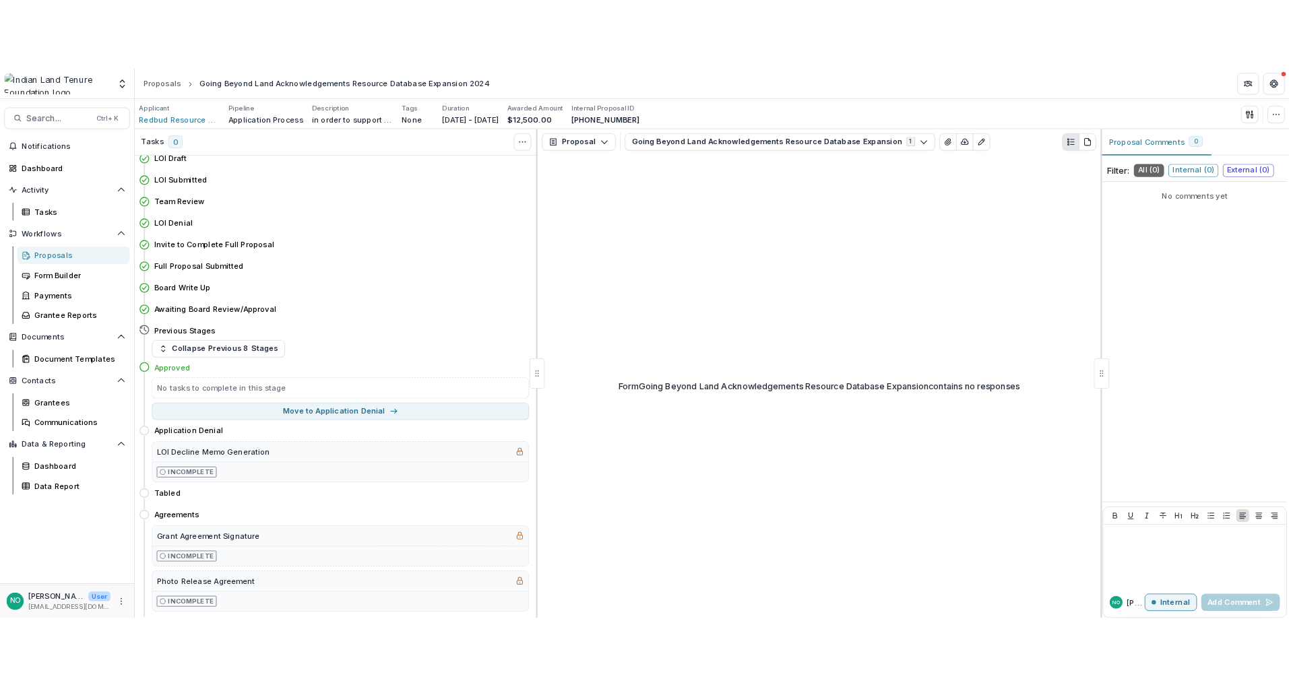
scroll to position [392, 0]
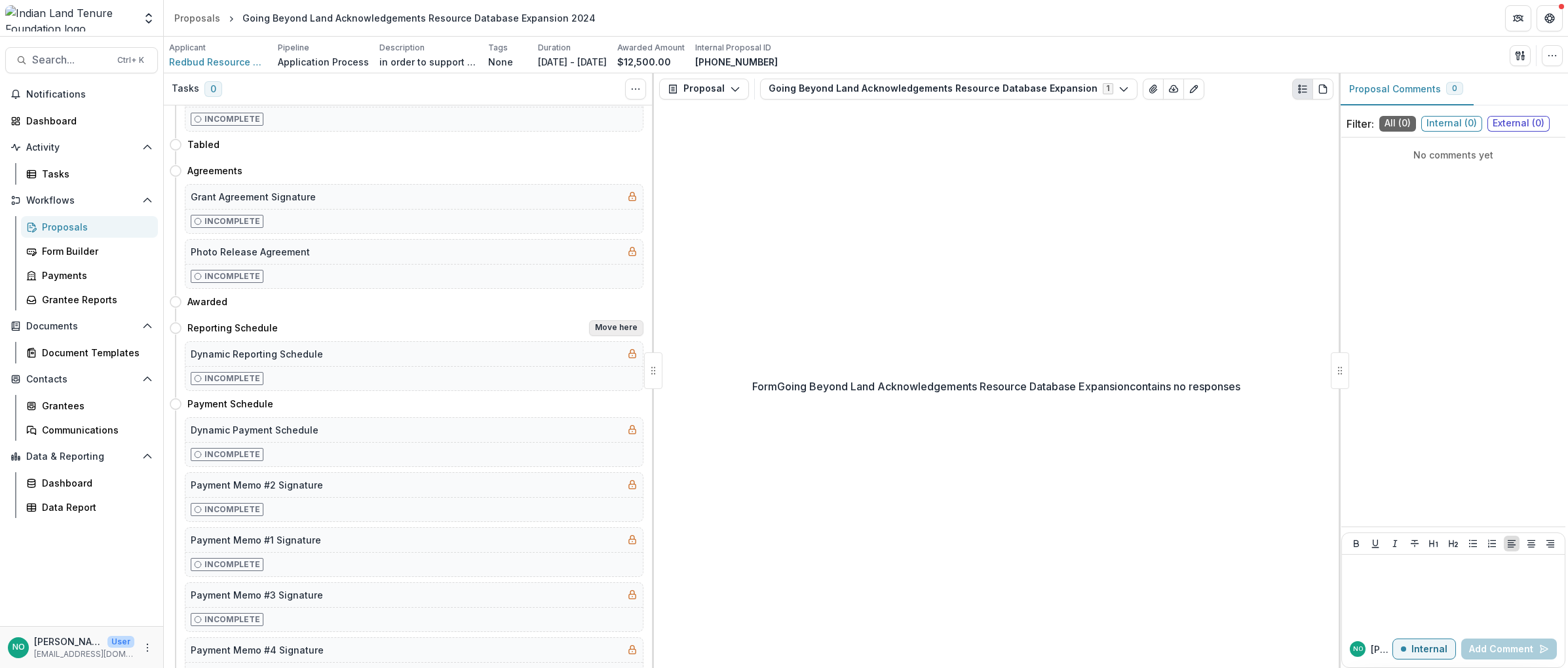
click at [607, 324] on button "Move here" at bounding box center [616, 329] width 54 height 16
select select "**********"
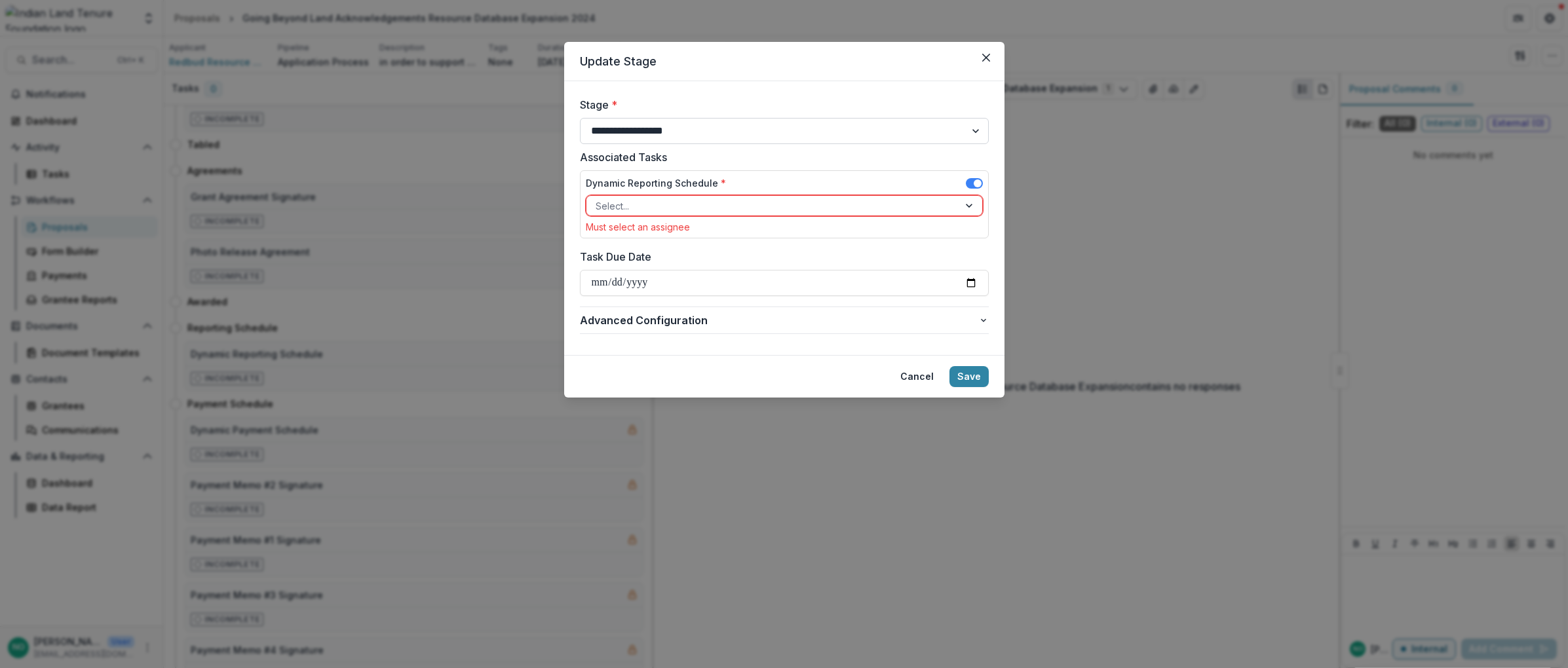
click at [651, 125] on select "**********" at bounding box center [784, 130] width 409 height 26
click at [667, 210] on div at bounding box center [773, 206] width 354 height 17
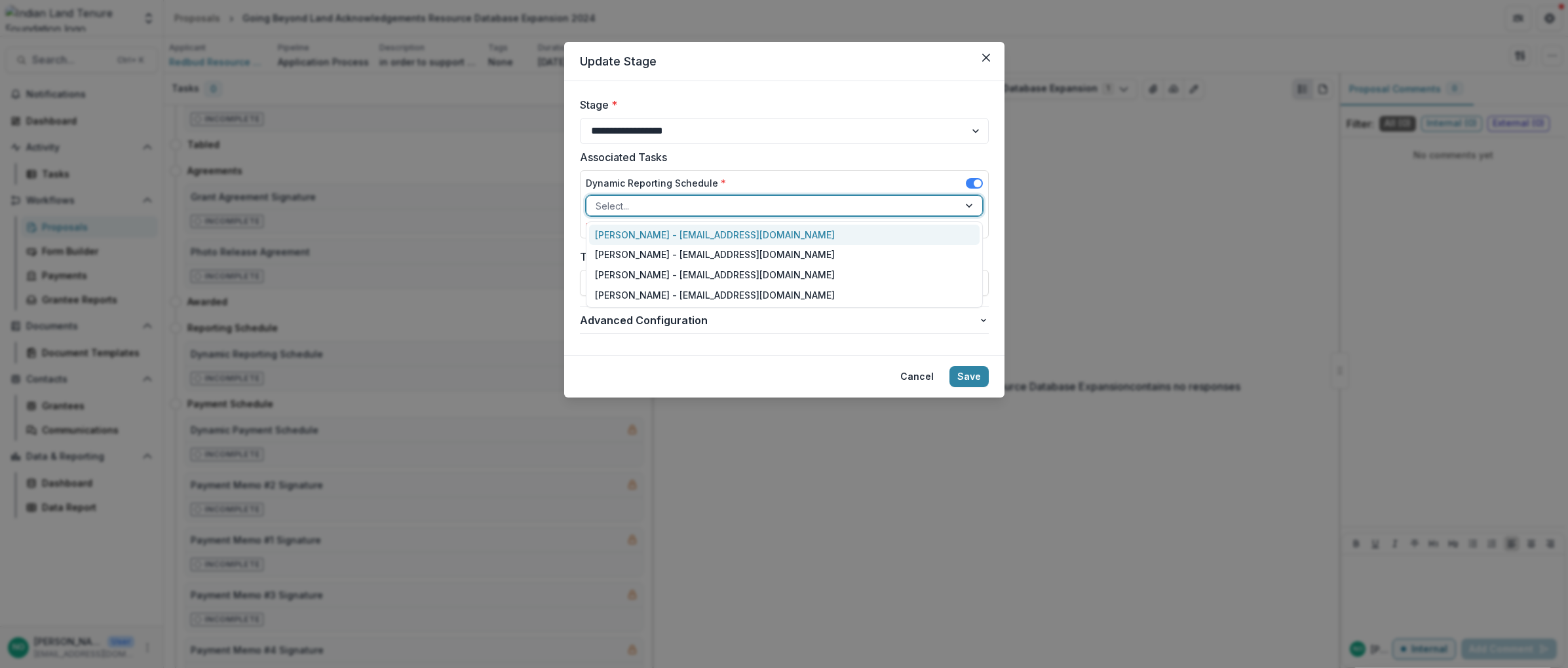
click at [676, 208] on div at bounding box center [773, 206] width 354 height 17
click at [672, 232] on div "[PERSON_NAME] - [EMAIL_ADDRESS][DOMAIN_NAME]" at bounding box center [784, 234] width 391 height 20
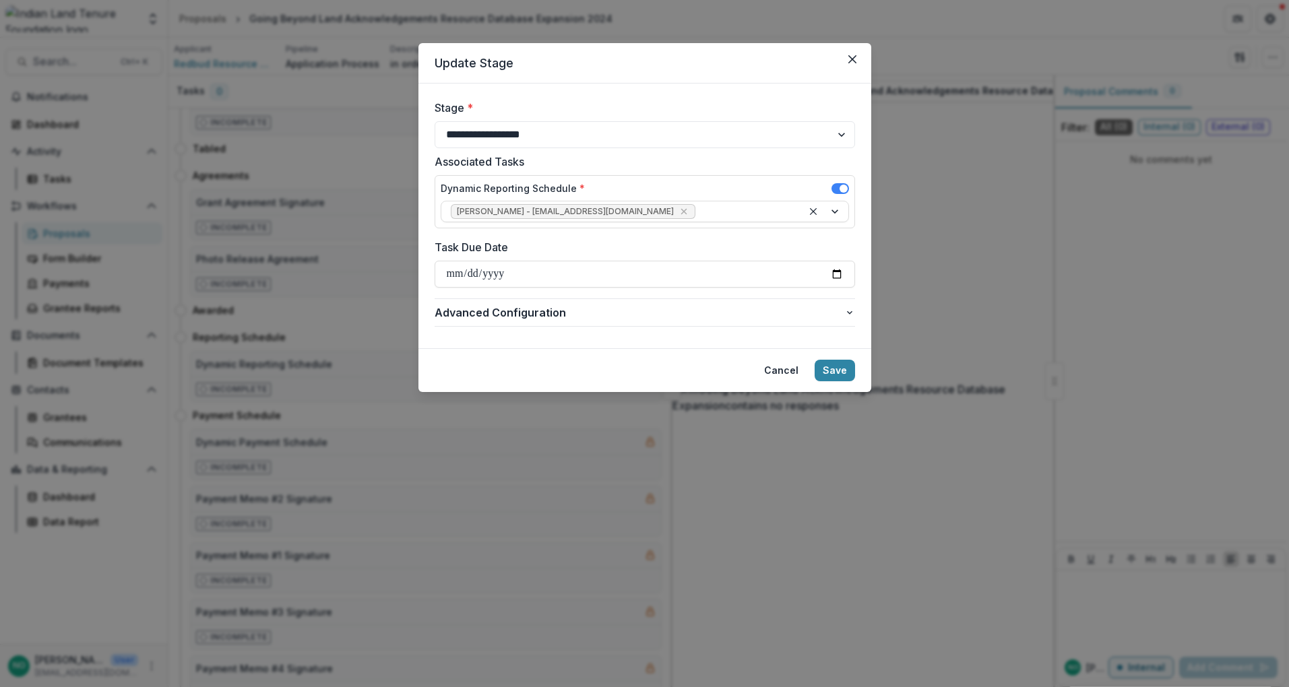
click at [860, 317] on form "**********" at bounding box center [645, 216] width 453 height 265
click at [833, 313] on span "Advanced Configuration" at bounding box center [640, 313] width 410 height 16
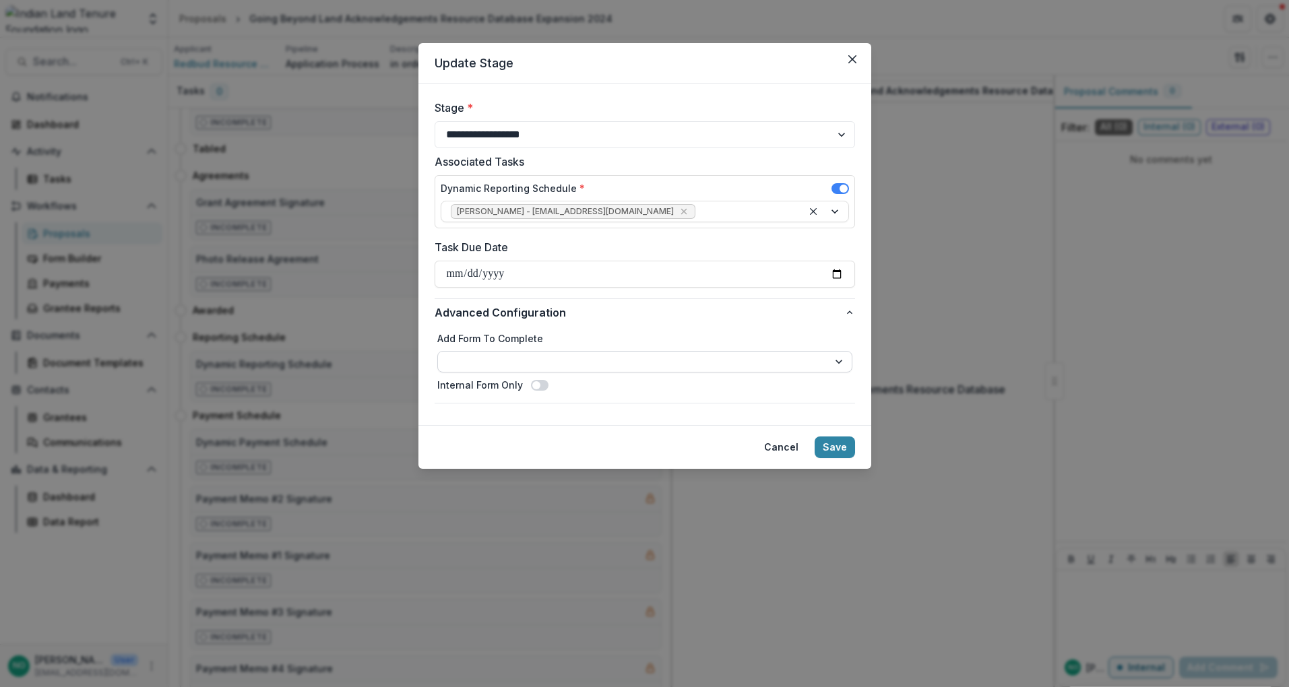
click at [510, 363] on select "**********" at bounding box center [644, 362] width 415 height 22
click at [492, 271] on input "Task Due Date" at bounding box center [645, 274] width 421 height 27
click at [538, 385] on span at bounding box center [540, 385] width 18 height 11
click at [539, 385] on span at bounding box center [543, 385] width 8 height 8
click at [561, 357] on select "**********" at bounding box center [644, 362] width 415 height 22
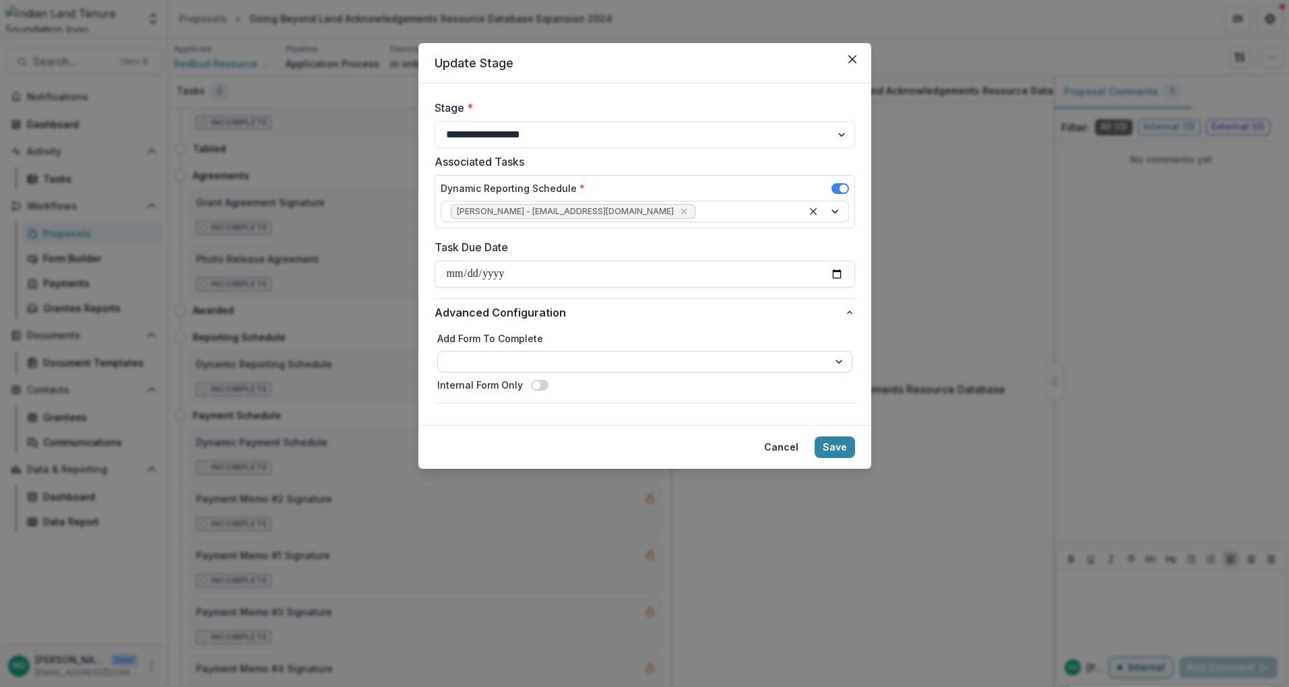
click at [561, 357] on select "**********" at bounding box center [644, 362] width 415 height 22
click at [508, 352] on select "**********" at bounding box center [644, 362] width 415 height 22
click at [510, 352] on select "**********" at bounding box center [644, 362] width 415 height 22
click at [628, 360] on select "**********" at bounding box center [644, 362] width 415 height 22
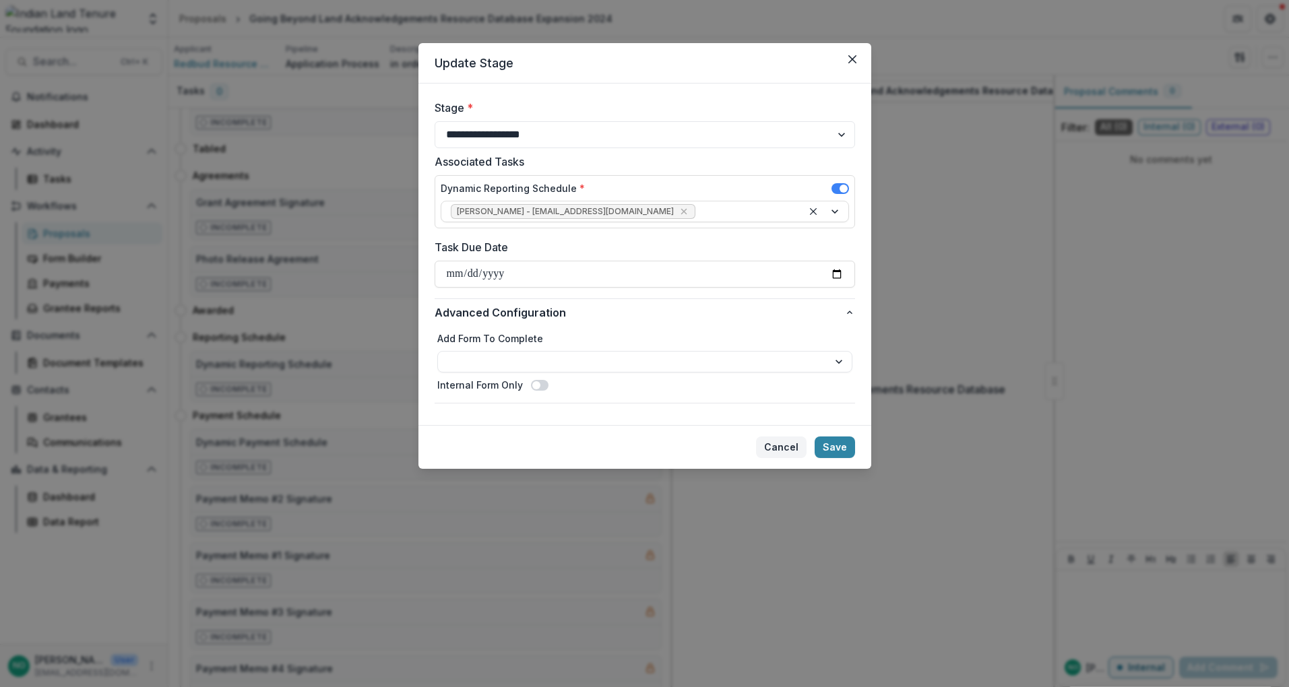
click at [792, 448] on button "Cancel" at bounding box center [781, 448] width 51 height 22
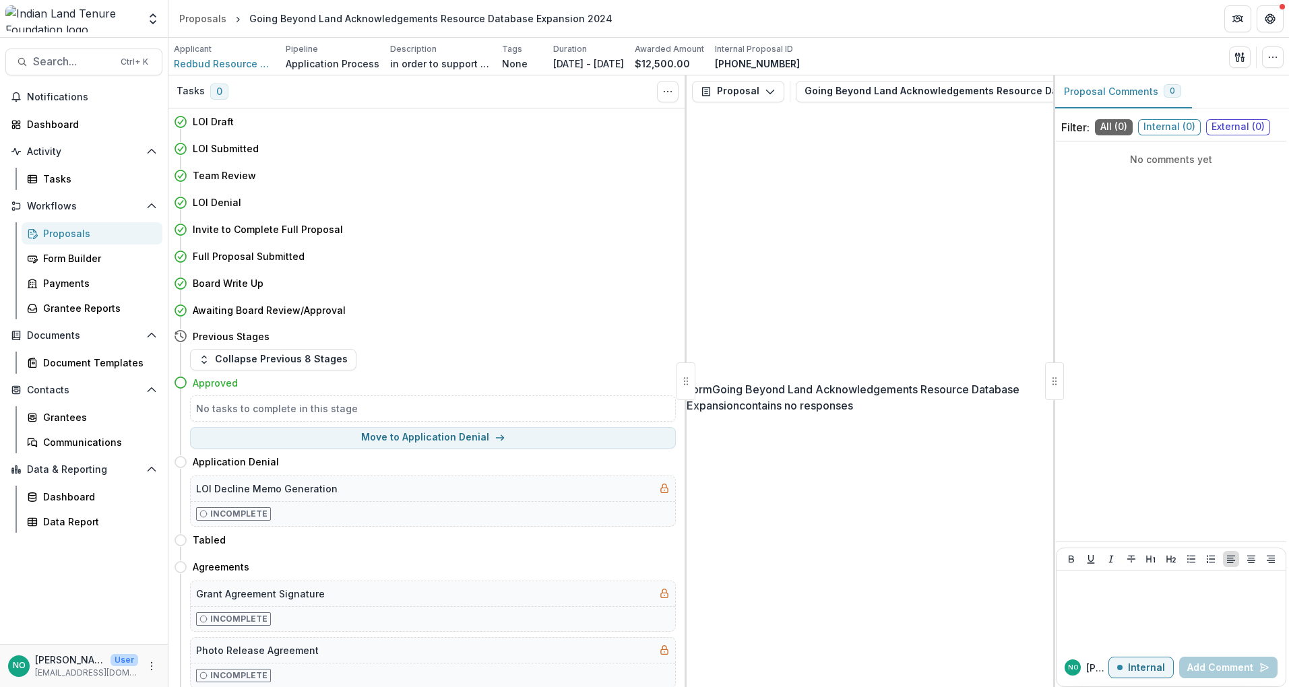
scroll to position [382, 0]
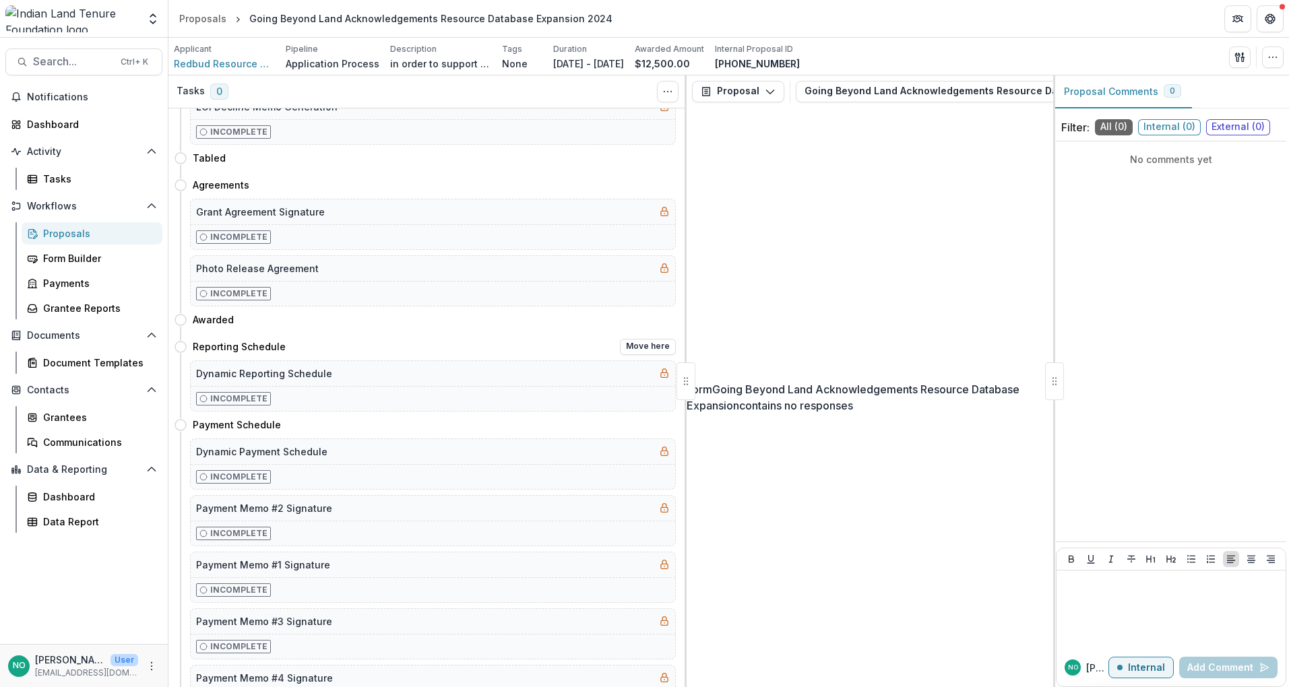
click at [659, 371] on icon at bounding box center [664, 373] width 11 height 11
click at [212, 398] on p "Incomplete" at bounding box center [238, 399] width 57 height 12
click at [642, 352] on button "Move here" at bounding box center [648, 347] width 56 height 16
select select "**********"
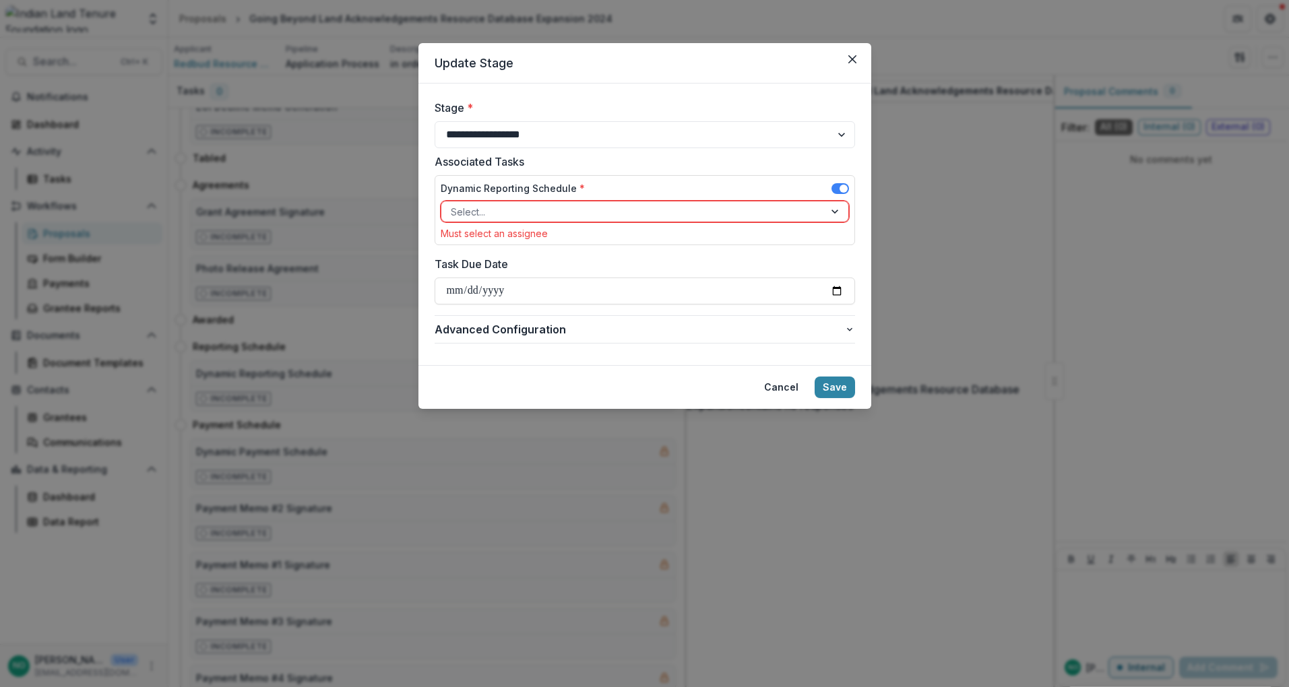
click at [578, 208] on div at bounding box center [633, 212] width 364 height 17
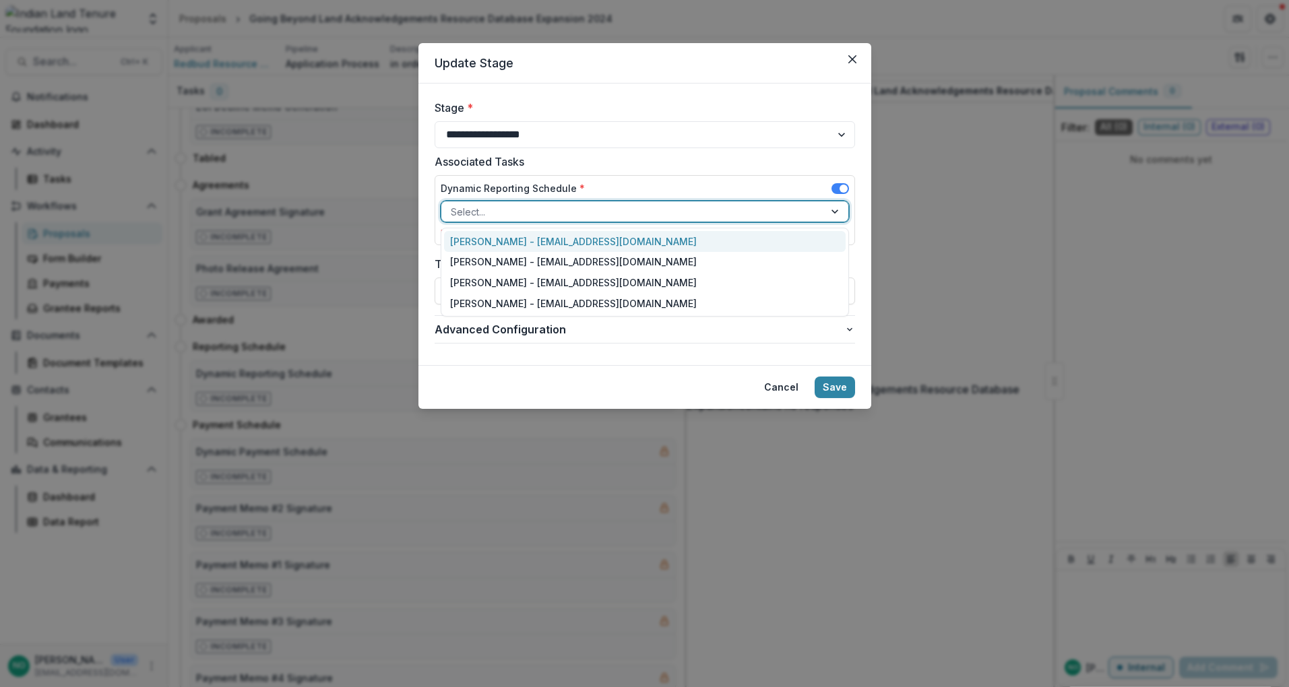
click at [560, 237] on div "[PERSON_NAME] - [EMAIL_ADDRESS][DOMAIN_NAME]" at bounding box center [645, 241] width 402 height 21
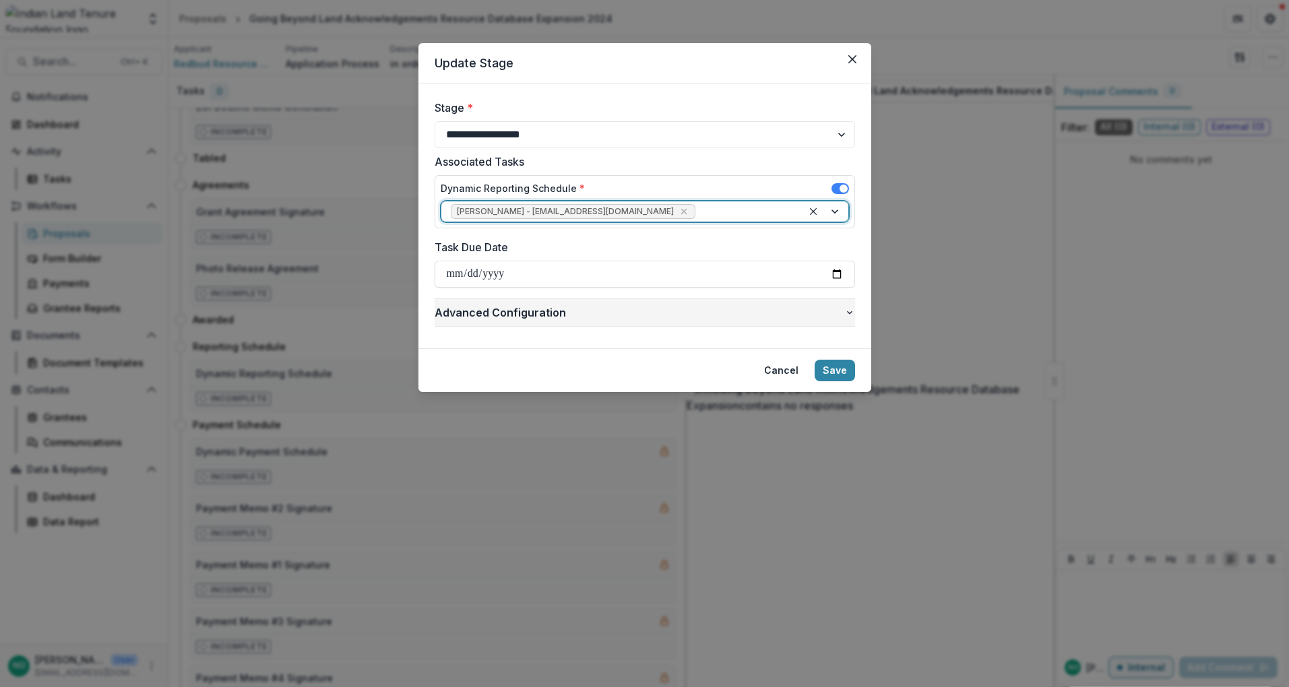
click at [455, 312] on span "Advanced Configuration" at bounding box center [640, 313] width 410 height 16
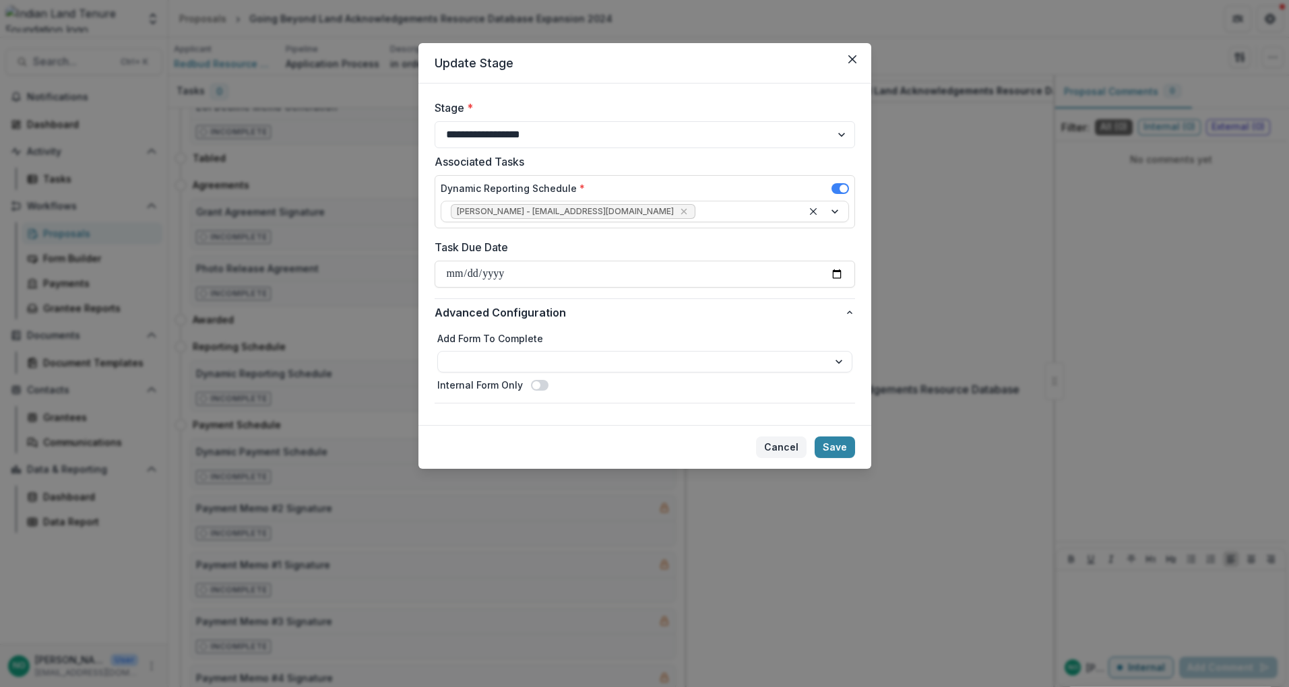
click at [774, 451] on button "Cancel" at bounding box center [781, 448] width 51 height 22
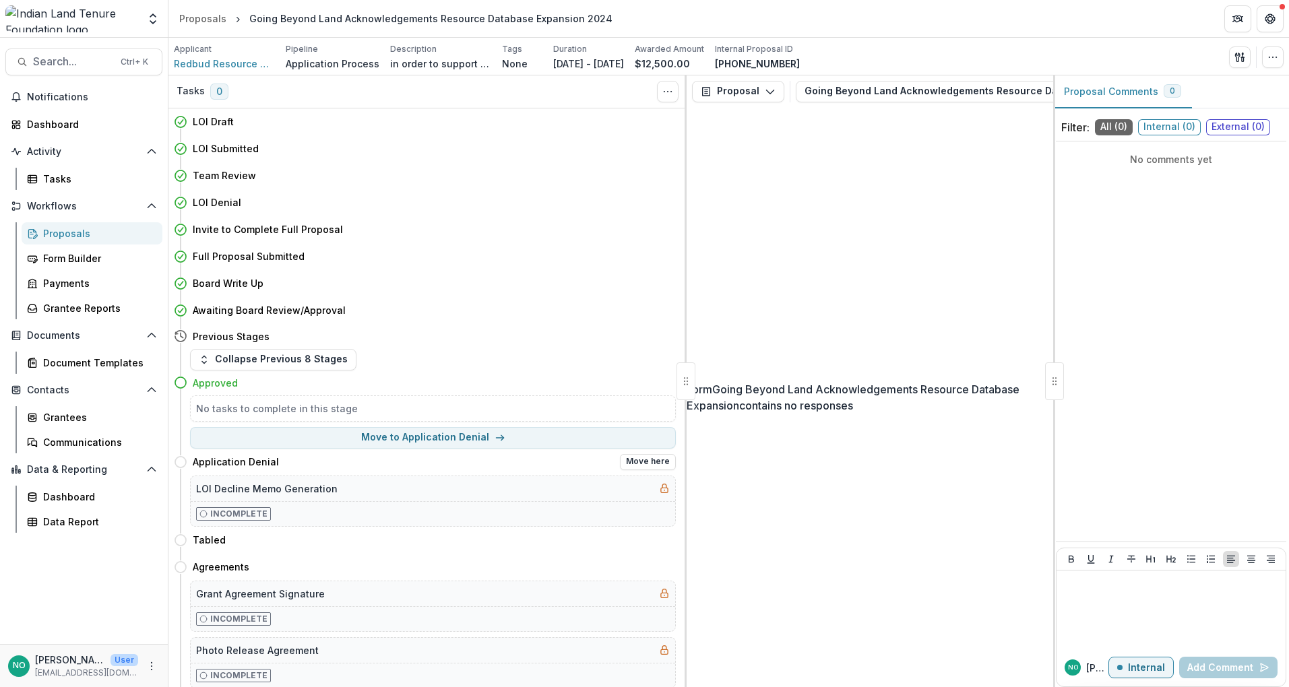
scroll to position [381, 0]
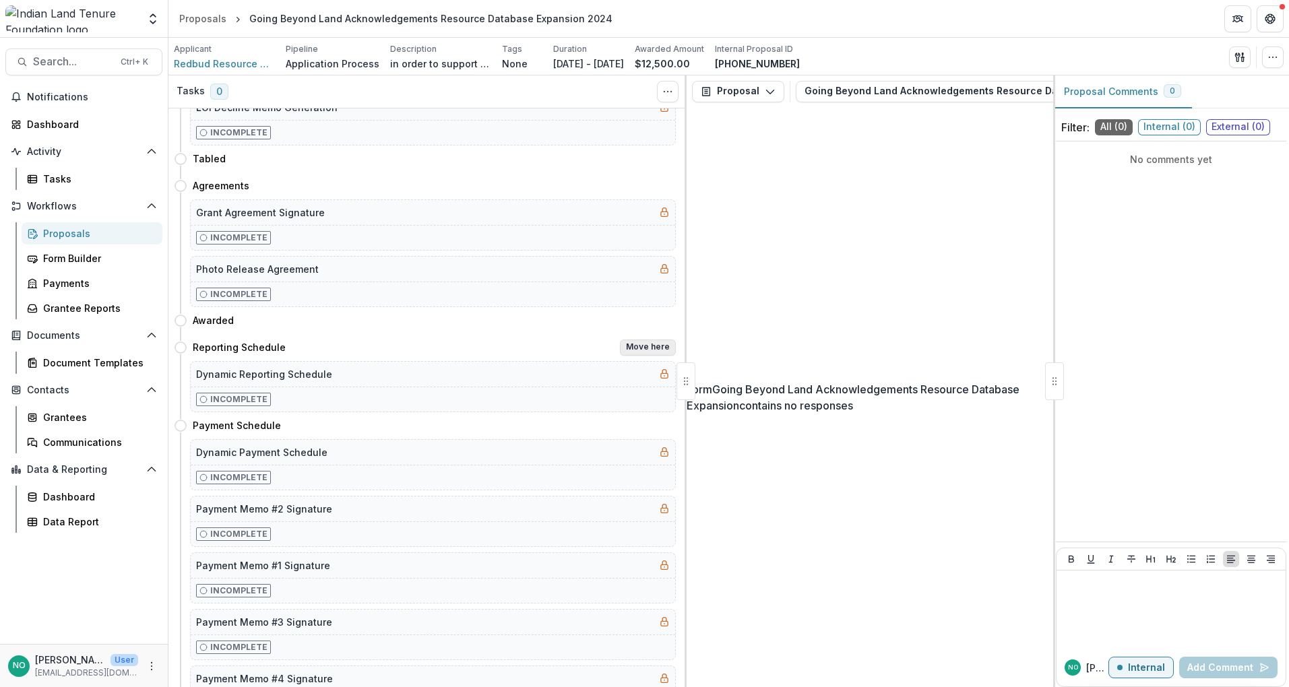
click at [640, 349] on button "Move here" at bounding box center [648, 348] width 56 height 16
select select "**********"
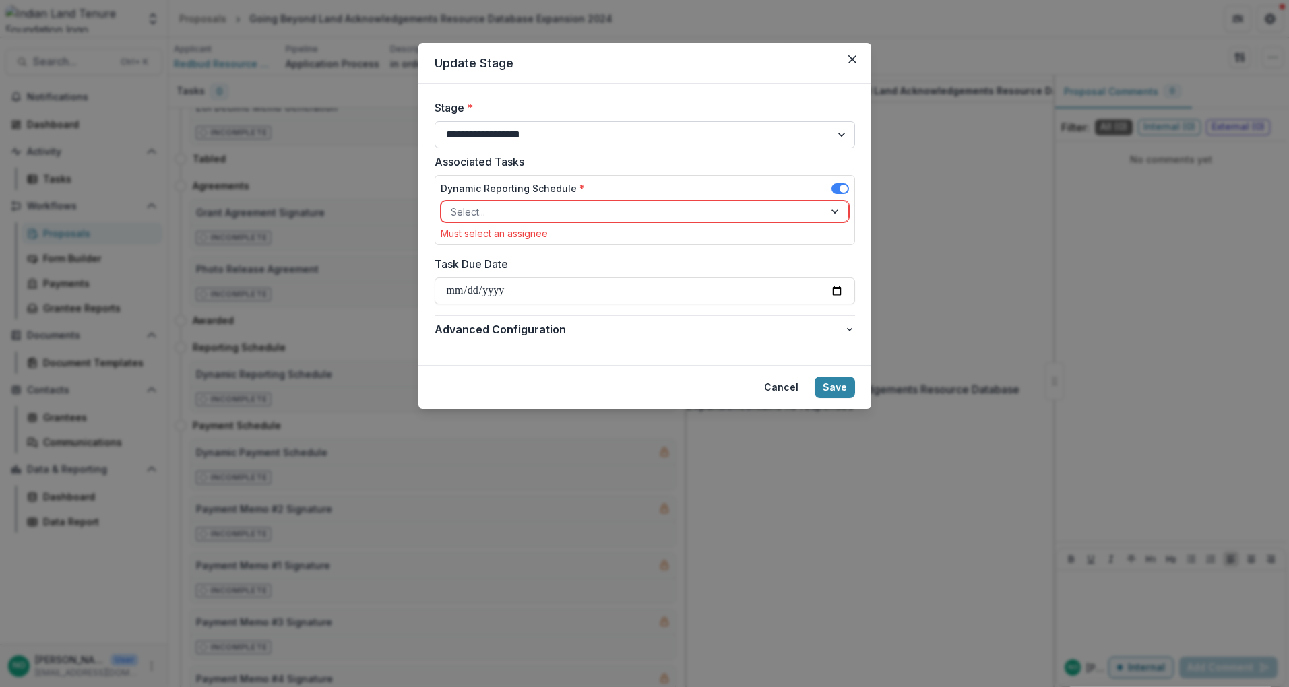
drag, startPoint x: 501, startPoint y: 131, endPoint x: 510, endPoint y: 147, distance: 18.4
click at [501, 131] on select "**********" at bounding box center [645, 134] width 421 height 27
click at [435, 121] on select "**********" at bounding box center [645, 134] width 421 height 27
click at [513, 219] on div at bounding box center [633, 212] width 364 height 17
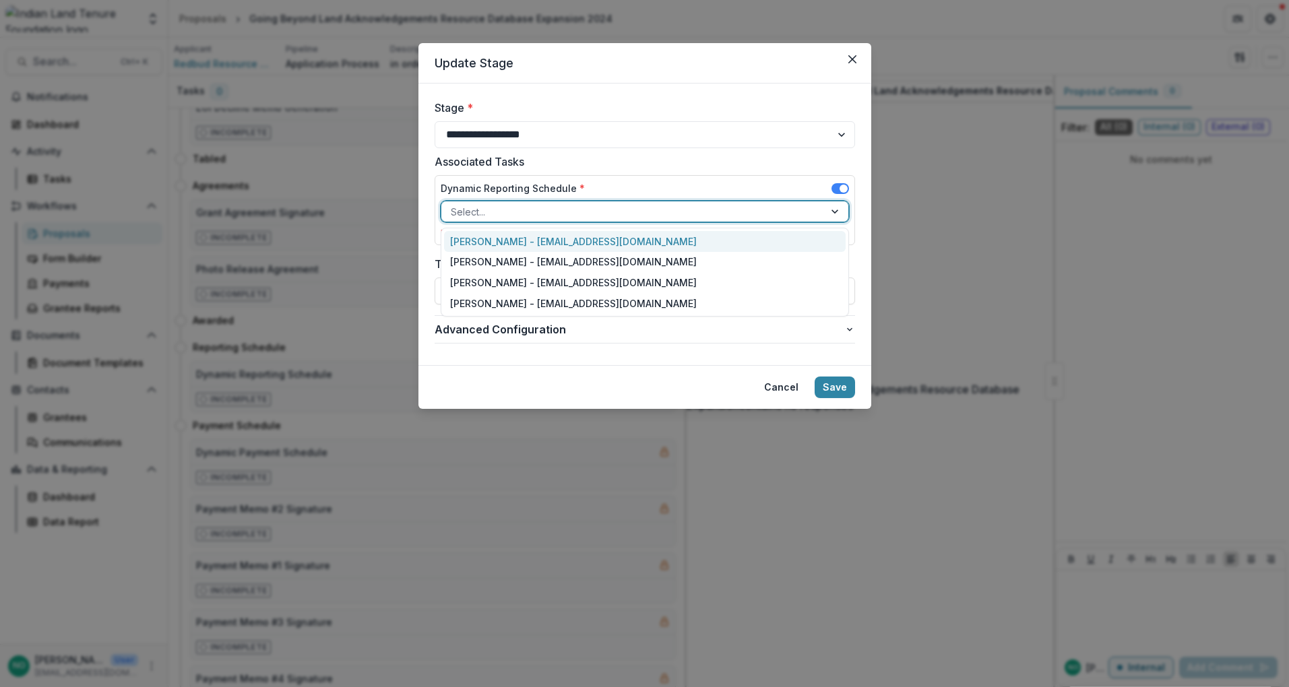
click at [510, 240] on div "[PERSON_NAME] - [EMAIL_ADDRESS][DOMAIN_NAME]" at bounding box center [645, 241] width 402 height 21
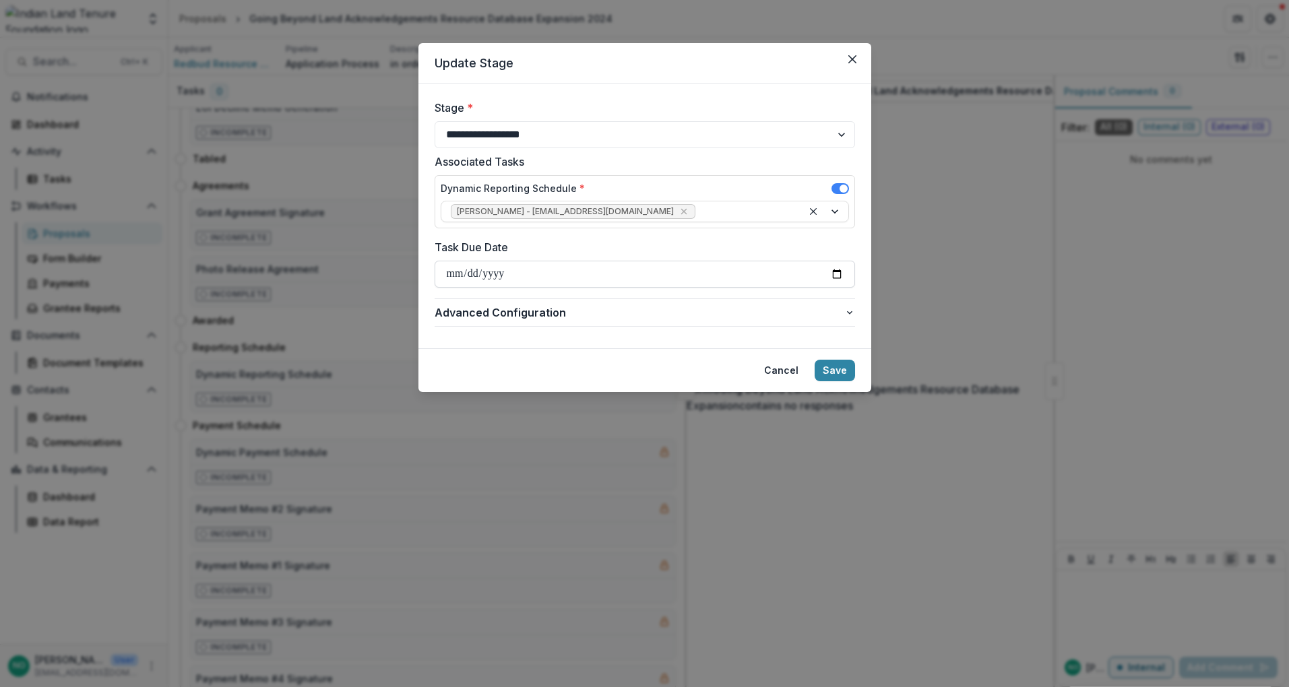
click at [503, 272] on input "Task Due Date" at bounding box center [645, 274] width 421 height 27
click at [450, 274] on input "Task Due Date" at bounding box center [645, 274] width 421 height 27
drag, startPoint x: 456, startPoint y: 272, endPoint x: 470, endPoint y: 279, distance: 15.4
click at [454, 275] on input "Task Due Date" at bounding box center [645, 274] width 421 height 27
type input "**********"
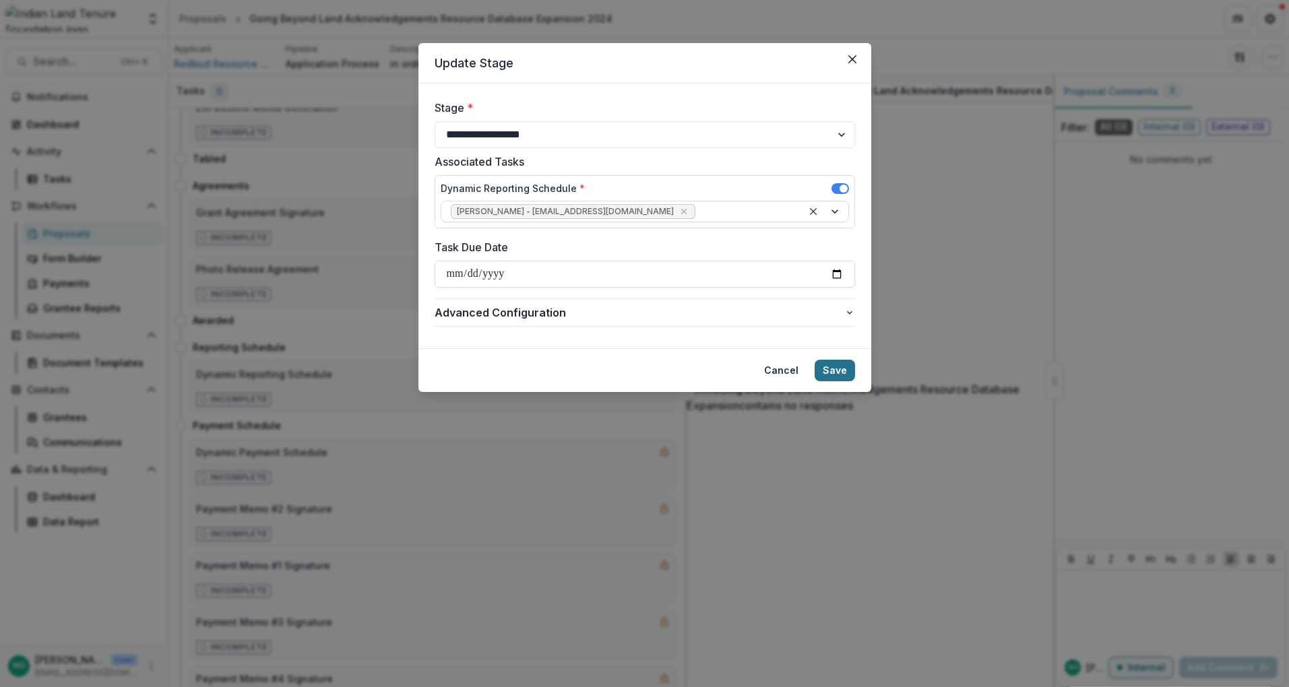
click at [827, 369] on button "Save" at bounding box center [835, 371] width 40 height 22
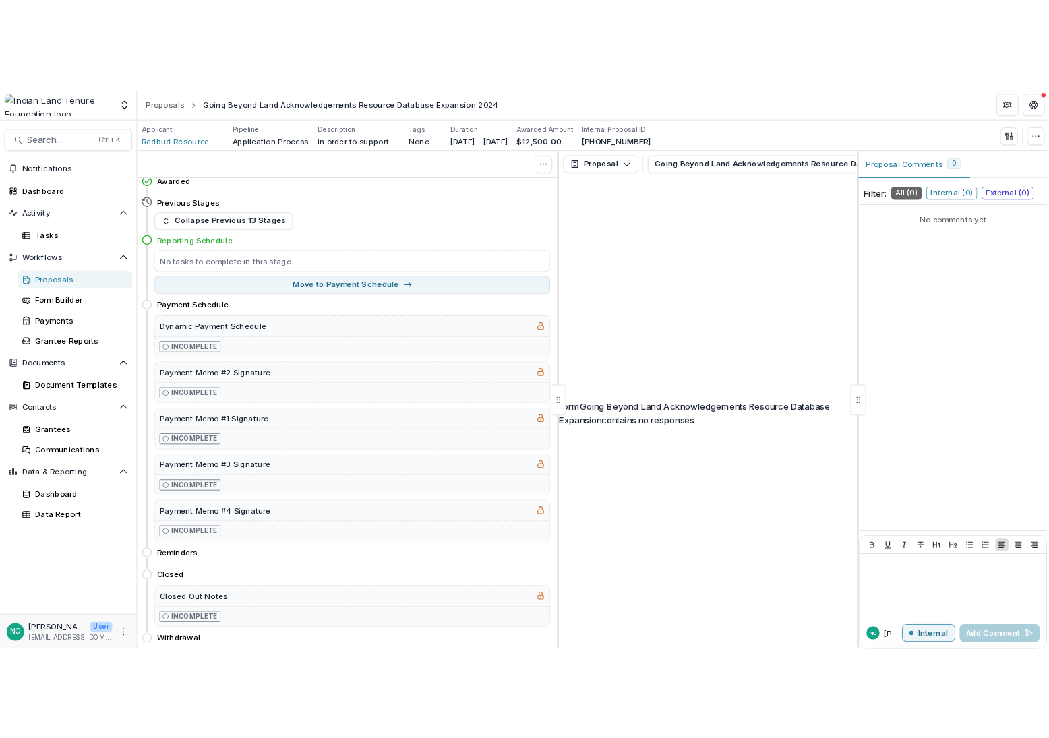
scroll to position [171, 0]
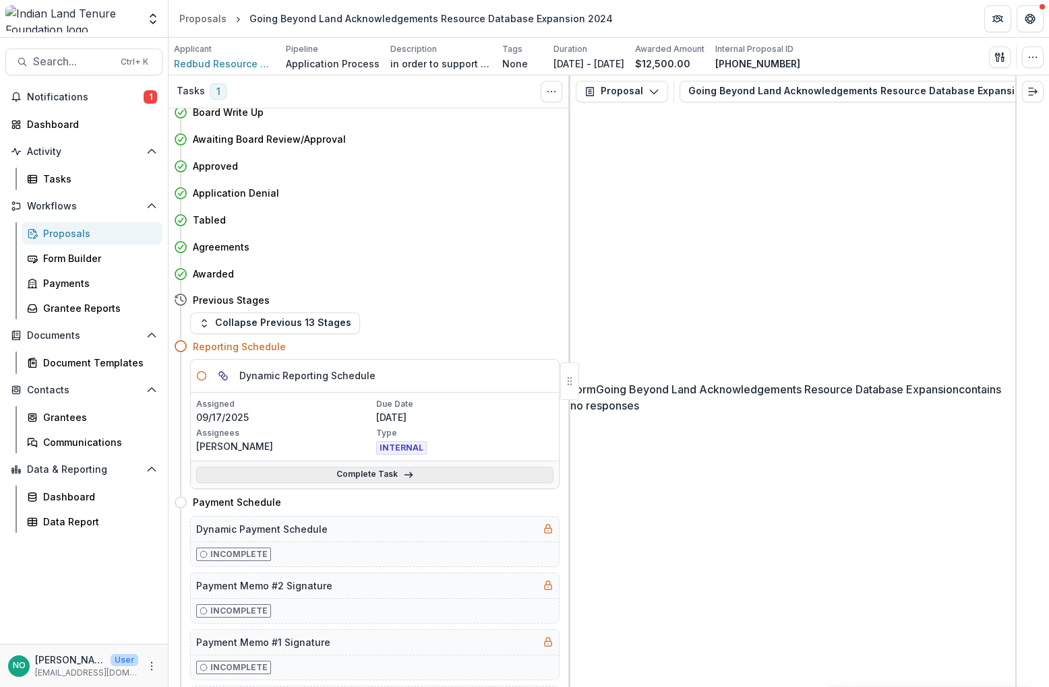
click at [321, 477] on link "Complete Task" at bounding box center [374, 475] width 357 height 16
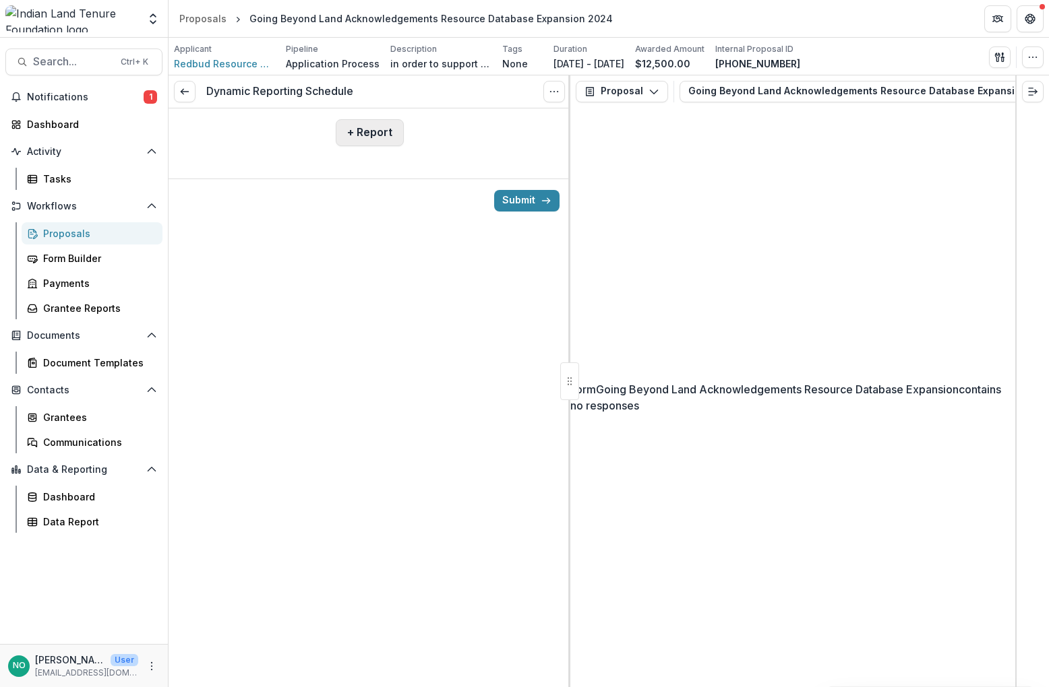
click at [357, 134] on button "+ Report" at bounding box center [370, 132] width 68 height 27
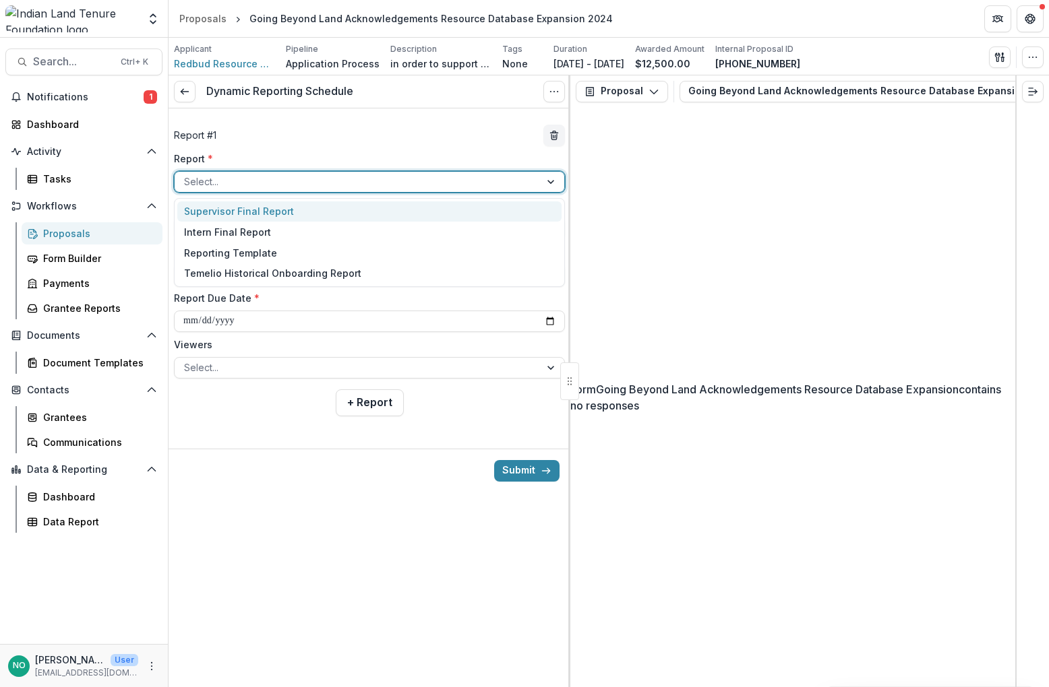
click at [205, 179] on div at bounding box center [357, 181] width 346 height 17
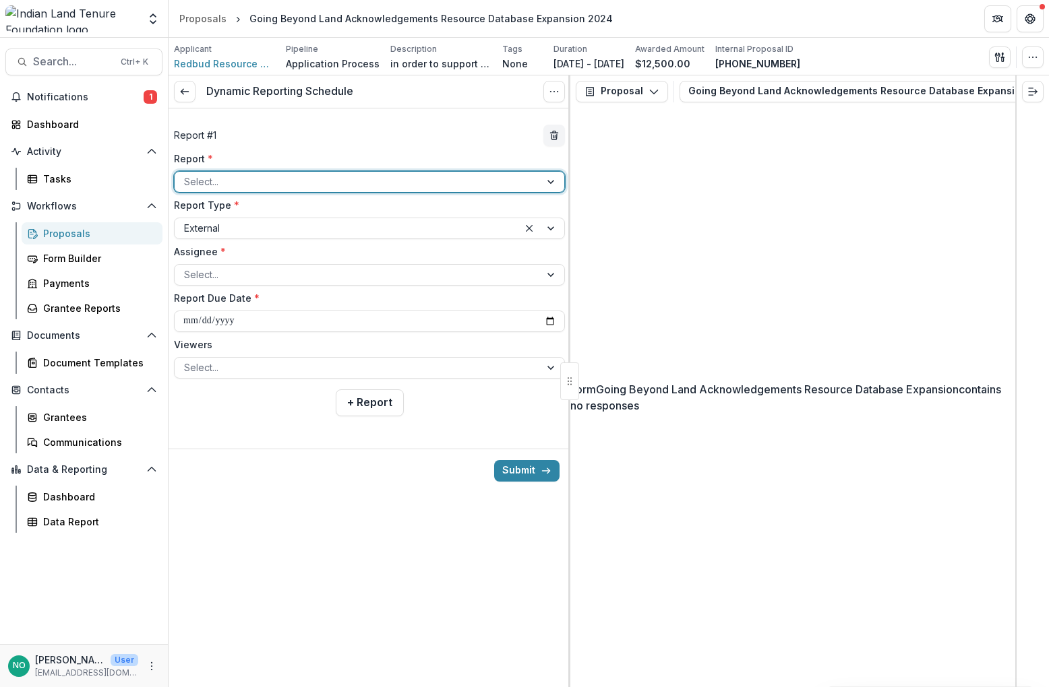
click at [198, 179] on div at bounding box center [357, 181] width 346 height 17
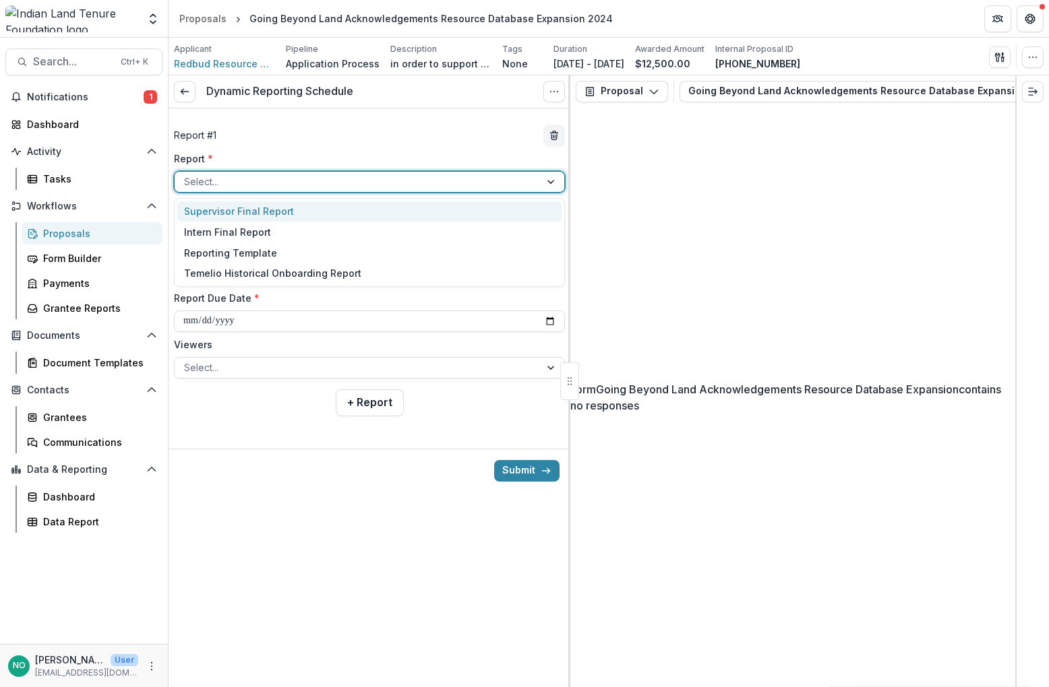
click at [198, 179] on div at bounding box center [357, 181] width 346 height 17
click at [210, 179] on div at bounding box center [357, 181] width 346 height 17
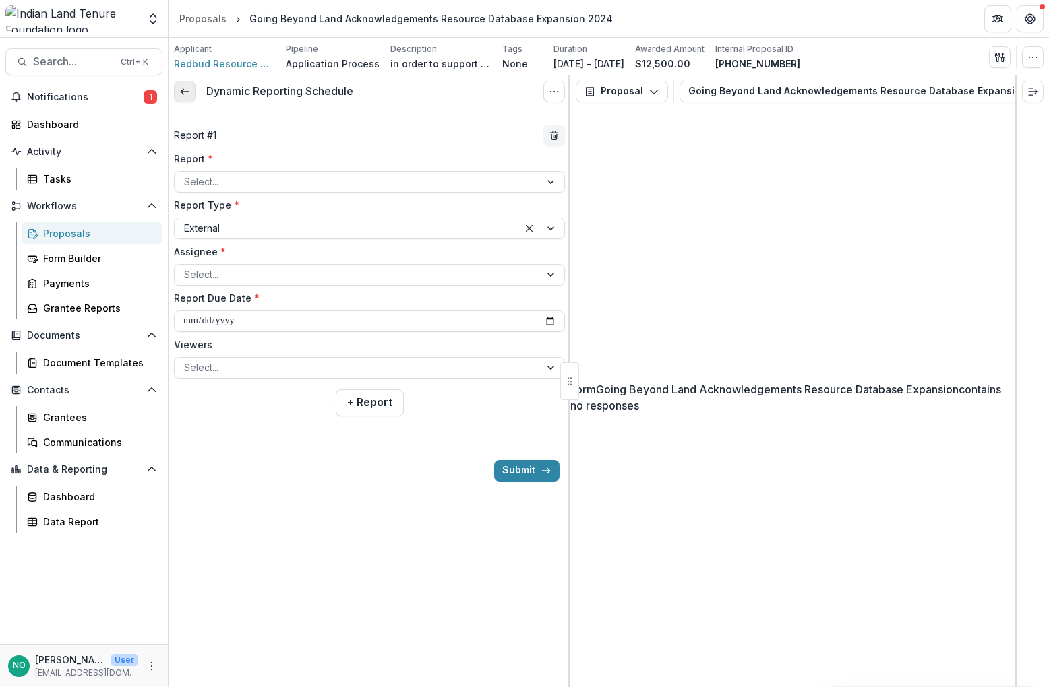
click at [183, 90] on polyline at bounding box center [182, 91] width 3 height 5
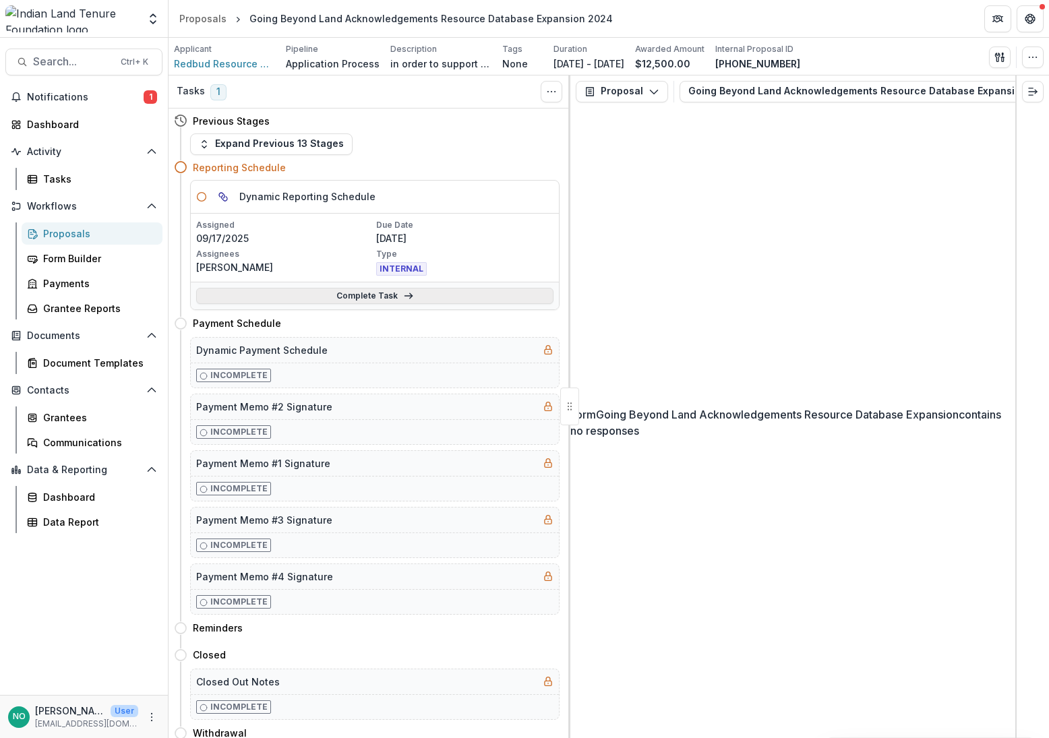
click at [335, 295] on link "Complete Task" at bounding box center [374, 296] width 357 height 16
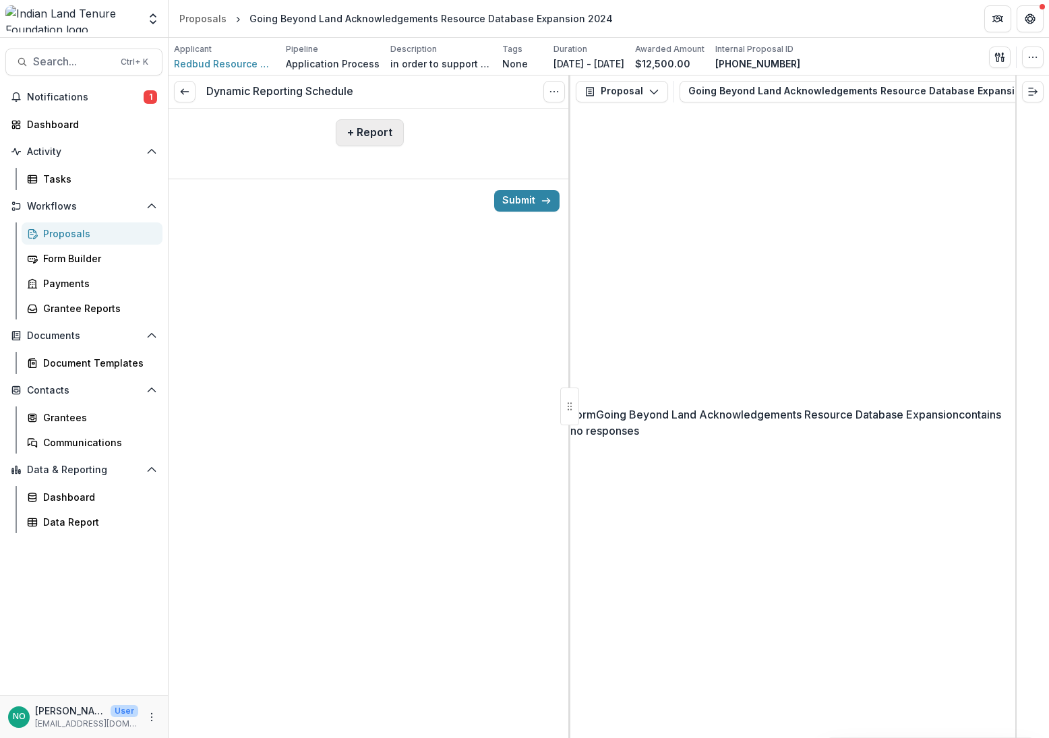
click at [344, 134] on button "+ Report" at bounding box center [370, 132] width 68 height 27
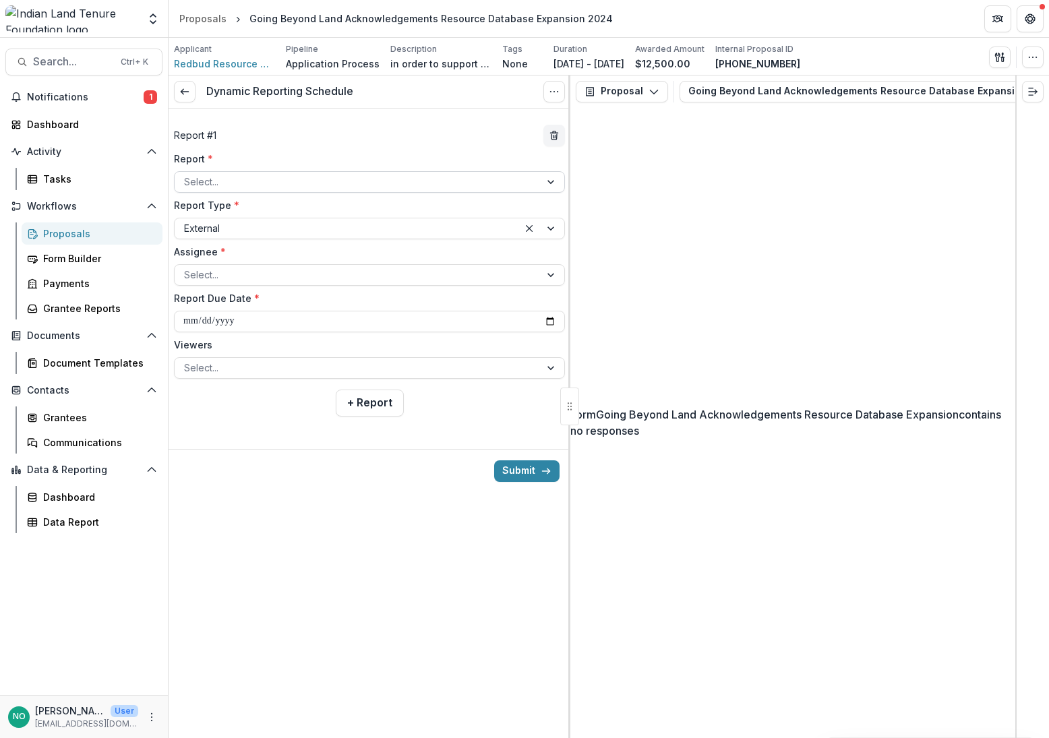
click at [245, 183] on div at bounding box center [357, 181] width 346 height 17
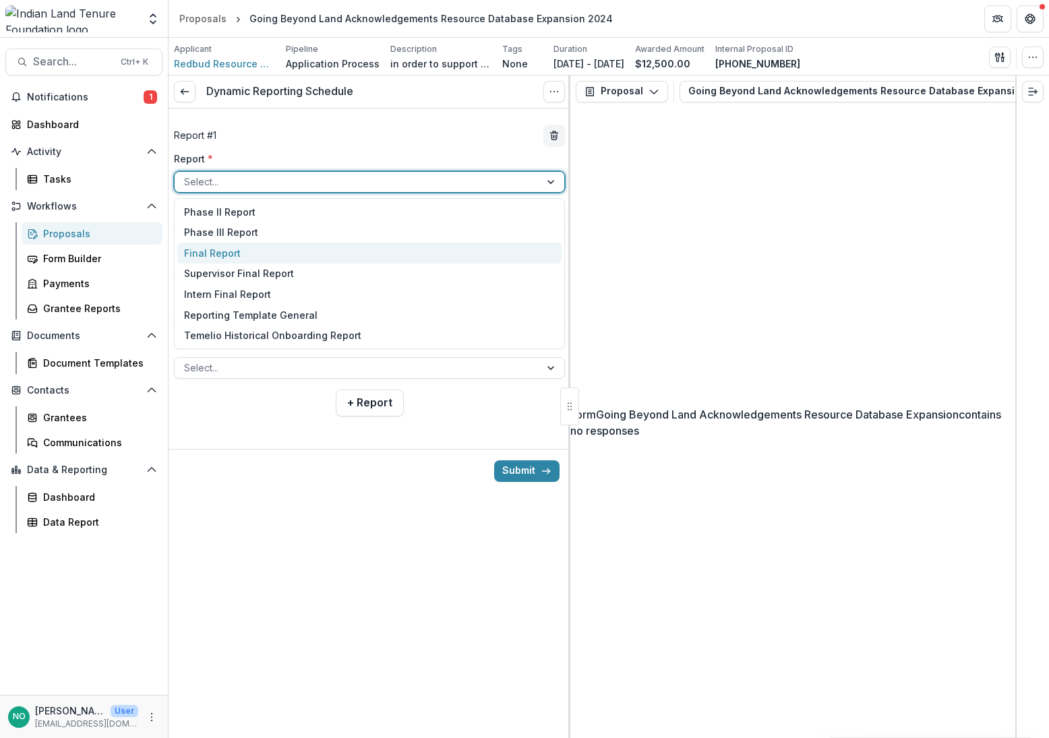
click at [210, 246] on div "Final Report" at bounding box center [369, 253] width 384 height 21
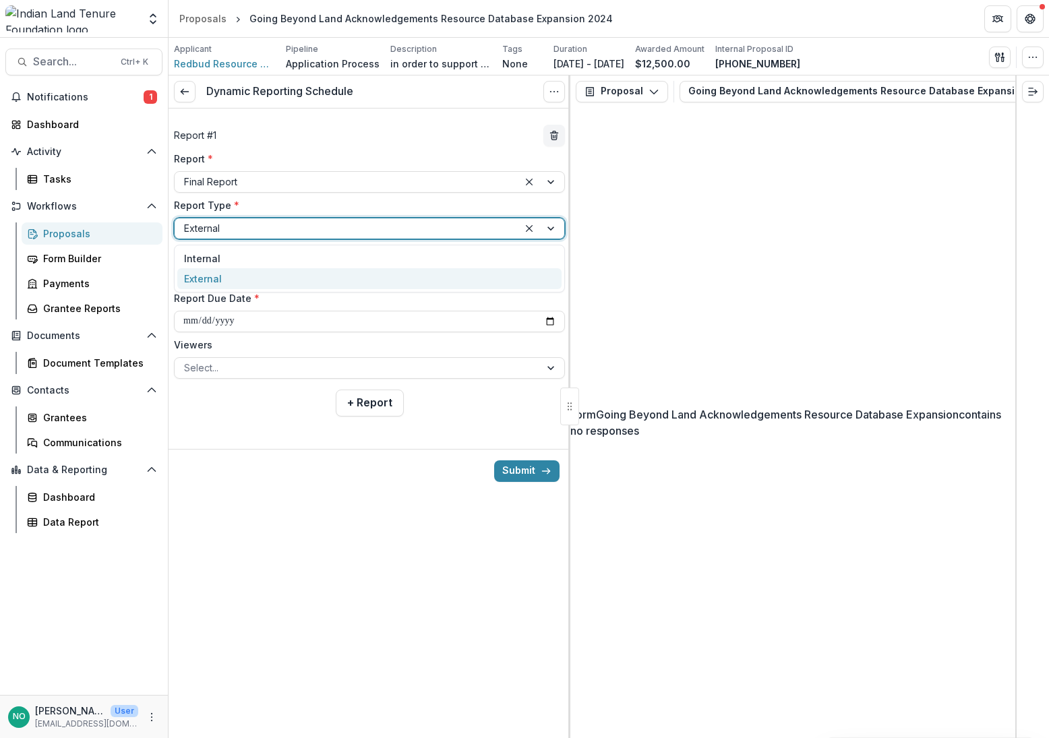
click at [209, 226] on div at bounding box center [346, 228] width 325 height 17
click at [196, 280] on div "External" at bounding box center [369, 278] width 384 height 21
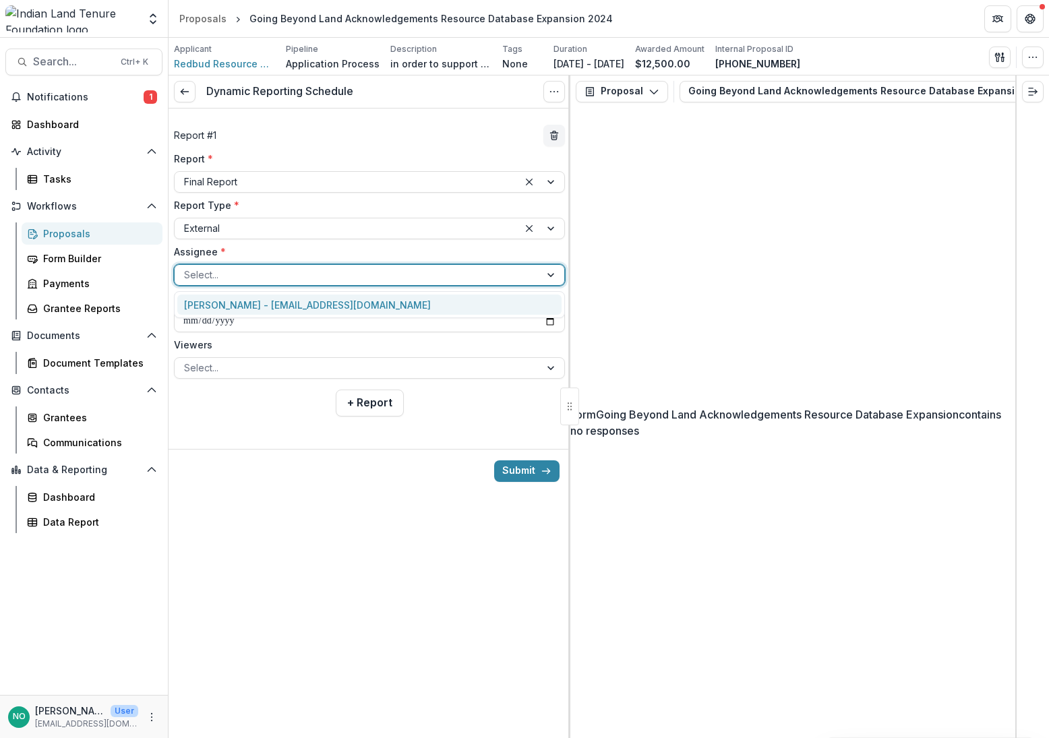
click at [196, 272] on div at bounding box center [357, 274] width 346 height 17
click at [216, 270] on div at bounding box center [357, 274] width 346 height 17
click at [211, 325] on input "**********" at bounding box center [369, 322] width 391 height 22
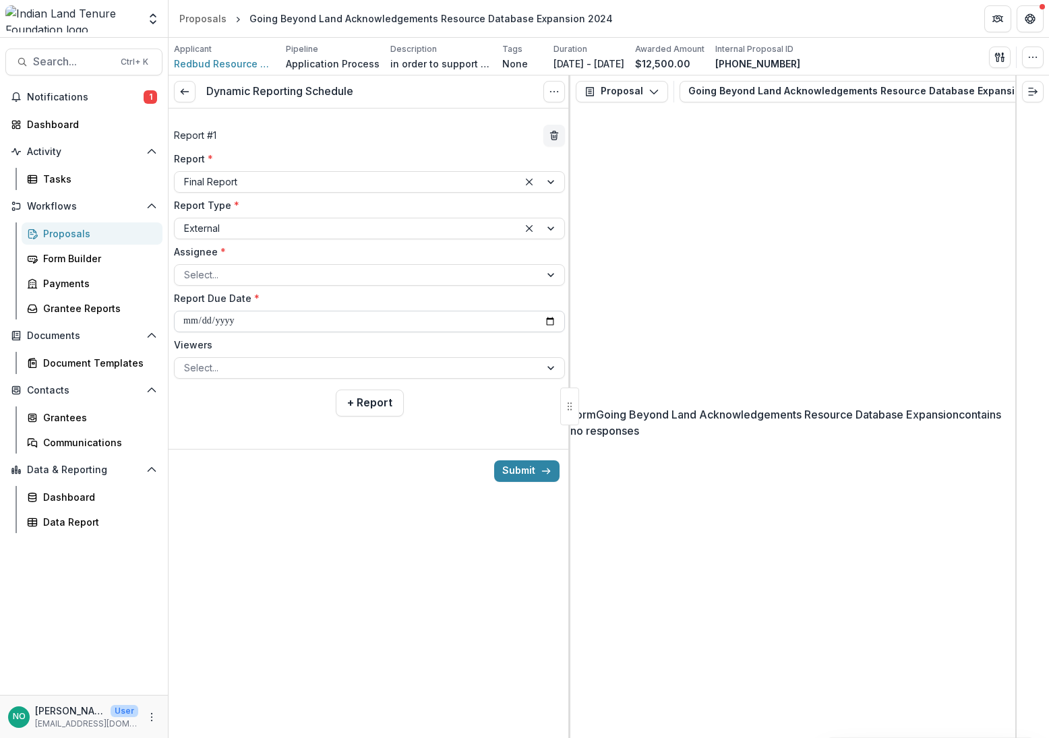
click at [240, 323] on input "**********" at bounding box center [369, 322] width 391 height 22
click at [239, 323] on input "**********" at bounding box center [369, 322] width 391 height 22
click at [206, 318] on input "**********" at bounding box center [369, 322] width 391 height 22
click at [354, 397] on button "+ Report" at bounding box center [370, 403] width 68 height 27
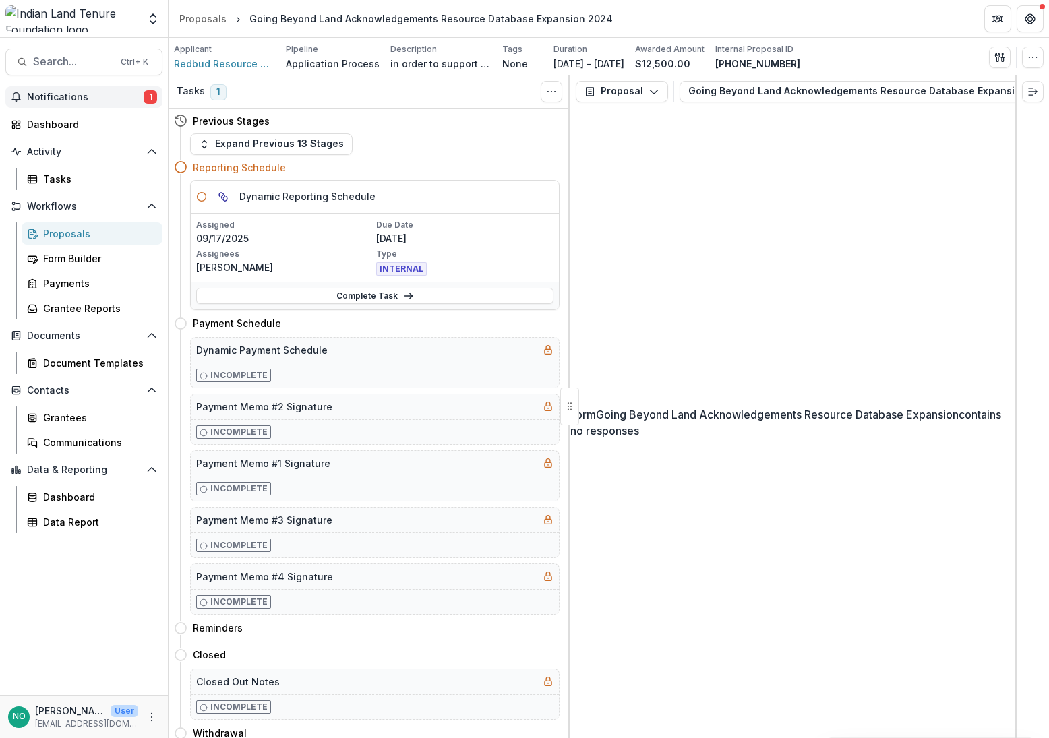
click at [53, 94] on span "Notifications" at bounding box center [85, 97] width 117 height 11
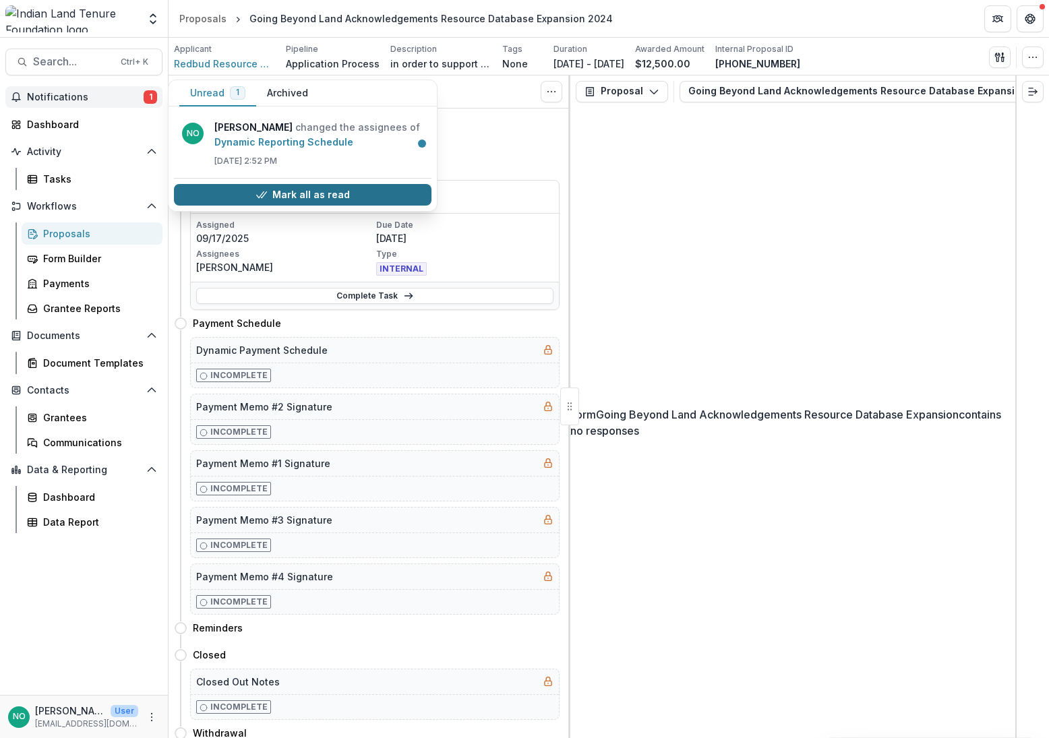
click at [284, 191] on button "Mark all as read" at bounding box center [302, 195] width 257 height 22
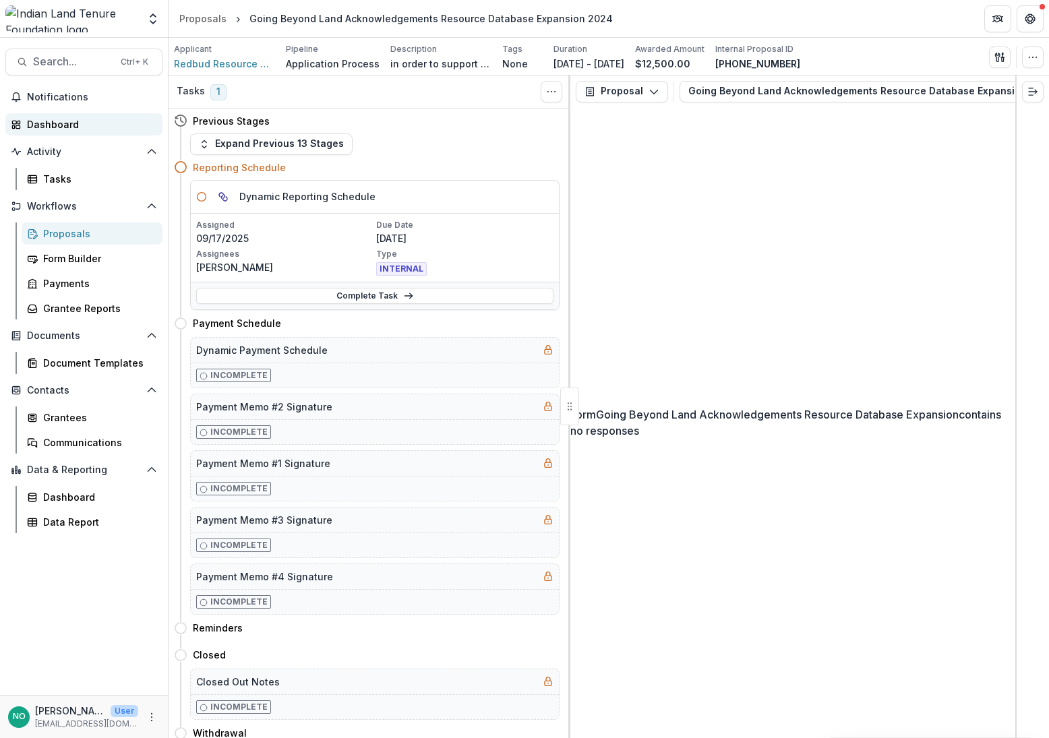
click at [61, 121] on div "Dashboard" at bounding box center [89, 124] width 125 height 14
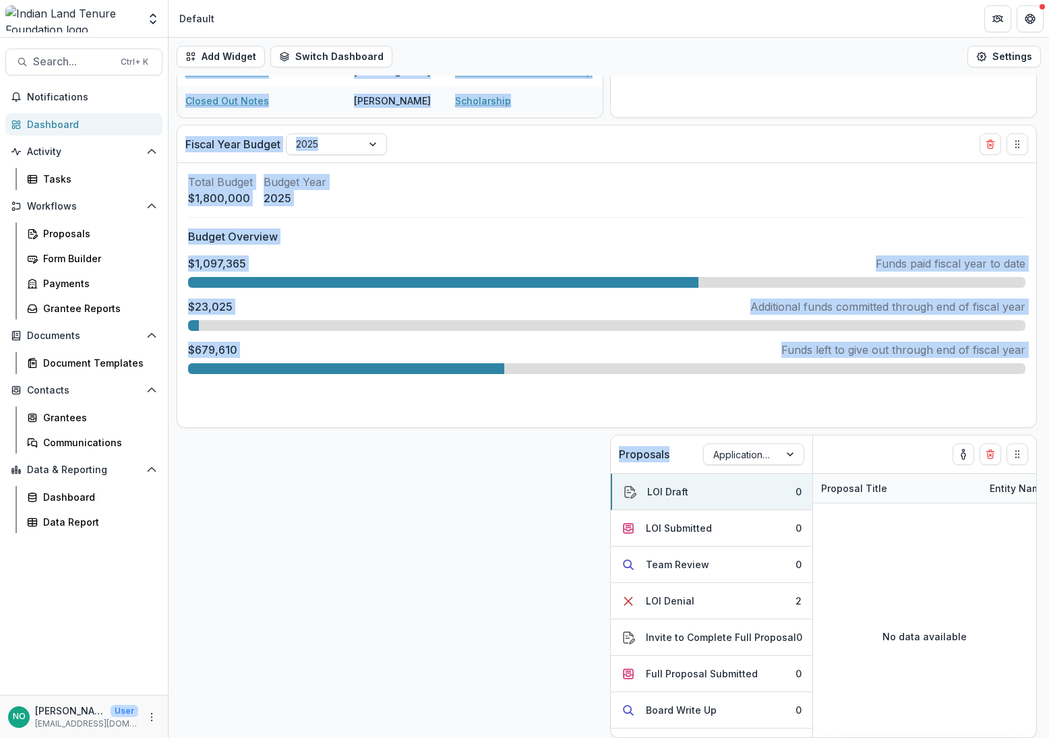
drag, startPoint x: 680, startPoint y: 446, endPoint x: 359, endPoint y: 441, distance: 321.5
click at [359, 441] on div "Add Widget Switch Dashboard Default New Dashboard Settings All Proposals Applic…" at bounding box center [608, 388] width 880 height 700
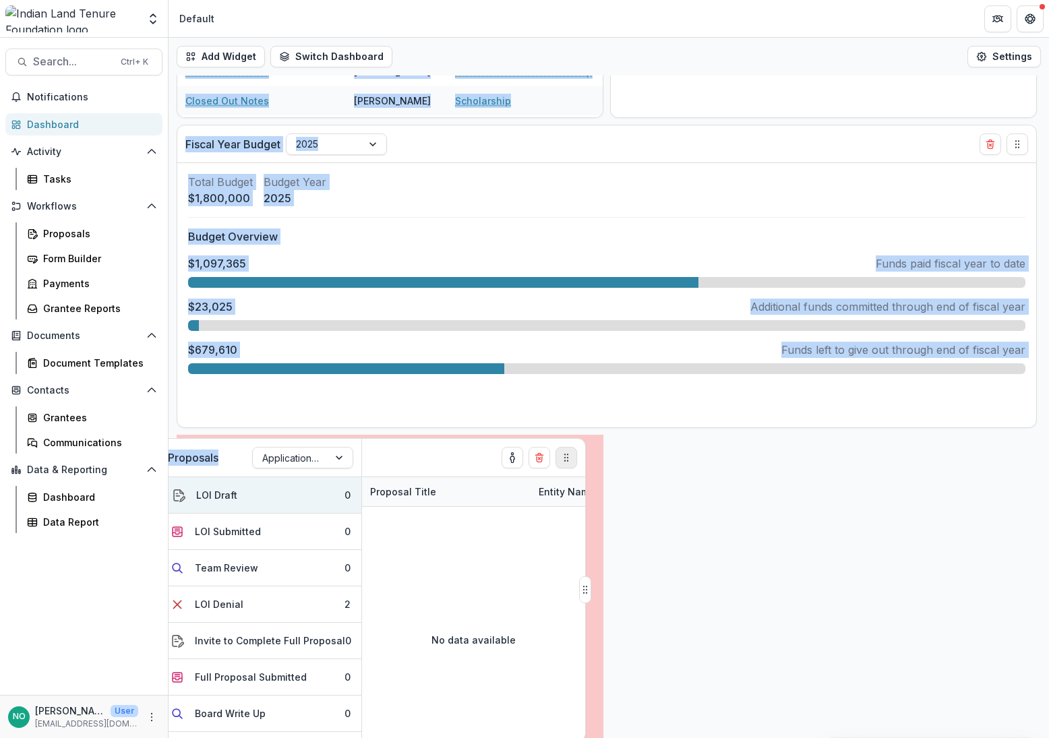
drag, startPoint x: 1016, startPoint y: 456, endPoint x: 603, endPoint y: 461, distance: 412.5
click at [572, 461] on icon "Drag" at bounding box center [566, 457] width 11 height 11
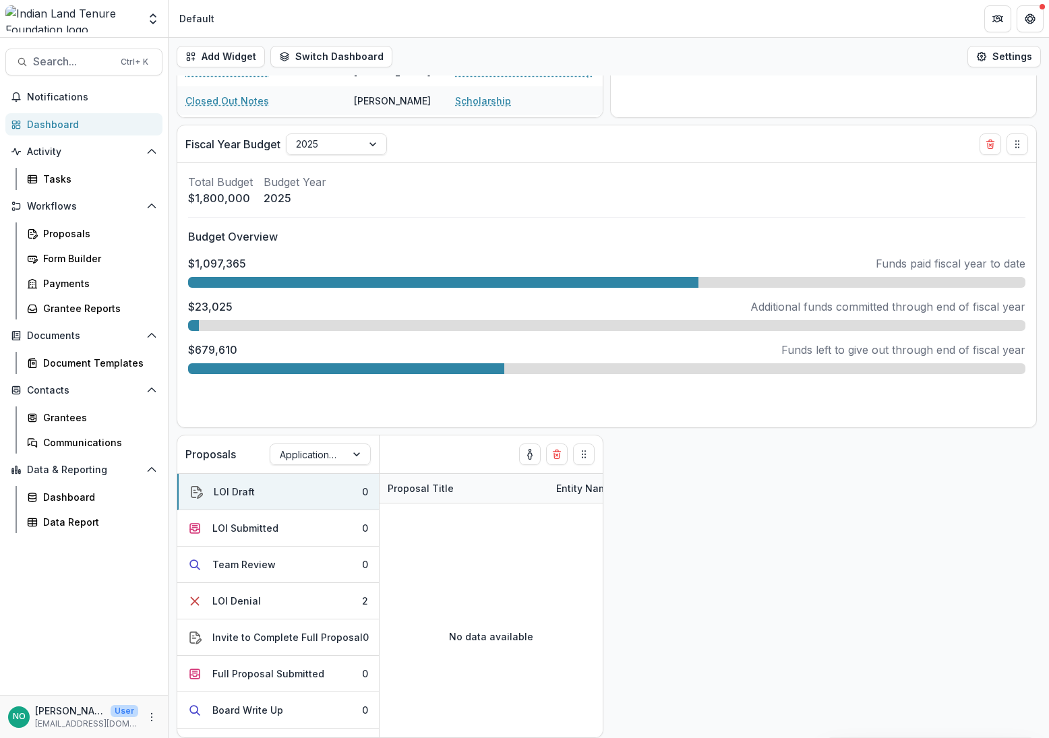
click at [823, 494] on div "Add Widget Switch Dashboard Default New Dashboard Settings All Proposals Applic…" at bounding box center [608, 388] width 880 height 700
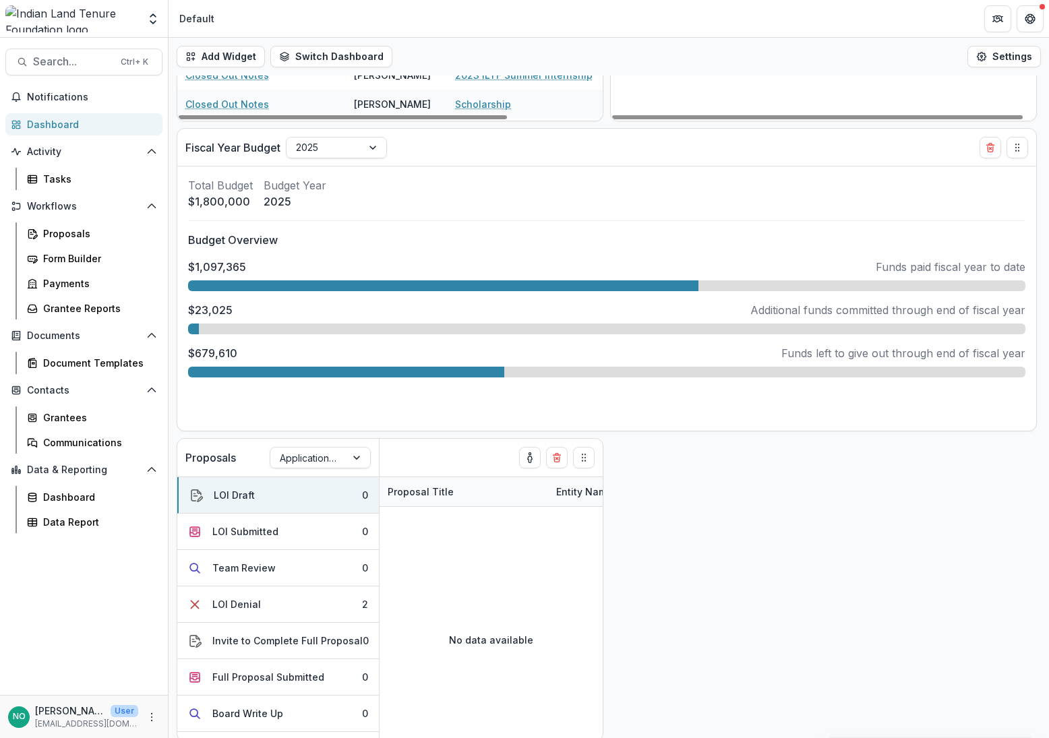
scroll to position [571, 0]
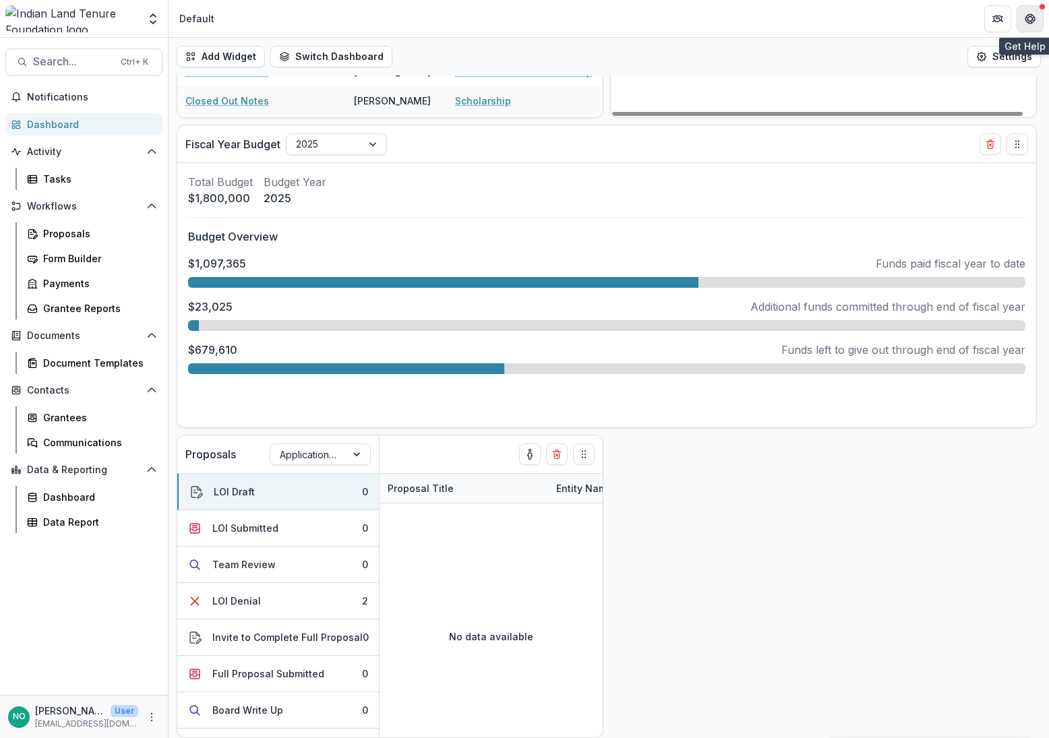
click at [1028, 20] on icon "Get Help" at bounding box center [1029, 18] width 11 height 11
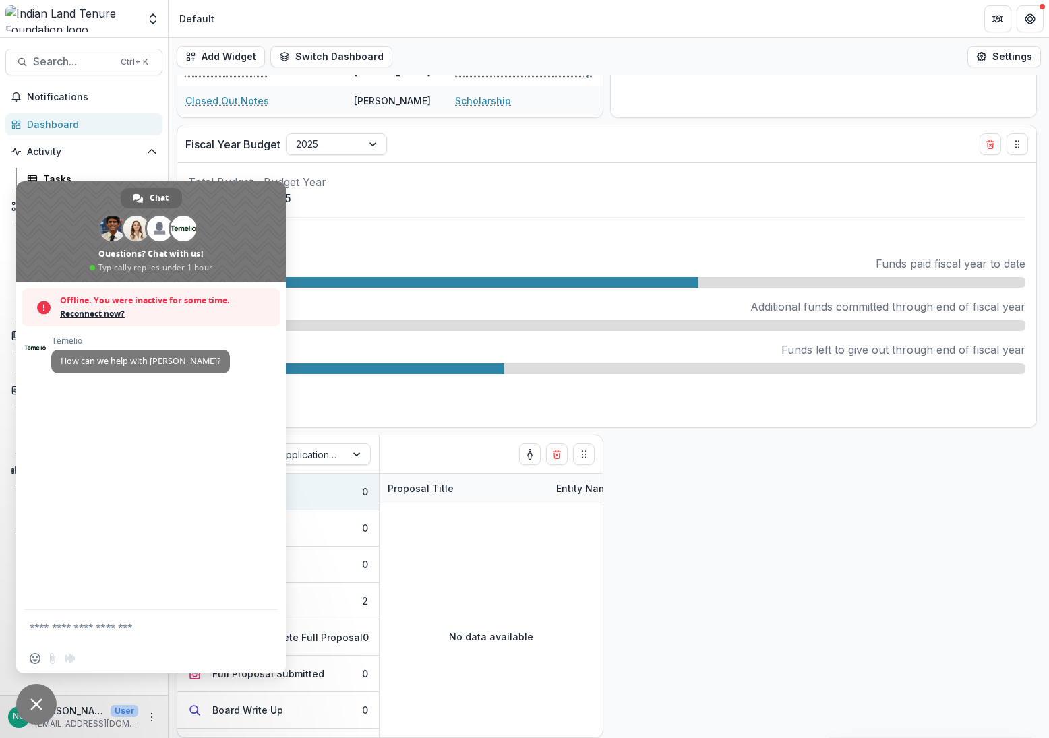
click at [34, 687] on span "Close chat" at bounding box center [36, 704] width 12 height 12
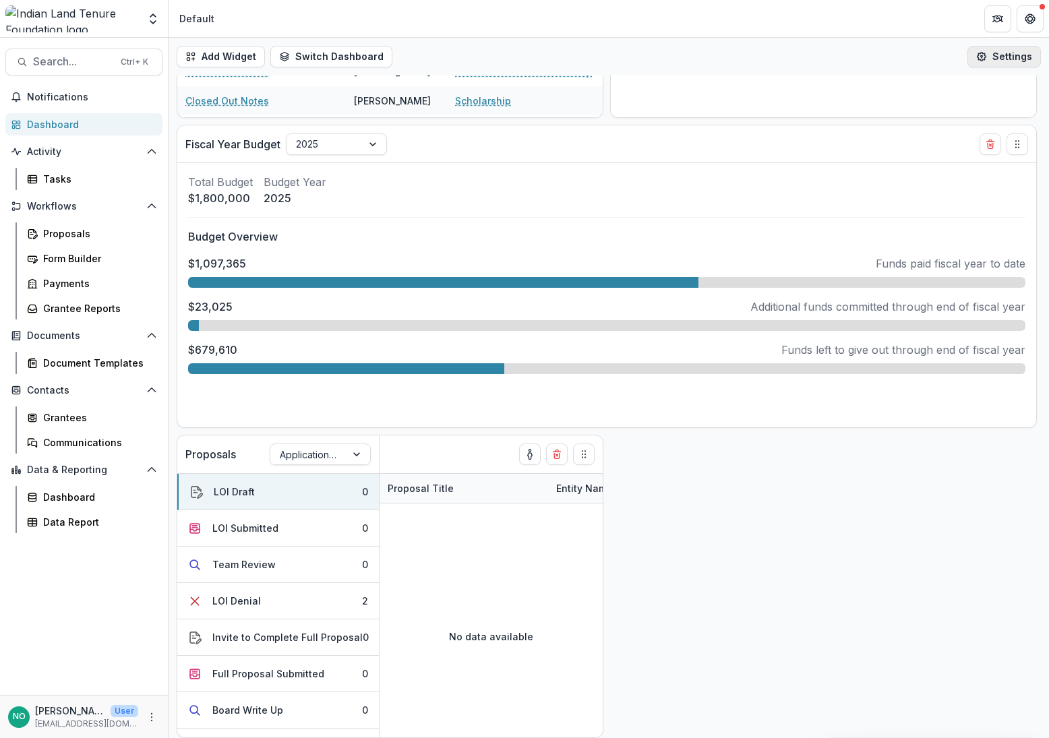
click at [987, 60] on button "Settings" at bounding box center [1003, 57] width 73 height 22
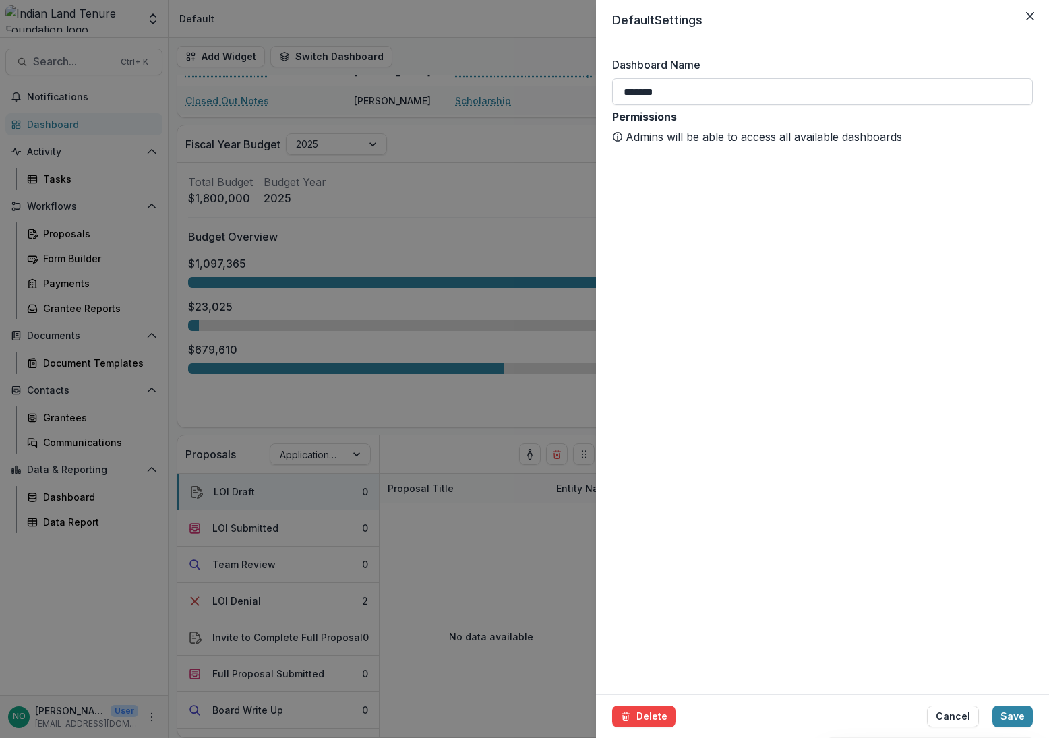
click at [703, 91] on input "*******" at bounding box center [822, 91] width 421 height 27
click at [943, 687] on button "Cancel" at bounding box center [953, 717] width 52 height 22
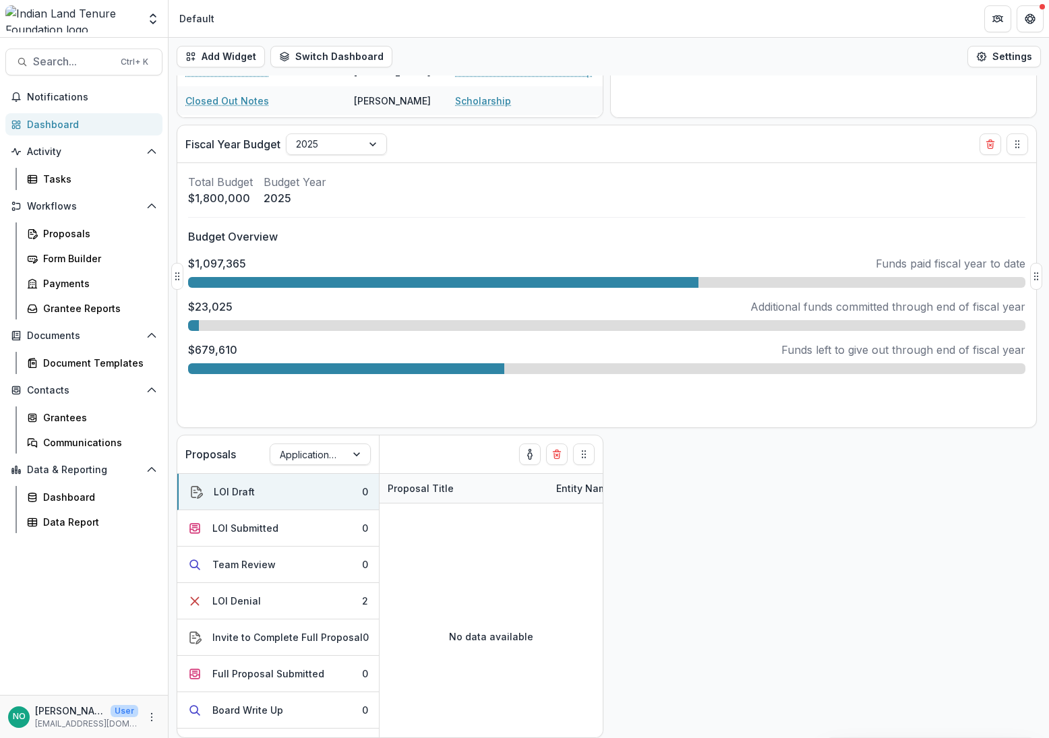
scroll to position [0, 0]
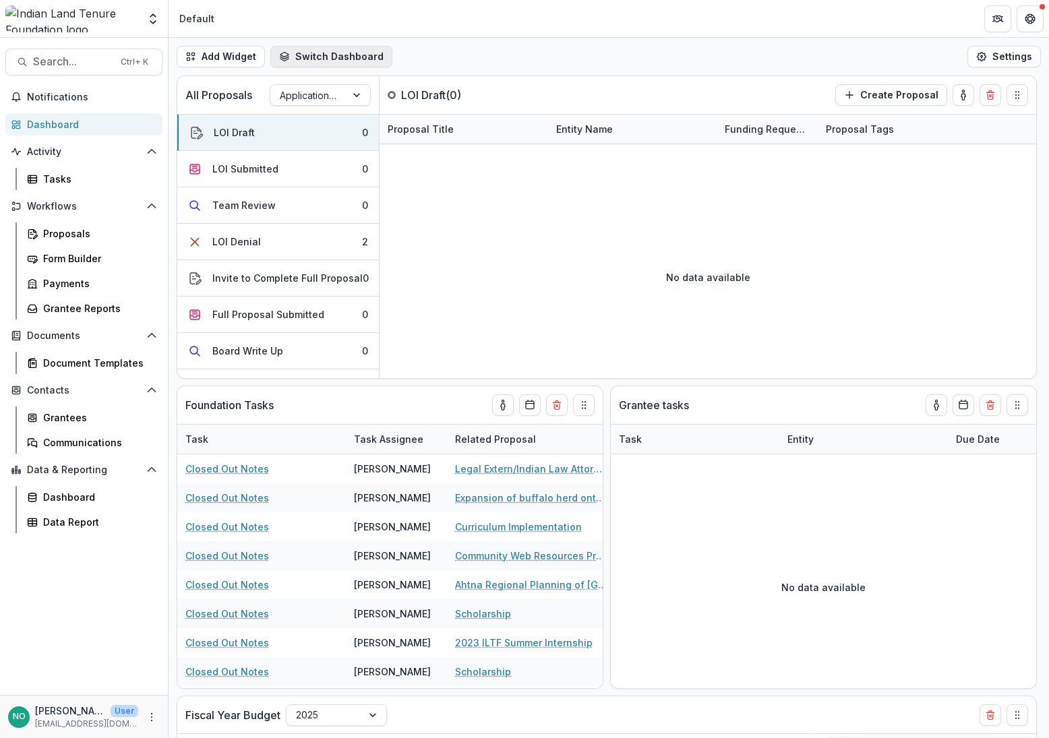
click at [304, 49] on button "Switch Dashboard" at bounding box center [331, 57] width 122 height 22
click at [314, 82] on span "Default" at bounding box center [356, 87] width 106 height 14
click at [1010, 60] on button "Settings" at bounding box center [1003, 57] width 73 height 22
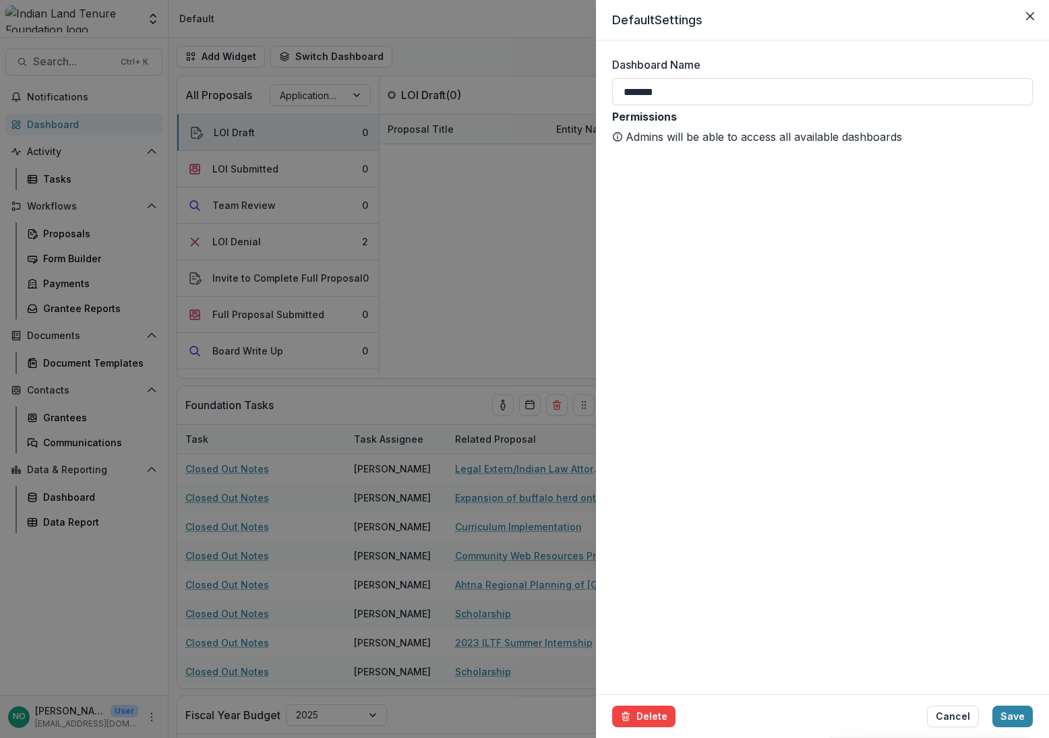
click at [946, 687] on button "Cancel" at bounding box center [953, 717] width 52 height 22
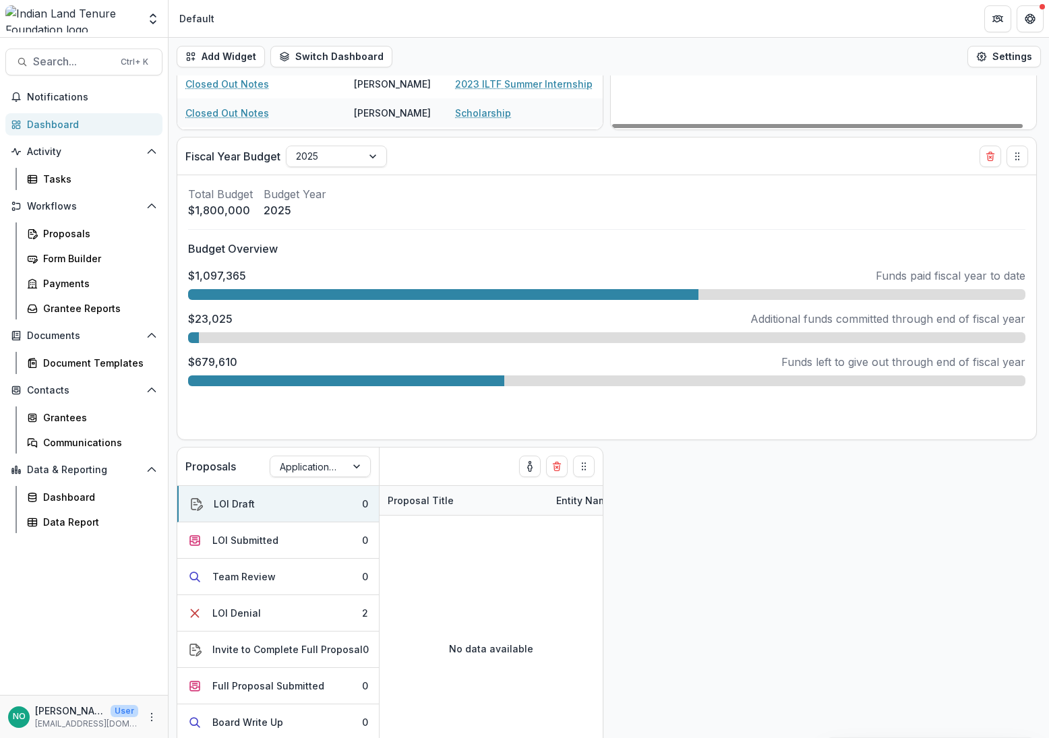
scroll to position [571, 0]
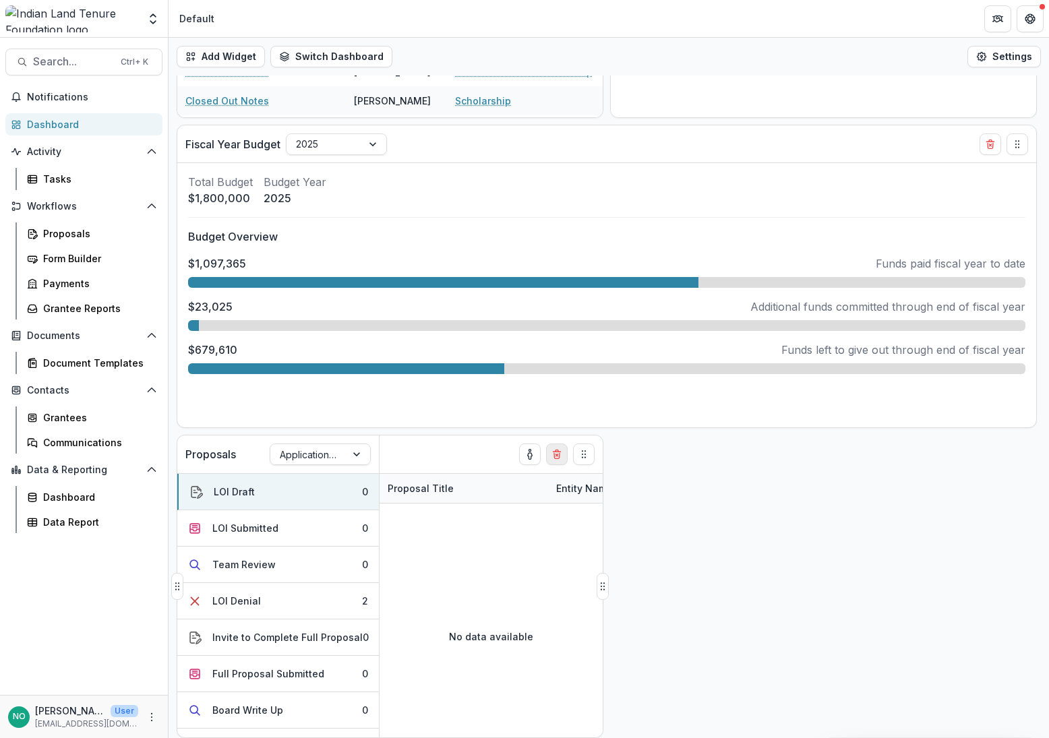
click at [559, 460] on button "Delete card" at bounding box center [557, 454] width 22 height 22
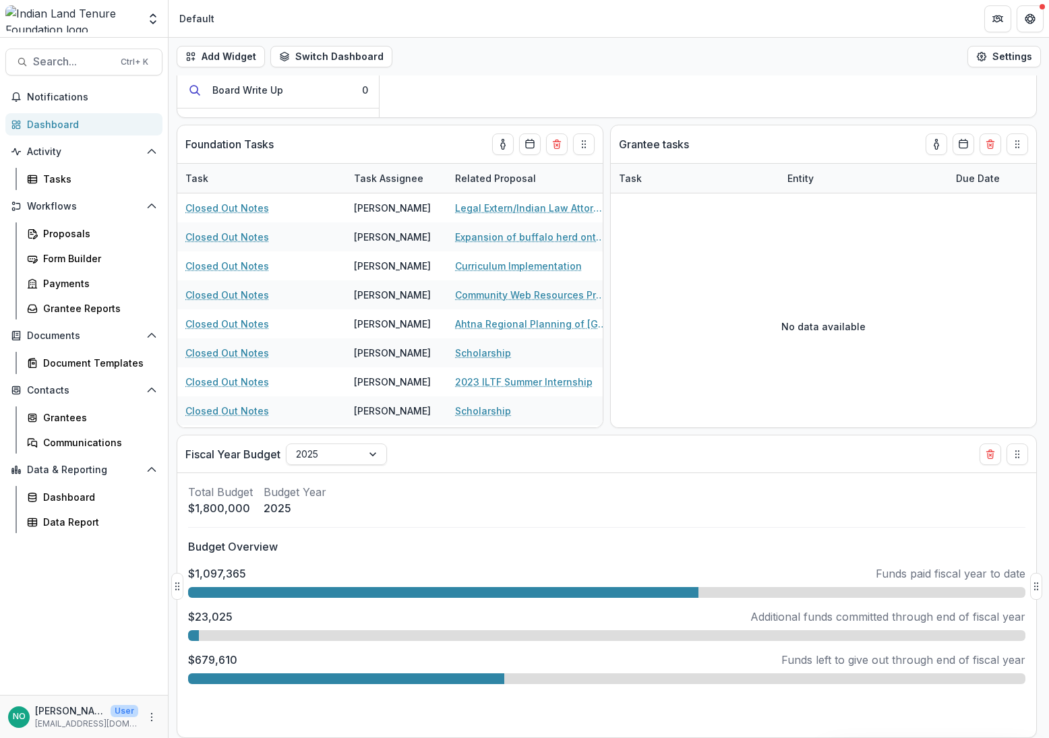
scroll to position [0, 0]
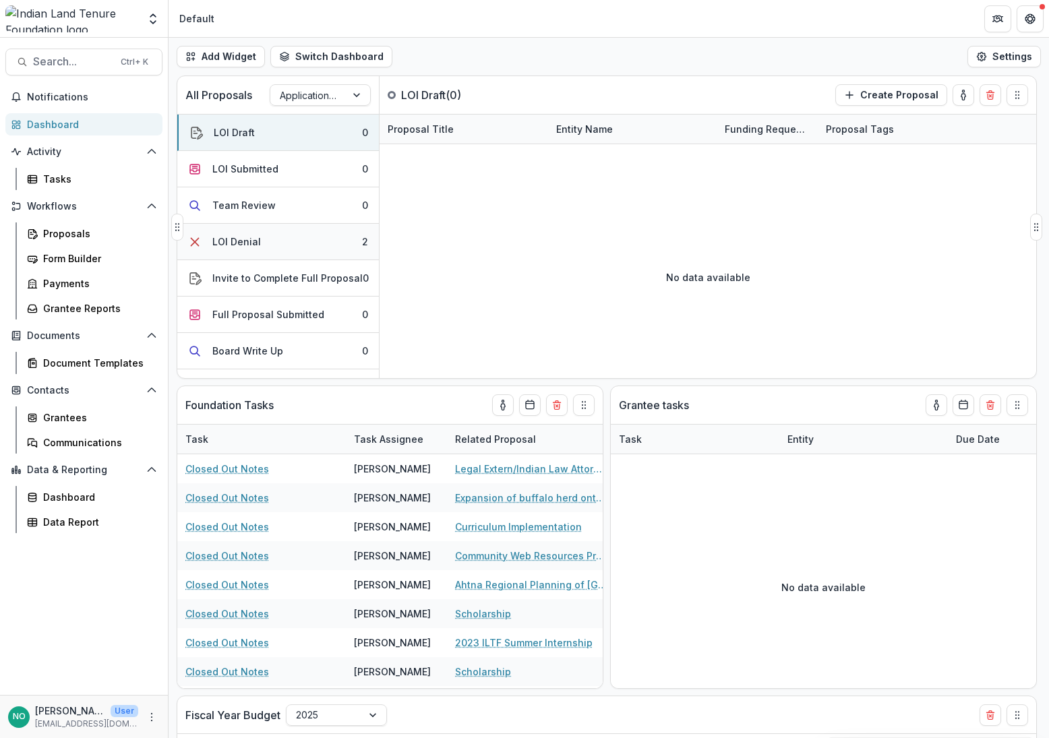
click at [232, 233] on button "LOI Denial 2" at bounding box center [278, 242] width 202 height 36
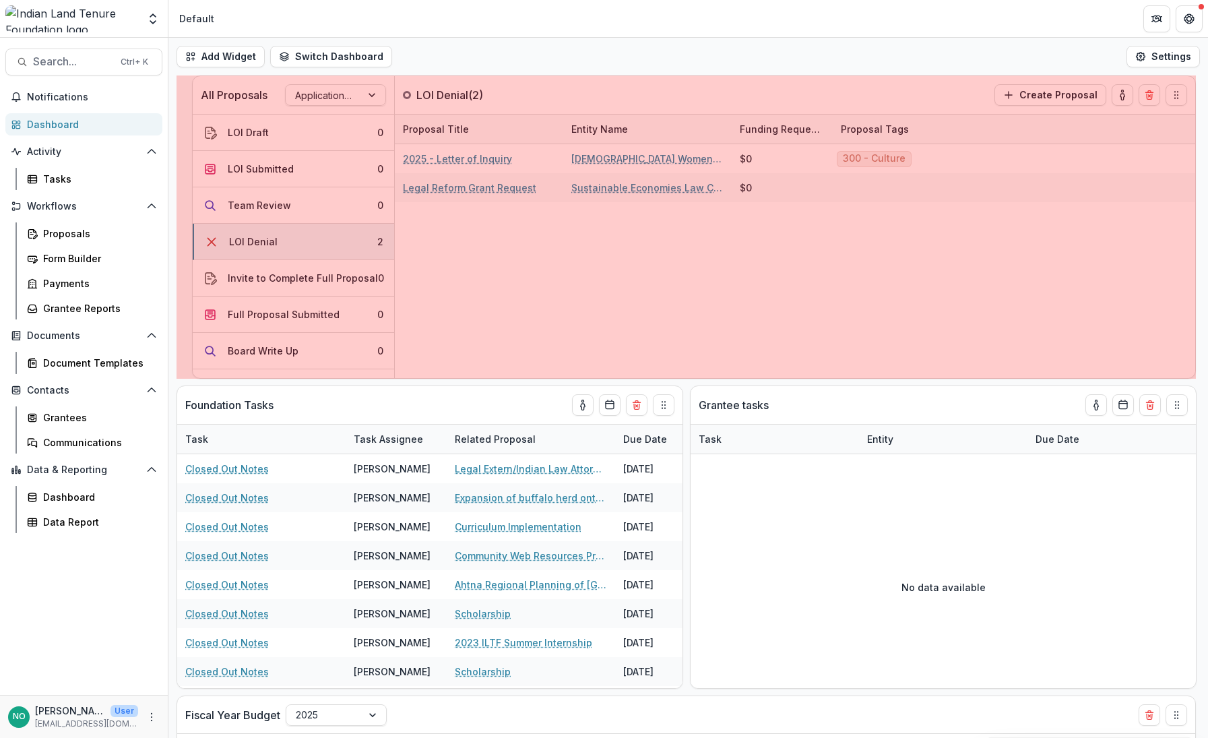
drag, startPoint x: 175, startPoint y: 232, endPoint x: 190, endPoint y: 230, distance: 15.6
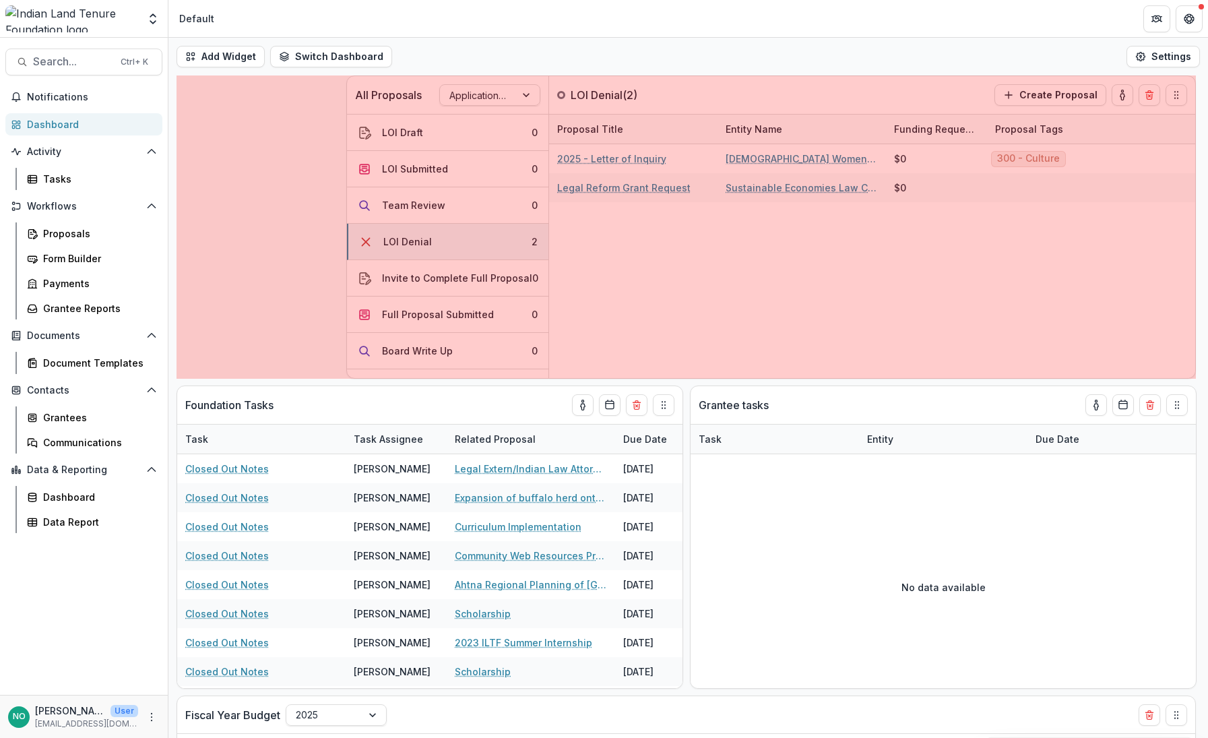
drag, startPoint x: 179, startPoint y: 226, endPoint x: 360, endPoint y: 239, distance: 181.1
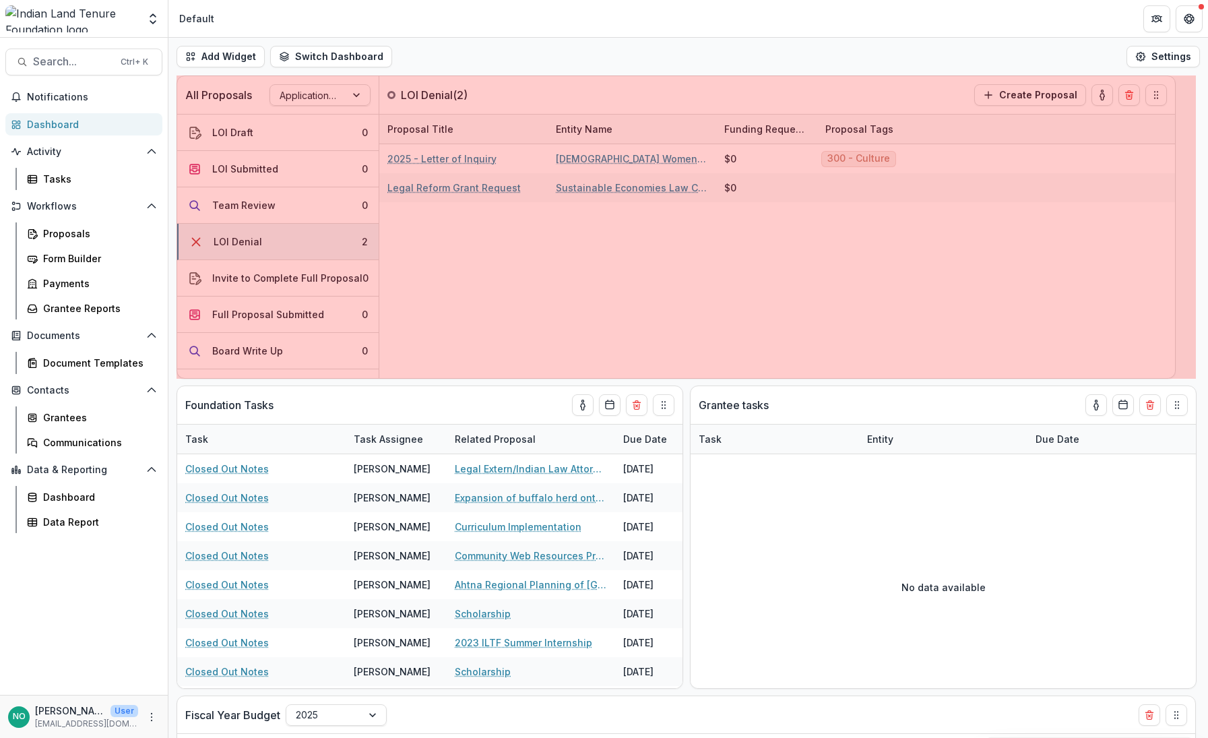
drag, startPoint x: 1192, startPoint y: 226, endPoint x: 1171, endPoint y: 243, distance: 26.8
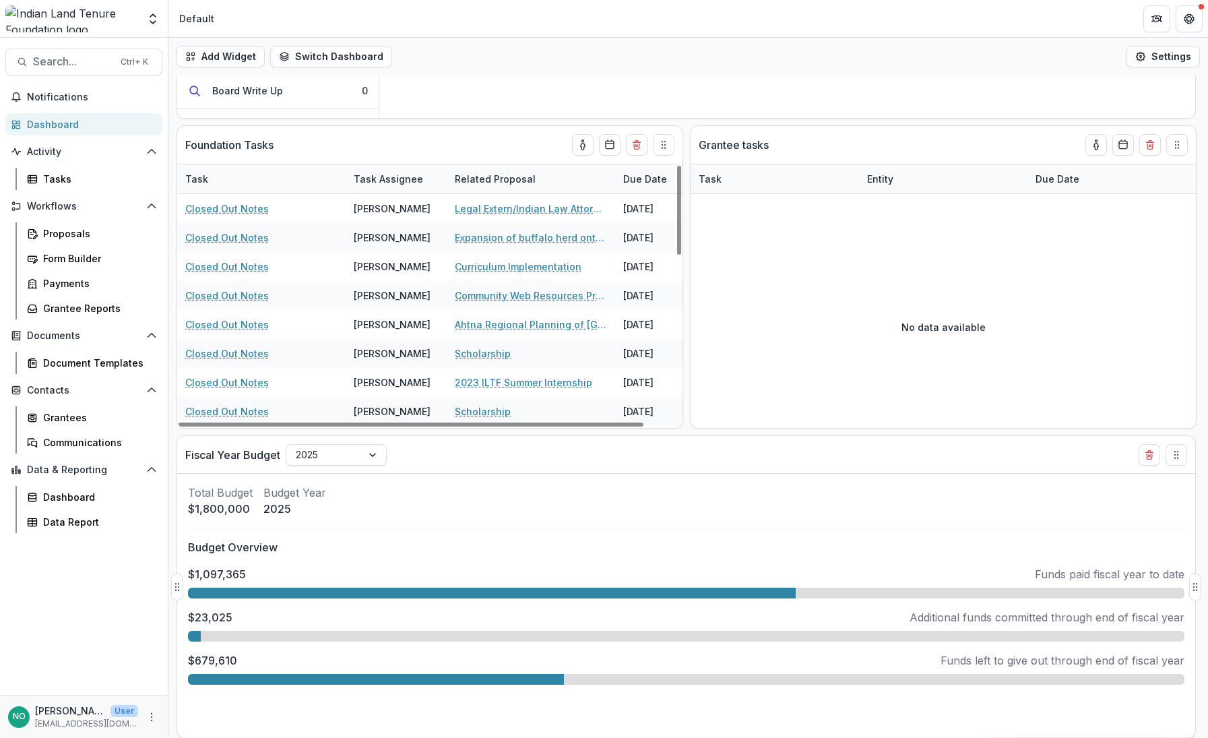
scroll to position [261, 0]
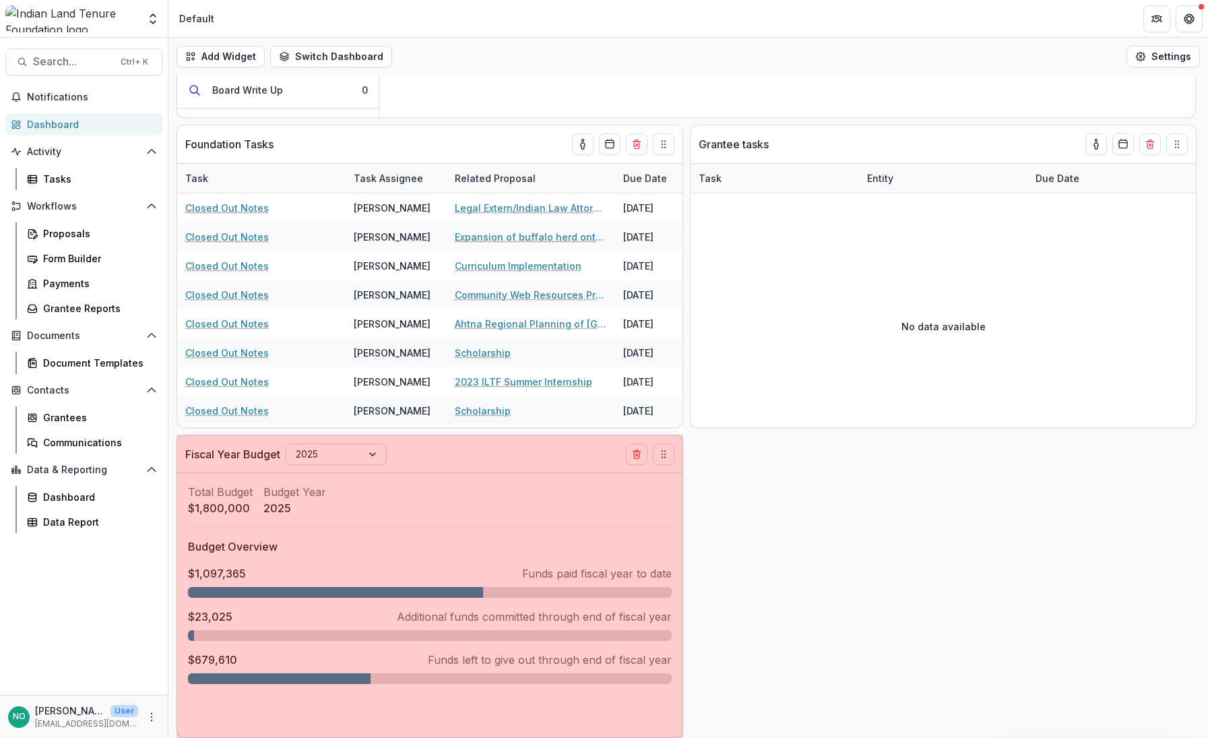
drag, startPoint x: 1200, startPoint y: 588, endPoint x: 518, endPoint y: 588, distance: 682.0
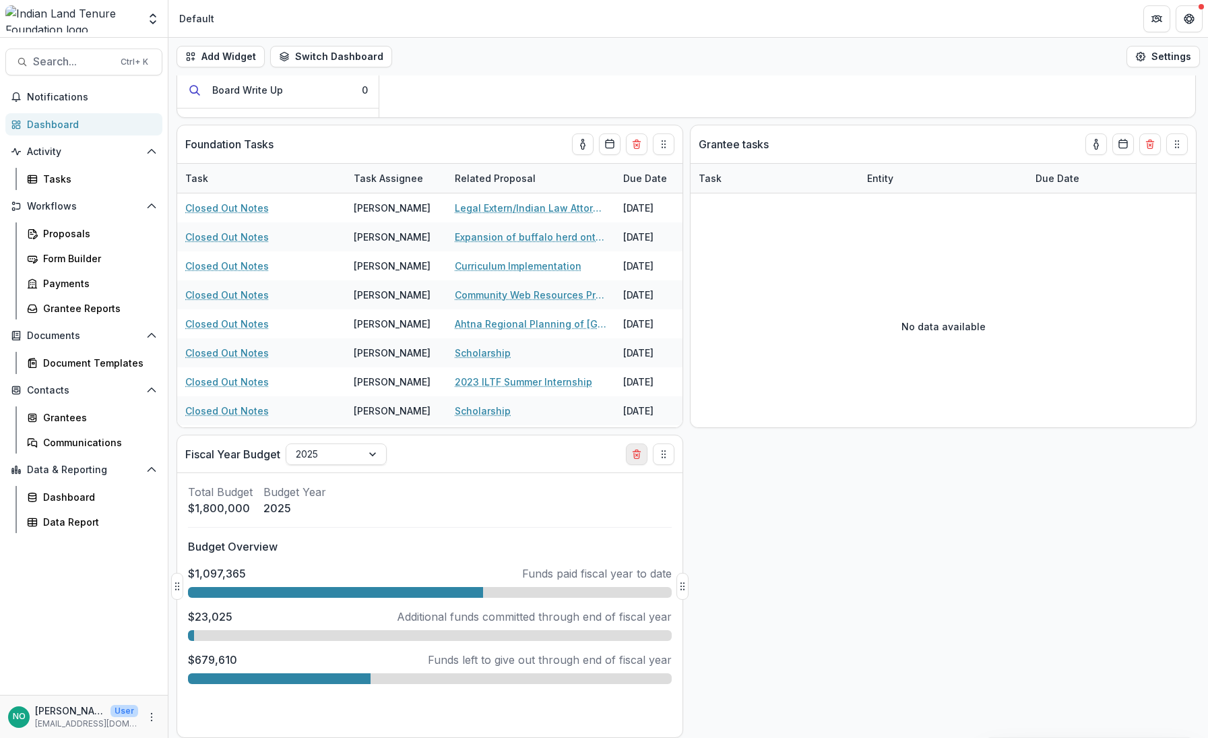
click at [631, 458] on icon "Delete card" at bounding box center [636, 454] width 11 height 11
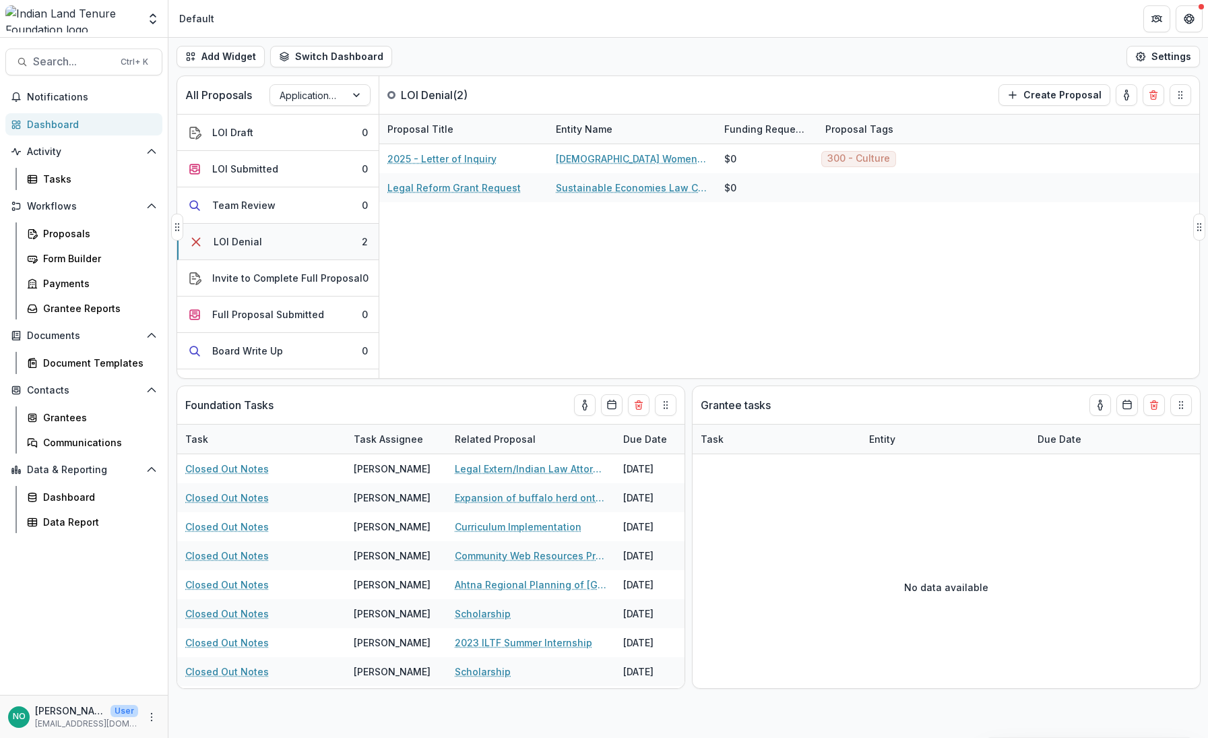
scroll to position [382, 0]
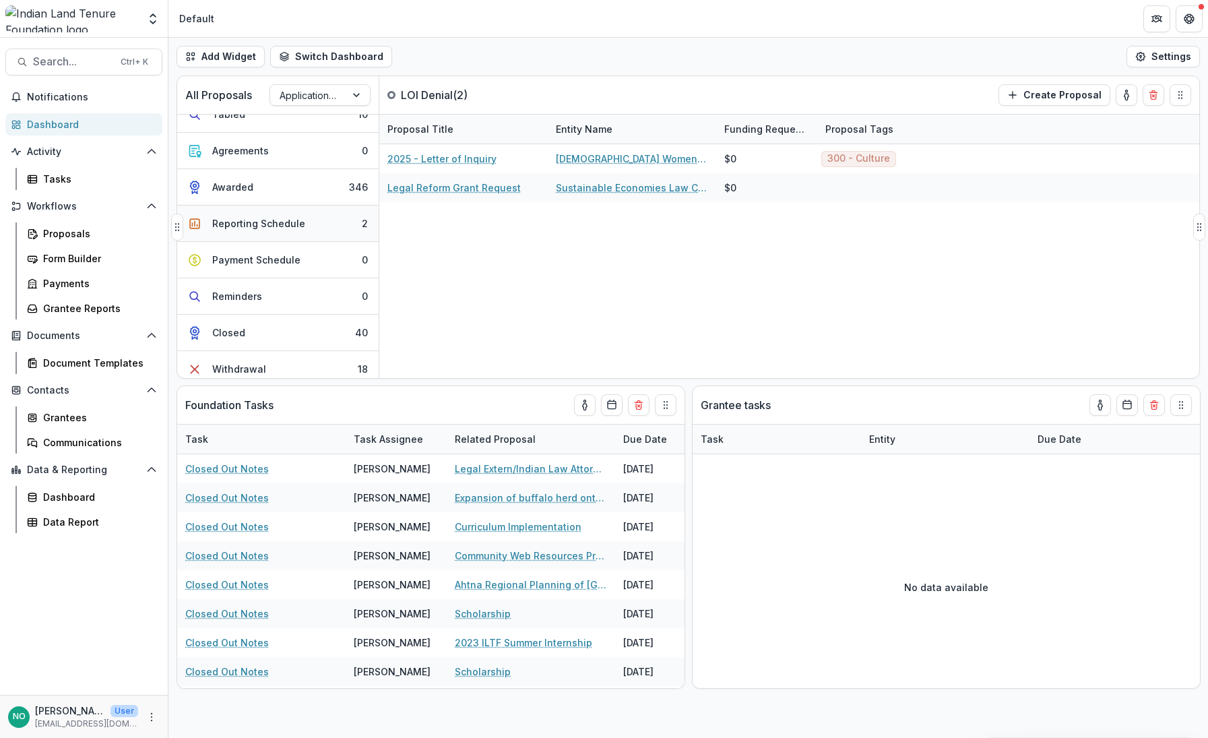
click at [271, 222] on div "Reporting Schedule" at bounding box center [258, 223] width 93 height 14
click at [51, 129] on div "Dashboard" at bounding box center [89, 124] width 125 height 14
click at [44, 129] on div "Dashboard" at bounding box center [89, 124] width 125 height 14
click at [300, 220] on div "Reporting Schedule" at bounding box center [260, 223] width 93 height 14
click at [254, 178] on button "Awarded 346" at bounding box center [278, 187] width 202 height 36
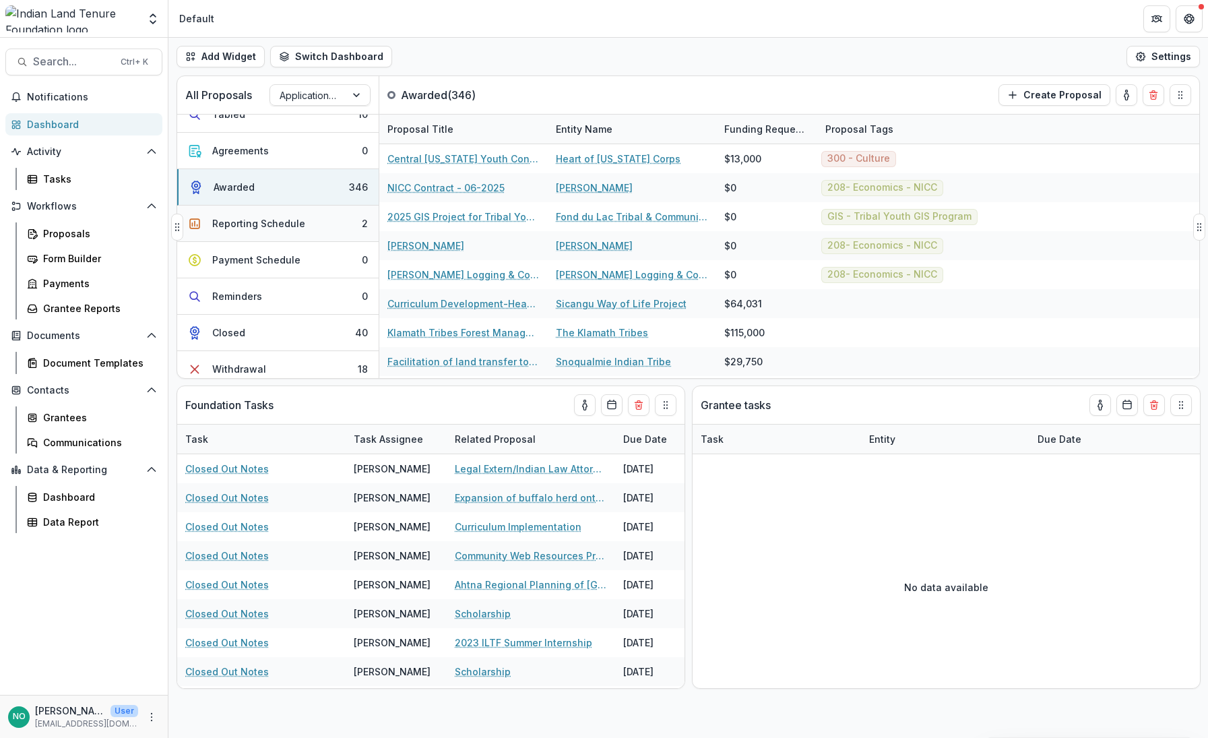
click at [254, 216] on button "Reporting Schedule 2" at bounding box center [278, 224] width 202 height 36
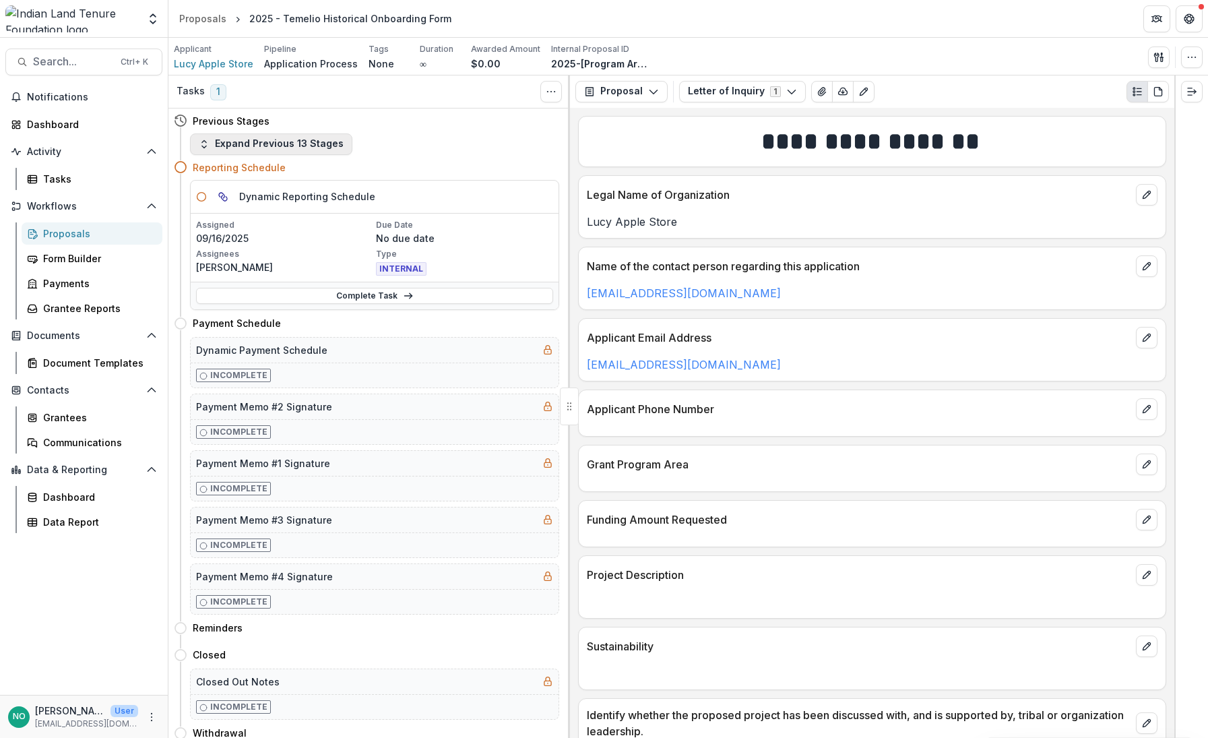
click at [222, 142] on button "Expand Previous 13 Stages" at bounding box center [271, 144] width 162 height 22
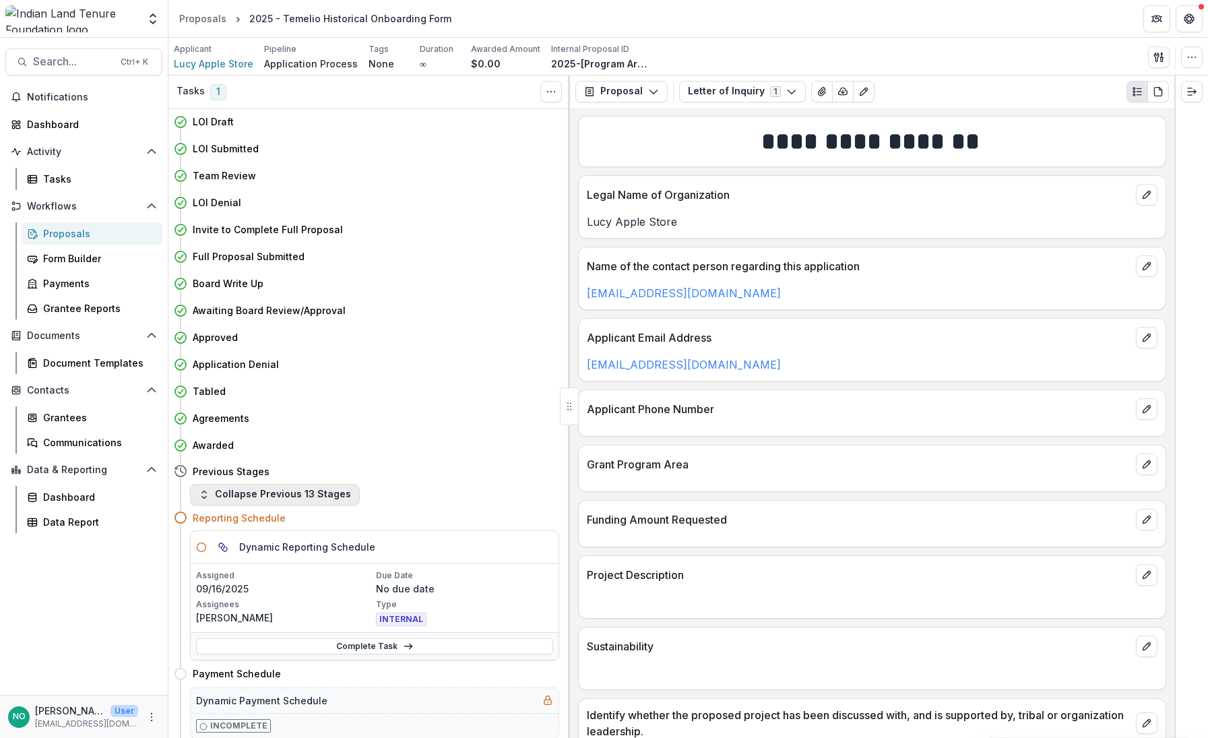
click at [275, 490] on button "Collapse Previous 13 Stages" at bounding box center [275, 495] width 170 height 22
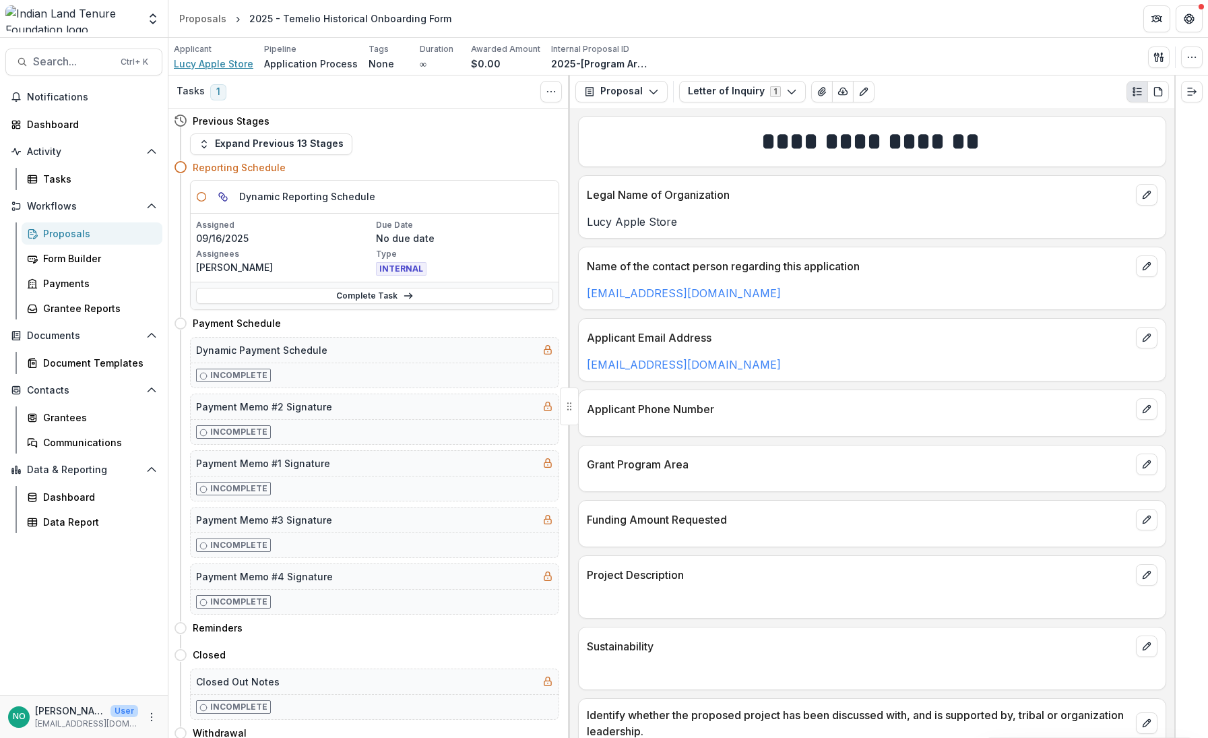
click at [218, 66] on span "Lucy Apple Store" at bounding box center [214, 64] width 80 height 14
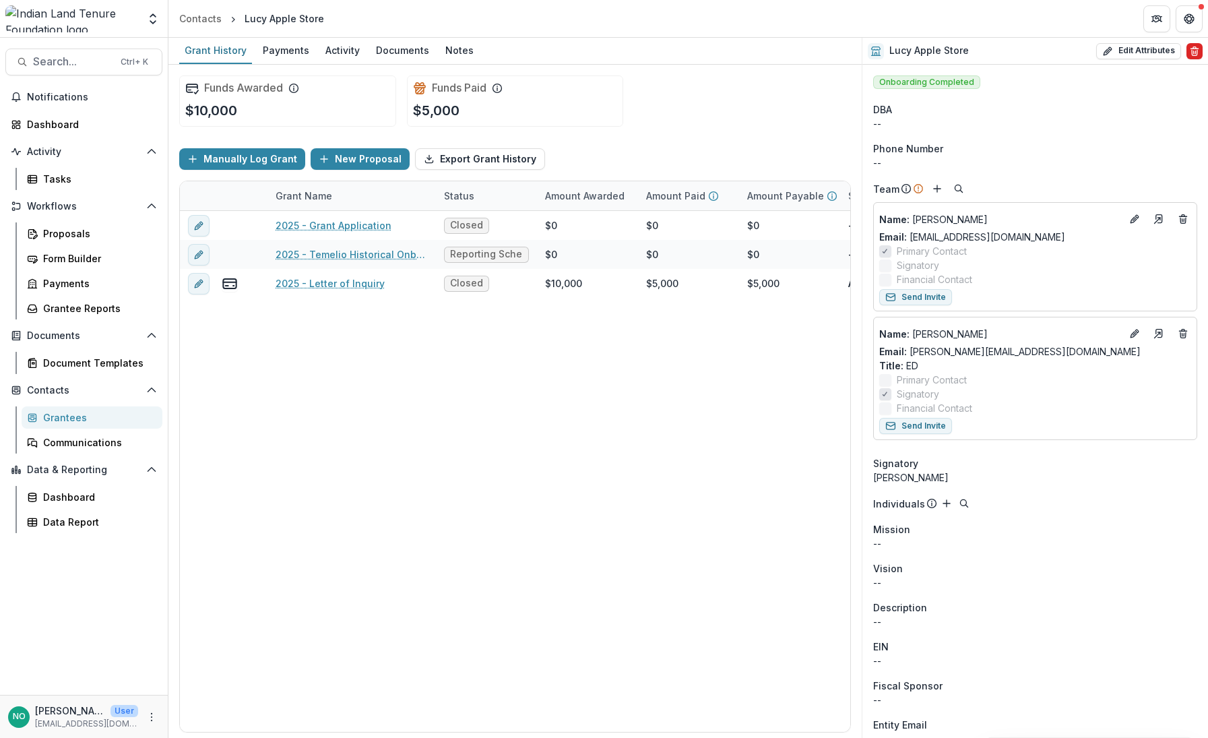
click at [1194, 53] on icon "Delete" at bounding box center [1194, 52] width 5 height 5
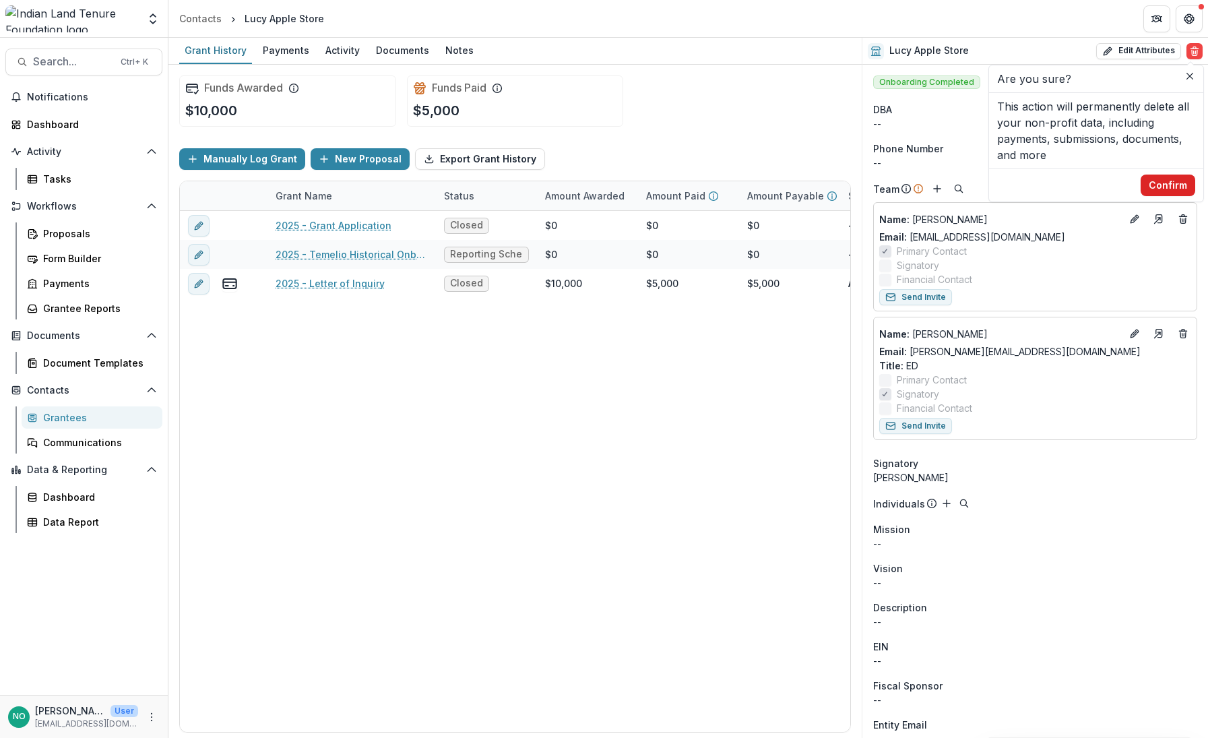
click at [1170, 187] on button "Confirm" at bounding box center [1168, 186] width 55 height 22
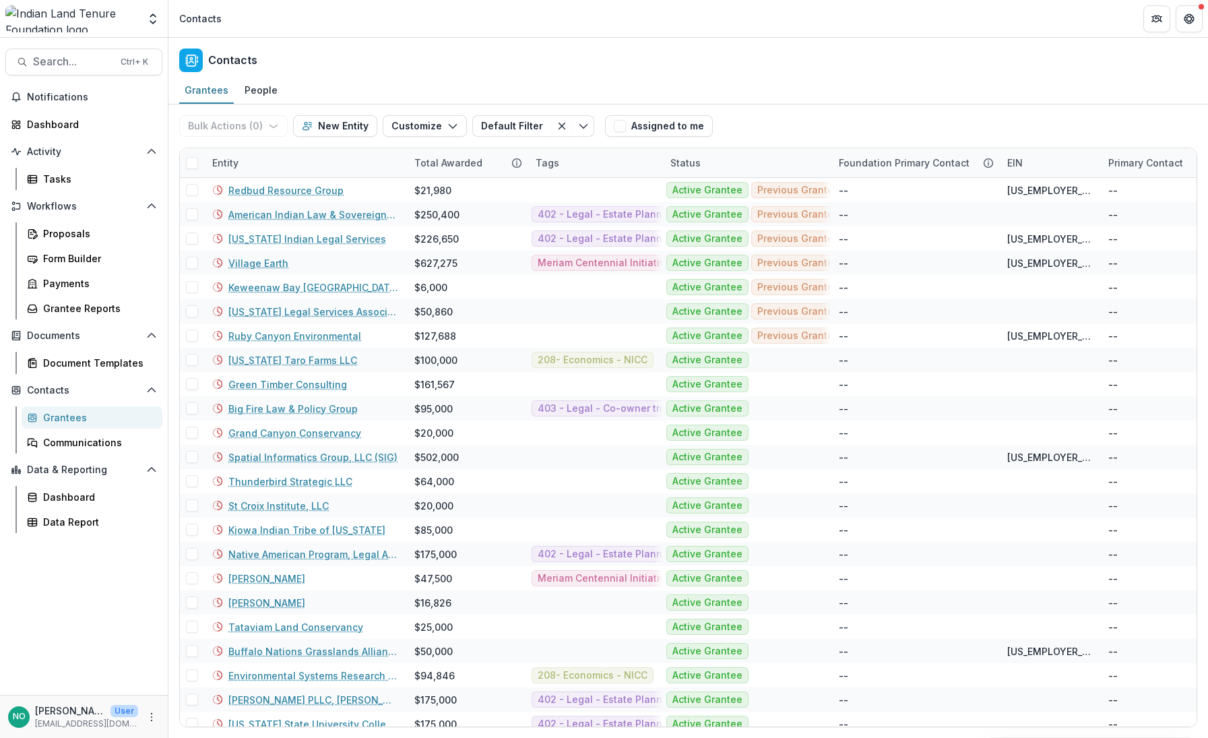
click at [45, 425] on link "Grantees" at bounding box center [92, 417] width 141 height 22
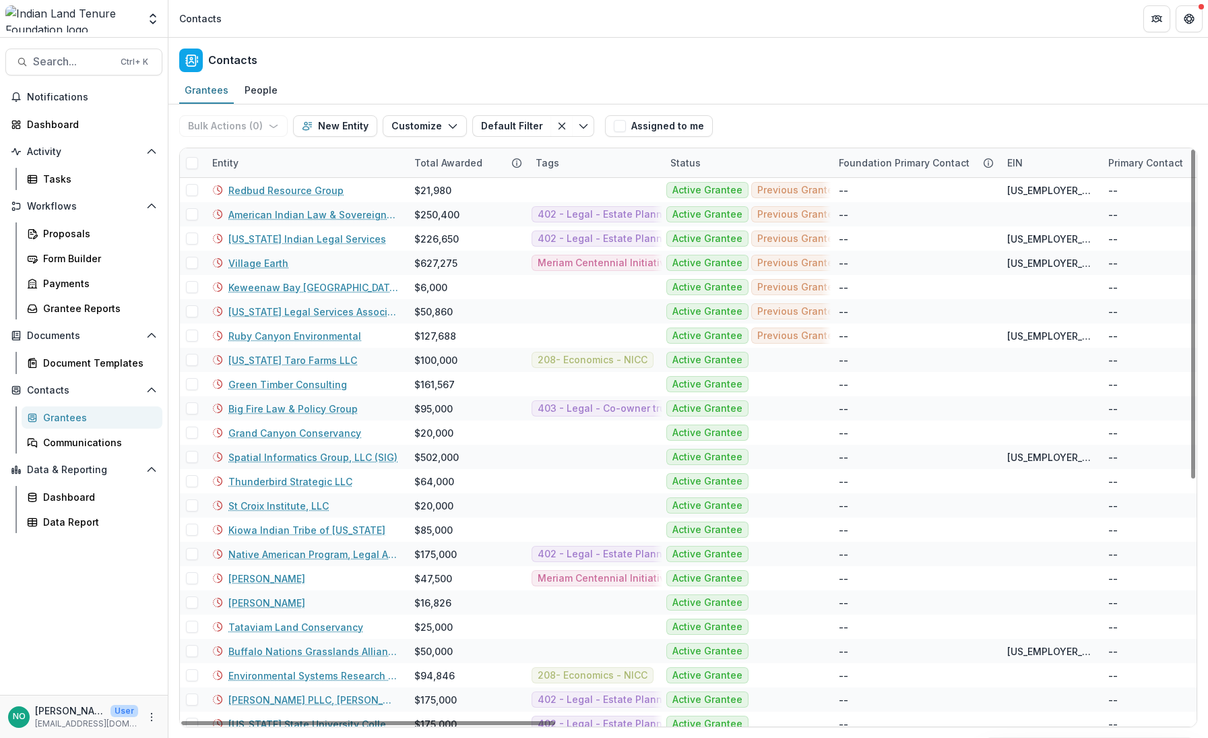
click at [228, 162] on div "Entity" at bounding box center [225, 163] width 42 height 14
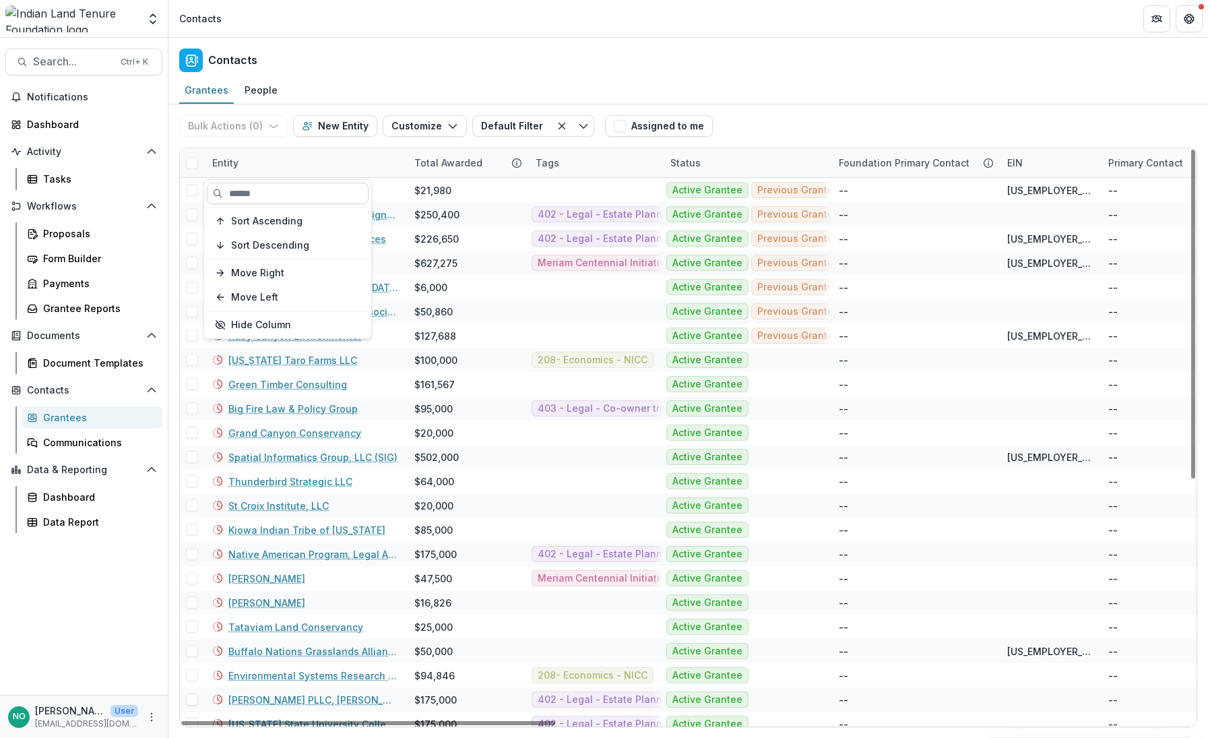
click at [284, 198] on input at bounding box center [288, 194] width 162 height 22
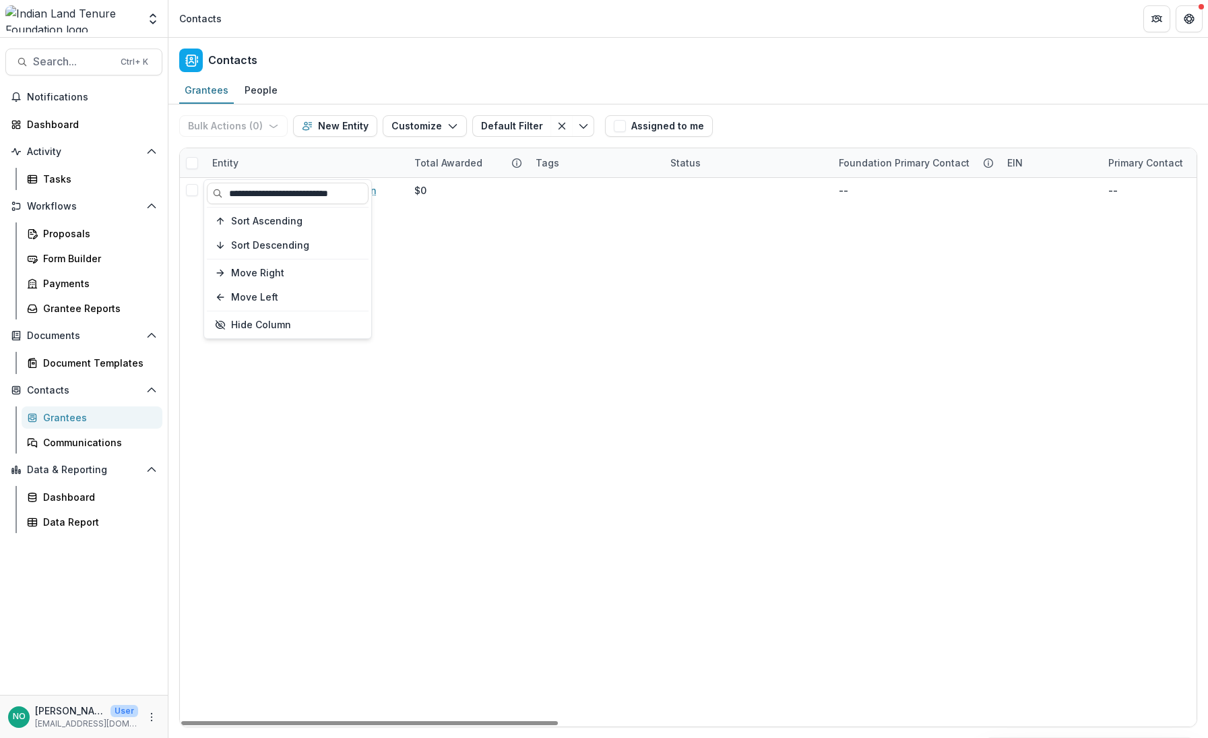
type input "**********"
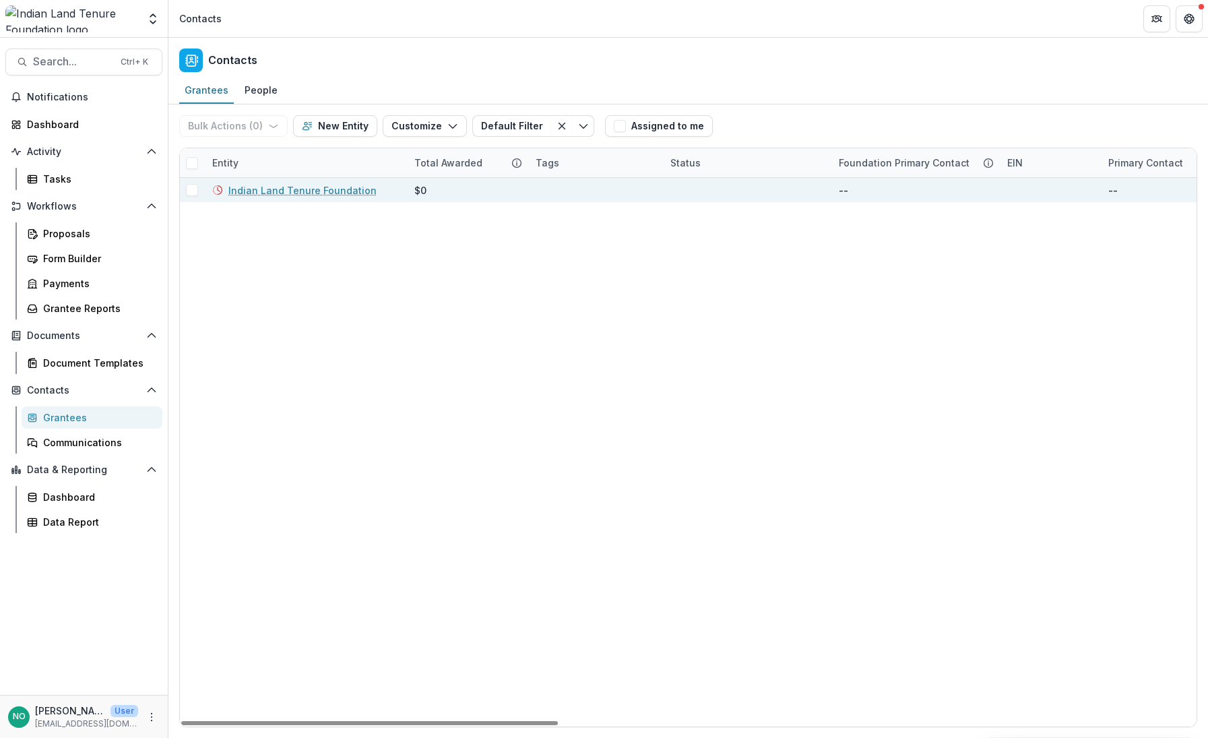
click at [287, 193] on link "Indian Land Tenure Foundation" at bounding box center [302, 190] width 148 height 14
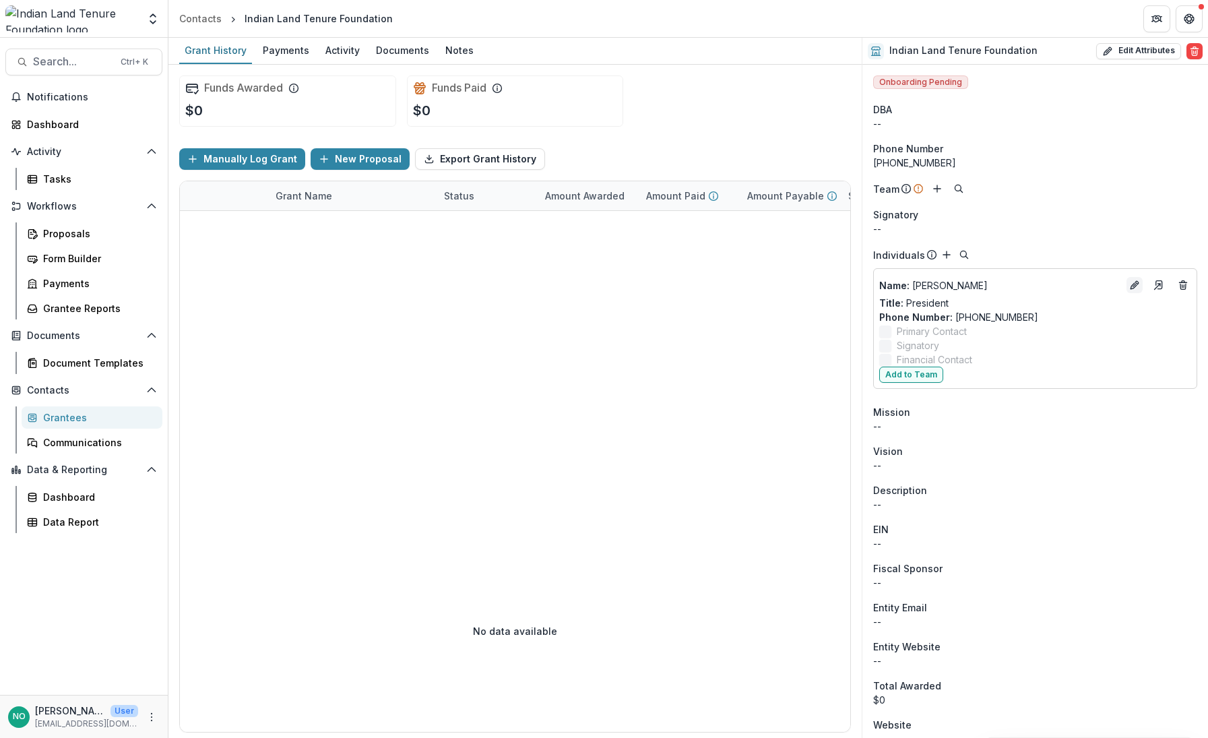
click at [1131, 285] on icon "Edit" at bounding box center [1134, 286] width 6 height 6
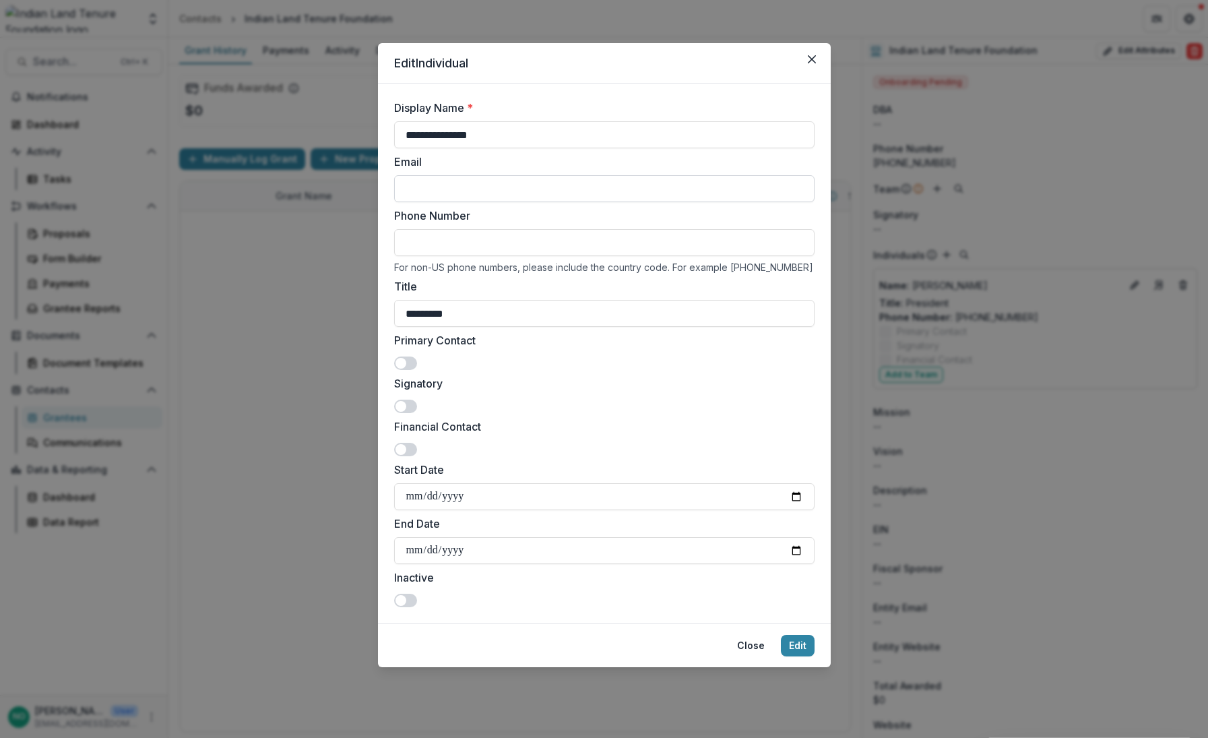
click at [426, 189] on input "Email" at bounding box center [604, 188] width 421 height 27
click at [463, 193] on input "Email" at bounding box center [604, 188] width 421 height 27
type input "**********"
drag, startPoint x: 512, startPoint y: 129, endPoint x: 229, endPoint y: 162, distance: 284.3
click at [232, 162] on div "**********" at bounding box center [604, 369] width 1208 height 738
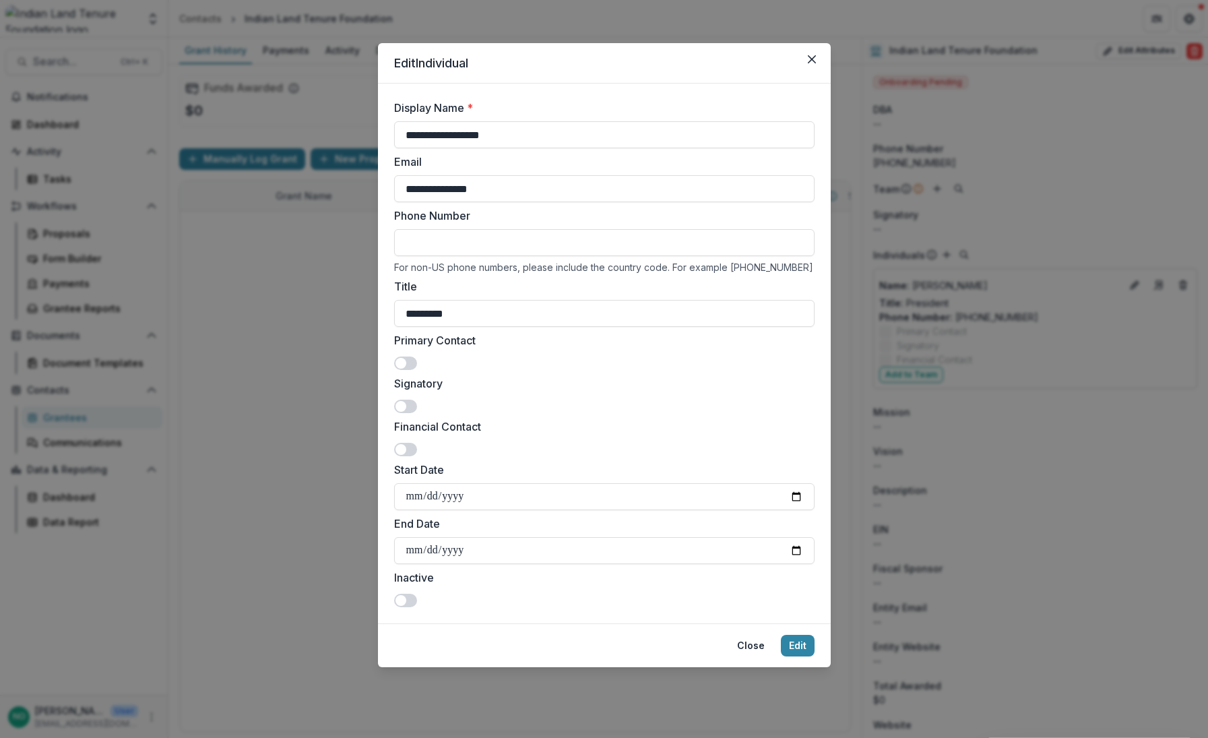
type input "**********"
click at [400, 407] on span at bounding box center [401, 406] width 11 height 11
click at [419, 494] on input "Start Date" at bounding box center [604, 496] width 421 height 27
type input "**********"
click at [805, 641] on button "Edit" at bounding box center [798, 646] width 34 height 22
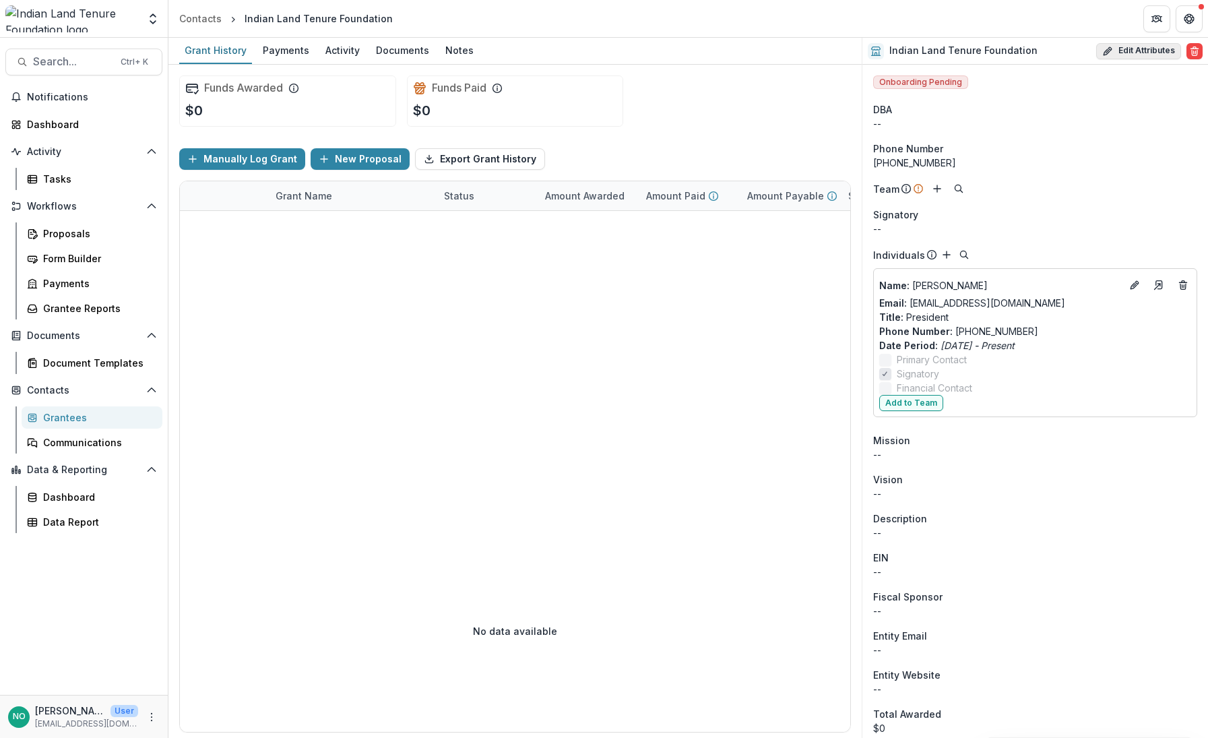
click at [1130, 50] on button "Edit Attributes" at bounding box center [1139, 51] width 85 height 16
select select
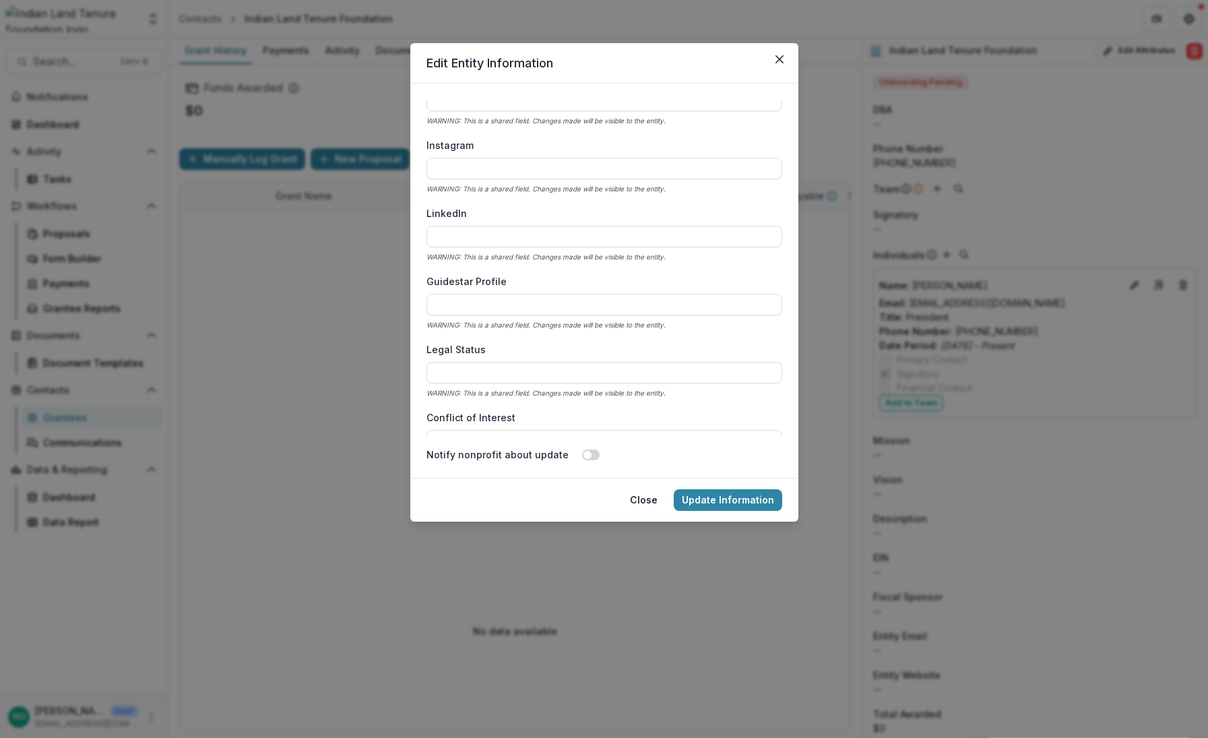
scroll to position [2232, 0]
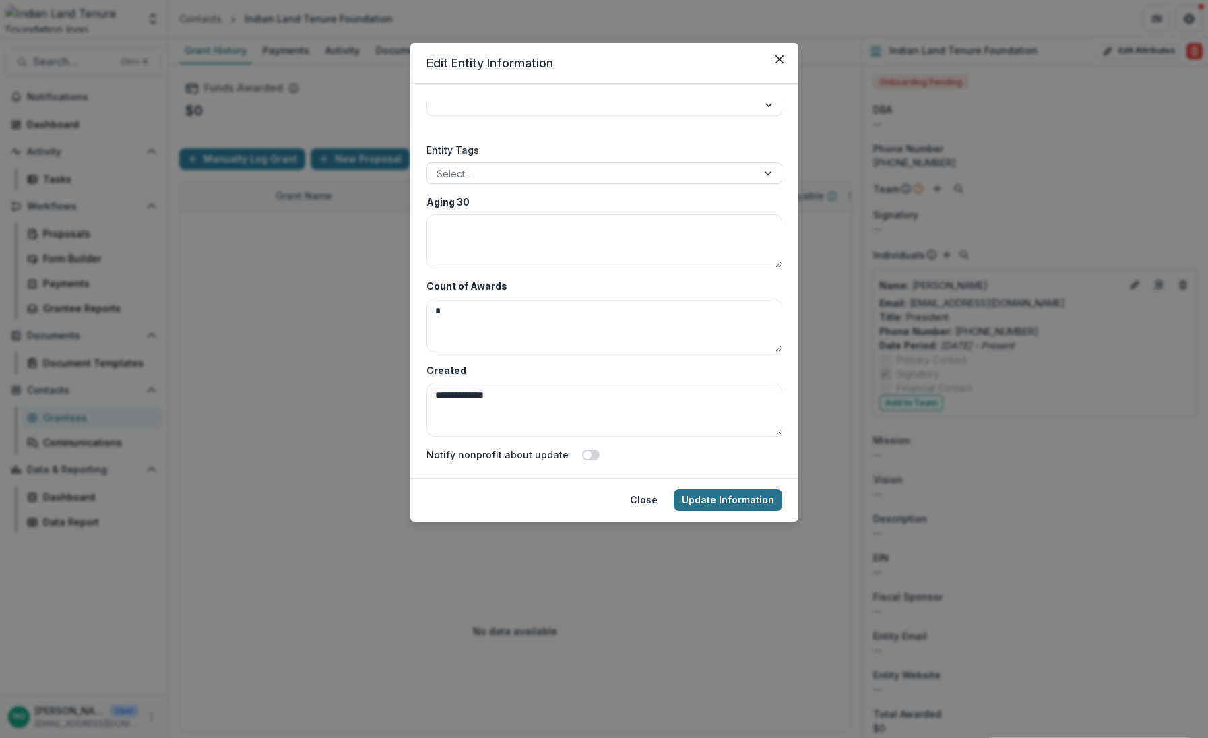
click at [730, 501] on button "Update Information" at bounding box center [728, 500] width 109 height 22
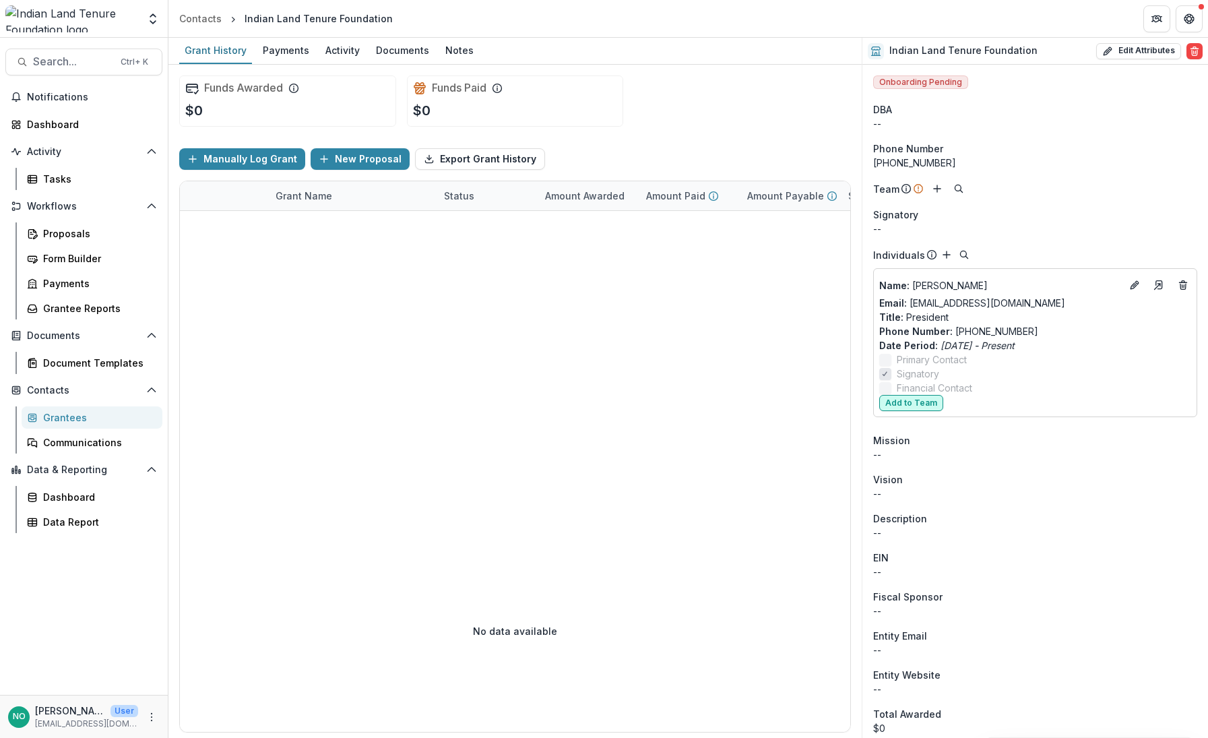
click at [908, 405] on button "Add to Team" at bounding box center [912, 403] width 64 height 16
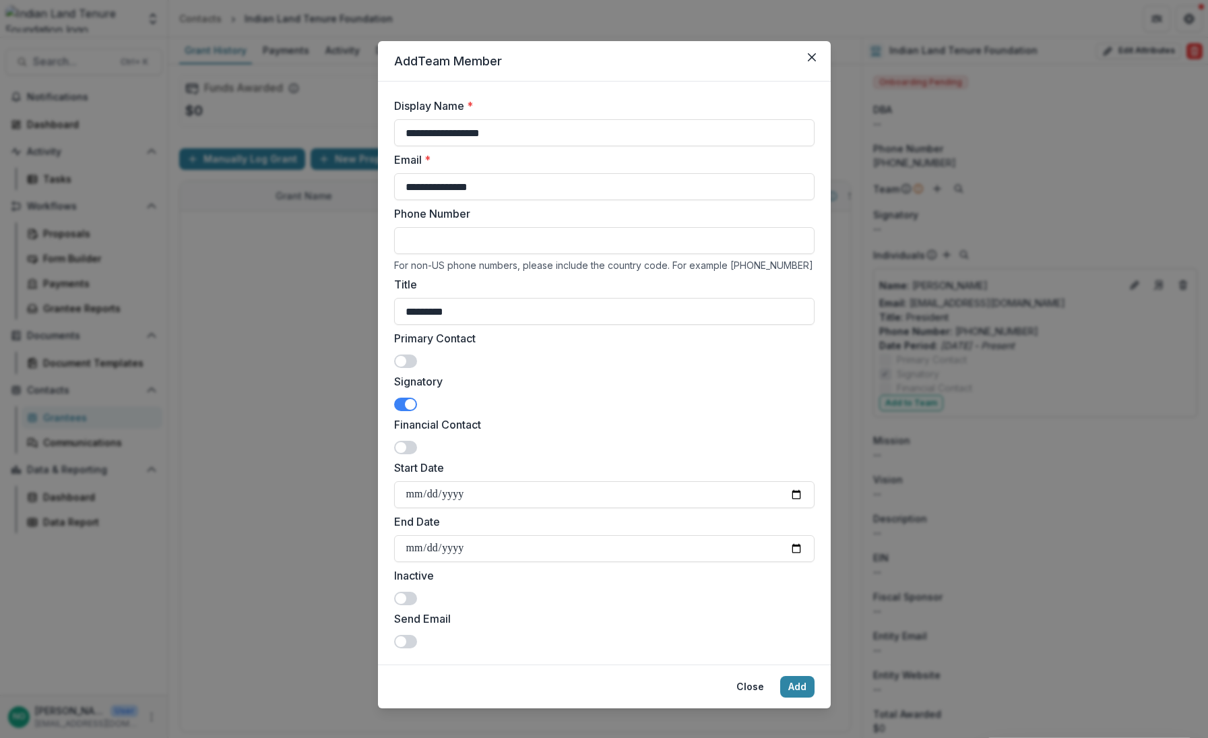
scroll to position [0, 0]
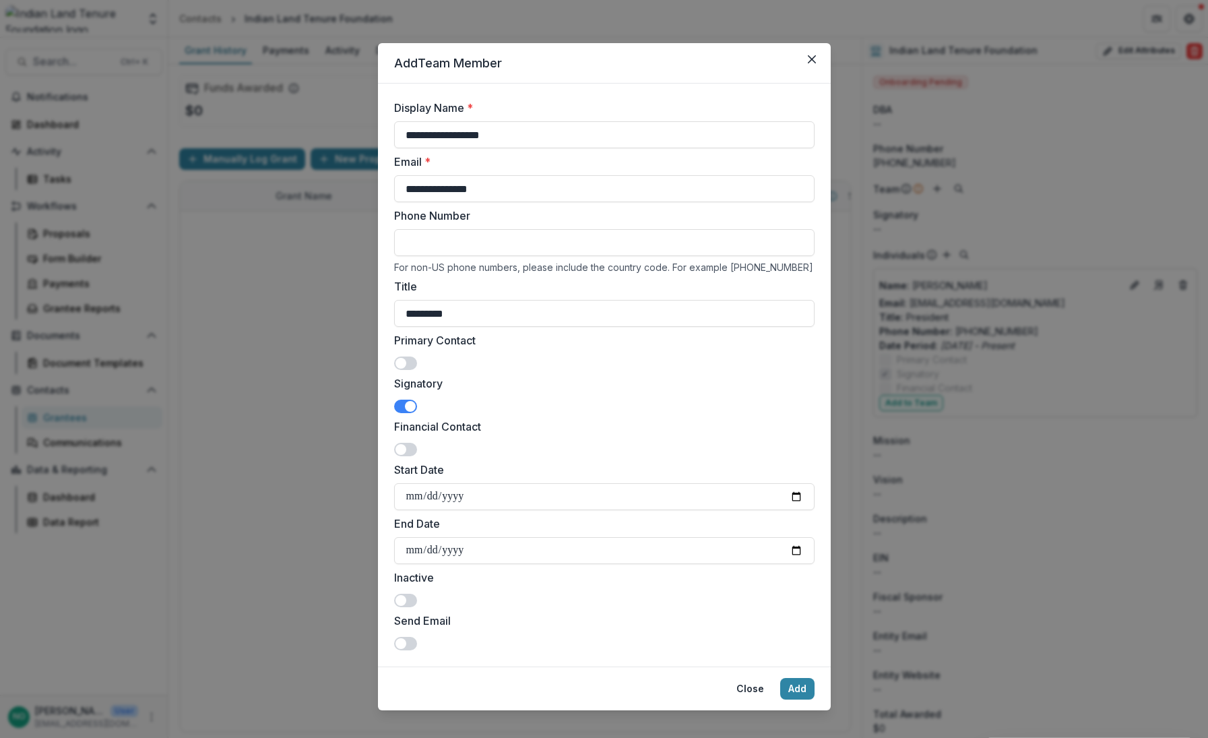
click at [407, 406] on span at bounding box center [410, 406] width 11 height 11
click at [803, 688] on button "Add" at bounding box center [797, 689] width 34 height 22
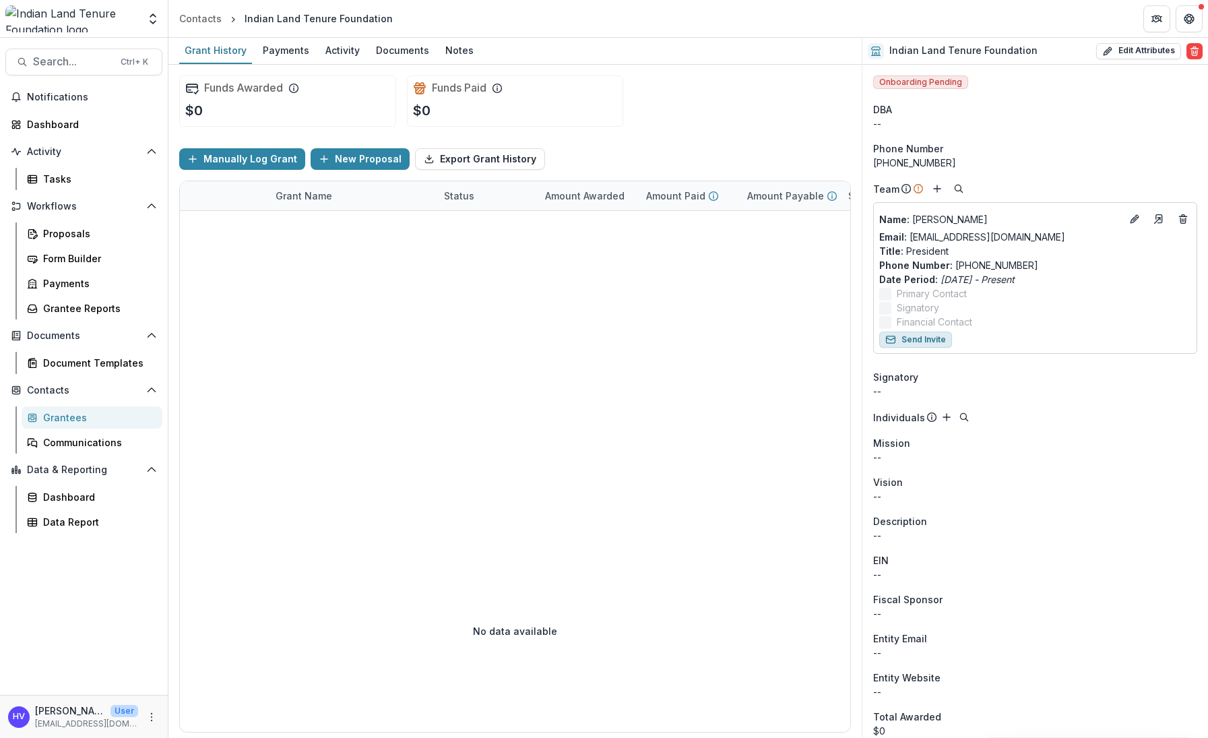
click at [926, 337] on button "Send Invite" at bounding box center [916, 340] width 73 height 16
click at [302, 54] on div "Payments" at bounding box center [285, 50] width 57 height 20
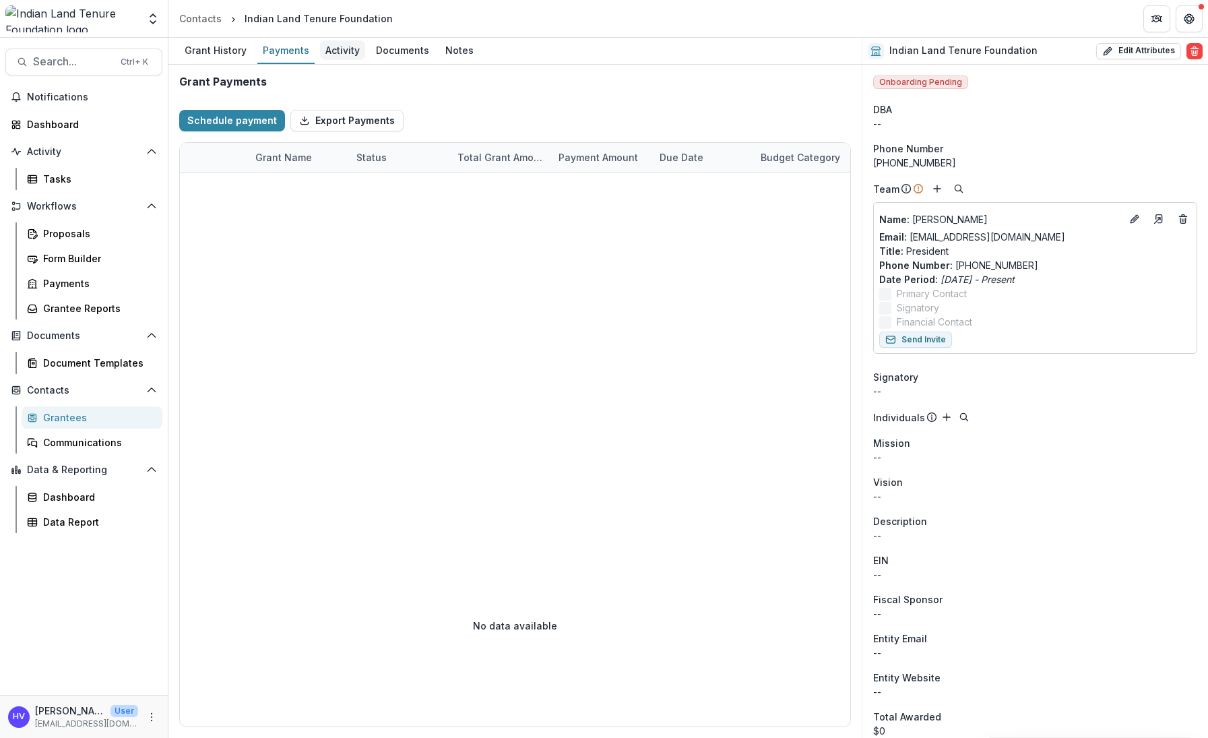
click at [352, 47] on div "Activity" at bounding box center [342, 50] width 45 height 20
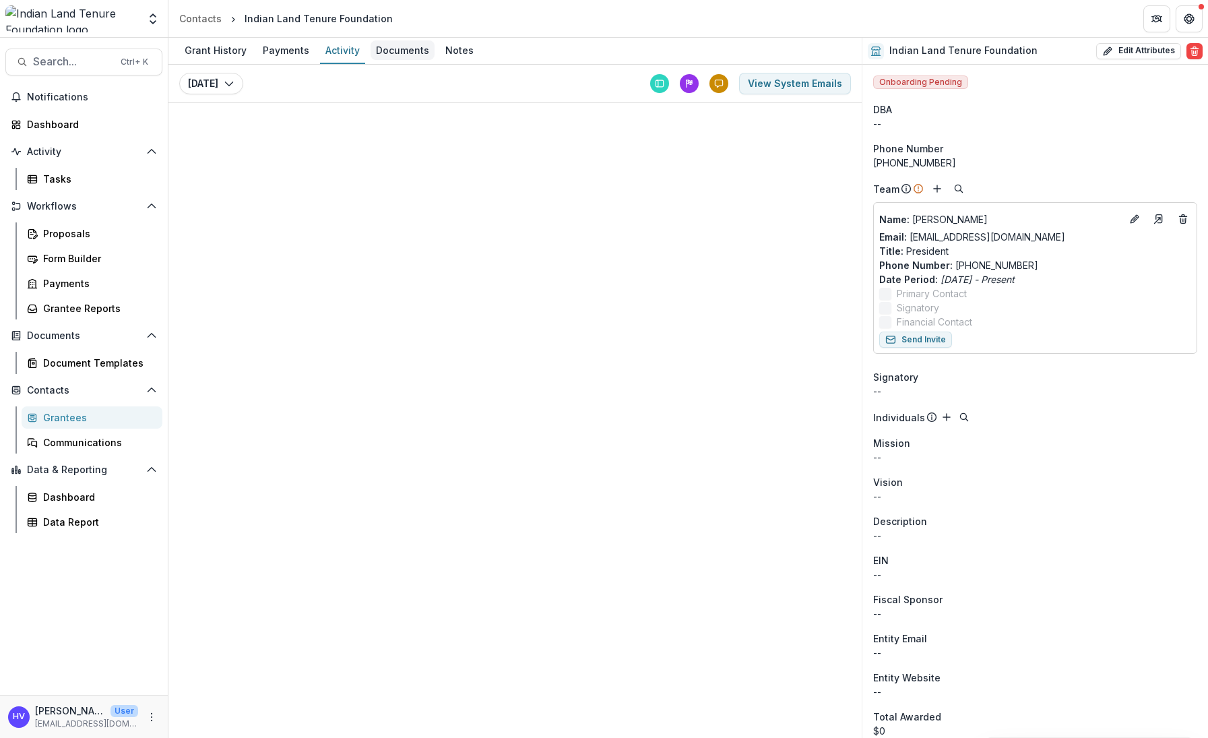
click at [404, 51] on div "Documents" at bounding box center [403, 50] width 64 height 20
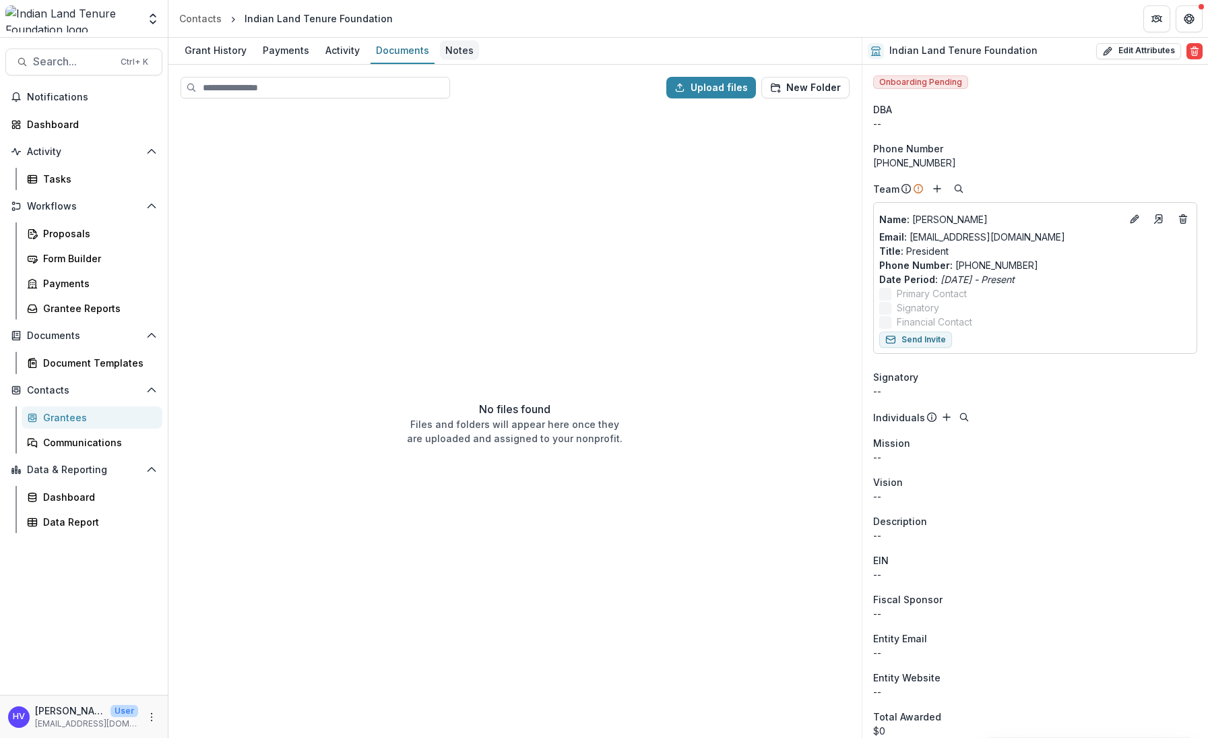
click at [449, 47] on div "Notes" at bounding box center [459, 50] width 39 height 20
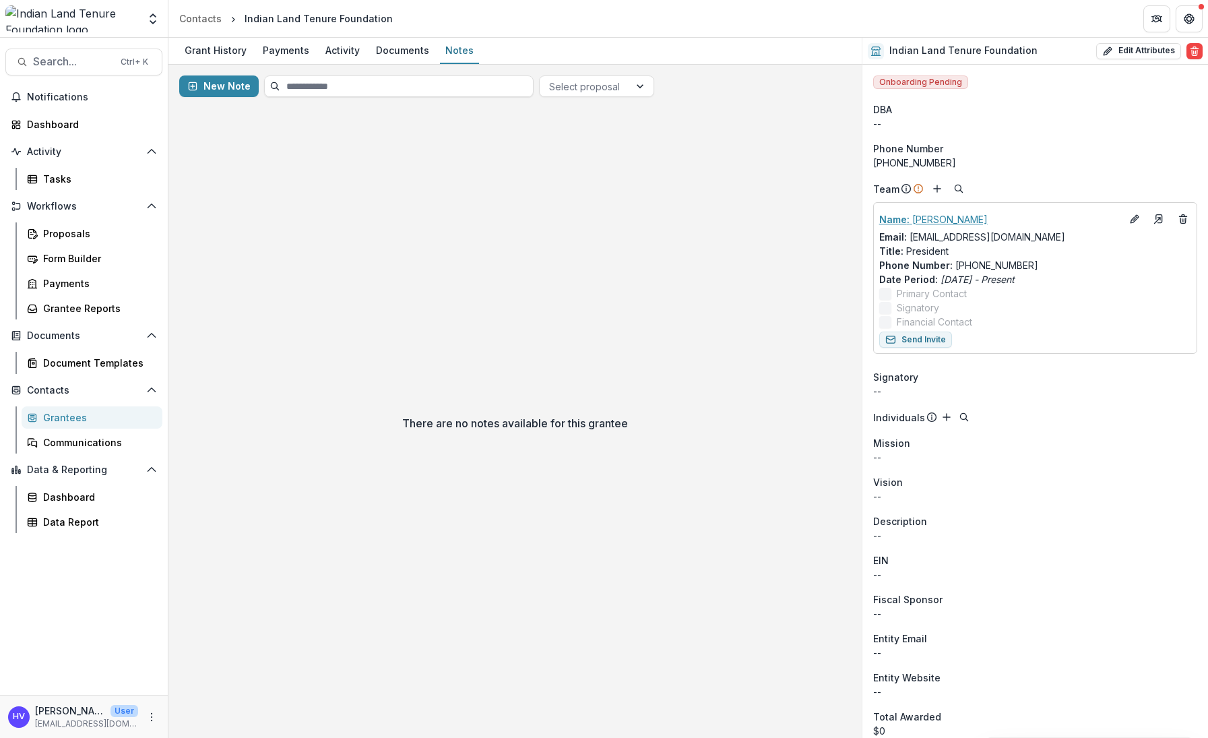
click at [967, 220] on p "Name : Howard D. Valandra" at bounding box center [1001, 219] width 242 height 14
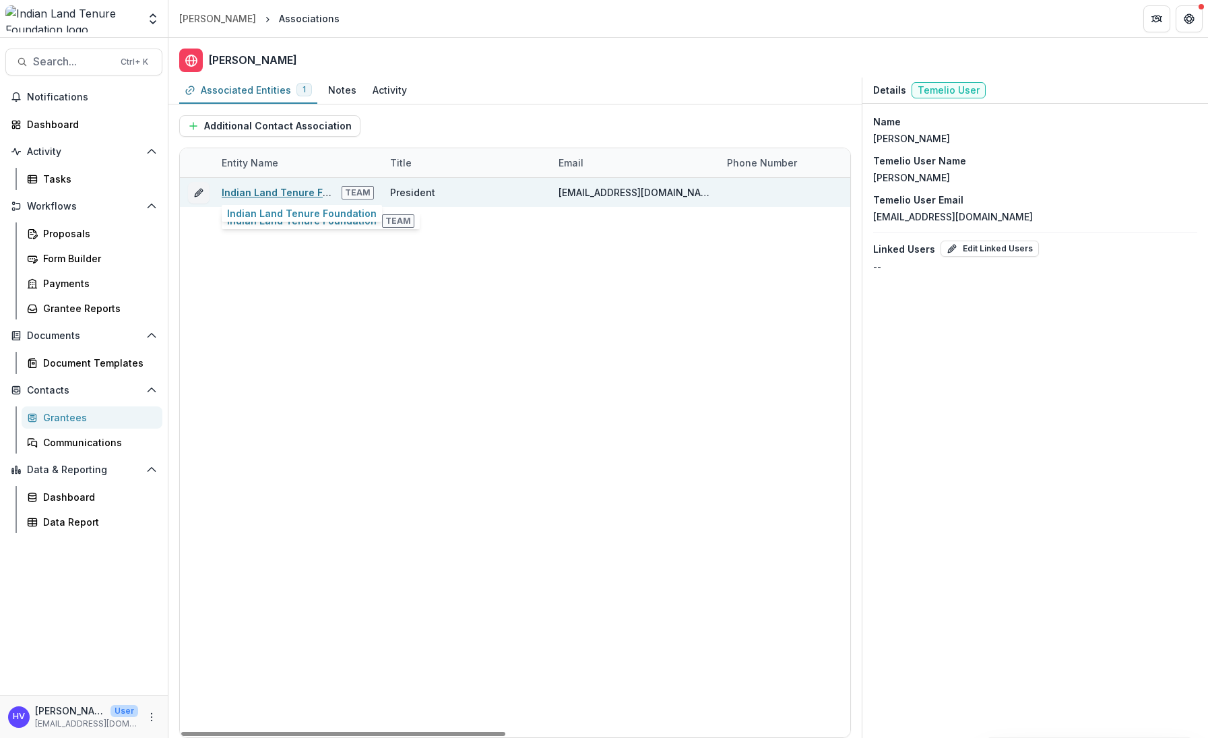
click at [291, 188] on link "Indian Land Tenure Foundation" at bounding box center [297, 192] width 150 height 11
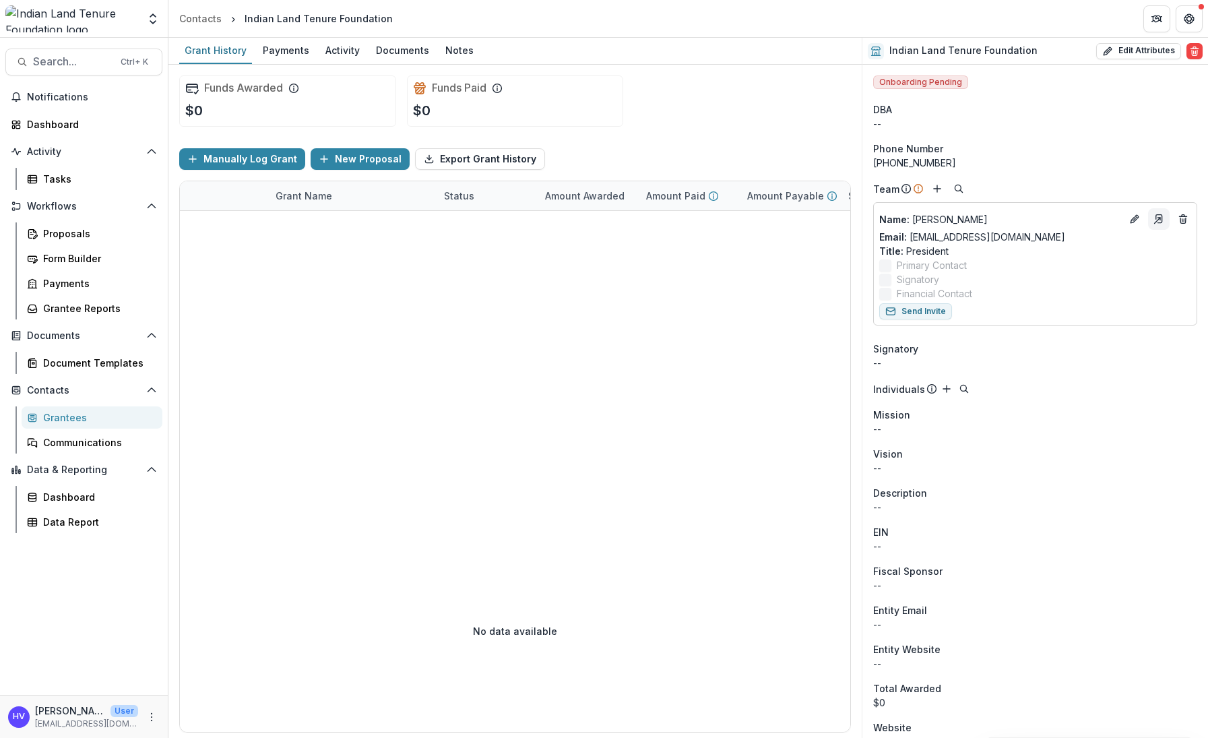
click at [1154, 219] on icon "Go to contact" at bounding box center [1159, 219] width 11 height 11
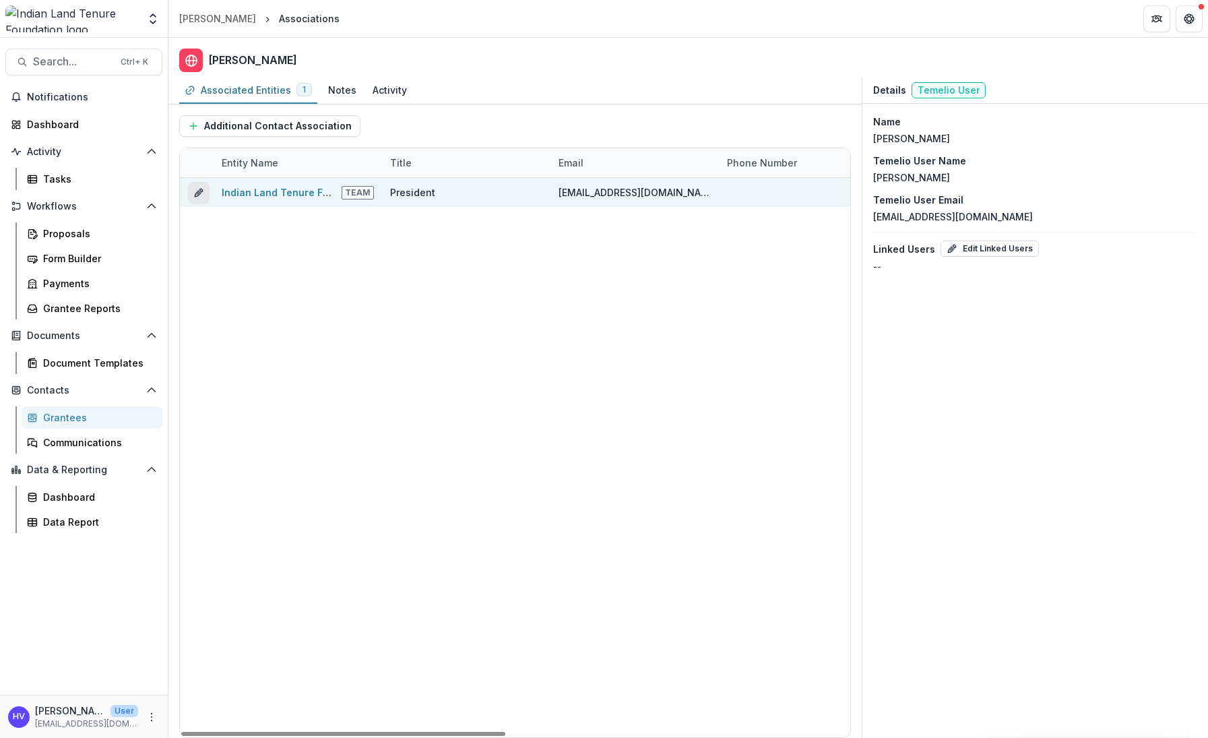
click at [189, 189] on button "edit" at bounding box center [199, 193] width 22 height 22
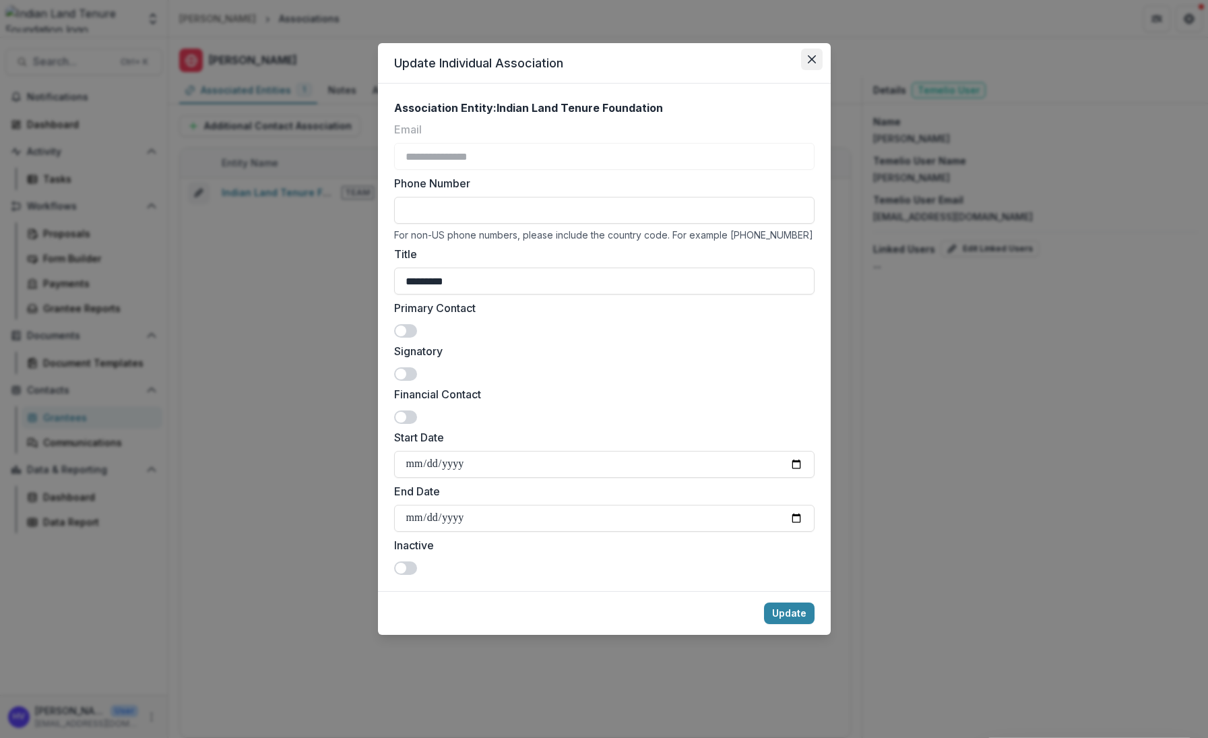
click at [808, 61] on icon "Close" at bounding box center [812, 59] width 8 height 8
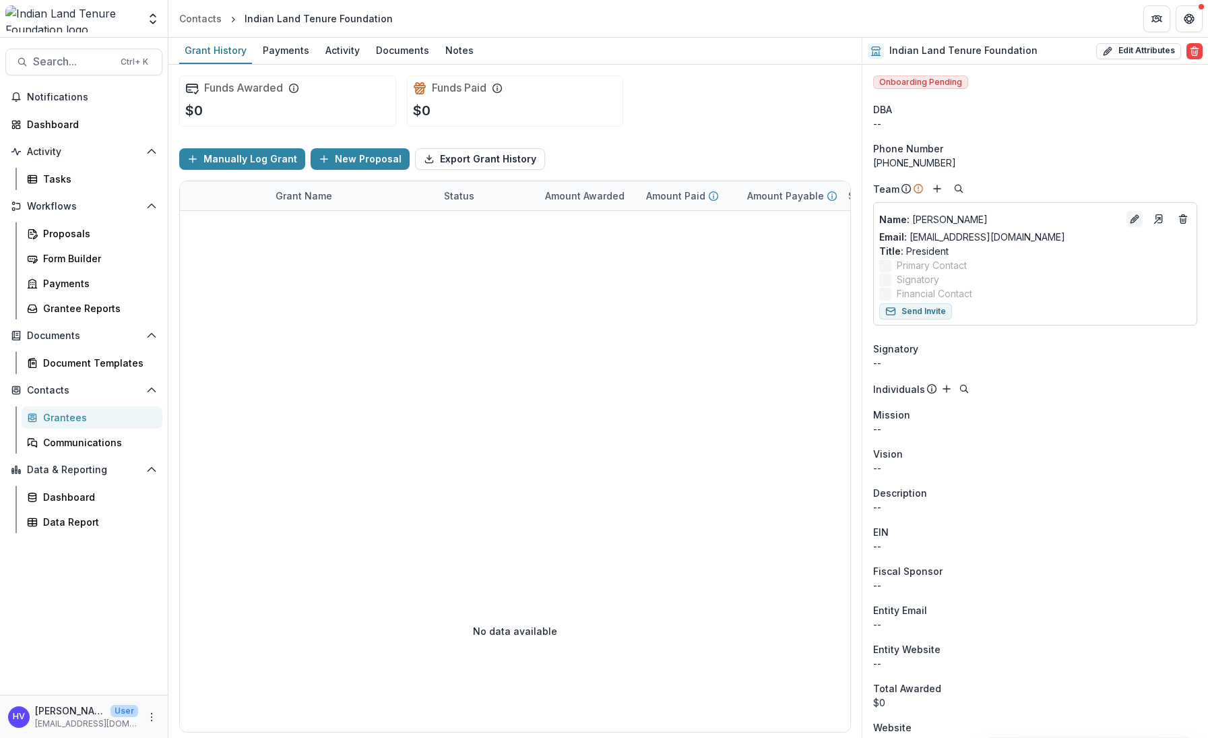
click at [1136, 217] on icon "Edit" at bounding box center [1137, 216] width 3 height 3
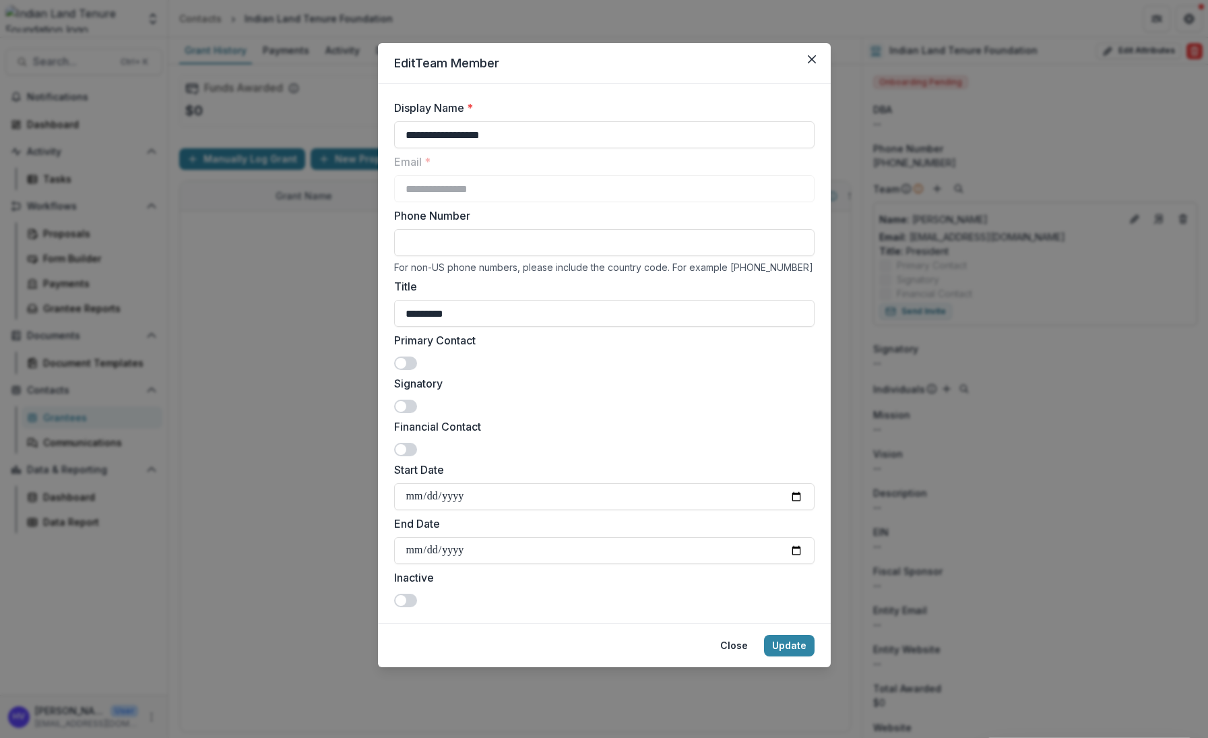
drag, startPoint x: 510, startPoint y: 140, endPoint x: -154, endPoint y: 159, distance: 664.1
click at [0, 159] on html "Skip to content Aggregate Analysis Foundations Indian Land Tenure Foundation Wo…" at bounding box center [604, 369] width 1208 height 738
type input "**********"
drag, startPoint x: 490, startPoint y: 312, endPoint x: 185, endPoint y: 327, distance: 305.0
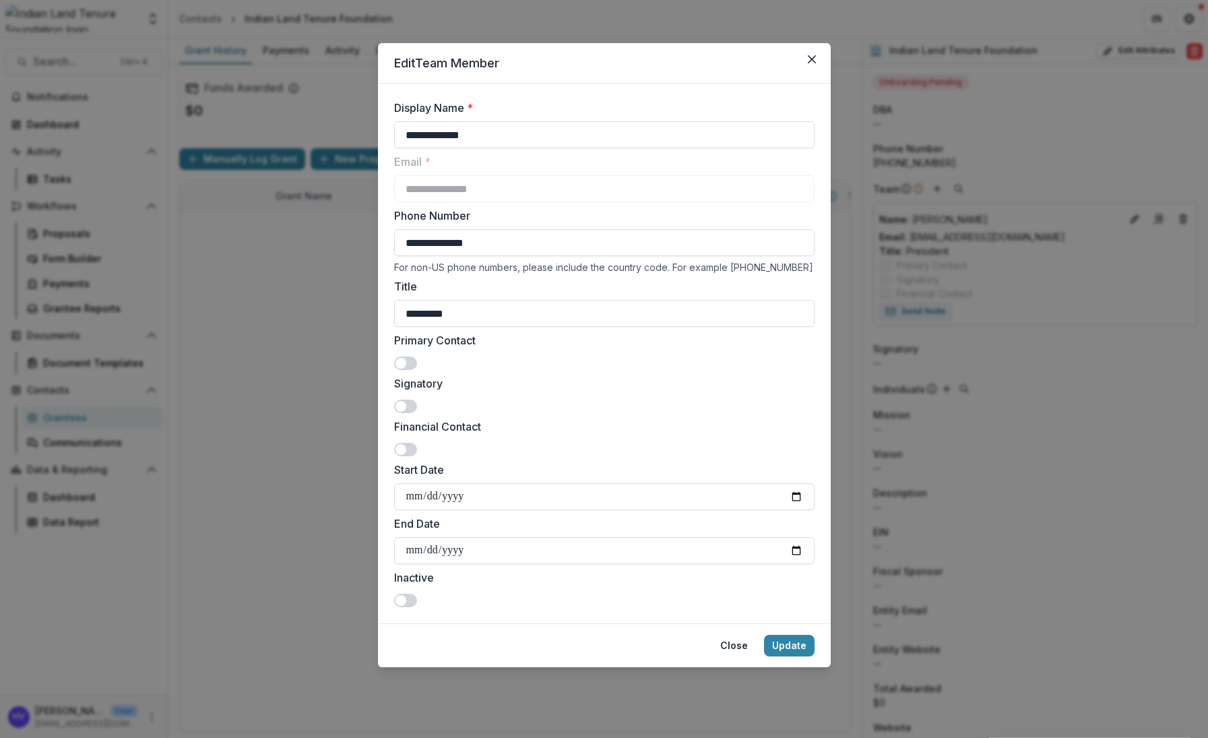
click at [192, 328] on div "**********" at bounding box center [604, 369] width 1208 height 738
type input "**********"
click at [433, 494] on input "Start Date" at bounding box center [604, 496] width 421 height 27
drag, startPoint x: 410, startPoint y: 499, endPoint x: 406, endPoint y: 512, distance: 13.9
click at [408, 499] on input "Start Date" at bounding box center [604, 496] width 421 height 27
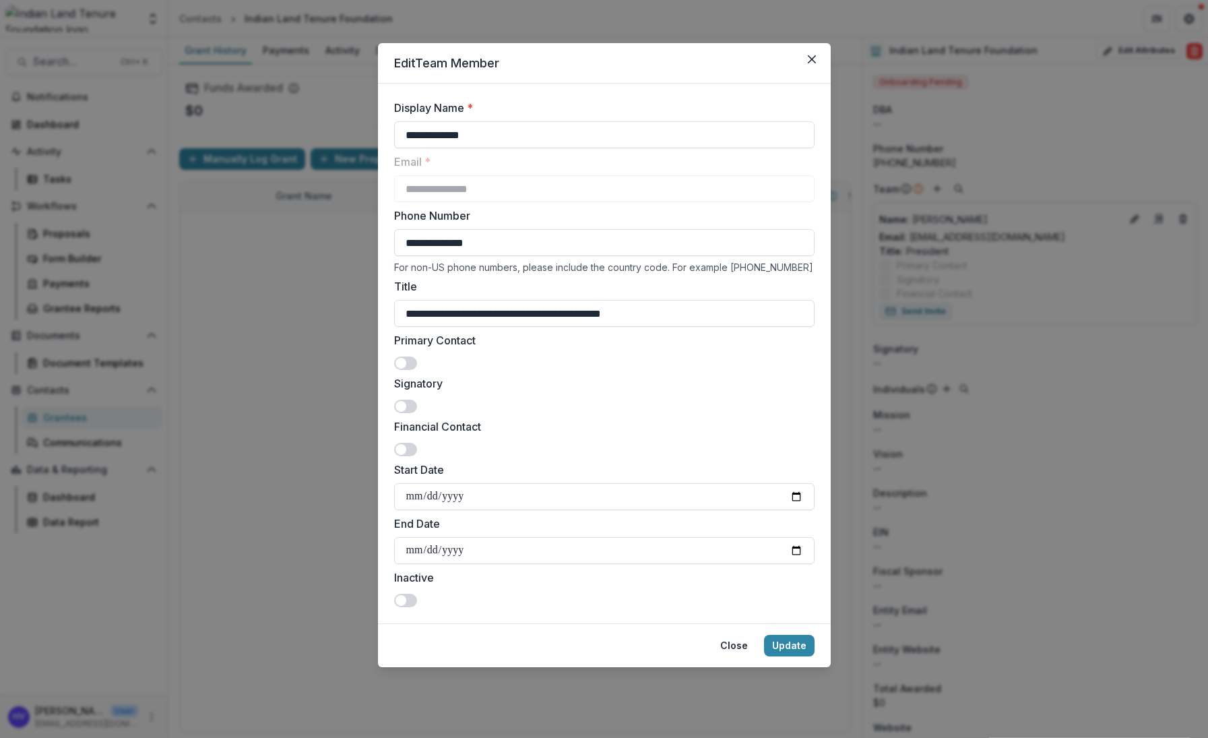
type input "**********"
click at [792, 642] on button "Update" at bounding box center [789, 646] width 51 height 22
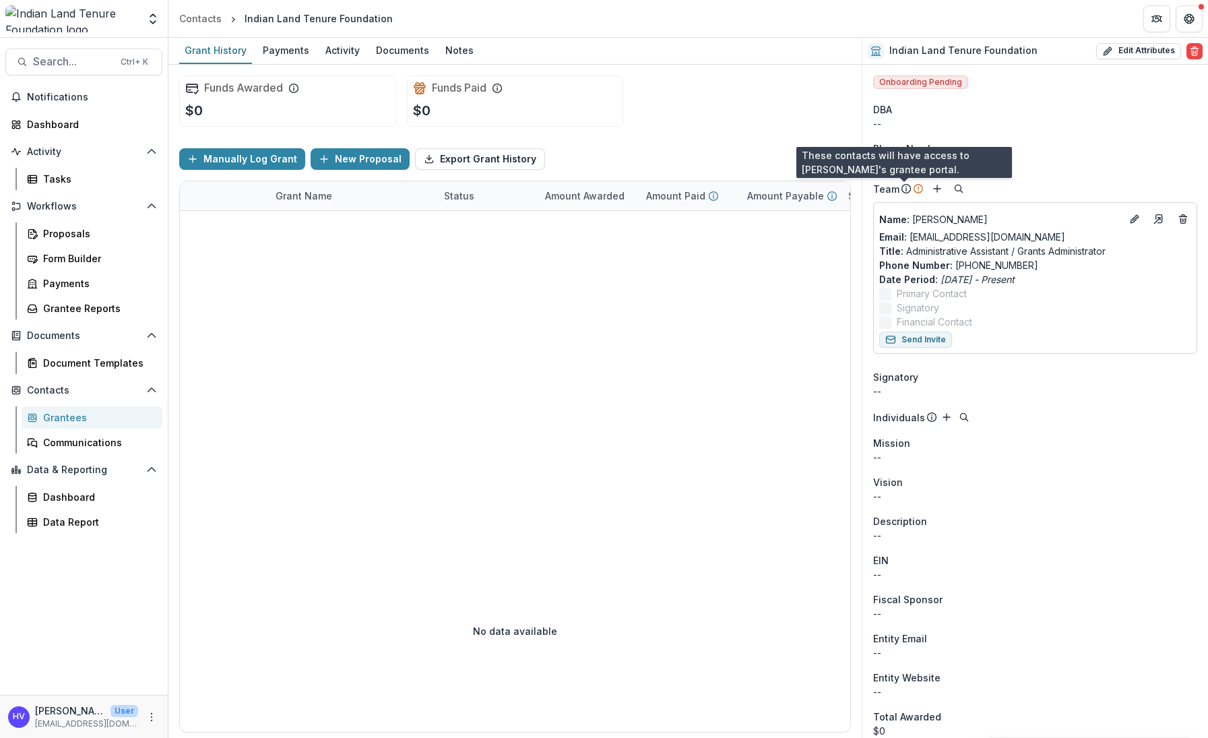
click at [902, 189] on icon at bounding box center [906, 188] width 11 height 11
click at [916, 189] on icon at bounding box center [918, 188] width 11 height 11
click at [906, 189] on line at bounding box center [906, 189] width 0 height 3
click at [937, 191] on line "Add" at bounding box center [937, 188] width 0 height 7
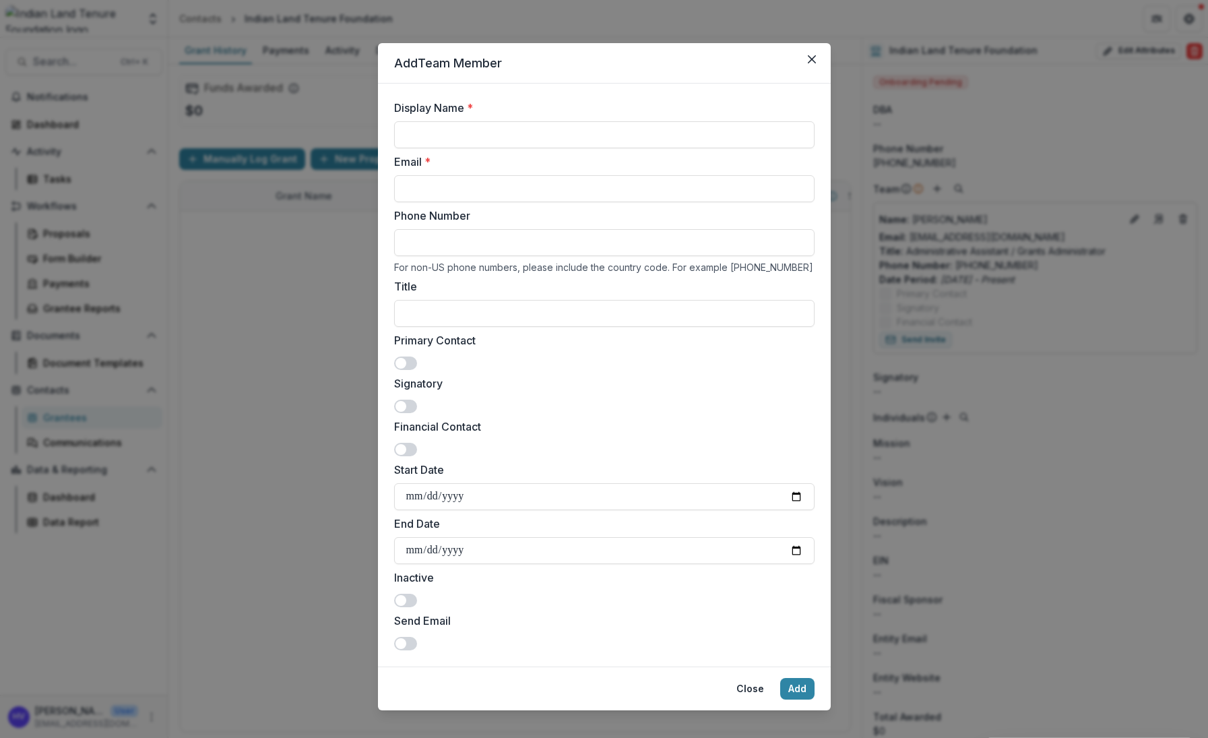
click at [751, 687] on button "Close" at bounding box center [751, 689] width 44 height 22
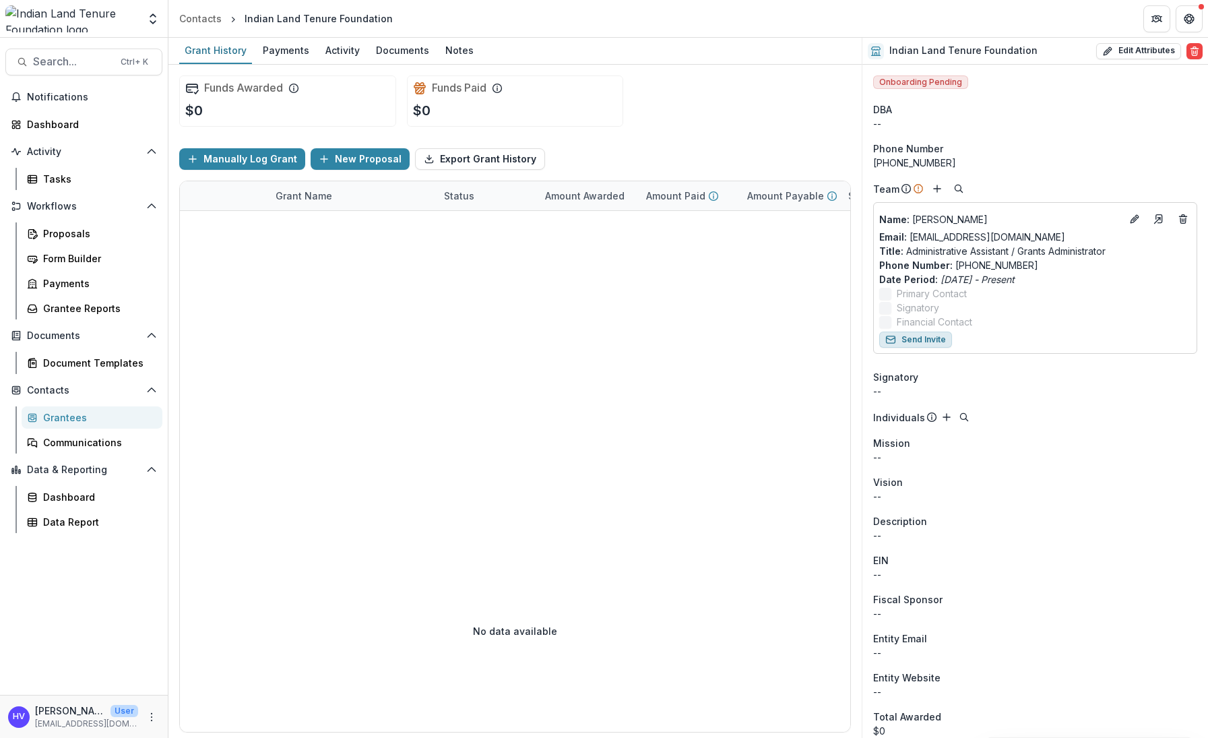
click at [938, 338] on button "Send Invite" at bounding box center [916, 340] width 73 height 16
click at [1124, 48] on button "Edit Attributes" at bounding box center [1139, 51] width 85 height 16
select select
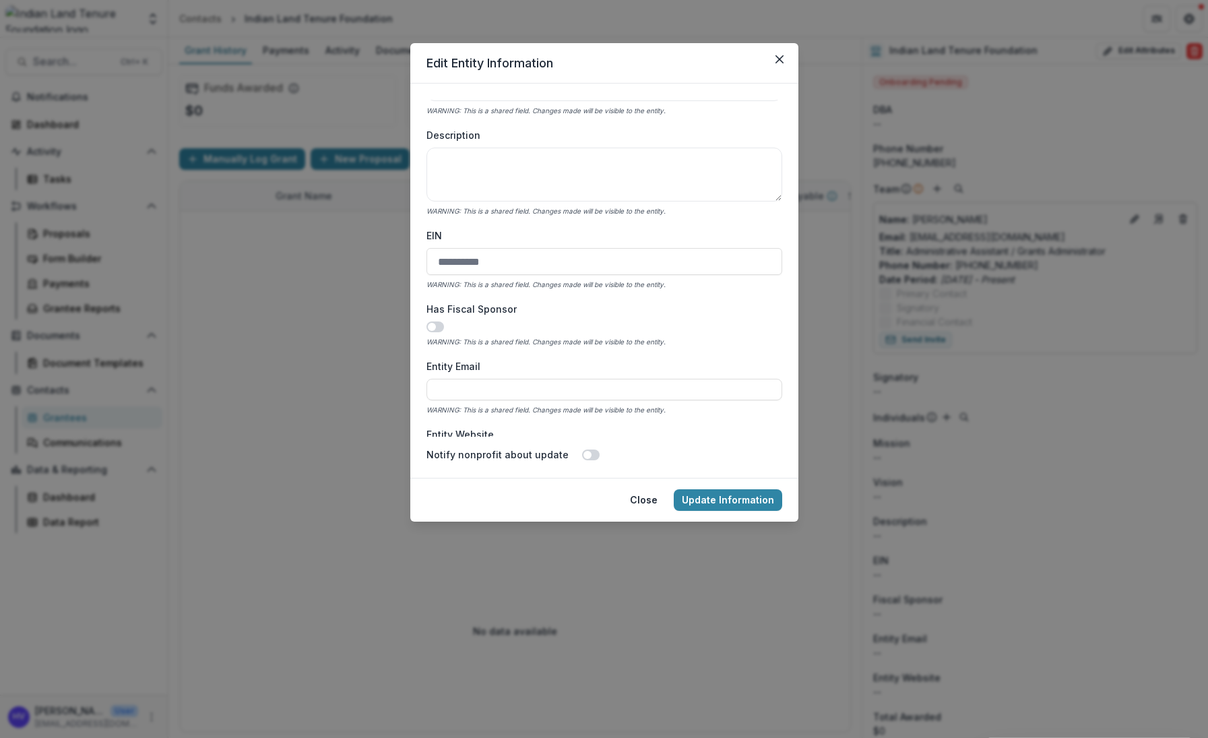
scroll to position [764, 0]
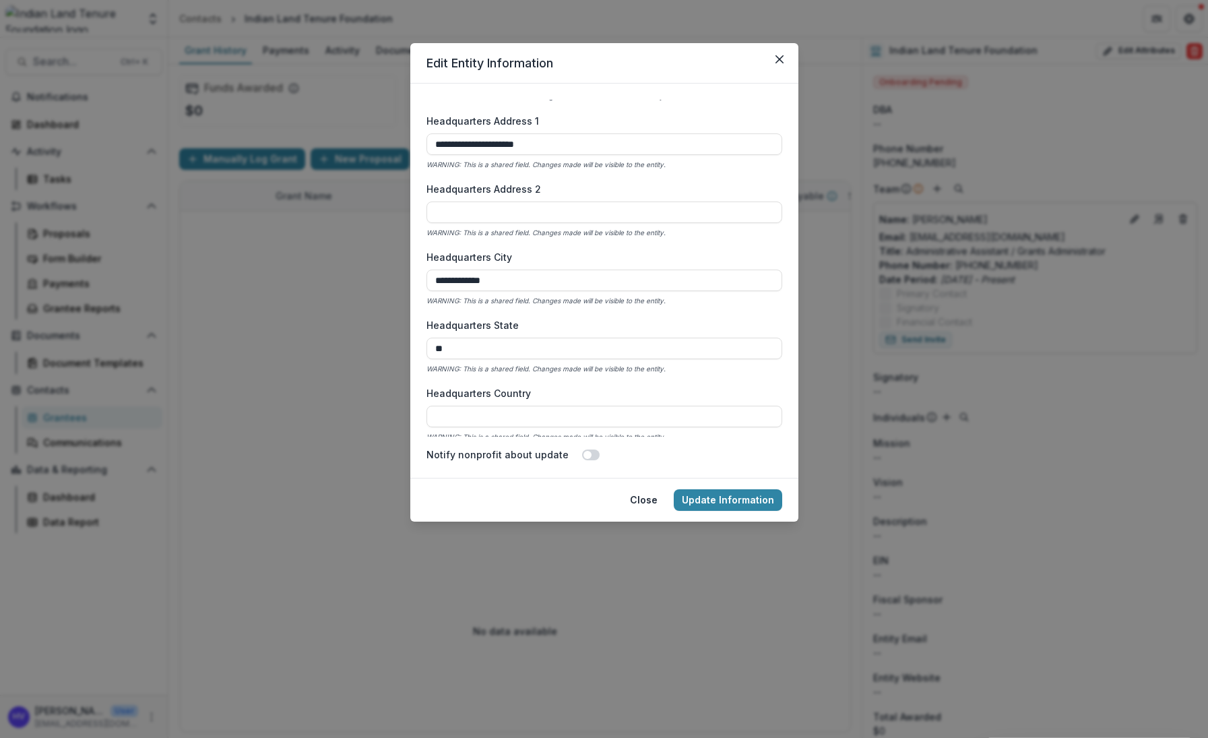
click at [778, 228] on form "**********" at bounding box center [604, 281] width 388 height 394
click at [777, 231] on div "Headquarters Address 2 WARNING: This is a shared field. Changes made will be vi…" at bounding box center [605, 210] width 356 height 57
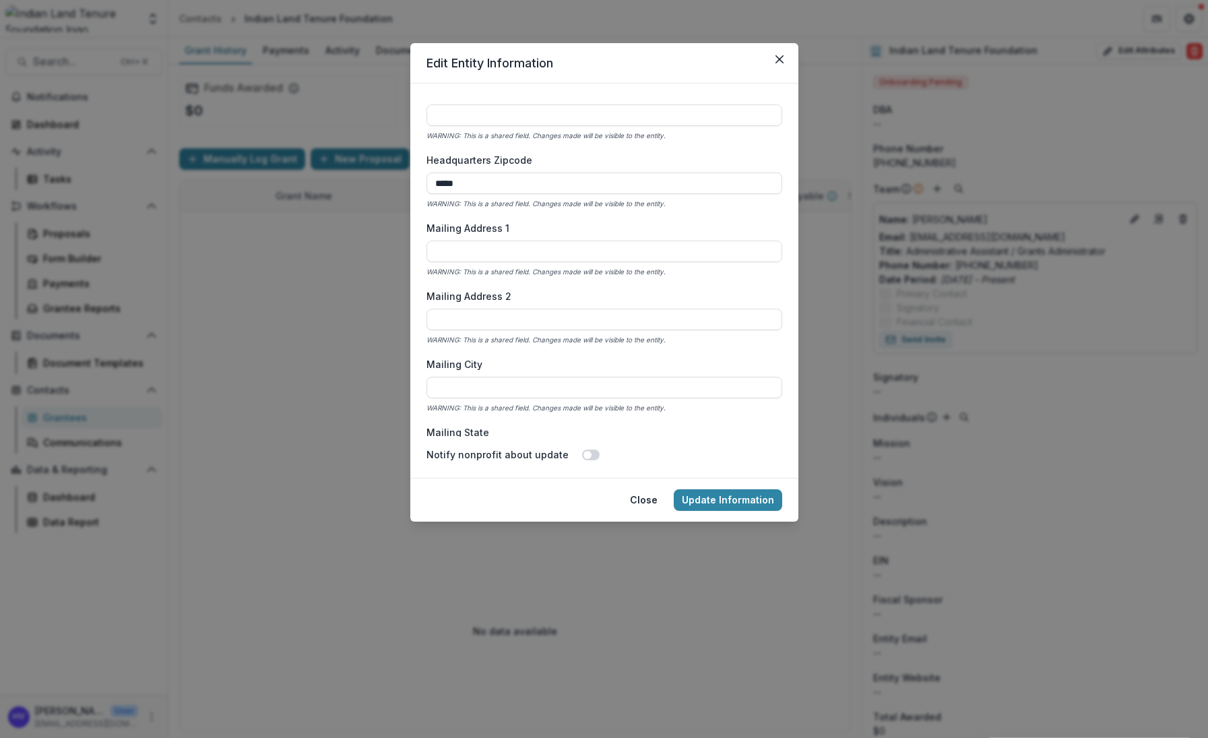
scroll to position [1013, 0]
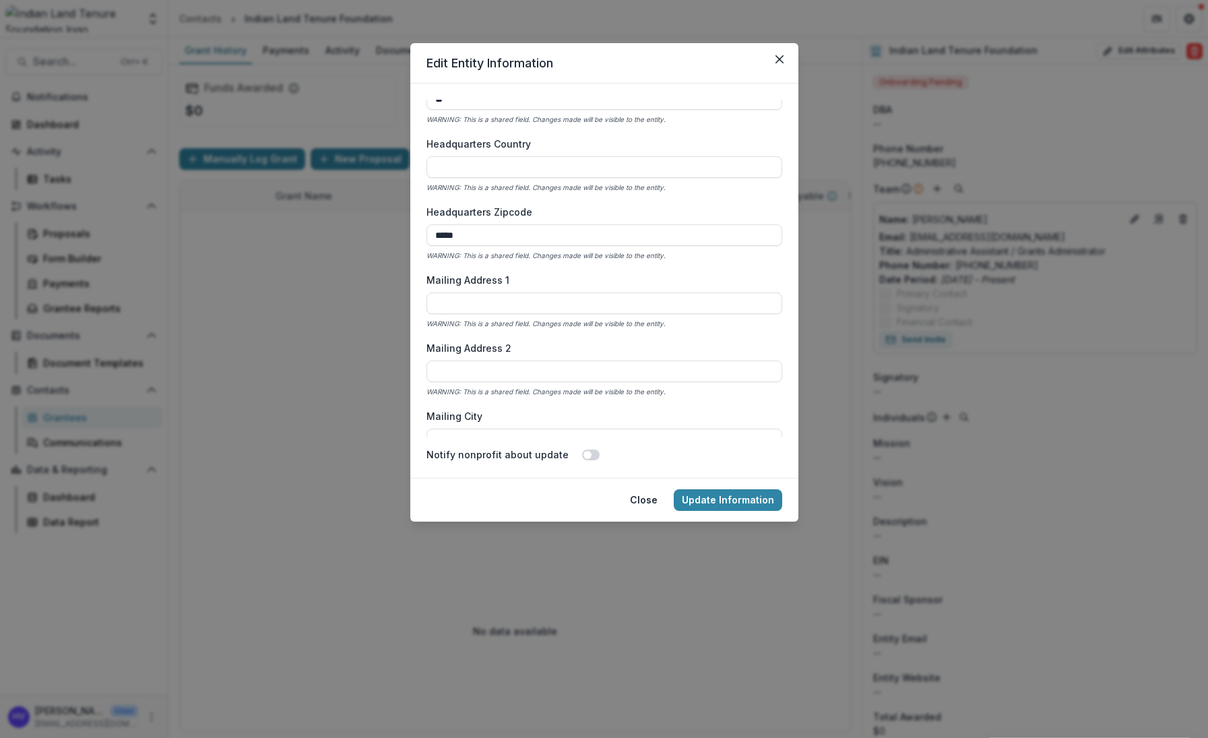
drag, startPoint x: 429, startPoint y: 305, endPoint x: 489, endPoint y: 323, distance: 62.5
click at [431, 308] on input "Mailing Address 1" at bounding box center [605, 303] width 356 height 22
type input "**********"
type input "*******"
type input "**"
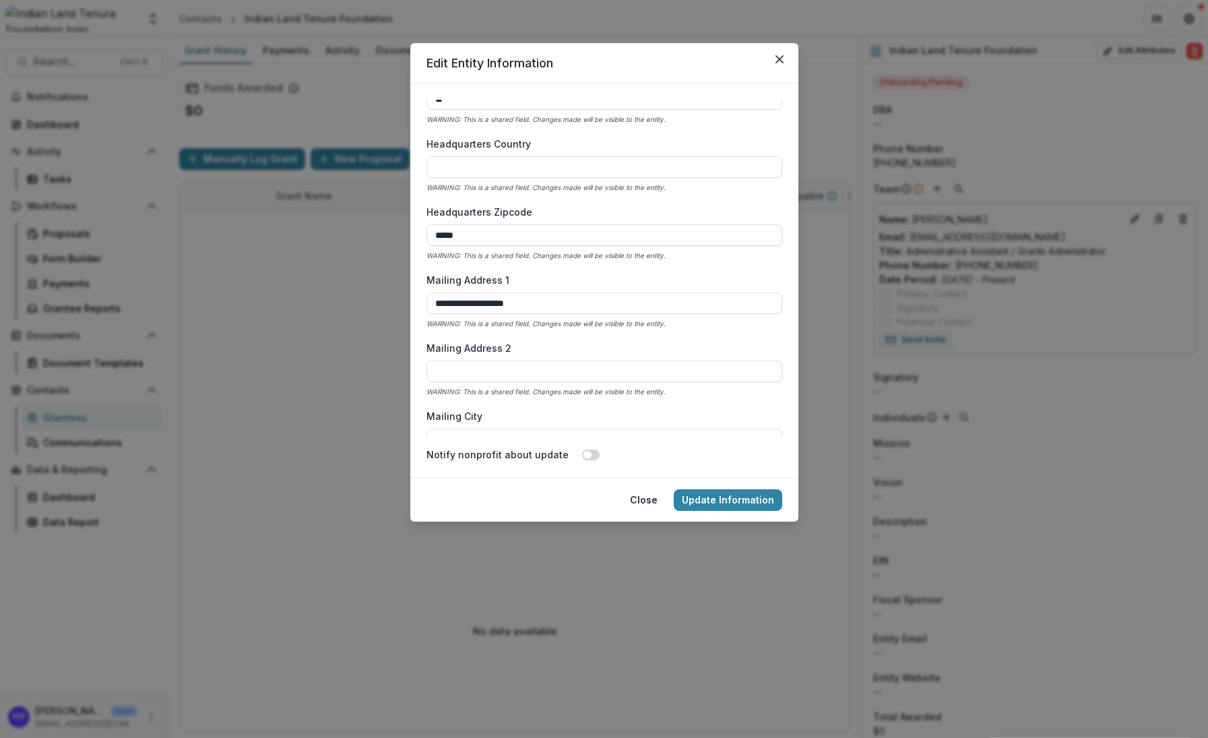
type input "**********"
type input "*****"
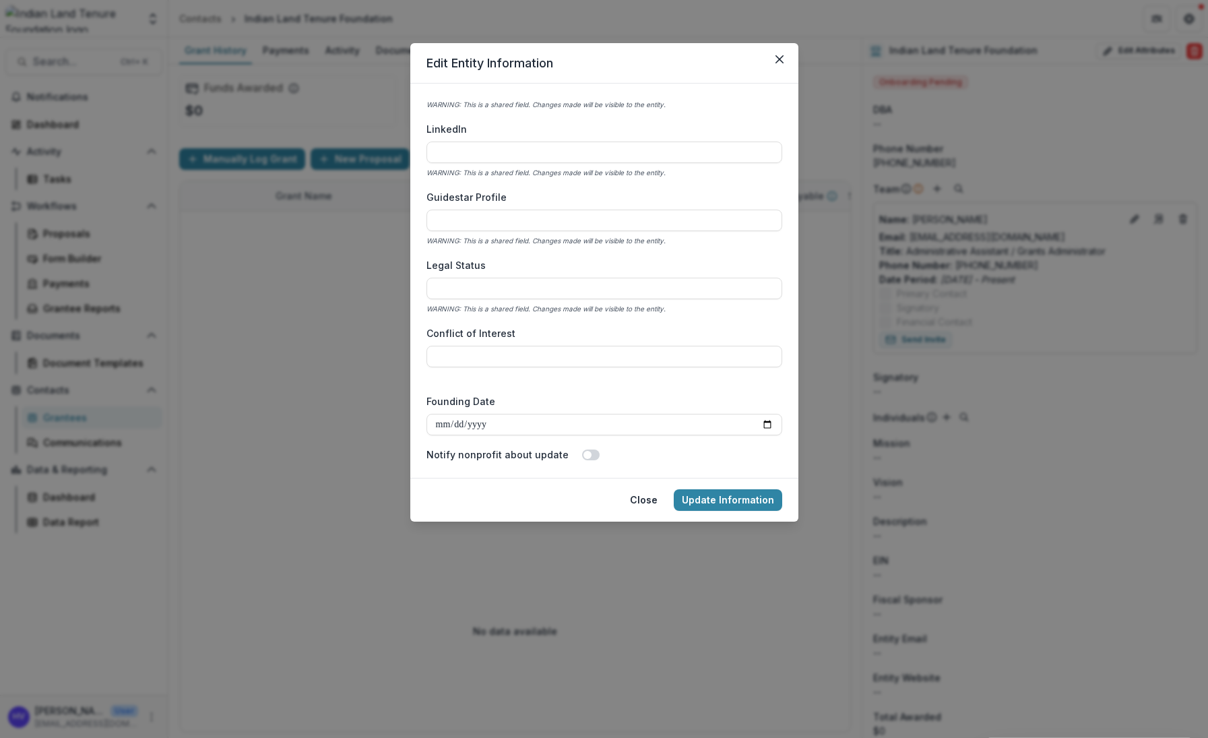
scroll to position [2159, 0]
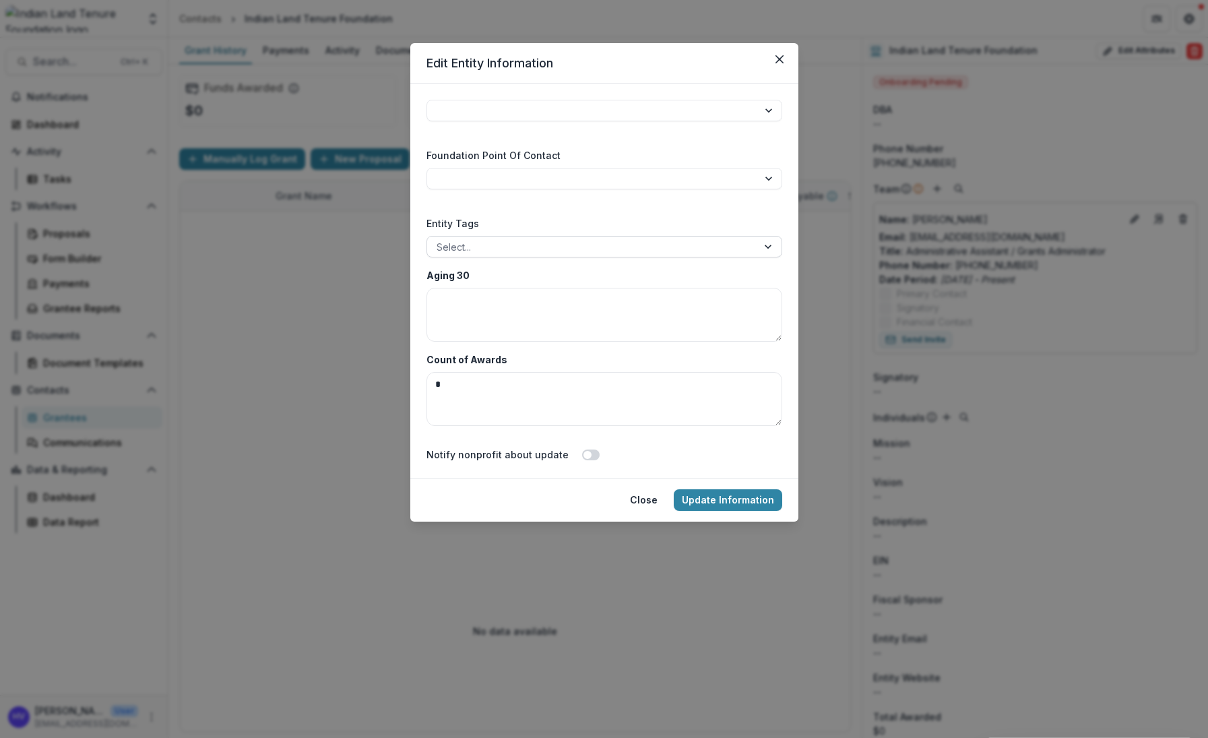
click at [472, 239] on div "Entity Tags Select..." at bounding box center [605, 236] width 356 height 41
click at [472, 239] on div at bounding box center [592, 247] width 311 height 17
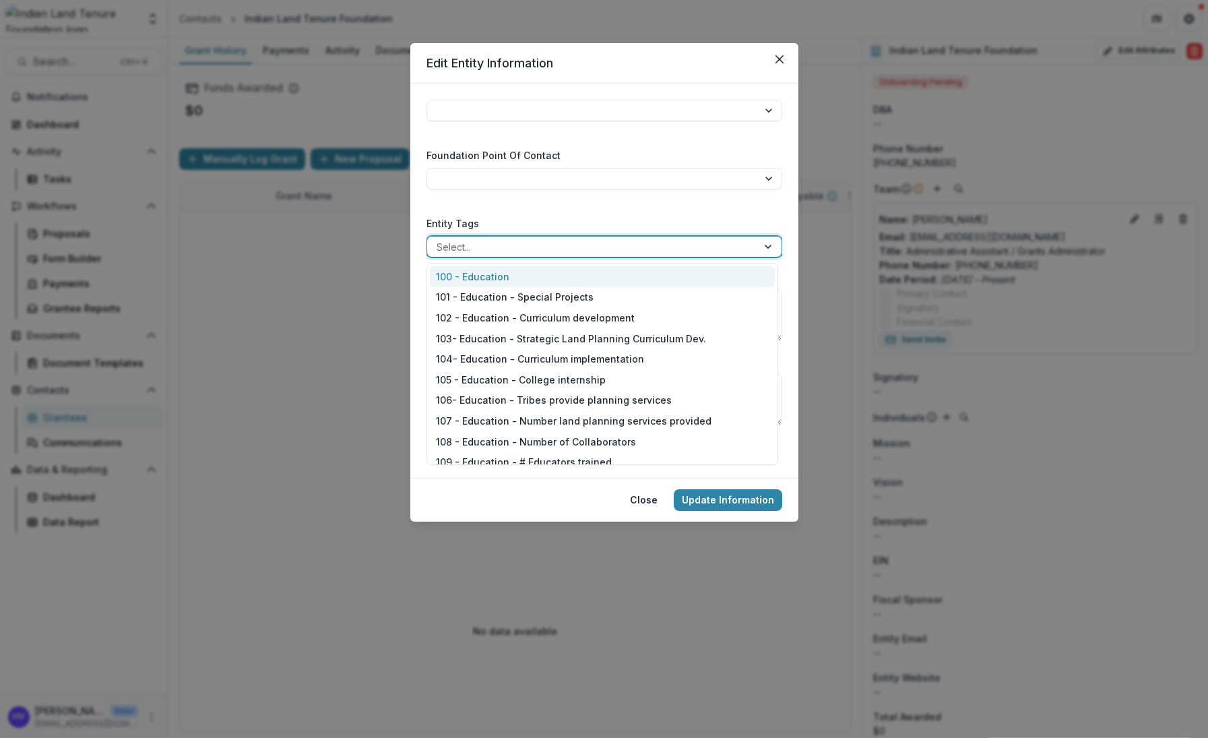
click at [472, 240] on div at bounding box center [592, 247] width 311 height 17
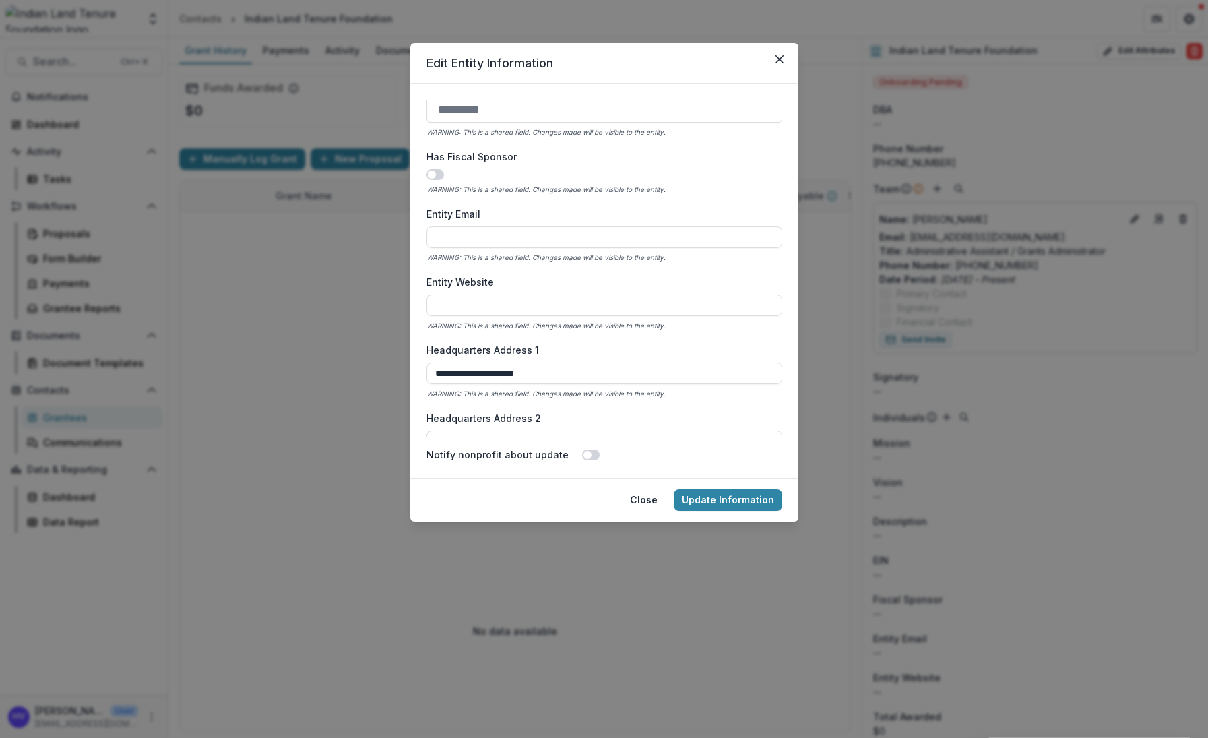
scroll to position [541, 0]
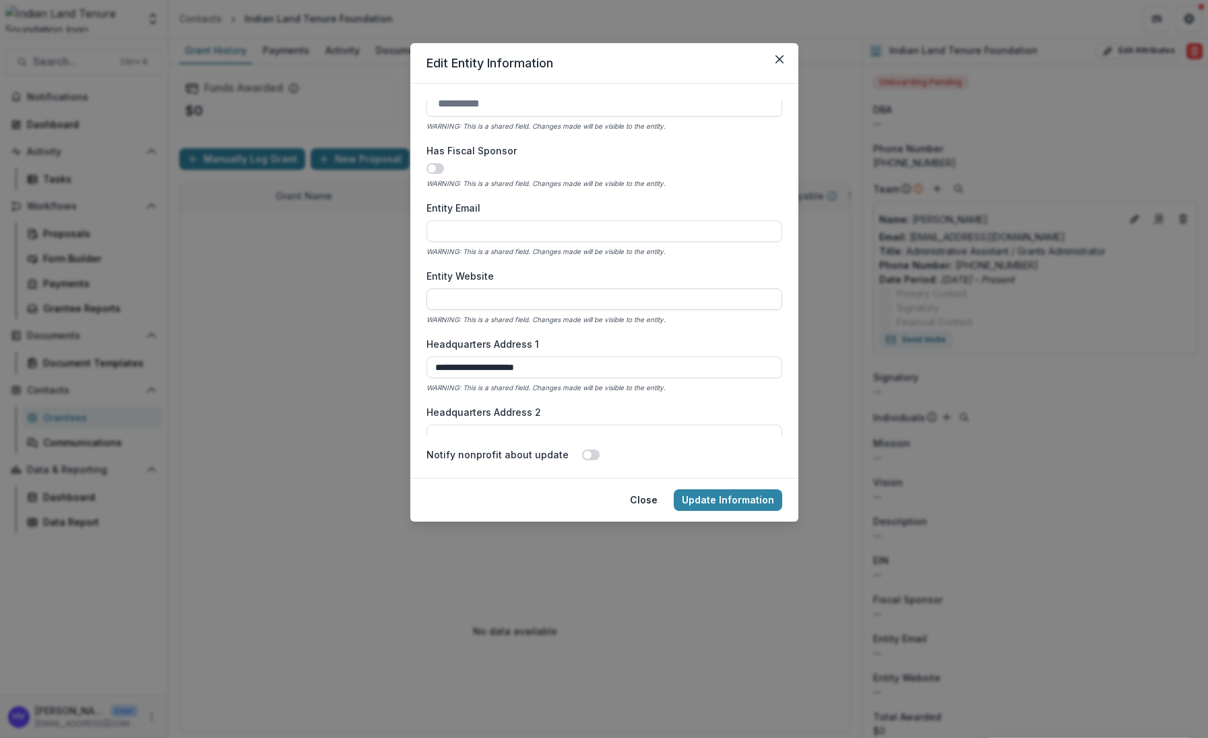
click at [544, 290] on input "Entity Website" at bounding box center [605, 299] width 356 height 22
type input "**********"
click at [714, 506] on button "Update Information" at bounding box center [728, 500] width 109 height 22
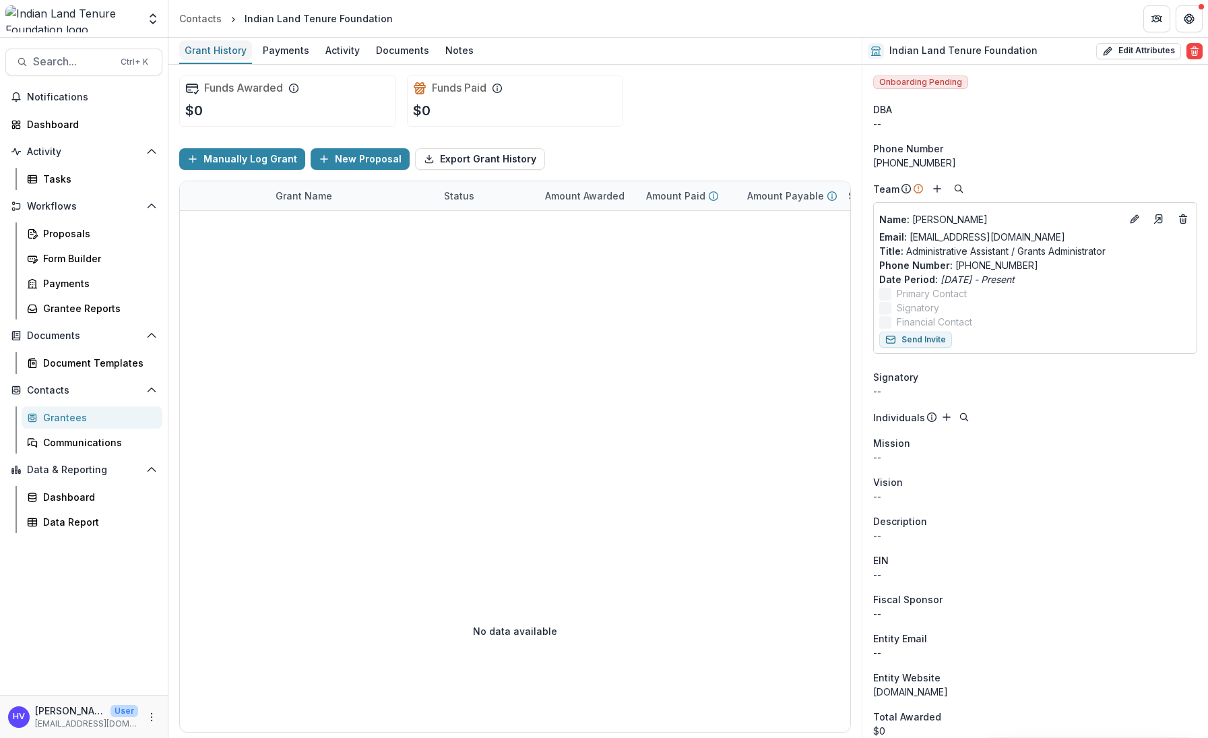
click at [216, 43] on div "Grant History" at bounding box center [215, 50] width 73 height 20
click at [958, 190] on icon "Search" at bounding box center [959, 188] width 11 height 11
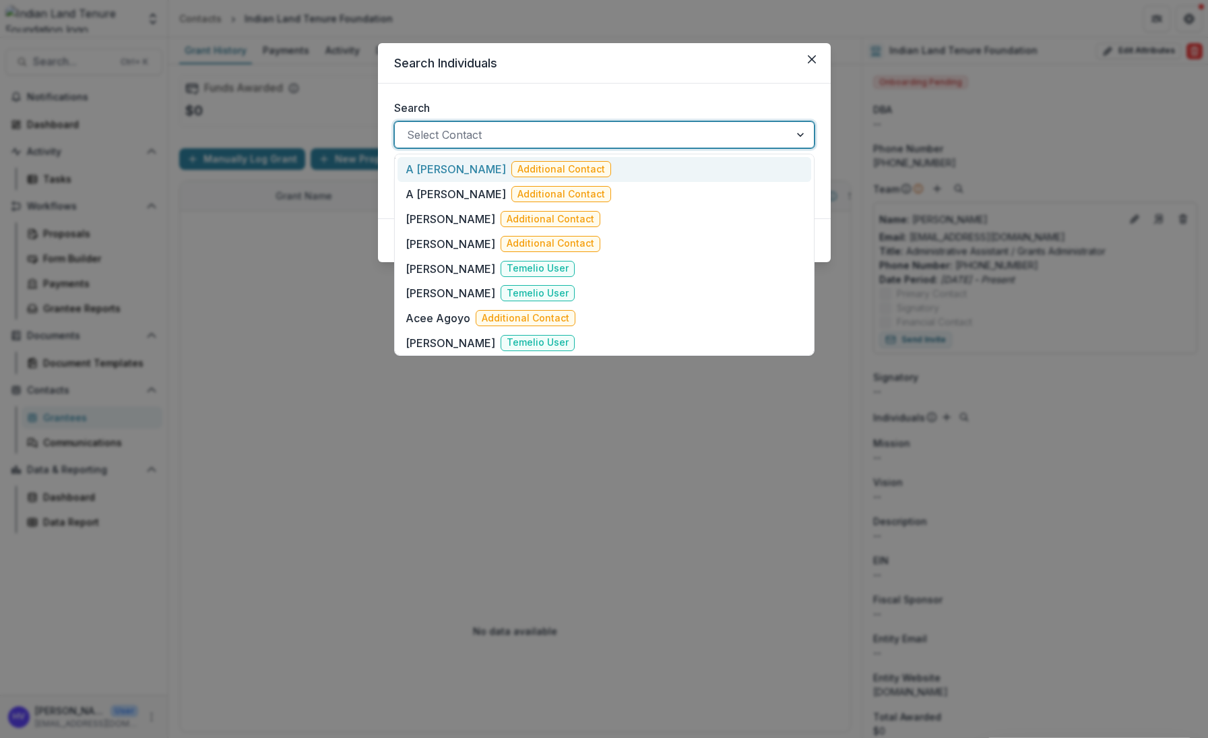
click at [588, 140] on div at bounding box center [592, 134] width 371 height 19
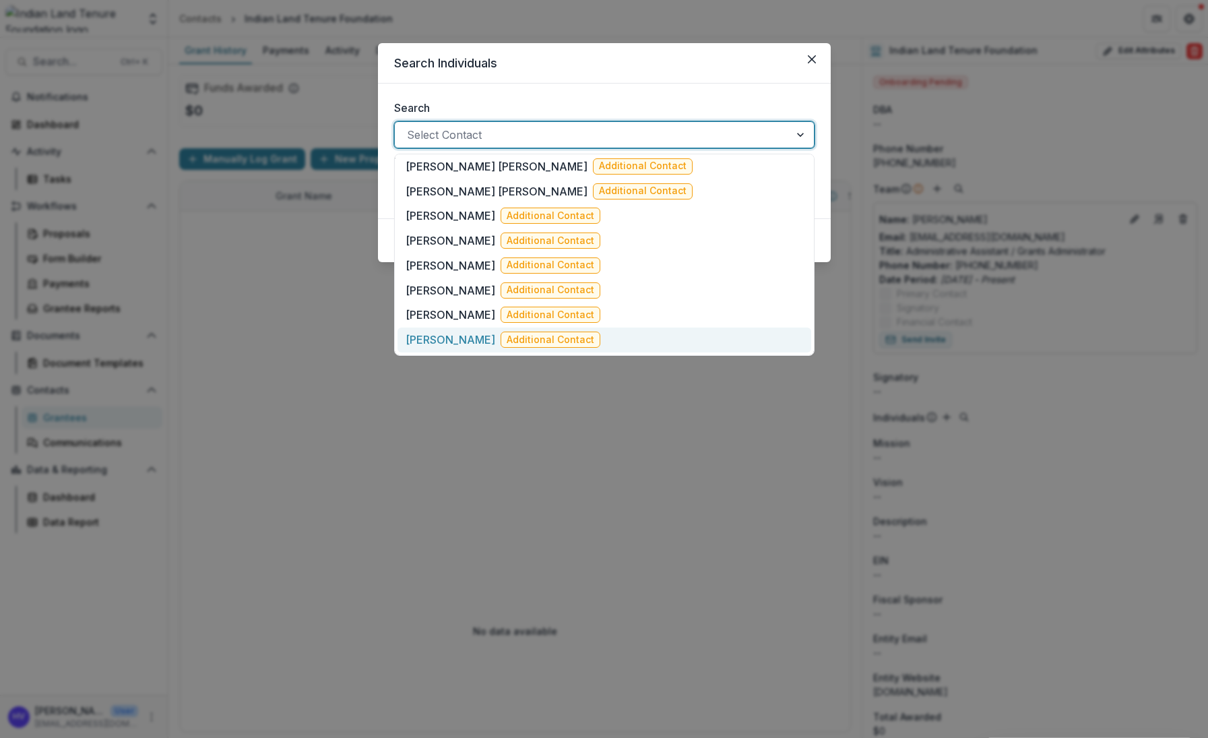
scroll to position [0, 0]
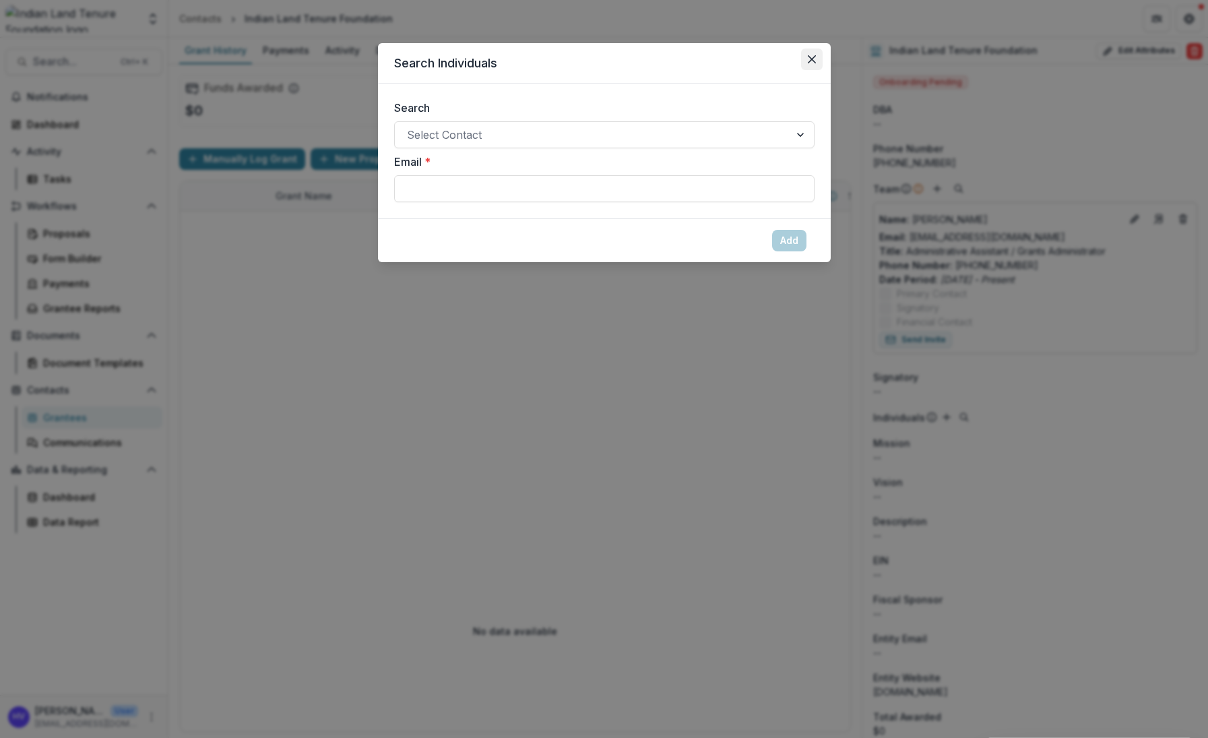
click at [815, 53] on button "Close" at bounding box center [812, 60] width 22 height 22
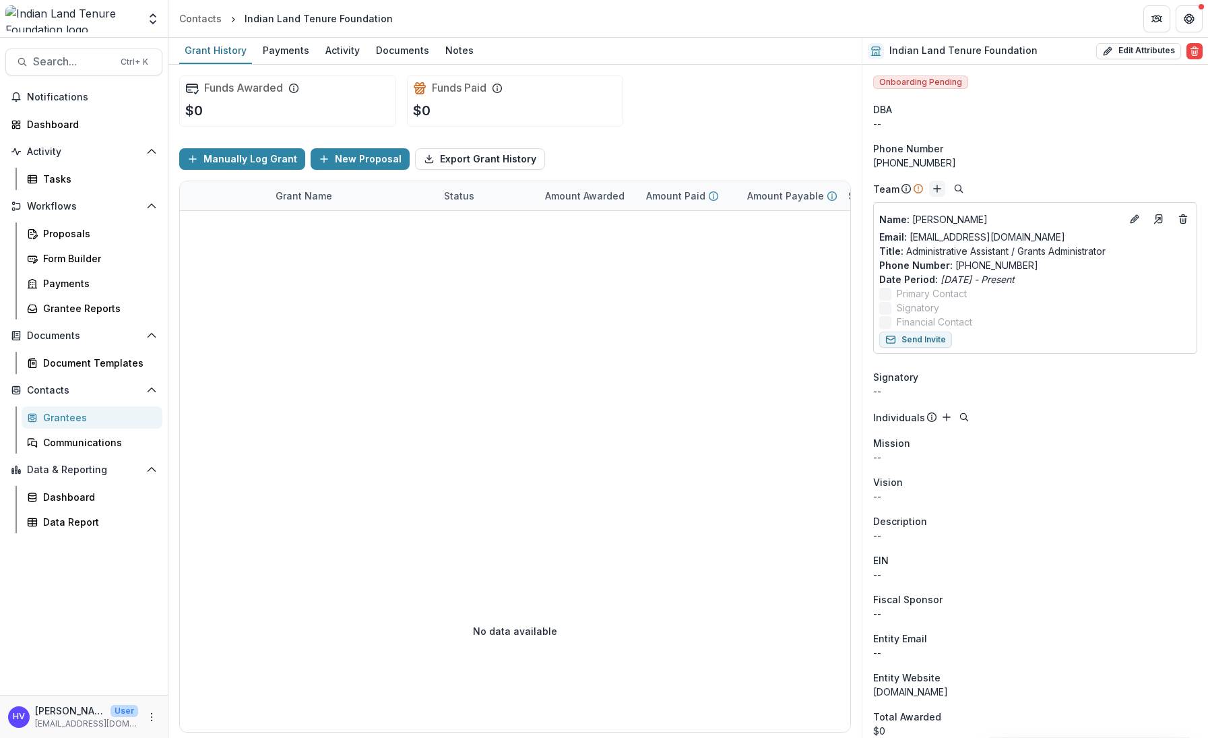
click at [935, 187] on icon "Add" at bounding box center [937, 188] width 11 height 11
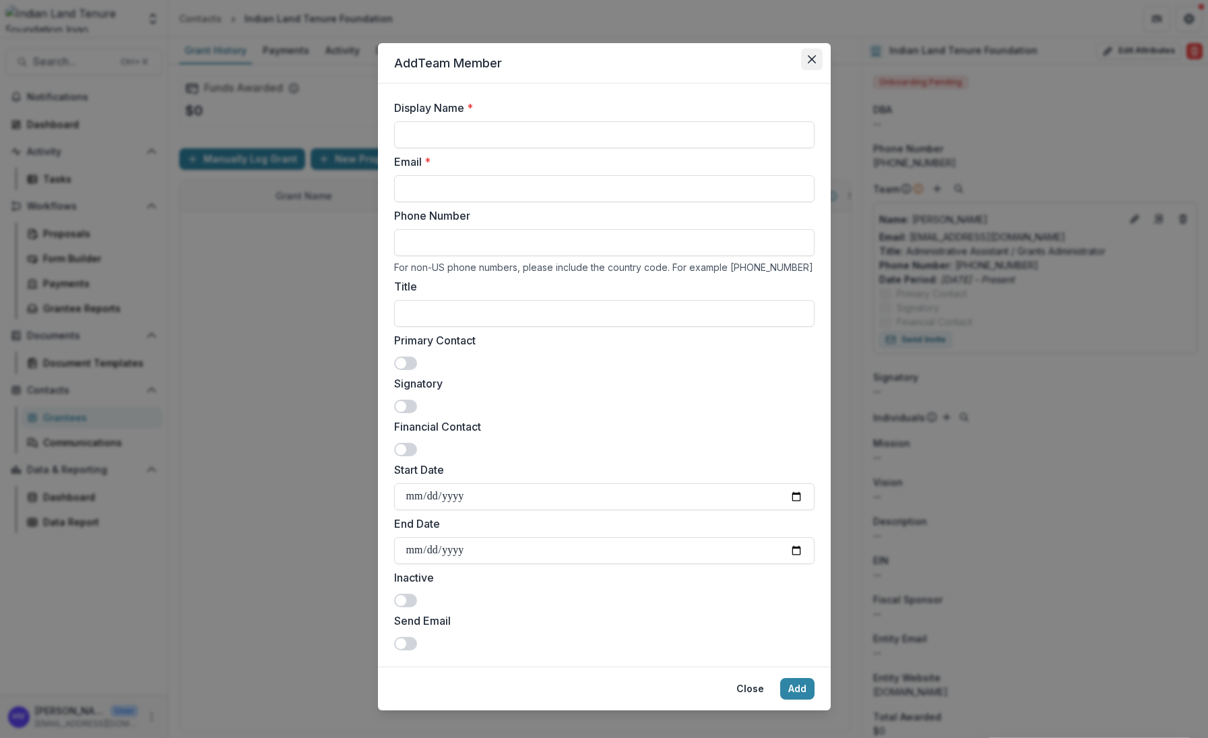
click at [808, 61] on icon "Close" at bounding box center [812, 59] width 8 height 8
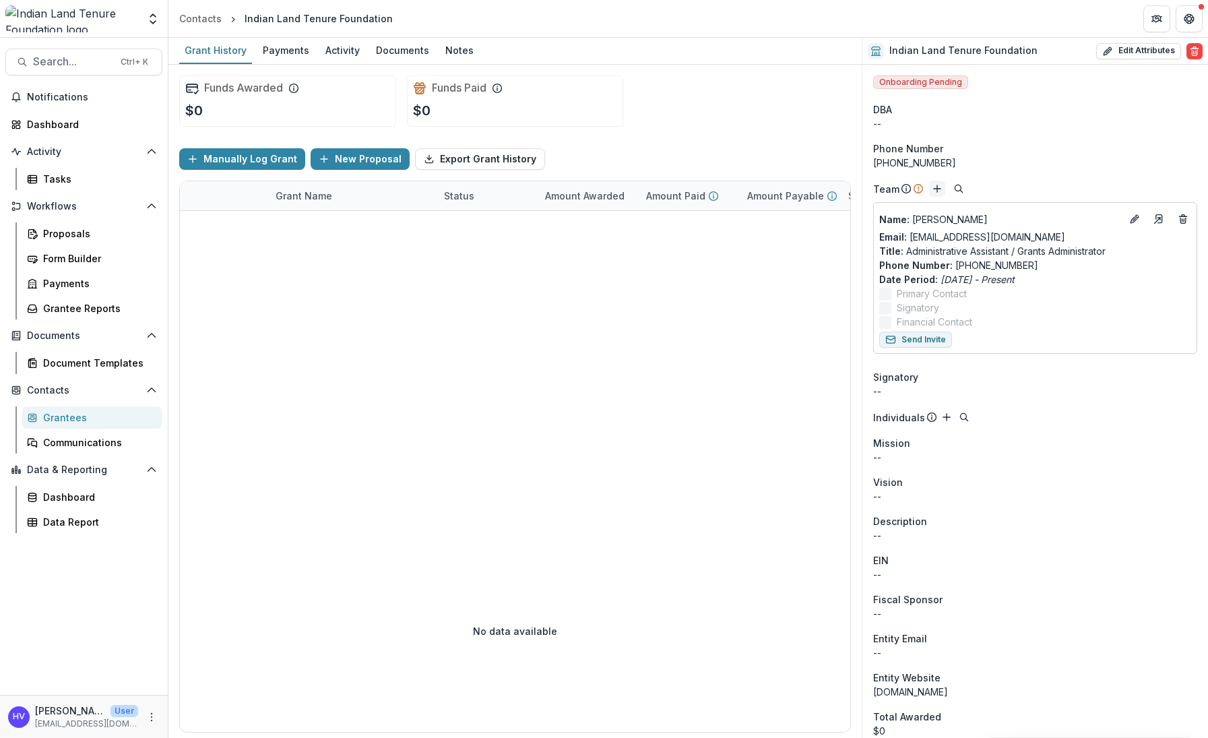
click at [933, 187] on icon "Add" at bounding box center [937, 188] width 11 height 11
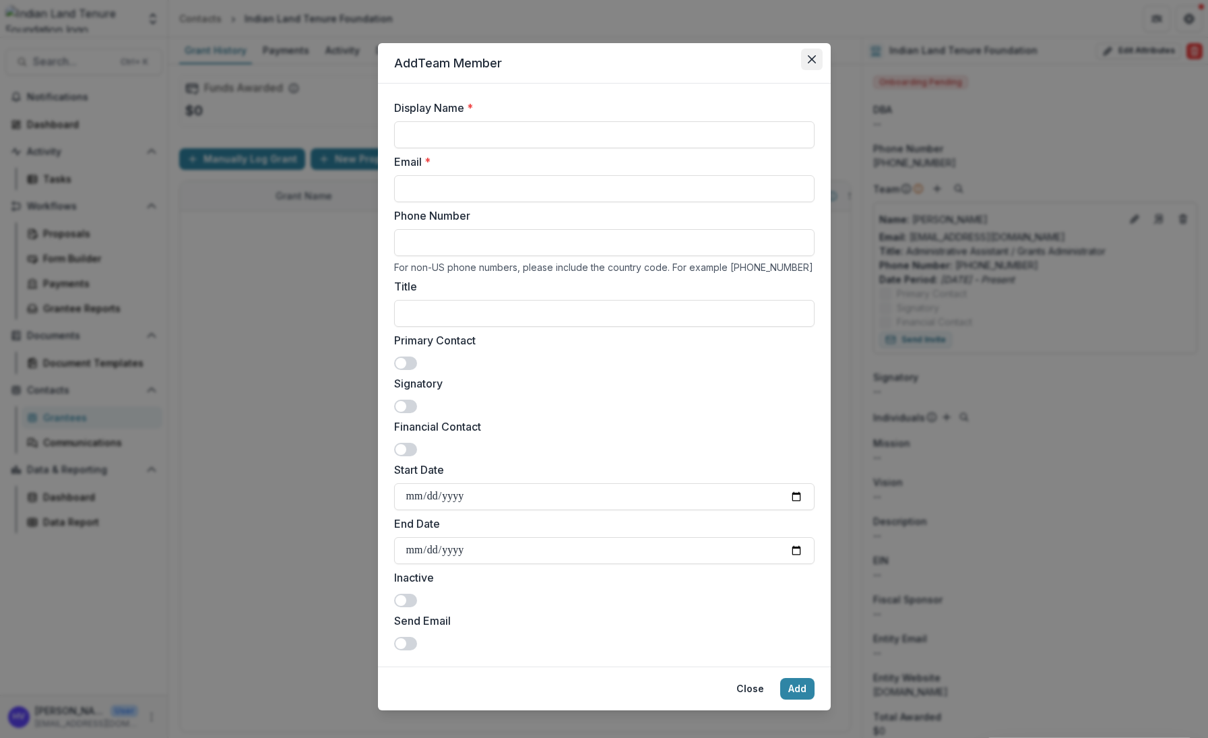
click at [809, 61] on icon "Close" at bounding box center [812, 59] width 8 height 8
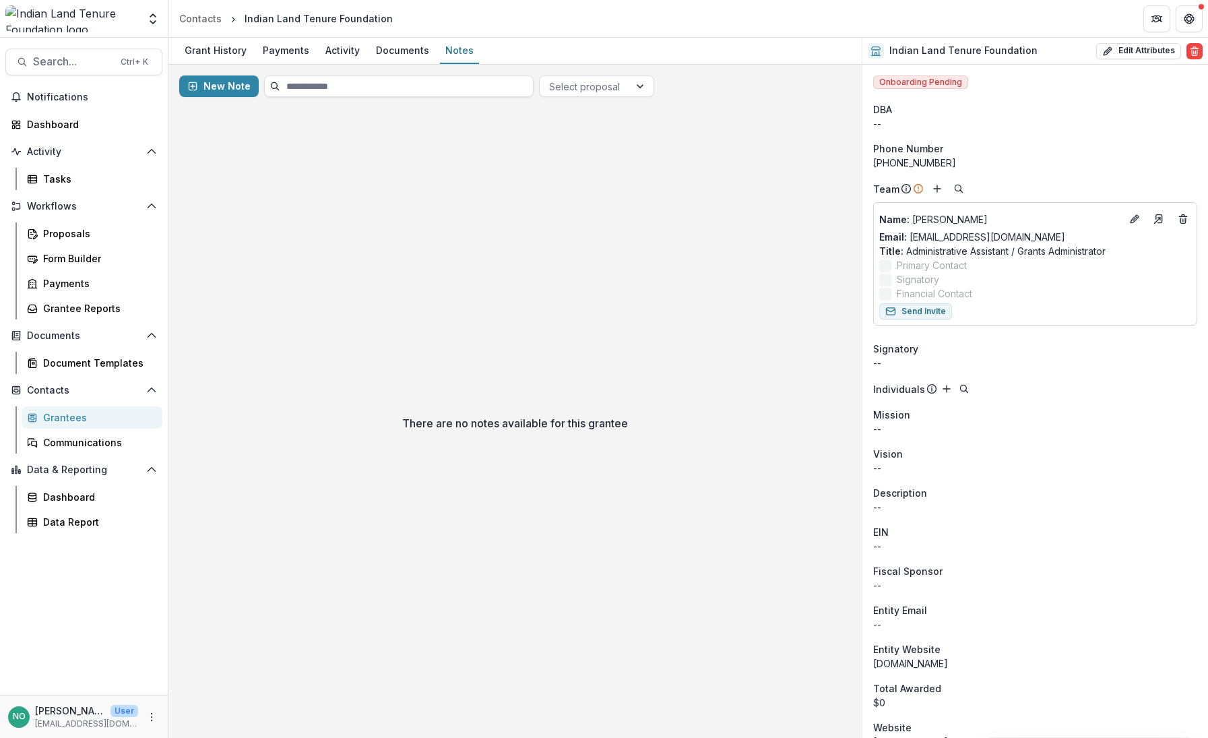
click at [270, 17] on div "Indian Land Tenure Foundation" at bounding box center [319, 18] width 148 height 14
click at [193, 49] on div "Grant History" at bounding box center [215, 50] width 73 height 20
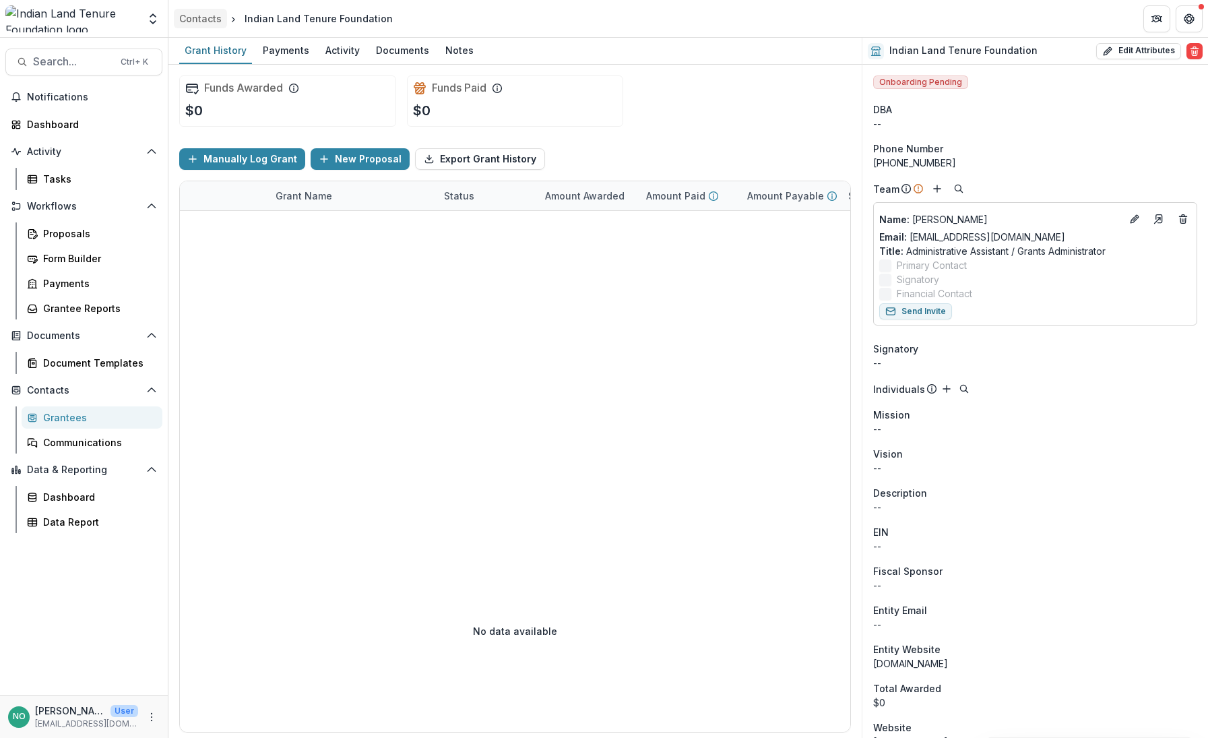
click at [205, 19] on div "Contacts" at bounding box center [200, 18] width 42 height 14
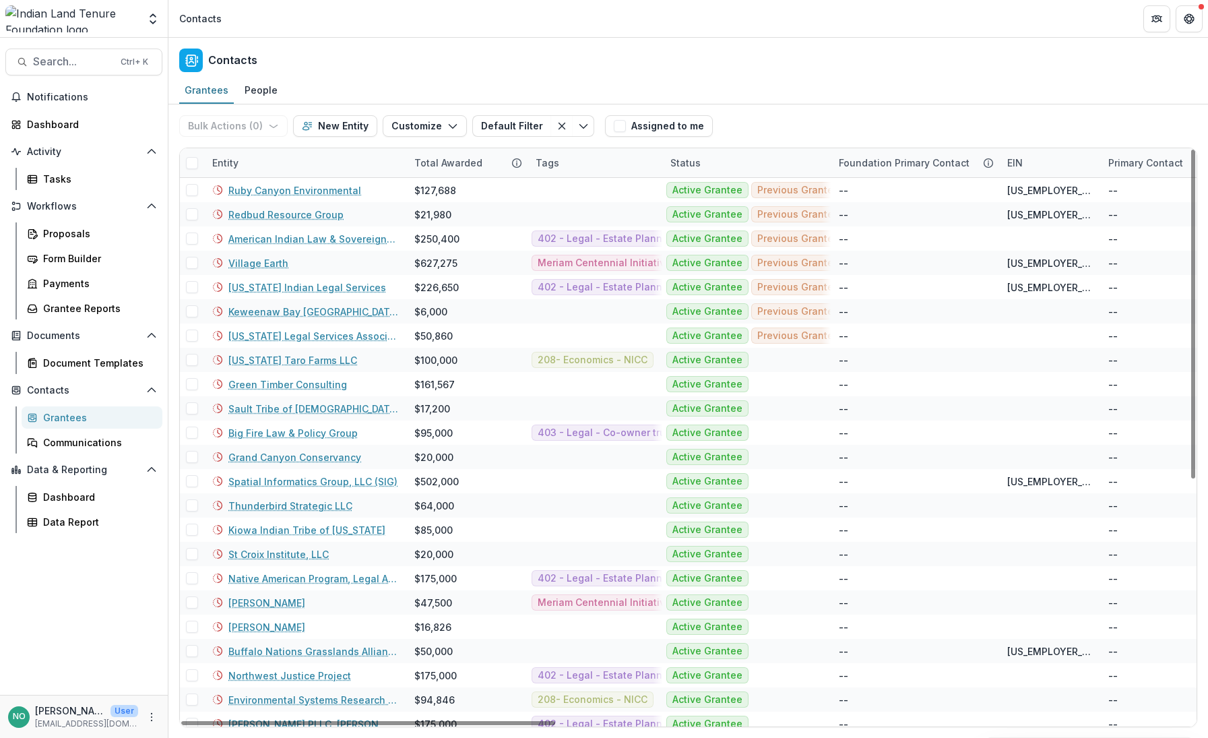
click at [245, 162] on div "Entity" at bounding box center [225, 163] width 42 height 14
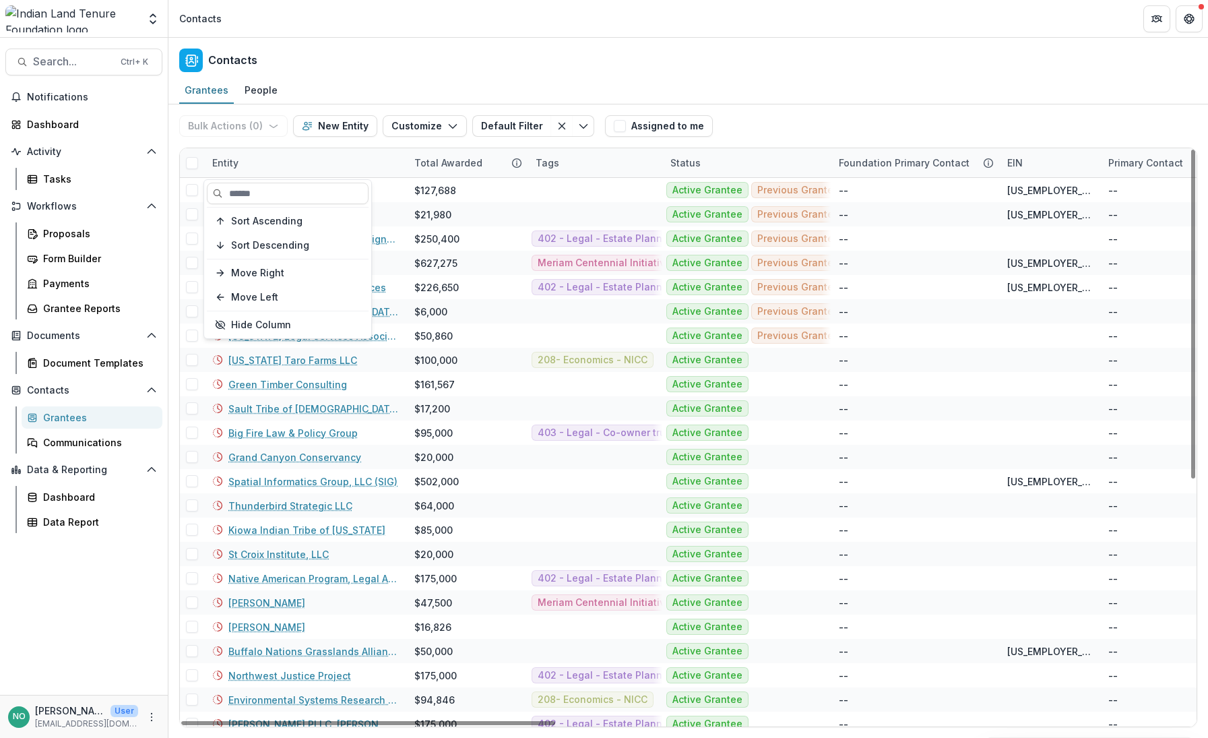
click at [245, 162] on div "Entity" at bounding box center [225, 163] width 42 height 14
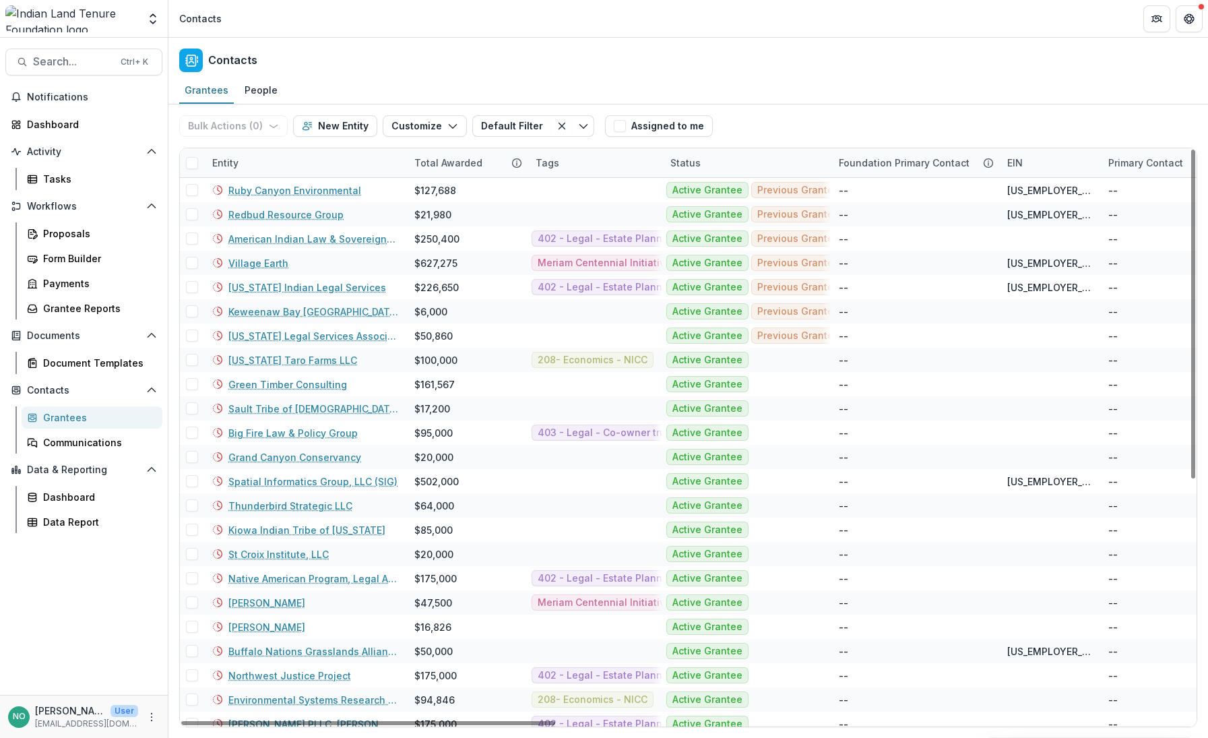
drag, startPoint x: 245, startPoint y: 160, endPoint x: 244, endPoint y: 171, distance: 10.2
click at [245, 167] on div "Entity" at bounding box center [225, 163] width 42 height 14
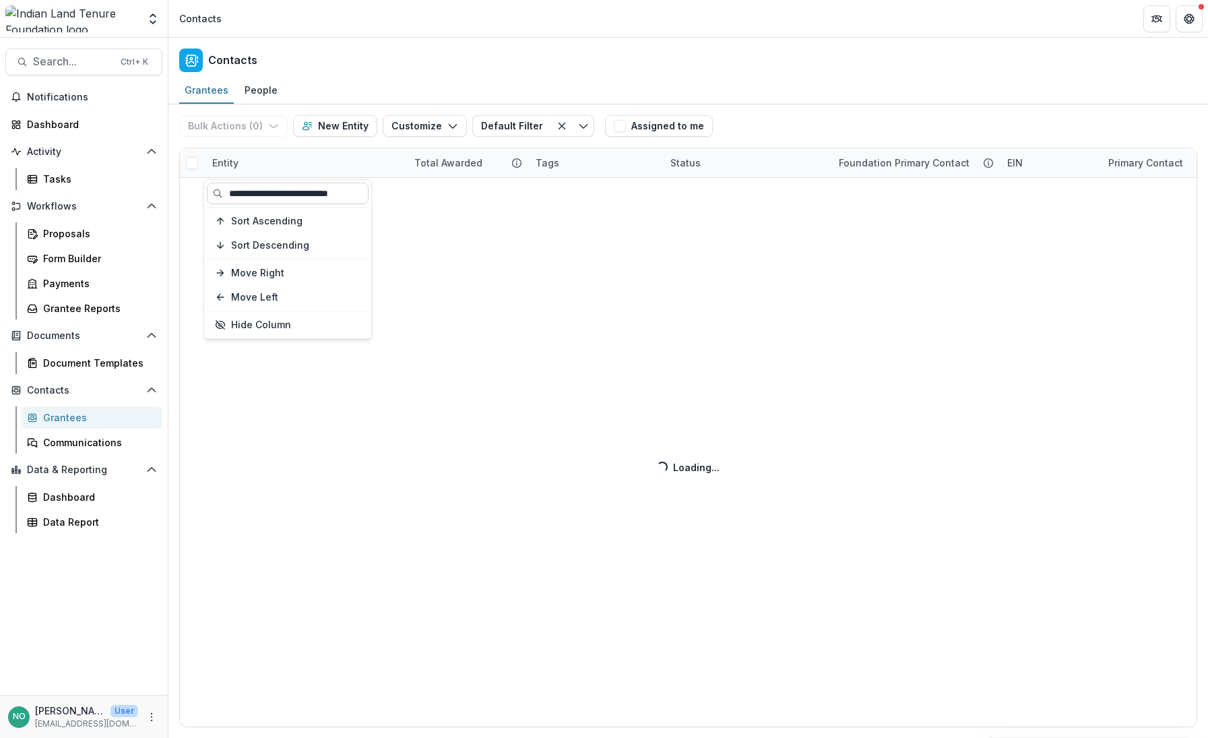
type input "**********"
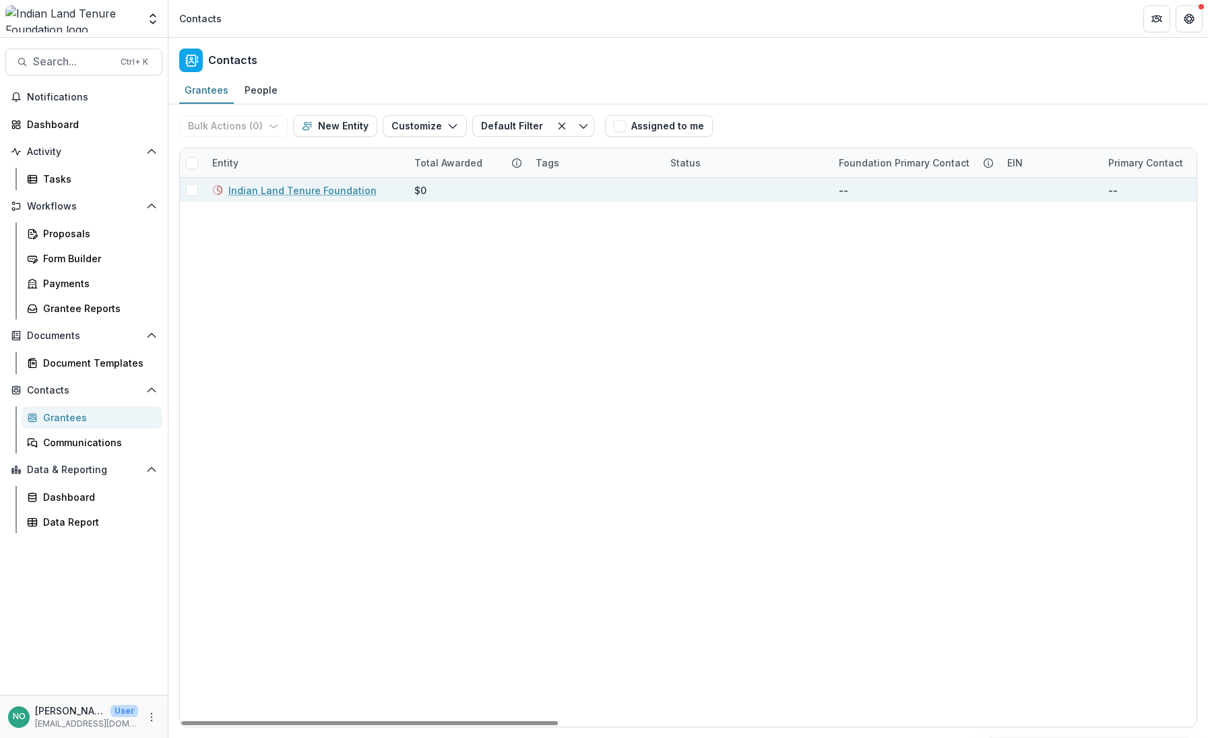
click at [257, 193] on link "Indian Land Tenure Foundation" at bounding box center [302, 190] width 148 height 14
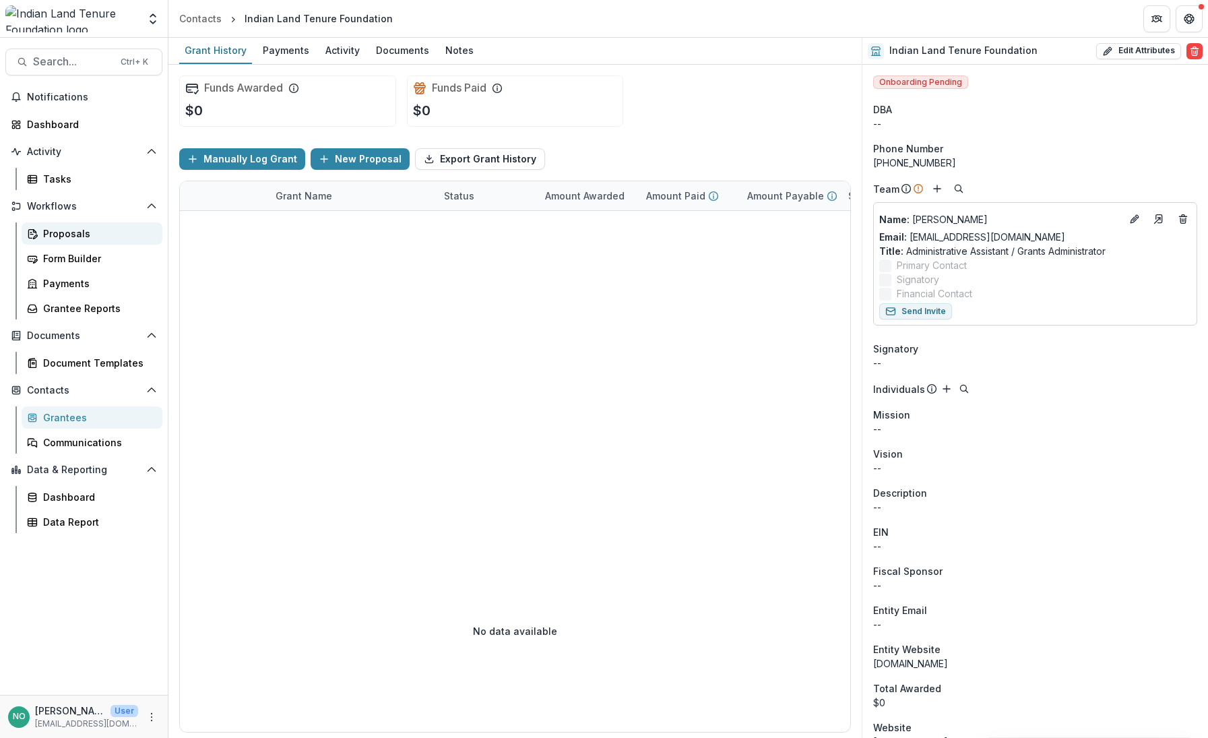
click at [73, 230] on div "Proposals" at bounding box center [97, 233] width 109 height 14
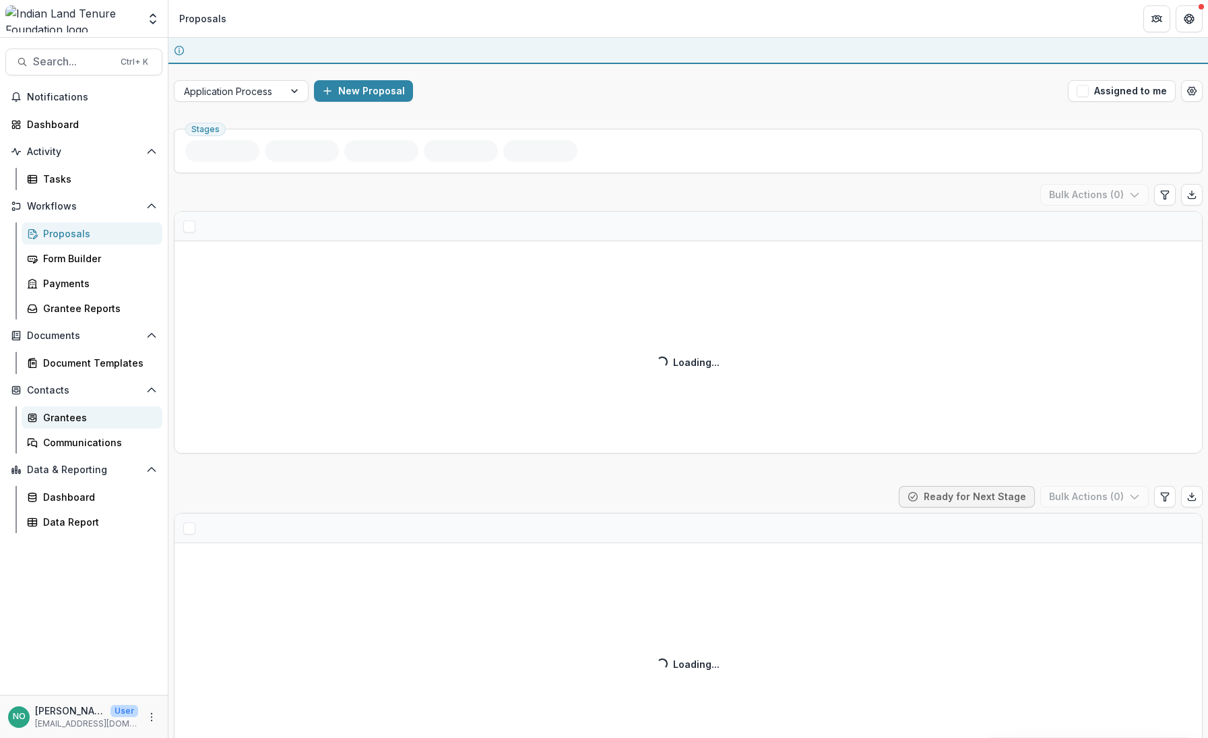
click at [52, 415] on div "Grantees" at bounding box center [97, 417] width 109 height 14
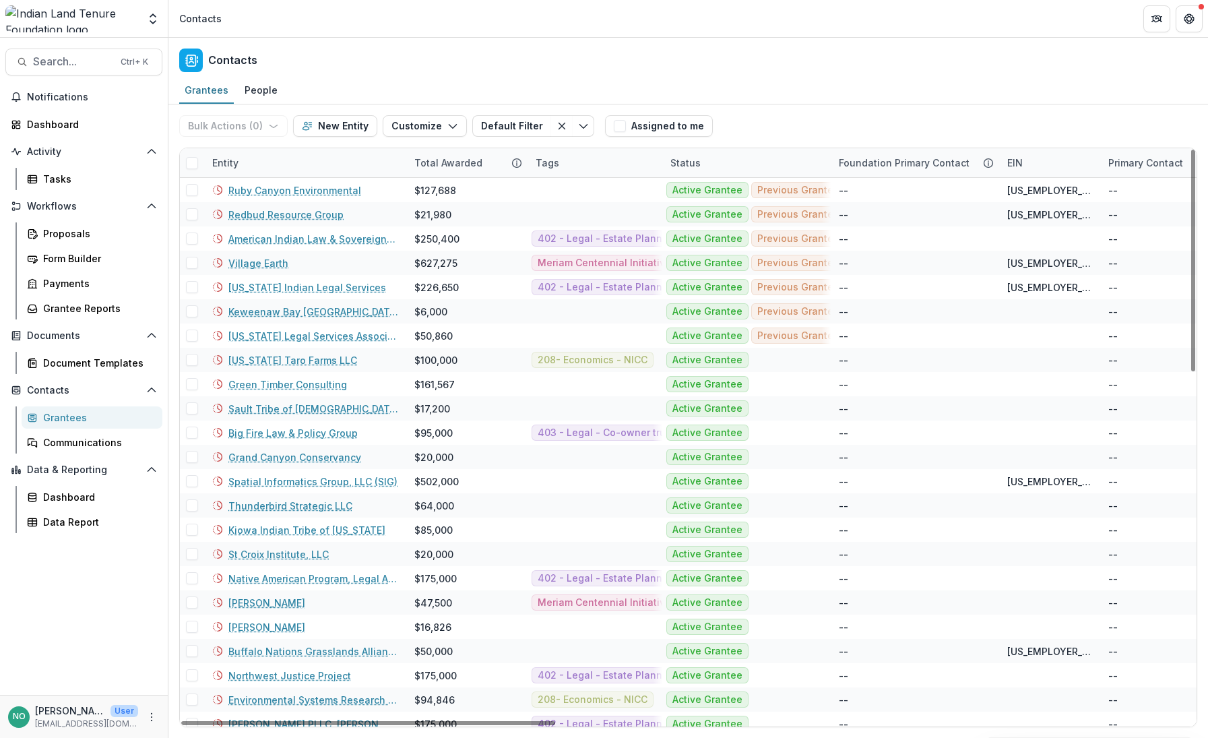
click at [277, 152] on div "Entity" at bounding box center [305, 162] width 202 height 29
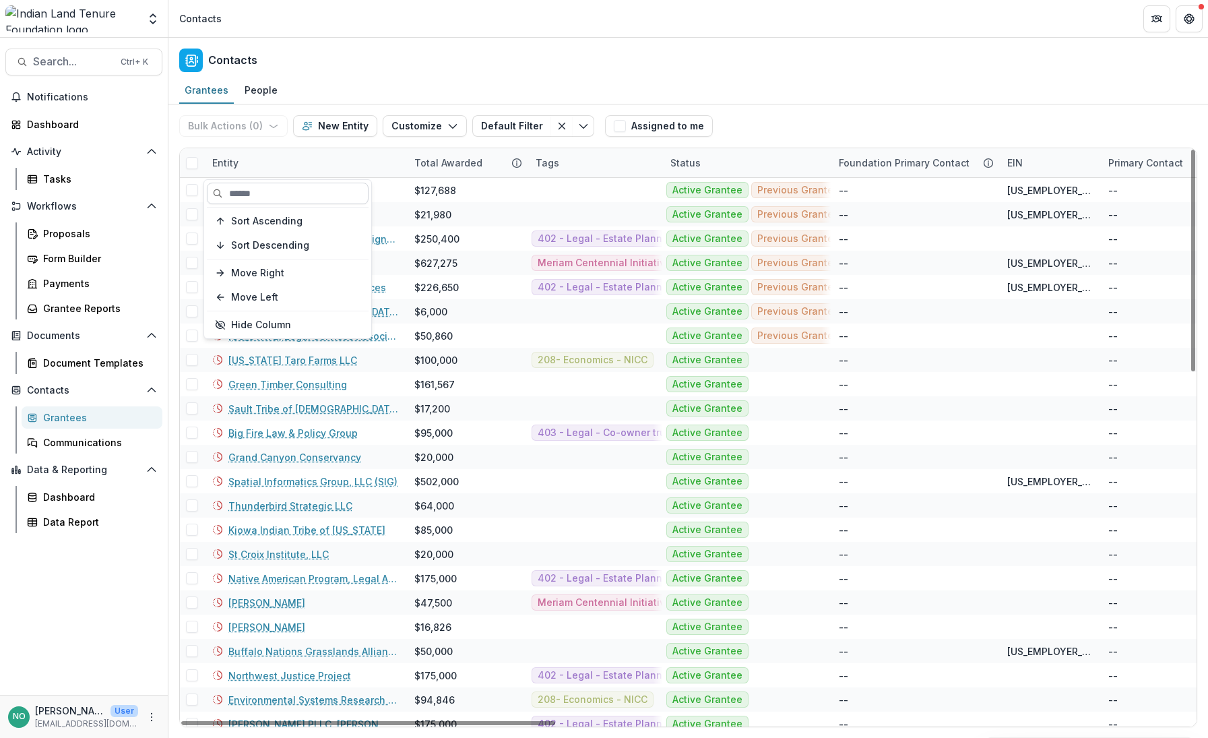
click at [245, 184] on input at bounding box center [288, 194] width 162 height 22
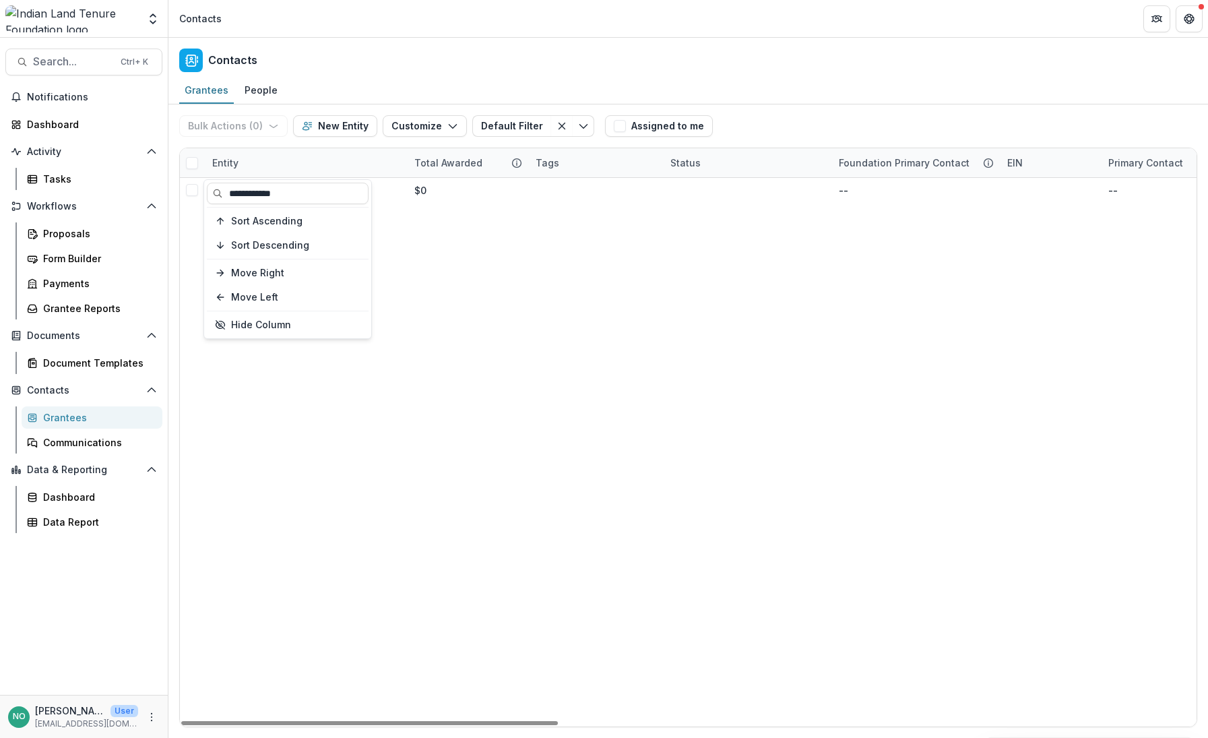
type input "**********"
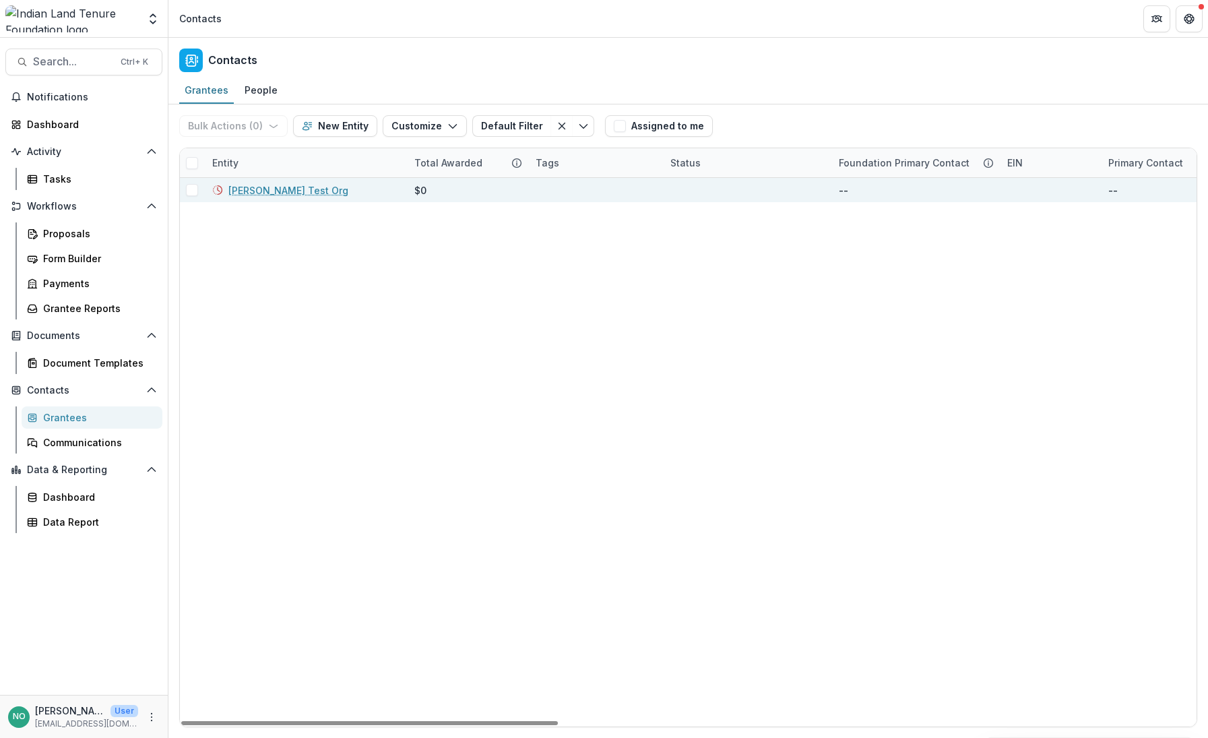
click at [309, 189] on link "[PERSON_NAME] Test Org" at bounding box center [288, 190] width 120 height 14
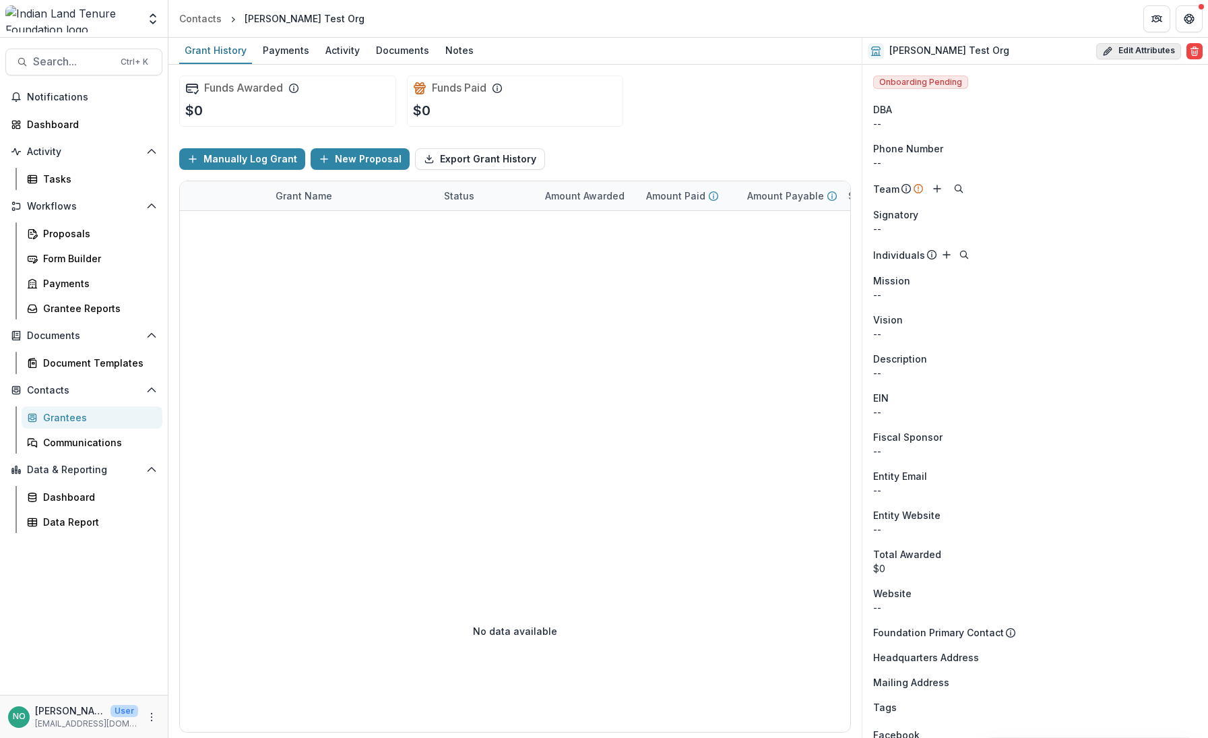
click at [1114, 46] on button "Edit Attributes" at bounding box center [1139, 51] width 85 height 16
select select
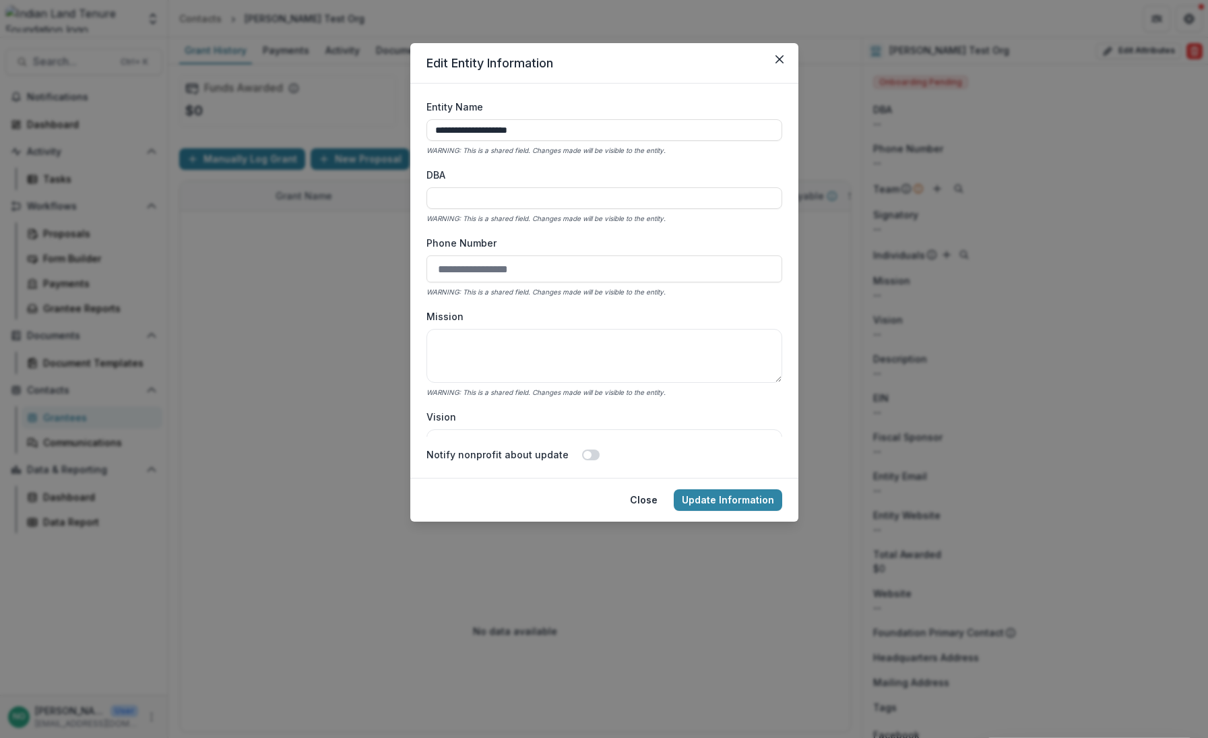
drag, startPoint x: 780, startPoint y: 112, endPoint x: 780, endPoint y: 130, distance: 18.2
click at [780, 130] on div "**********" at bounding box center [605, 268] width 356 height 337
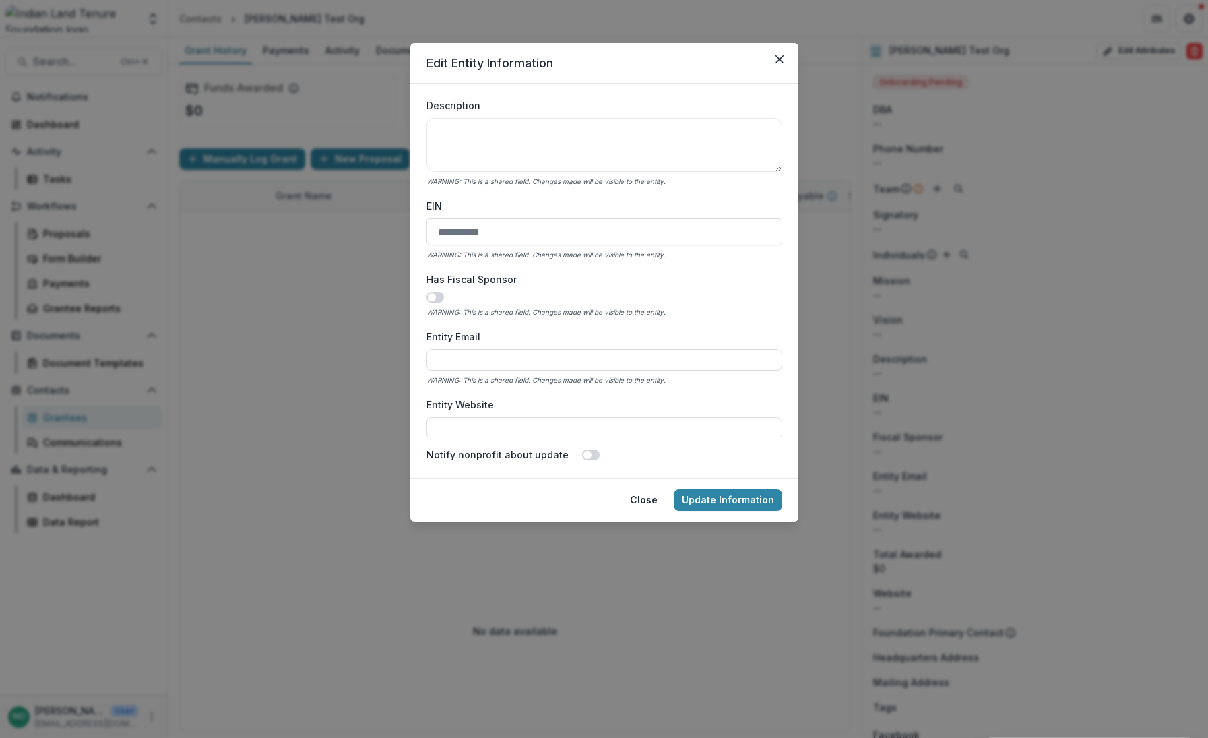
scroll to position [432, 0]
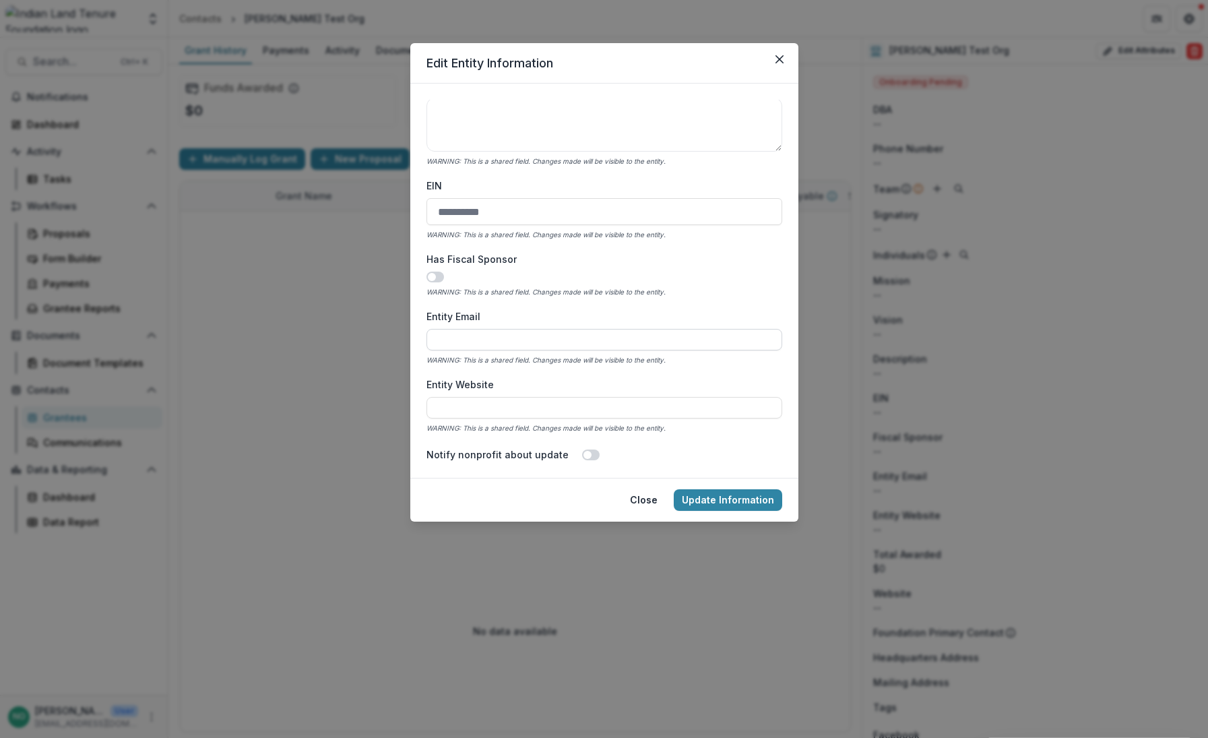
click at [465, 342] on input "Entity Email" at bounding box center [605, 340] width 356 height 22
type input "**********"
type input "*******"
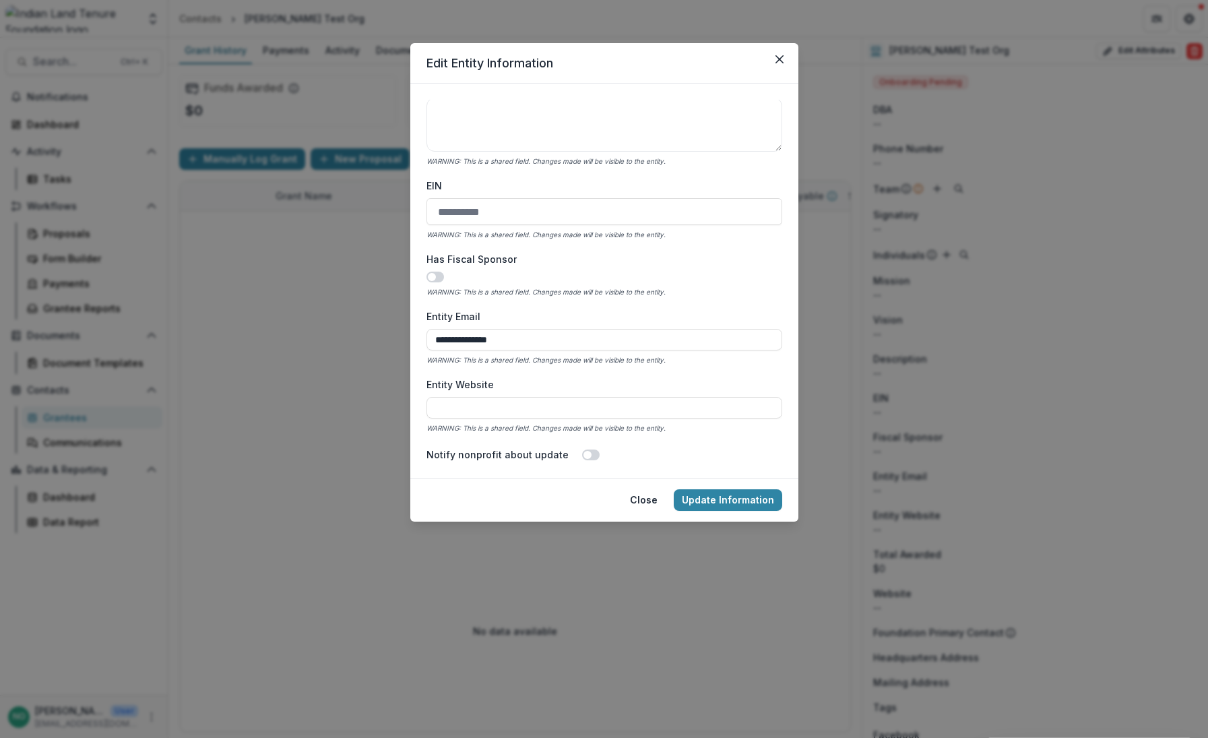
type input "**"
type input "**********"
type input "*****"
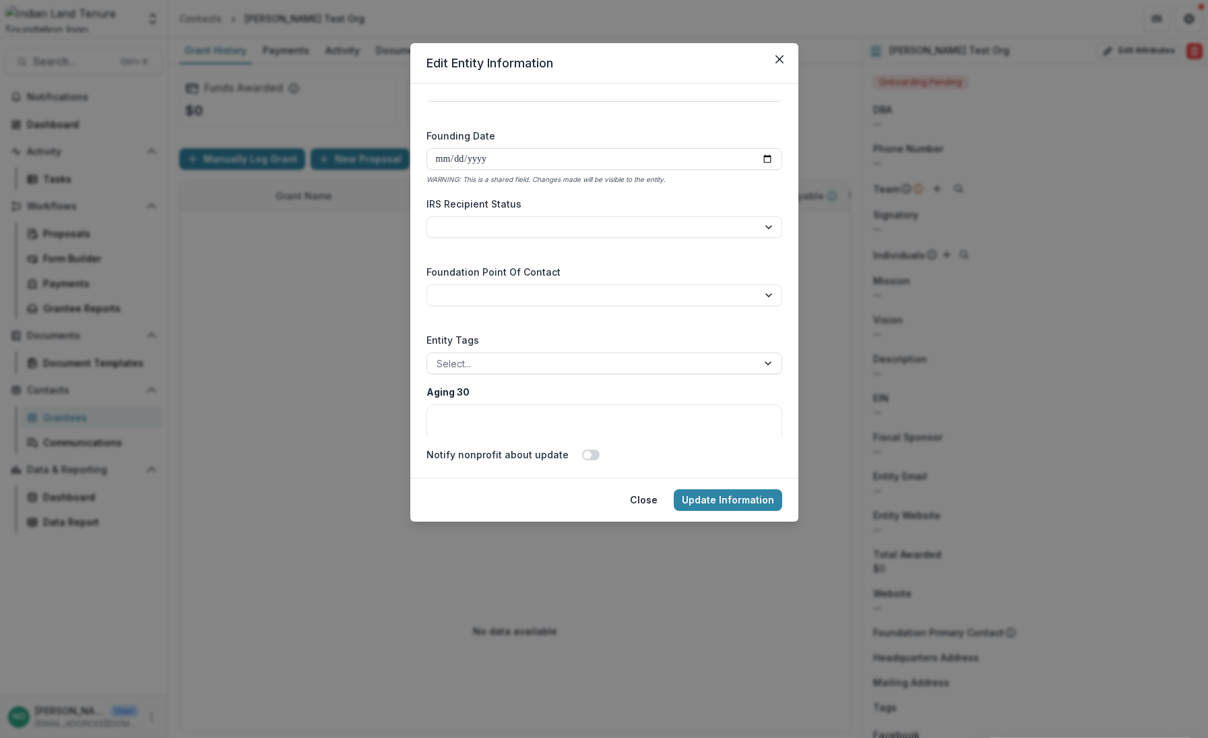
scroll to position [2232, 0]
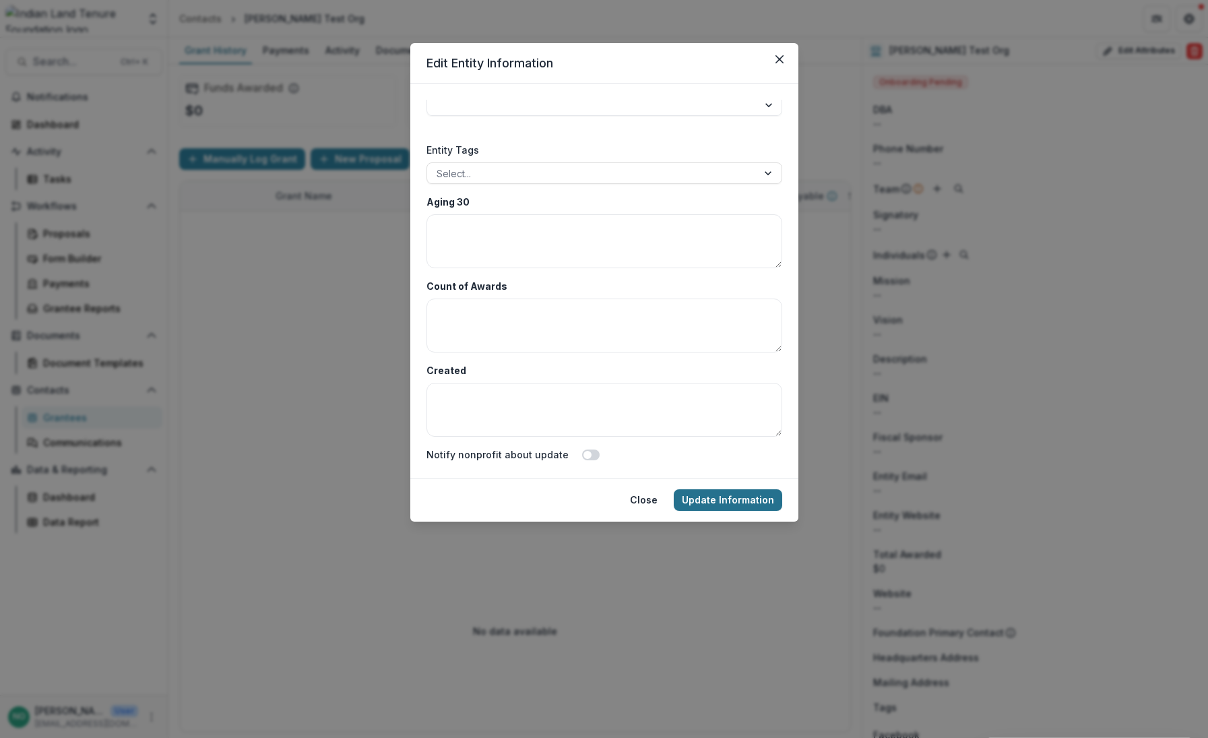
click at [717, 495] on button "Update Information" at bounding box center [728, 500] width 109 height 22
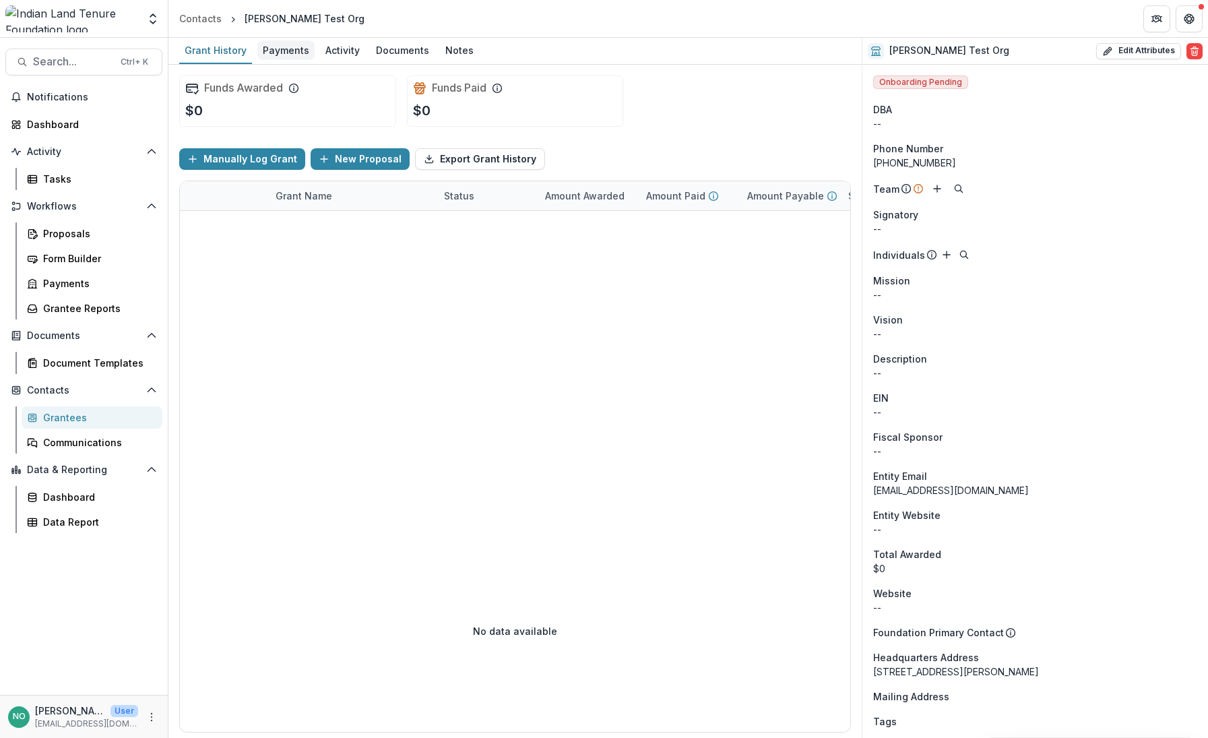
click at [268, 51] on div "Payments" at bounding box center [285, 50] width 57 height 20
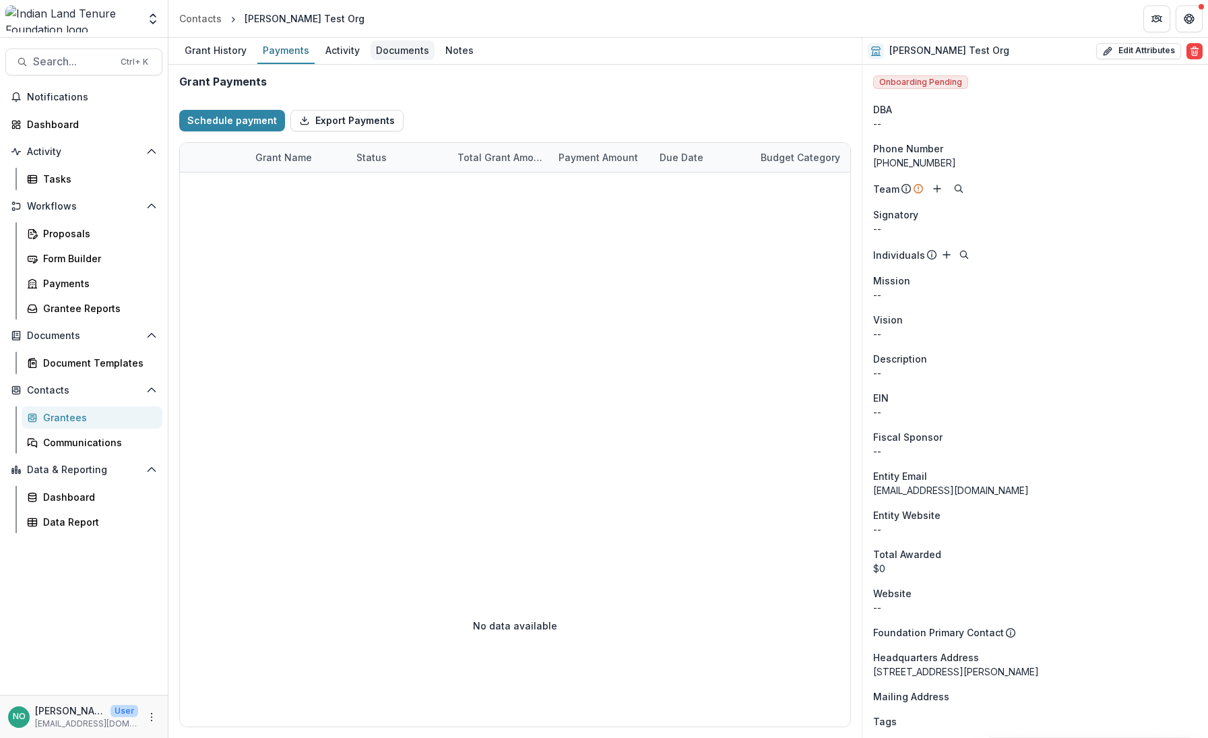
click at [381, 51] on div "Documents" at bounding box center [403, 50] width 64 height 20
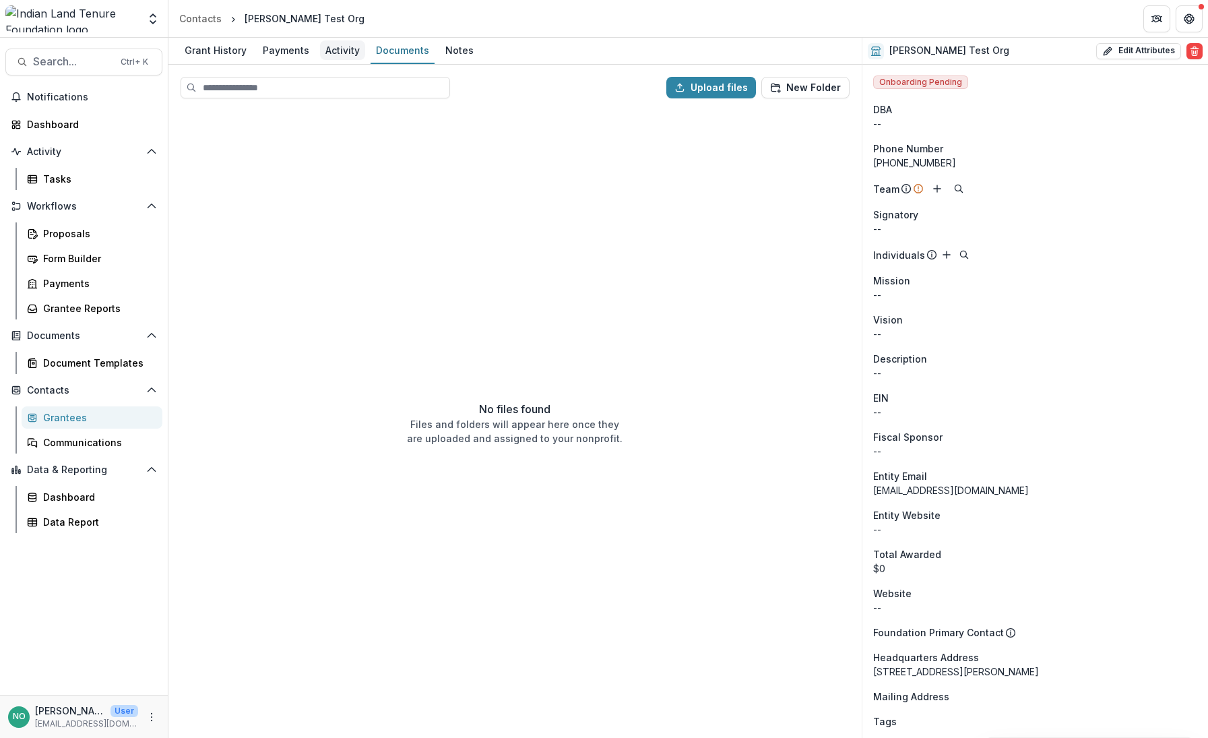
click at [331, 50] on div "Activity" at bounding box center [342, 50] width 45 height 20
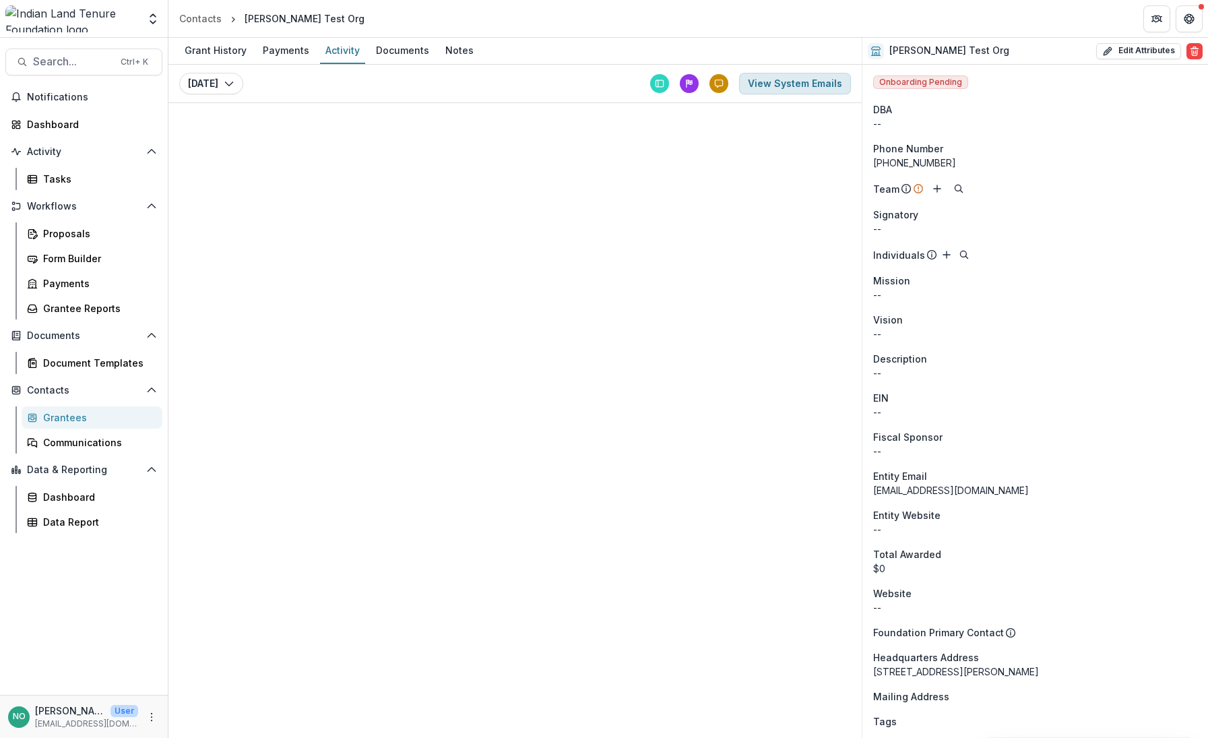
click at [782, 88] on button "View System Emails" at bounding box center [795, 84] width 112 height 22
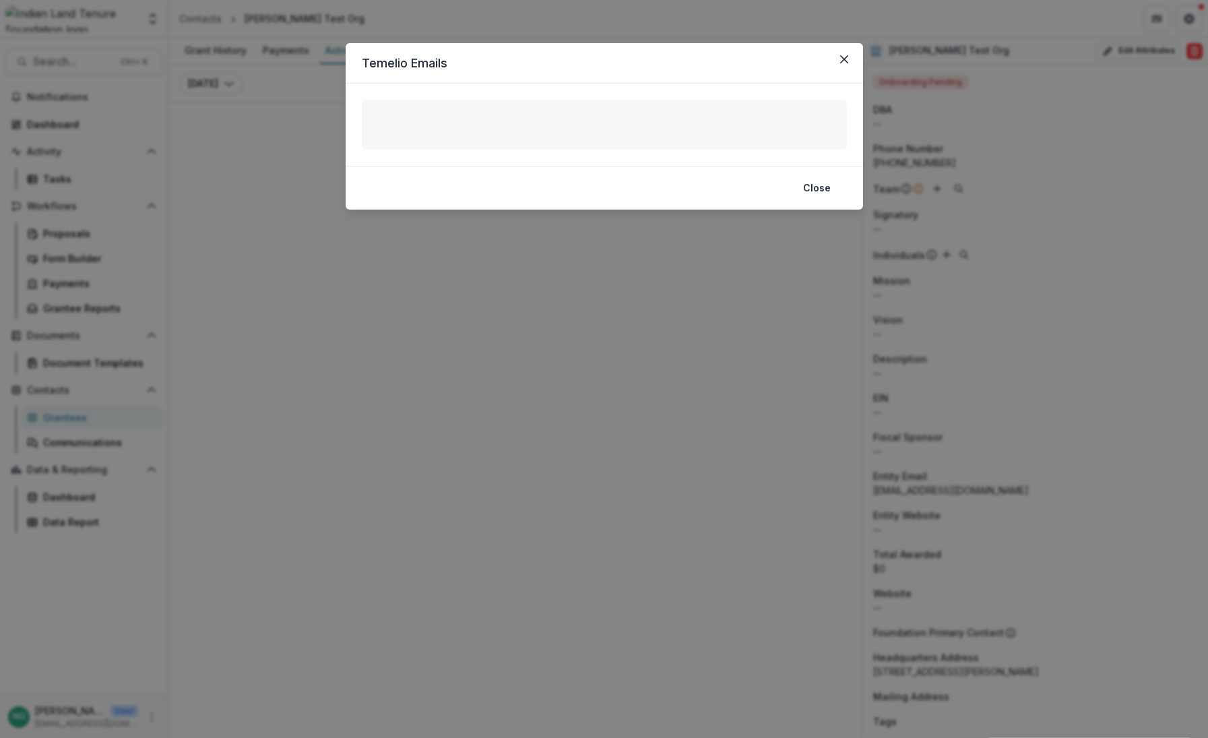
click at [638, 125] on div "Emails ( ) No emails available" at bounding box center [605, 125] width 518 height 82
click at [820, 187] on button "Close" at bounding box center [817, 188] width 44 height 22
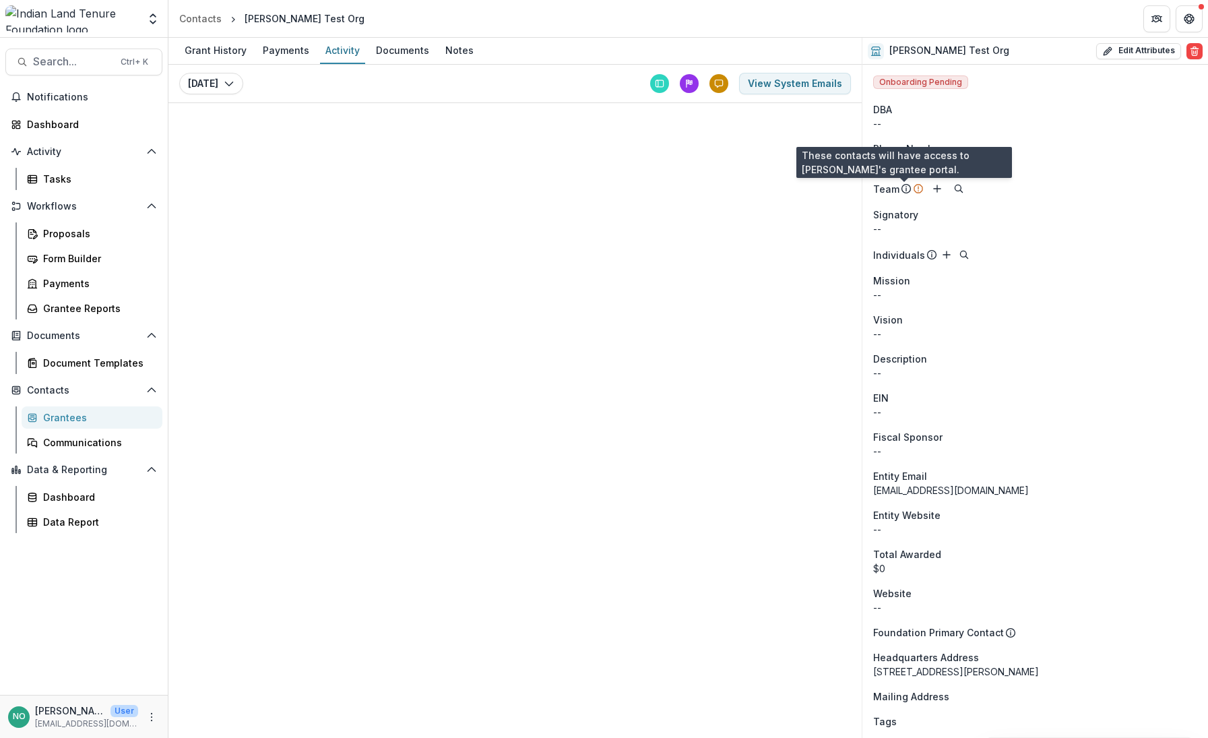
click at [906, 187] on icon at bounding box center [906, 186] width 1 height 1
click at [938, 190] on icon "Add" at bounding box center [937, 188] width 11 height 11
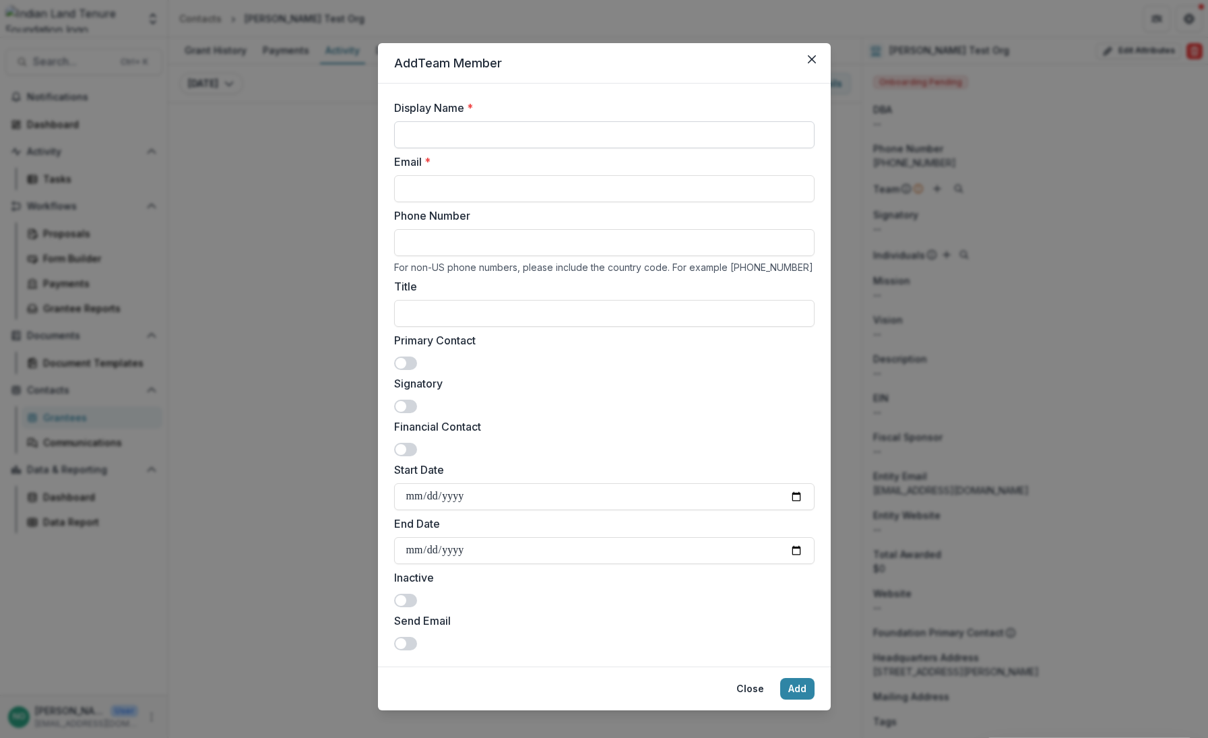
click at [464, 128] on input "Display Name *" at bounding box center [604, 134] width 421 height 27
type input "**********"
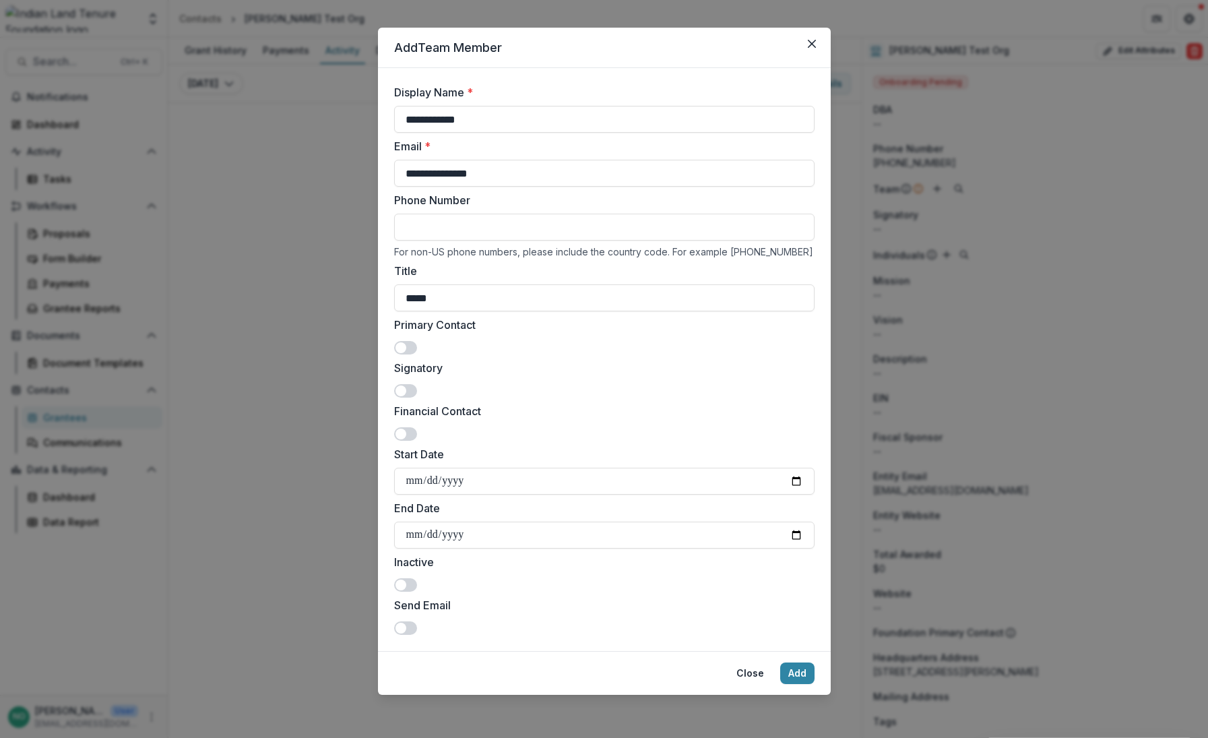
type input "*****"
click at [401, 352] on span at bounding box center [401, 347] width 11 height 11
click at [791, 671] on button "Add" at bounding box center [797, 673] width 34 height 22
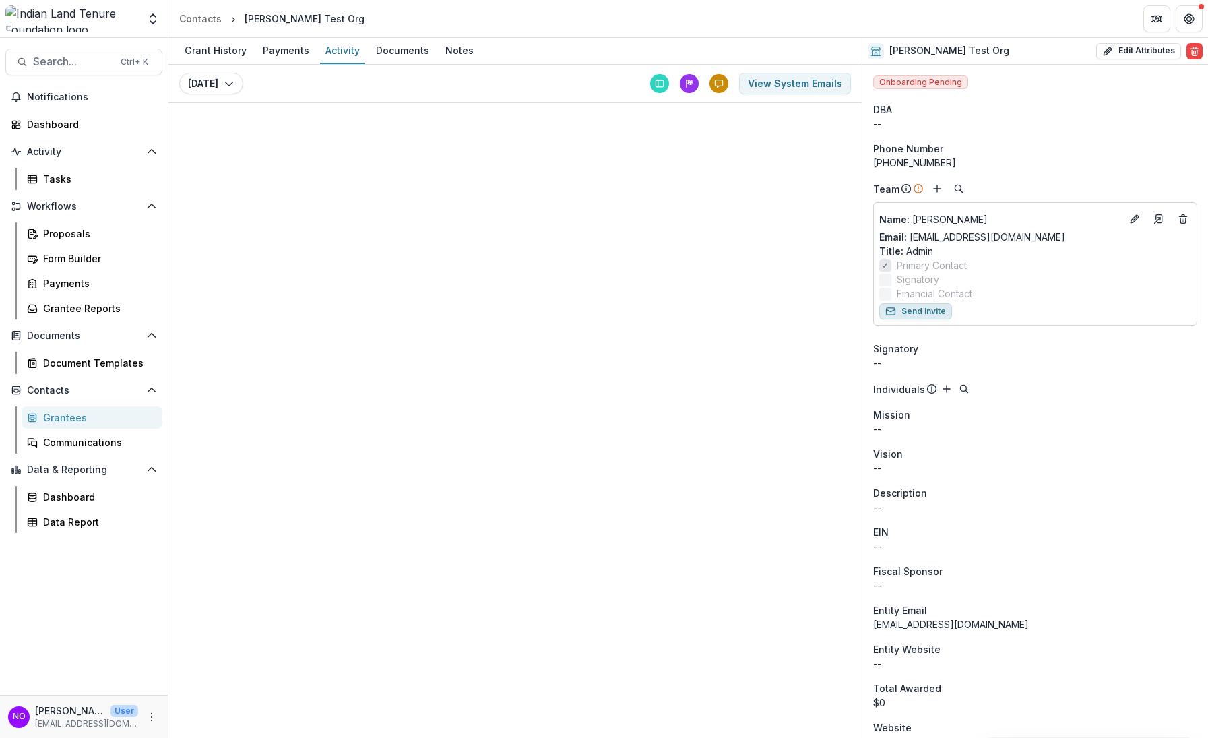
click at [917, 310] on button "Send Invite" at bounding box center [916, 311] width 73 height 16
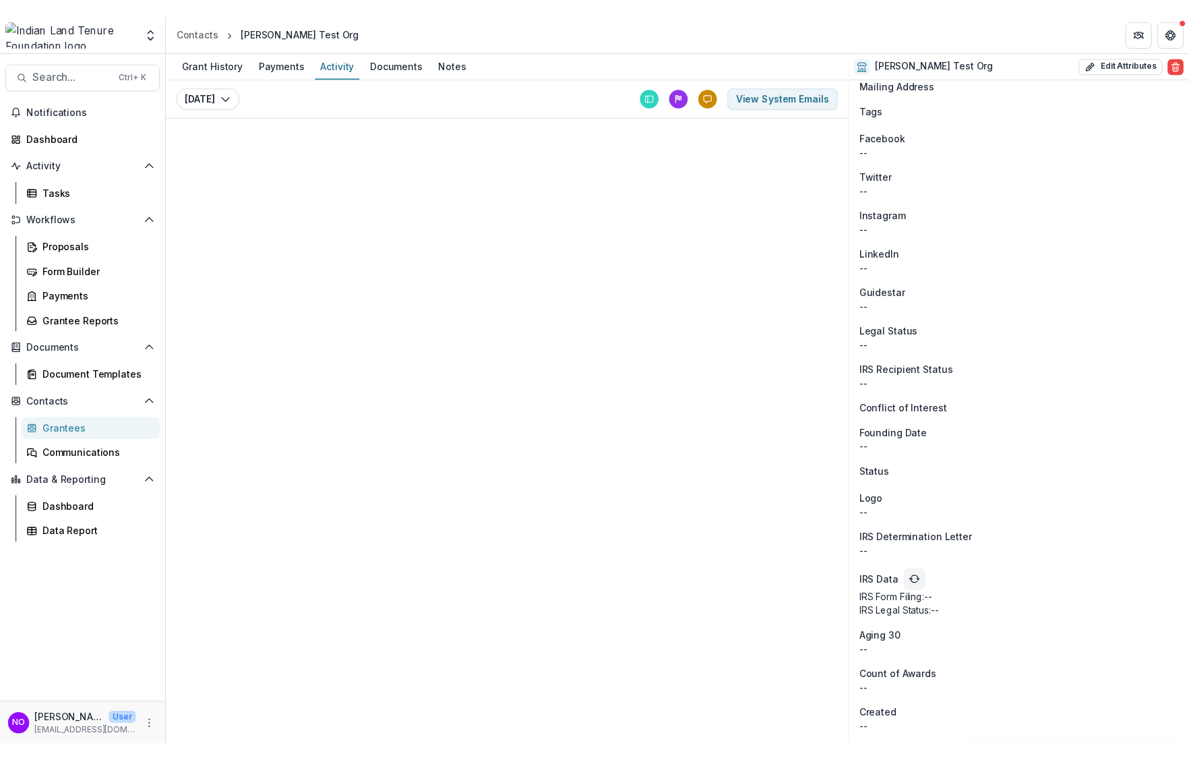
scroll to position [0, 0]
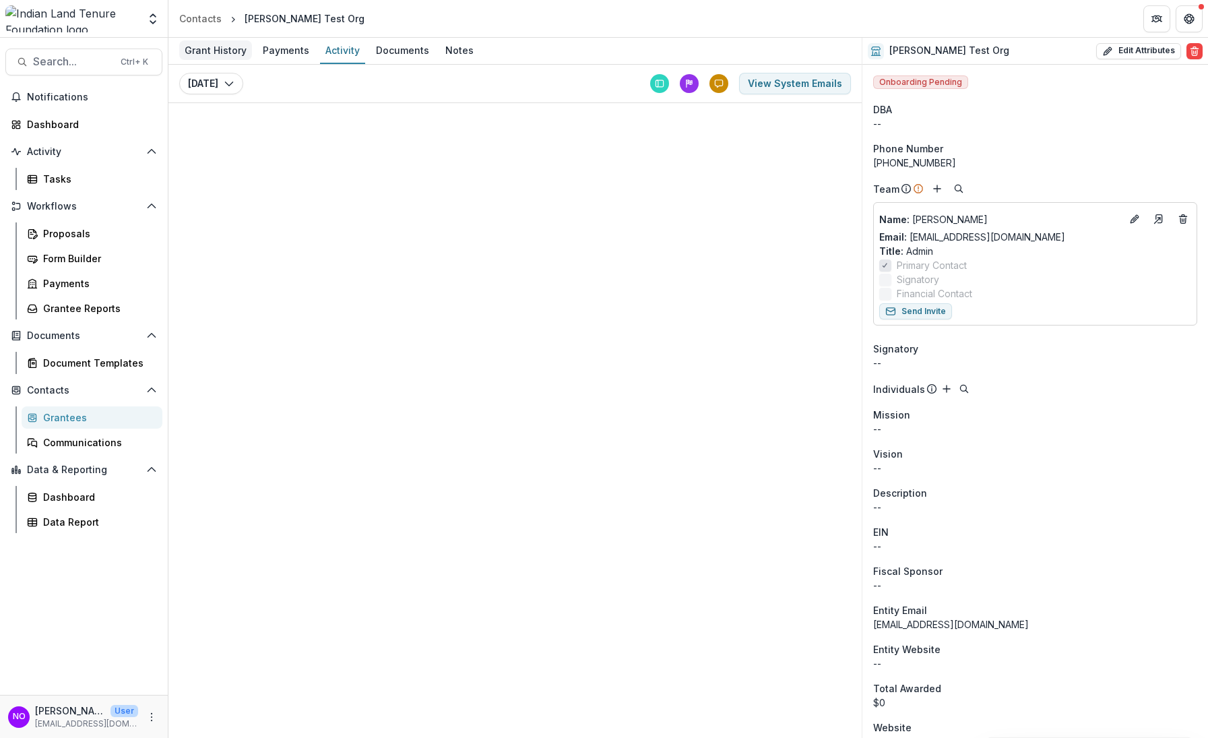
click at [193, 55] on div "Grant History" at bounding box center [215, 50] width 73 height 20
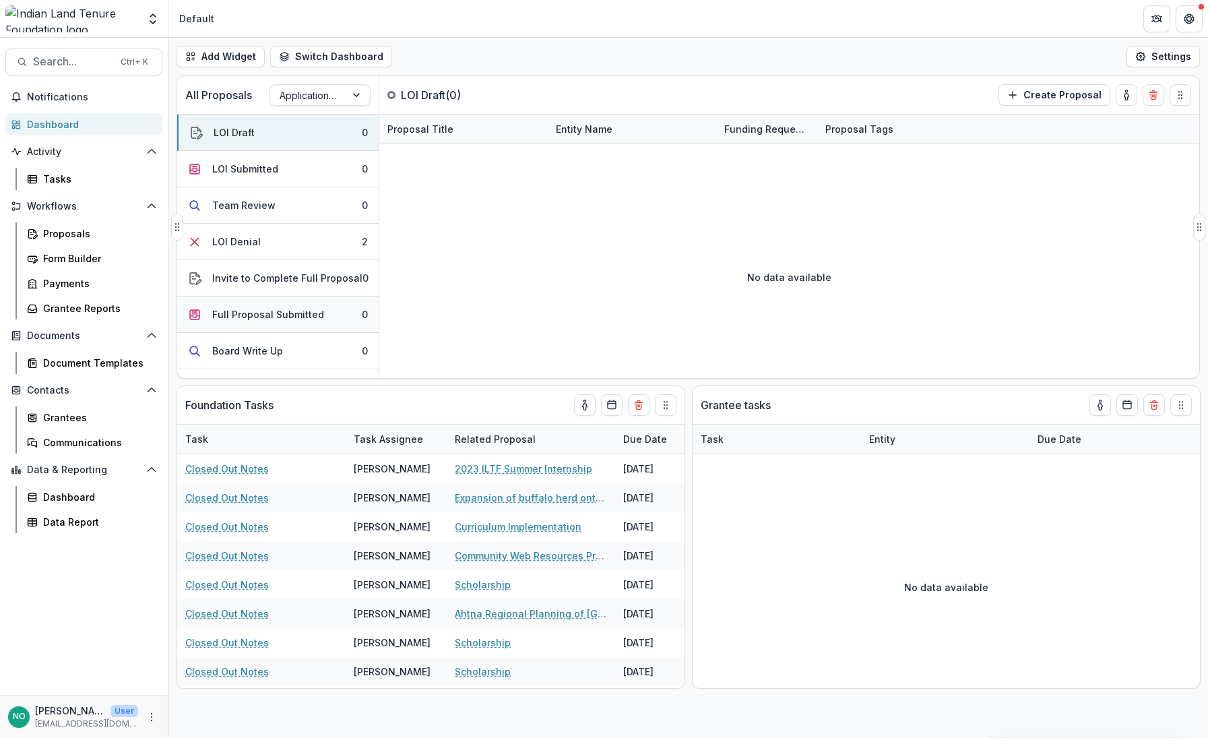
scroll to position [382, 0]
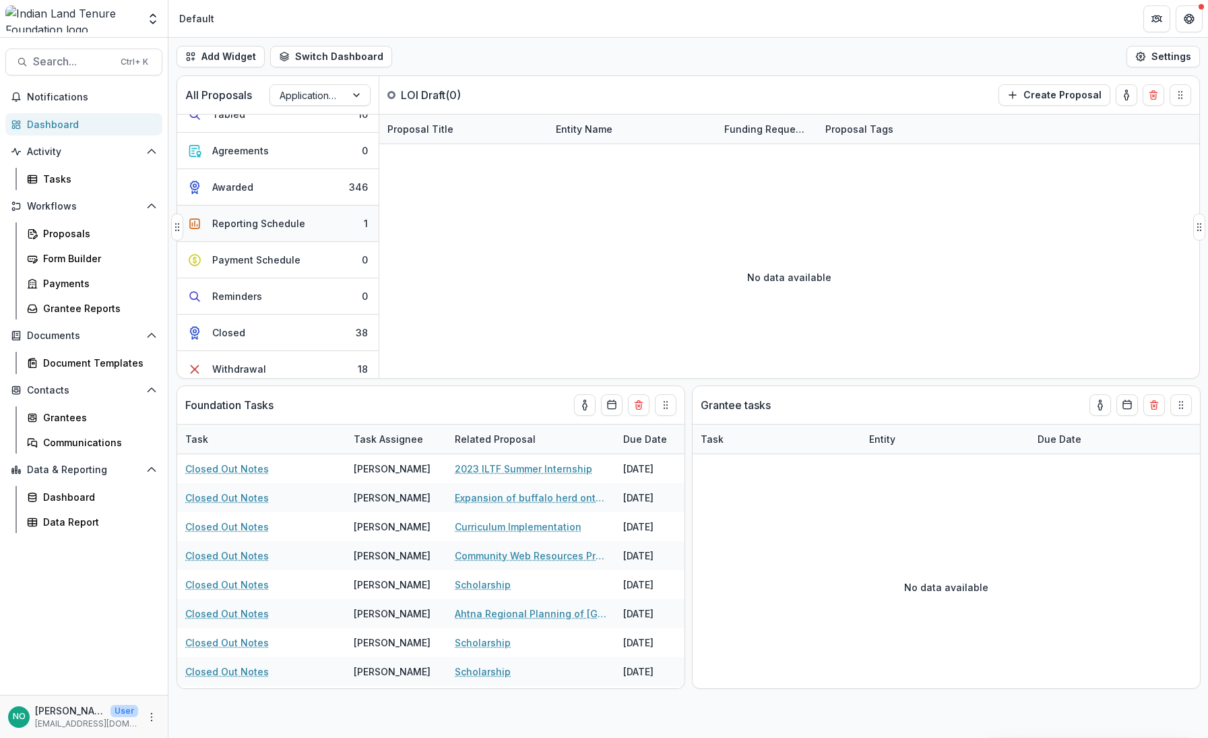
drag, startPoint x: 239, startPoint y: 220, endPoint x: 239, endPoint y: 209, distance: 10.8
click at [239, 209] on button "Reporting Schedule 1" at bounding box center [278, 224] width 202 height 36
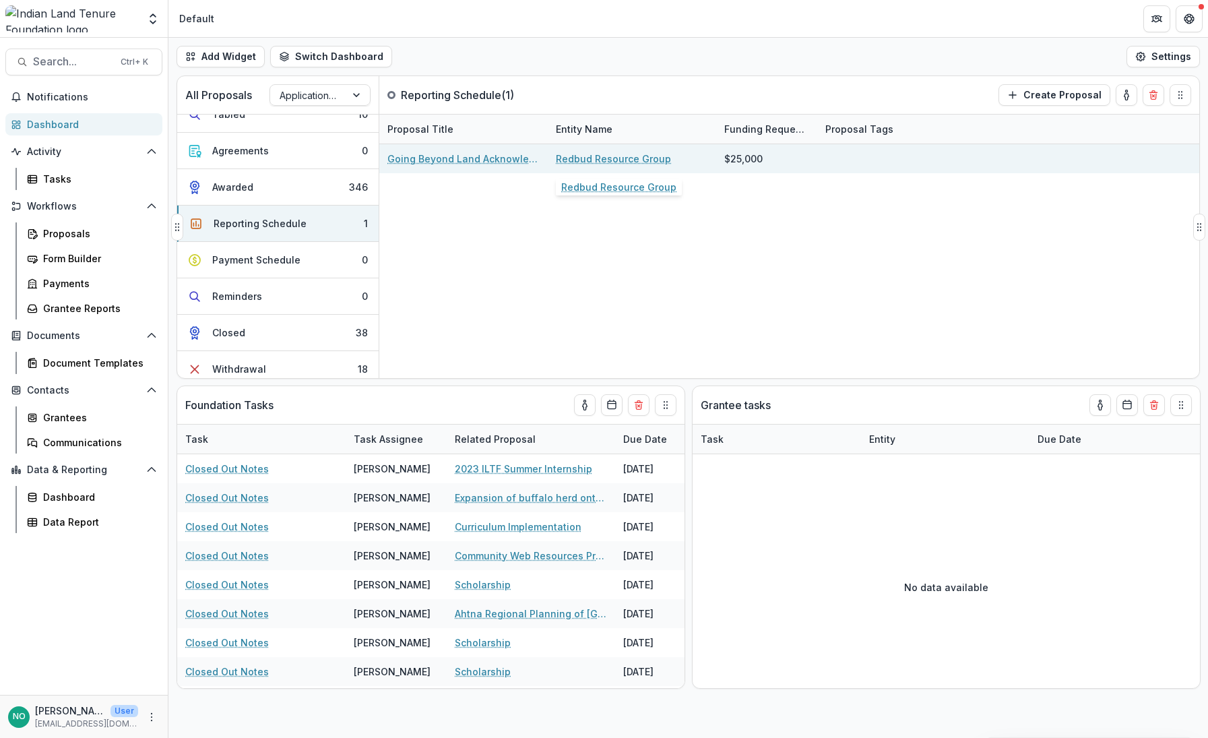
click at [580, 154] on link "Redbud Resource Group" at bounding box center [613, 159] width 115 height 14
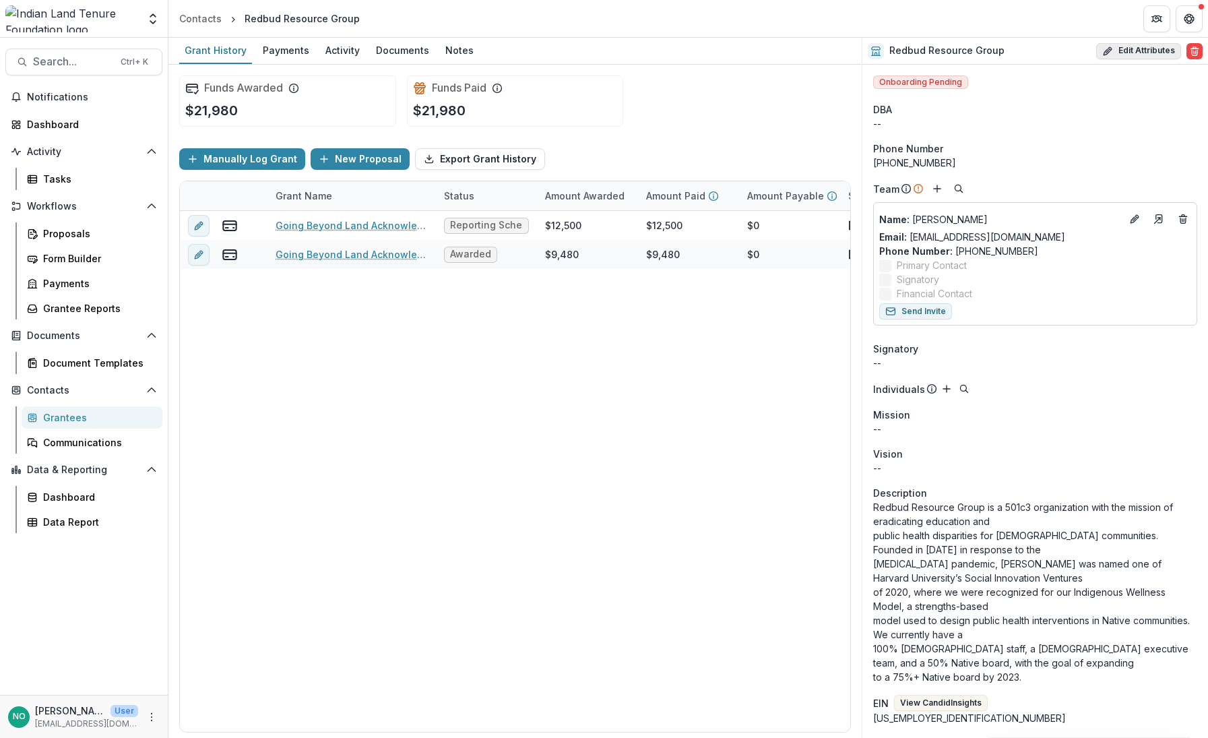
click at [1121, 46] on button "Edit Attributes" at bounding box center [1139, 51] width 85 height 16
select select
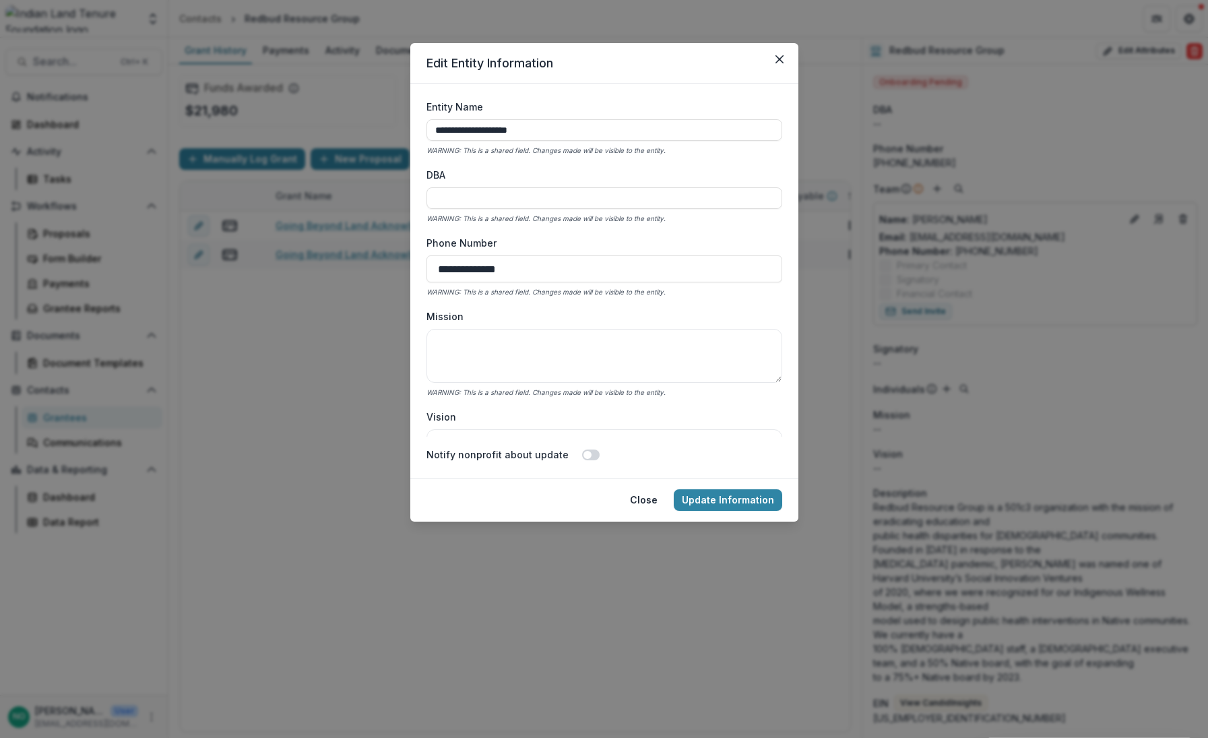
scroll to position [382, 0]
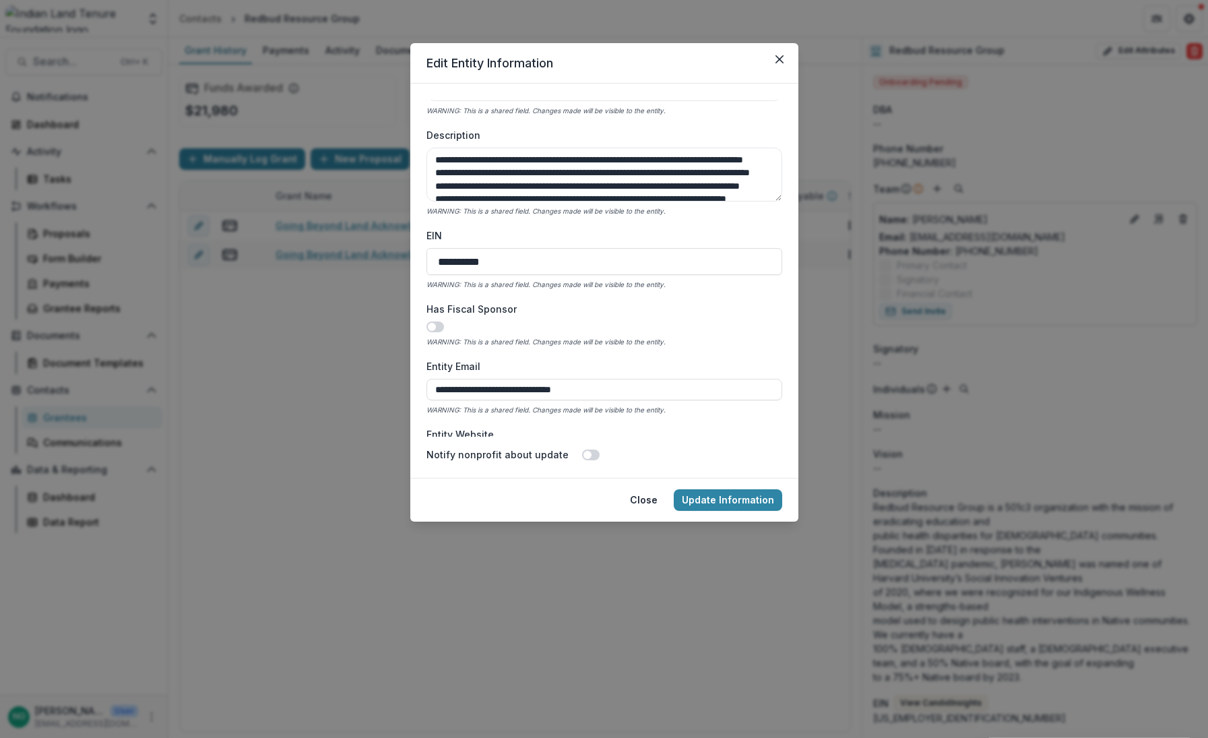
click at [778, 178] on div "**********" at bounding box center [605, 268] width 356 height 337
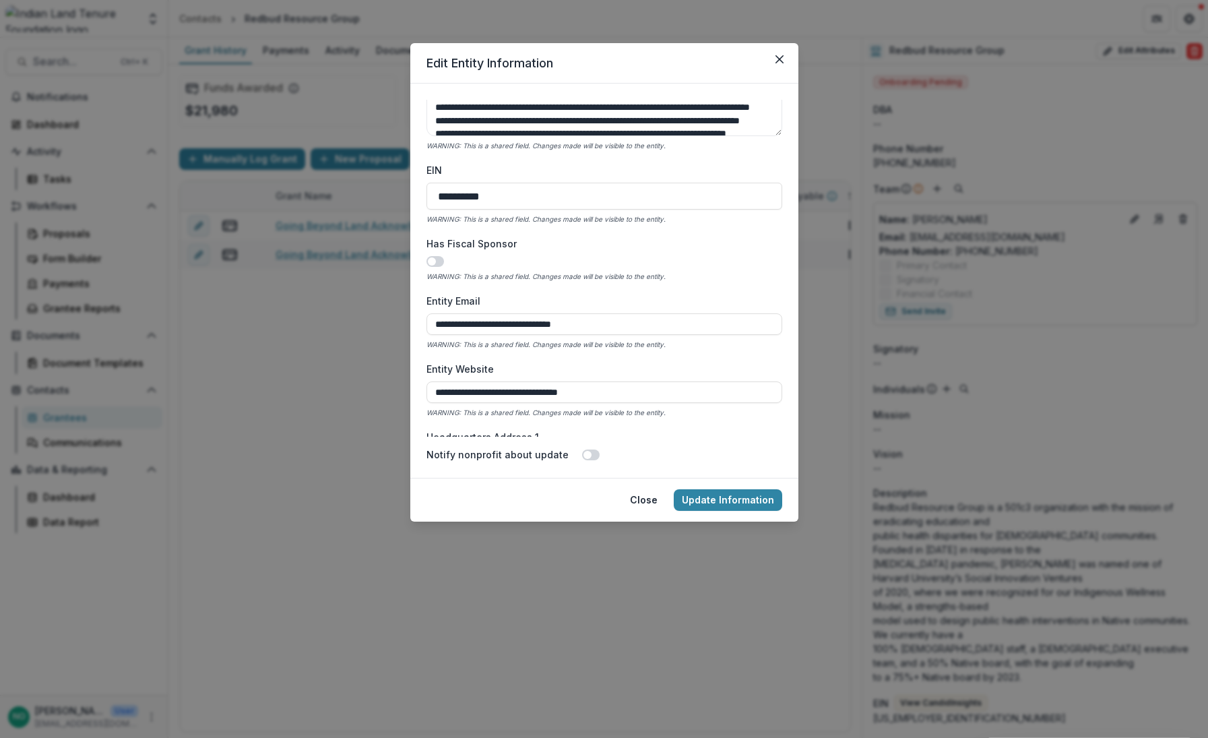
scroll to position [401, 0]
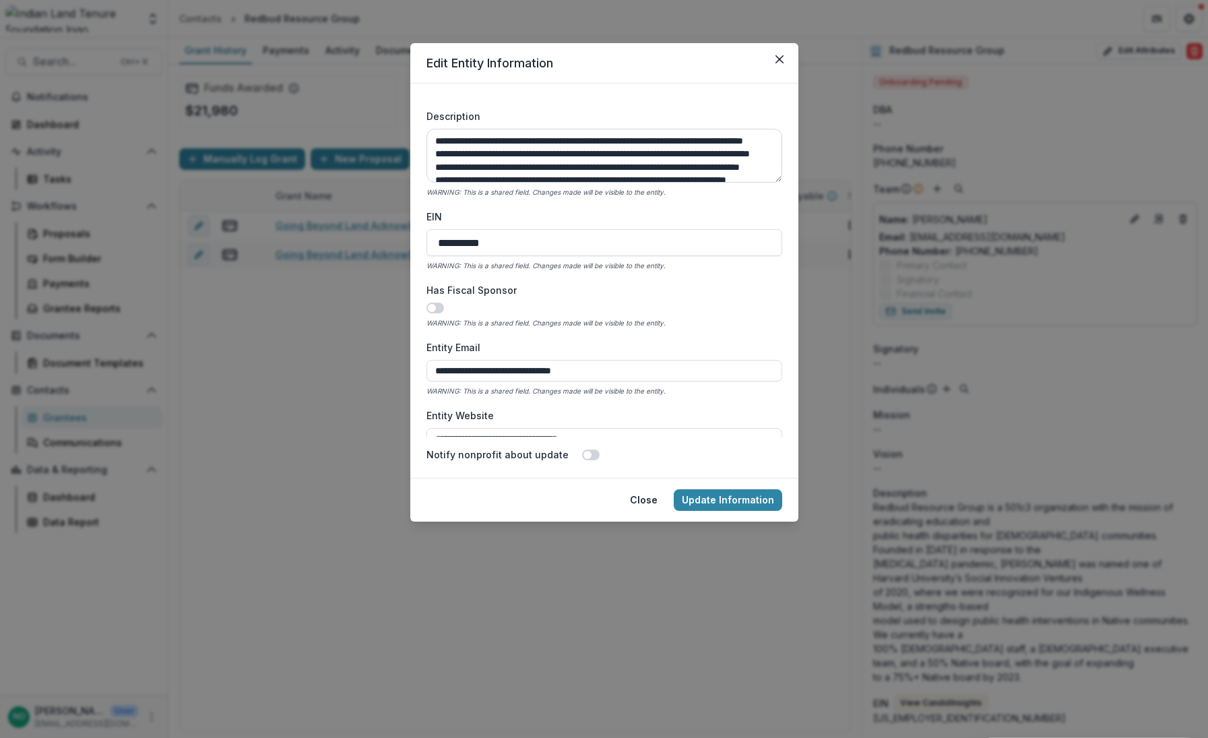
click at [565, 158] on textarea "**********" at bounding box center [605, 156] width 356 height 54
drag, startPoint x: 656, startPoint y: 166, endPoint x: 857, endPoint y: 192, distance: 201.8
click at [658, 165] on textarea "**********" at bounding box center [605, 156] width 356 height 54
drag, startPoint x: 782, startPoint y: 178, endPoint x: 780, endPoint y: 193, distance: 14.9
click at [780, 193] on div "**********" at bounding box center [605, 268] width 356 height 337
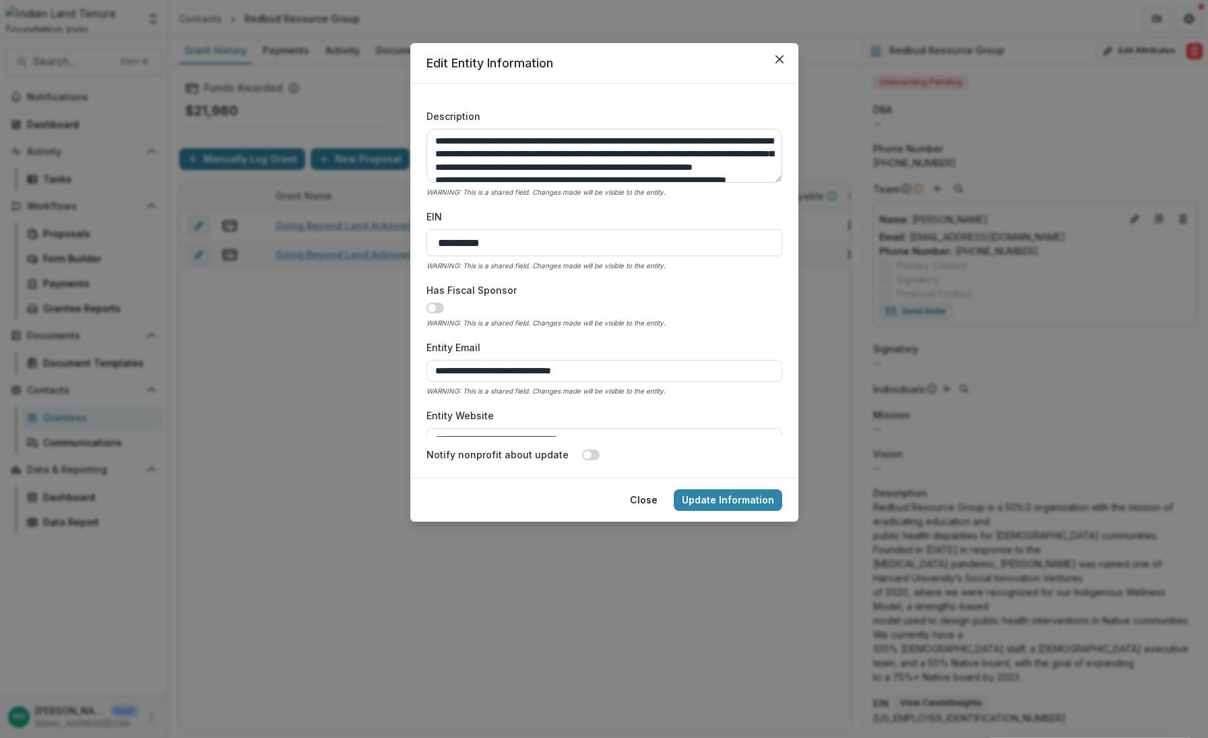
click at [762, 163] on textarea "**********" at bounding box center [605, 156] width 356 height 54
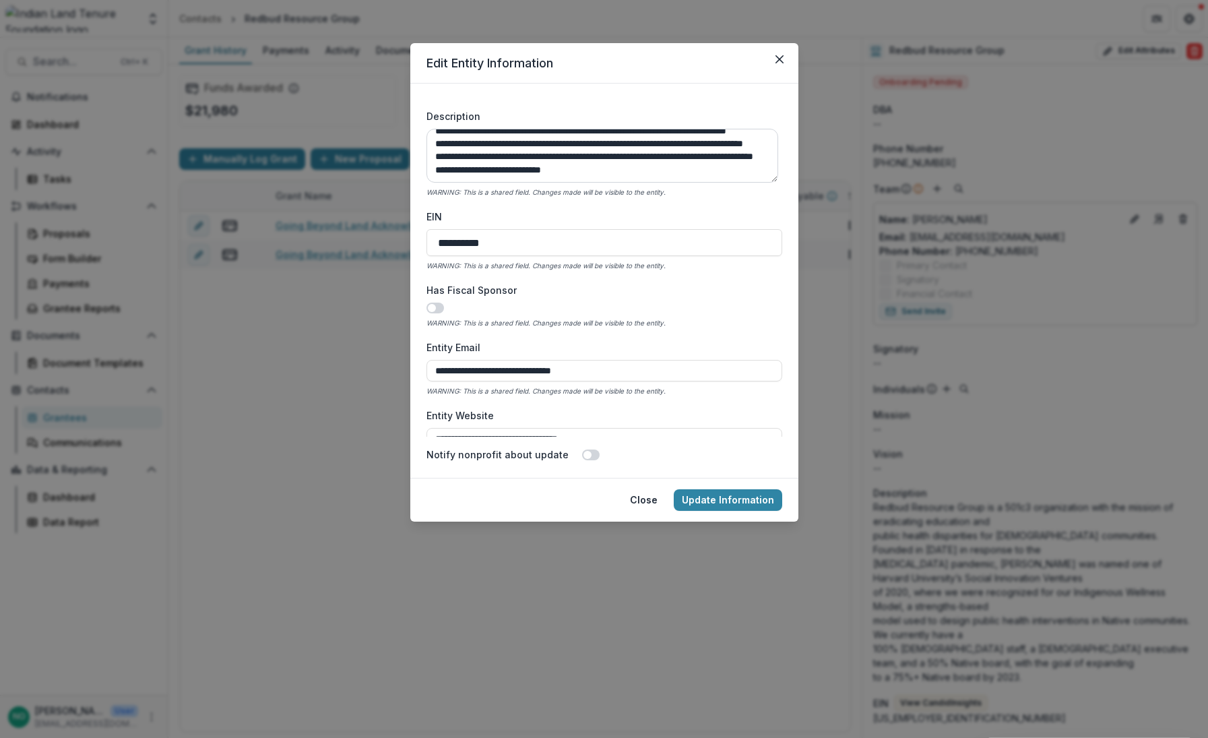
scroll to position [114, 0]
click at [782, 158] on form "**********" at bounding box center [604, 281] width 388 height 394
click at [543, 133] on textarea "**********" at bounding box center [603, 156] width 352 height 54
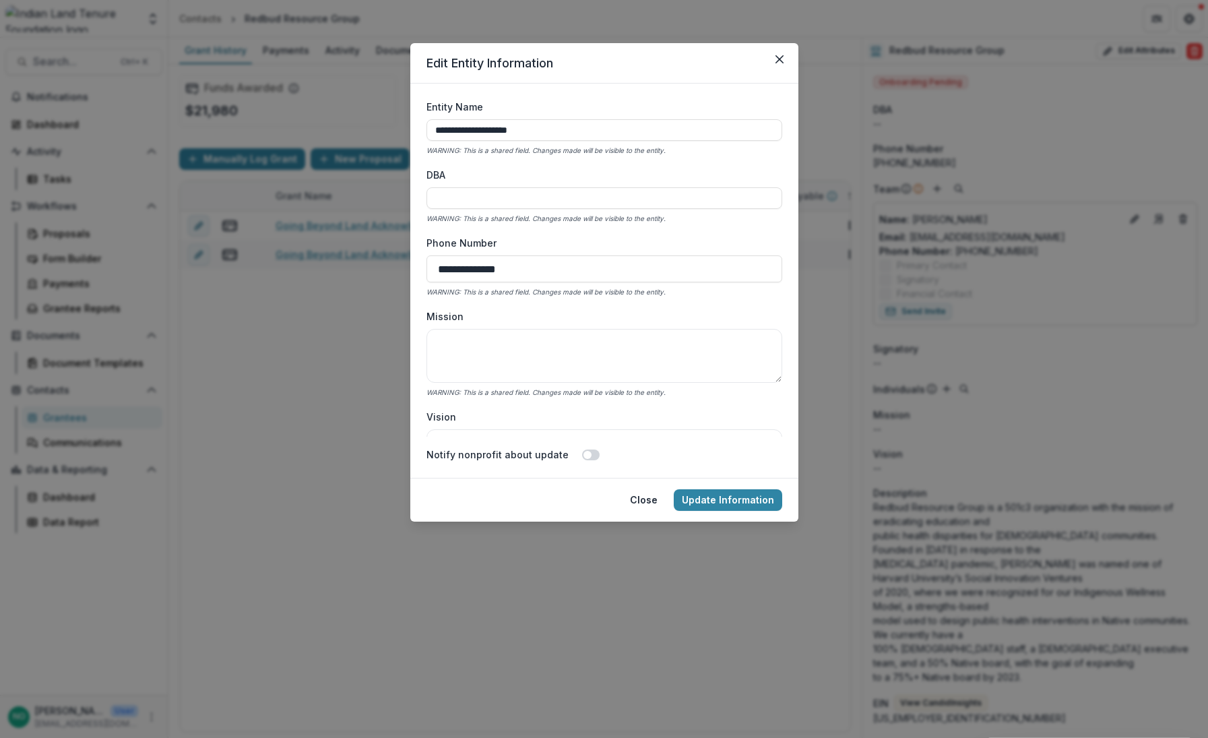
scroll to position [2232, 0]
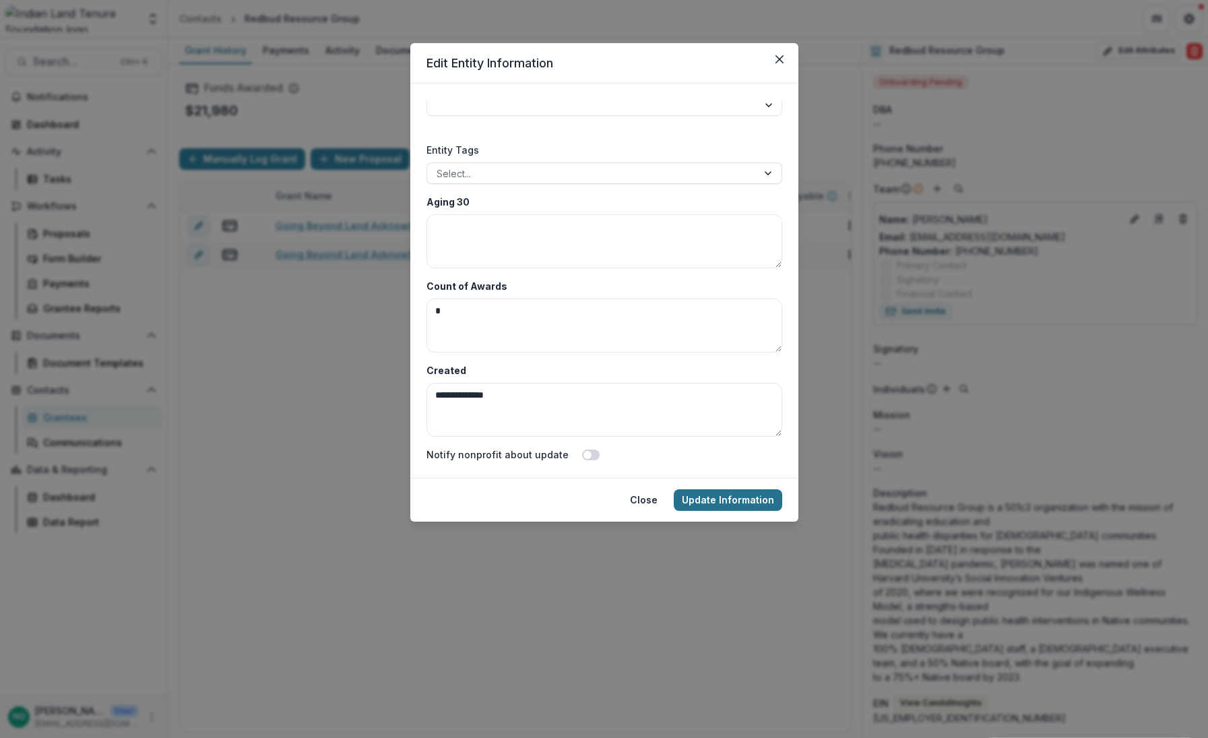
type textarea "**********"
click at [708, 493] on button "Update Information" at bounding box center [728, 500] width 109 height 22
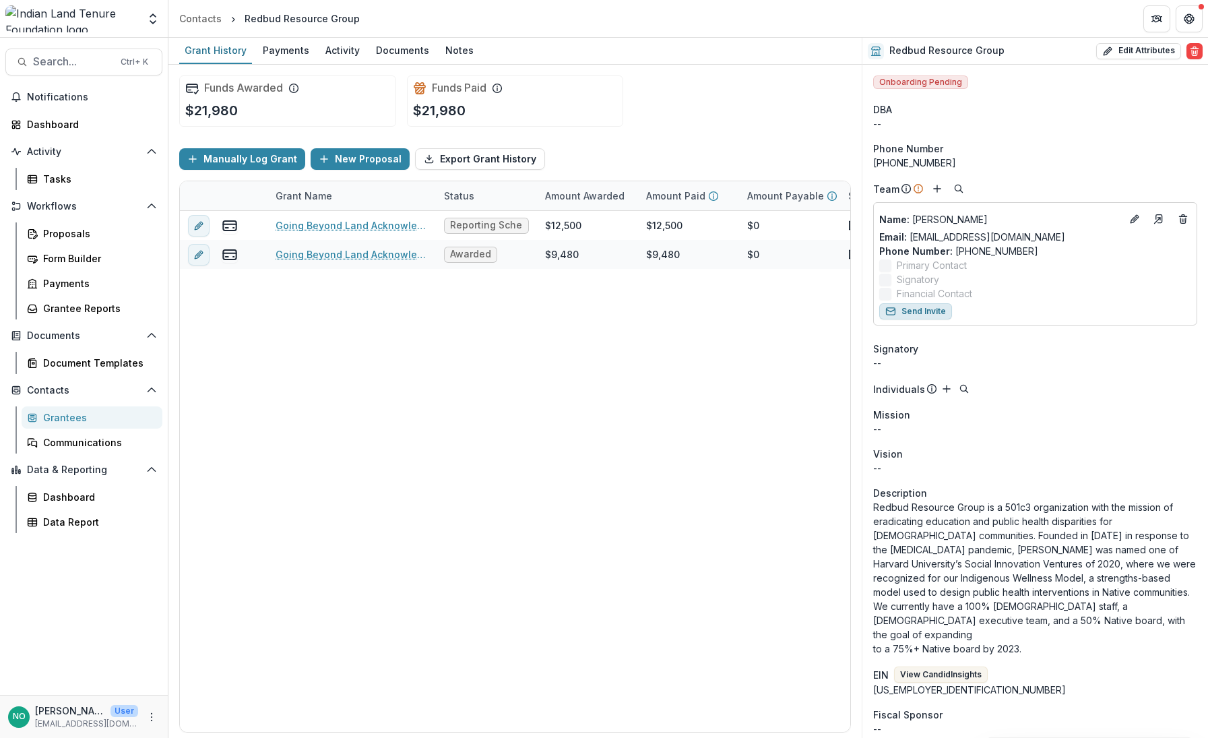
click at [908, 307] on button "Send Invite" at bounding box center [916, 311] width 73 height 16
click at [342, 55] on div "Activity" at bounding box center [342, 50] width 45 height 20
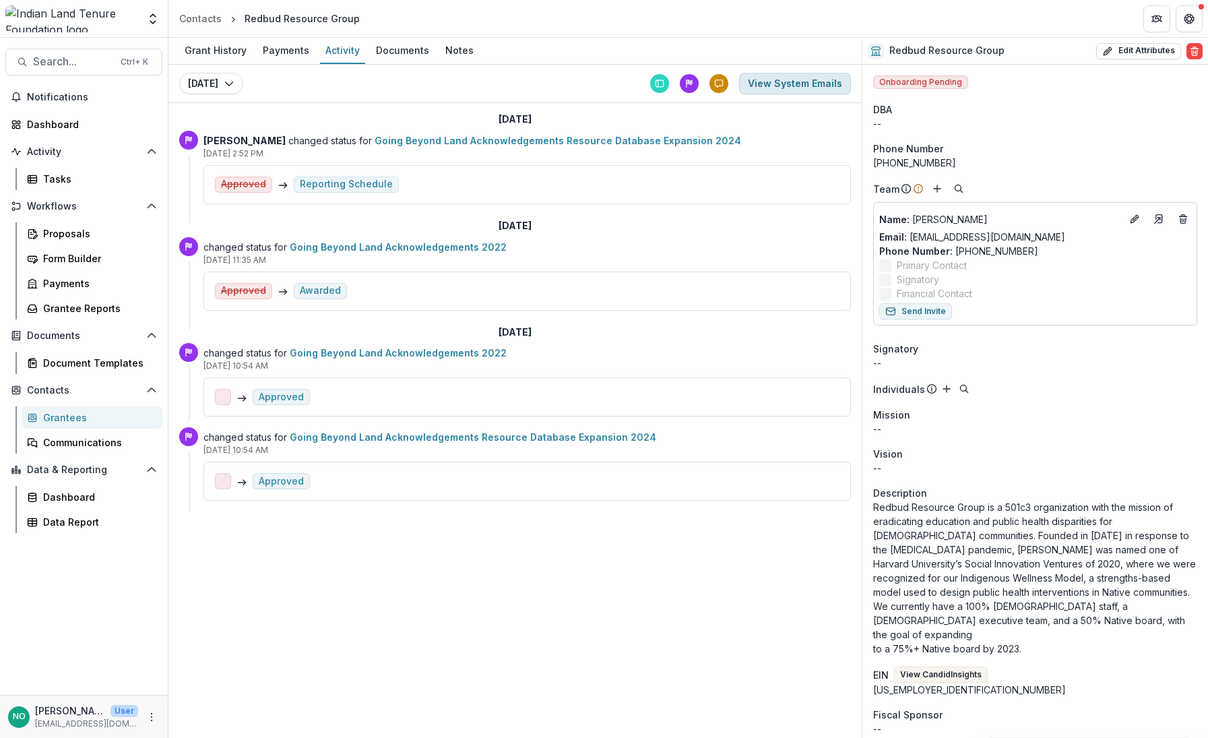
click at [796, 90] on button "View System Emails" at bounding box center [795, 84] width 112 height 22
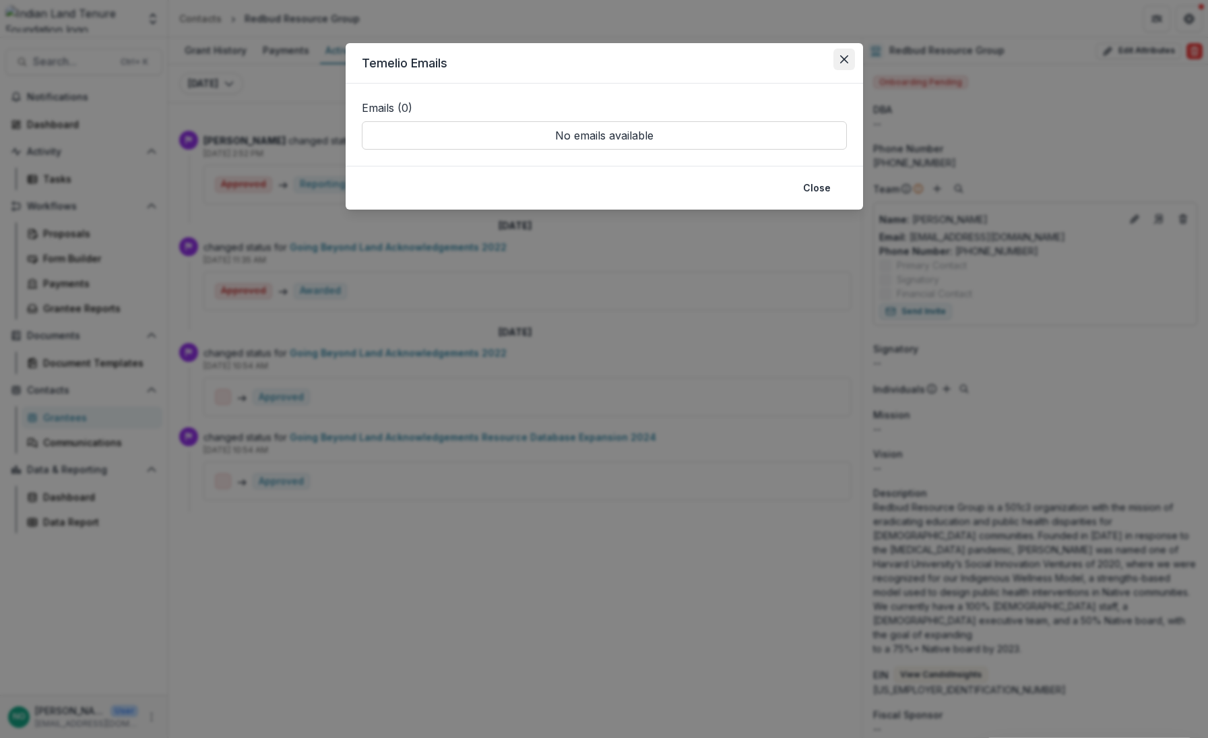
click at [846, 57] on icon "Close" at bounding box center [844, 59] width 8 height 8
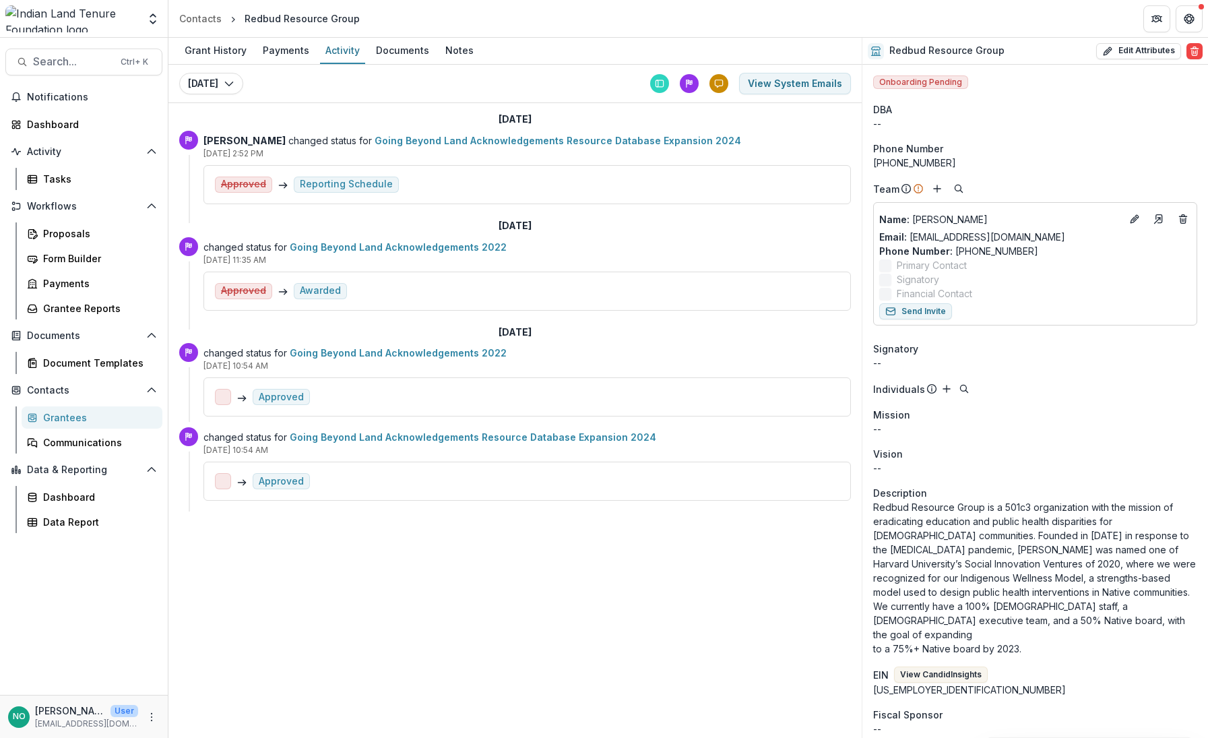
click at [349, 388] on div "Approved" at bounding box center [528, 396] width 648 height 39
click at [662, 82] on icon at bounding box center [659, 83] width 9 height 9
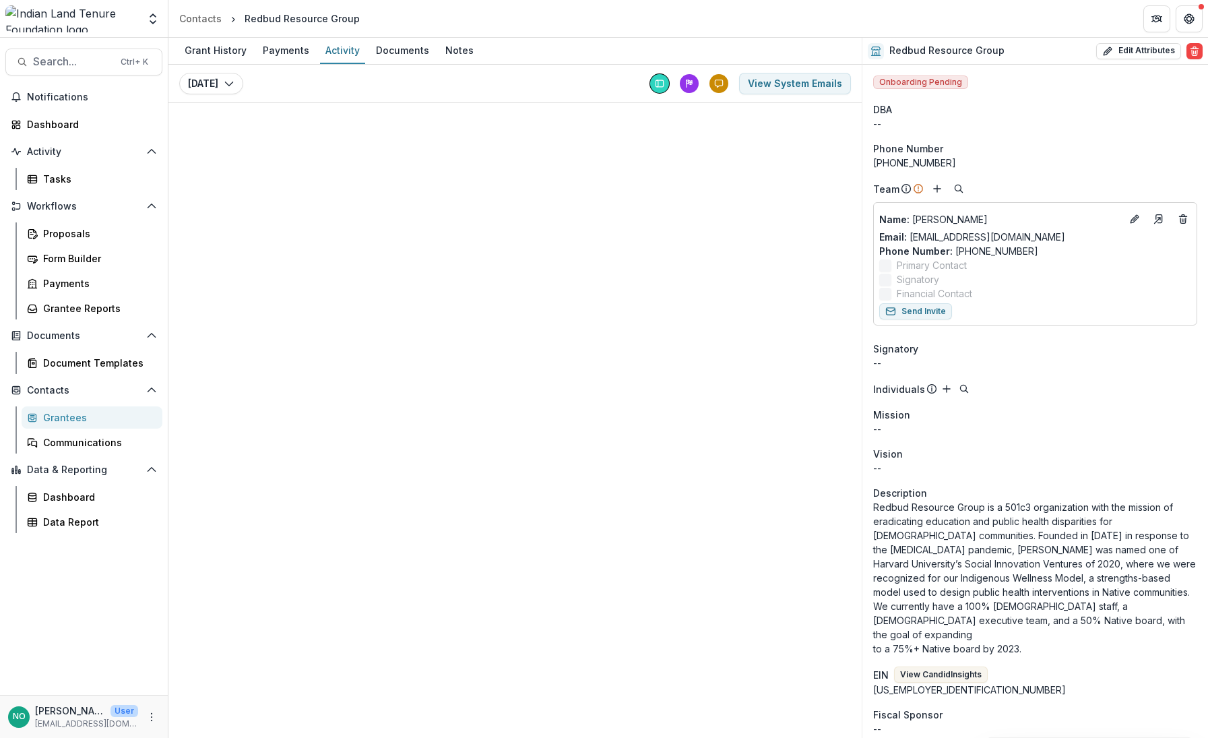
click at [692, 84] on icon at bounding box center [689, 82] width 5 height 5
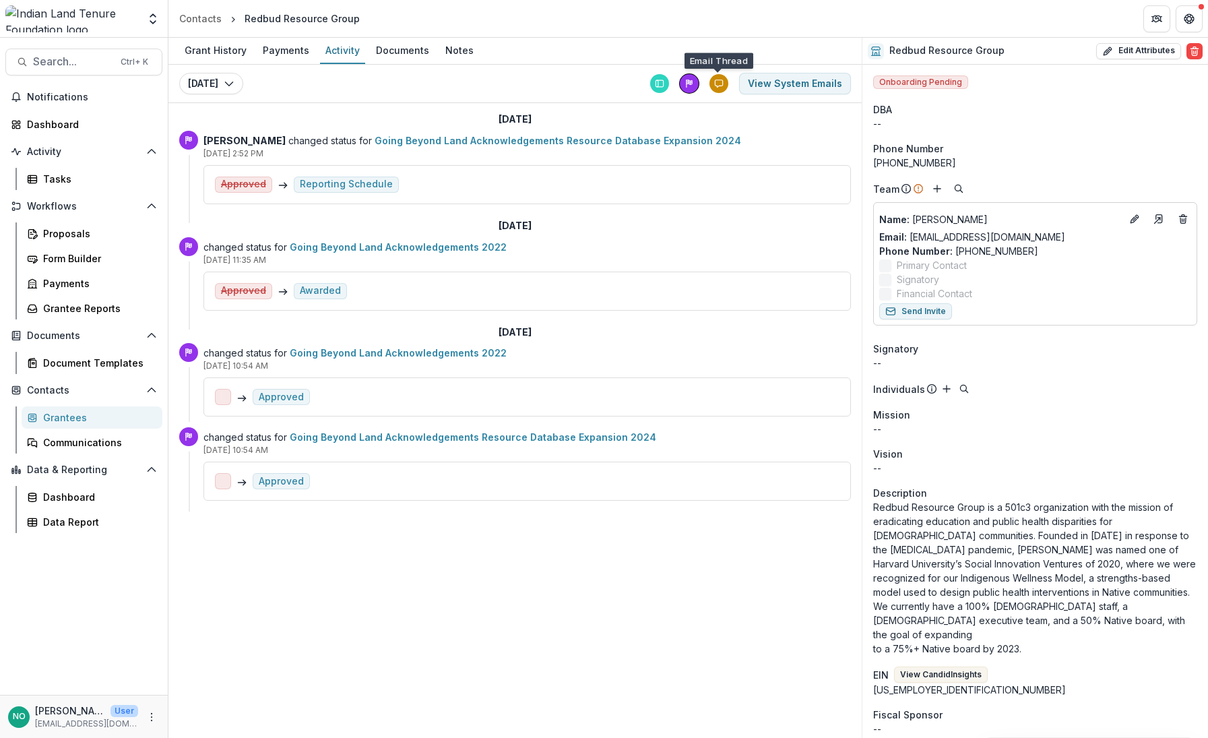
click at [712, 84] on div at bounding box center [719, 83] width 19 height 19
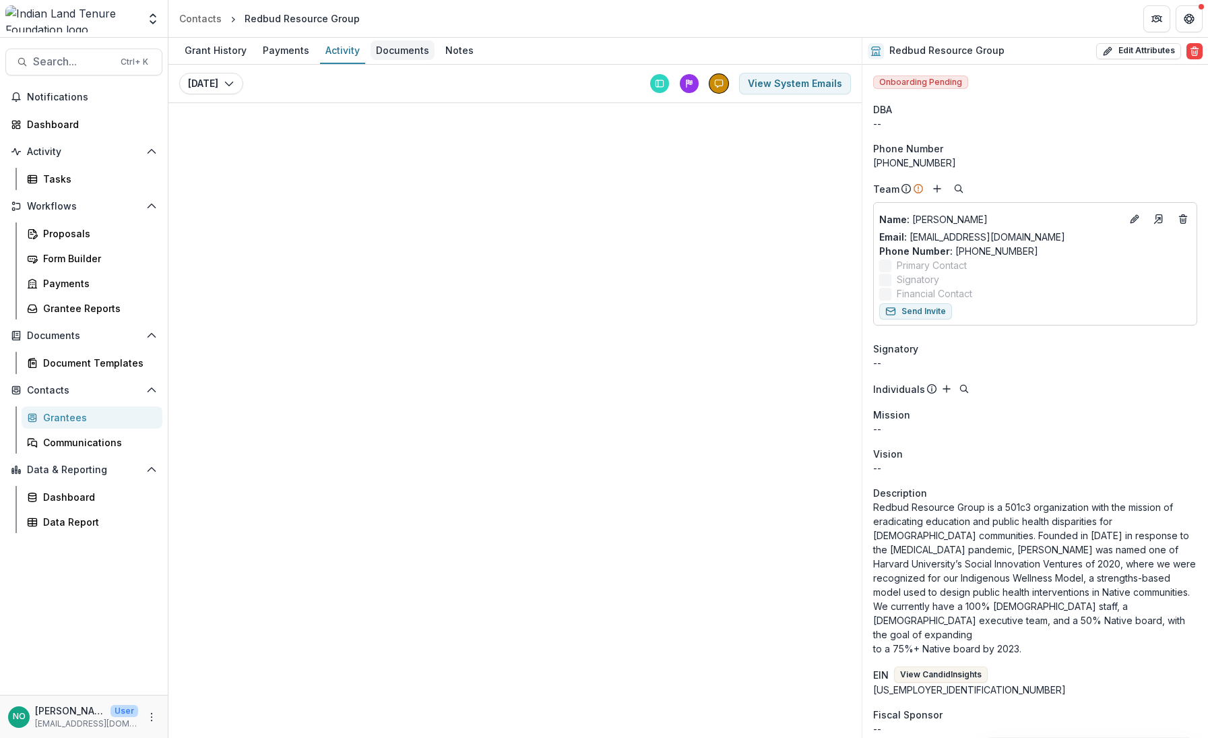
click at [396, 51] on div "Documents" at bounding box center [403, 50] width 64 height 20
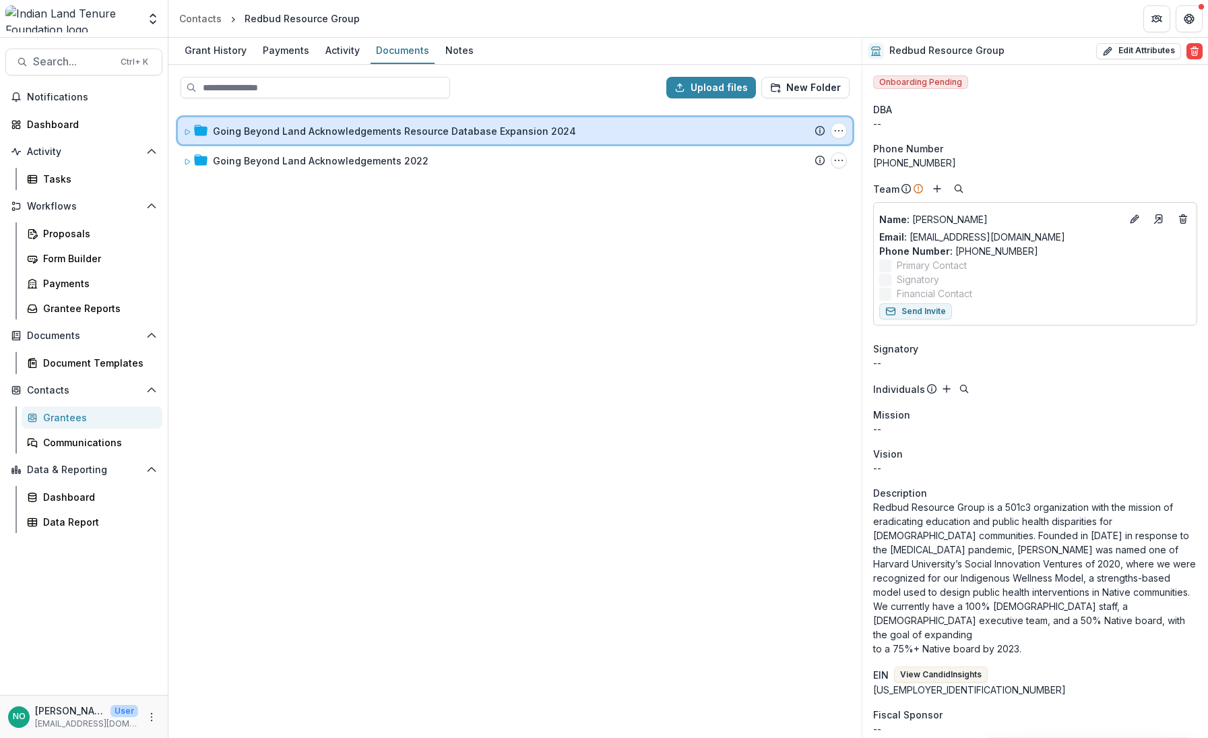
click at [189, 131] on icon at bounding box center [187, 131] width 5 height 5
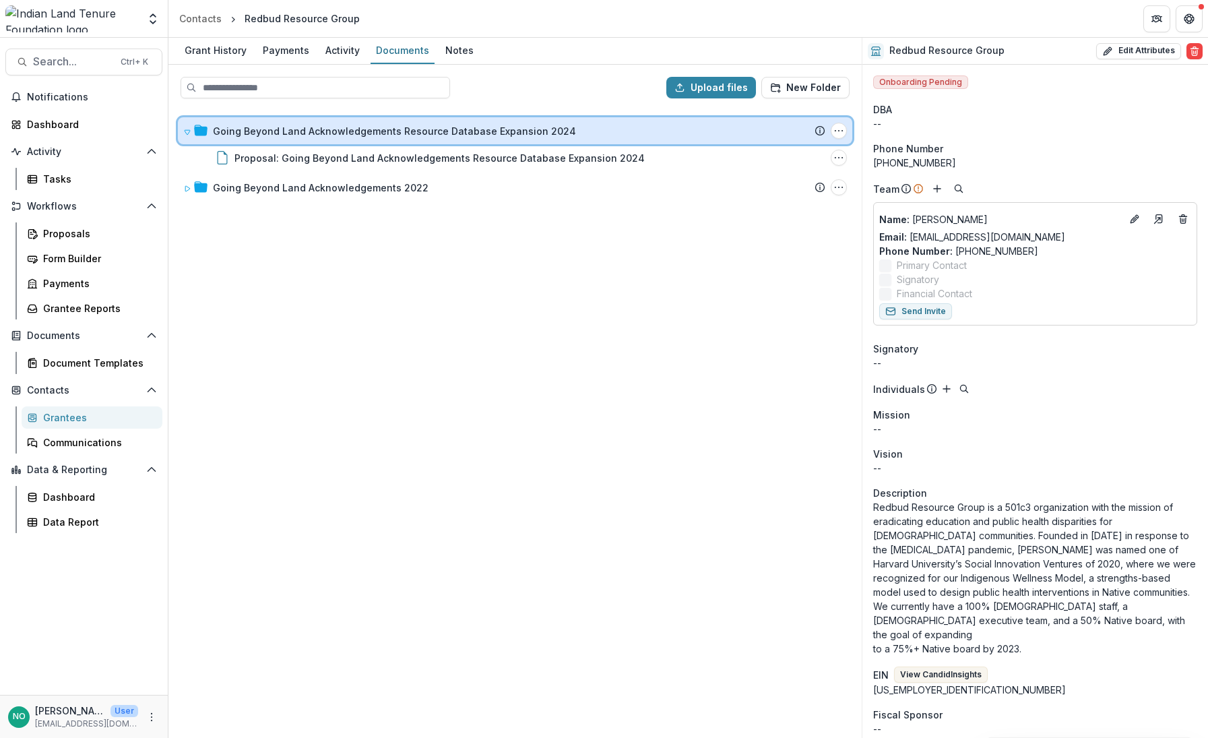
click at [187, 128] on icon at bounding box center [187, 132] width 8 height 8
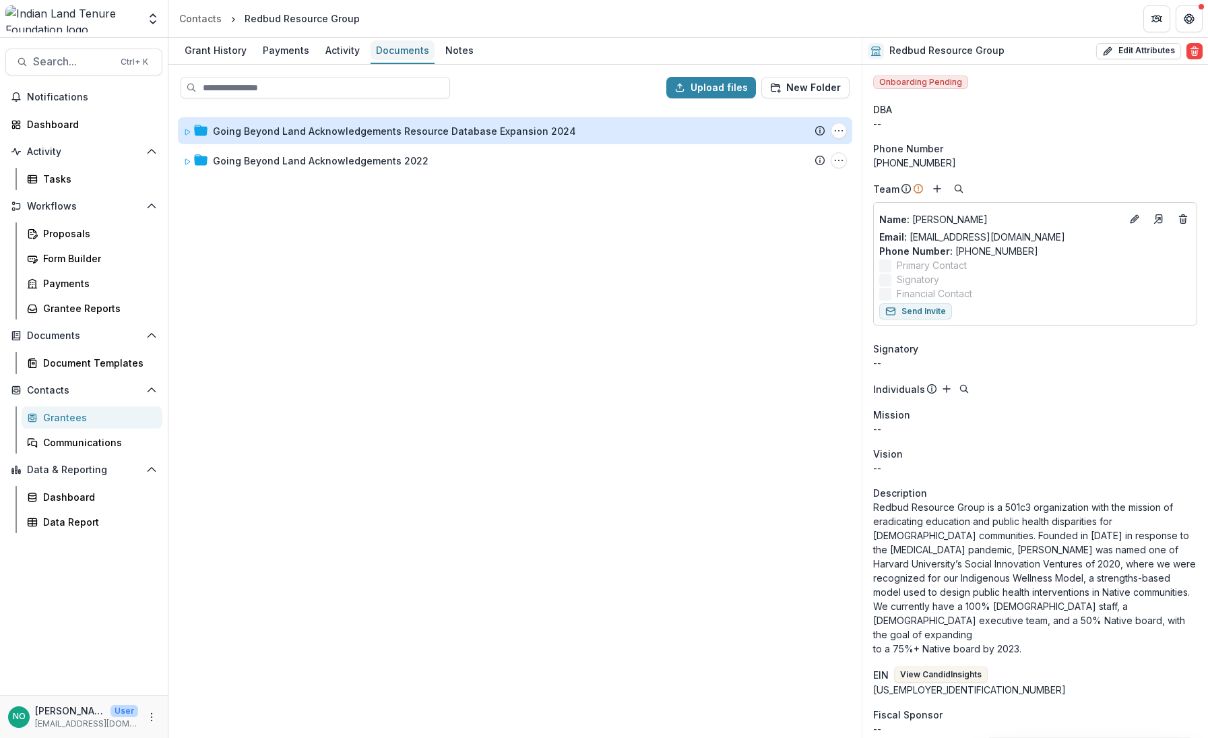
click at [410, 58] on div "Documents" at bounding box center [403, 50] width 64 height 20
click at [697, 84] on button "Upload files" at bounding box center [712, 88] width 90 height 22
type input "**********"
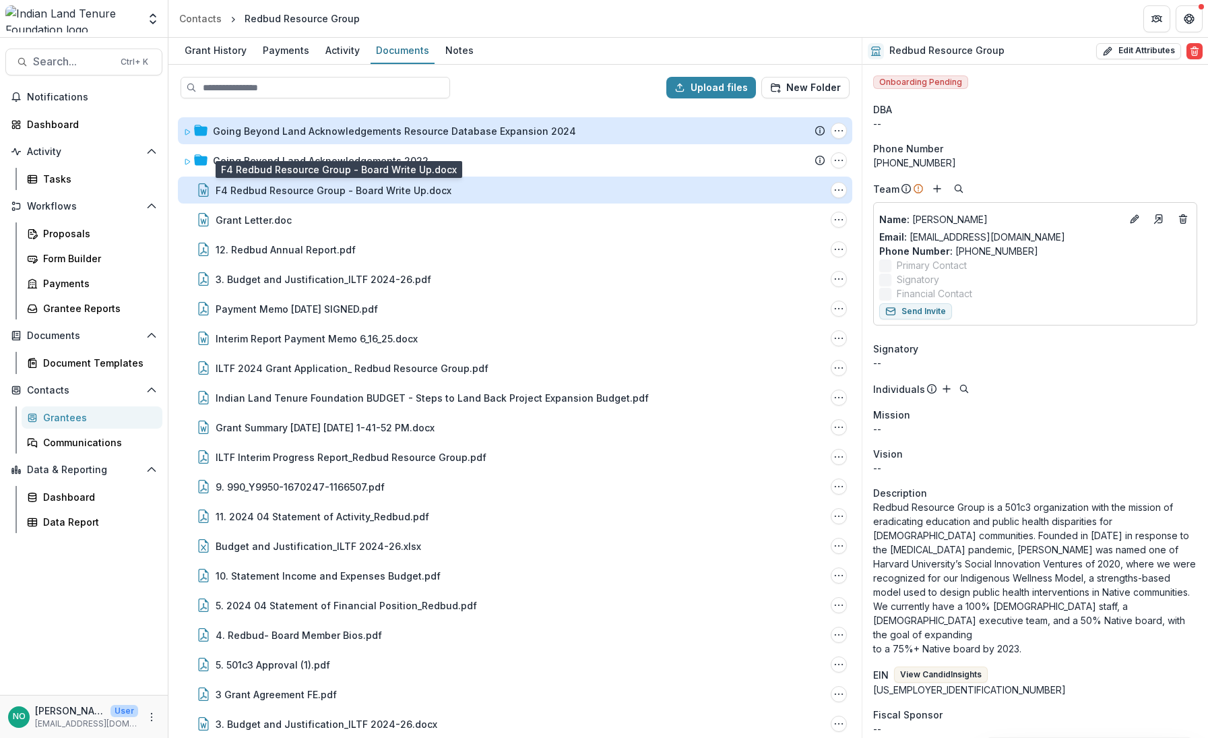
click at [232, 191] on div "F4 Redbud Resource Group - Board Write Up.docx" at bounding box center [334, 190] width 236 height 14
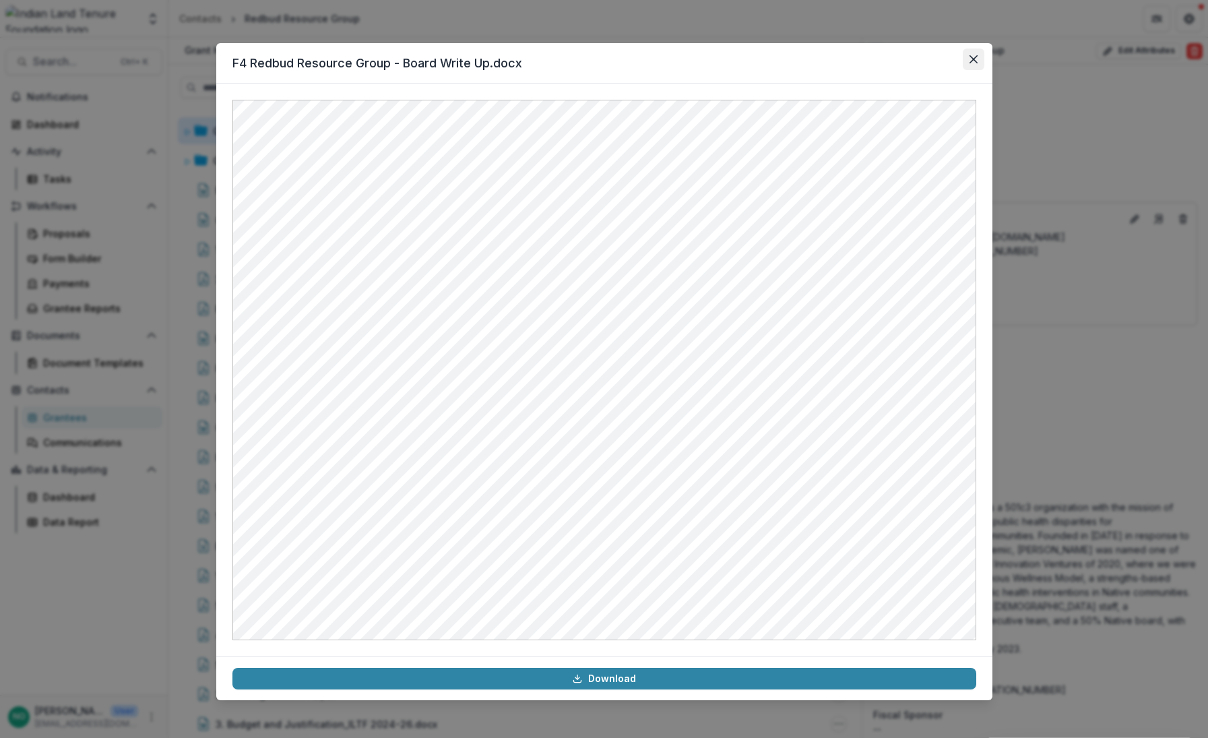
click at [973, 58] on icon "Close" at bounding box center [973, 59] width 8 height 8
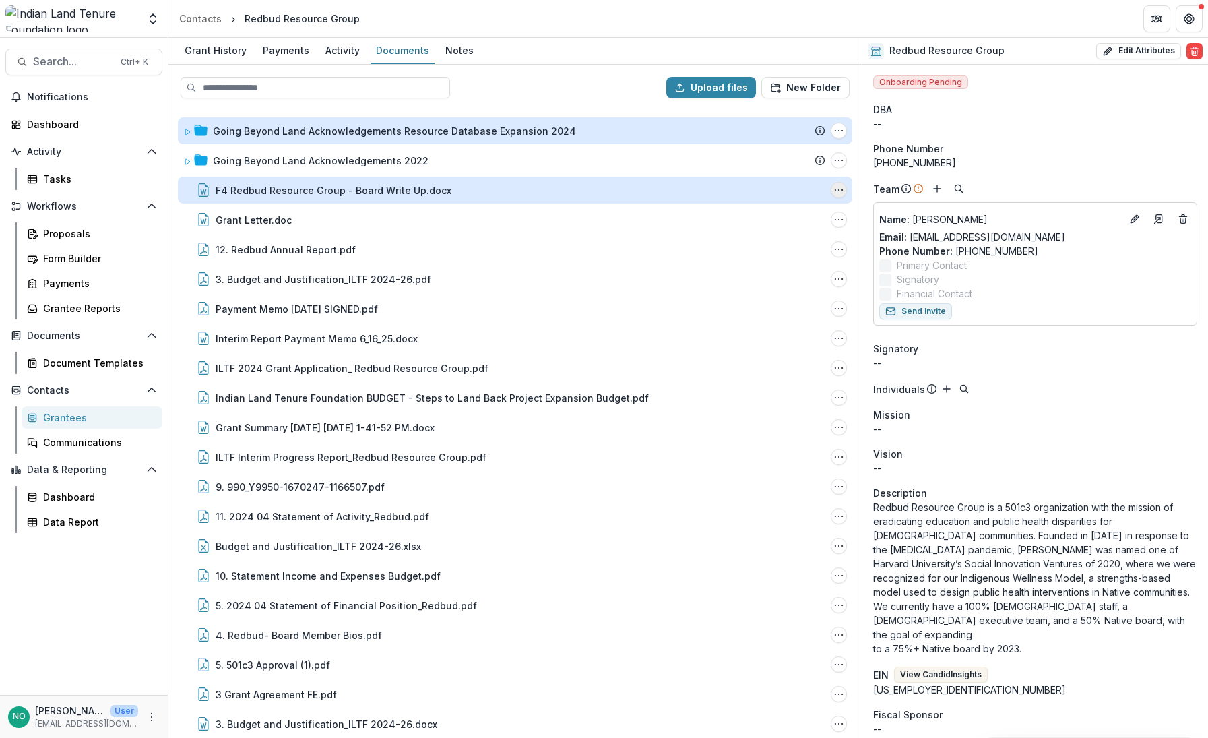
click at [835, 187] on icon "F4 Redbud Resource Group - Board Write Up.docx Options" at bounding box center [839, 190] width 11 height 11
click at [834, 187] on icon "F4 Redbud Resource Group - Board Write Up.docx Options" at bounding box center [839, 190] width 11 height 11
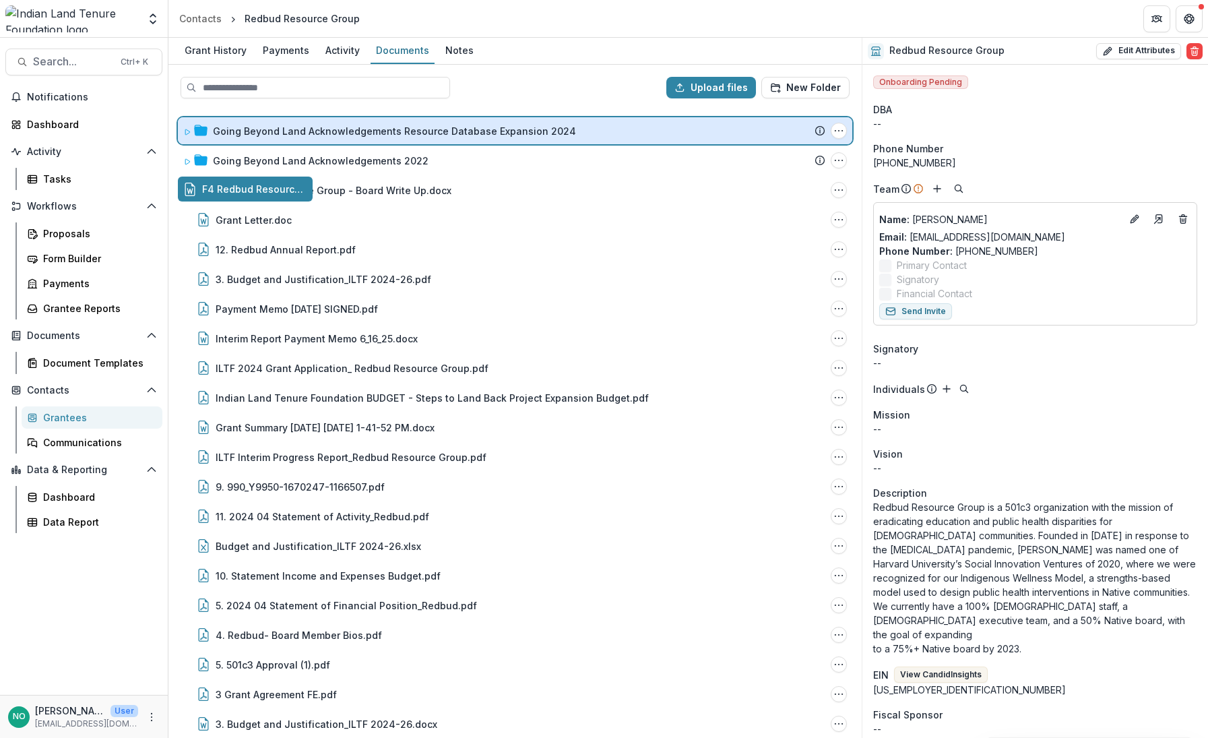
drag, startPoint x: 417, startPoint y: 191, endPoint x: 426, endPoint y: 133, distance: 58.1
click at [426, 133] on div "Upload files New Folder Going Beyond Land Acknowledgements Resource Database Ex…" at bounding box center [514, 401] width 693 height 673
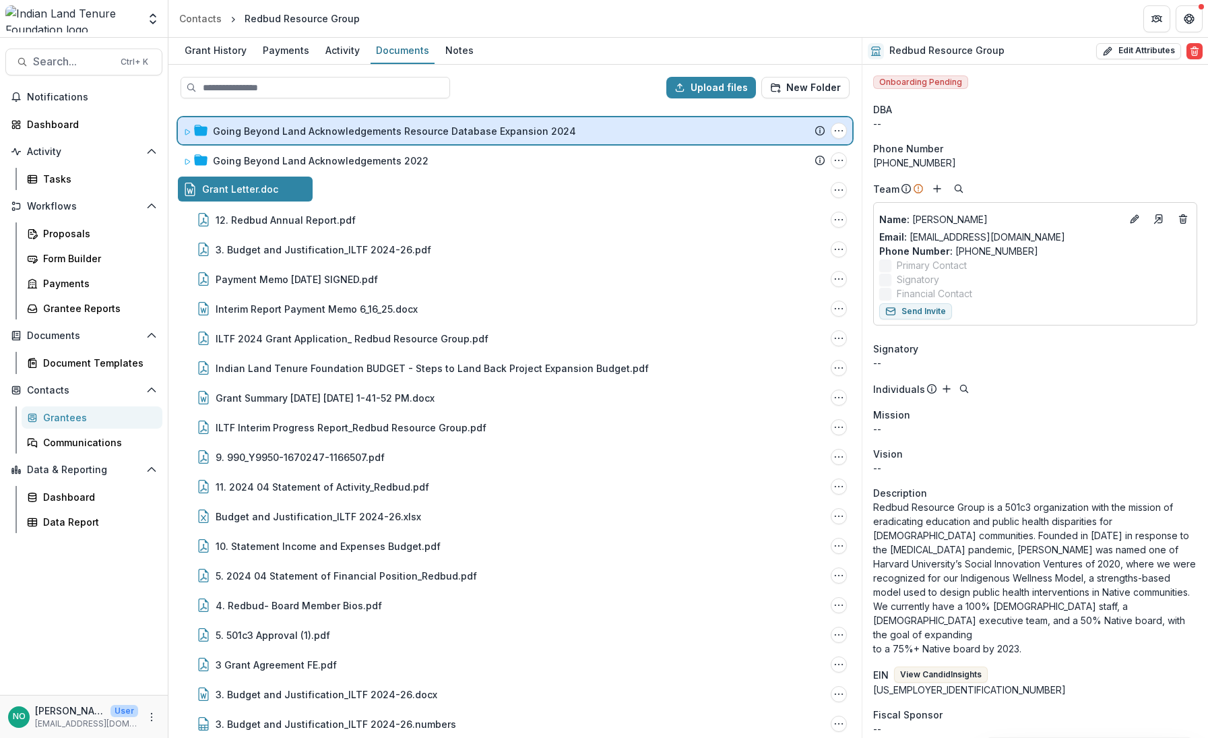
drag, startPoint x: 268, startPoint y: 193, endPoint x: 284, endPoint y: 132, distance: 63.4
click at [284, 132] on div "Upload files New Folder Going Beyond Land Acknowledgements Resource Database Ex…" at bounding box center [514, 401] width 693 height 673
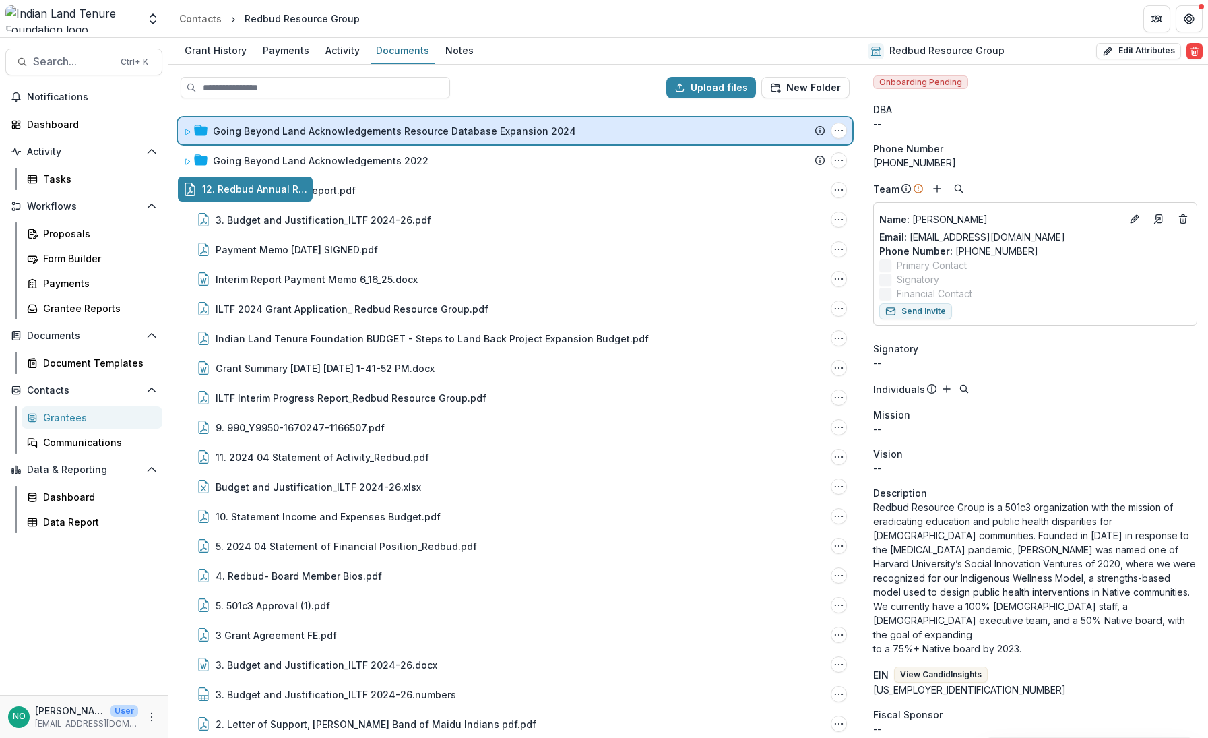
drag, startPoint x: 253, startPoint y: 187, endPoint x: 294, endPoint y: 127, distance: 72.3
click at [294, 127] on div "Upload files New Folder Going Beyond Land Acknowledgements Resource Database Ex…" at bounding box center [514, 401] width 693 height 673
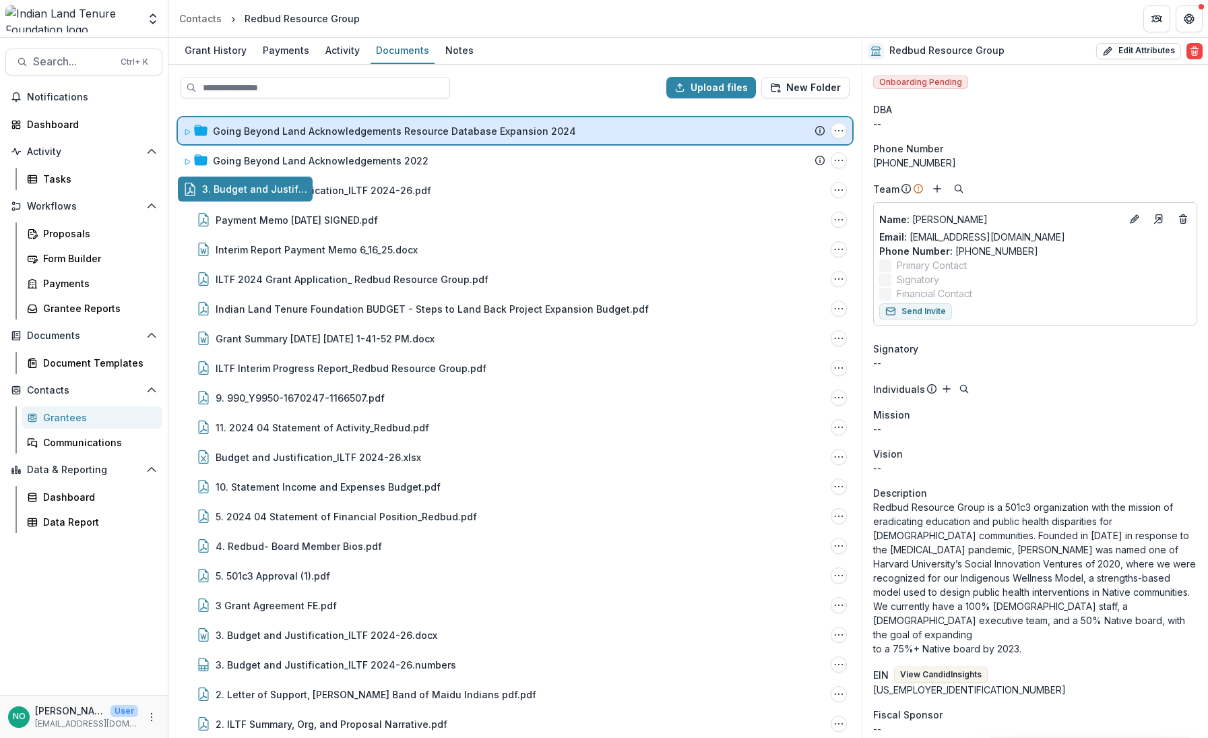
drag, startPoint x: 249, startPoint y: 191, endPoint x: 274, endPoint y: 128, distance: 68.3
click at [274, 128] on div "Upload files New Folder Going Beyond Land Acknowledgements Resource Database Ex…" at bounding box center [514, 401] width 693 height 673
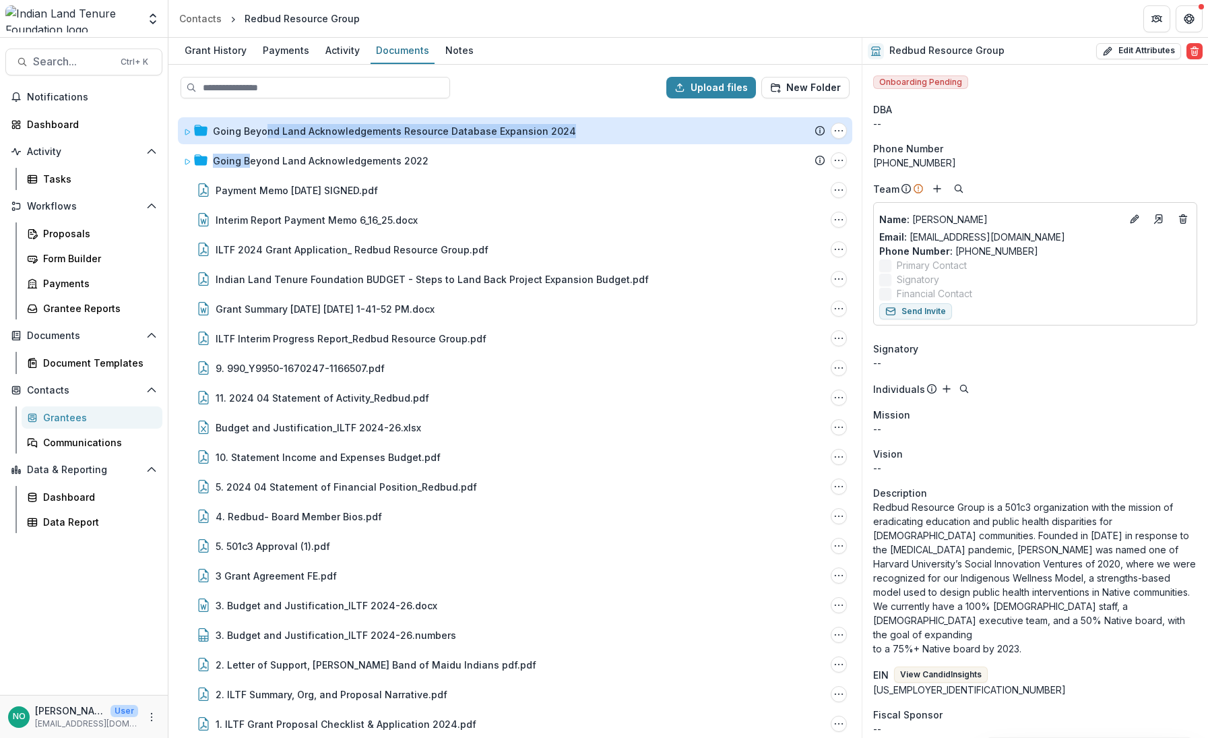
drag, startPoint x: 251, startPoint y: 159, endPoint x: 265, endPoint y: 121, distance: 40.9
click at [265, 121] on div "Going Beyond Land Acknowledgements Resource Database Expansion 2024 Submission …" at bounding box center [515, 422] width 691 height 627
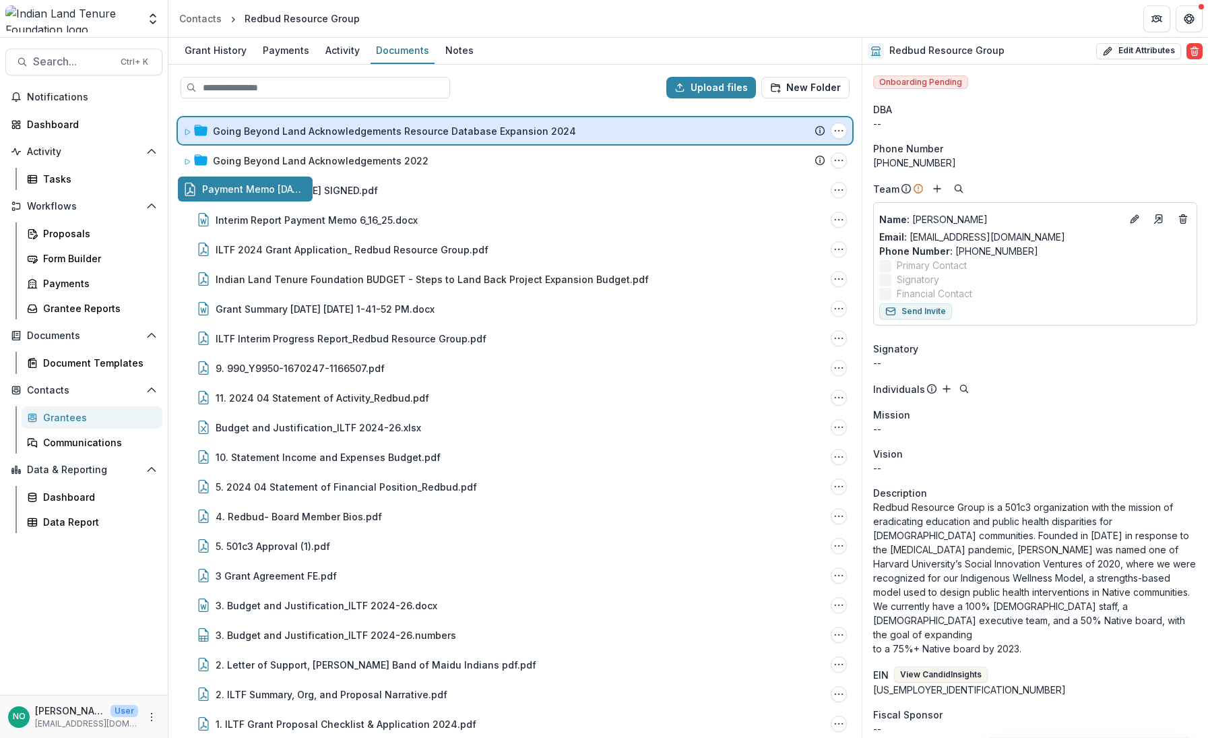
drag, startPoint x: 251, startPoint y: 191, endPoint x: 275, endPoint y: 133, distance: 62.2
click at [275, 133] on div "Upload files New Folder Going Beyond Land Acknowledgements Resource Database Ex…" at bounding box center [514, 401] width 693 height 673
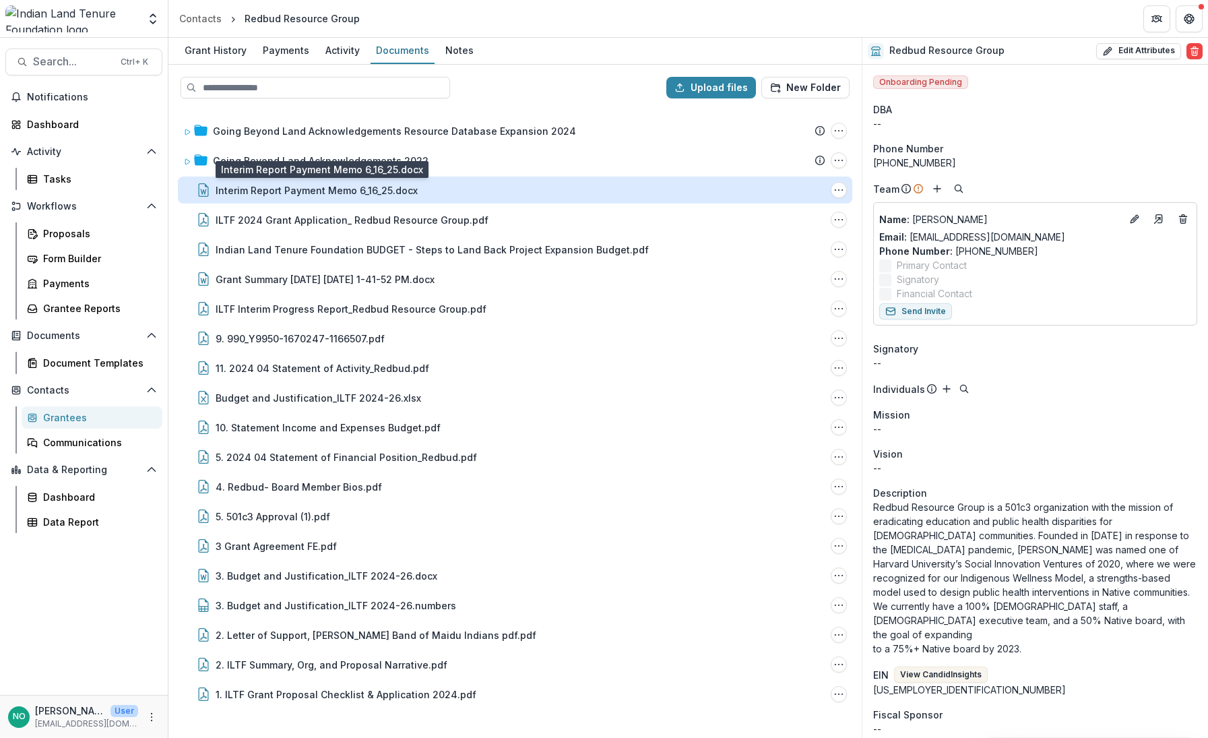
click at [256, 185] on div "Interim Report Payment Memo 6_16_25.docx" at bounding box center [317, 190] width 202 height 14
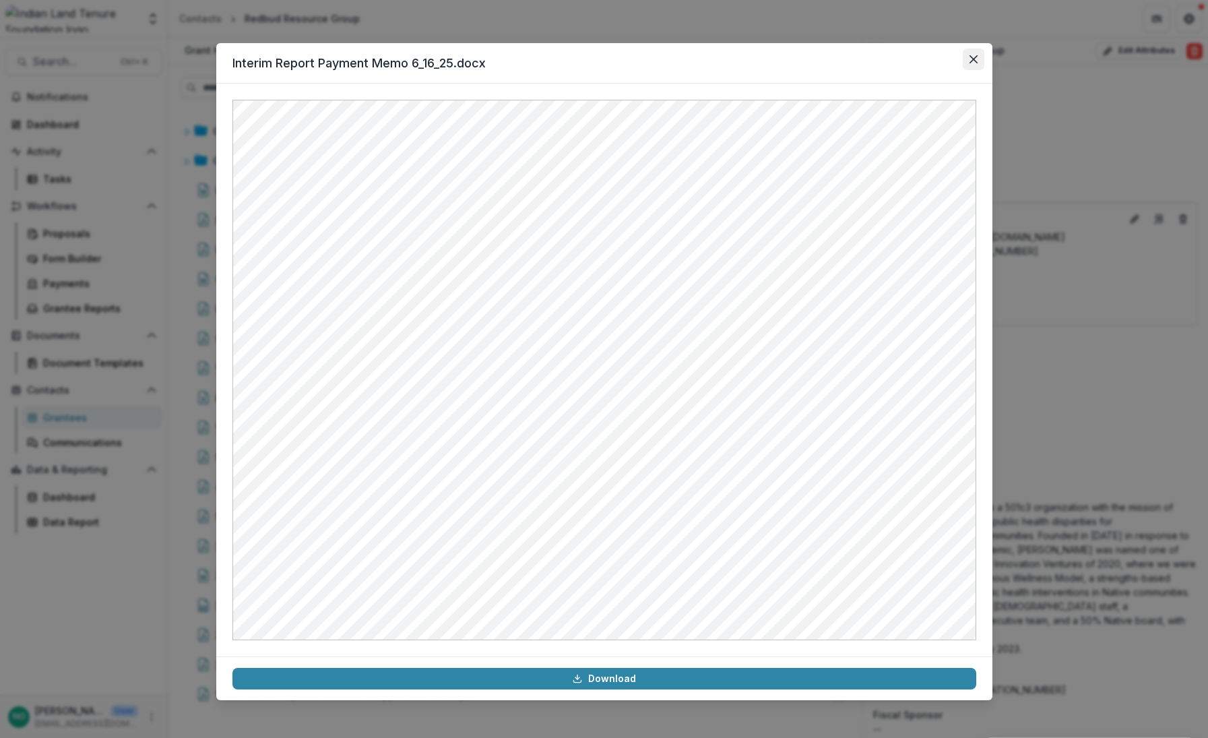
click at [966, 63] on button "Close" at bounding box center [974, 60] width 22 height 22
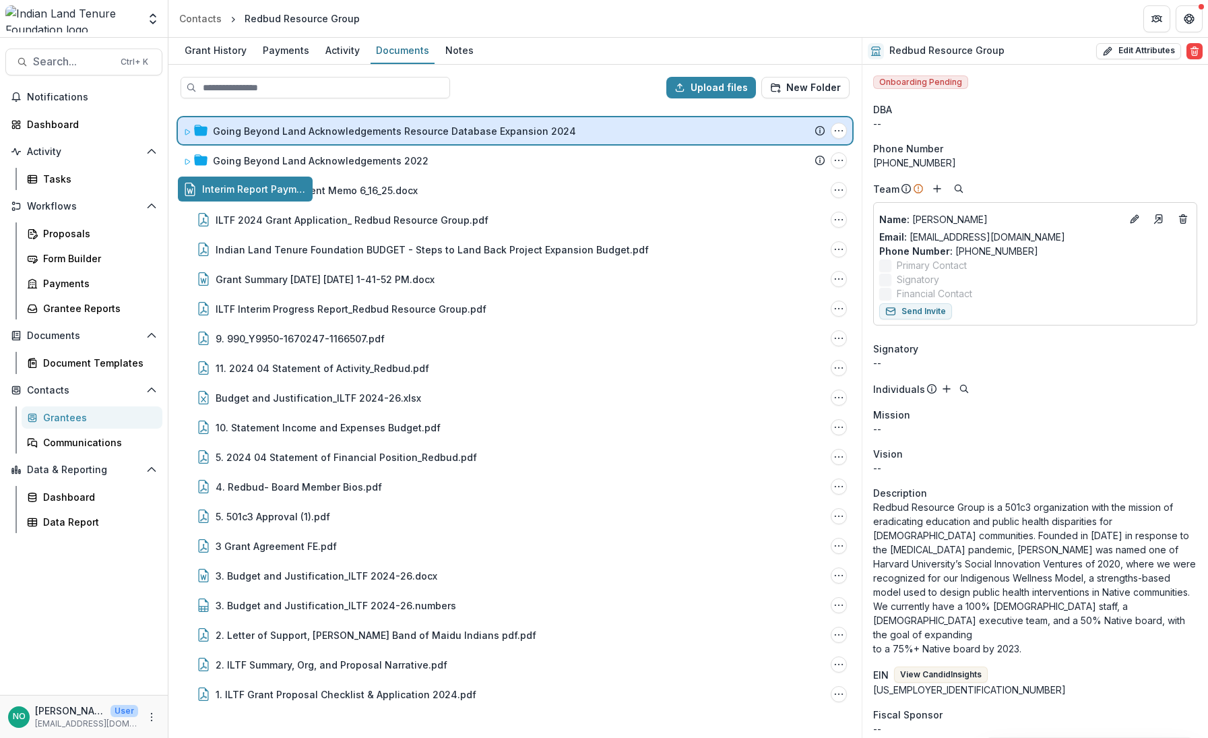
drag, startPoint x: 375, startPoint y: 191, endPoint x: 402, endPoint y: 123, distance: 73.5
click at [402, 123] on div "Upload files New Folder Going Beyond Land Acknowledgements Resource Database Ex…" at bounding box center [514, 401] width 693 height 673
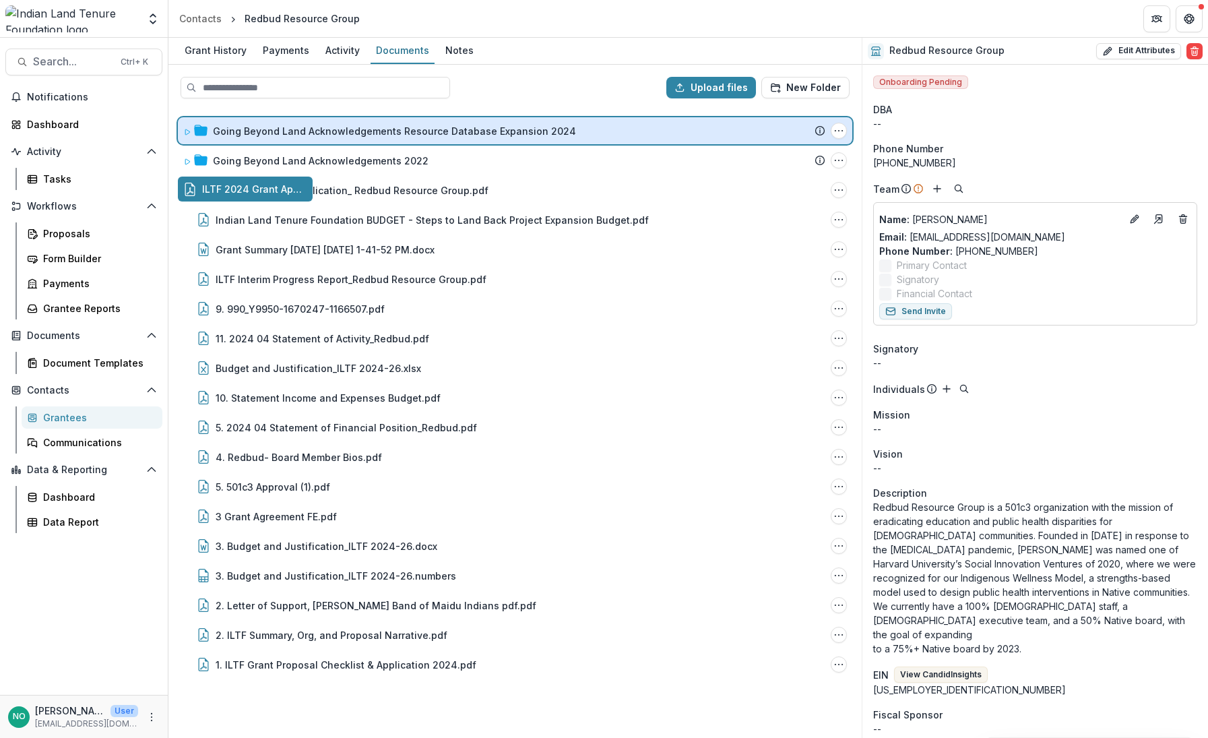
drag, startPoint x: 353, startPoint y: 185, endPoint x: 383, endPoint y: 128, distance: 64.5
click at [383, 128] on div "Upload files New Folder Going Beyond Land Acknowledgements Resource Database Ex…" at bounding box center [514, 401] width 693 height 673
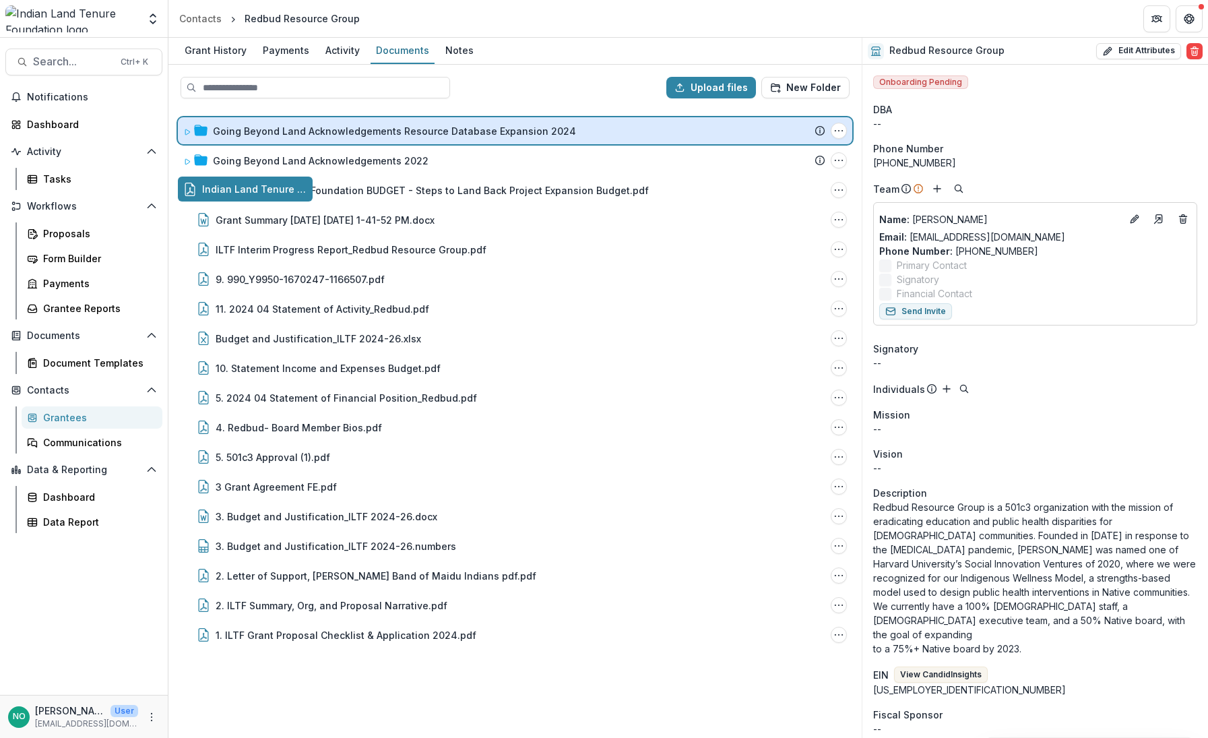
drag, startPoint x: 349, startPoint y: 188, endPoint x: 381, endPoint y: 129, distance: 67.6
click at [381, 129] on div "Upload files New Folder Going Beyond Land Acknowledgements Resource Database Ex…" at bounding box center [514, 401] width 693 height 673
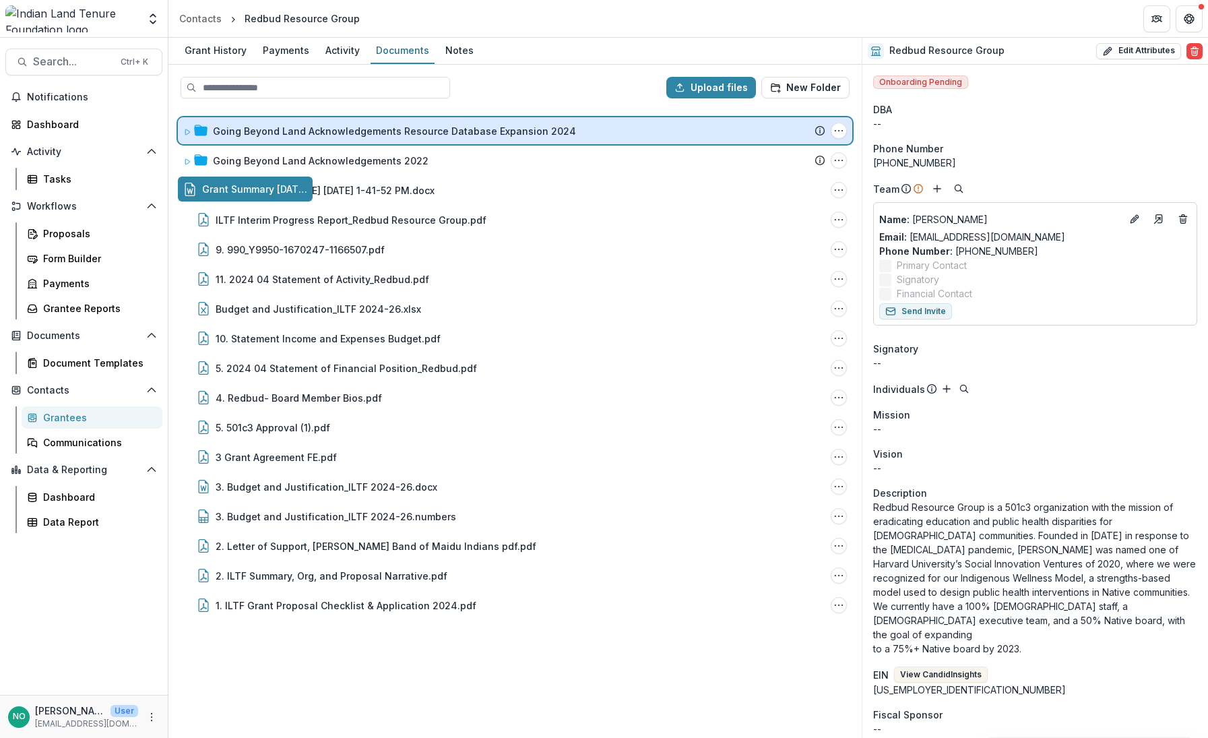
drag, startPoint x: 344, startPoint y: 189, endPoint x: 386, endPoint y: 129, distance: 74.0
click at [386, 129] on div "Upload files New Folder Going Beyond Land Acknowledgements Resource Database Ex…" at bounding box center [514, 401] width 693 height 673
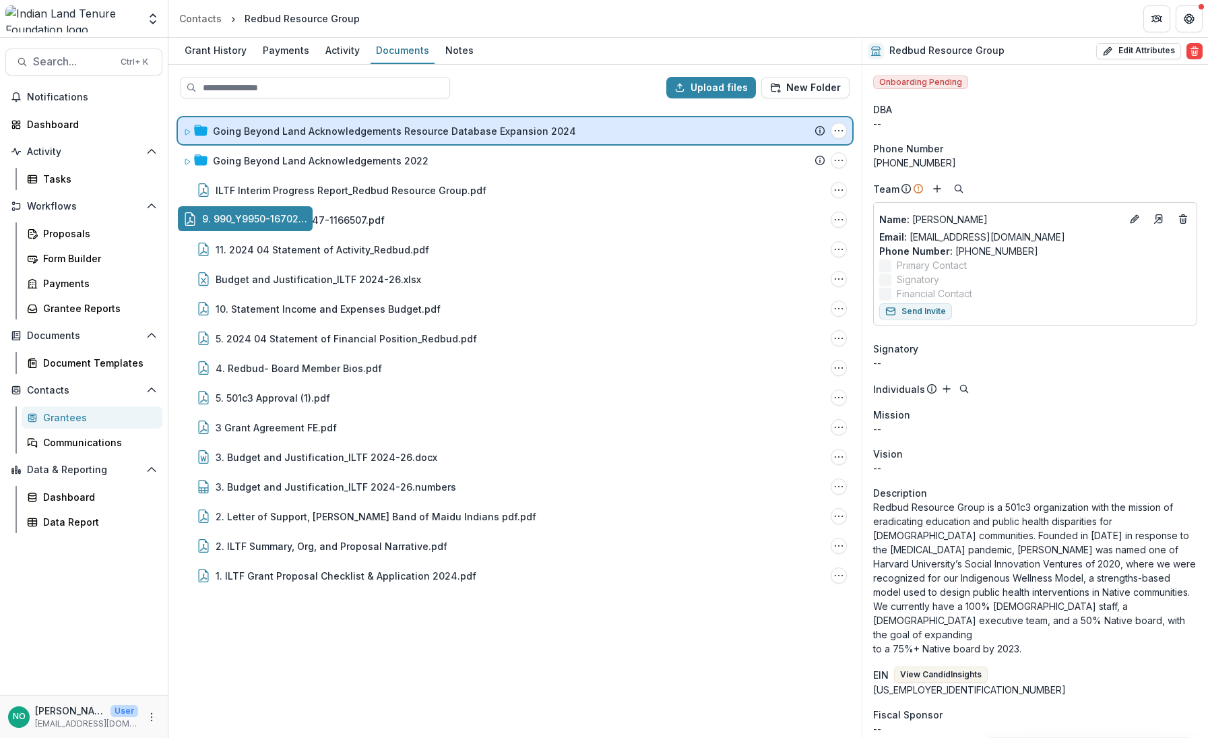
drag, startPoint x: 317, startPoint y: 216, endPoint x: 359, endPoint y: 129, distance: 96.5
click at [359, 129] on div "Upload files New Folder Going Beyond Land Acknowledgements Resource Database Ex…" at bounding box center [514, 401] width 693 height 673
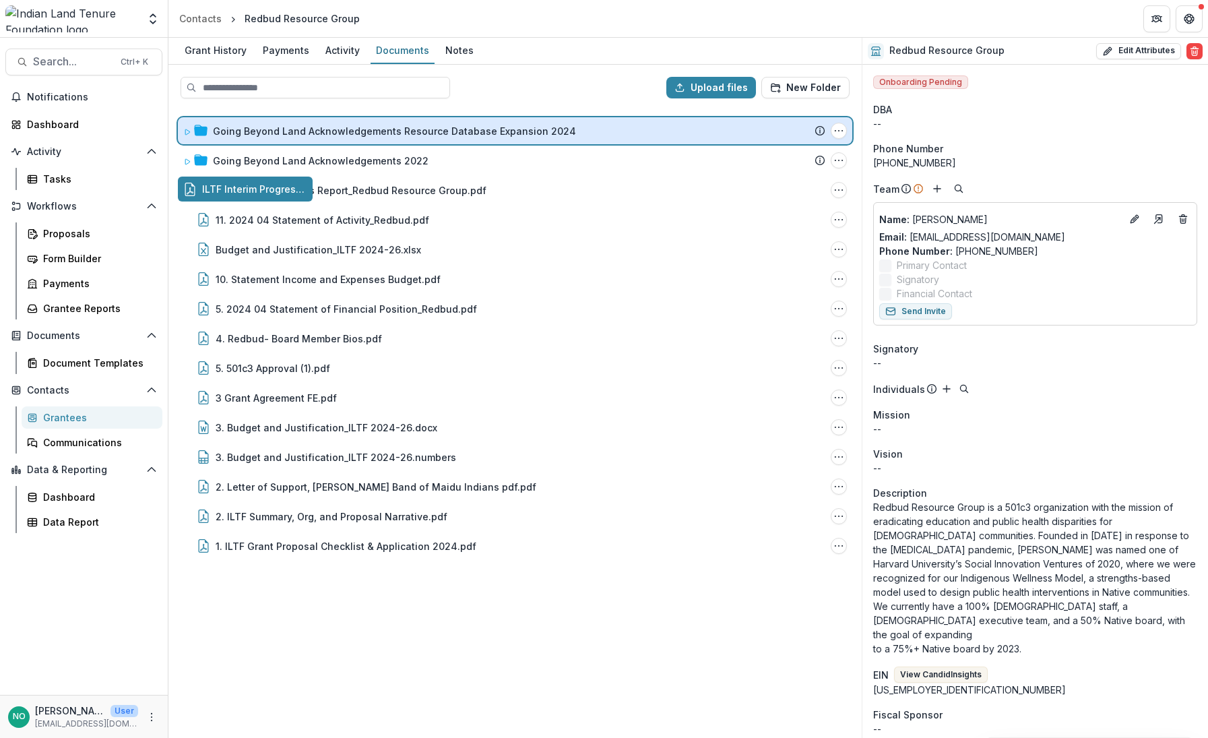
drag, startPoint x: 309, startPoint y: 193, endPoint x: 355, endPoint y: 129, distance: 78.2
click at [355, 129] on div "Upload files New Folder Going Beyond Land Acknowledgements Resource Database Ex…" at bounding box center [514, 401] width 693 height 673
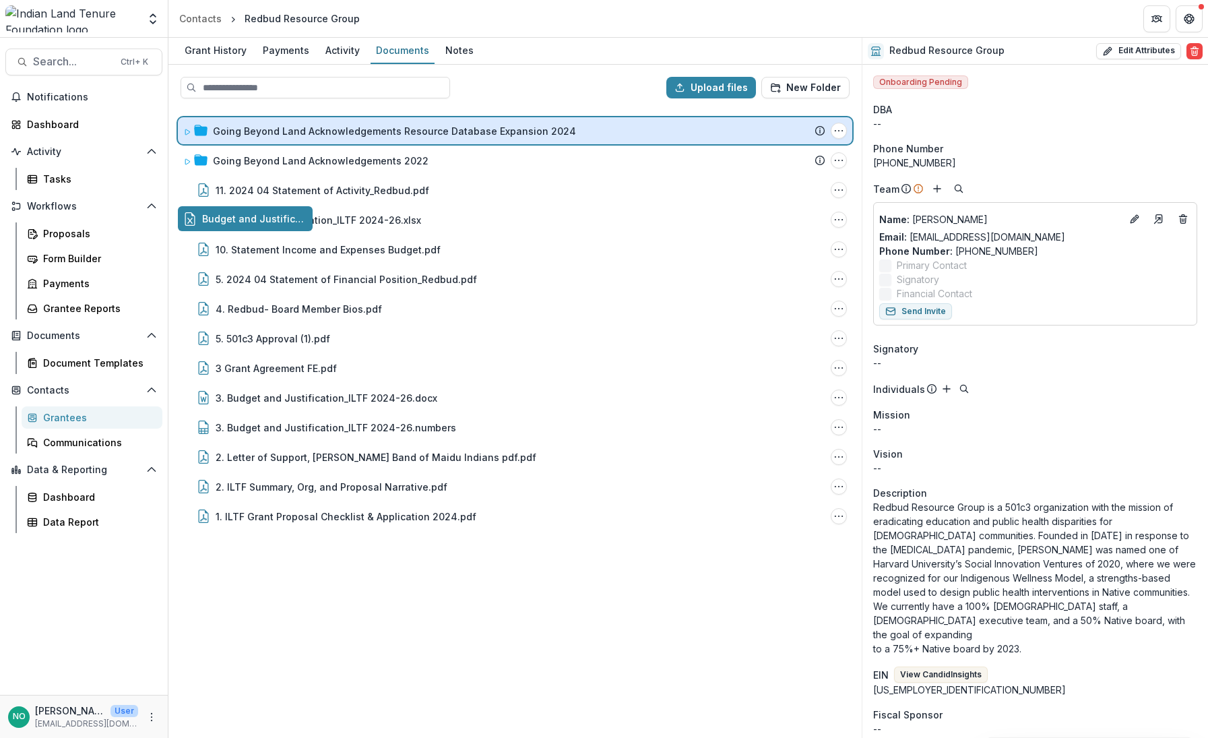
drag, startPoint x: 305, startPoint y: 218, endPoint x: 359, endPoint y: 133, distance: 101.0
click at [359, 133] on div "Upload files New Folder Going Beyond Land Acknowledgements Resource Database Ex…" at bounding box center [514, 401] width 693 height 673
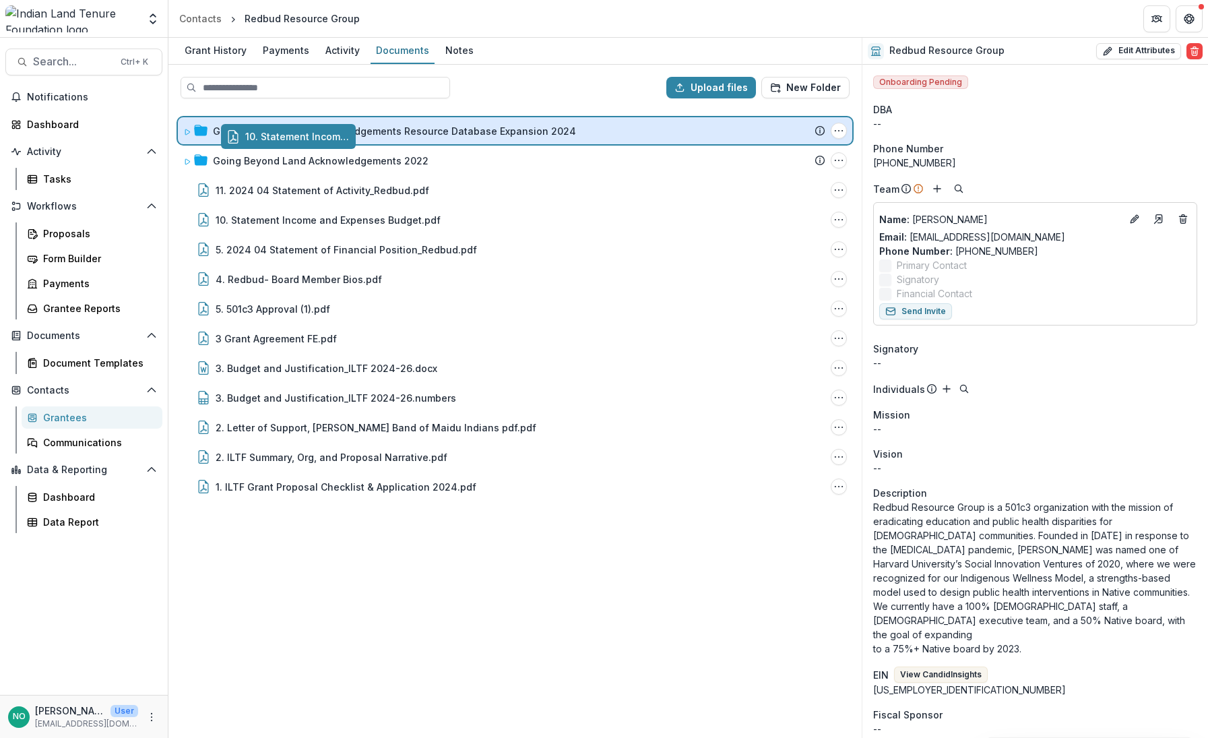
drag, startPoint x: 298, startPoint y: 215, endPoint x: 342, endPoint y: 127, distance: 98.6
click at [342, 127] on div "Upload files New Folder Going Beyond Land Acknowledgements Resource Database Ex…" at bounding box center [514, 401] width 693 height 673
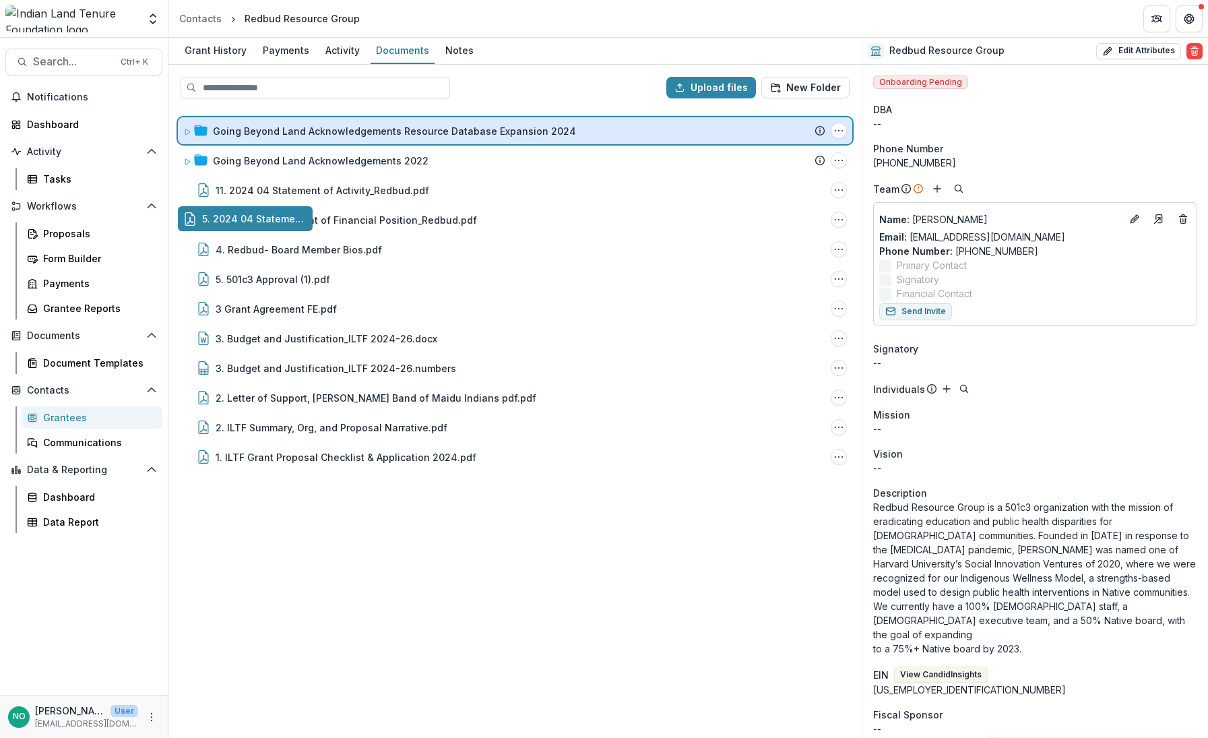
drag, startPoint x: 318, startPoint y: 216, endPoint x: 360, endPoint y: 126, distance: 99.5
click at [360, 126] on div "Upload files New Folder Going Beyond Land Acknowledgements Resource Database Ex…" at bounding box center [514, 401] width 693 height 673
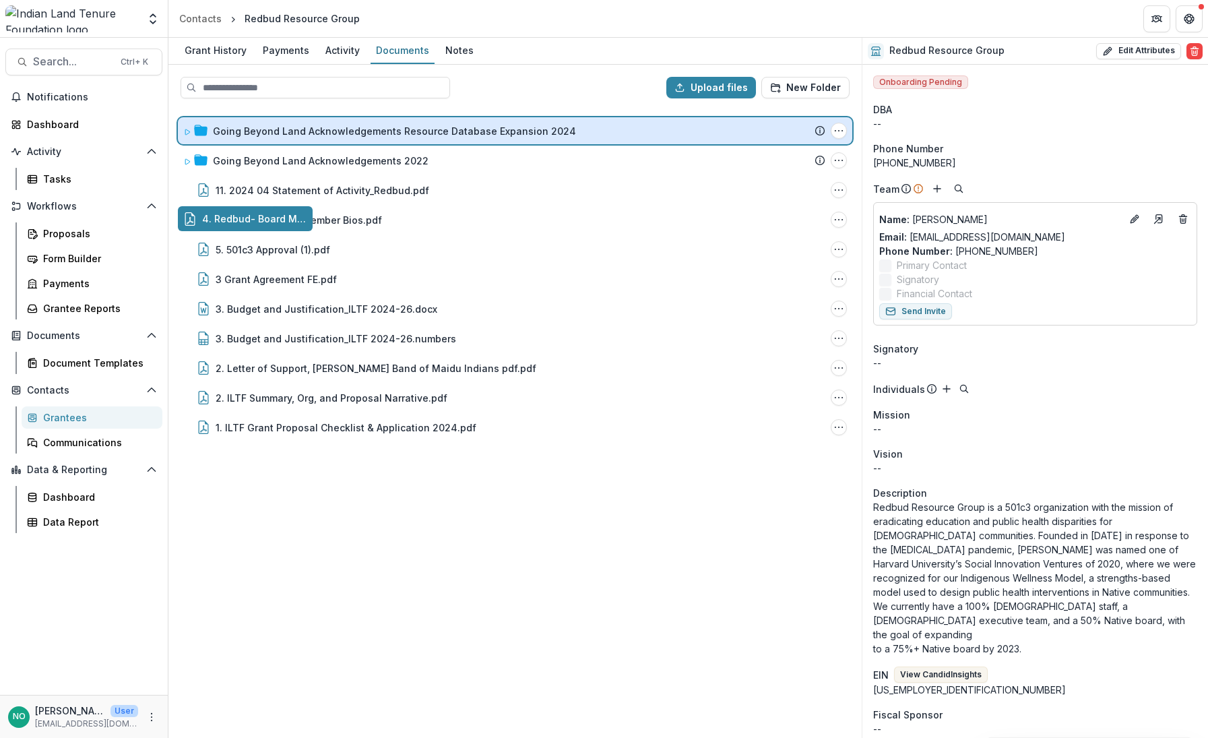
drag, startPoint x: 309, startPoint y: 211, endPoint x: 359, endPoint y: 130, distance: 95.0
click at [359, 130] on div "Upload files New Folder Going Beyond Land Acknowledgements Resource Database Ex…" at bounding box center [514, 401] width 693 height 673
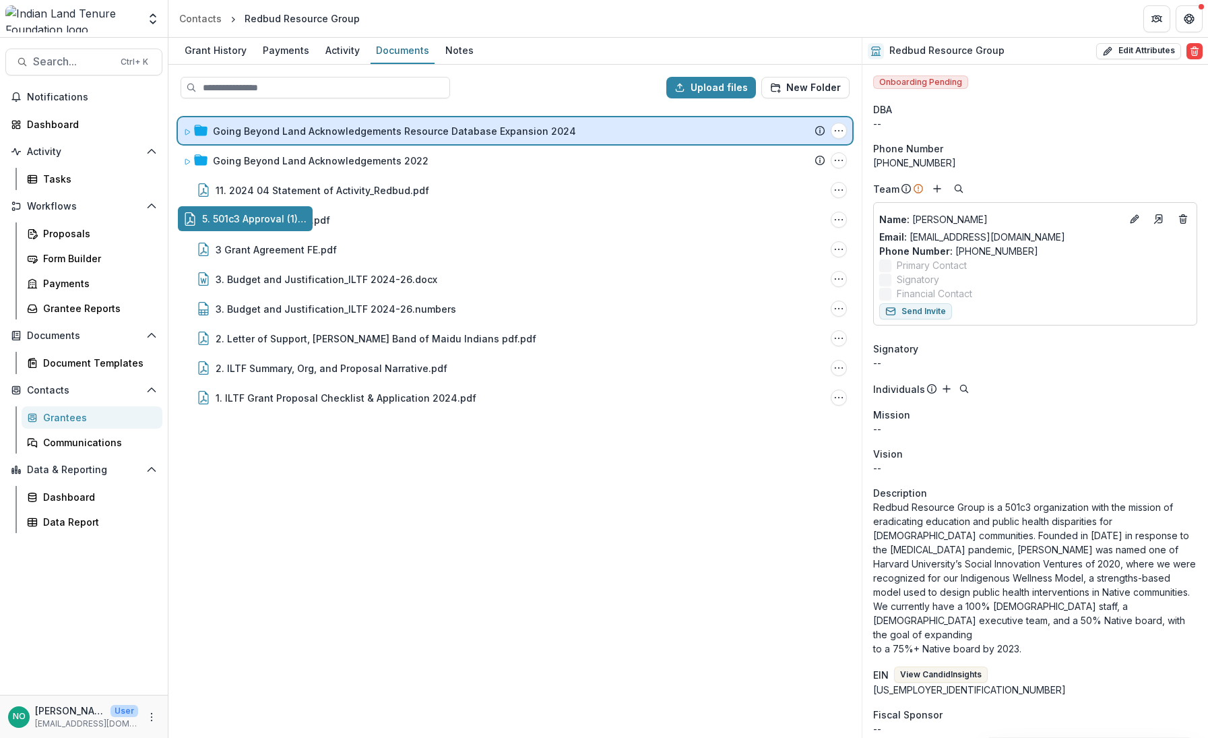
drag, startPoint x: 301, startPoint y: 223, endPoint x: 363, endPoint y: 133, distance: 109.0
click at [363, 133] on div "Upload files New Folder Going Beyond Land Acknowledgements Resource Database Ex…" at bounding box center [514, 401] width 693 height 673
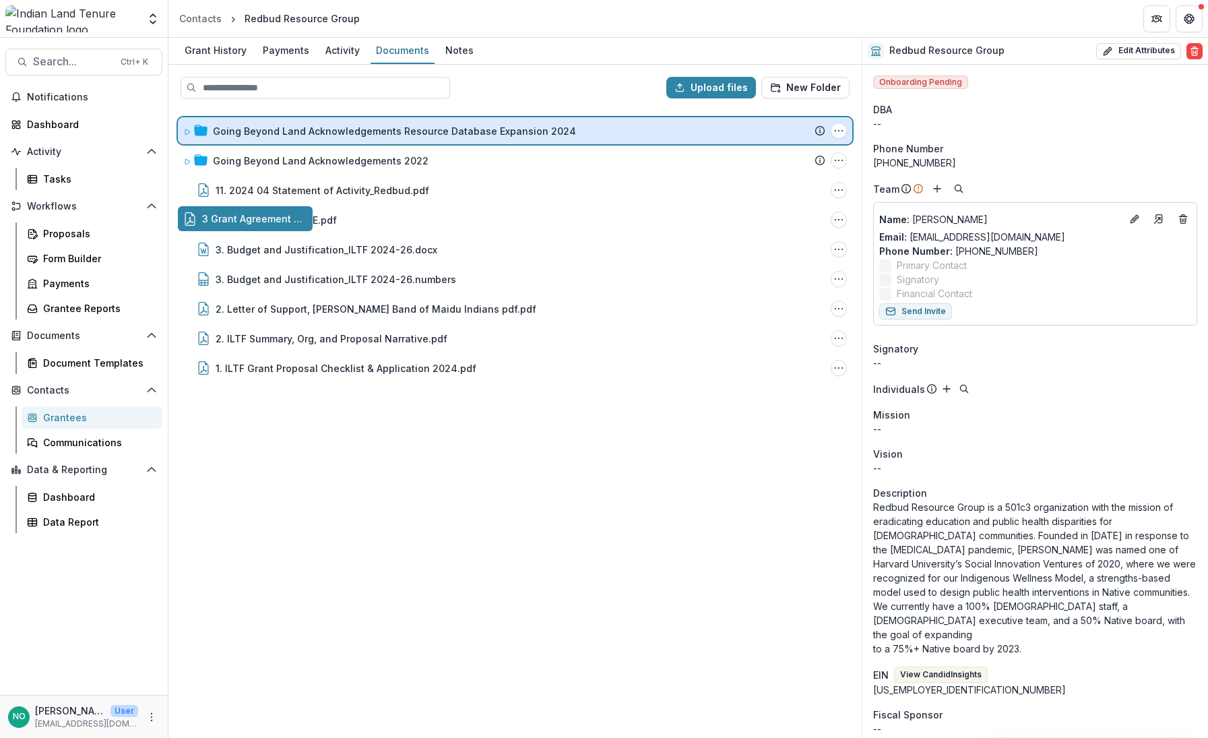
drag, startPoint x: 278, startPoint y: 216, endPoint x: 325, endPoint y: 128, distance: 99.8
click at [325, 128] on div "Upload files New Folder Going Beyond Land Acknowledgements Resource Database Ex…" at bounding box center [514, 401] width 693 height 673
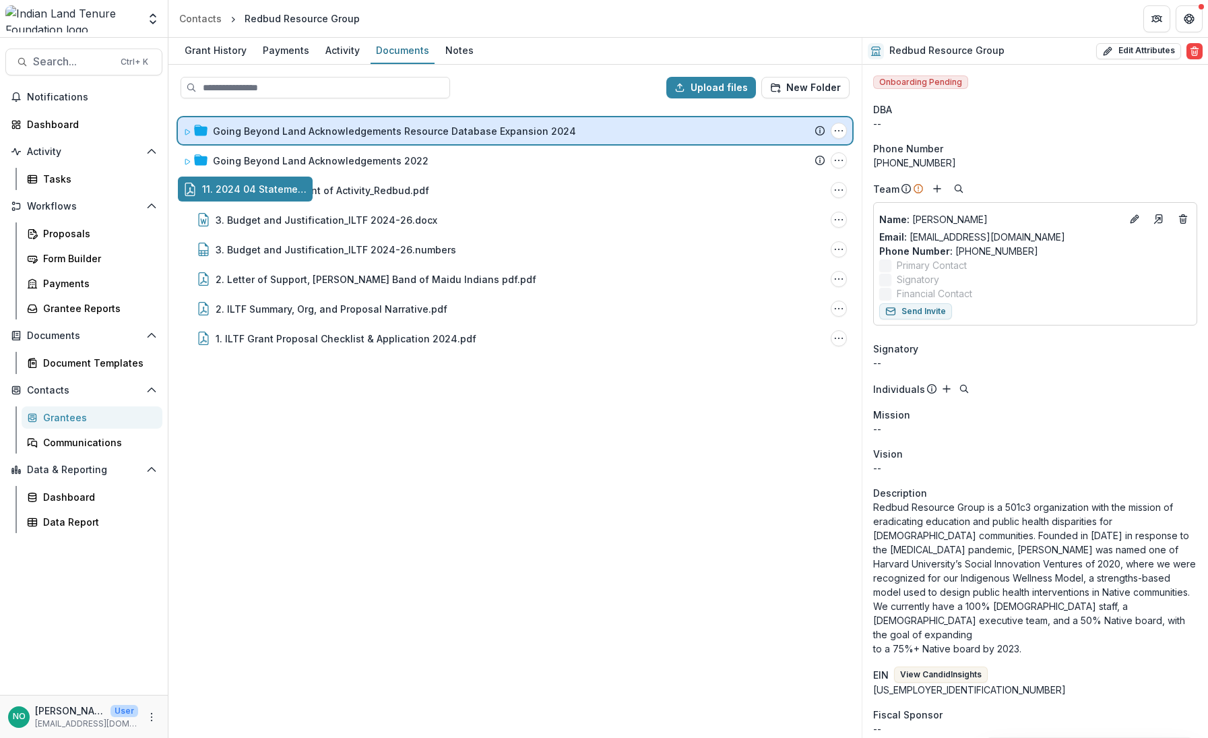
drag, startPoint x: 268, startPoint y: 194, endPoint x: 321, endPoint y: 123, distance: 88.2
click at [321, 123] on div "Upload files New Folder Going Beyond Land Acknowledgements Resource Database Ex…" at bounding box center [514, 401] width 693 height 673
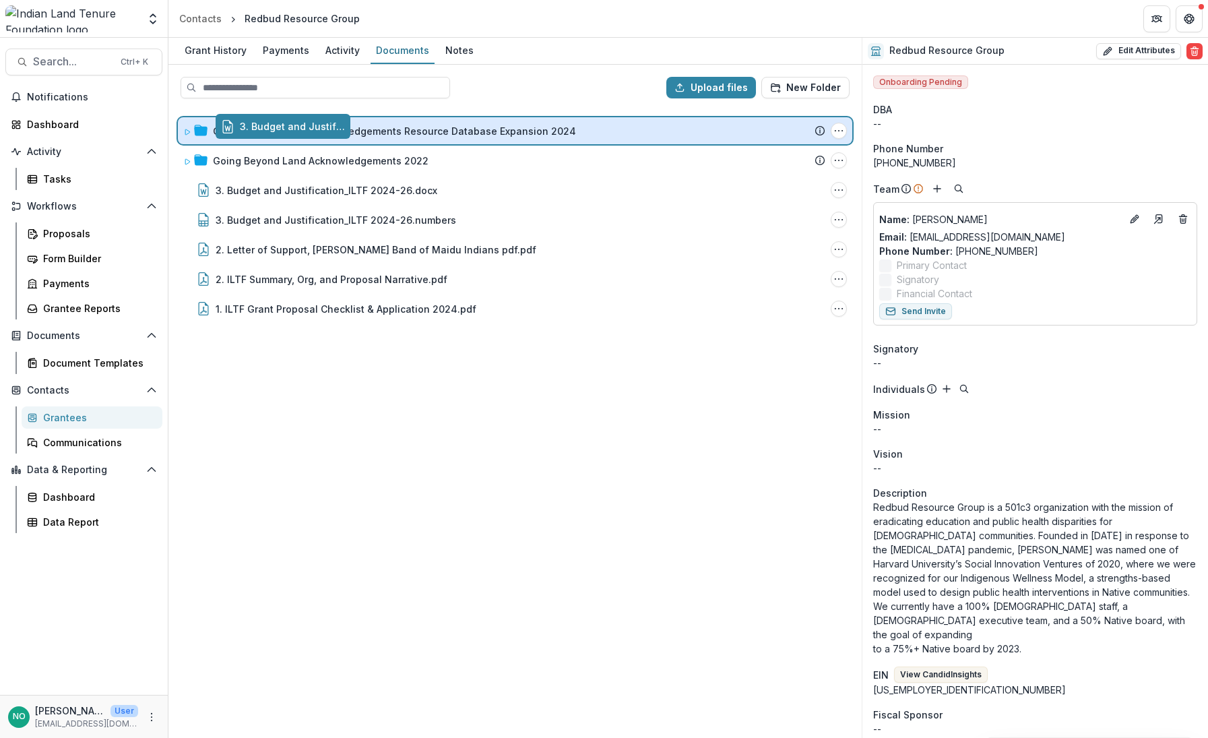
drag, startPoint x: 280, startPoint y: 192, endPoint x: 317, endPoint y: 129, distance: 73.2
click at [317, 129] on div "Upload files New Folder Going Beyond Land Acknowledgements Resource Database Ex…" at bounding box center [514, 401] width 693 height 673
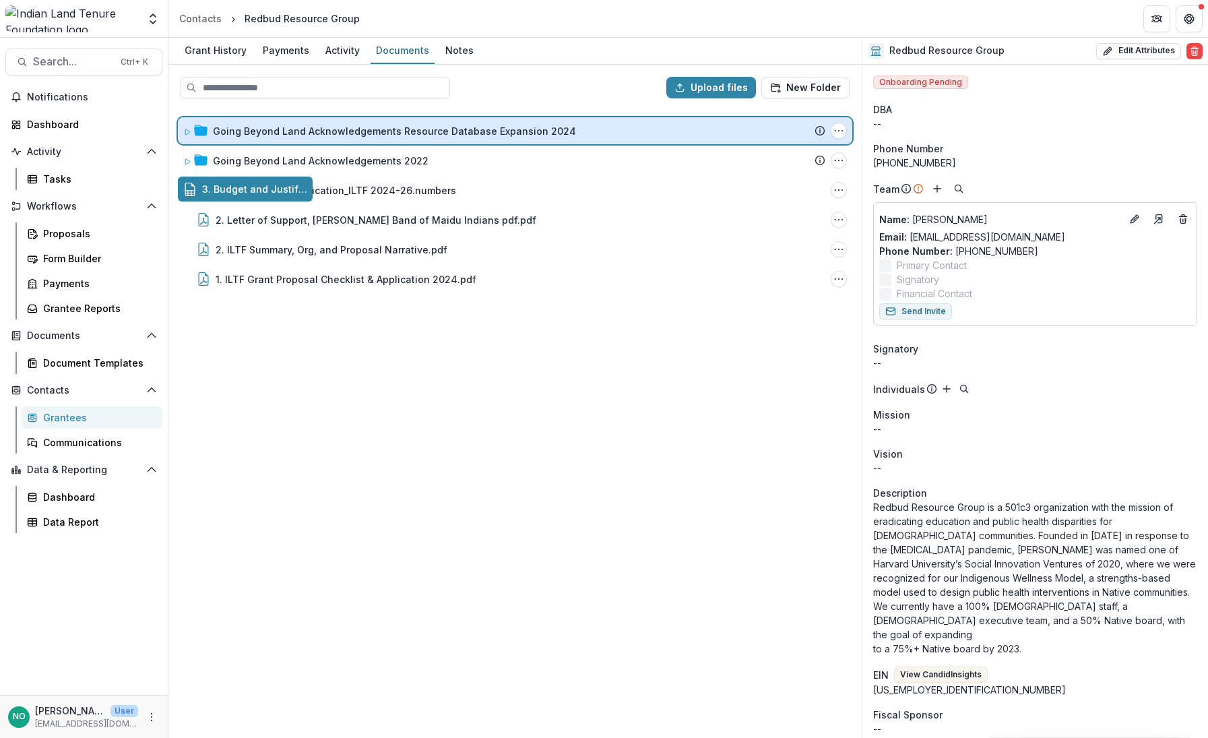
drag, startPoint x: 300, startPoint y: 187, endPoint x: 340, endPoint y: 125, distance: 73.7
click at [340, 125] on div "Upload files New Folder Going Beyond Land Acknowledgements Resource Database Ex…" at bounding box center [514, 401] width 693 height 673
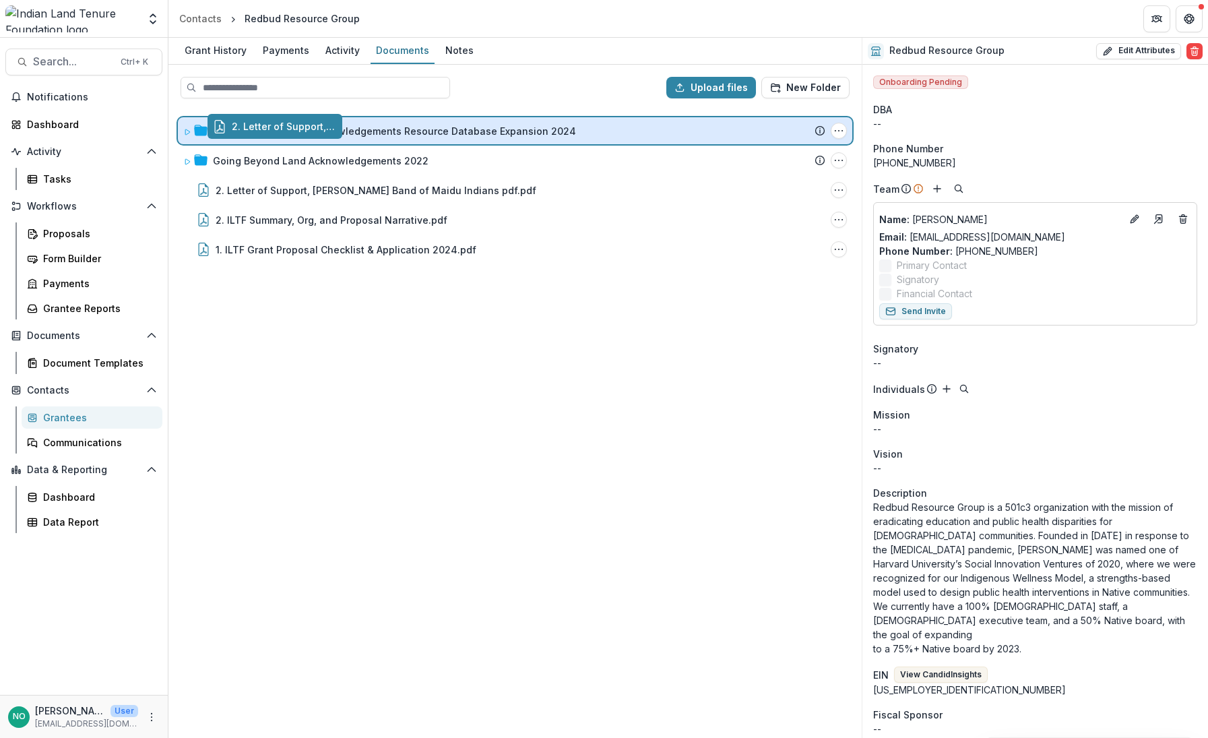
drag, startPoint x: 288, startPoint y: 190, endPoint x: 318, endPoint y: 127, distance: 70.2
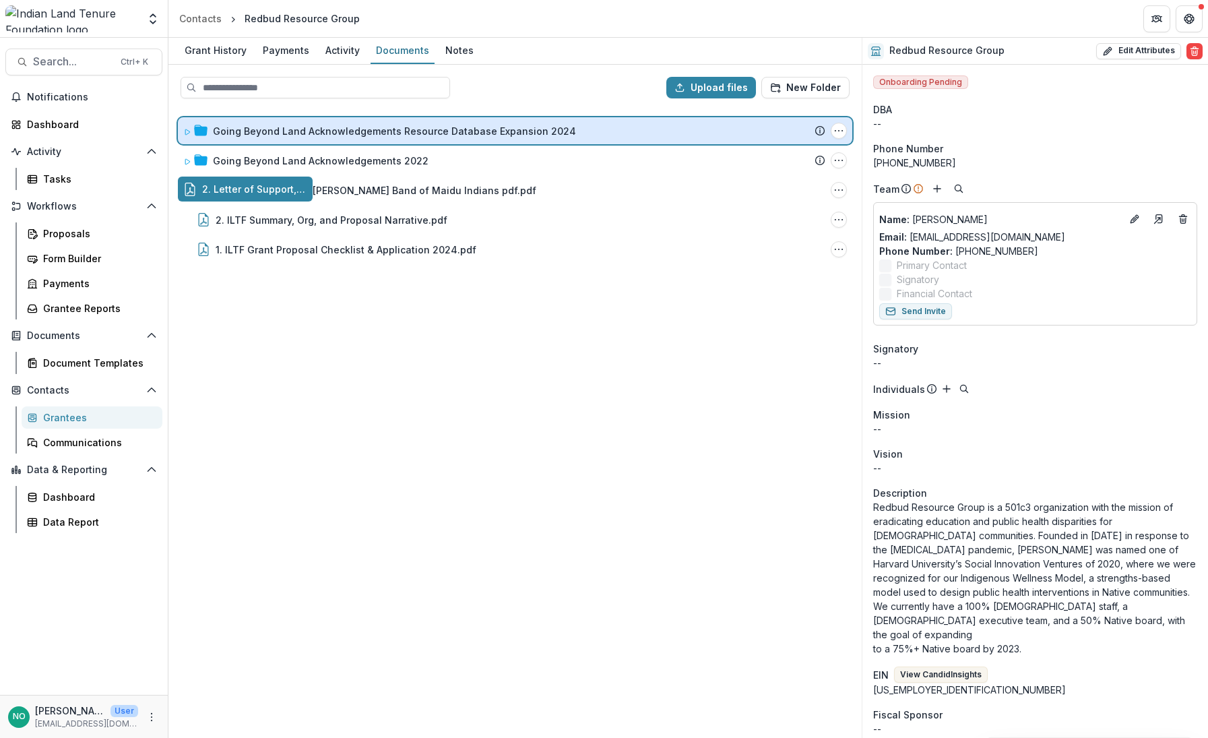
click at [318, 127] on div "Upload files New Folder Going Beyond Land Acknowledgements Resource Database Ex…" at bounding box center [514, 401] width 693 height 673
drag, startPoint x: 289, startPoint y: 194, endPoint x: 331, endPoint y: 138, distance: 69.8
click at [331, 138] on div "Upload files New Folder Going Beyond Land Acknowledgements Resource Database Ex…" at bounding box center [514, 401] width 693 height 673
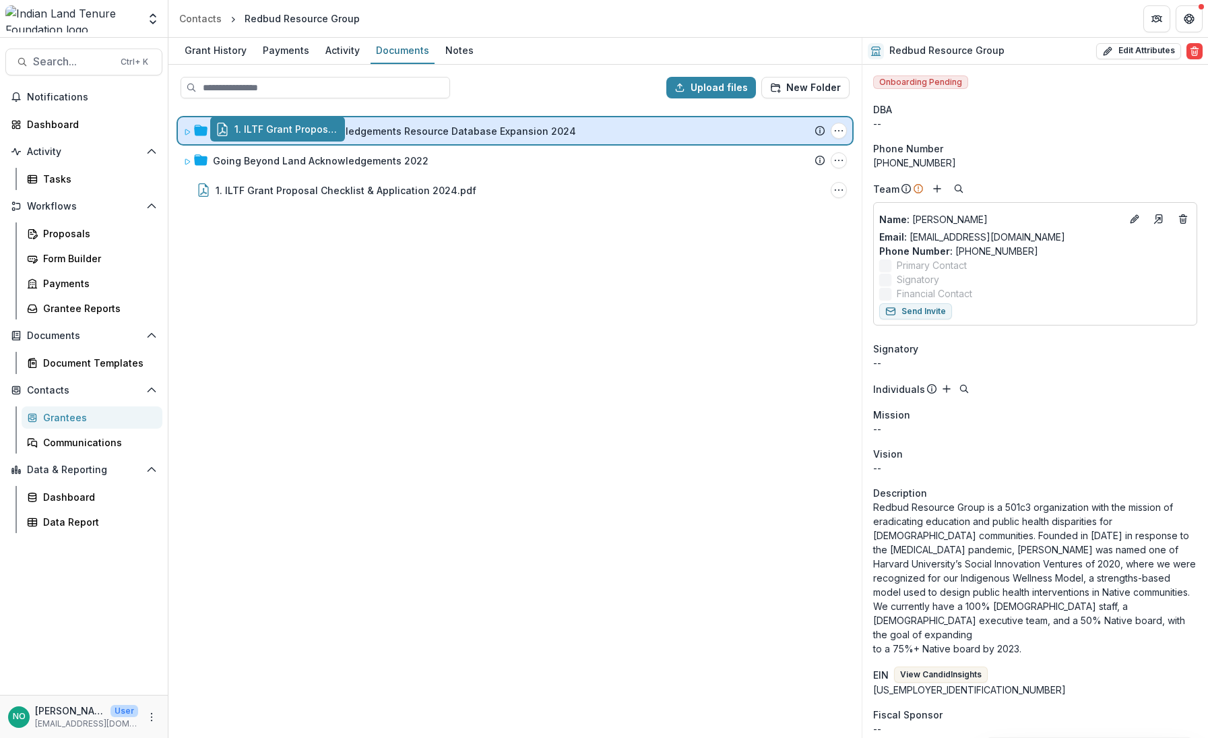
drag, startPoint x: 301, startPoint y: 189, endPoint x: 334, endPoint y: 129, distance: 68.1
click at [334, 129] on div "Upload files New Folder Going Beyond Land Acknowledgements Resource Database Ex…" at bounding box center [514, 401] width 693 height 673
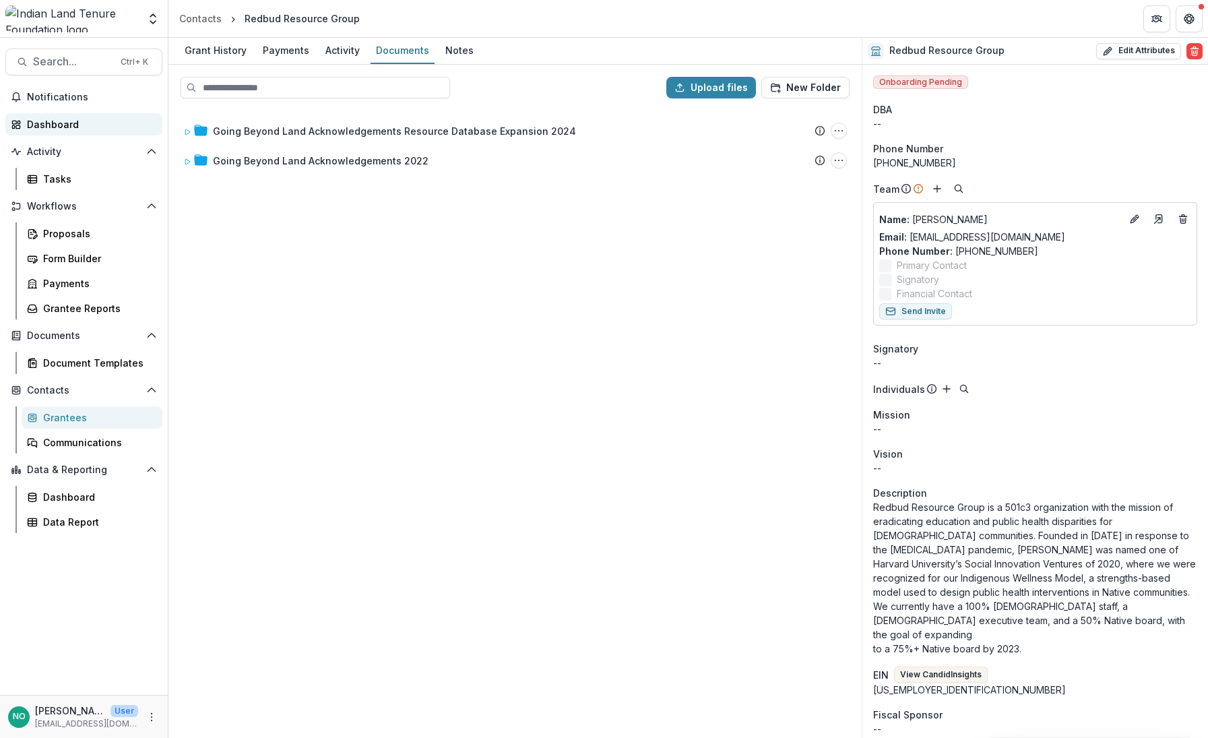
click at [74, 125] on div "Dashboard" at bounding box center [89, 124] width 125 height 14
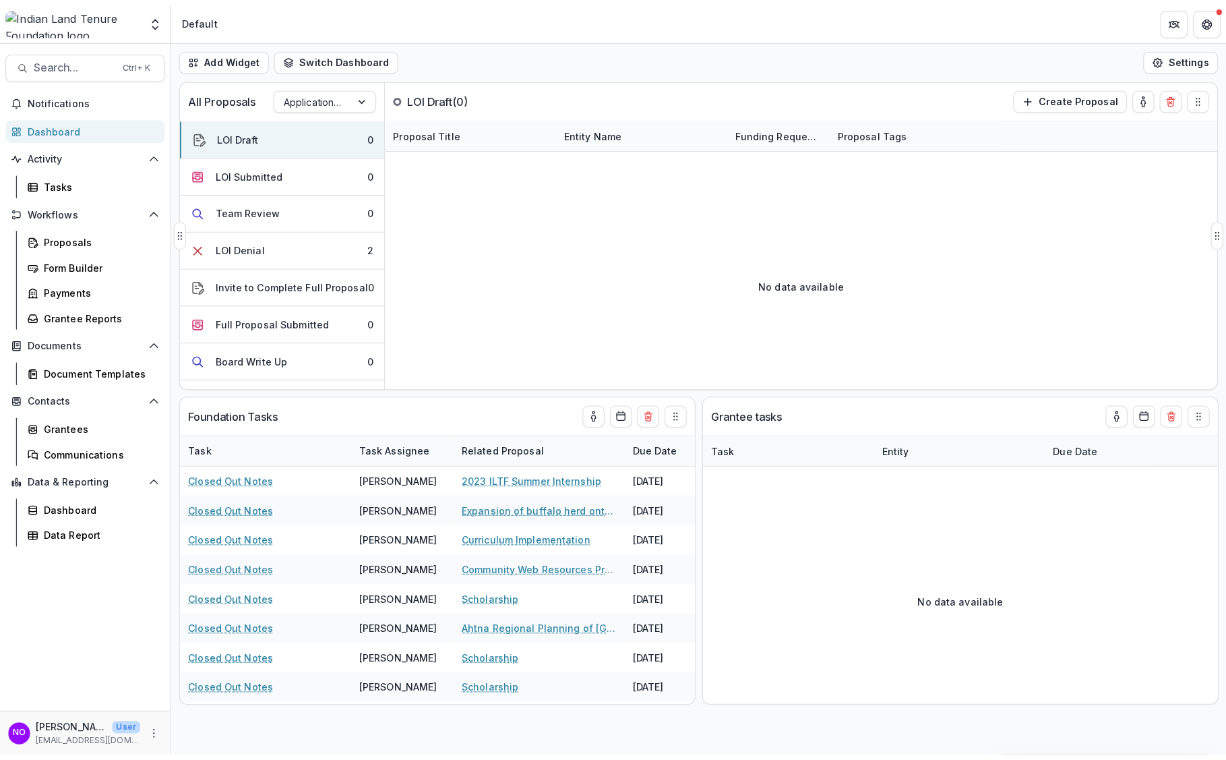
scroll to position [391, 0]
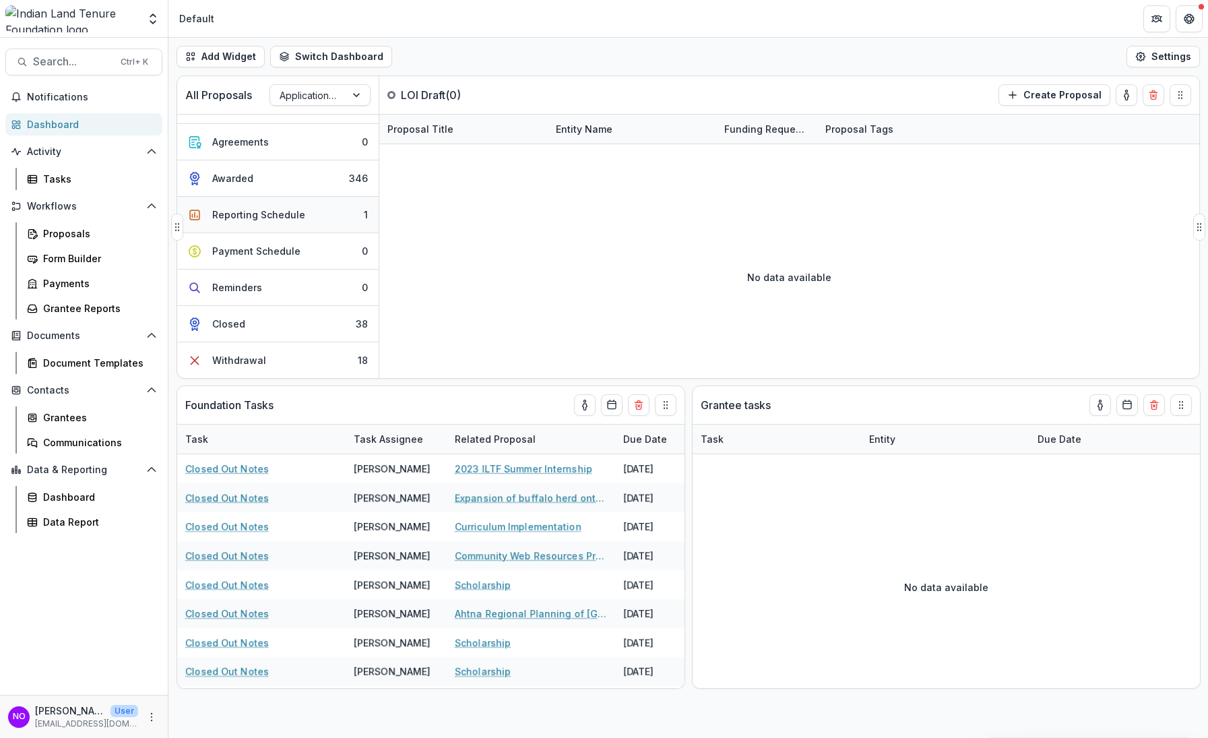
click at [253, 205] on button "Reporting Schedule 1" at bounding box center [278, 215] width 202 height 36
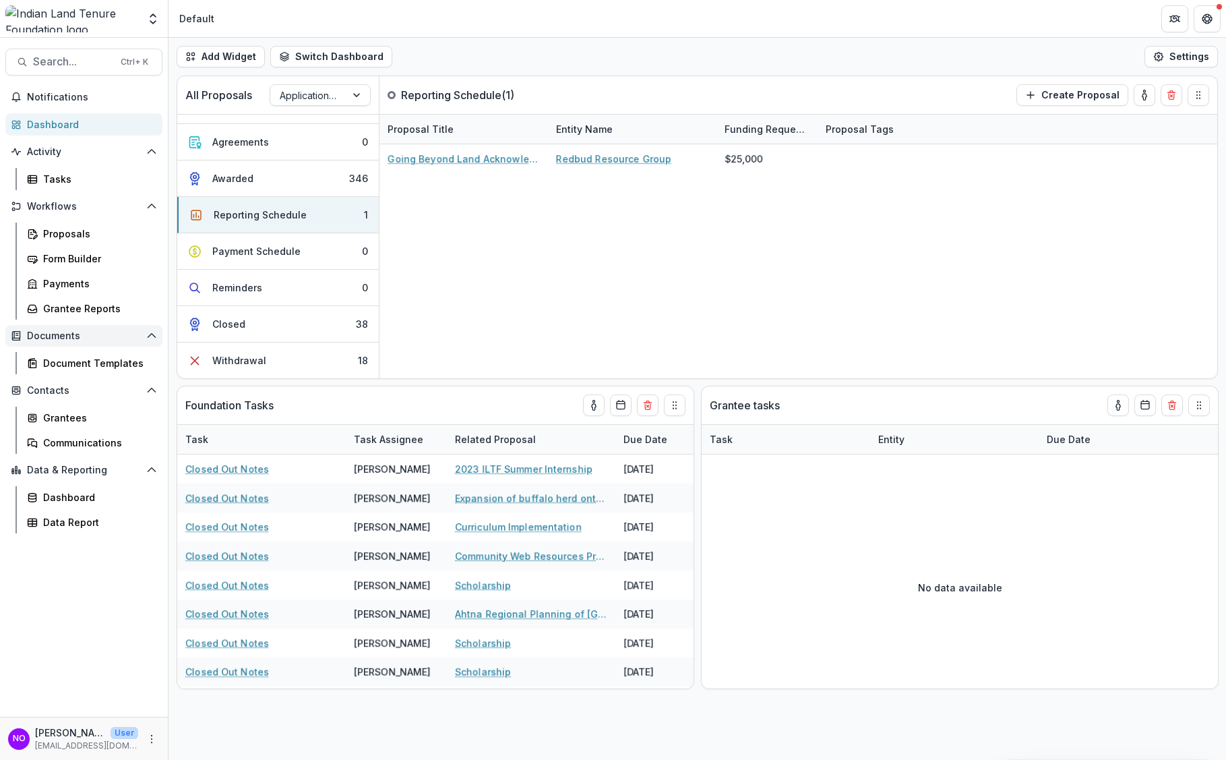
click at [13, 331] on icon "Open Documents" at bounding box center [16, 335] width 11 height 11
click at [58, 359] on div "Document Templates" at bounding box center [97, 363] width 109 height 14
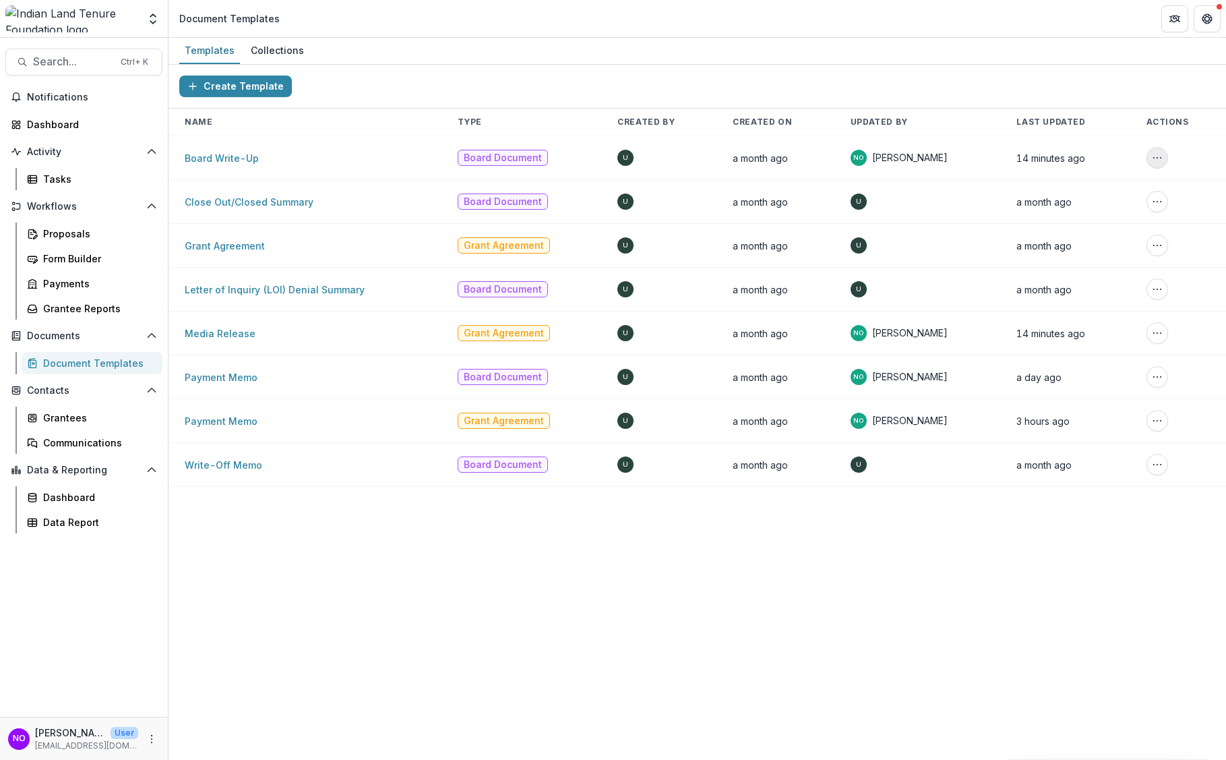
click at [1157, 158] on circle "More Action" at bounding box center [1157, 158] width 1 height 1
click at [148, 206] on icon "Open Workflows" at bounding box center [151, 206] width 11 height 11
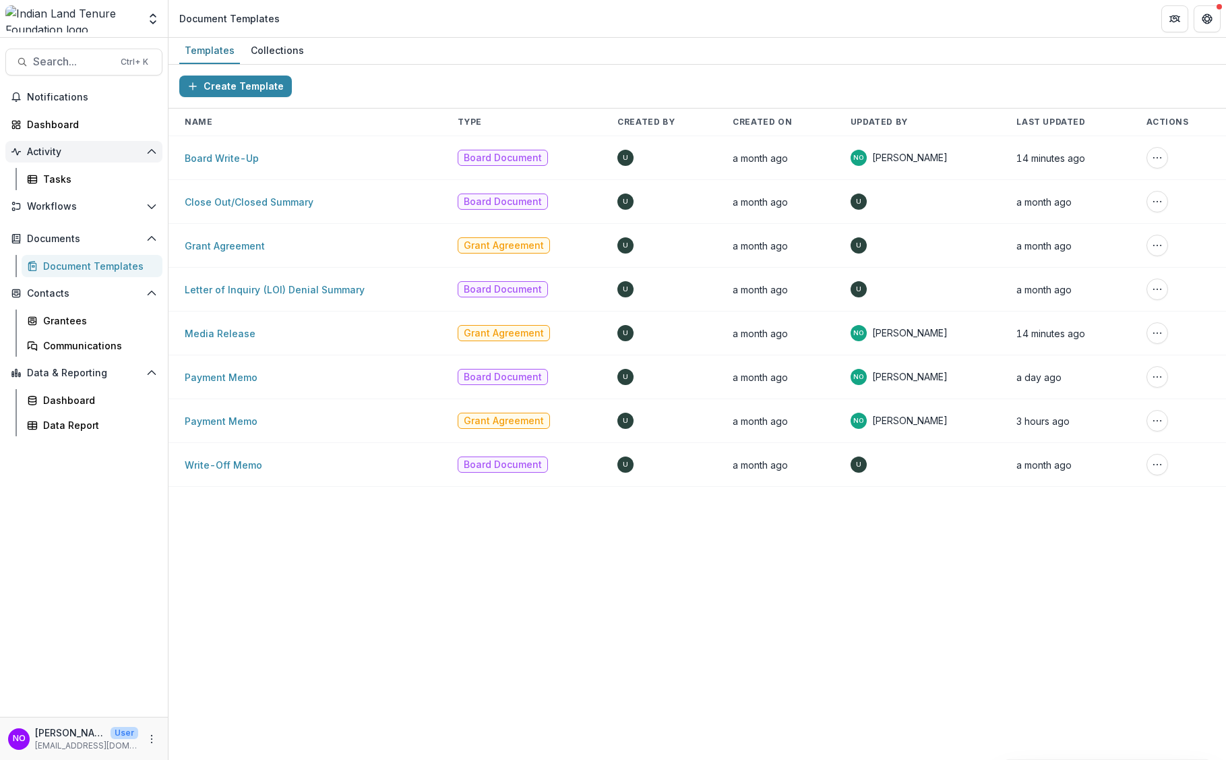
click at [146, 150] on icon "Open Activity" at bounding box center [151, 151] width 11 height 11
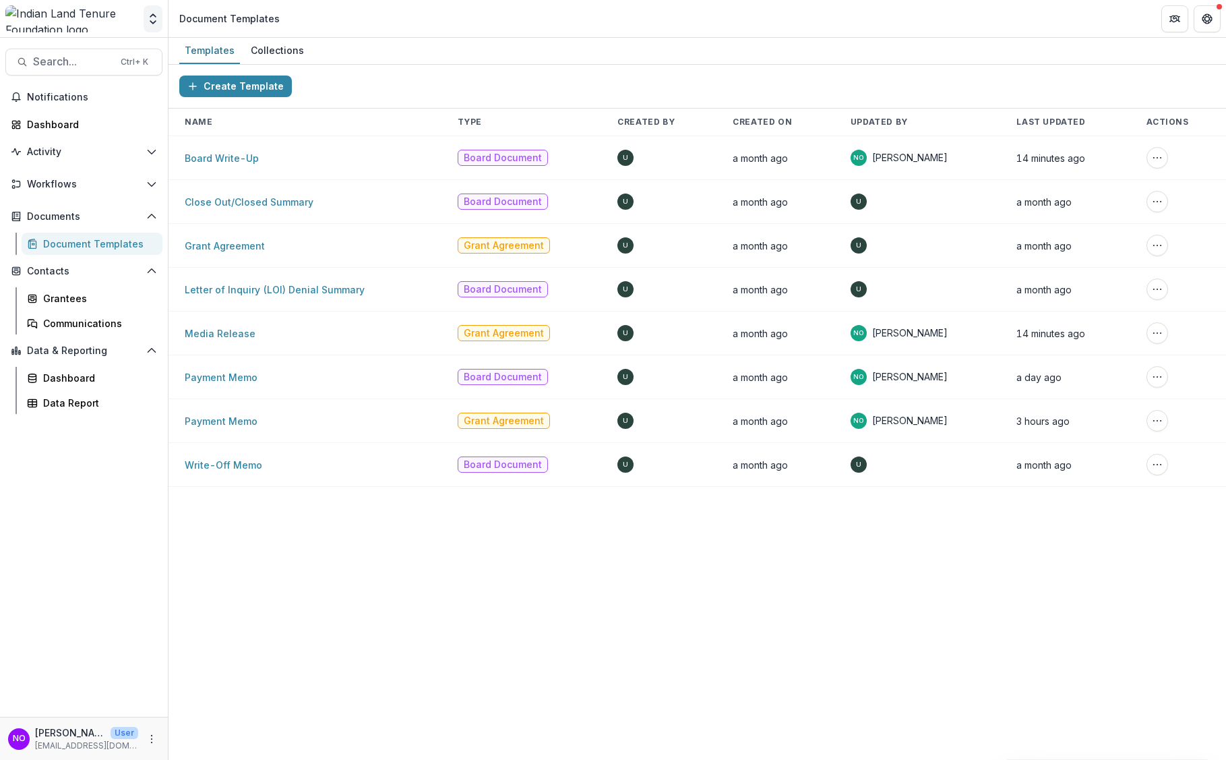
click at [156, 18] on icon "Open entity switcher" at bounding box center [152, 18] width 13 height 13
